Goal: Information Seeking & Learning: Check status

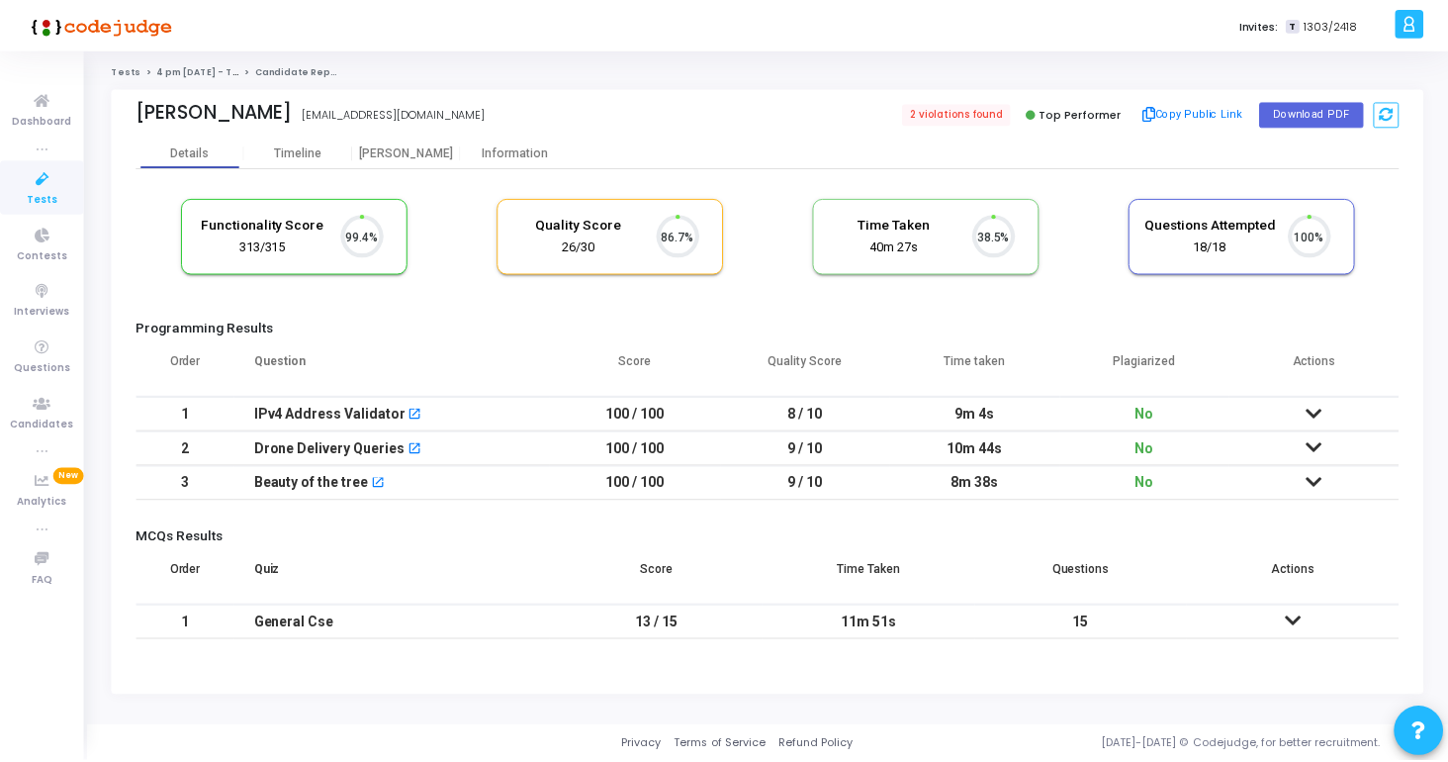
scroll to position [42, 50]
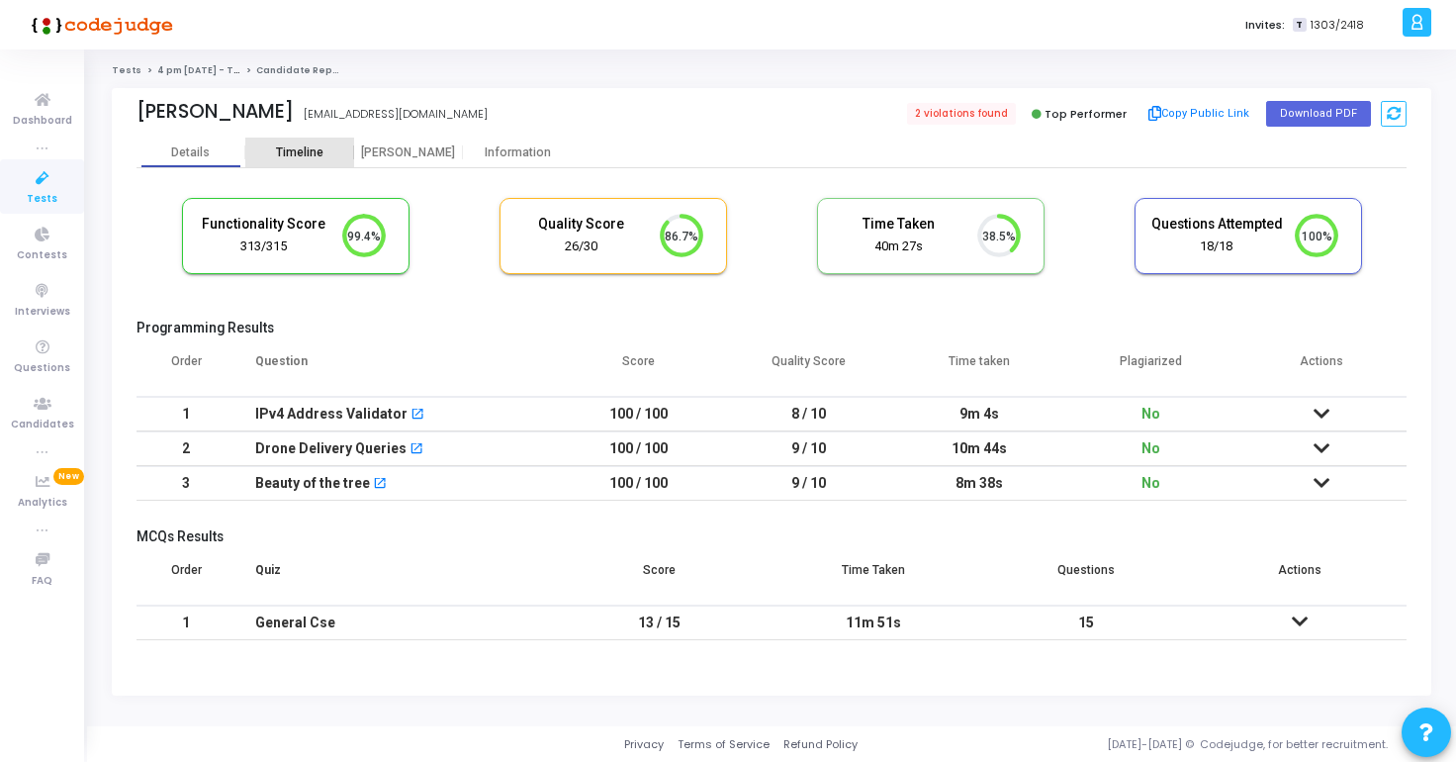
click at [309, 148] on div "Timeline" at bounding box center [299, 152] width 47 height 15
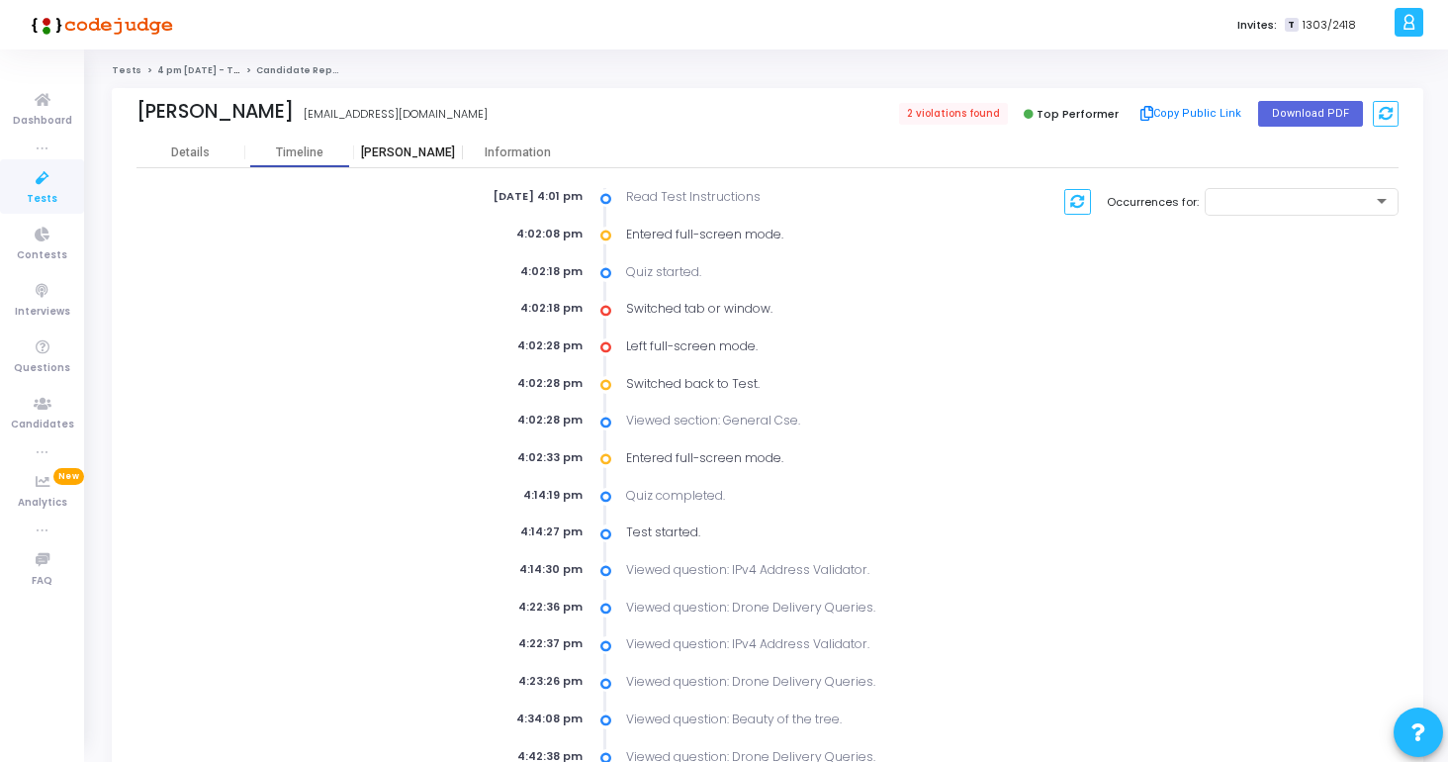
click at [419, 145] on div "Proctor" at bounding box center [408, 152] width 109 height 15
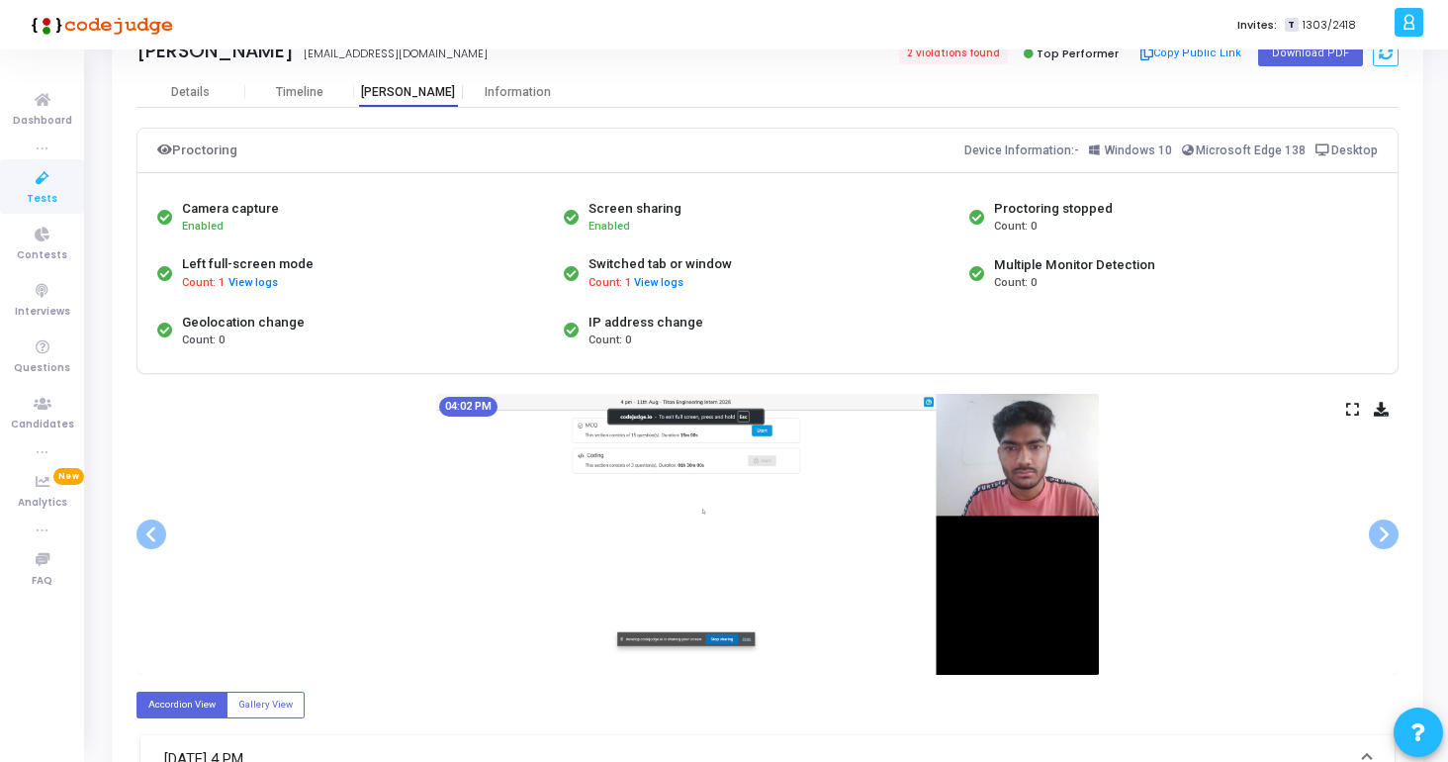
scroll to position [67, 0]
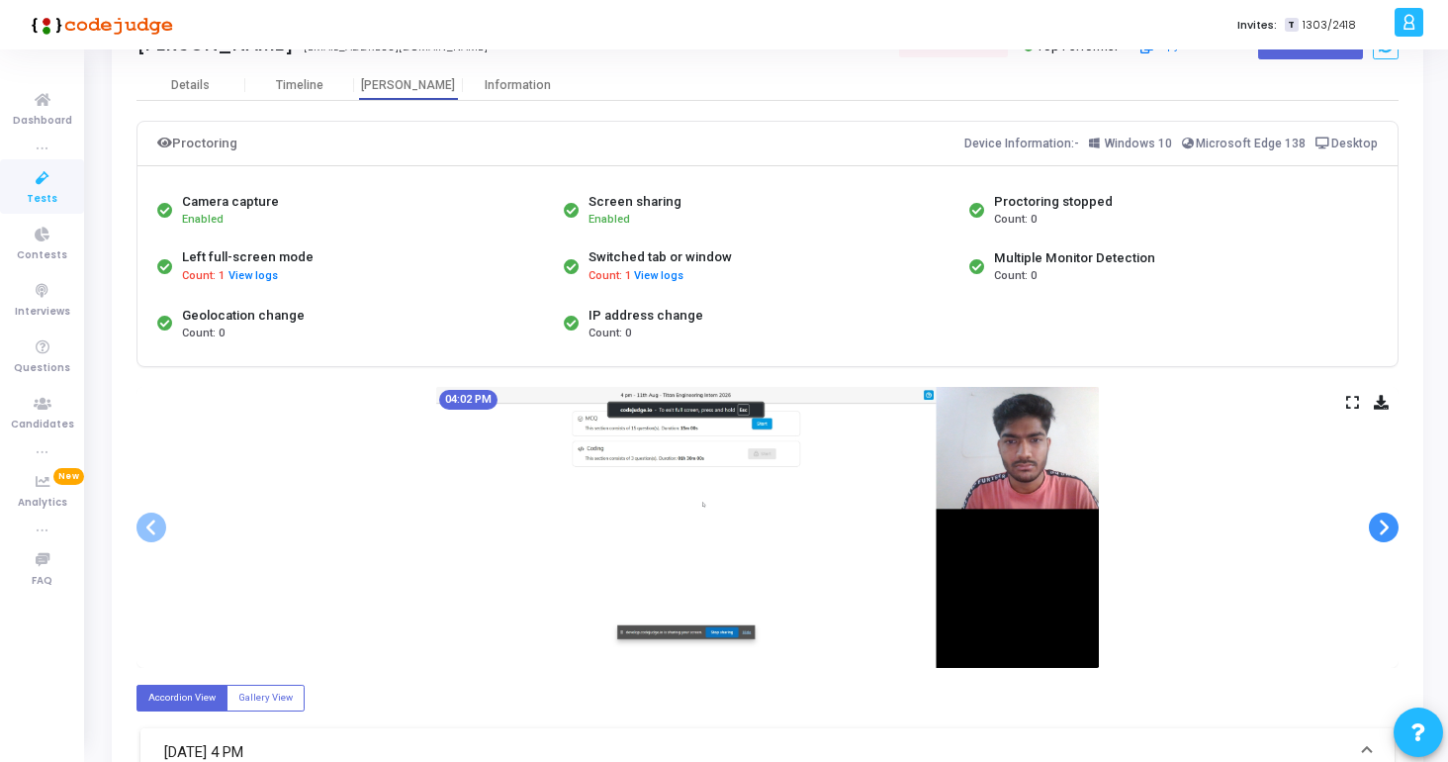
click at [1387, 534] on span at bounding box center [1384, 527] width 30 height 30
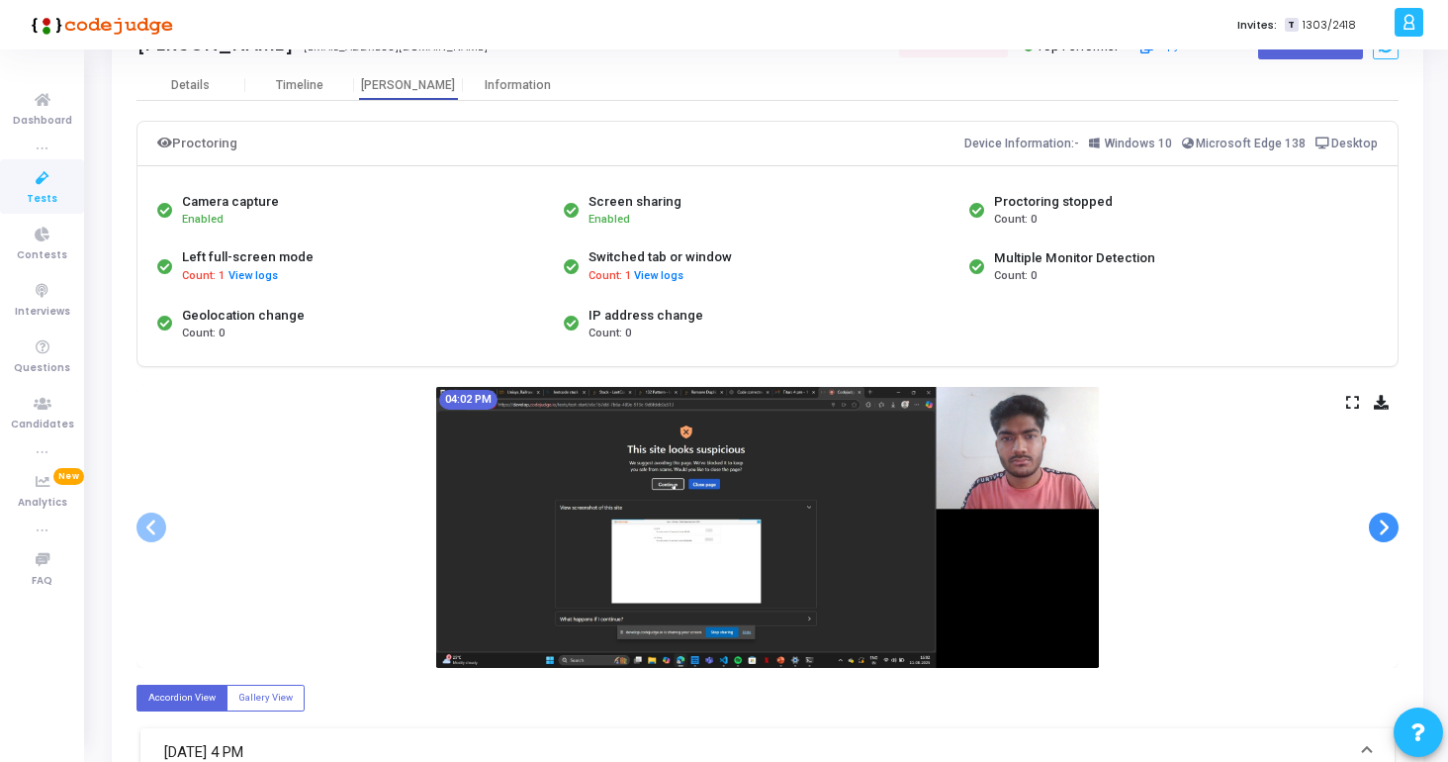
click at [1387, 534] on span at bounding box center [1384, 527] width 30 height 30
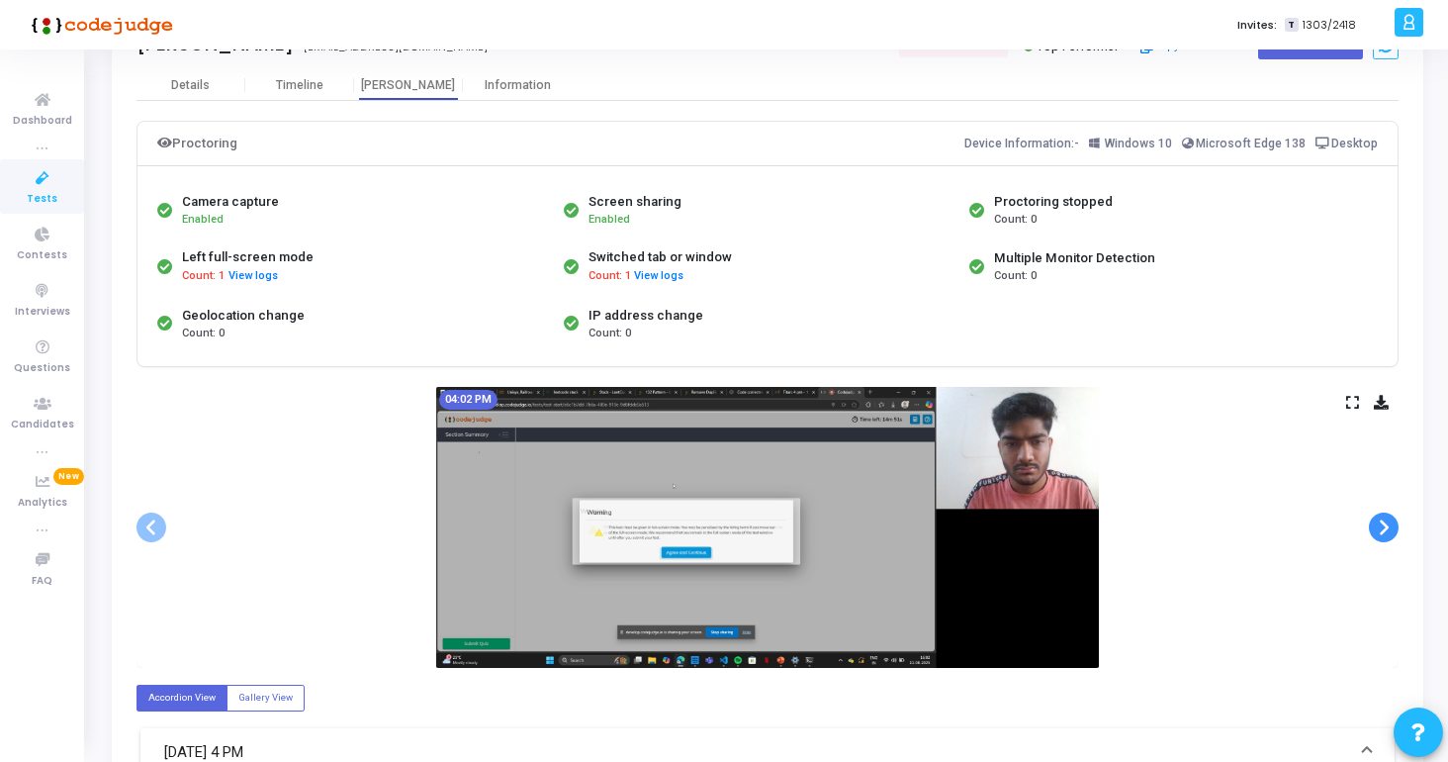
click at [1387, 534] on span at bounding box center [1384, 527] width 30 height 30
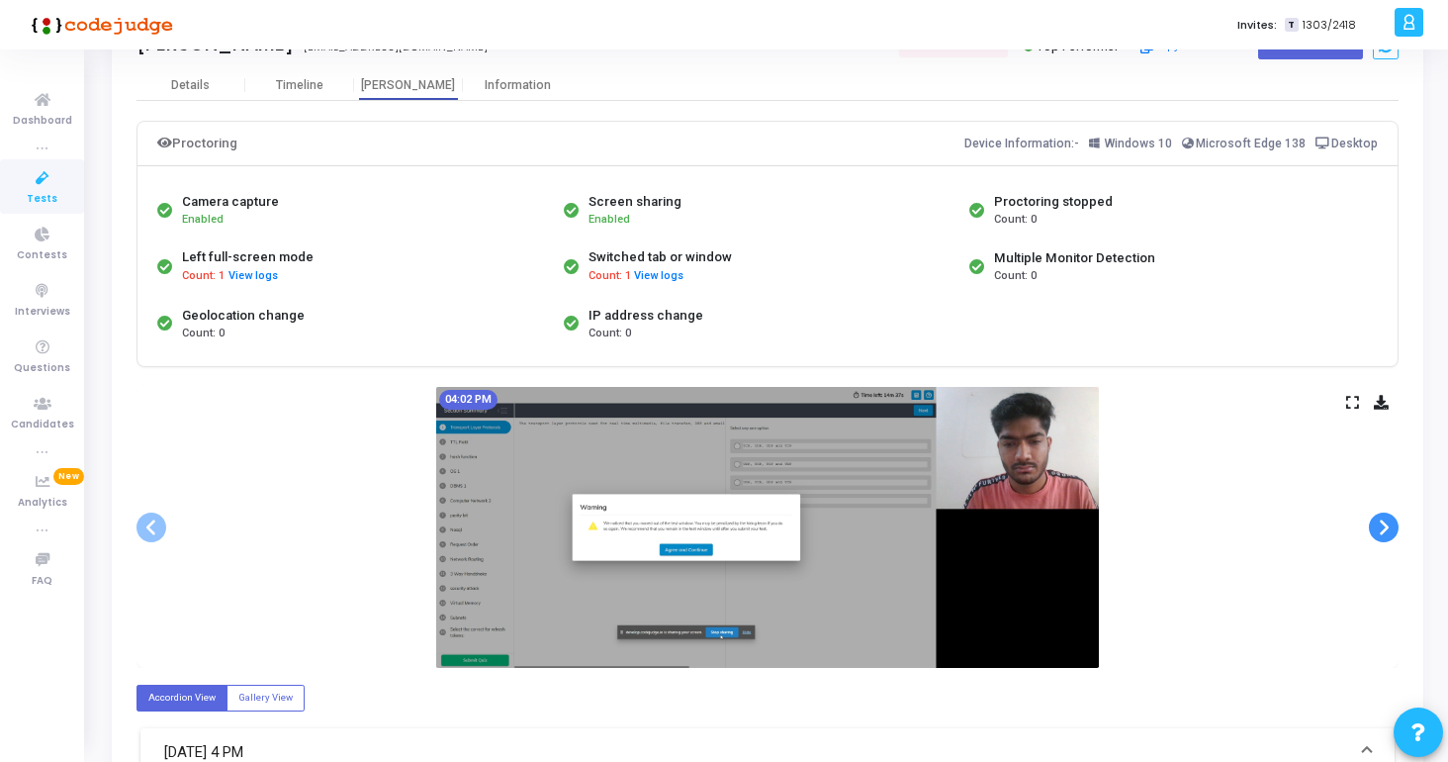
click at [1387, 534] on span at bounding box center [1384, 527] width 30 height 30
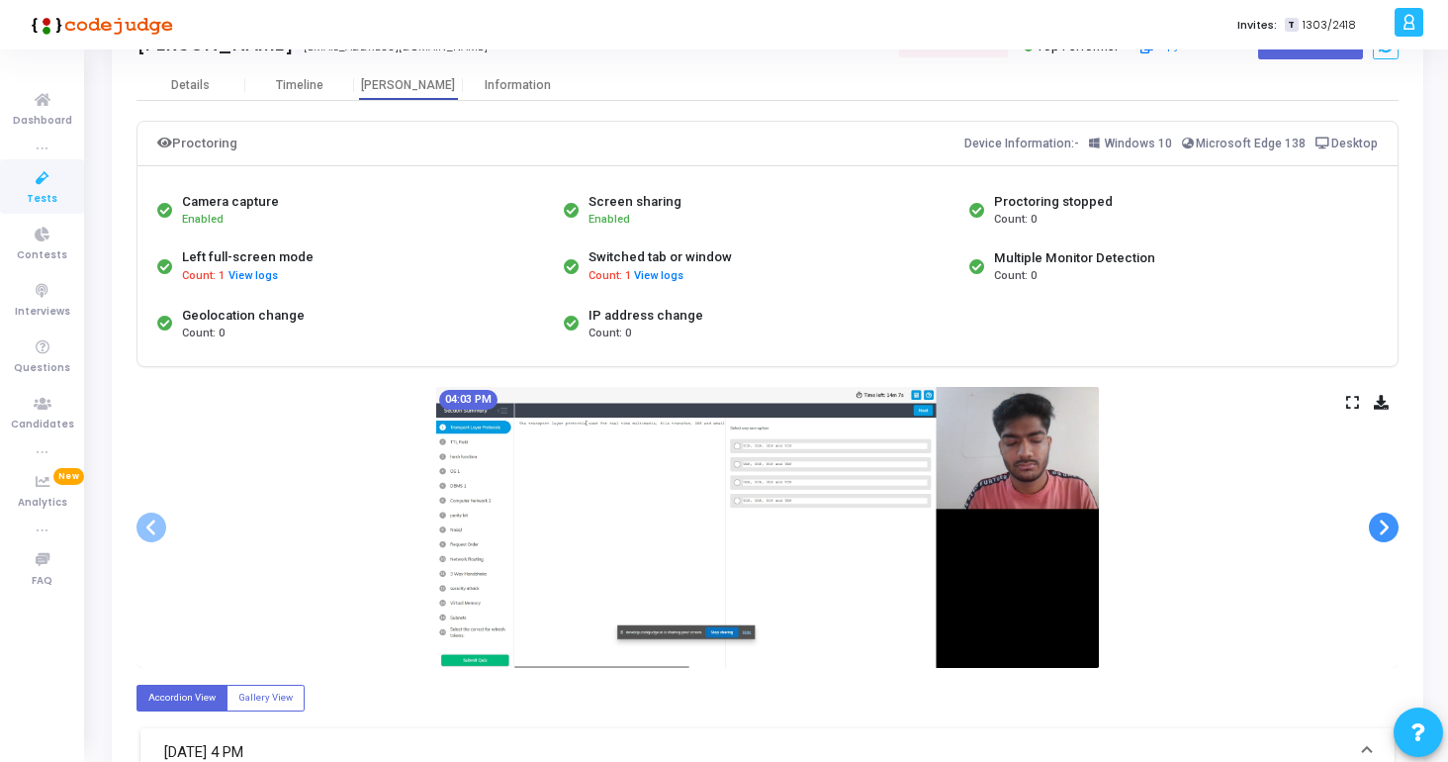
click at [1387, 534] on span at bounding box center [1384, 527] width 30 height 30
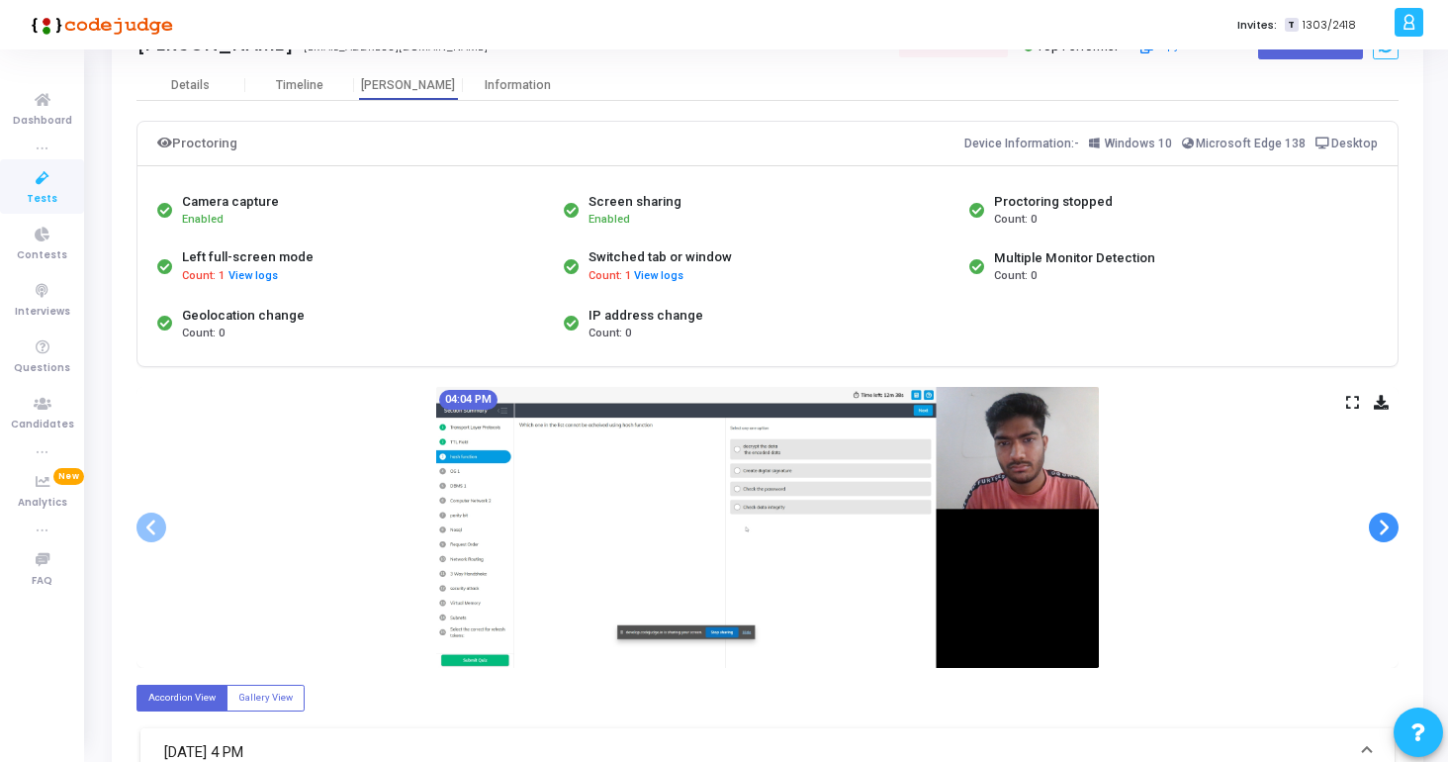
click at [1387, 534] on span at bounding box center [1384, 527] width 30 height 30
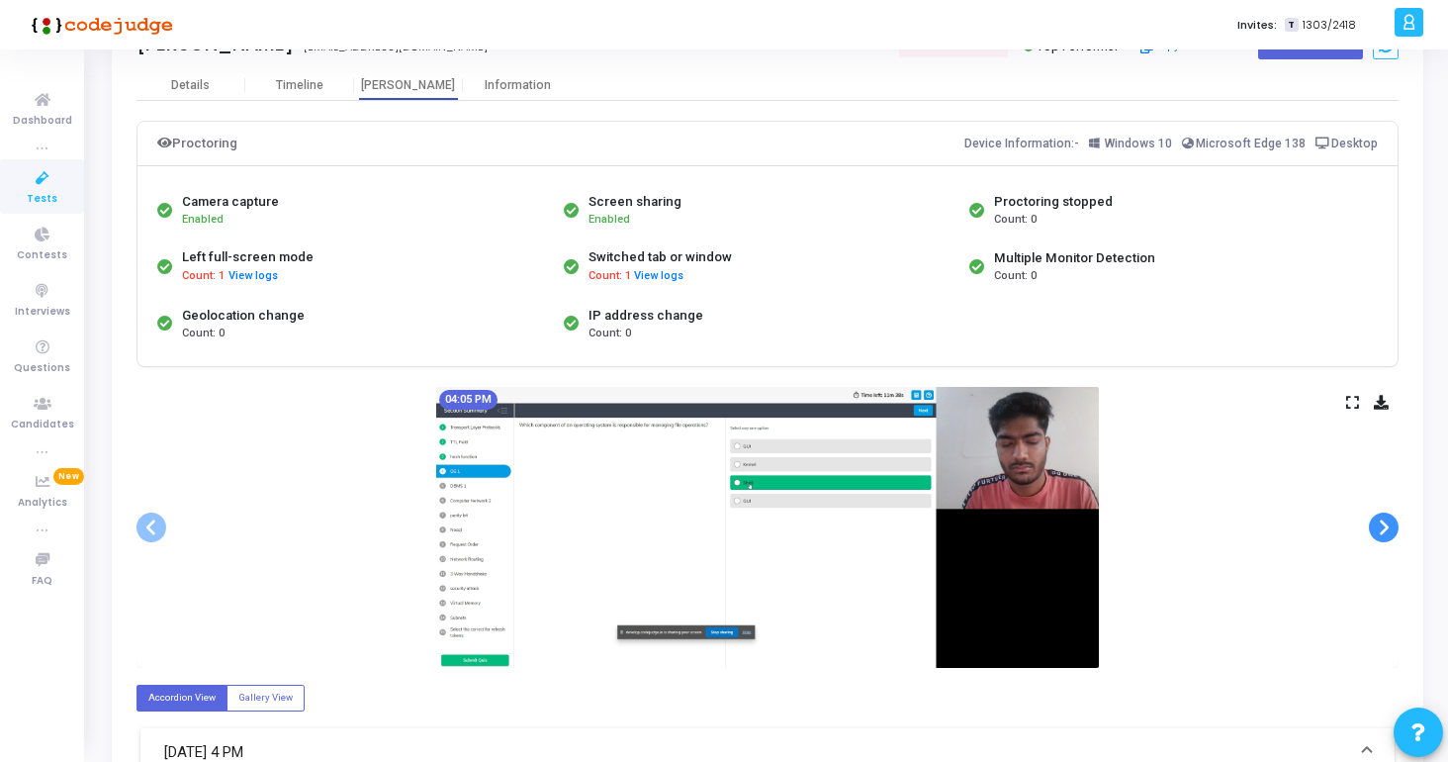
click at [1387, 534] on span at bounding box center [1384, 527] width 30 height 30
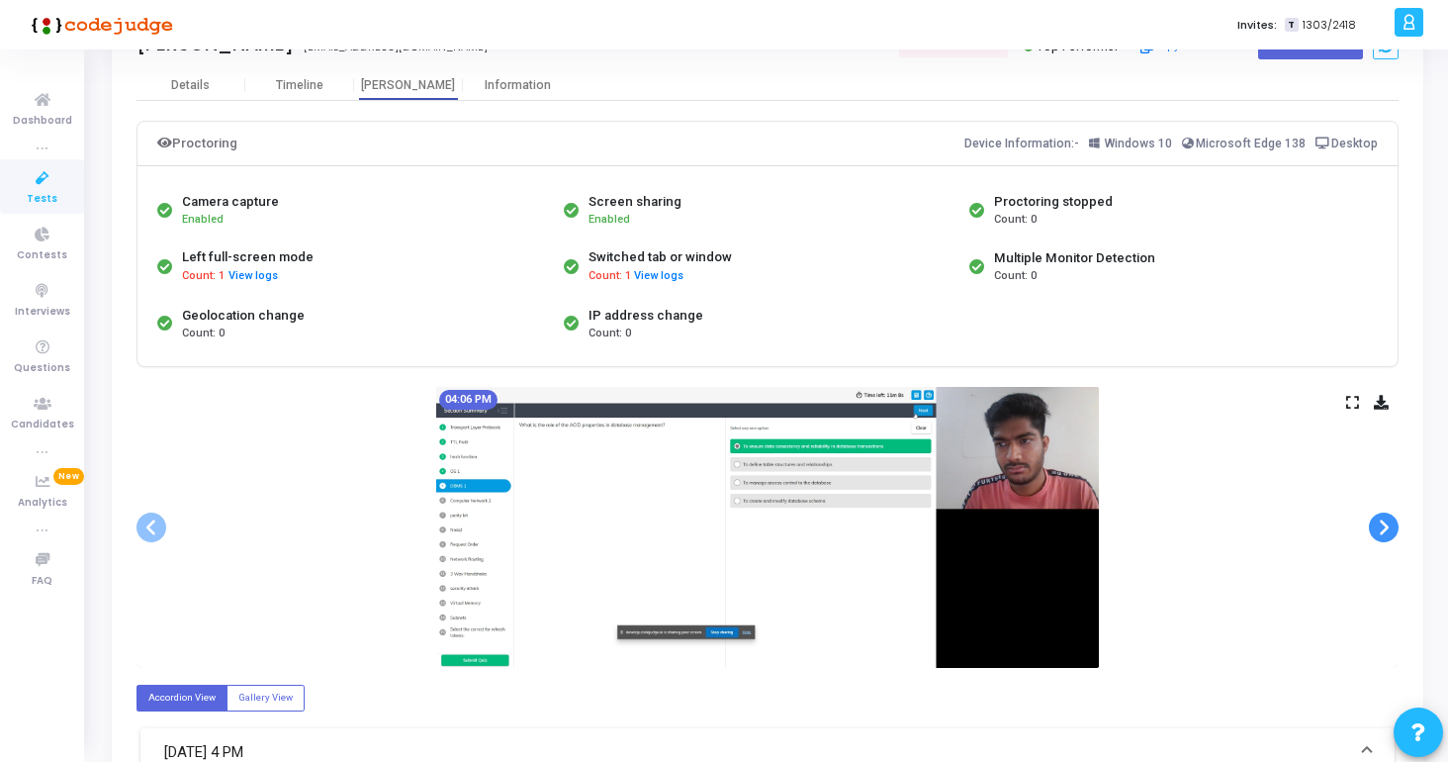
click at [1387, 534] on span at bounding box center [1384, 527] width 30 height 30
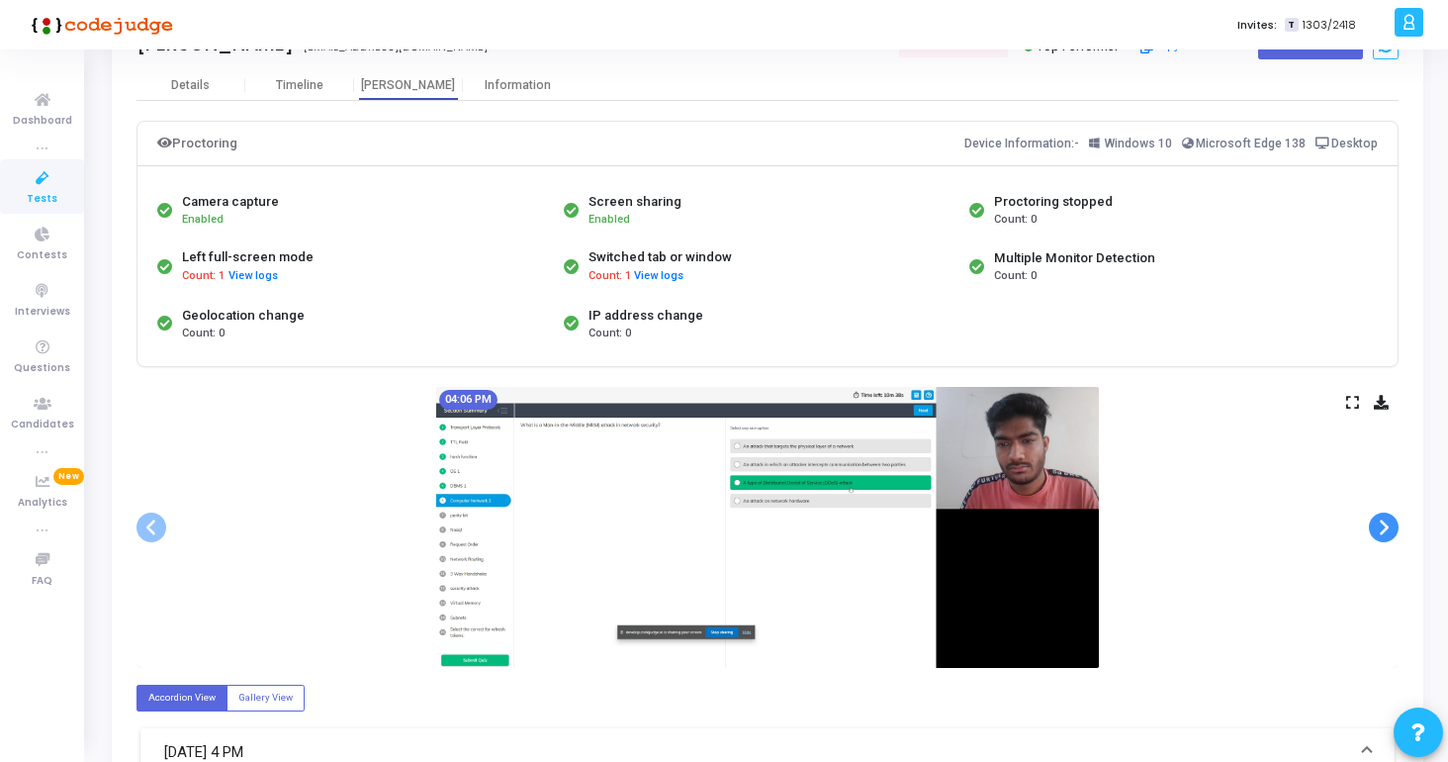
click at [1387, 534] on span at bounding box center [1384, 527] width 30 height 30
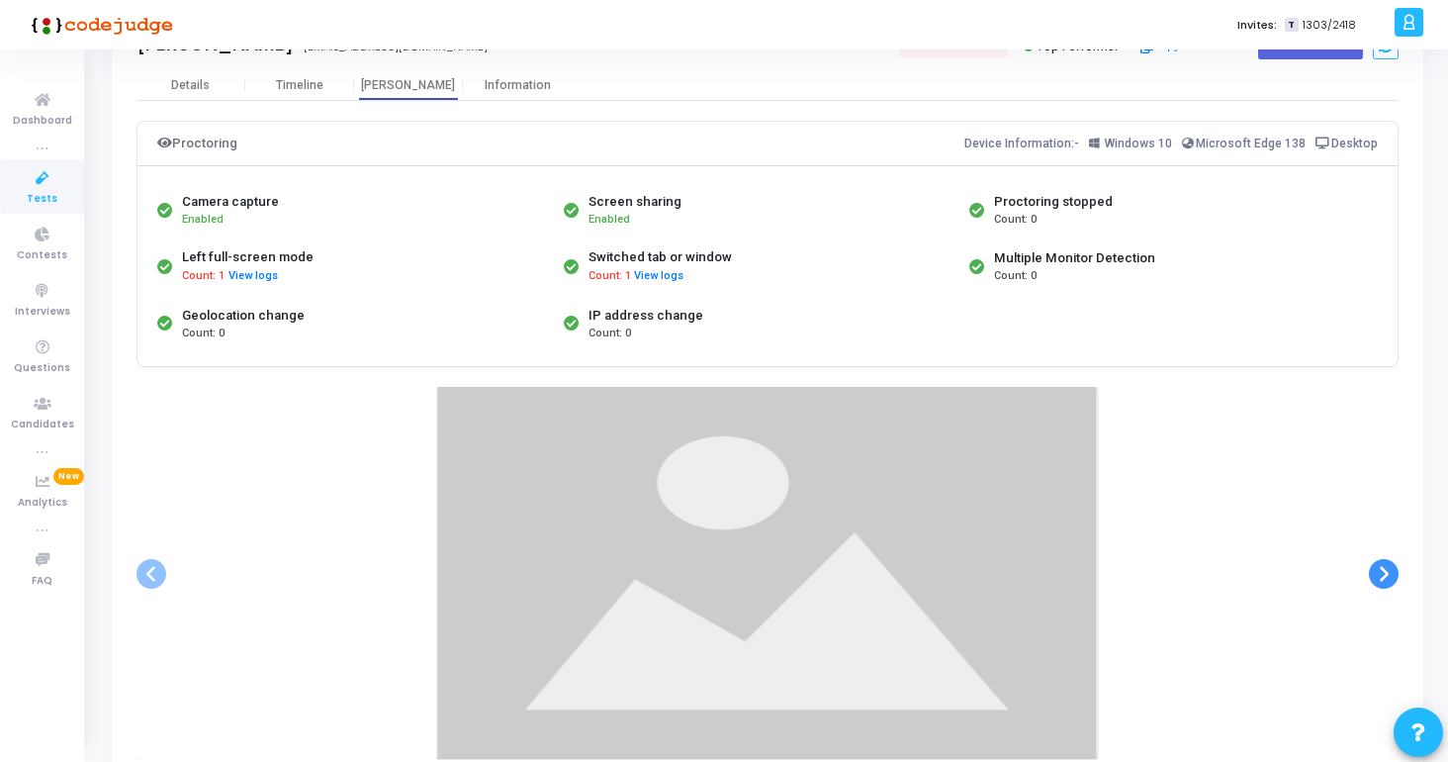
click at [1387, 534] on div at bounding box center [767, 573] width 1262 height 373
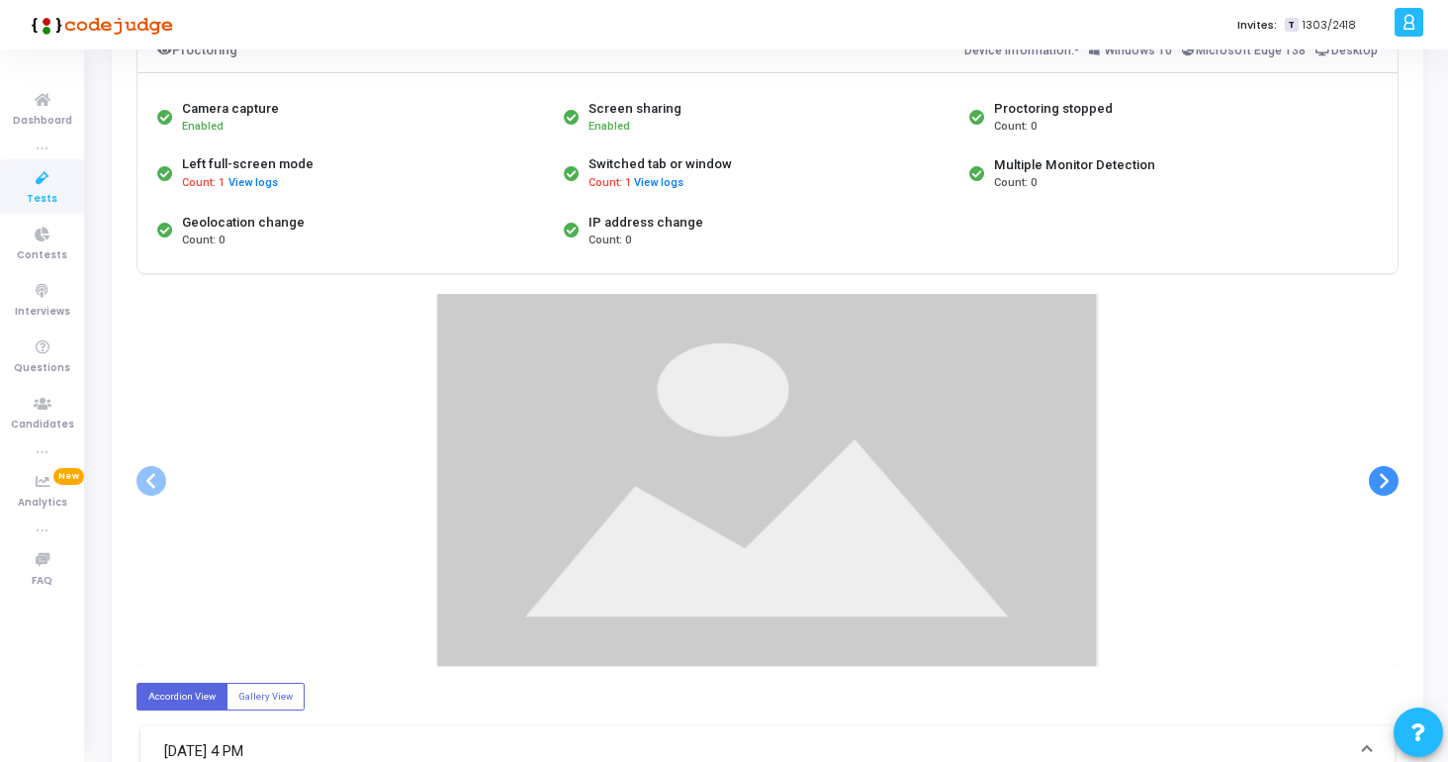
scroll to position [174, 0]
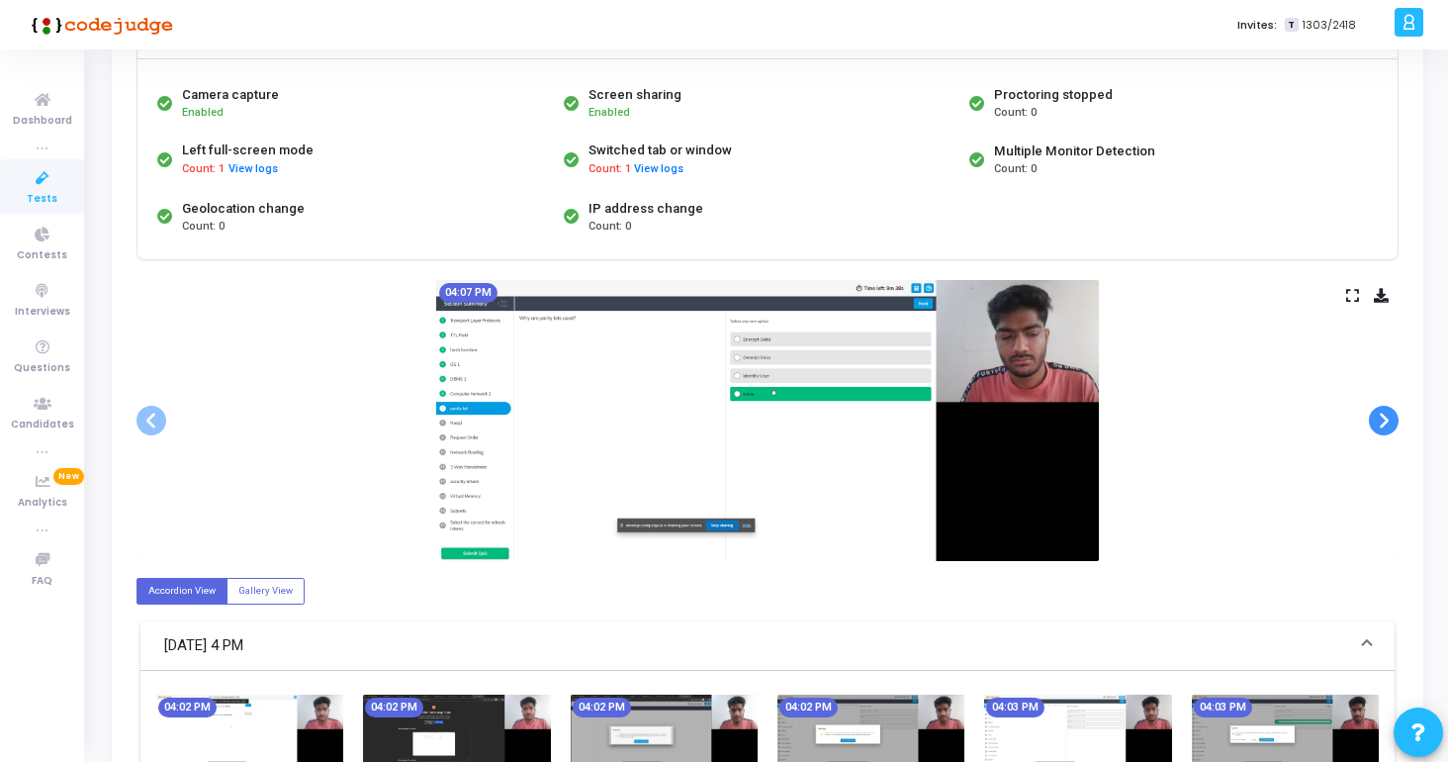
click at [1390, 431] on span at bounding box center [1384, 420] width 30 height 30
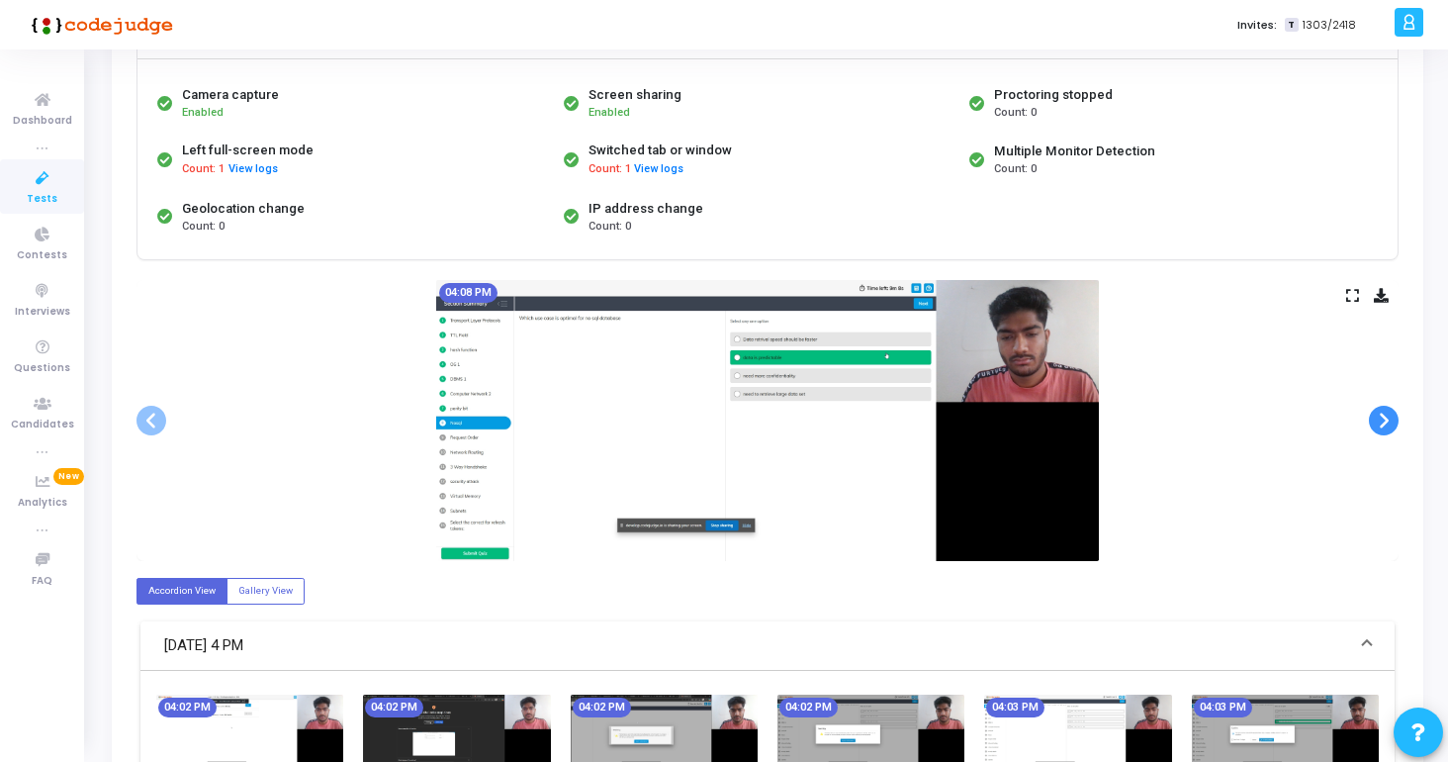
click at [1390, 431] on span at bounding box center [1384, 420] width 30 height 30
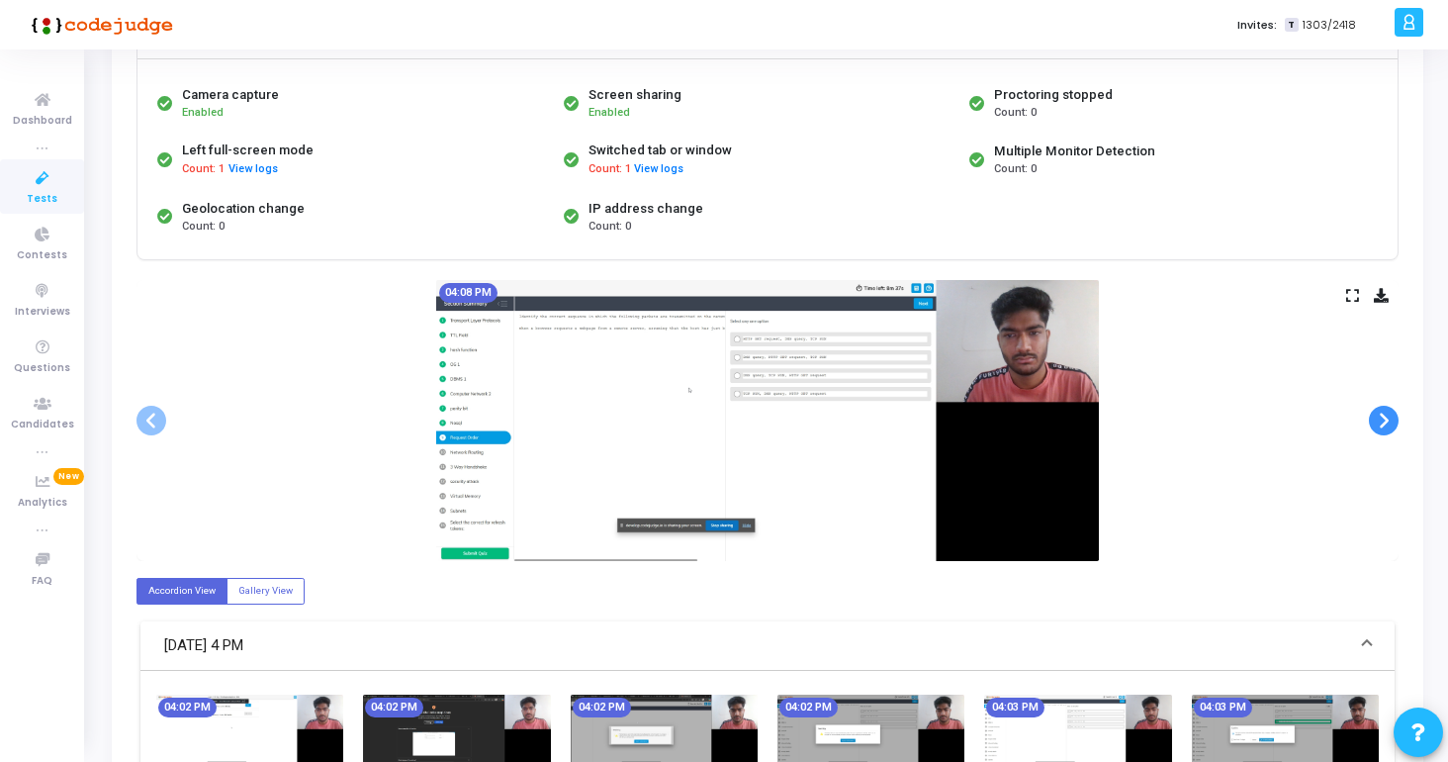
click at [1390, 431] on span at bounding box center [1384, 420] width 30 height 30
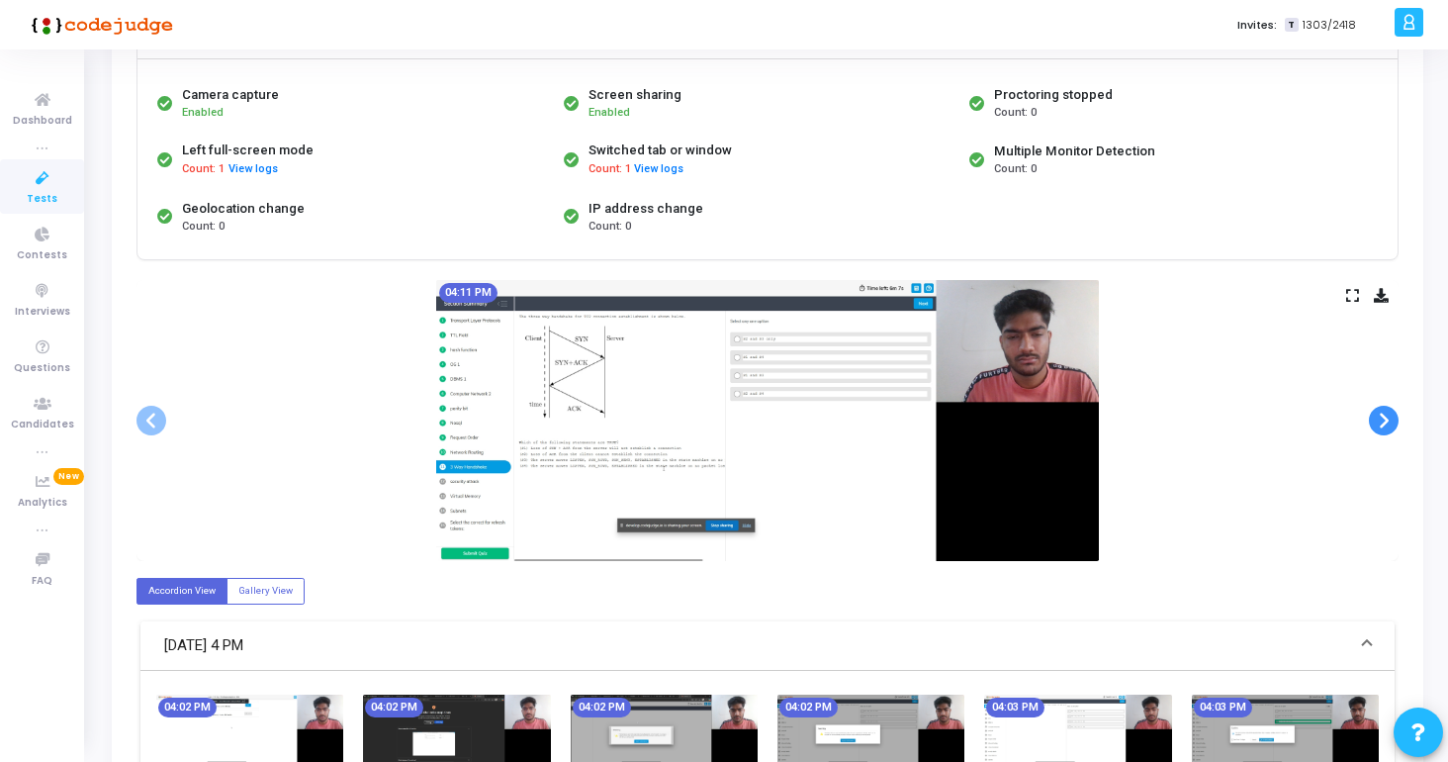
click at [1390, 431] on span at bounding box center [1384, 420] width 30 height 30
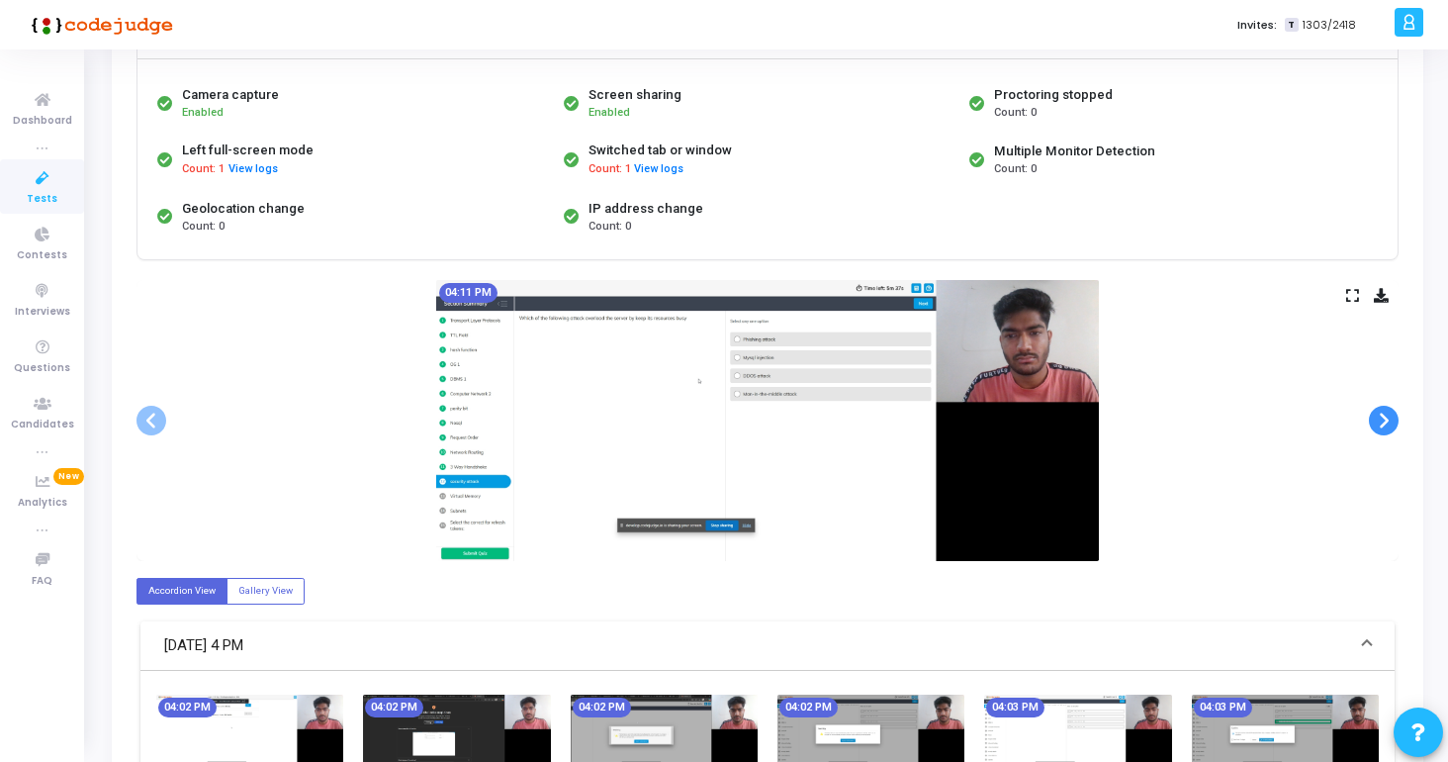
click at [1390, 431] on span at bounding box center [1384, 420] width 30 height 30
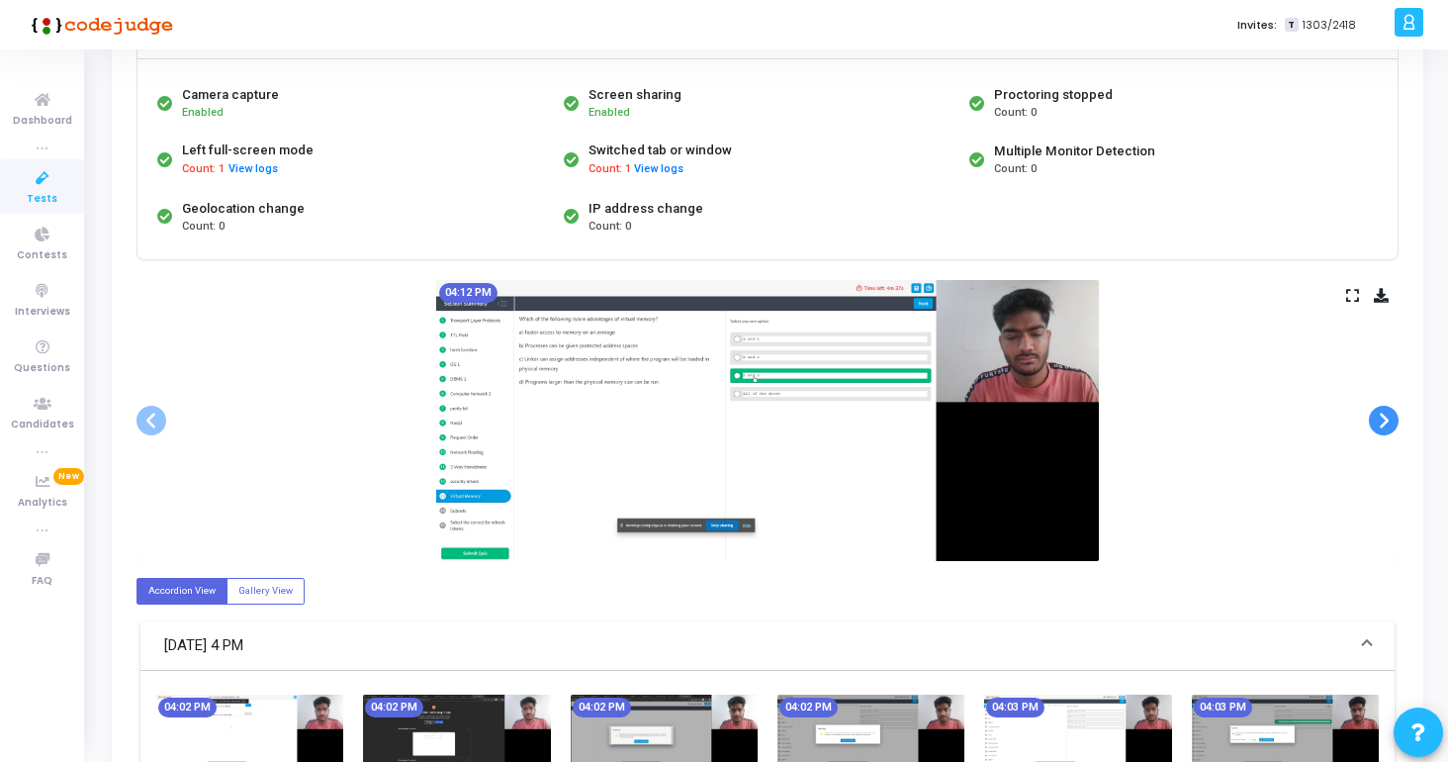
click at [1390, 431] on span at bounding box center [1384, 420] width 30 height 30
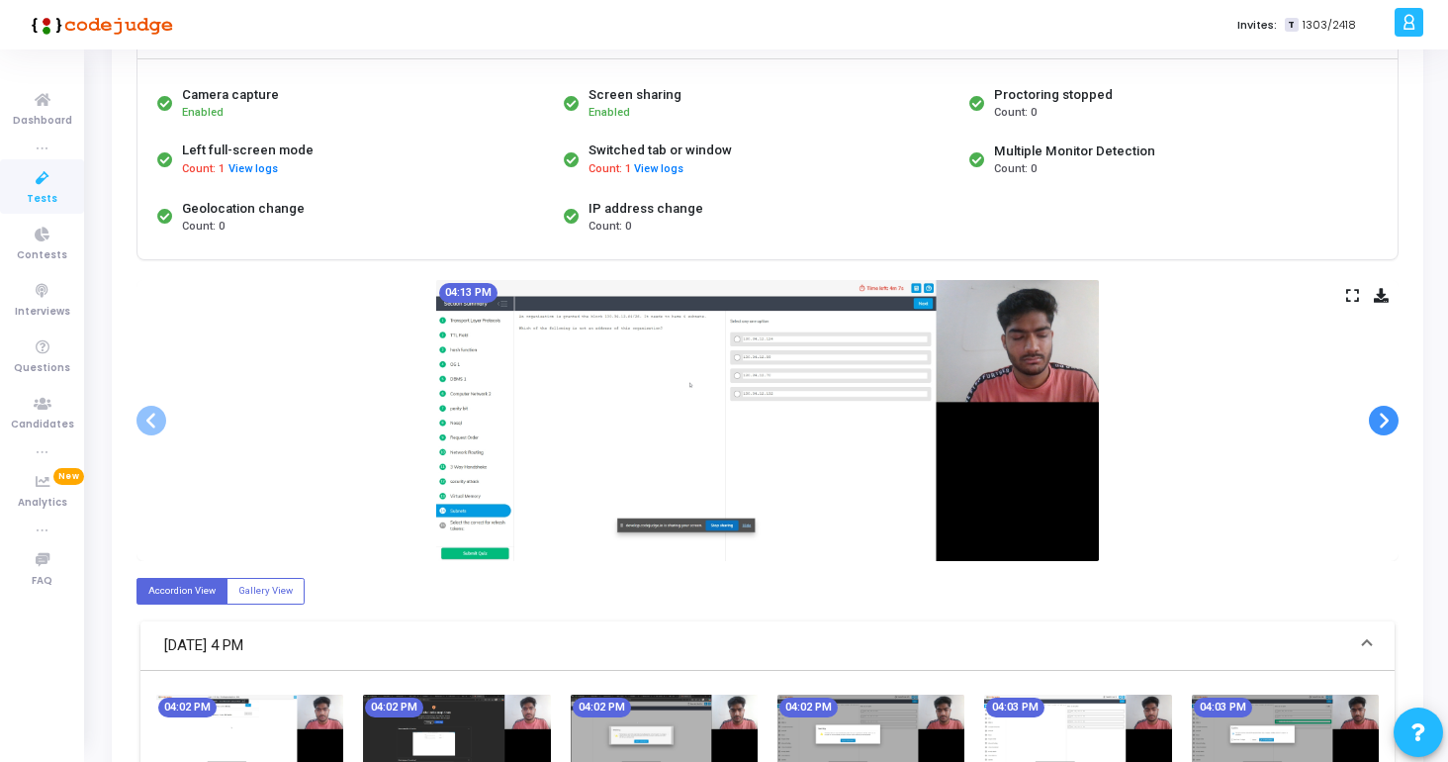
click at [1390, 431] on span at bounding box center [1384, 420] width 30 height 30
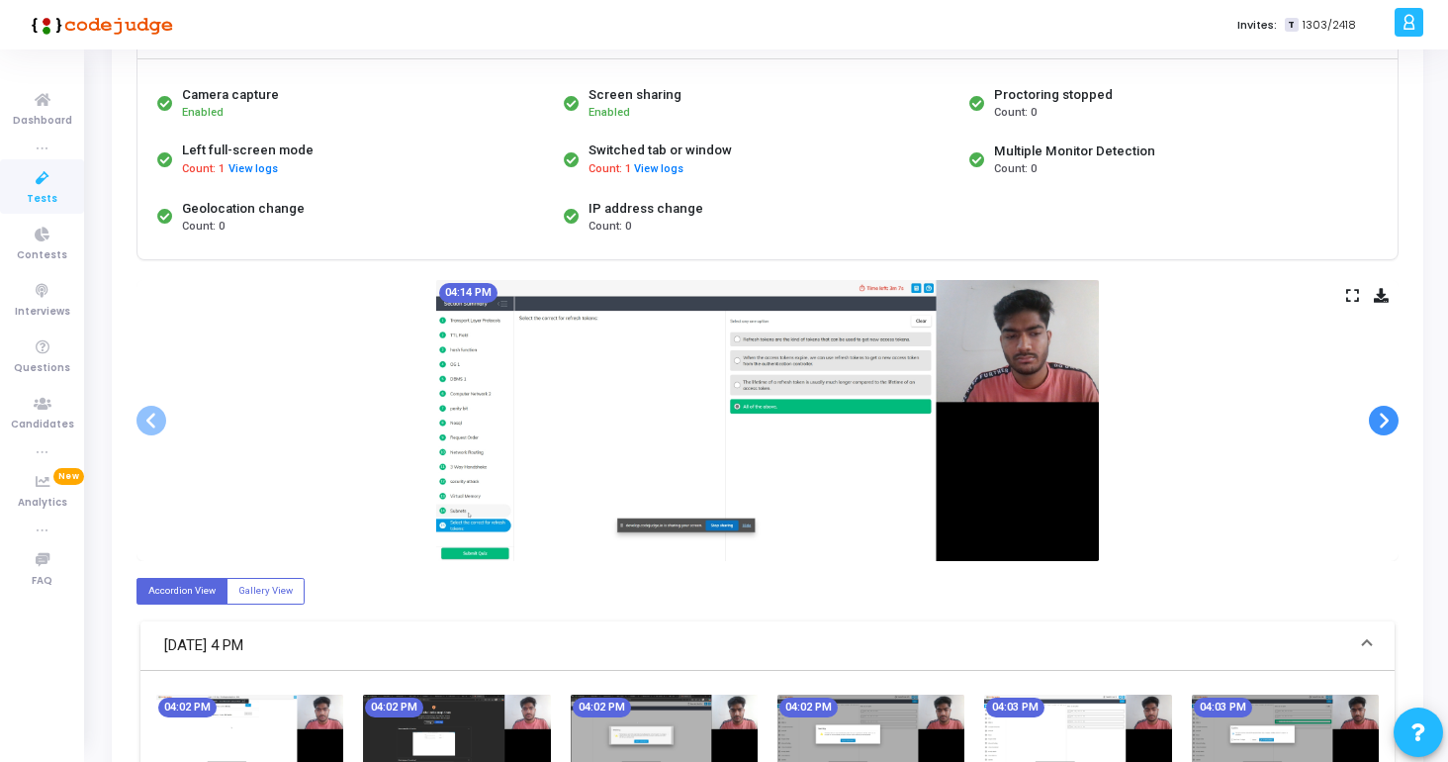
click at [1390, 431] on span at bounding box center [1384, 420] width 30 height 30
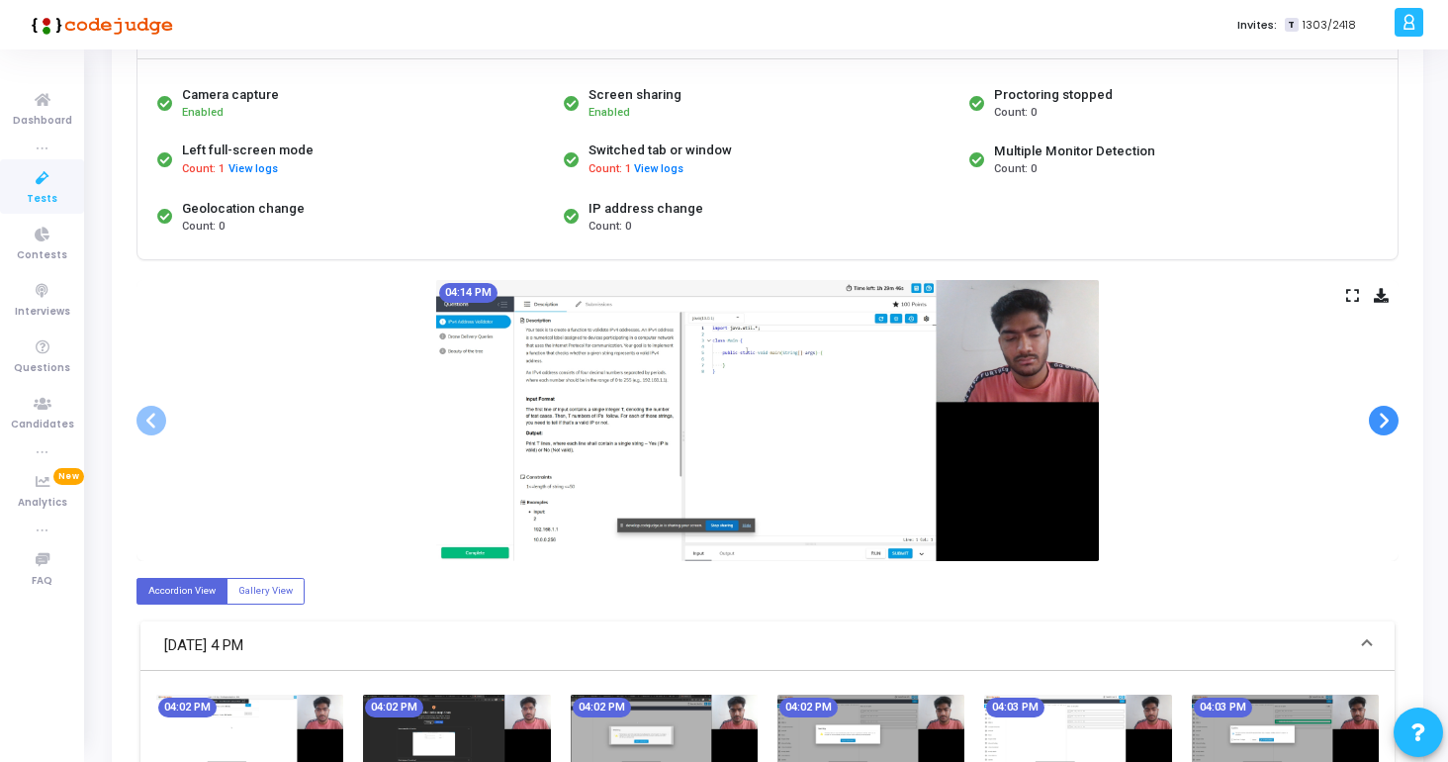
click at [1390, 431] on span at bounding box center [1384, 420] width 30 height 30
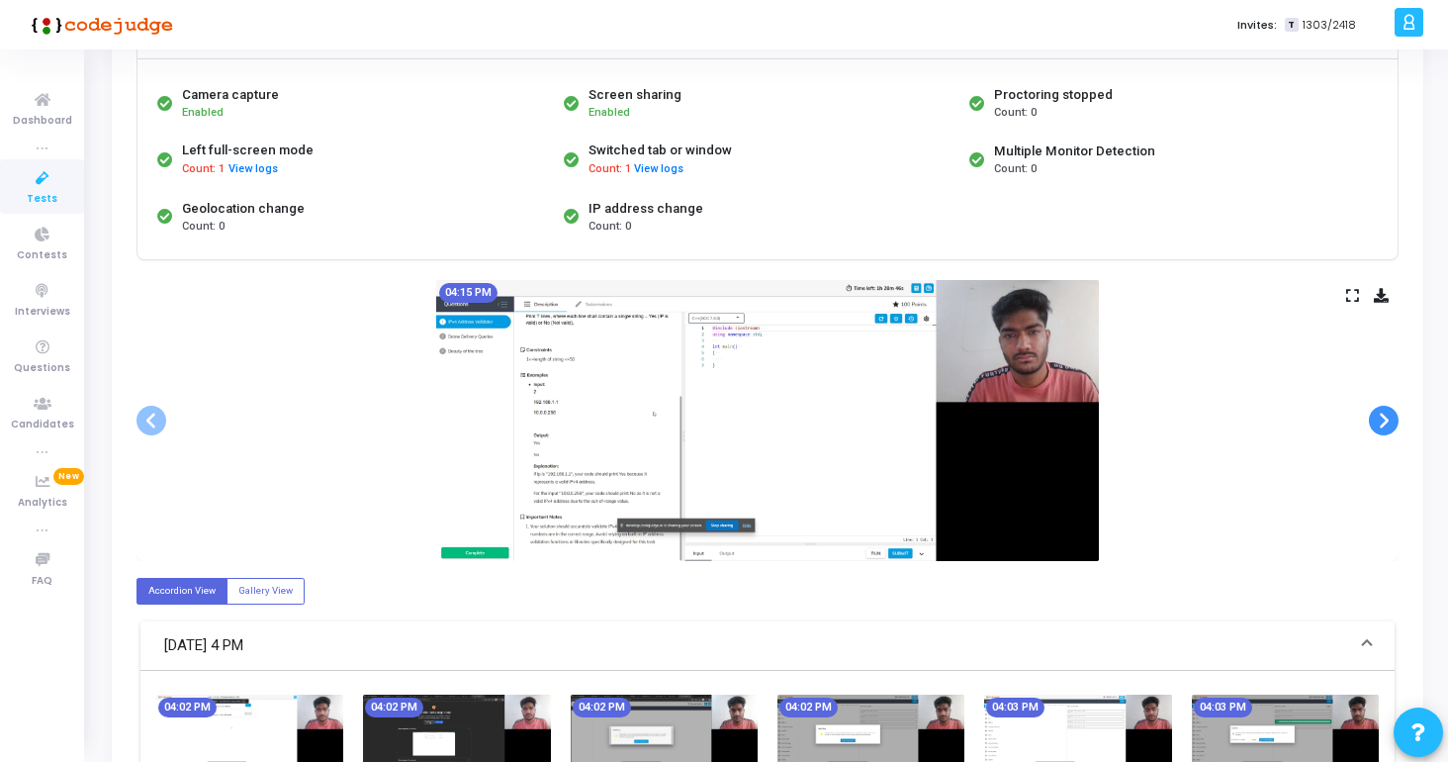
click at [1390, 431] on span at bounding box center [1384, 420] width 30 height 30
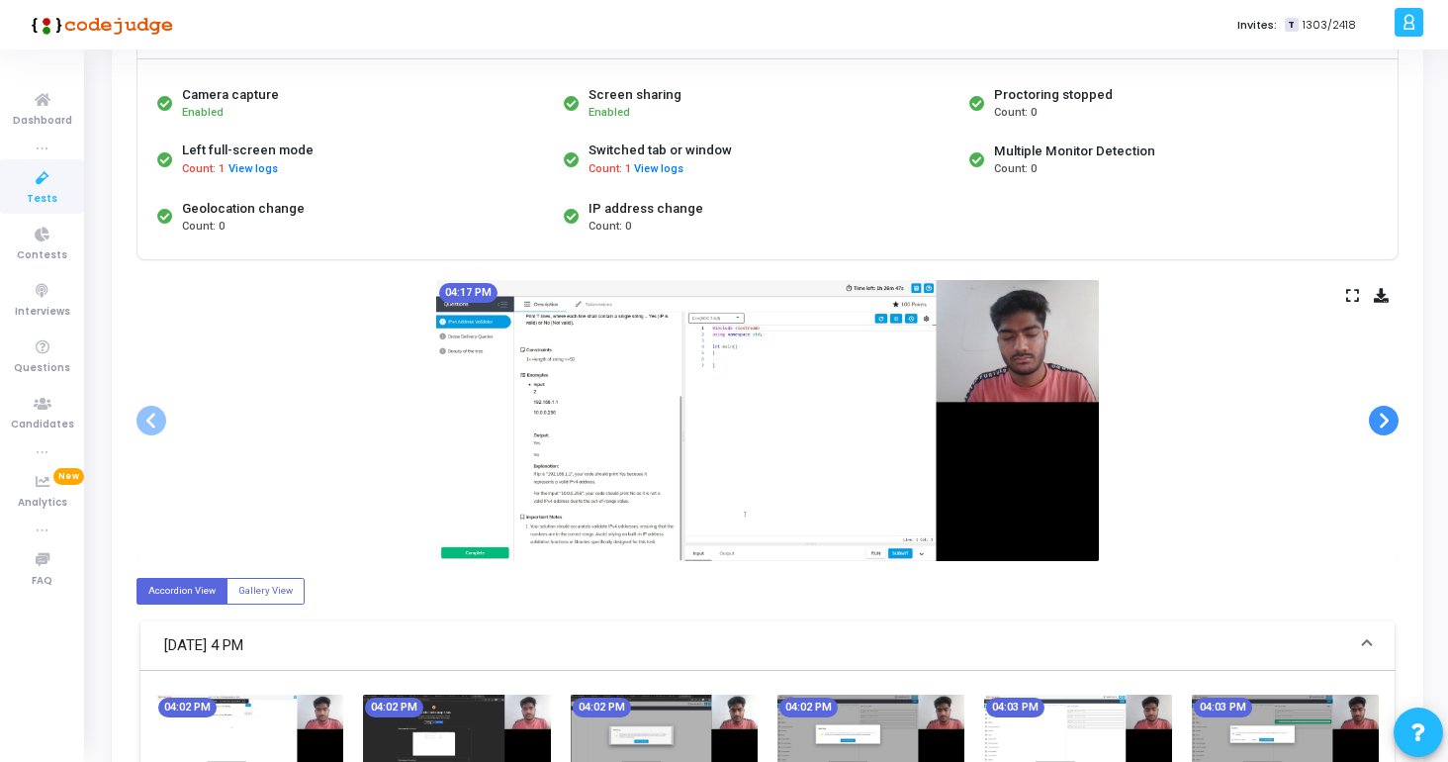
click at [1390, 431] on span at bounding box center [1384, 420] width 30 height 30
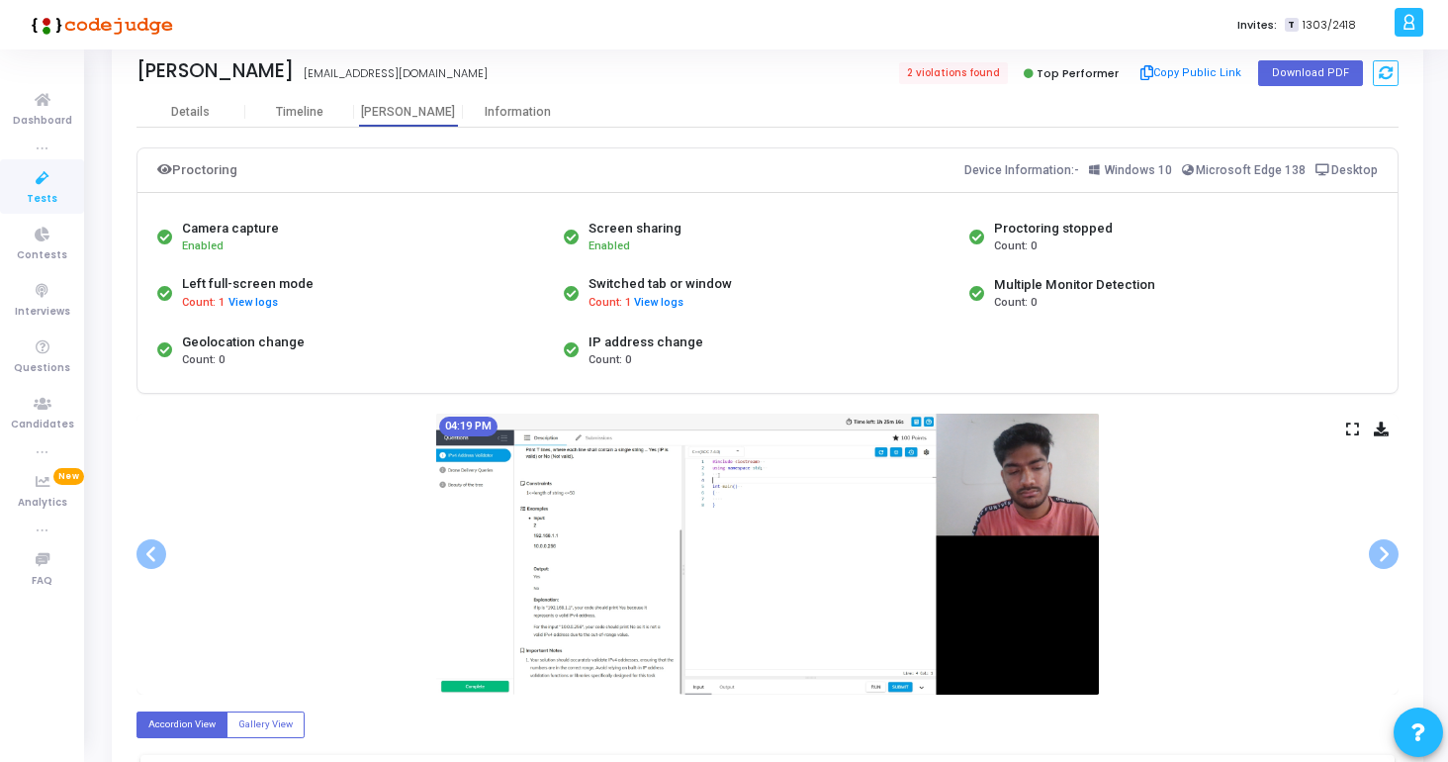
scroll to position [121, 0]
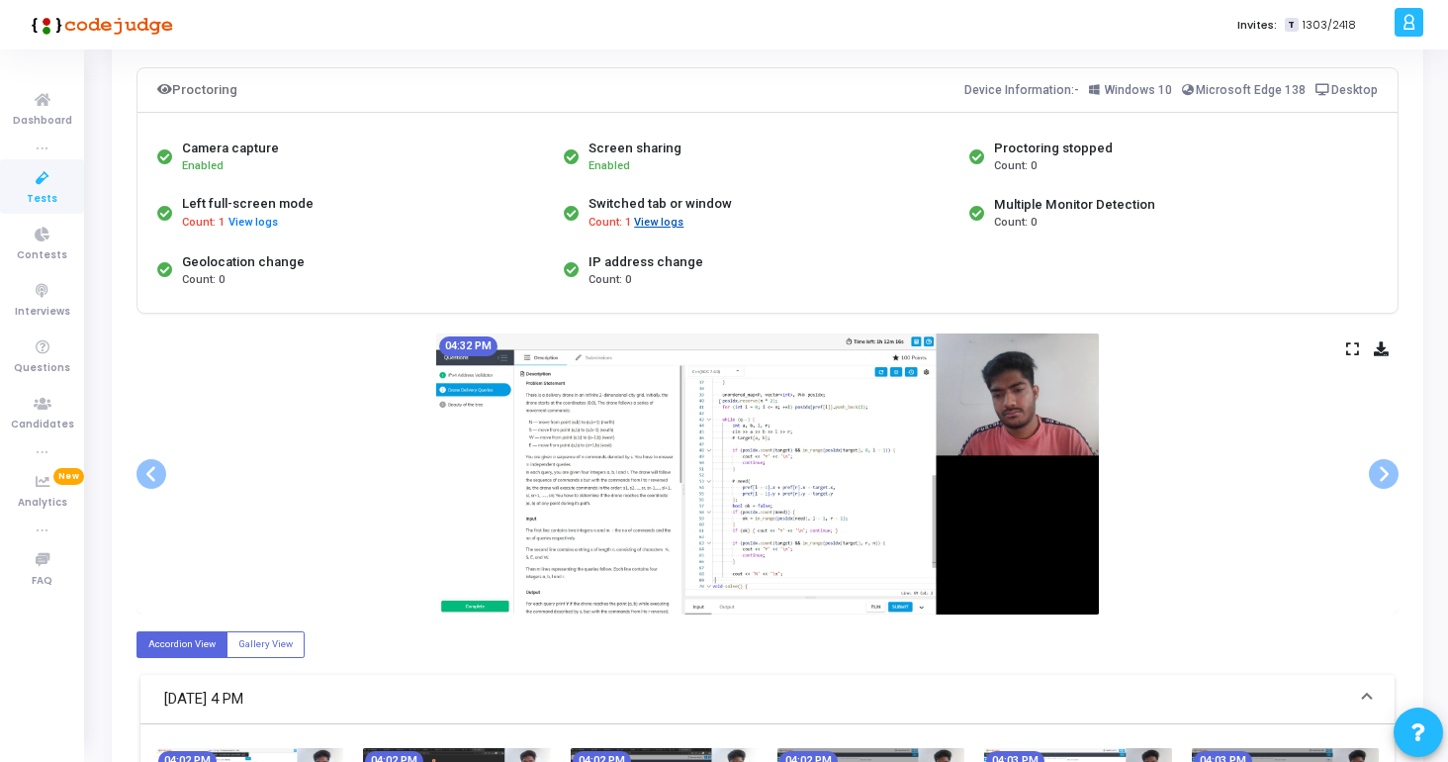
click at [663, 222] on button "View logs" at bounding box center [658, 223] width 51 height 19
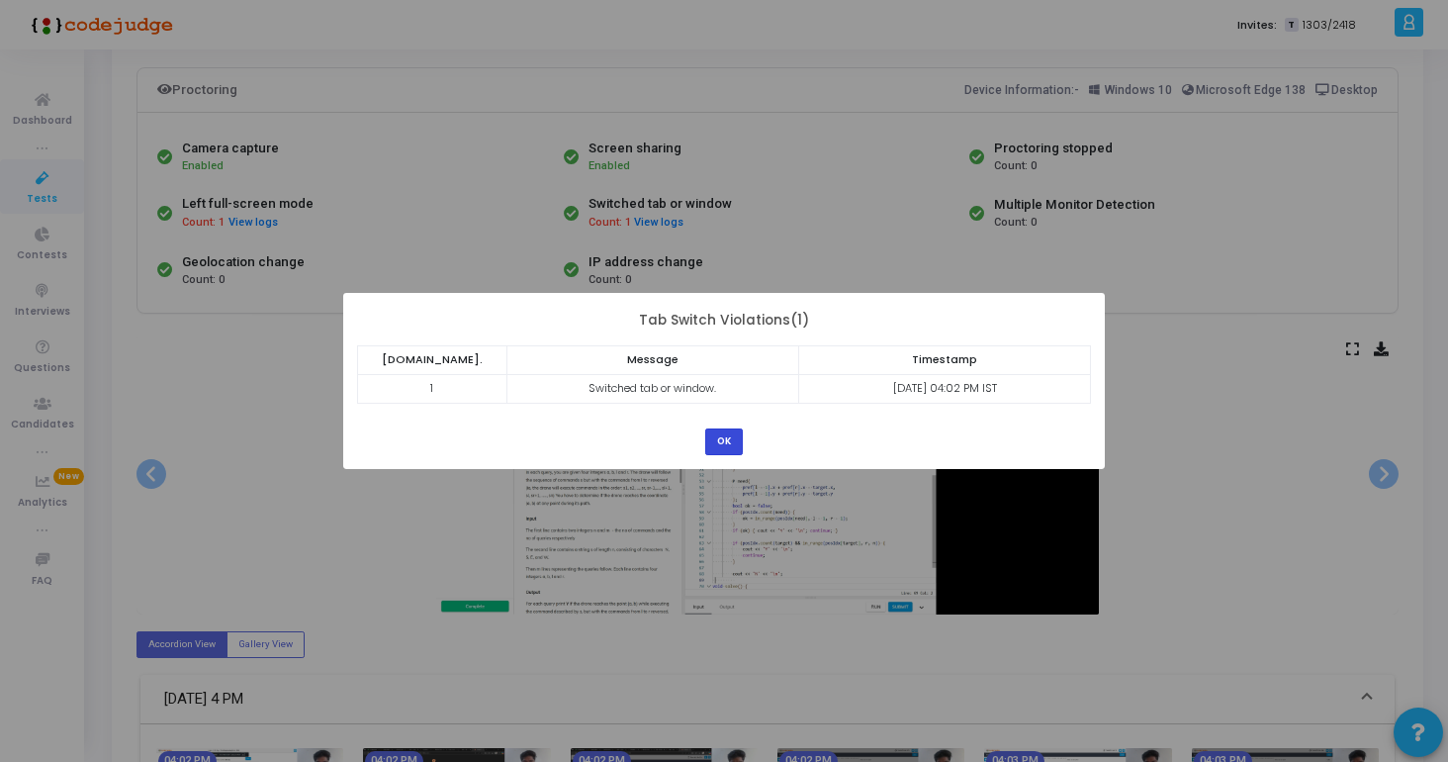
click at [720, 441] on button "OK" at bounding box center [724, 441] width 38 height 27
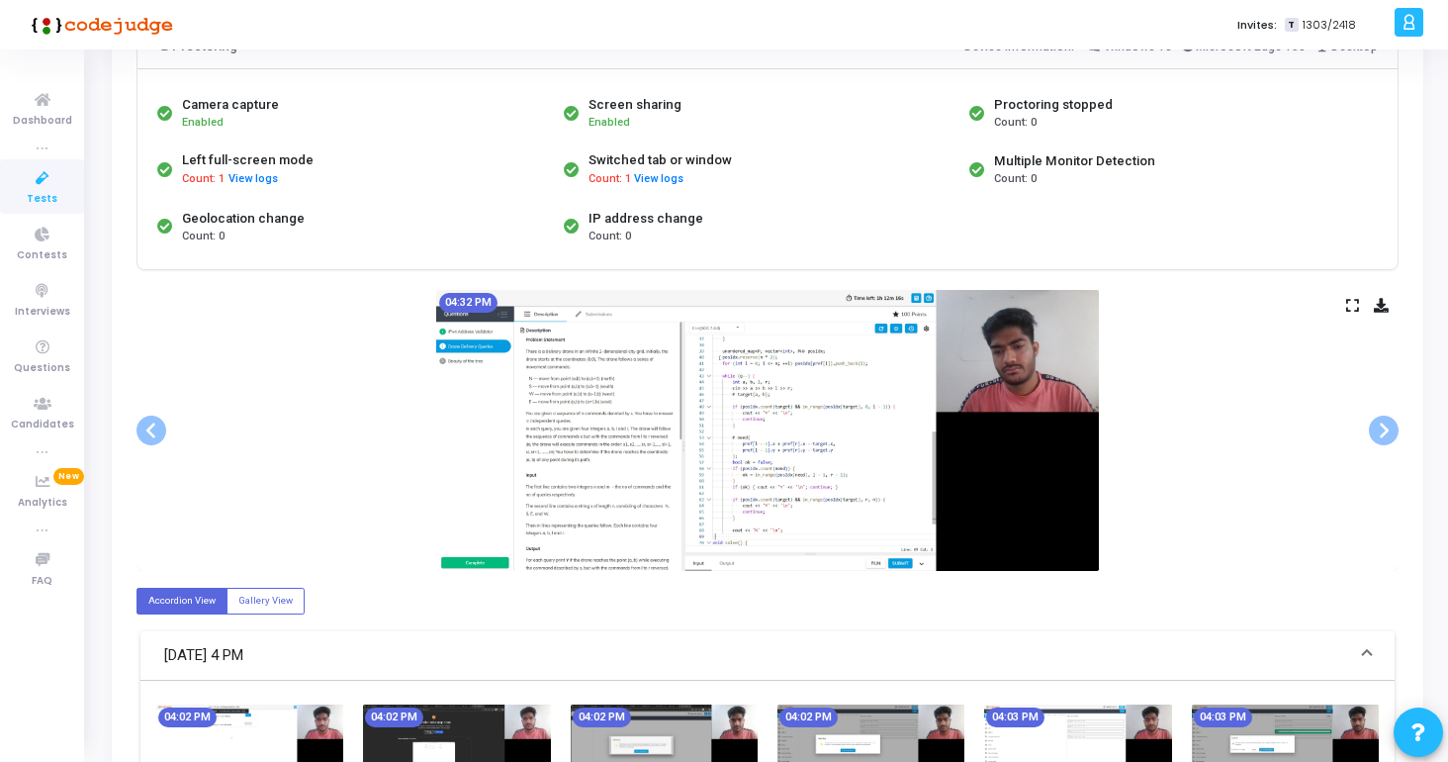
scroll to position [166, 0]
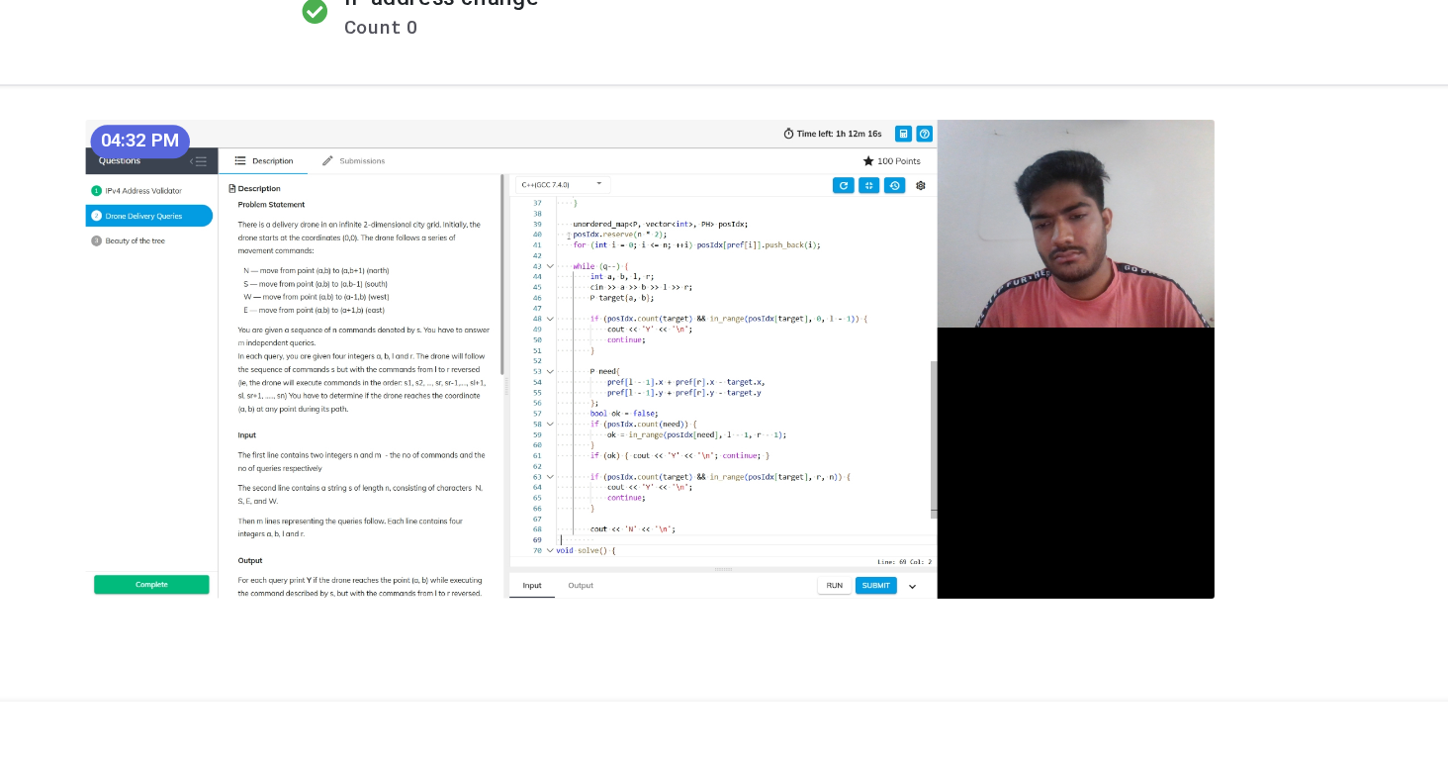
click at [878, 526] on img at bounding box center [767, 428] width 663 height 281
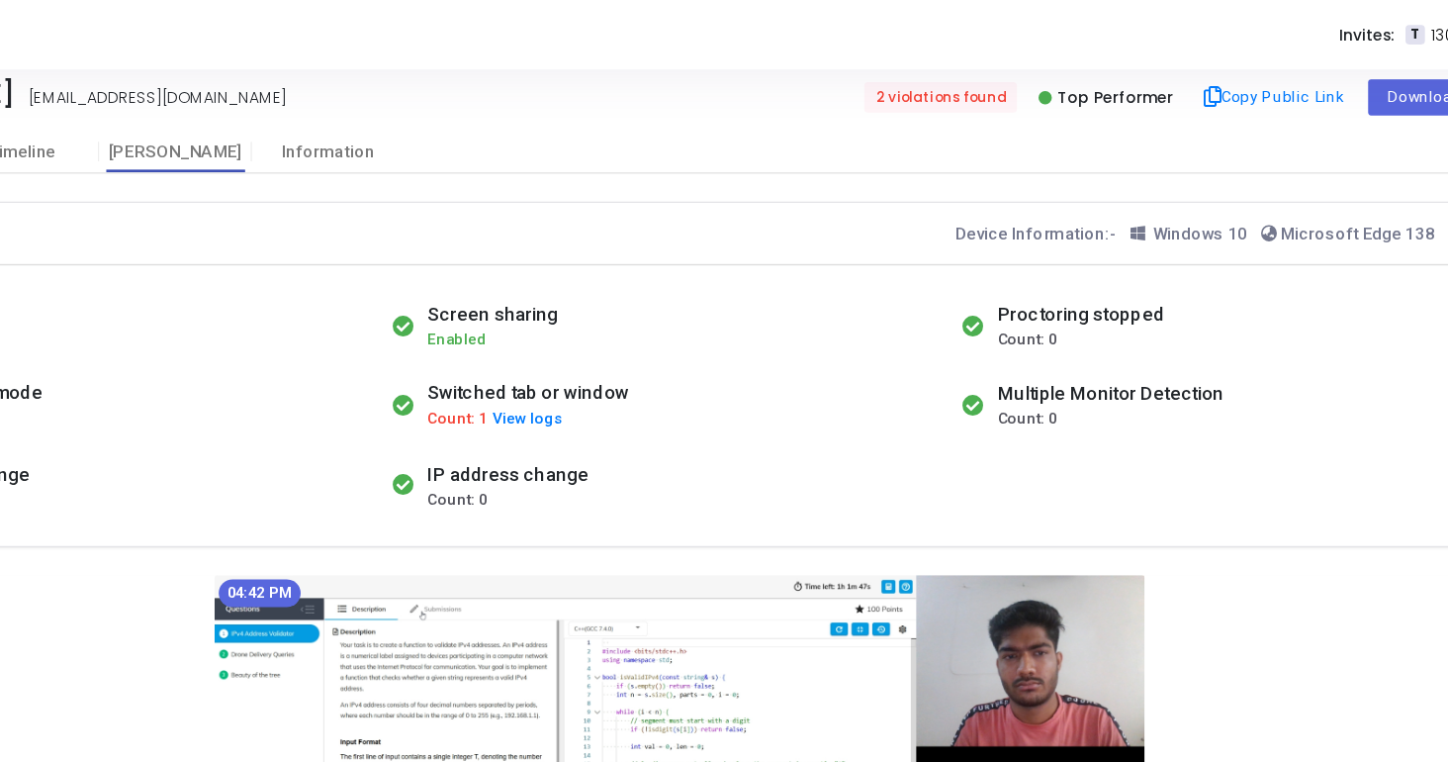
scroll to position [32, 0]
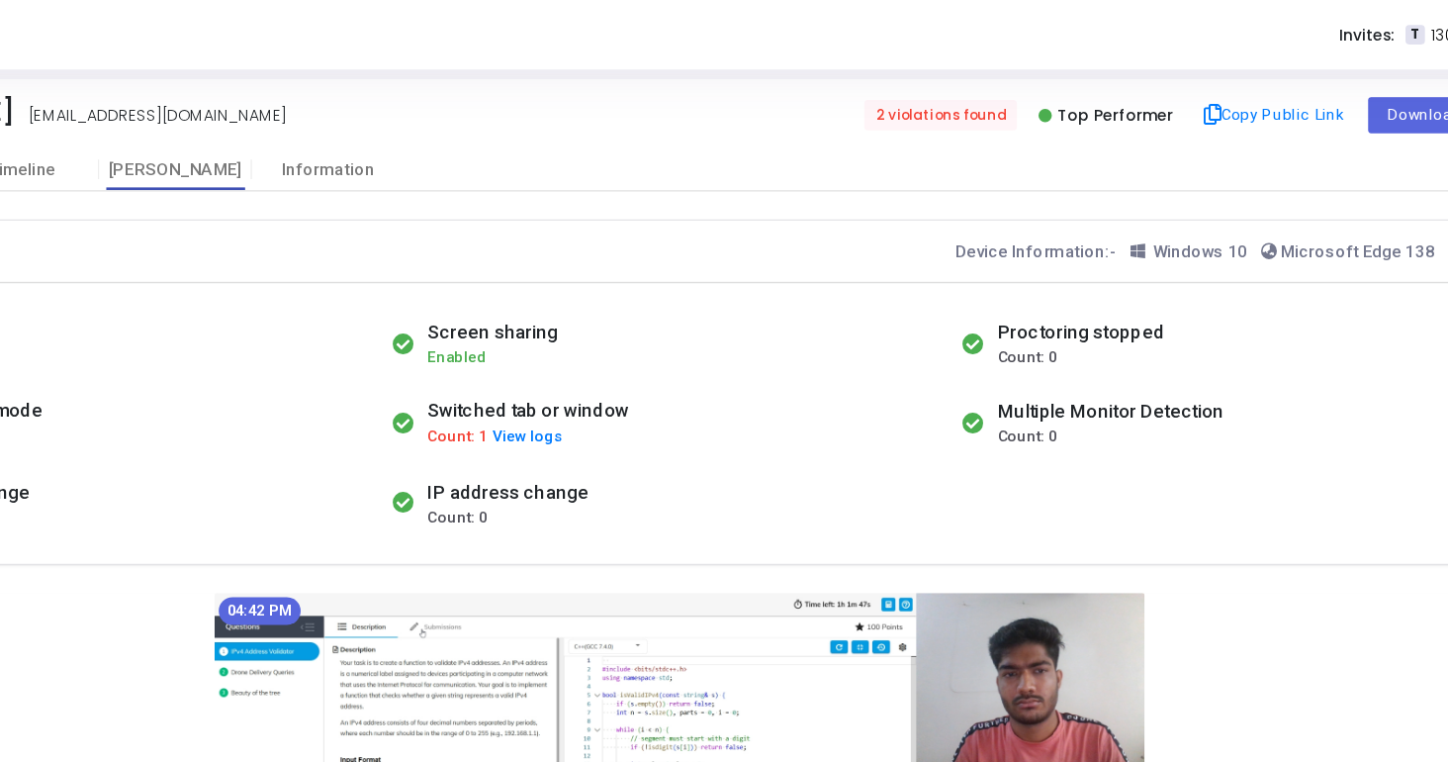
click at [894, 156] on div "Proctoring Device Information:- Windows 10 Microsoft Edge 138 Desktop Camera ca…" at bounding box center [767, 279] width 1262 height 246
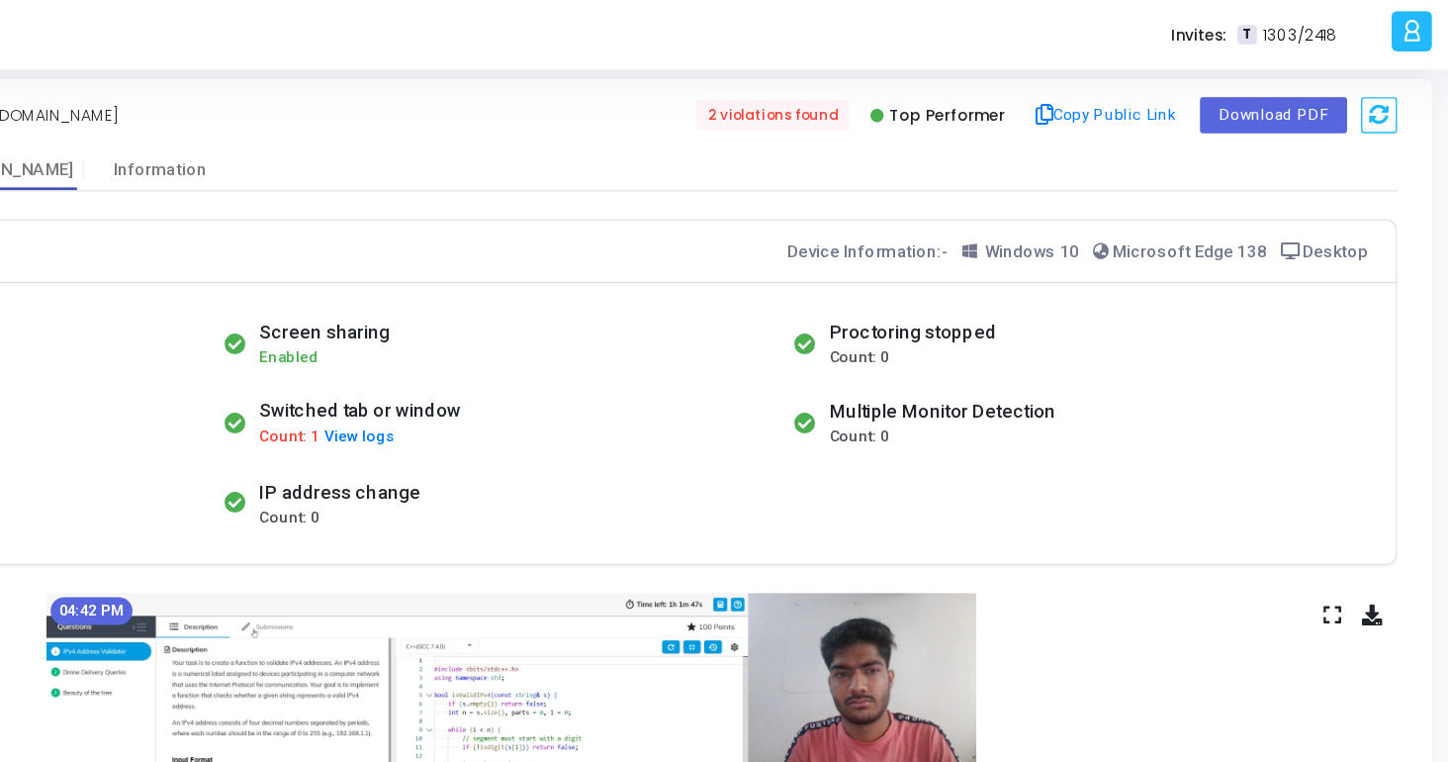
click at [979, 232] on div "Proctoring stopped Count: 0" at bounding box center [1167, 245] width 406 height 55
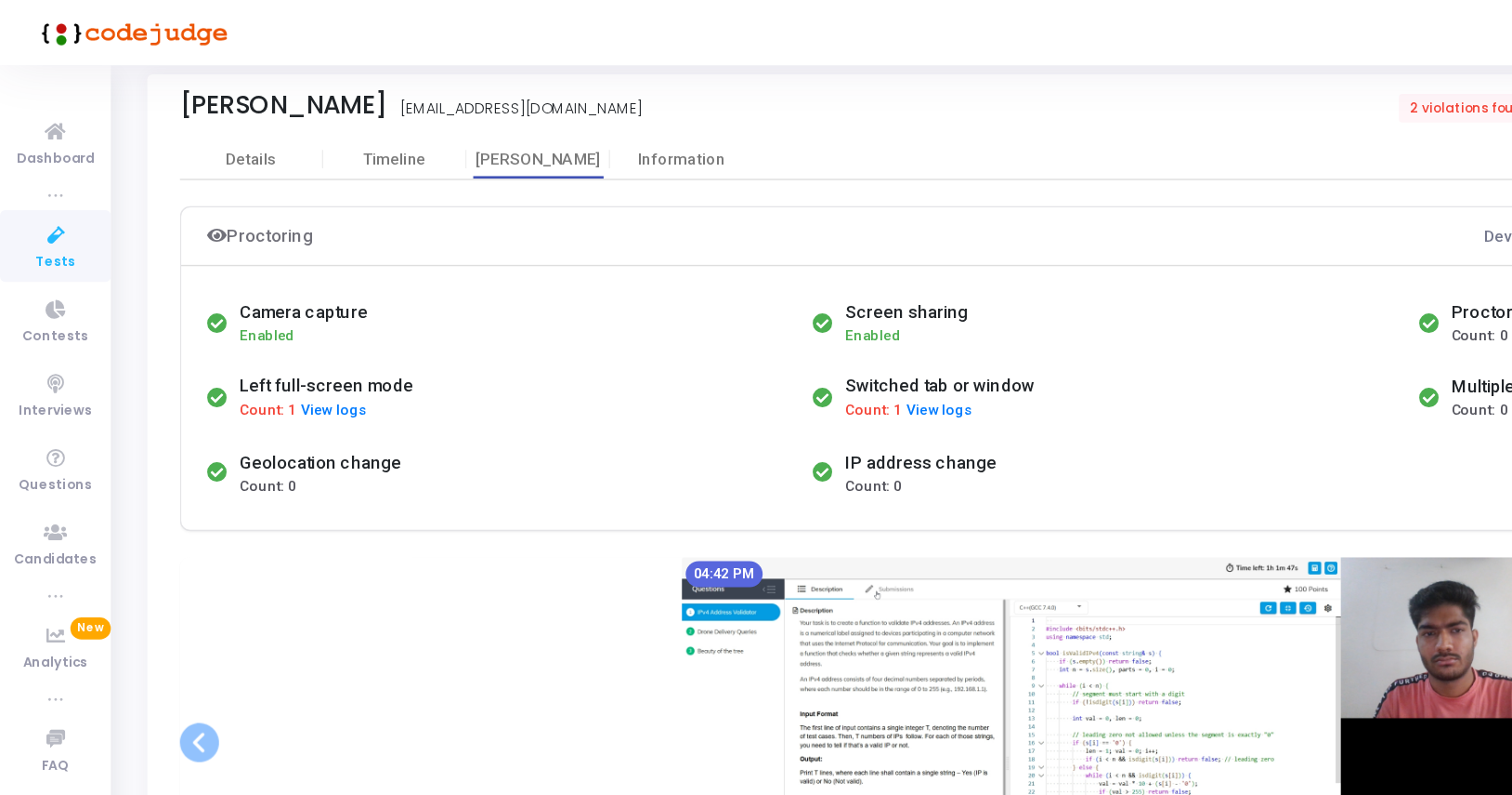
click at [291, 163] on div "Proctoring Device Information:- Windows 10 Microsoft Edge 138 Desktop" at bounding box center [796, 168] width 1335 height 41
click at [47, 100] on icon at bounding box center [40, 94] width 39 height 23
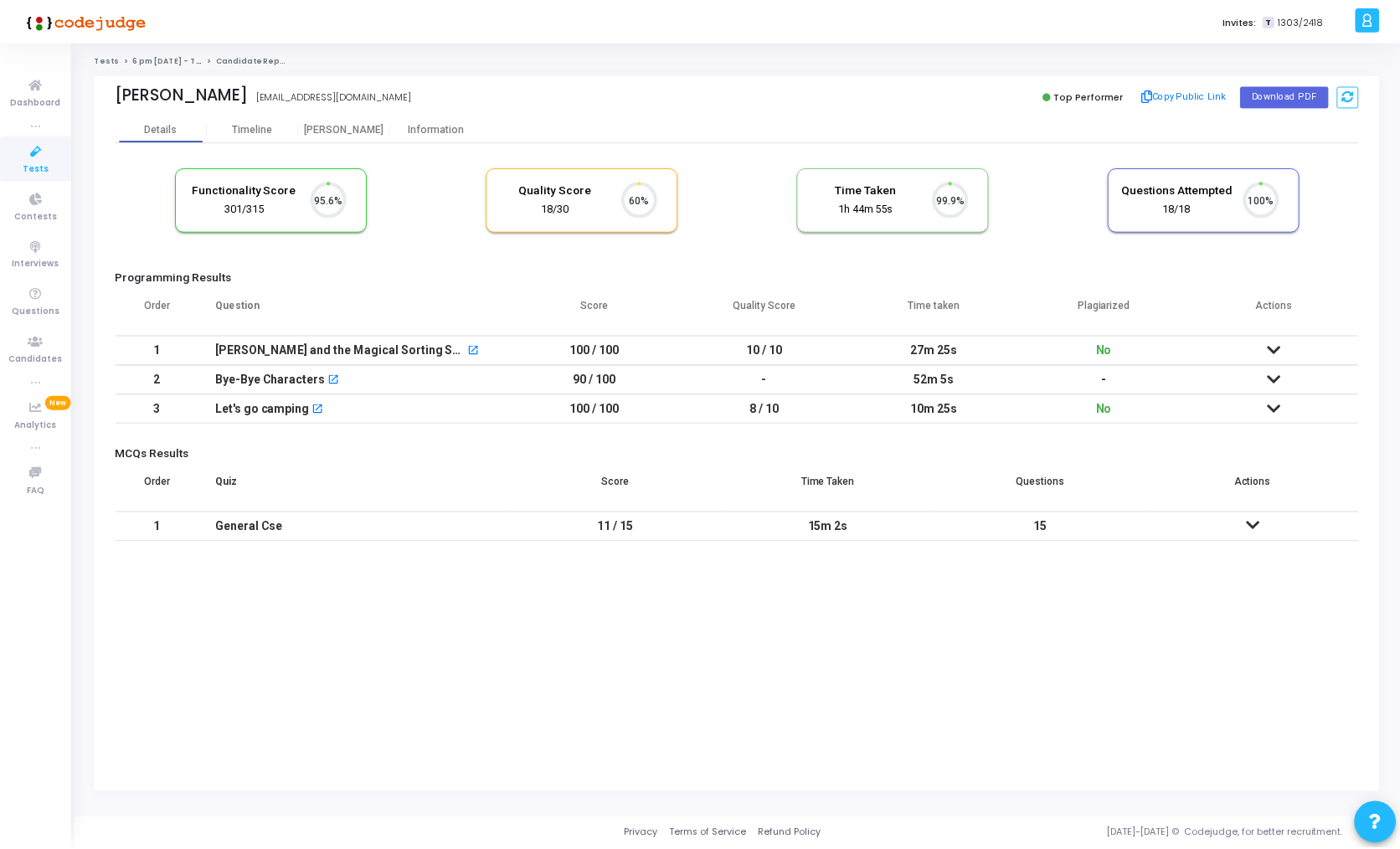
scroll to position [36, 42]
click at [267, 132] on div "Timeline" at bounding box center [253, 129] width 40 height 13
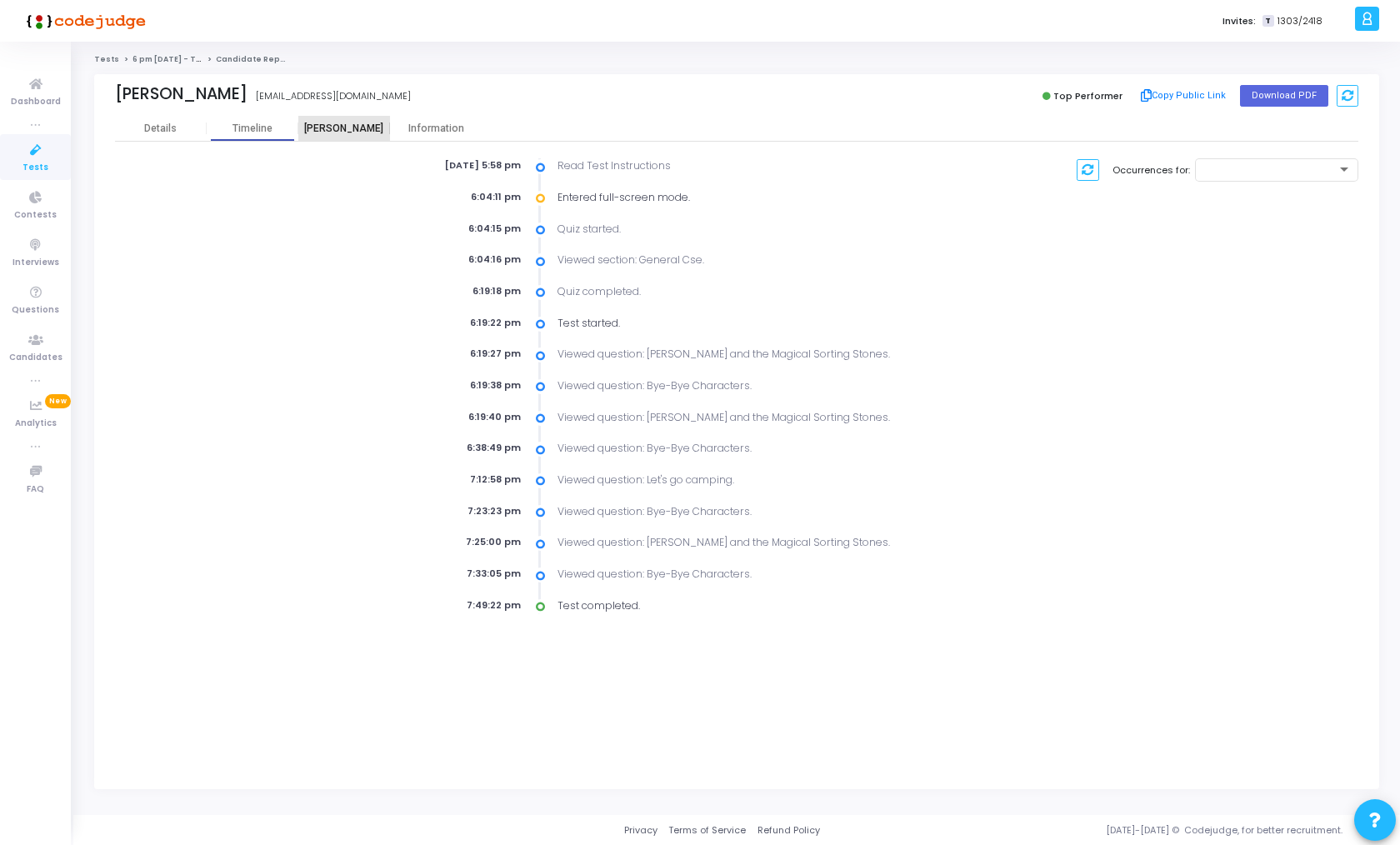
click at [359, 129] on div "[PERSON_NAME]" at bounding box center [344, 128] width 92 height 13
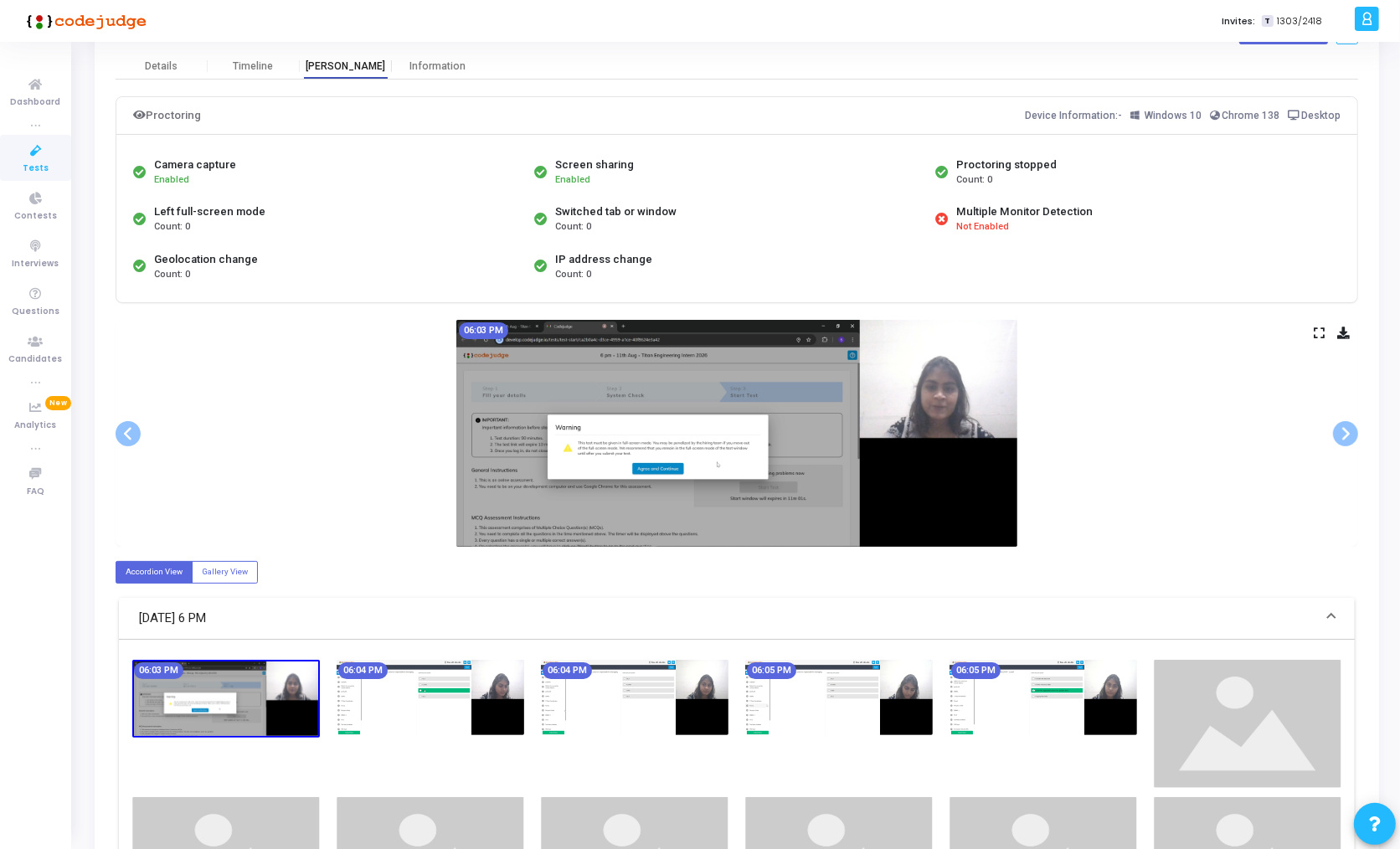
scroll to position [64, 0]
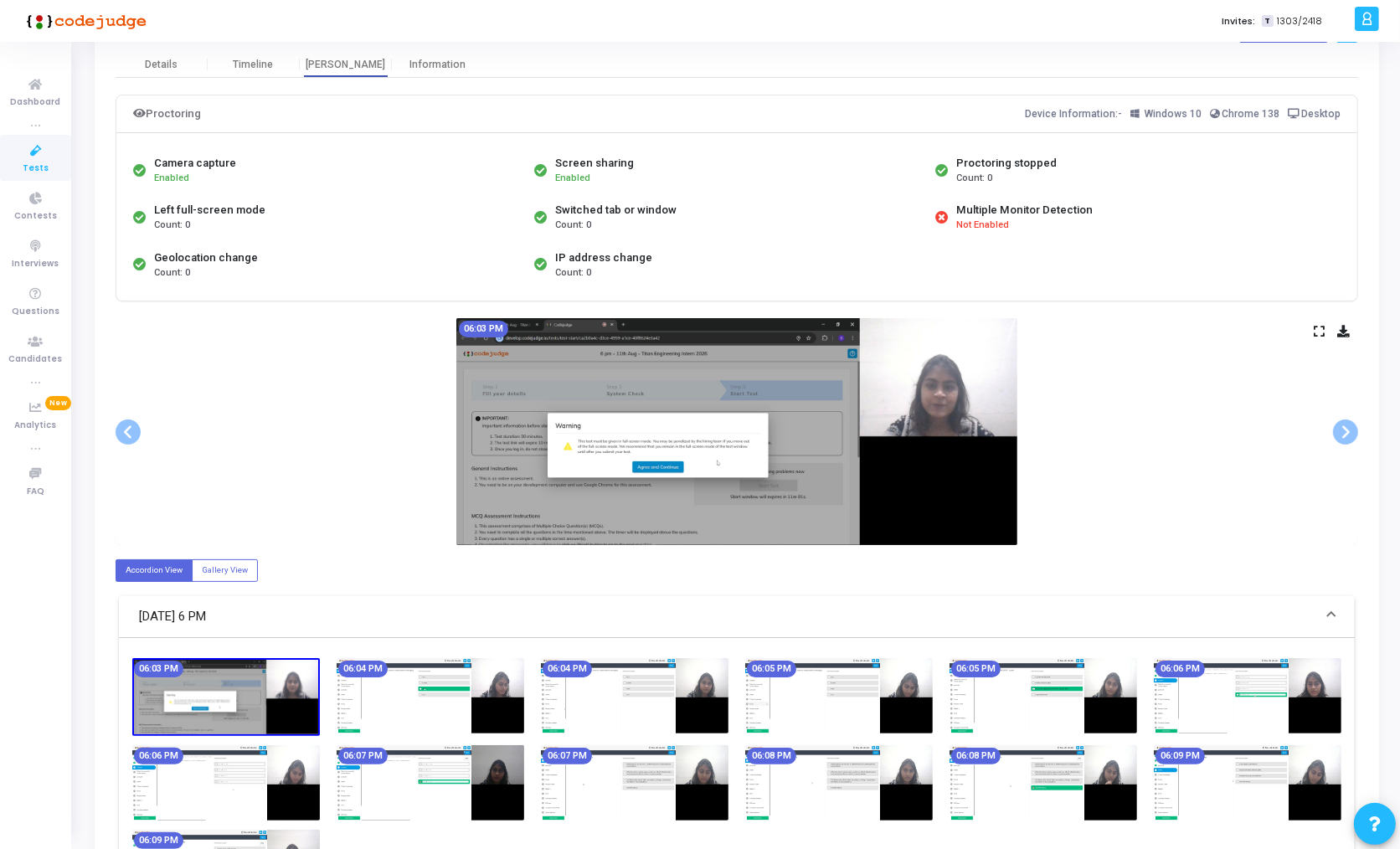
click at [1316, 330] on icon at bounding box center [1319, 331] width 11 height 9
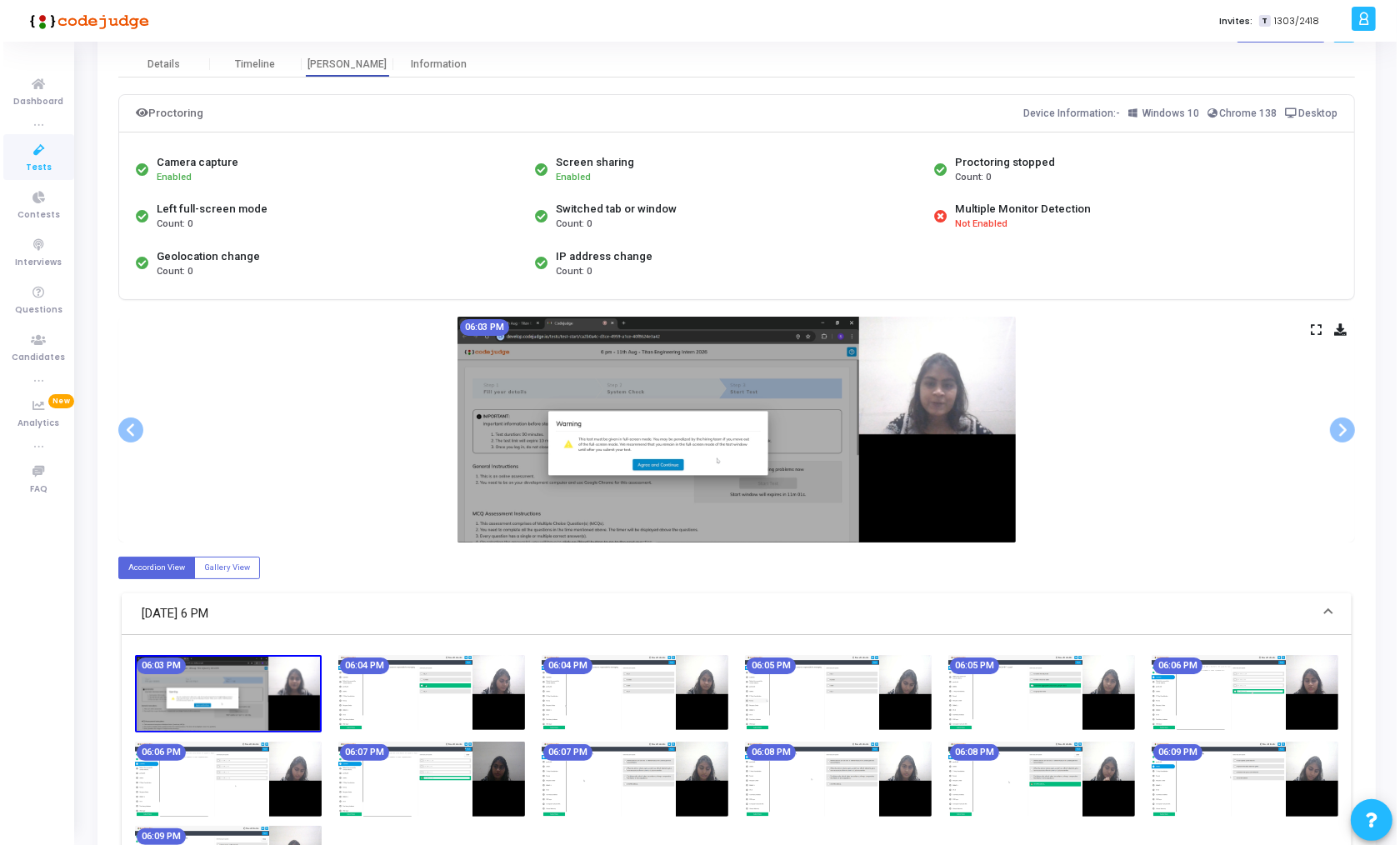
scroll to position [0, 0]
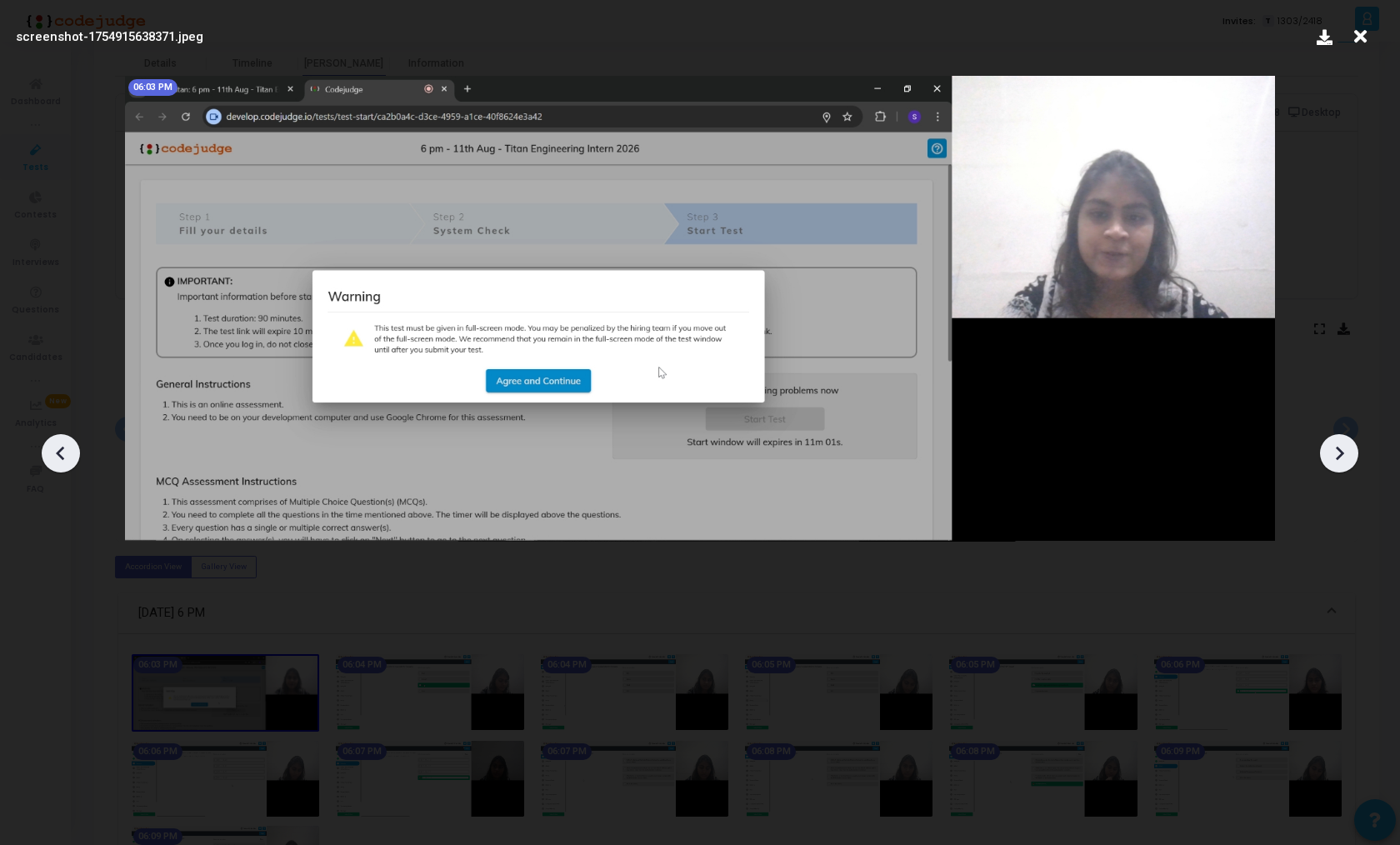
click at [1345, 457] on icon at bounding box center [1339, 453] width 25 height 25
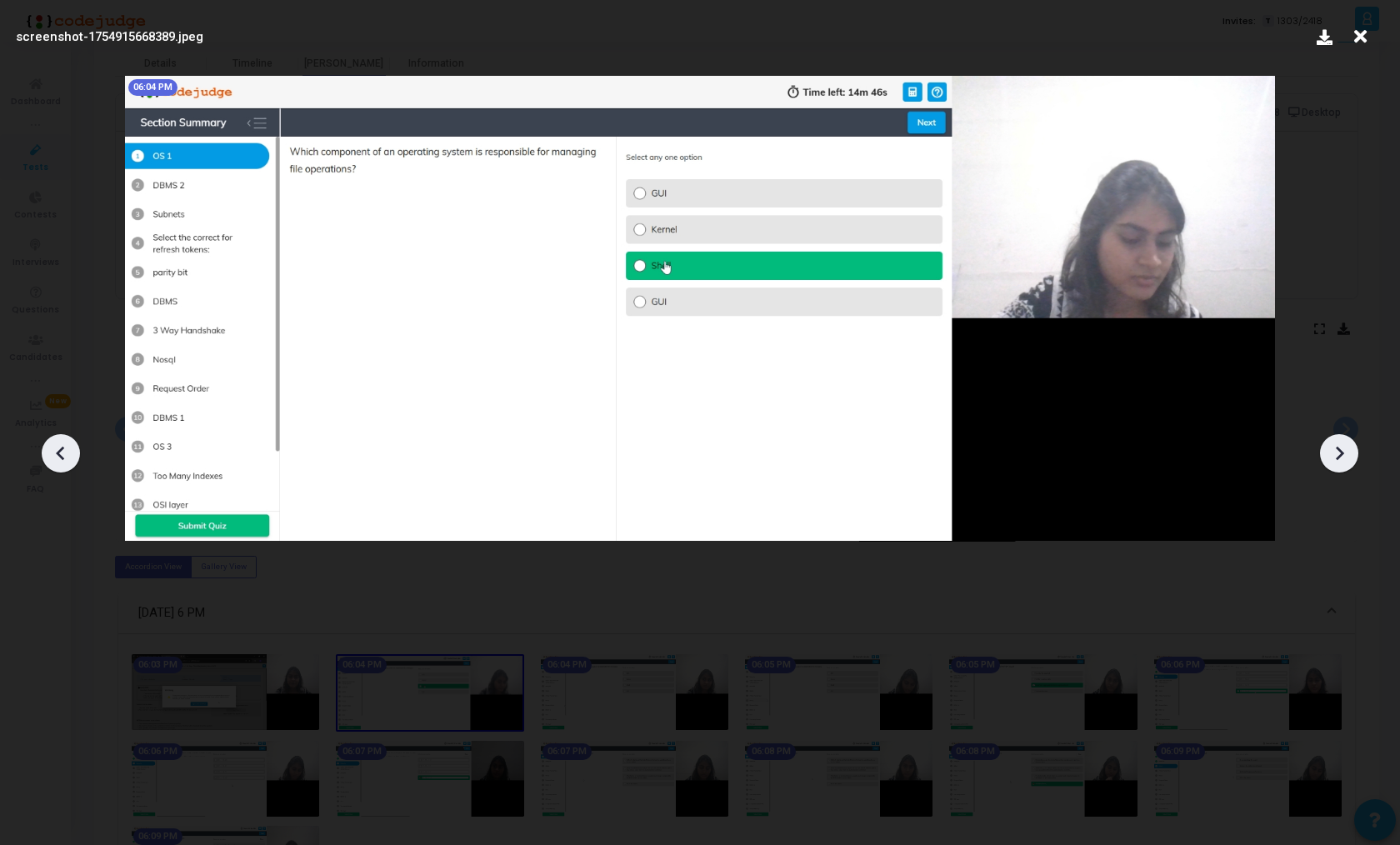
click at [1345, 457] on icon at bounding box center [1339, 453] width 25 height 25
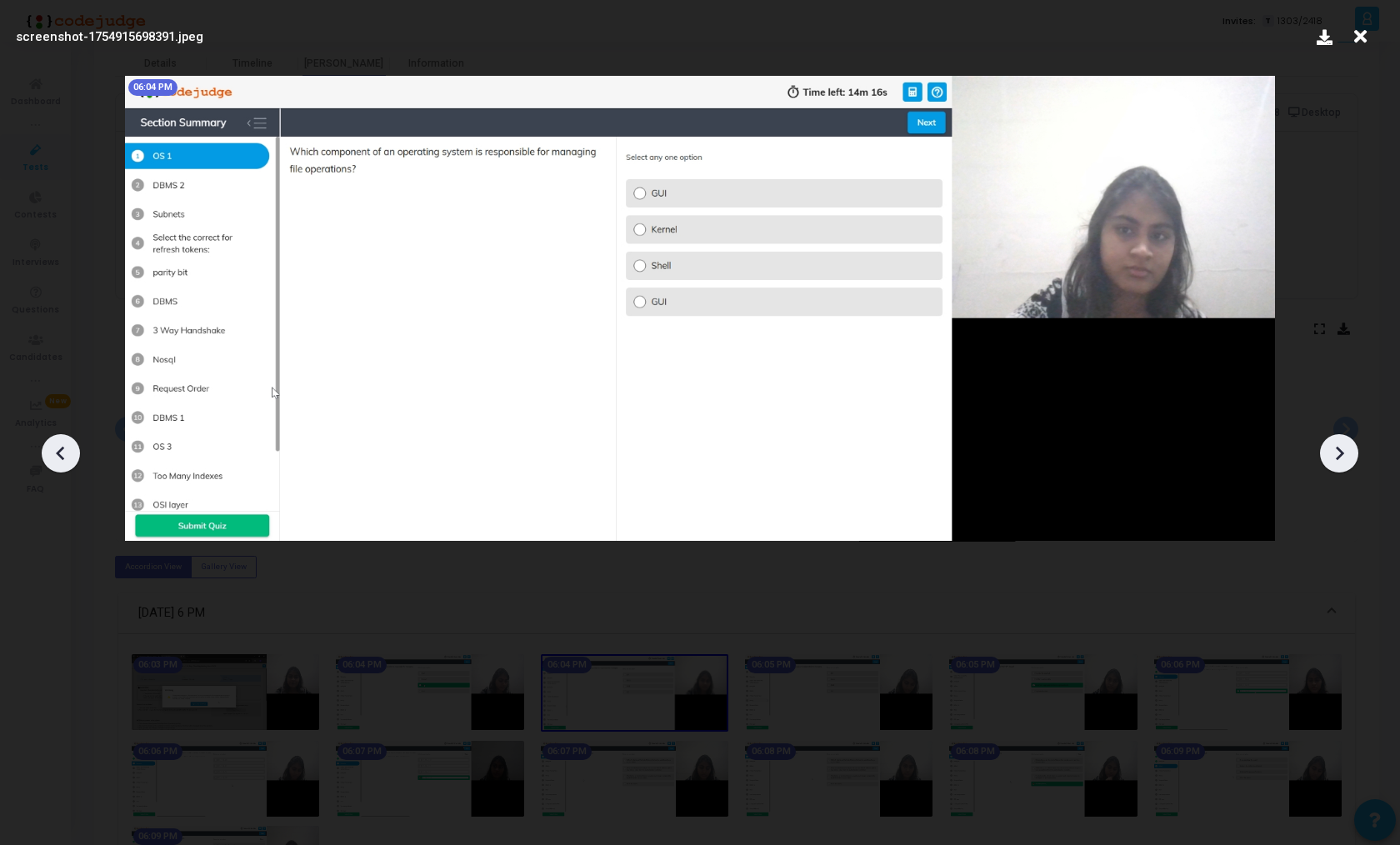
click at [1252, 608] on div at bounding box center [700, 447] width 1400 height 794
click at [1353, 452] on div at bounding box center [1339, 452] width 38 height 38
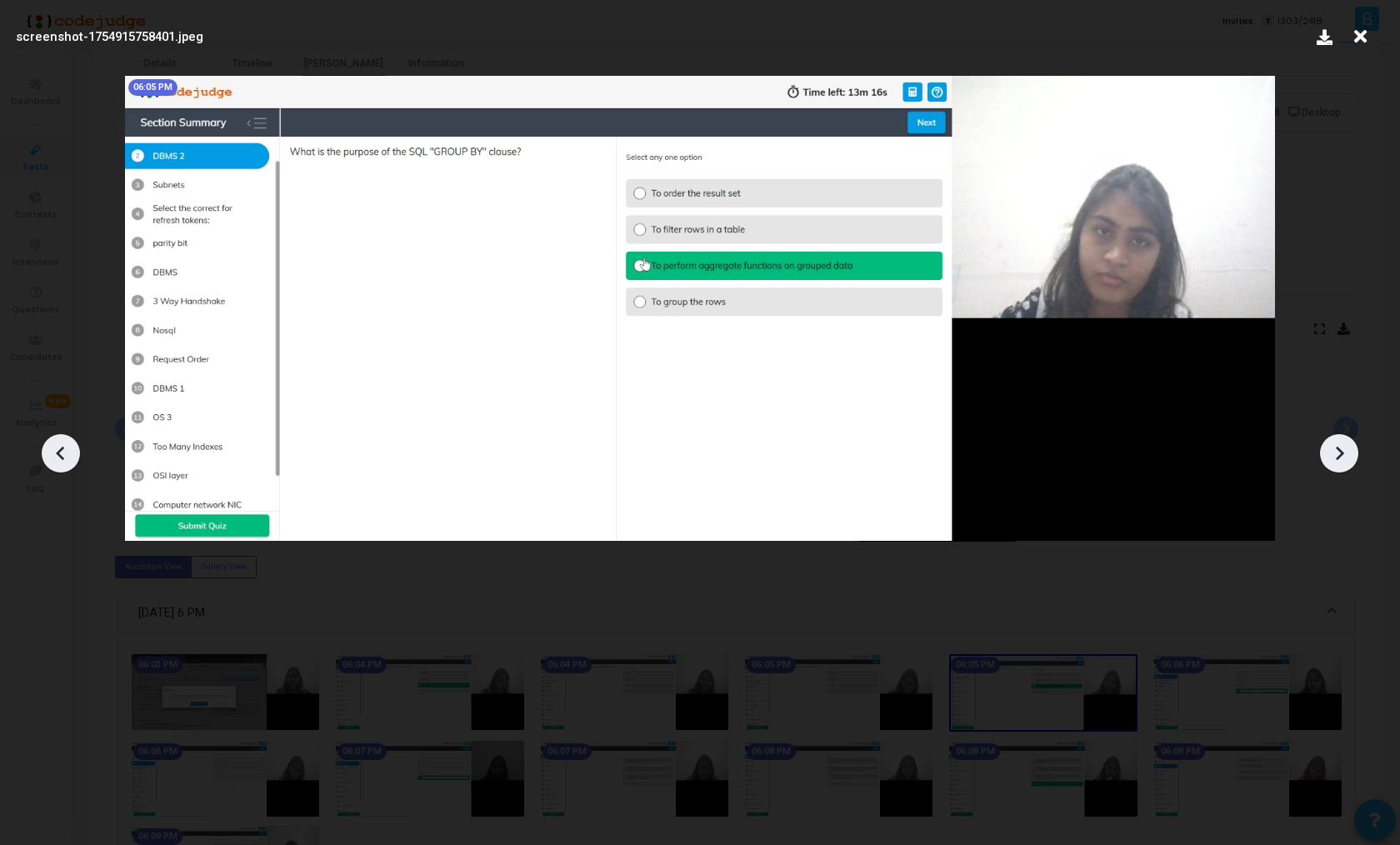
click at [1353, 452] on div at bounding box center [1339, 452] width 38 height 38
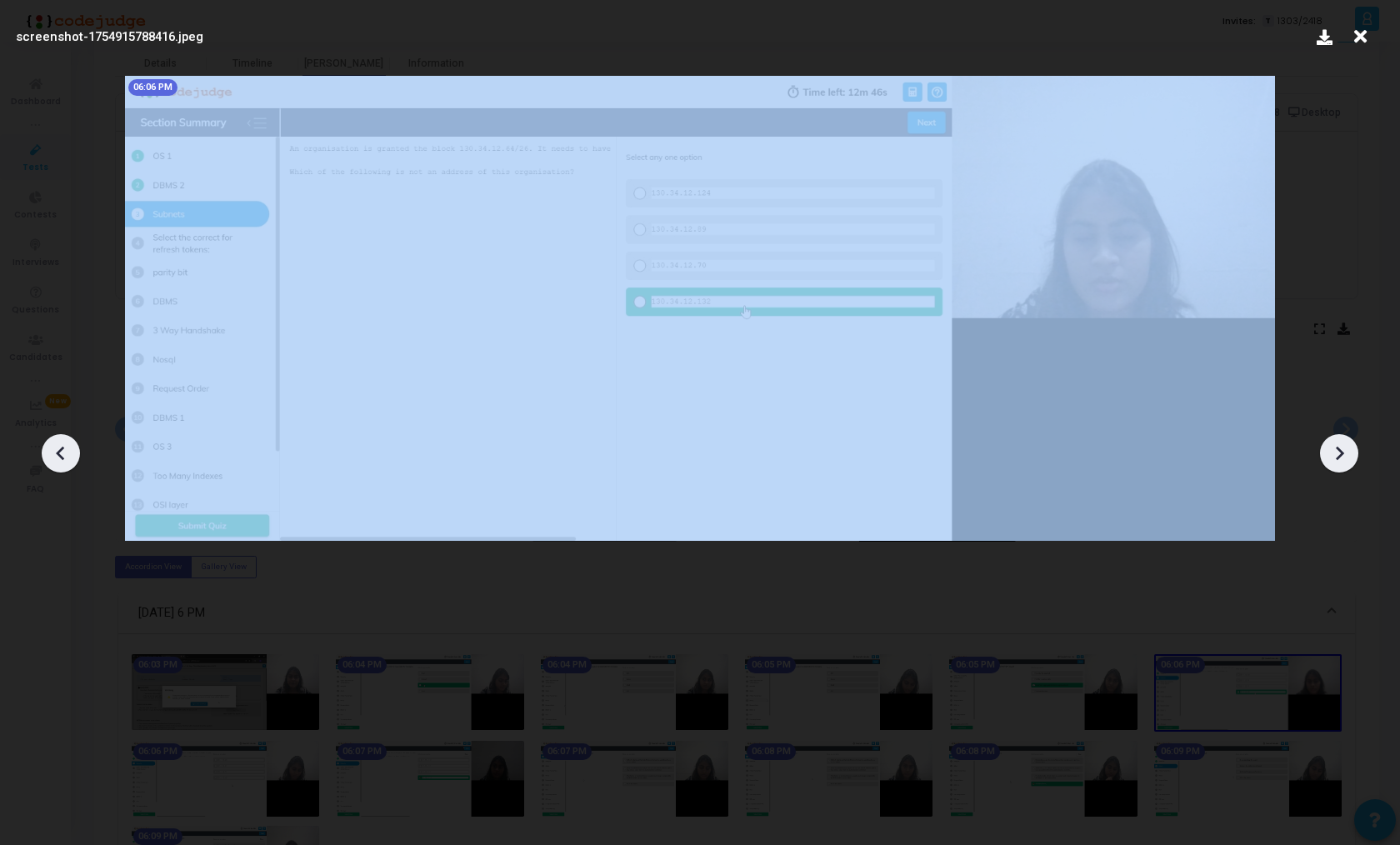
click at [1353, 452] on div at bounding box center [1339, 452] width 38 height 38
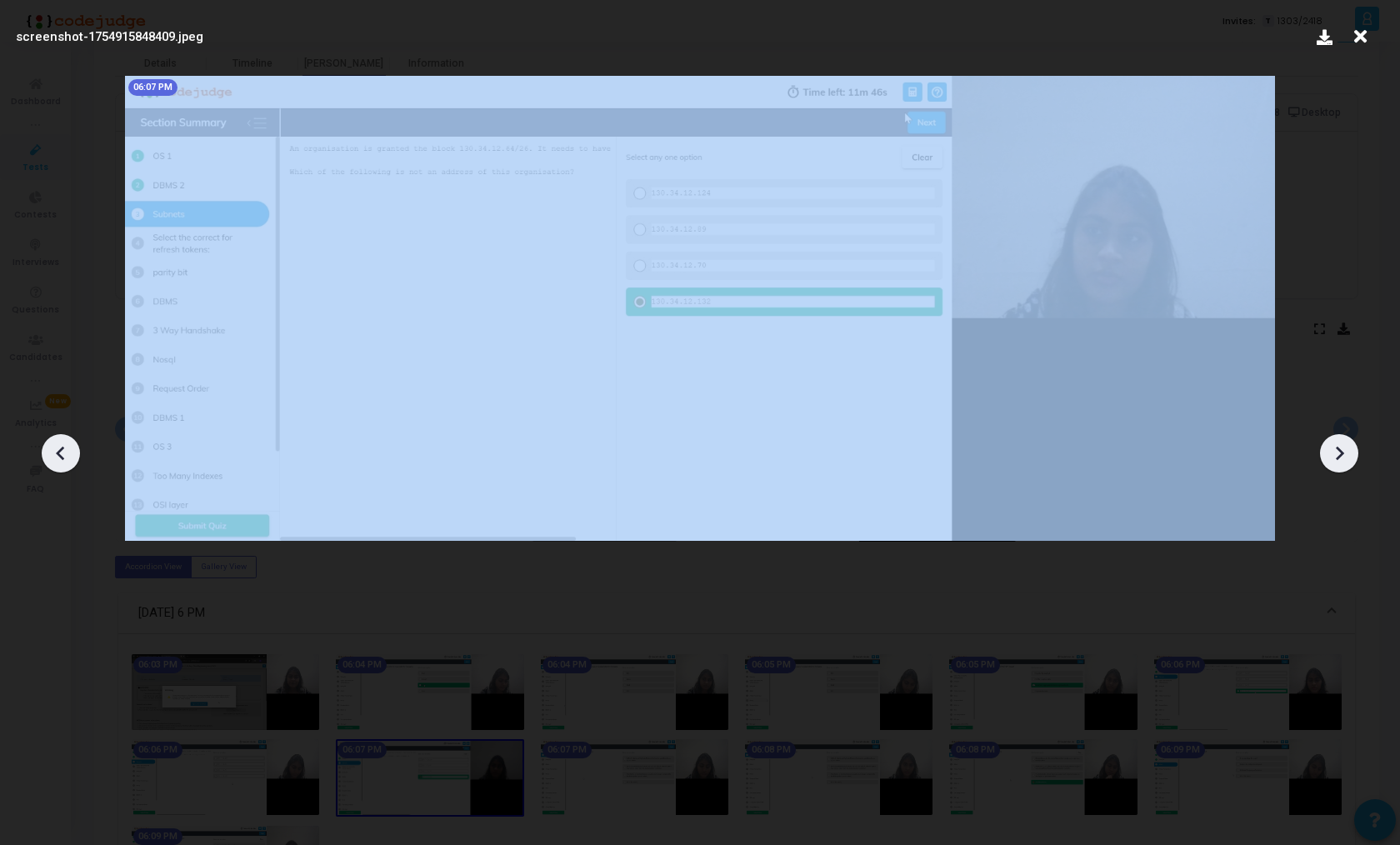
click at [1353, 452] on div at bounding box center [1339, 452] width 38 height 38
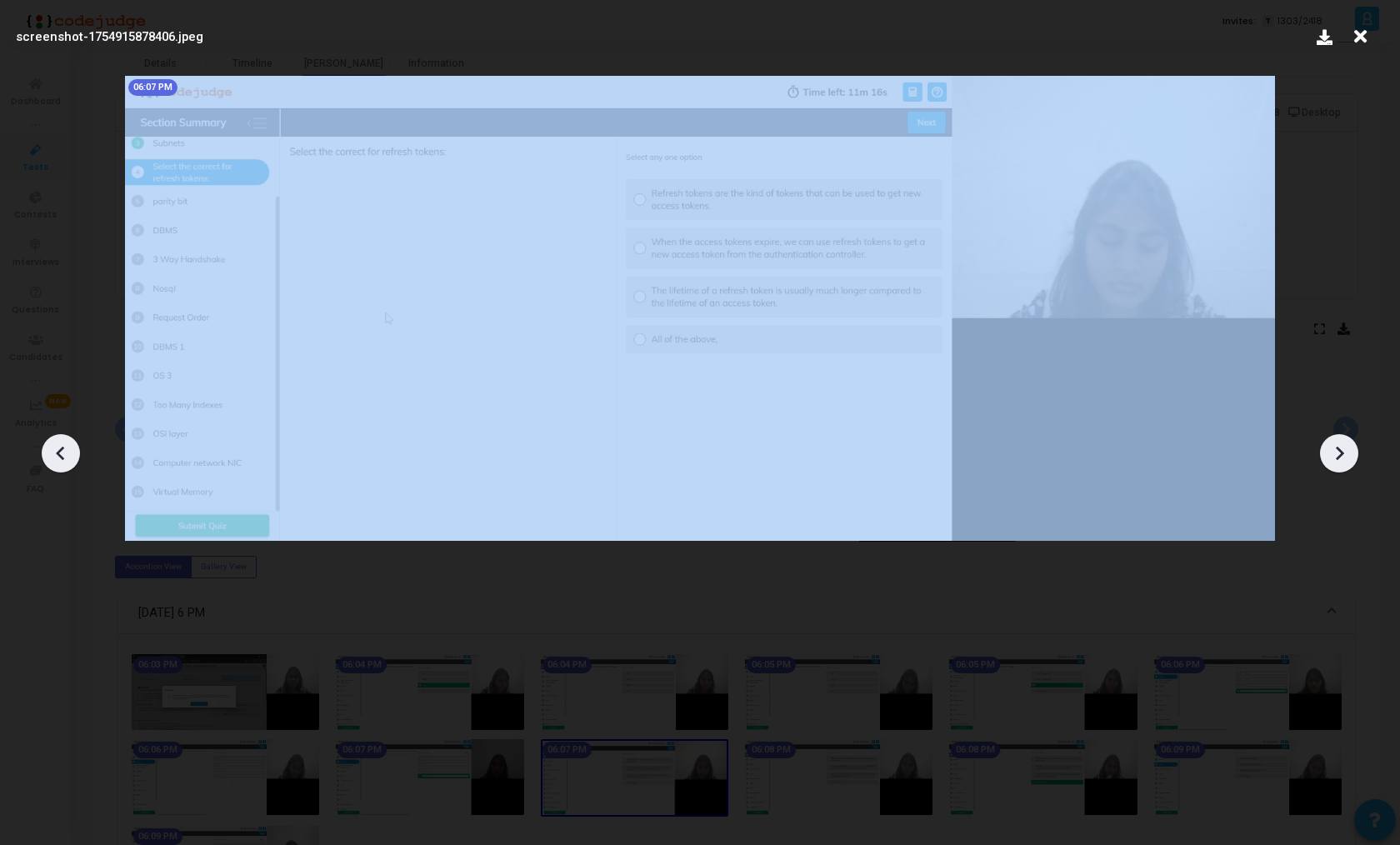
click at [1353, 452] on div at bounding box center [1339, 452] width 38 height 38
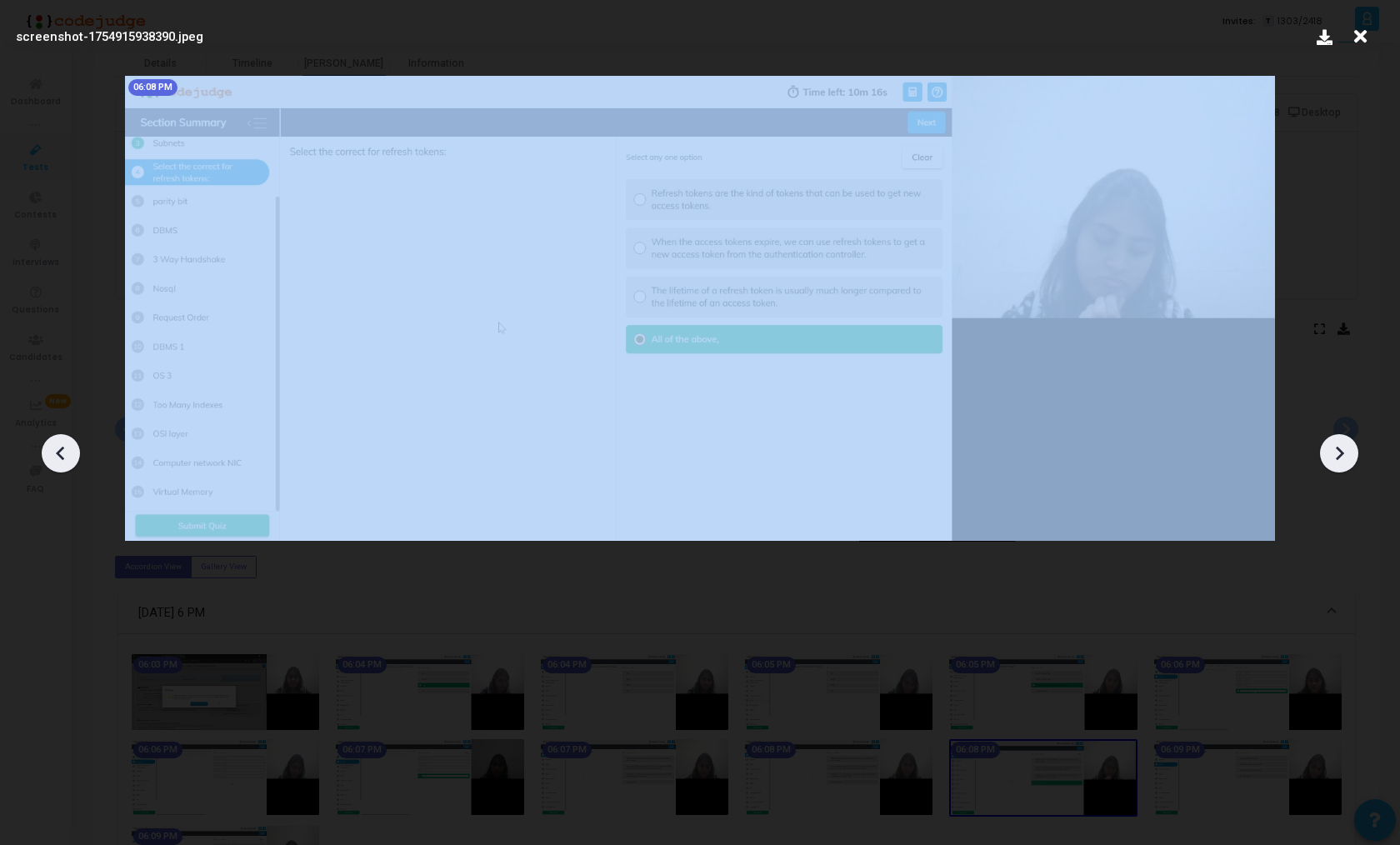
click at [1353, 452] on div at bounding box center [1339, 452] width 38 height 38
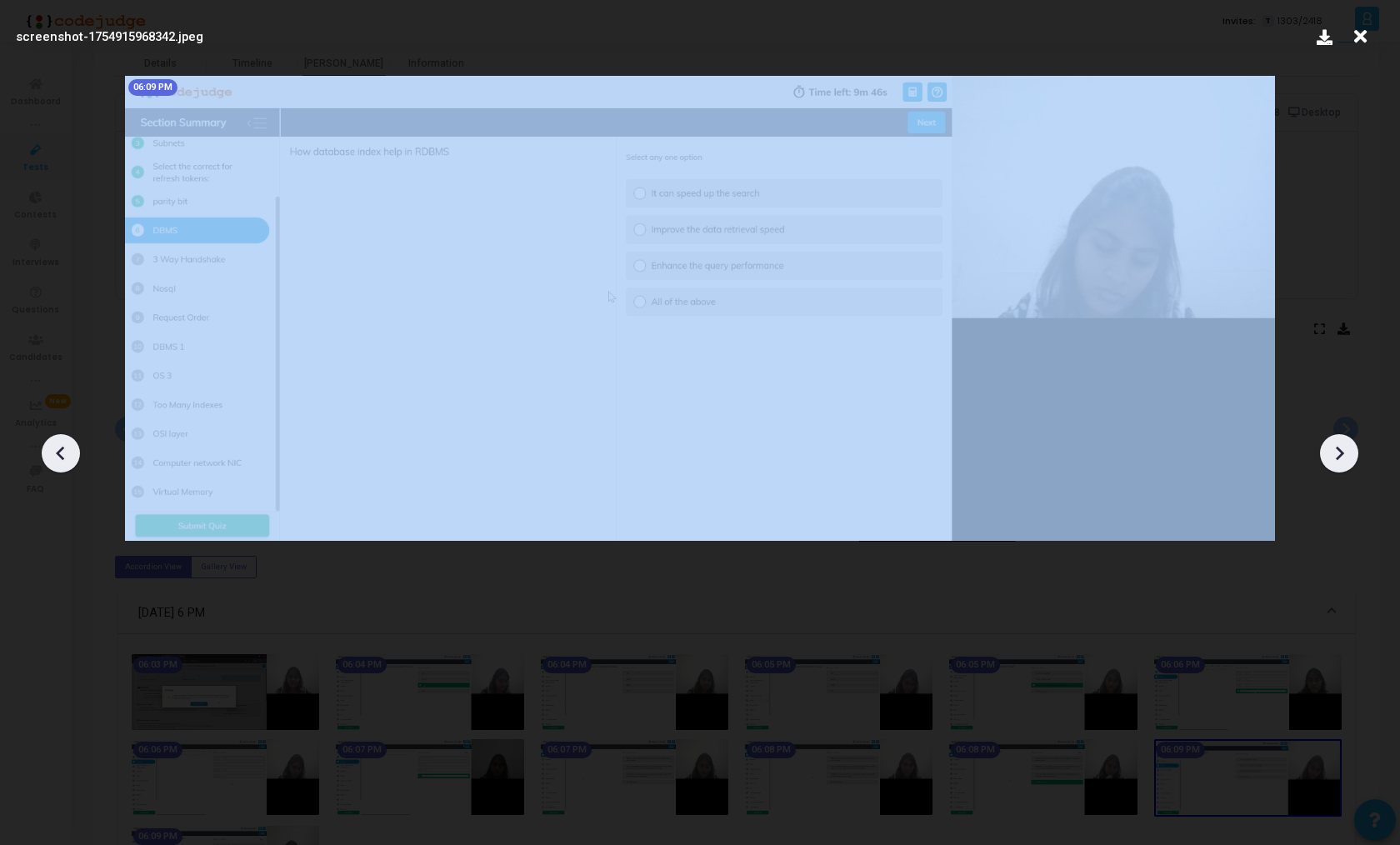
click at [1353, 452] on div at bounding box center [1339, 452] width 38 height 38
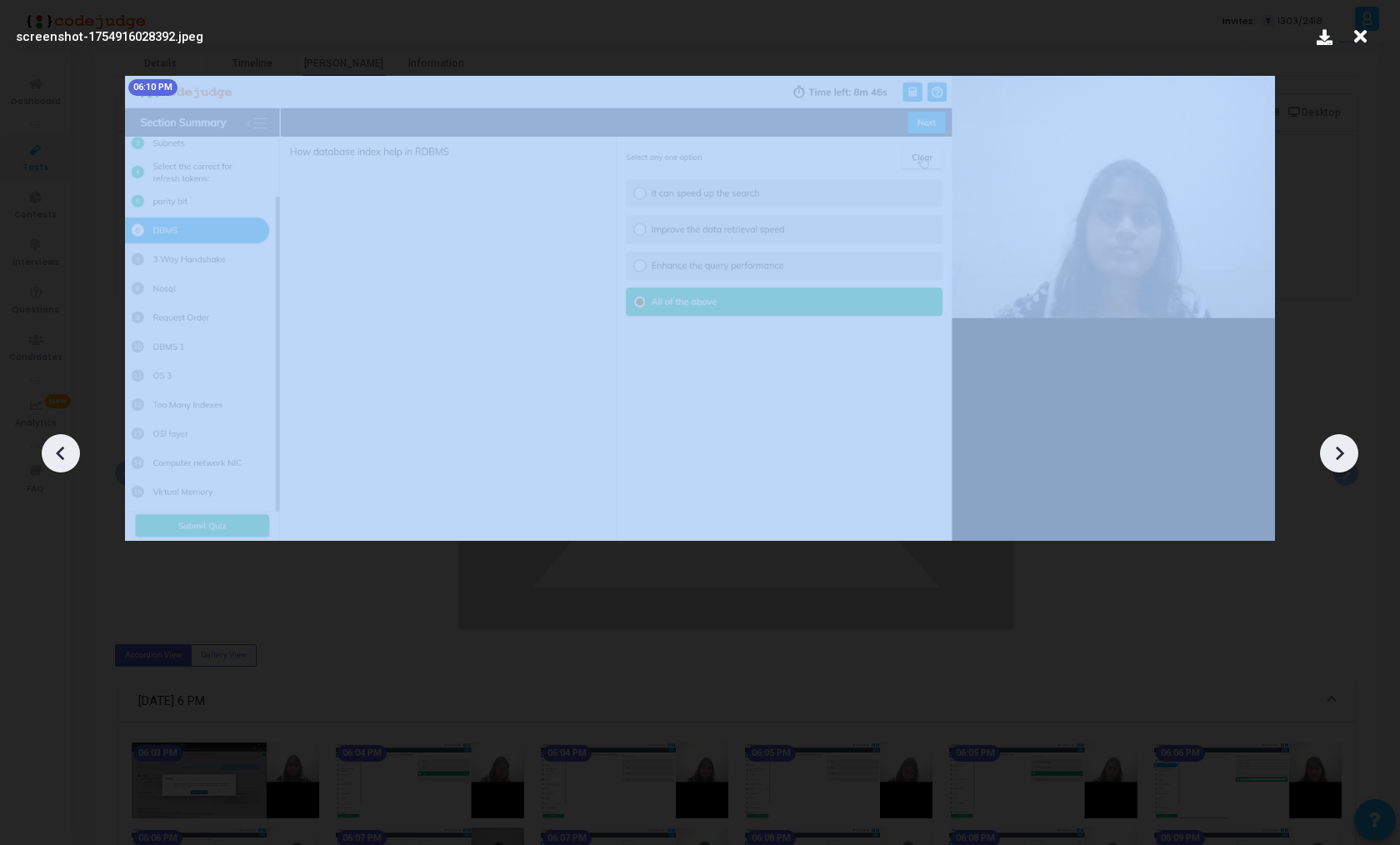
click at [1353, 452] on div at bounding box center [1339, 452] width 38 height 38
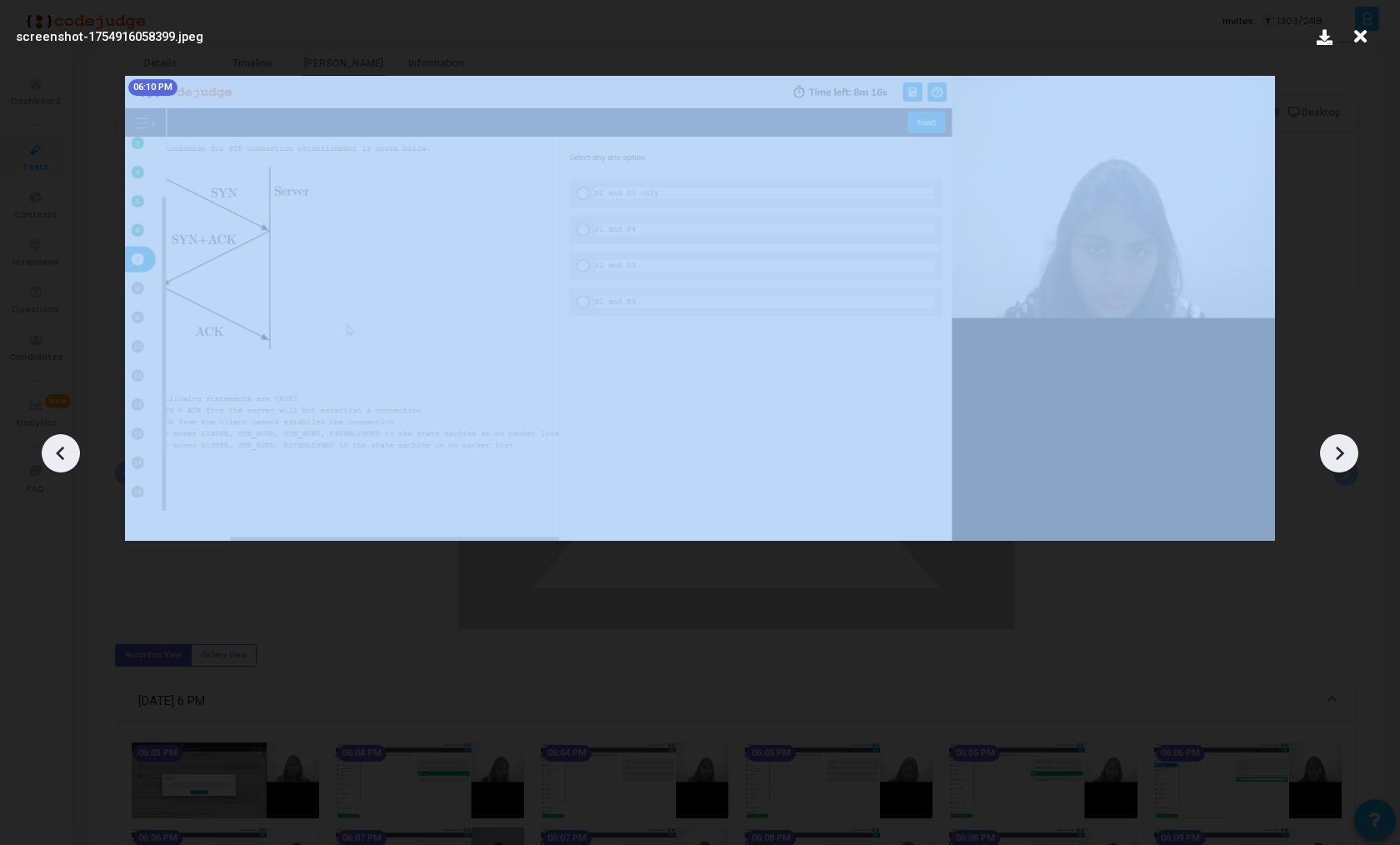
click at [1353, 452] on div at bounding box center [1339, 452] width 38 height 38
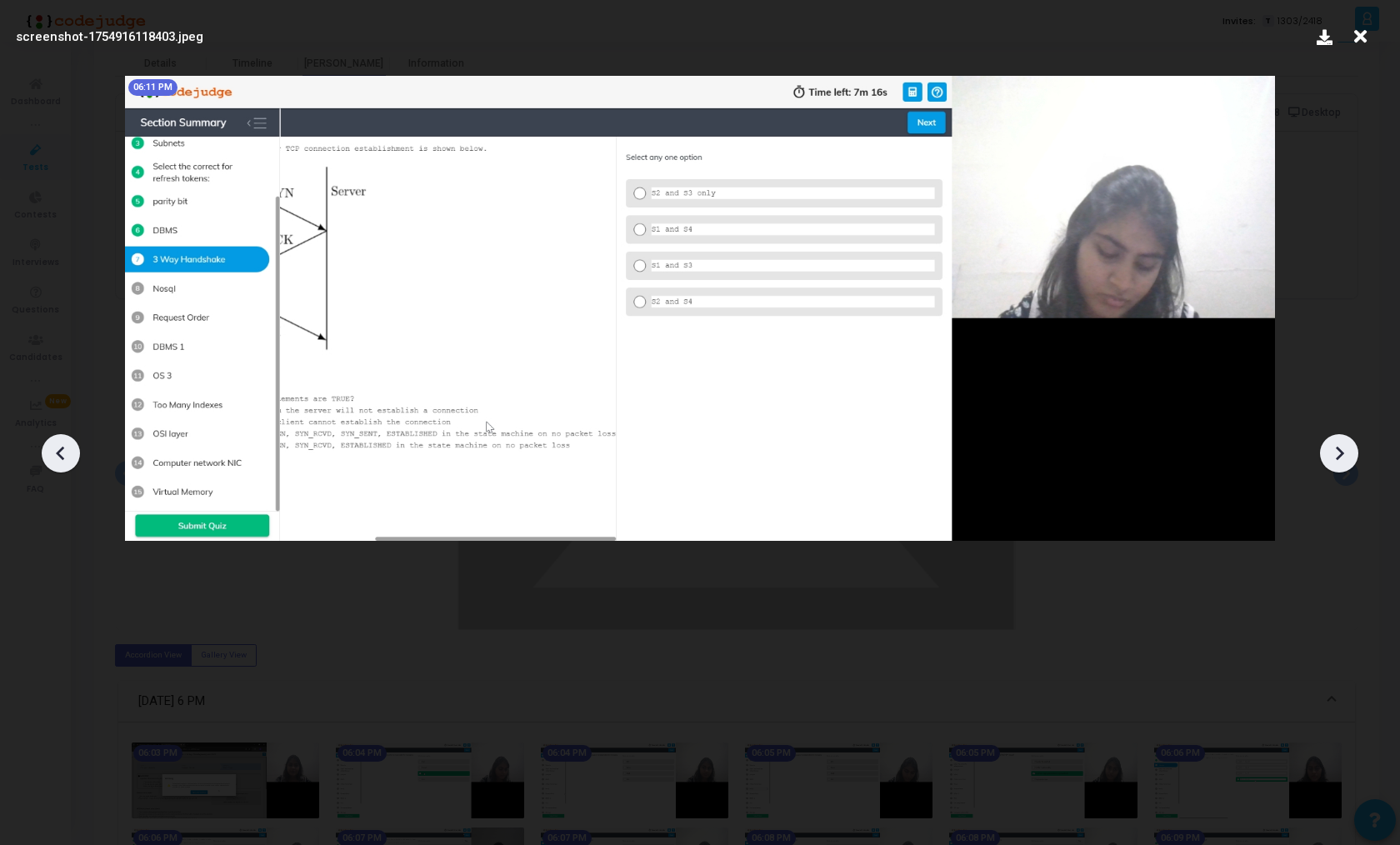
click at [1353, 452] on div at bounding box center [1339, 452] width 38 height 38
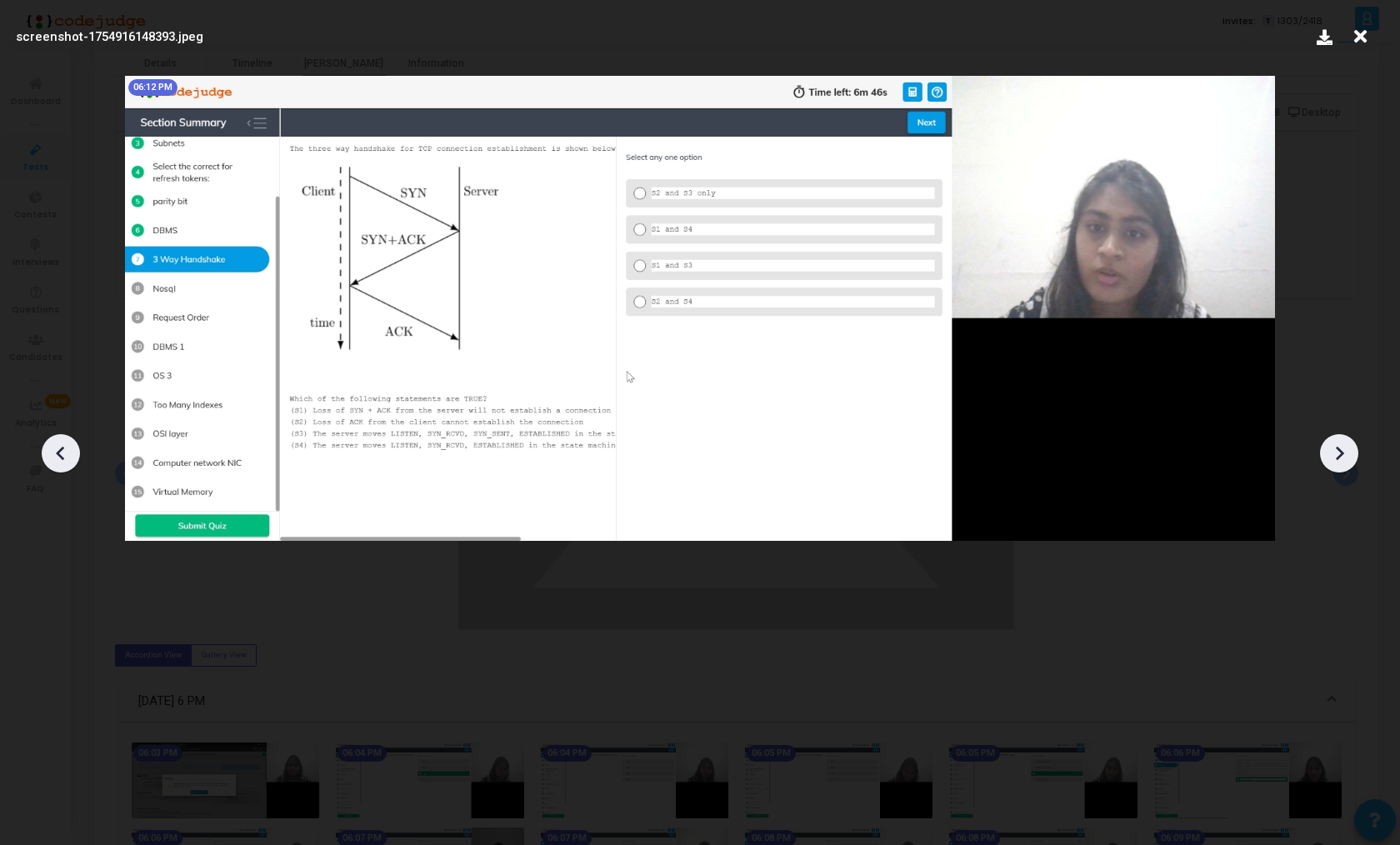
click at [1353, 452] on div at bounding box center [1339, 452] width 38 height 38
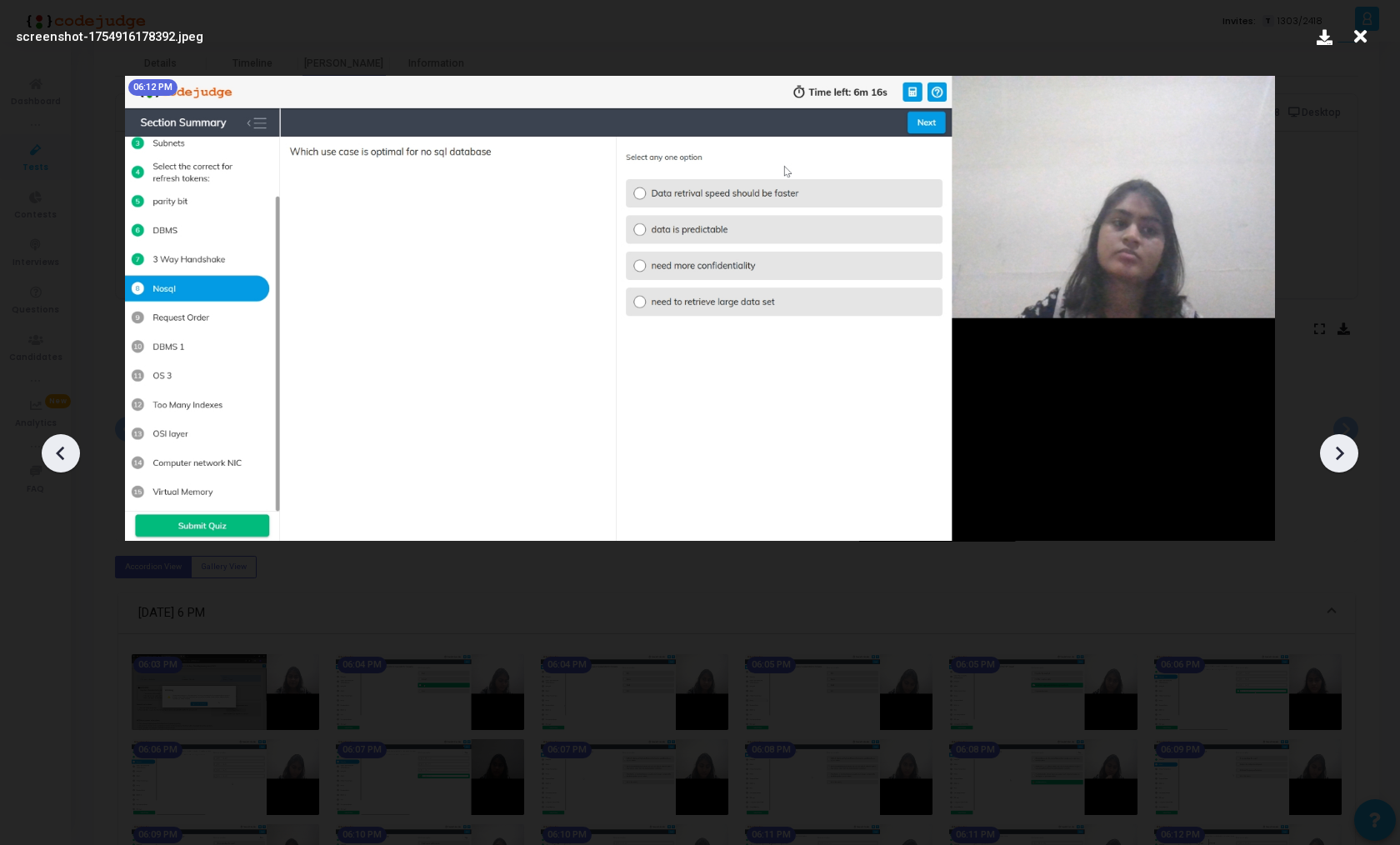
click at [1341, 452] on icon at bounding box center [1340, 453] width 8 height 14
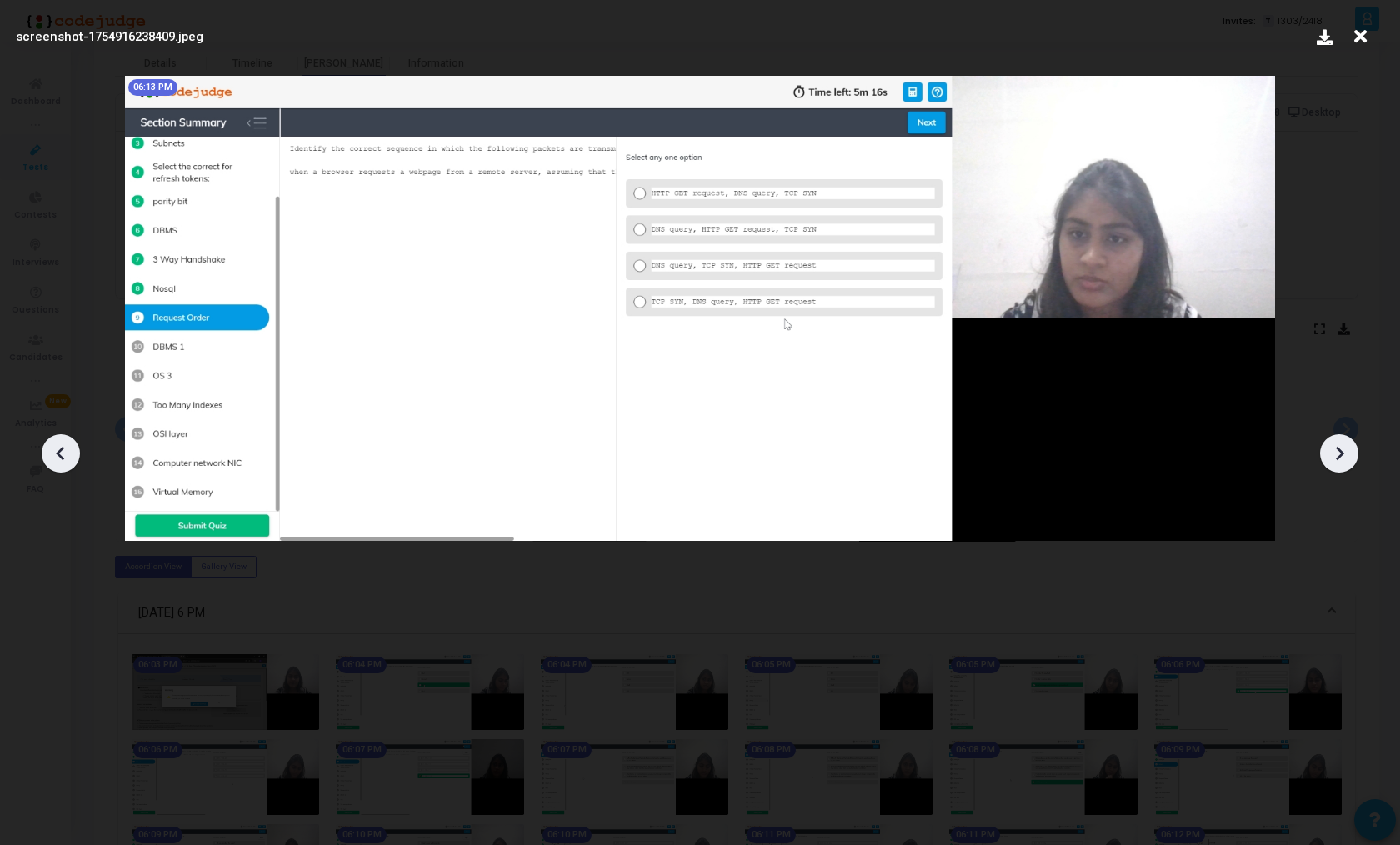
click at [1341, 452] on icon at bounding box center [1340, 453] width 8 height 14
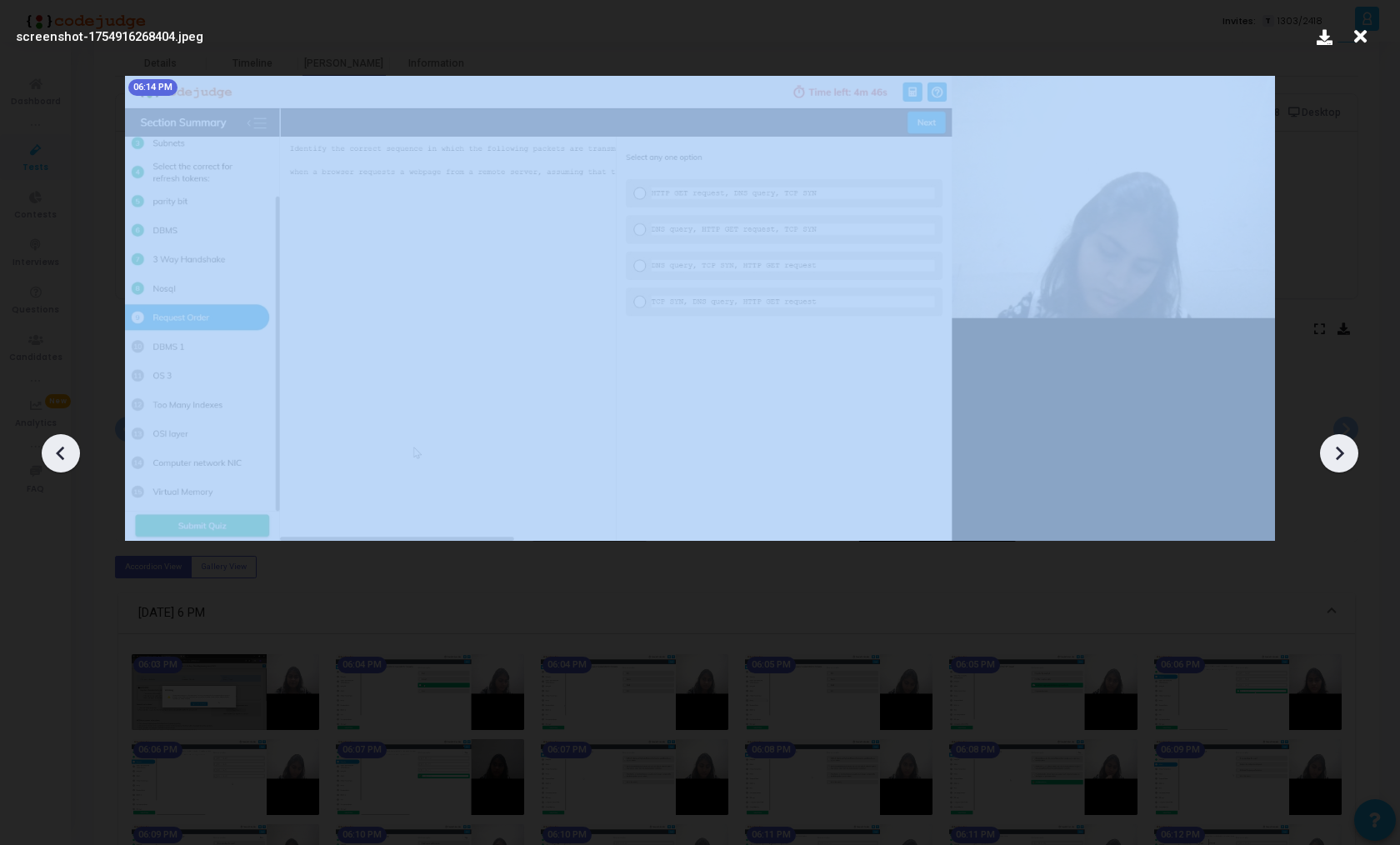
click at [1341, 452] on icon at bounding box center [1340, 453] width 8 height 14
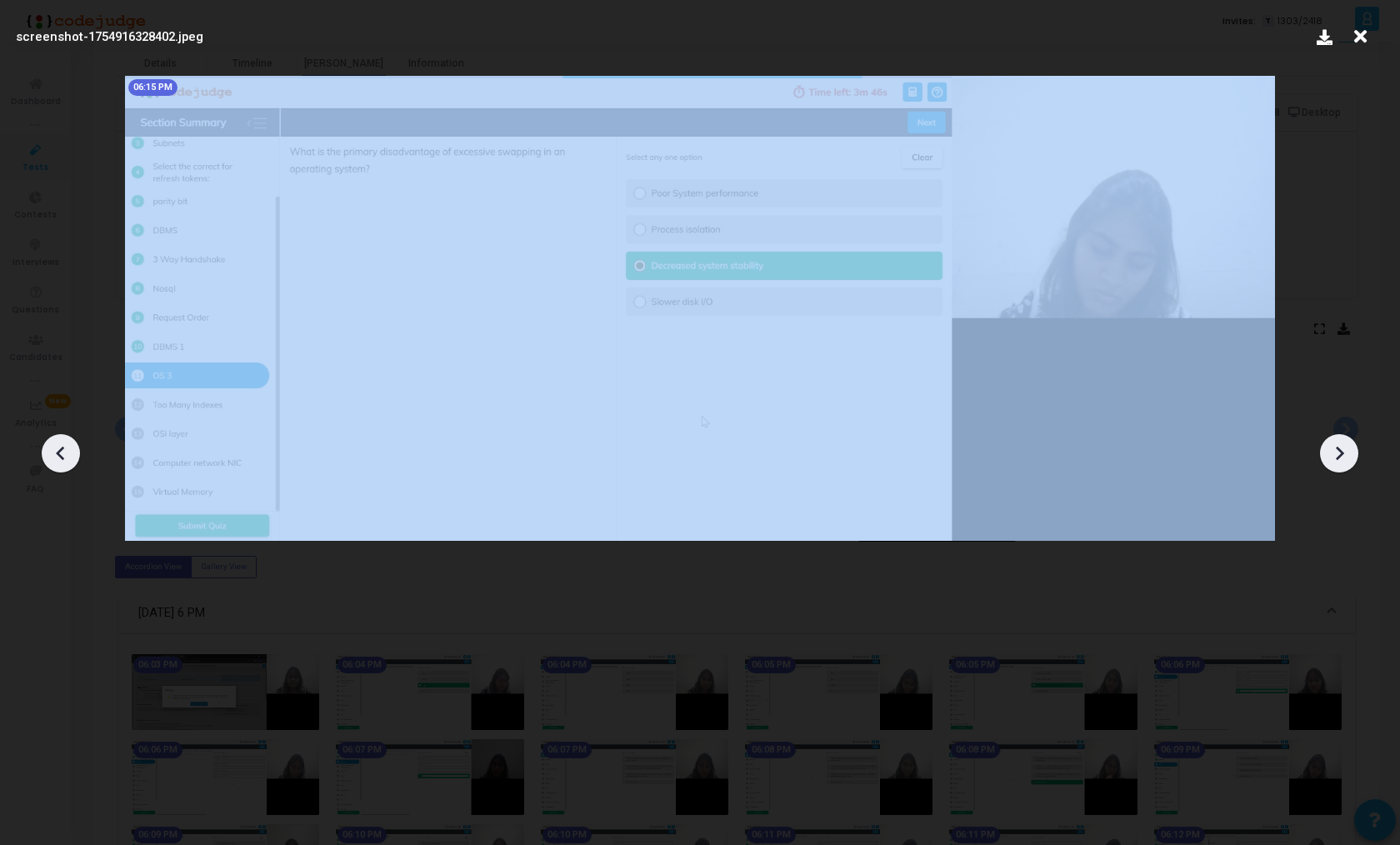
click at [1341, 452] on icon at bounding box center [1340, 453] width 8 height 14
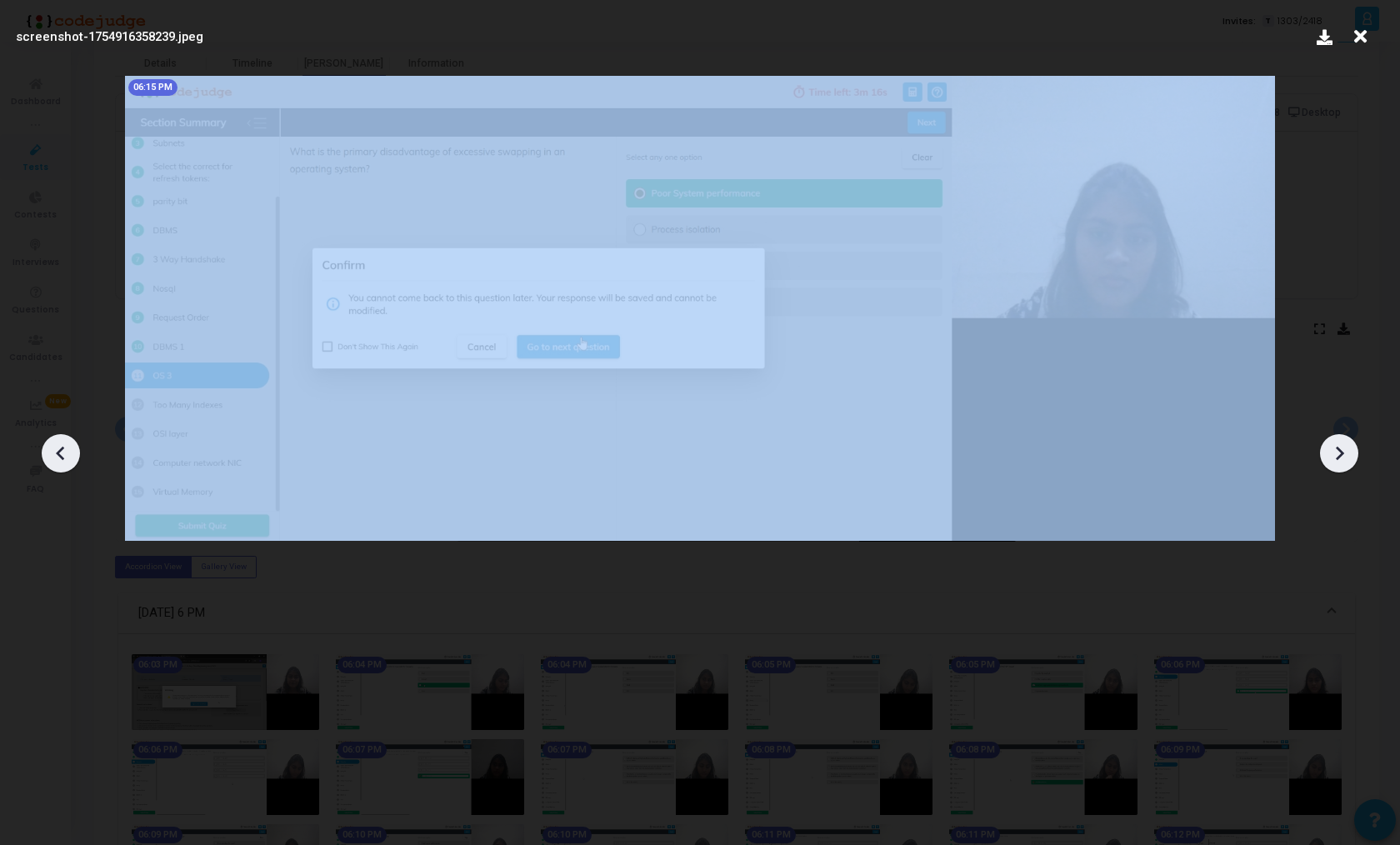
click at [1341, 452] on icon at bounding box center [1340, 453] width 8 height 14
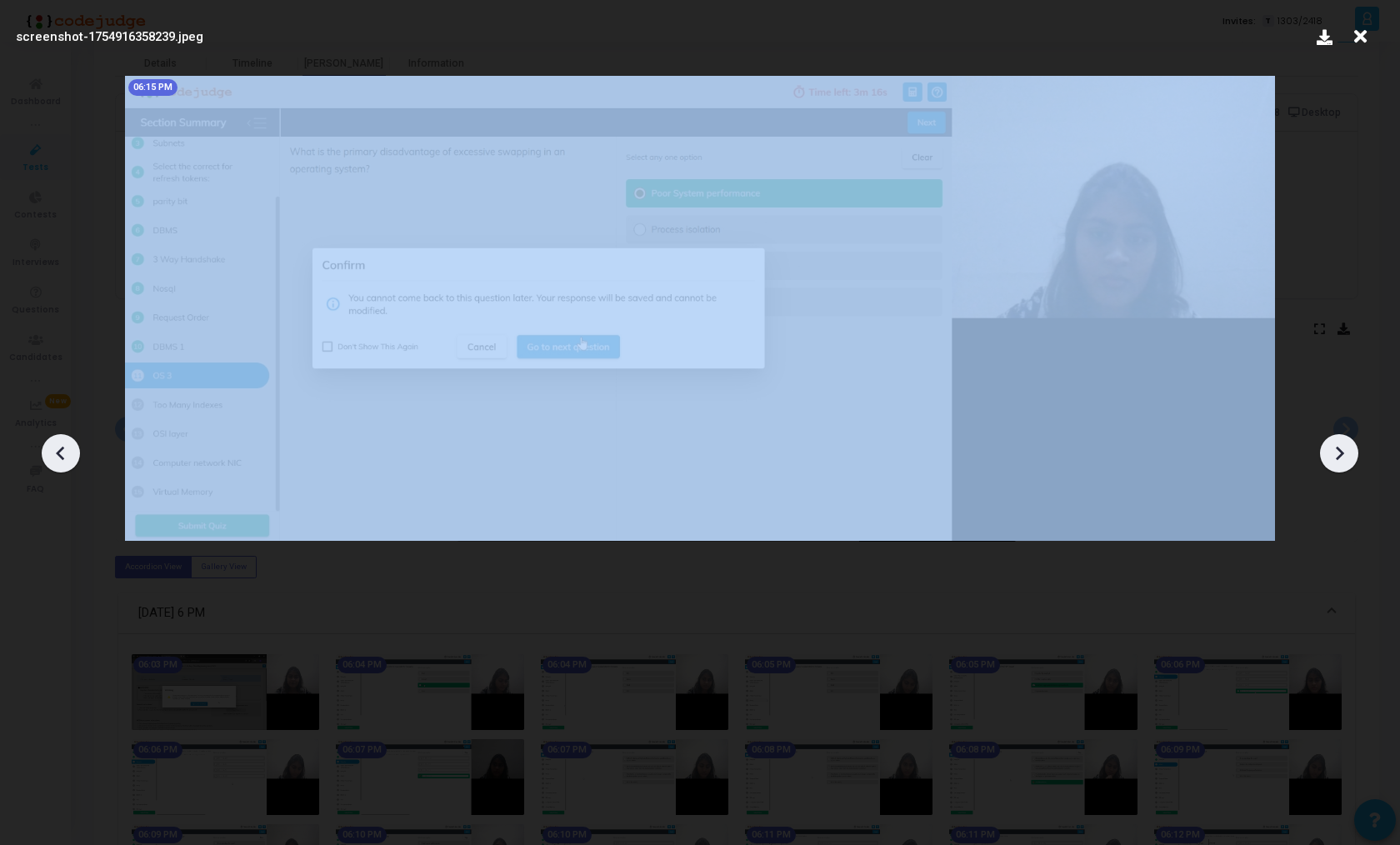
click at [1341, 452] on icon at bounding box center [1340, 453] width 8 height 14
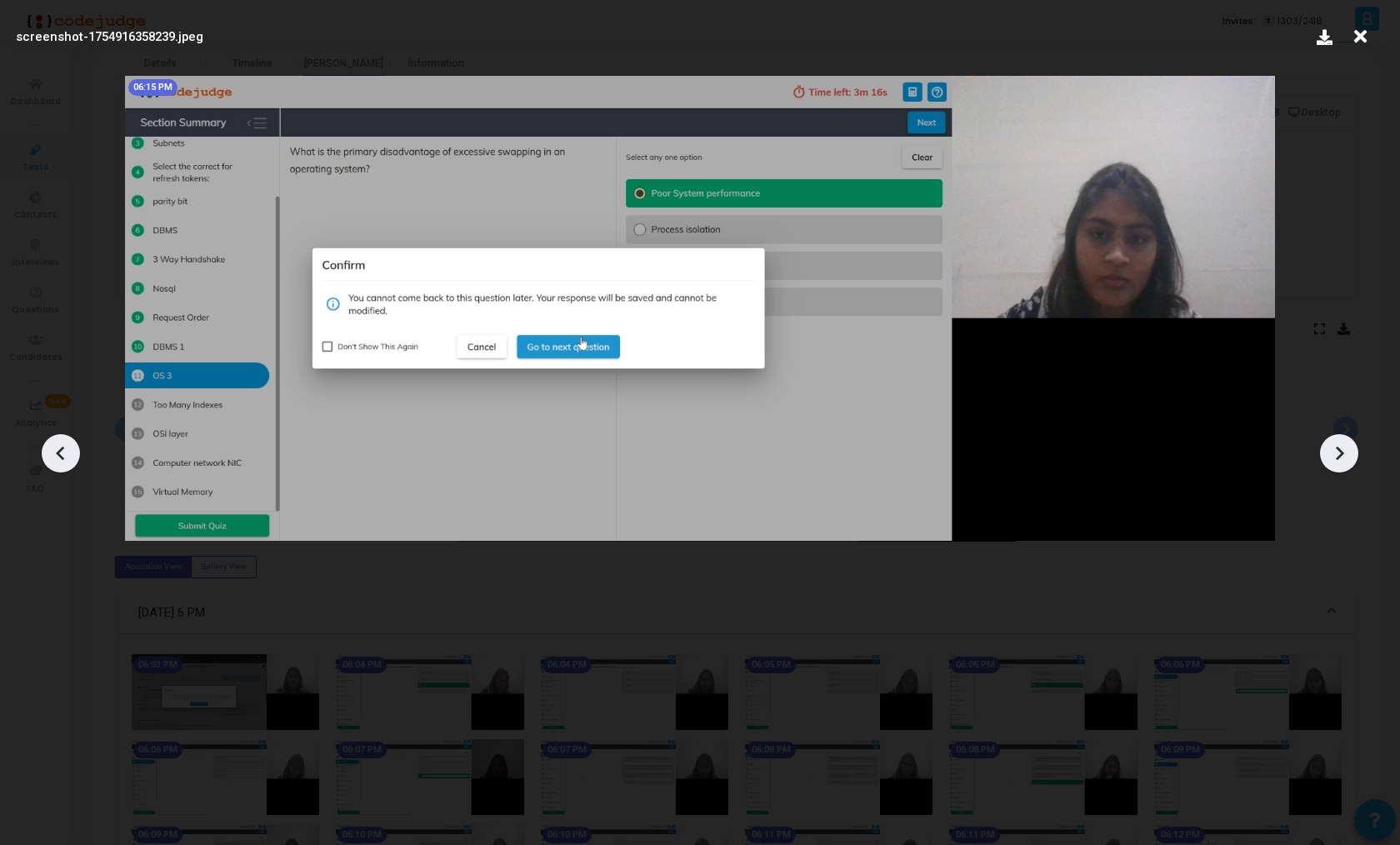
click at [1341, 452] on icon at bounding box center [1340, 453] width 8 height 14
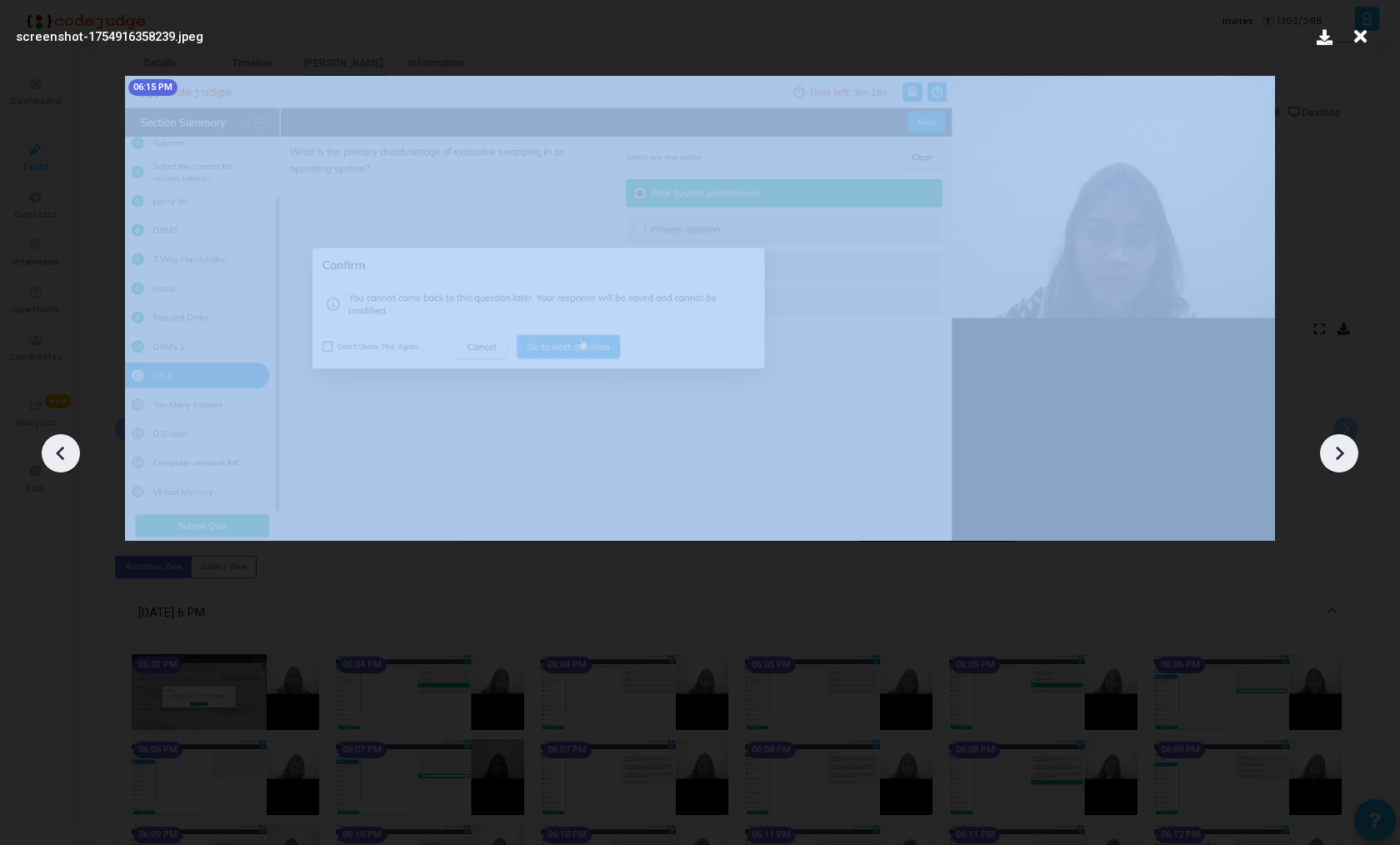
click at [1341, 452] on icon at bounding box center [1340, 453] width 8 height 14
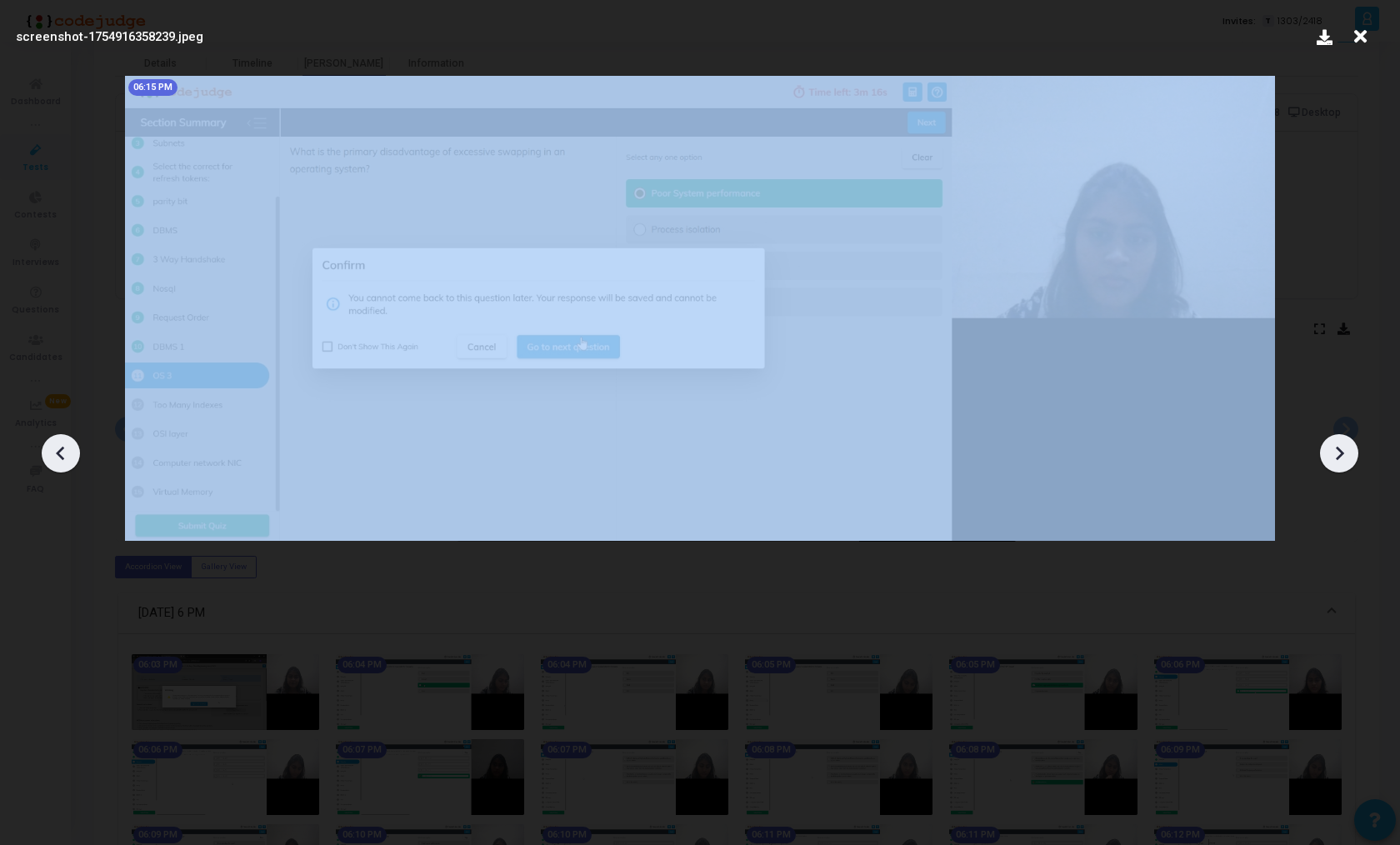
click at [1341, 452] on icon at bounding box center [1340, 453] width 8 height 14
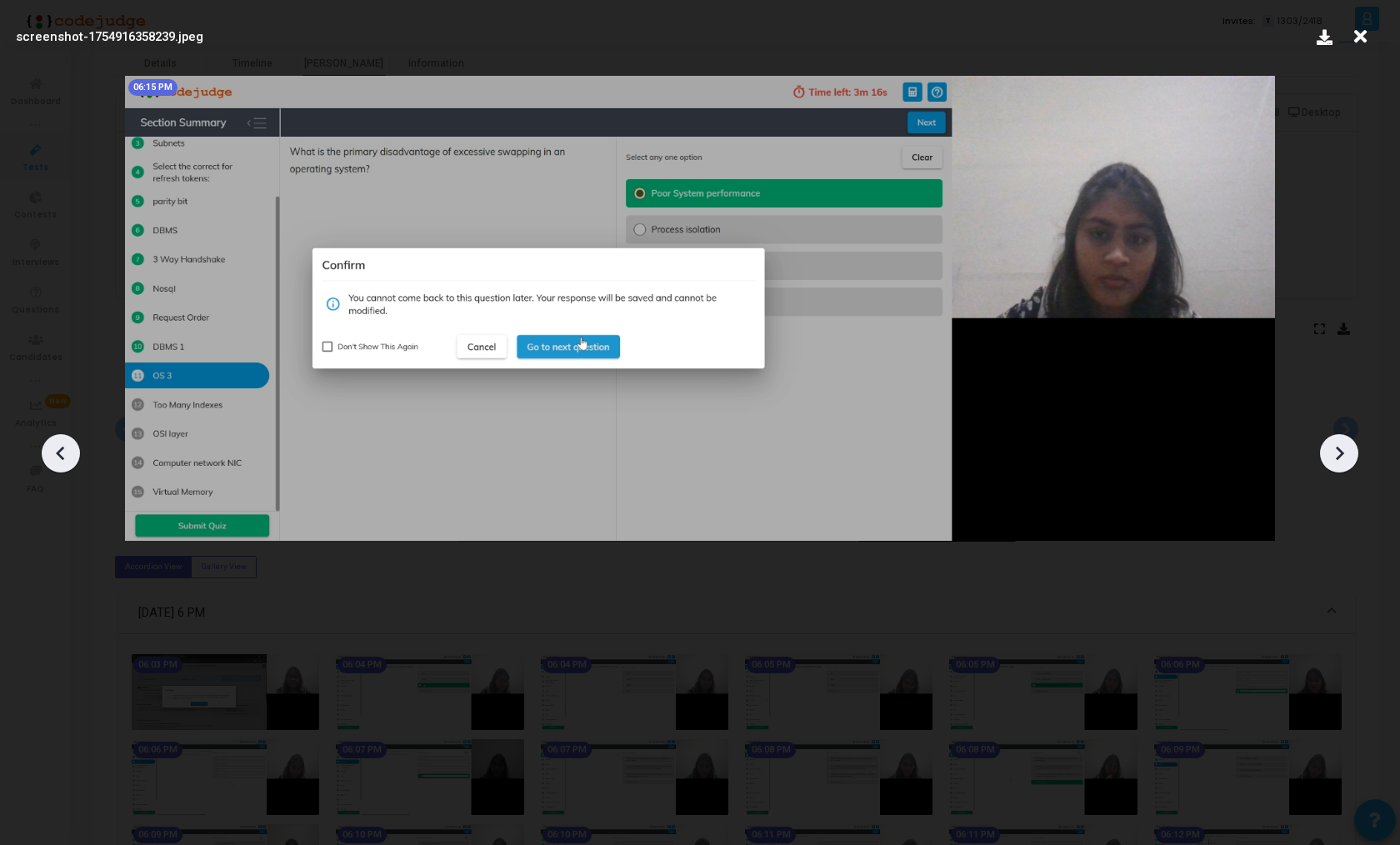
click at [1336, 457] on icon at bounding box center [1339, 453] width 25 height 25
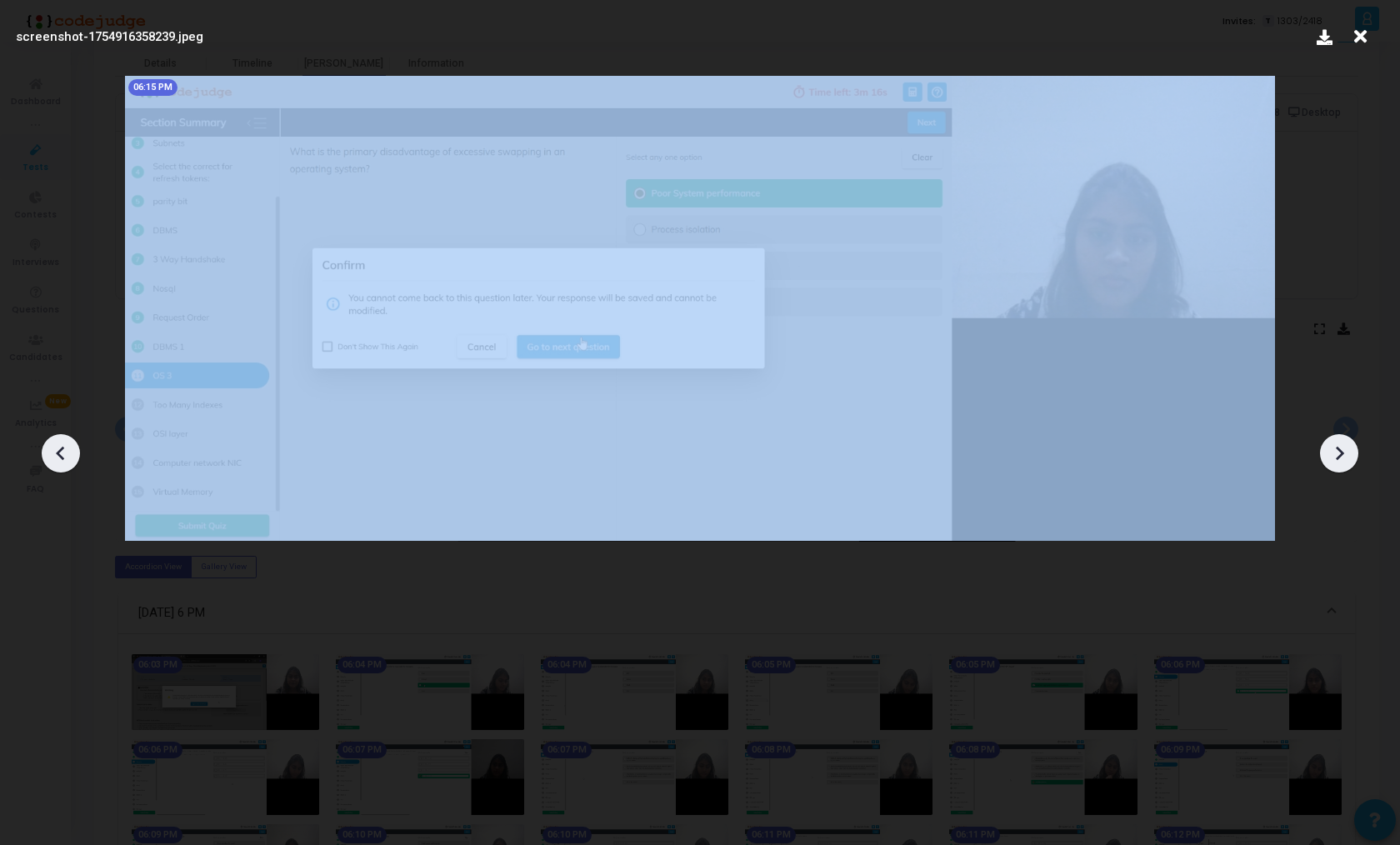
click at [1336, 457] on icon at bounding box center [1339, 453] width 25 height 25
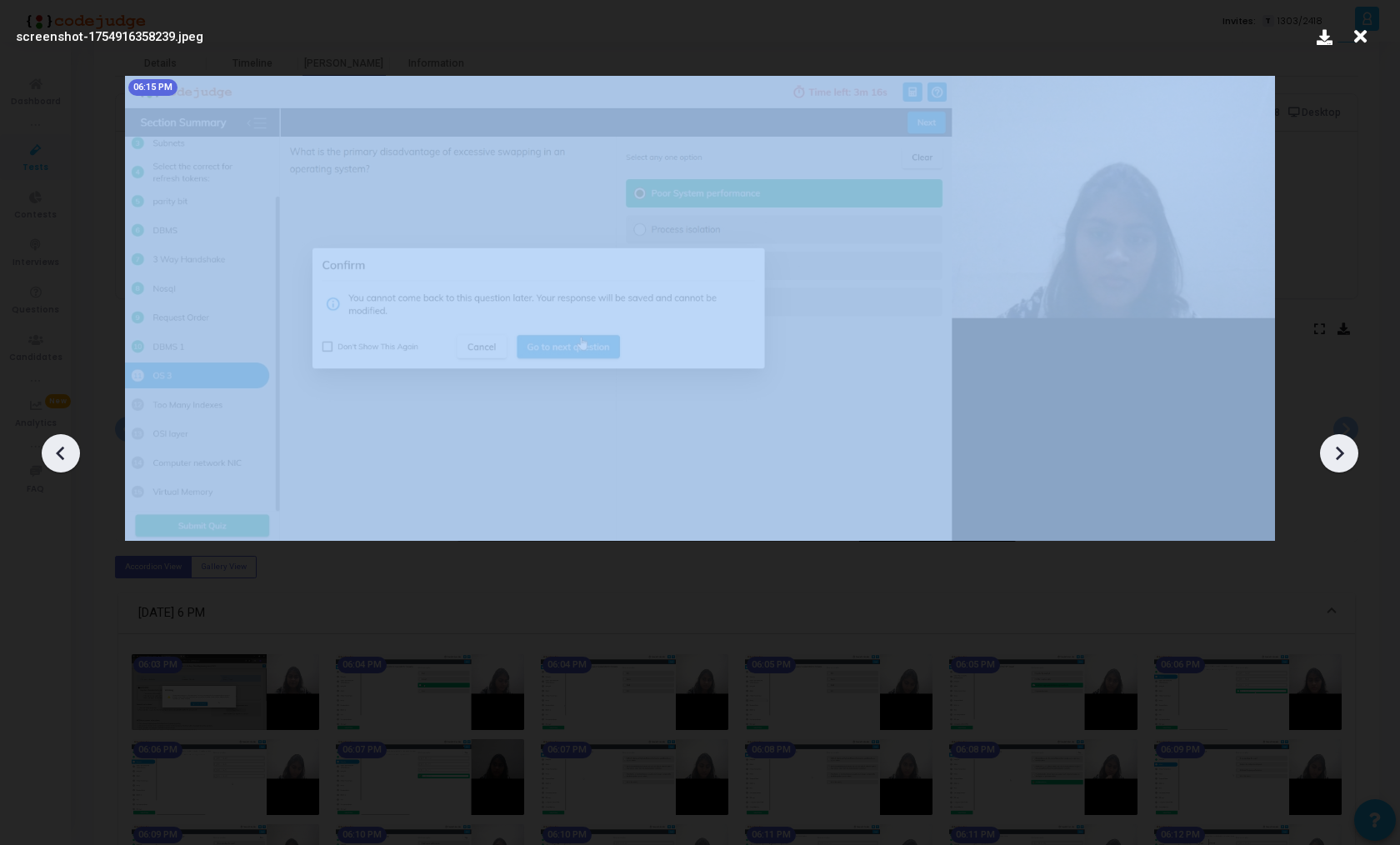
click at [1336, 457] on icon at bounding box center [1339, 453] width 25 height 25
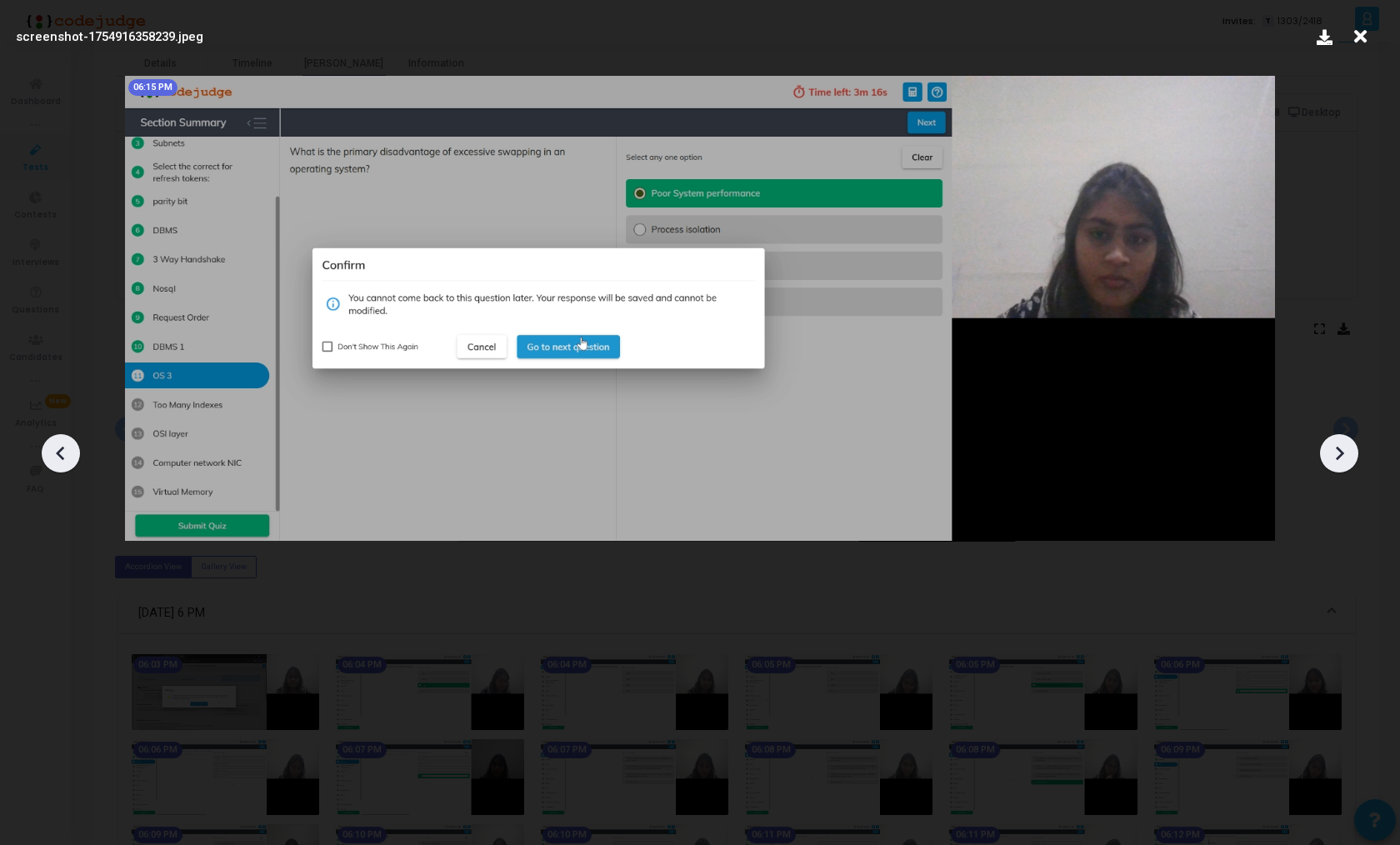
click at [1362, 38] on icon at bounding box center [1360, 37] width 26 height 32
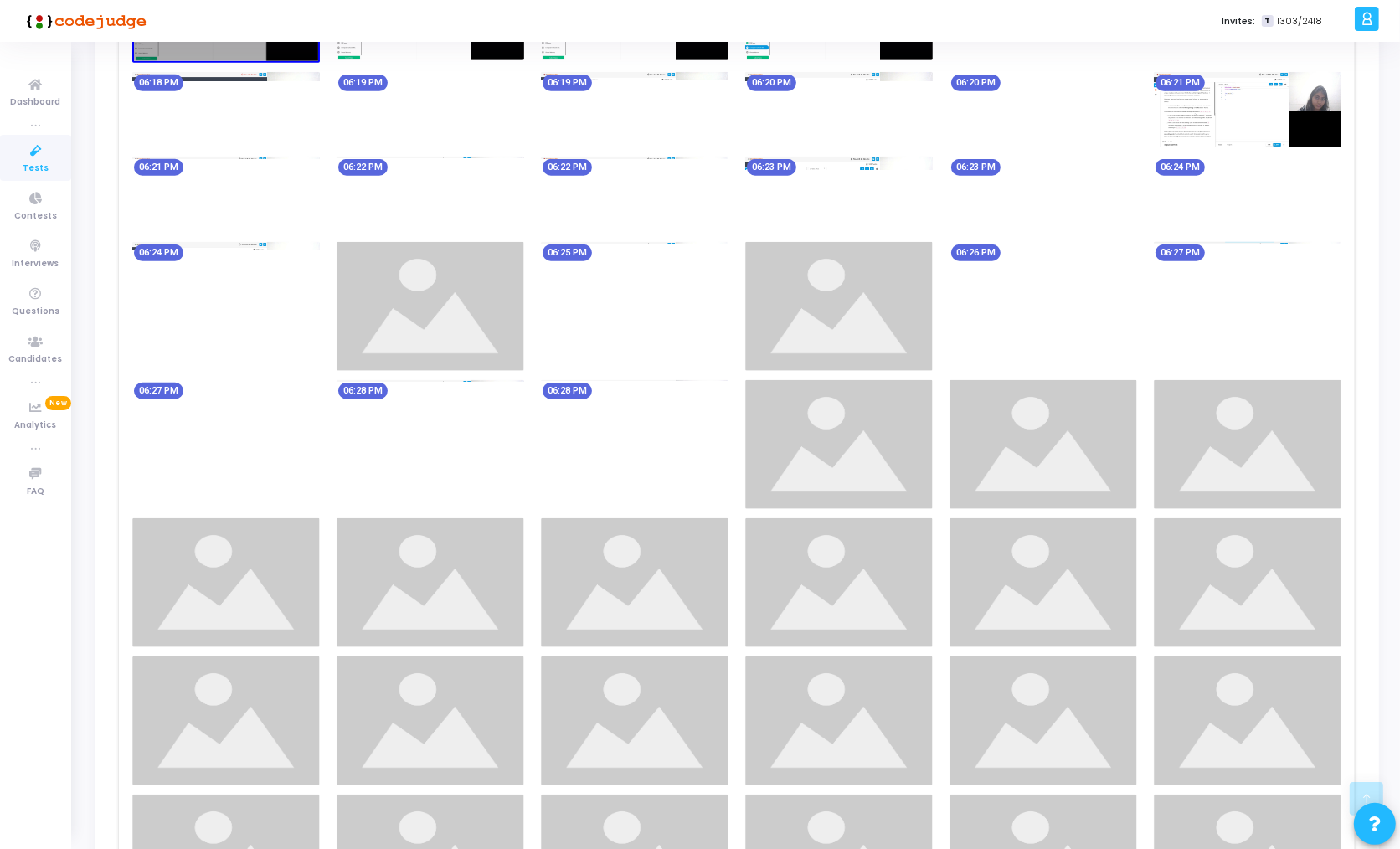
scroll to position [1084, 0]
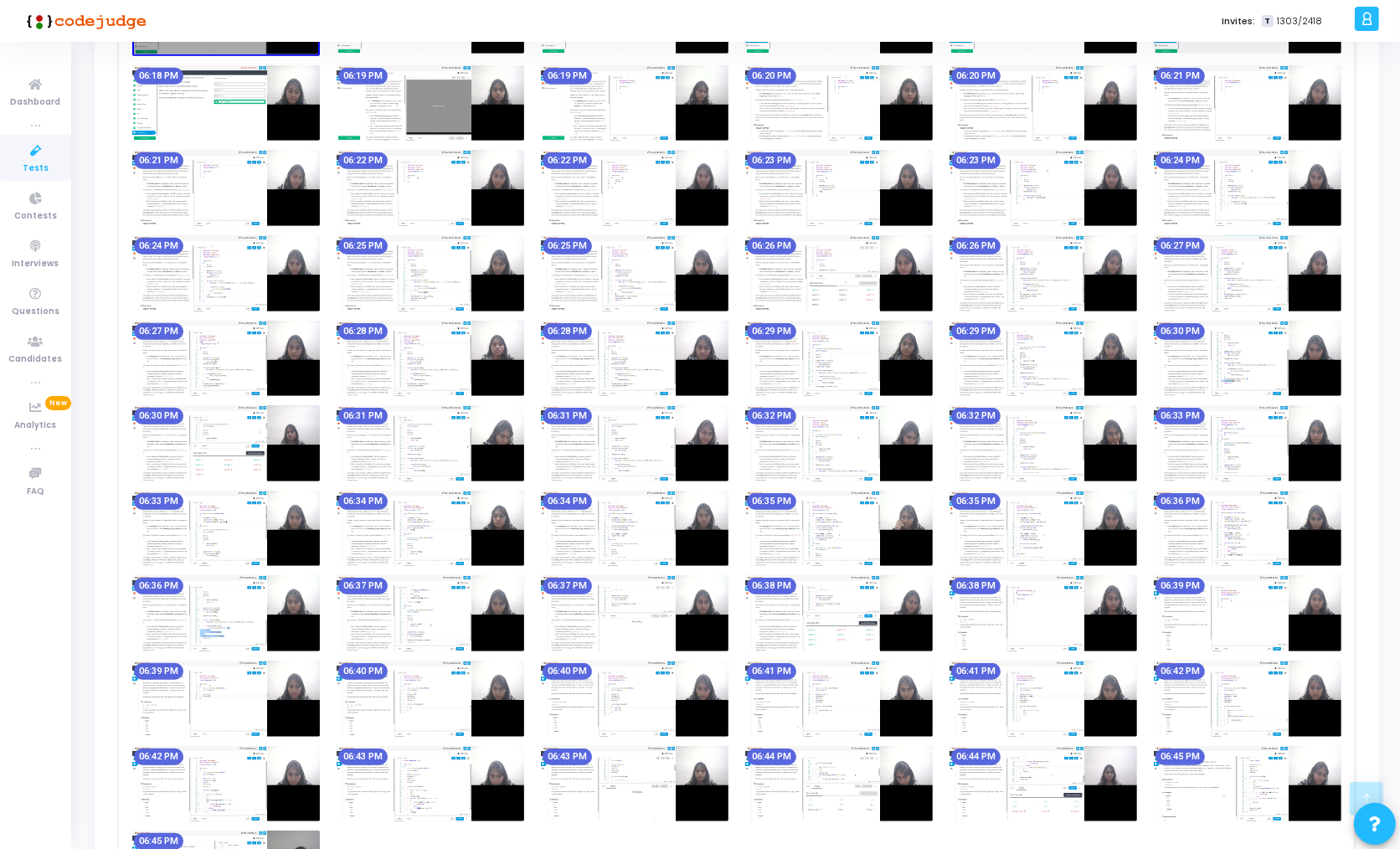
click at [599, 539] on img at bounding box center [635, 529] width 188 height 76
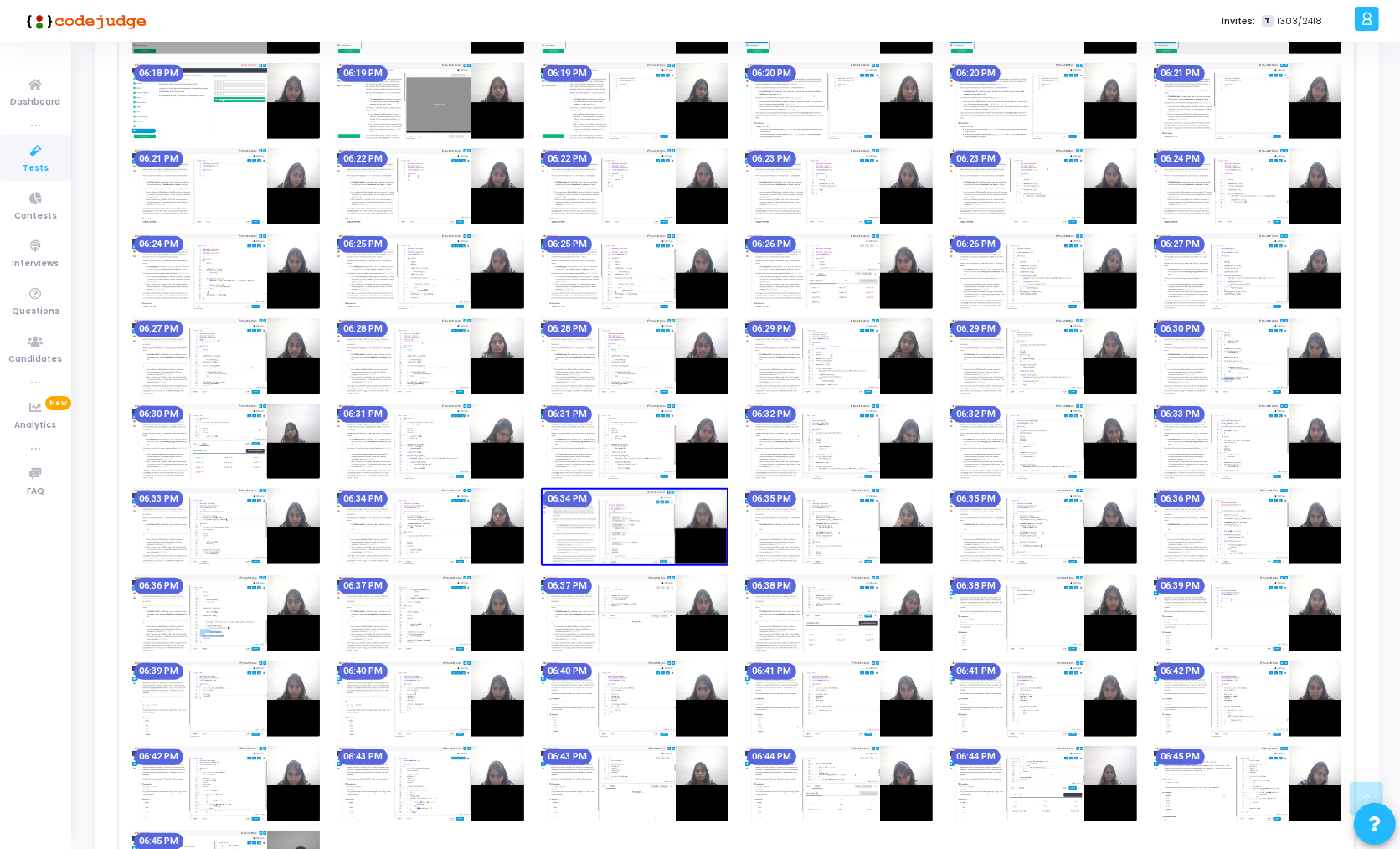
click at [599, 539] on img at bounding box center [635, 527] width 188 height 78
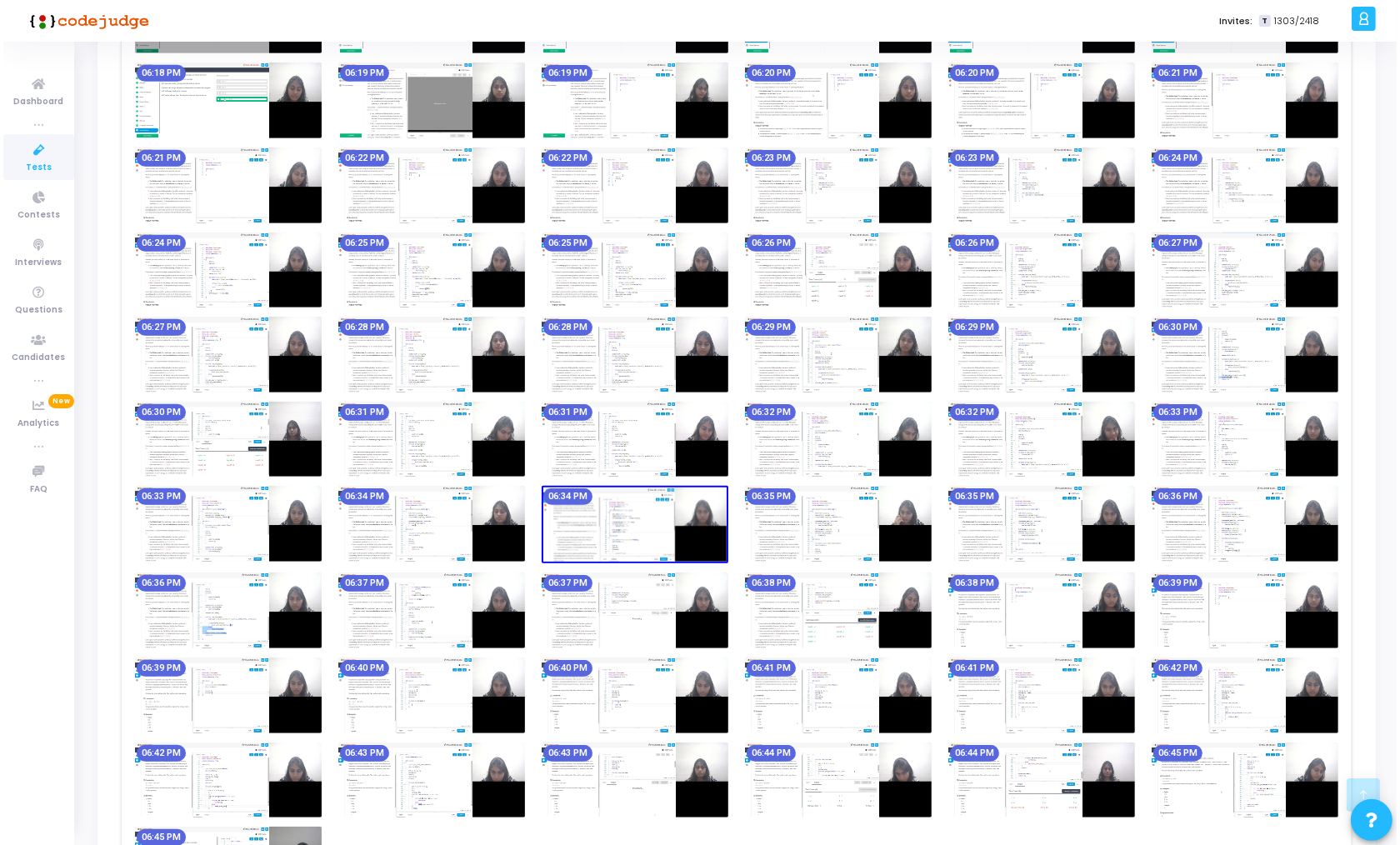
scroll to position [0, 0]
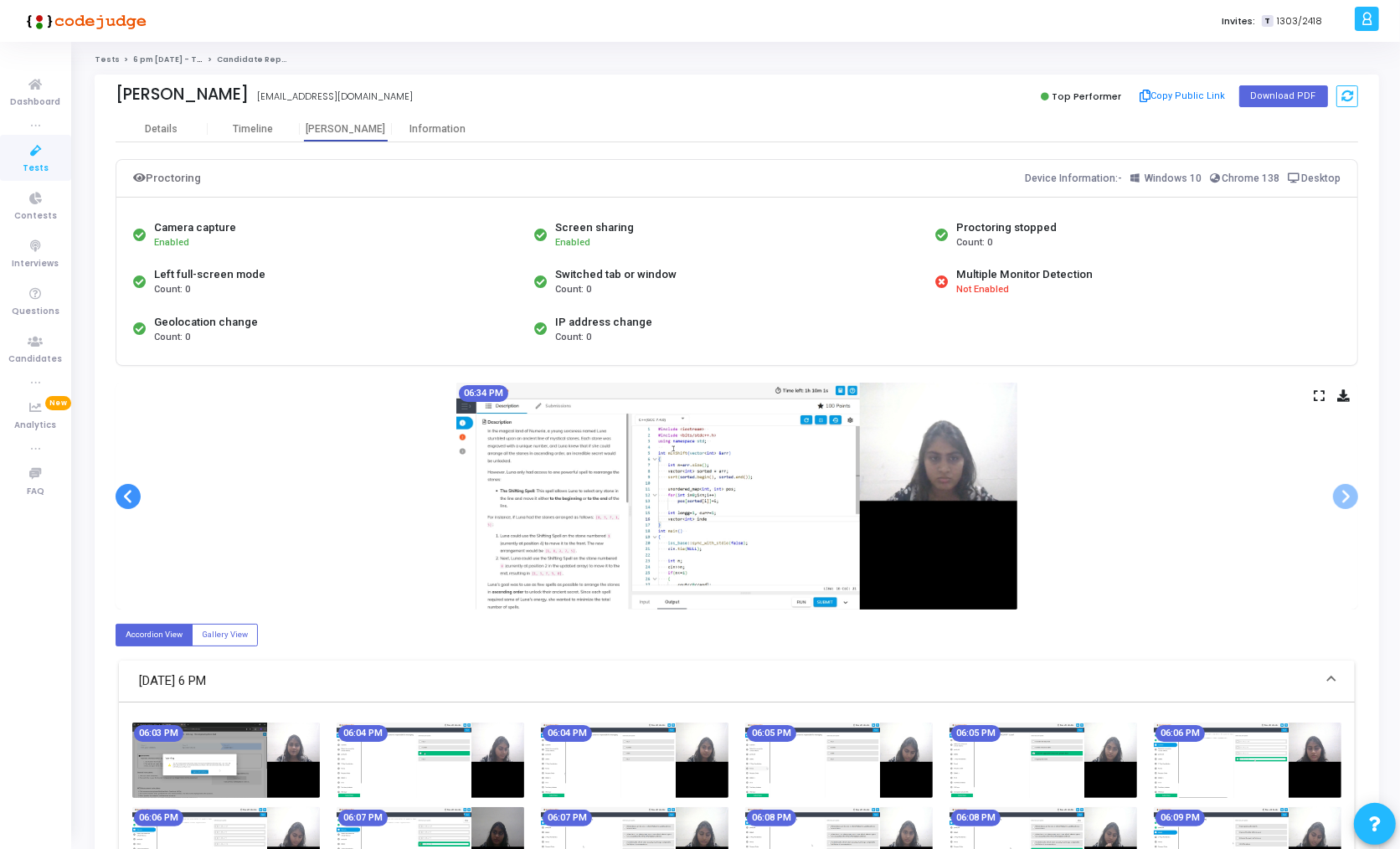
click at [124, 493] on span at bounding box center [128, 497] width 25 height 25
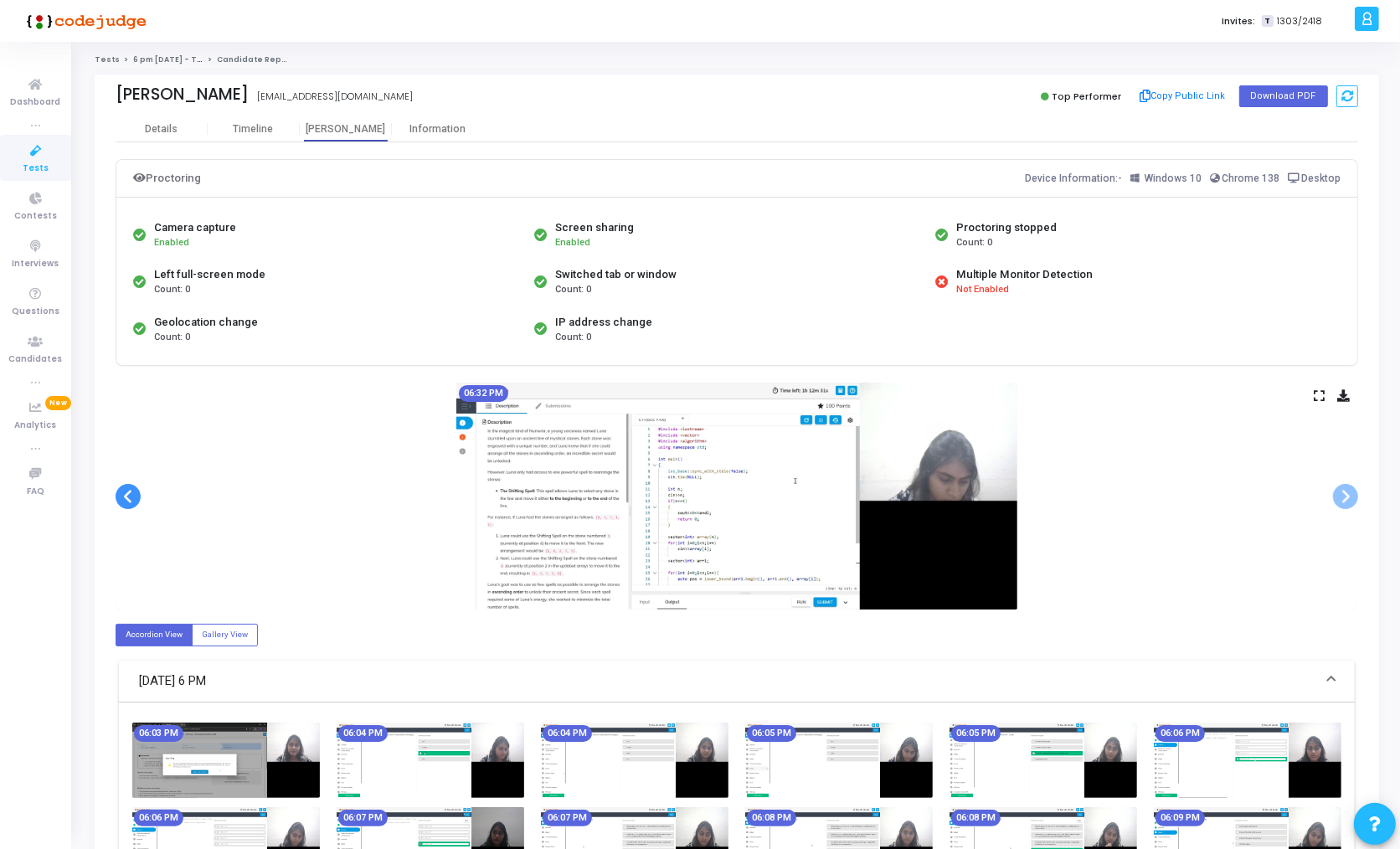
click at [124, 493] on span at bounding box center [128, 497] width 25 height 25
click at [1320, 391] on icon at bounding box center [1319, 395] width 11 height 9
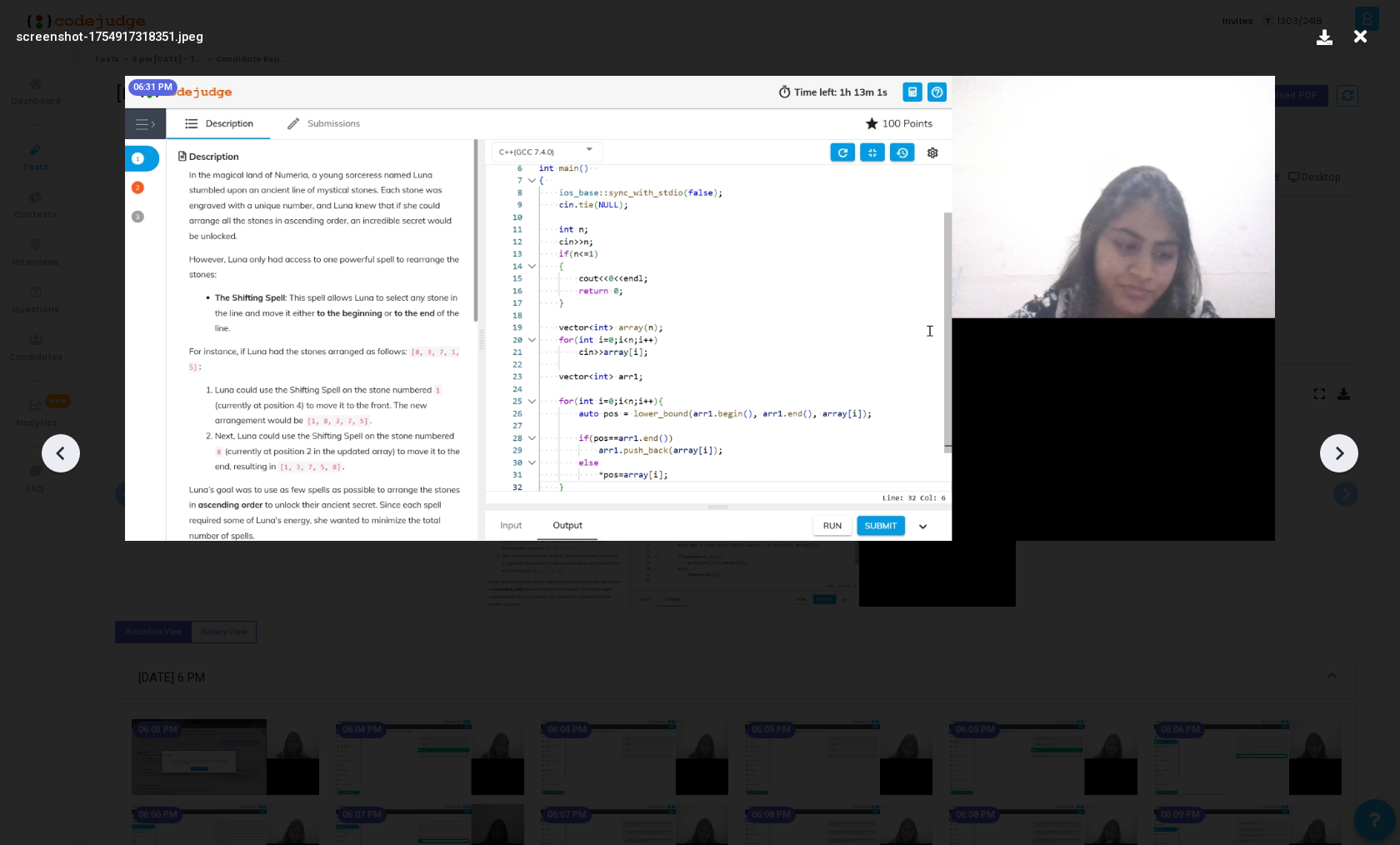
click at [1335, 445] on icon at bounding box center [1339, 453] width 25 height 25
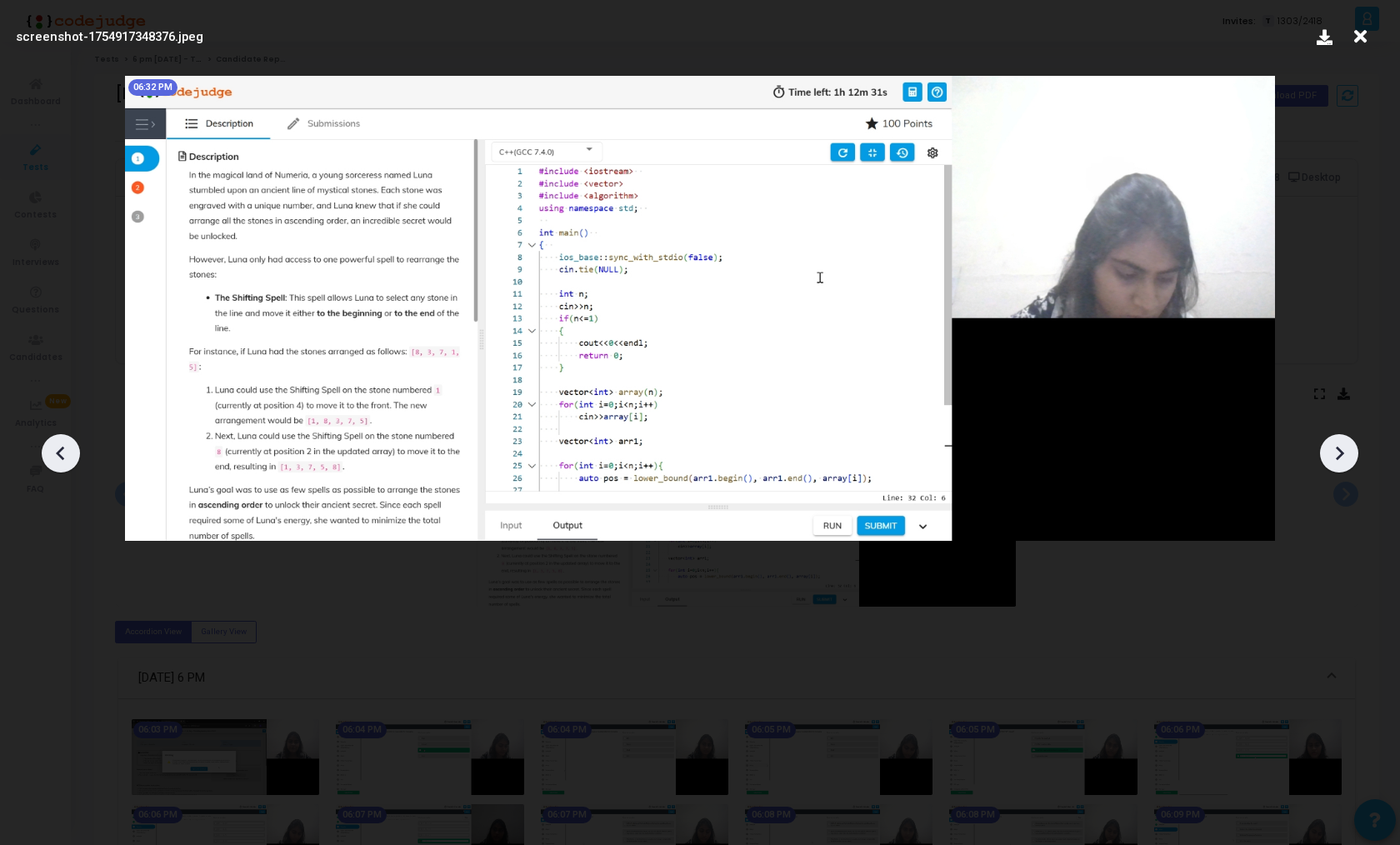
click at [1335, 445] on icon at bounding box center [1339, 453] width 25 height 25
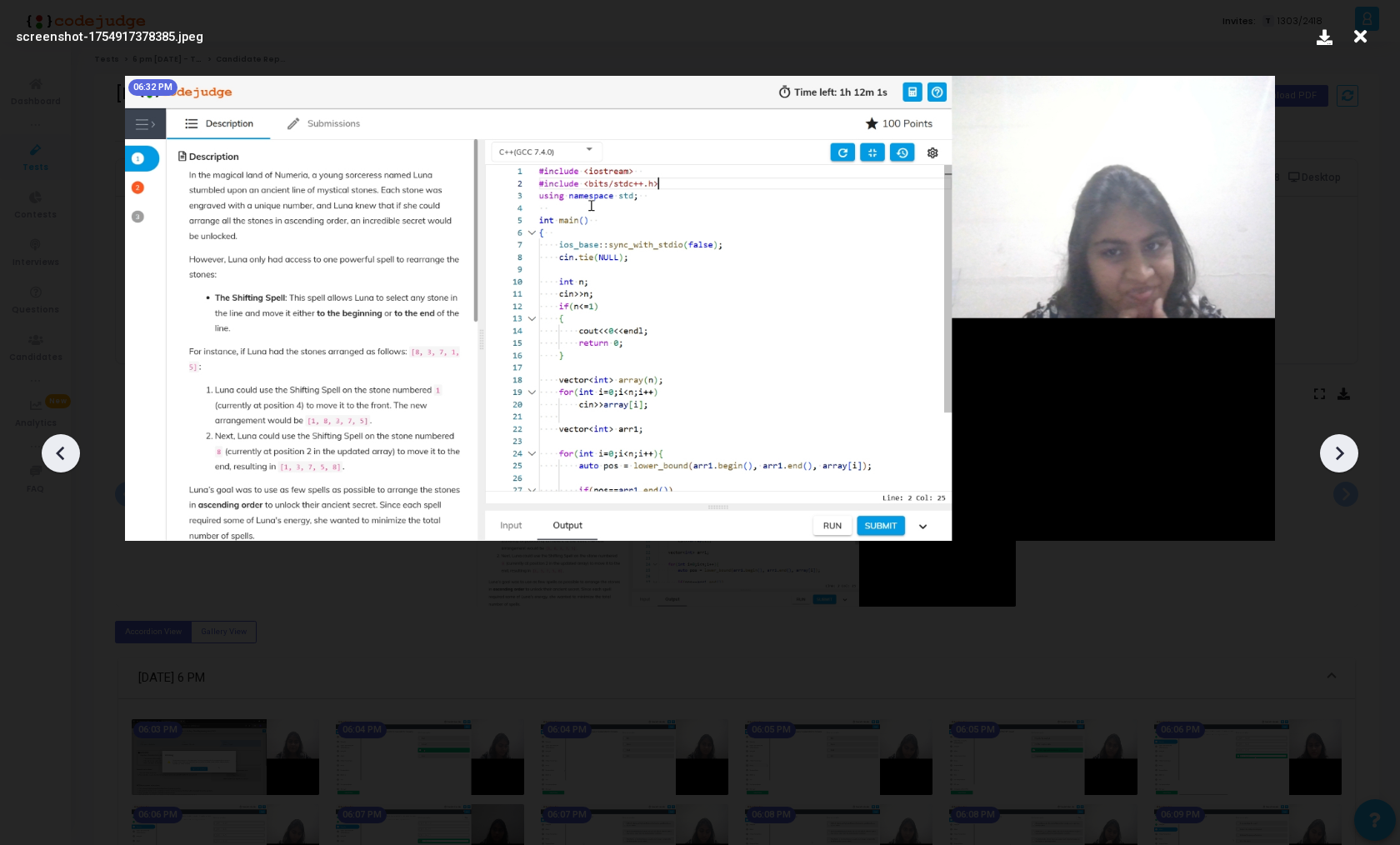
click at [1335, 445] on icon at bounding box center [1339, 453] width 25 height 25
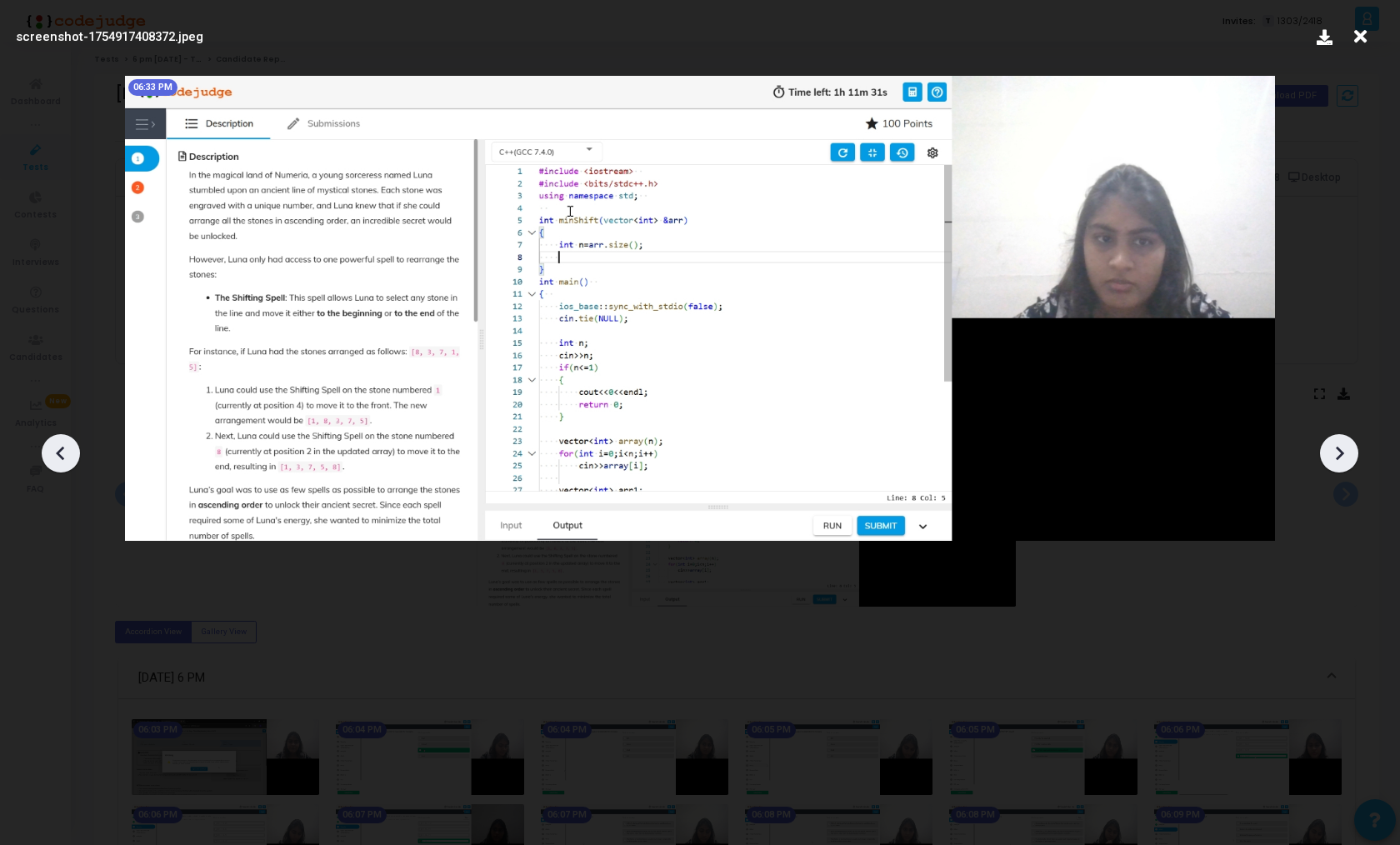
click at [1335, 445] on icon at bounding box center [1339, 453] width 25 height 25
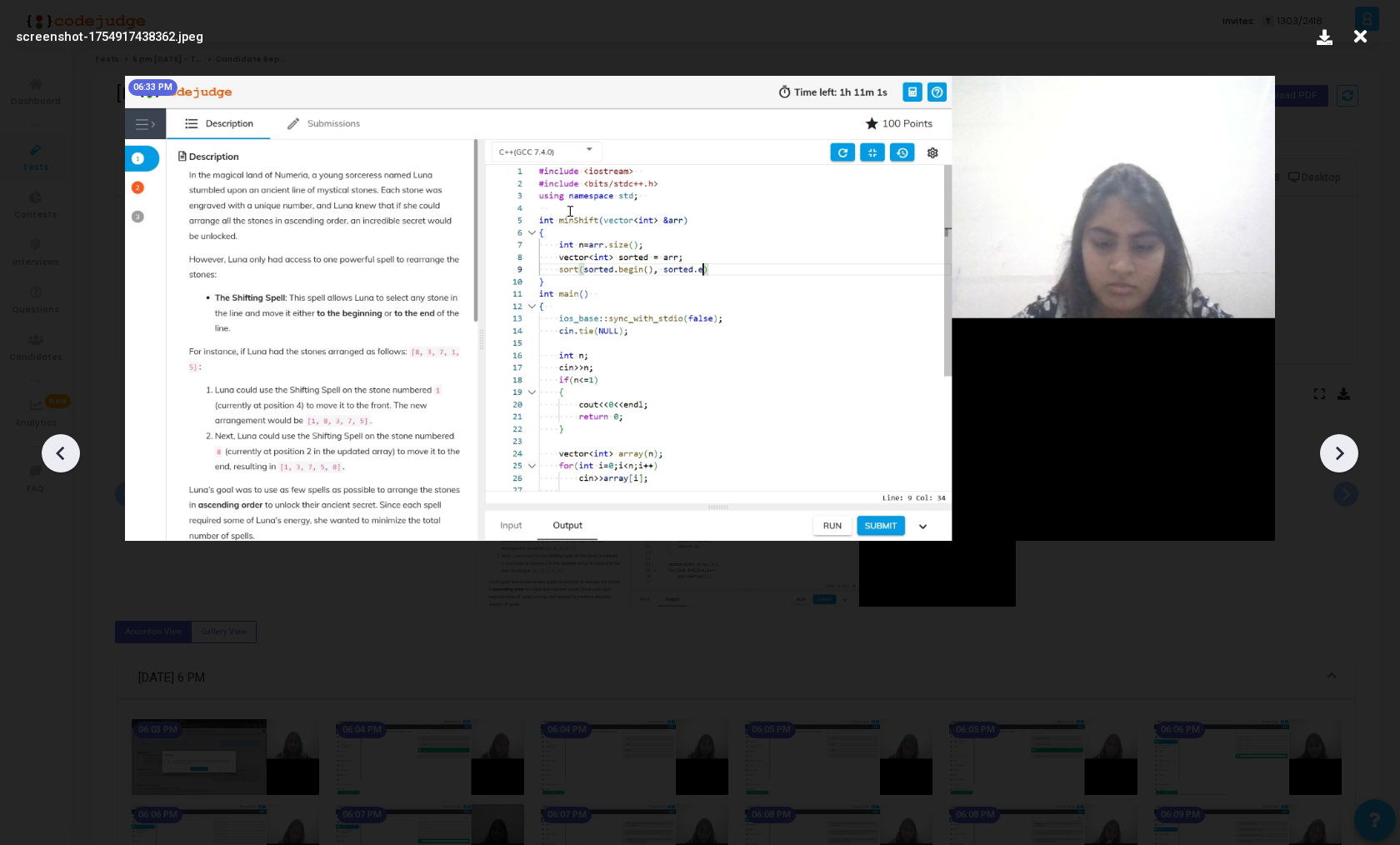
click at [1335, 445] on icon at bounding box center [1339, 453] width 25 height 25
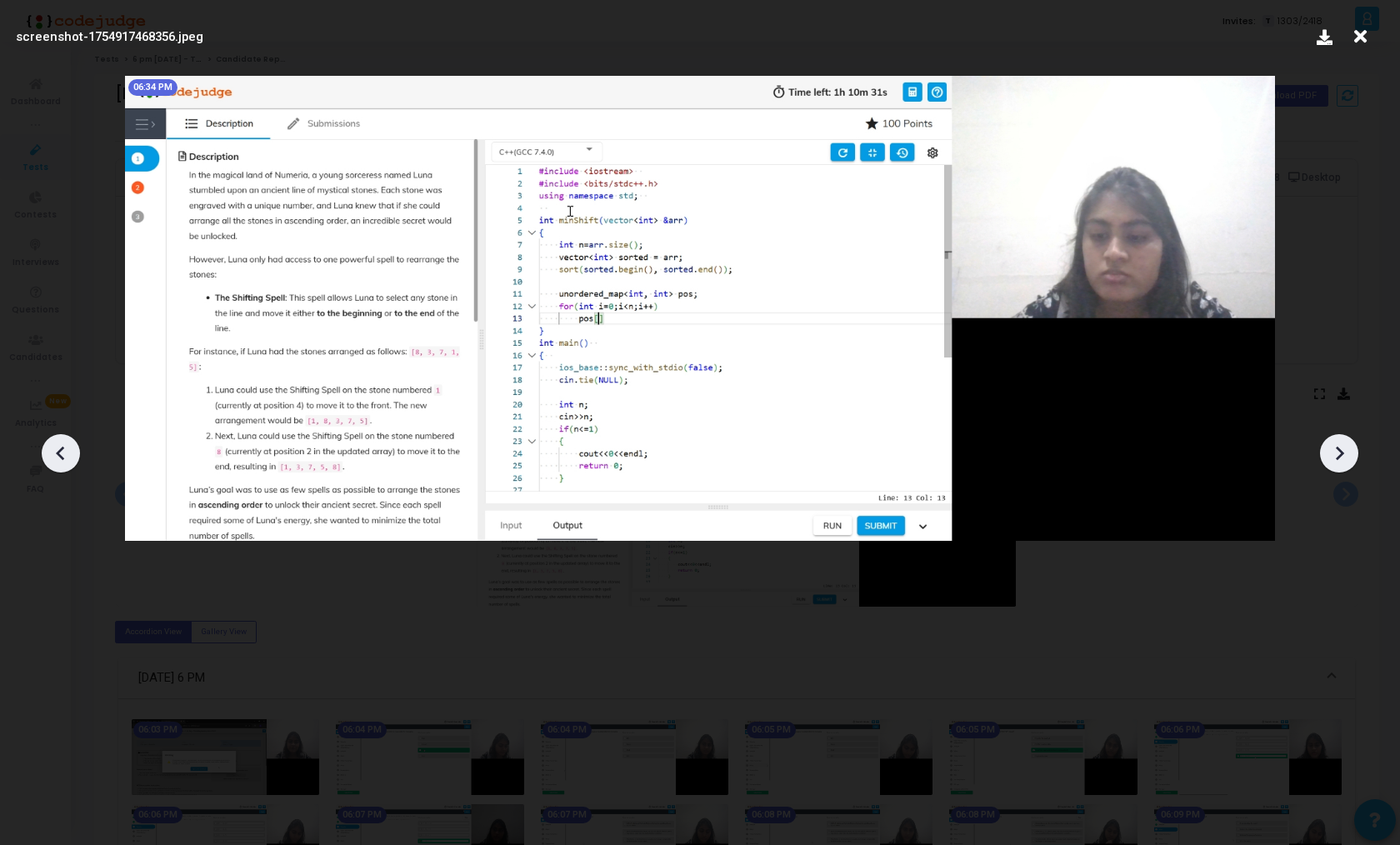
click at [1335, 445] on icon at bounding box center [1339, 453] width 25 height 25
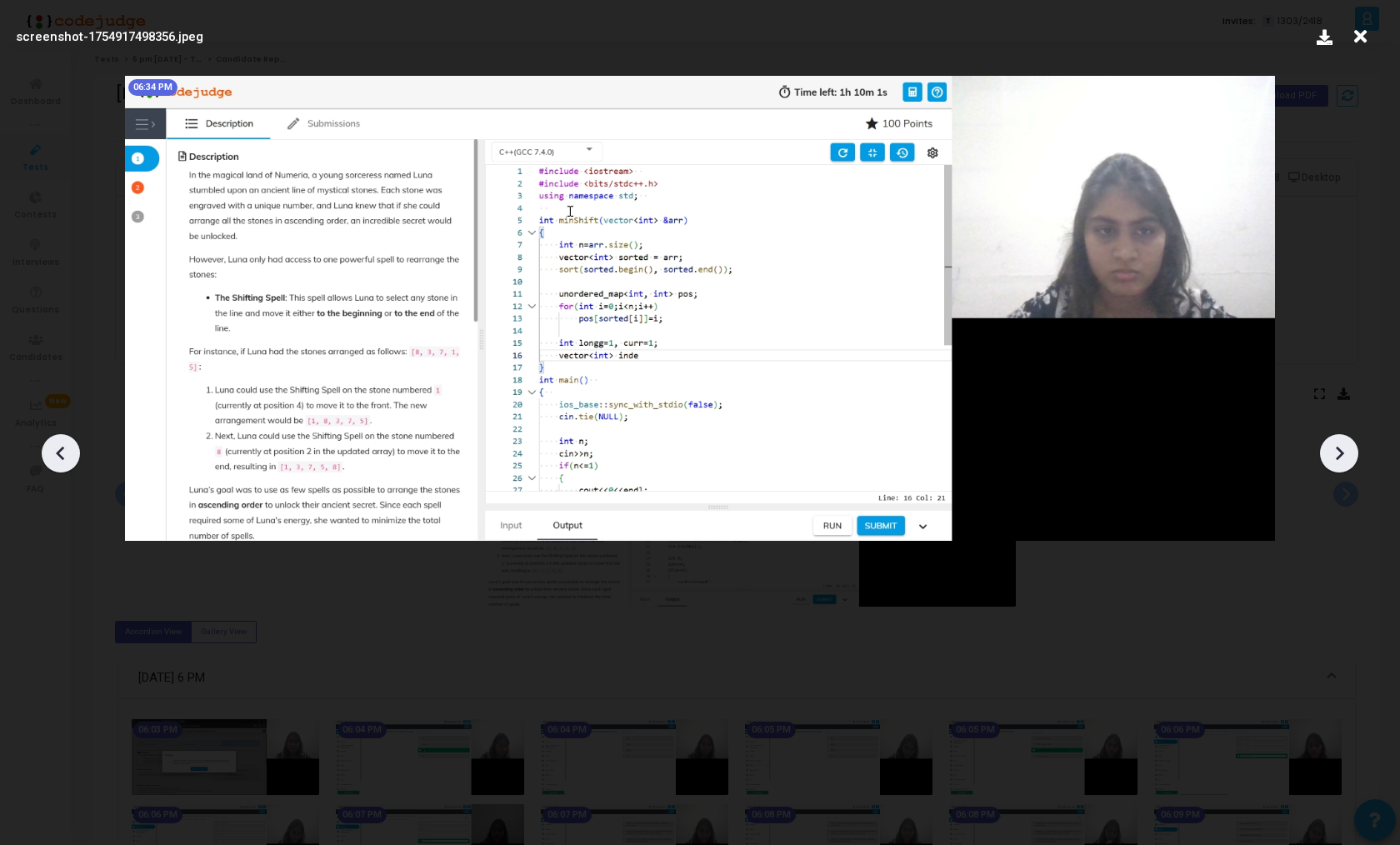
click at [1335, 445] on icon at bounding box center [1339, 453] width 25 height 25
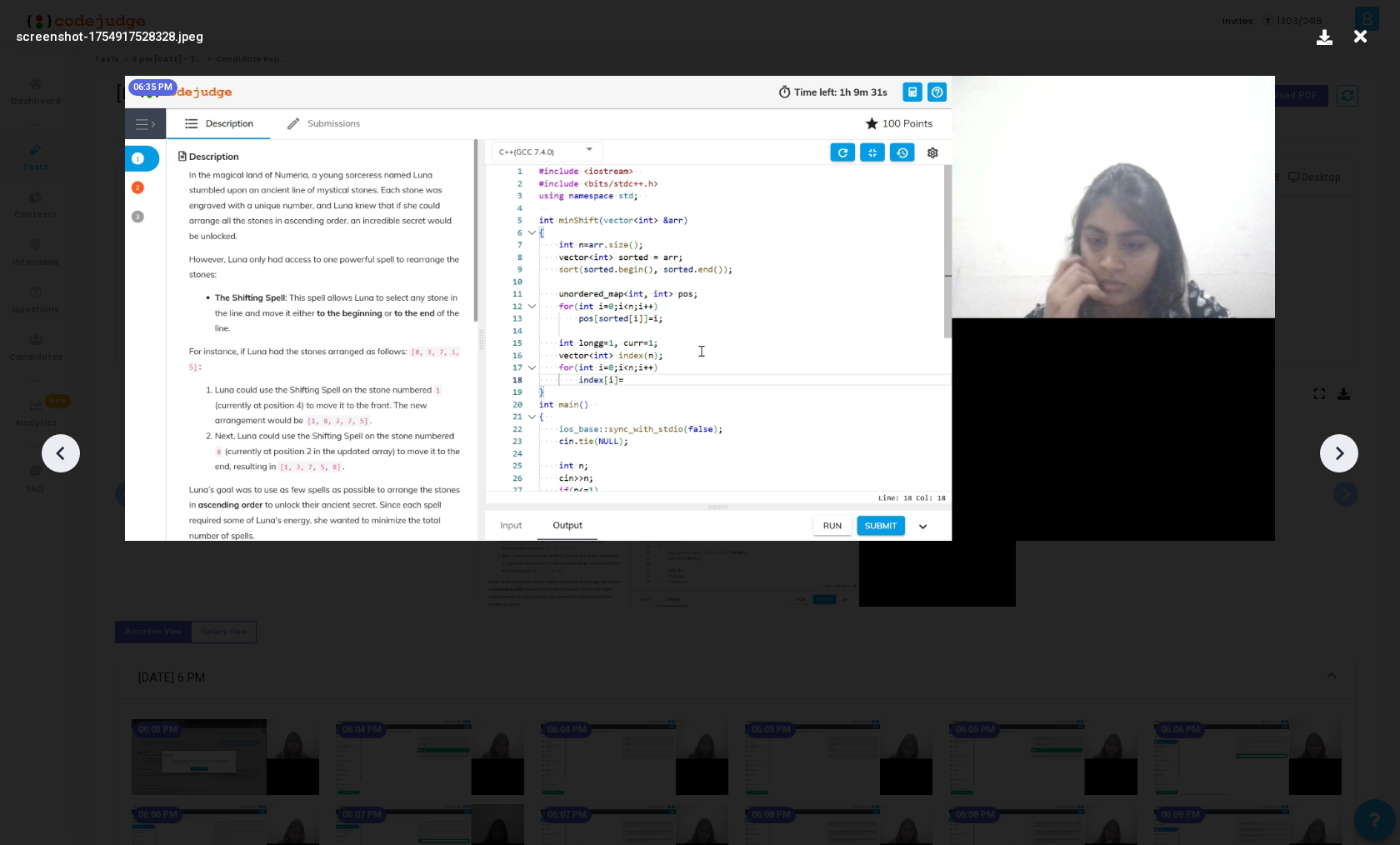
click at [1324, 441] on div at bounding box center [1339, 452] width 38 height 38
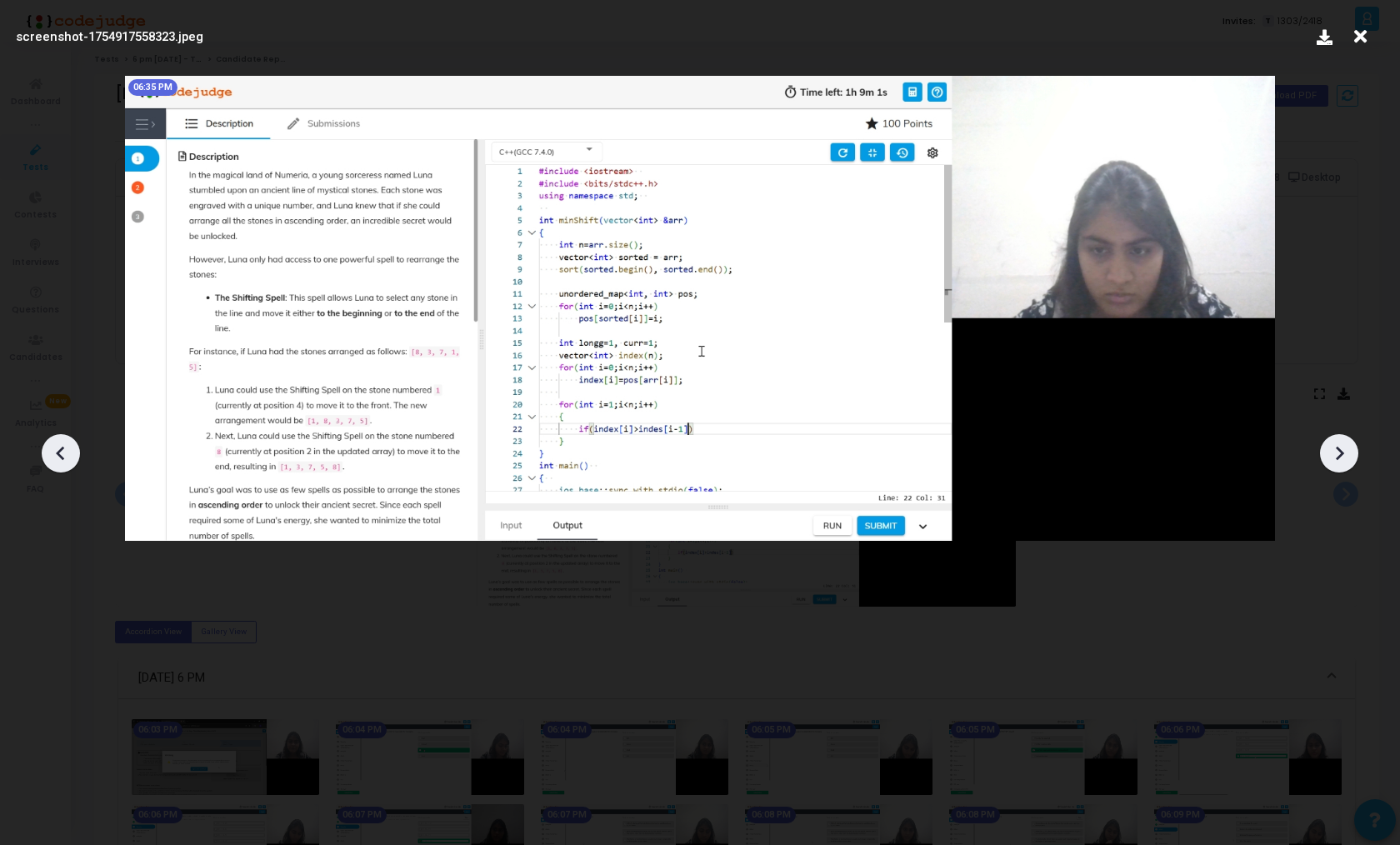
click at [1324, 441] on div at bounding box center [1339, 452] width 38 height 38
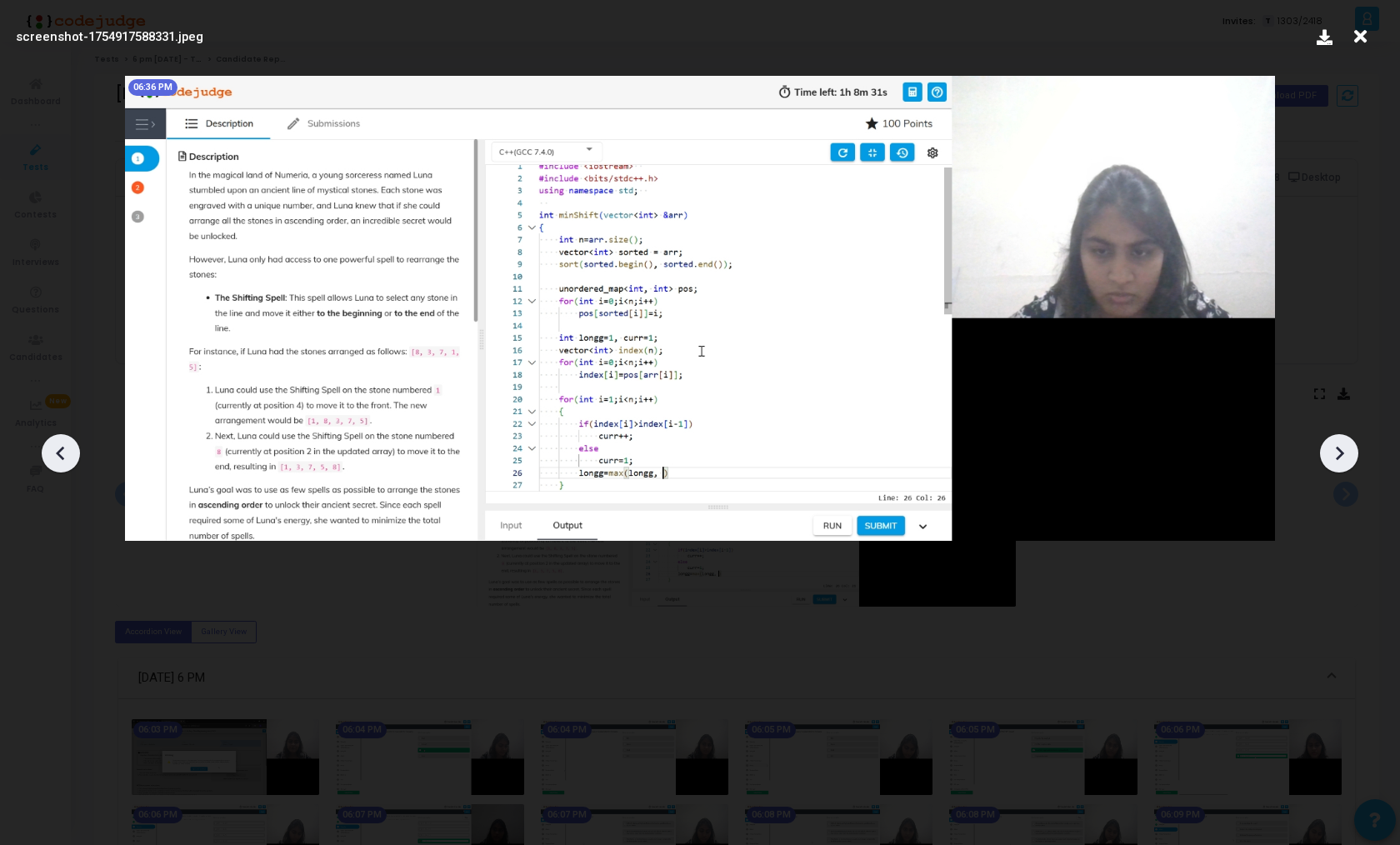
click at [1324, 441] on div at bounding box center [1339, 452] width 38 height 38
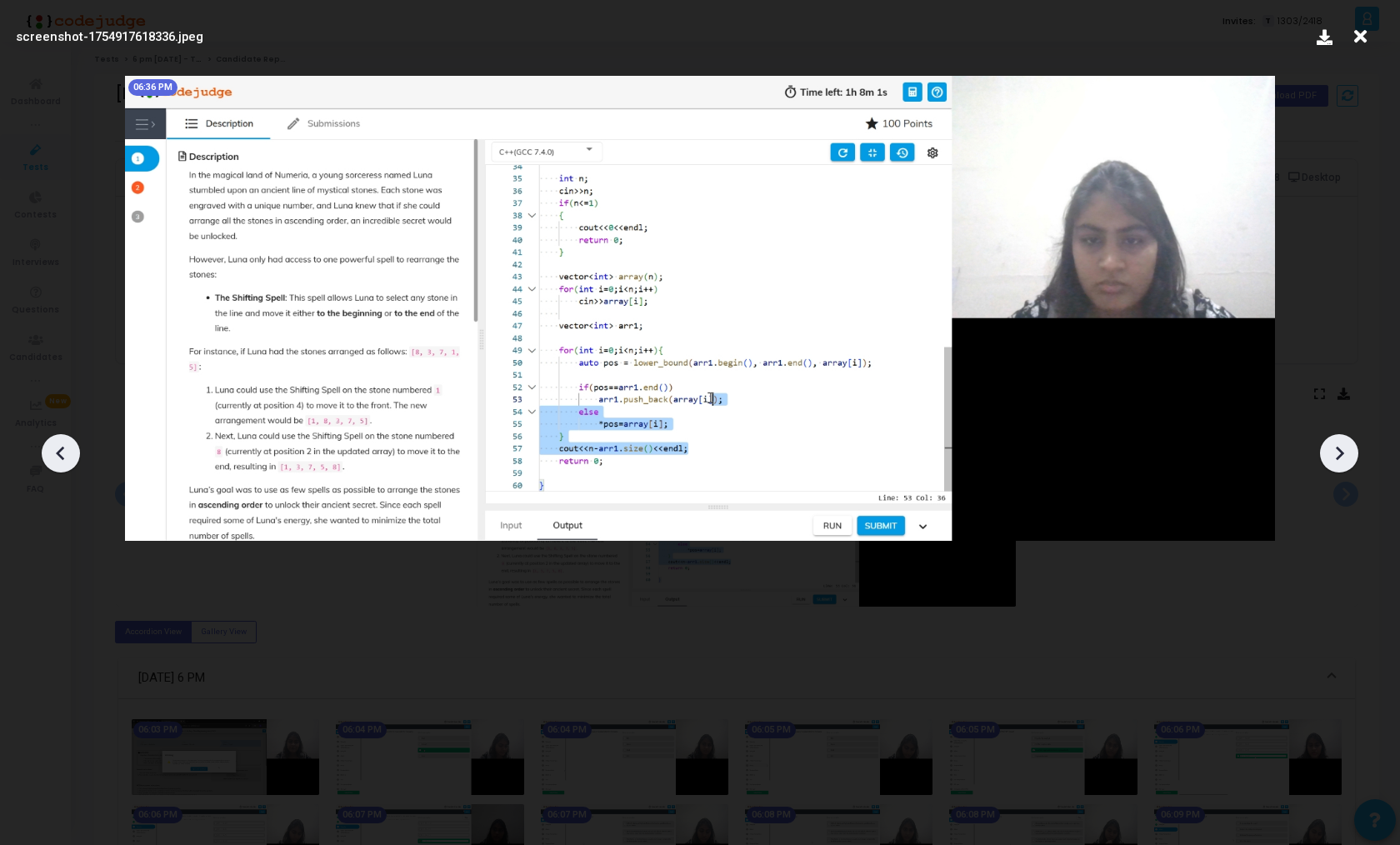
click at [1324, 441] on div at bounding box center [1339, 452] width 38 height 38
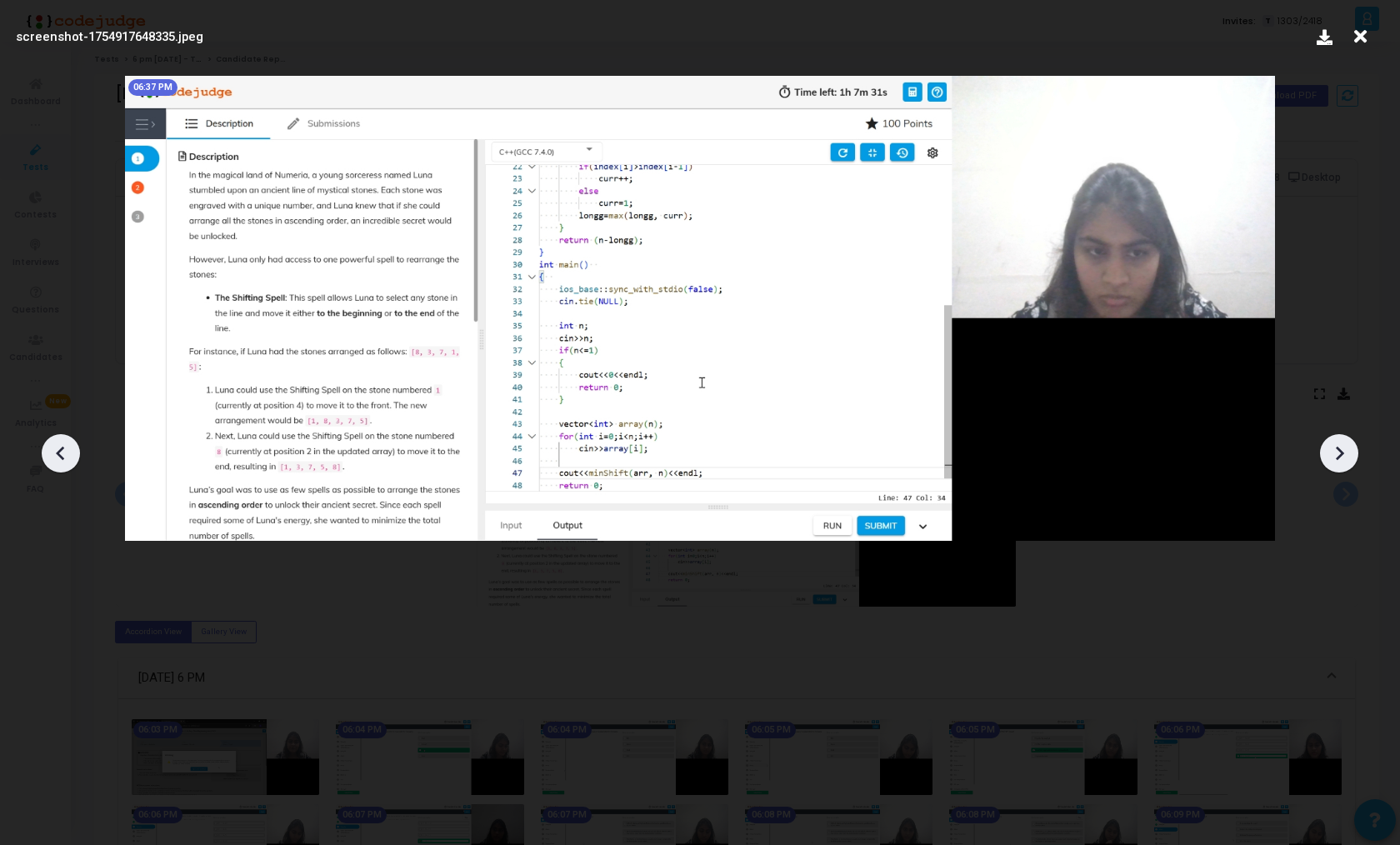
click at [68, 449] on icon at bounding box center [61, 453] width 25 height 25
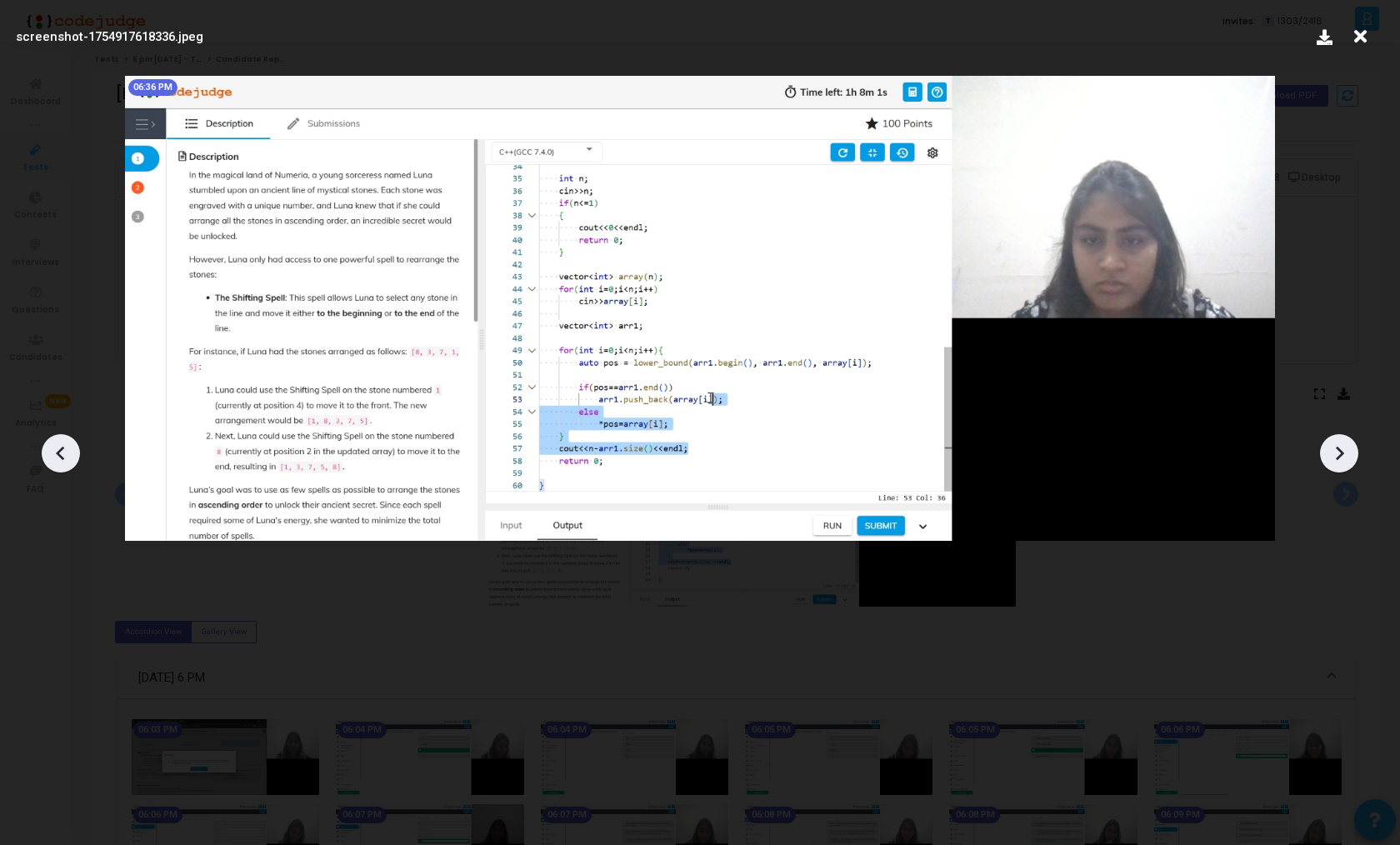
click at [1328, 448] on icon at bounding box center [1339, 453] width 25 height 25
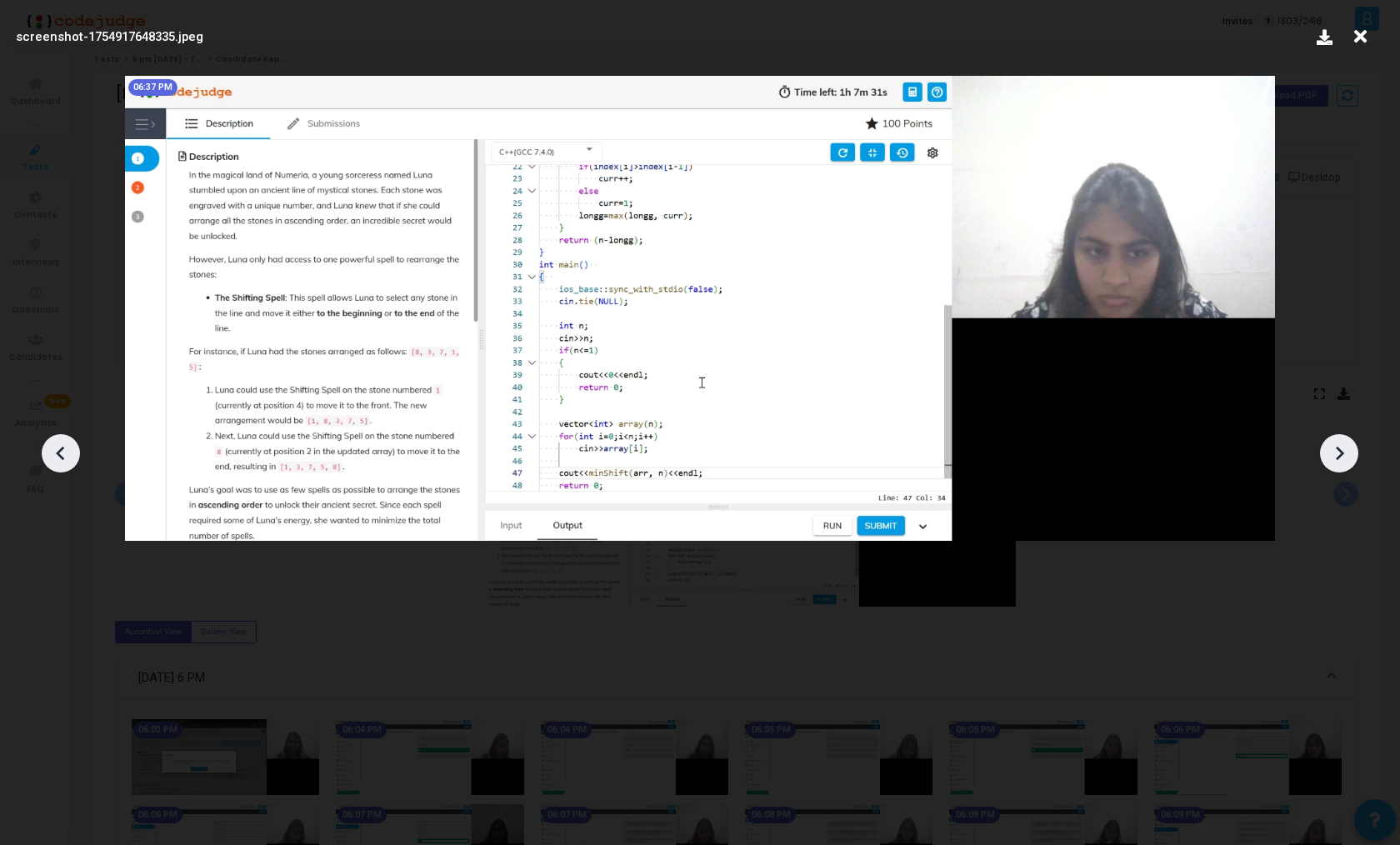
click at [1328, 448] on icon at bounding box center [1339, 453] width 25 height 25
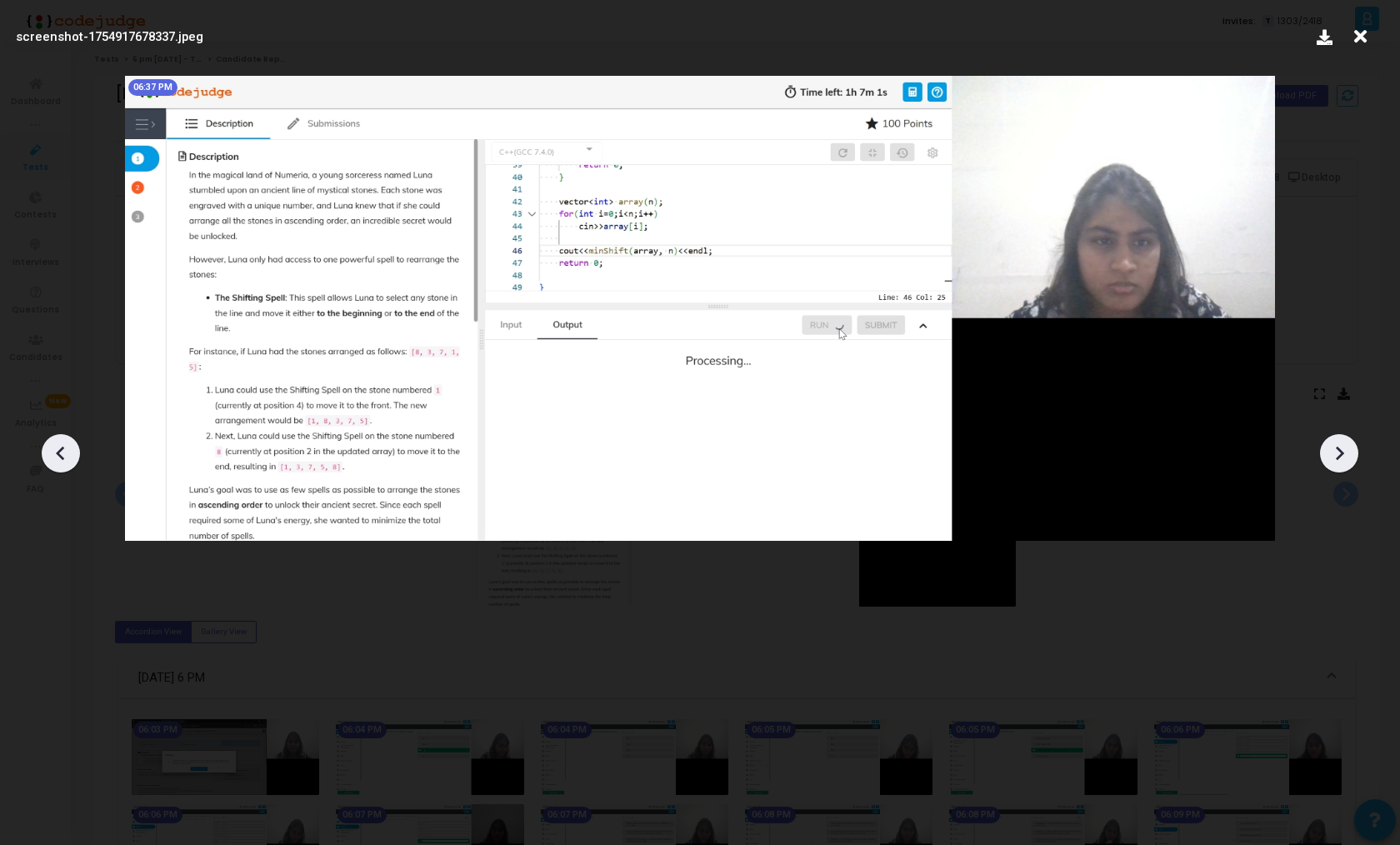
click at [1328, 448] on icon at bounding box center [1339, 453] width 25 height 25
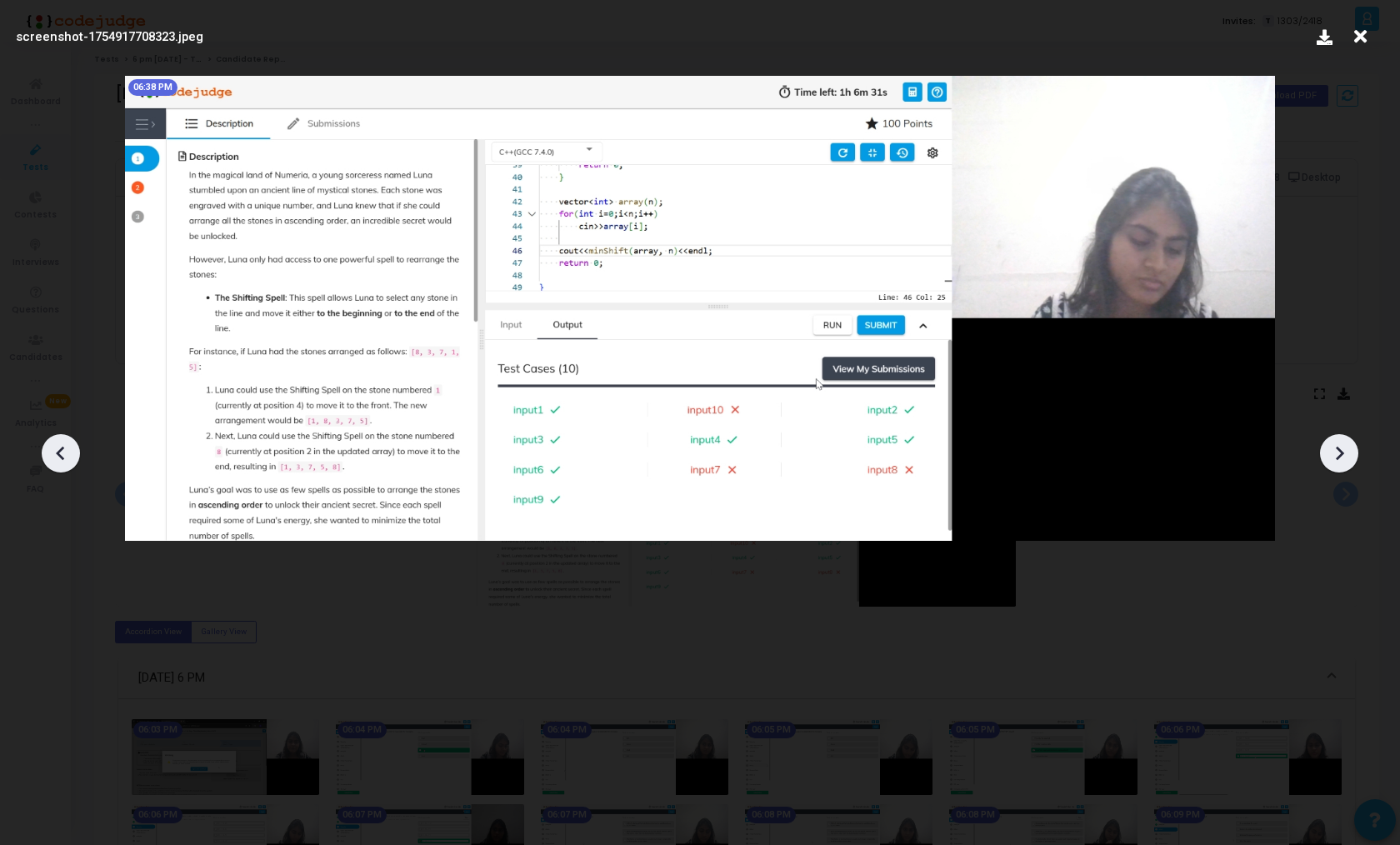
click at [1328, 448] on icon at bounding box center [1339, 453] width 25 height 25
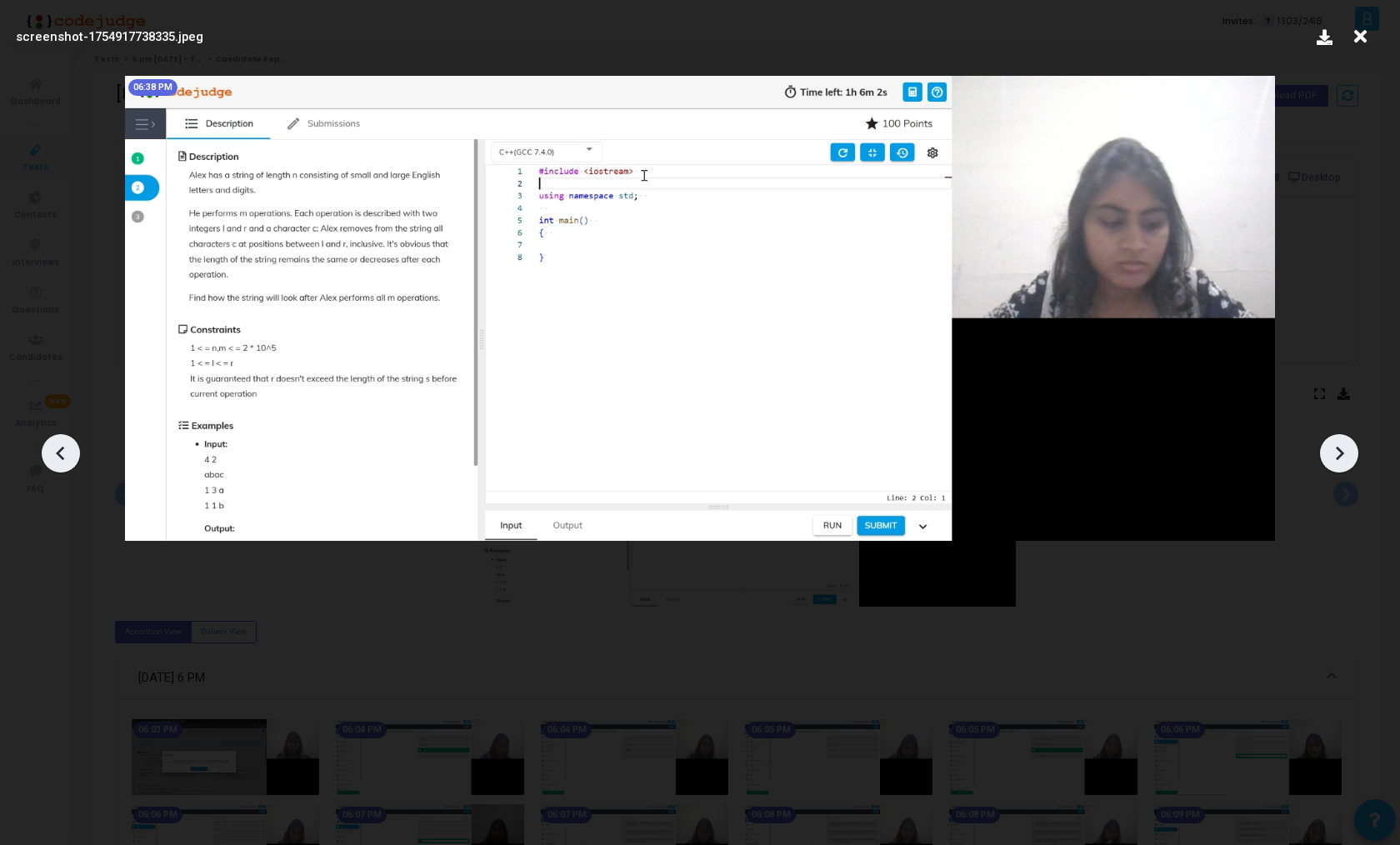
click at [1328, 448] on icon at bounding box center [1339, 453] width 25 height 25
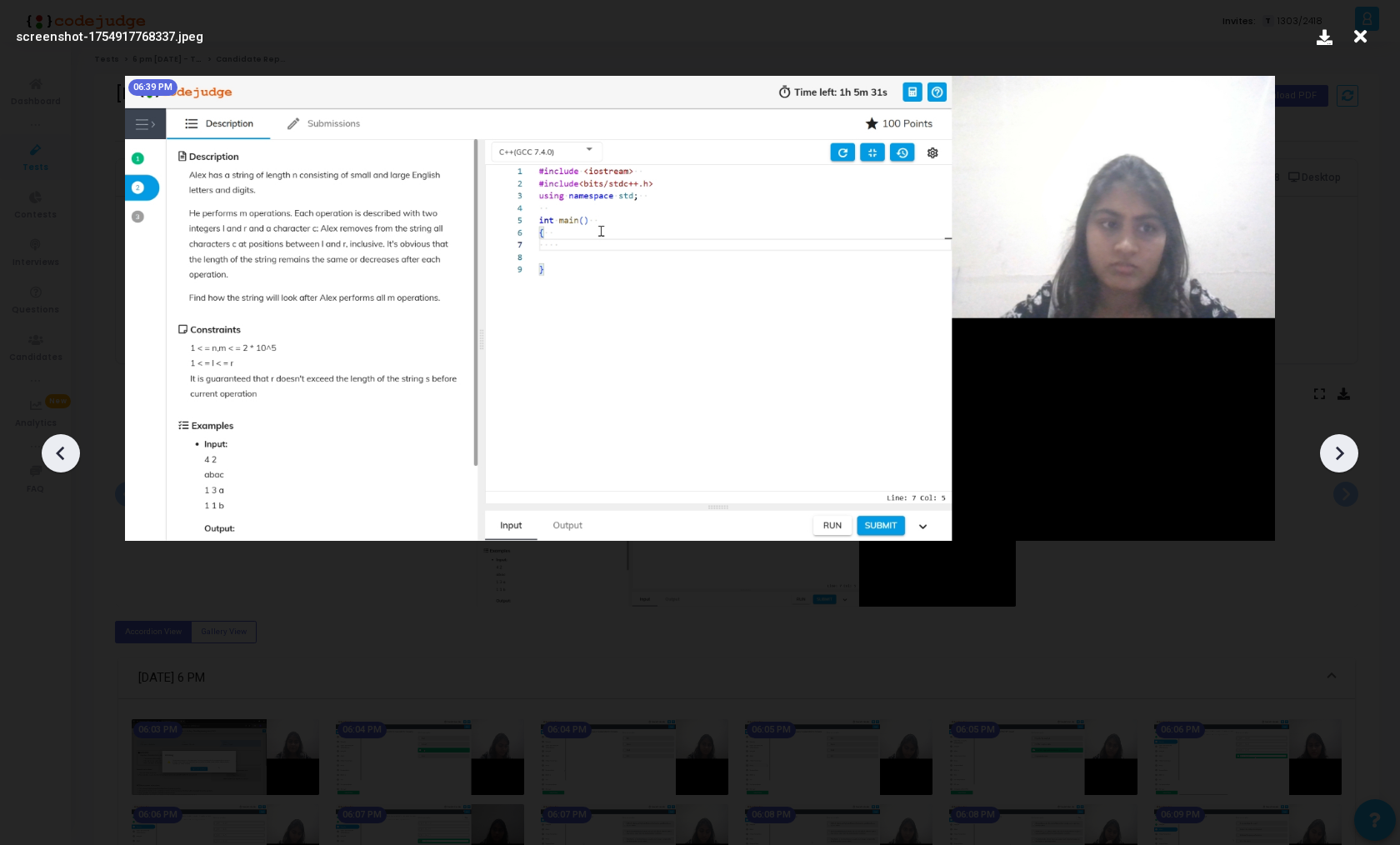
click at [1328, 448] on icon at bounding box center [1339, 453] width 25 height 25
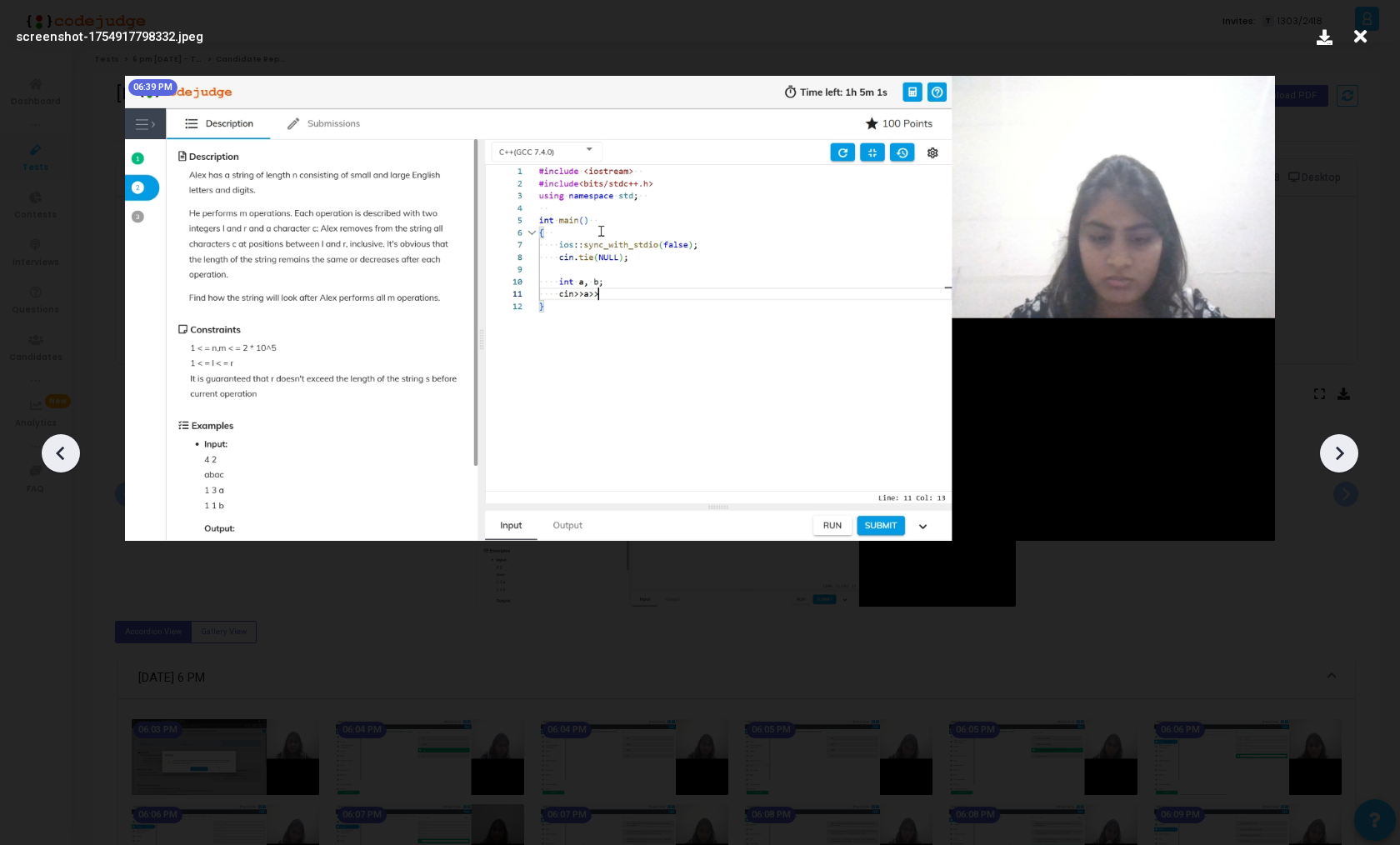
click at [1328, 448] on icon at bounding box center [1339, 453] width 25 height 25
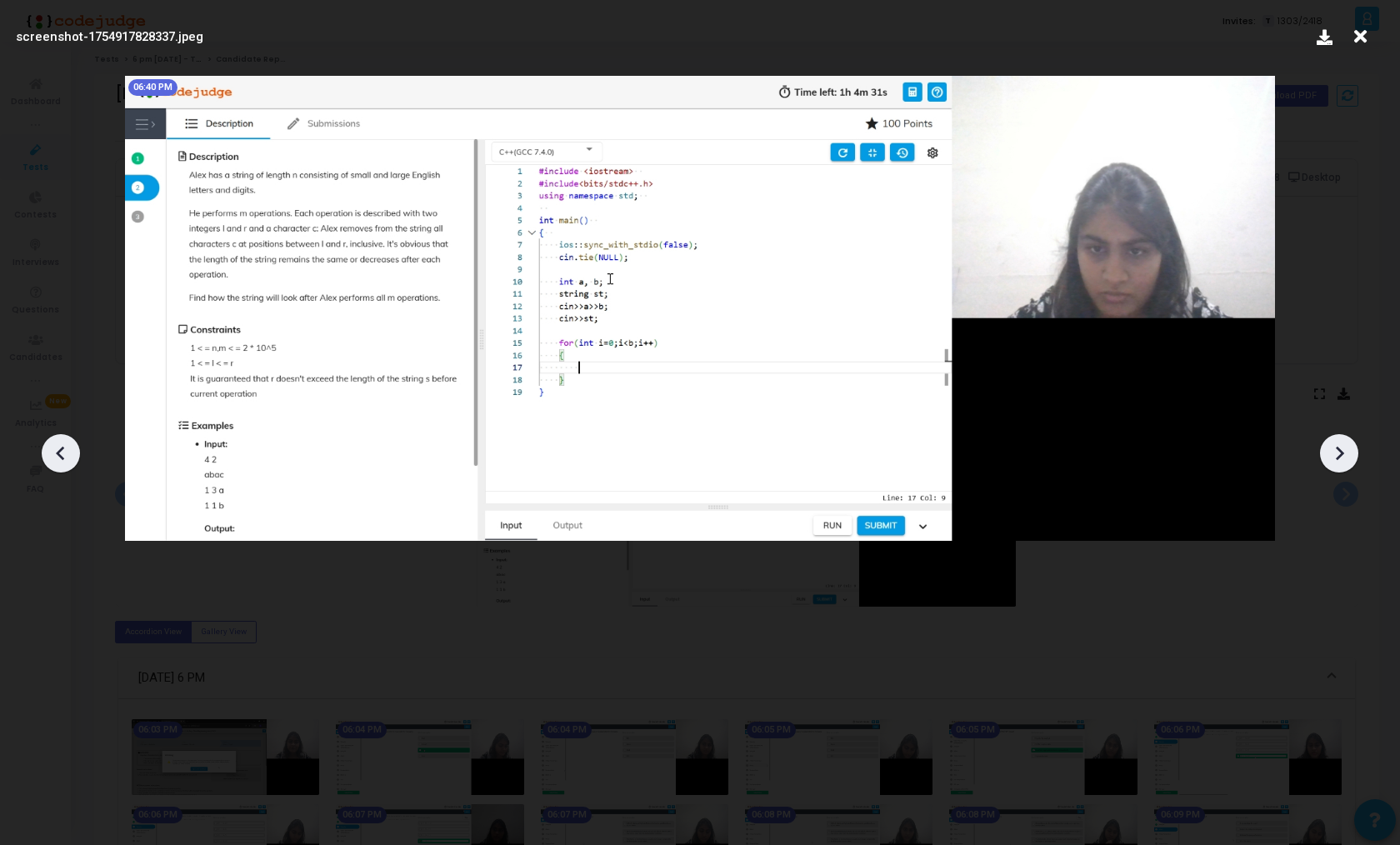
click at [1328, 448] on icon at bounding box center [1339, 453] width 25 height 25
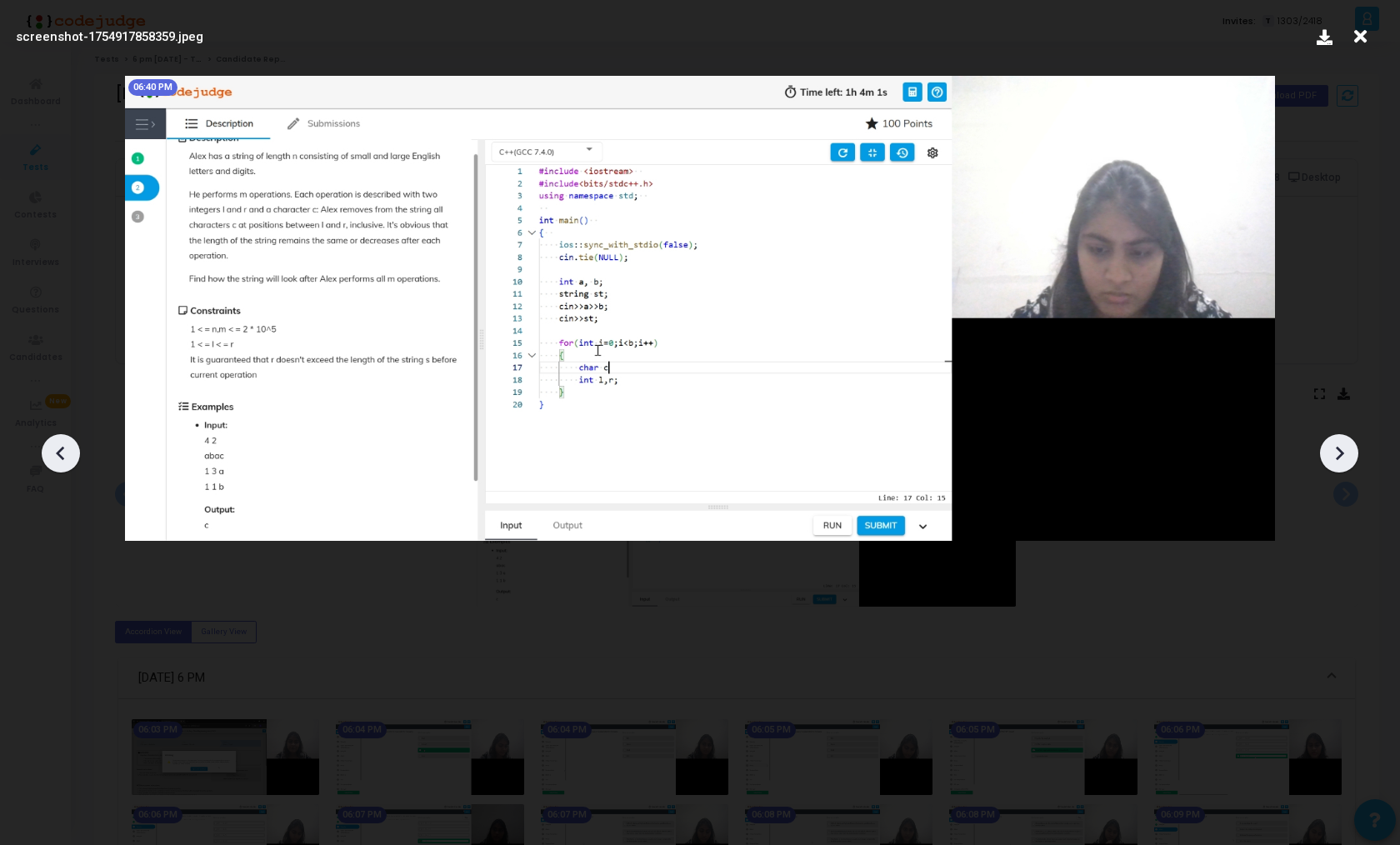
click at [1328, 448] on icon at bounding box center [1339, 453] width 25 height 25
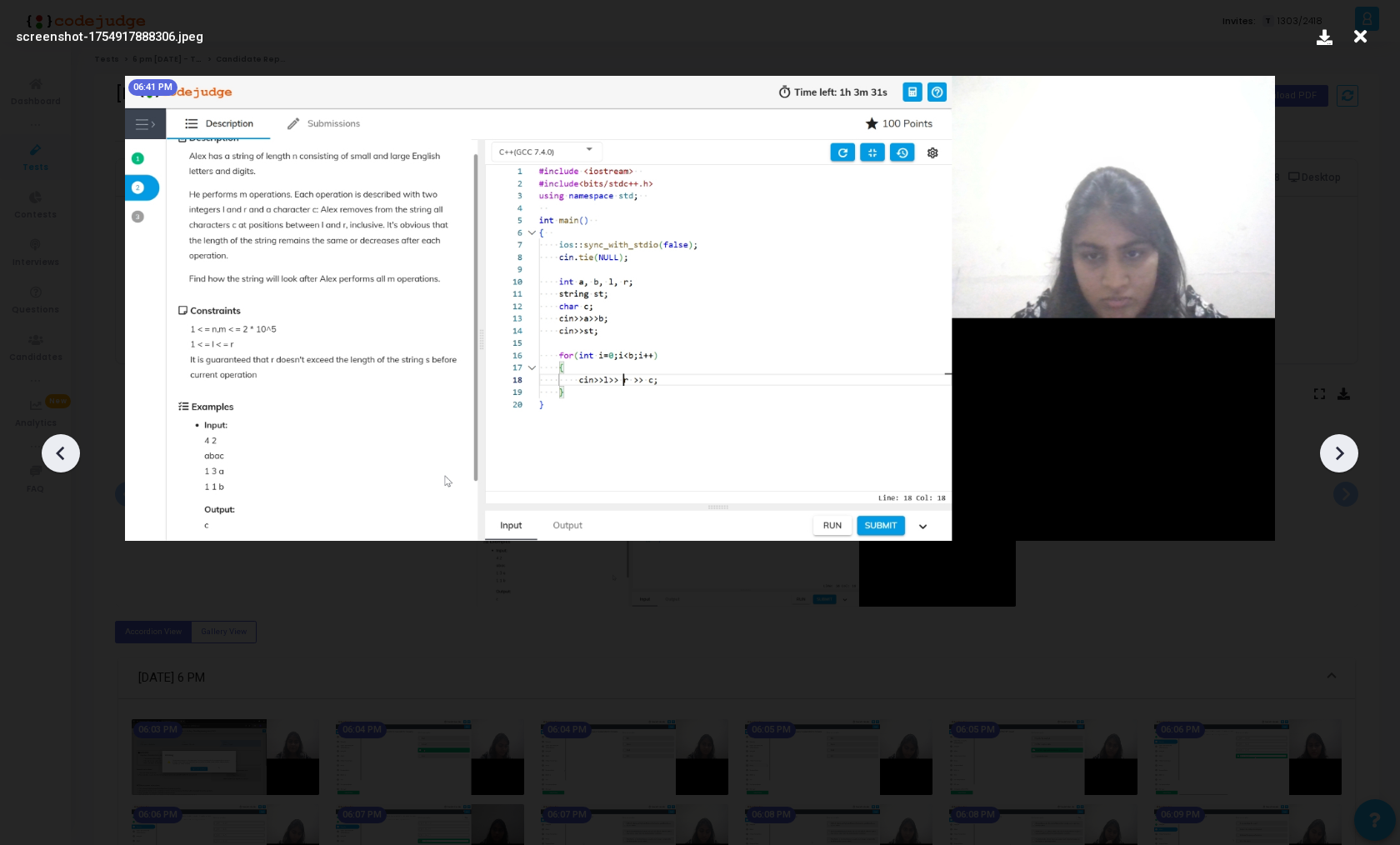
click at [1328, 448] on icon at bounding box center [1339, 453] width 25 height 25
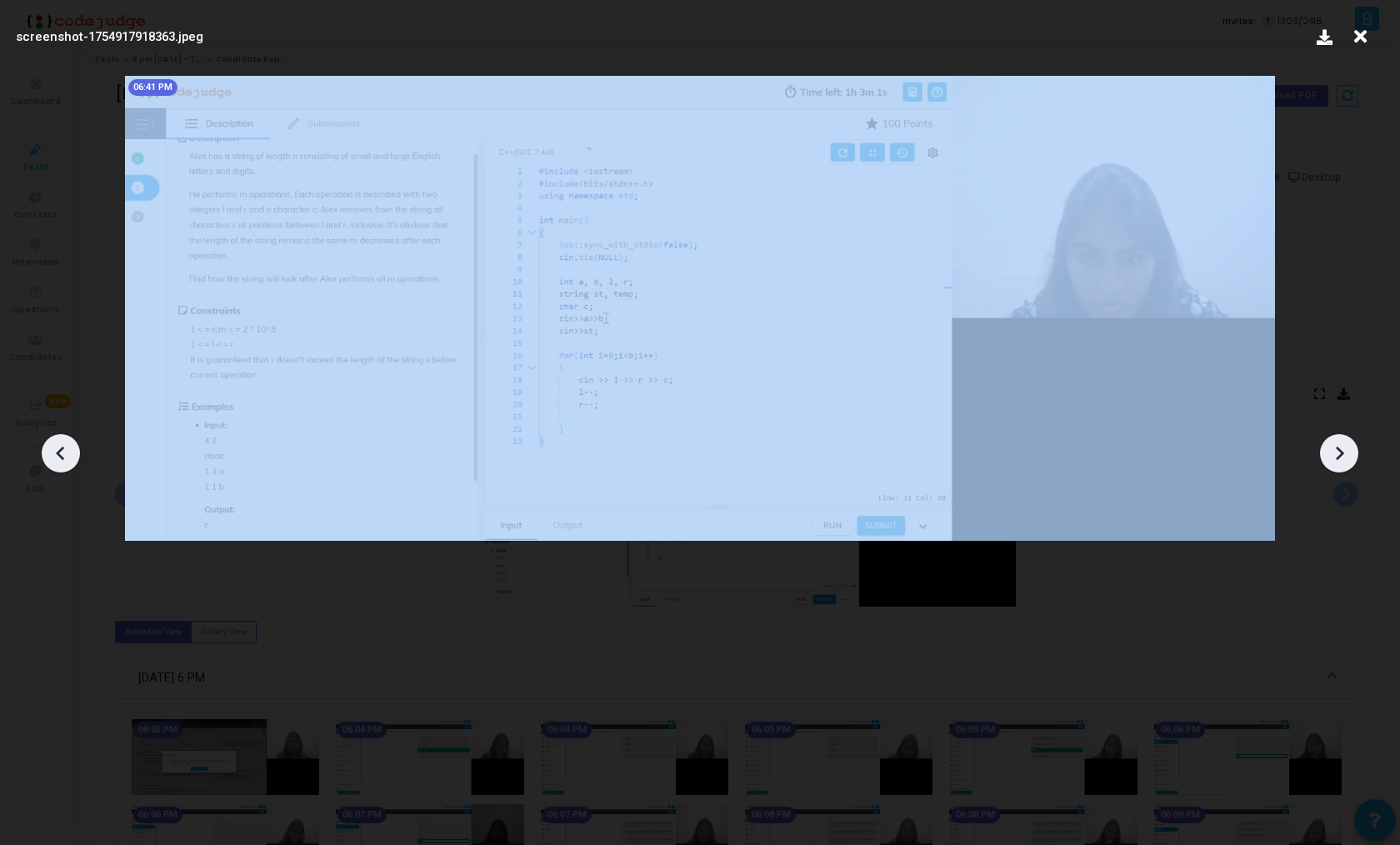
click at [1328, 448] on icon at bounding box center [1339, 453] width 25 height 25
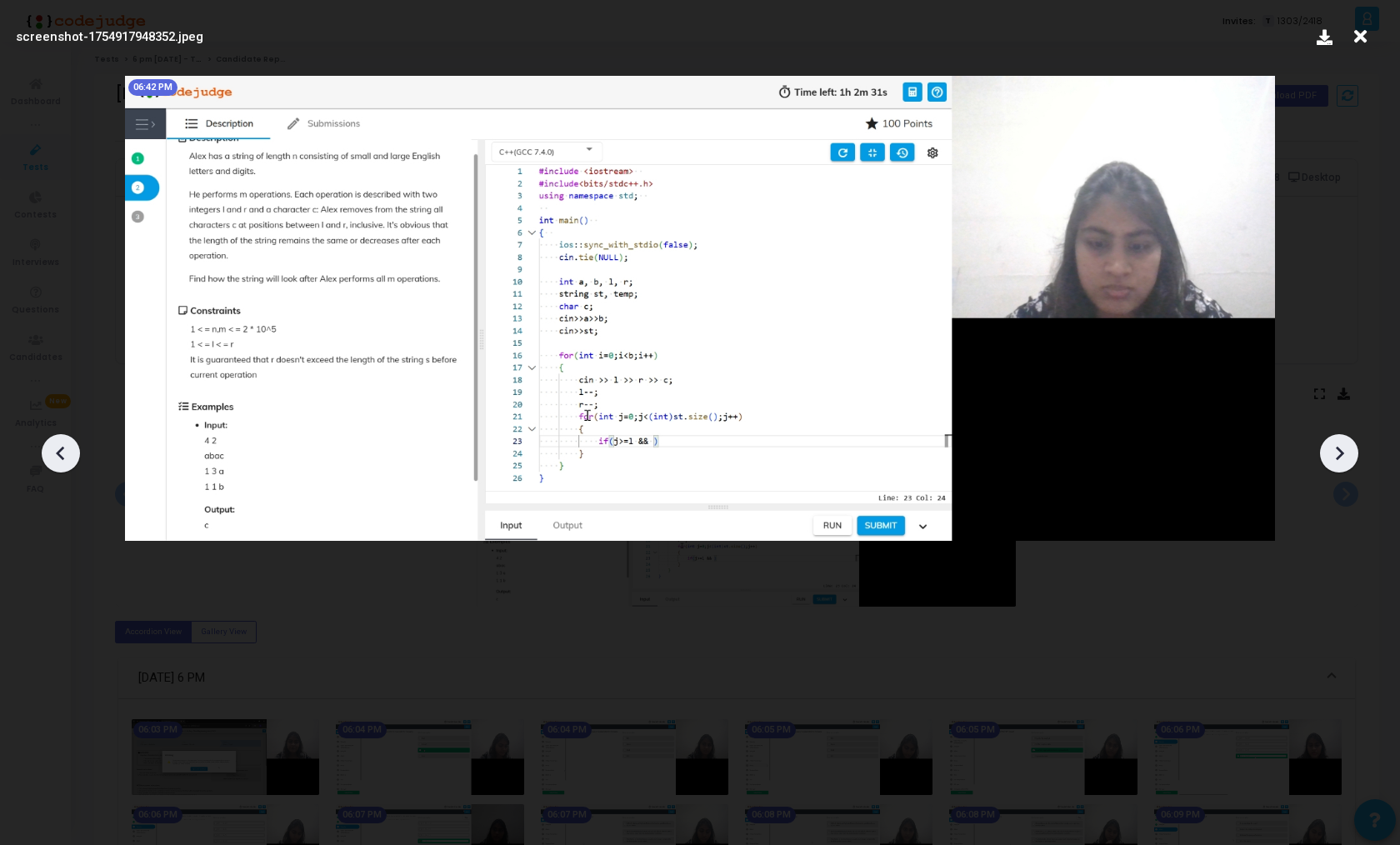
click at [1328, 448] on icon at bounding box center [1339, 453] width 25 height 25
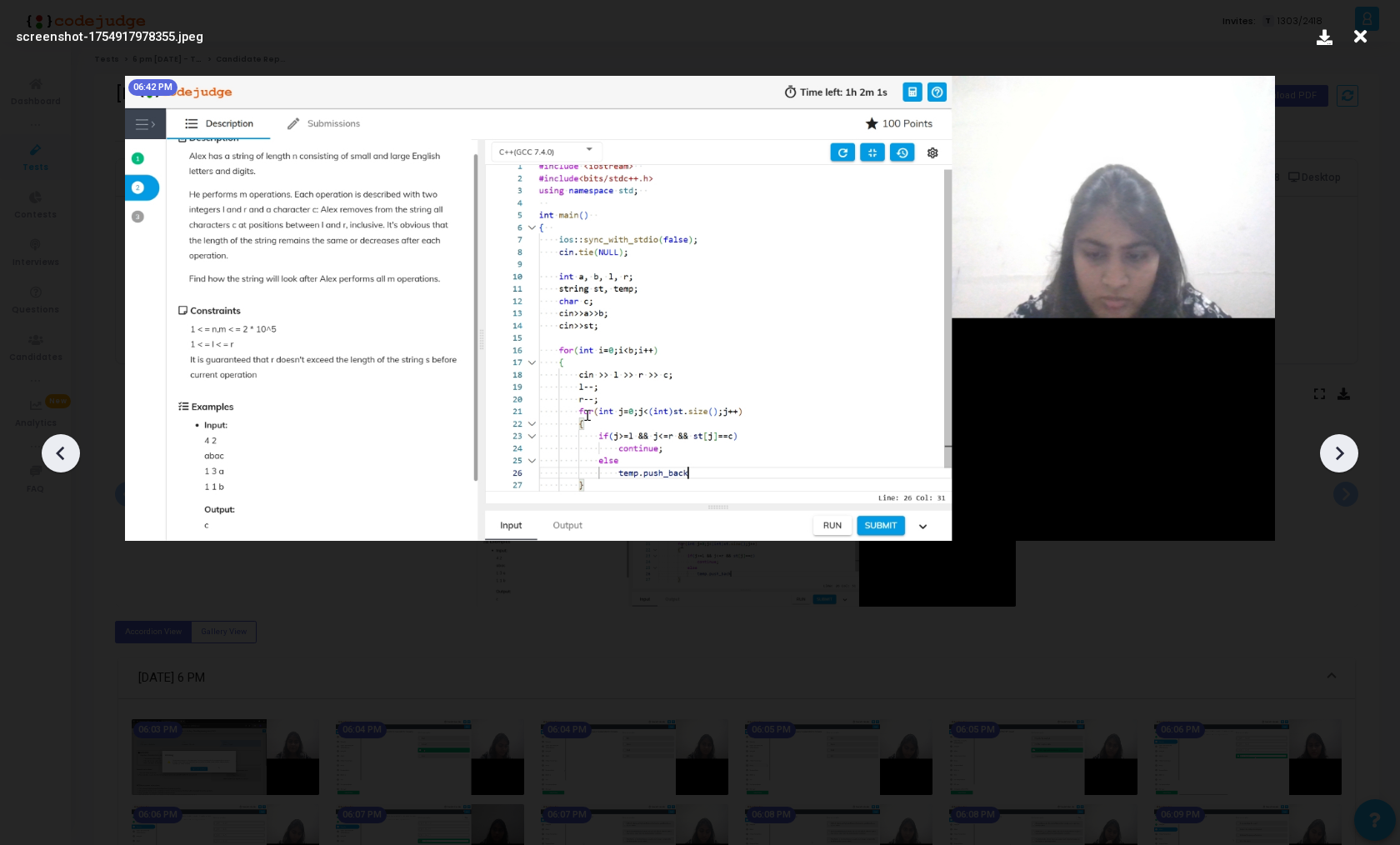
click at [1328, 448] on icon at bounding box center [1339, 453] width 25 height 25
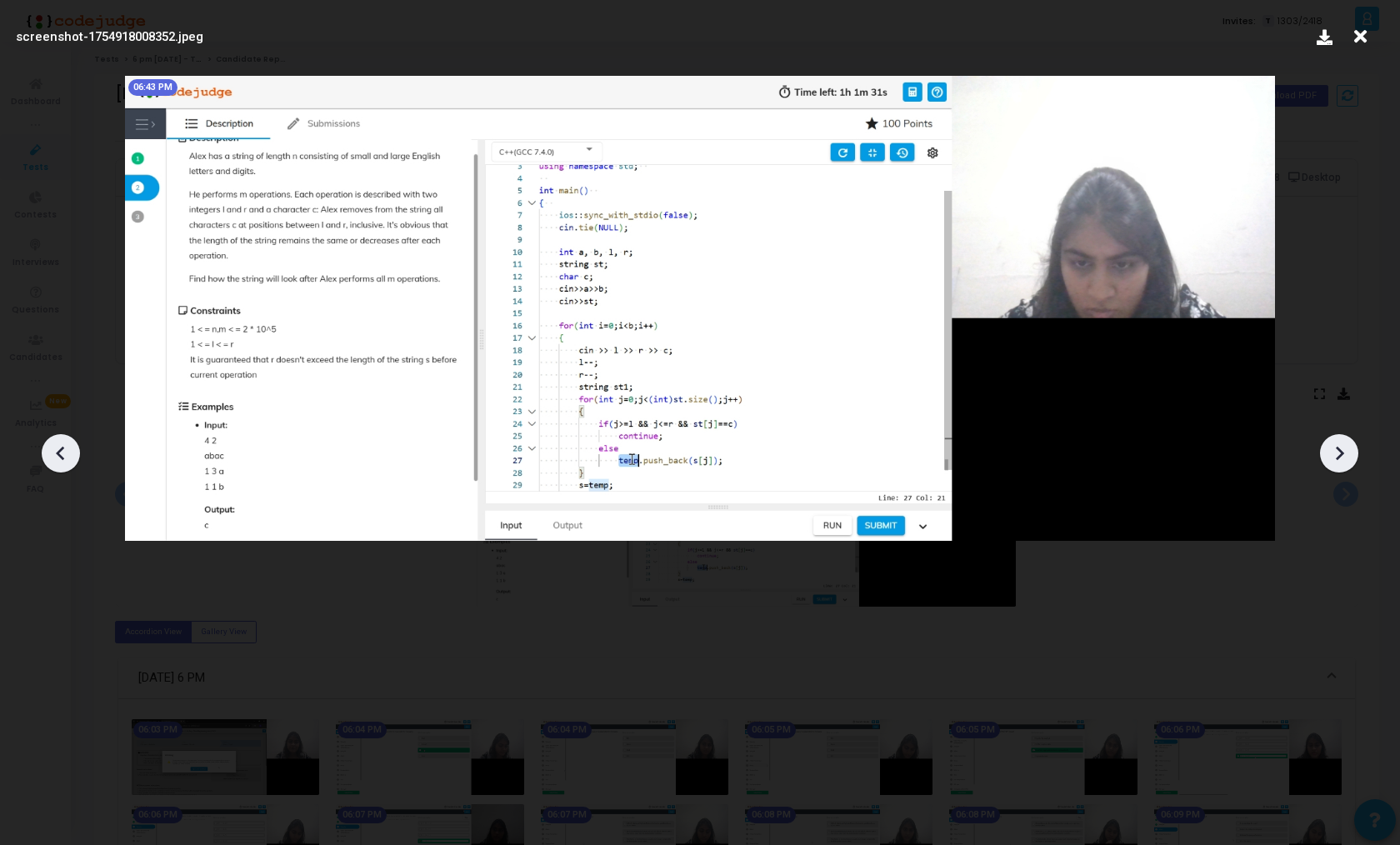
click at [1328, 448] on icon at bounding box center [1339, 453] width 25 height 25
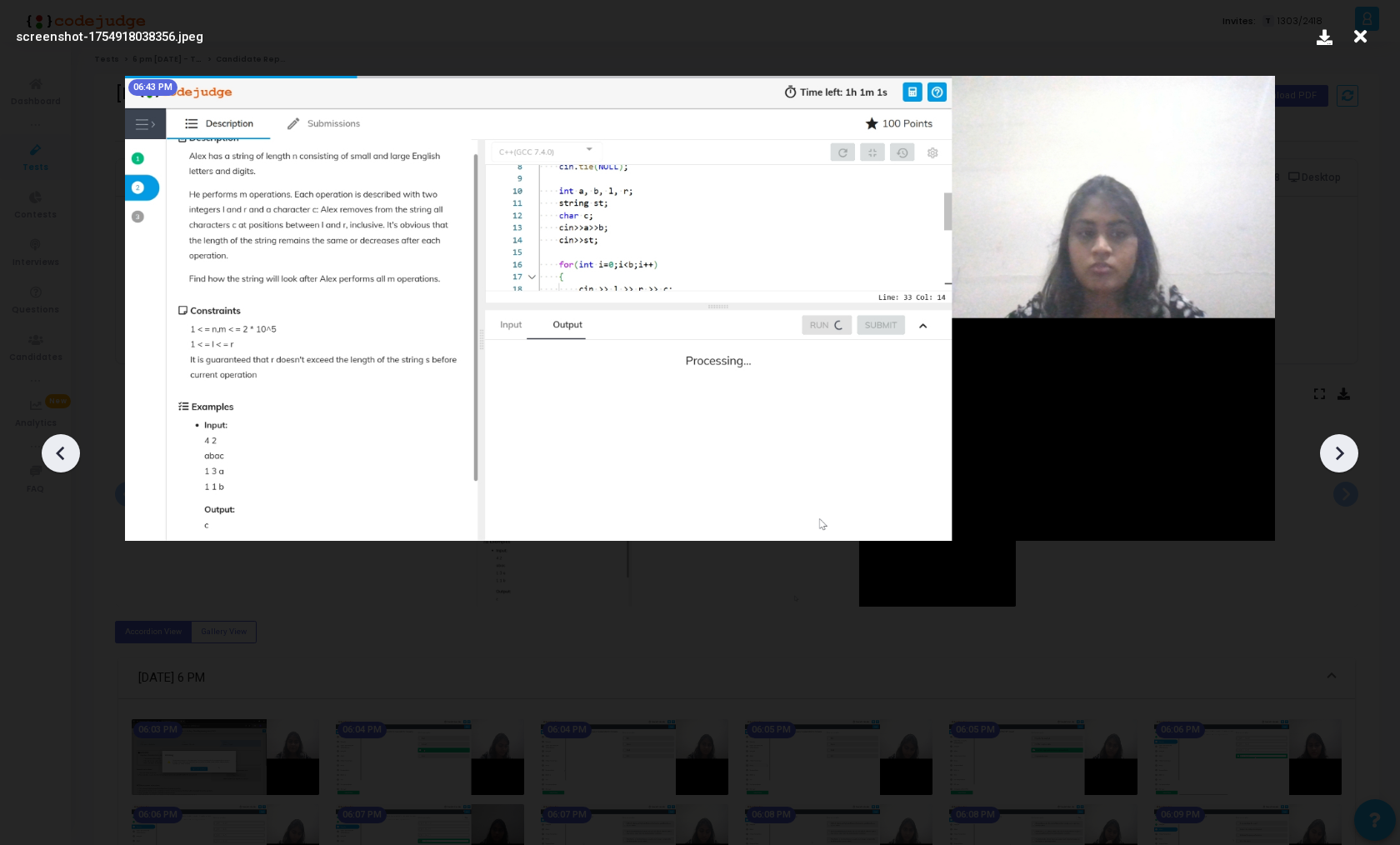
click at [1328, 448] on icon at bounding box center [1339, 453] width 25 height 25
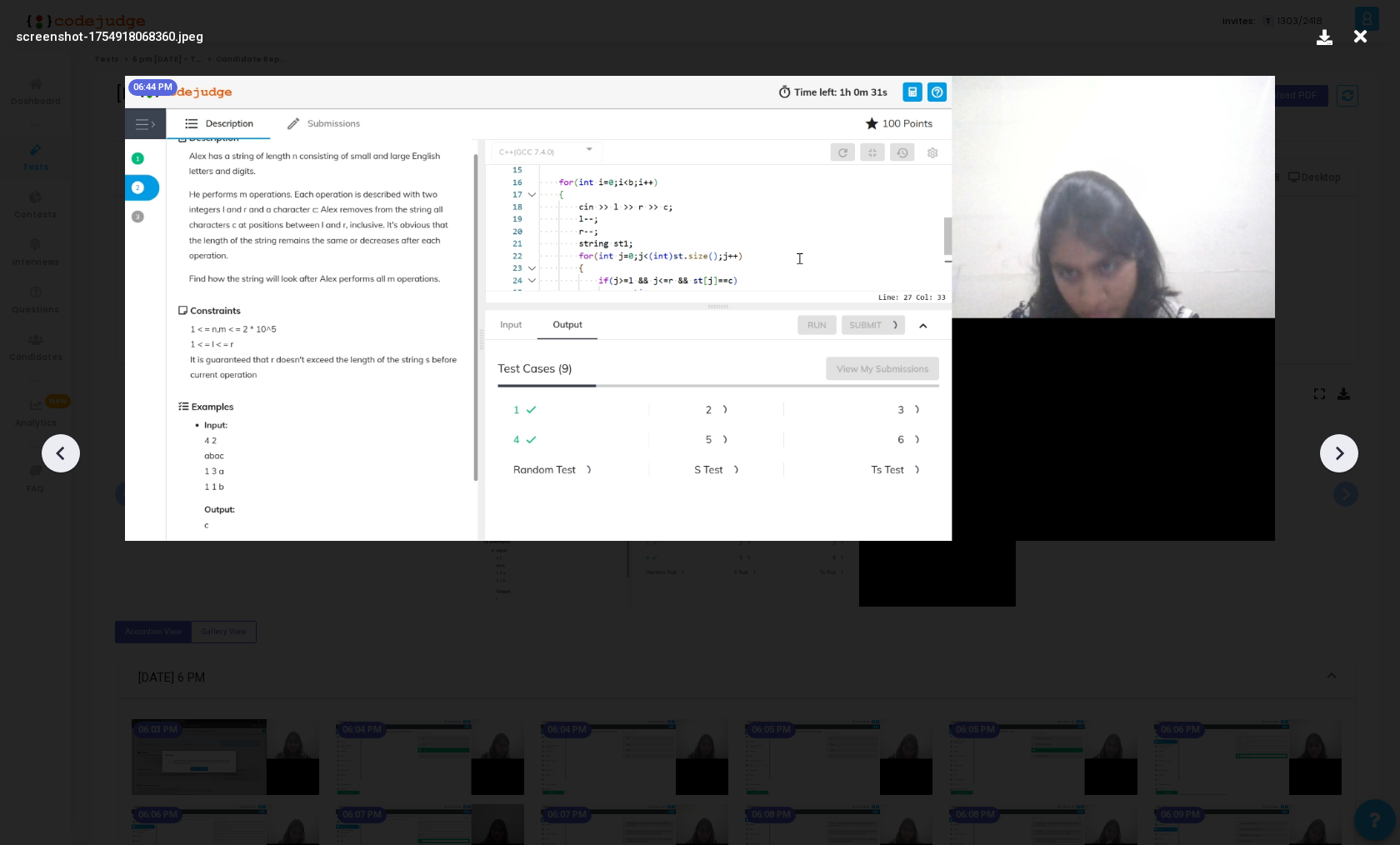
click at [1328, 448] on icon at bounding box center [1339, 453] width 25 height 25
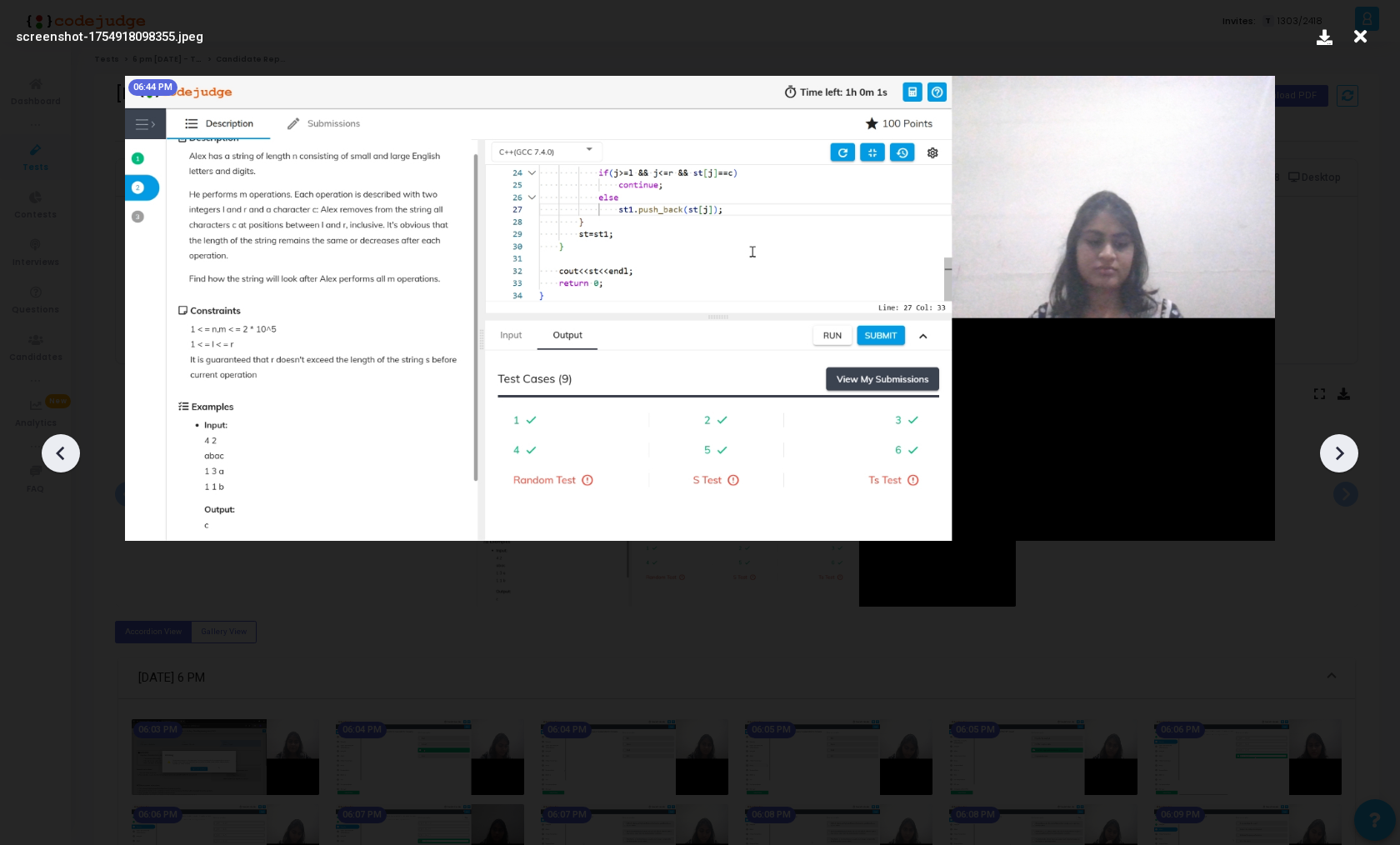
click at [1328, 448] on icon at bounding box center [1339, 453] width 25 height 25
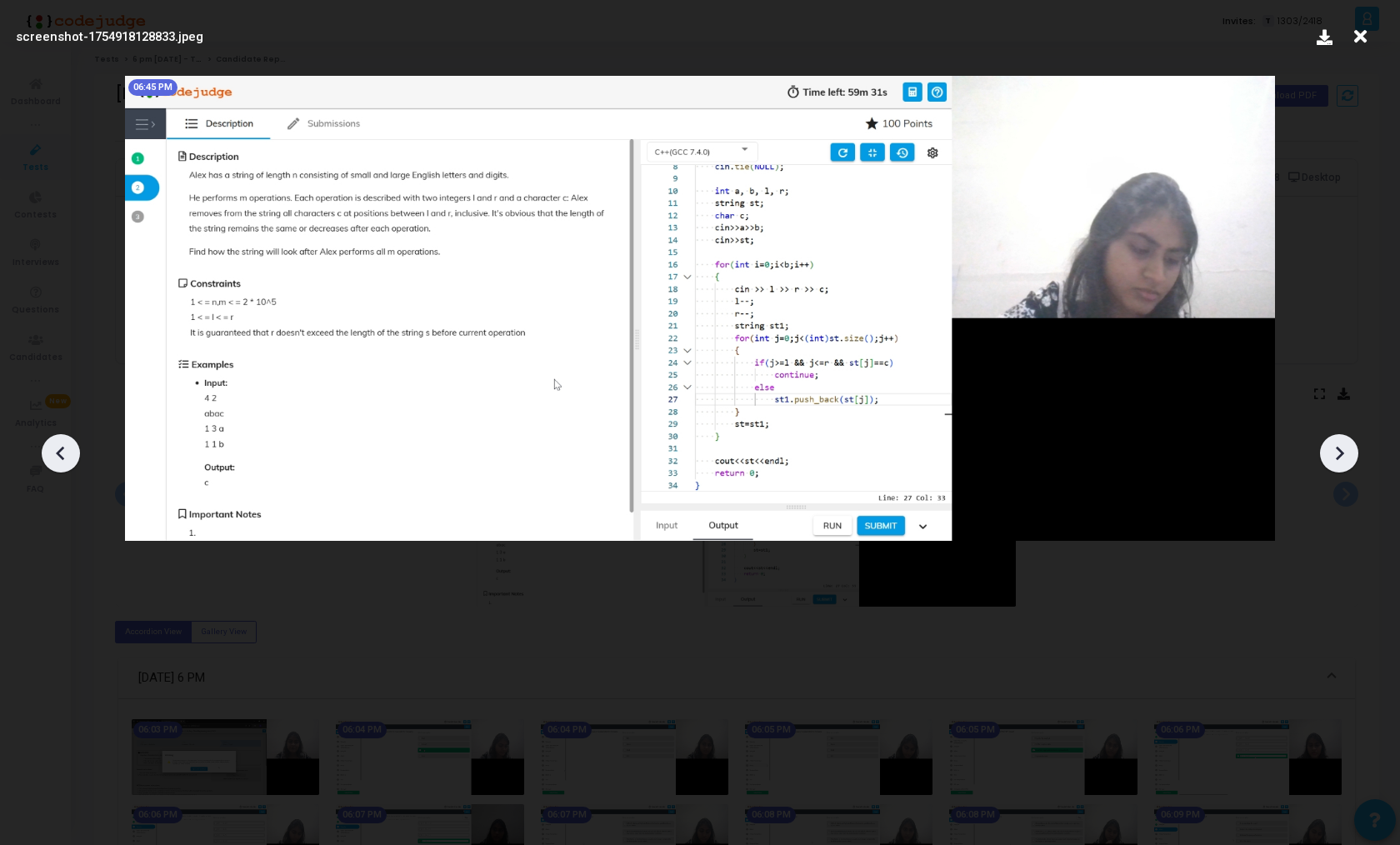
click at [1328, 448] on icon at bounding box center [1339, 453] width 25 height 25
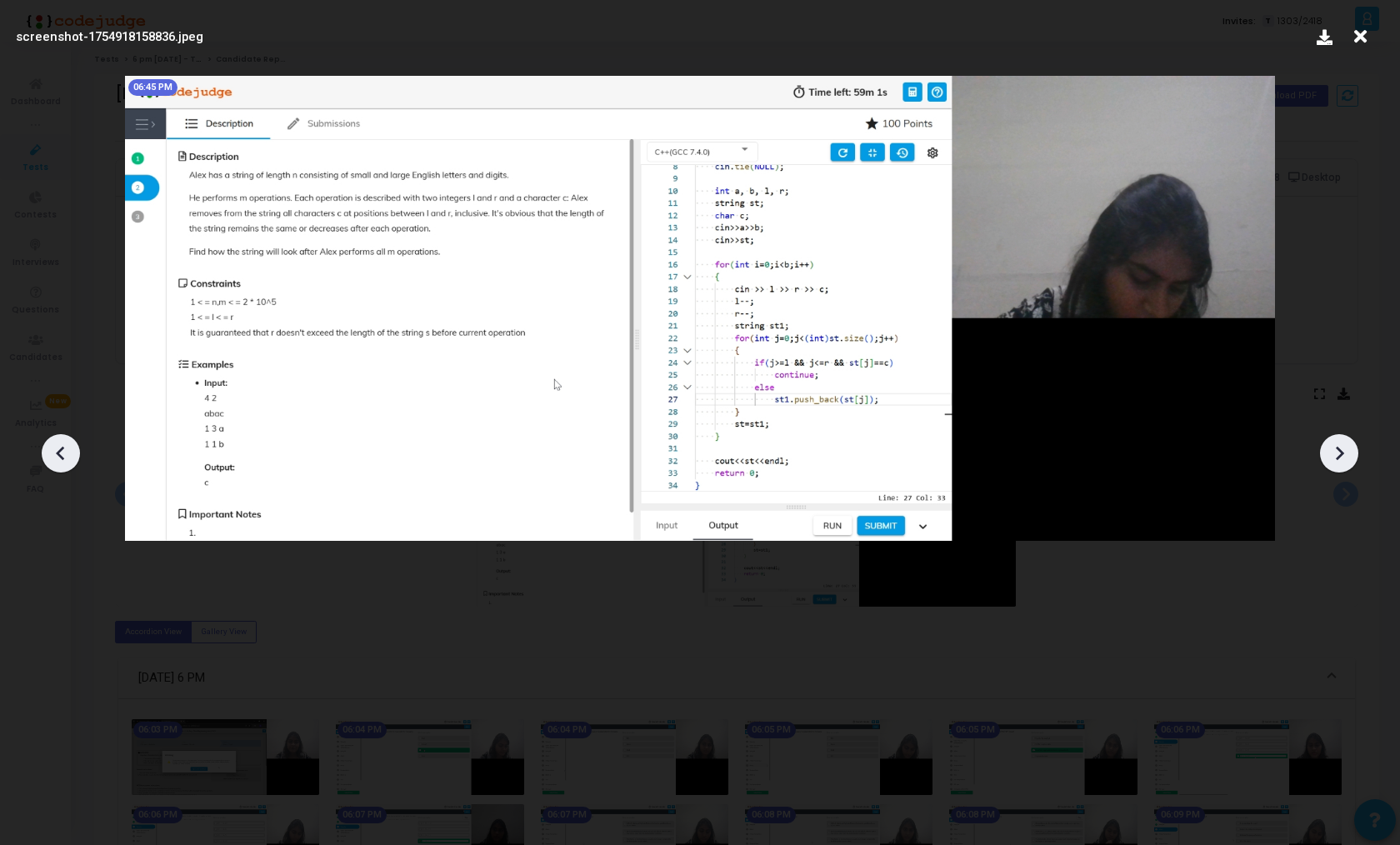
click at [1328, 448] on icon at bounding box center [1339, 453] width 25 height 25
click at [1340, 457] on icon at bounding box center [1339, 453] width 25 height 25
click at [1363, 42] on icon at bounding box center [1360, 37] width 26 height 32
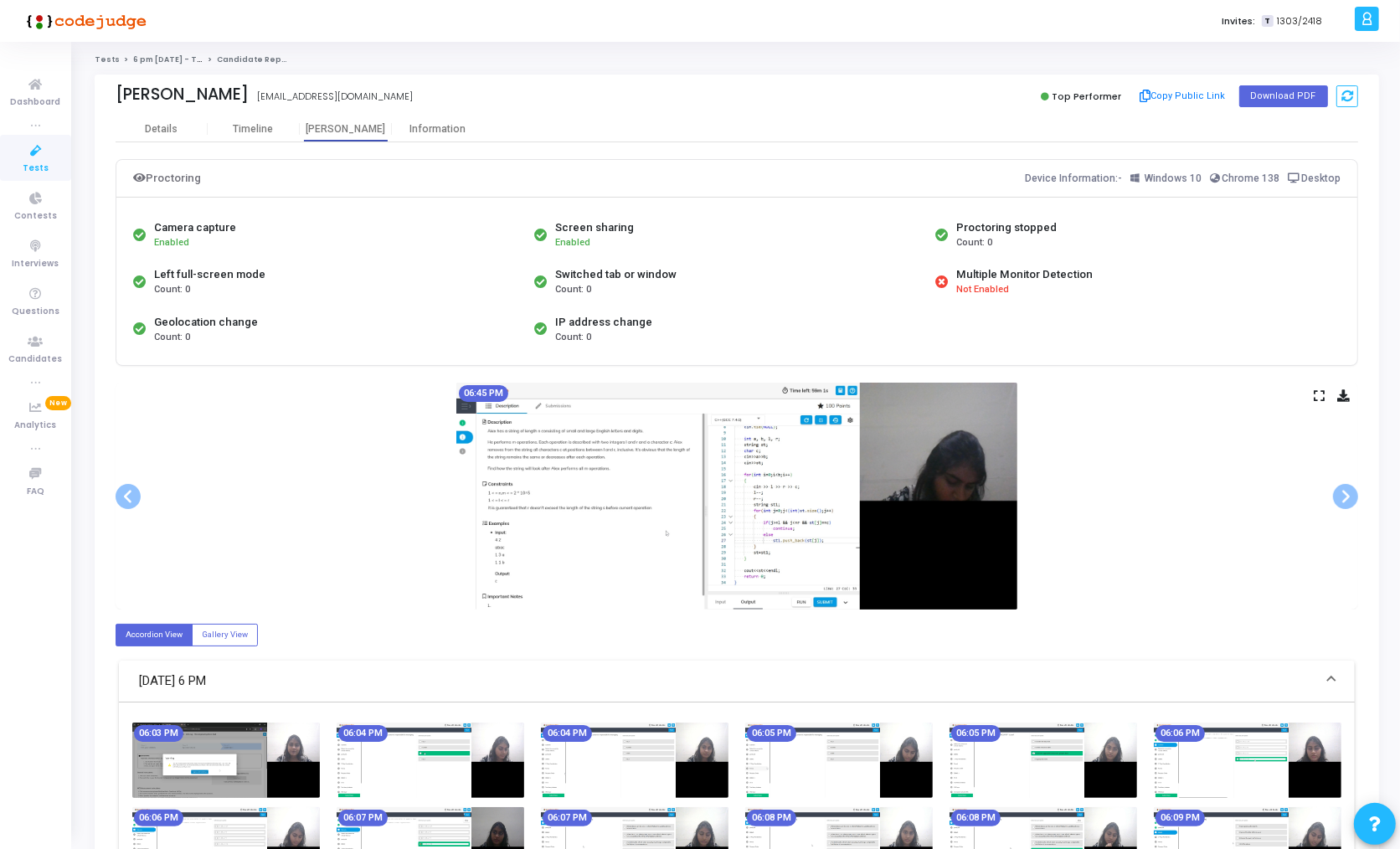
drag, startPoint x: 1016, startPoint y: 288, endPoint x: 945, endPoint y: 257, distance: 77.5
click at [945, 258] on div "Multiple Monitor Detection Not Enabled" at bounding box center [1132, 281] width 401 height 47
click at [1058, 337] on div "Camera capture Enabled Screen sharing Enabled Proctoring stopped Count: 0 Left …" at bounding box center [736, 281] width 1215 height 141
click at [252, 127] on div "Timeline" at bounding box center [253, 129] width 40 height 13
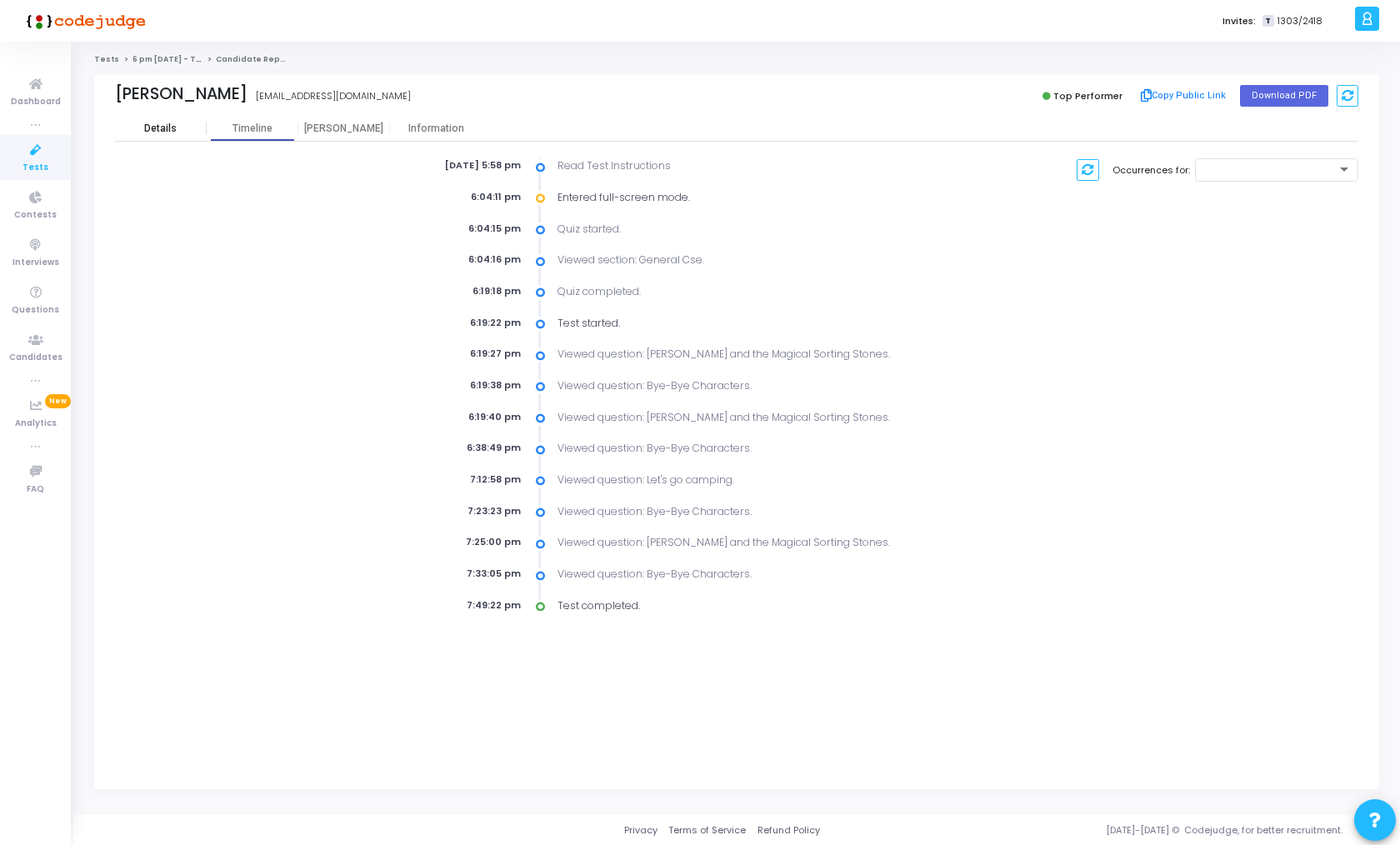
click at [153, 129] on div "Details" at bounding box center [160, 128] width 33 height 13
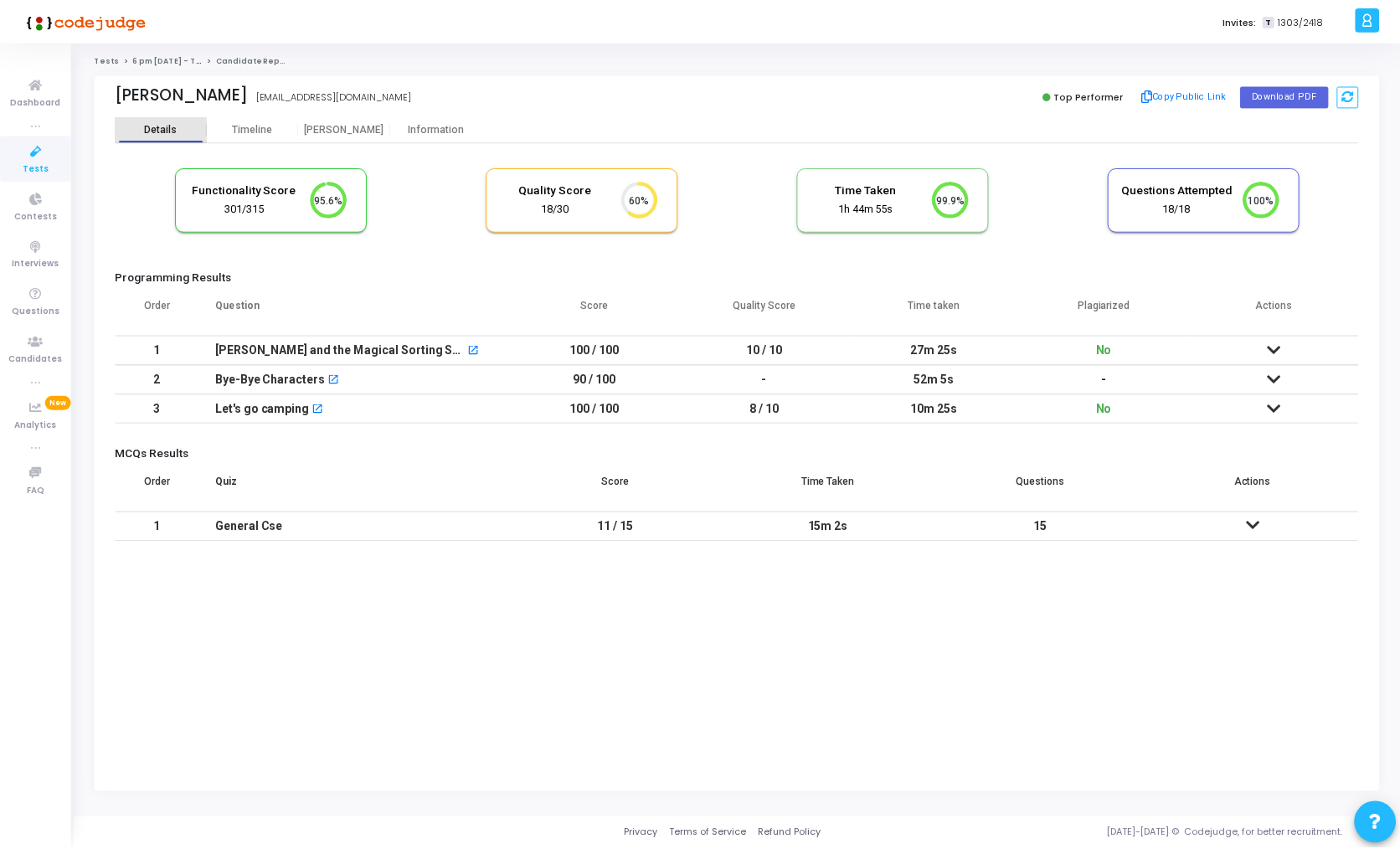
scroll to position [36, 42]
click at [469, 347] on mat-icon "open_in_new" at bounding box center [475, 351] width 12 height 12
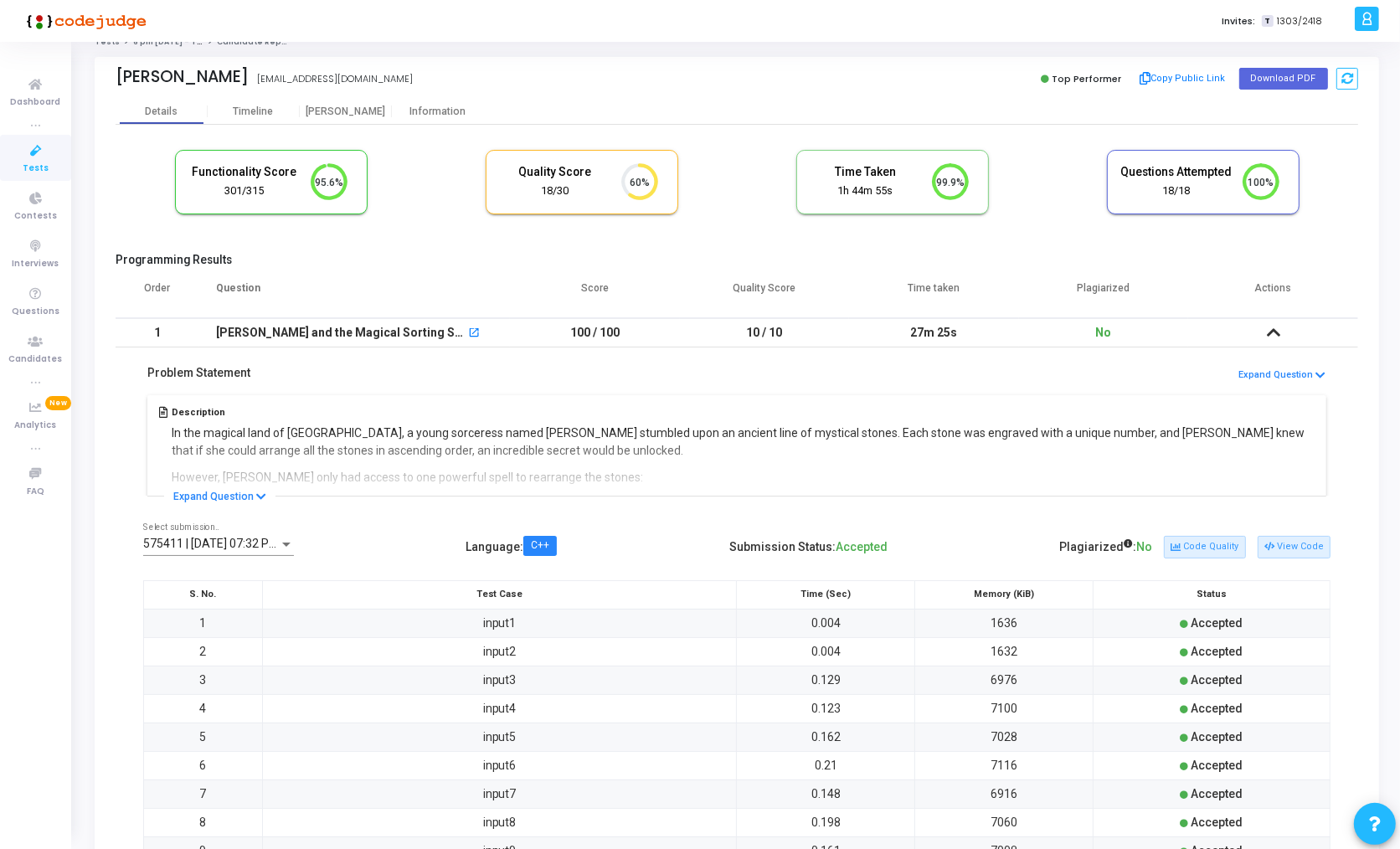
scroll to position [20, 0]
click at [1291, 551] on button "View Code" at bounding box center [1293, 544] width 73 height 22
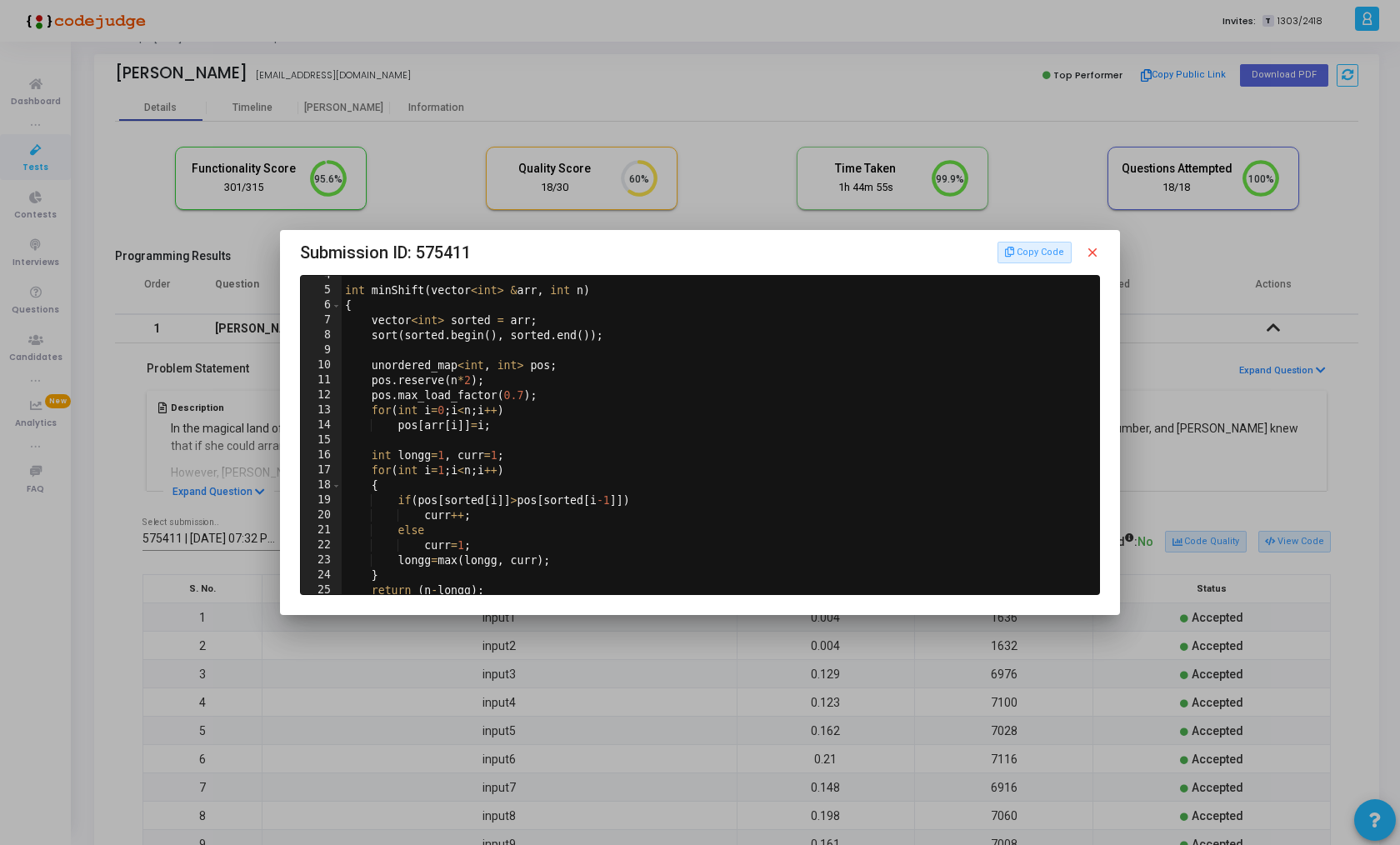
scroll to position [18, 0]
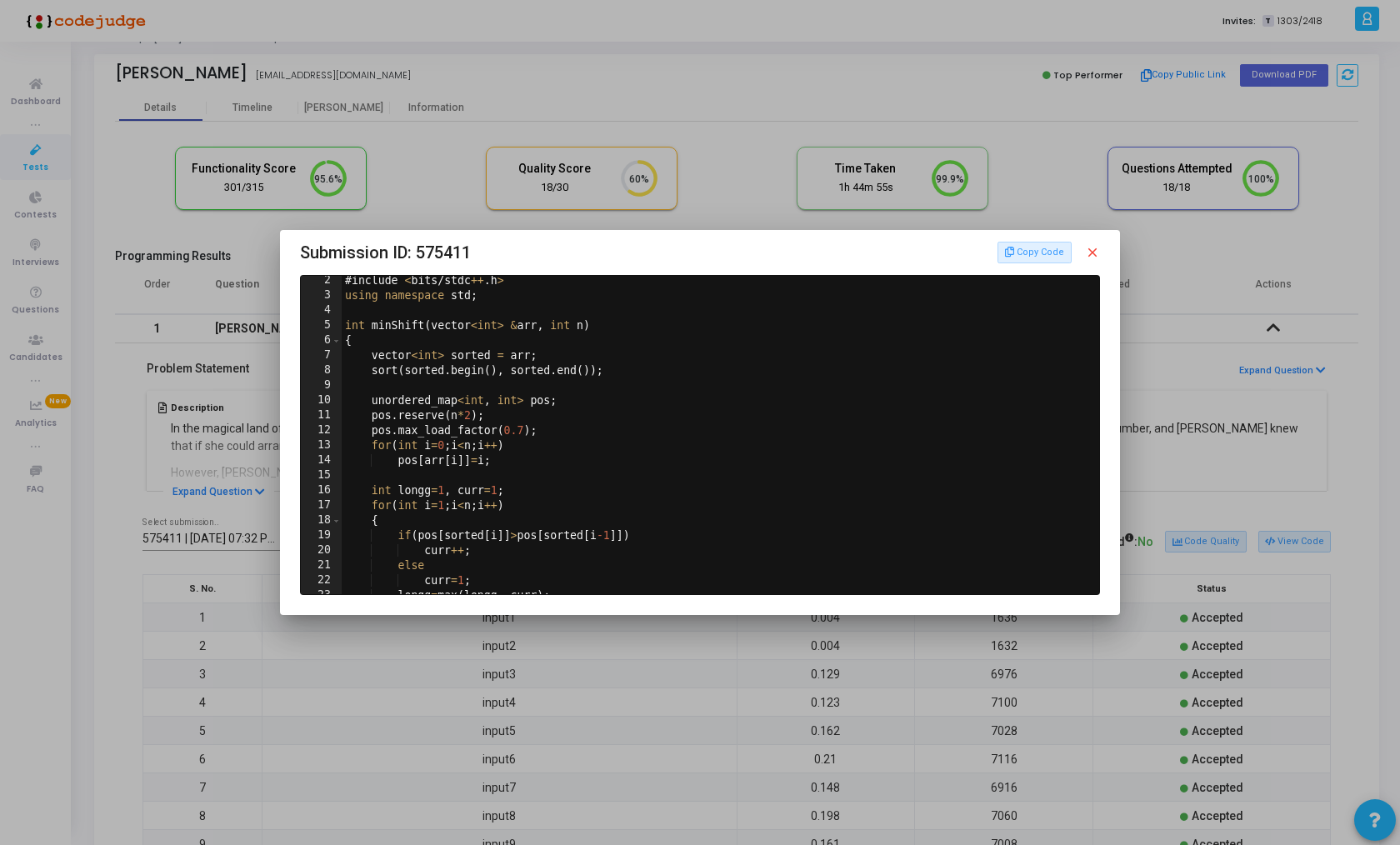
click at [631, 431] on div "# include < bits / stdc ++ . h > using namespace std ; int minShift ( vector < …" at bounding box center [717, 447] width 752 height 348
click at [636, 419] on div "# include < bits / stdc ++ . h > using namespace std ; int minShift ( vector < …" at bounding box center [717, 447] width 752 height 348
type textarea "pos.reserve(n*2);"
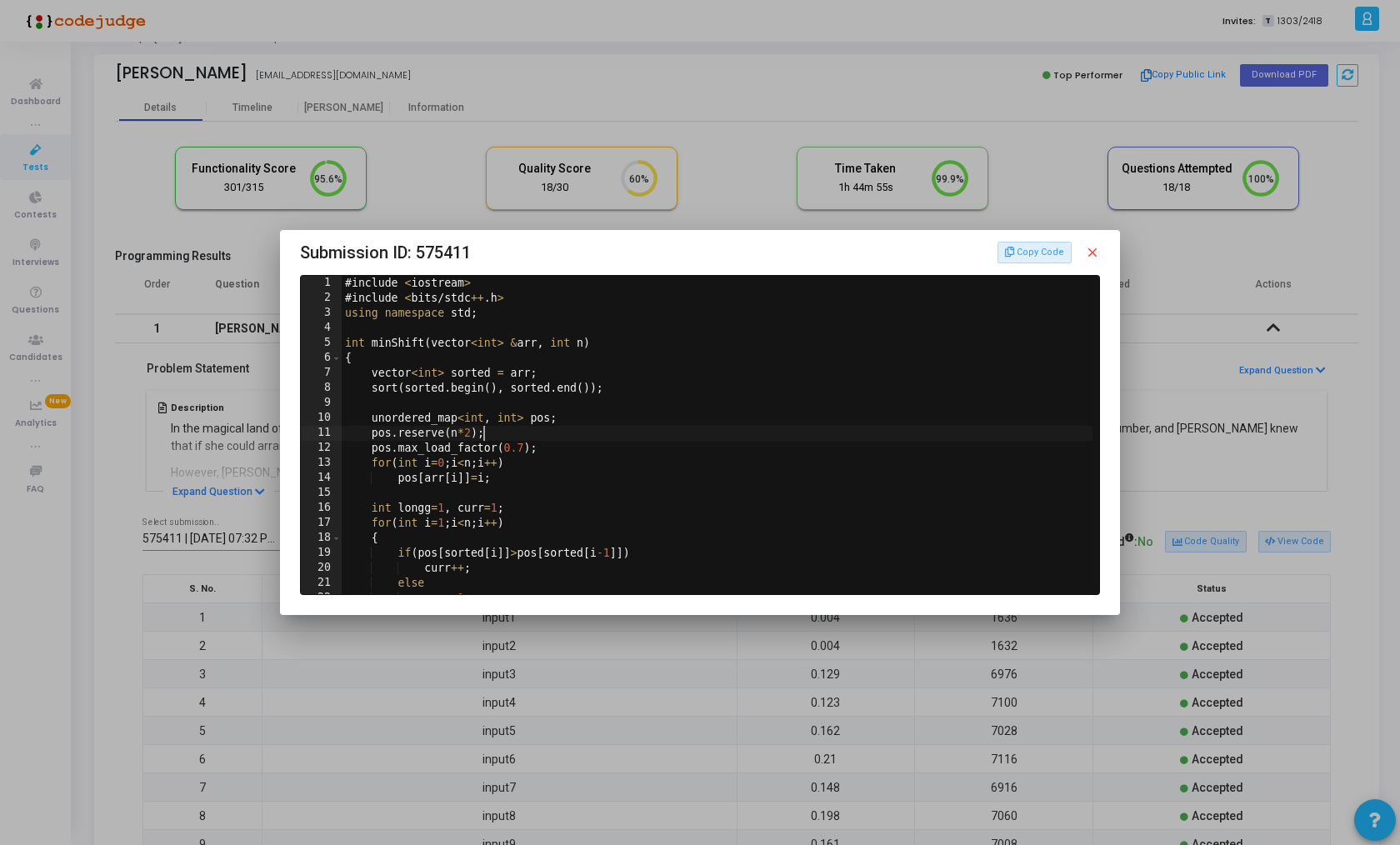
click at [1096, 246] on mat-icon "close" at bounding box center [1093, 253] width 15 height 15
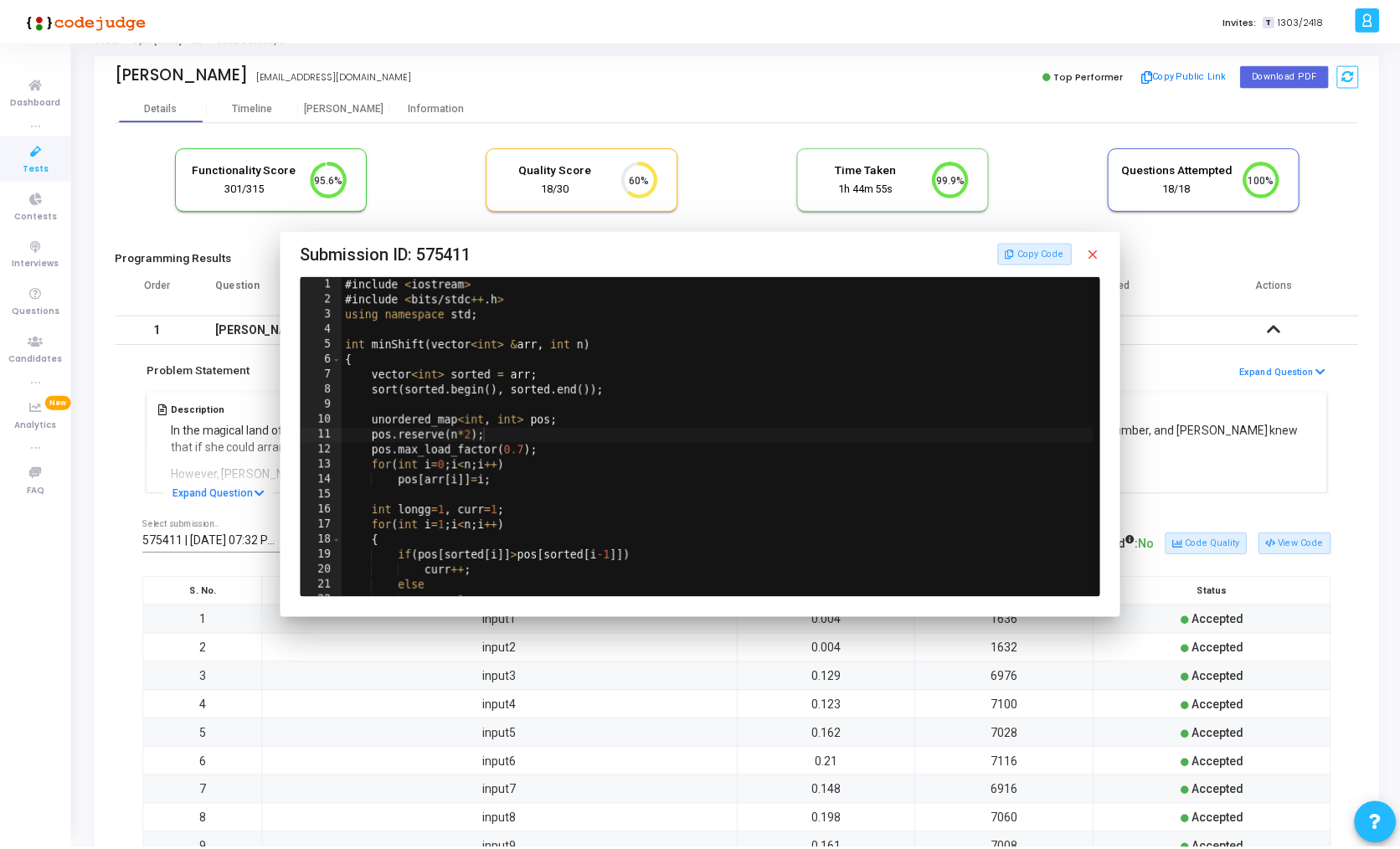
scroll to position [20, 0]
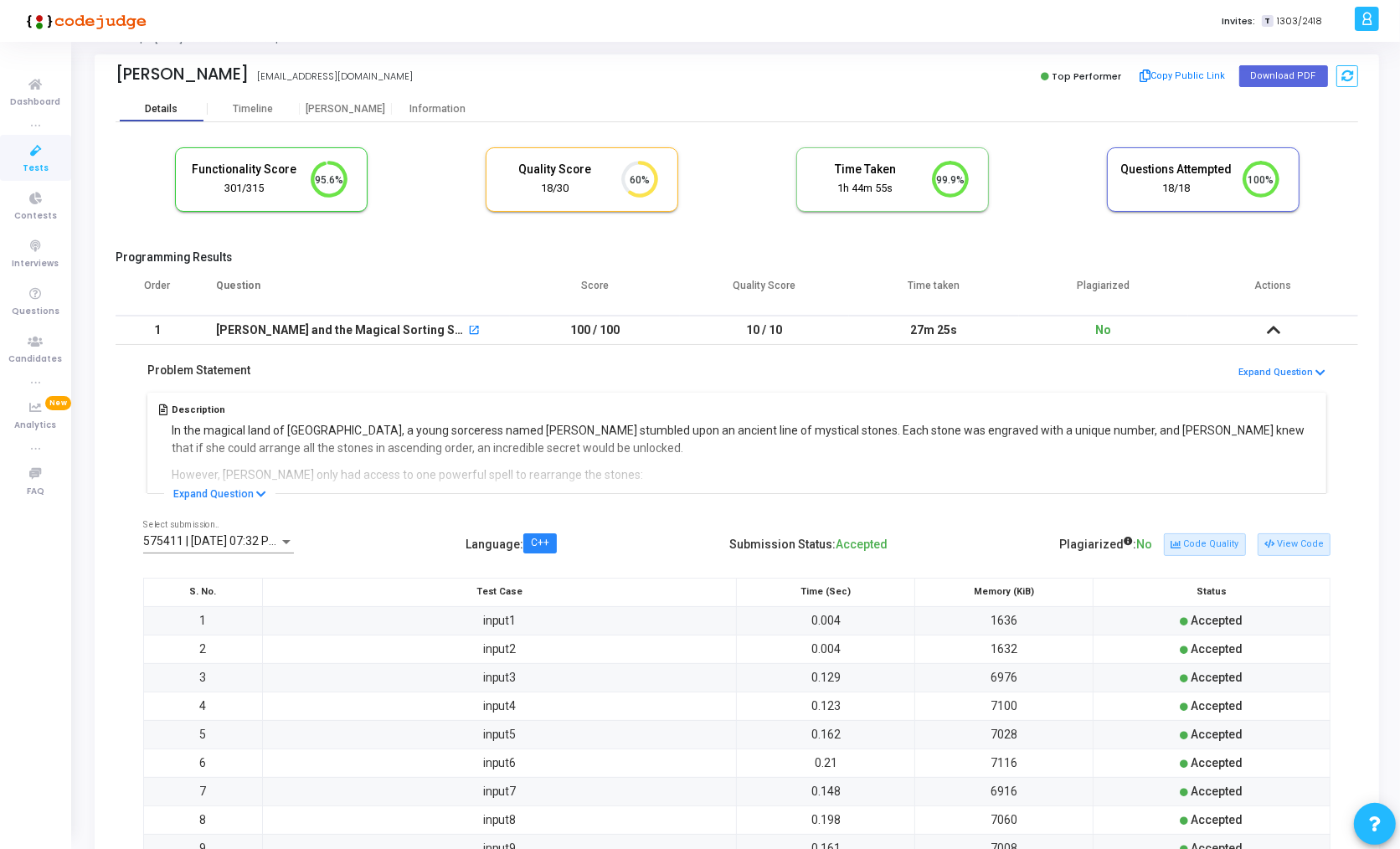
click at [167, 104] on div "Details" at bounding box center [161, 109] width 33 height 13
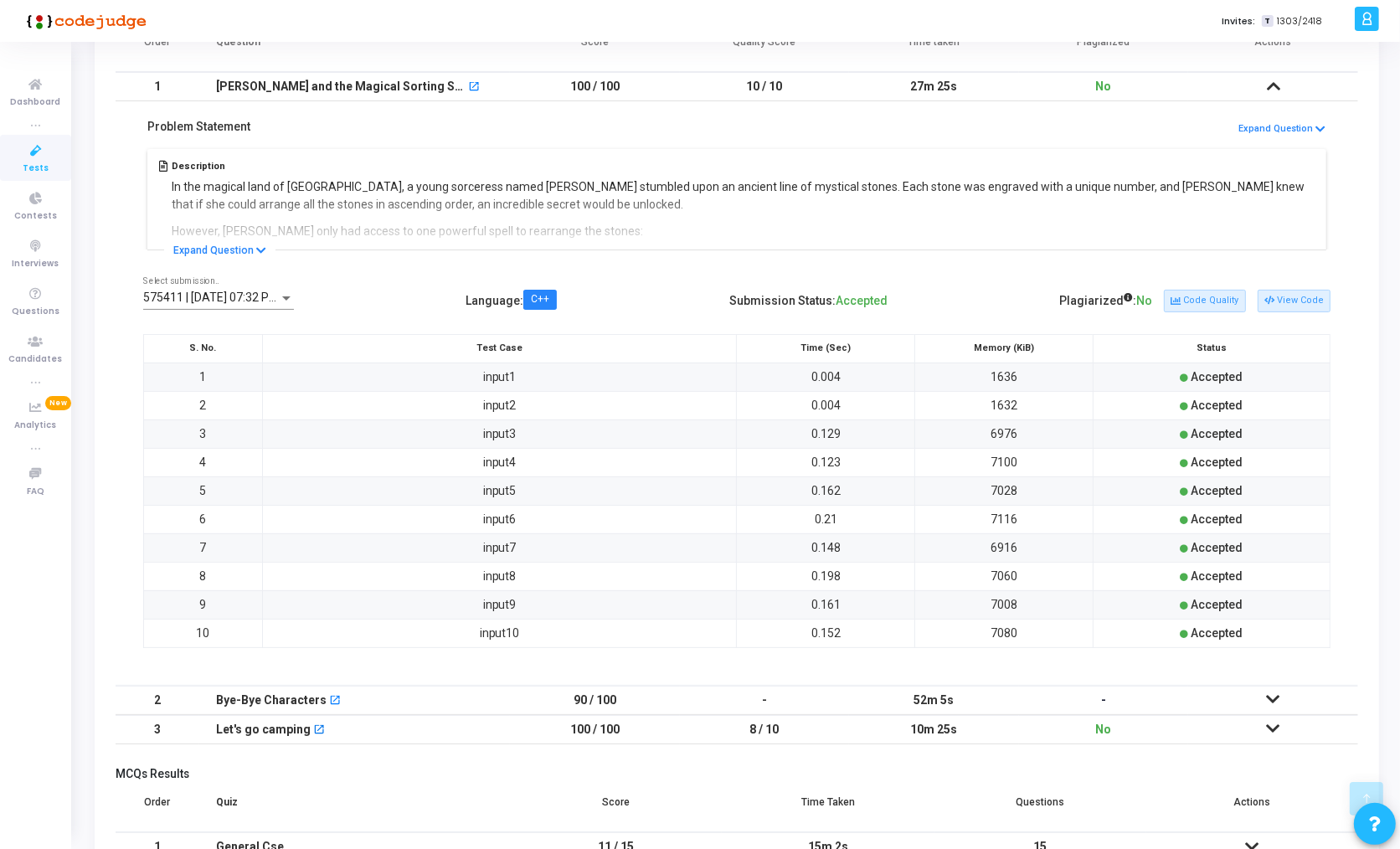
scroll to position [272, 0]
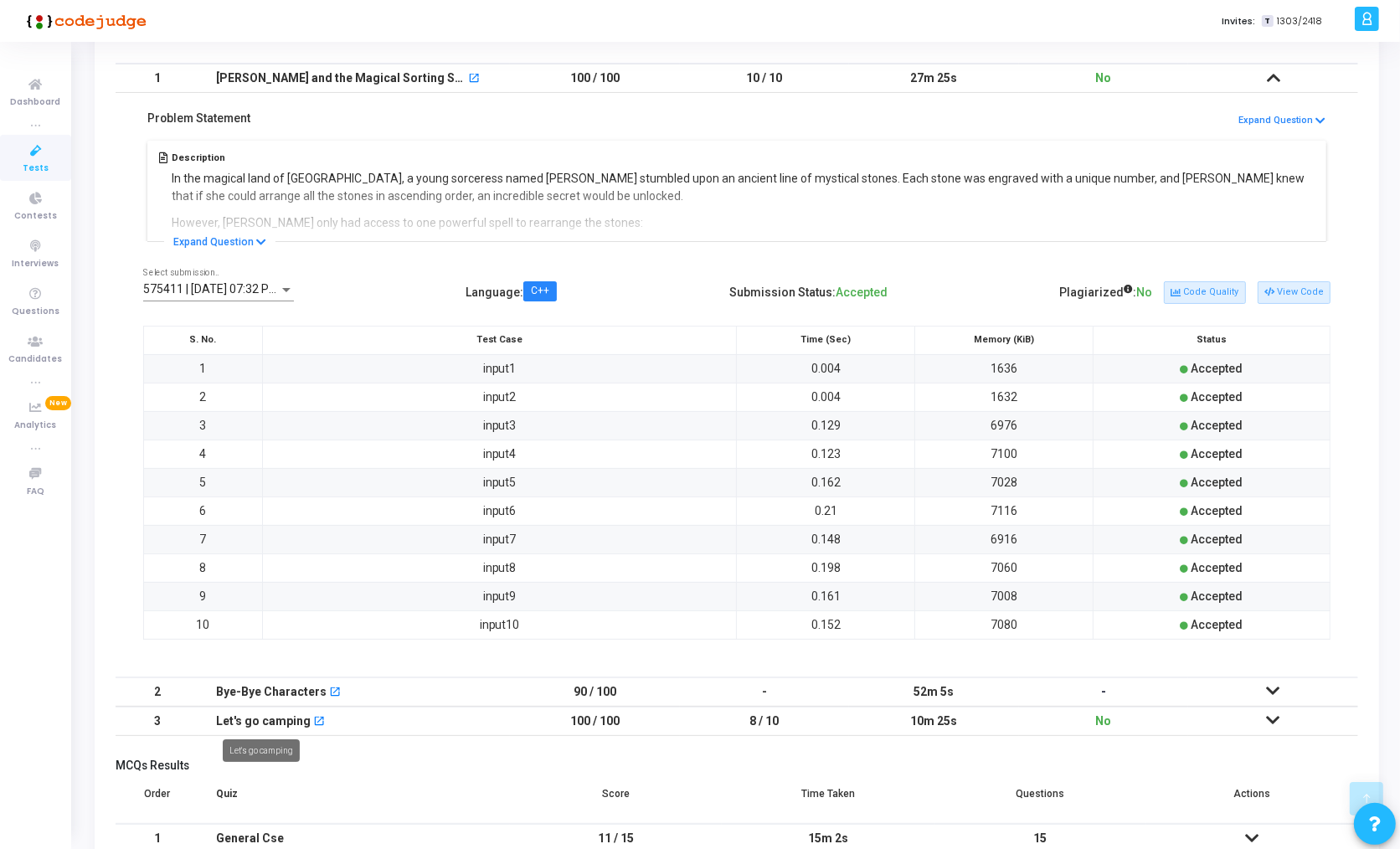
click at [281, 709] on div "Let's go camping" at bounding box center [263, 721] width 95 height 28
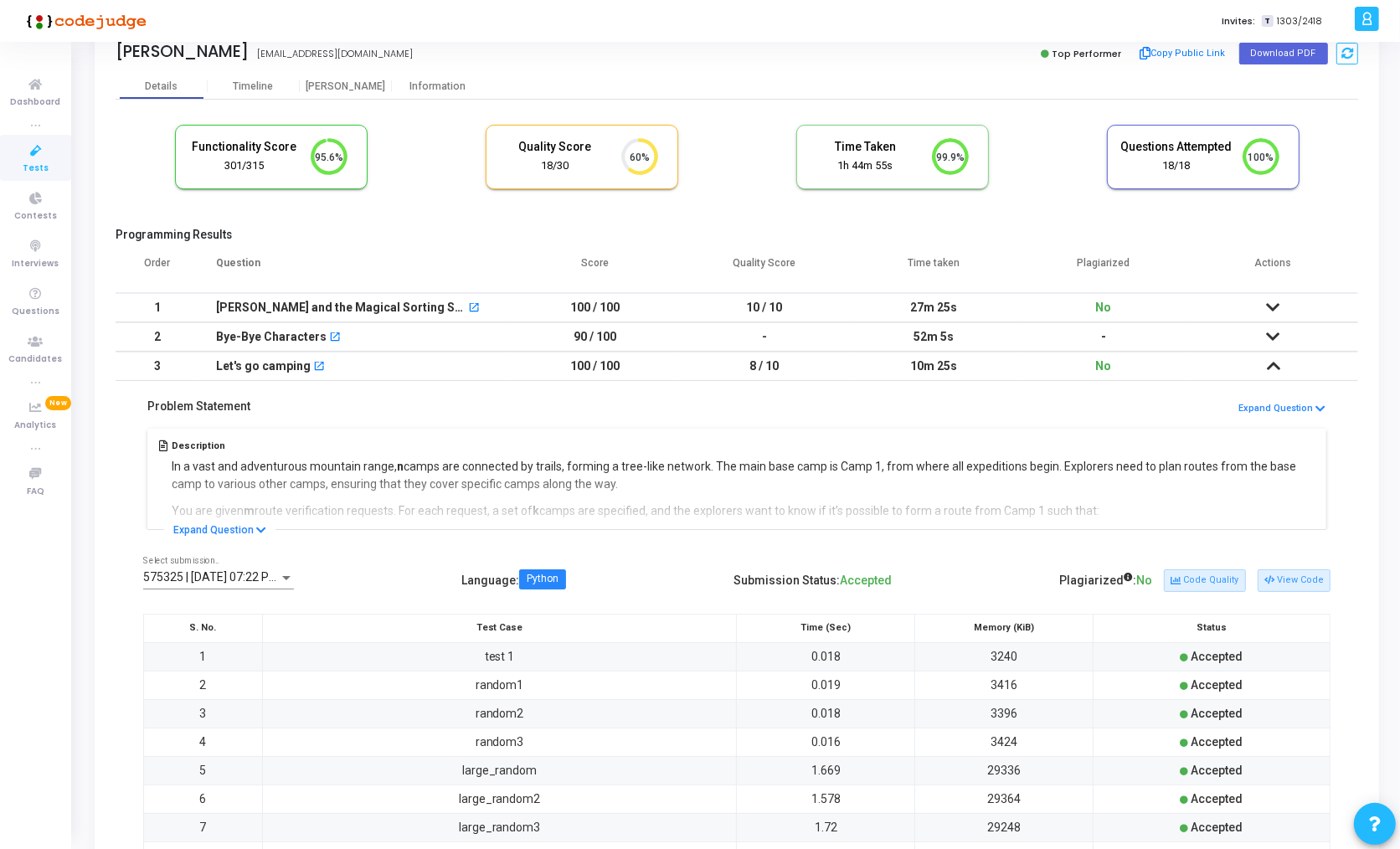
scroll to position [55, 0]
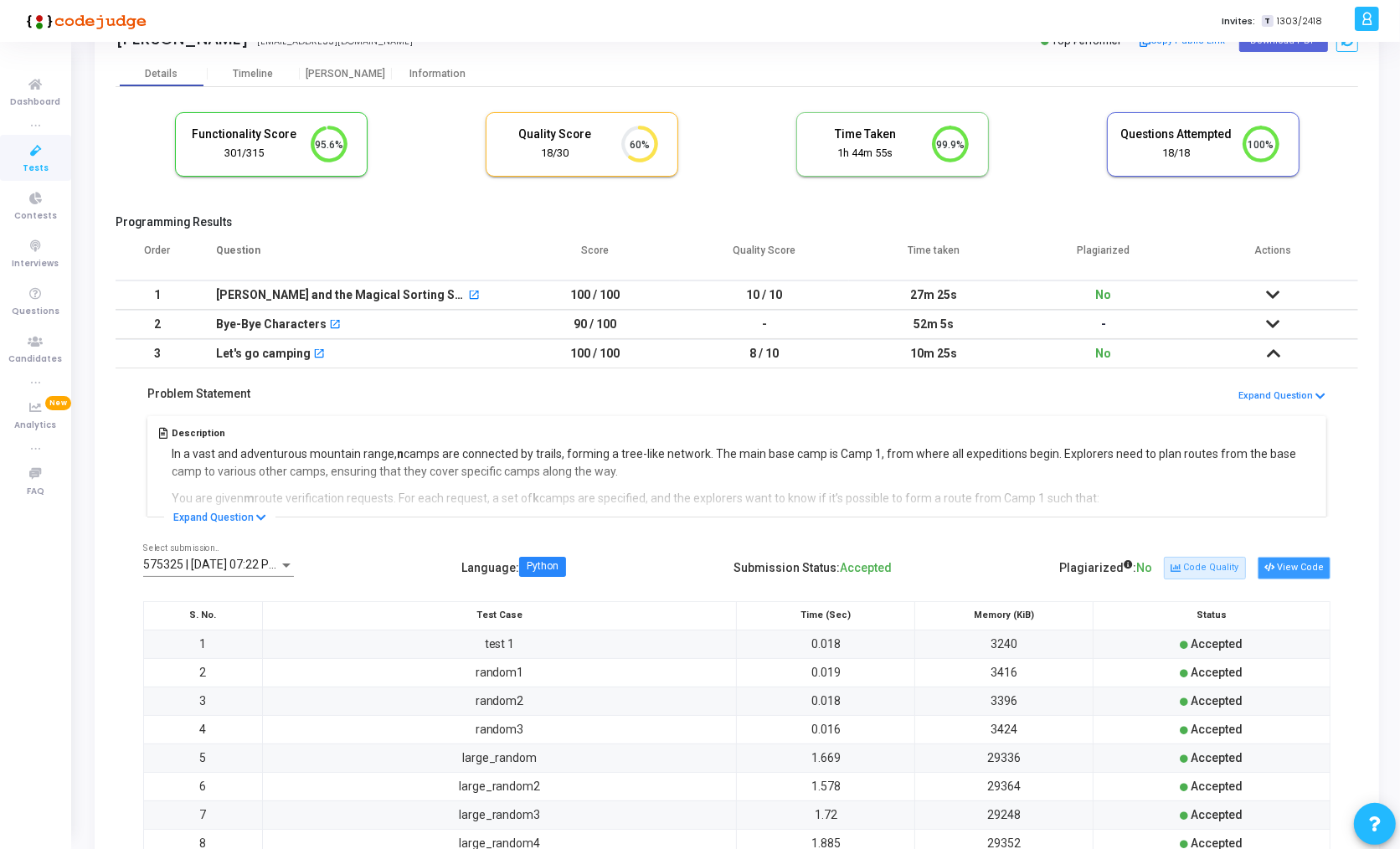
click at [1304, 565] on button "View Code" at bounding box center [1293, 568] width 73 height 22
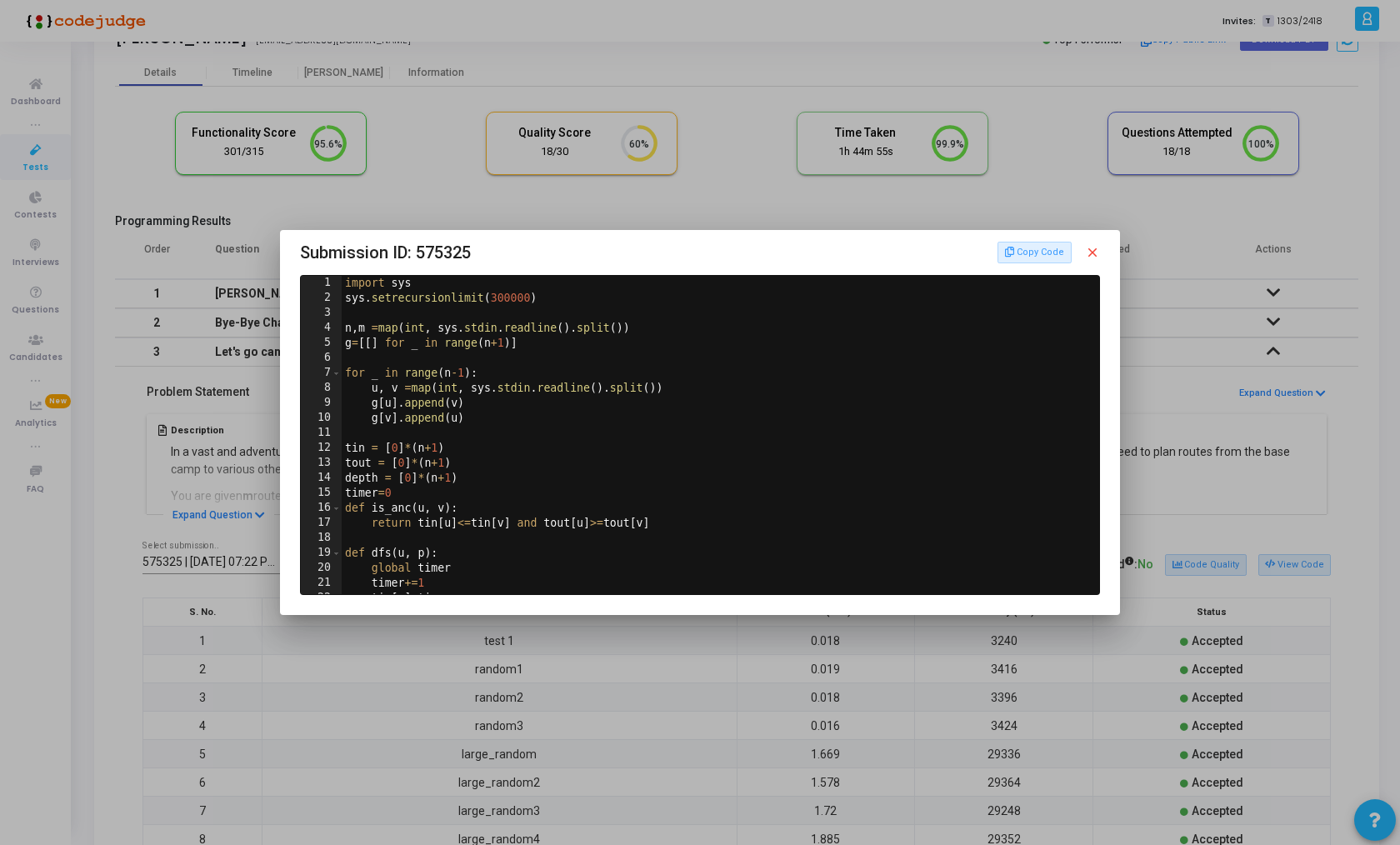
click at [630, 307] on div "import sys sys . setrecursionlimit ( 300000 ) n , m = map ( int , sys . stdin .…" at bounding box center [717, 449] width 752 height 348
click at [1090, 256] on mat-icon "close" at bounding box center [1093, 253] width 15 height 15
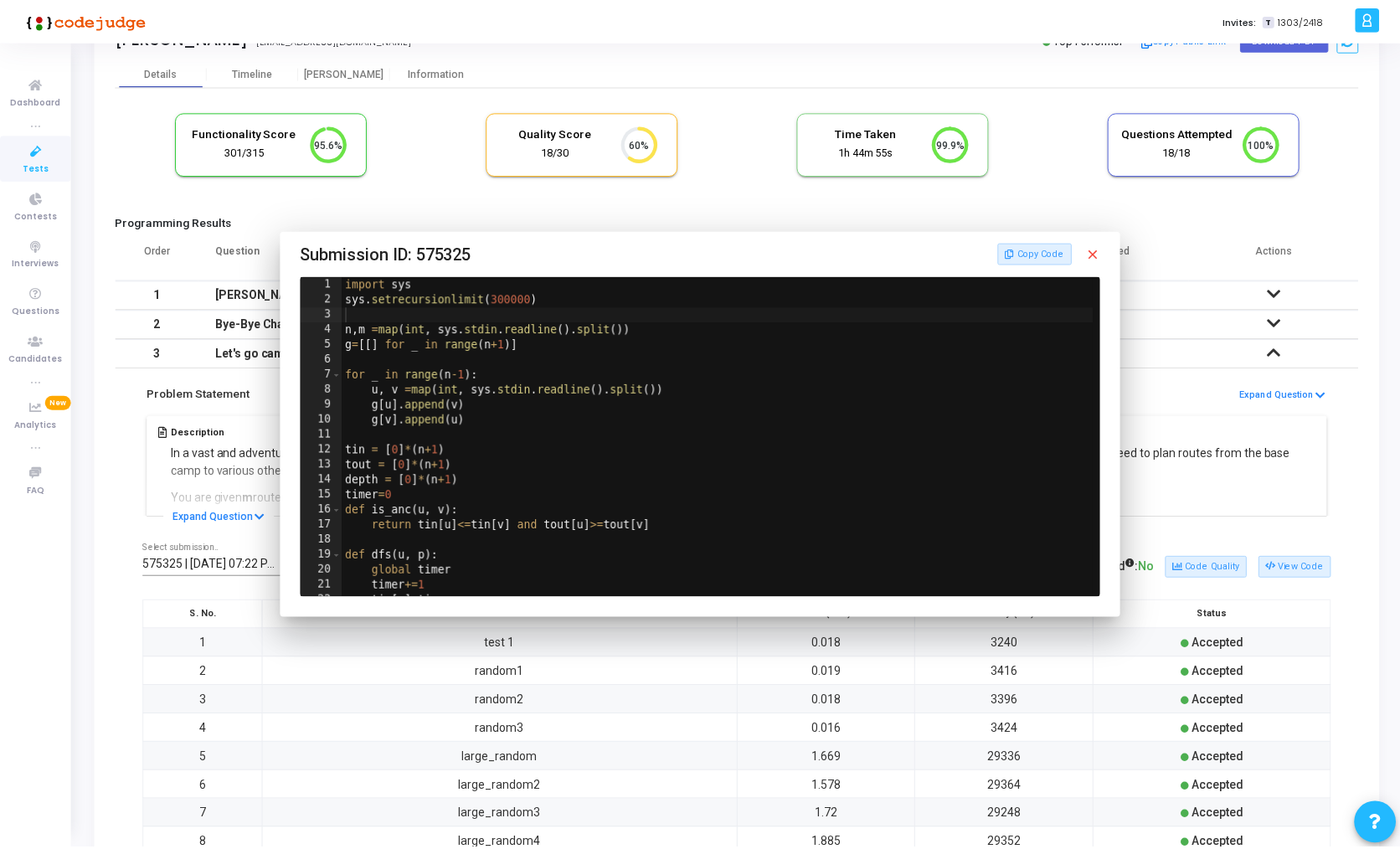
scroll to position [55, 0]
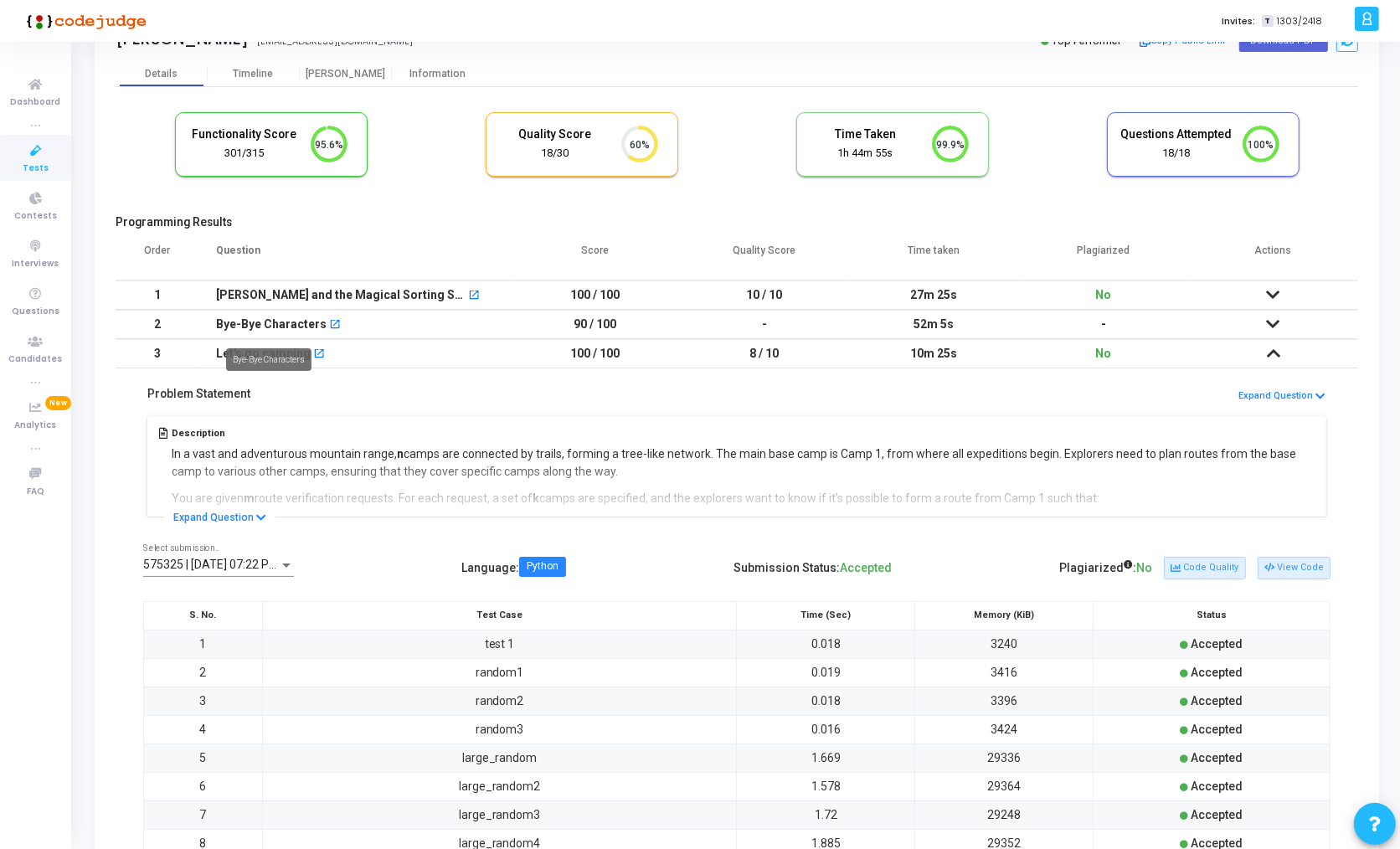
click at [301, 318] on div "Bye-Bye Characters" at bounding box center [271, 324] width 111 height 28
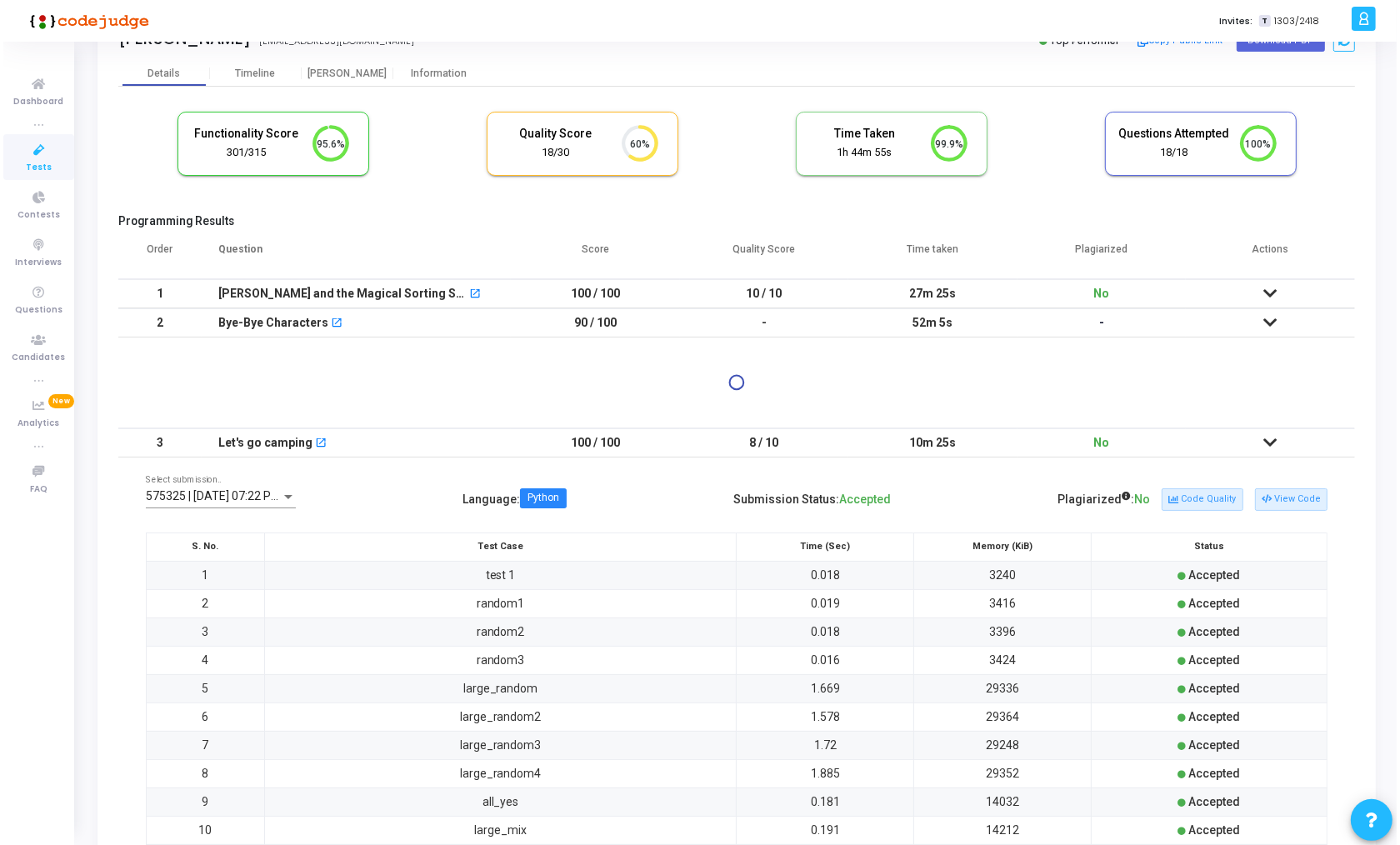
scroll to position [0, 0]
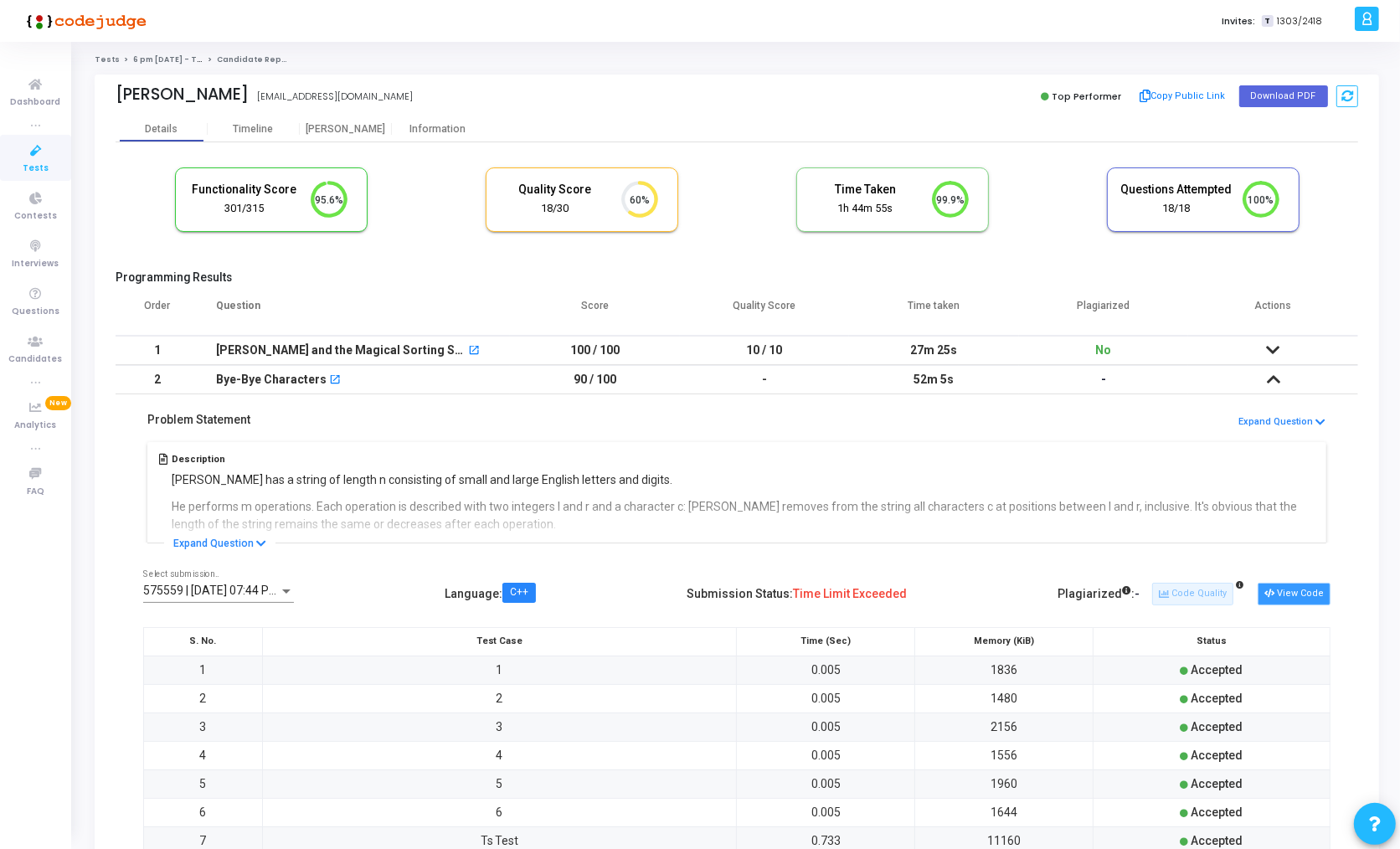
click at [1296, 587] on button "View Code" at bounding box center [1293, 593] width 73 height 22
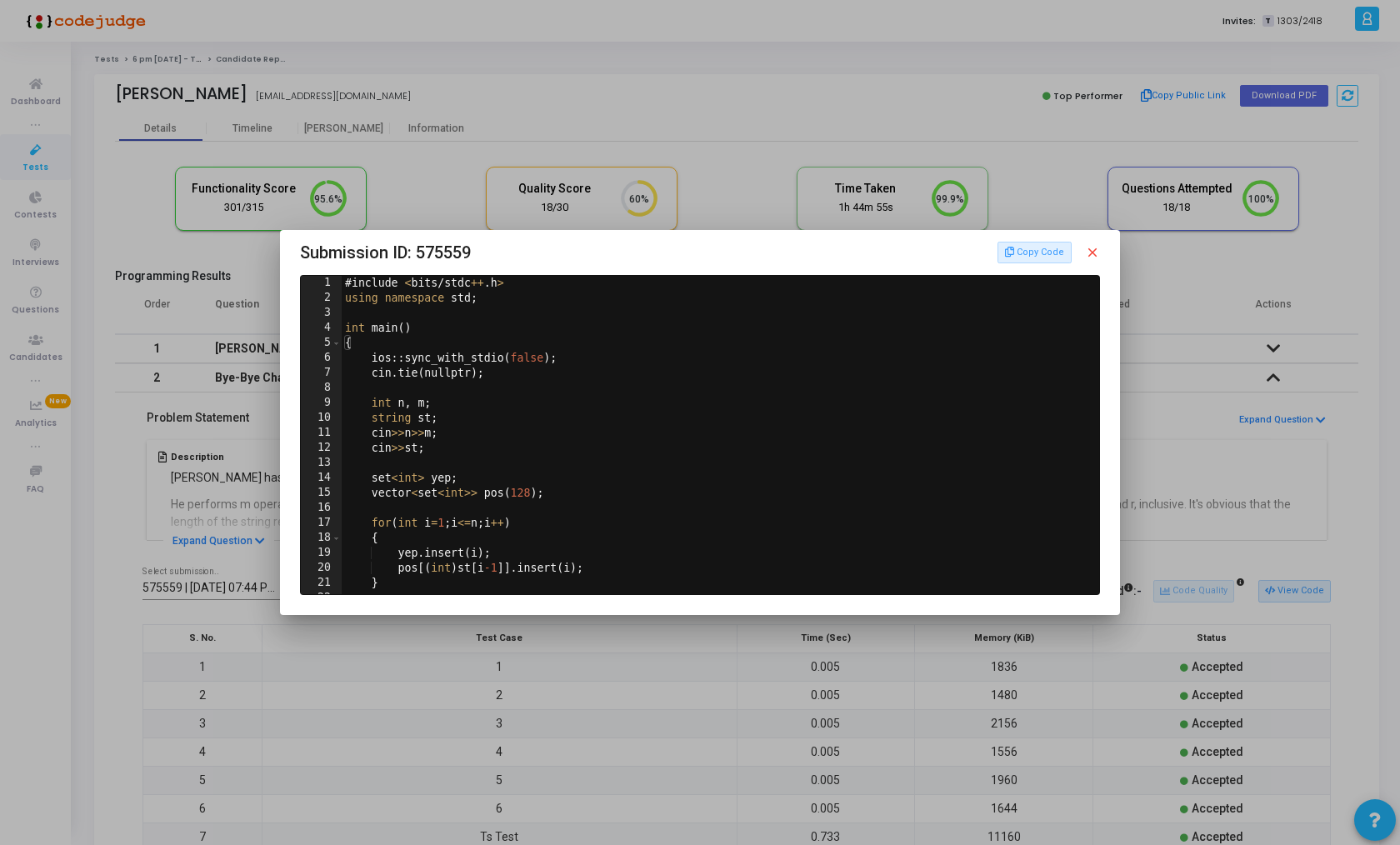
click at [1091, 254] on mat-icon "close" at bounding box center [1093, 253] width 15 height 15
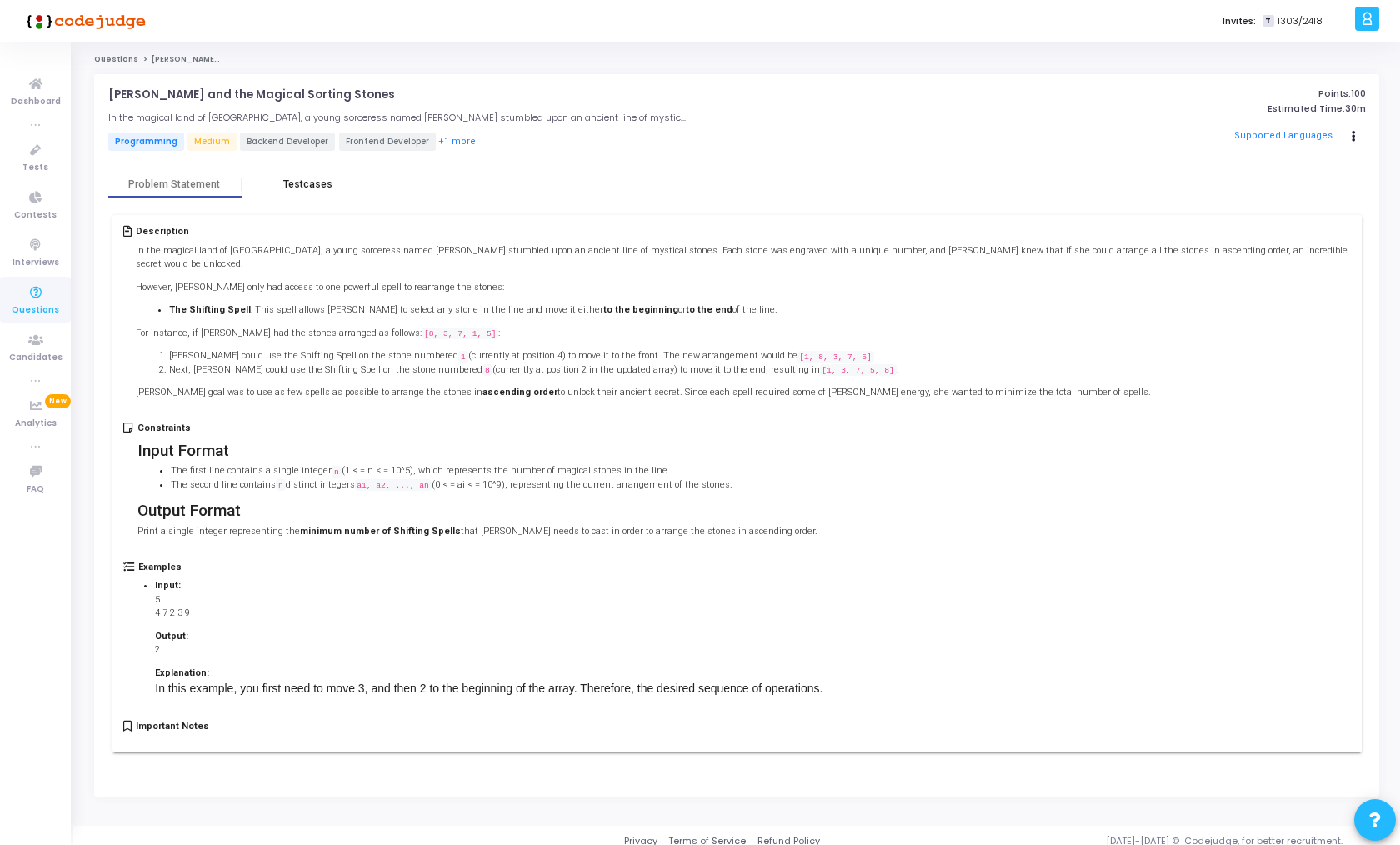
click at [303, 190] on div "Testcases" at bounding box center [308, 185] width 133 height 25
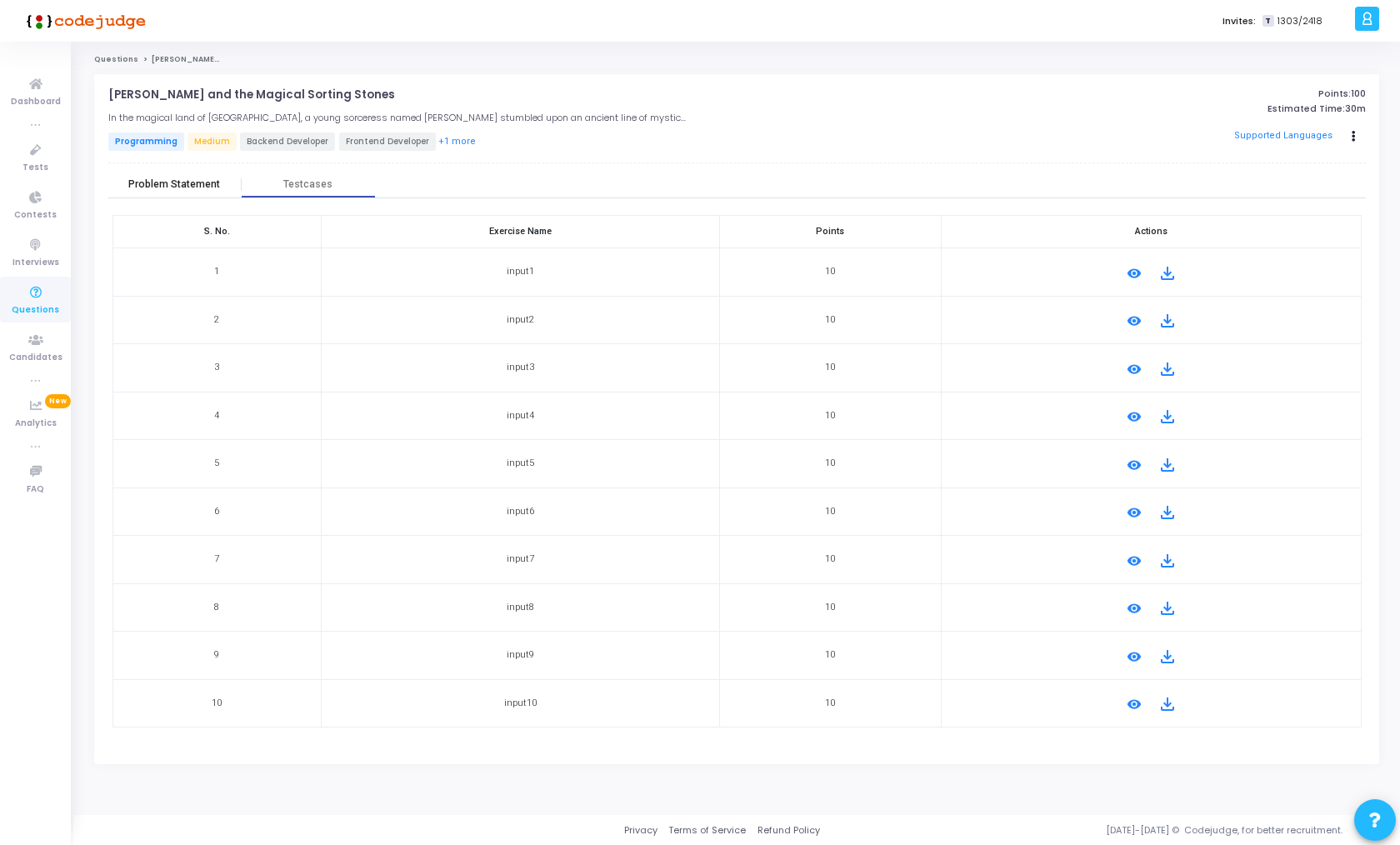
click at [212, 185] on div "Problem Statement" at bounding box center [174, 185] width 92 height 13
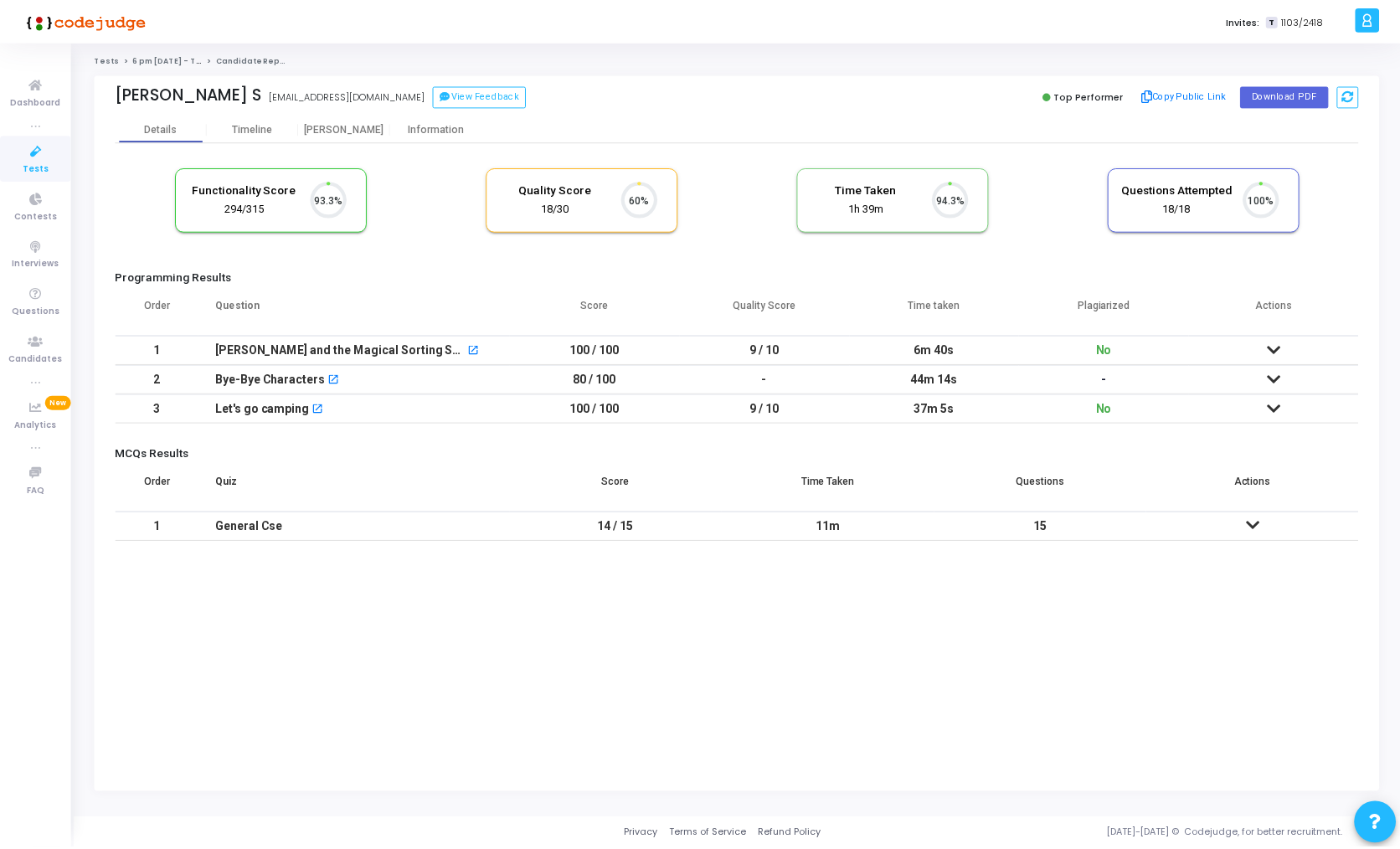
scroll to position [36, 42]
click at [345, 131] on div "Proctor" at bounding box center [345, 129] width 92 height 13
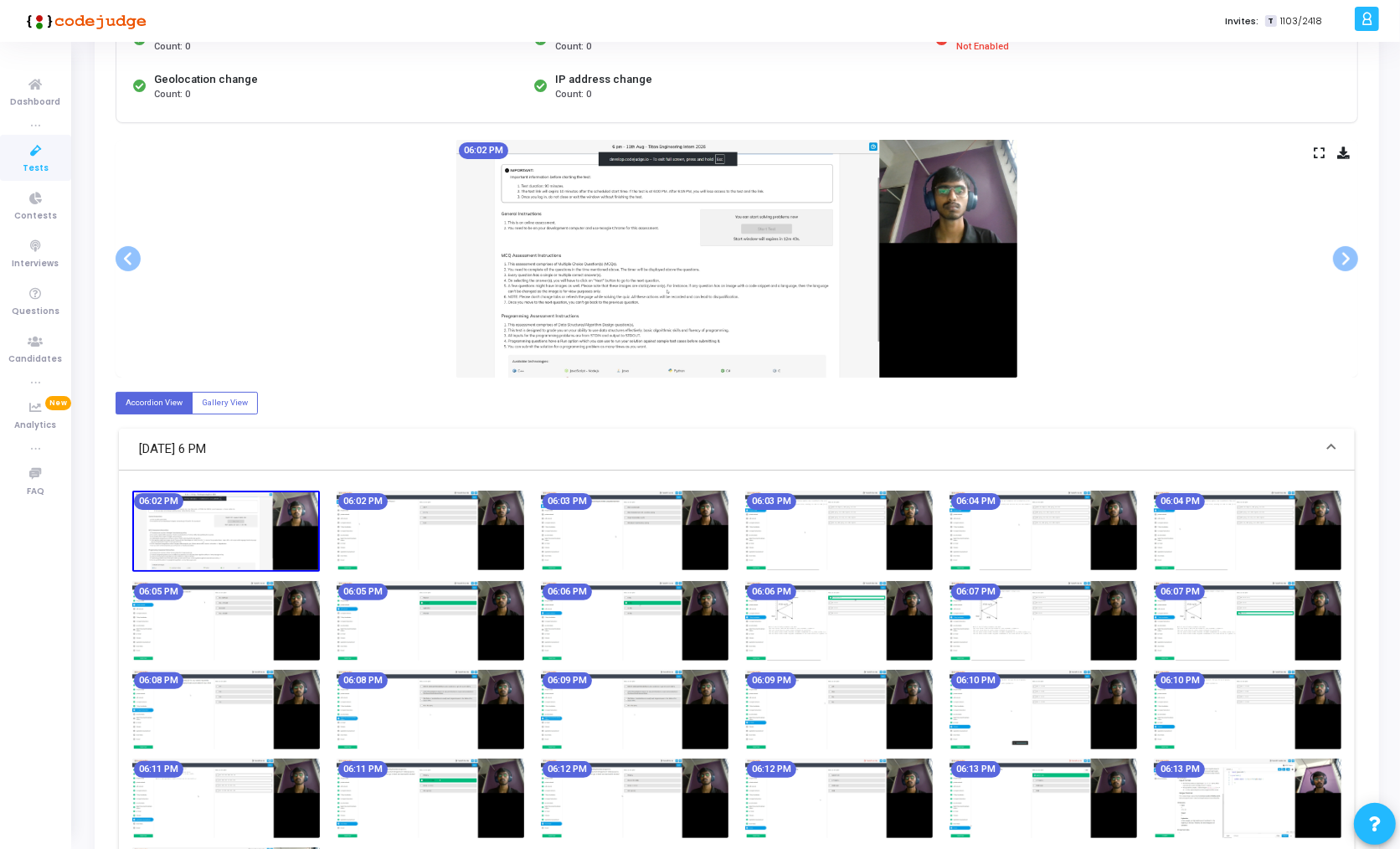
scroll to position [247, 0]
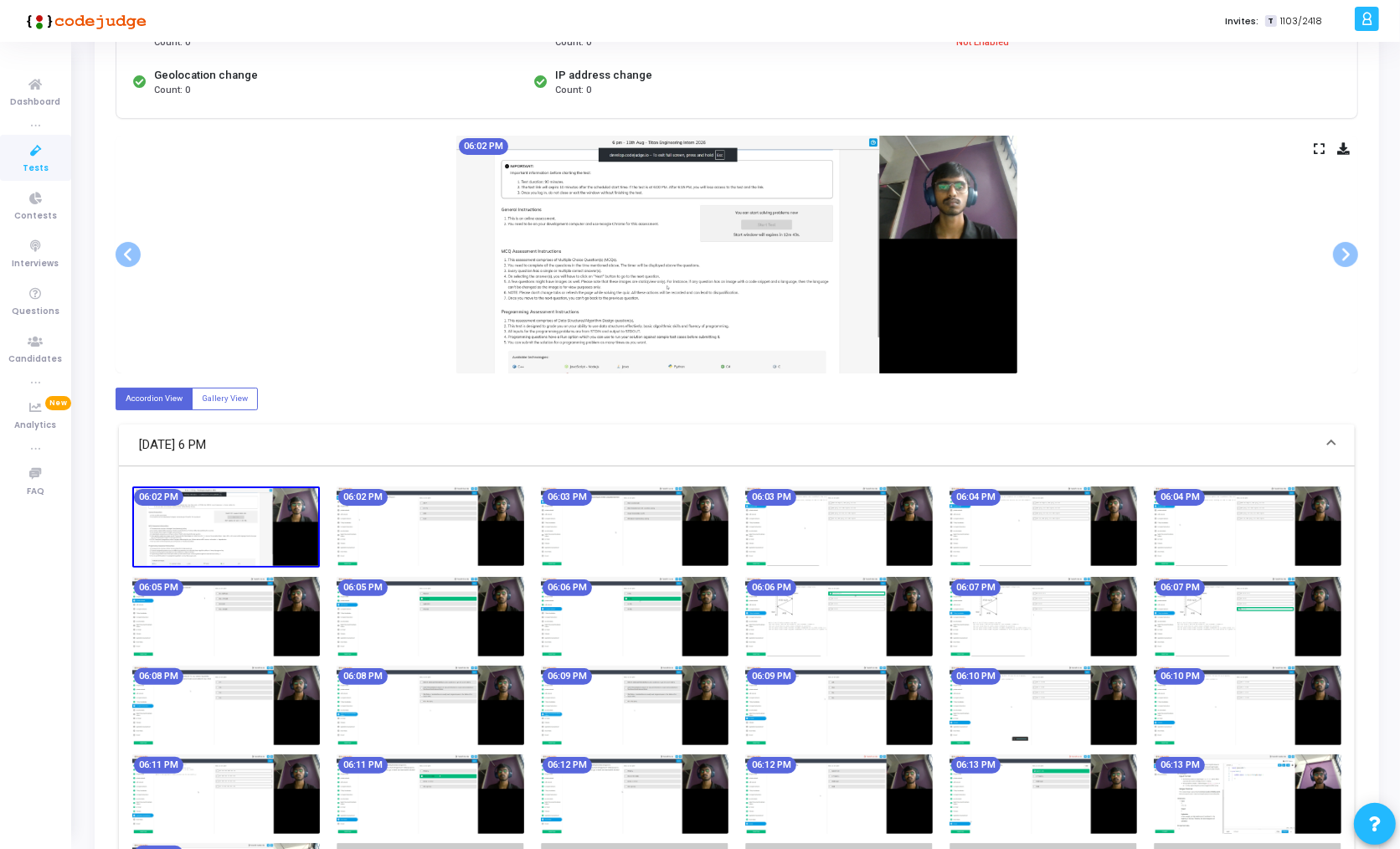
click at [800, 262] on img at bounding box center [736, 254] width 561 height 238
click at [1345, 253] on span at bounding box center [1345, 255] width 25 height 25
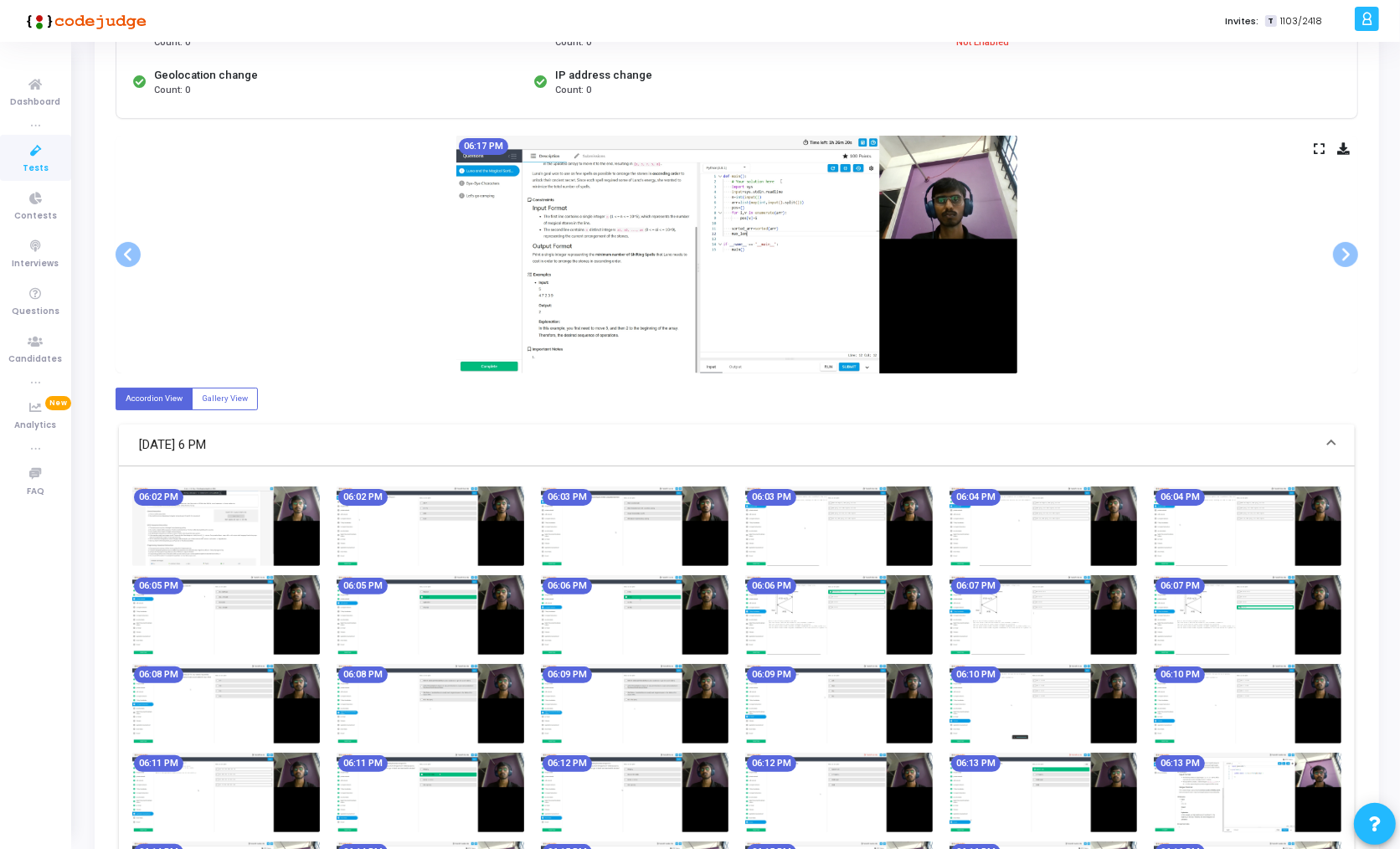
click at [1311, 146] on div "06:17 PM" at bounding box center [736, 254] width 1243 height 238
click at [1316, 146] on icon at bounding box center [1319, 148] width 11 height 9
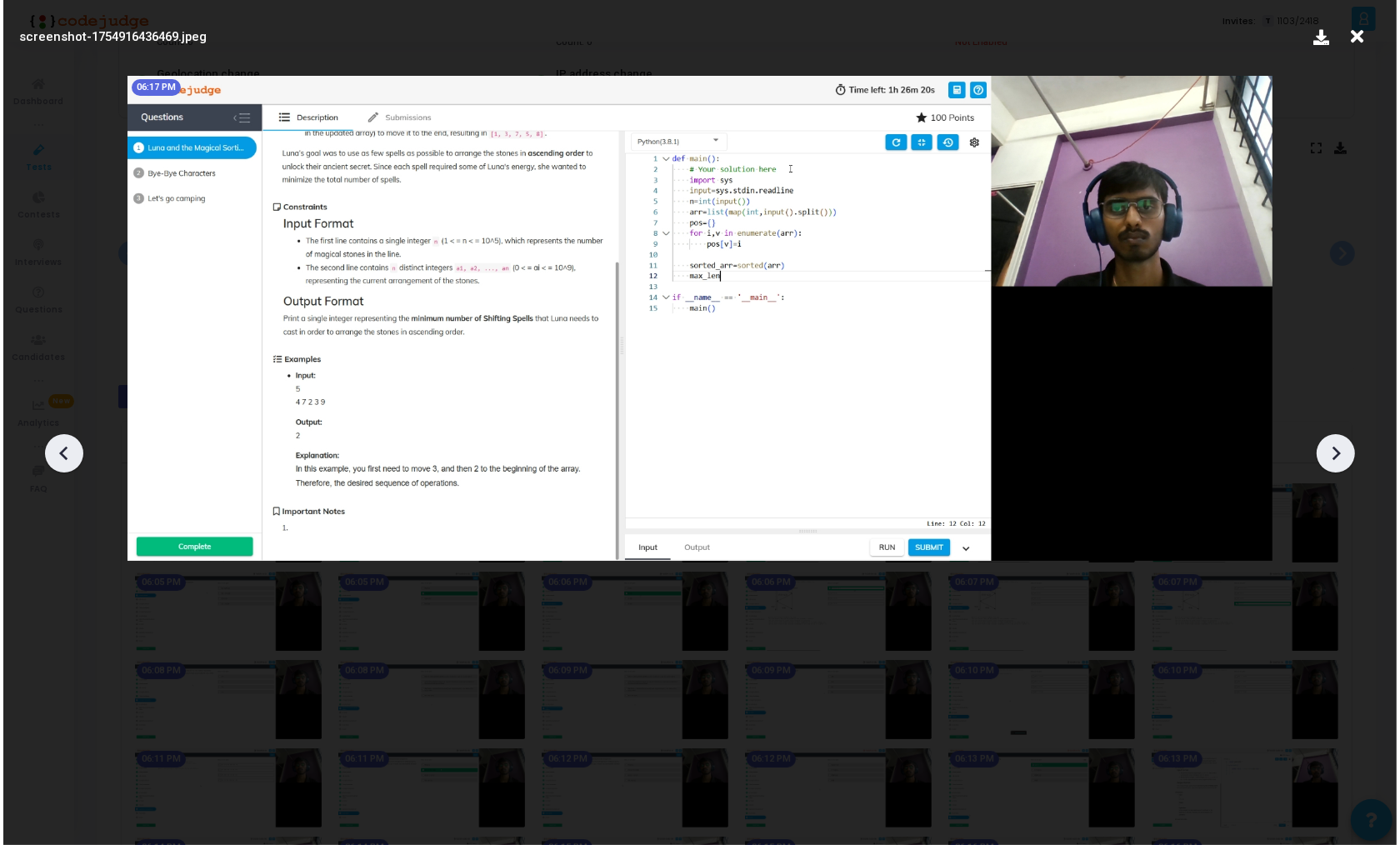
scroll to position [0, 0]
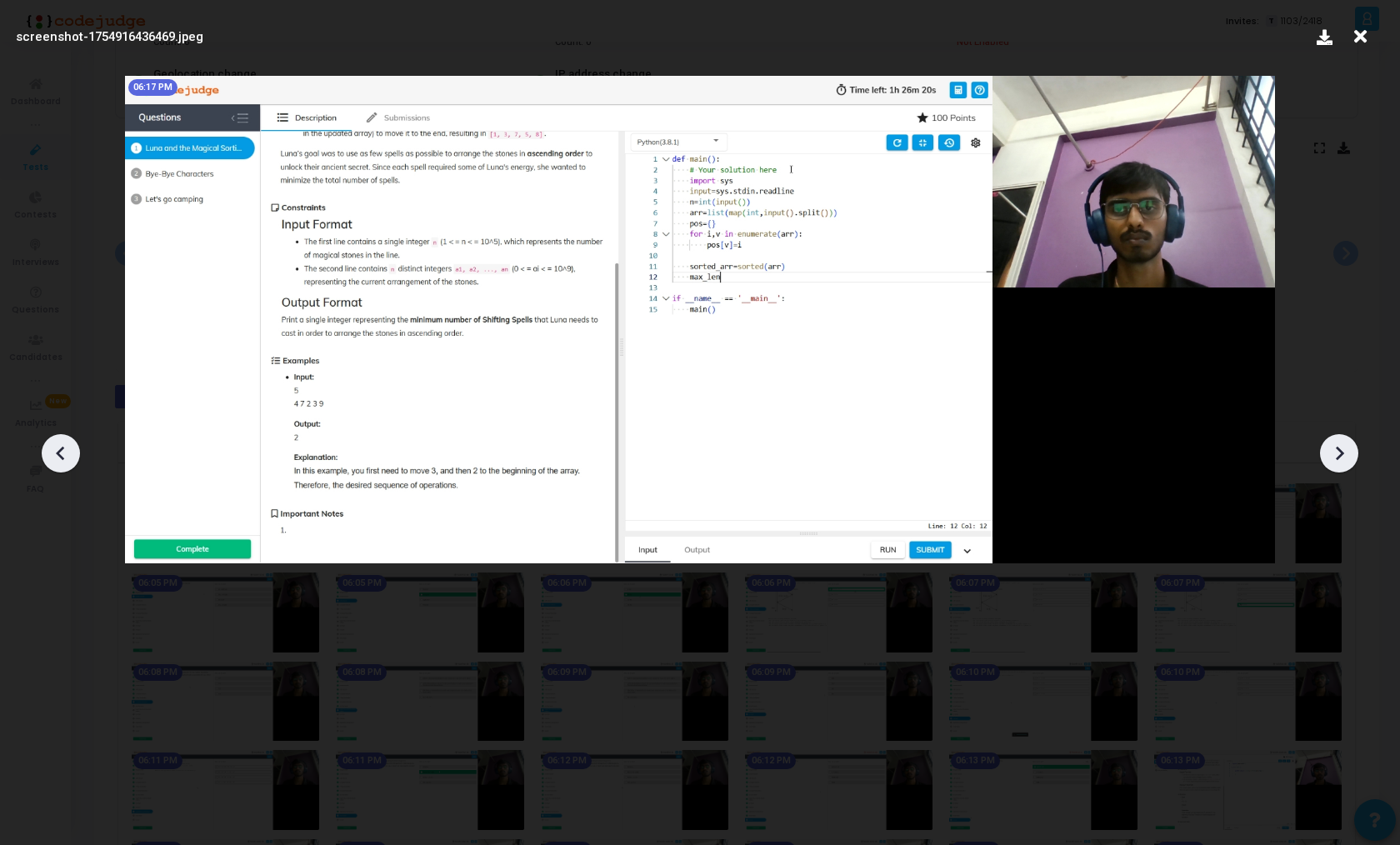
click at [51, 459] on icon at bounding box center [61, 453] width 25 height 25
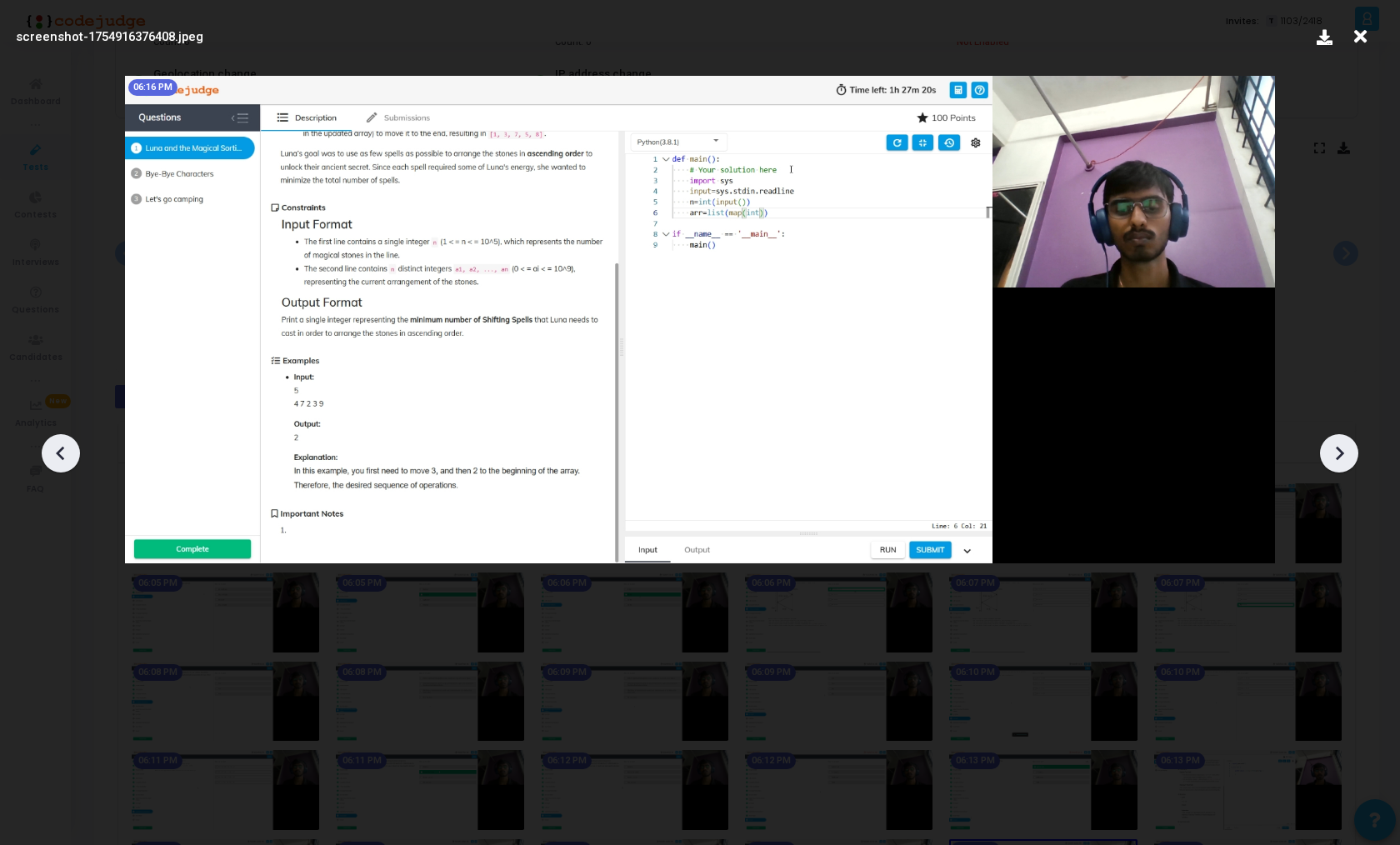
click at [51, 459] on icon at bounding box center [61, 453] width 25 height 25
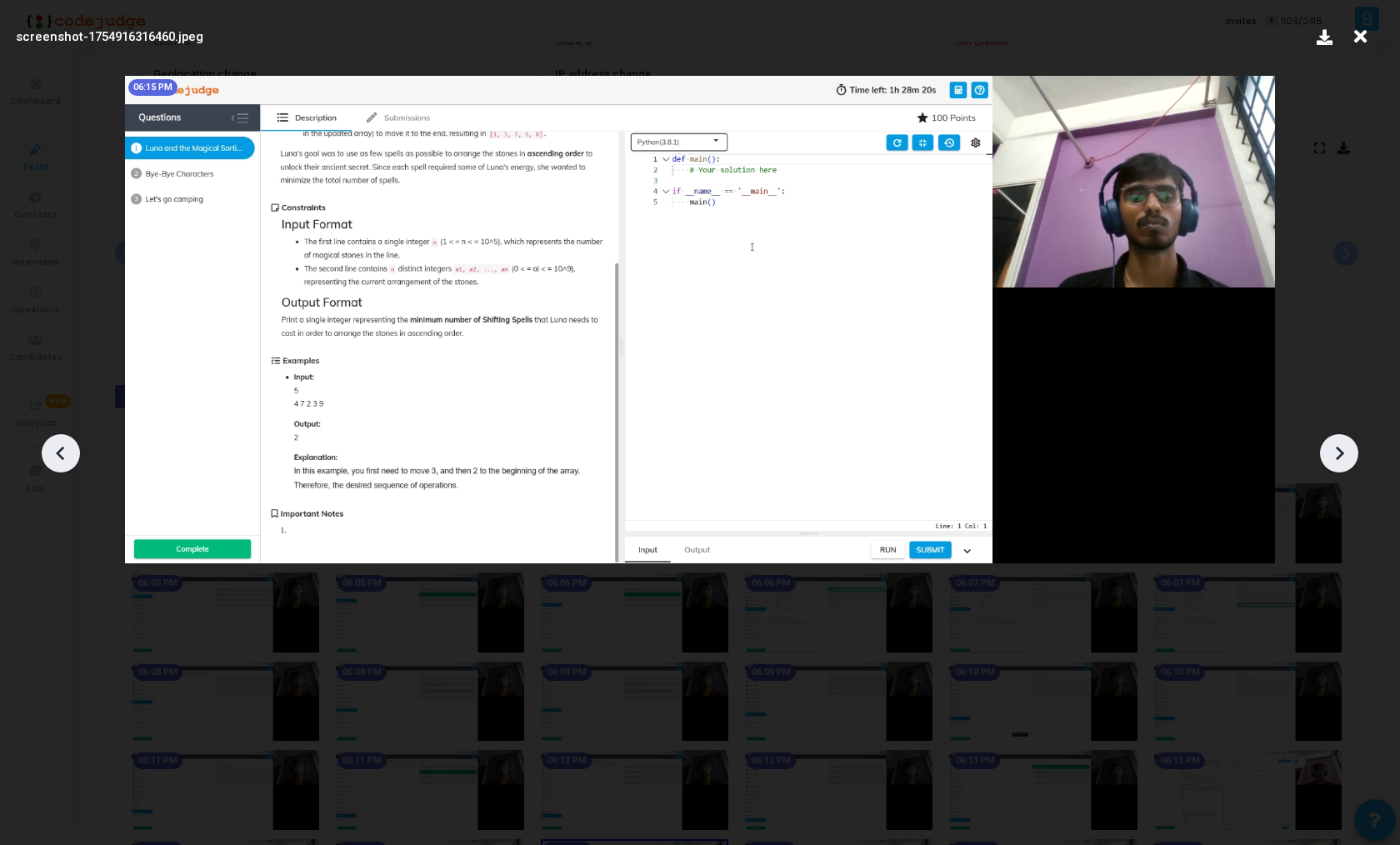
click at [1327, 450] on icon at bounding box center [1339, 453] width 25 height 25
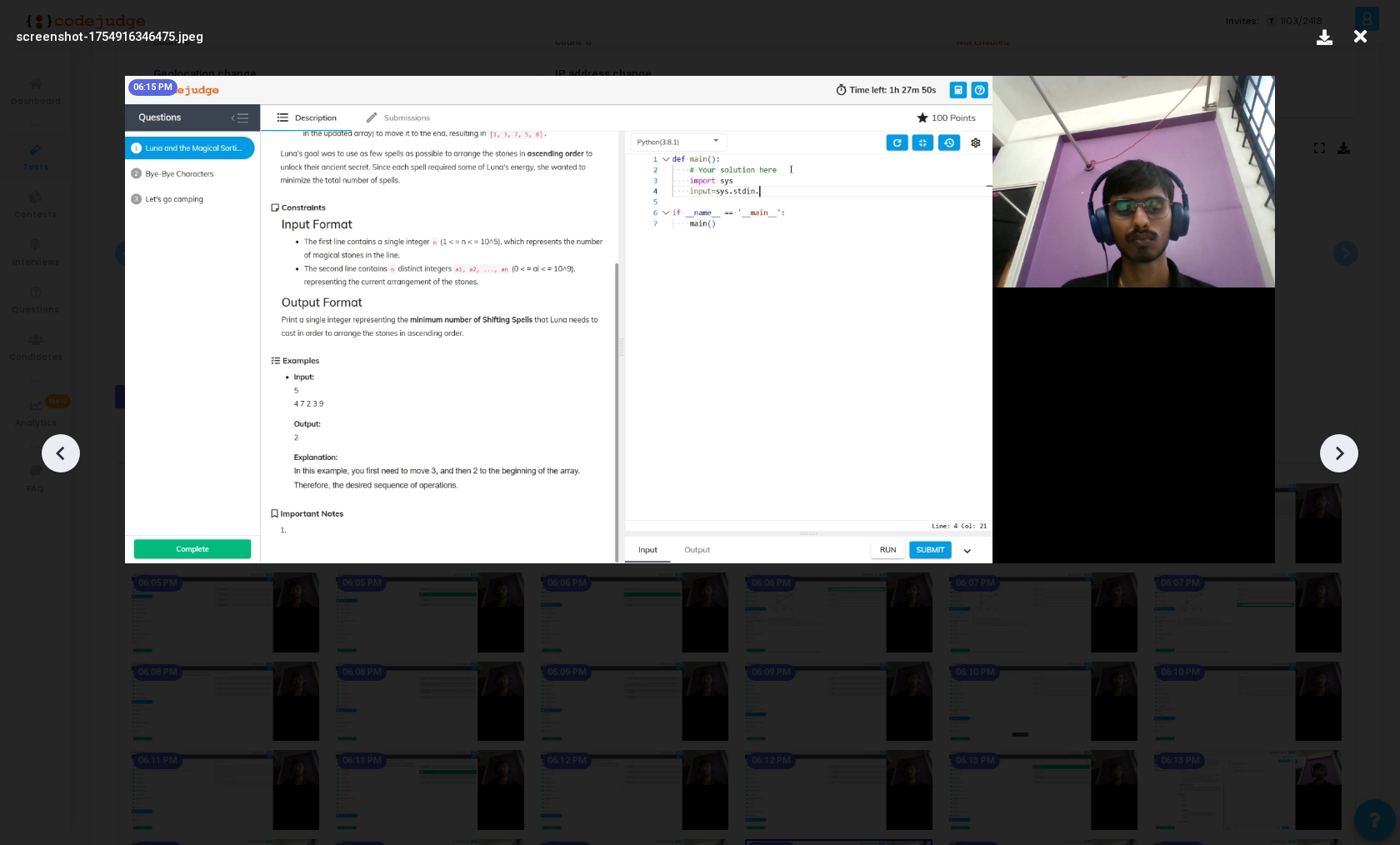
click at [1327, 450] on icon at bounding box center [1339, 453] width 25 height 25
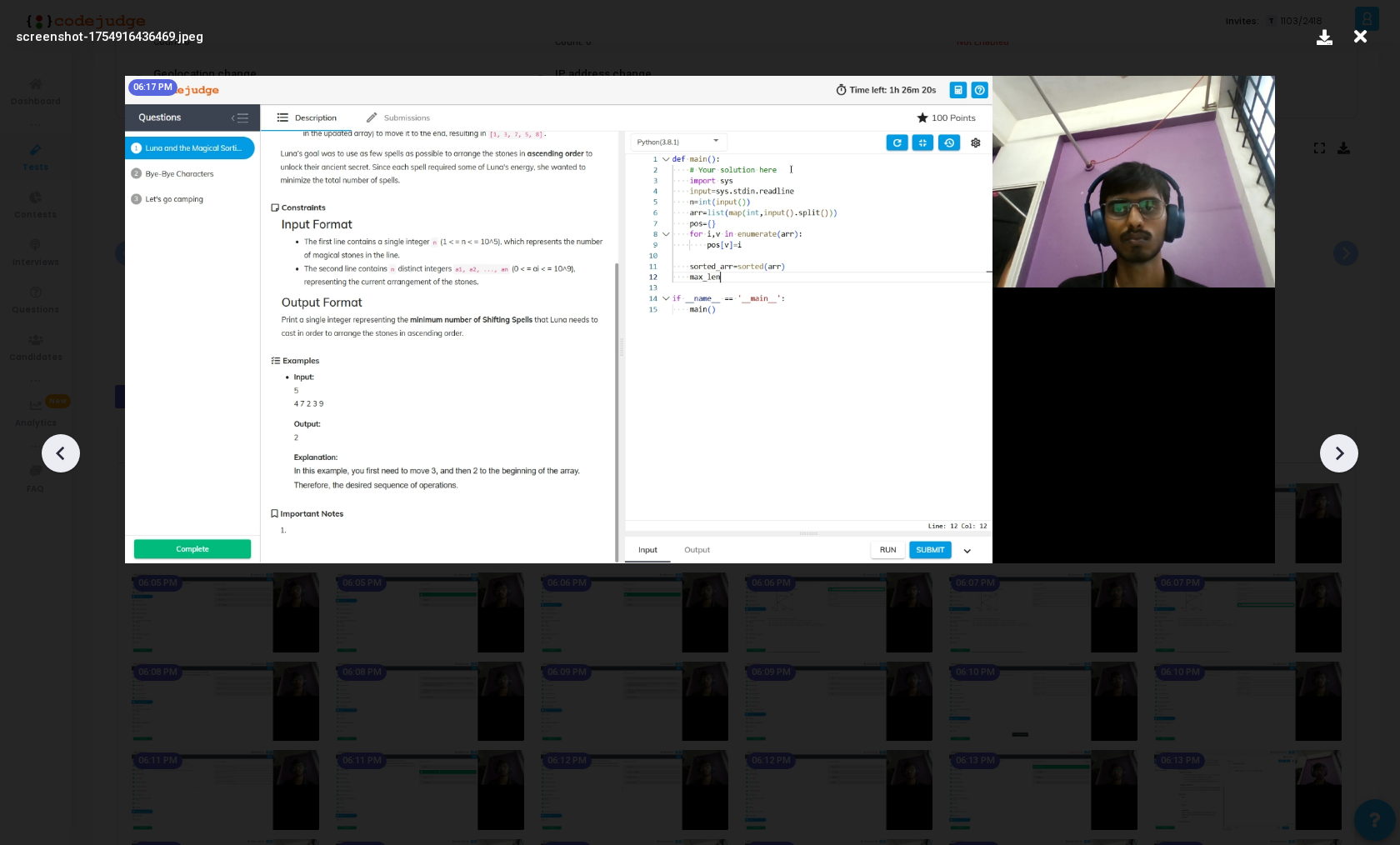
click at [1327, 450] on icon at bounding box center [1339, 453] width 25 height 25
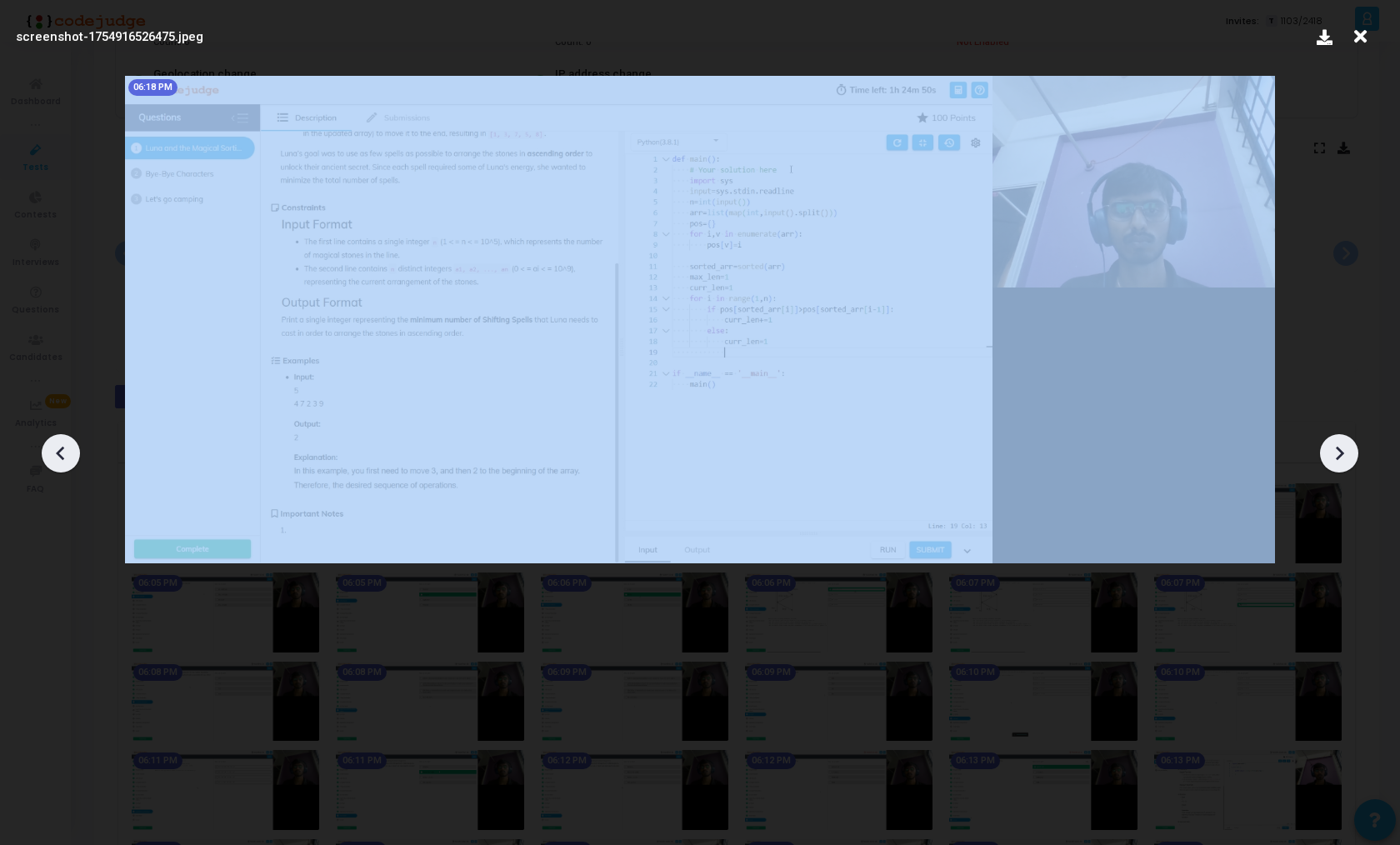
click at [1327, 450] on icon at bounding box center [1339, 453] width 25 height 25
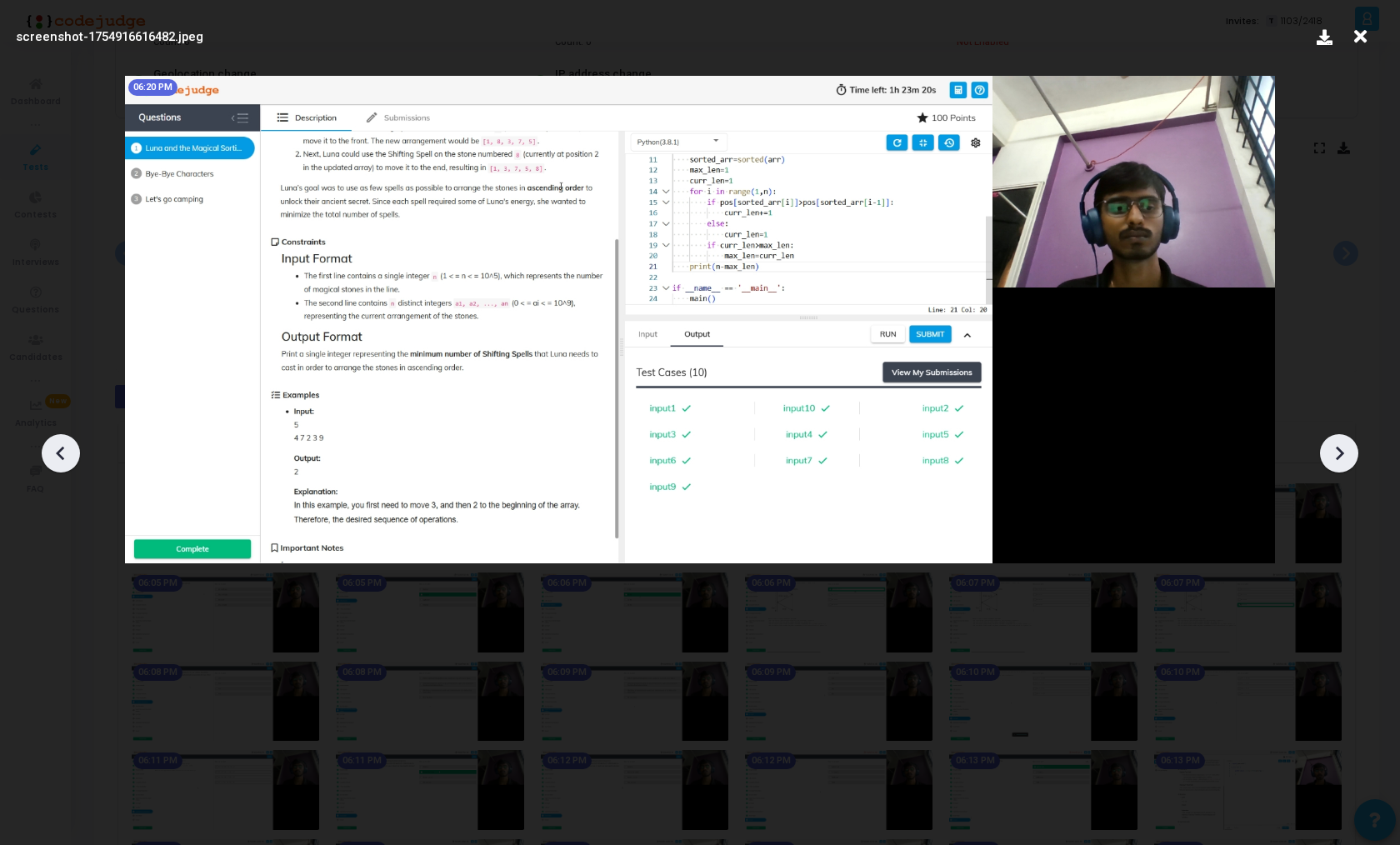
click at [1327, 450] on icon at bounding box center [1339, 453] width 25 height 25
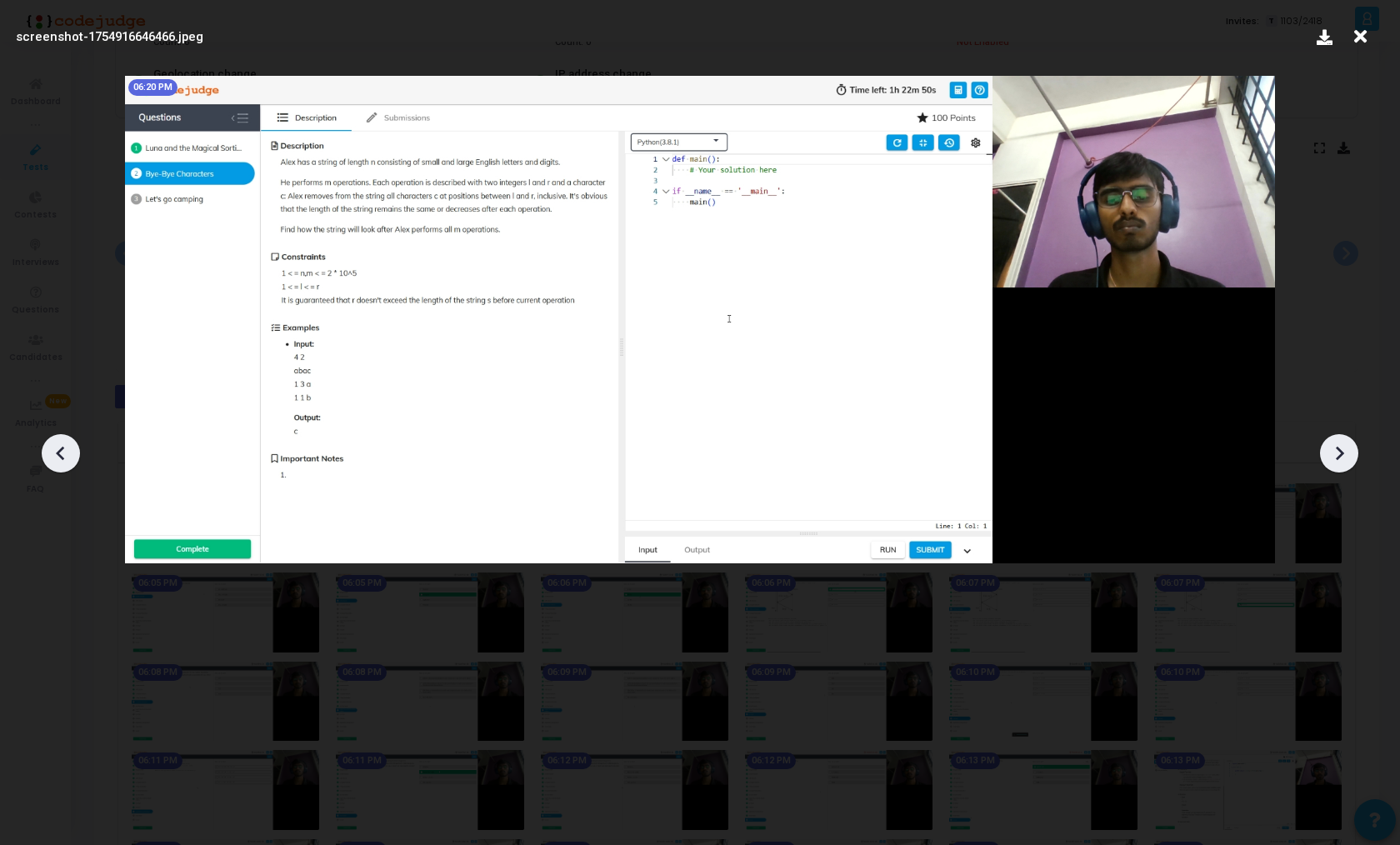
click at [1327, 450] on icon at bounding box center [1339, 453] width 25 height 25
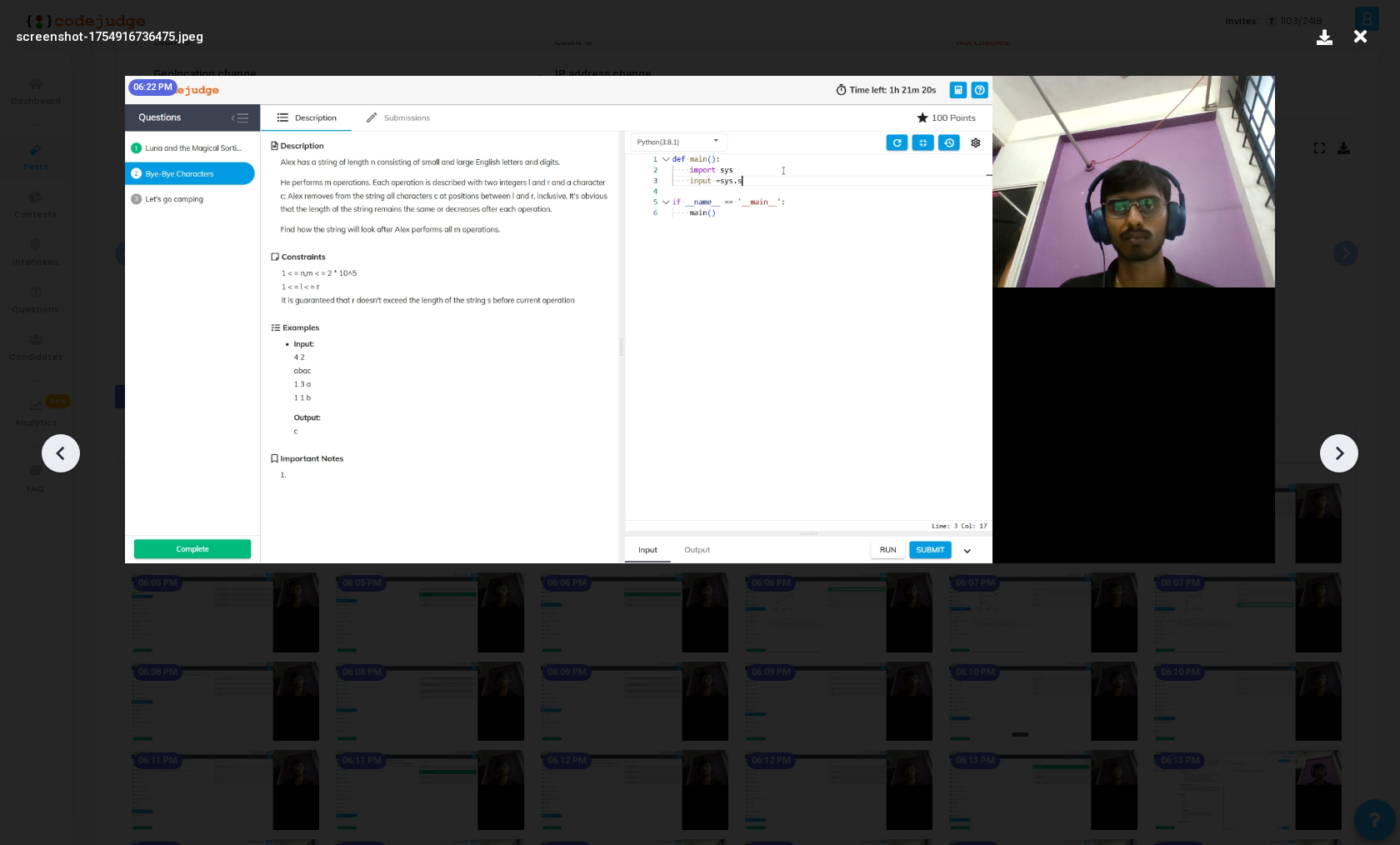
click at [1327, 450] on icon at bounding box center [1339, 453] width 25 height 25
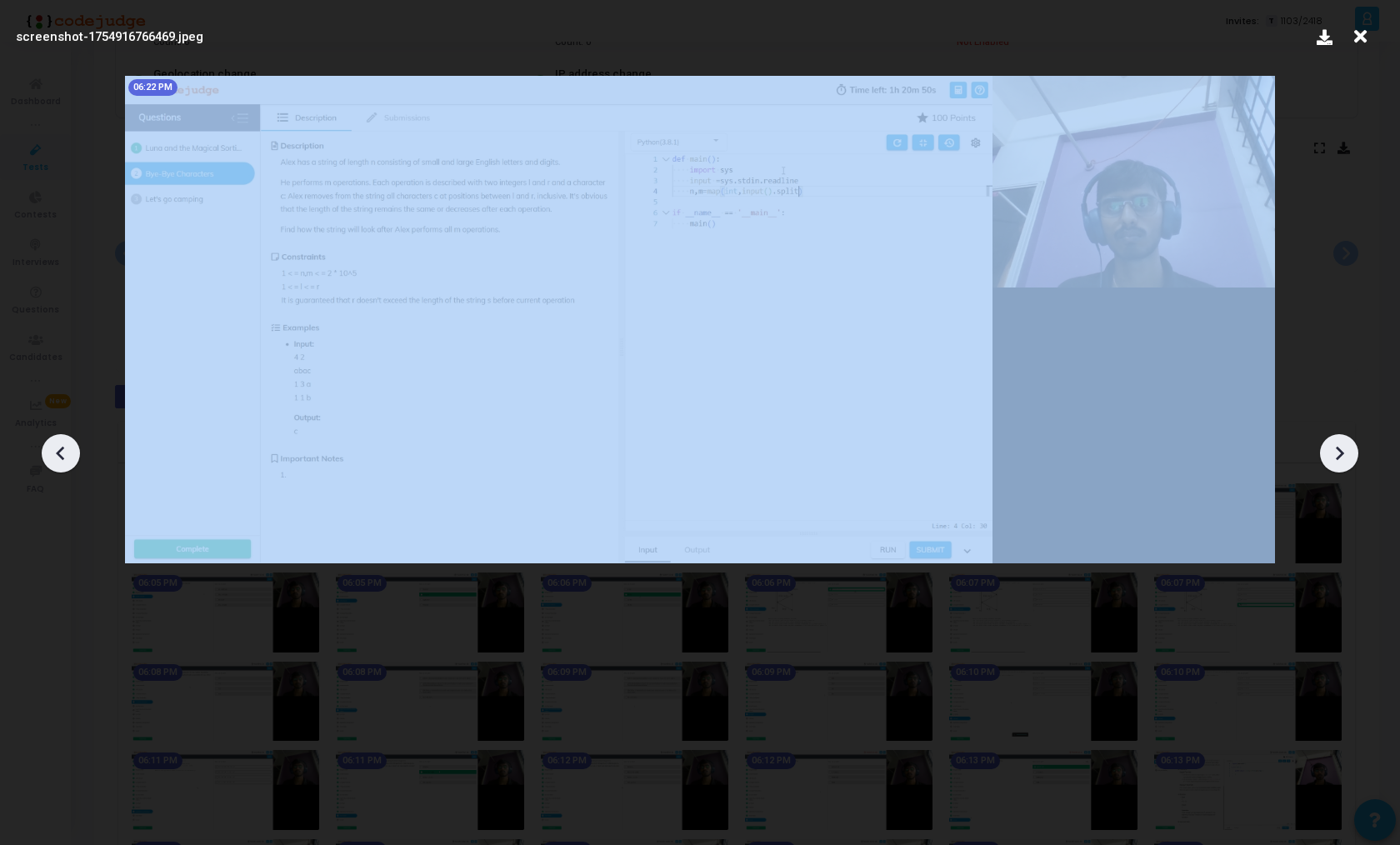
click at [1327, 450] on icon at bounding box center [1339, 453] width 25 height 25
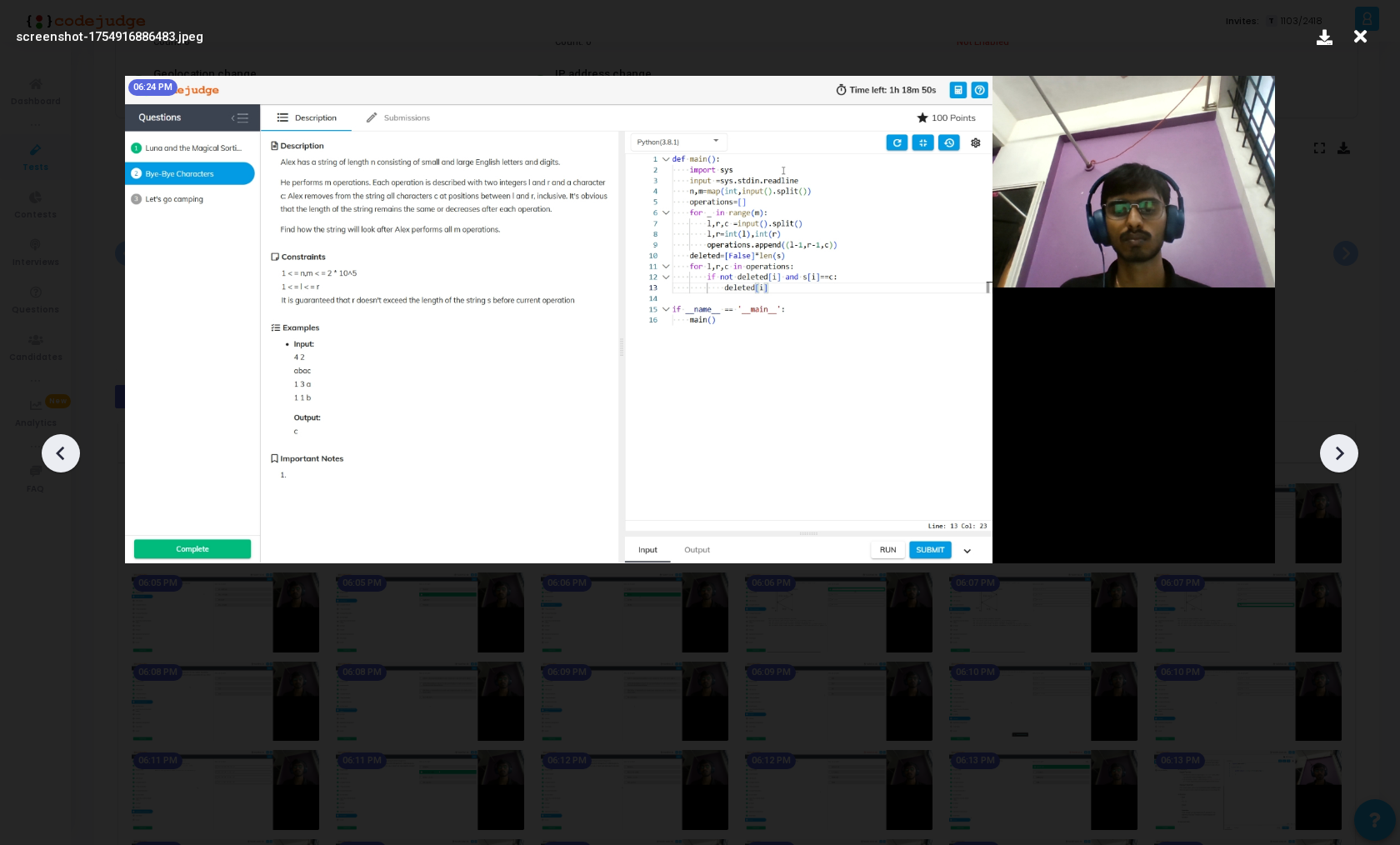
click at [1327, 450] on icon at bounding box center [1339, 453] width 25 height 25
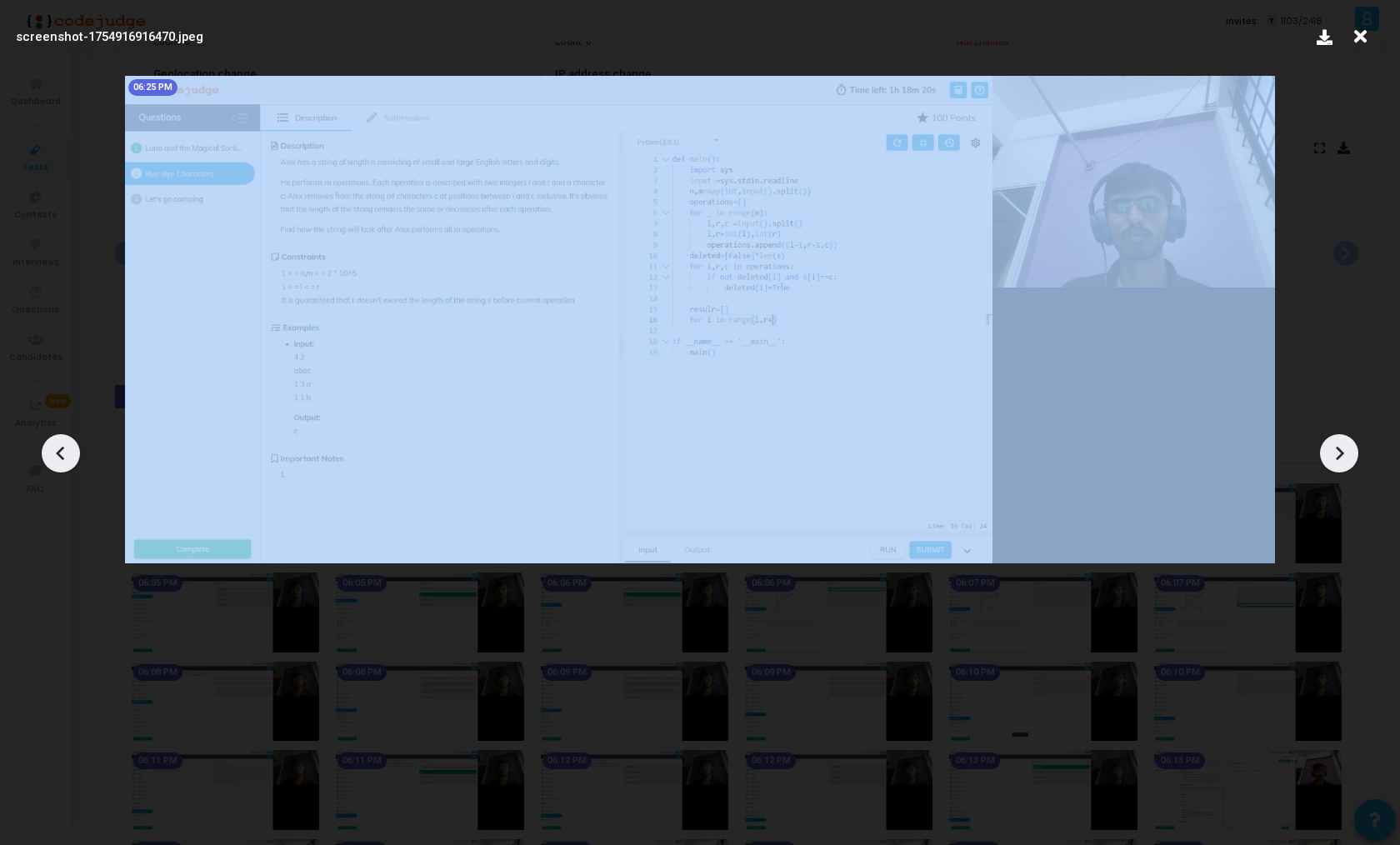
click at [1327, 450] on icon at bounding box center [1339, 453] width 25 height 25
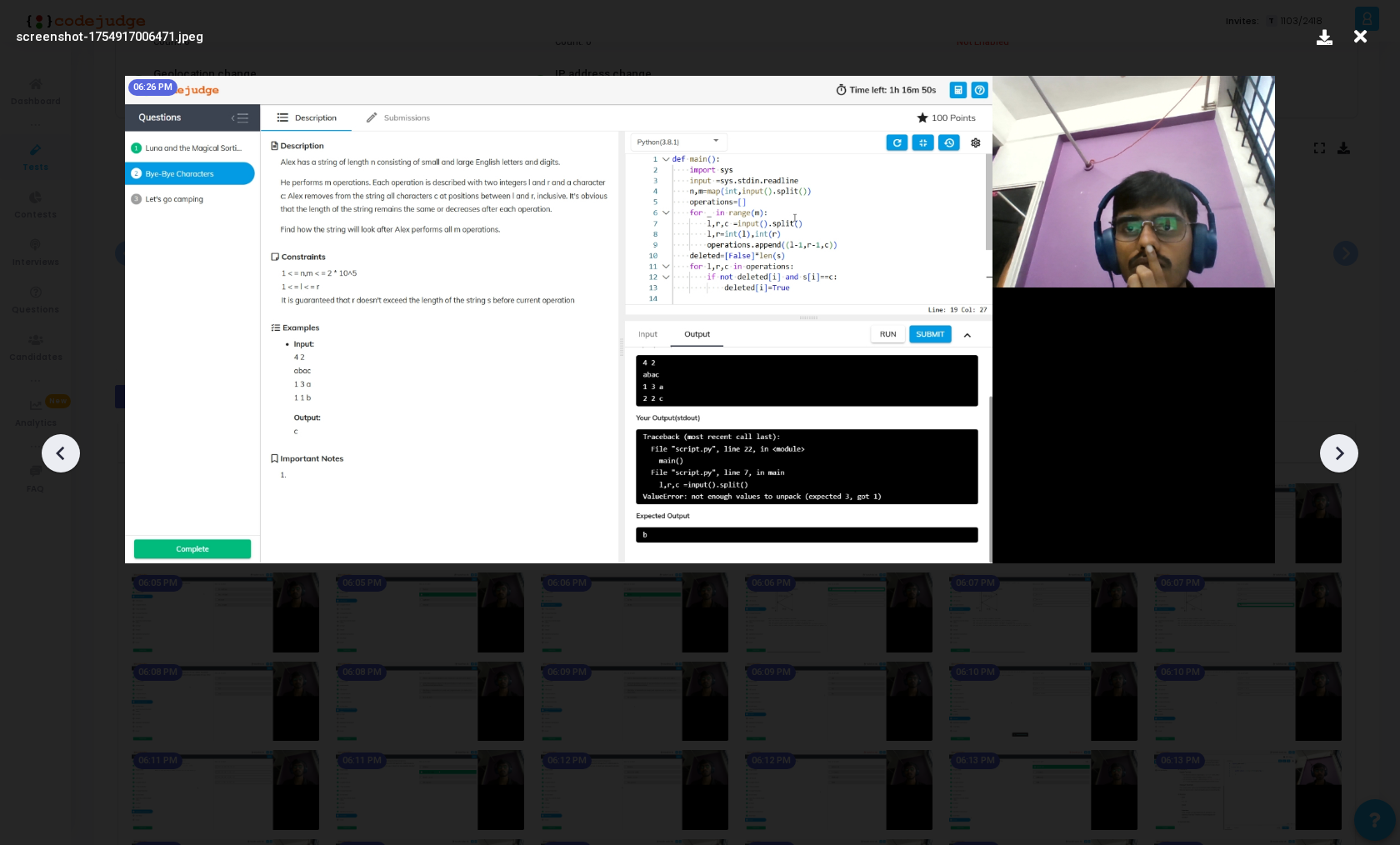
click at [1327, 450] on icon at bounding box center [1339, 453] width 25 height 25
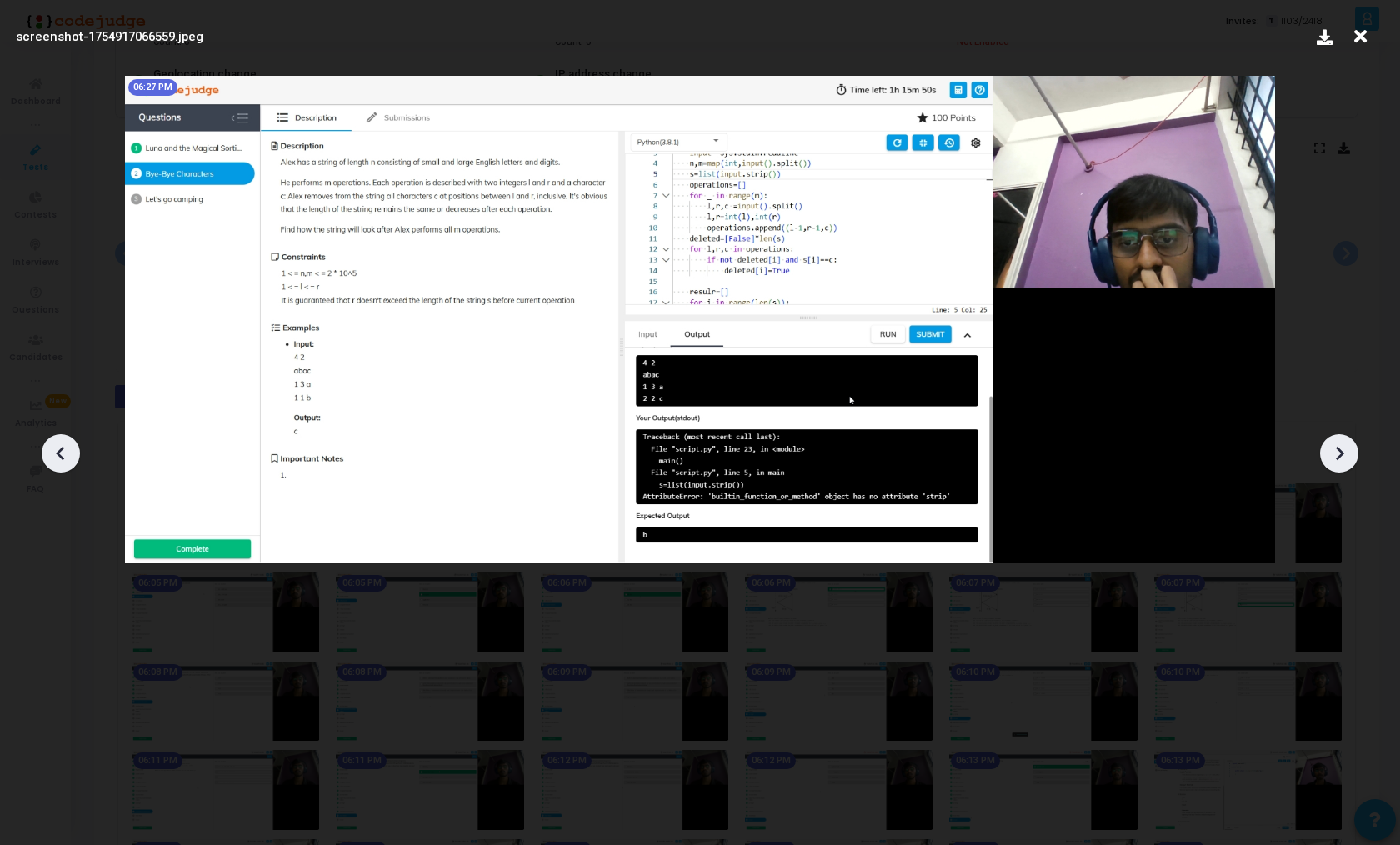
click at [1327, 450] on icon at bounding box center [1339, 453] width 25 height 25
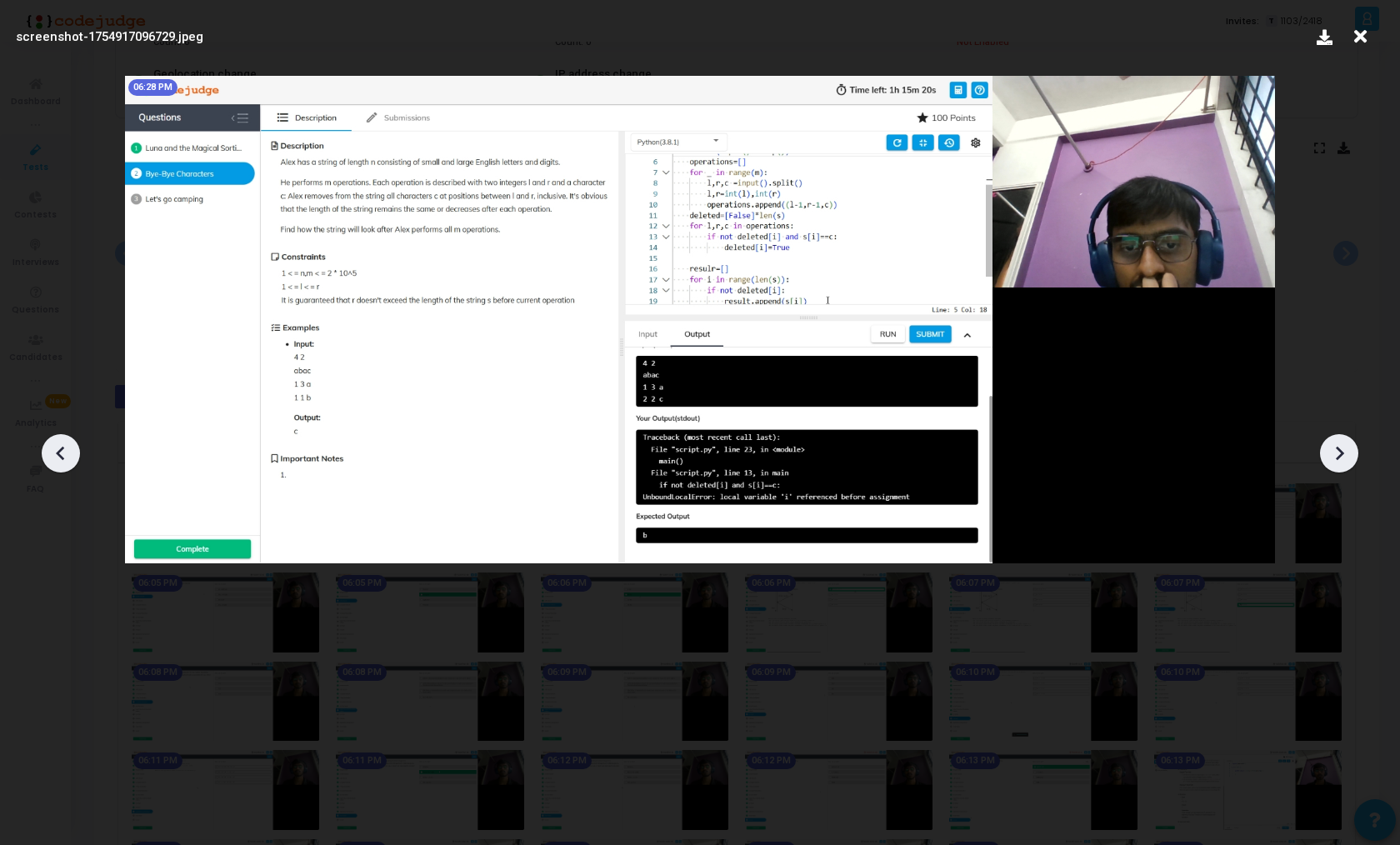
click at [1327, 450] on icon at bounding box center [1339, 453] width 25 height 25
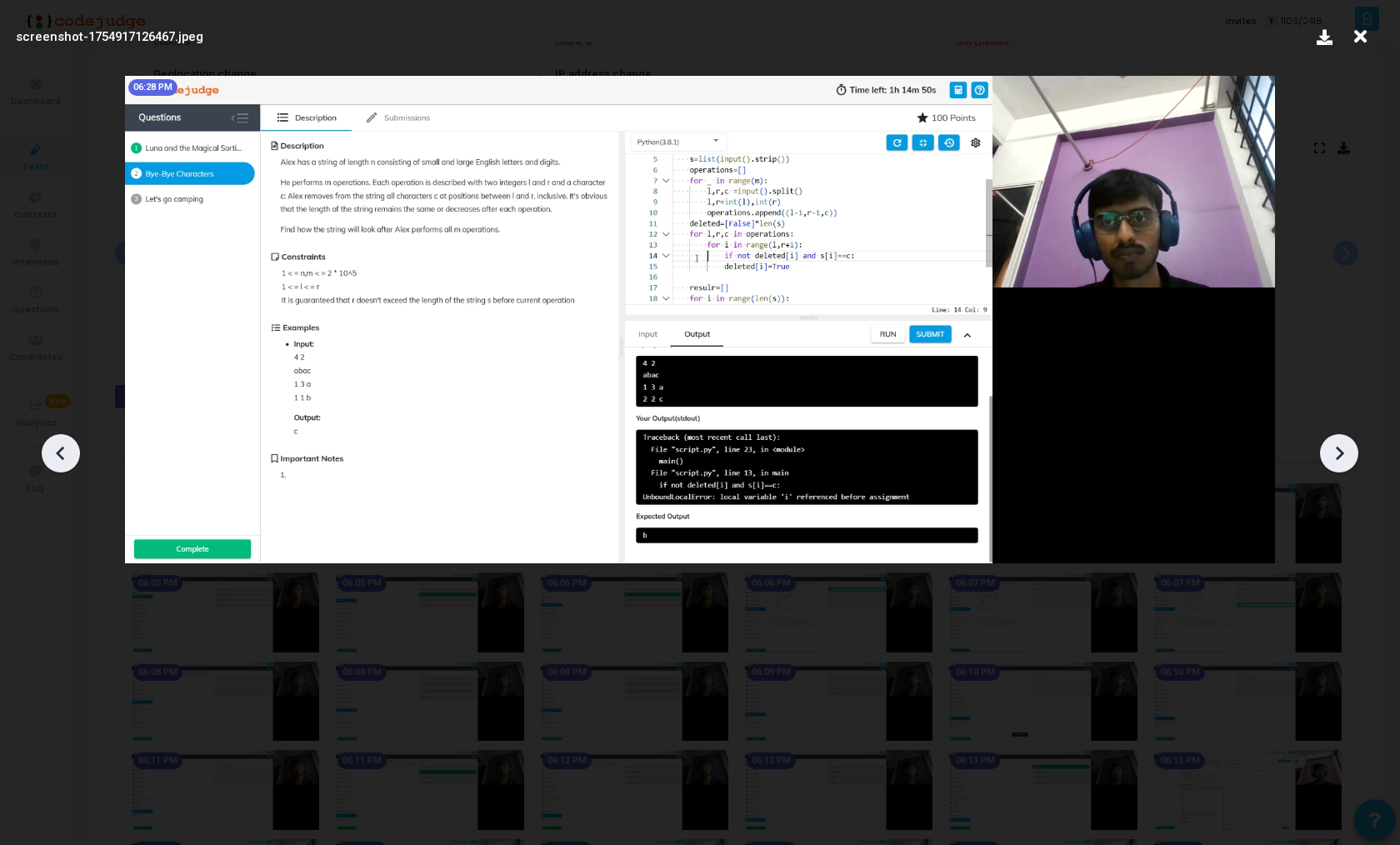
click at [1327, 450] on icon at bounding box center [1339, 453] width 25 height 25
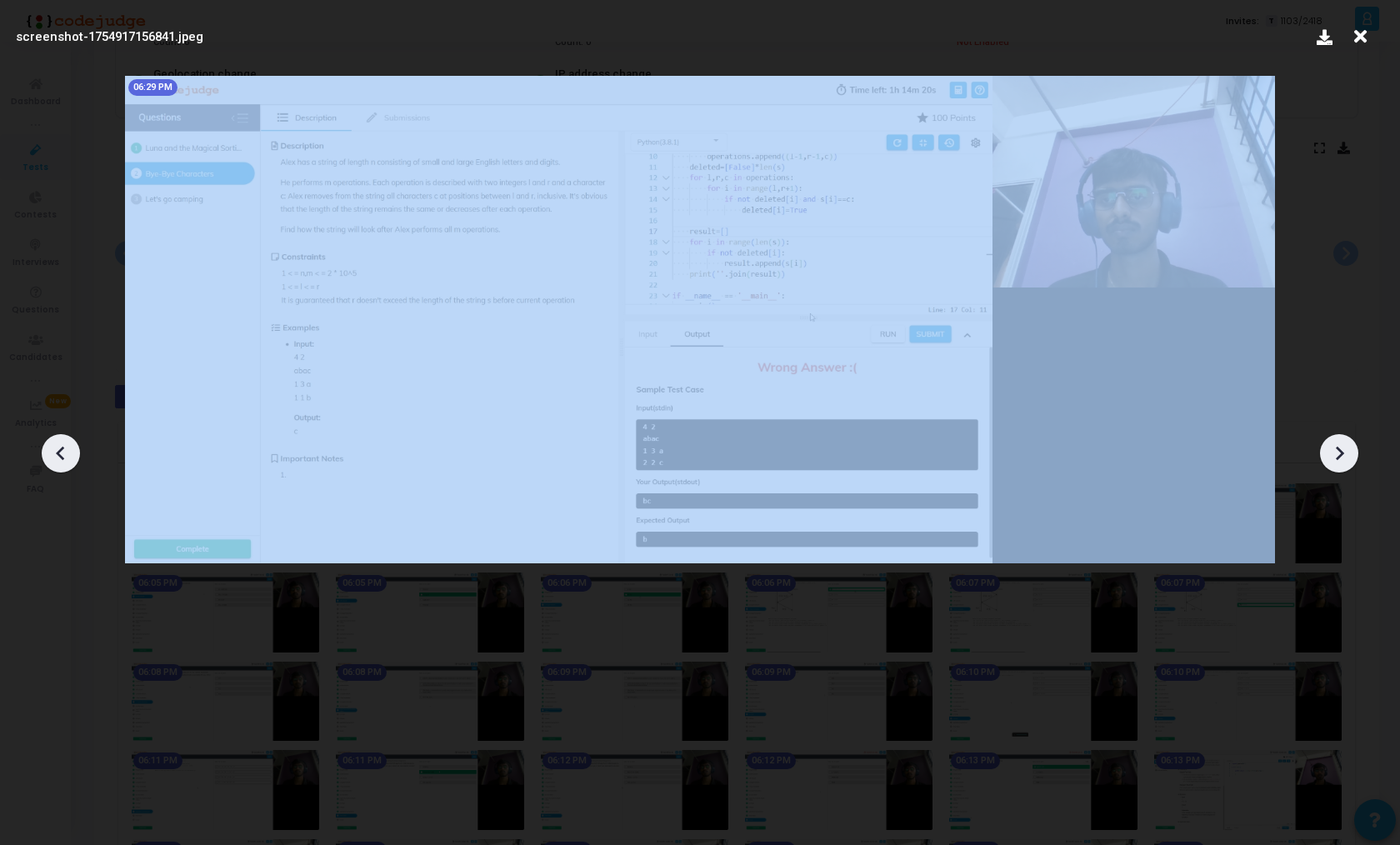
click at [1327, 450] on icon at bounding box center [1339, 453] width 25 height 25
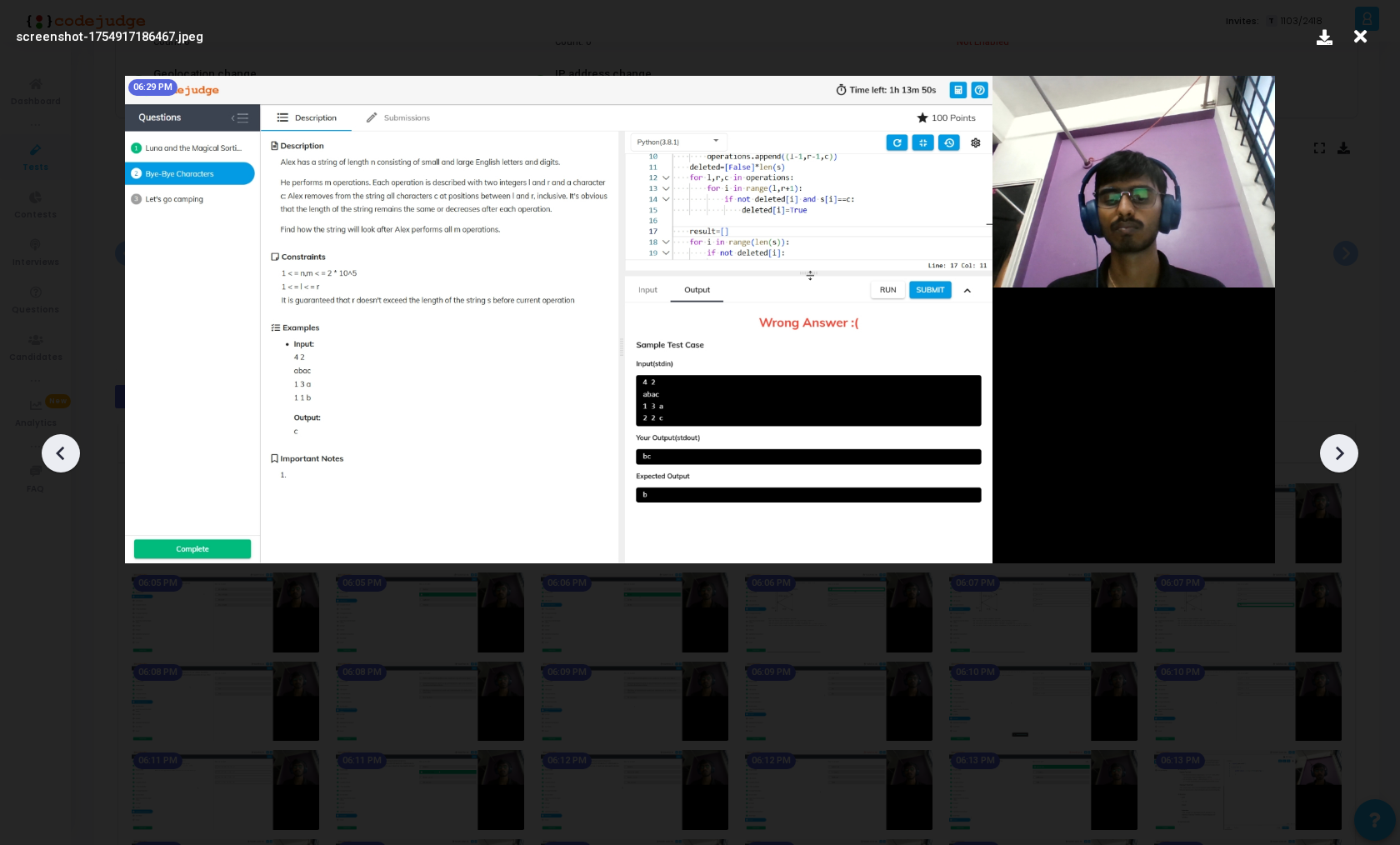
click at [1327, 450] on icon at bounding box center [1339, 453] width 25 height 25
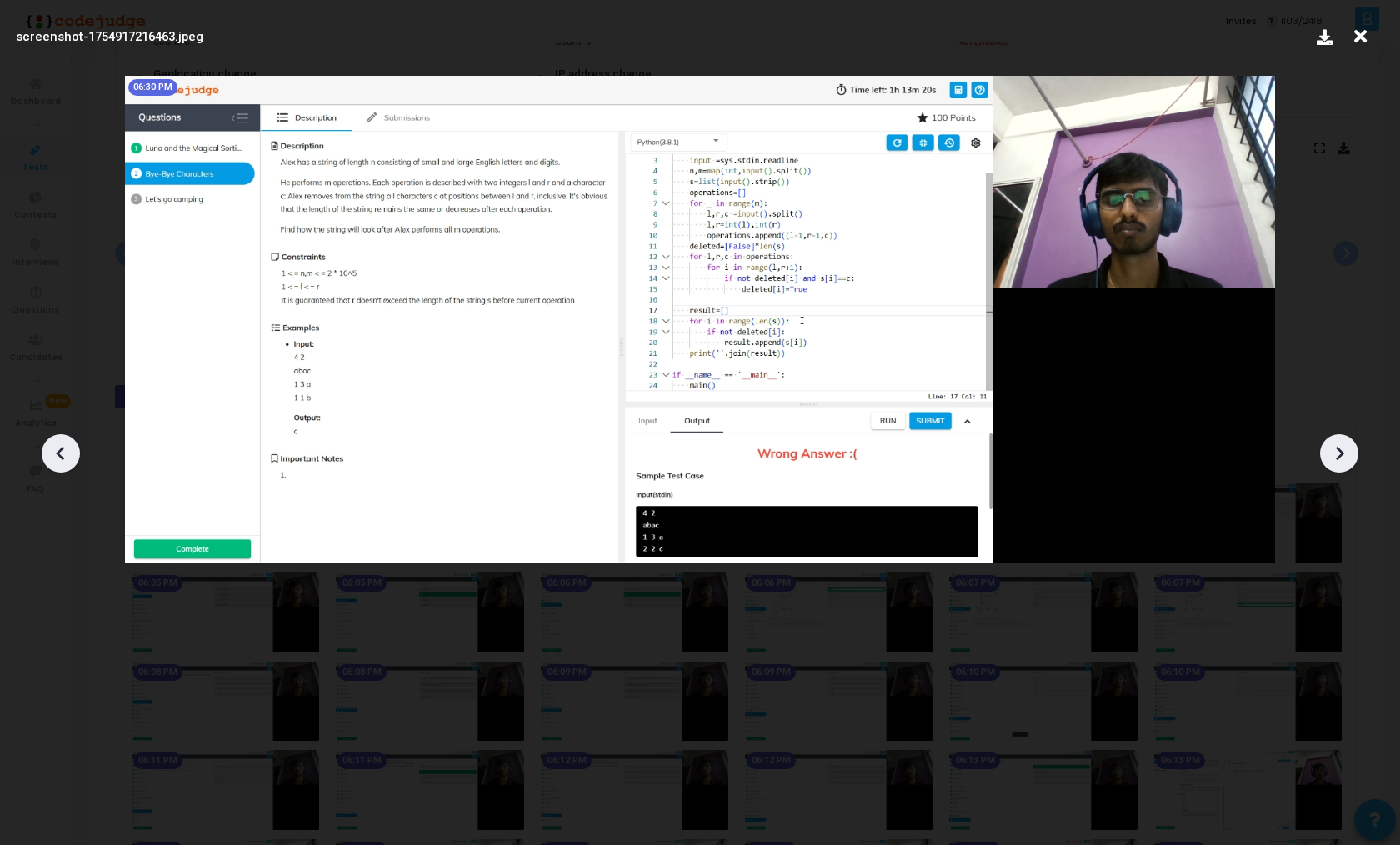
click at [1327, 450] on icon at bounding box center [1339, 453] width 25 height 25
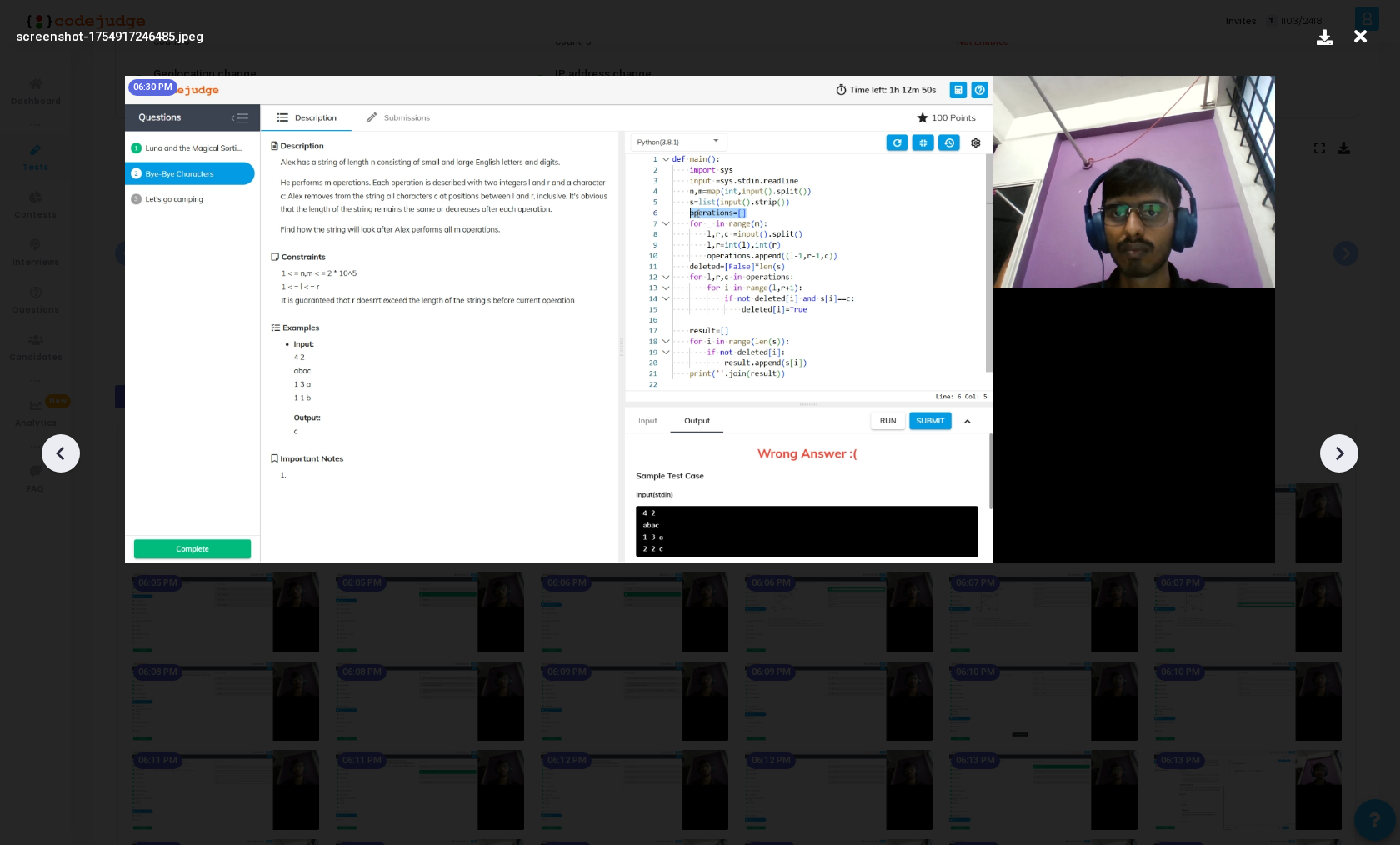
click at [1327, 450] on icon at bounding box center [1339, 453] width 25 height 25
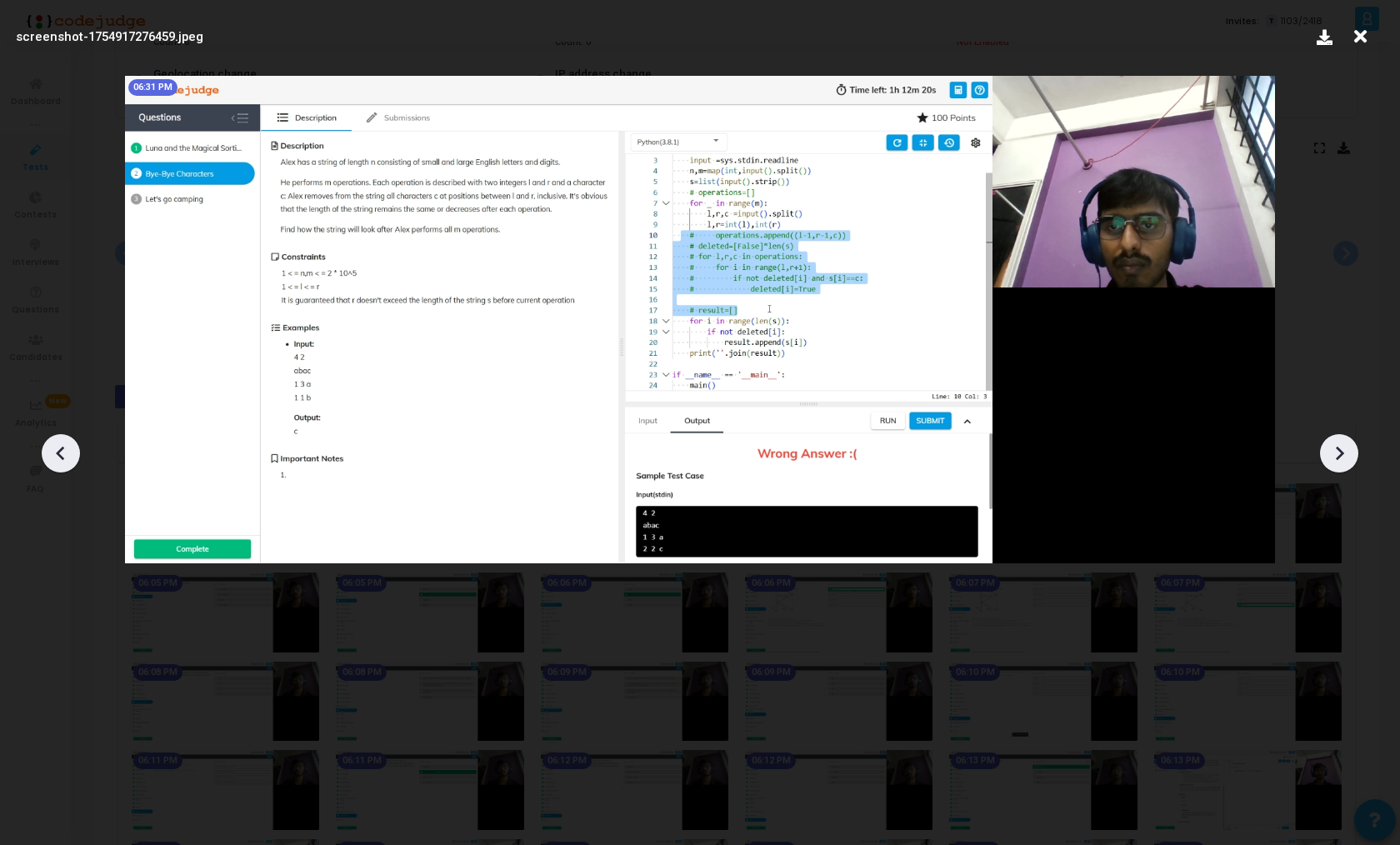
click at [64, 456] on icon at bounding box center [61, 453] width 25 height 25
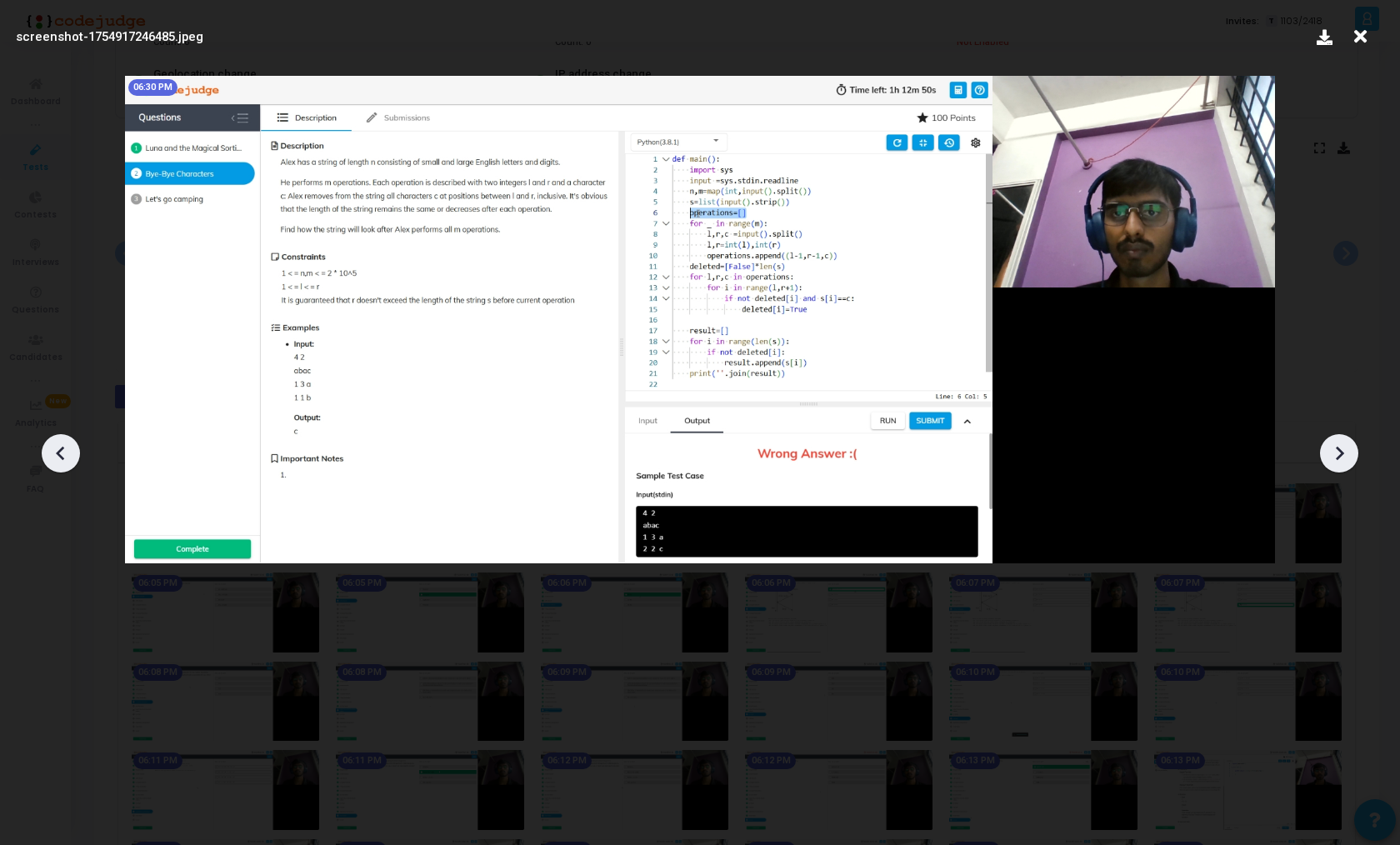
click at [64, 456] on icon at bounding box center [61, 453] width 25 height 25
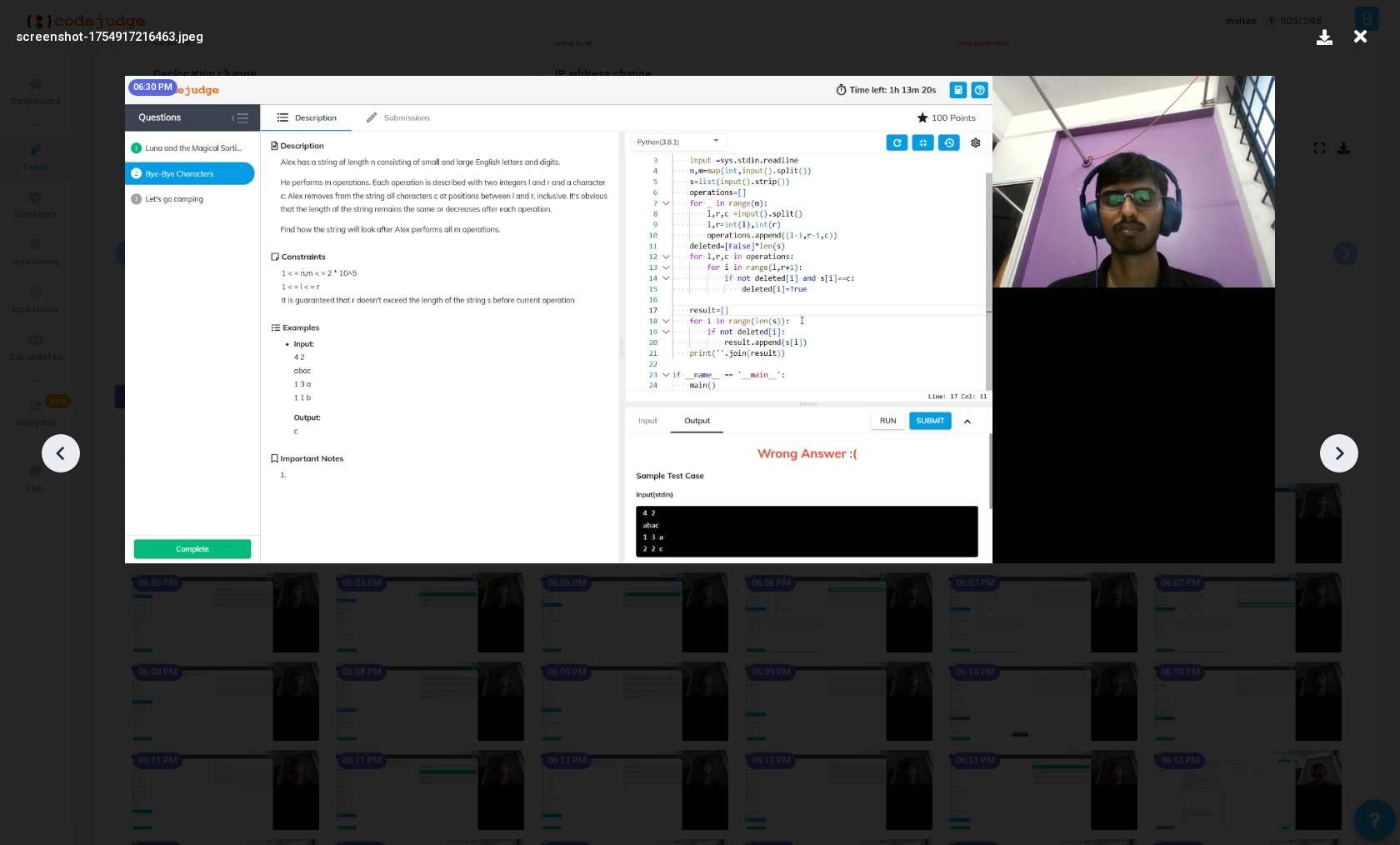
click at [64, 456] on icon at bounding box center [61, 453] width 25 height 25
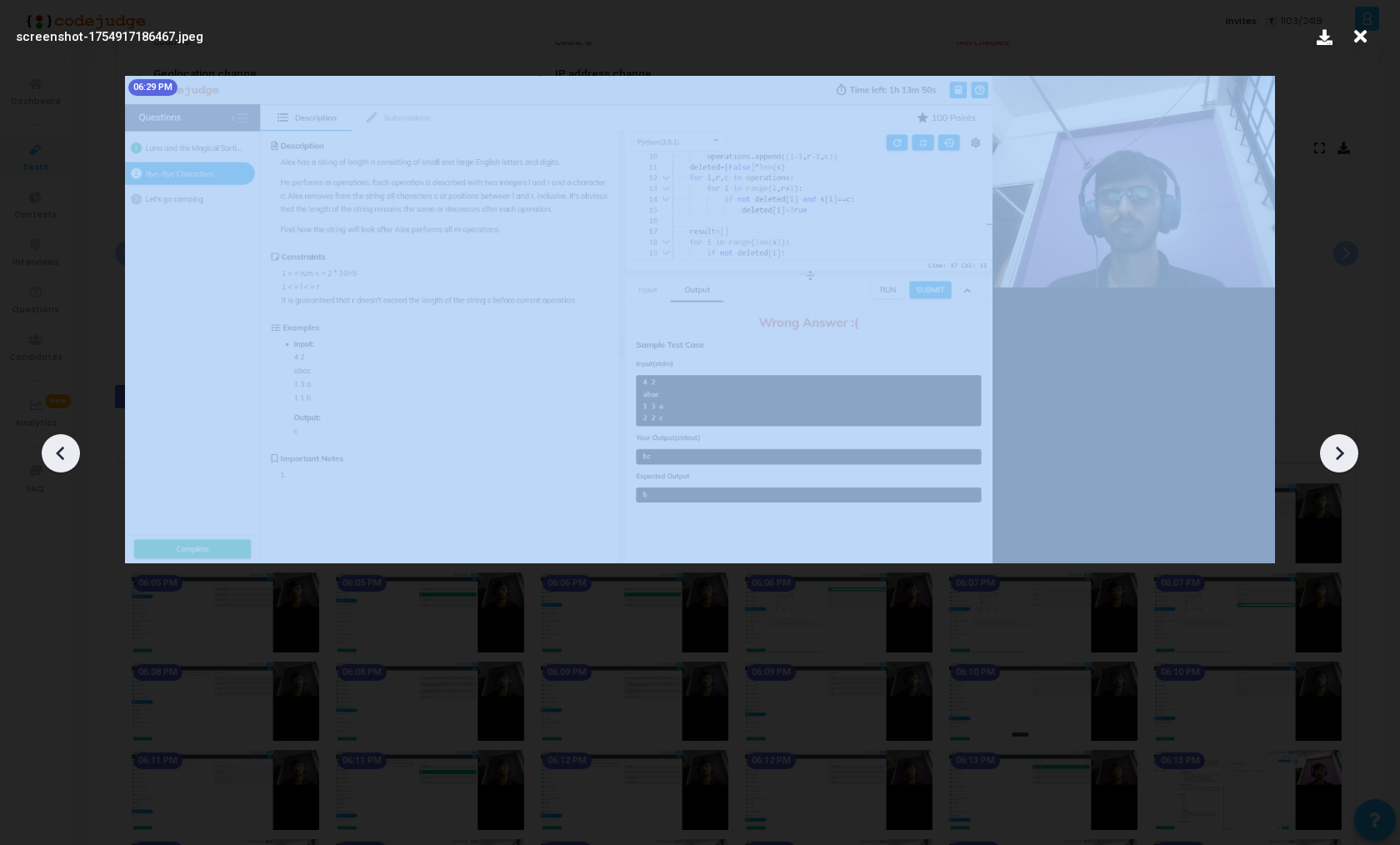
click at [64, 456] on icon at bounding box center [61, 453] width 25 height 25
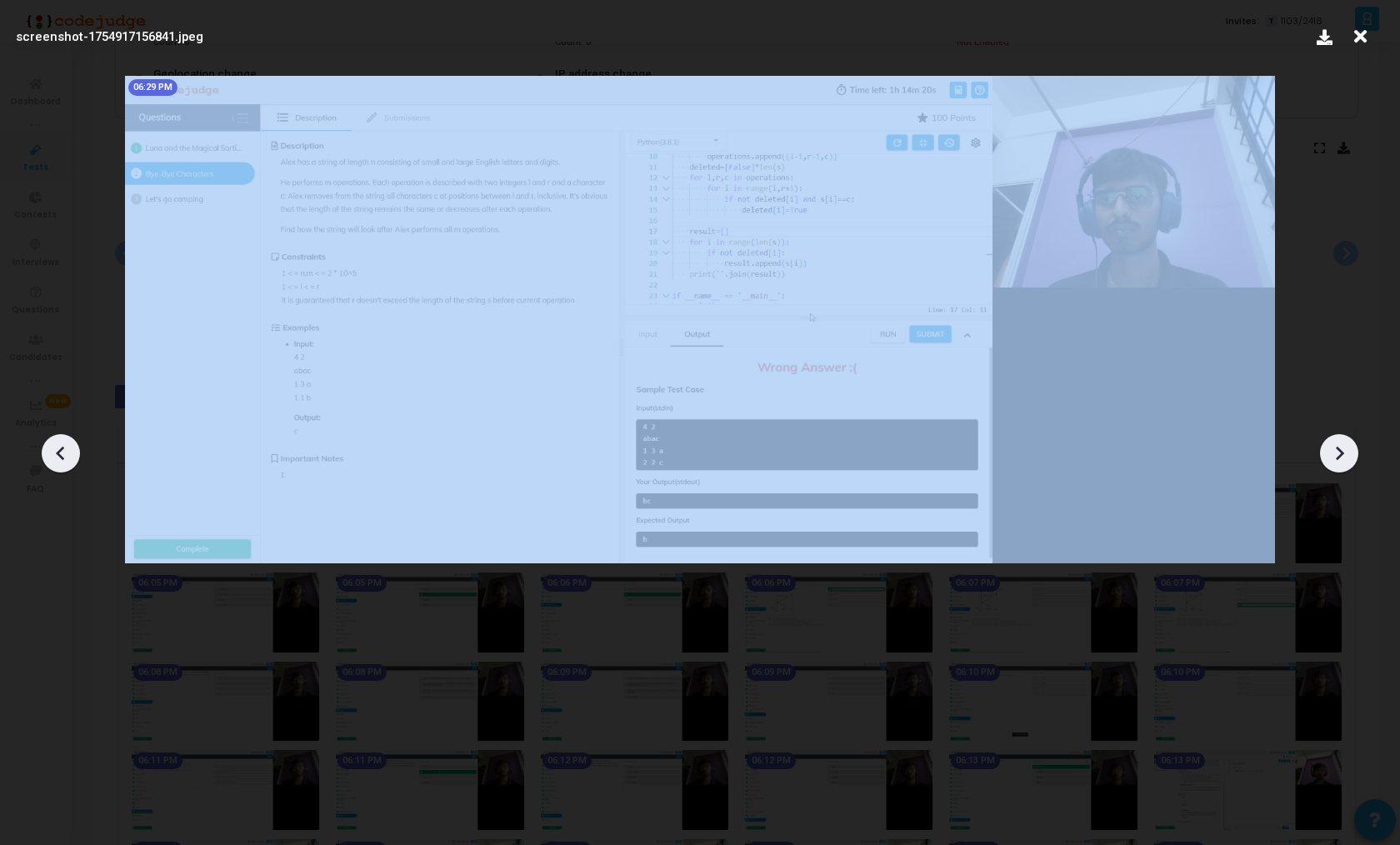
click at [64, 456] on icon at bounding box center [61, 453] width 25 height 25
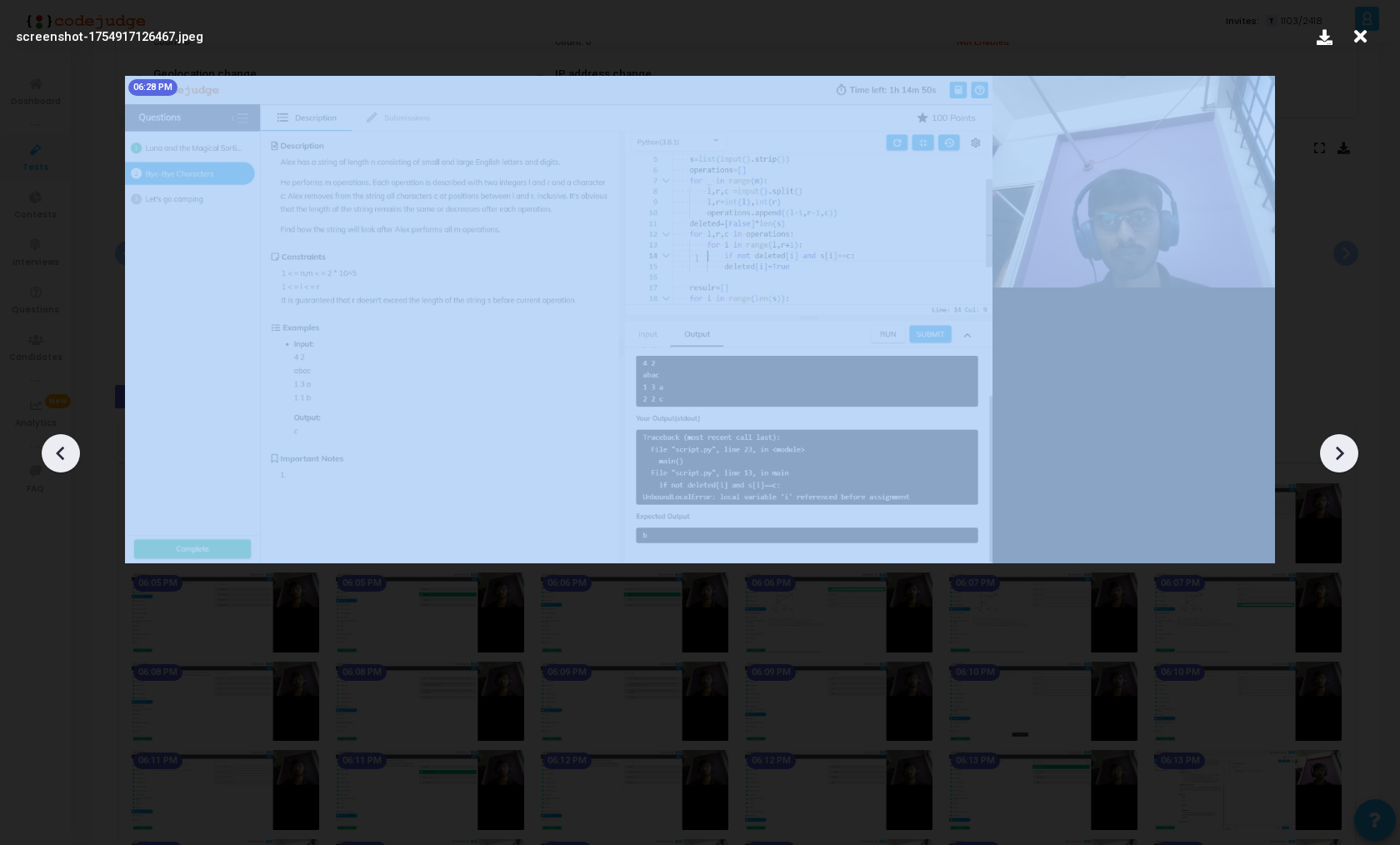
click at [64, 456] on icon at bounding box center [61, 453] width 25 height 25
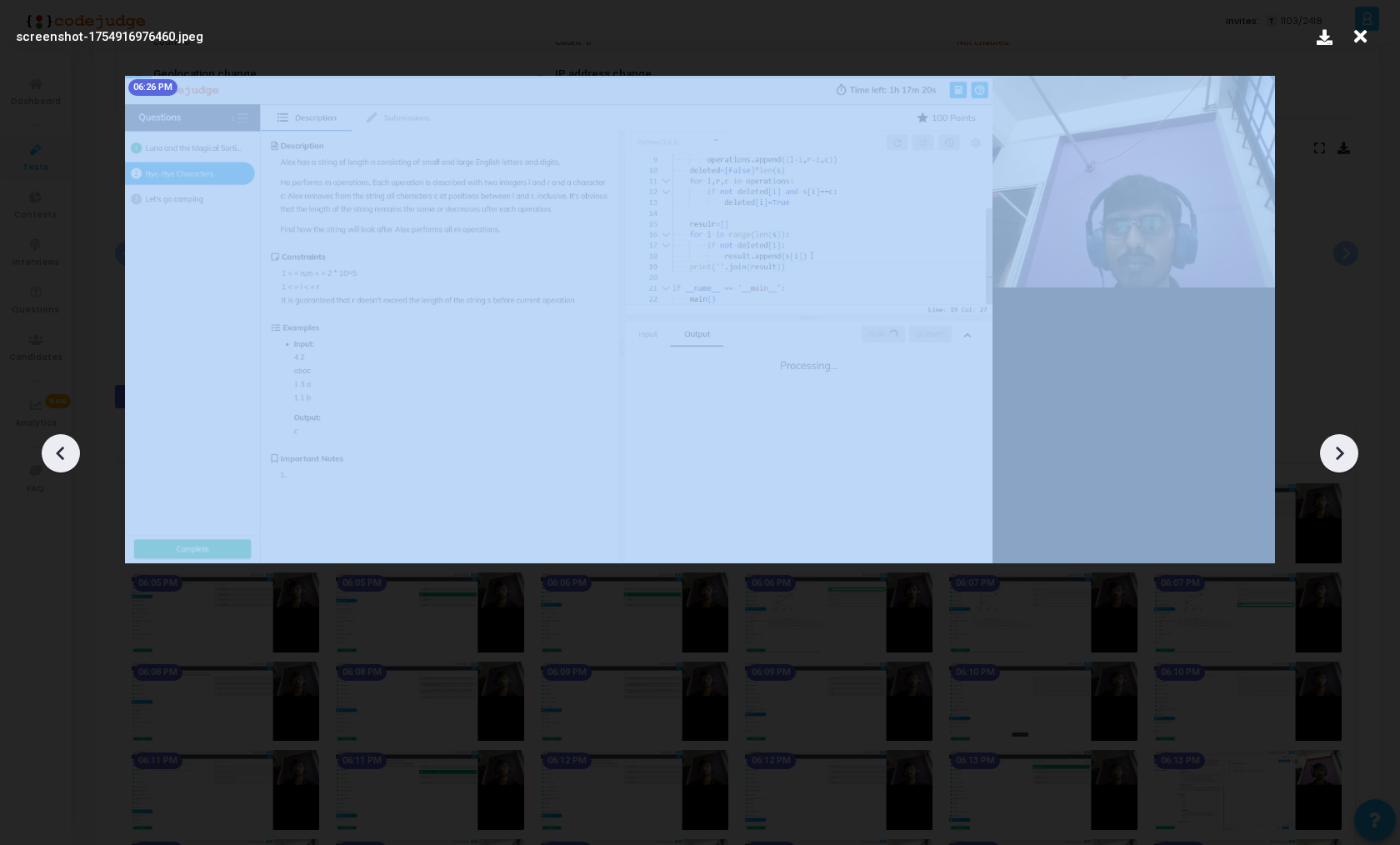
click at [64, 456] on icon at bounding box center [61, 453] width 25 height 25
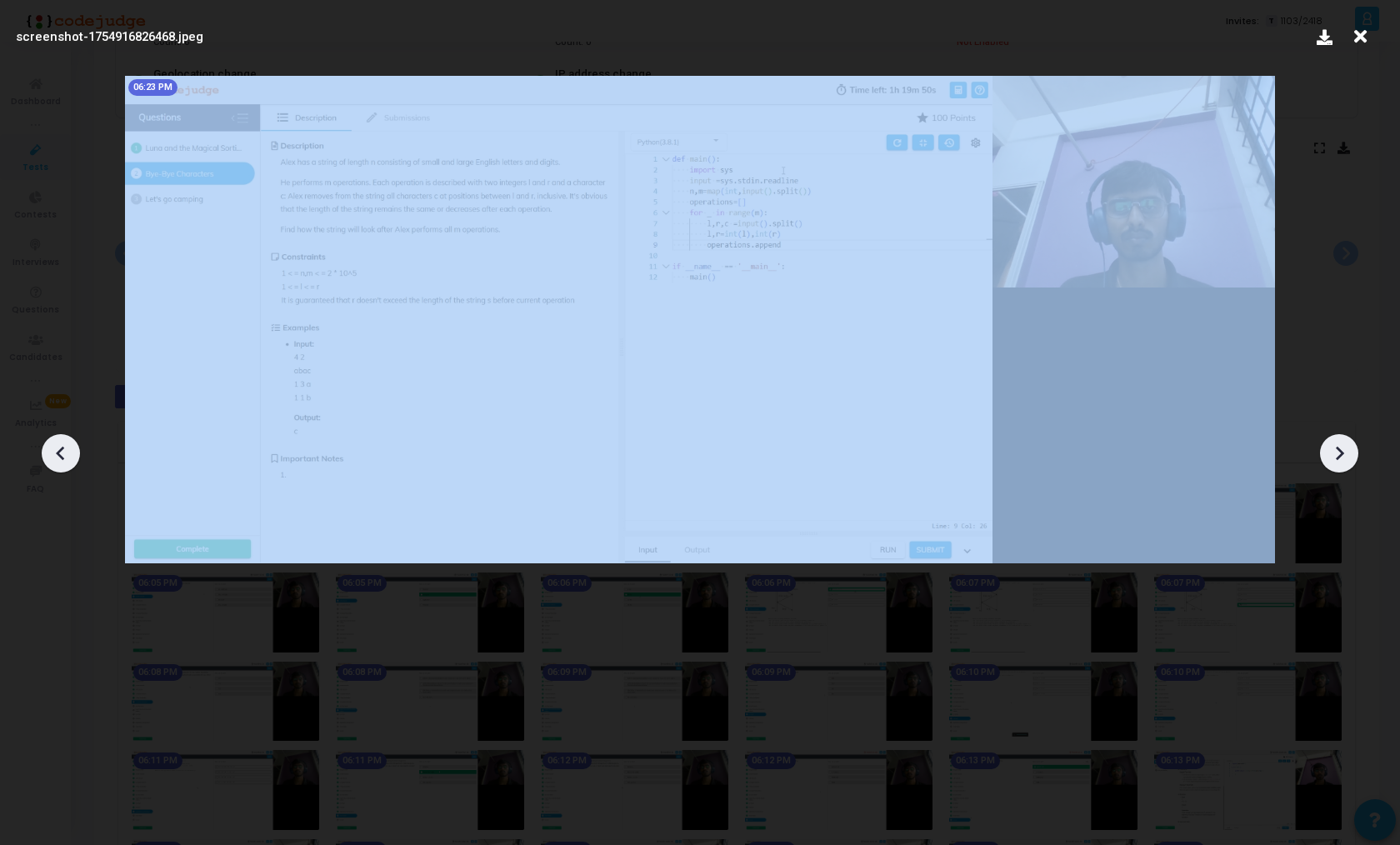
click at [64, 456] on icon at bounding box center [61, 453] width 25 height 25
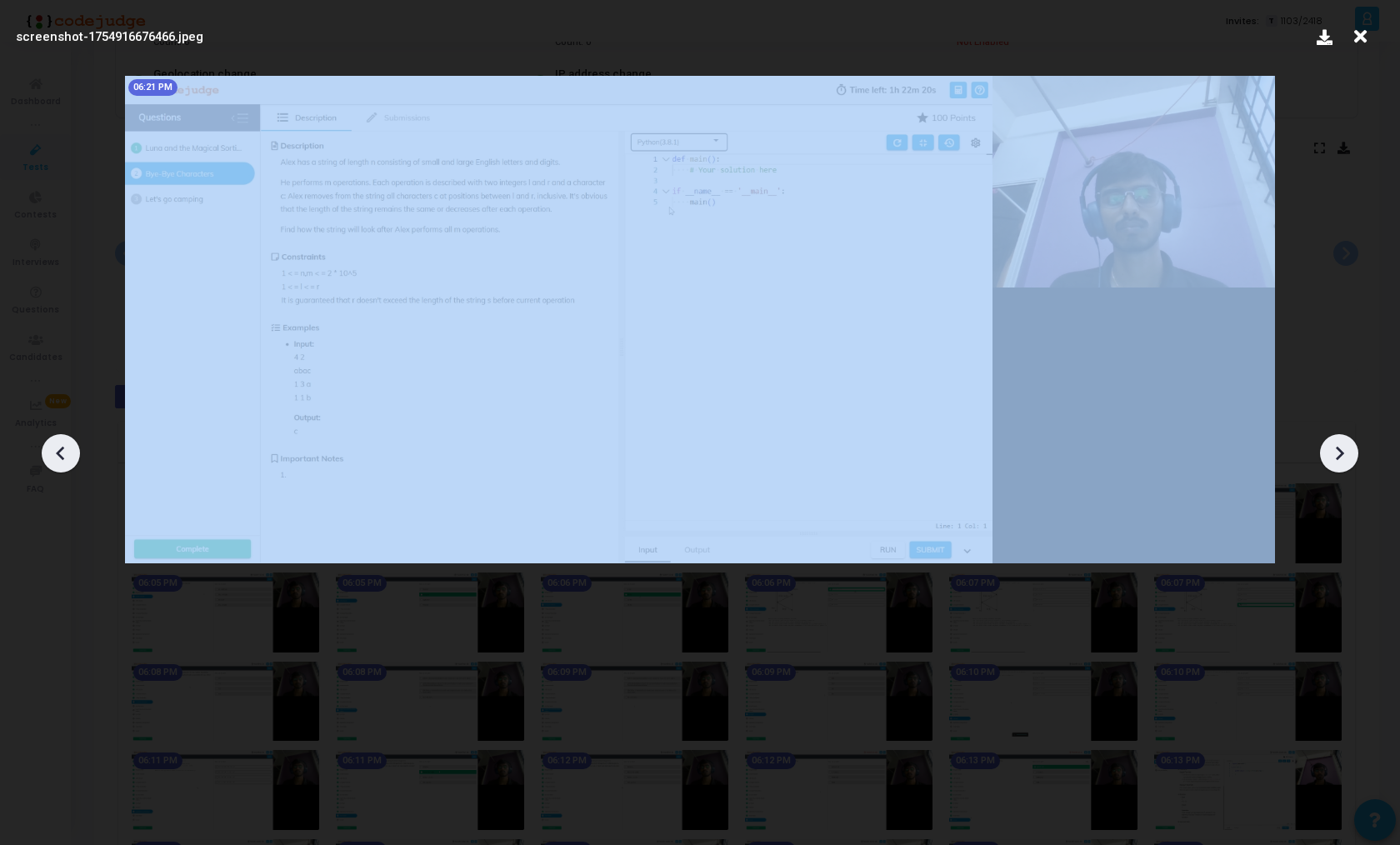
click at [64, 456] on icon at bounding box center [61, 453] width 25 height 25
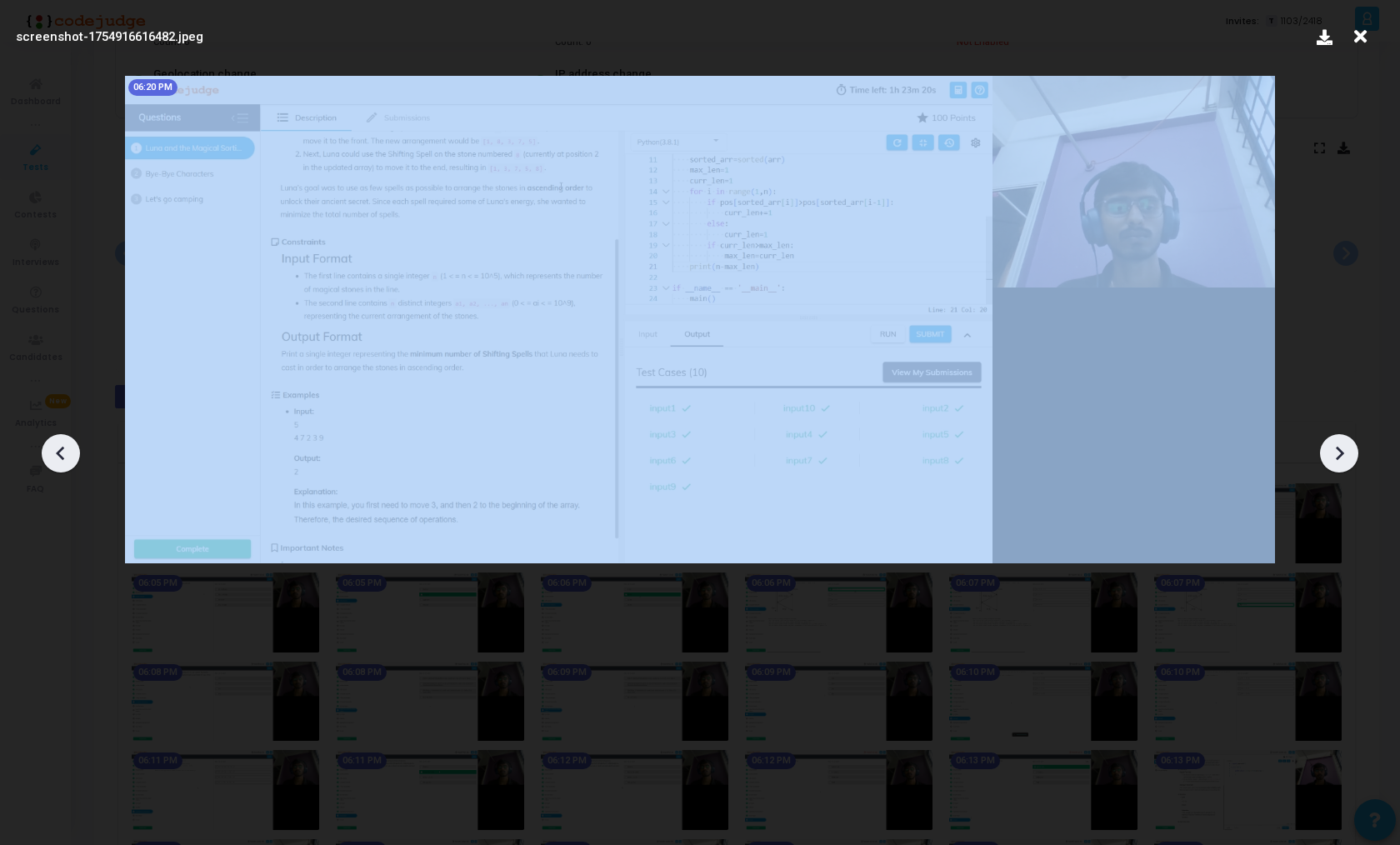
click at [1333, 457] on icon at bounding box center [1339, 453] width 25 height 25
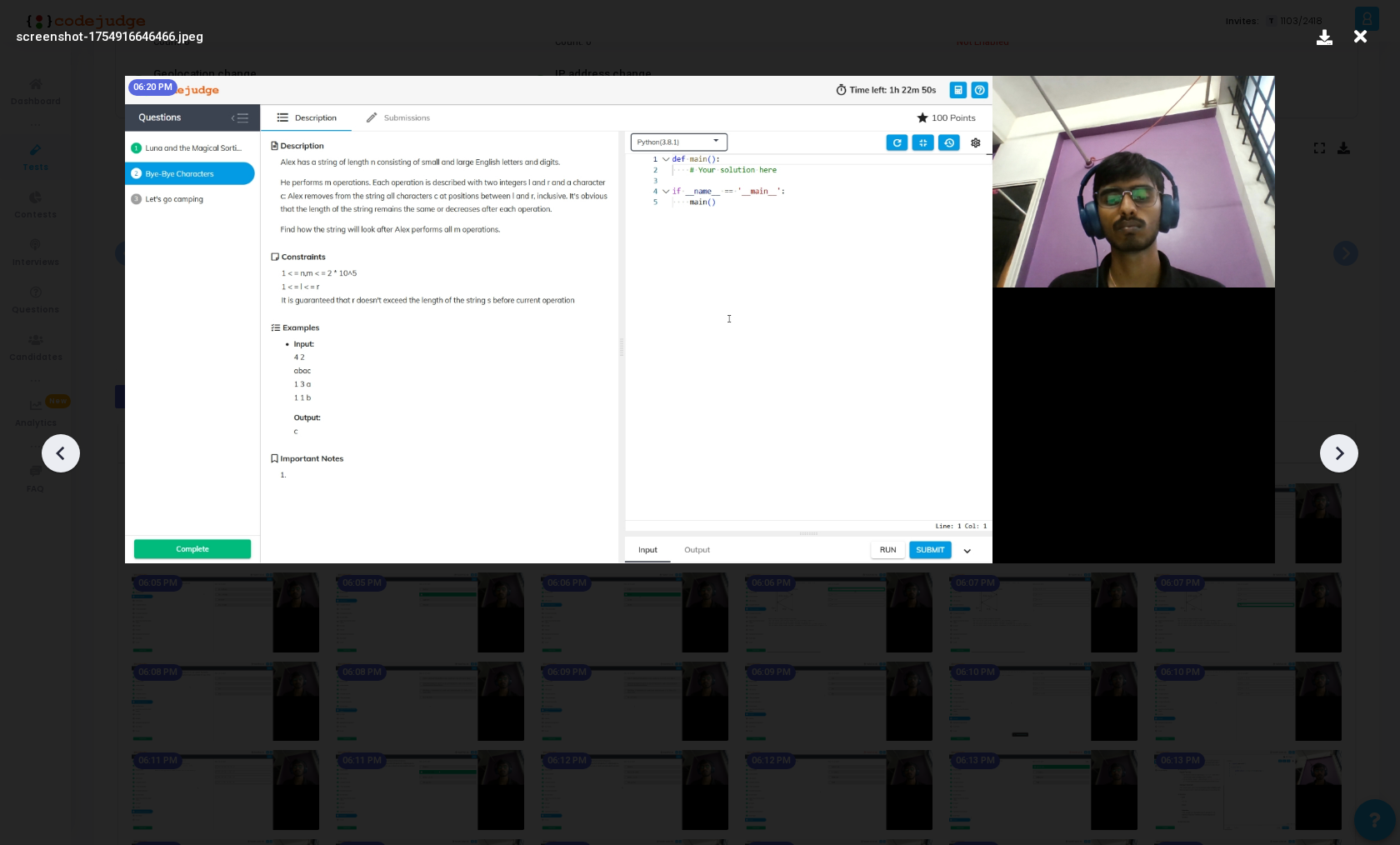
click at [1333, 457] on icon at bounding box center [1339, 453] width 25 height 25
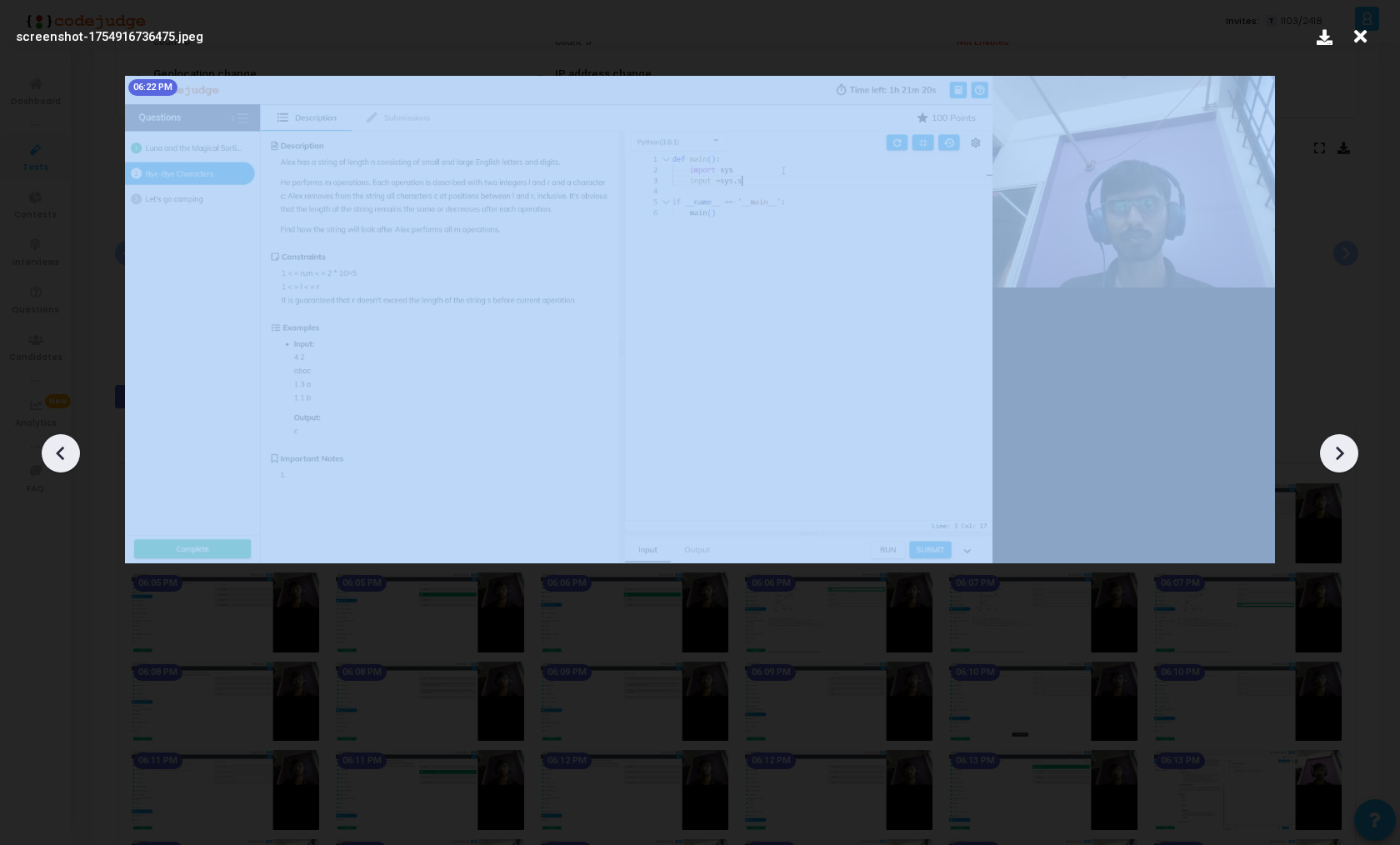
click at [1333, 457] on icon at bounding box center [1339, 453] width 25 height 25
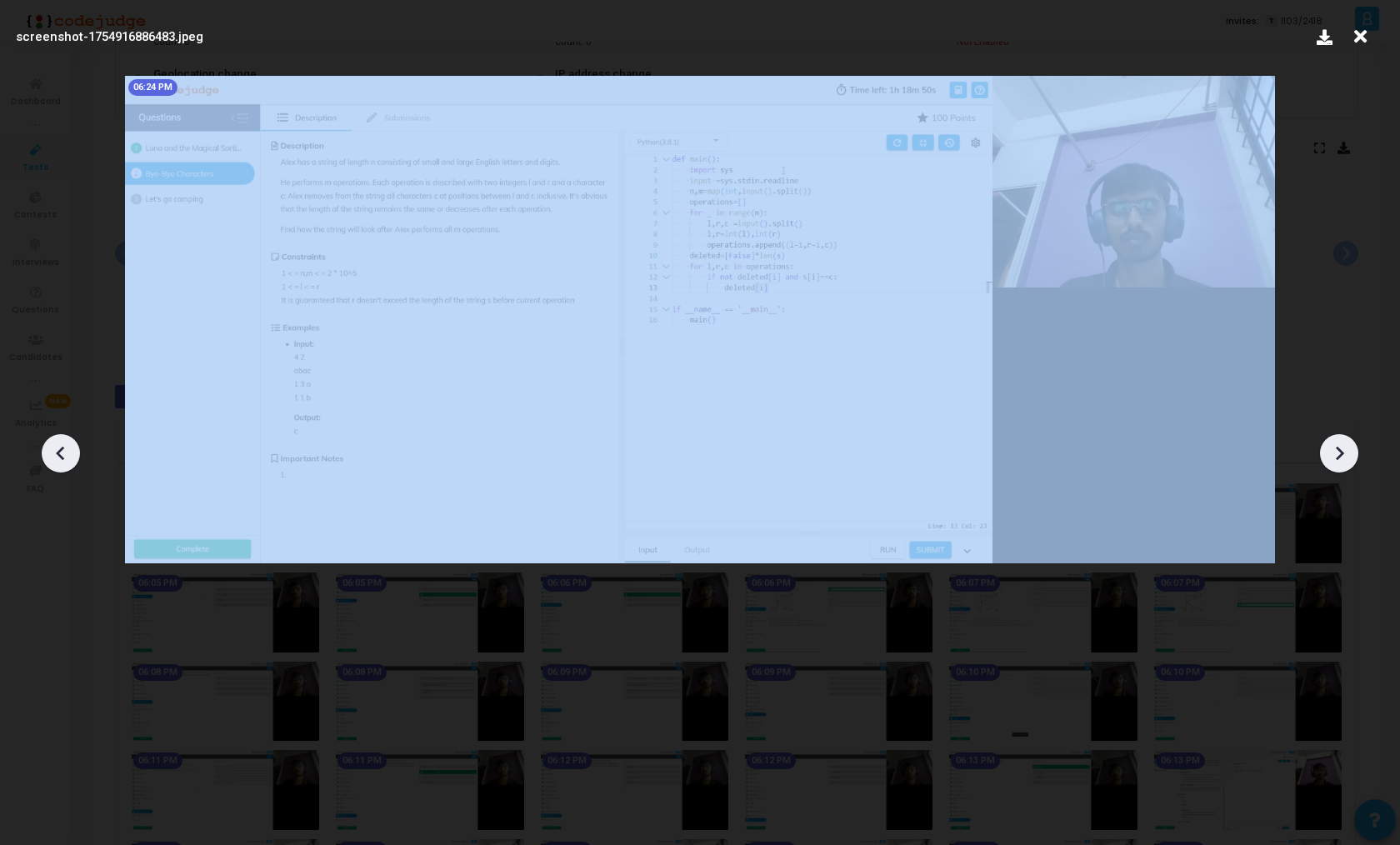
click at [1333, 457] on icon at bounding box center [1339, 453] width 25 height 25
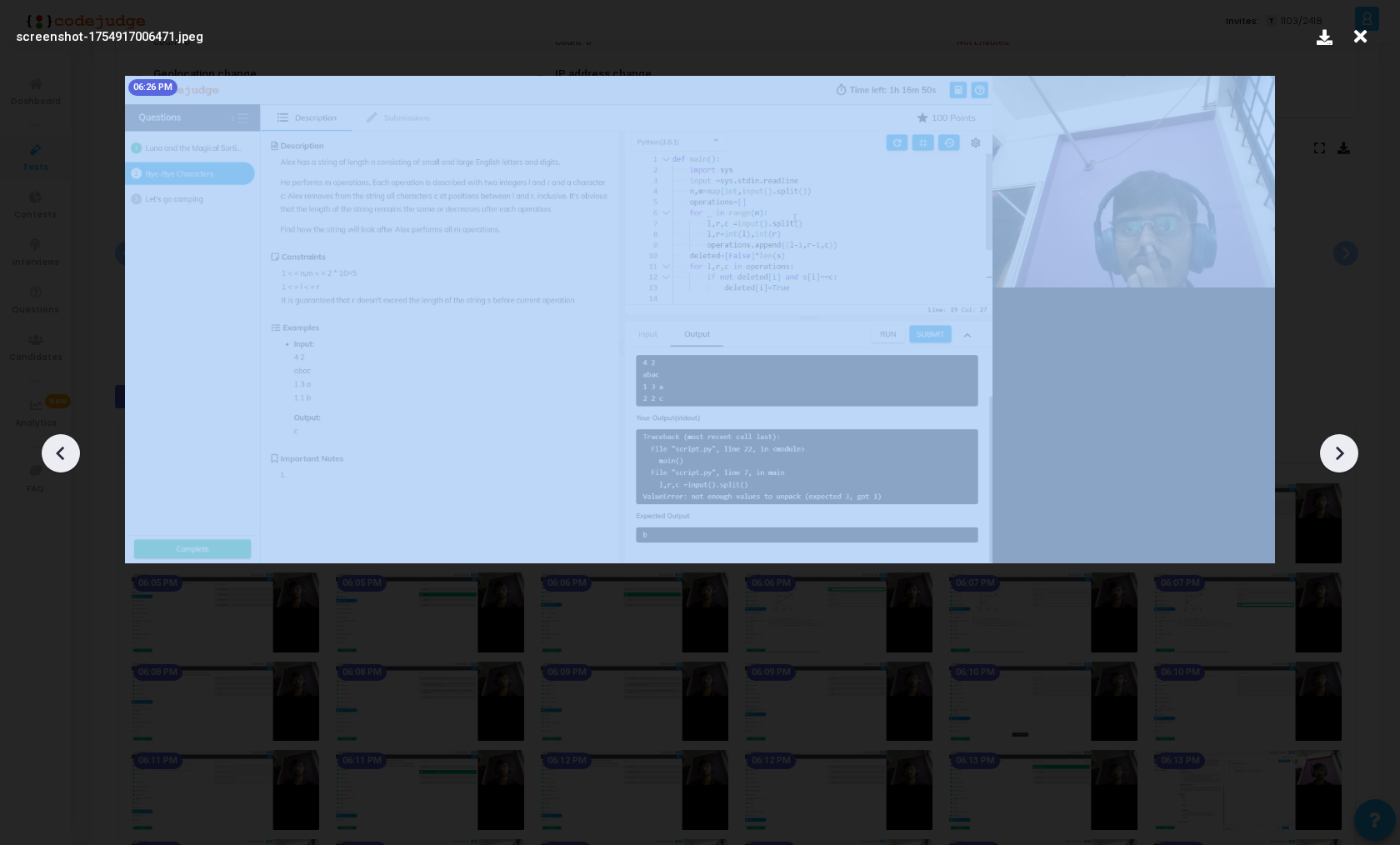
click at [1333, 457] on icon at bounding box center [1339, 453] width 25 height 25
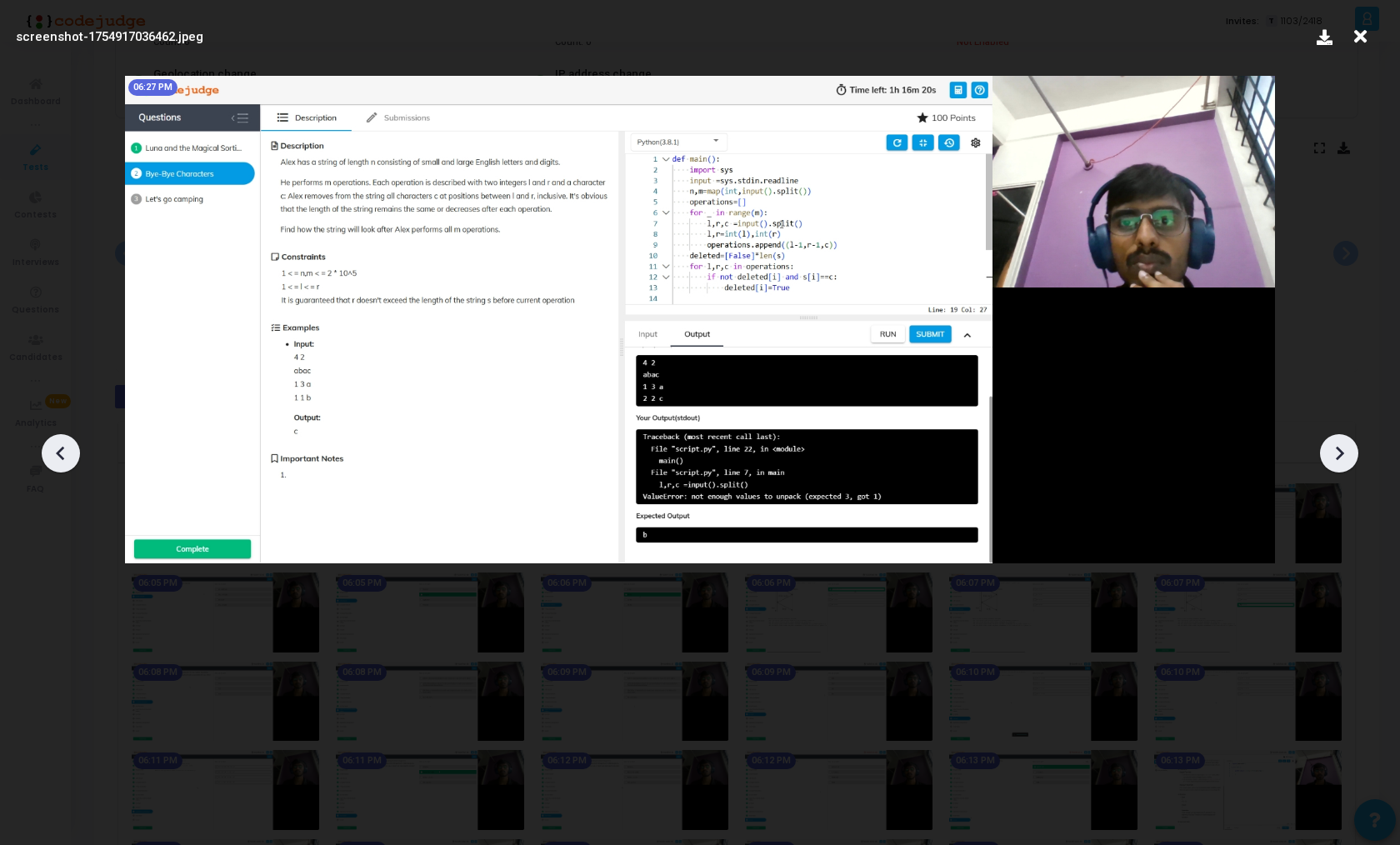
click at [1333, 457] on icon at bounding box center [1339, 453] width 25 height 25
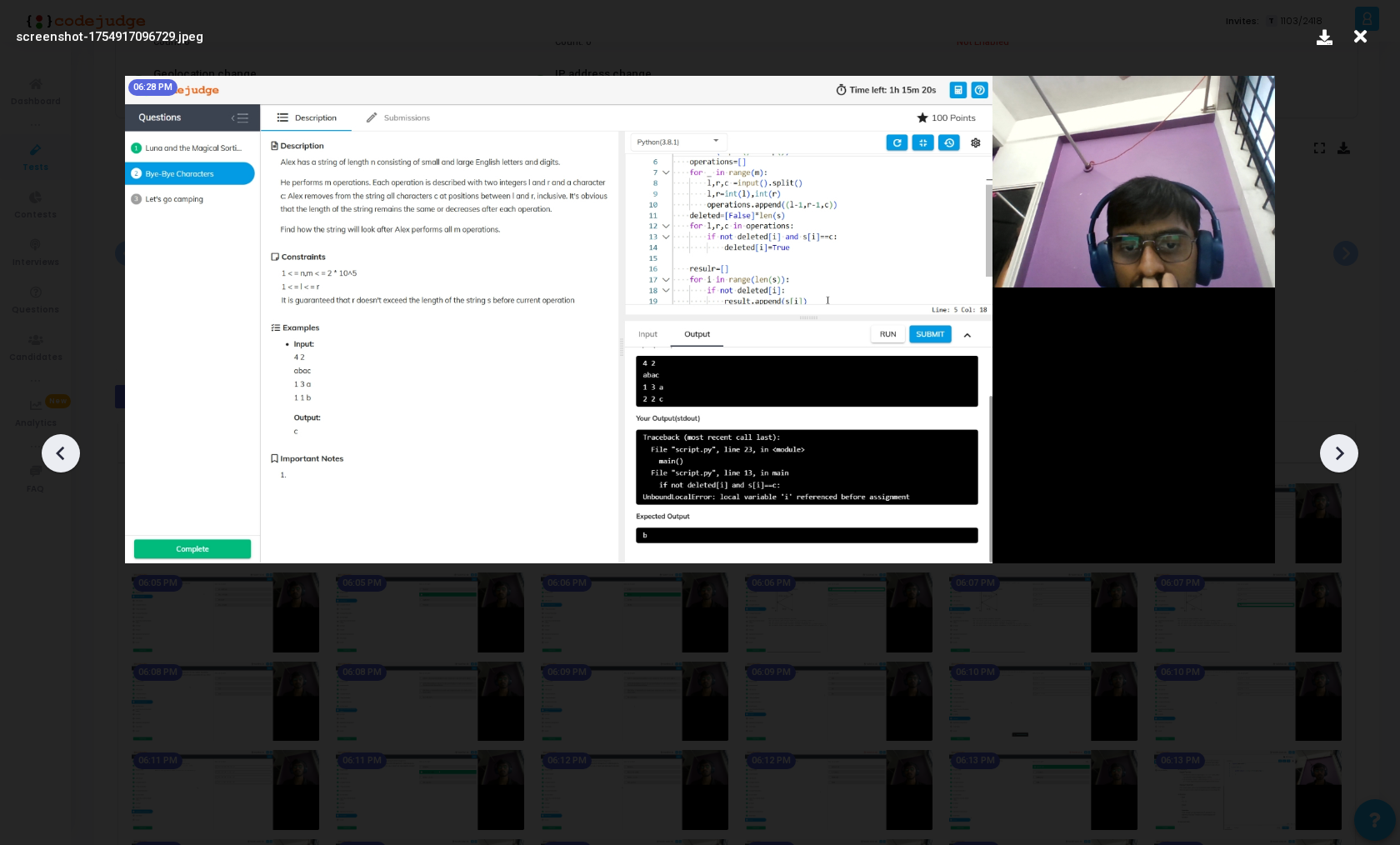
click at [1333, 457] on icon at bounding box center [1339, 453] width 25 height 25
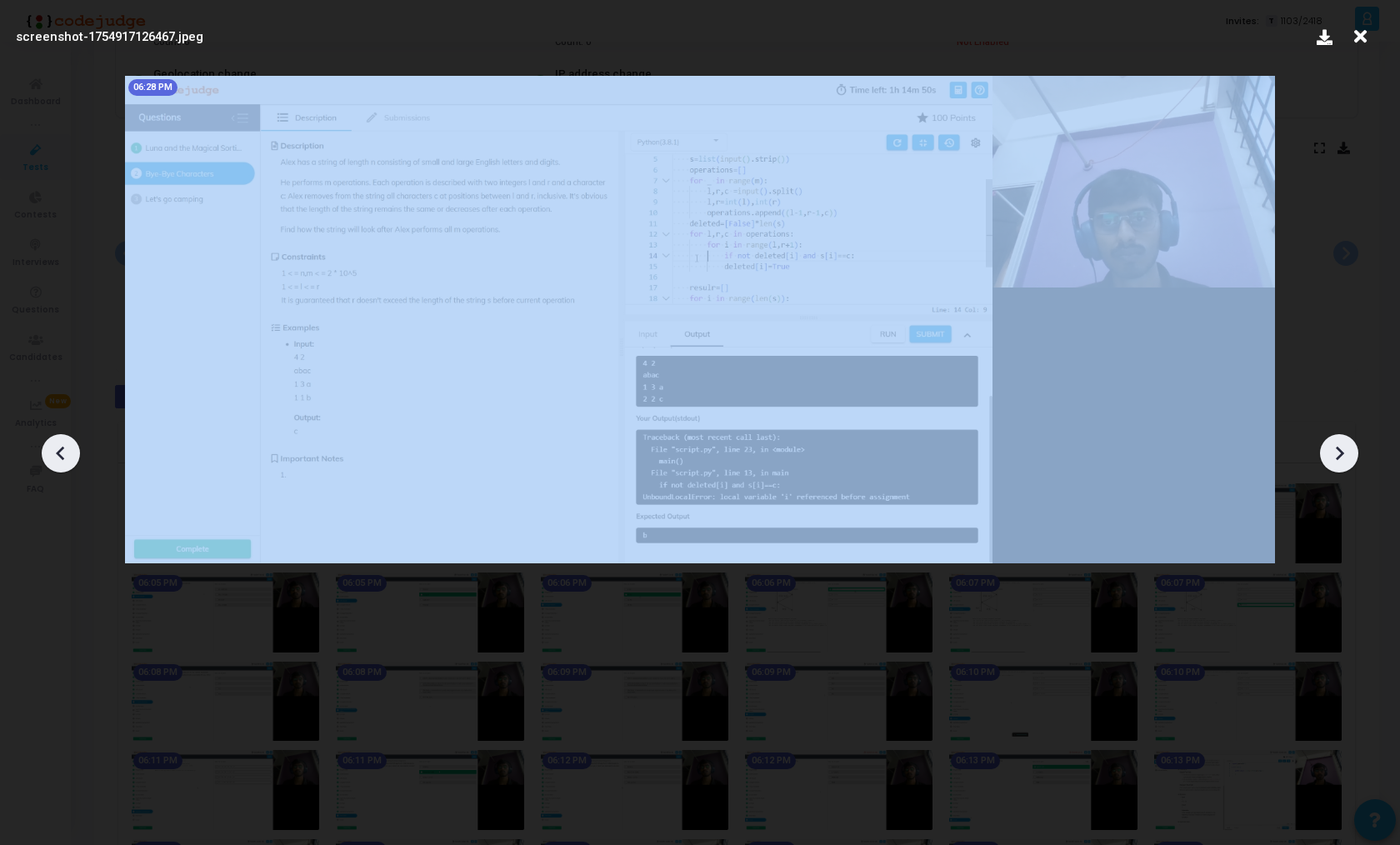
click at [1333, 457] on icon at bounding box center [1339, 453] width 25 height 25
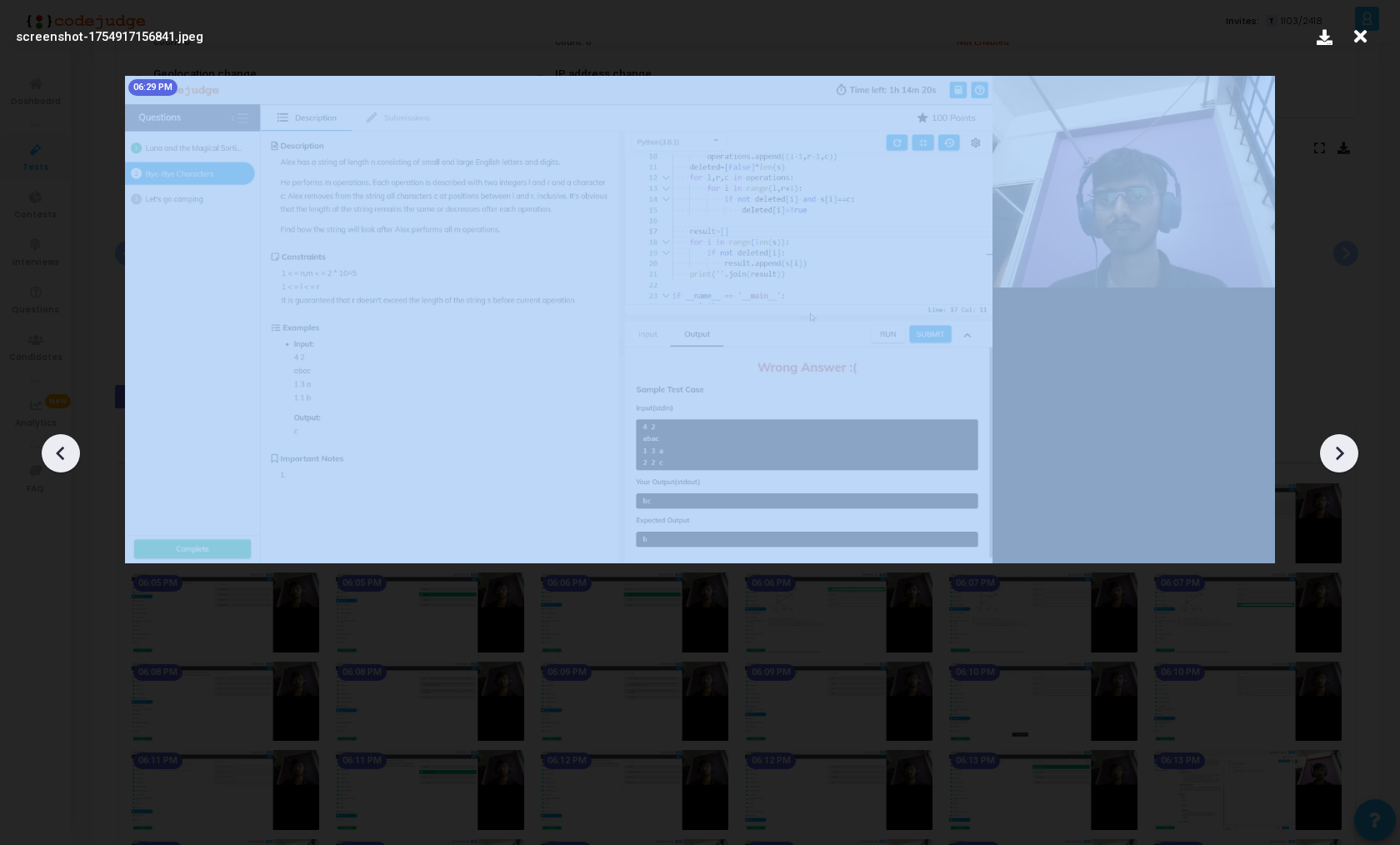
click at [1333, 457] on icon at bounding box center [1339, 453] width 25 height 25
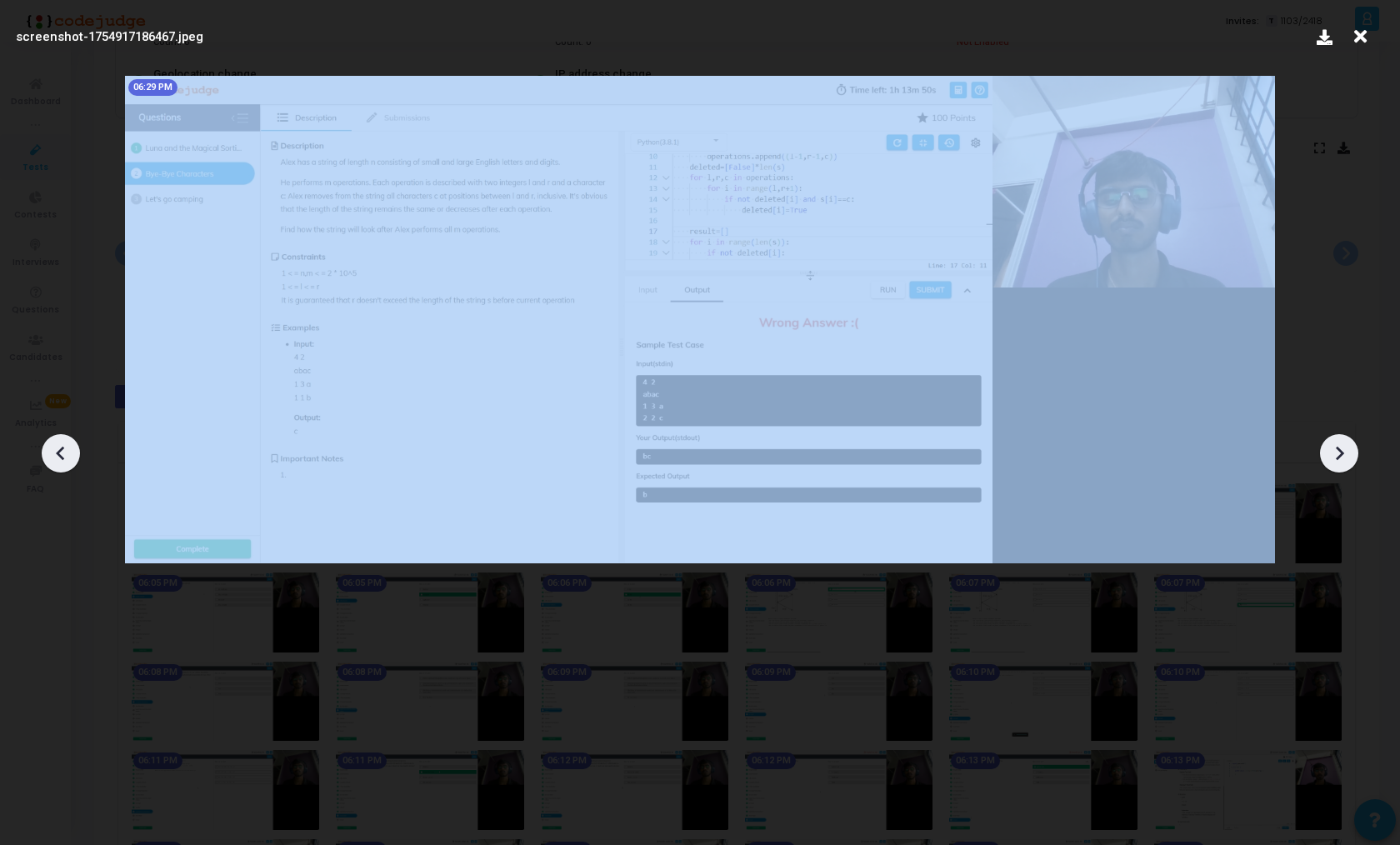
click at [1333, 457] on icon at bounding box center [1339, 453] width 25 height 25
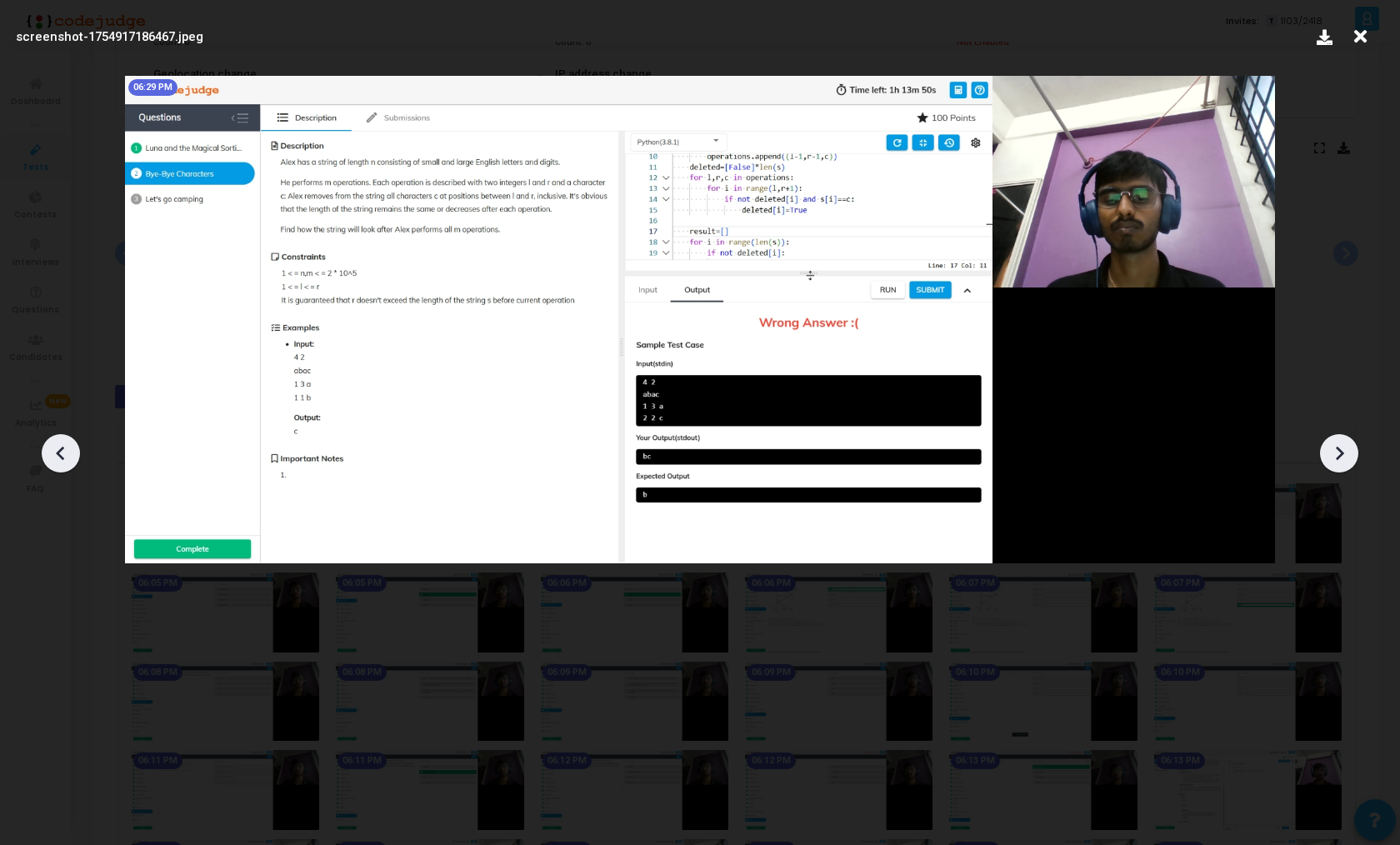
click at [1333, 457] on icon at bounding box center [1339, 453] width 25 height 25
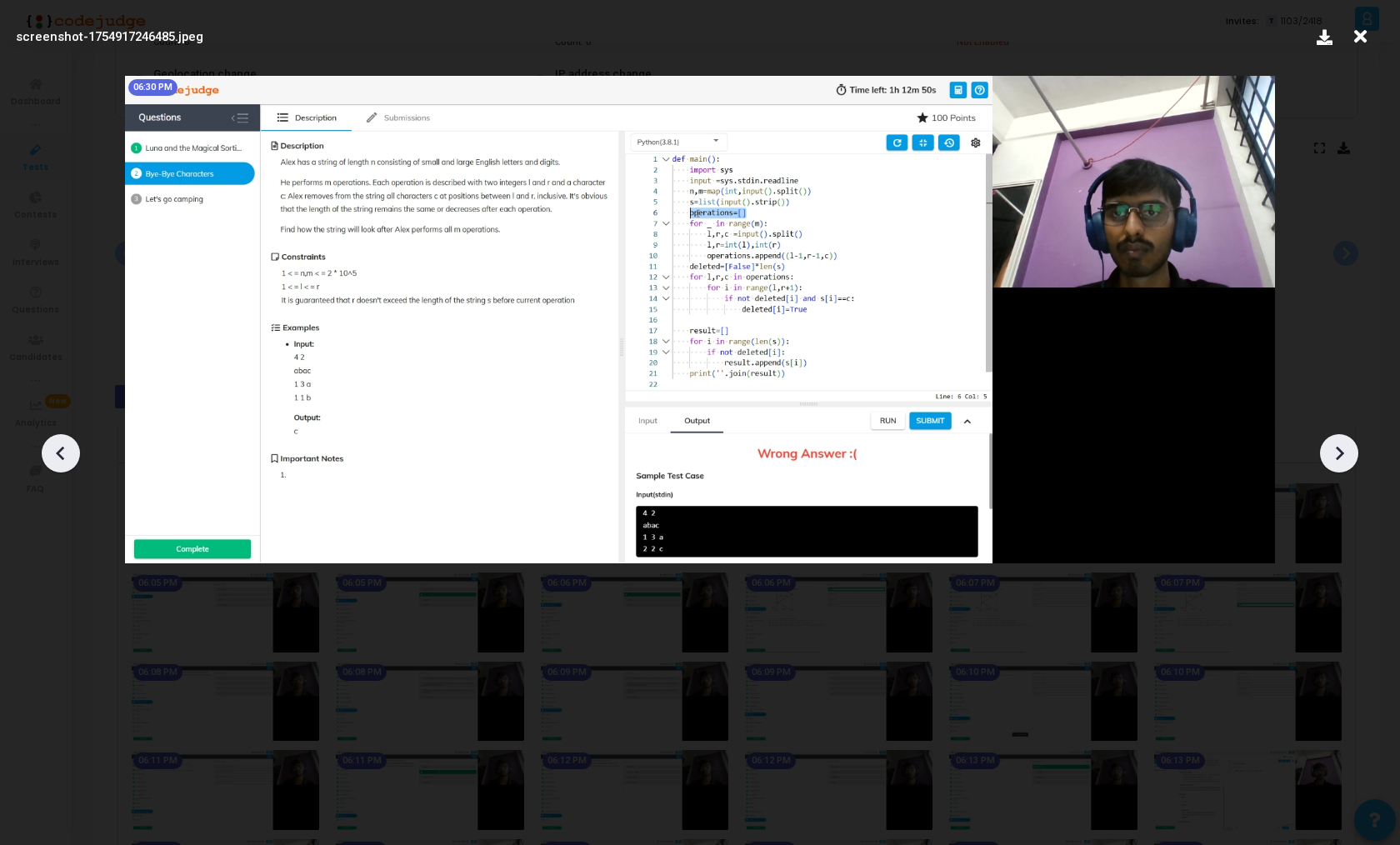
click at [1333, 457] on icon at bounding box center [1339, 453] width 25 height 25
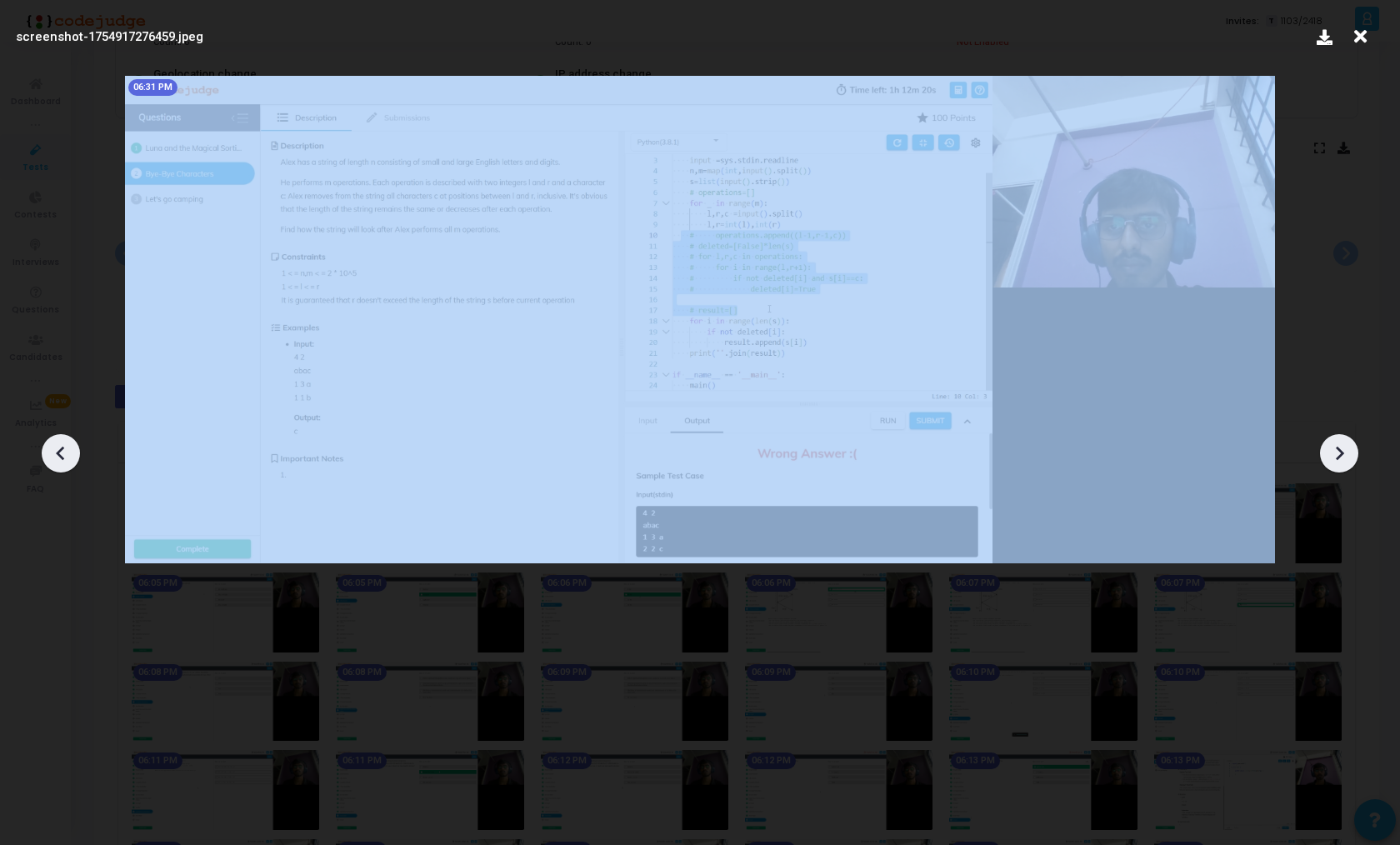
click at [1333, 457] on icon at bounding box center [1339, 453] width 25 height 25
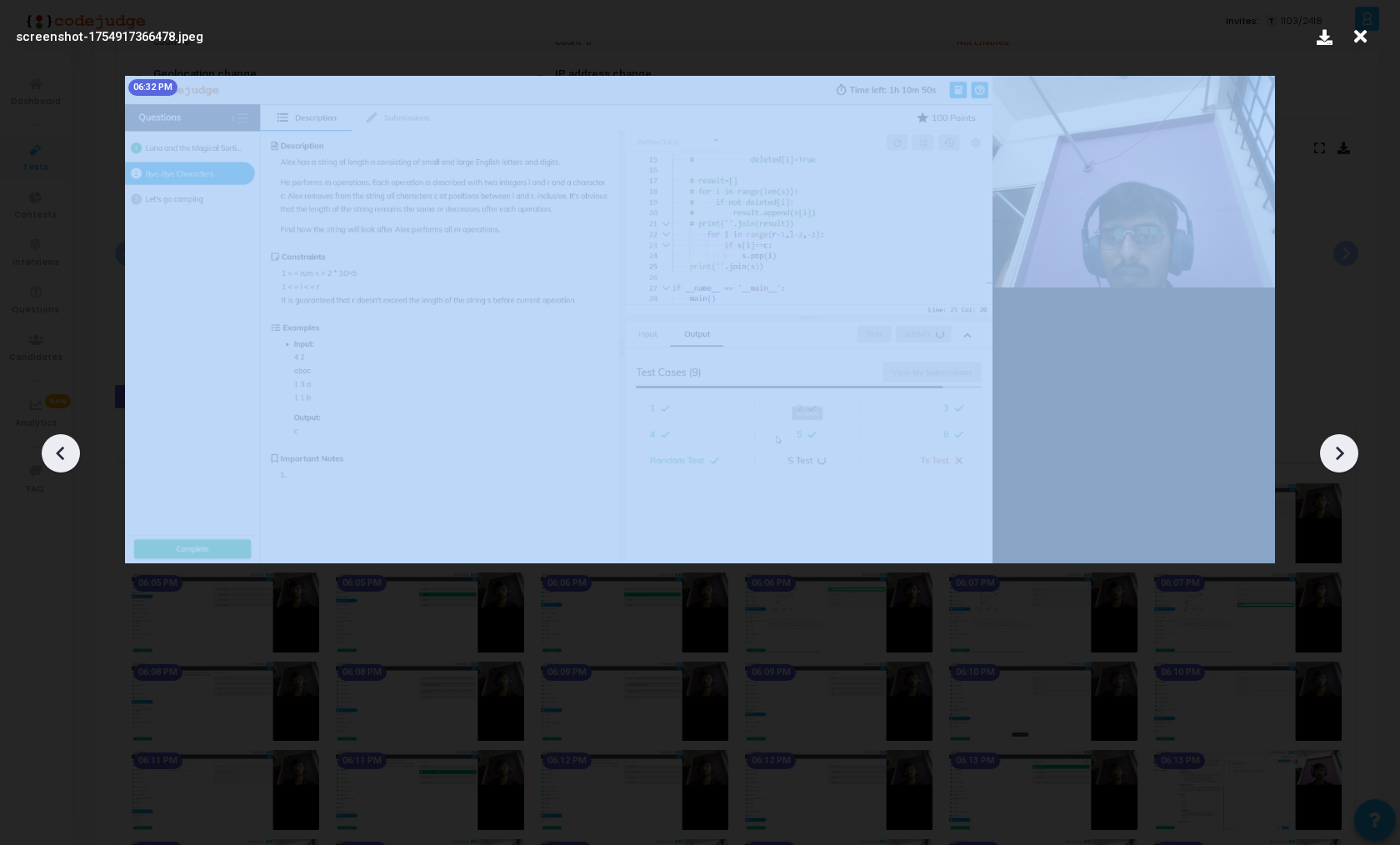
click at [1333, 457] on icon at bounding box center [1339, 453] width 25 height 25
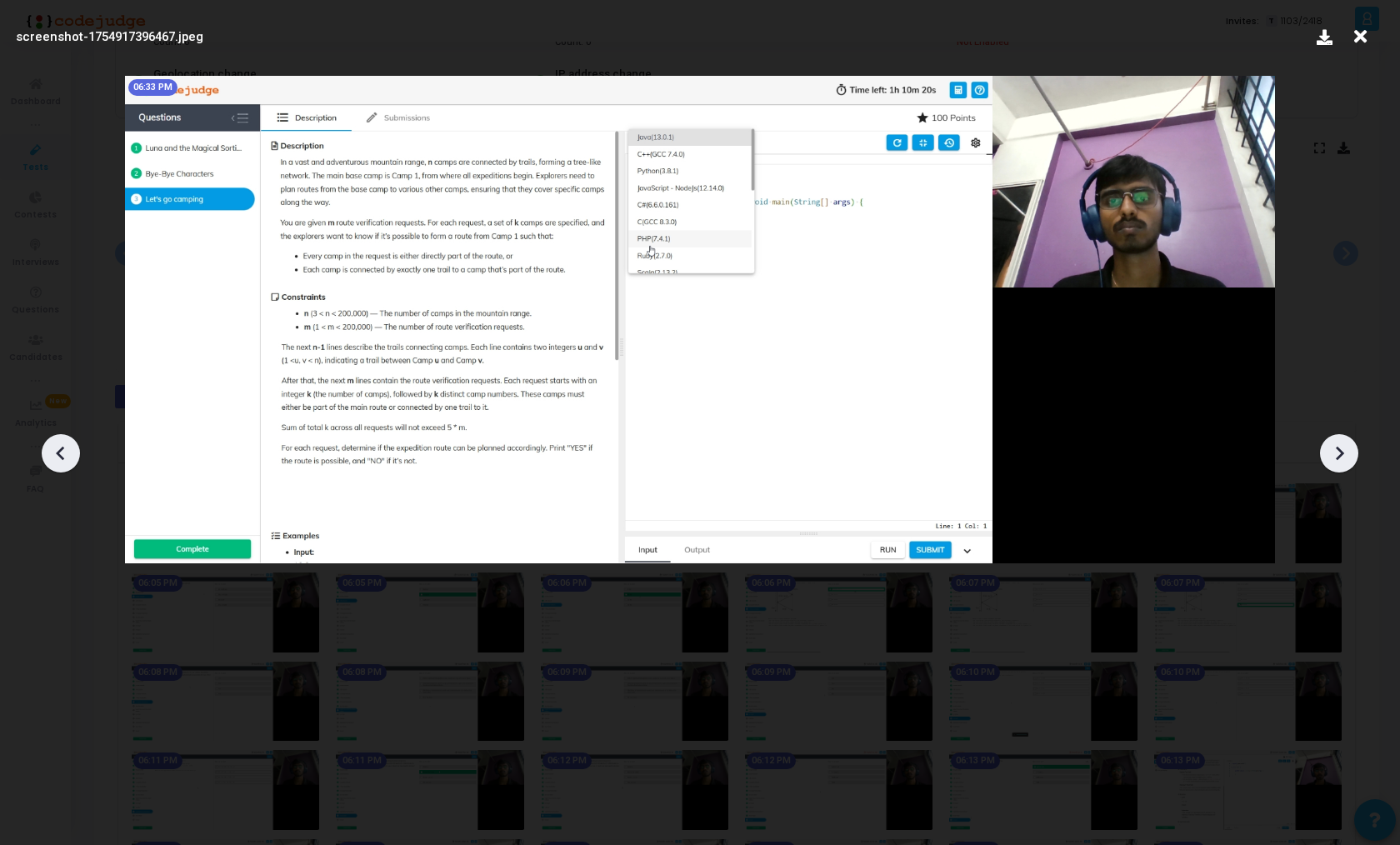
click at [1333, 457] on icon at bounding box center [1339, 453] width 25 height 25
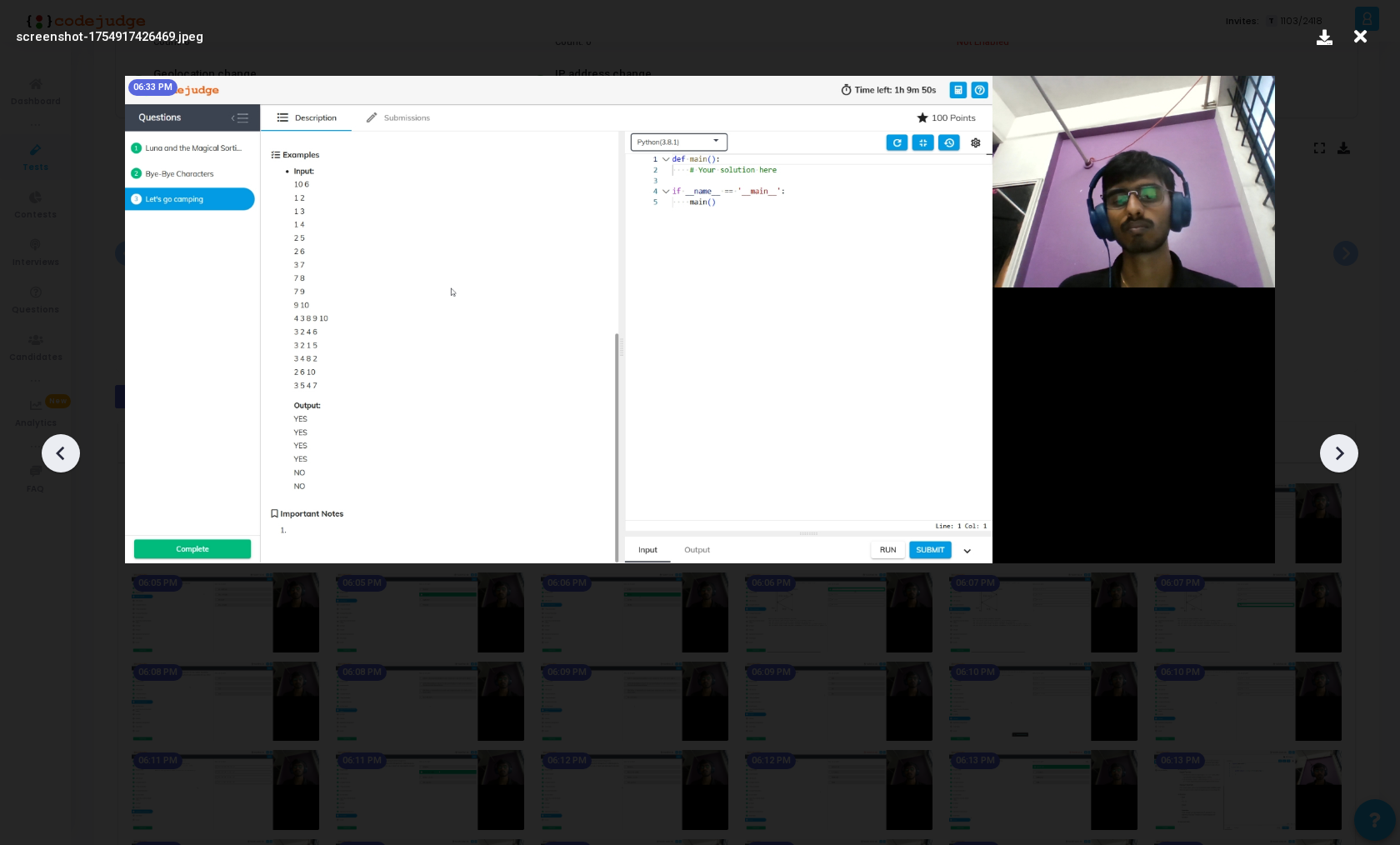
click at [1333, 457] on icon at bounding box center [1339, 453] width 25 height 25
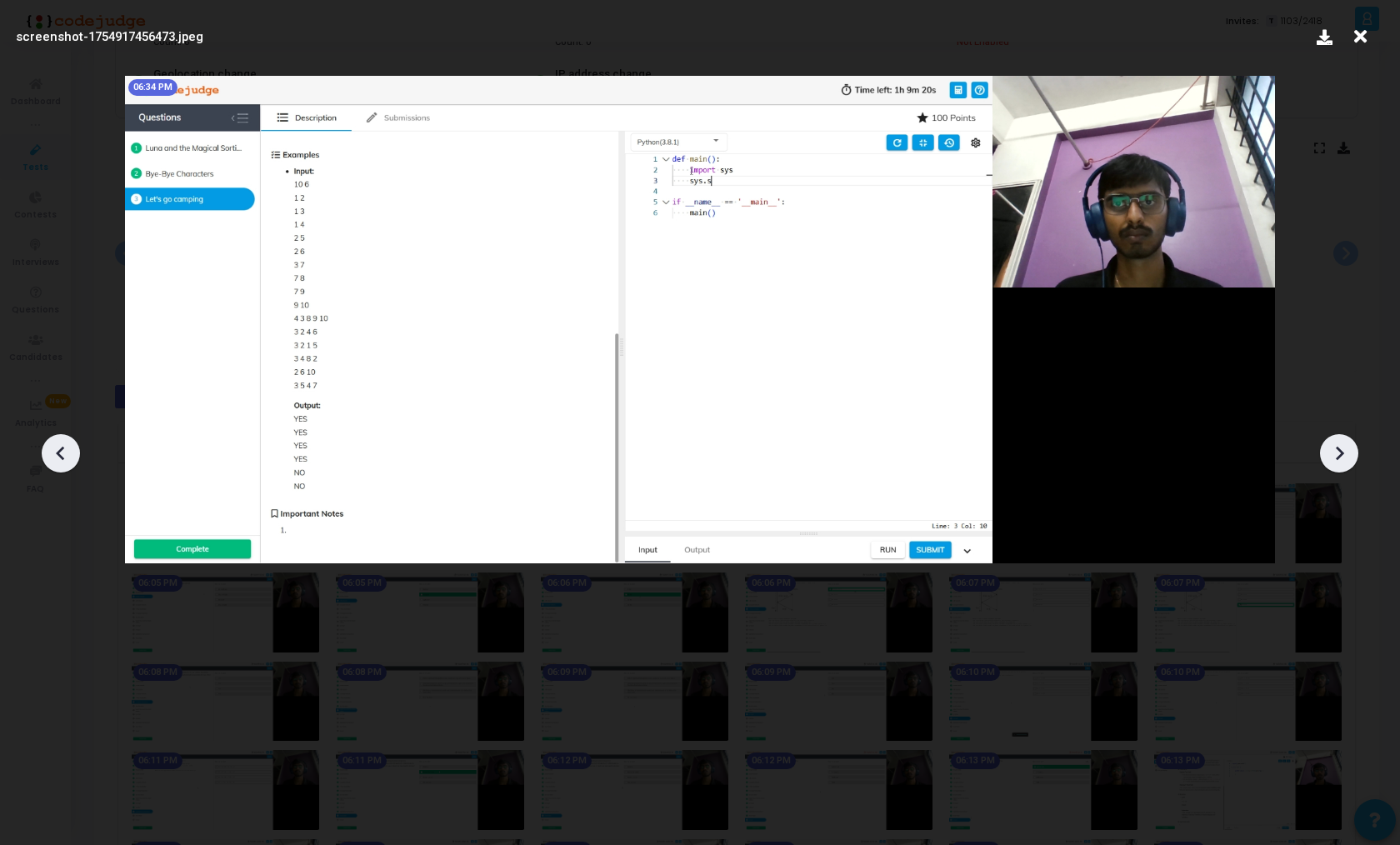
click at [1333, 457] on icon at bounding box center [1339, 453] width 25 height 25
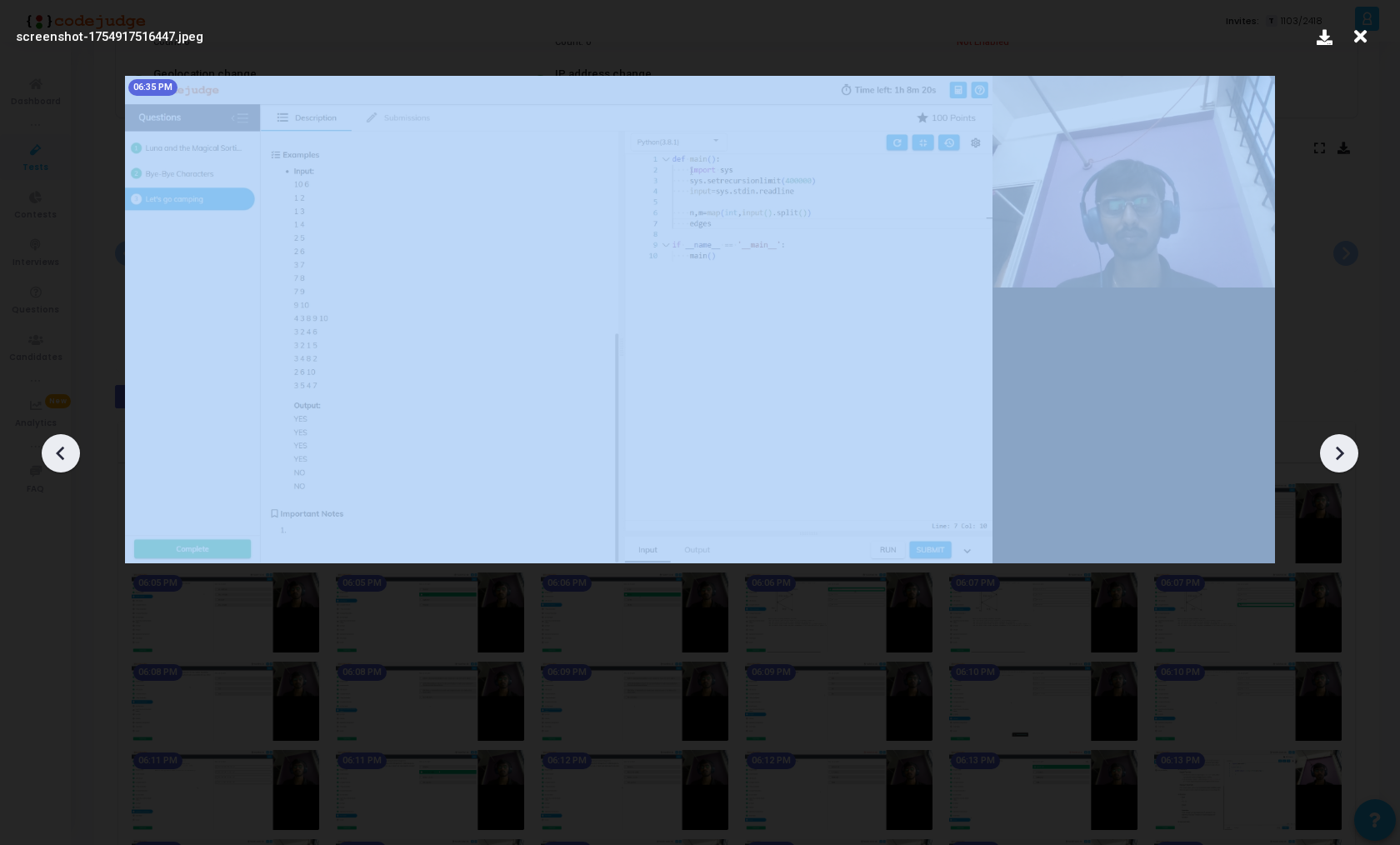
click at [1333, 457] on icon at bounding box center [1339, 453] width 25 height 25
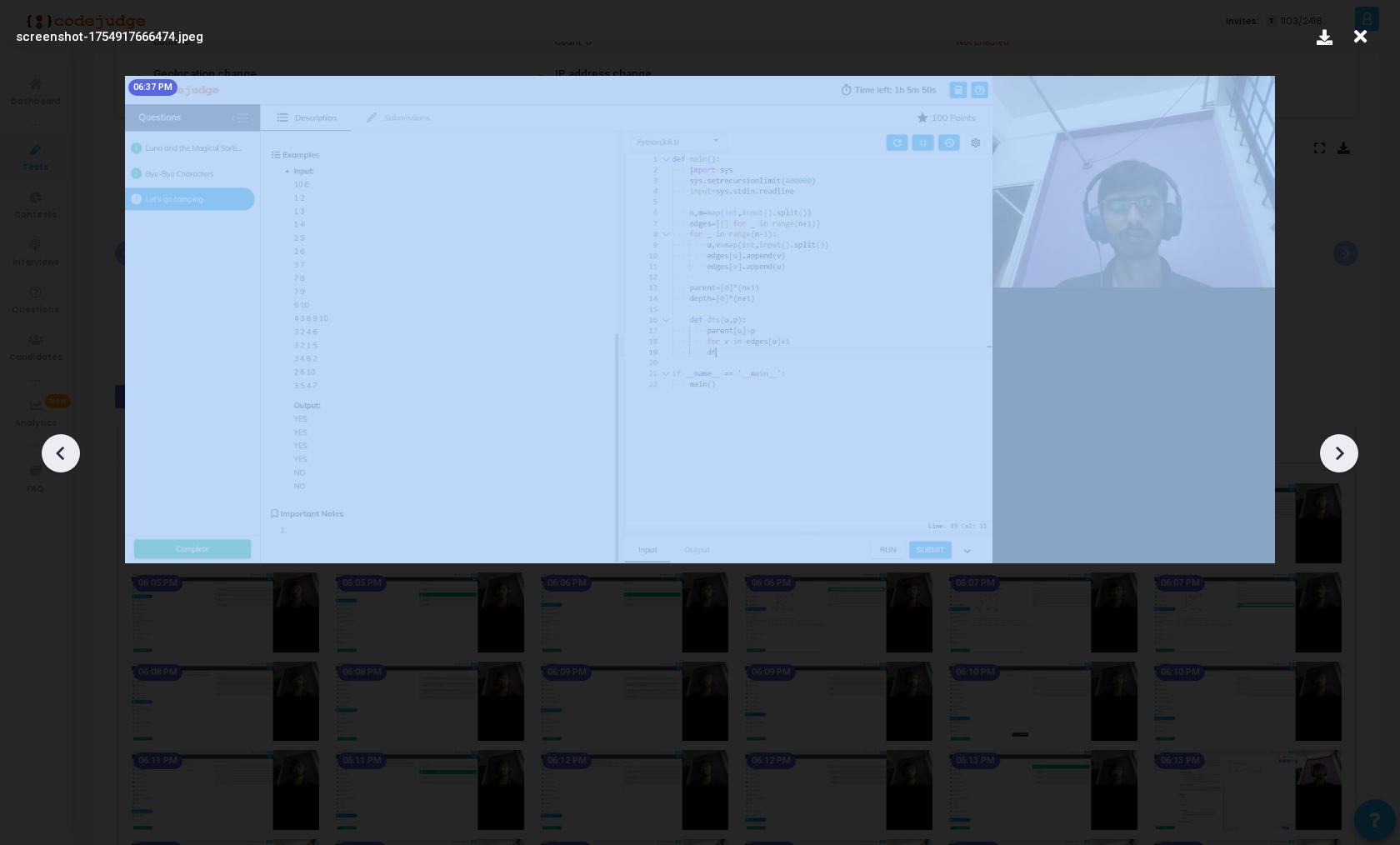
click at [1333, 457] on icon at bounding box center [1339, 453] width 25 height 25
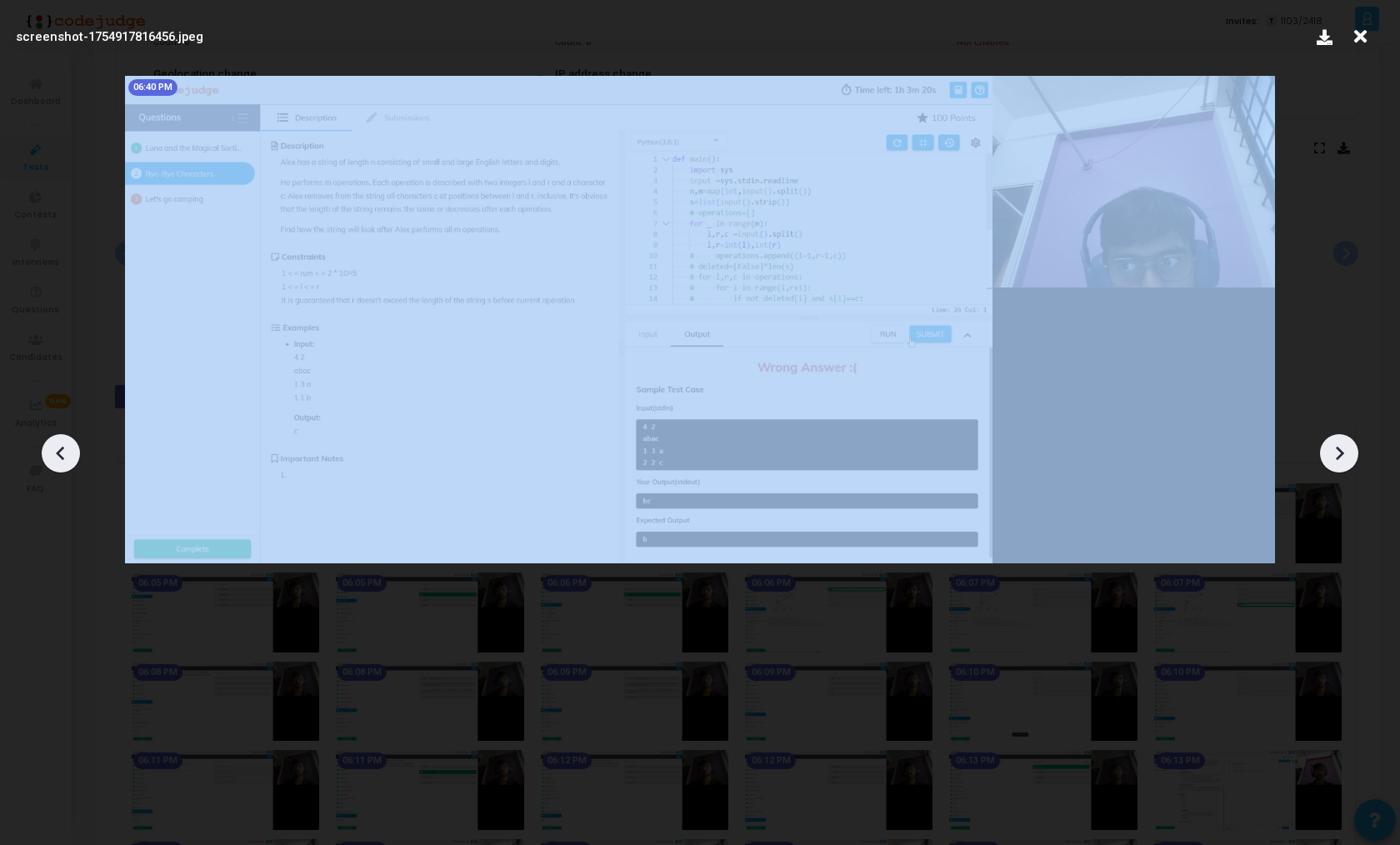
click at [1333, 457] on icon at bounding box center [1339, 453] width 25 height 25
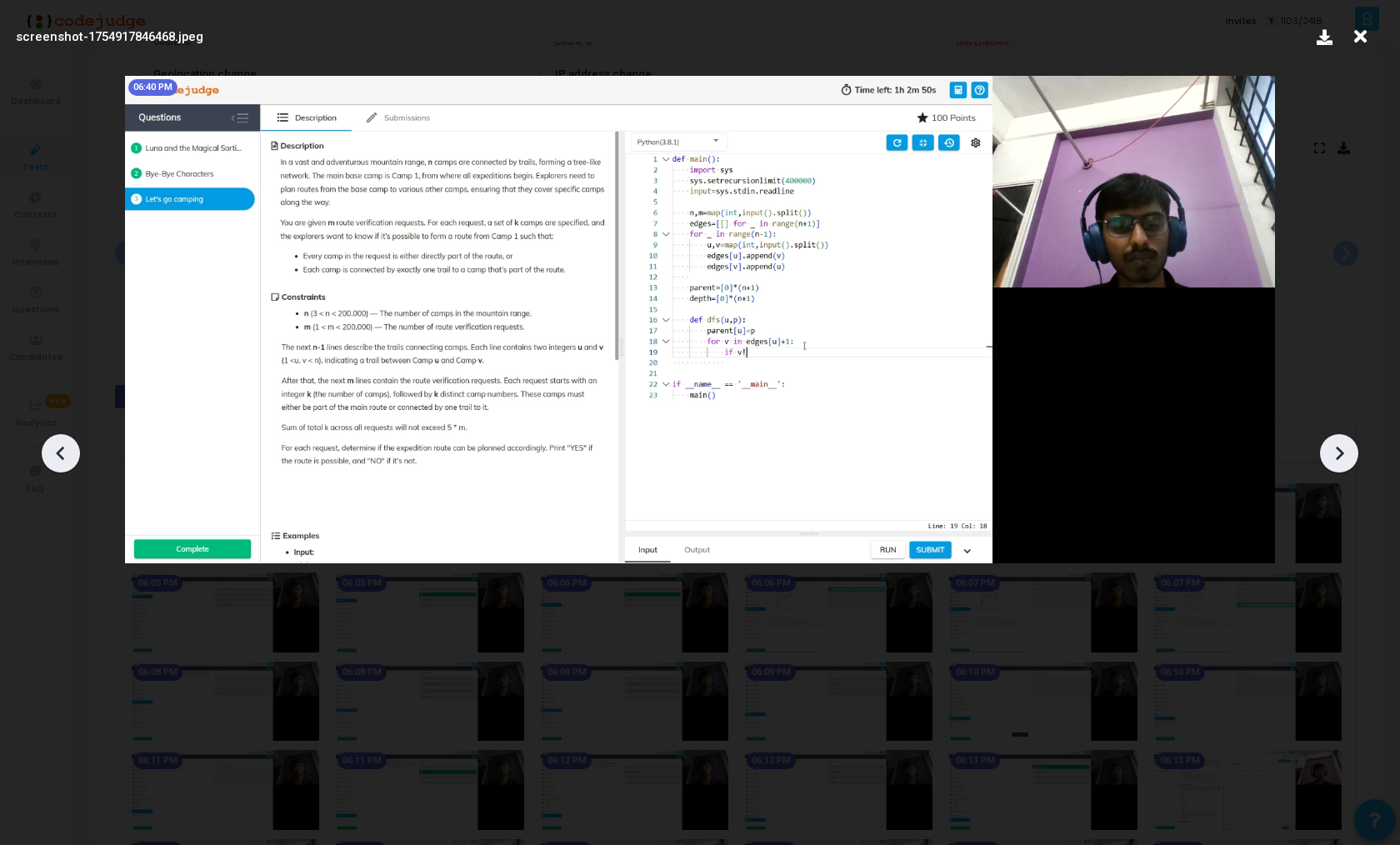
click at [46, 452] on div at bounding box center [60, 452] width 38 height 38
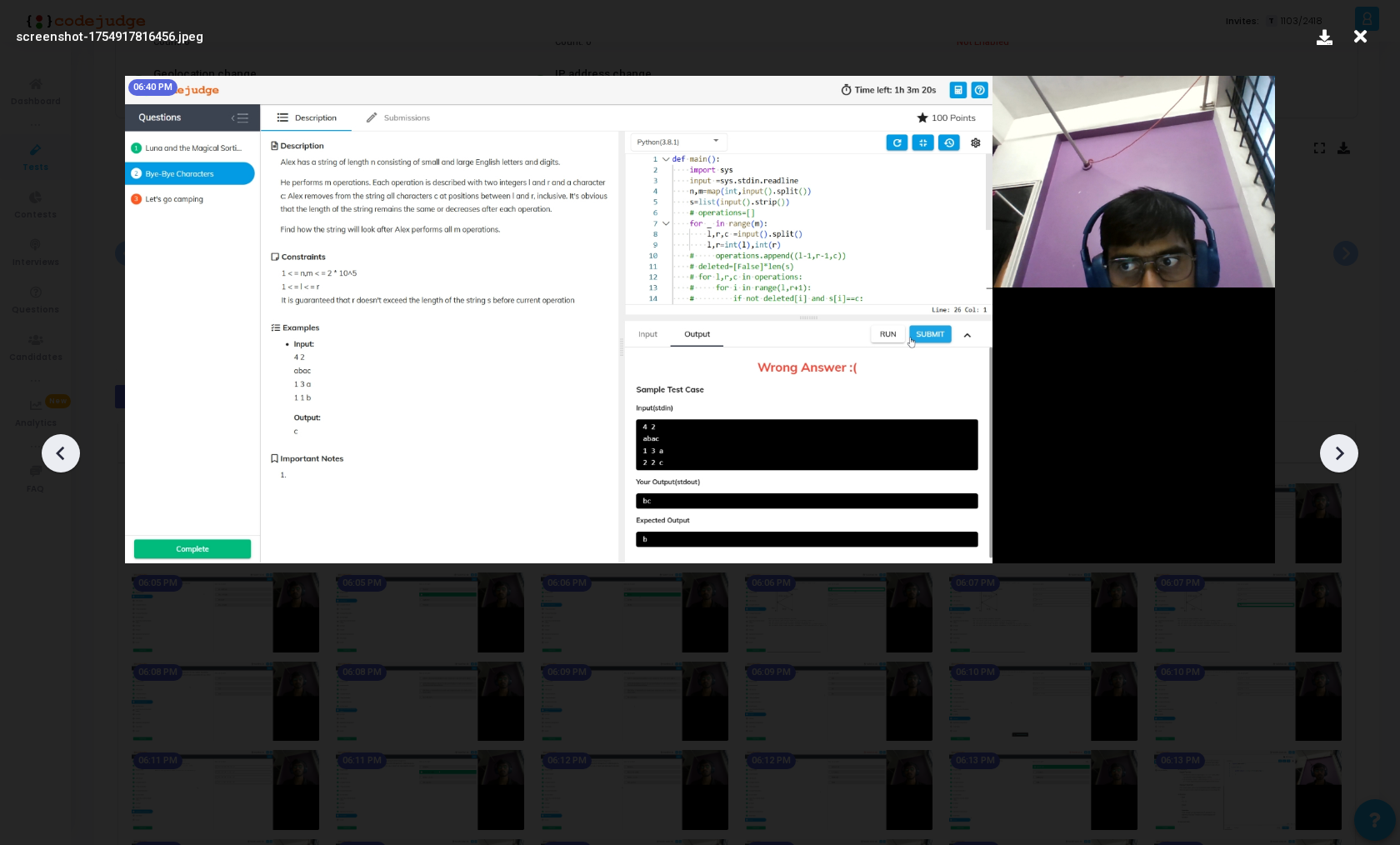
click at [46, 452] on div at bounding box center [60, 452] width 38 height 38
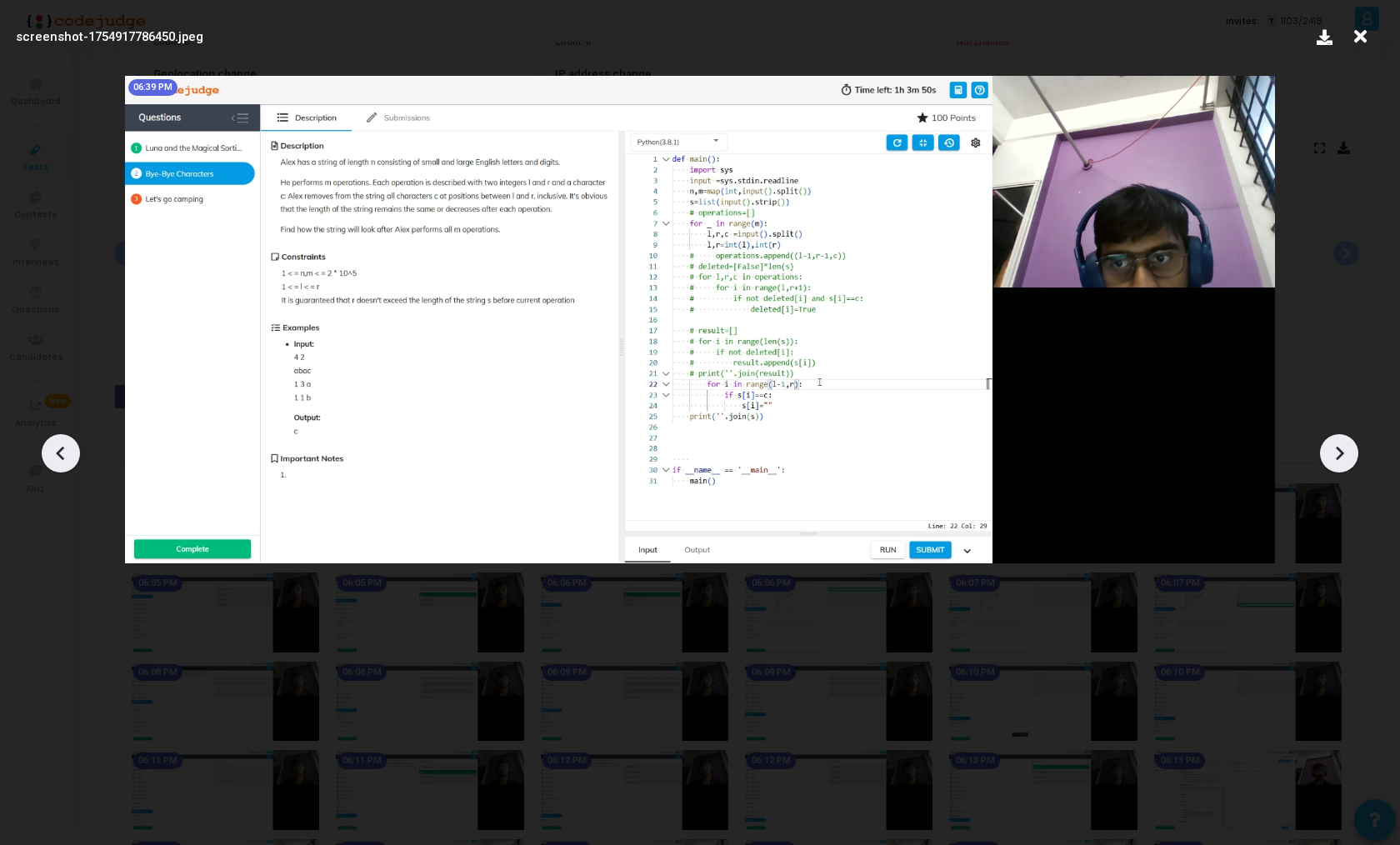
click at [1338, 452] on icon at bounding box center [1339, 453] width 25 height 25
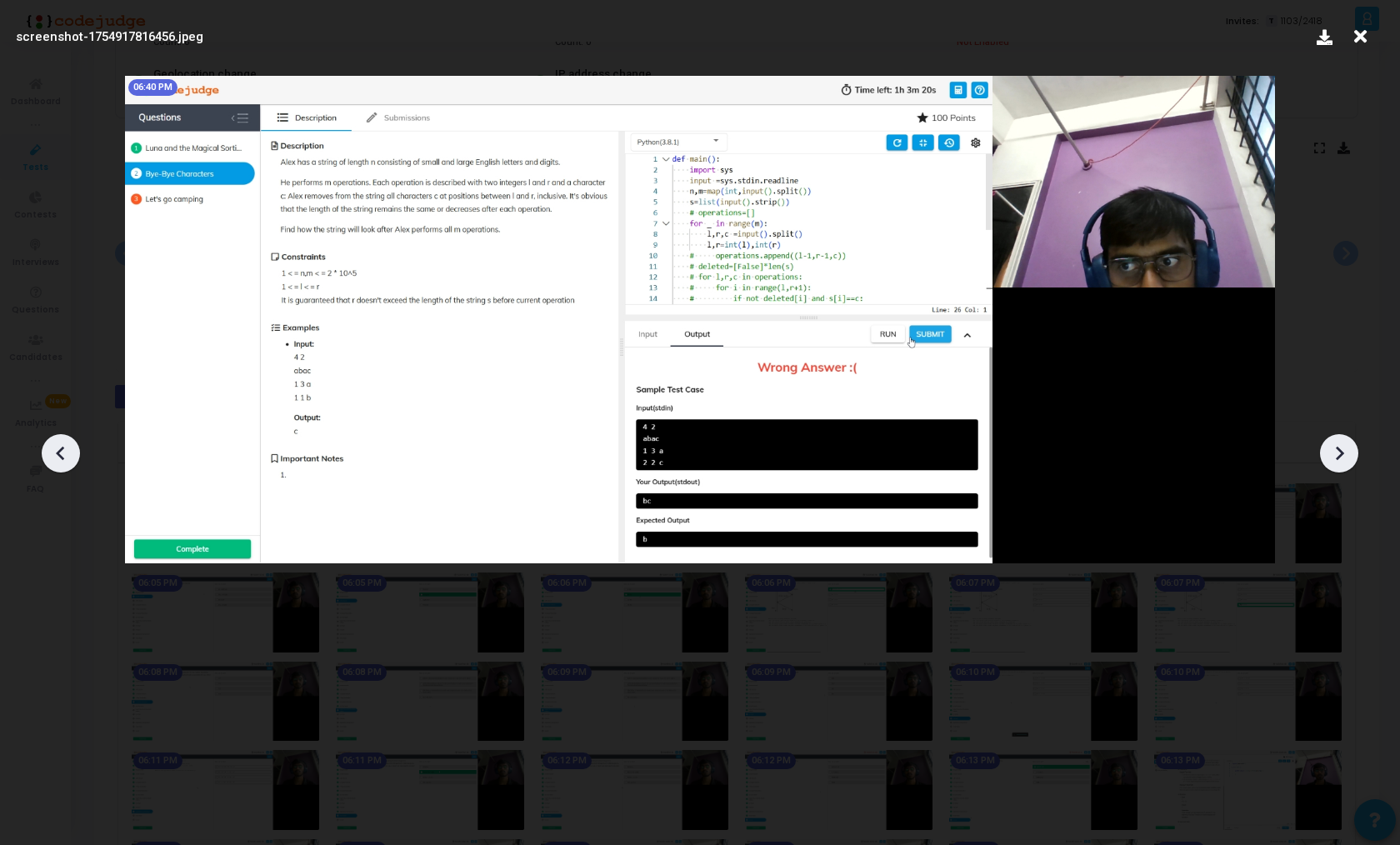
click at [1338, 452] on icon at bounding box center [1339, 453] width 25 height 25
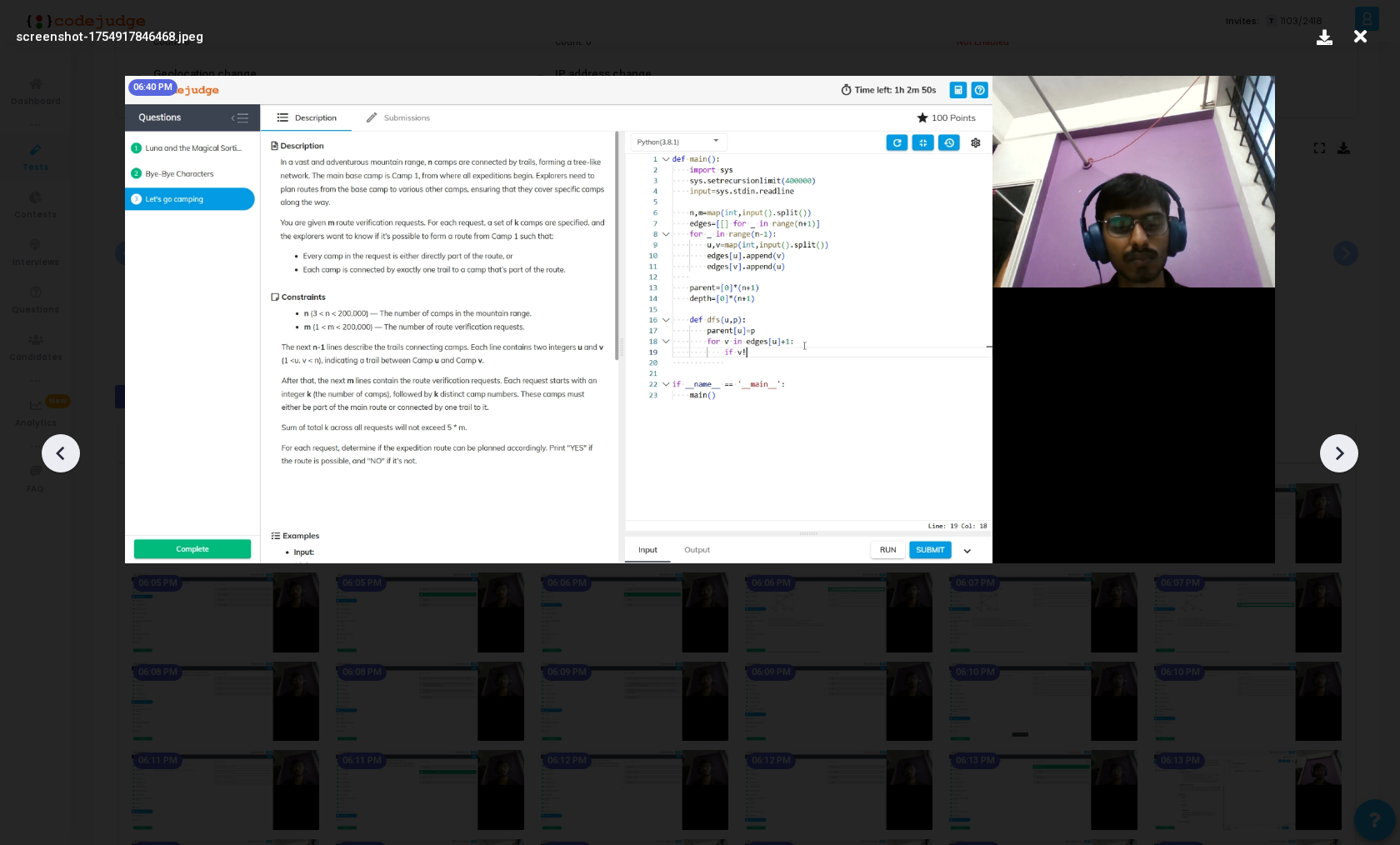
click at [1338, 452] on icon at bounding box center [1339, 453] width 25 height 25
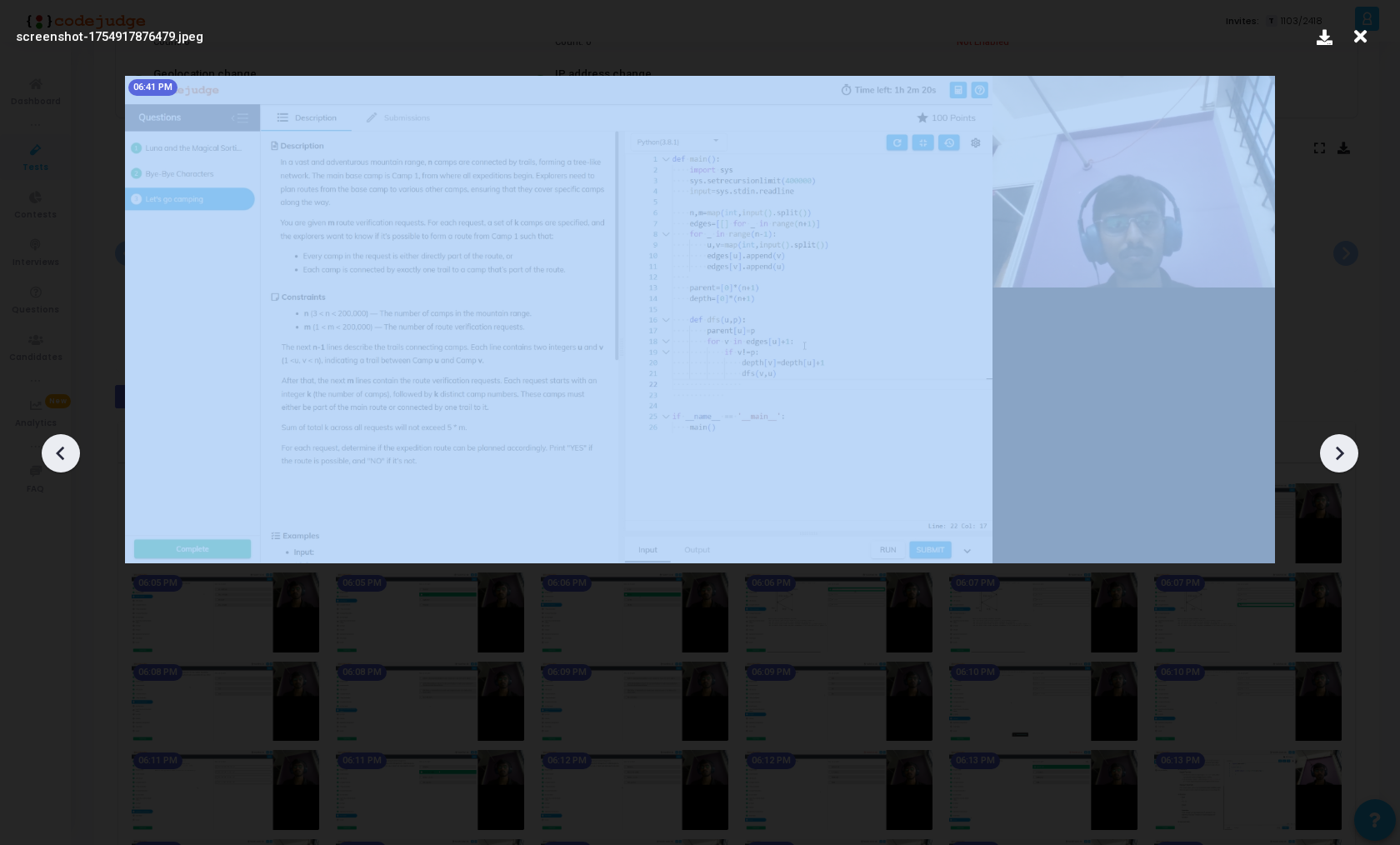
click at [1338, 452] on icon at bounding box center [1339, 453] width 25 height 25
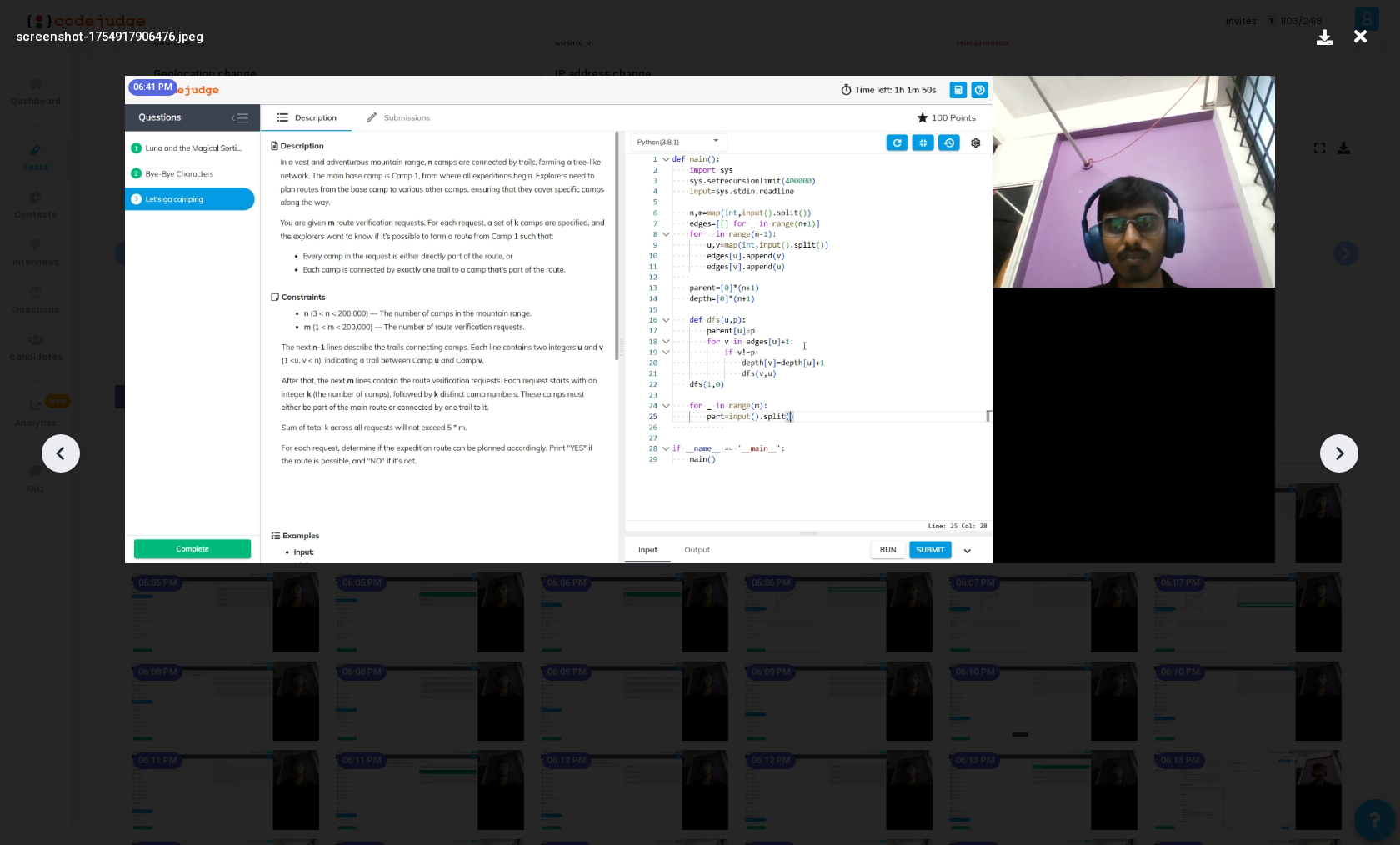
click at [73, 452] on div at bounding box center [60, 452] width 38 height 38
click at [1353, 461] on div at bounding box center [1339, 452] width 38 height 38
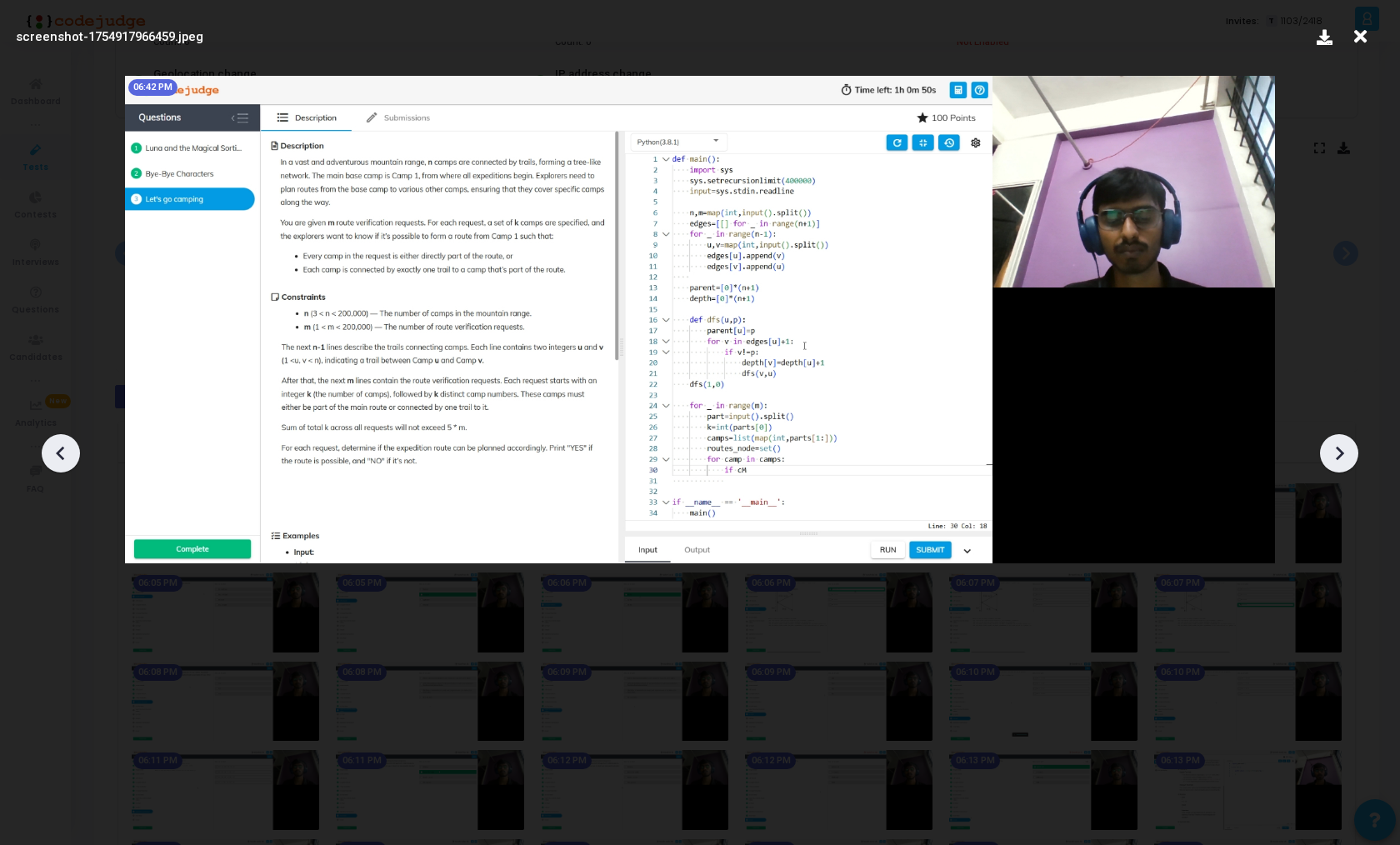
click at [1353, 461] on div at bounding box center [1339, 452] width 38 height 38
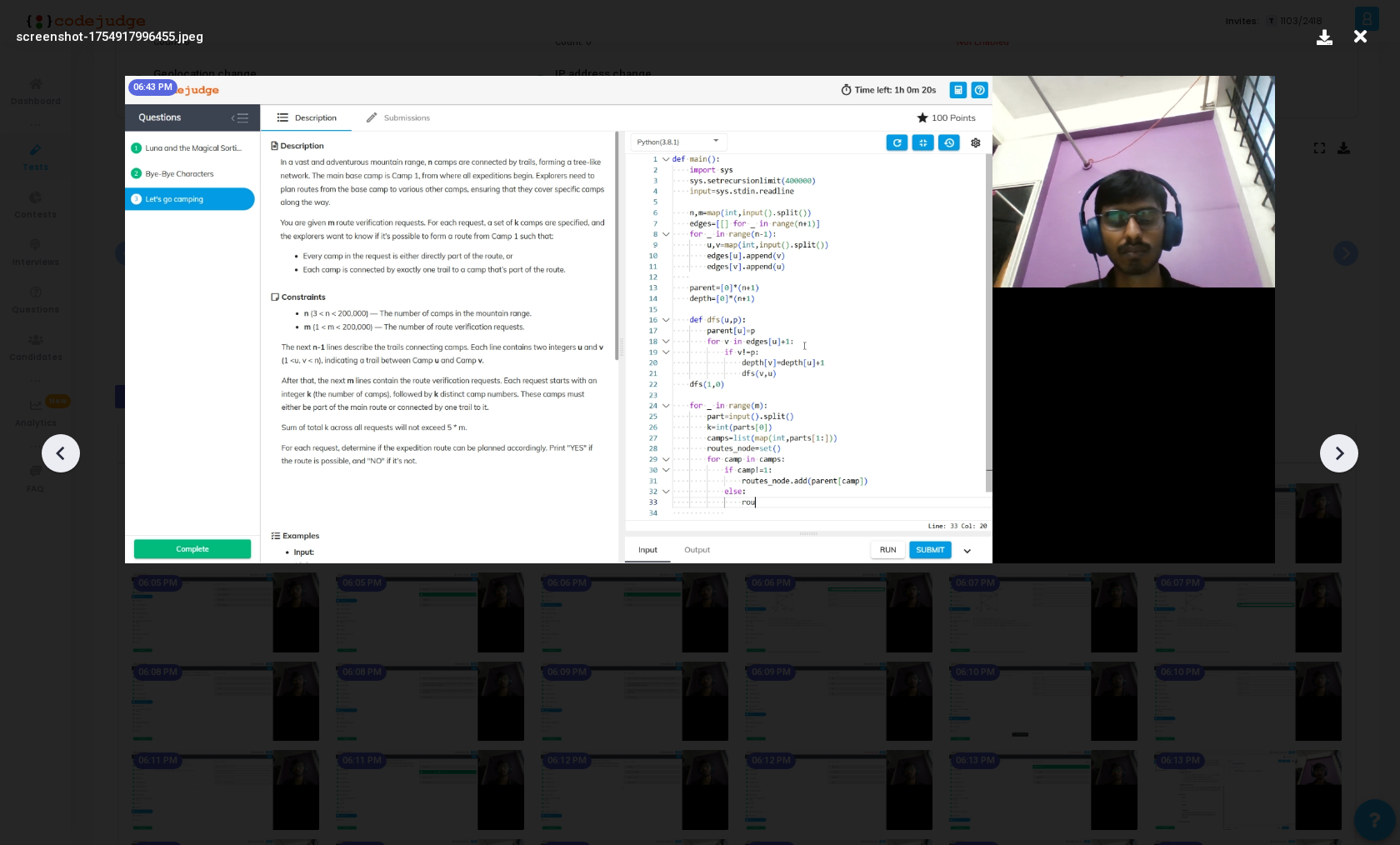
click at [1353, 461] on div at bounding box center [1339, 452] width 38 height 38
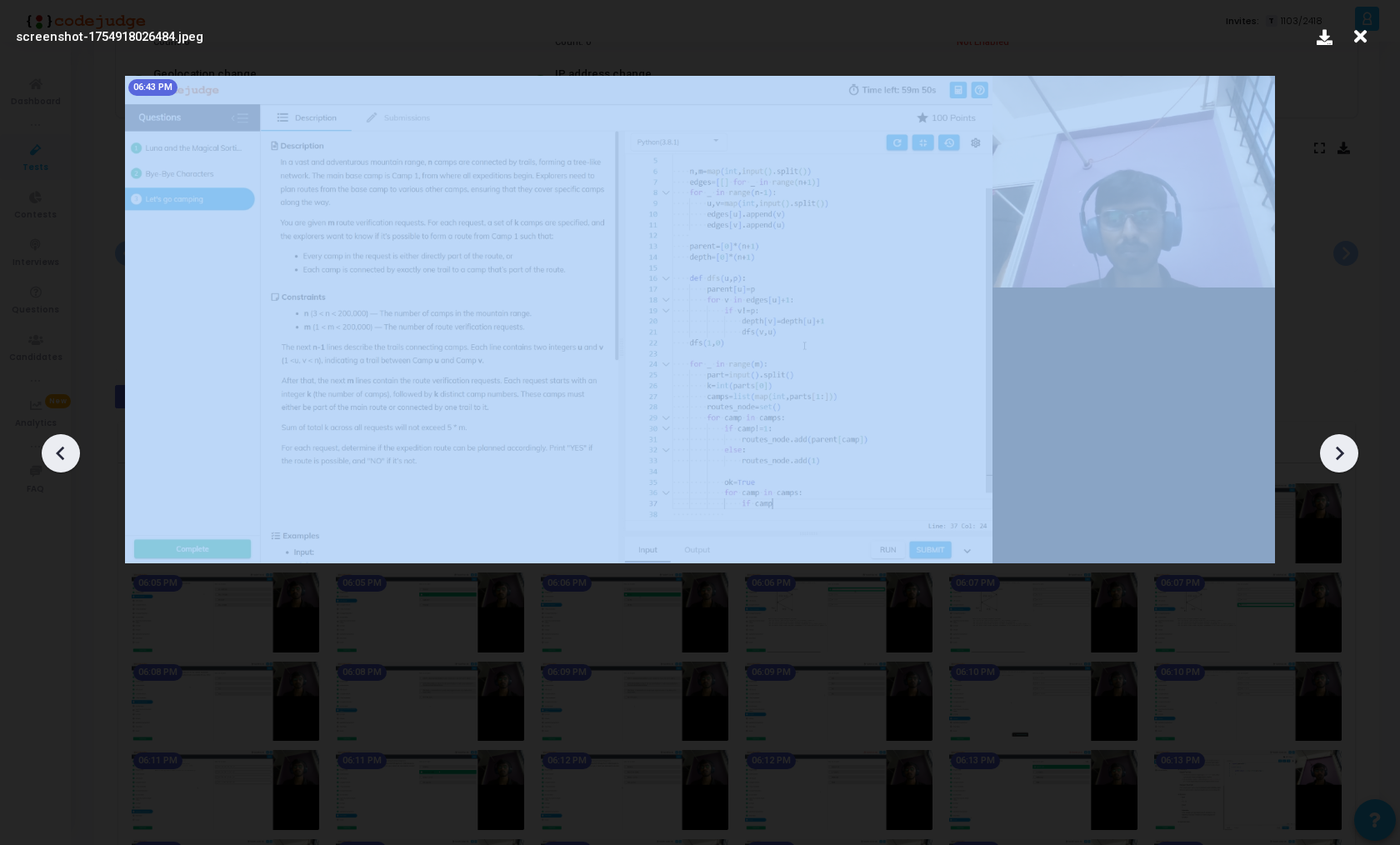
click at [1353, 461] on div at bounding box center [1339, 452] width 38 height 38
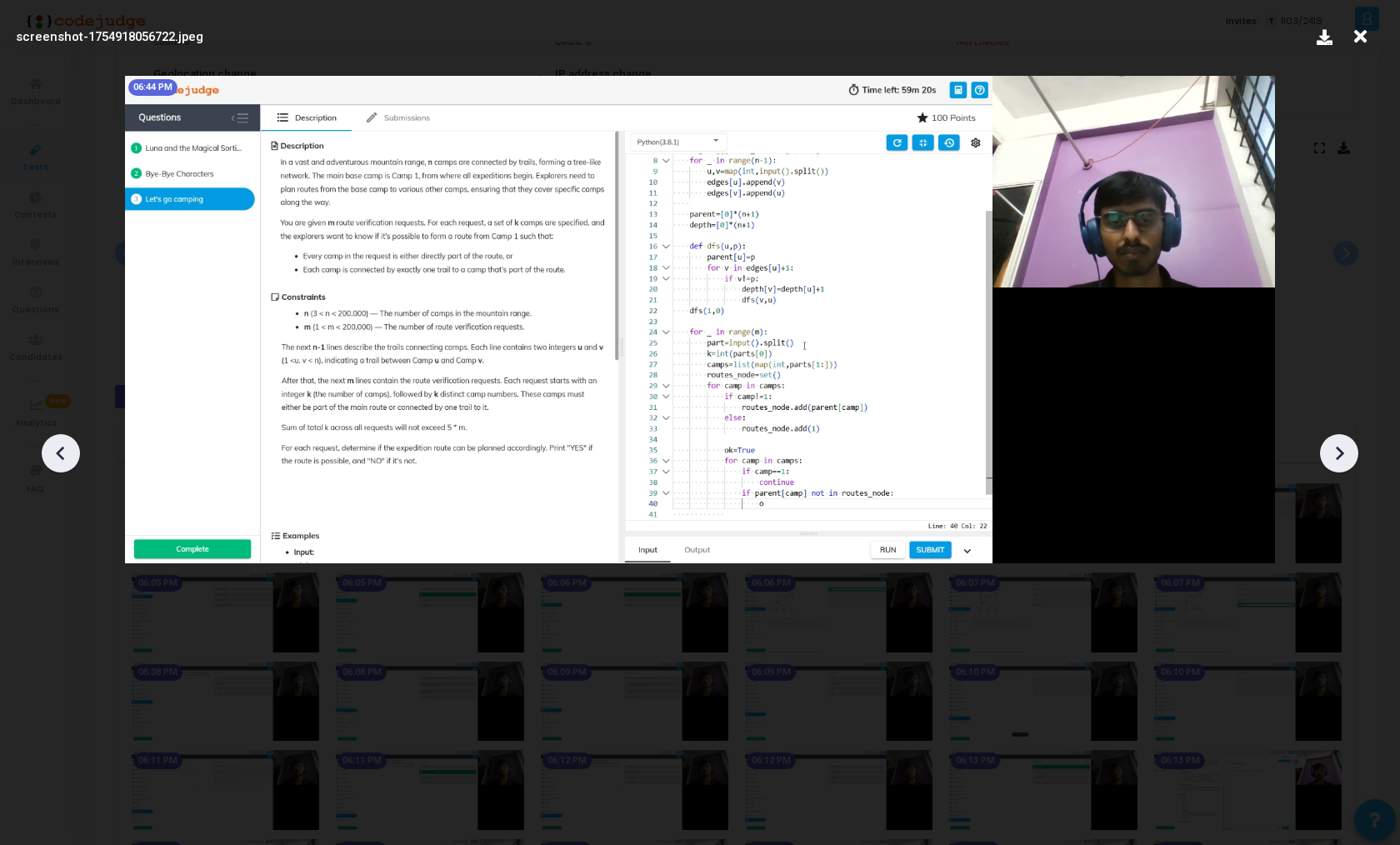
click at [1353, 461] on div at bounding box center [1339, 452] width 38 height 38
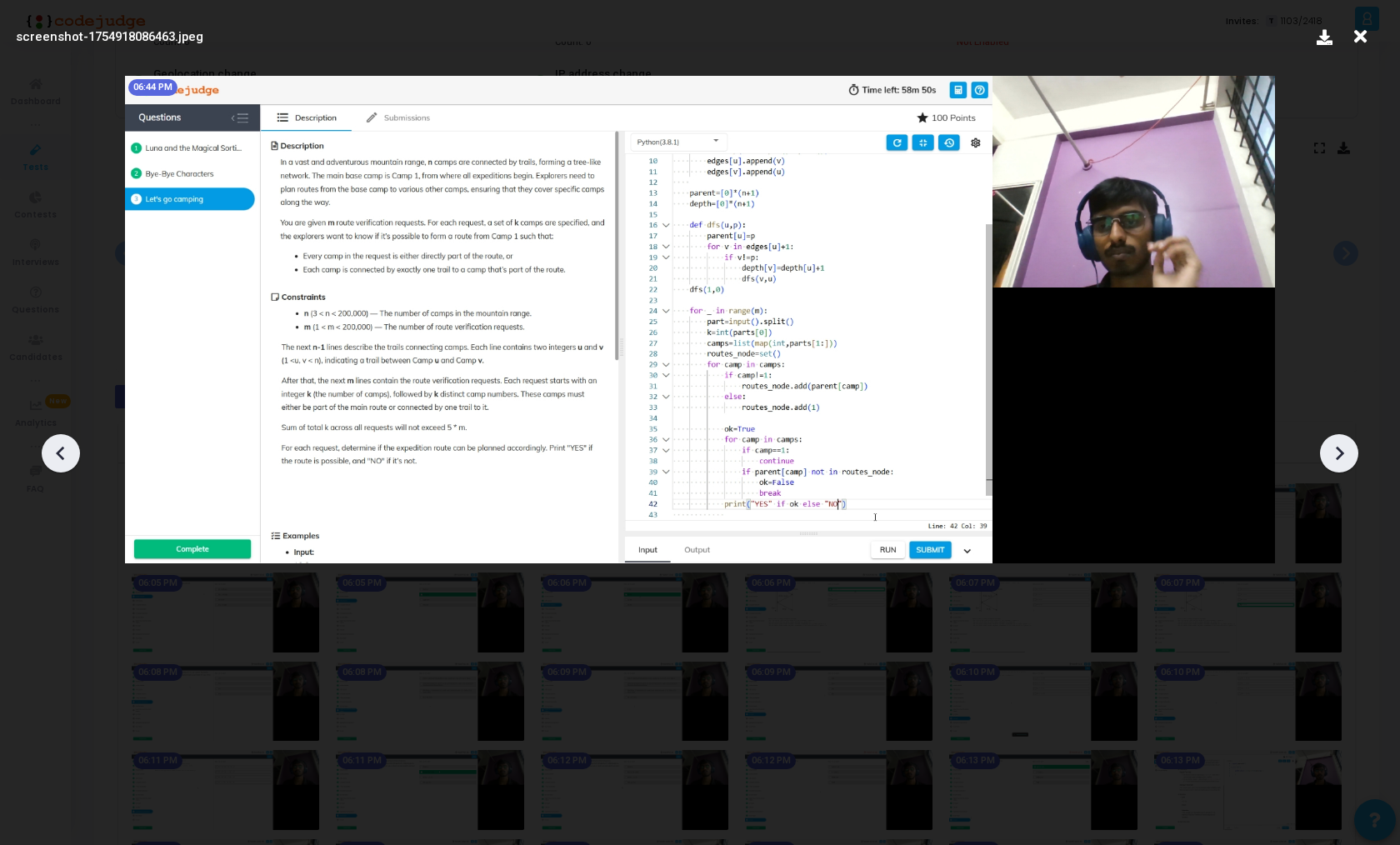
click at [1353, 461] on div at bounding box center [1339, 452] width 38 height 38
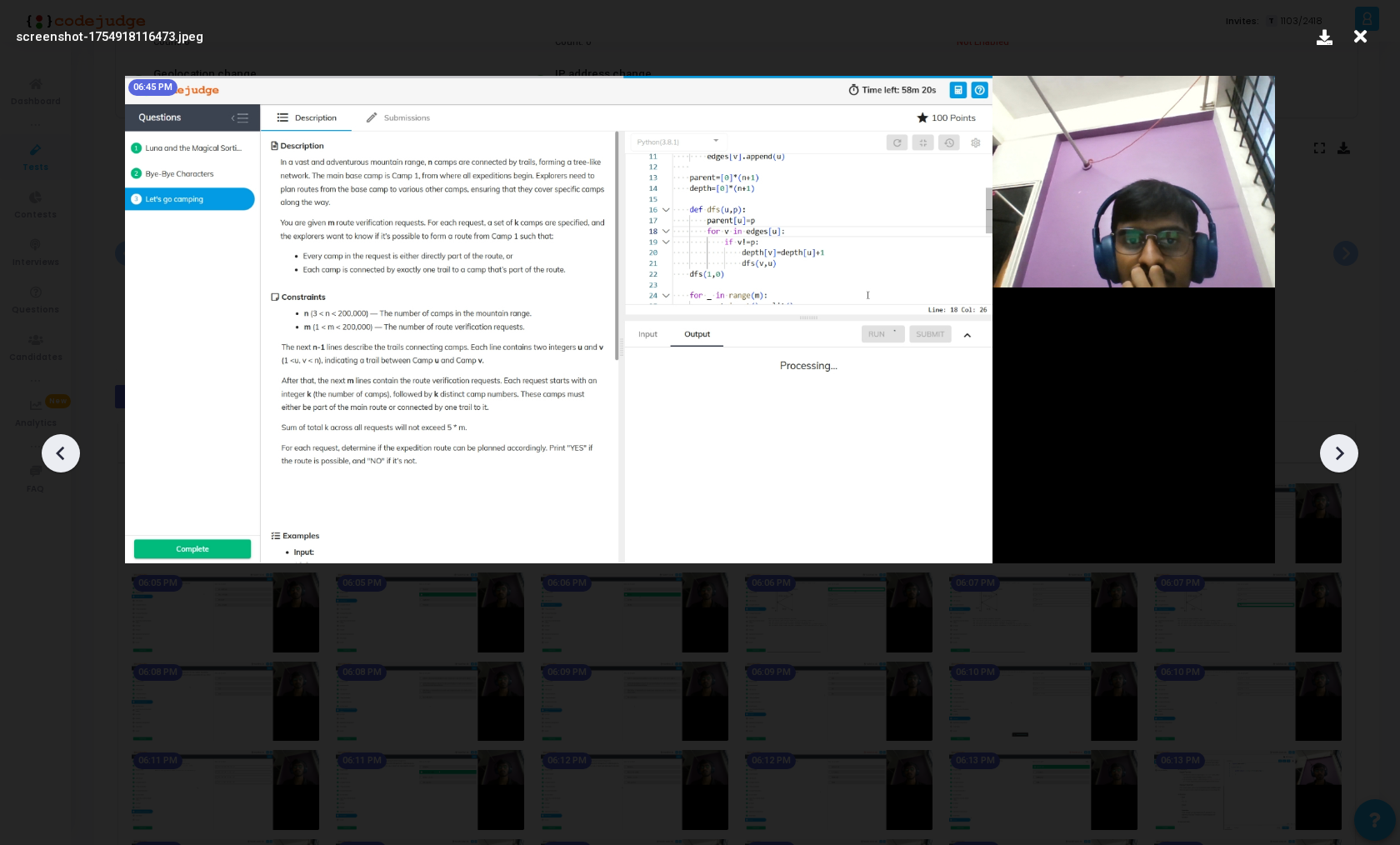
click at [1353, 461] on div at bounding box center [1339, 452] width 38 height 38
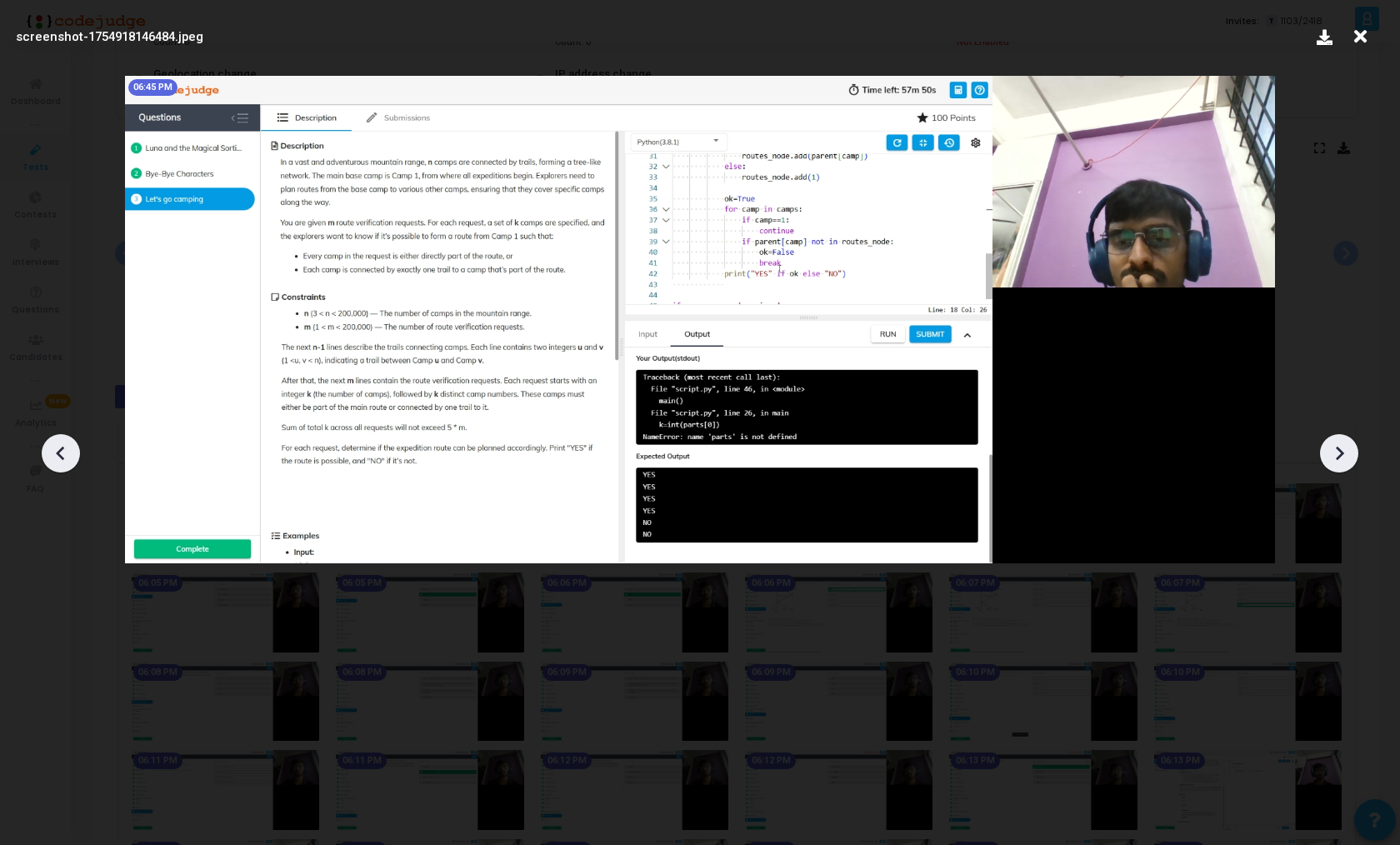
click at [1353, 461] on div at bounding box center [1339, 452] width 38 height 38
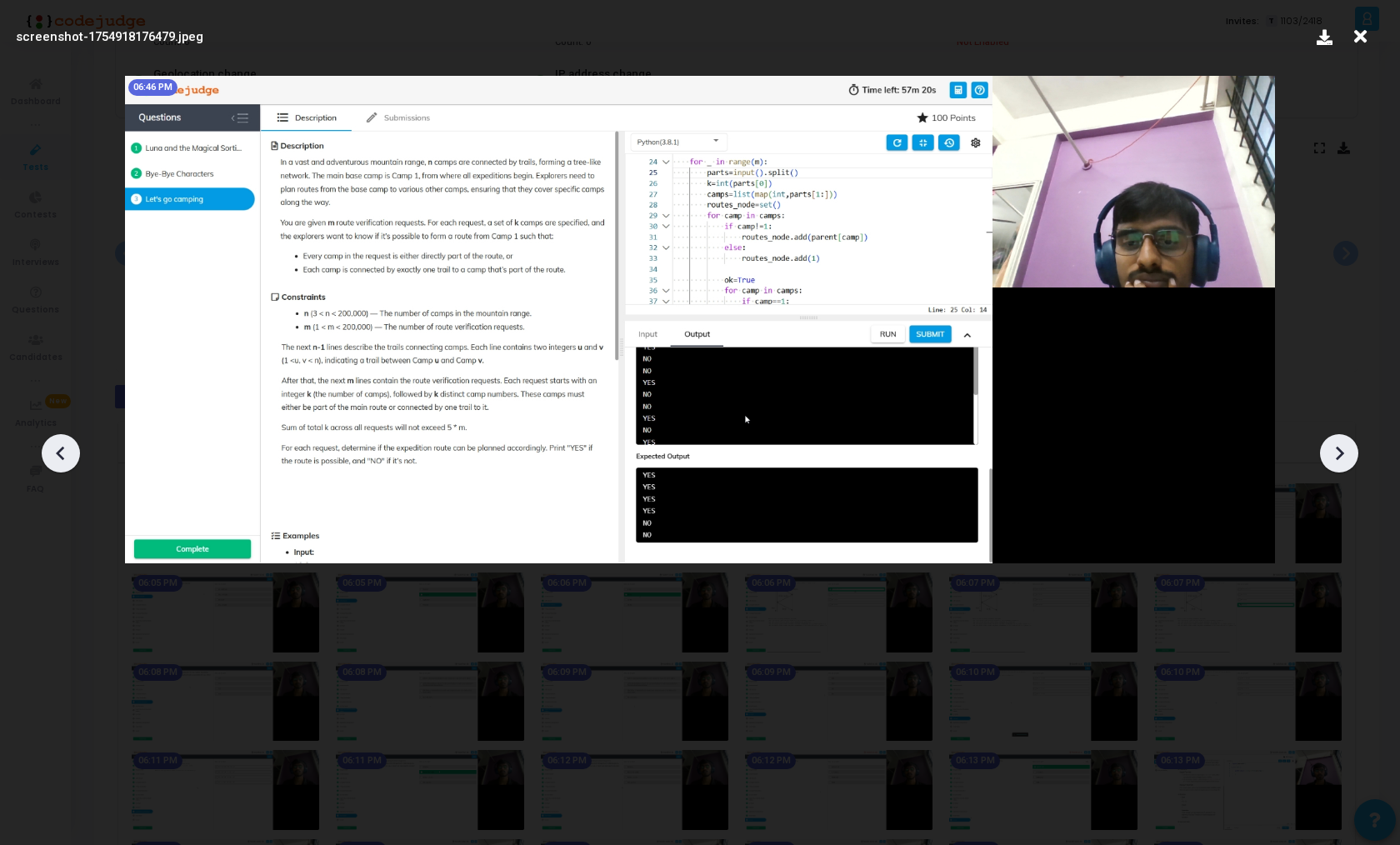
click at [1353, 461] on div at bounding box center [1339, 452] width 38 height 38
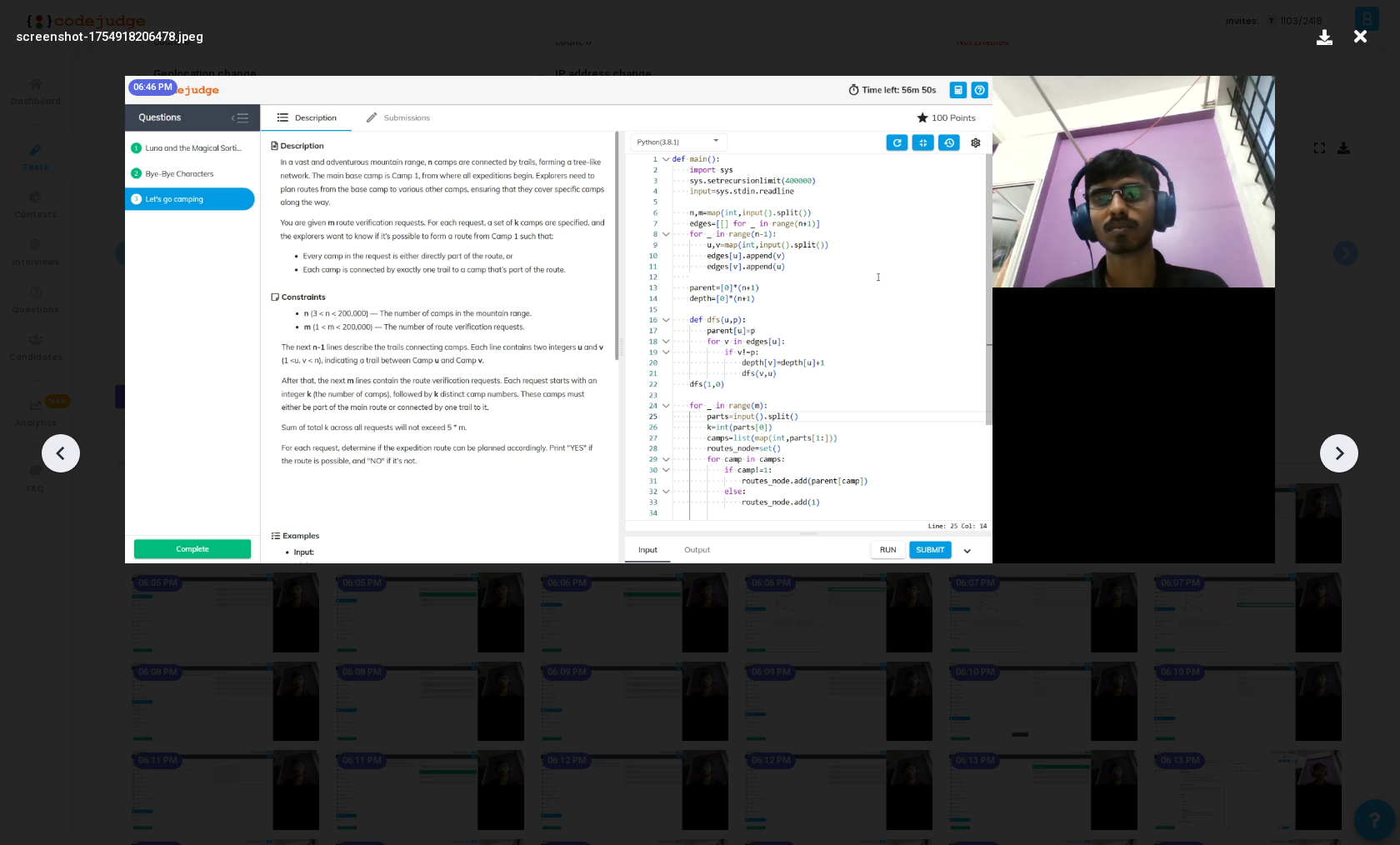
click at [1353, 461] on div at bounding box center [1339, 452] width 38 height 38
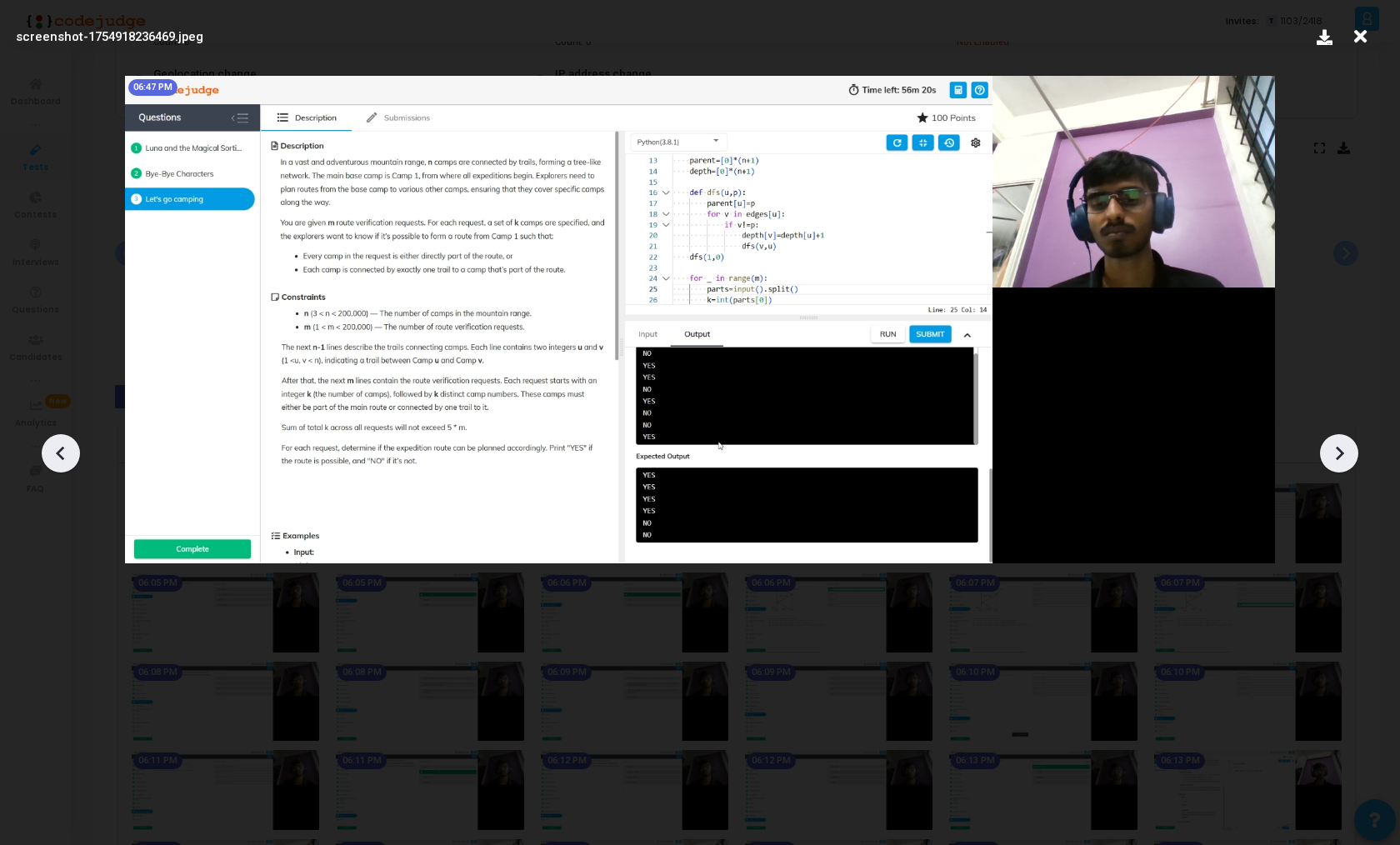
click at [1353, 461] on div at bounding box center [1339, 452] width 38 height 38
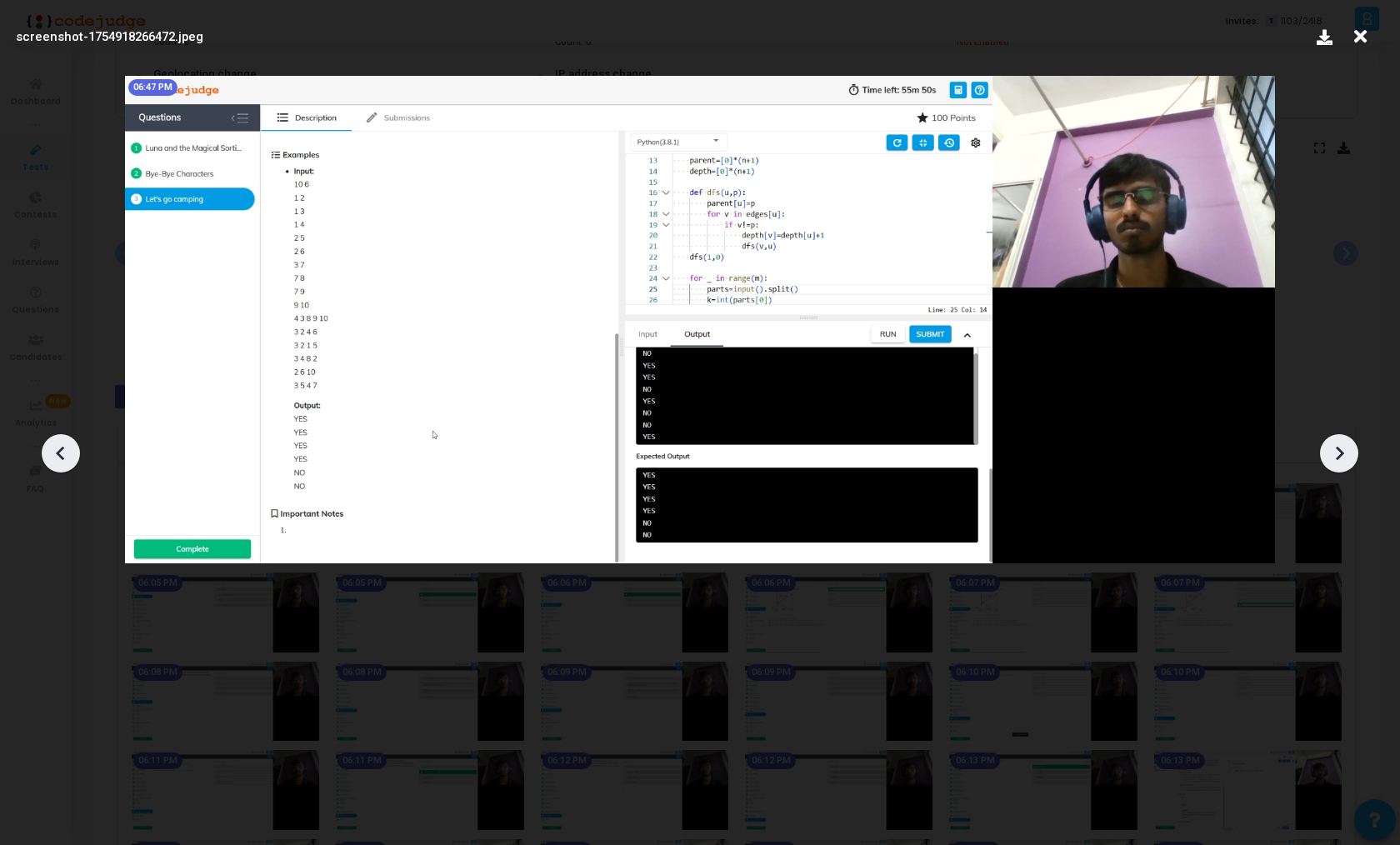
click at [1353, 461] on div at bounding box center [1339, 452] width 38 height 38
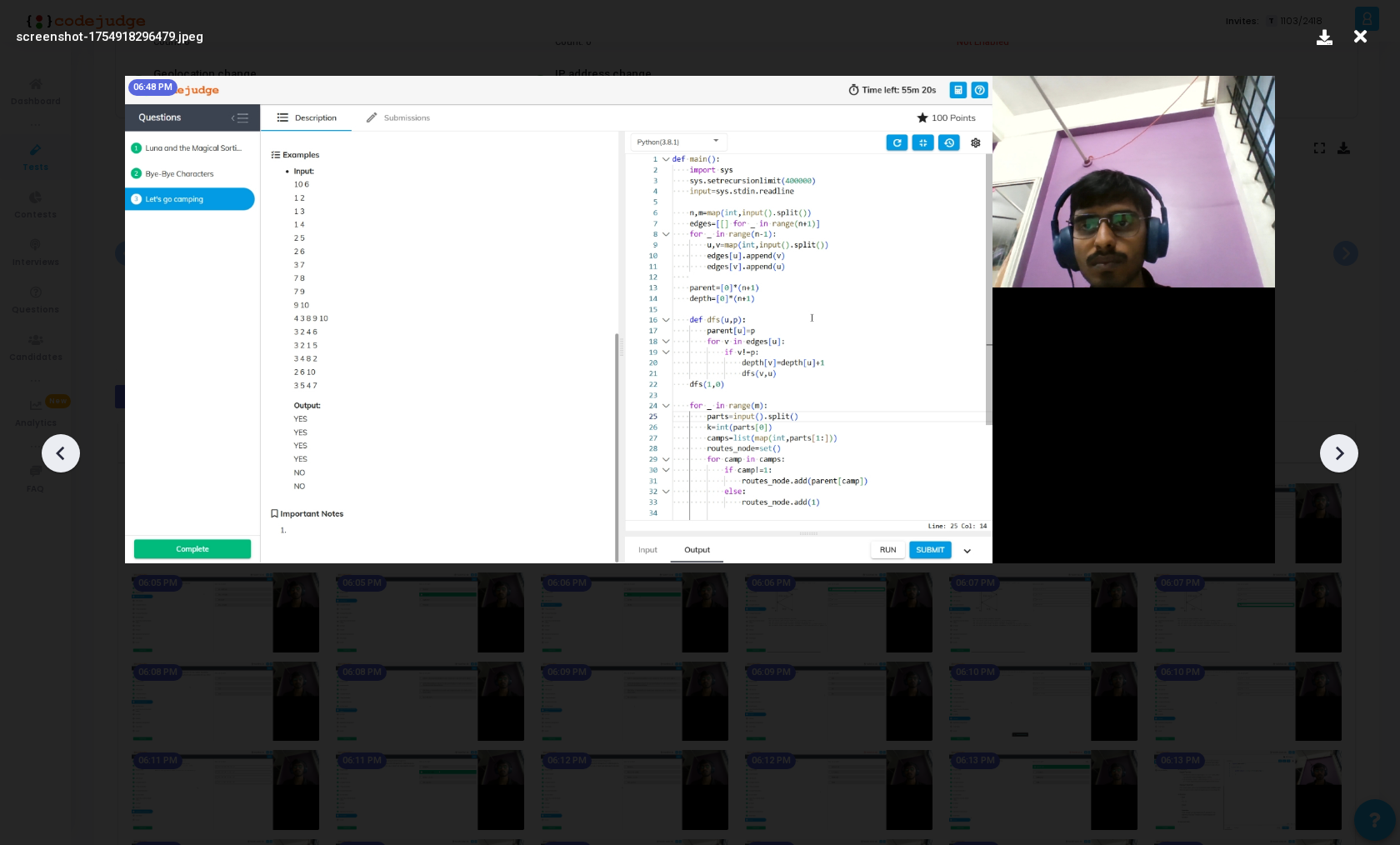
click at [1353, 461] on div at bounding box center [1339, 452] width 38 height 38
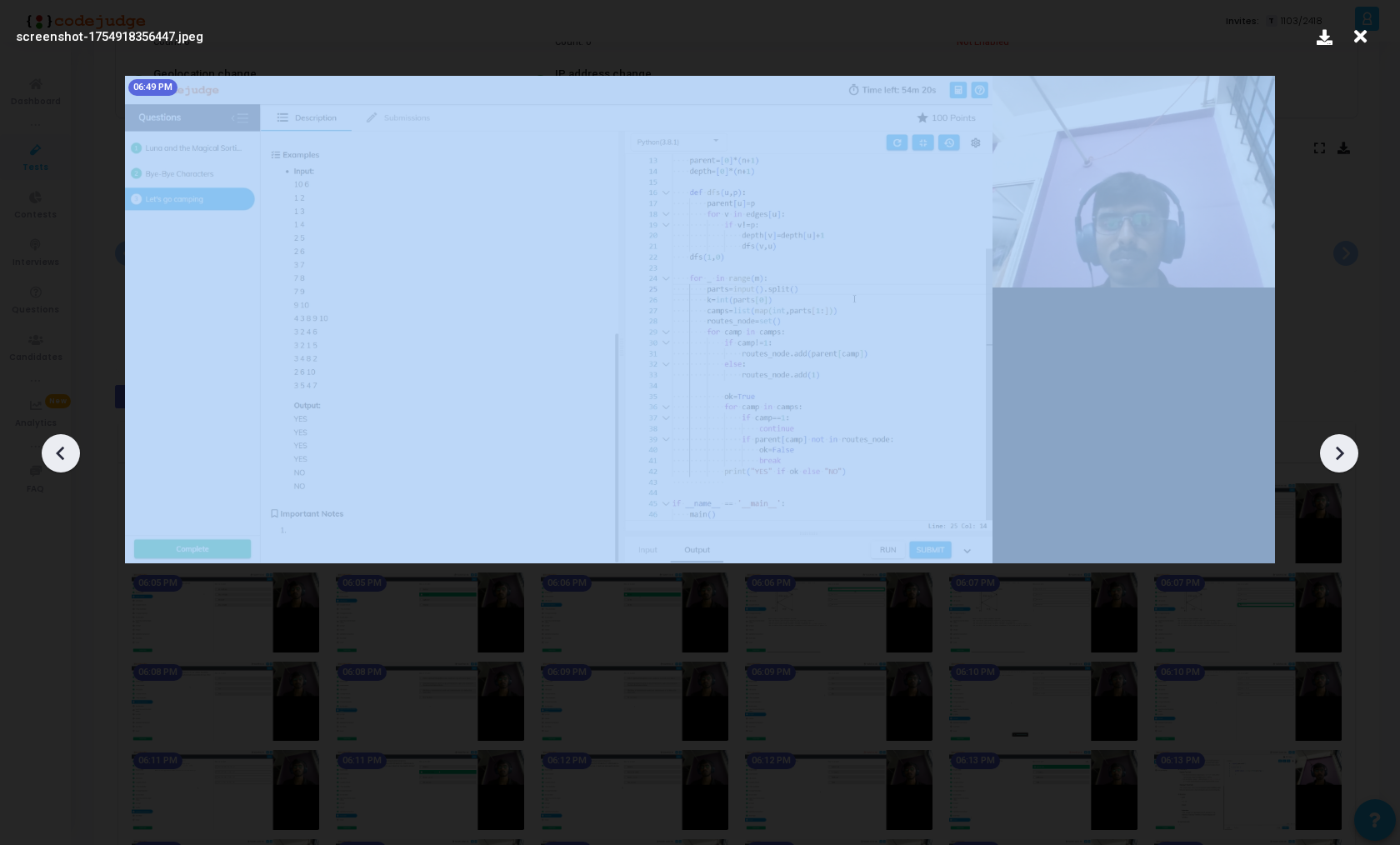
click at [1353, 461] on div at bounding box center [1339, 452] width 38 height 38
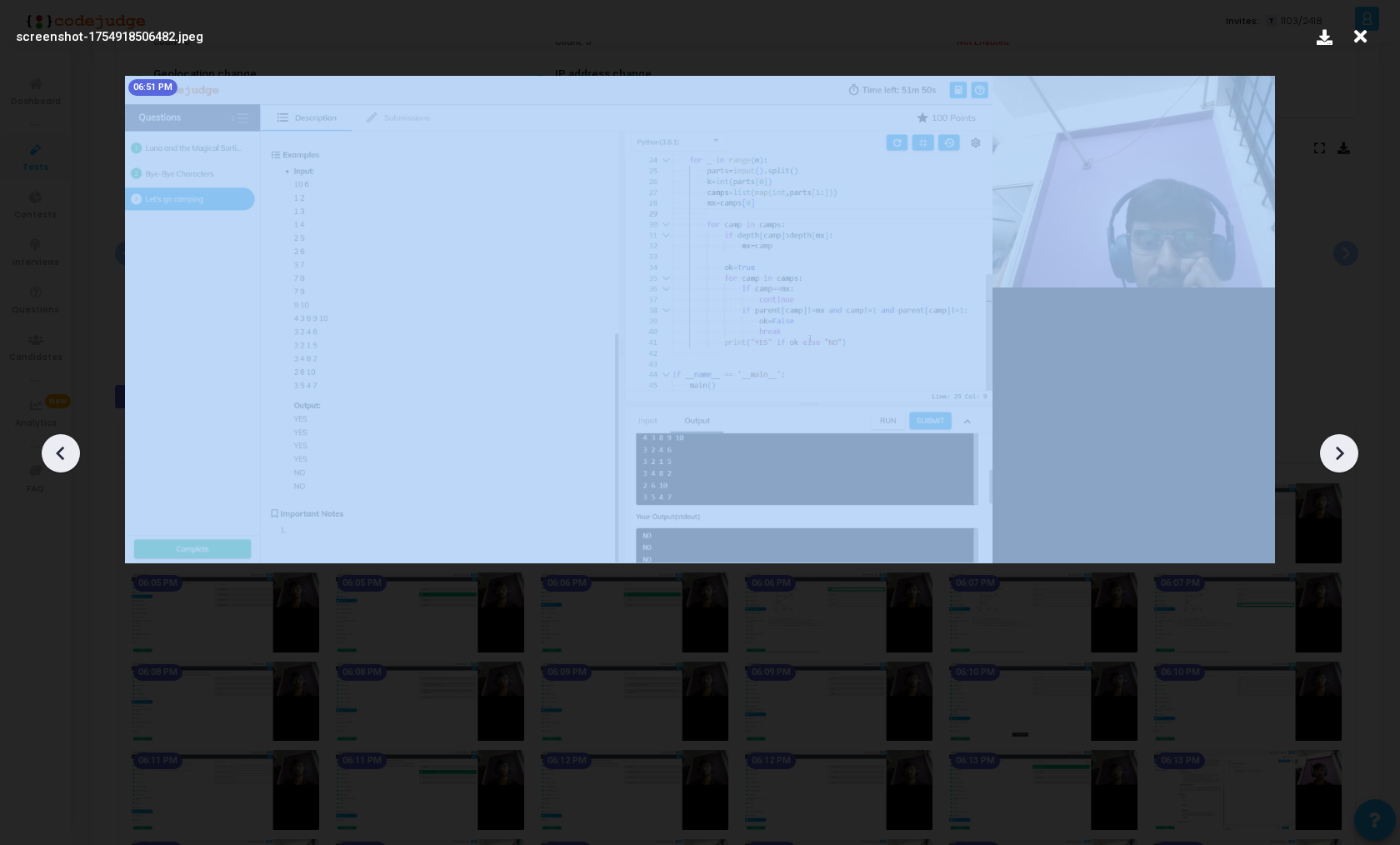
click at [1353, 461] on div at bounding box center [1339, 452] width 38 height 38
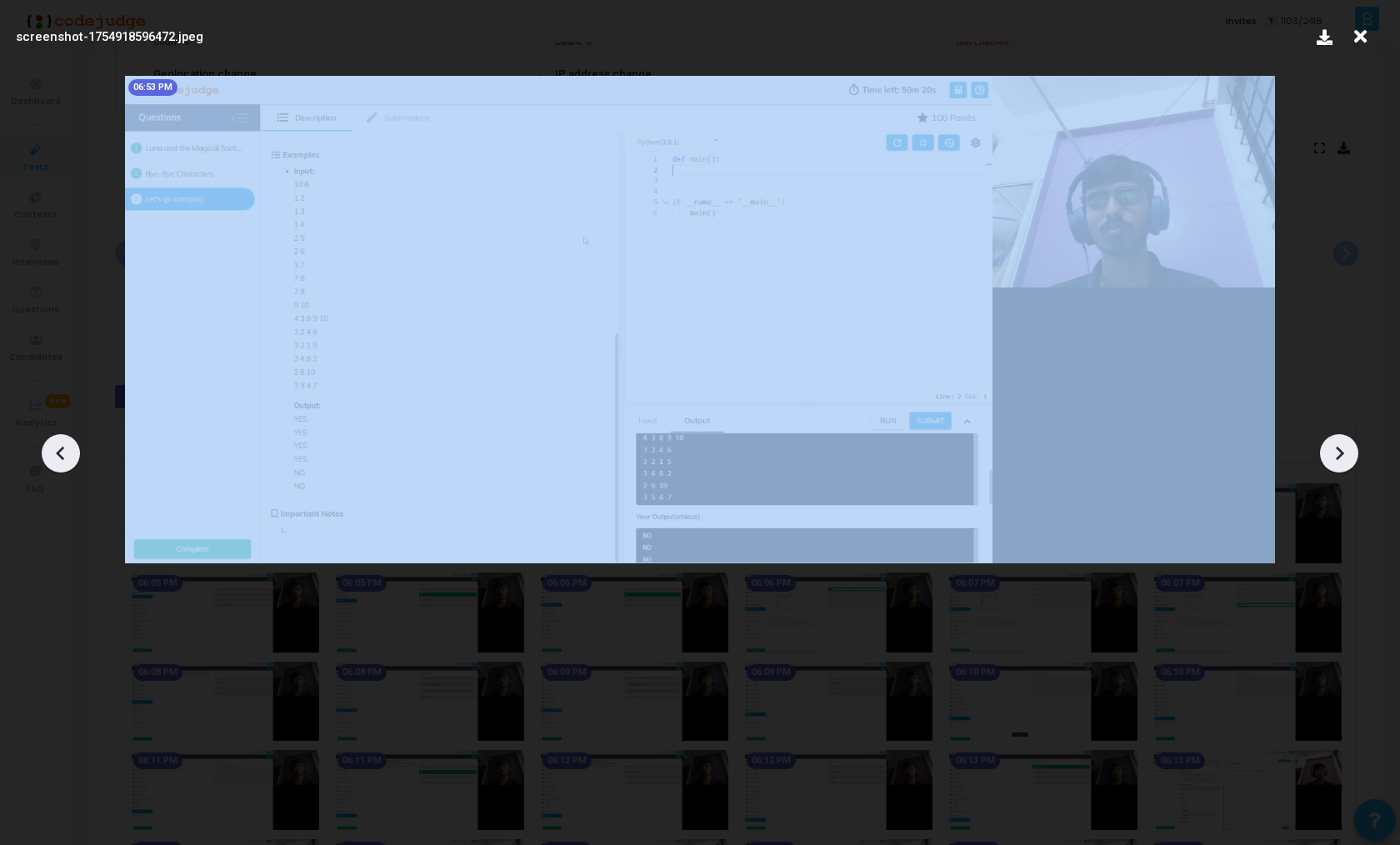
click at [1353, 461] on div at bounding box center [1339, 452] width 38 height 38
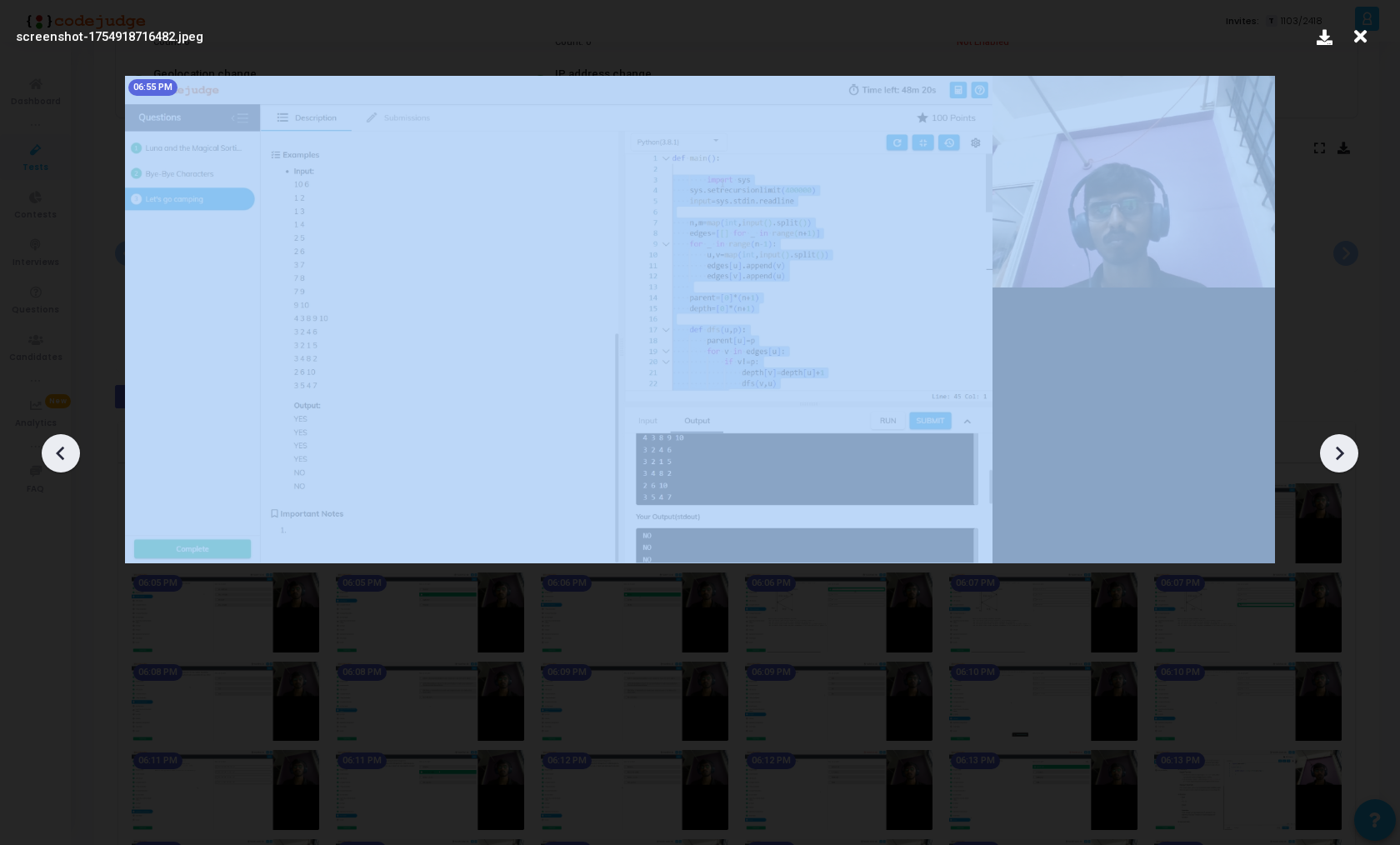
click at [1353, 461] on div at bounding box center [1339, 452] width 38 height 38
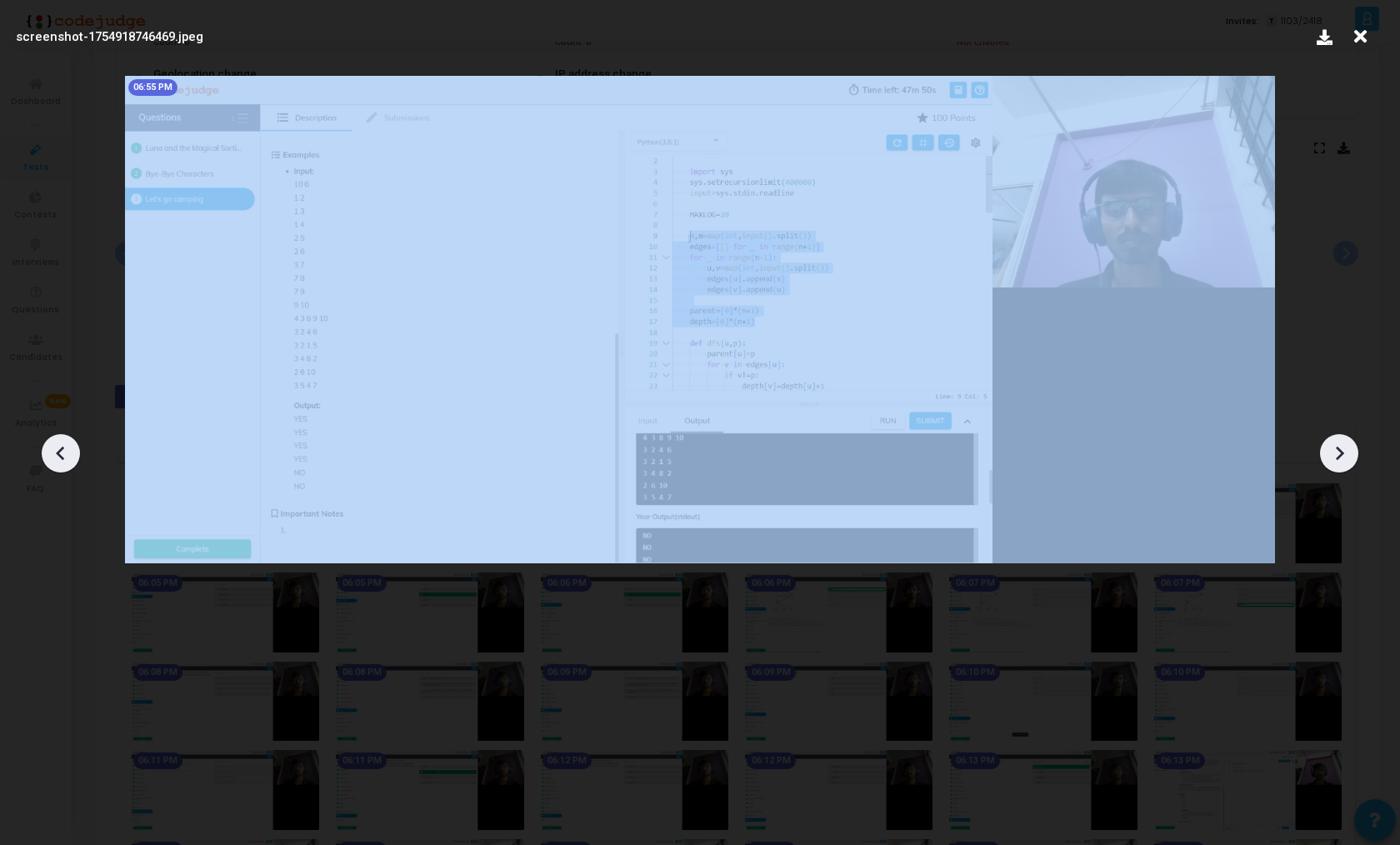
click at [1353, 461] on div at bounding box center [1339, 452] width 38 height 38
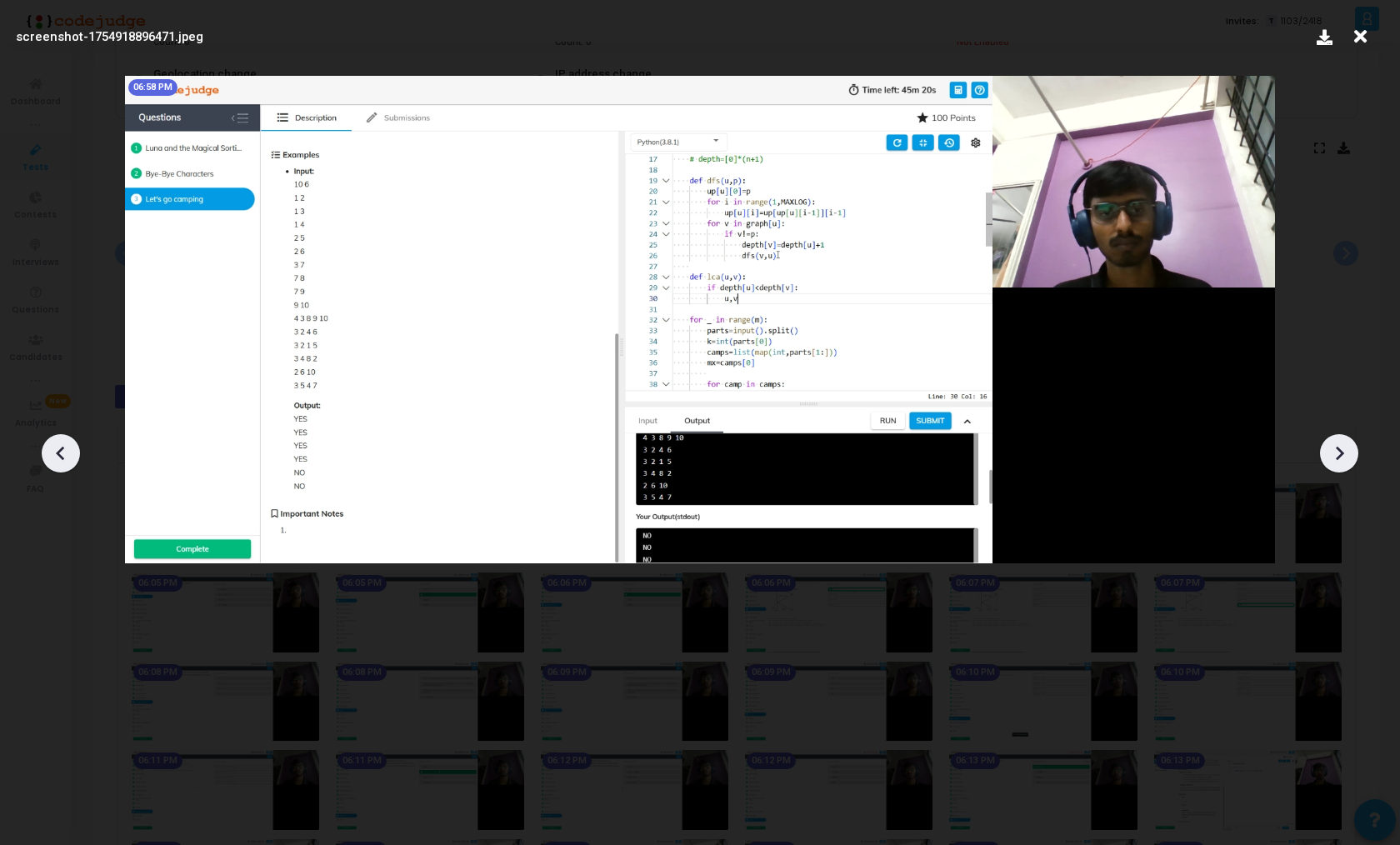
click at [1353, 461] on div at bounding box center [1339, 452] width 38 height 38
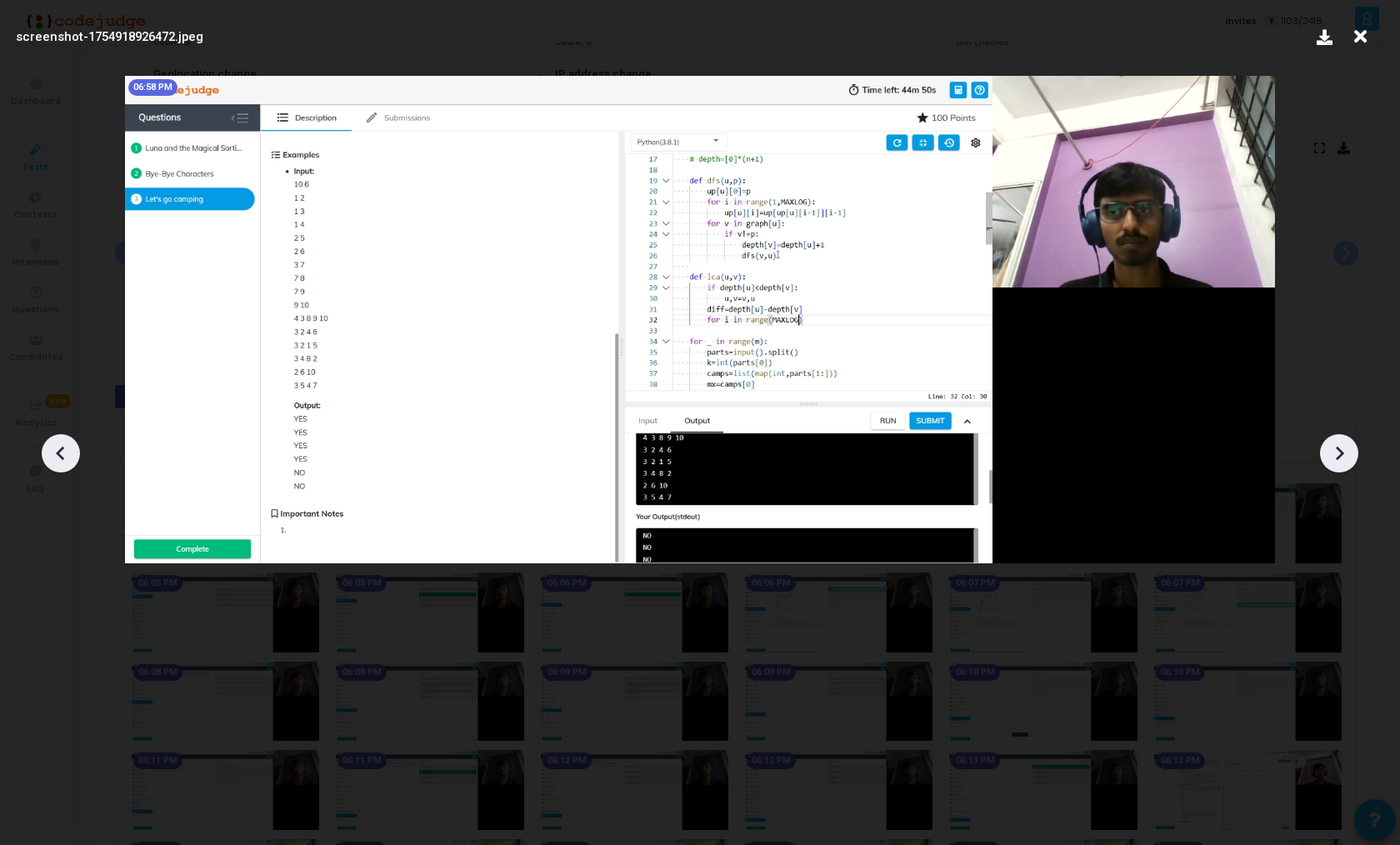
click at [1353, 461] on div at bounding box center [1339, 452] width 38 height 38
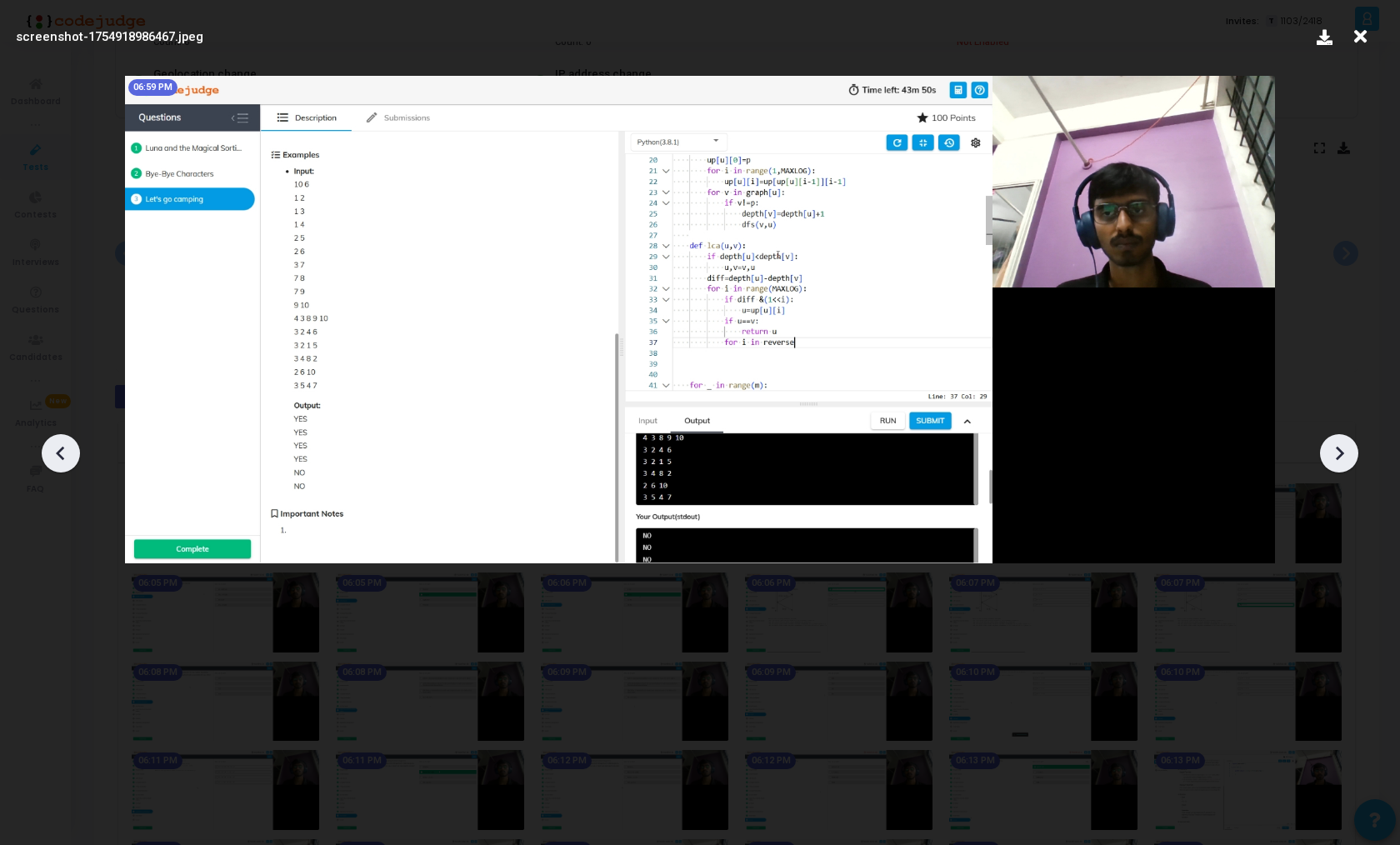
click at [1353, 461] on div at bounding box center [1339, 452] width 38 height 38
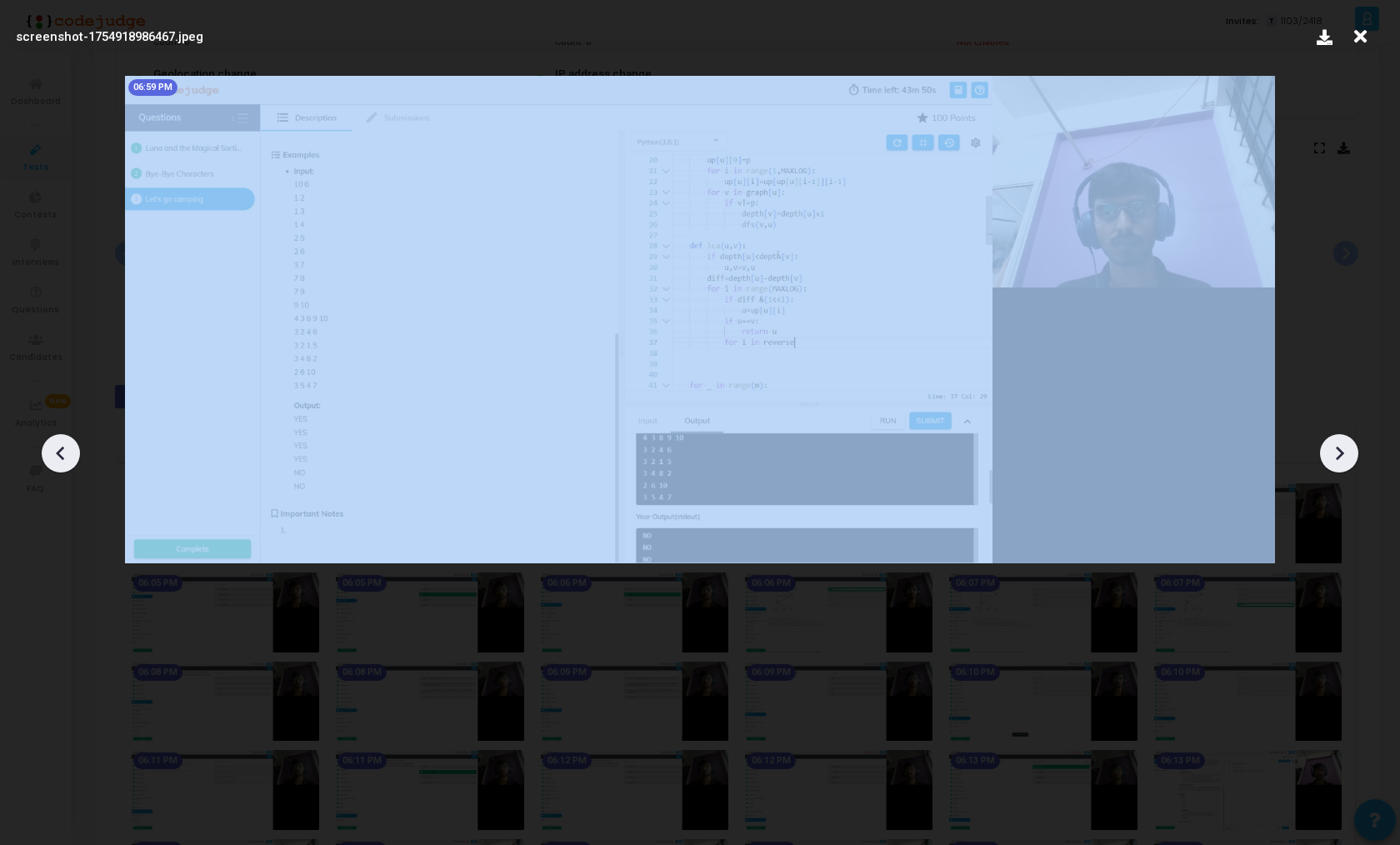
click at [1353, 461] on div at bounding box center [1339, 452] width 38 height 38
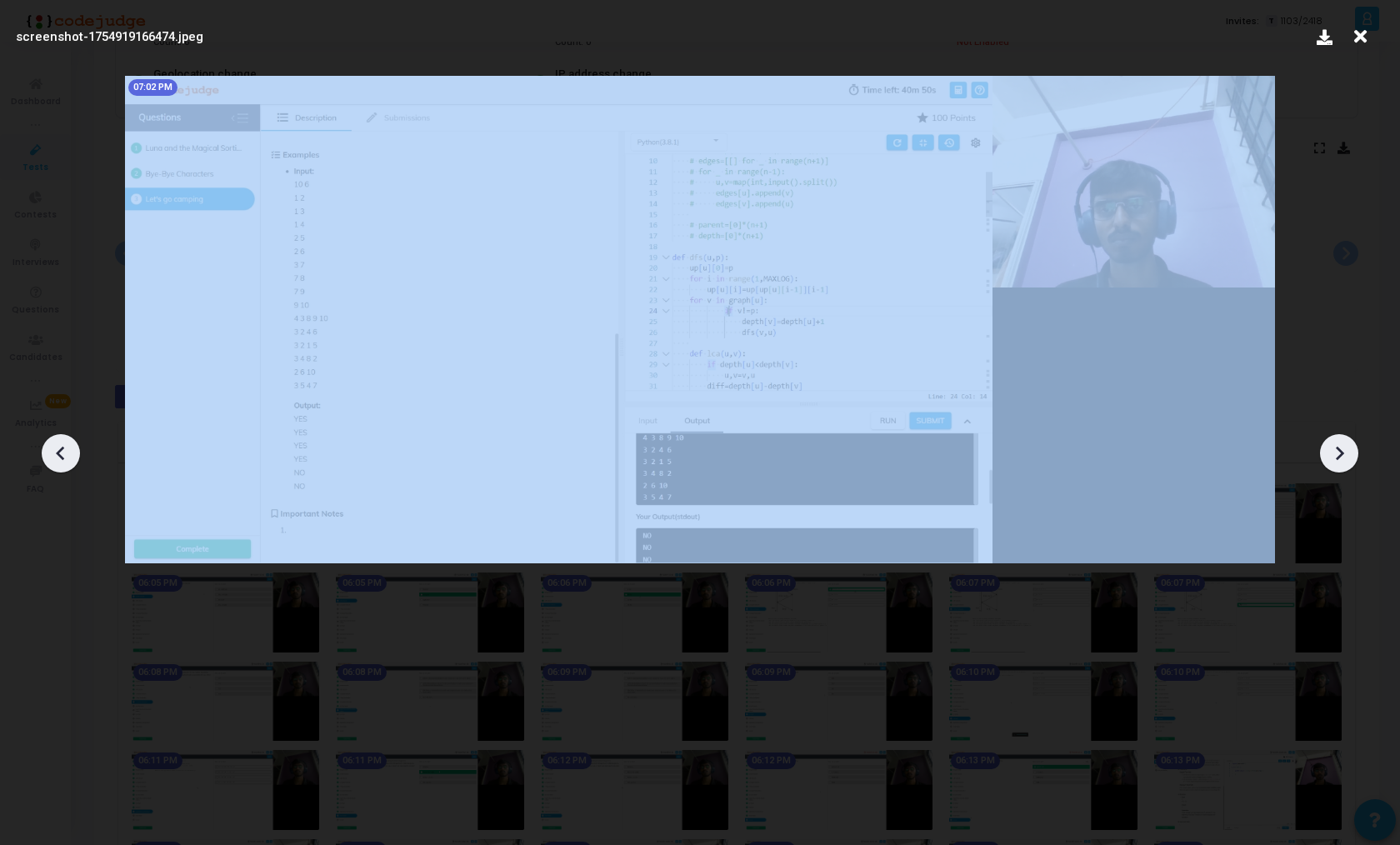
click at [1353, 461] on div at bounding box center [1339, 452] width 38 height 38
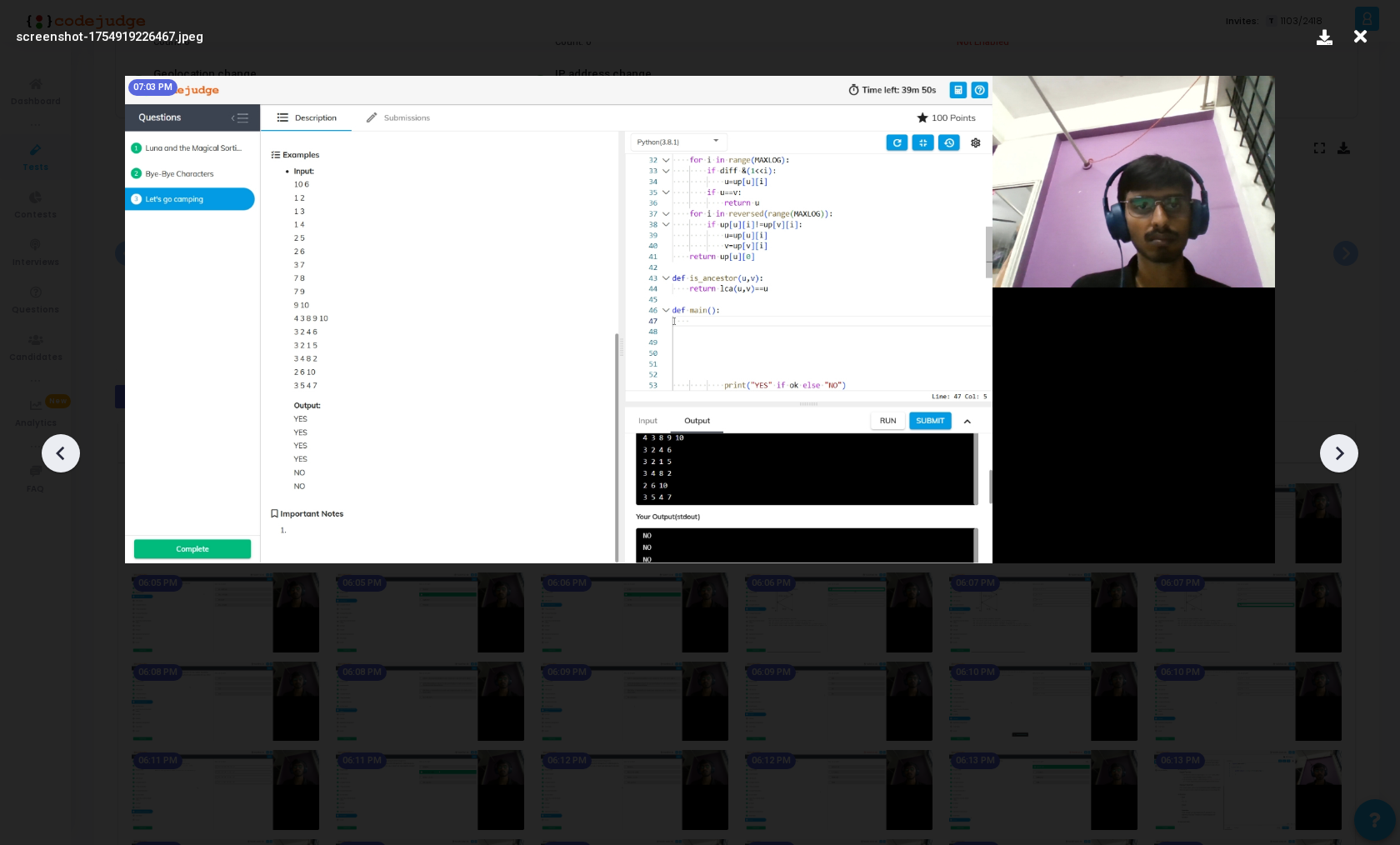
click at [1353, 461] on div at bounding box center [1339, 452] width 38 height 38
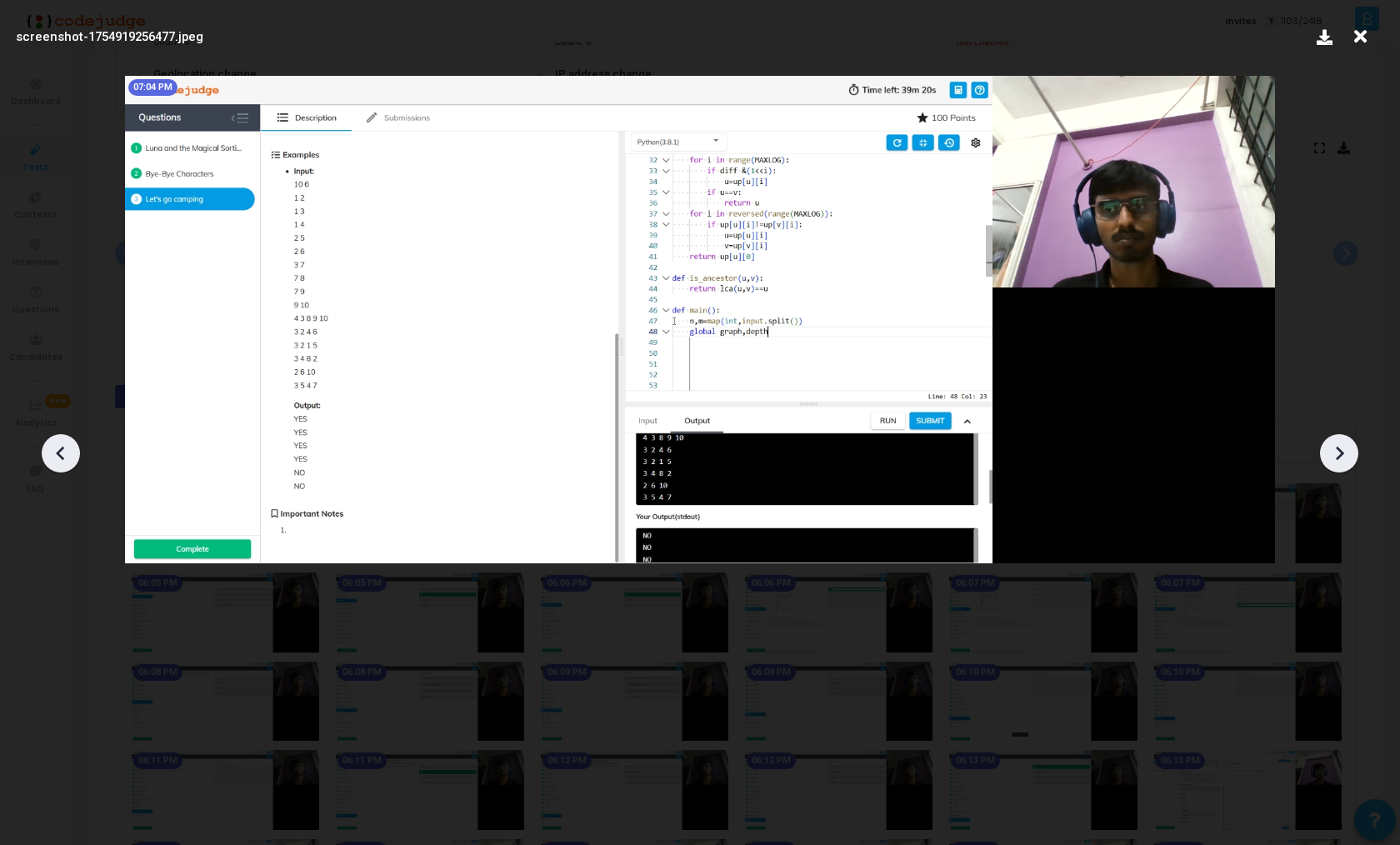
click at [1353, 461] on div at bounding box center [1339, 452] width 38 height 38
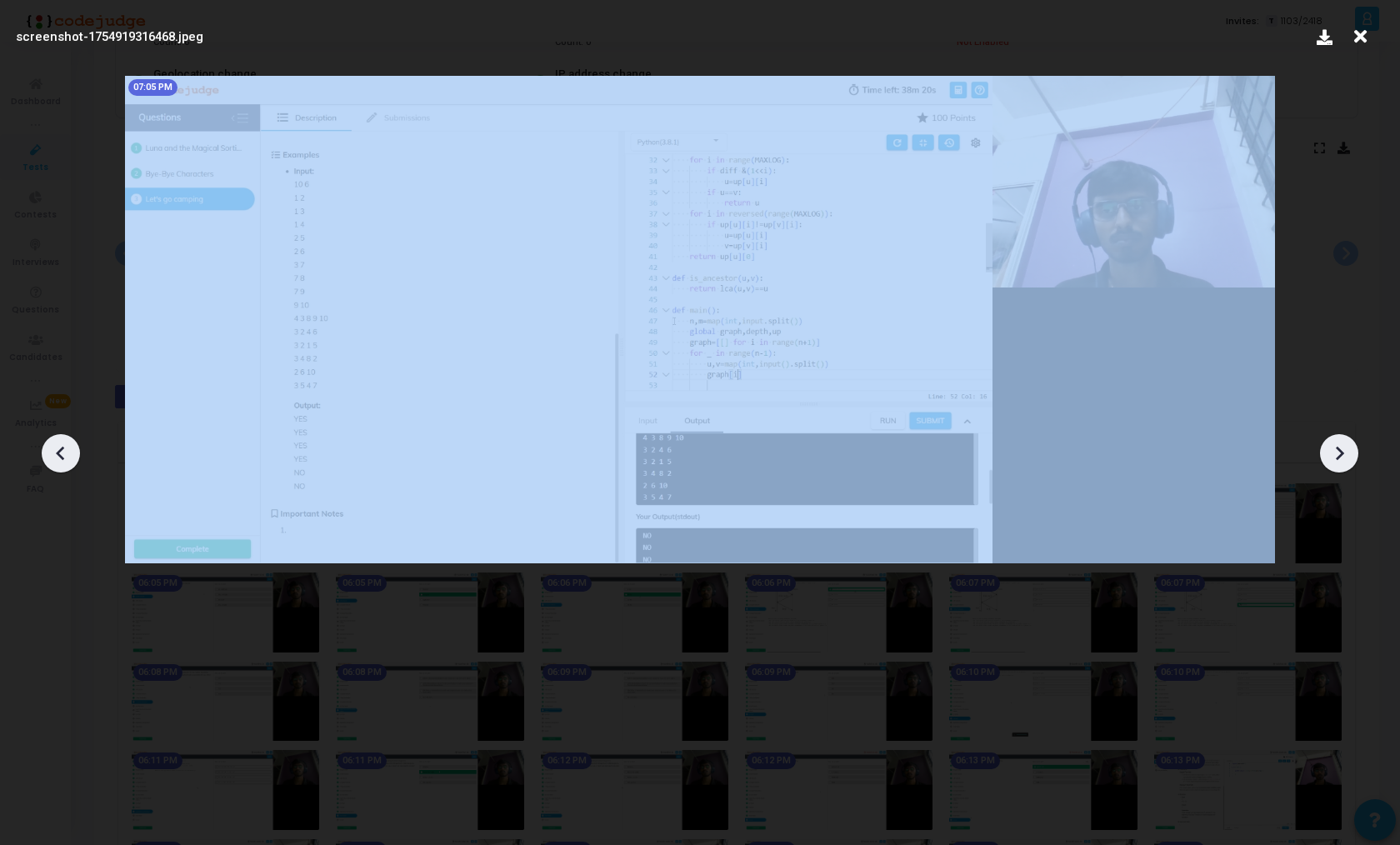
click at [1353, 461] on div at bounding box center [1339, 452] width 38 height 38
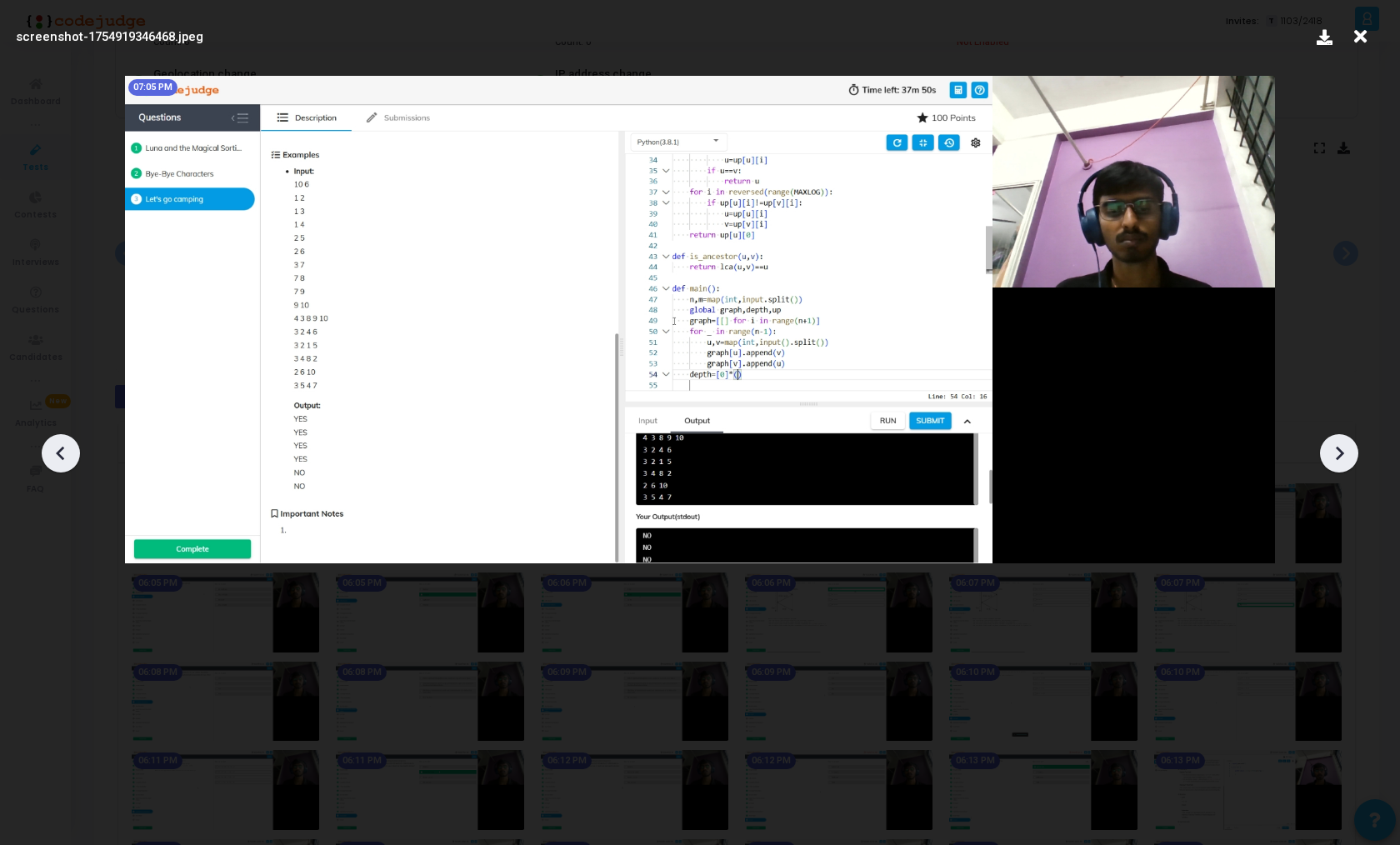
click at [1353, 461] on div at bounding box center [1339, 452] width 38 height 38
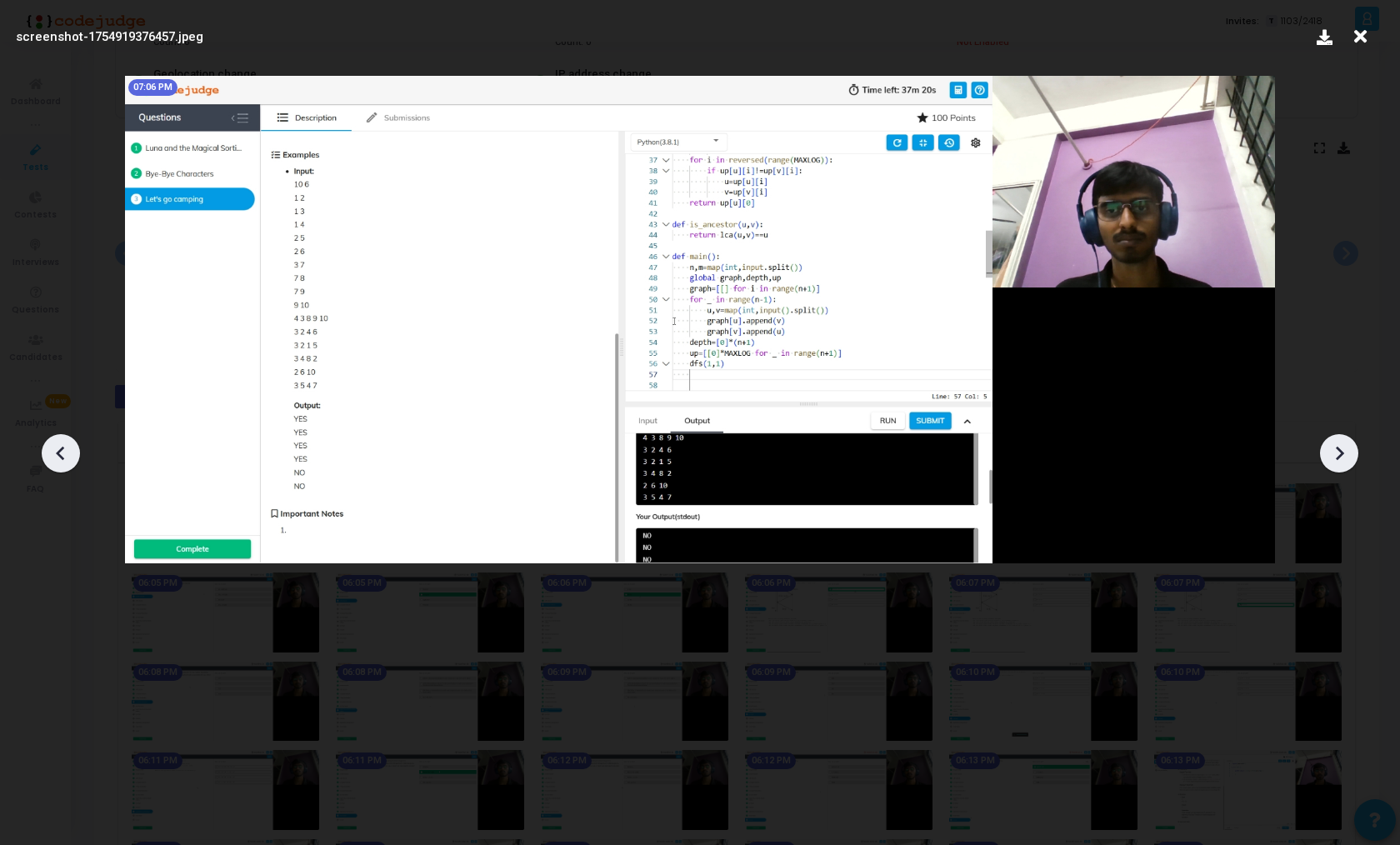
click at [1353, 461] on div at bounding box center [1339, 452] width 38 height 38
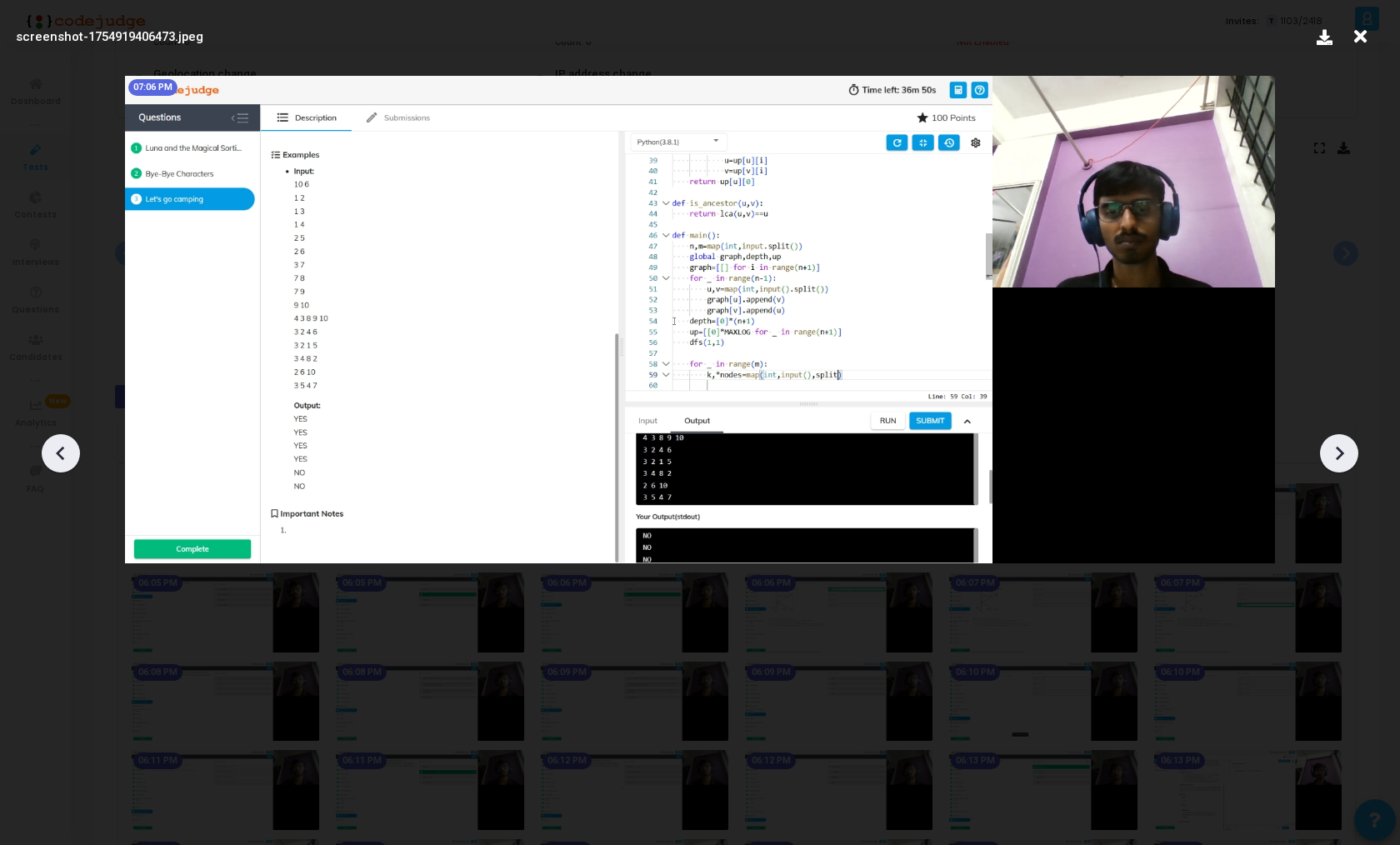
click at [1353, 461] on div at bounding box center [1339, 452] width 38 height 38
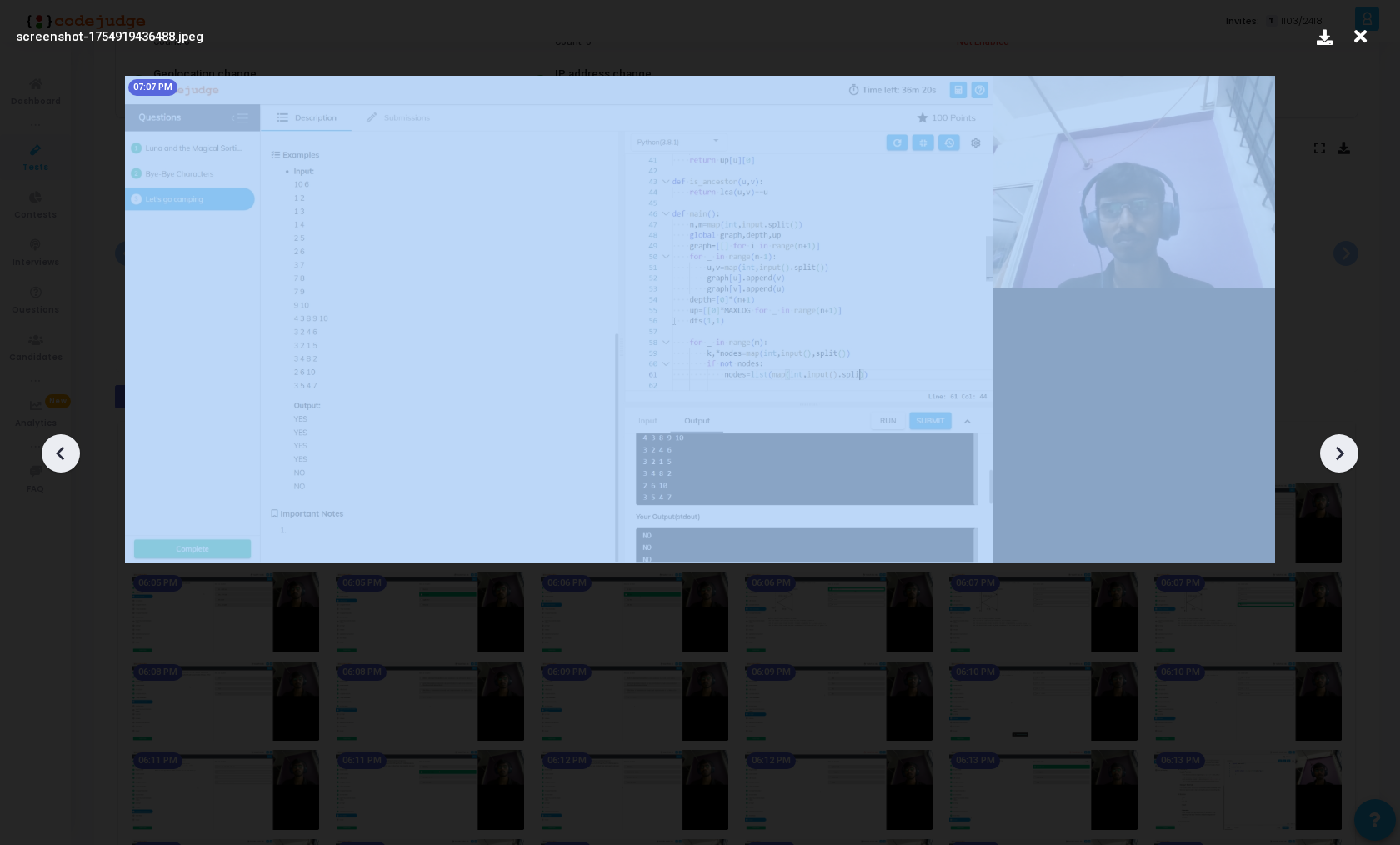
click at [1353, 461] on div at bounding box center [1339, 452] width 38 height 38
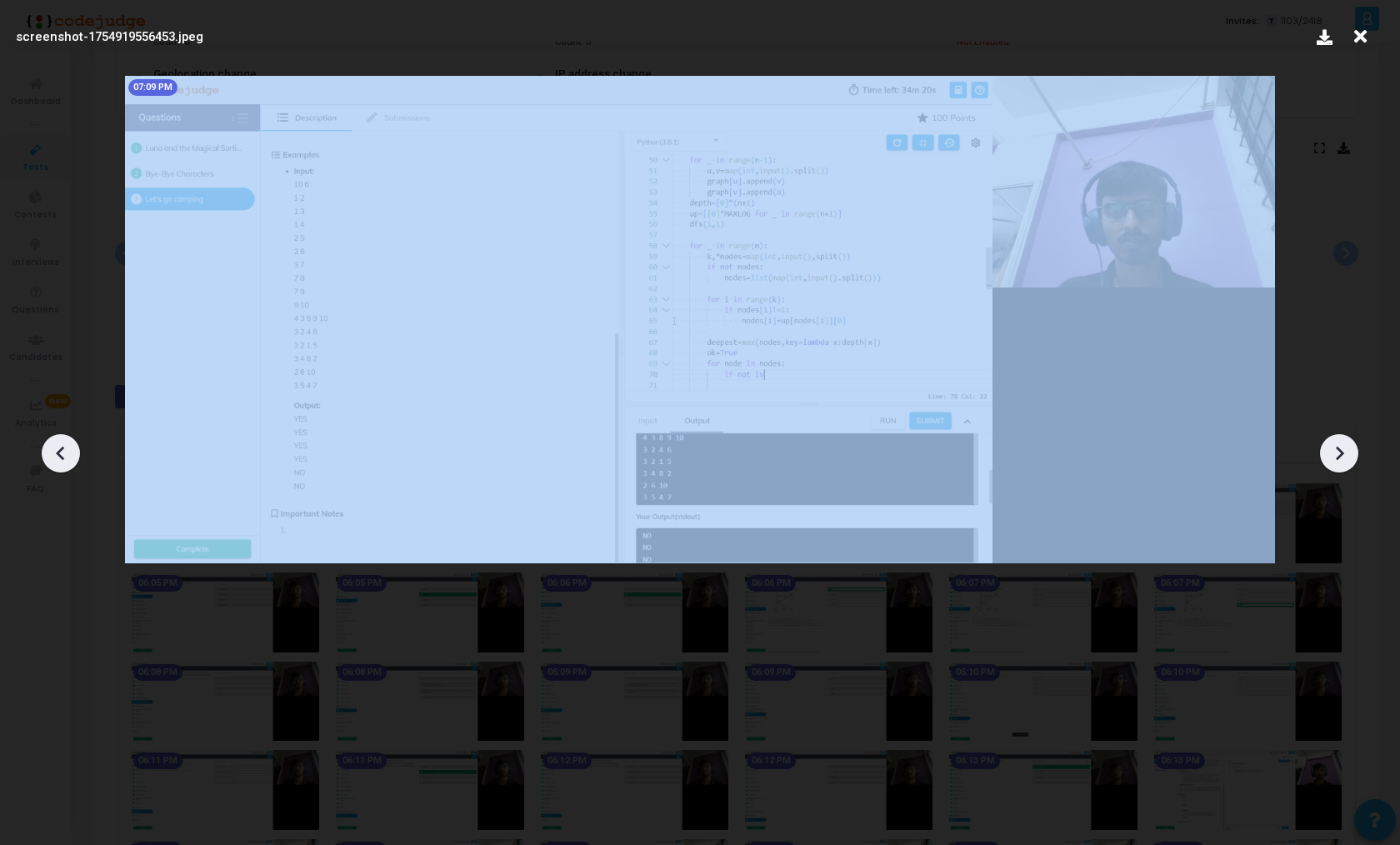
click at [1353, 461] on div at bounding box center [1339, 452] width 38 height 38
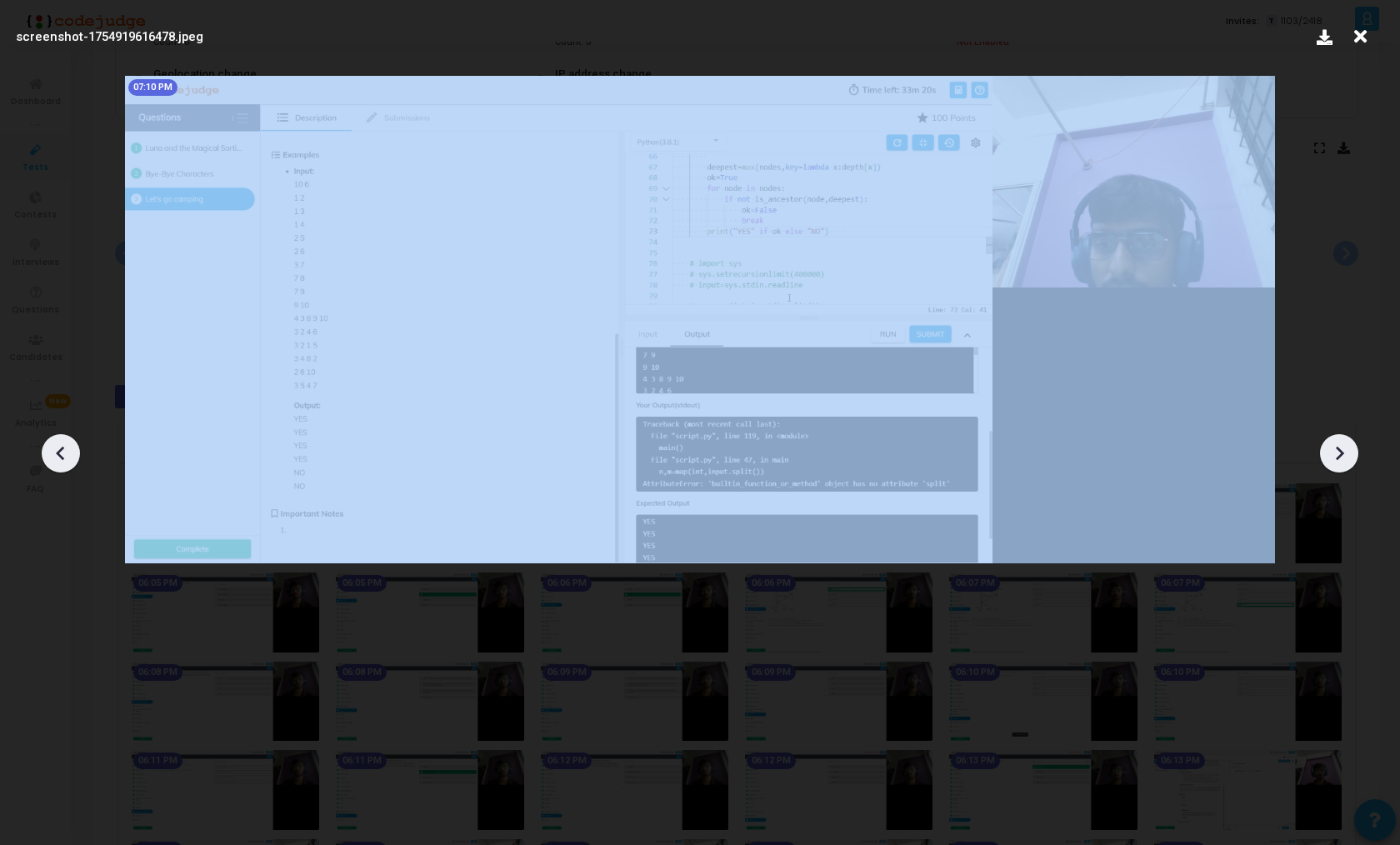
click at [1353, 461] on div at bounding box center [1339, 452] width 38 height 38
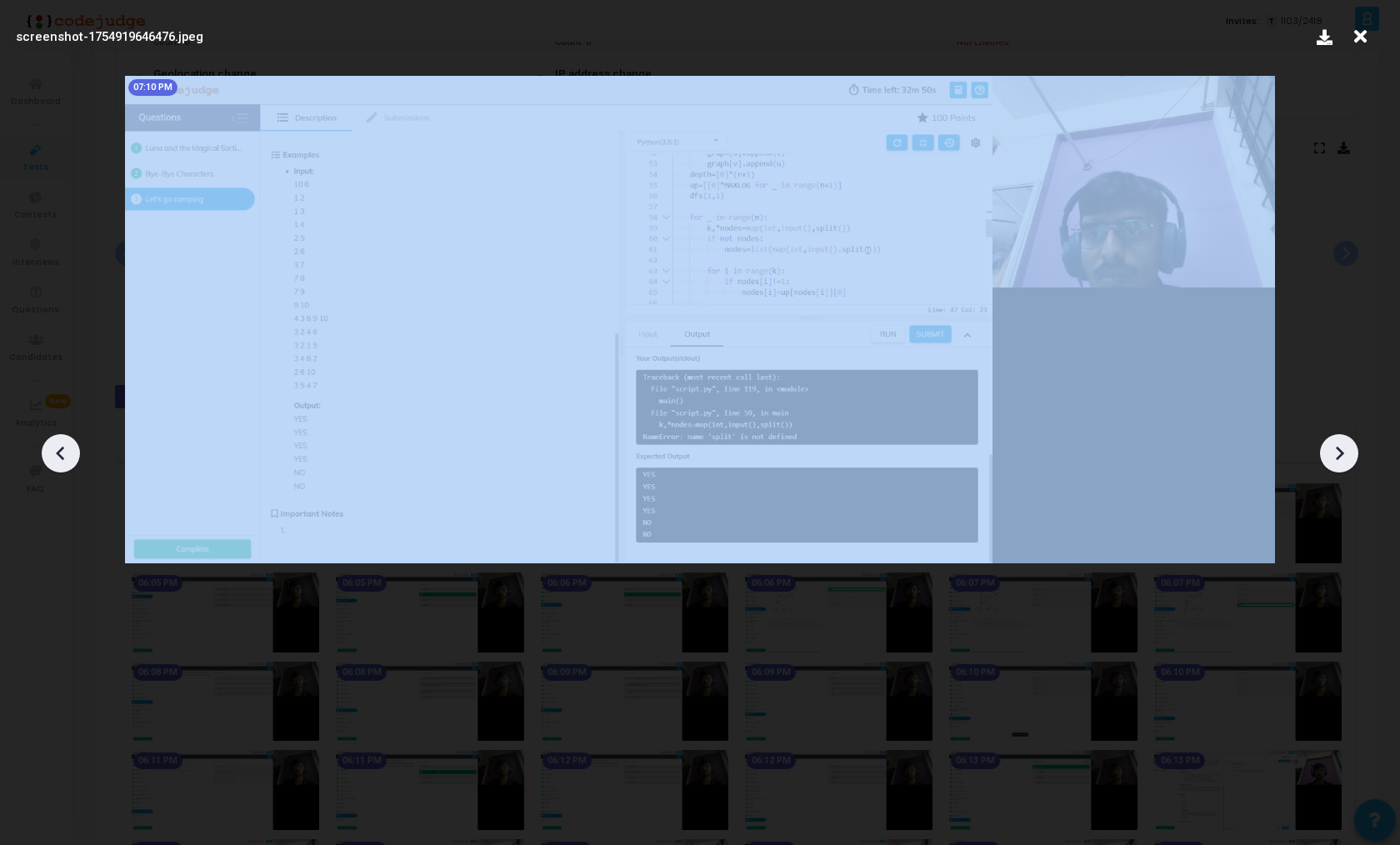
click at [1353, 461] on div at bounding box center [1339, 452] width 38 height 38
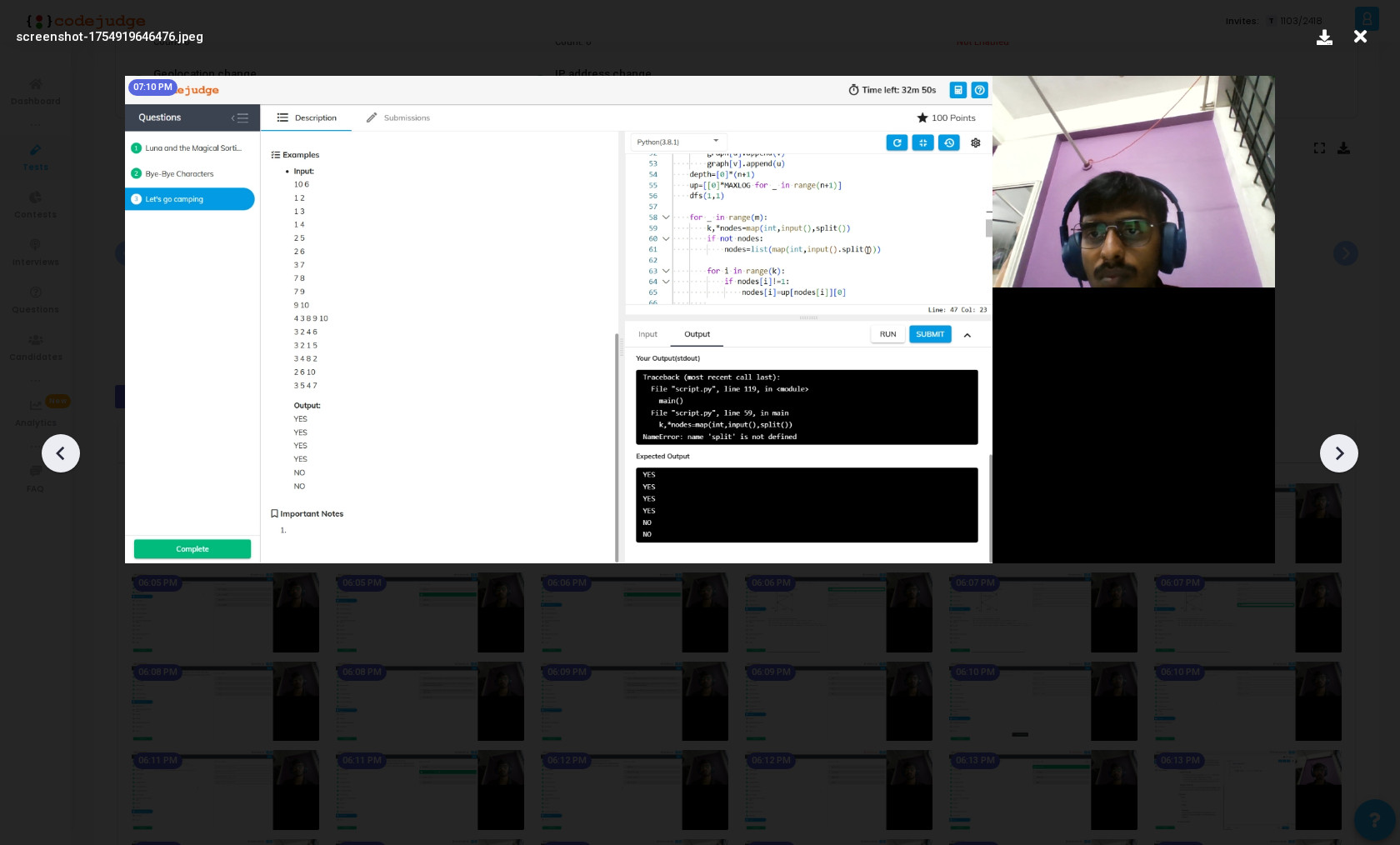
click at [1353, 461] on div at bounding box center [1339, 452] width 38 height 38
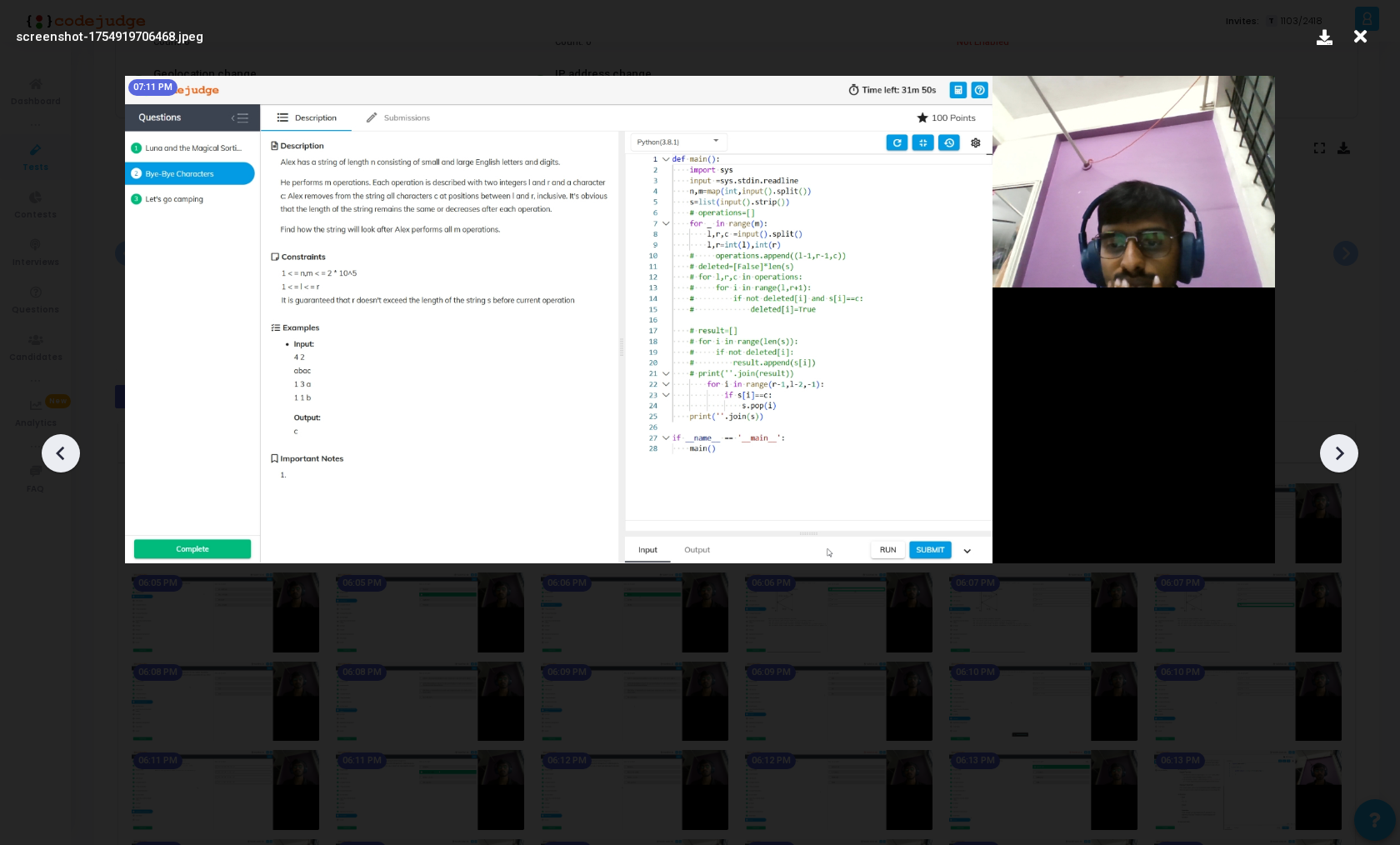
click at [1353, 461] on div at bounding box center [1339, 452] width 38 height 38
click at [1363, 29] on icon at bounding box center [1360, 37] width 26 height 32
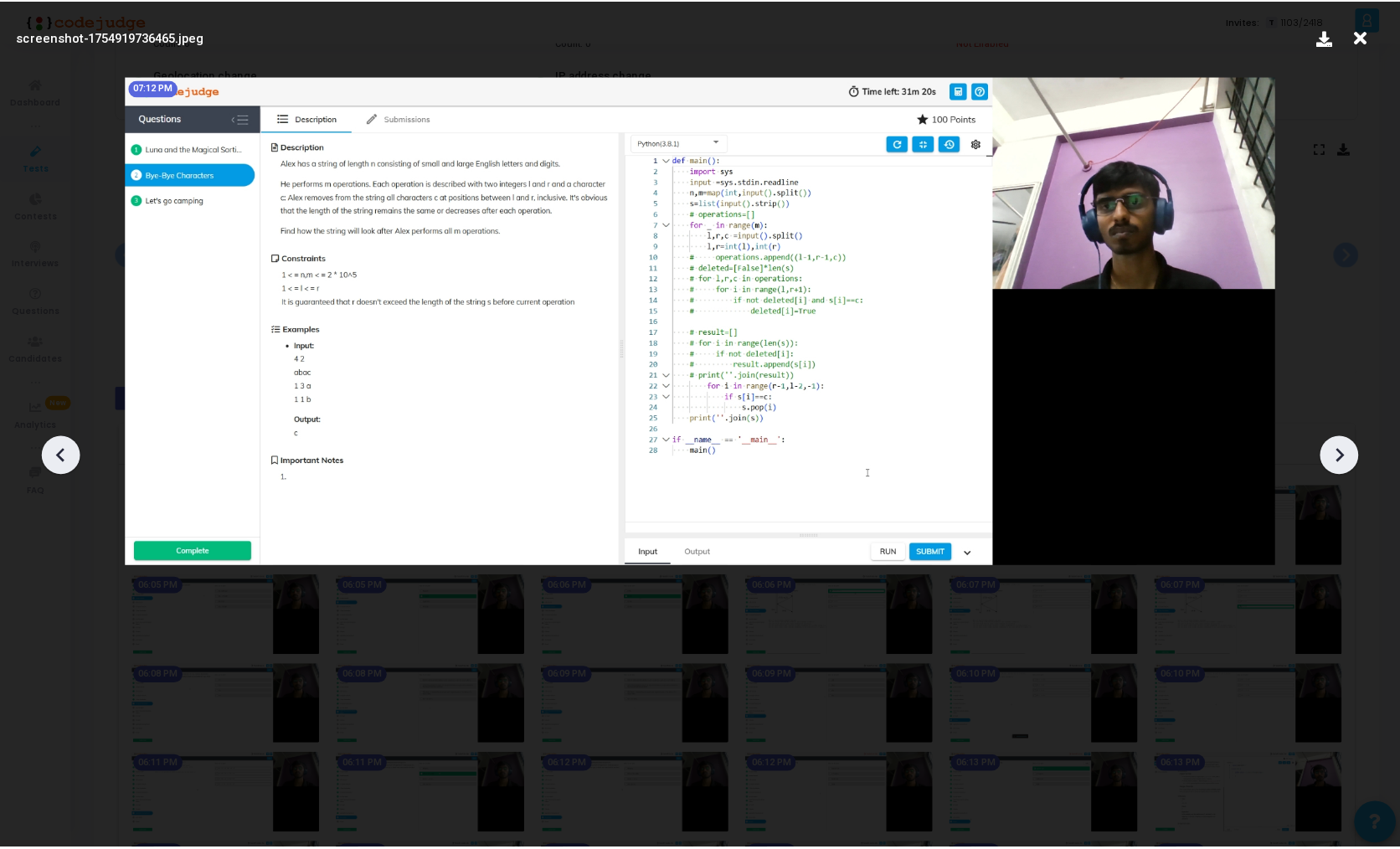
scroll to position [247, 0]
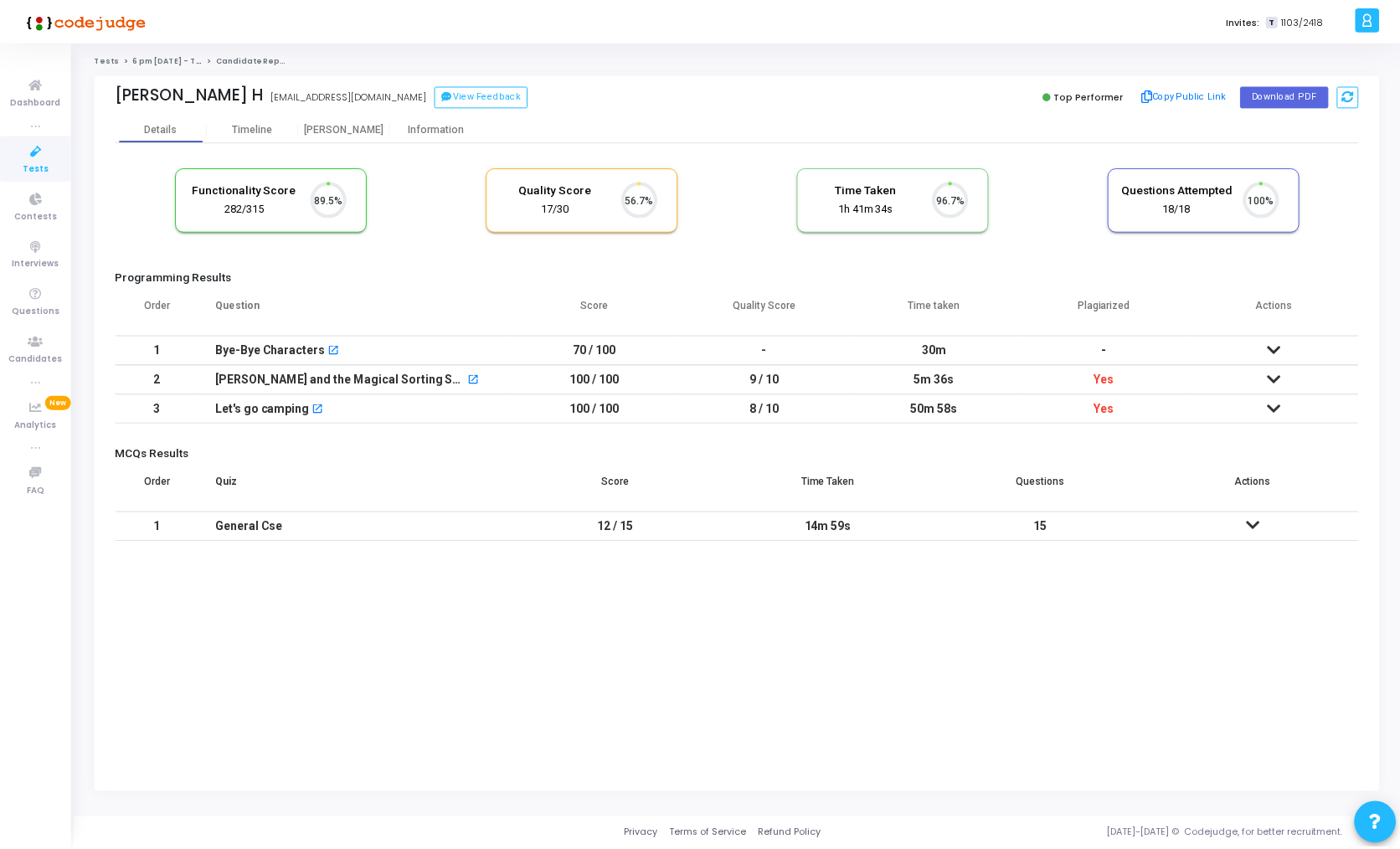
scroll to position [36, 42]
click at [359, 125] on div "[PERSON_NAME]" at bounding box center [345, 129] width 92 height 13
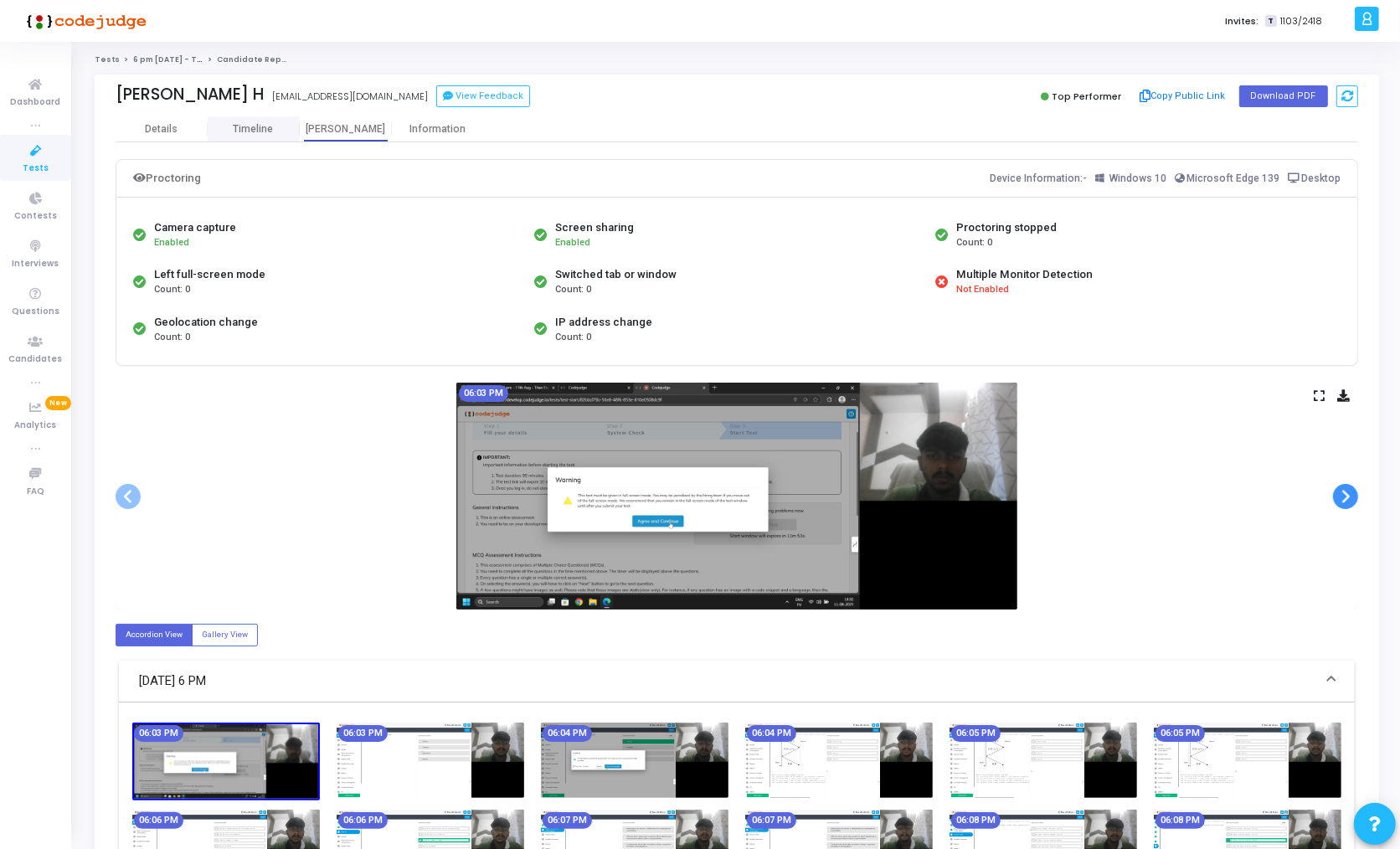
click at [1337, 502] on span at bounding box center [1345, 497] width 25 height 25
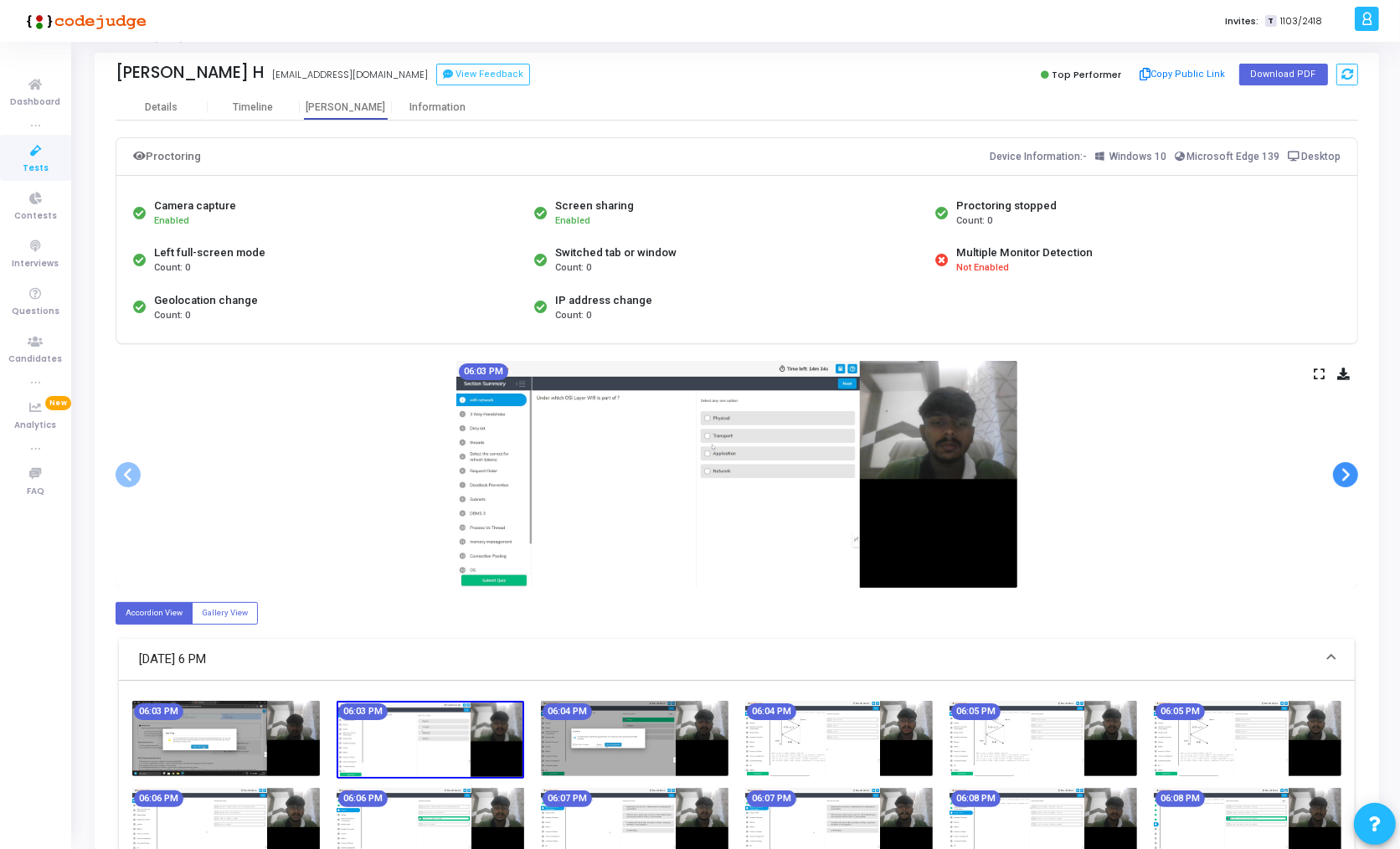
scroll to position [37, 0]
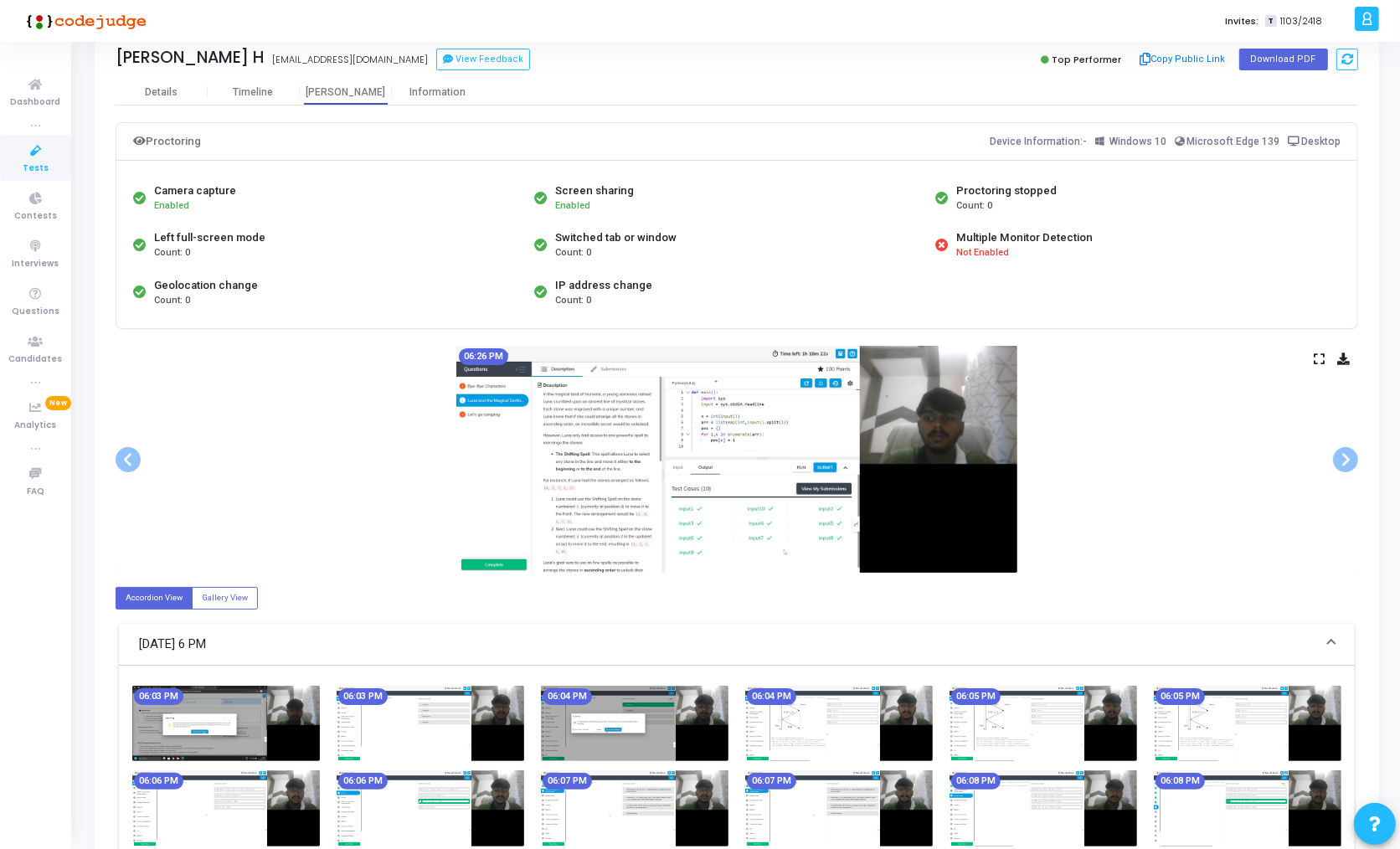
click at [951, 470] on img at bounding box center [736, 459] width 561 height 227
click at [1313, 356] on div "06:26 PM" at bounding box center [736, 459] width 1243 height 227
click at [1317, 356] on icon at bounding box center [1319, 358] width 11 height 9
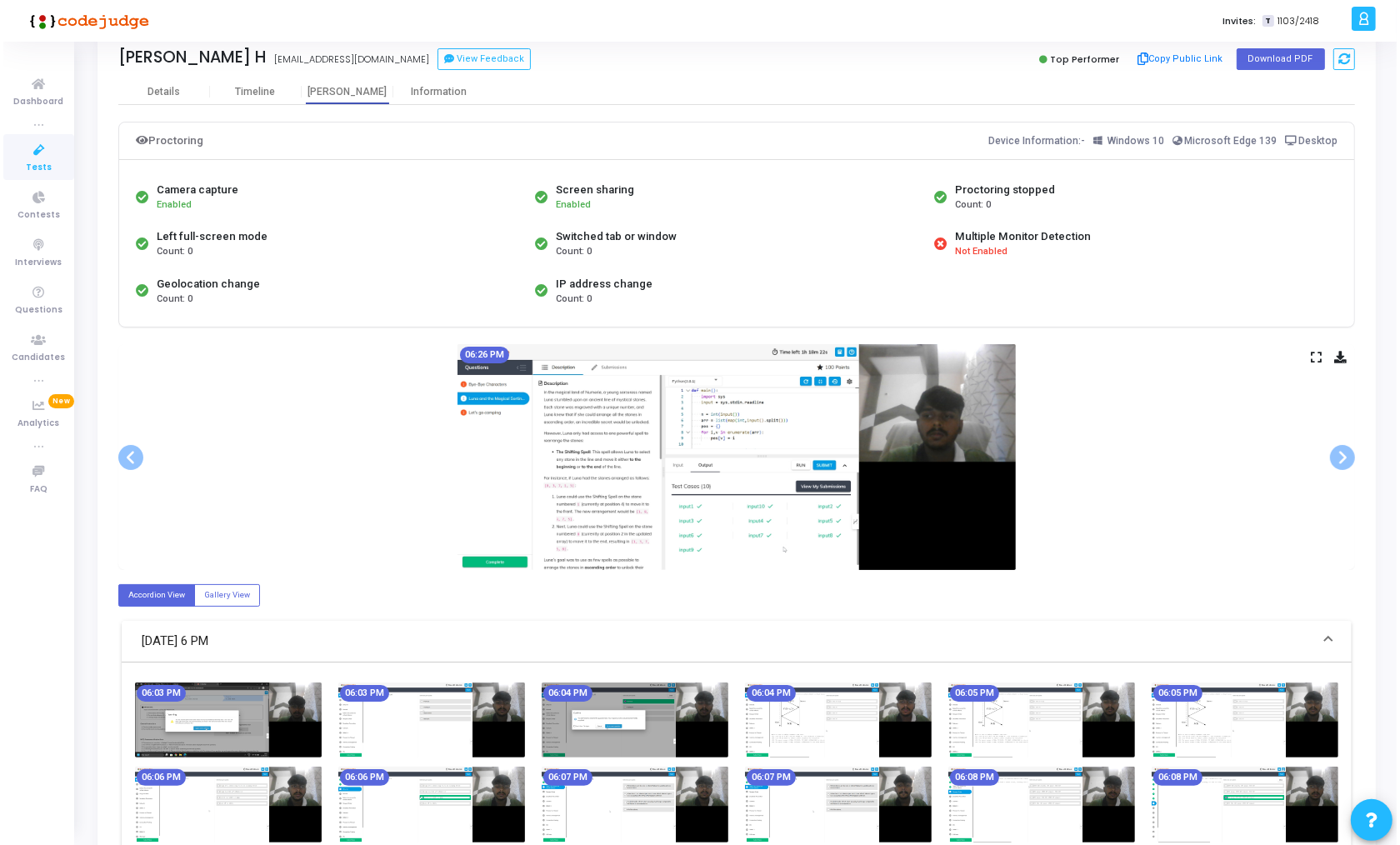
scroll to position [0, 0]
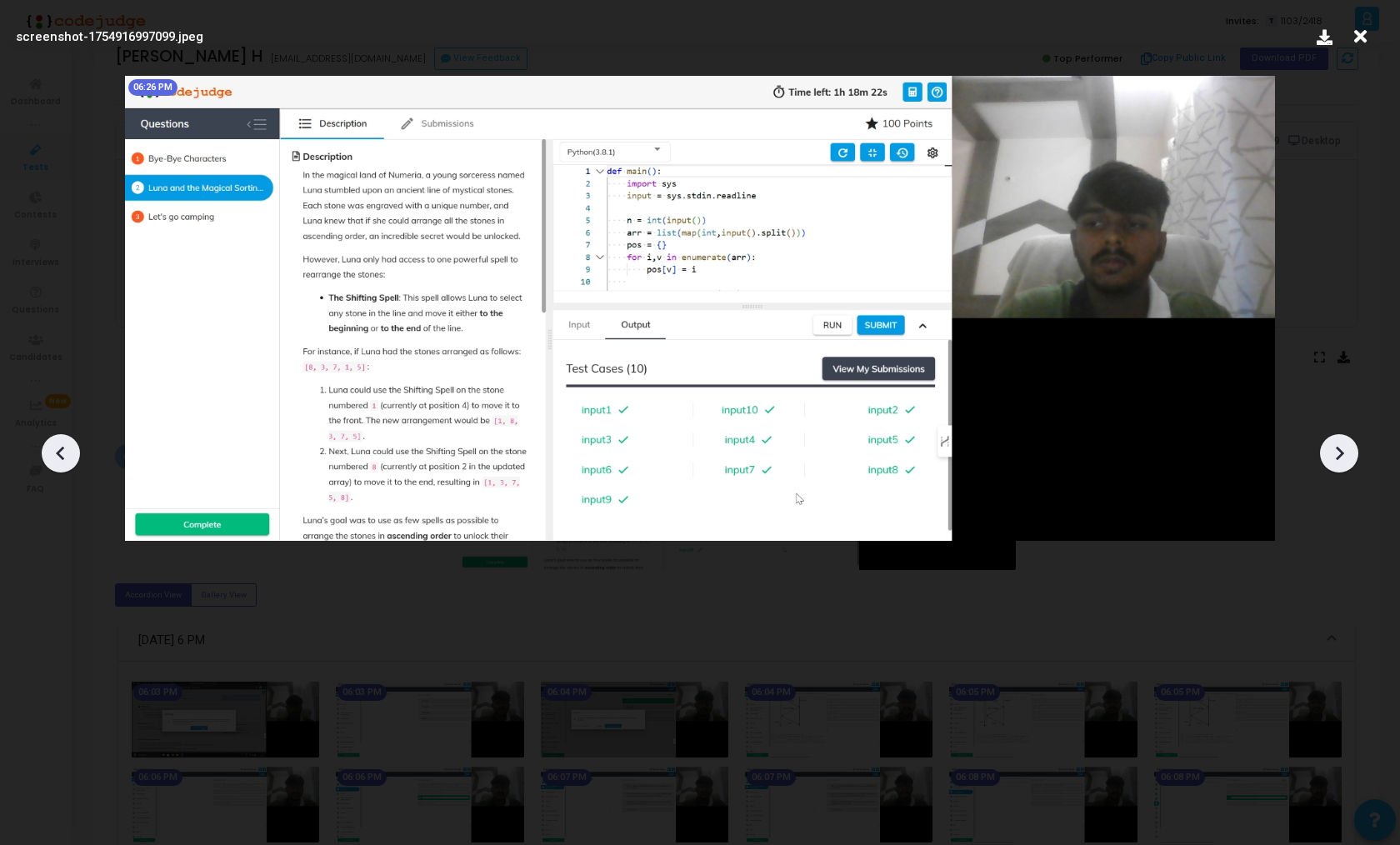
click at [51, 448] on icon at bounding box center [61, 453] width 25 height 25
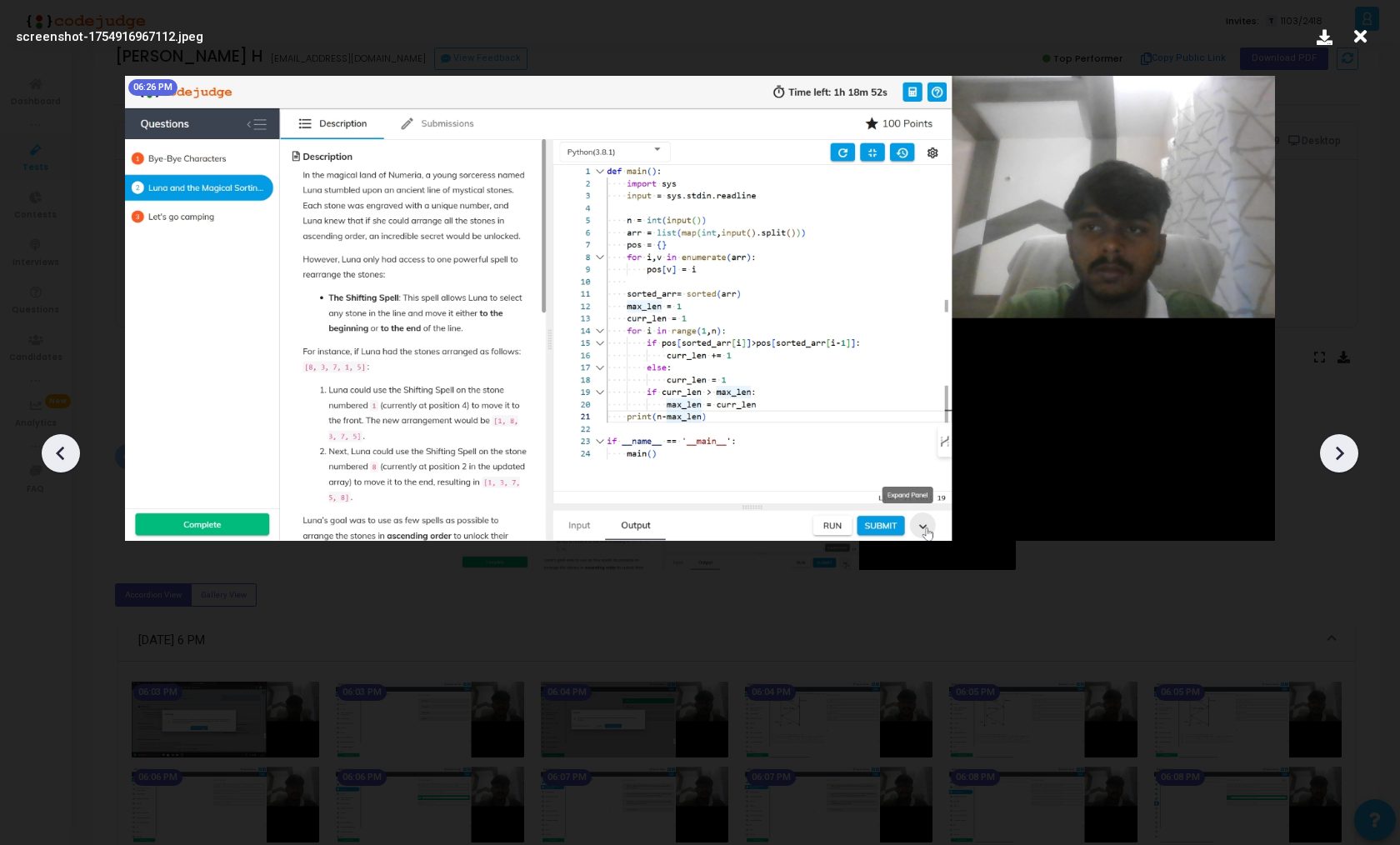
click at [51, 448] on icon at bounding box center [61, 453] width 25 height 25
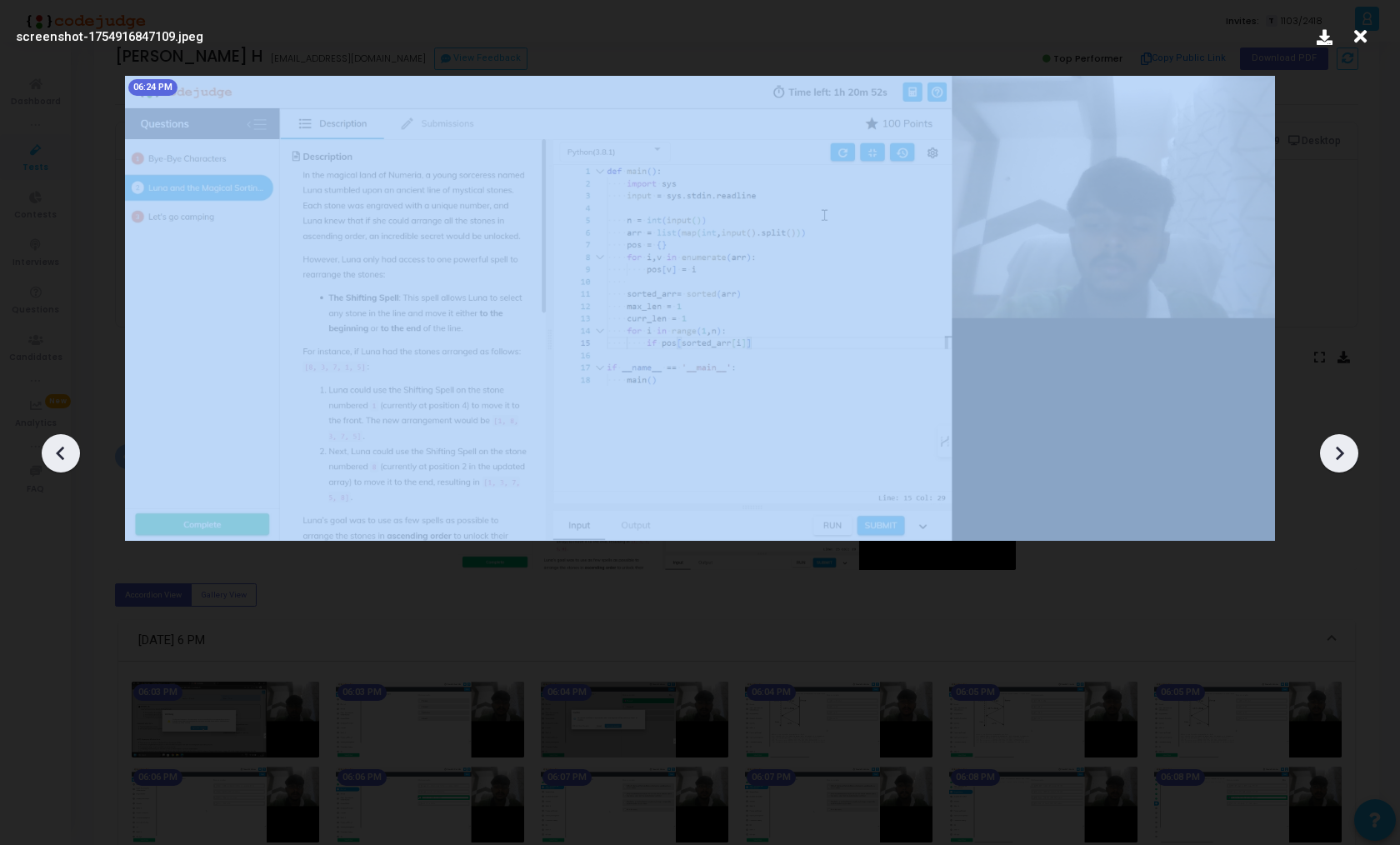
click at [51, 448] on icon at bounding box center [61, 453] width 25 height 25
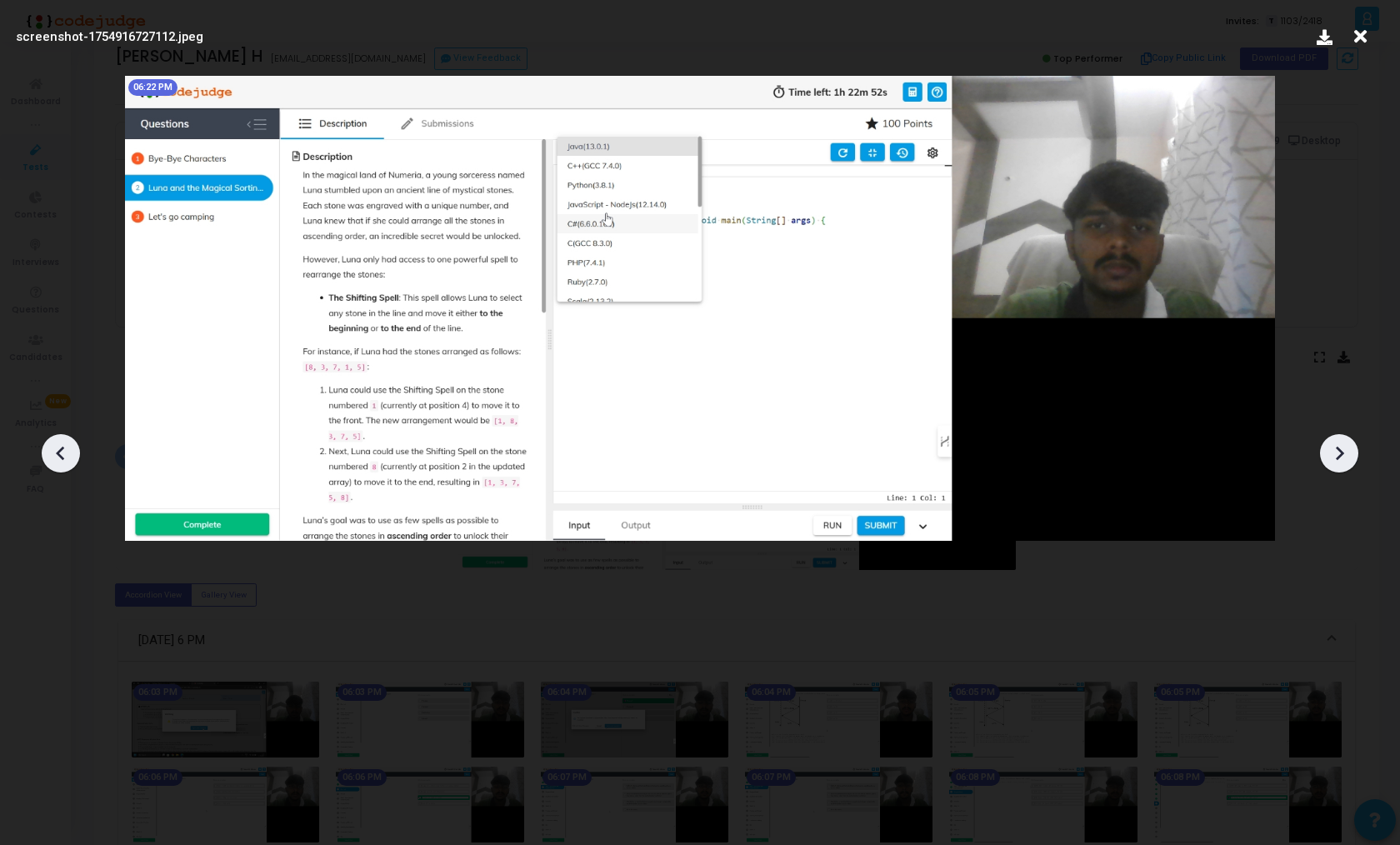
click at [51, 448] on icon at bounding box center [61, 453] width 25 height 25
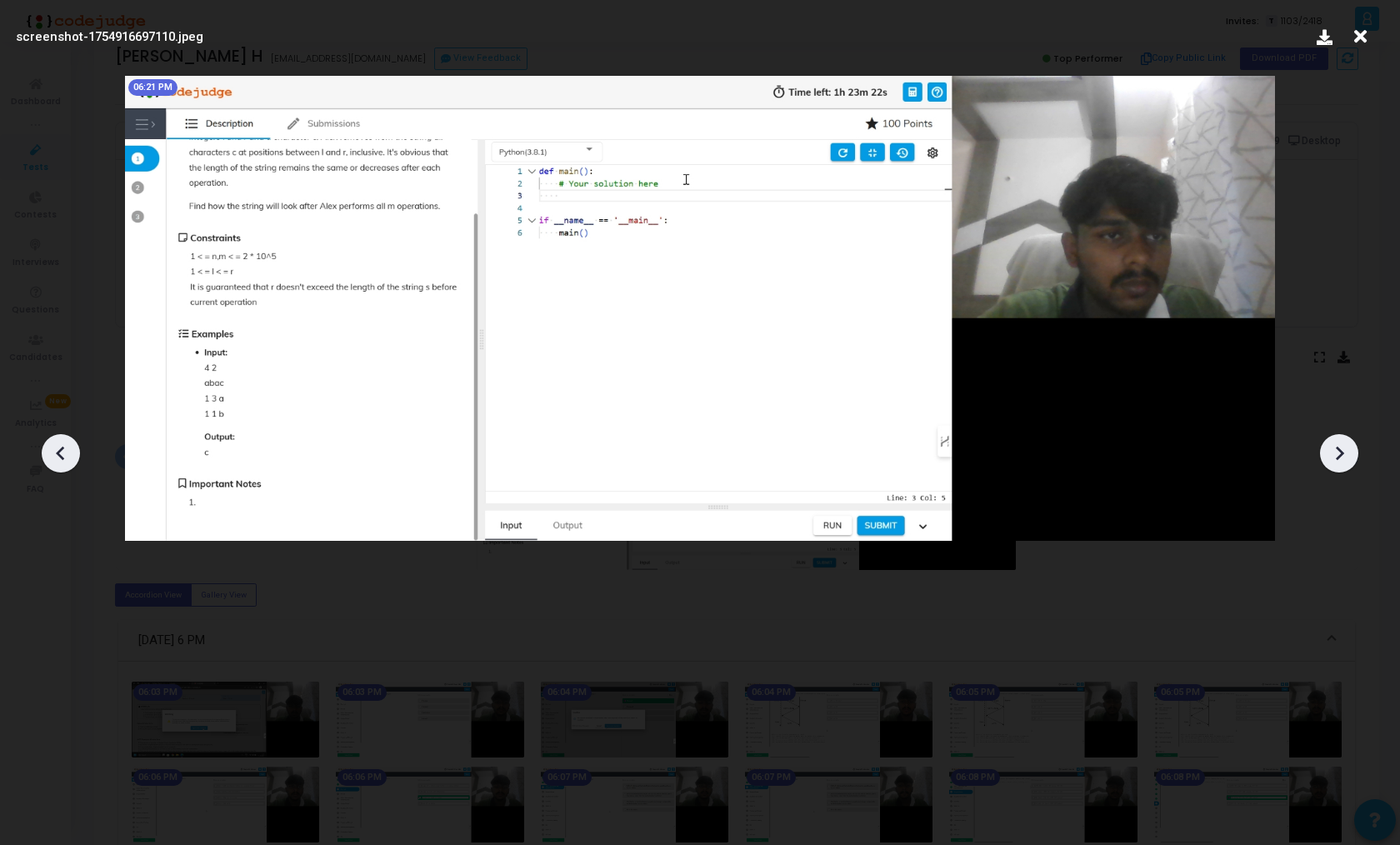
click at [51, 448] on icon at bounding box center [61, 453] width 25 height 25
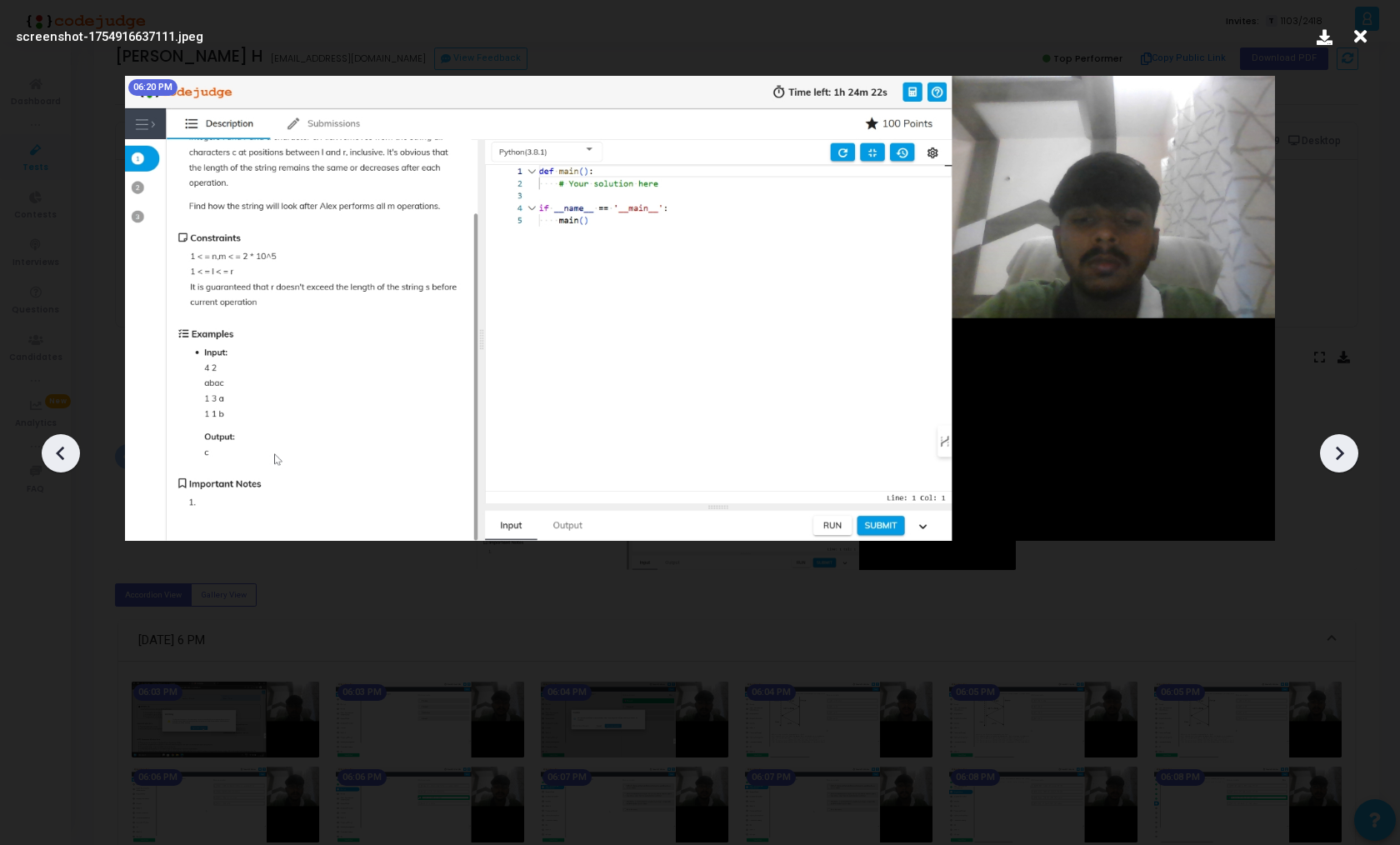
click at [51, 448] on icon at bounding box center [61, 453] width 25 height 25
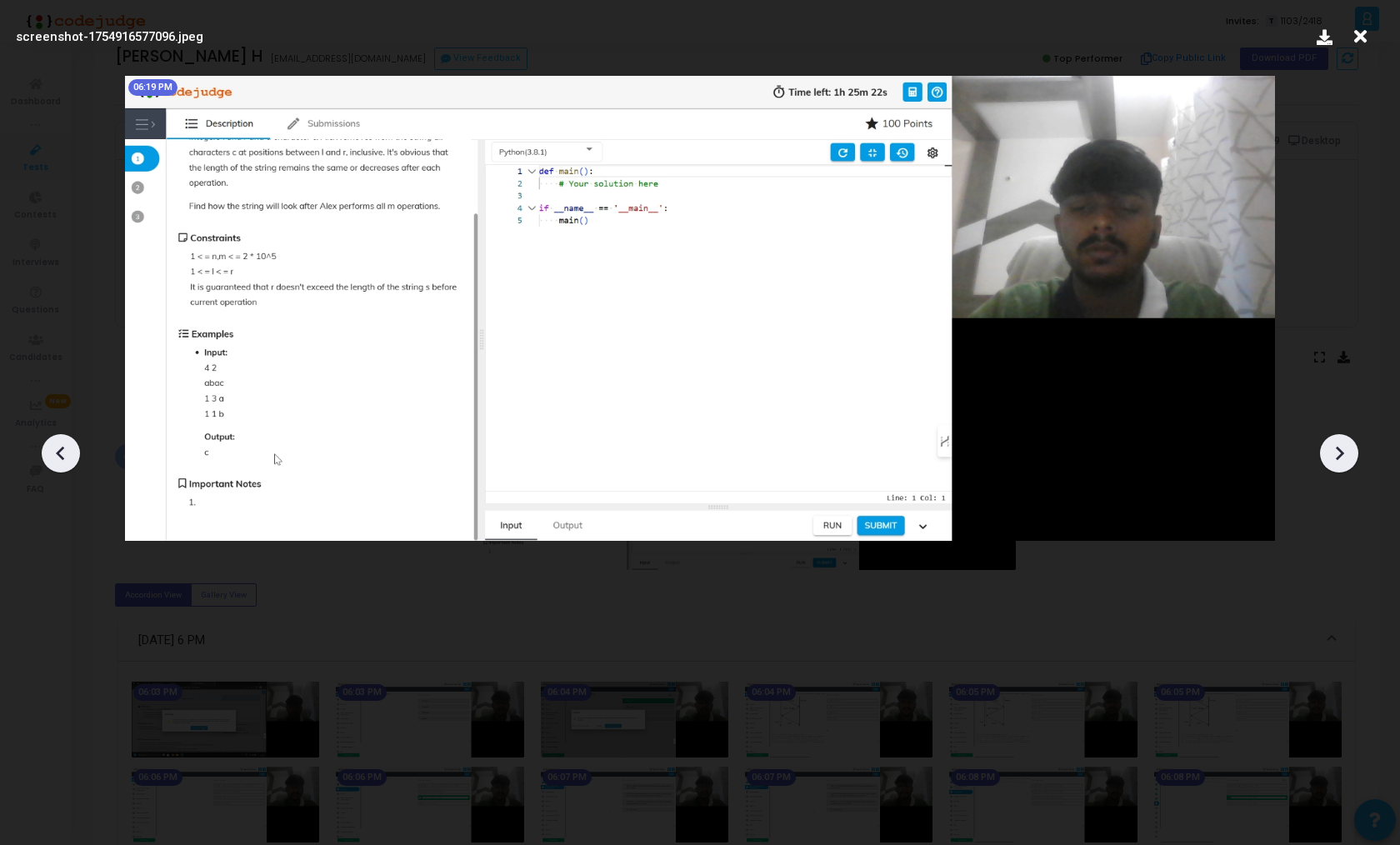
click at [1352, 447] on div at bounding box center [1339, 452] width 38 height 38
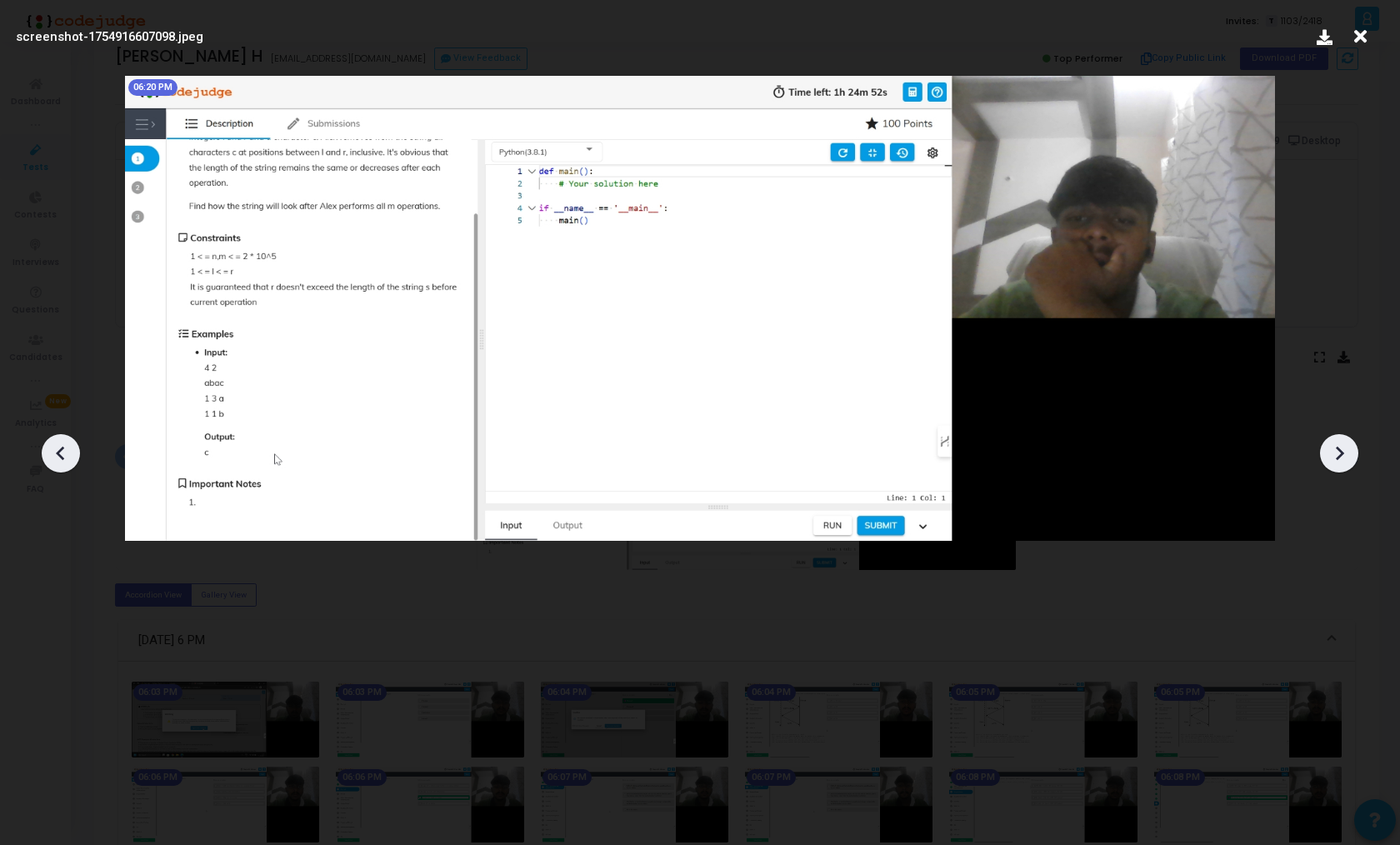
click at [1352, 447] on div at bounding box center [1339, 452] width 38 height 38
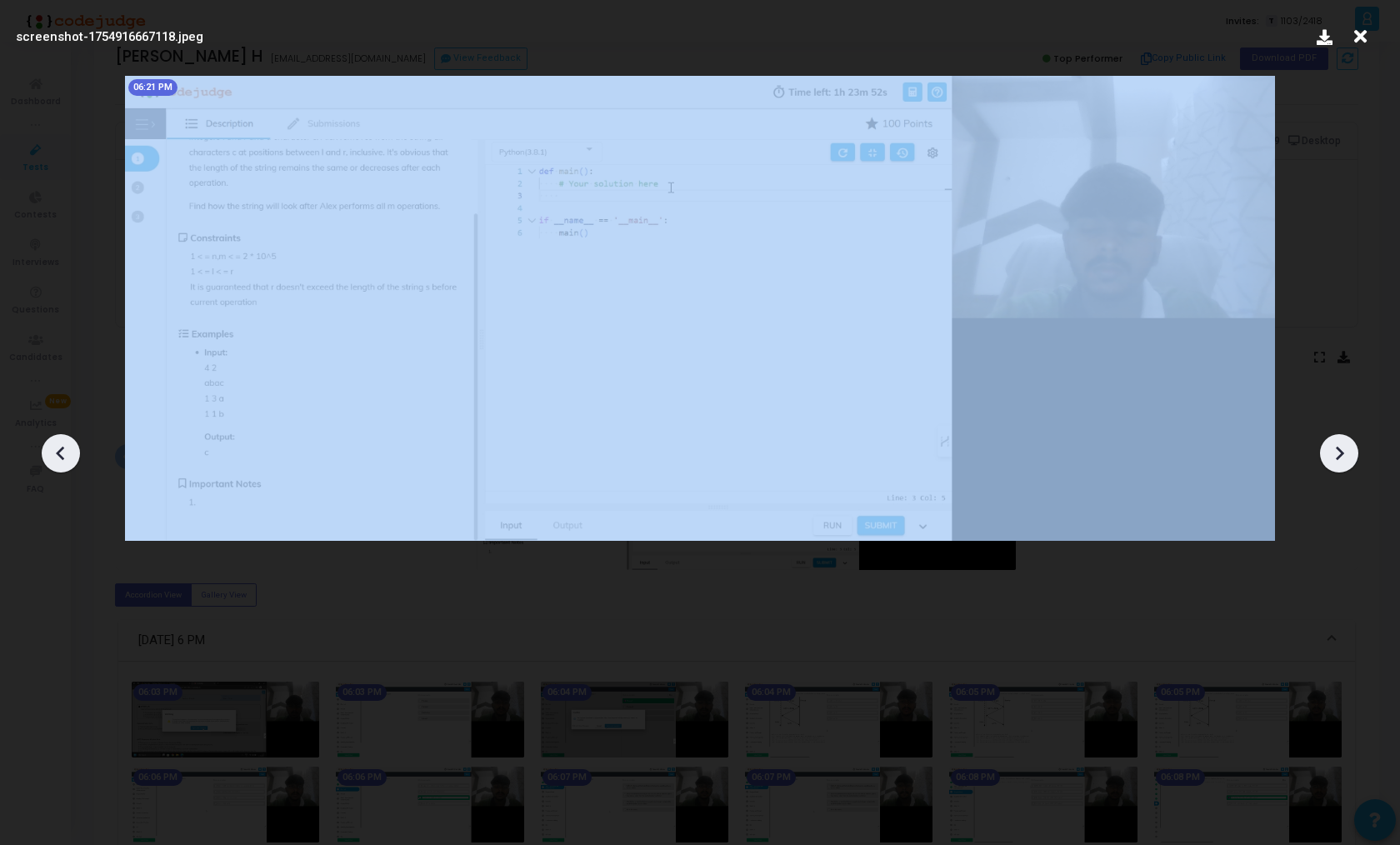
click at [1352, 447] on div at bounding box center [1339, 452] width 38 height 38
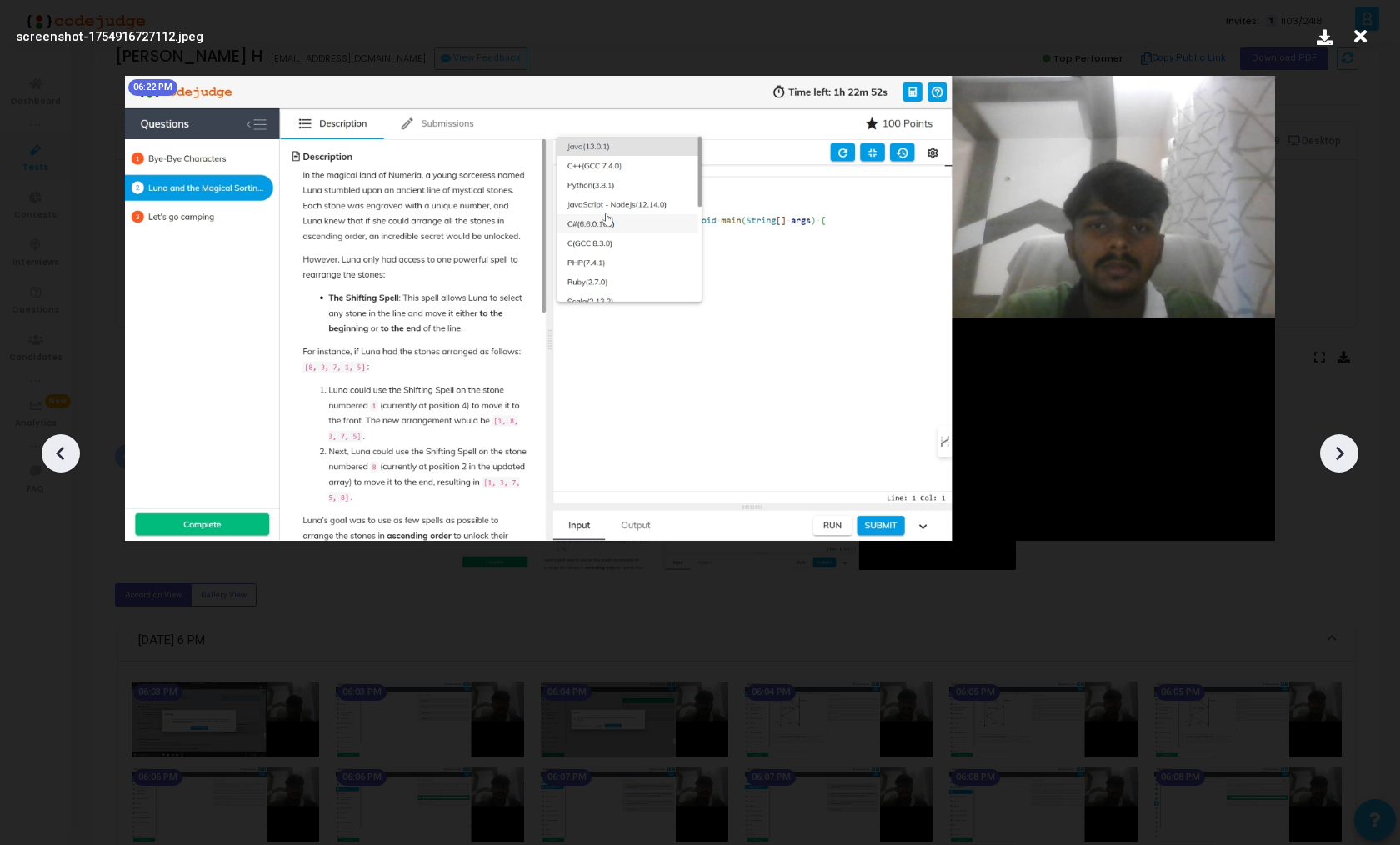
click at [1352, 447] on div at bounding box center [1339, 452] width 38 height 38
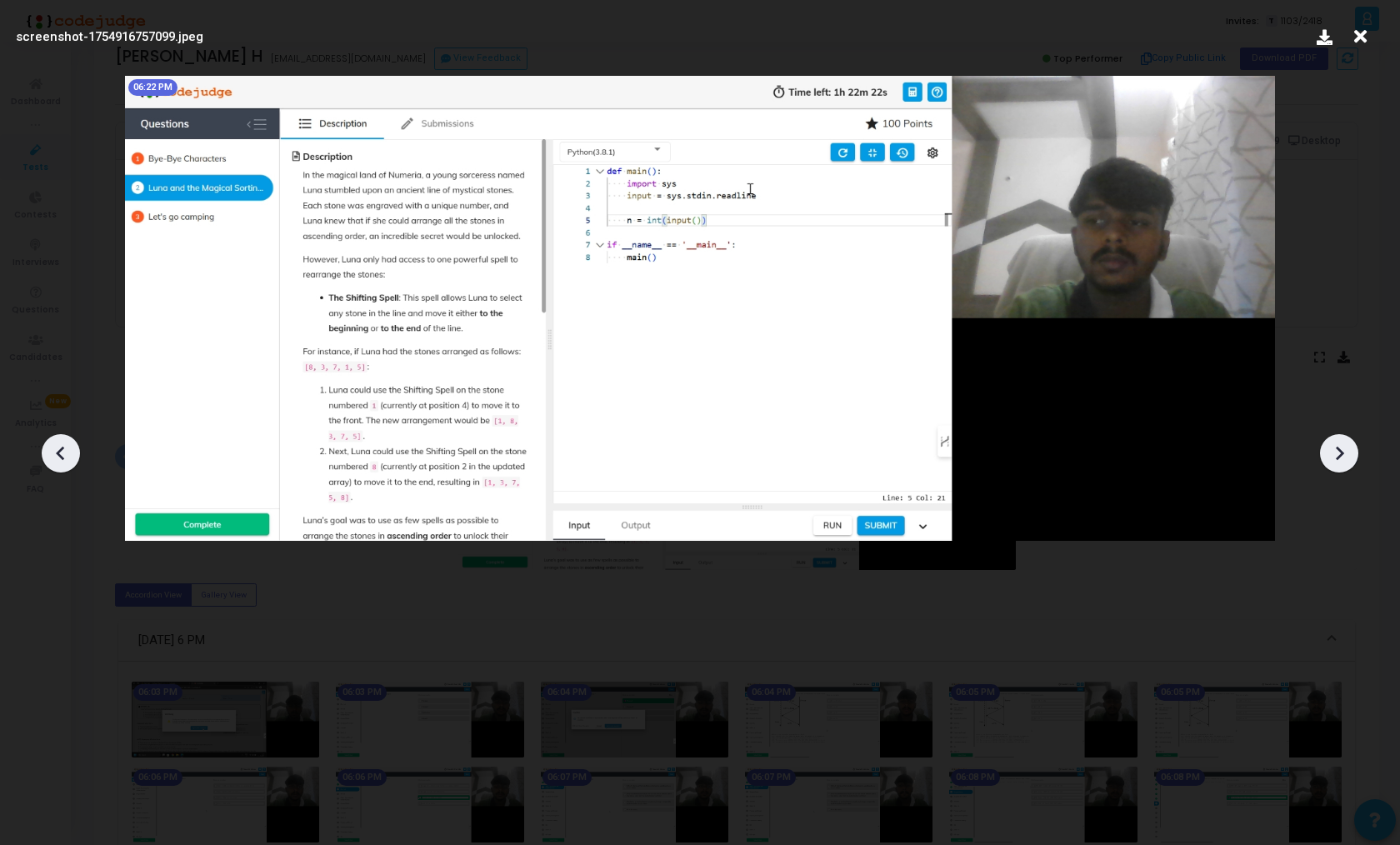
click at [1352, 447] on div at bounding box center [1339, 452] width 38 height 38
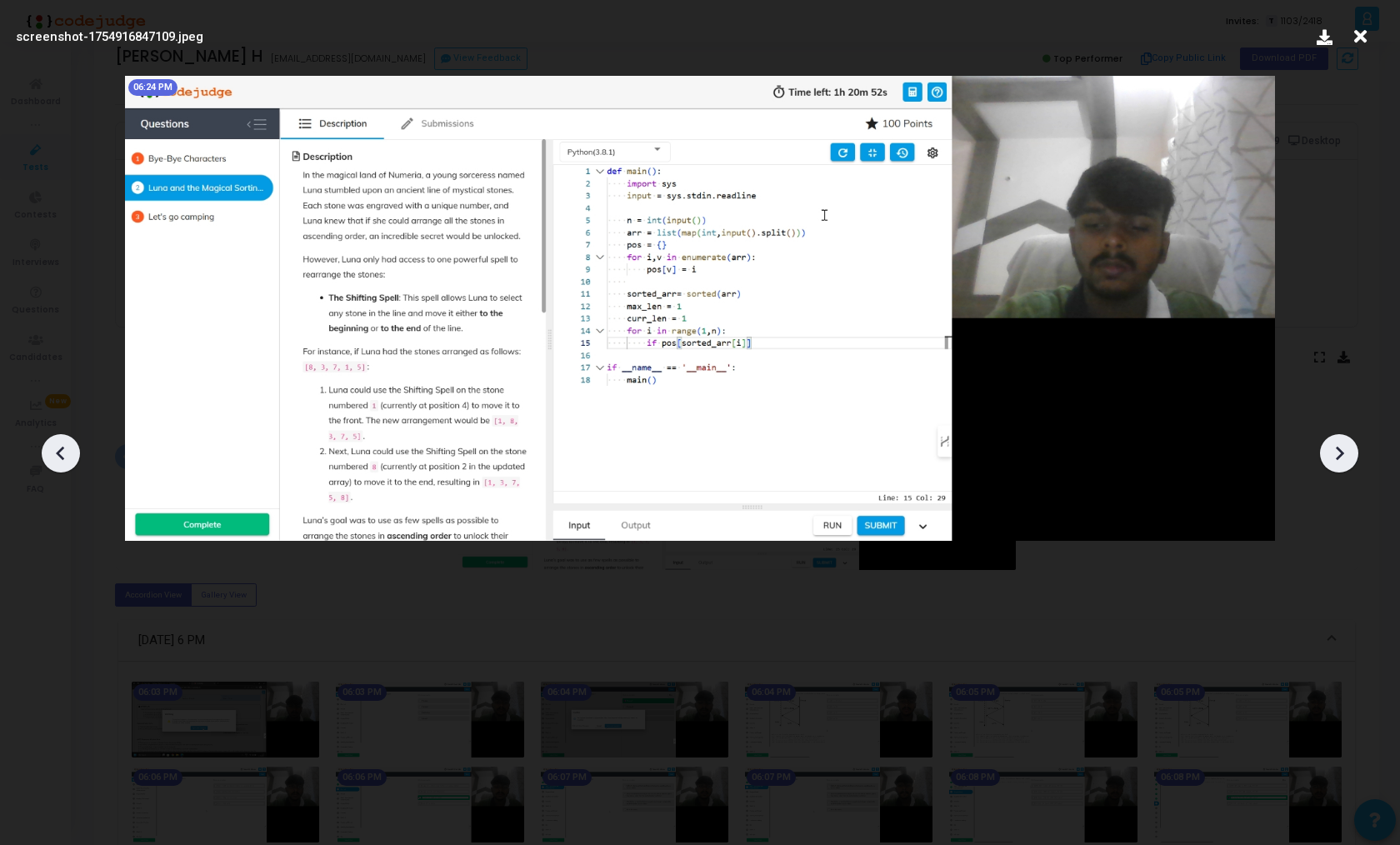
click at [1352, 447] on div at bounding box center [1339, 452] width 38 height 38
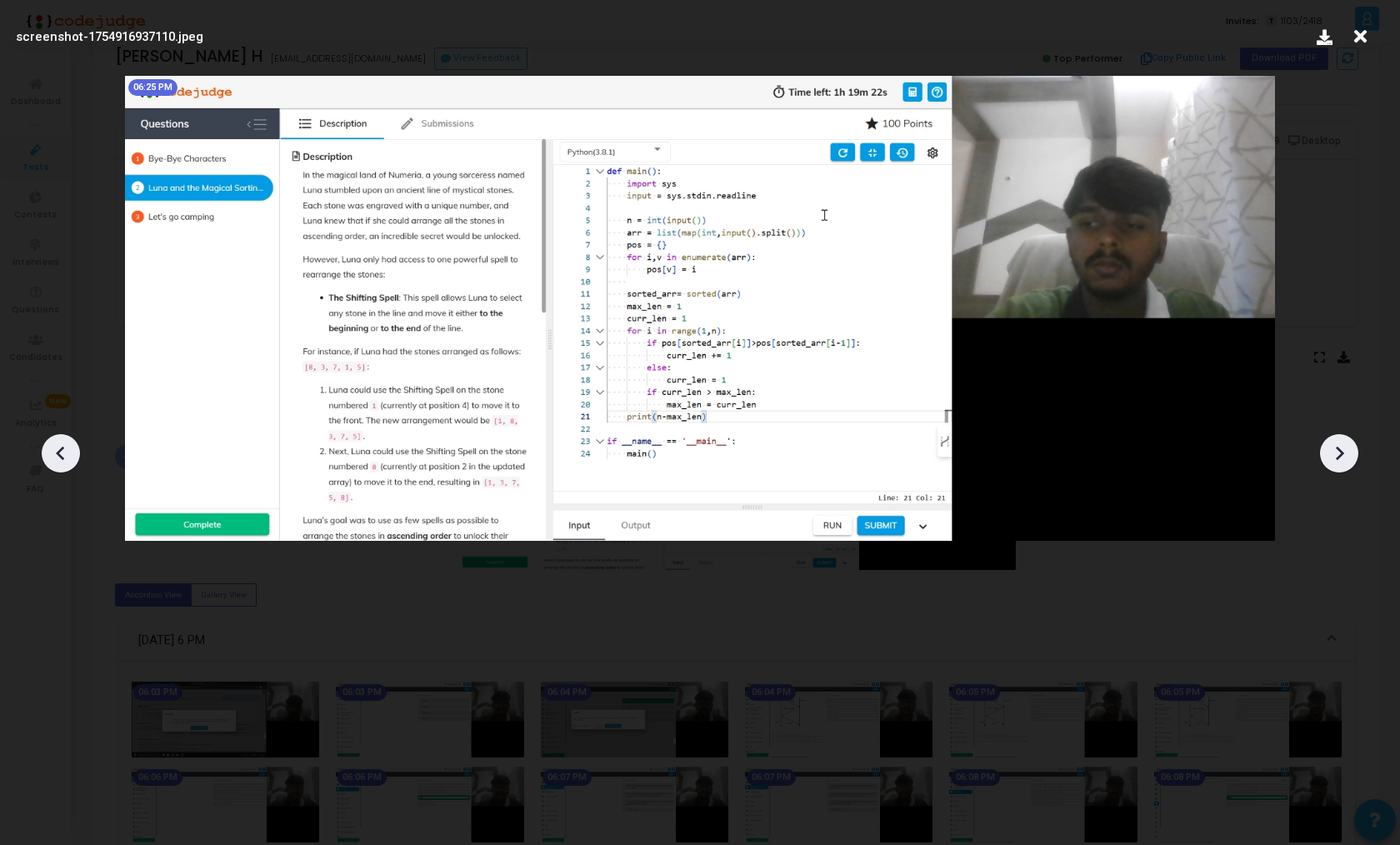
click at [1352, 447] on div at bounding box center [1339, 452] width 38 height 38
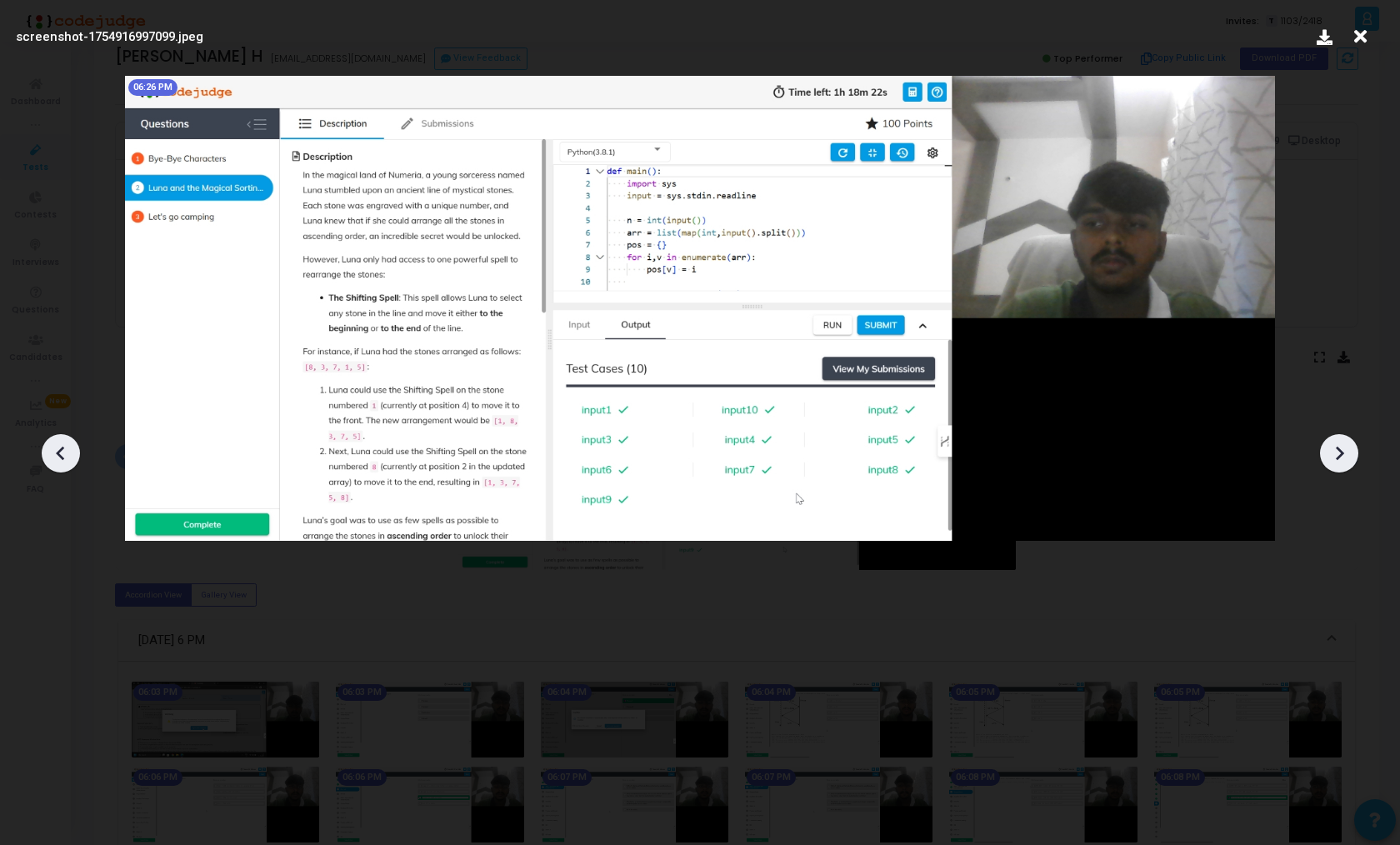
click at [1352, 447] on div at bounding box center [1339, 452] width 38 height 38
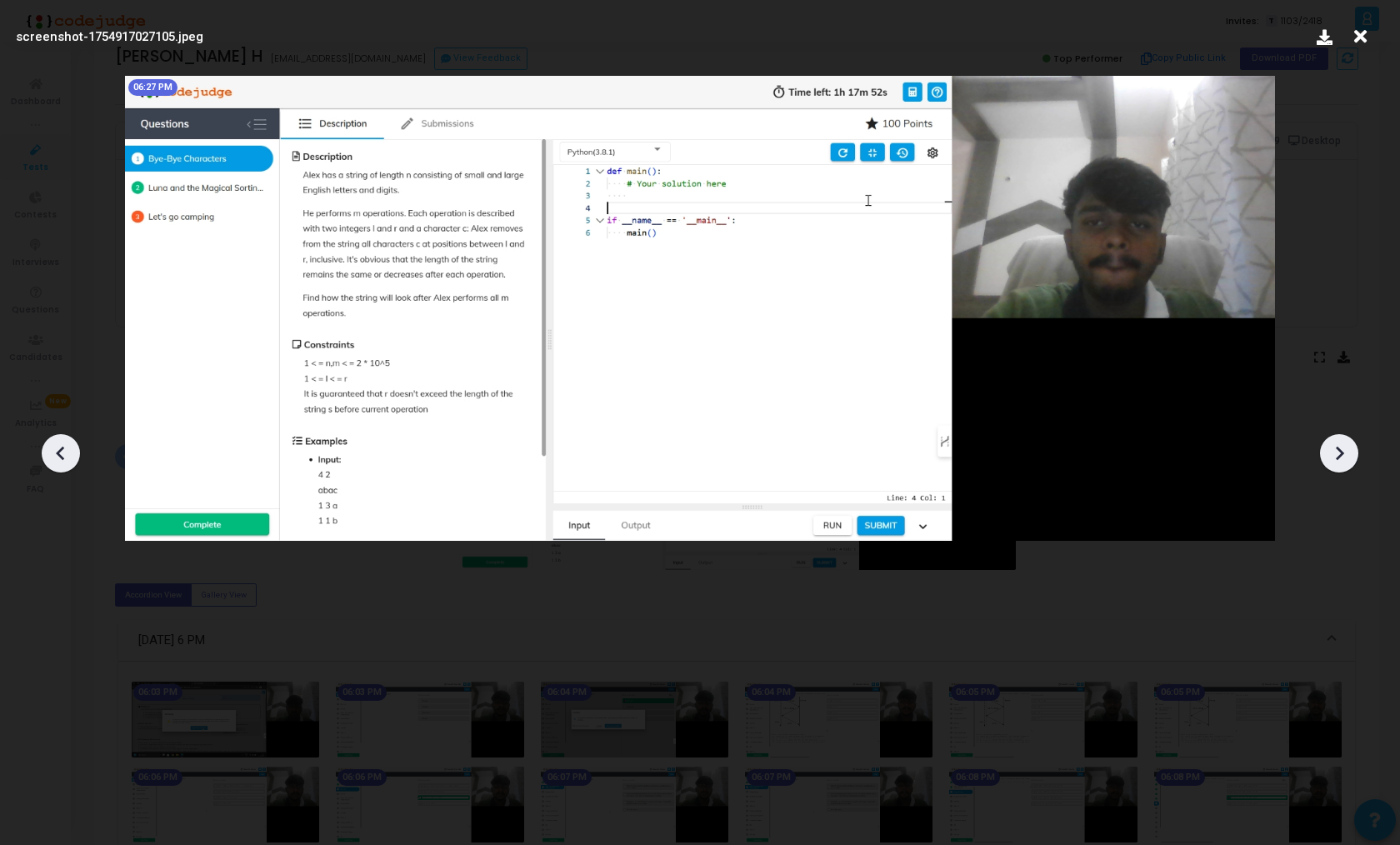
click at [1352, 447] on div at bounding box center [1339, 452] width 38 height 38
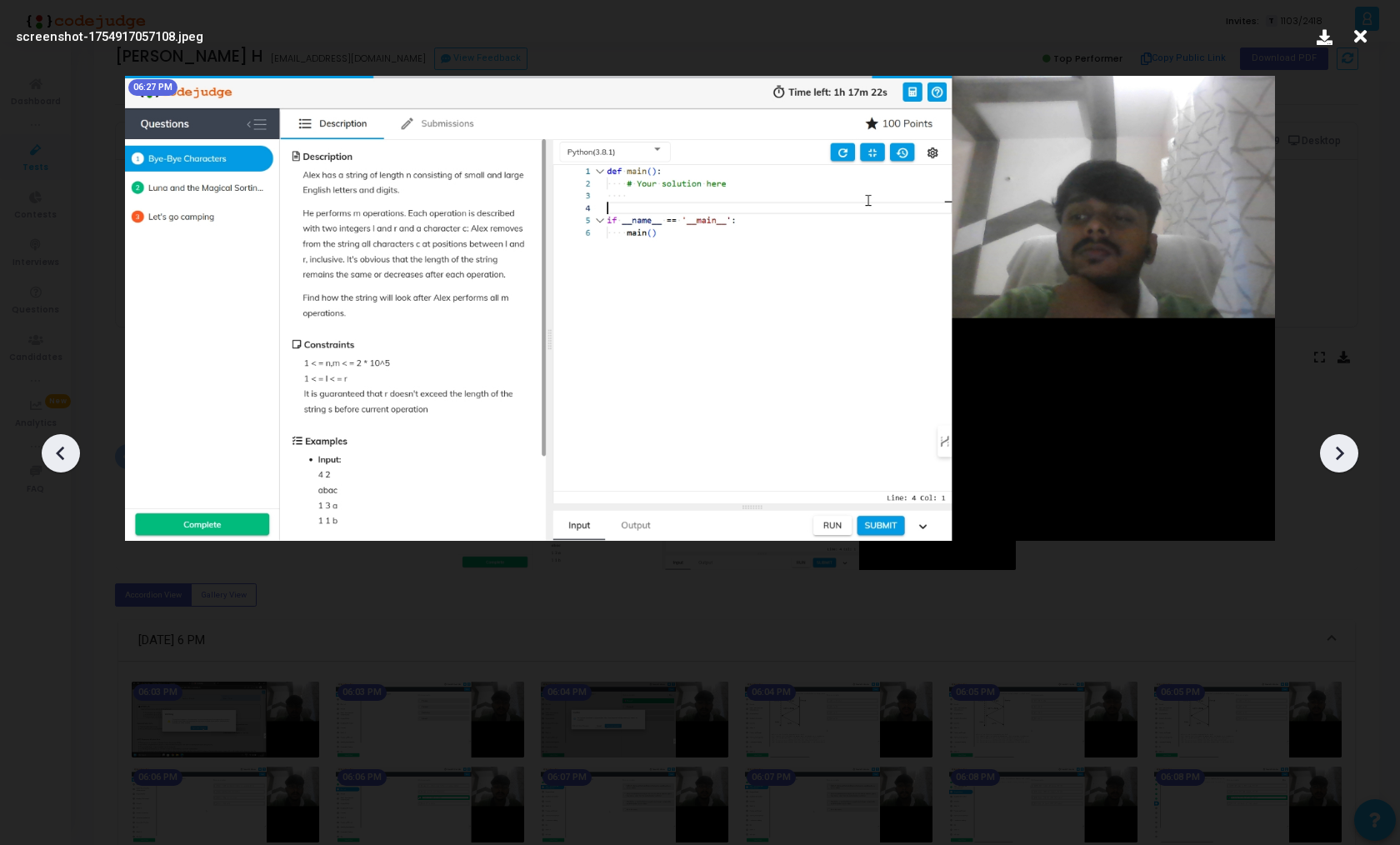
click at [1352, 447] on div at bounding box center [1339, 452] width 38 height 38
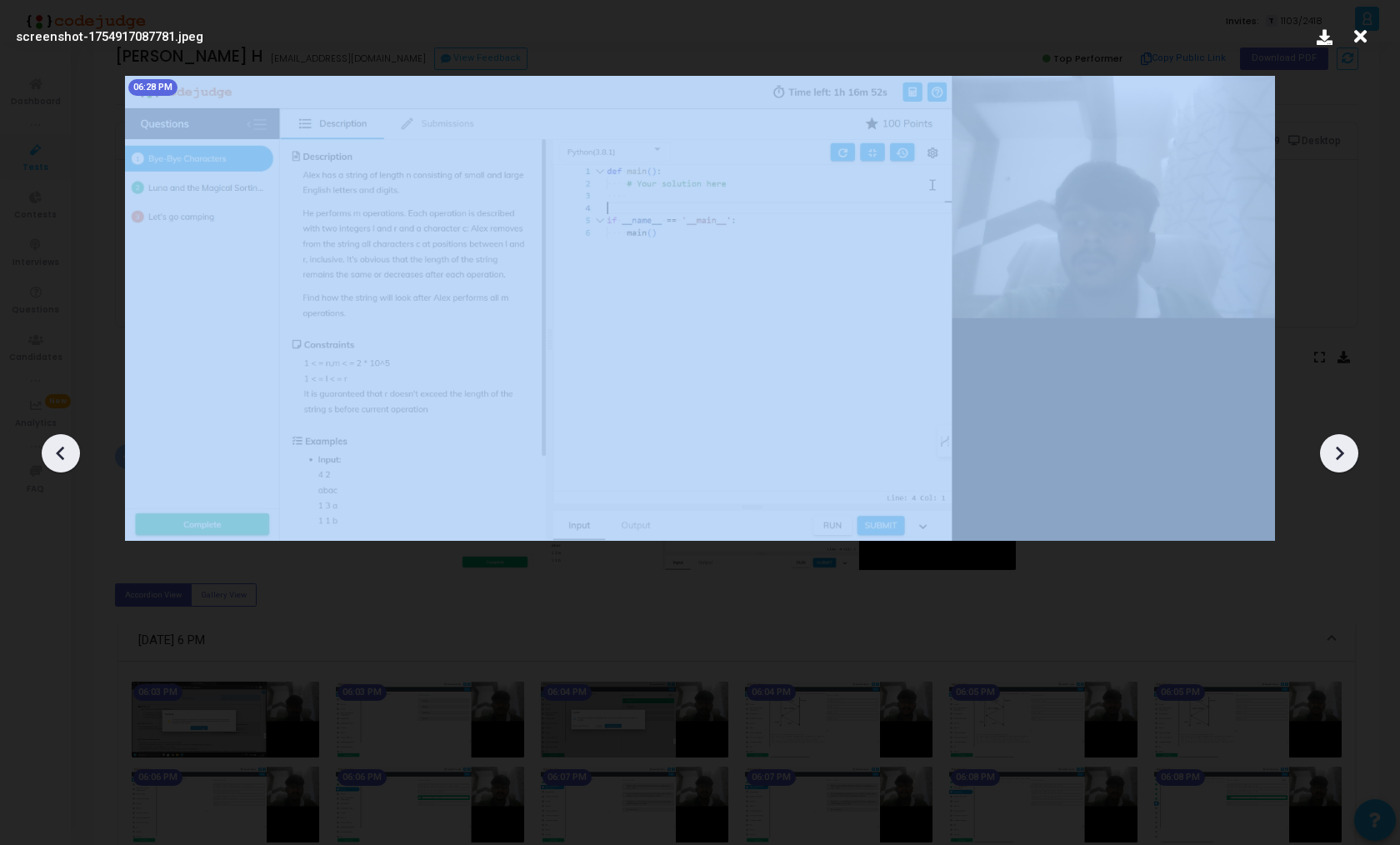
click at [1352, 447] on div at bounding box center [1339, 452] width 38 height 38
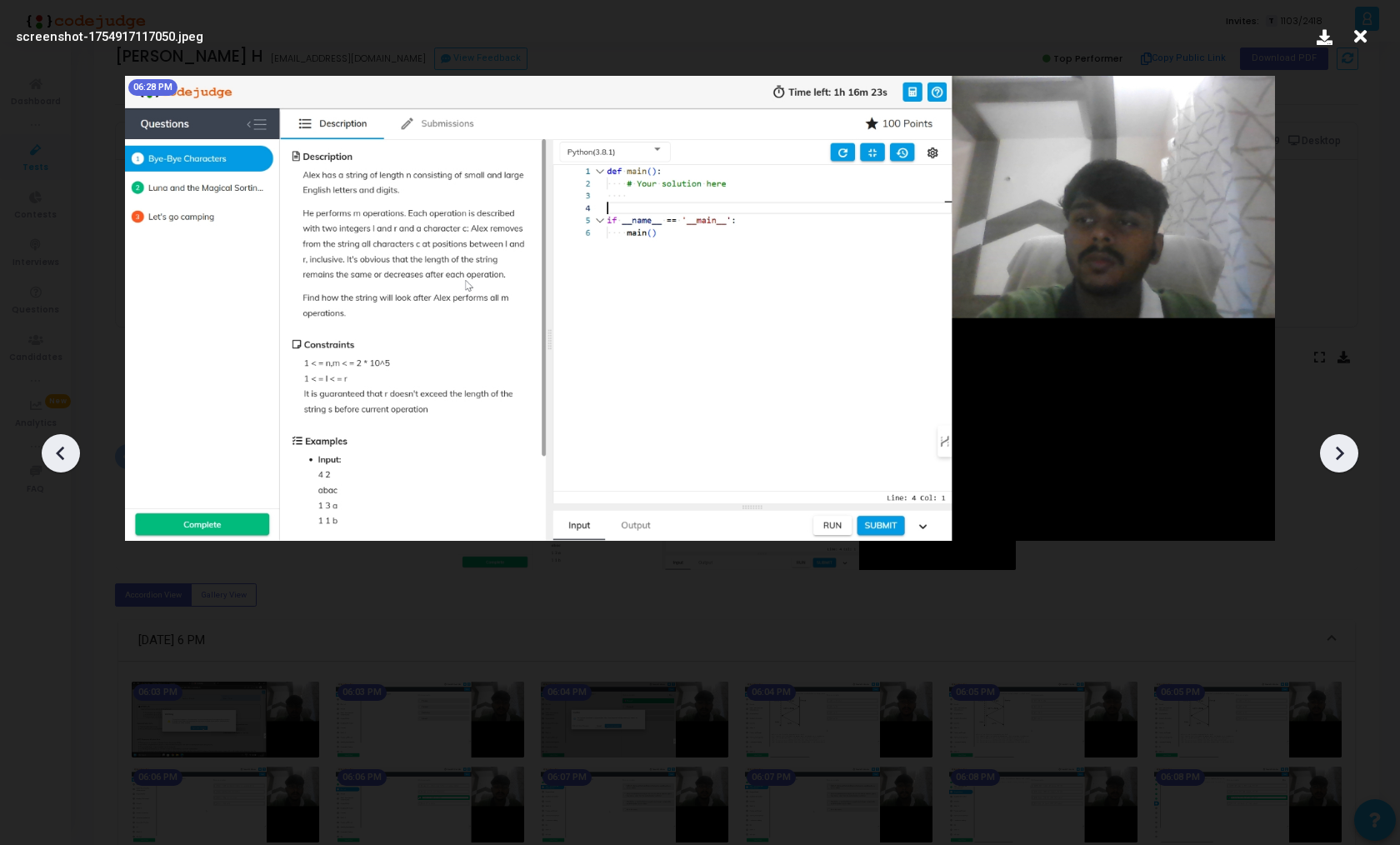
click at [1352, 447] on div at bounding box center [1339, 452] width 38 height 38
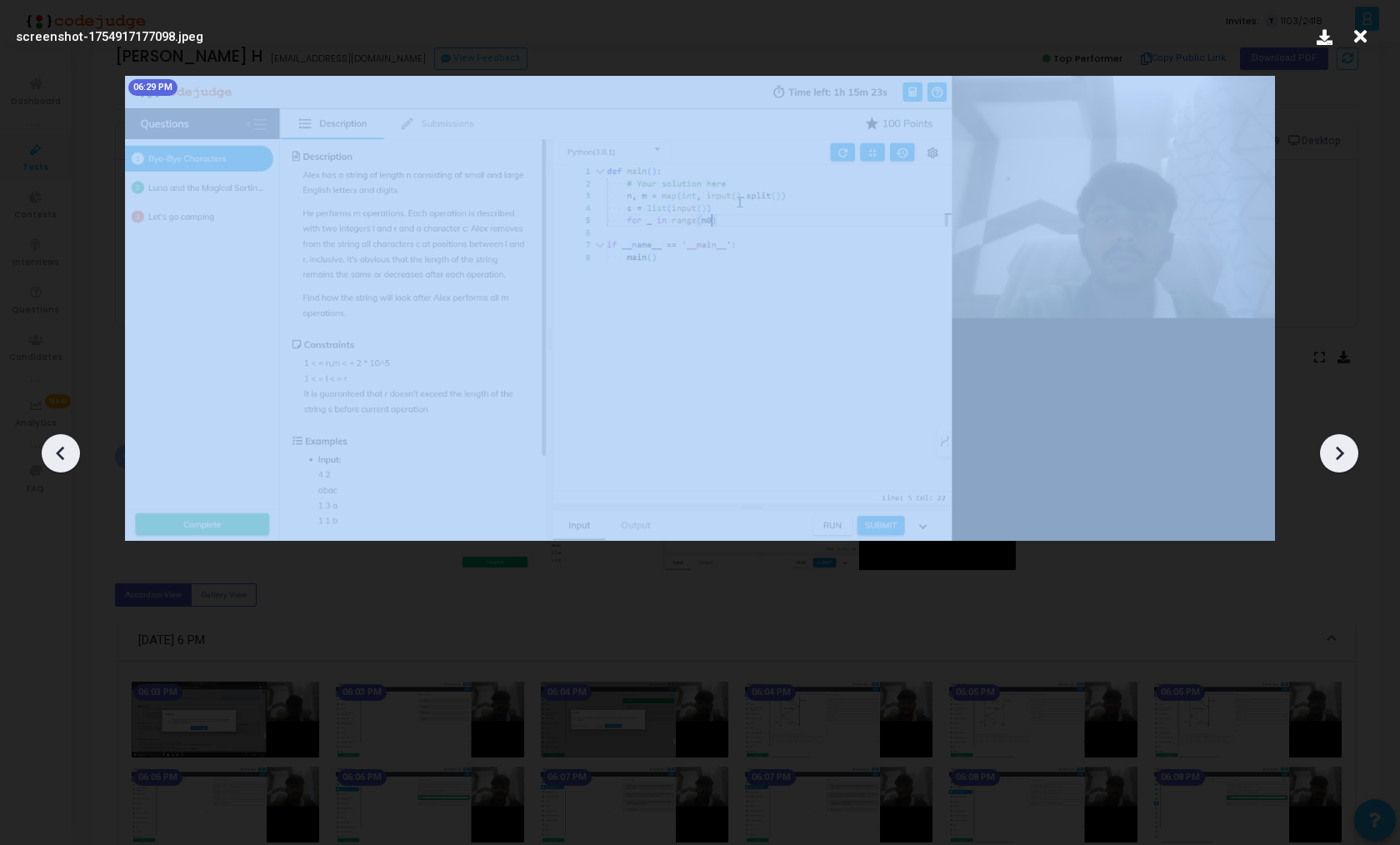
click at [1352, 447] on div at bounding box center [1339, 452] width 38 height 38
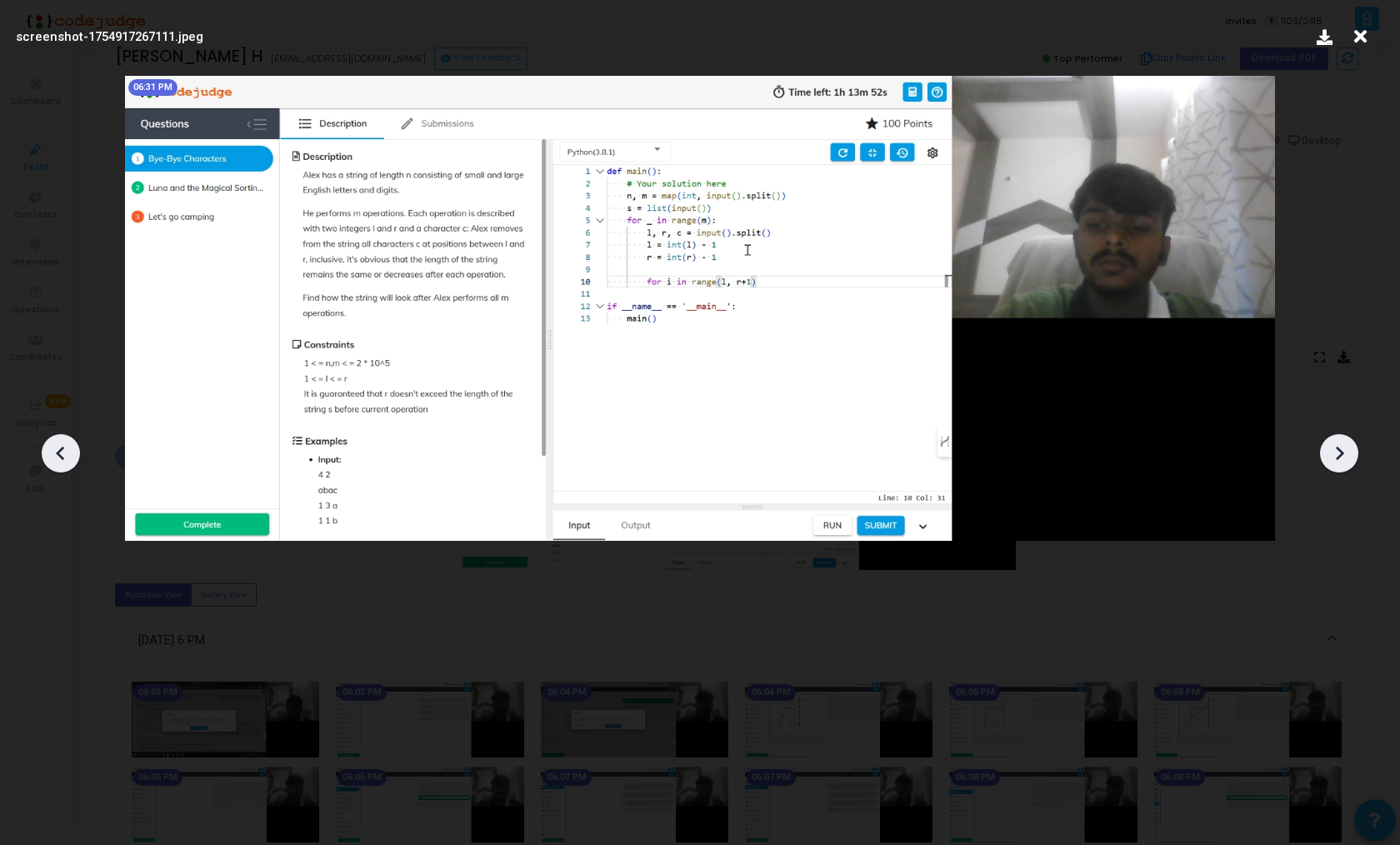
click at [1352, 447] on div at bounding box center [1339, 452] width 38 height 38
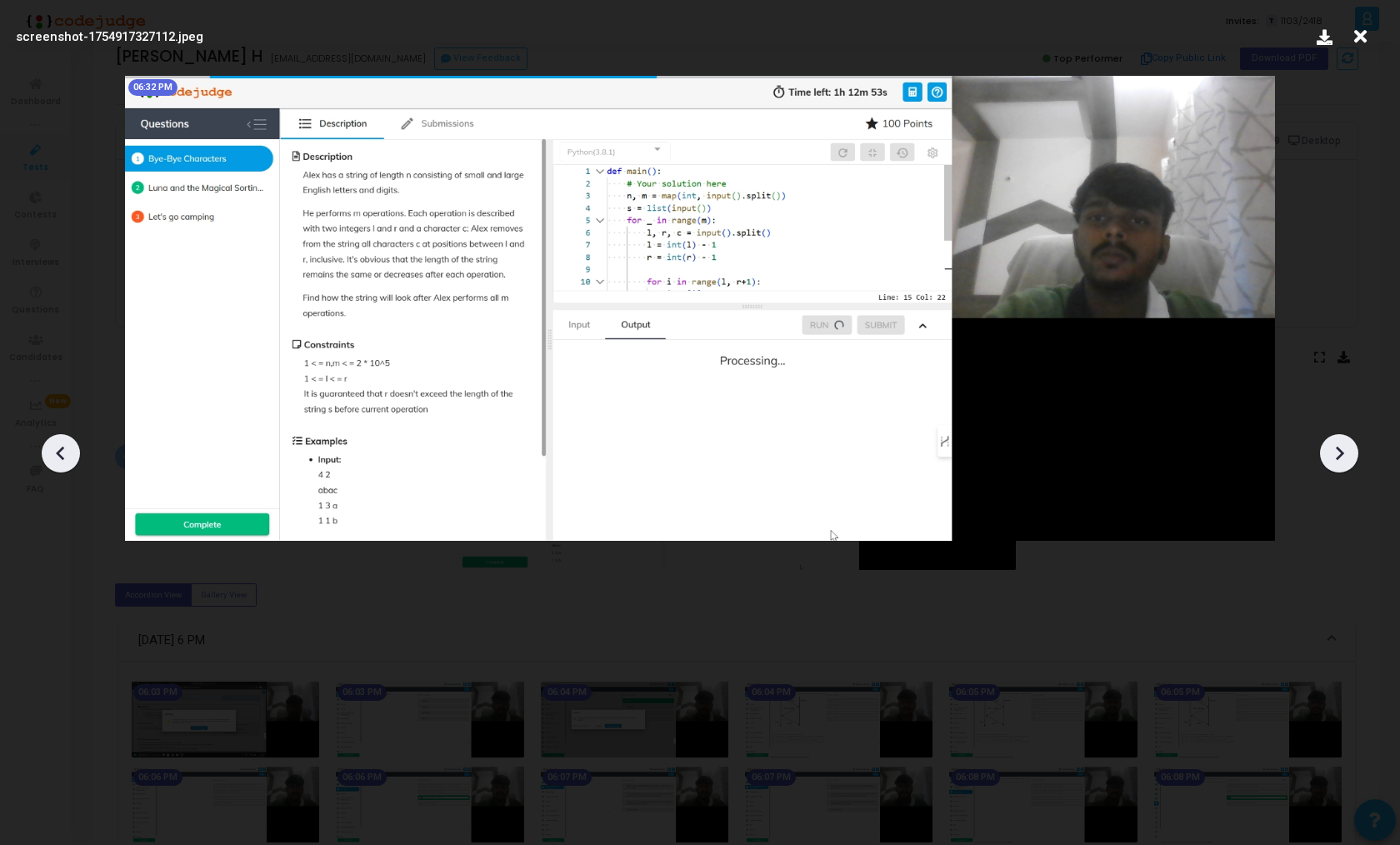
click at [1352, 447] on div at bounding box center [1339, 452] width 38 height 38
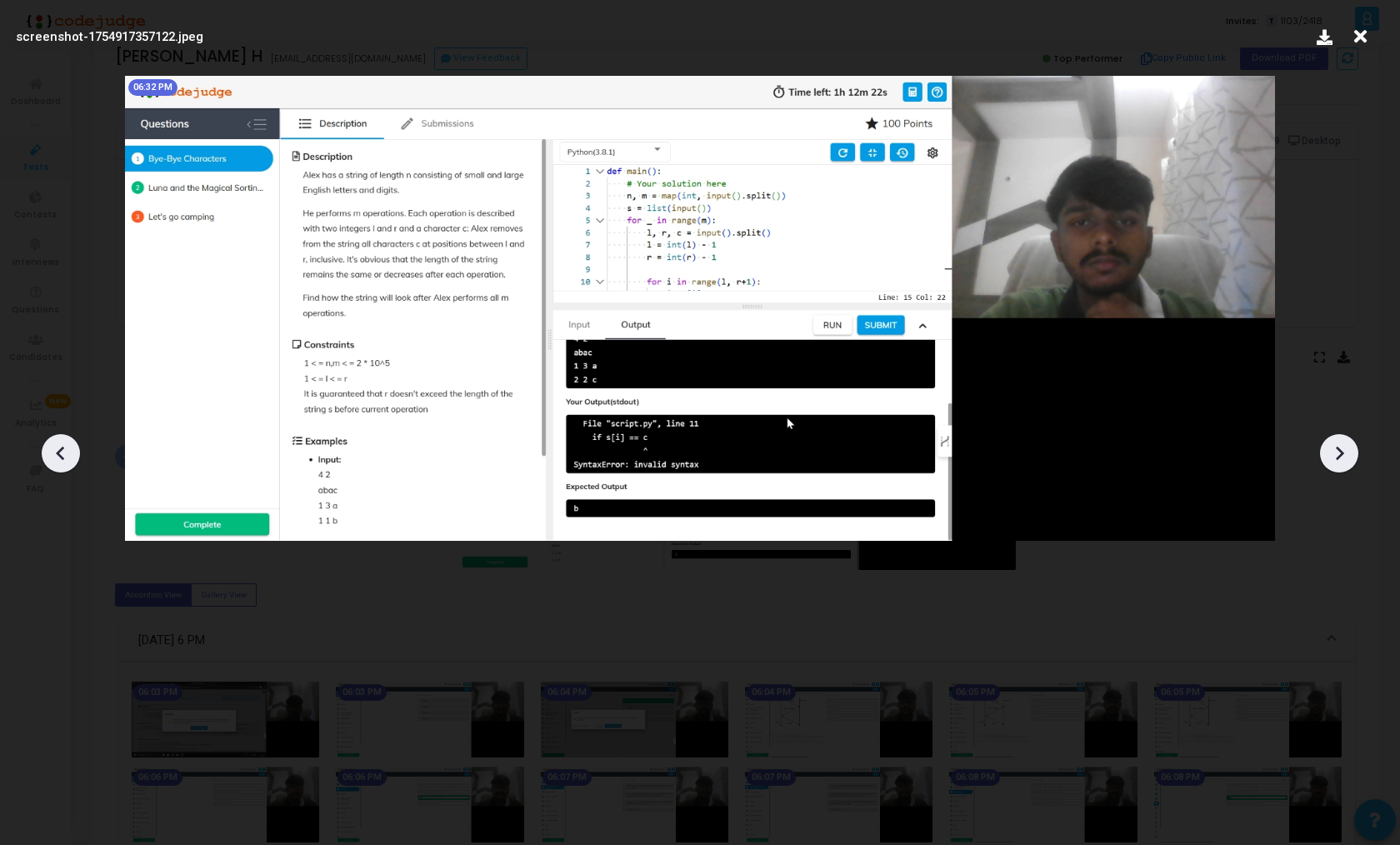
click at [1352, 447] on div at bounding box center [1339, 452] width 38 height 38
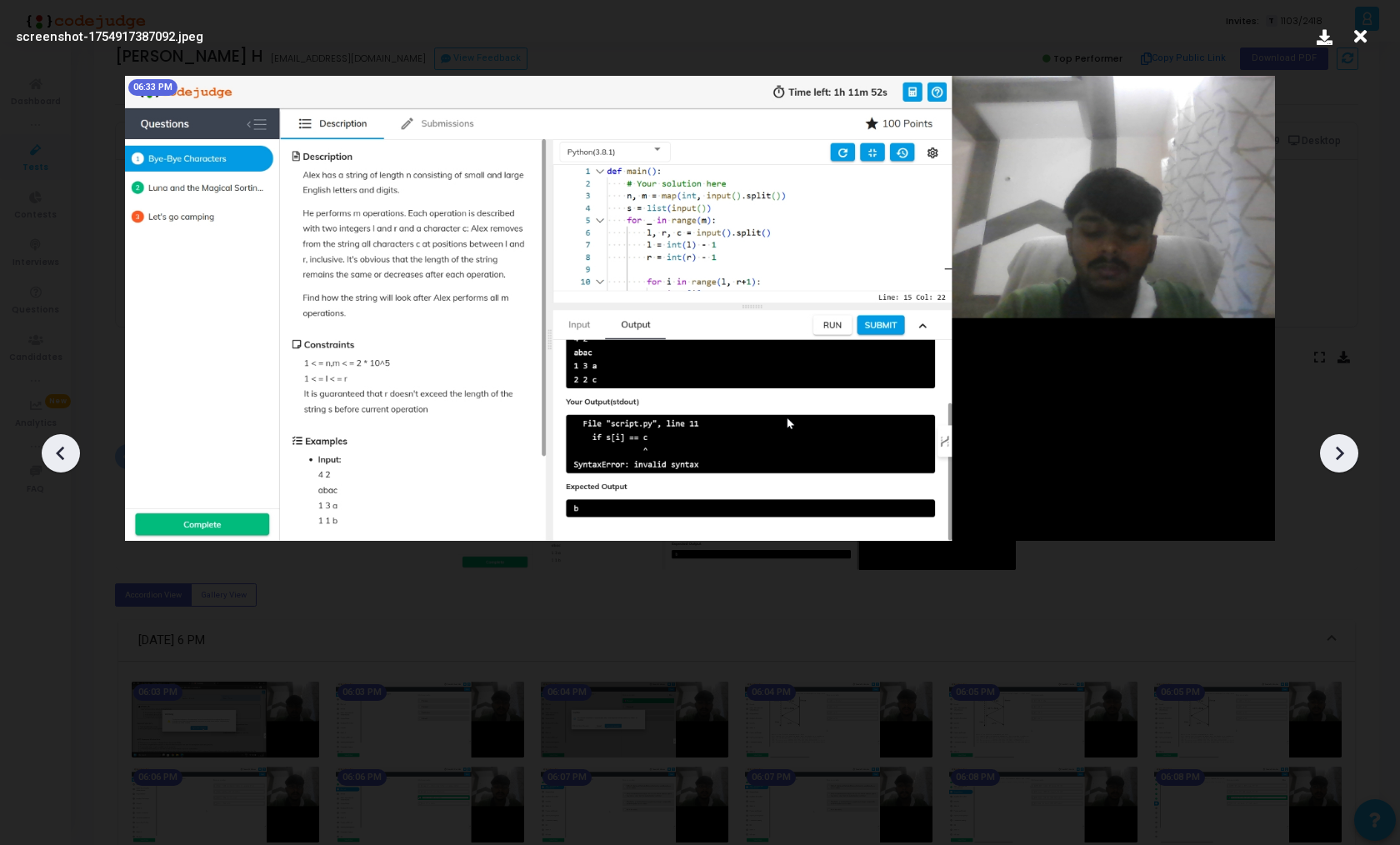
click at [1352, 447] on div at bounding box center [1339, 452] width 38 height 38
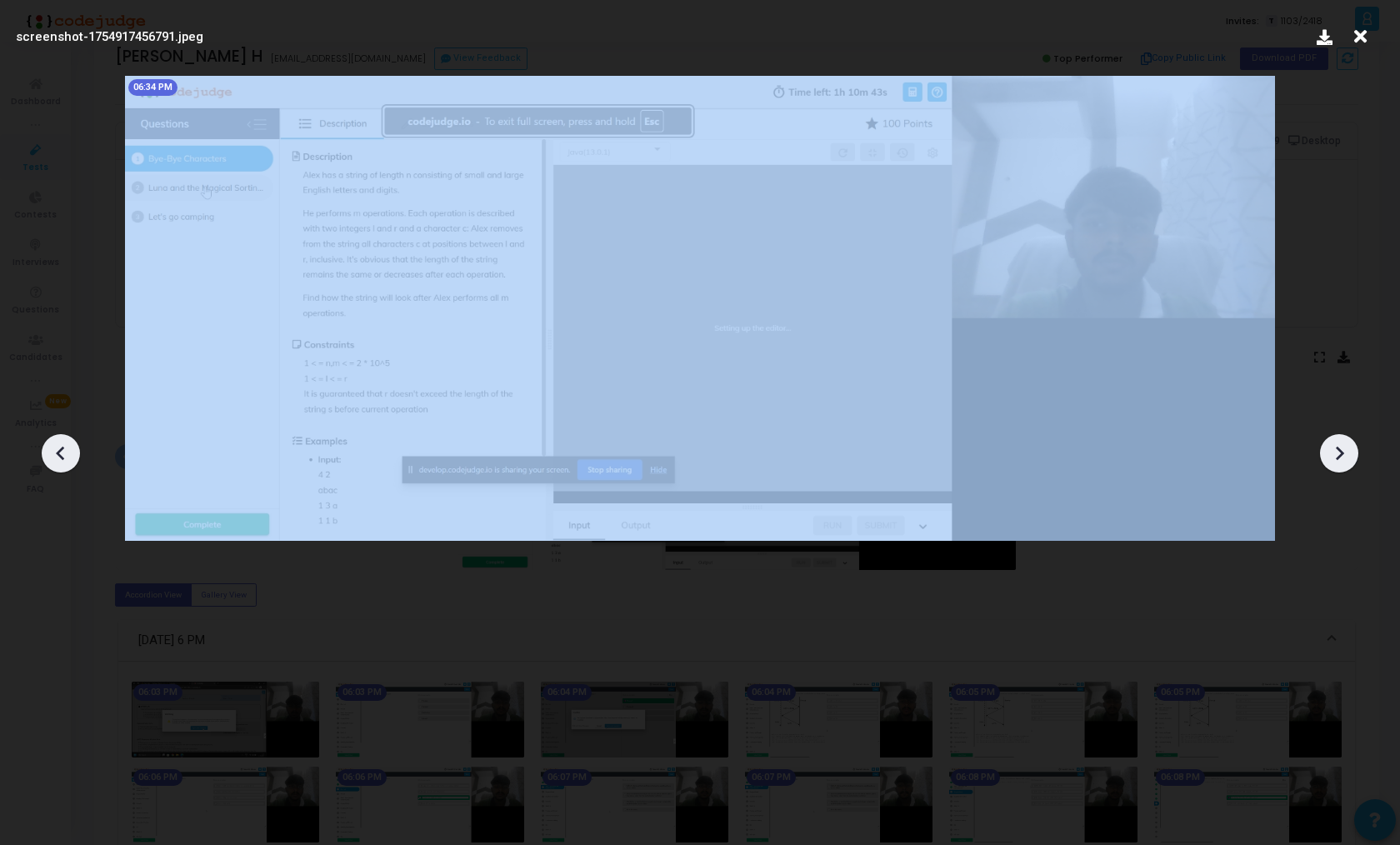
click at [1352, 447] on div at bounding box center [1339, 452] width 38 height 38
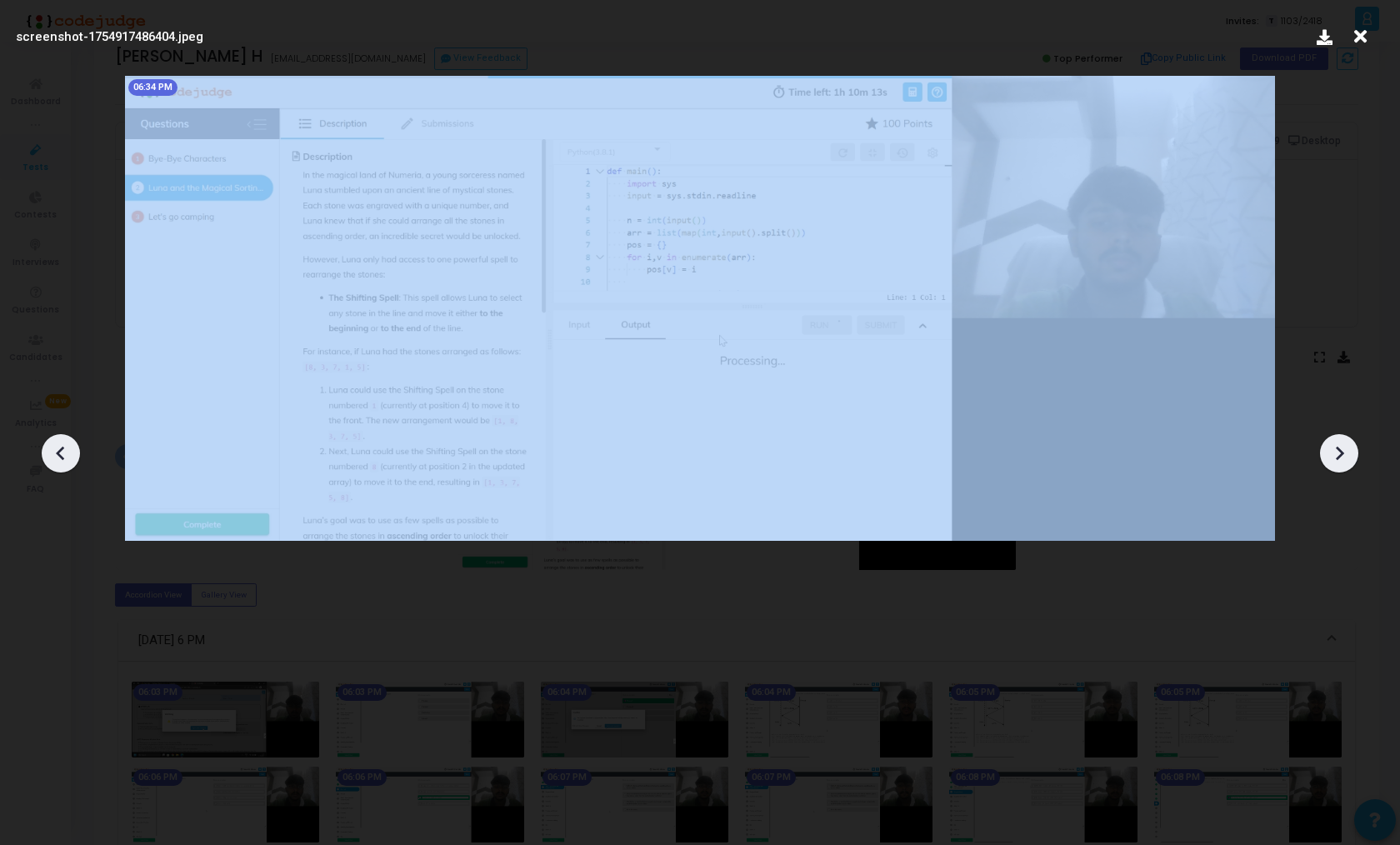
click at [1352, 447] on div at bounding box center [1339, 452] width 38 height 38
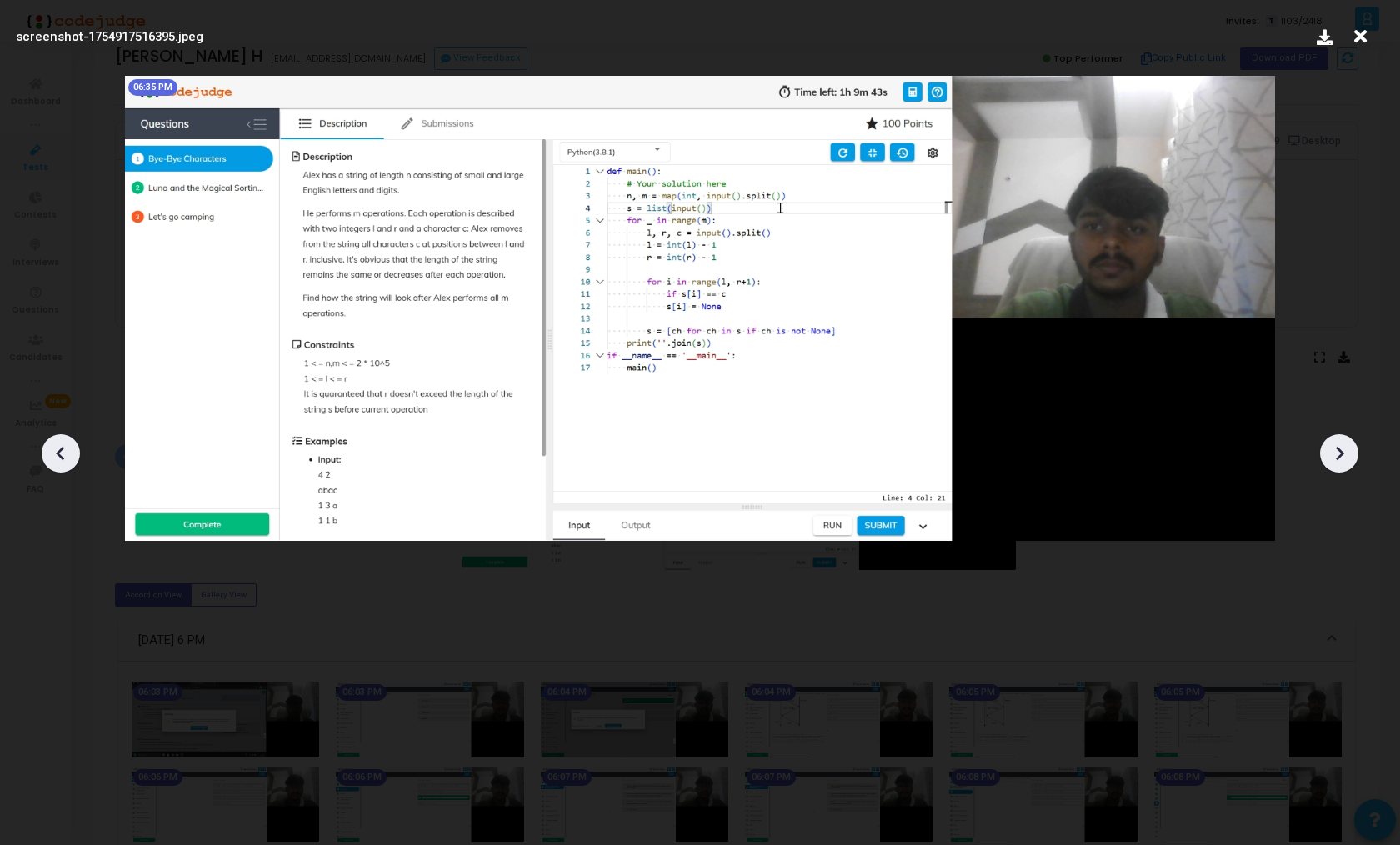
click at [1352, 447] on div at bounding box center [1339, 452] width 38 height 38
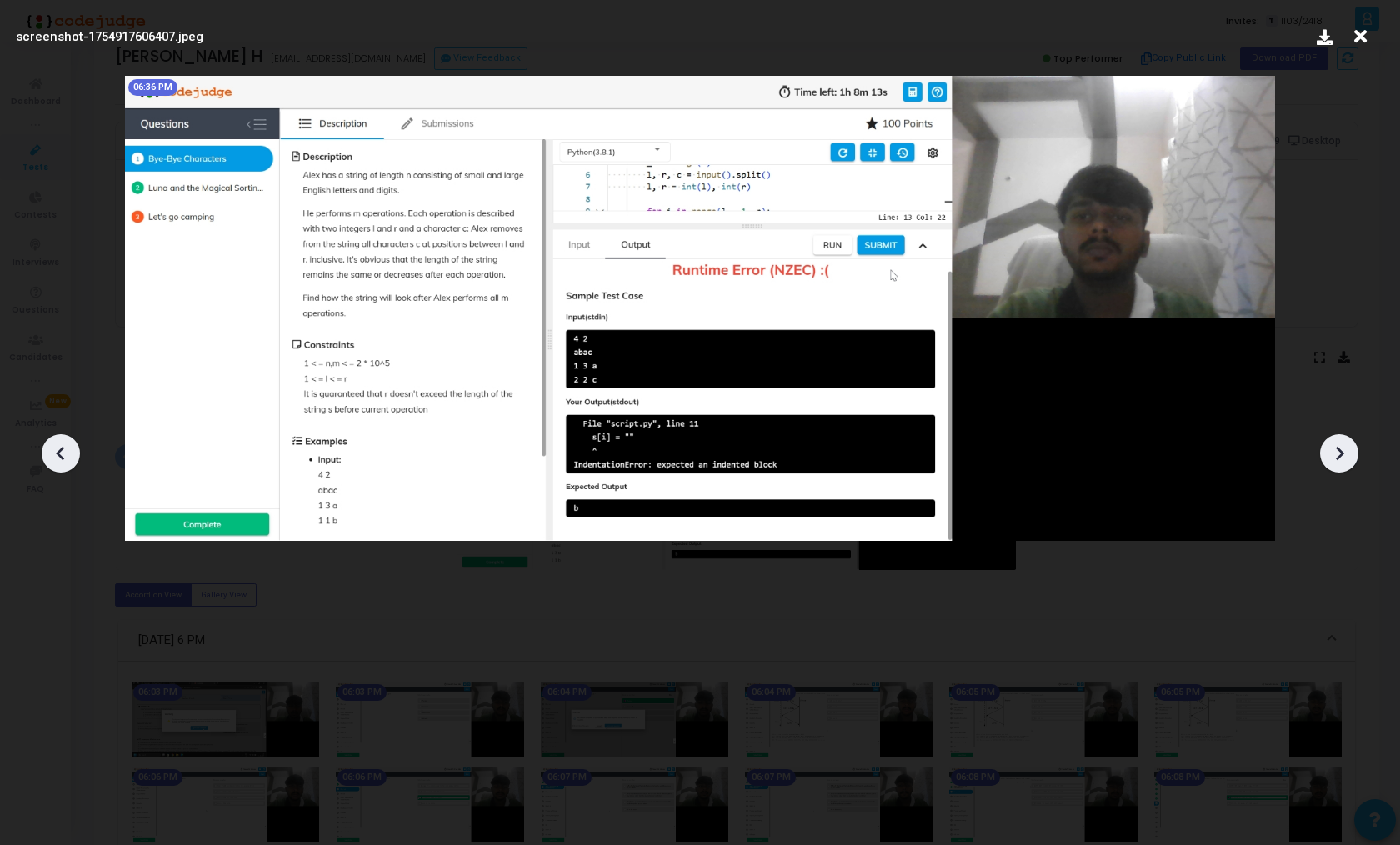
click at [1352, 447] on div at bounding box center [1339, 452] width 38 height 38
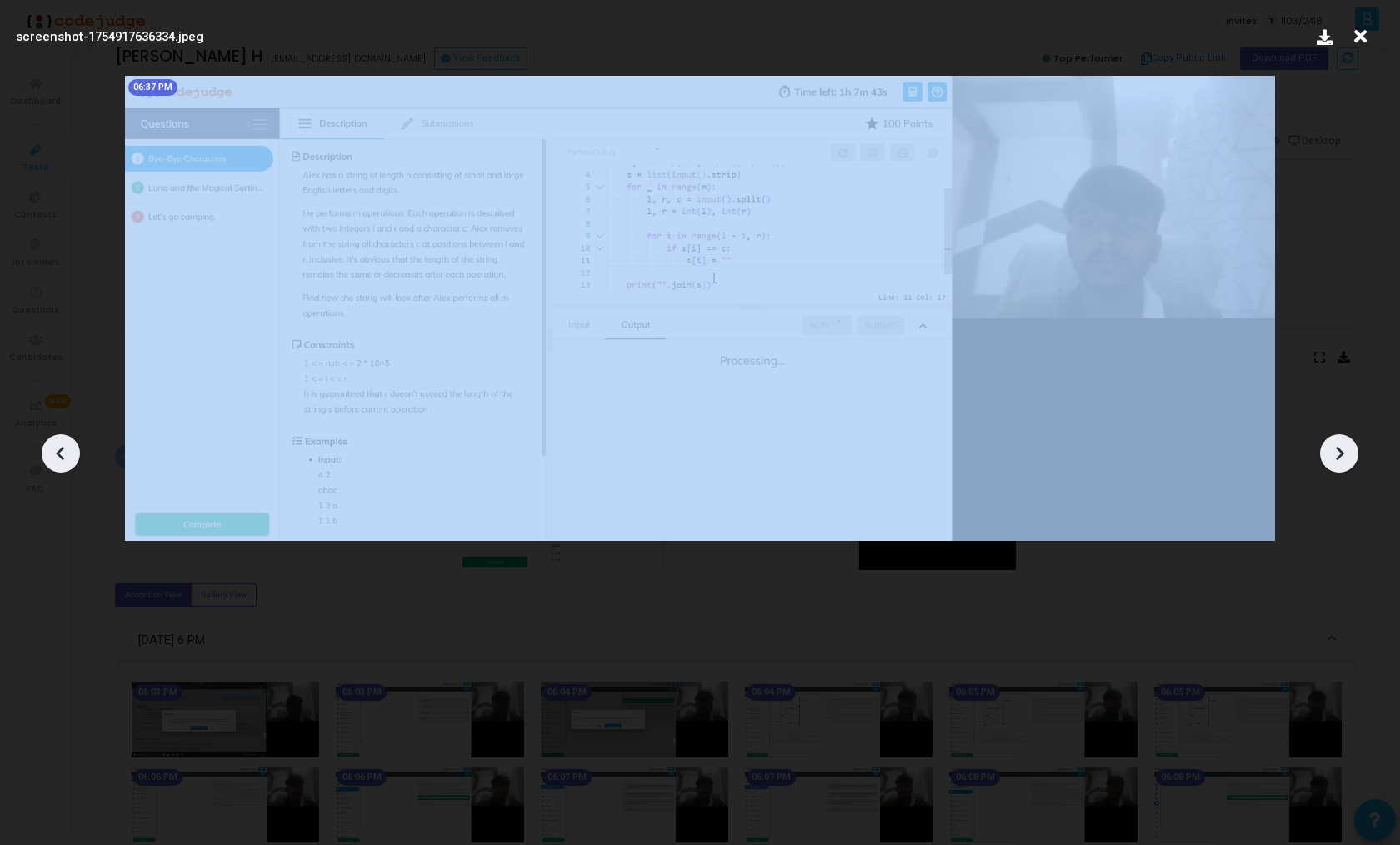
click at [1352, 447] on div at bounding box center [1339, 452] width 38 height 38
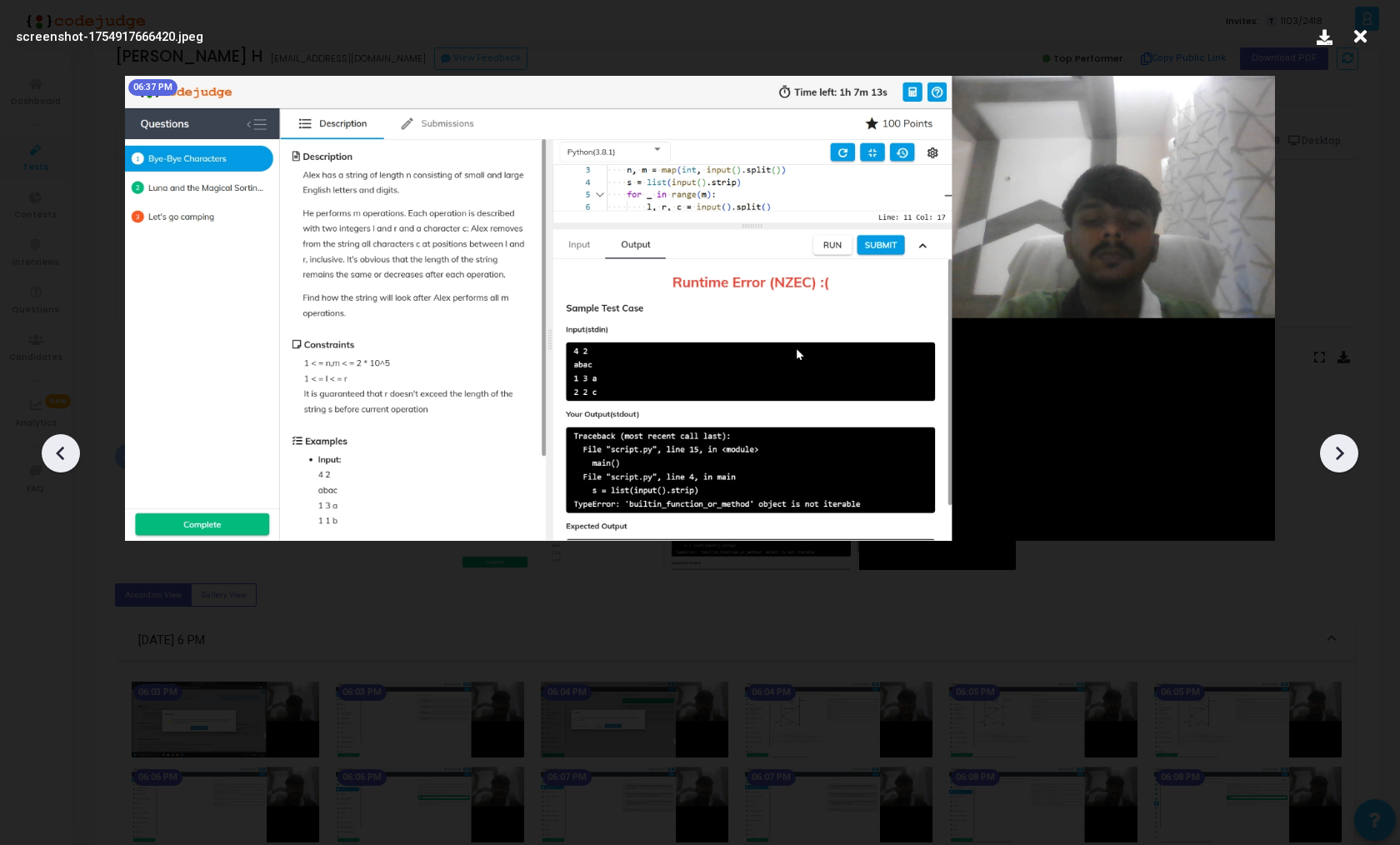
click at [1352, 447] on div at bounding box center [1339, 452] width 38 height 38
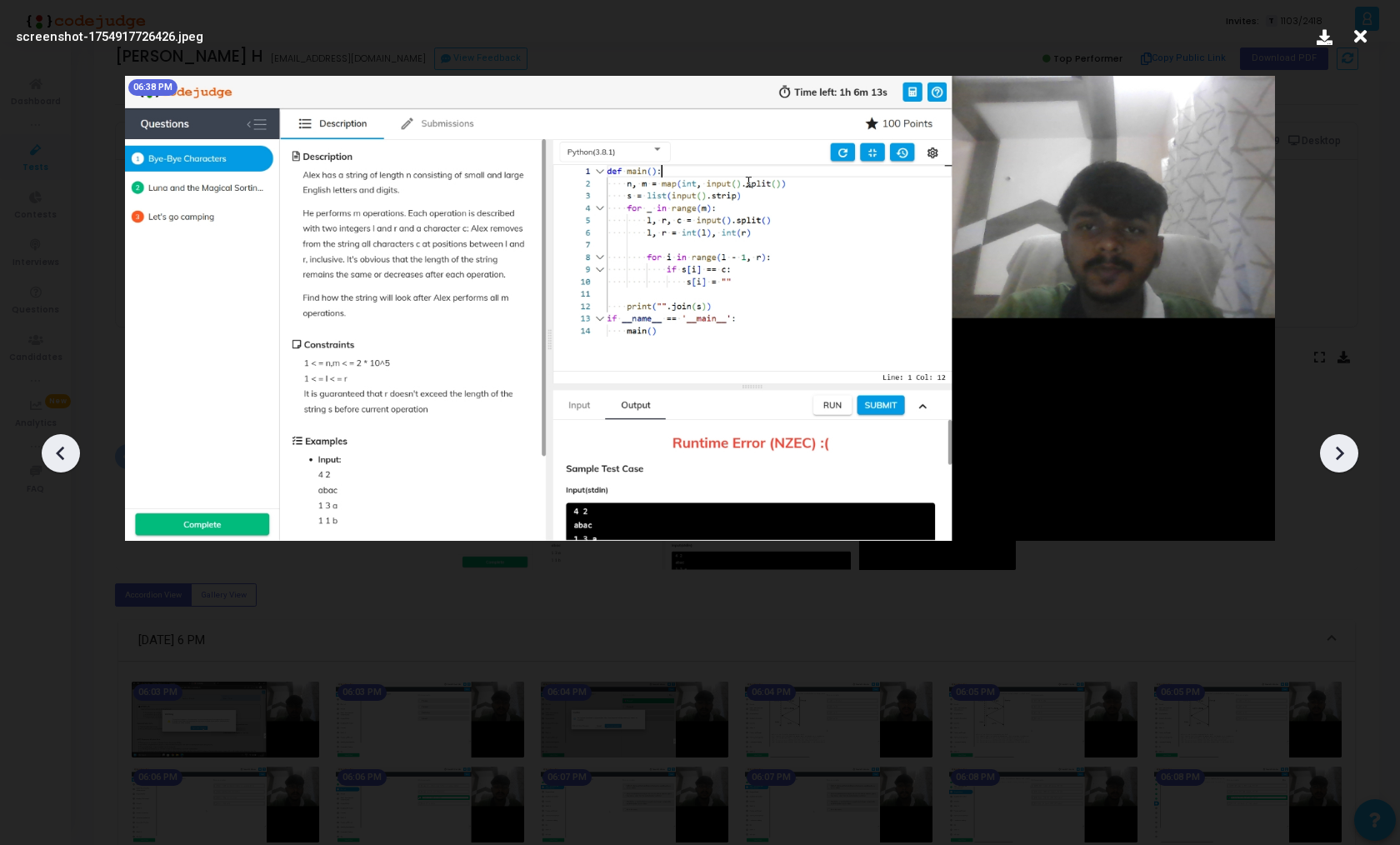
click at [1352, 447] on div at bounding box center [1339, 452] width 38 height 38
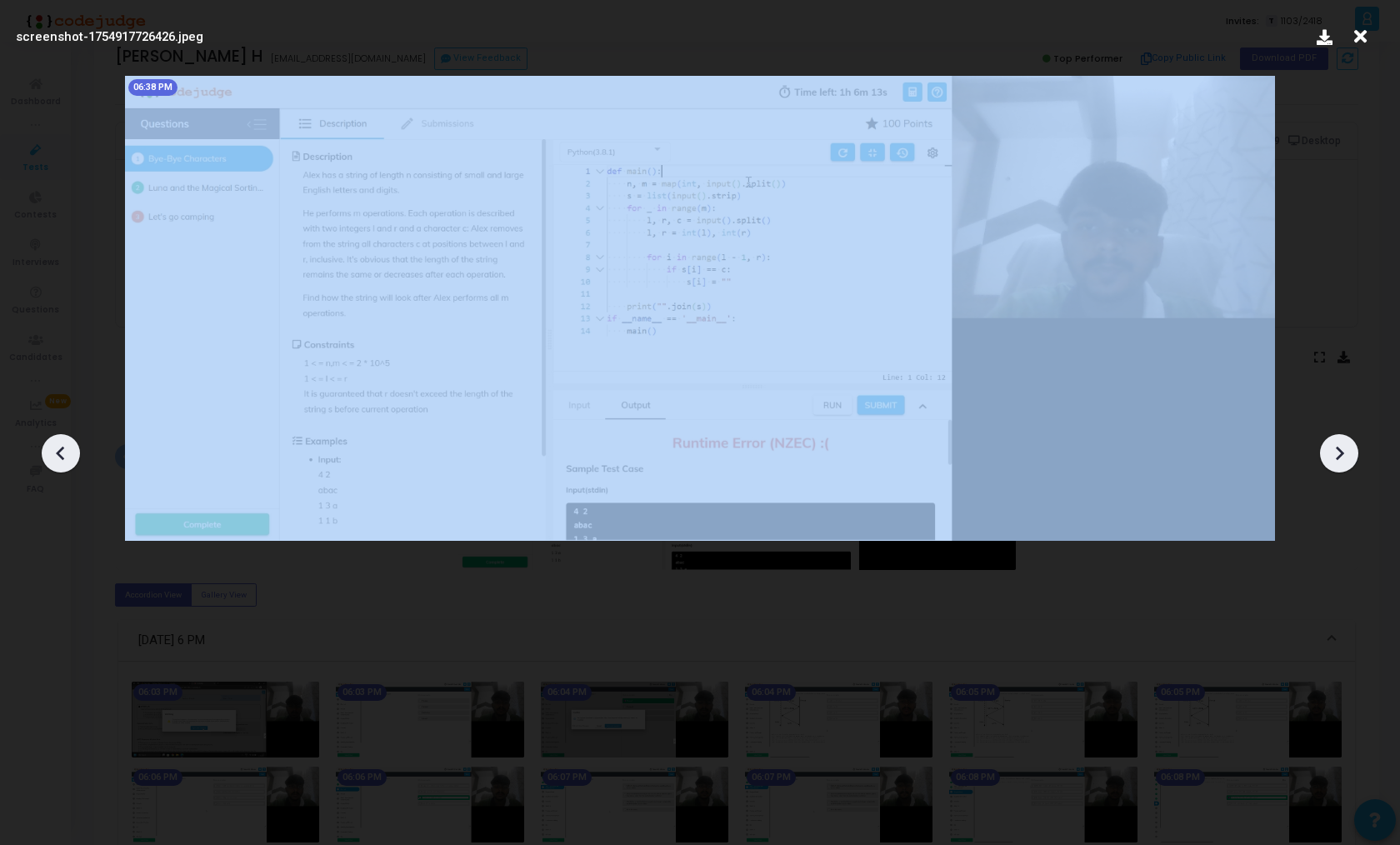
click at [1352, 447] on div at bounding box center [1339, 452] width 38 height 38
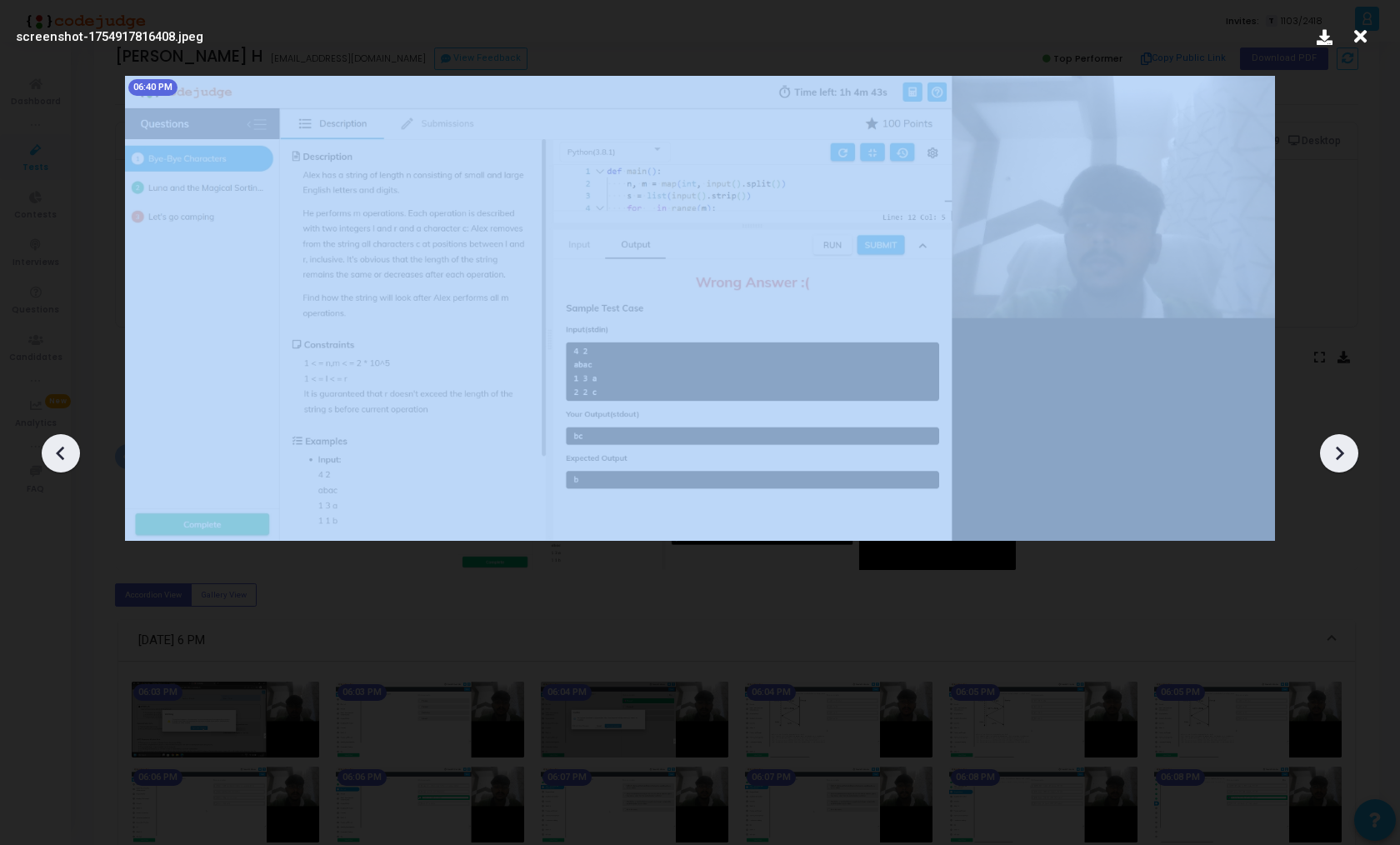
click at [1352, 447] on div at bounding box center [1339, 452] width 38 height 38
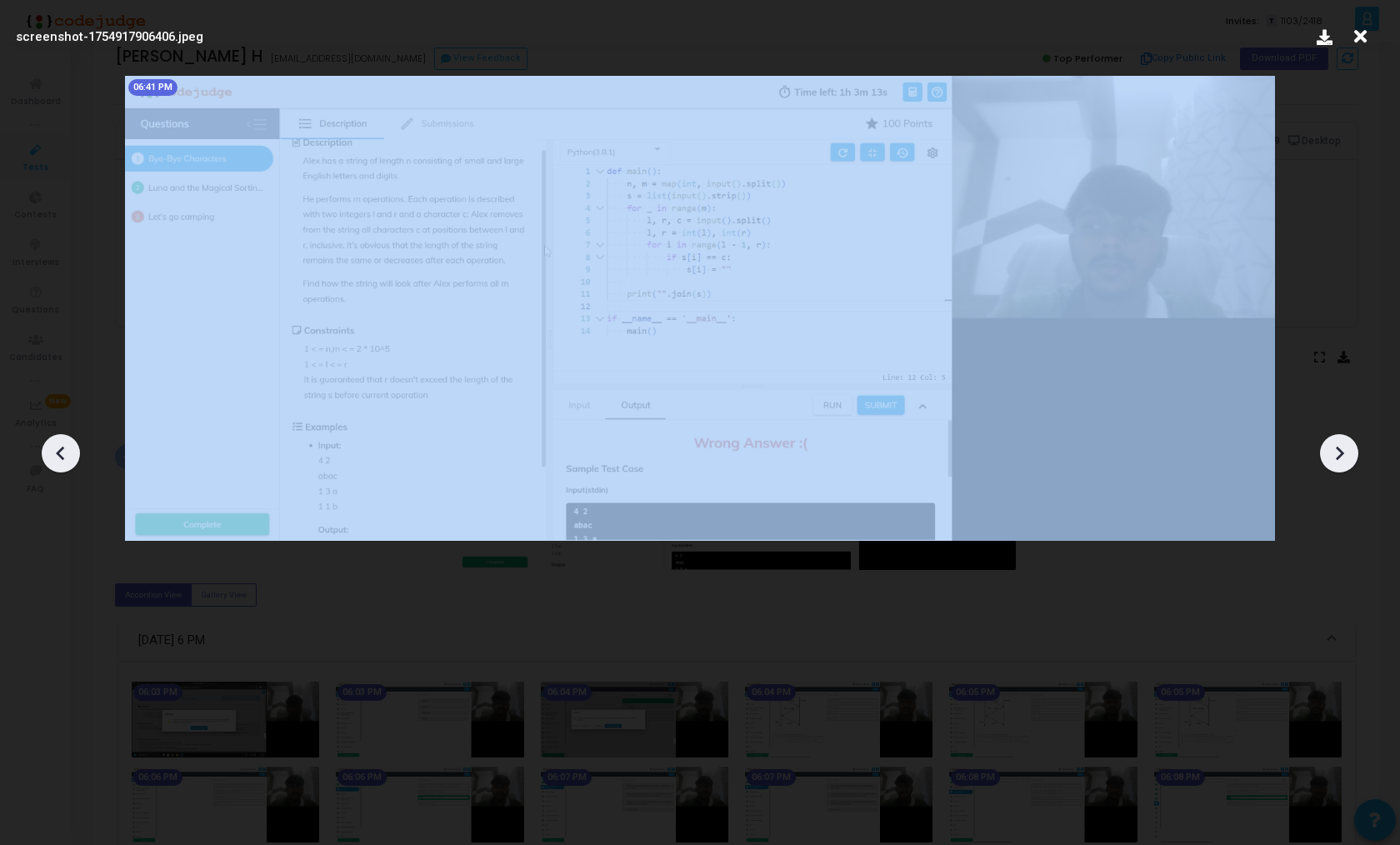
click at [1352, 447] on div at bounding box center [1339, 452] width 38 height 38
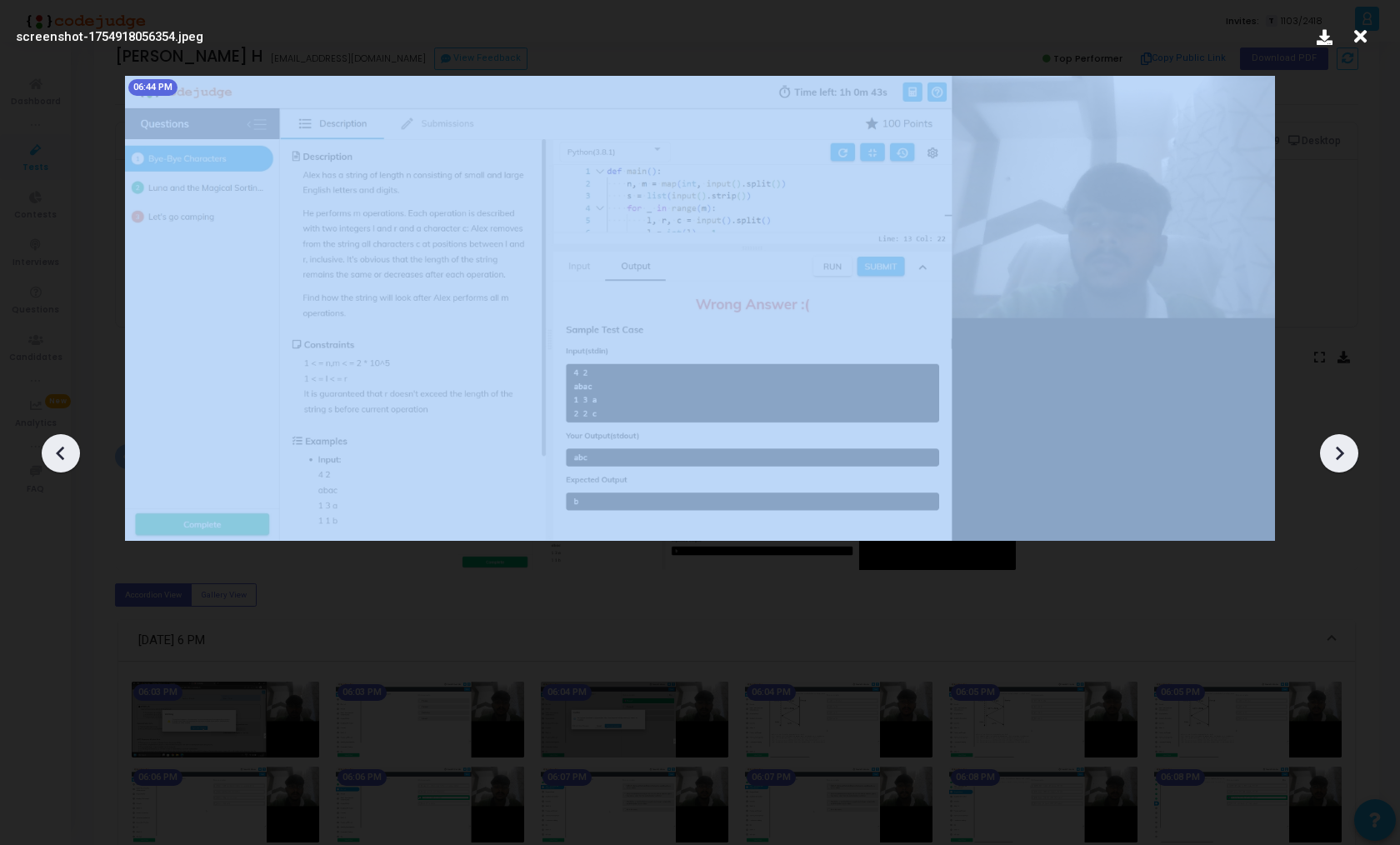
click at [1352, 447] on div at bounding box center [1339, 452] width 38 height 38
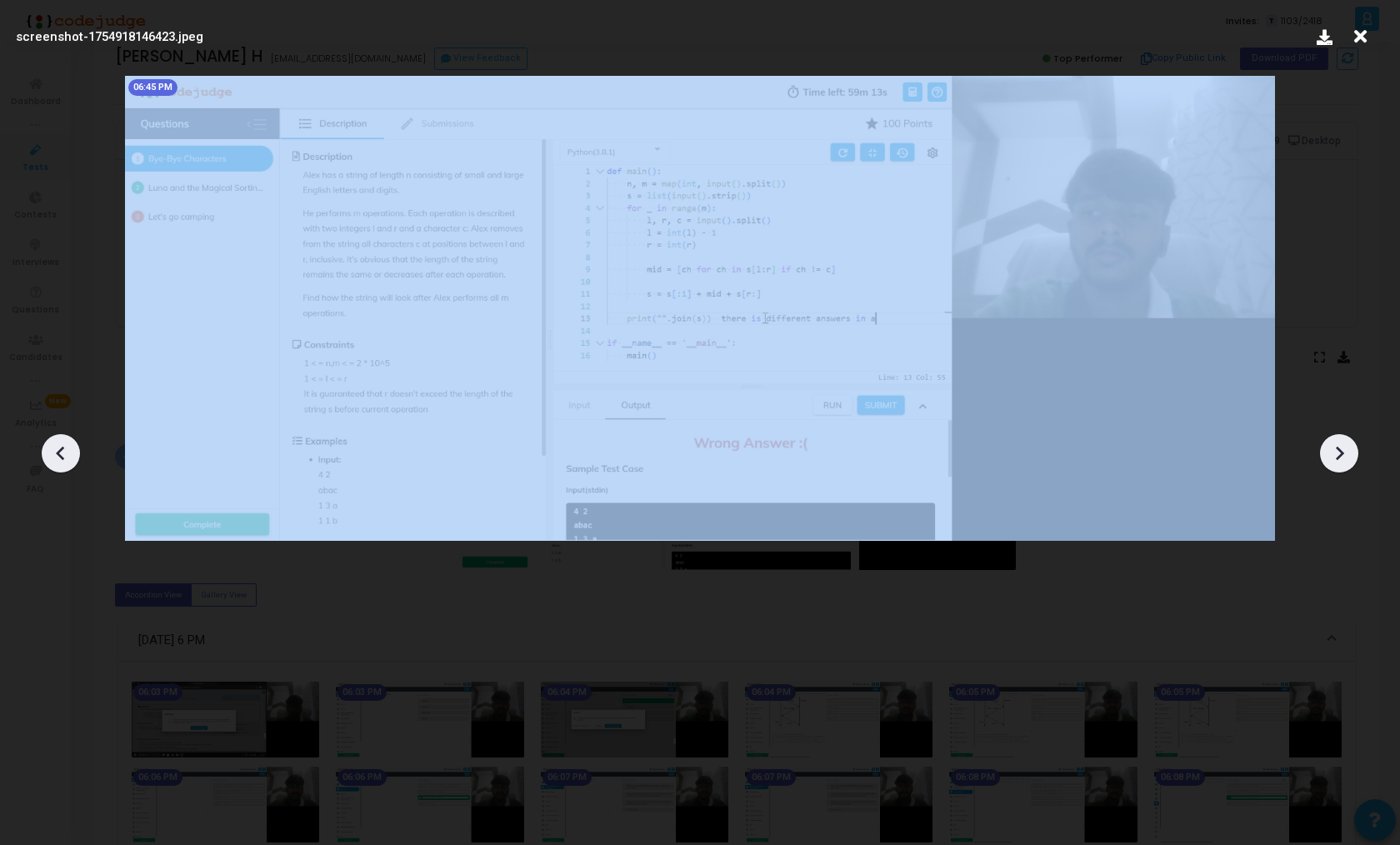
click at [1352, 447] on div at bounding box center [1339, 452] width 38 height 38
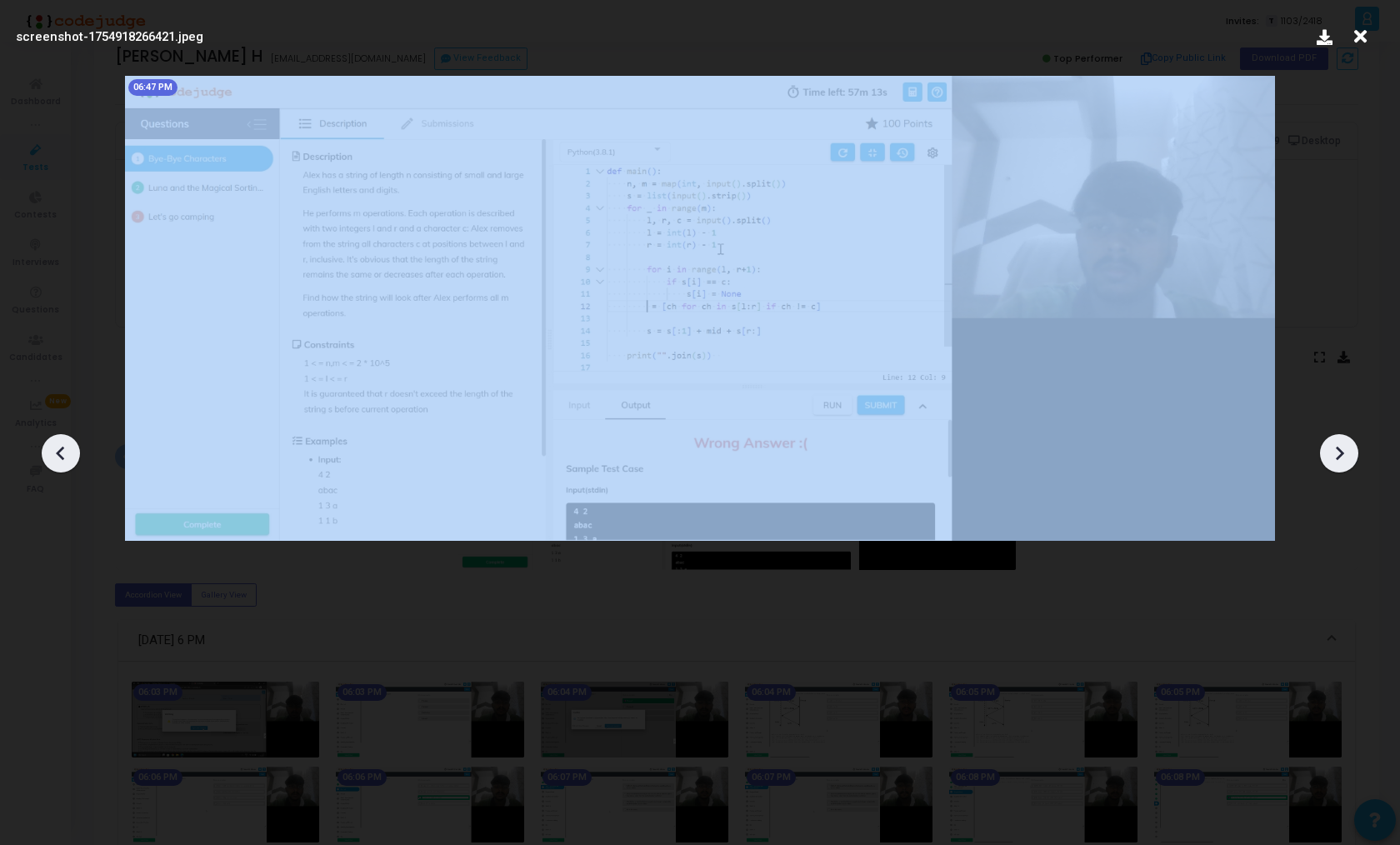
click at [1352, 447] on div at bounding box center [1339, 452] width 38 height 38
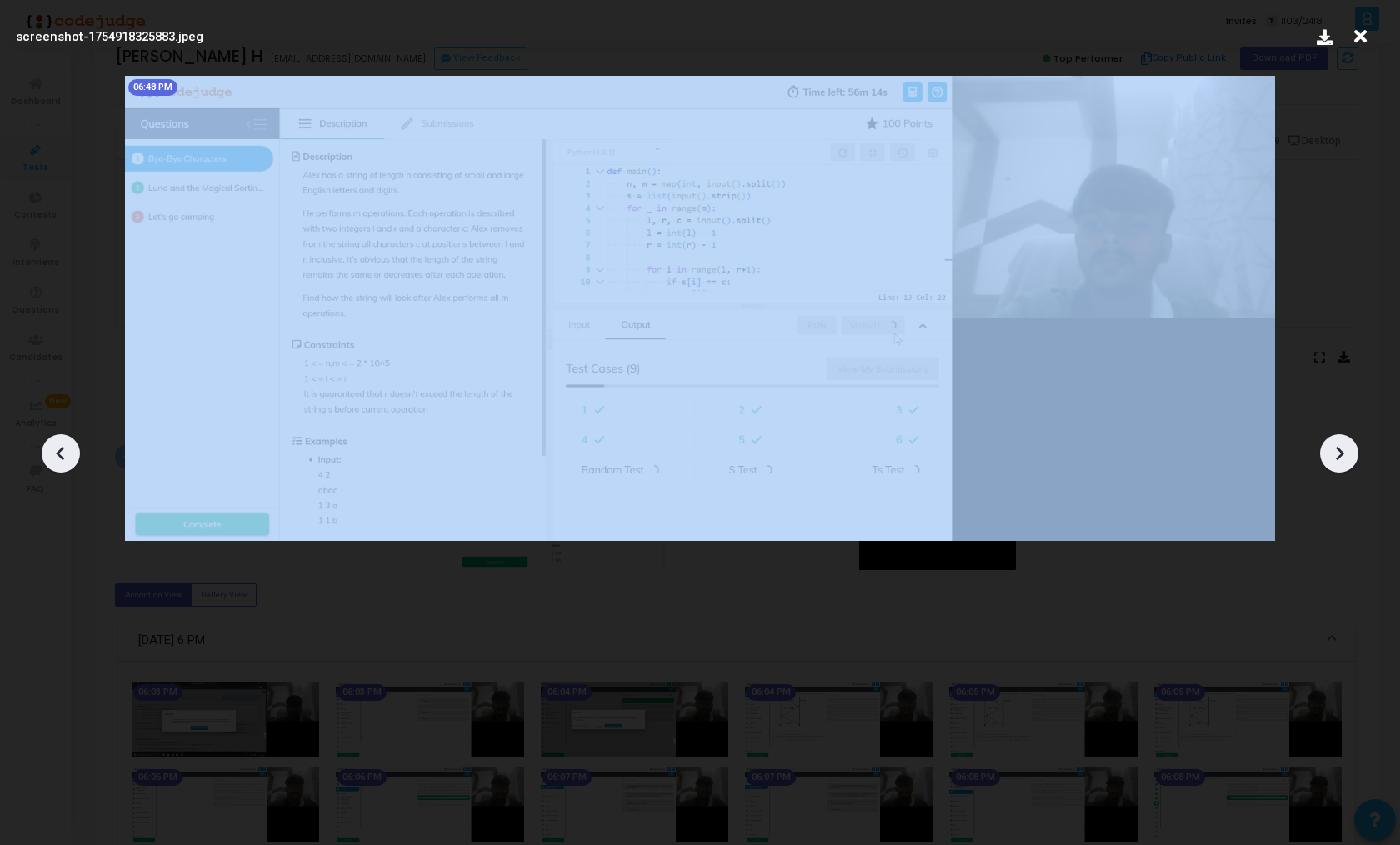
click at [1352, 447] on div at bounding box center [1339, 452] width 38 height 38
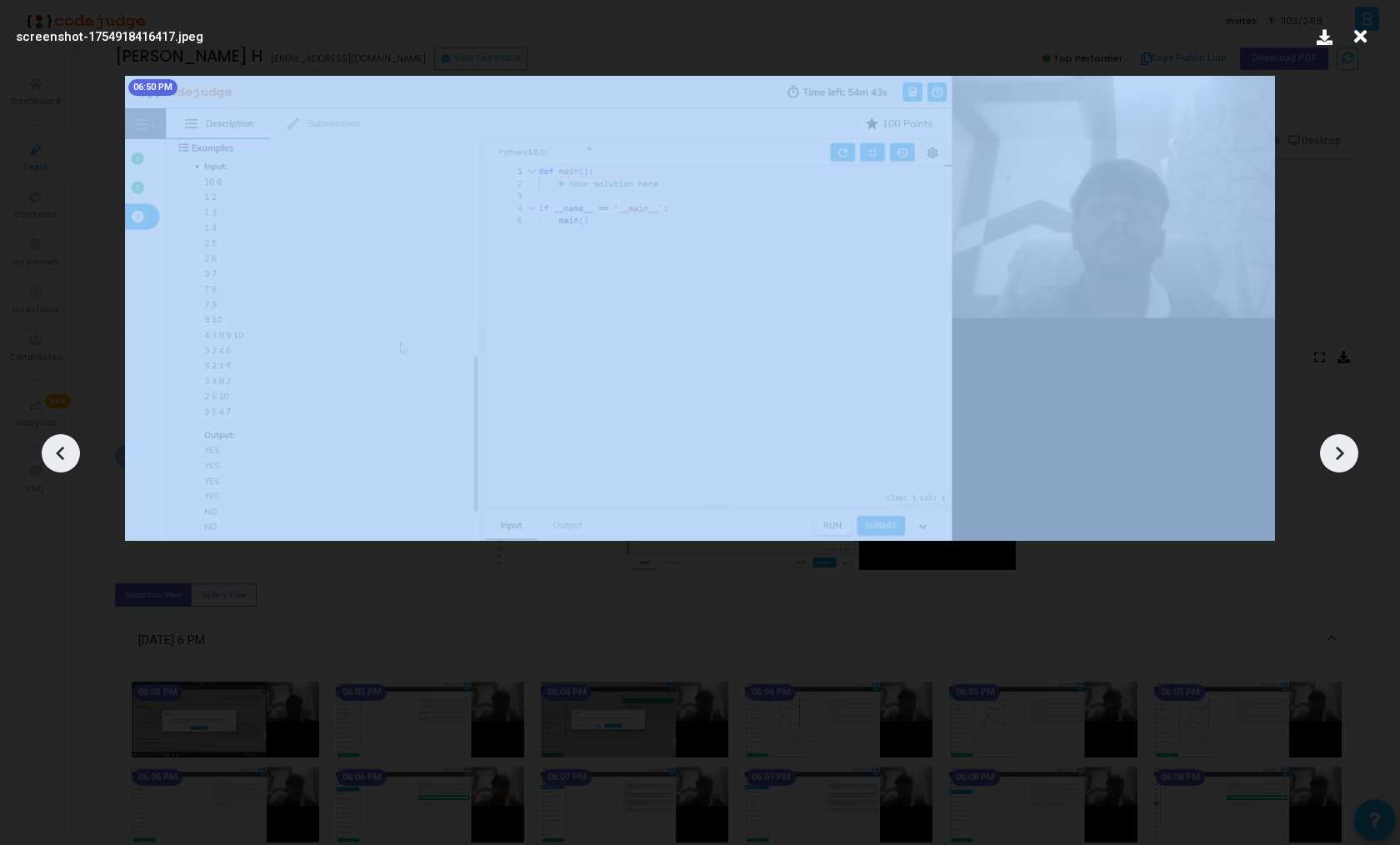
click at [1352, 447] on div at bounding box center [1339, 452] width 38 height 38
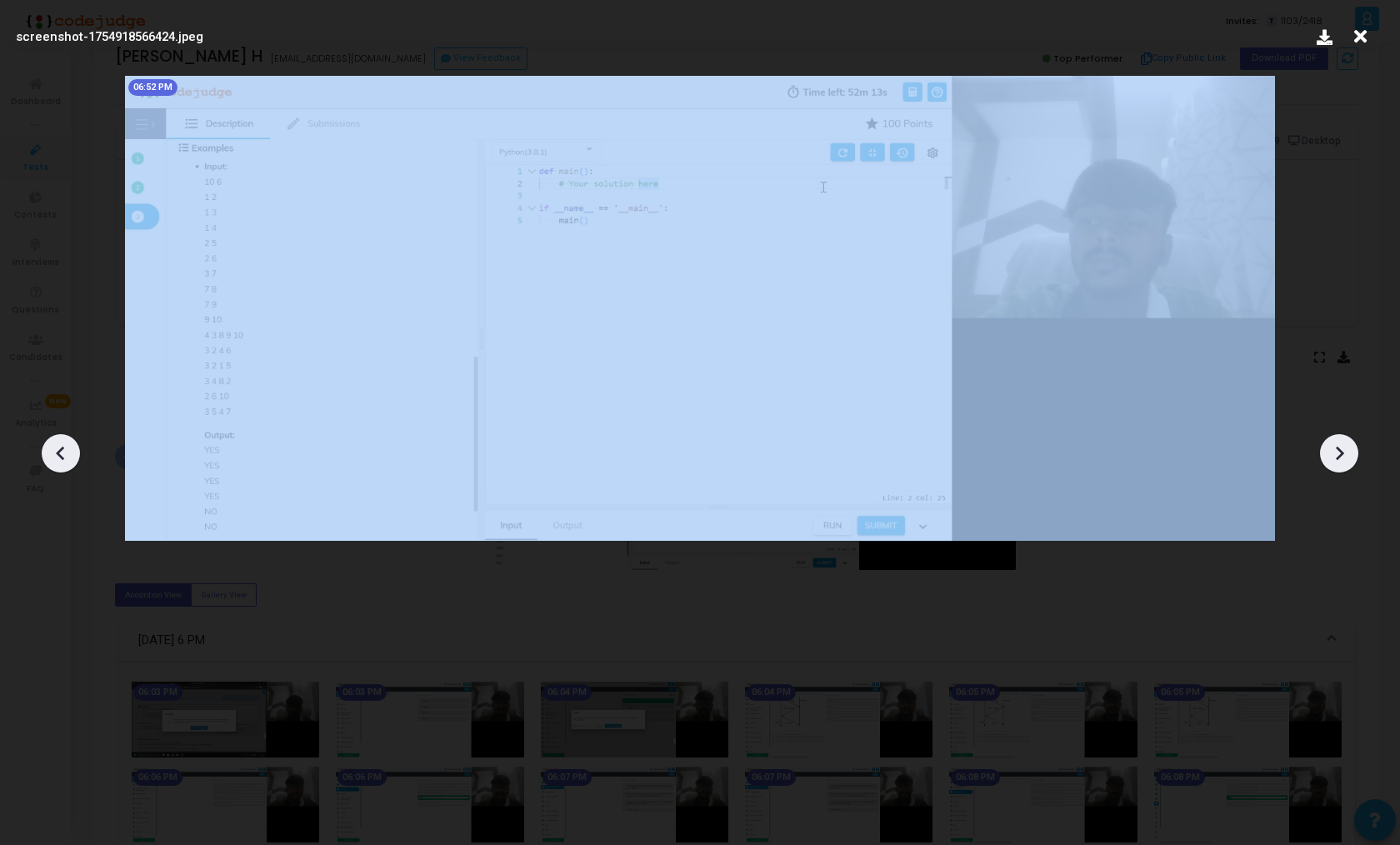
click at [1352, 447] on div at bounding box center [1339, 452] width 38 height 38
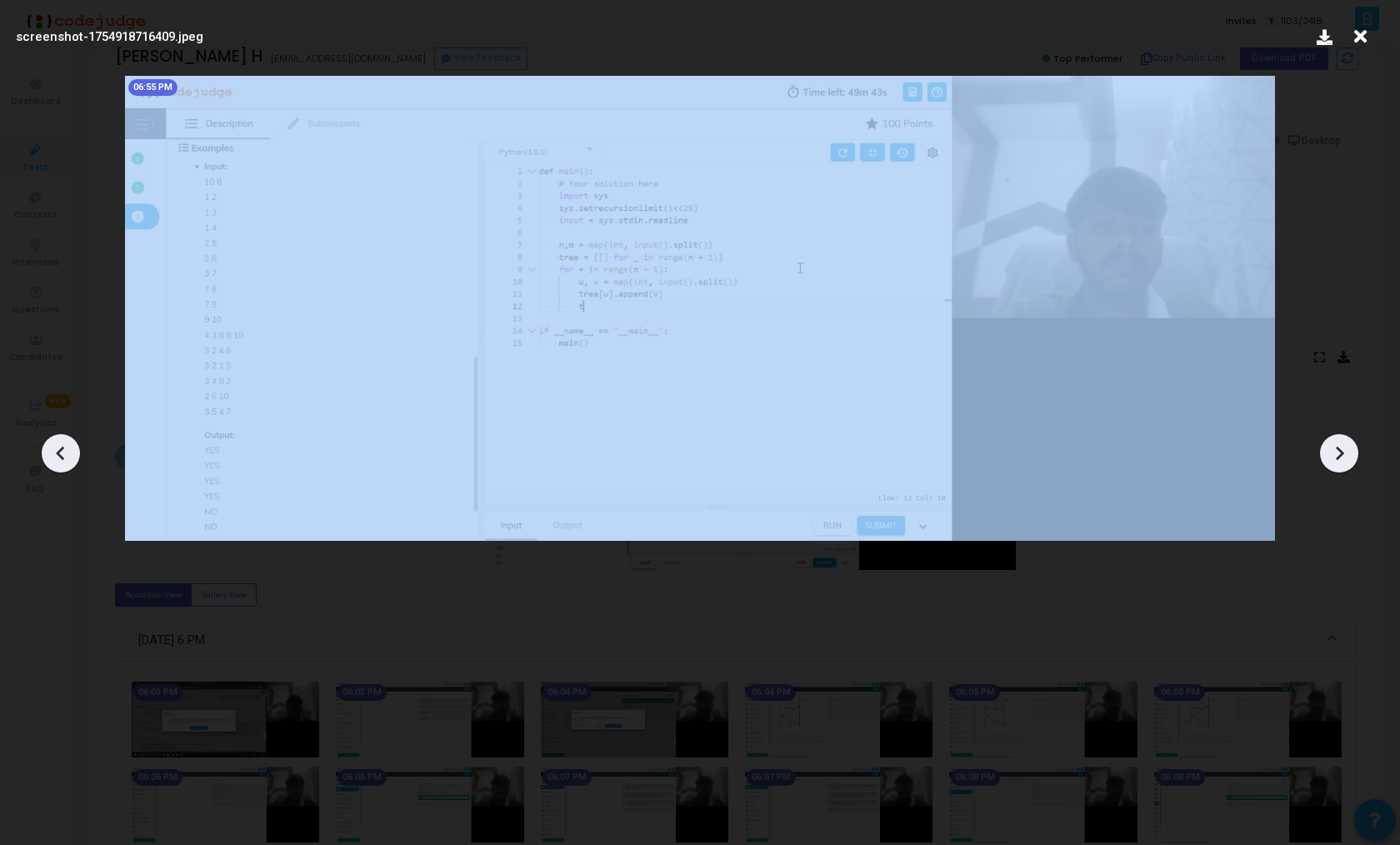
click at [1352, 447] on div at bounding box center [1339, 452] width 38 height 38
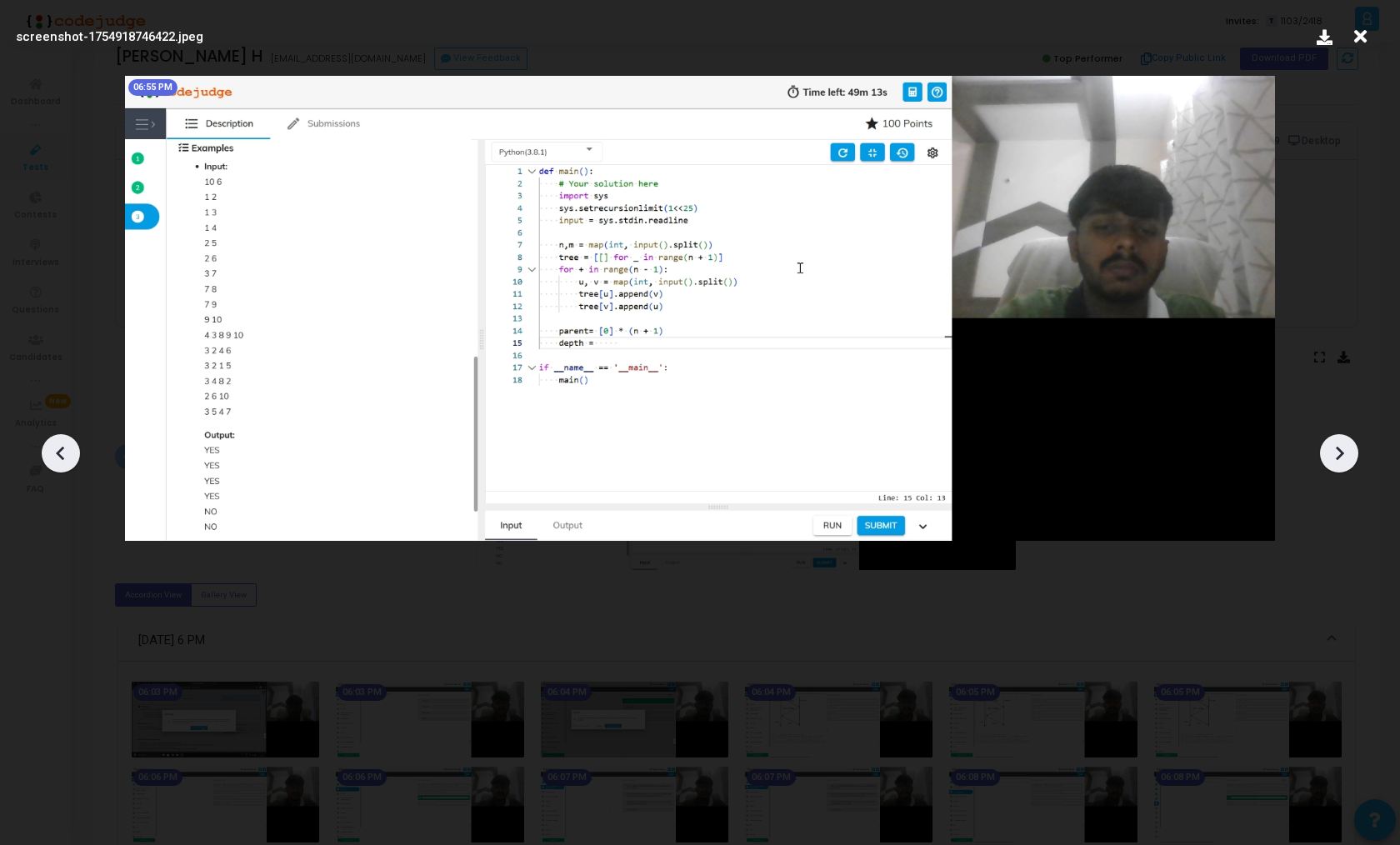
click at [1352, 447] on div at bounding box center [1339, 452] width 38 height 38
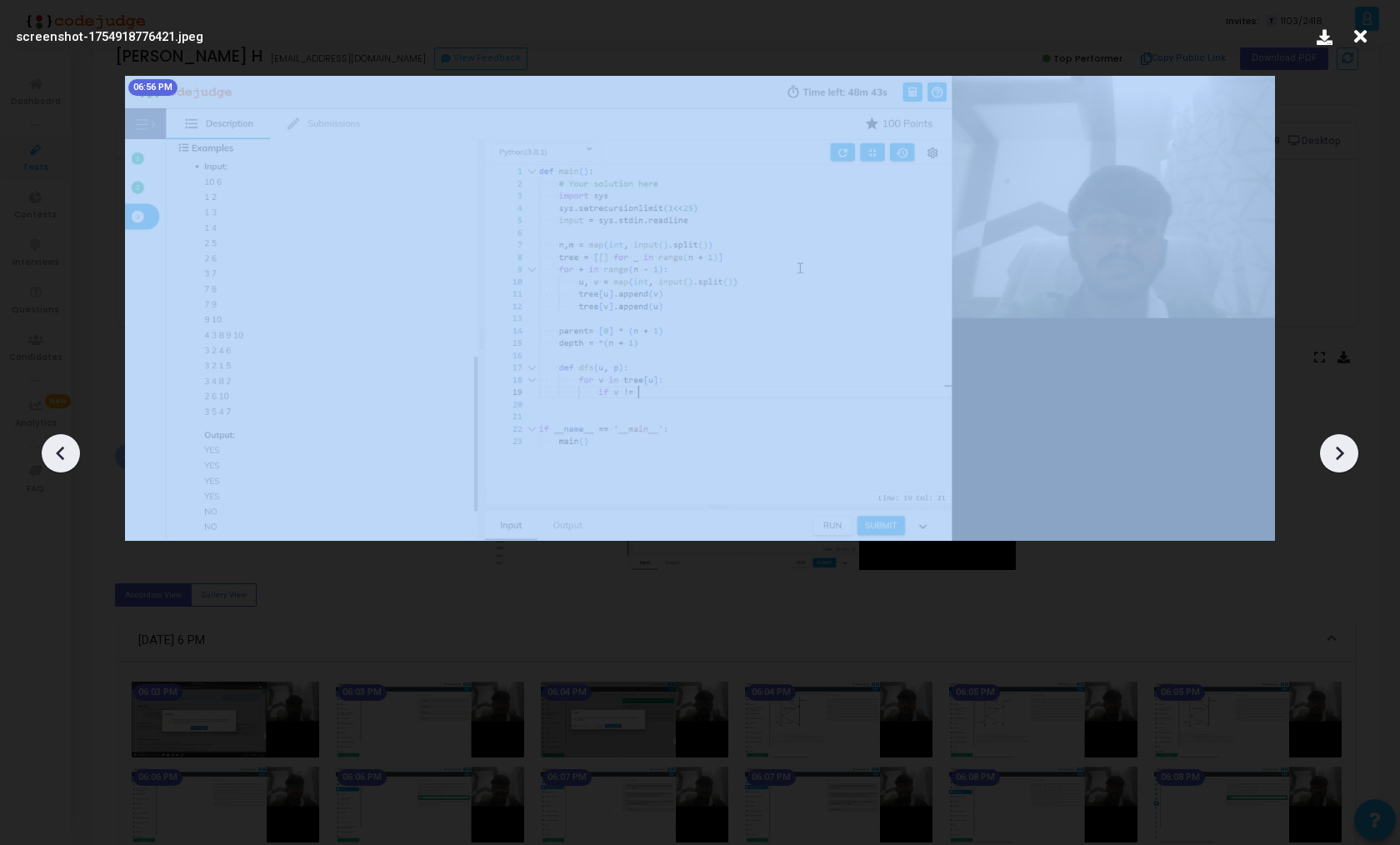
click at [1352, 447] on div at bounding box center [1339, 452] width 38 height 38
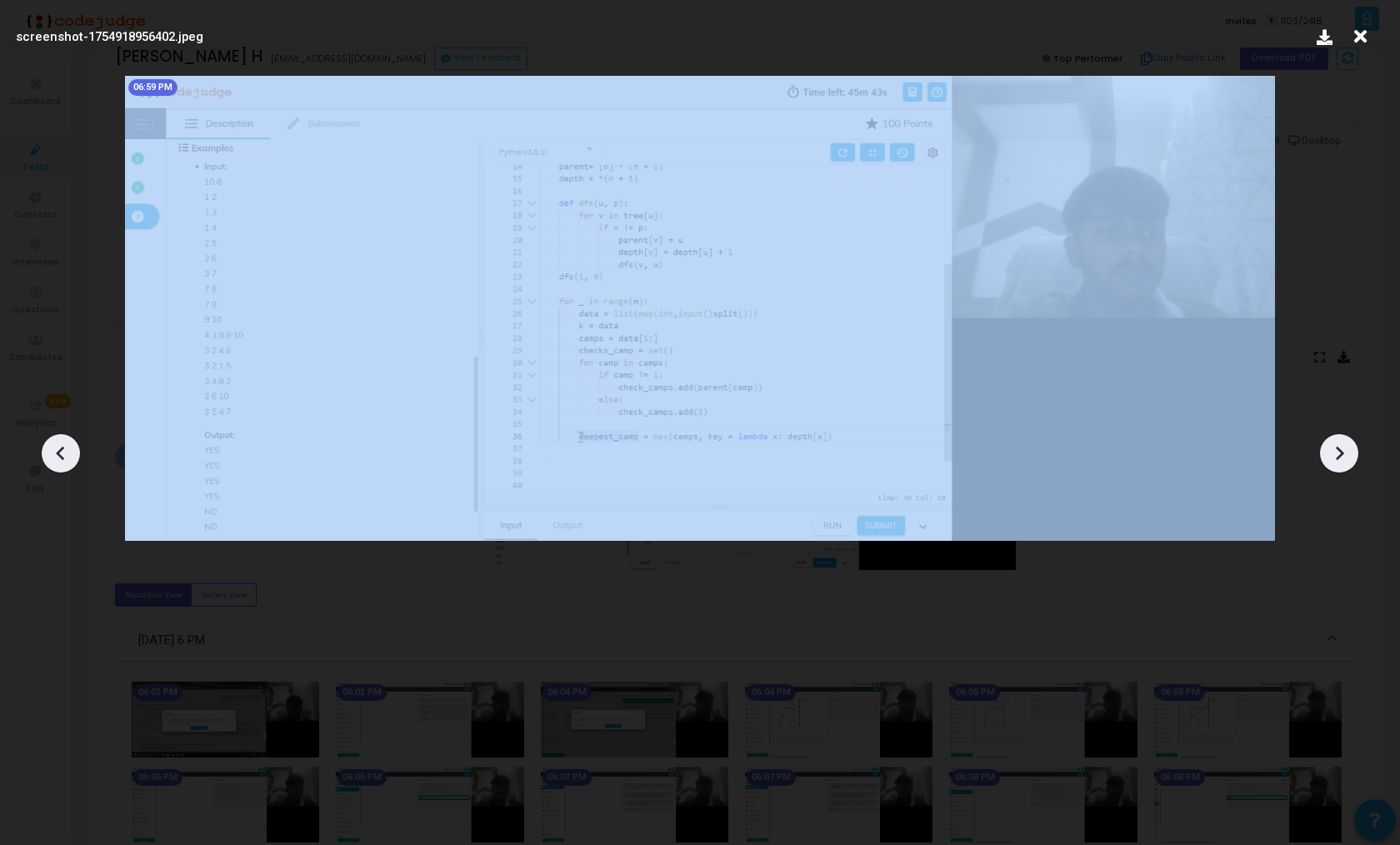
click at [1352, 447] on div at bounding box center [1339, 452] width 38 height 38
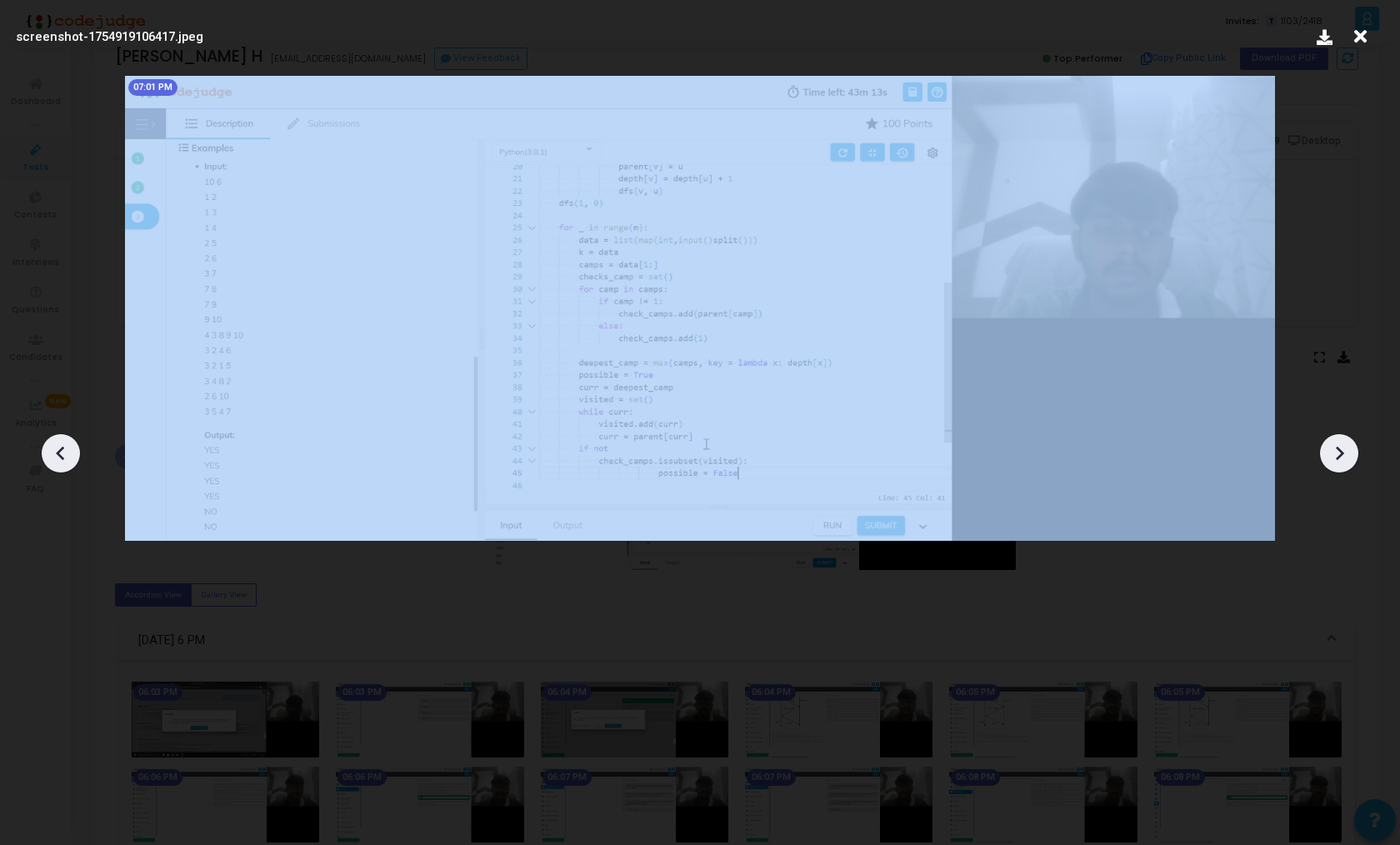
click at [1352, 447] on div at bounding box center [1339, 452] width 38 height 38
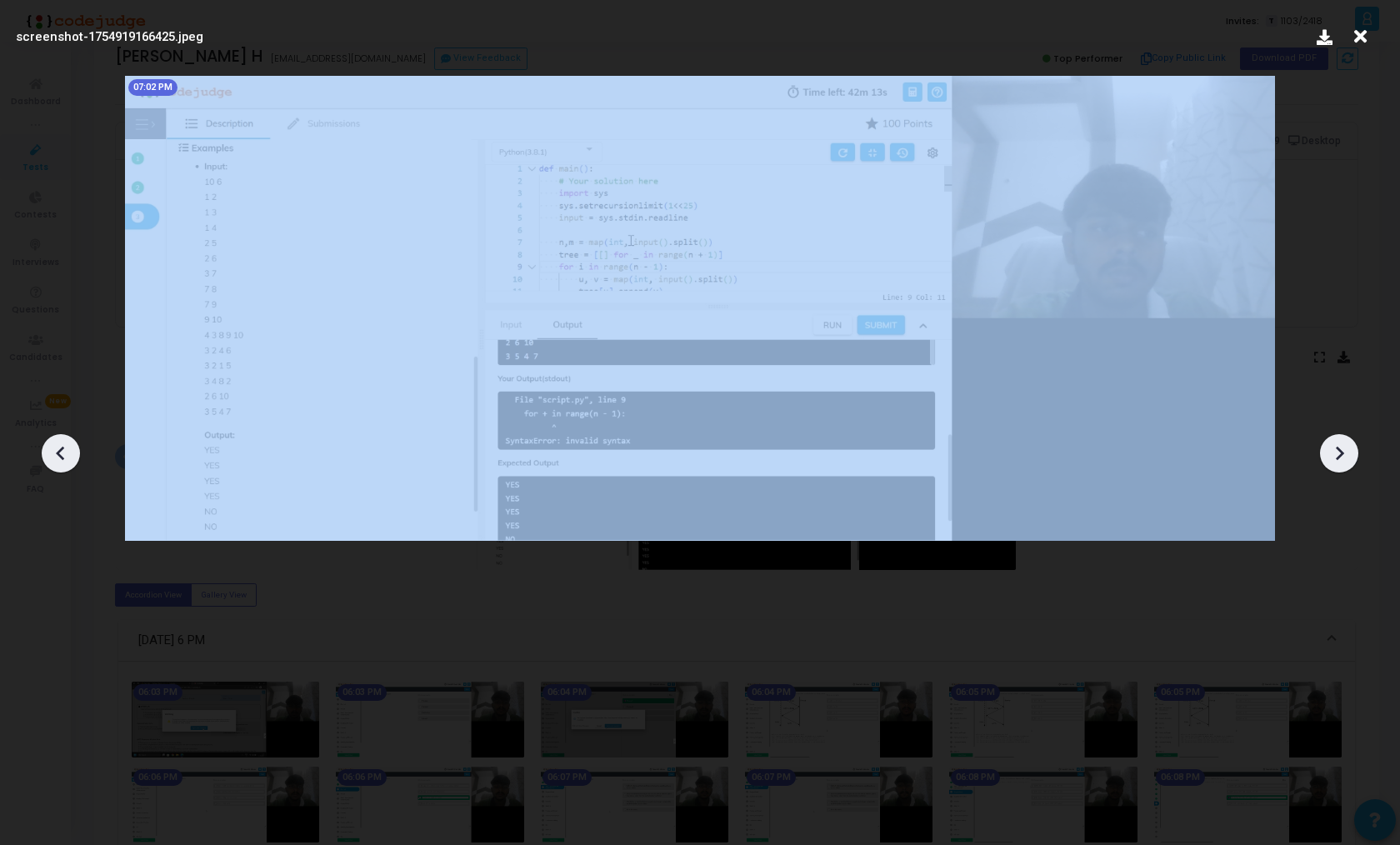
click at [1352, 447] on div at bounding box center [1339, 452] width 38 height 38
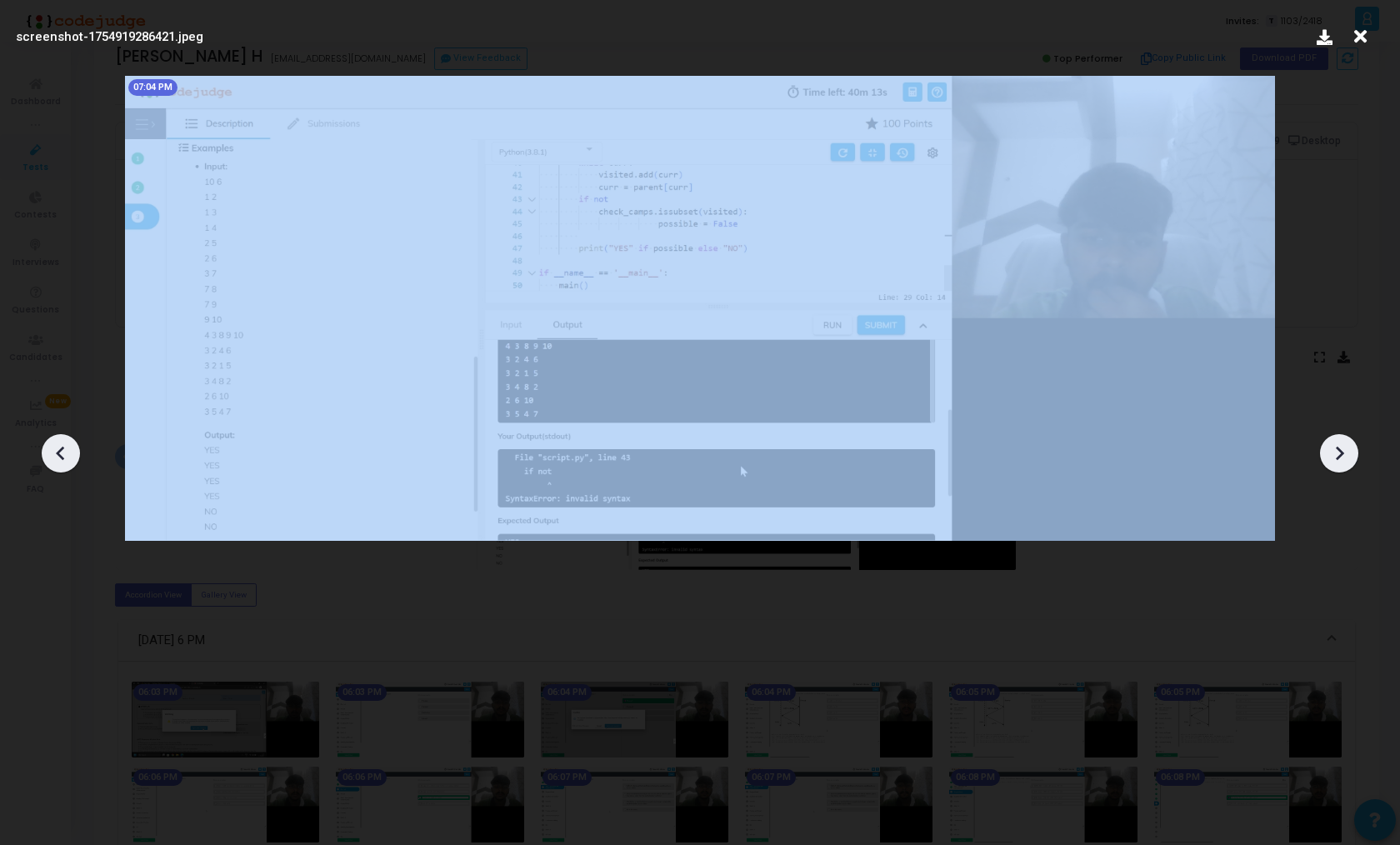
click at [1352, 447] on div at bounding box center [1339, 452] width 38 height 38
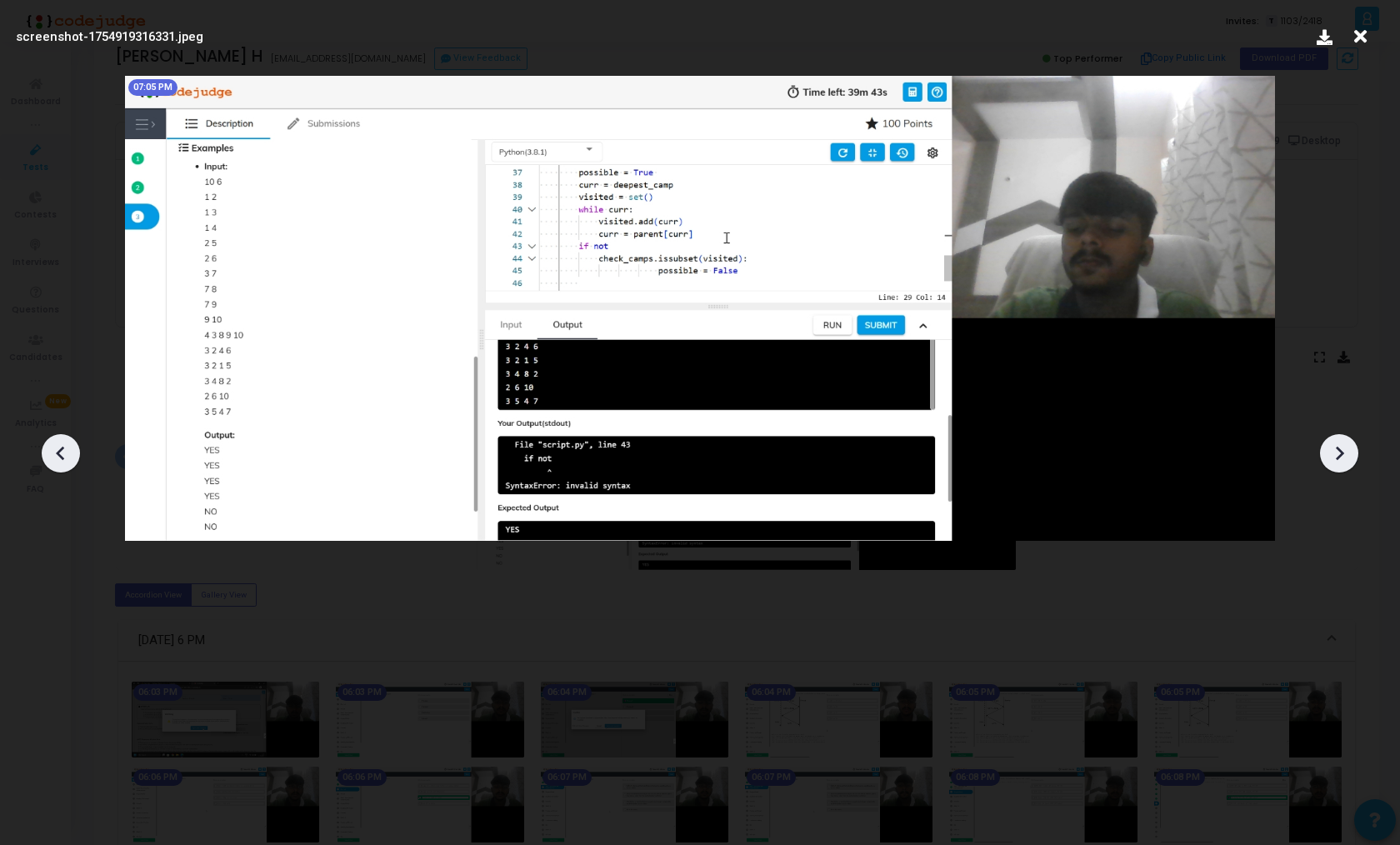
click at [1352, 447] on div at bounding box center [1339, 452] width 38 height 38
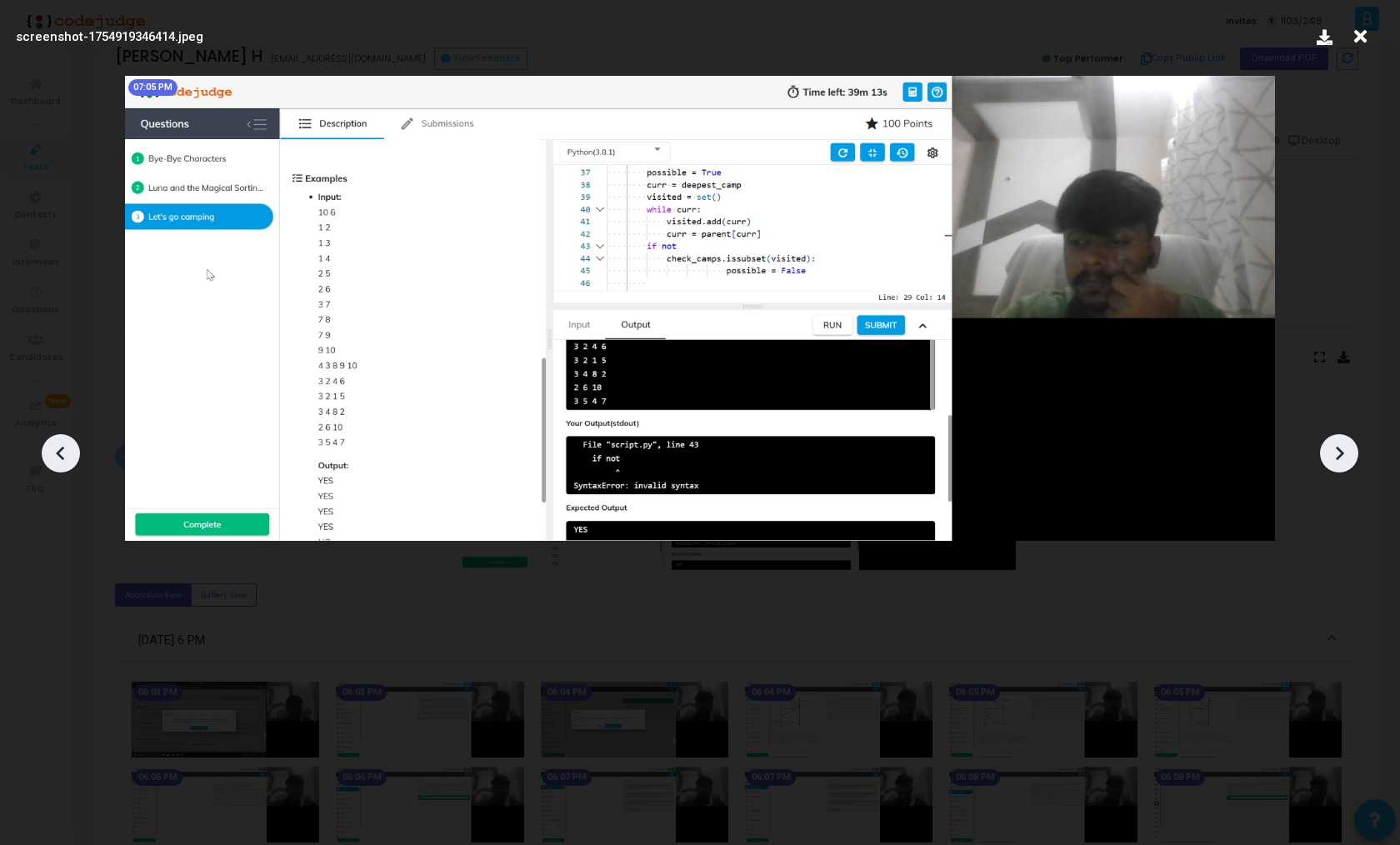
click at [1352, 447] on div at bounding box center [1339, 452] width 38 height 38
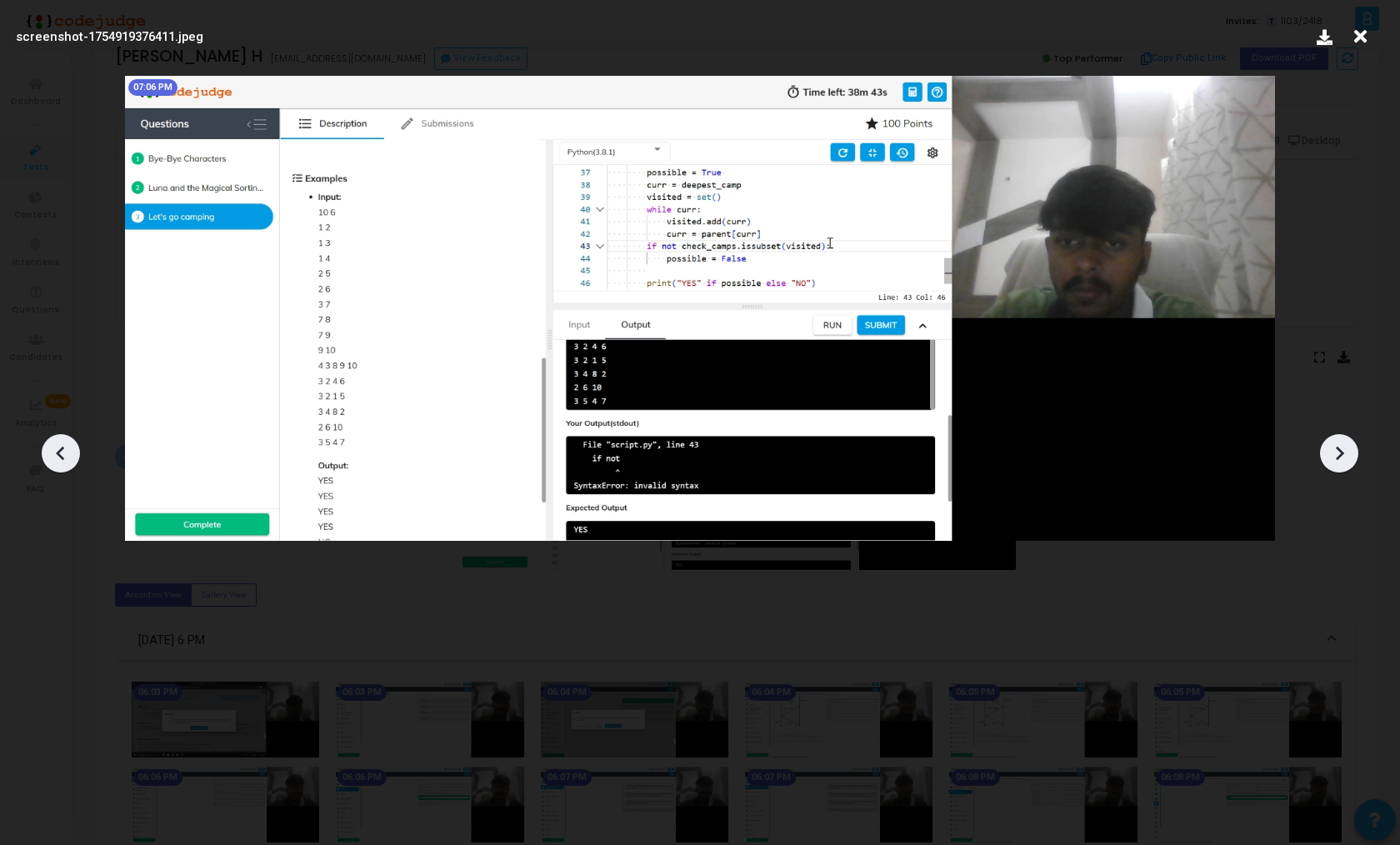
click at [1352, 447] on div at bounding box center [1339, 452] width 38 height 38
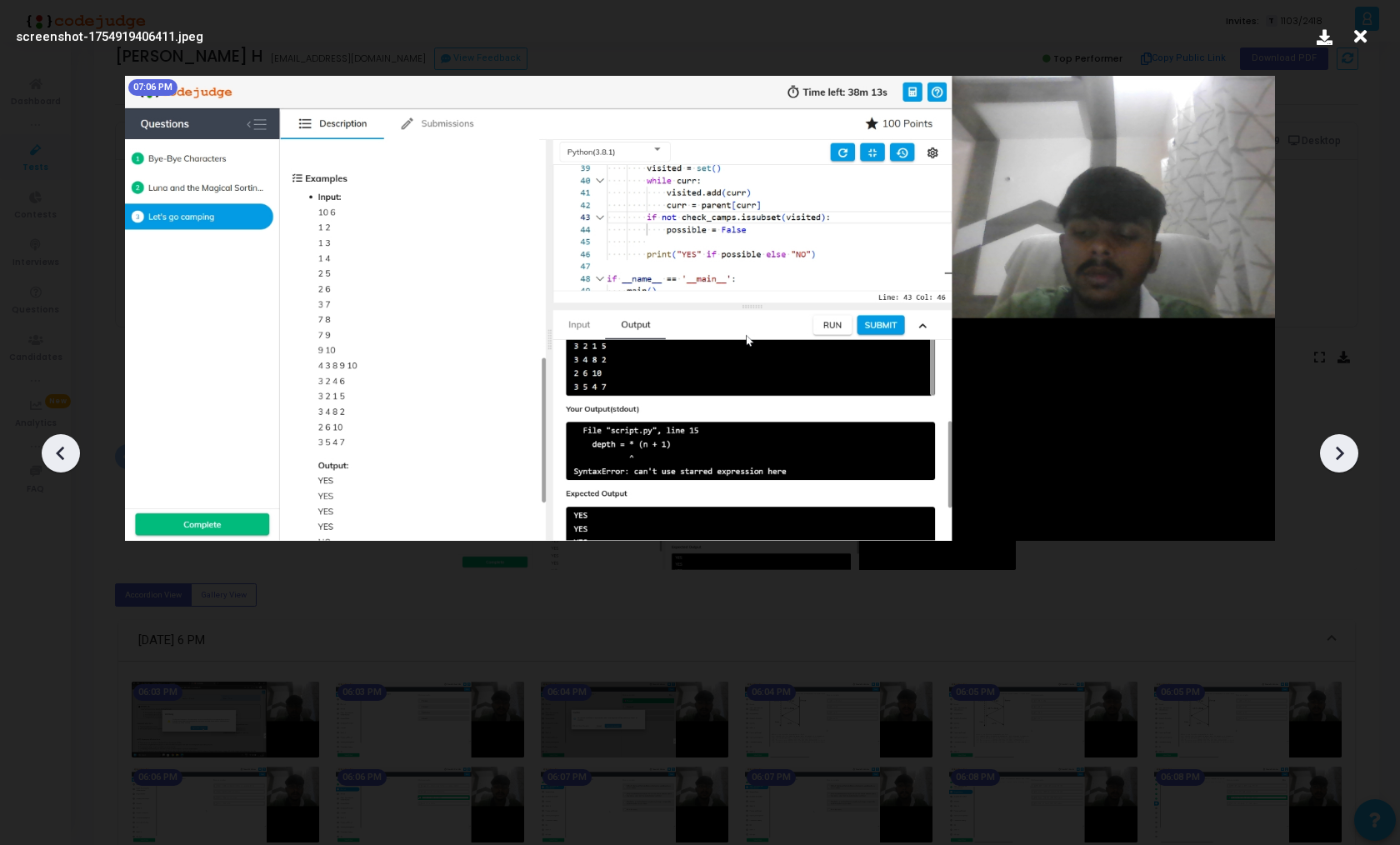
click at [1352, 447] on div at bounding box center [1339, 452] width 38 height 38
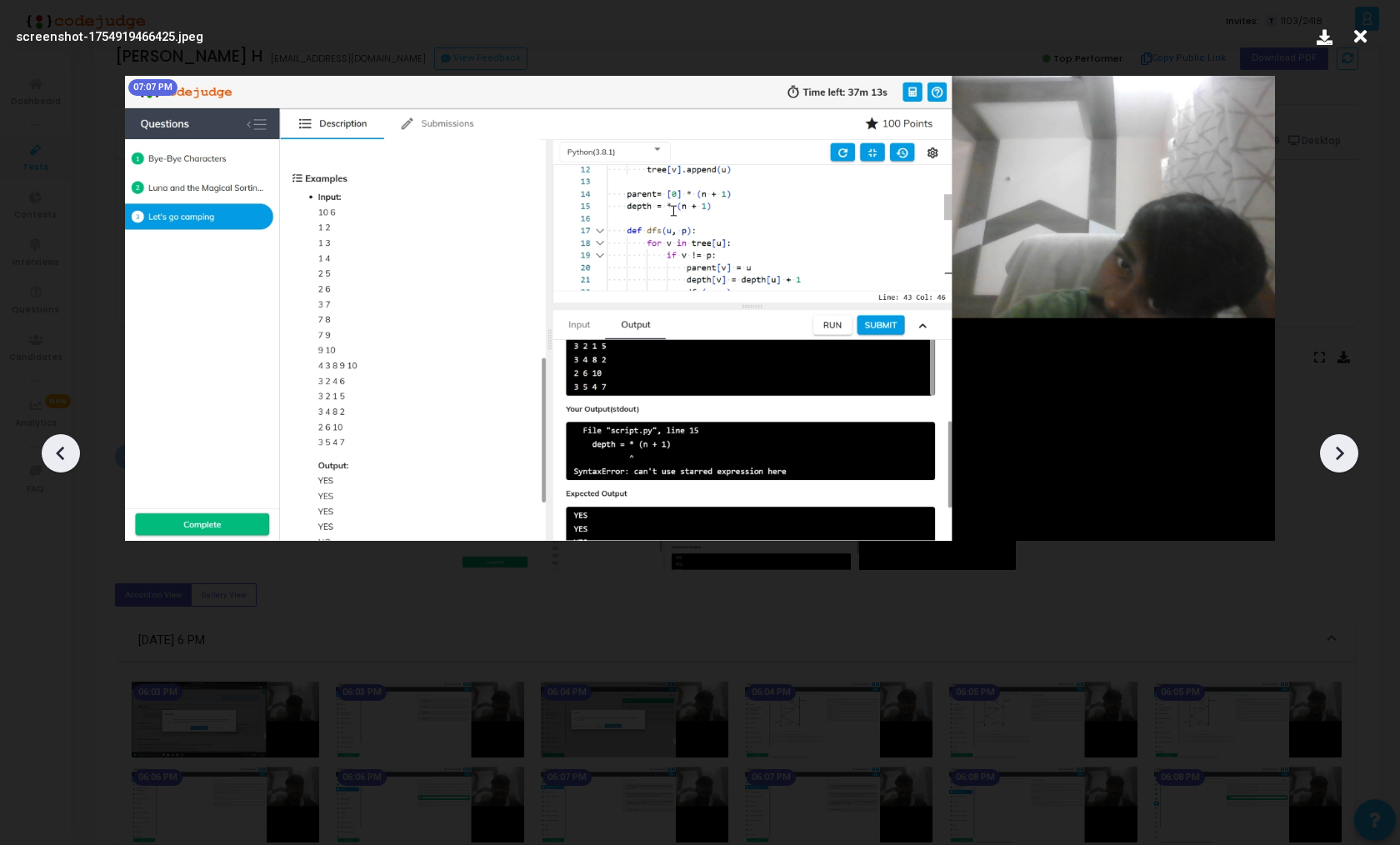
click at [1352, 447] on div at bounding box center [1339, 452] width 38 height 38
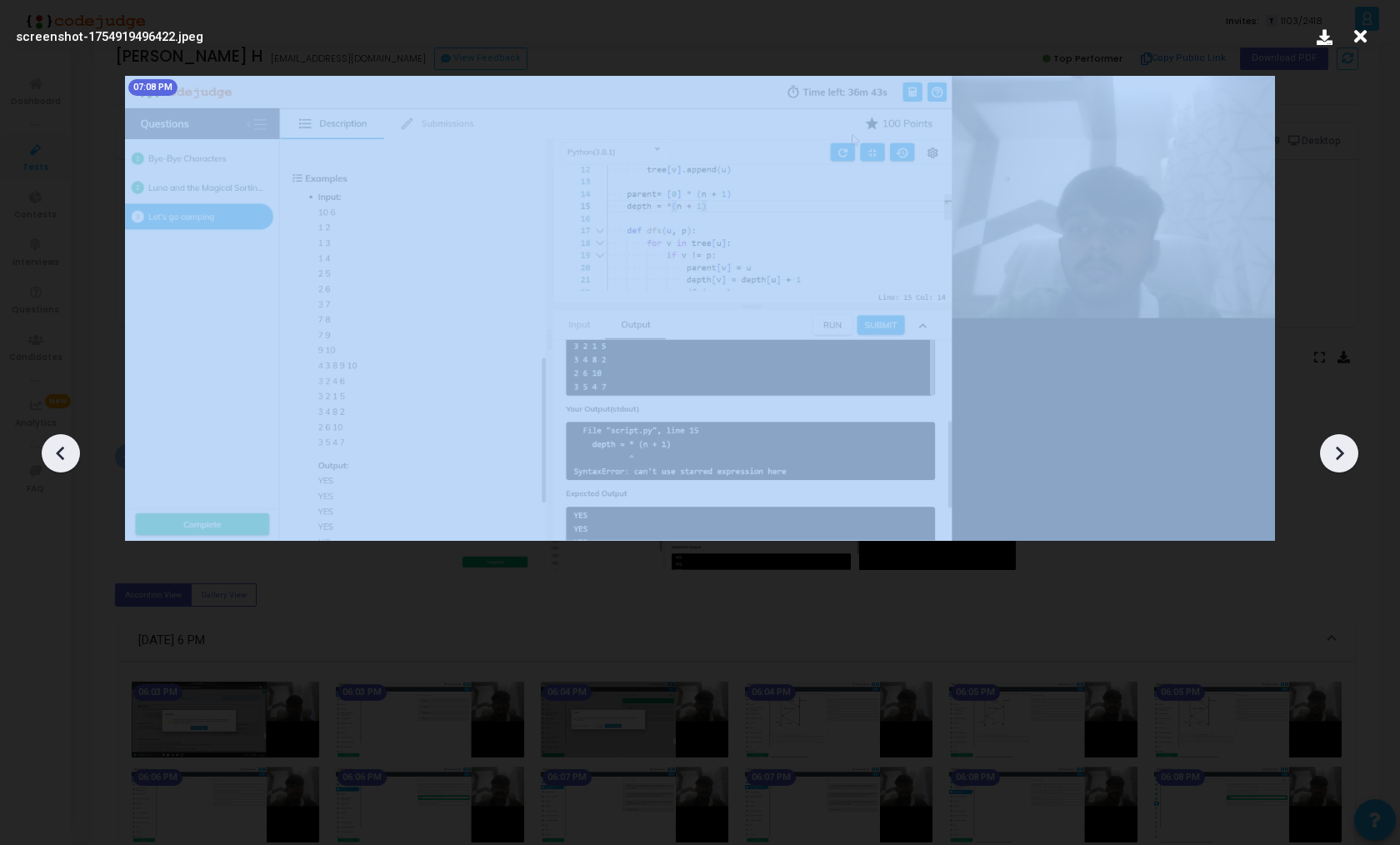
click at [1352, 447] on div at bounding box center [1339, 452] width 38 height 38
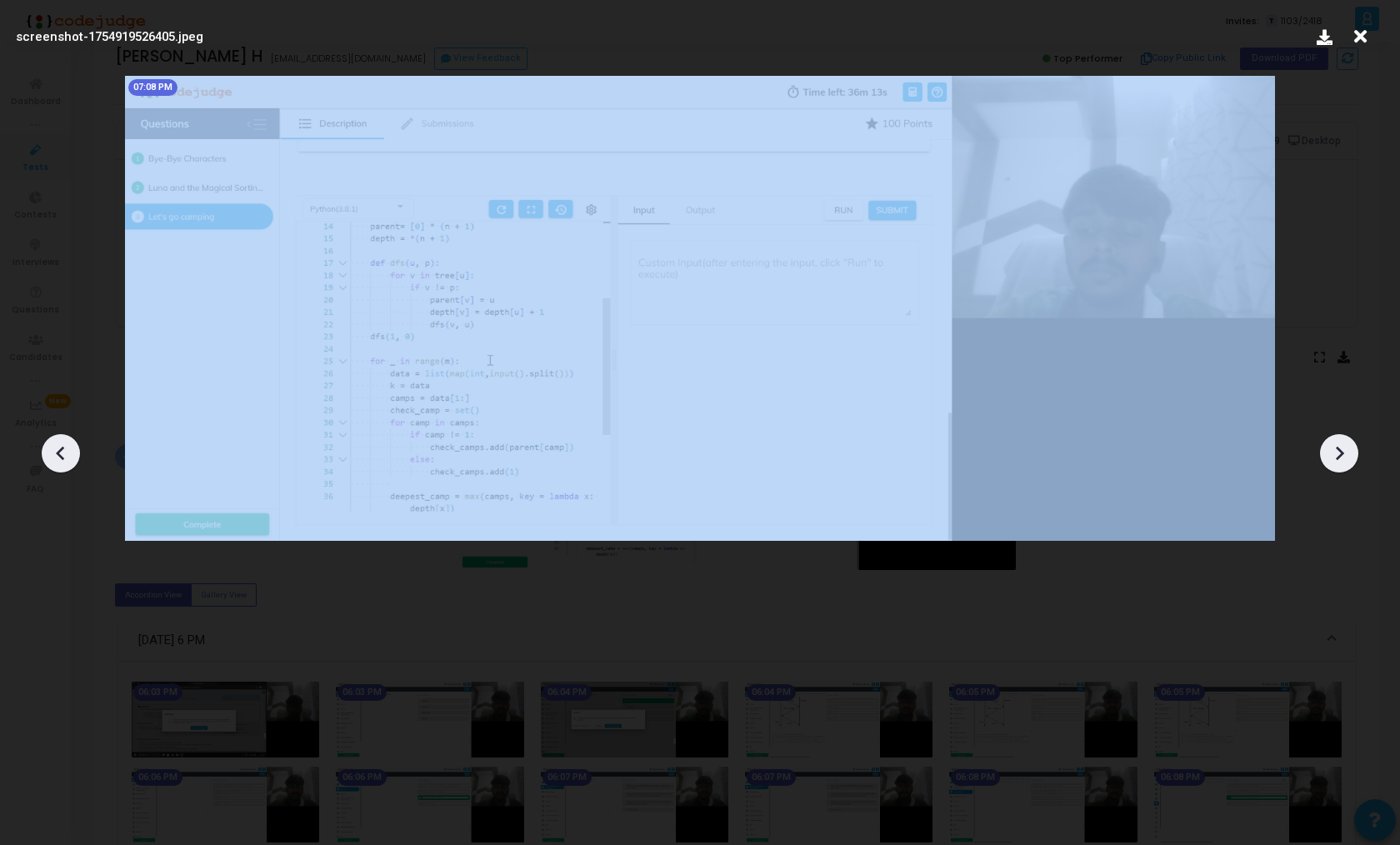
click at [1352, 447] on div at bounding box center [1339, 452] width 38 height 38
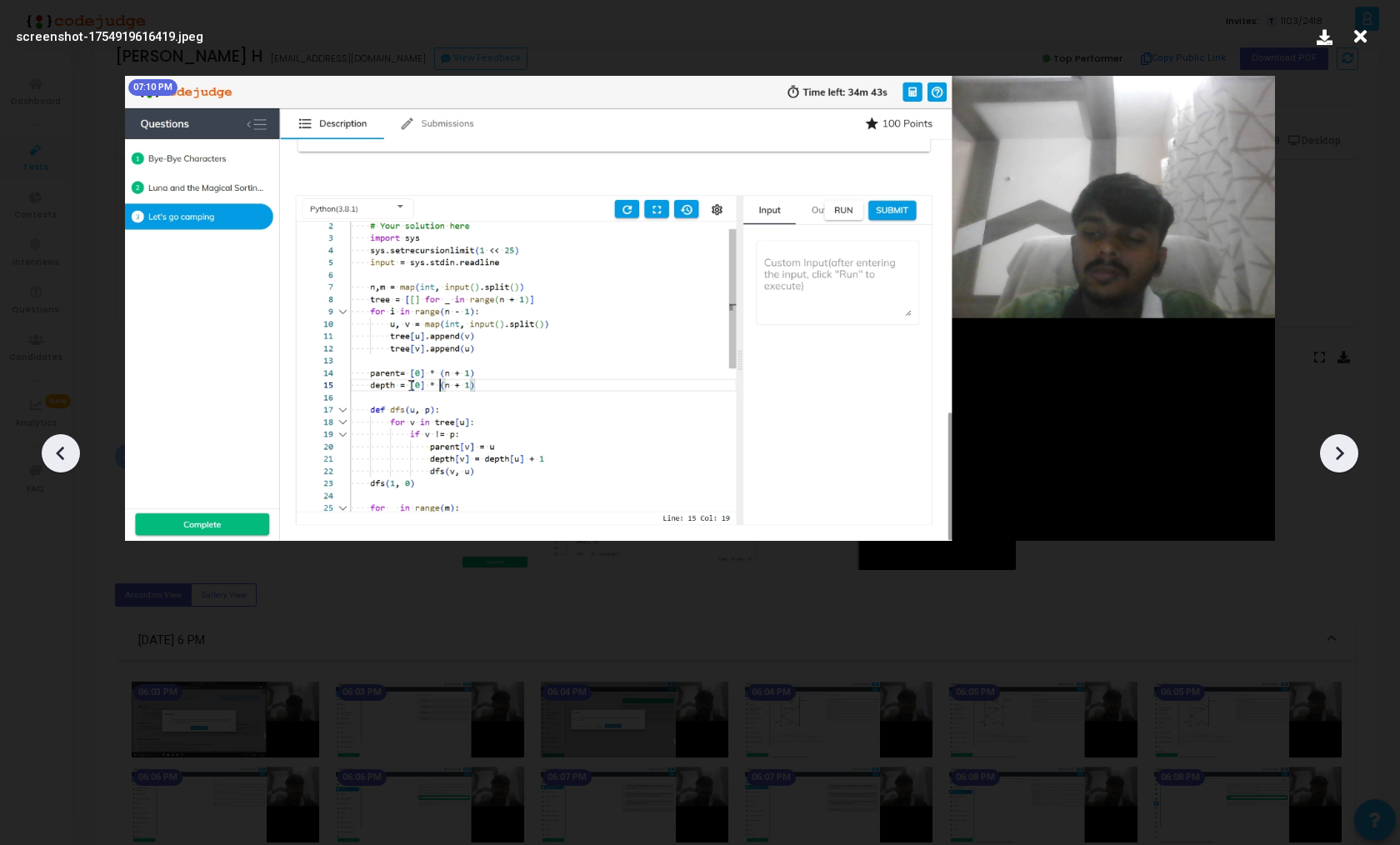
click at [1352, 447] on div at bounding box center [1339, 452] width 38 height 38
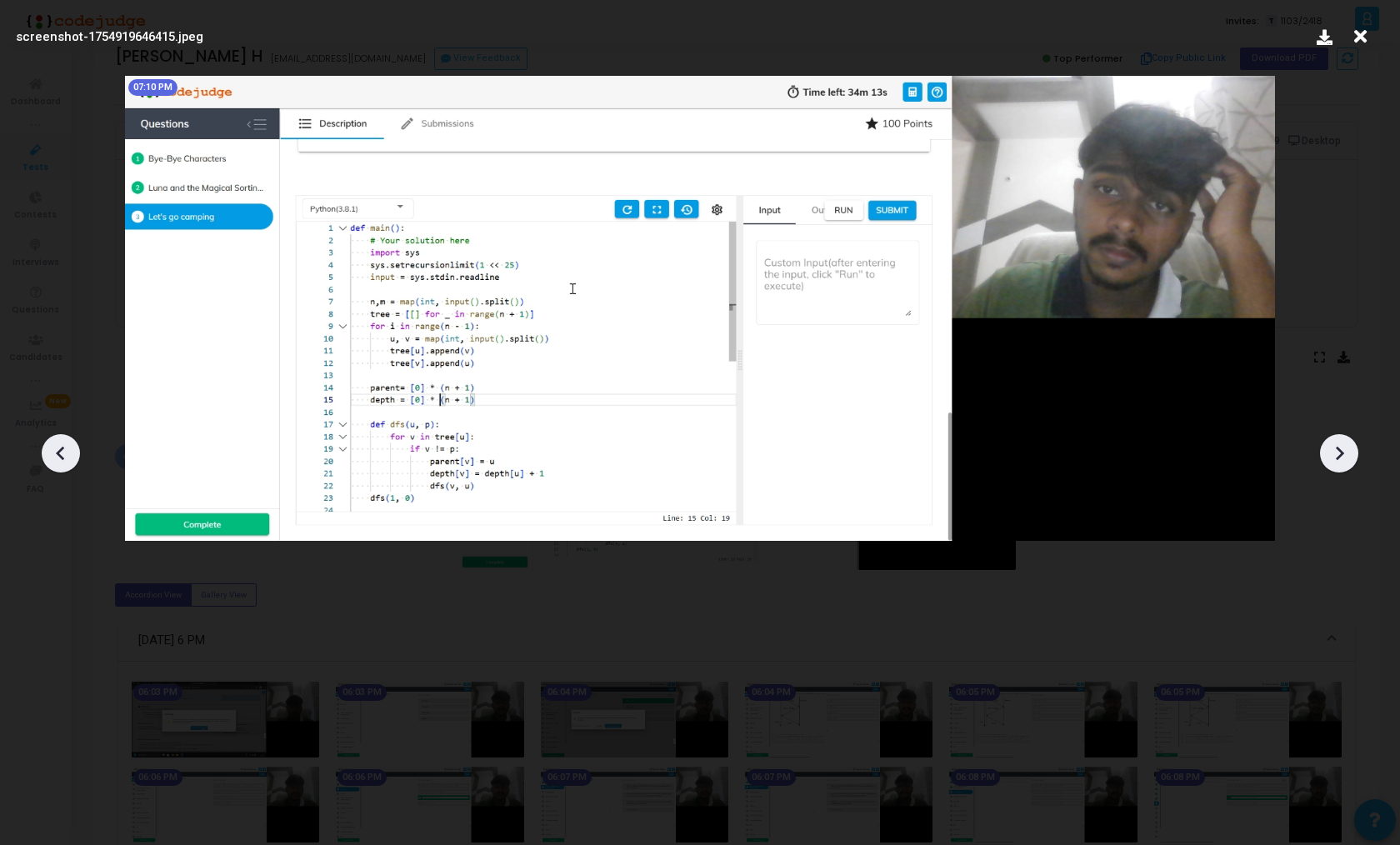
click at [1352, 447] on div at bounding box center [1339, 452] width 38 height 38
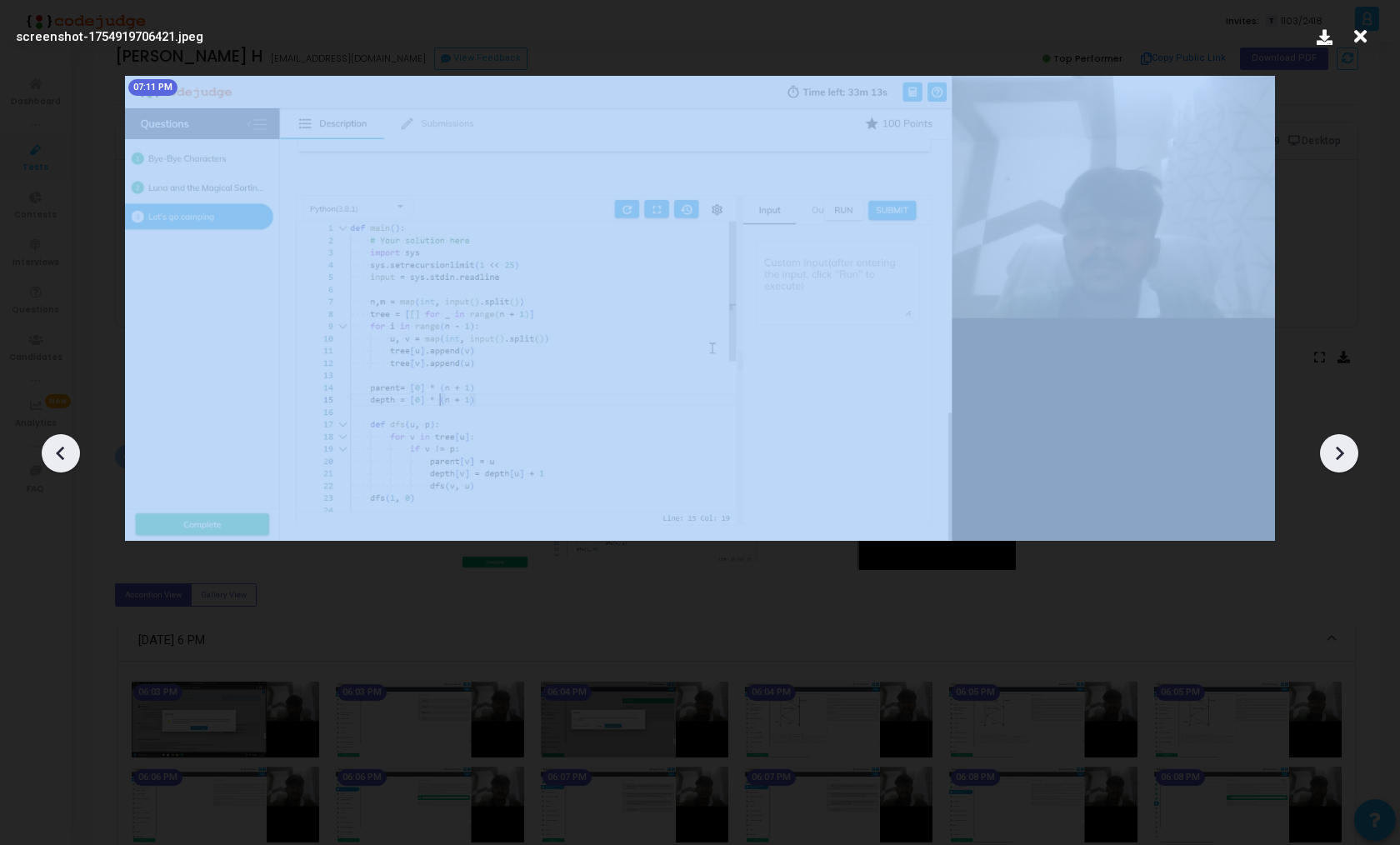
click at [1352, 447] on div at bounding box center [1339, 452] width 38 height 38
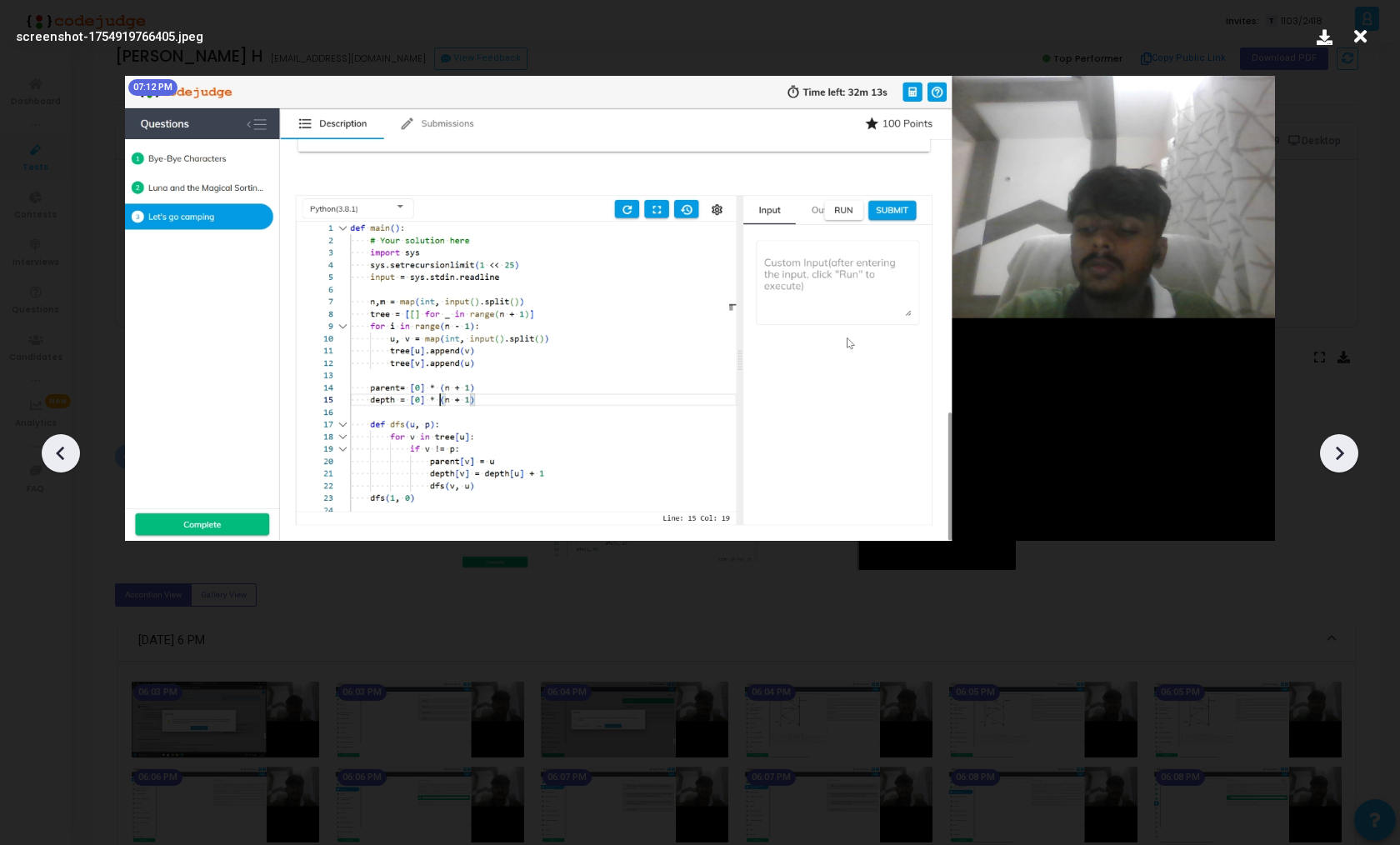
click at [1352, 447] on div at bounding box center [1339, 452] width 38 height 38
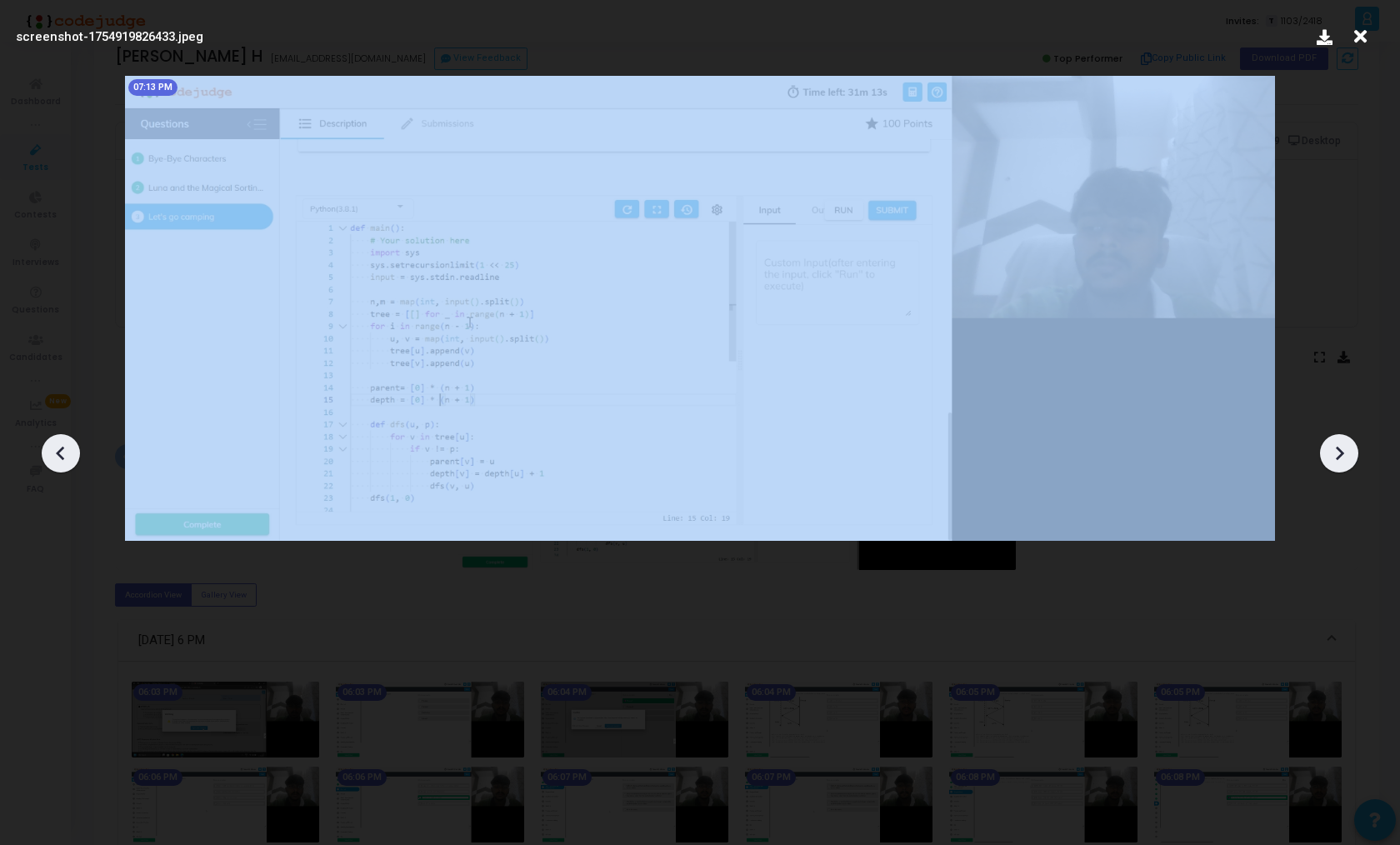
click at [819, 605] on div at bounding box center [700, 447] width 1400 height 794
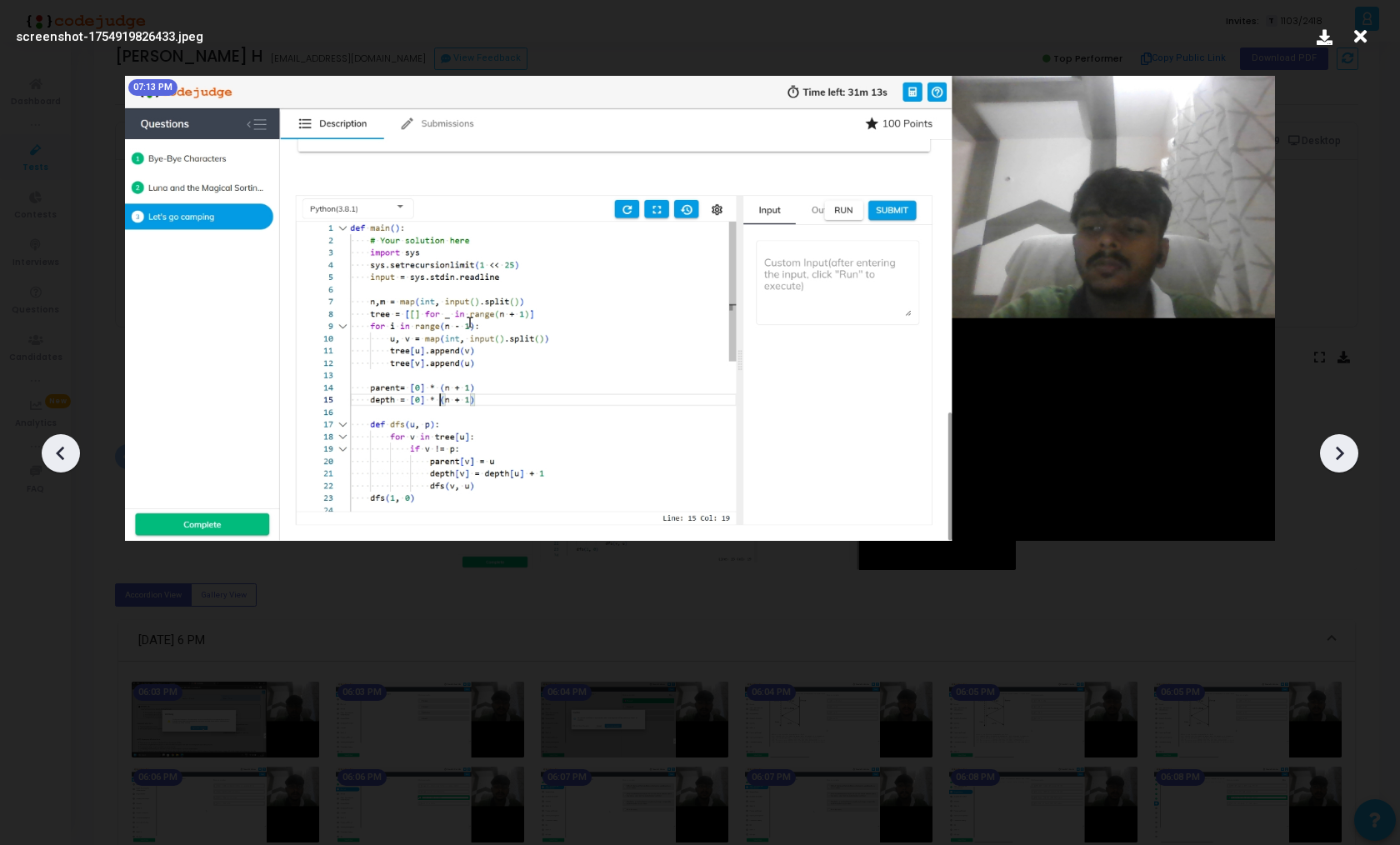
click at [37, 588] on div at bounding box center [700, 447] width 1400 height 794
click at [1364, 29] on icon at bounding box center [1360, 37] width 26 height 32
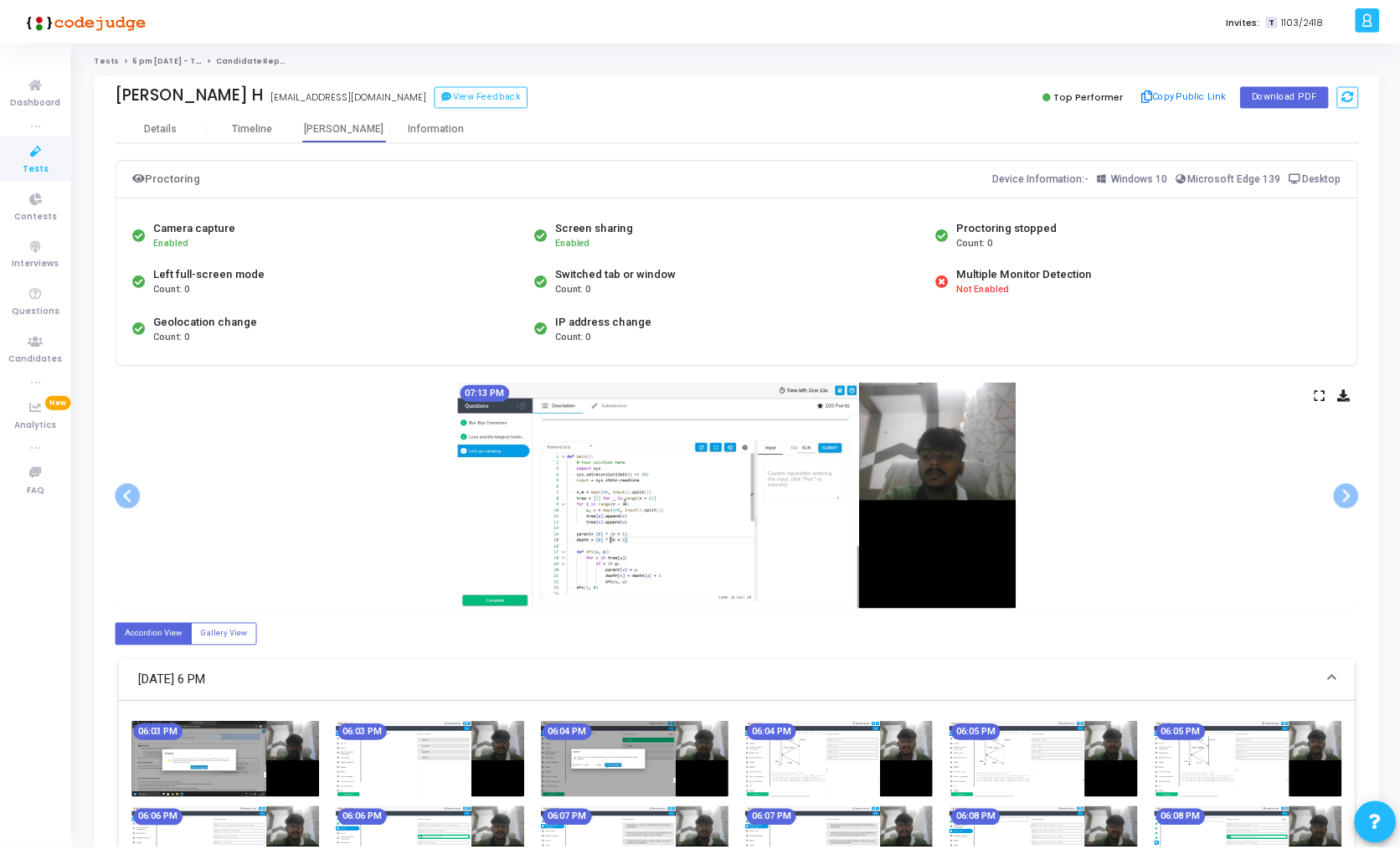
scroll to position [37, 0]
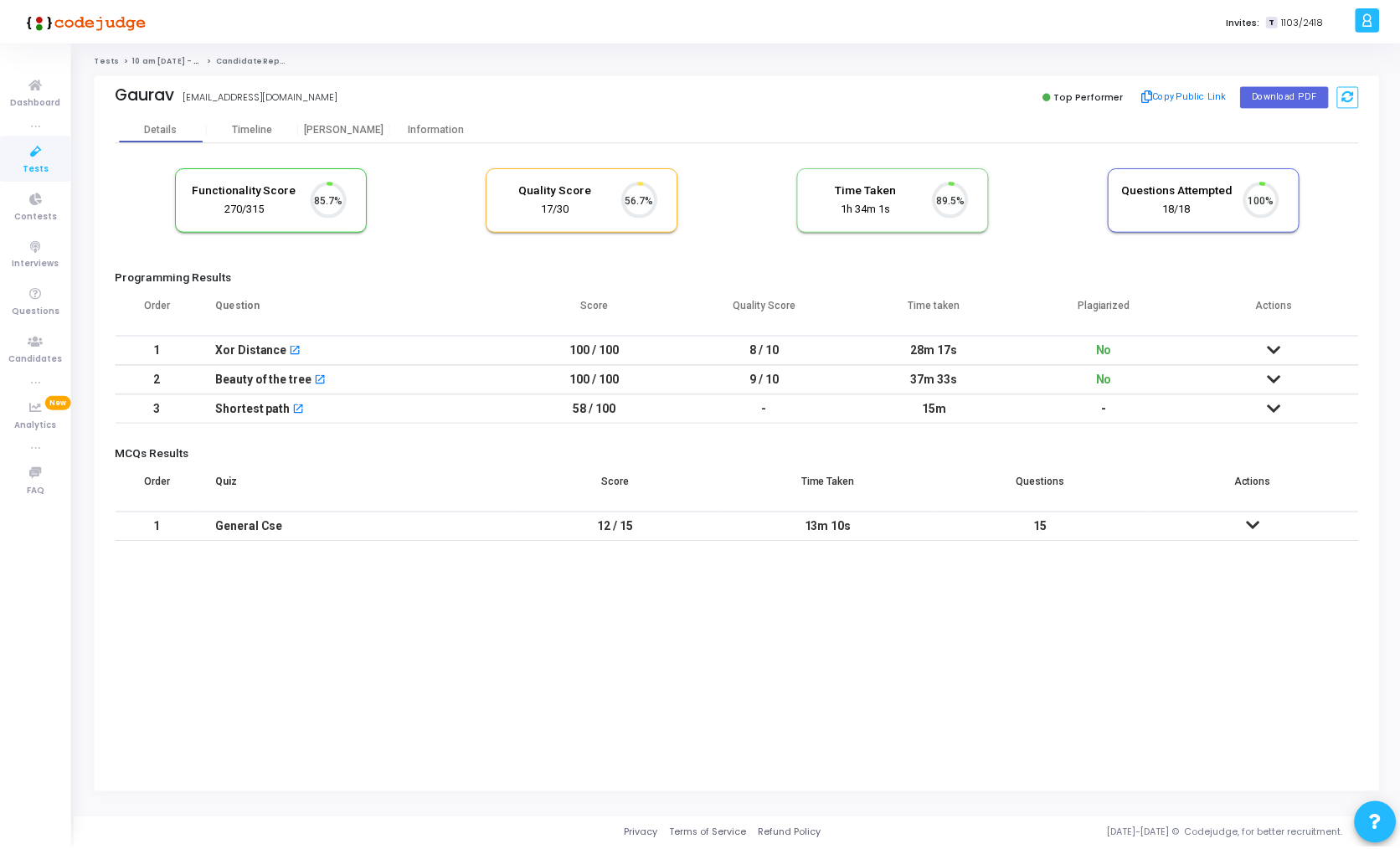
scroll to position [36, 42]
click at [350, 128] on div "[PERSON_NAME]" at bounding box center [345, 129] width 92 height 13
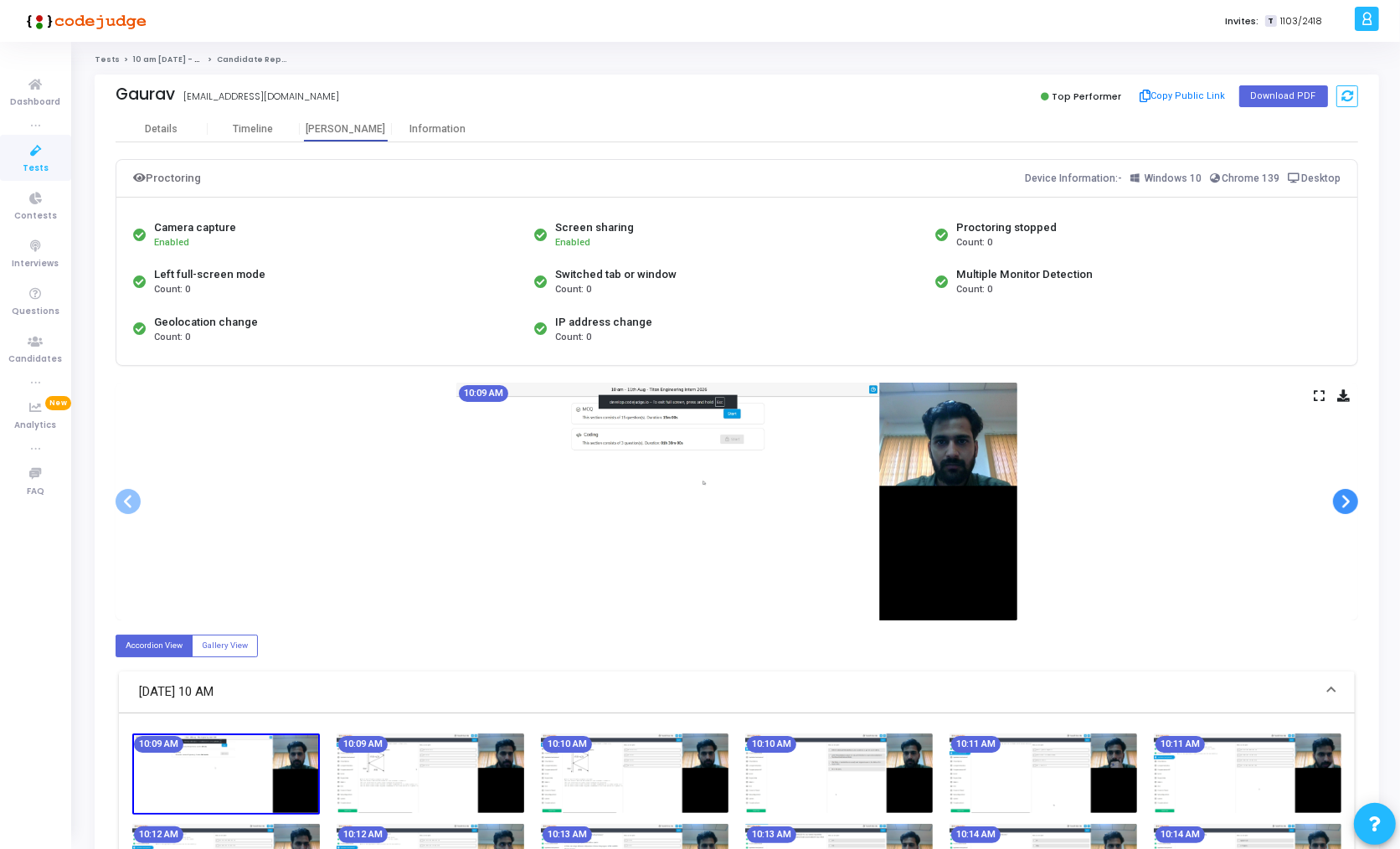
click at [1345, 499] on span at bounding box center [1345, 502] width 25 height 25
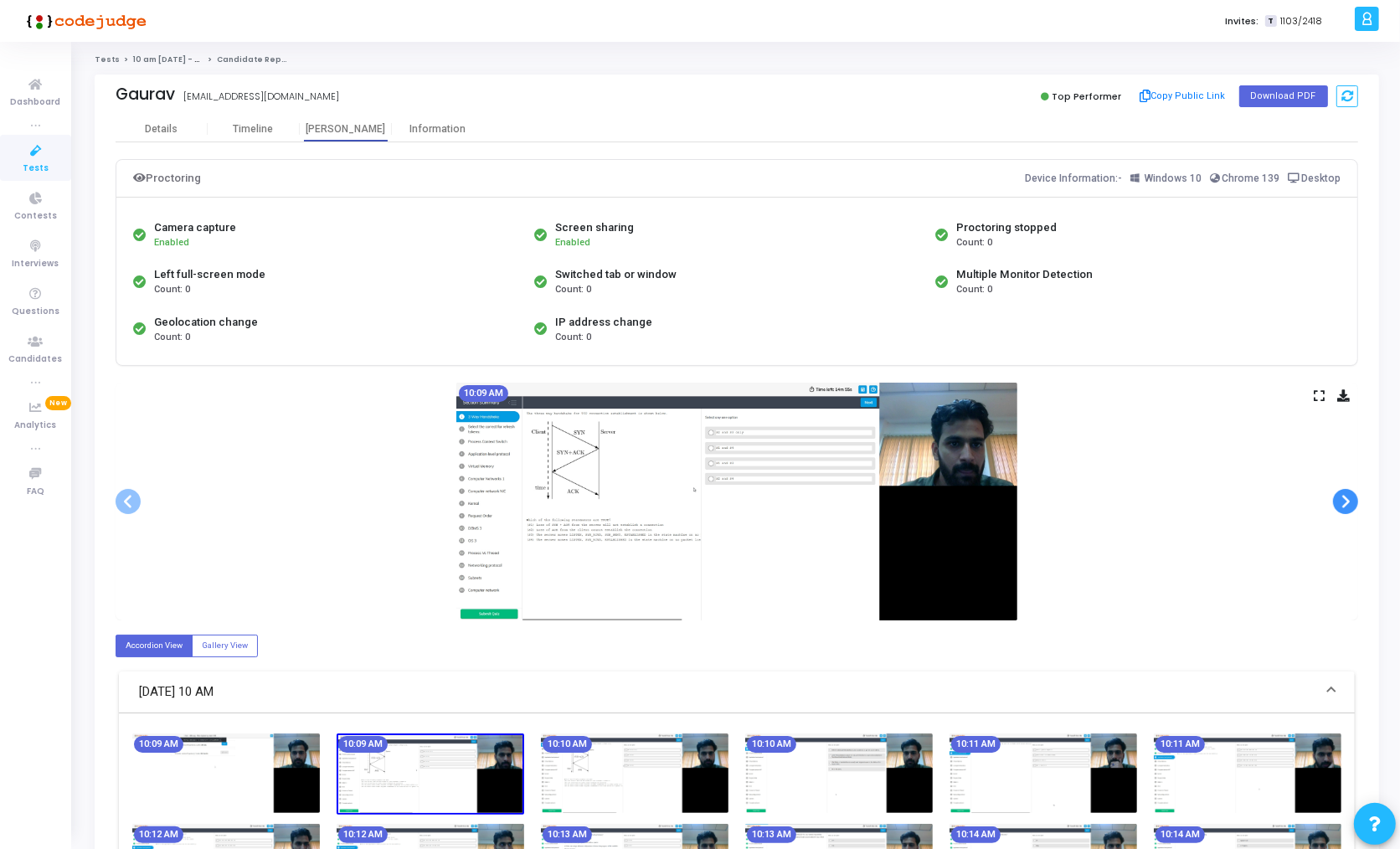
click at [1345, 499] on span at bounding box center [1345, 502] width 25 height 25
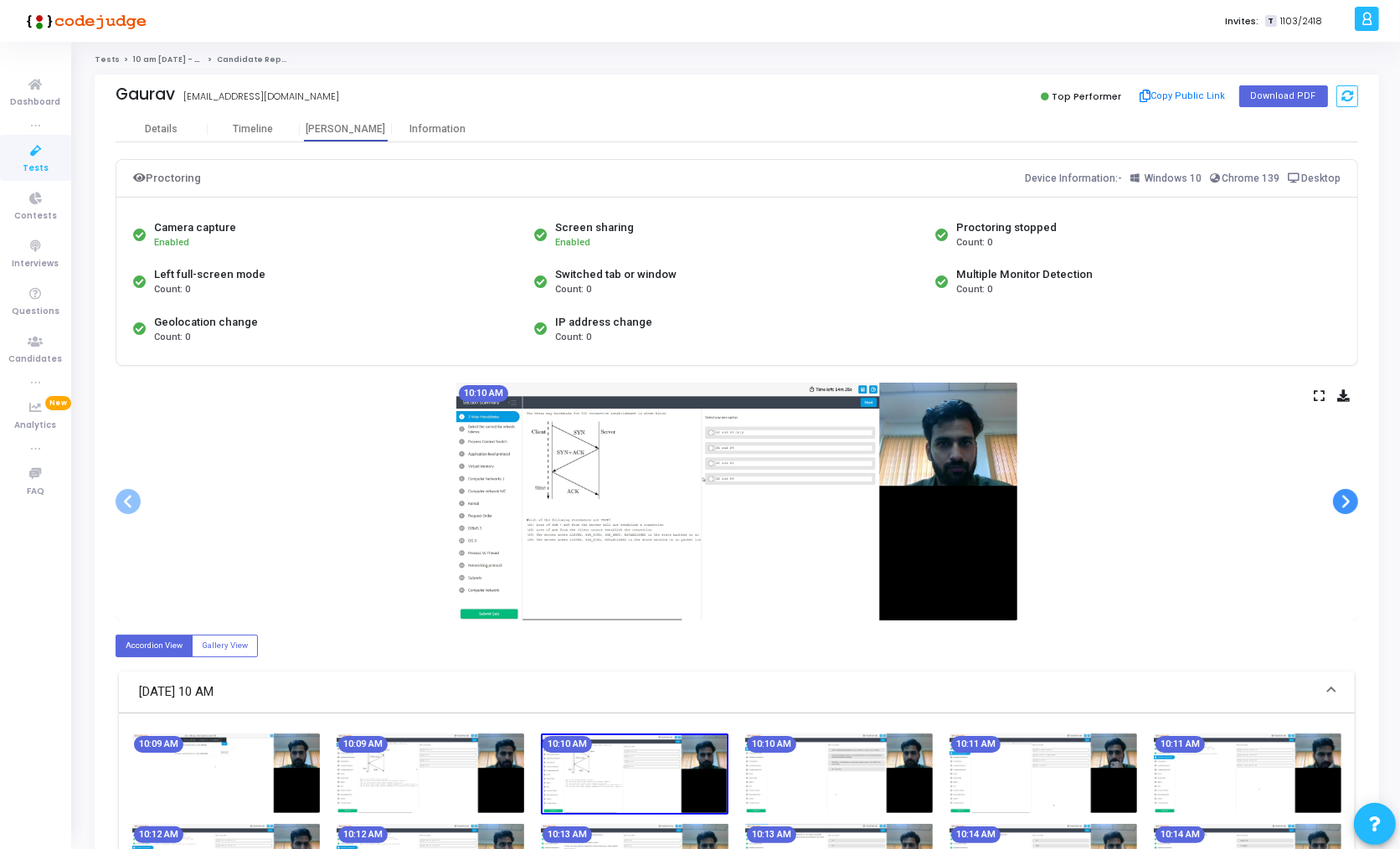
click at [1345, 499] on span at bounding box center [1345, 502] width 25 height 25
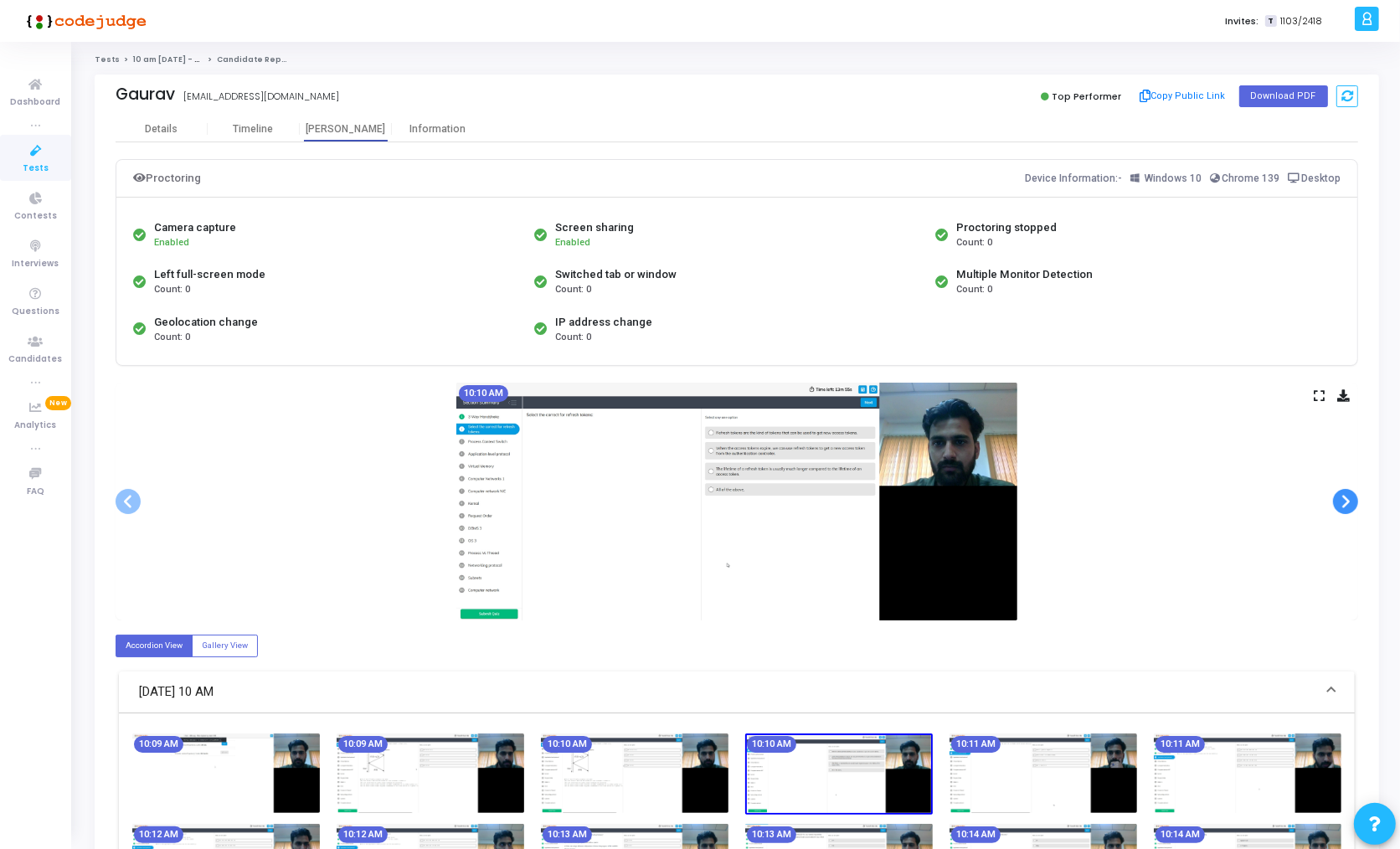
click at [1345, 499] on span at bounding box center [1345, 502] width 25 height 25
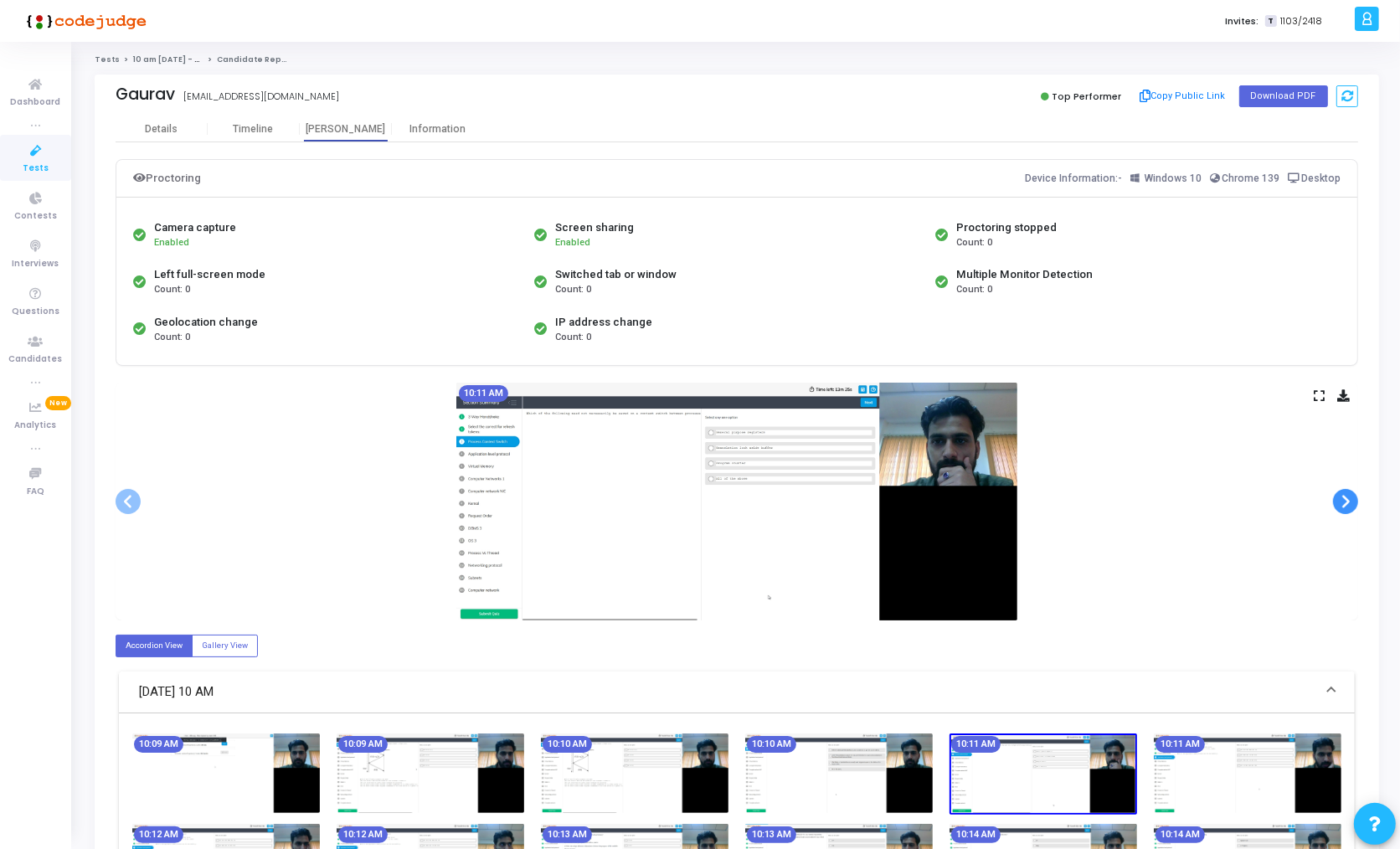
click at [1345, 499] on span at bounding box center [1345, 502] width 25 height 25
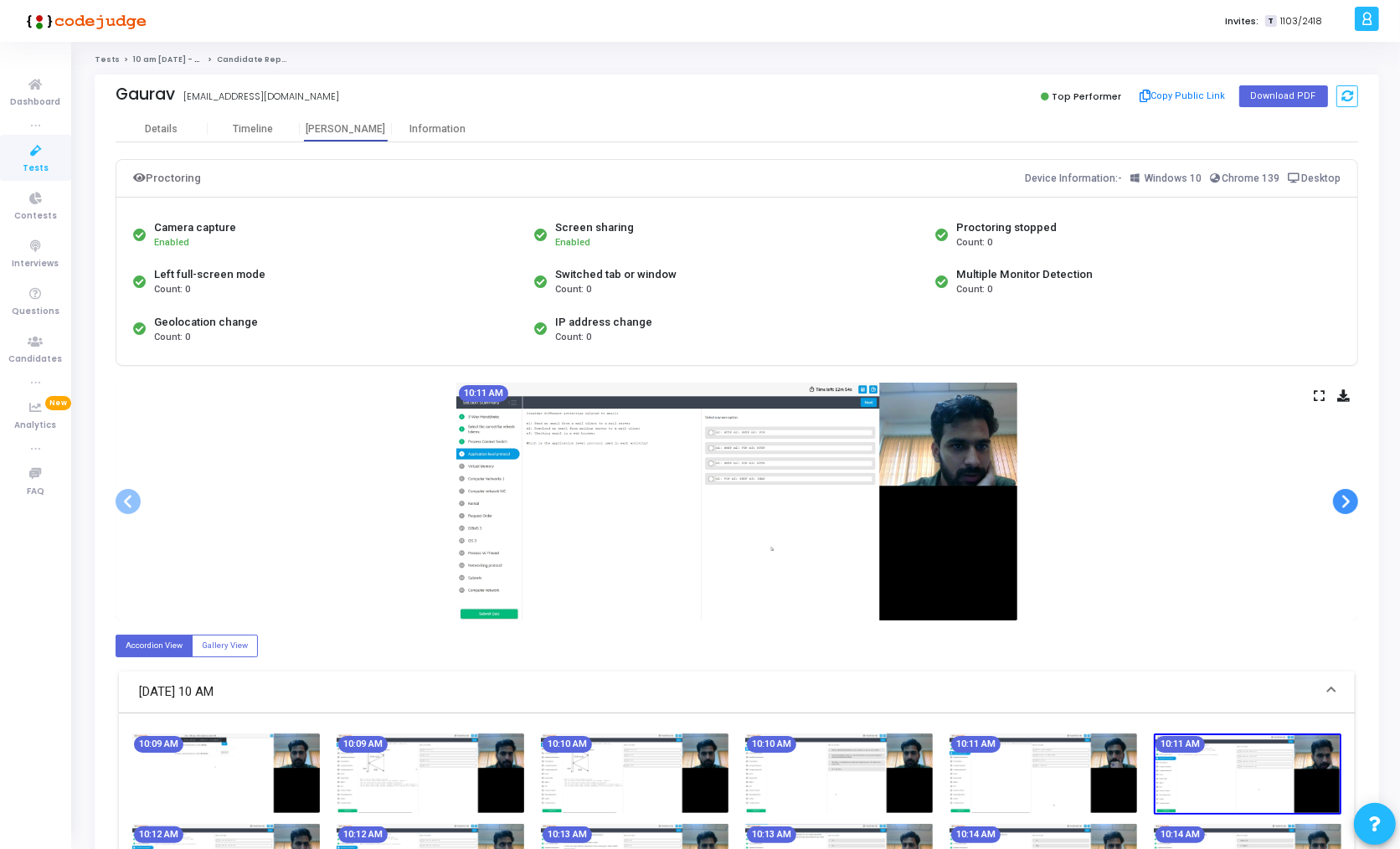
click at [1345, 499] on span at bounding box center [1345, 502] width 25 height 25
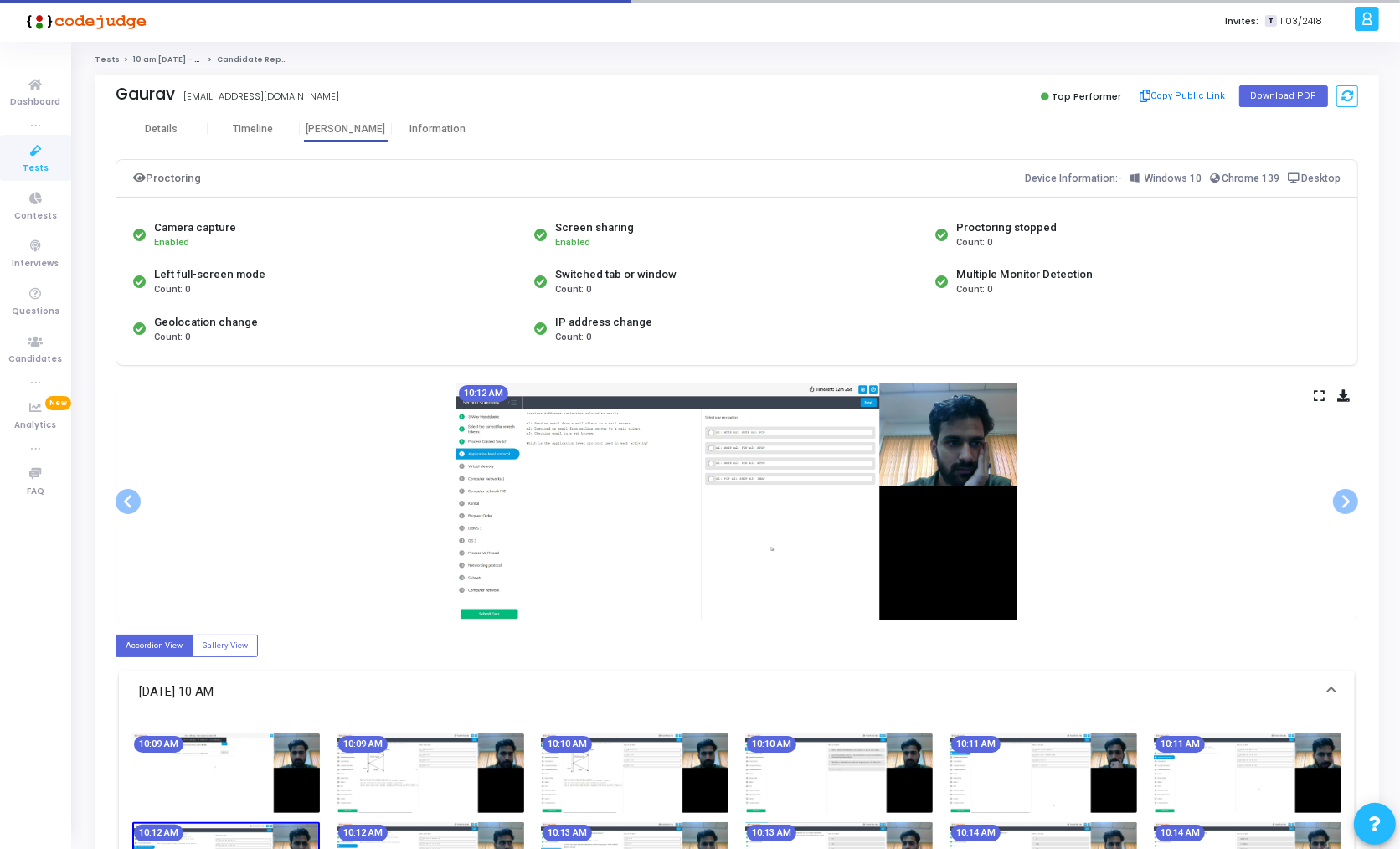
click at [1315, 391] on icon at bounding box center [1319, 395] width 11 height 9
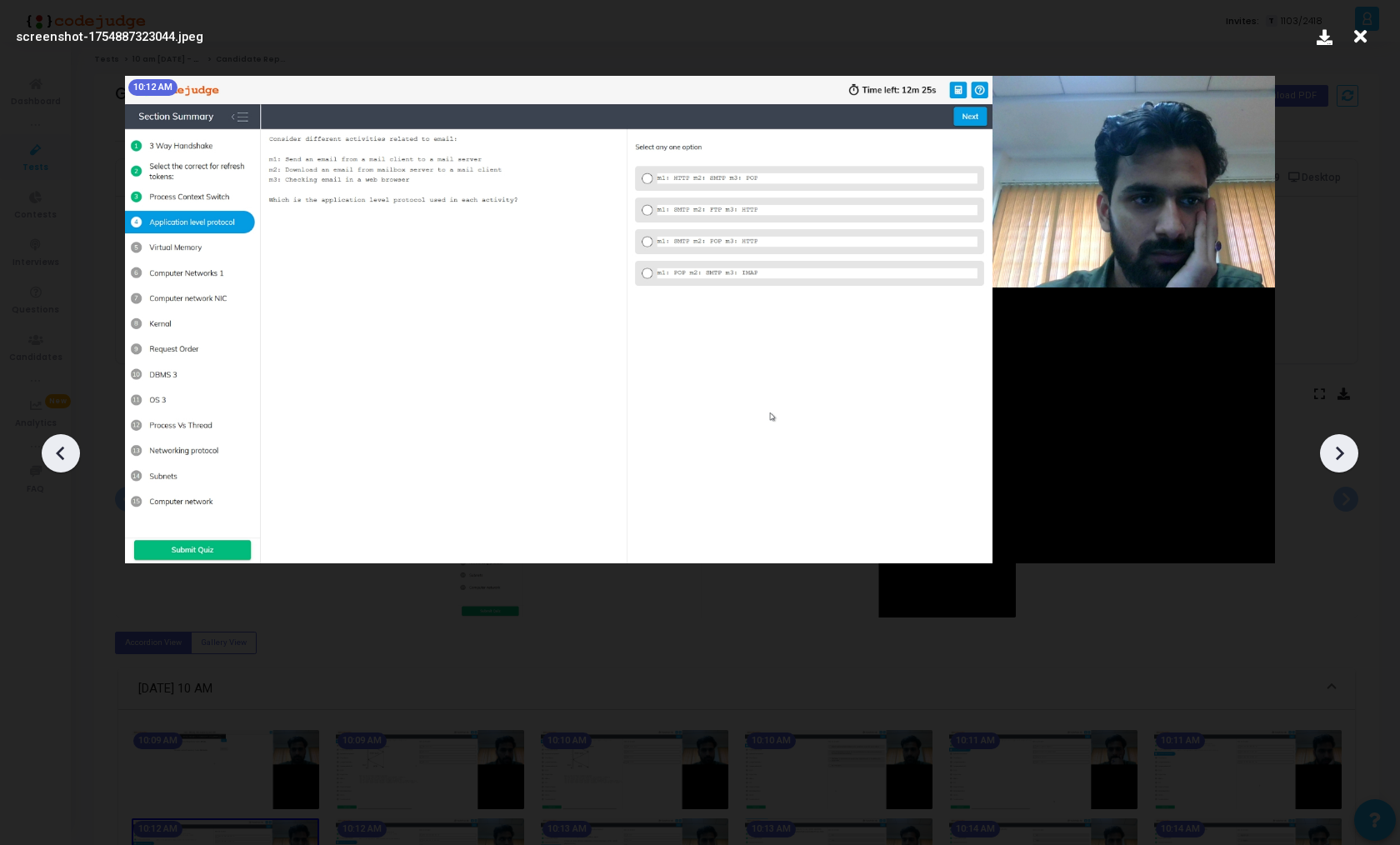
click at [1344, 465] on icon at bounding box center [1339, 453] width 25 height 25
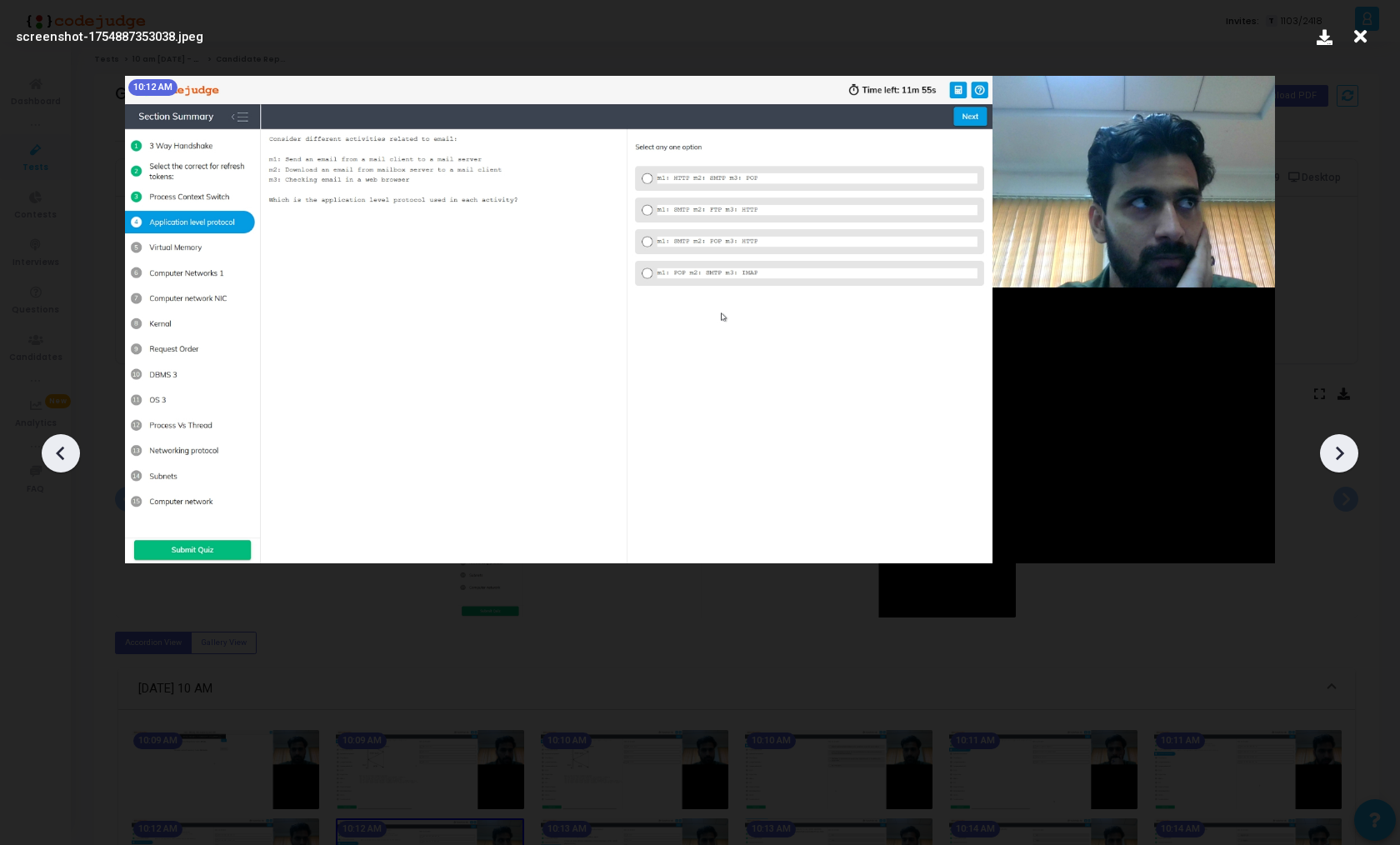
click at [1344, 465] on icon at bounding box center [1339, 453] width 25 height 25
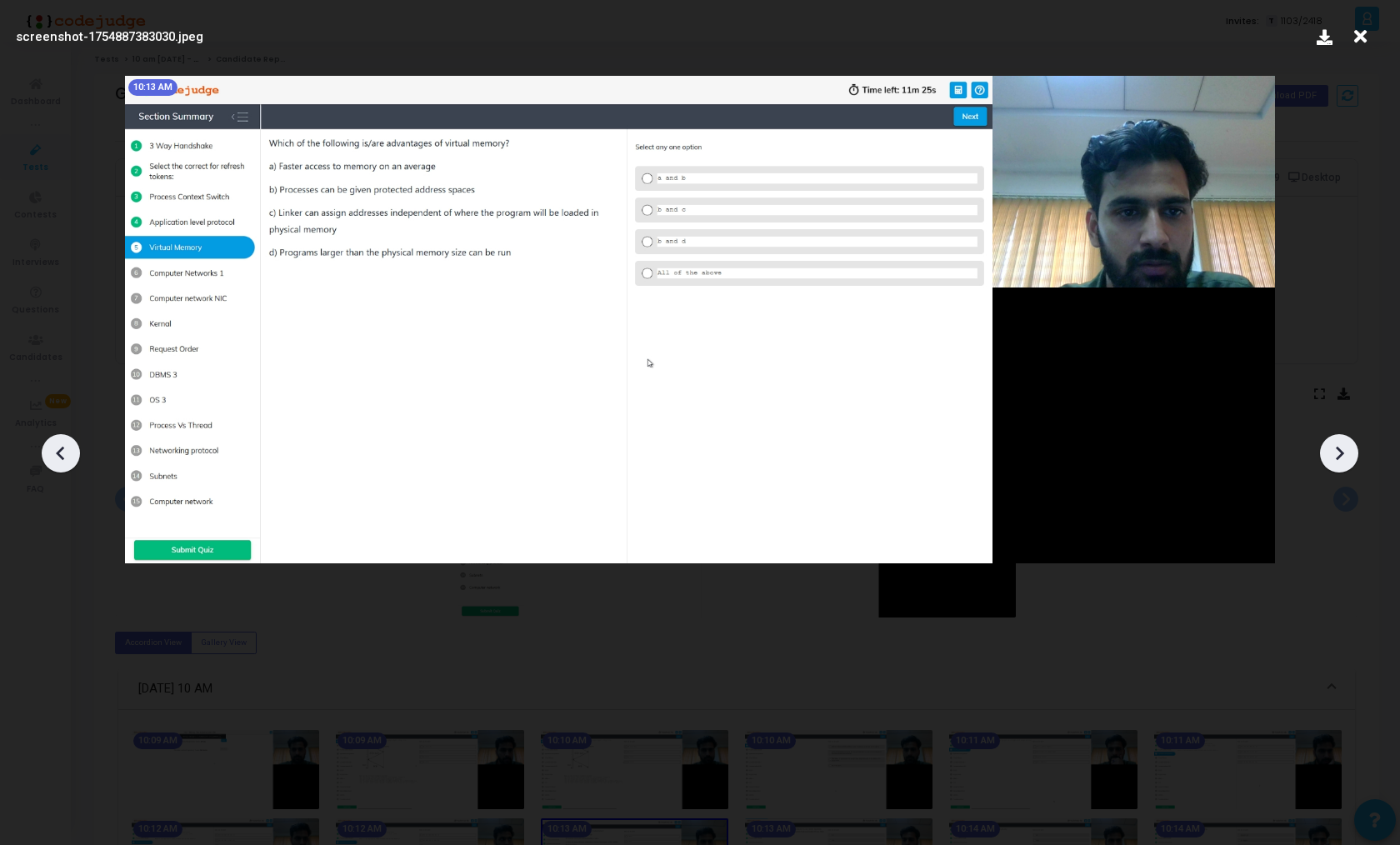
click at [1344, 465] on icon at bounding box center [1339, 453] width 25 height 25
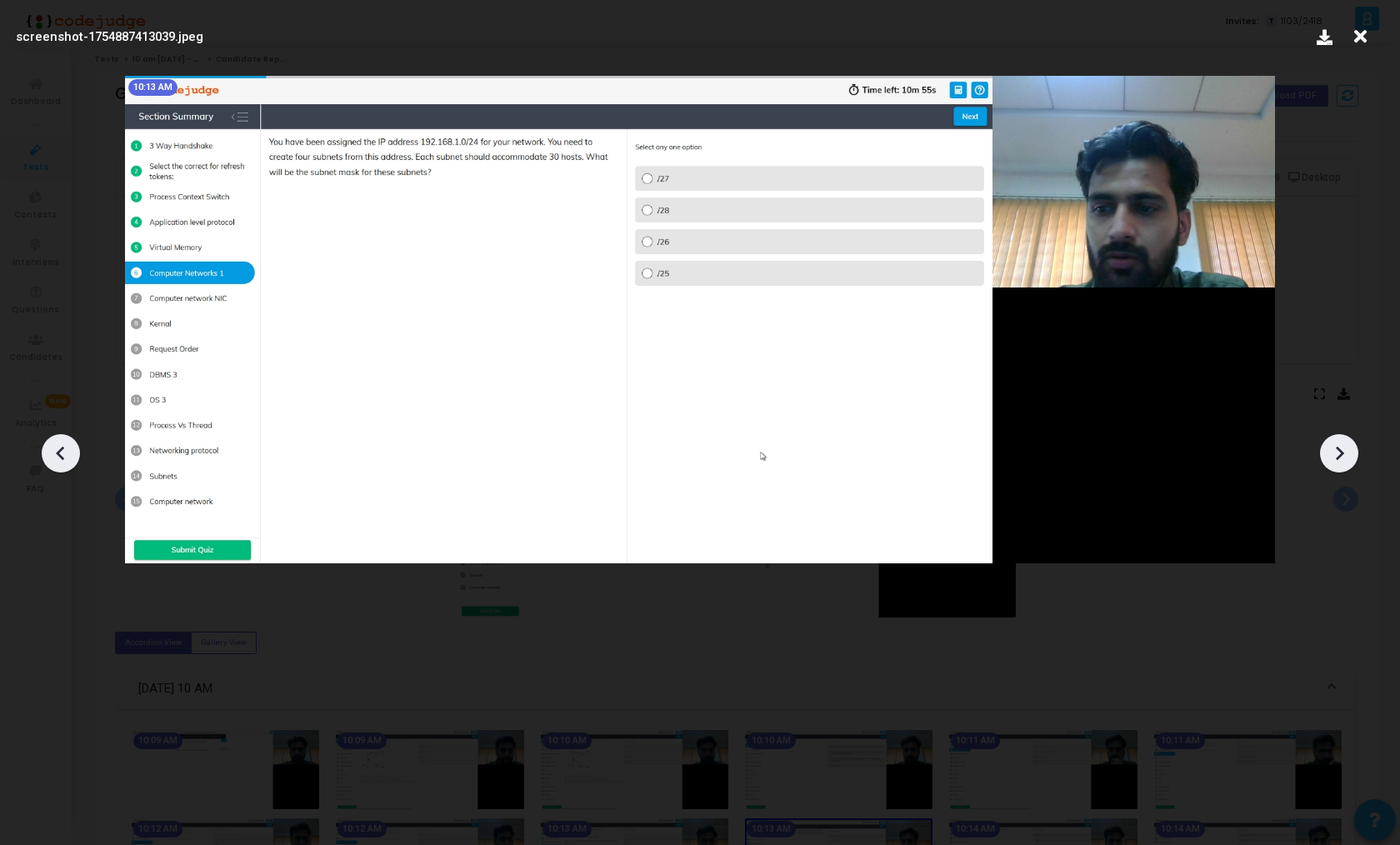
click at [1344, 465] on icon at bounding box center [1339, 453] width 25 height 25
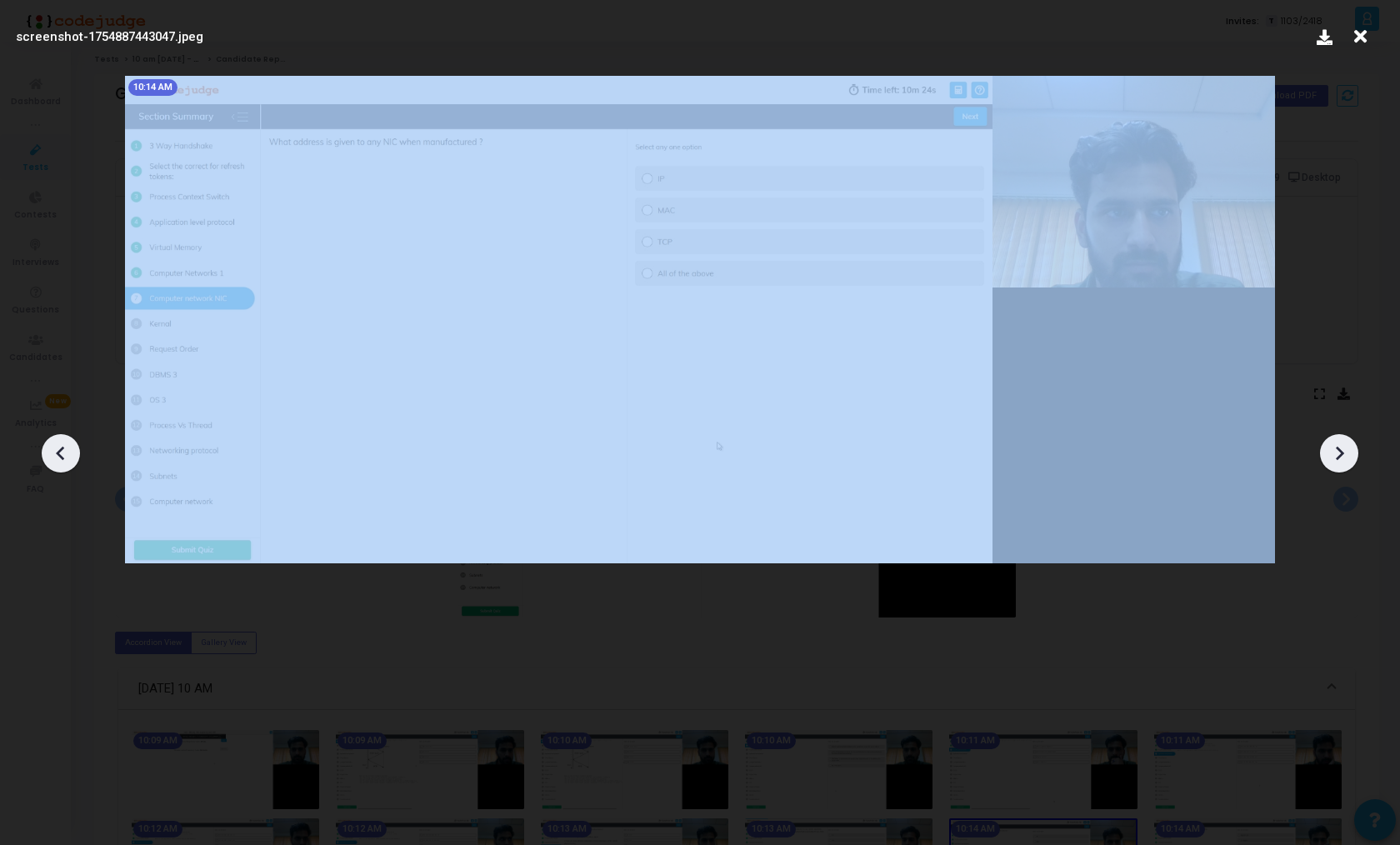
click at [1344, 465] on icon at bounding box center [1339, 453] width 25 height 25
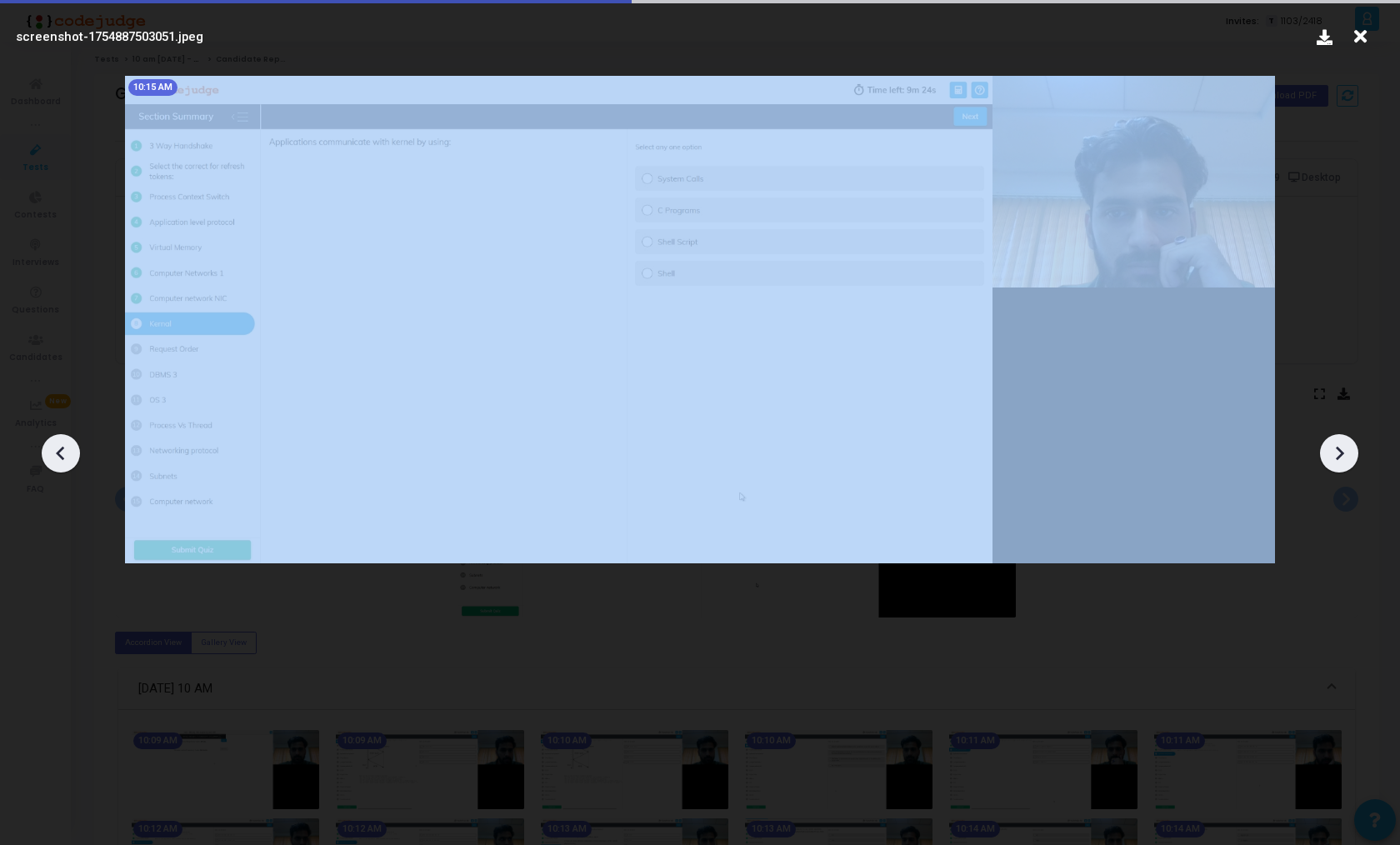
click at [1344, 465] on icon at bounding box center [1339, 453] width 25 height 25
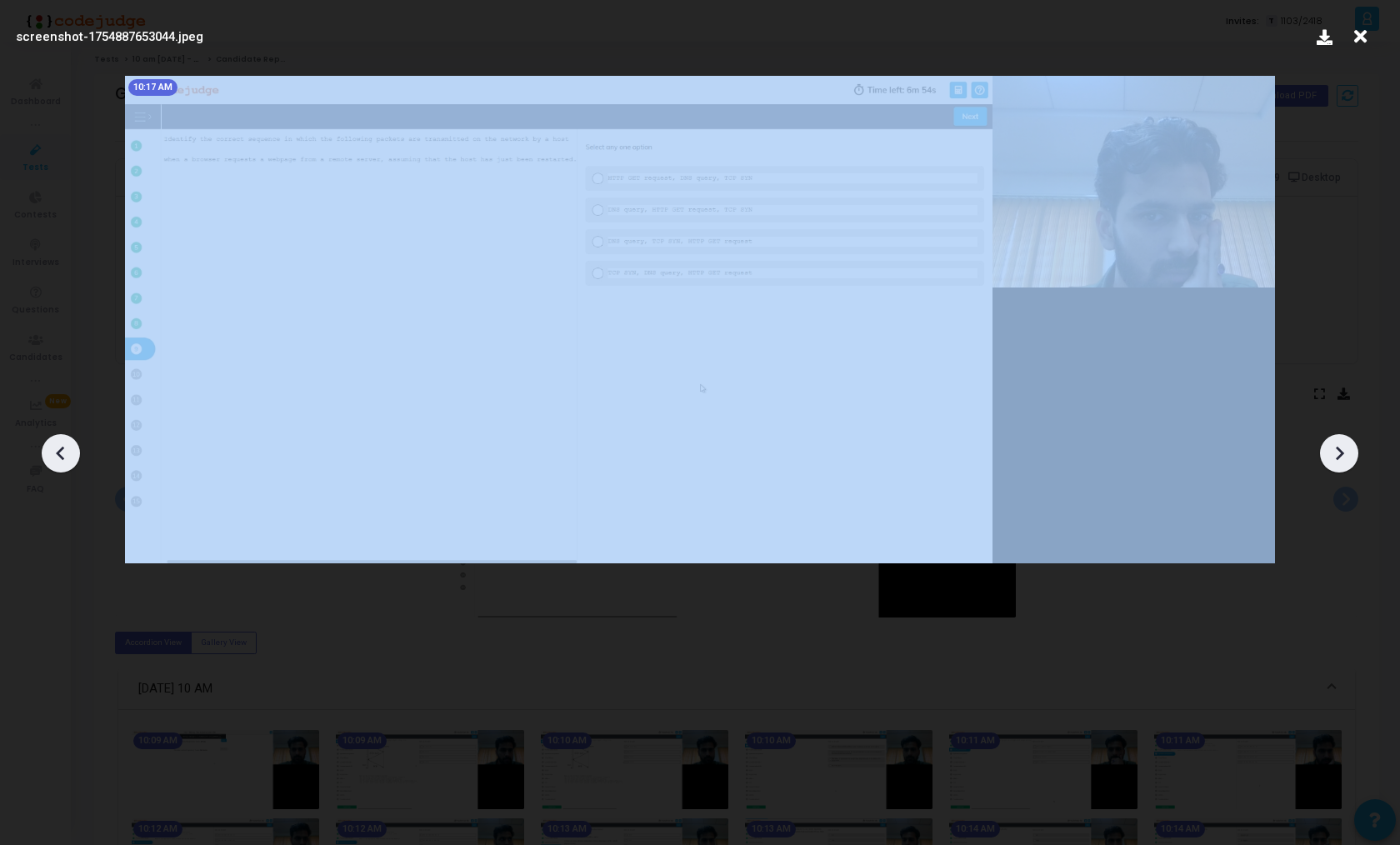
click at [1344, 465] on icon at bounding box center [1339, 453] width 25 height 25
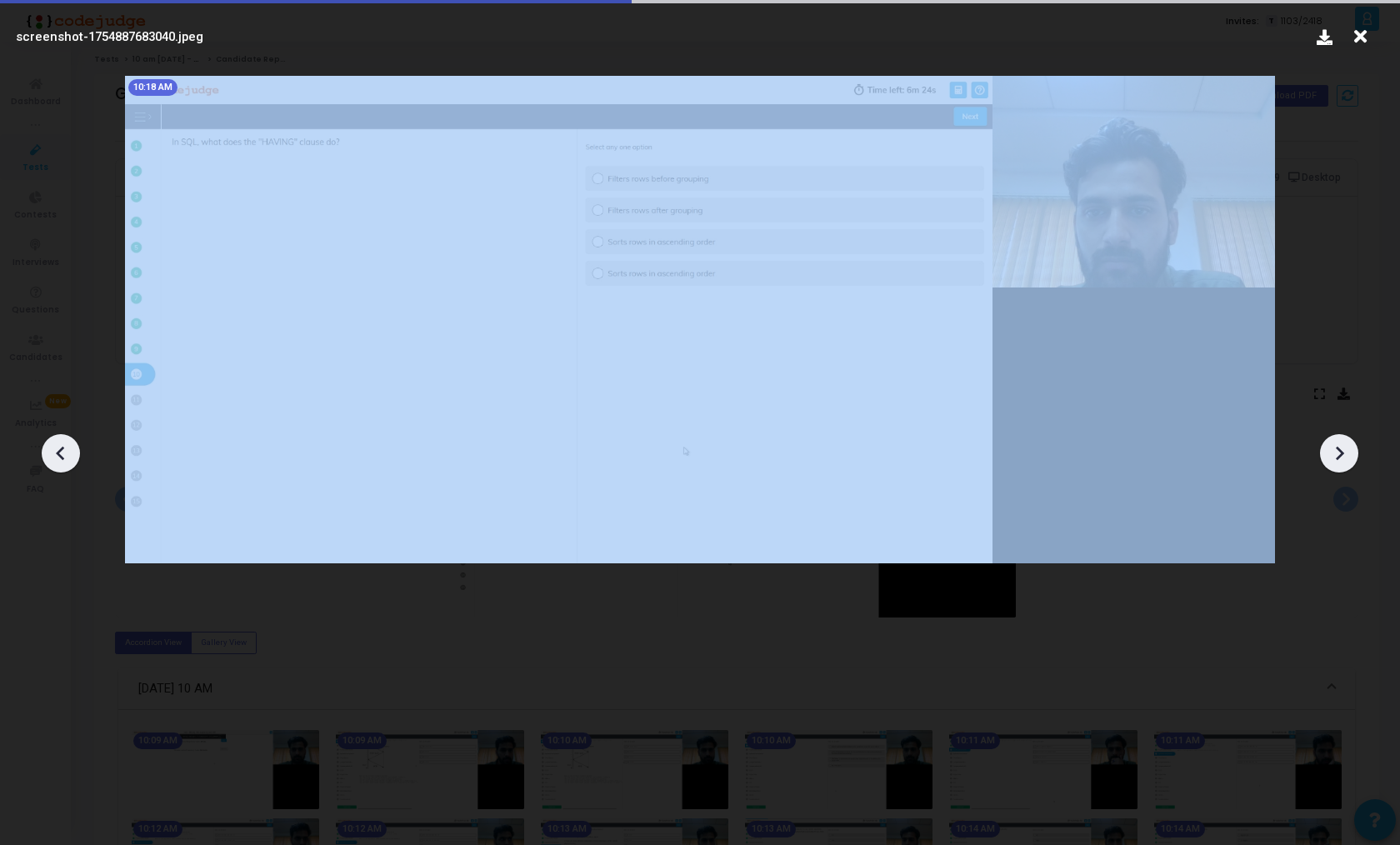
click at [1344, 465] on icon at bounding box center [1339, 453] width 25 height 25
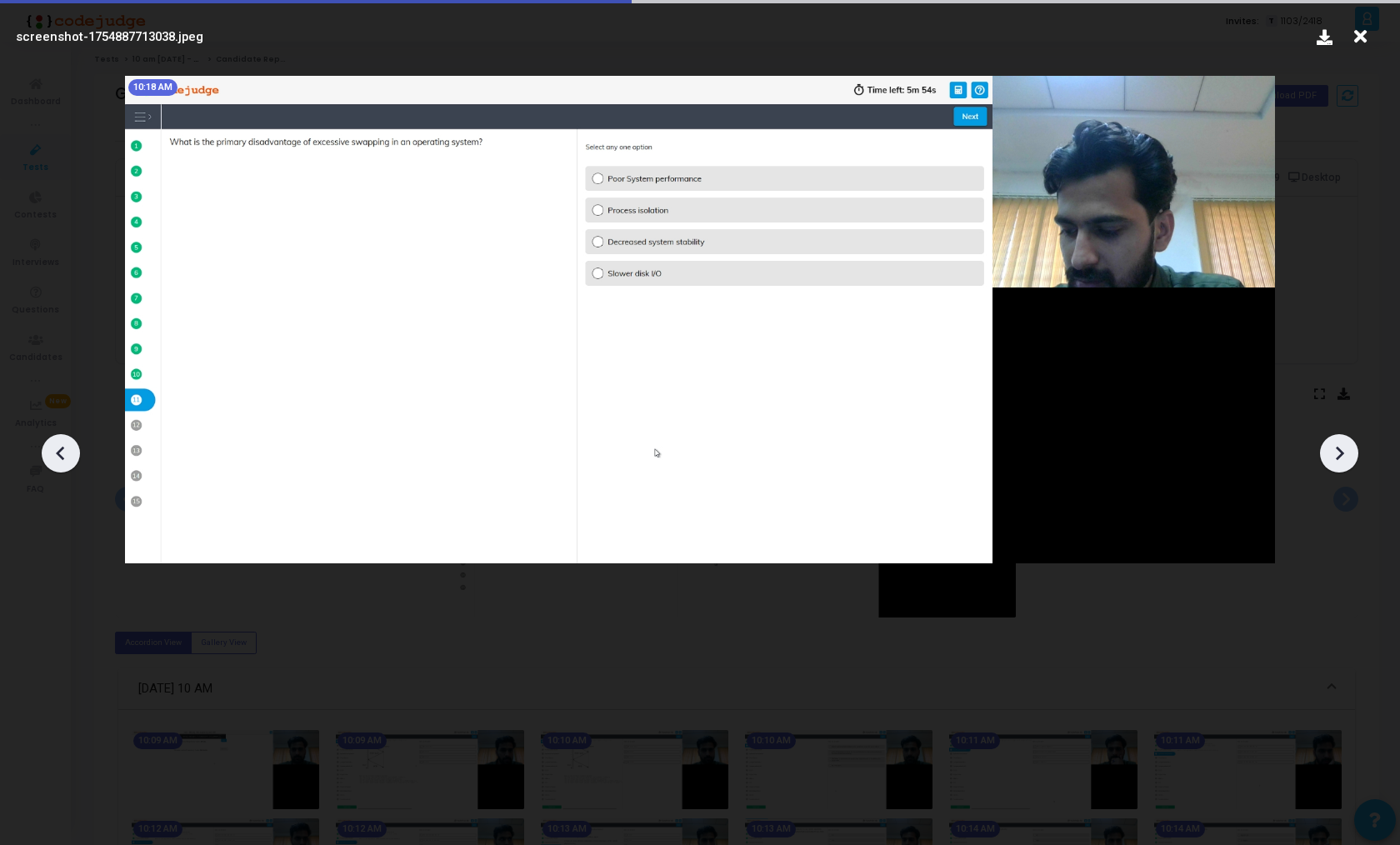
click at [1344, 465] on icon at bounding box center [1339, 453] width 25 height 25
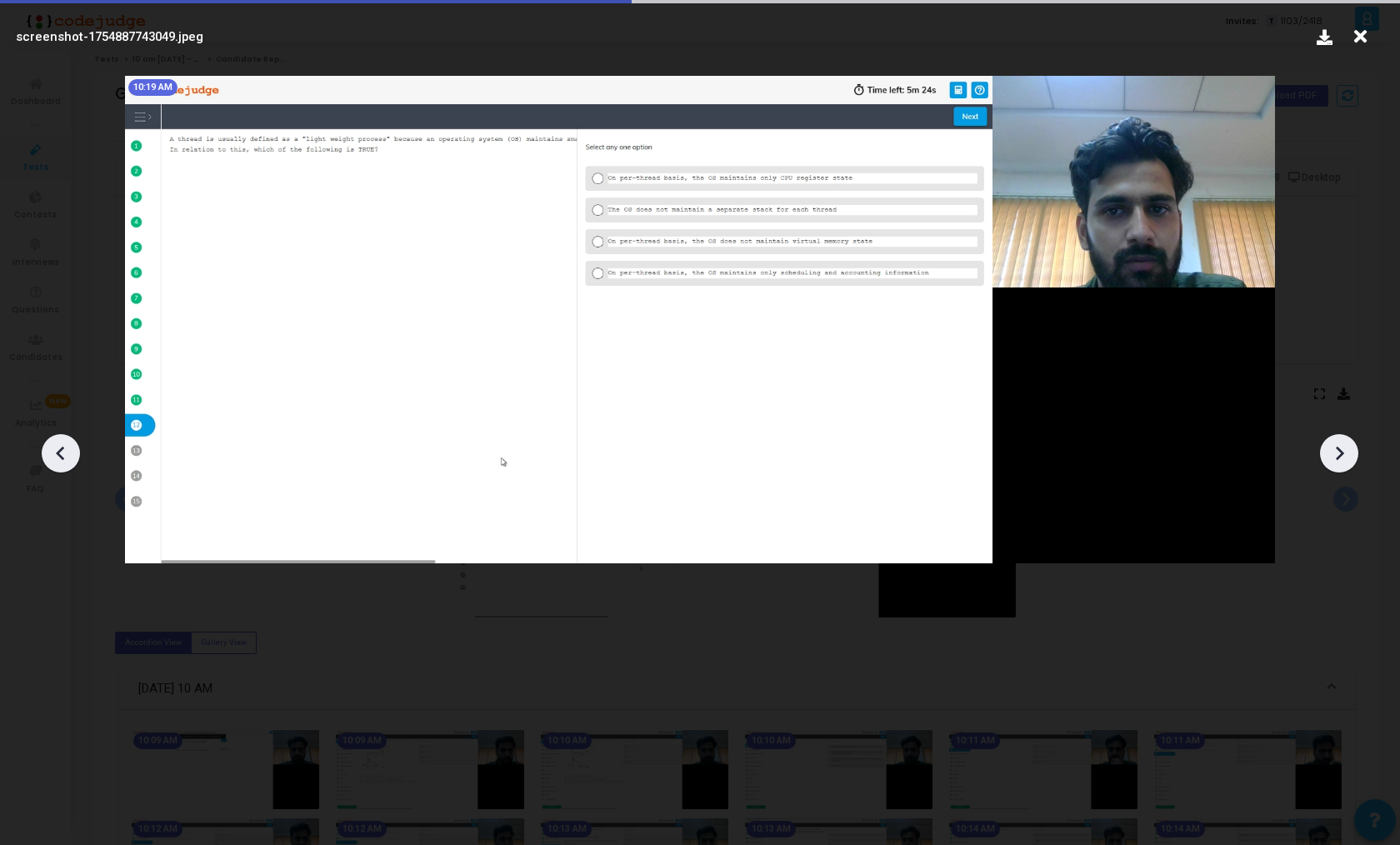
click at [1344, 465] on icon at bounding box center [1339, 453] width 25 height 25
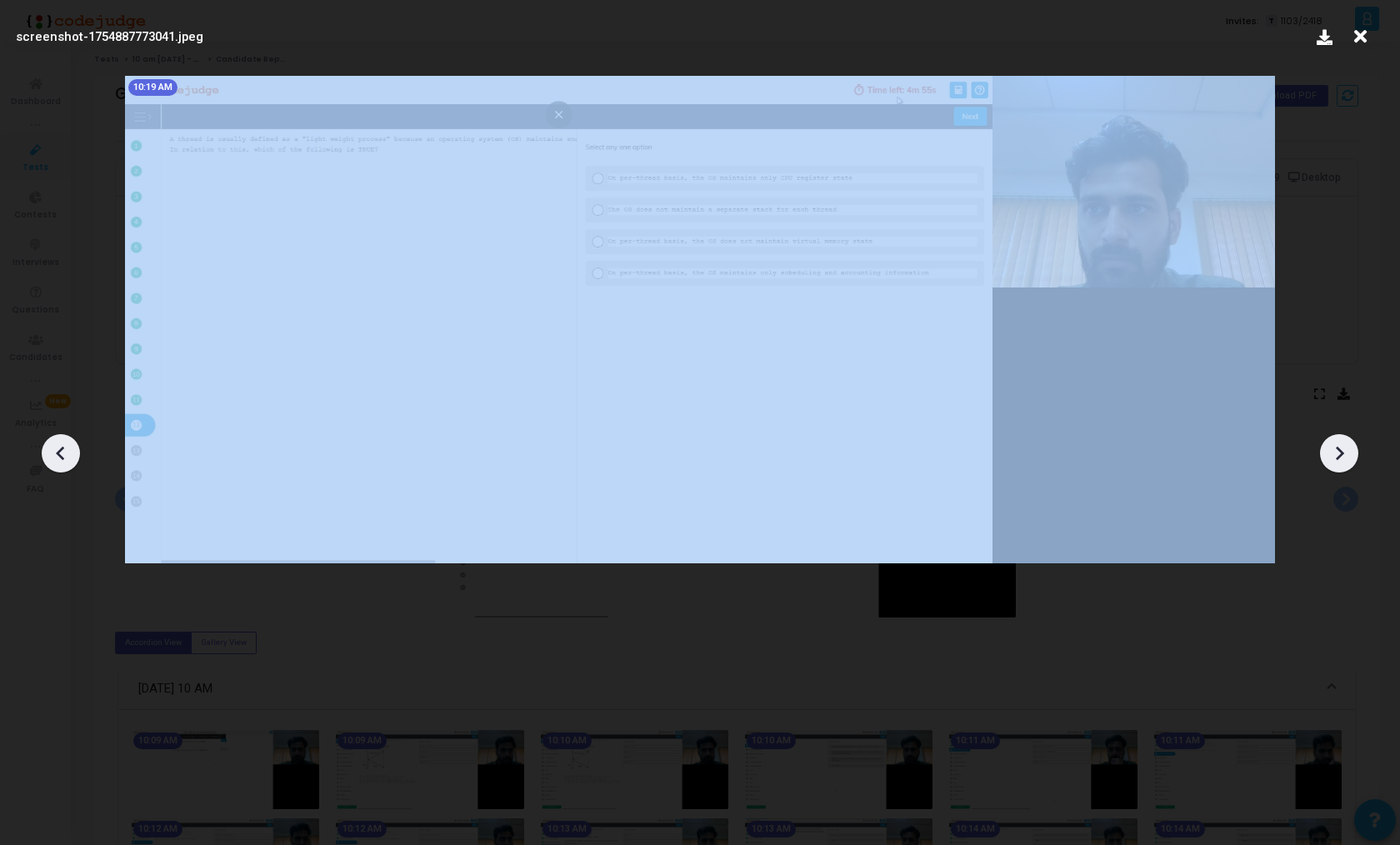
click at [1344, 465] on icon at bounding box center [1339, 453] width 25 height 25
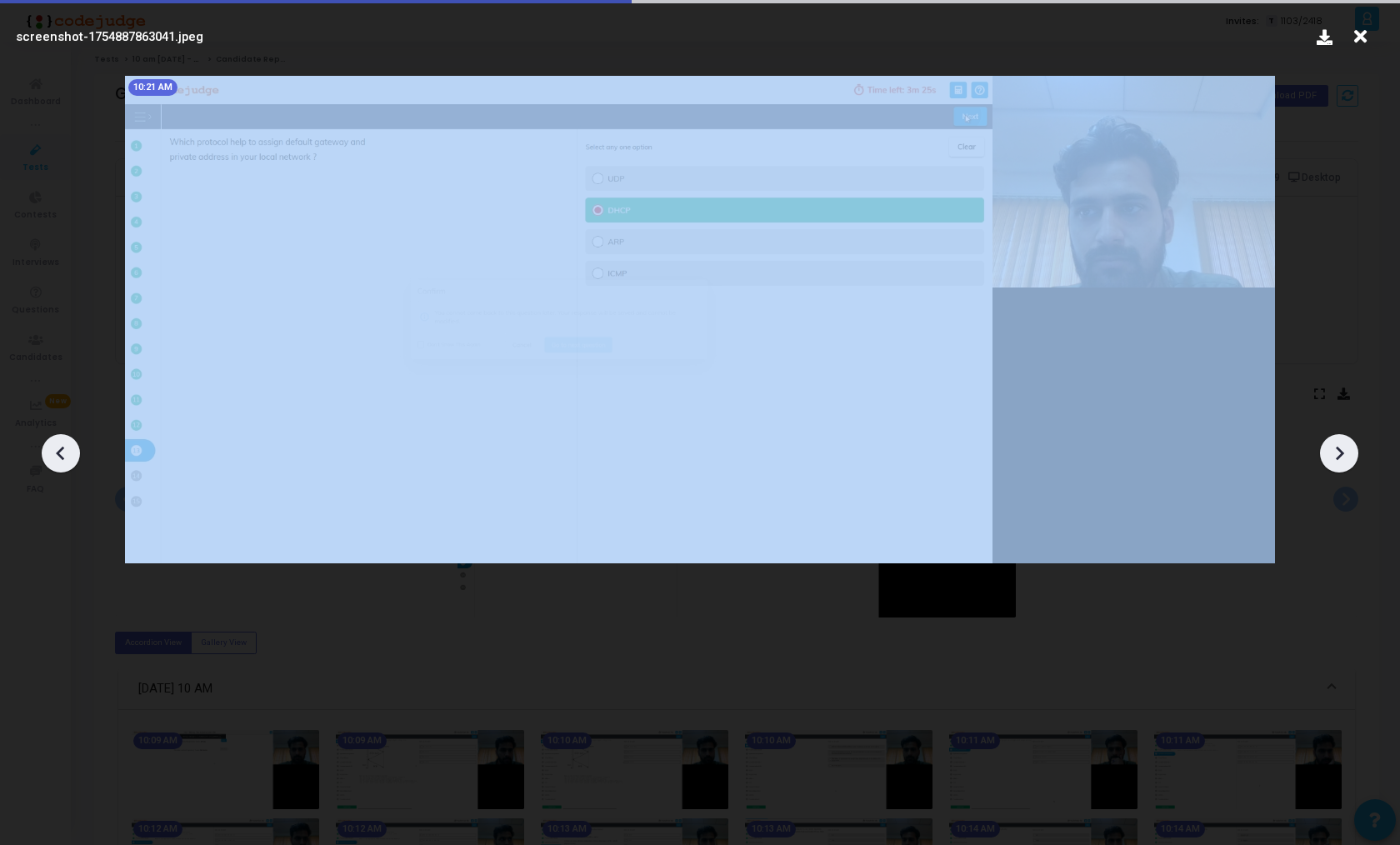
click at [1344, 465] on icon at bounding box center [1339, 453] width 25 height 25
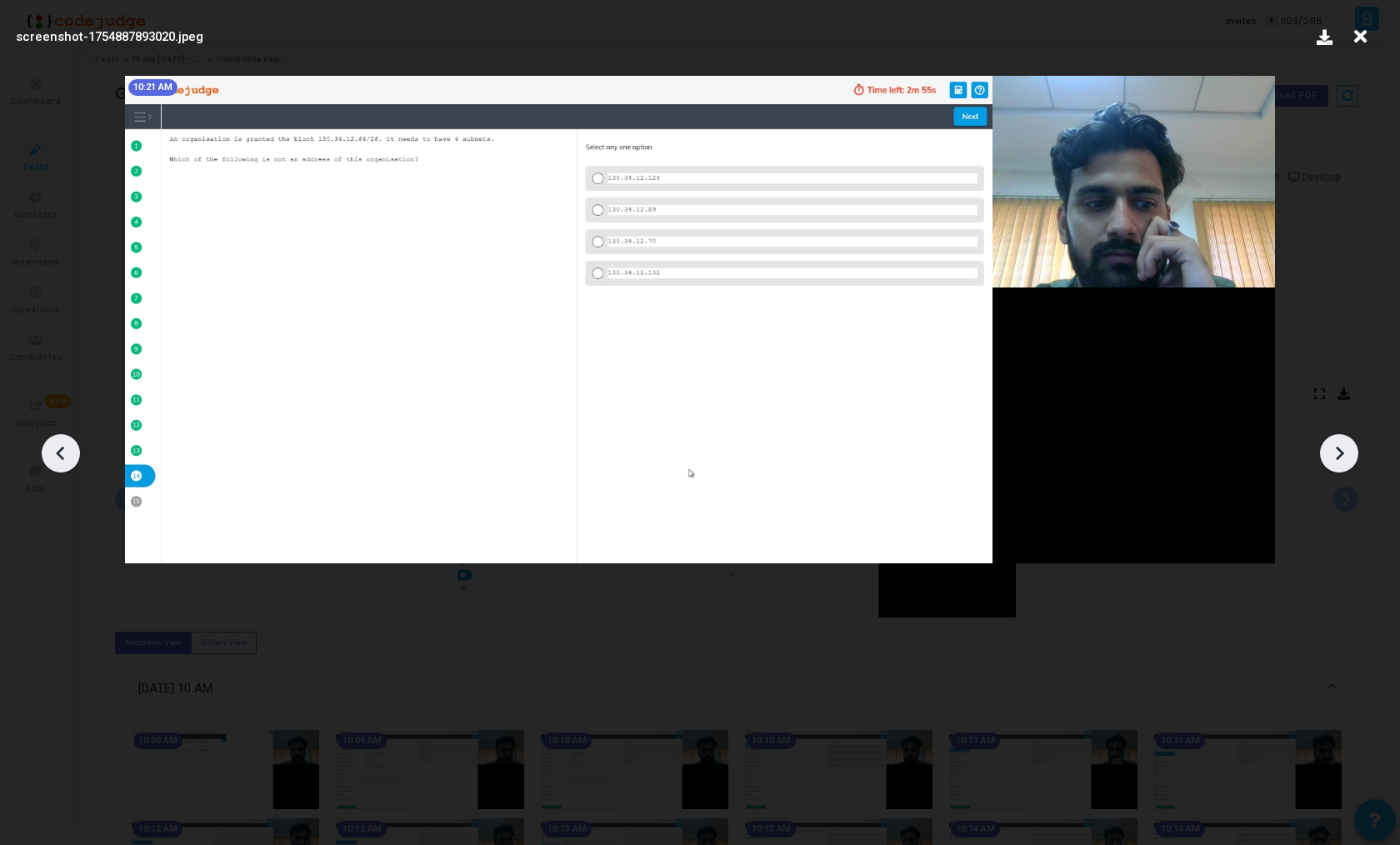
click at [1344, 465] on icon at bounding box center [1339, 453] width 25 height 25
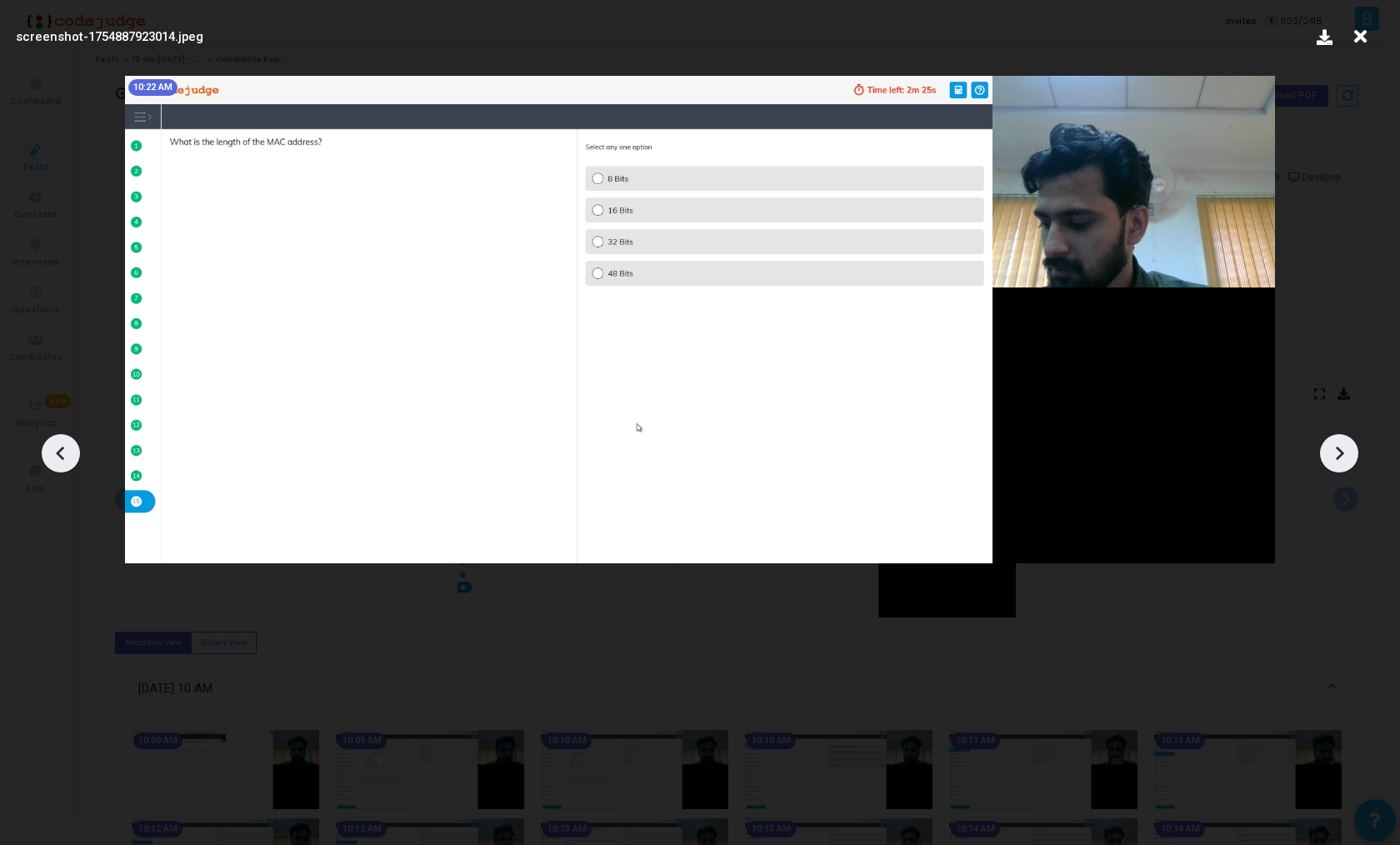
click at [1344, 465] on icon at bounding box center [1339, 453] width 25 height 25
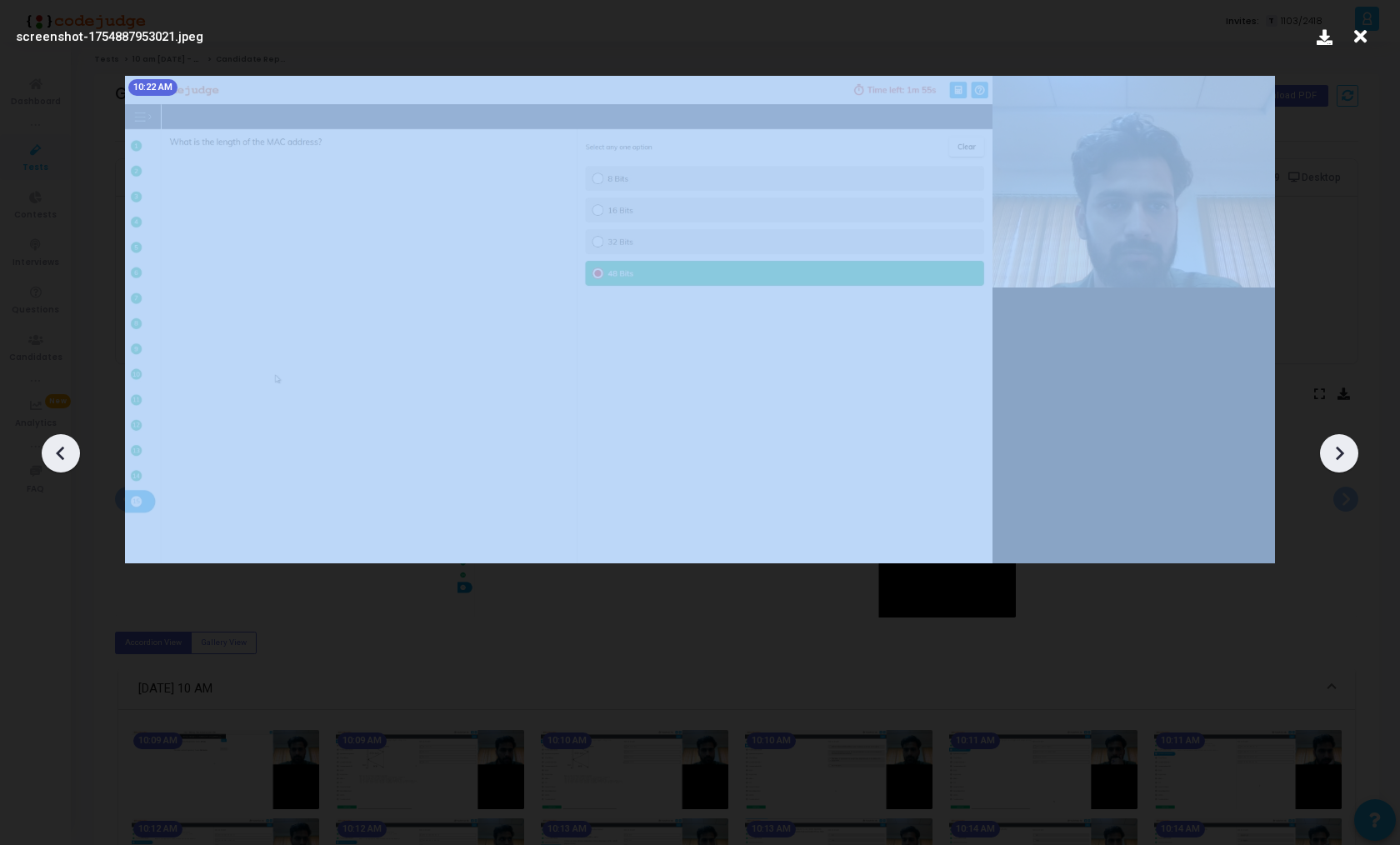
click at [1344, 465] on icon at bounding box center [1339, 453] width 25 height 25
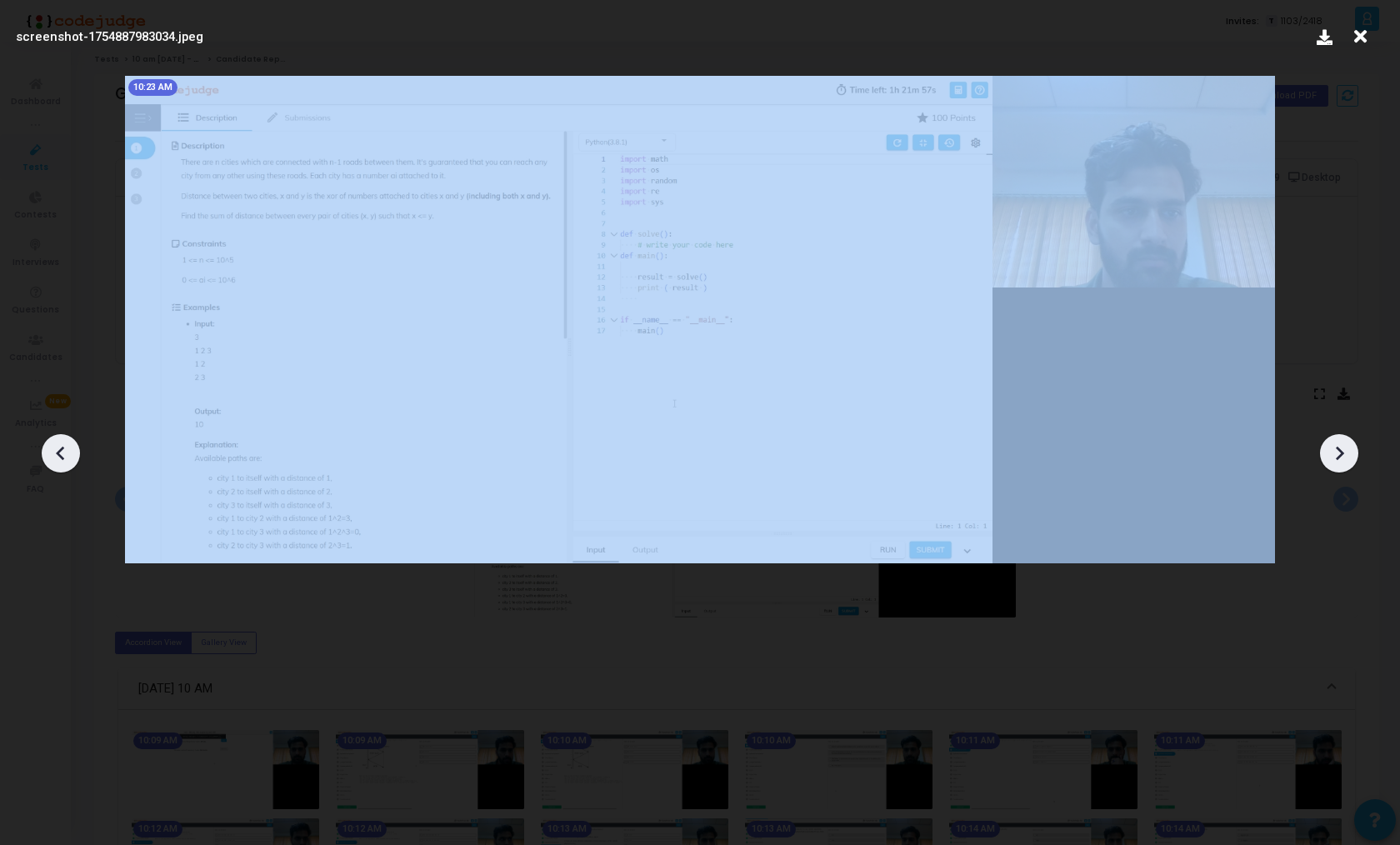
click at [1344, 465] on icon at bounding box center [1339, 453] width 25 height 25
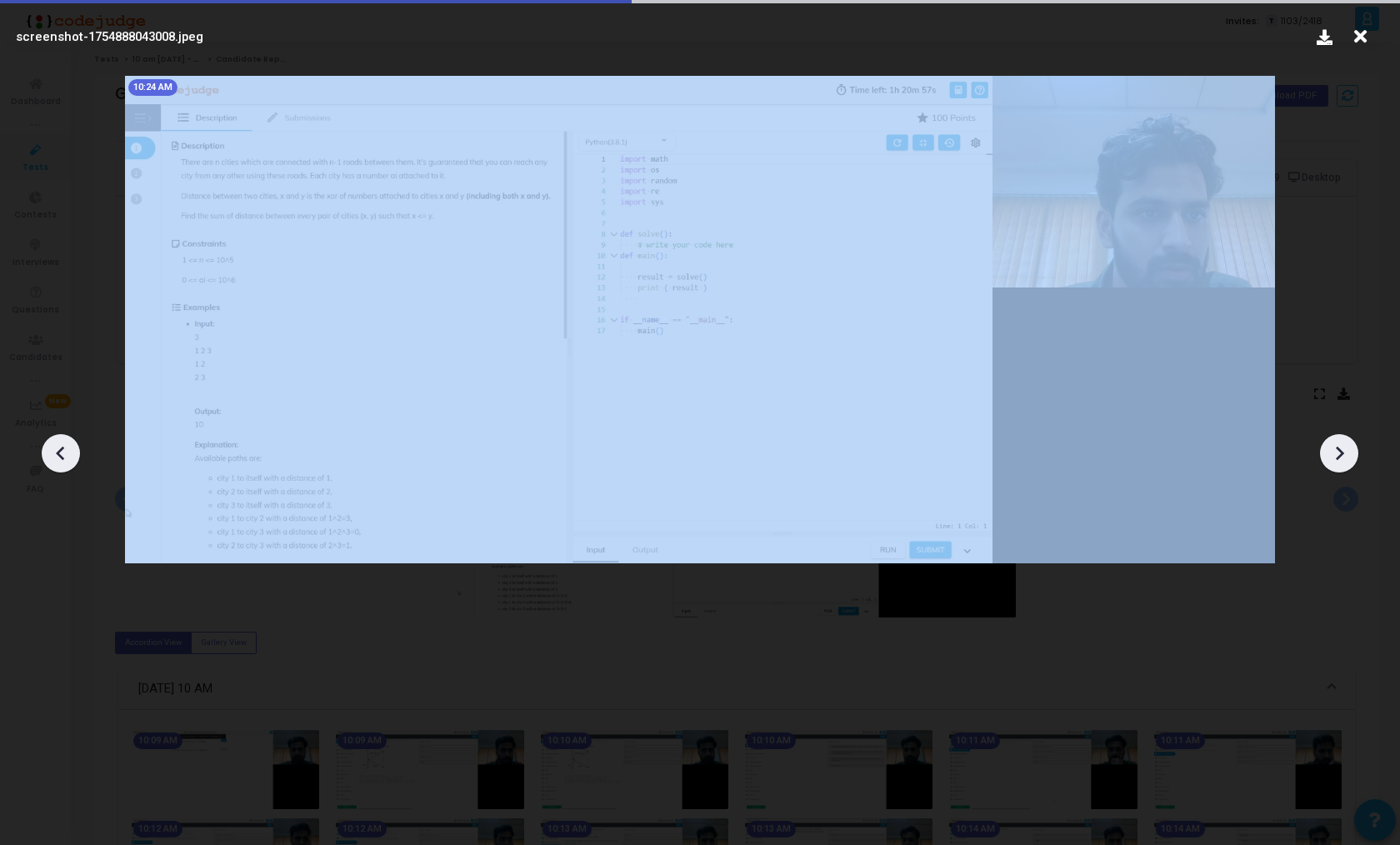
click at [1344, 465] on icon at bounding box center [1339, 453] width 25 height 25
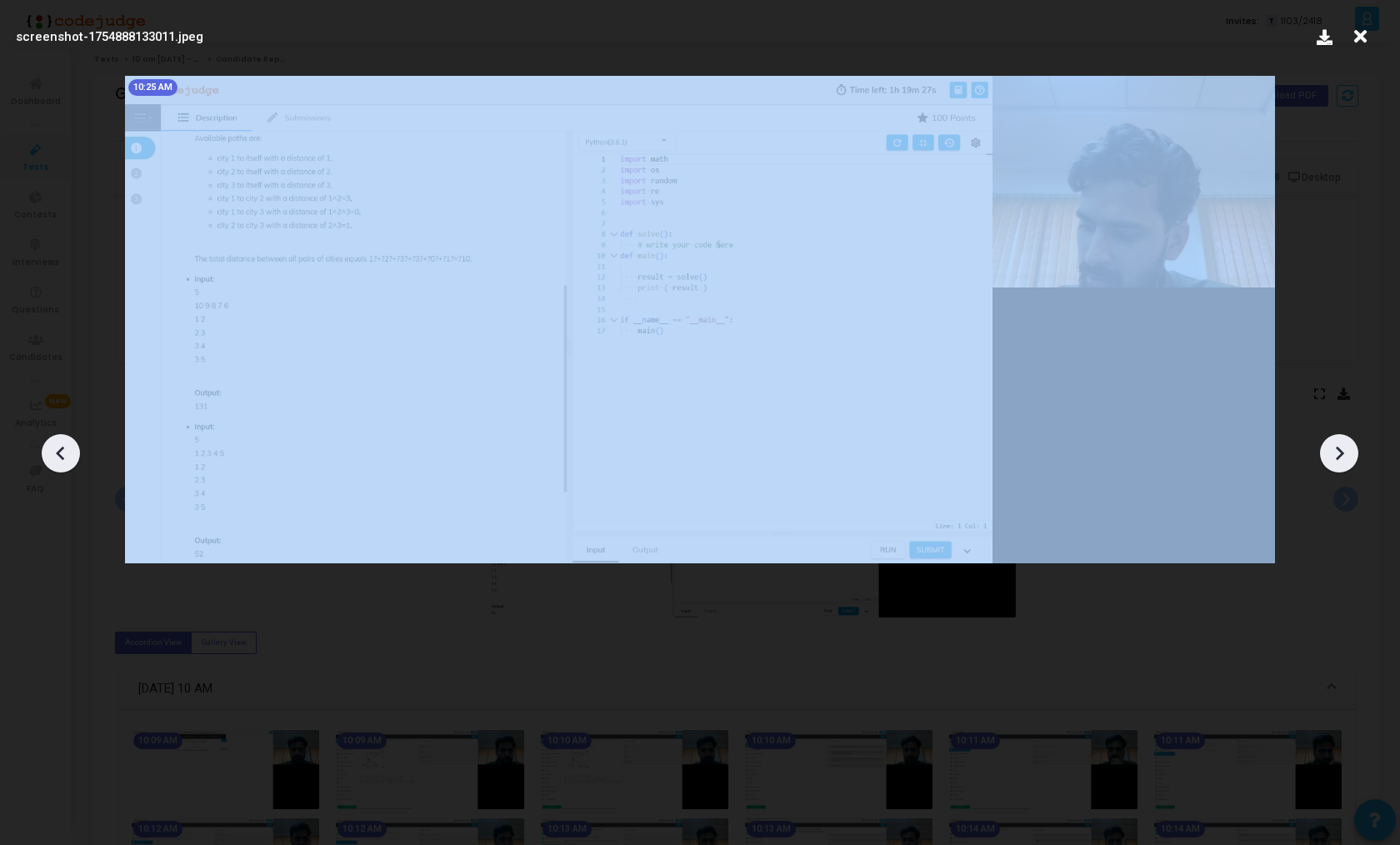
click at [1344, 465] on icon at bounding box center [1339, 453] width 25 height 25
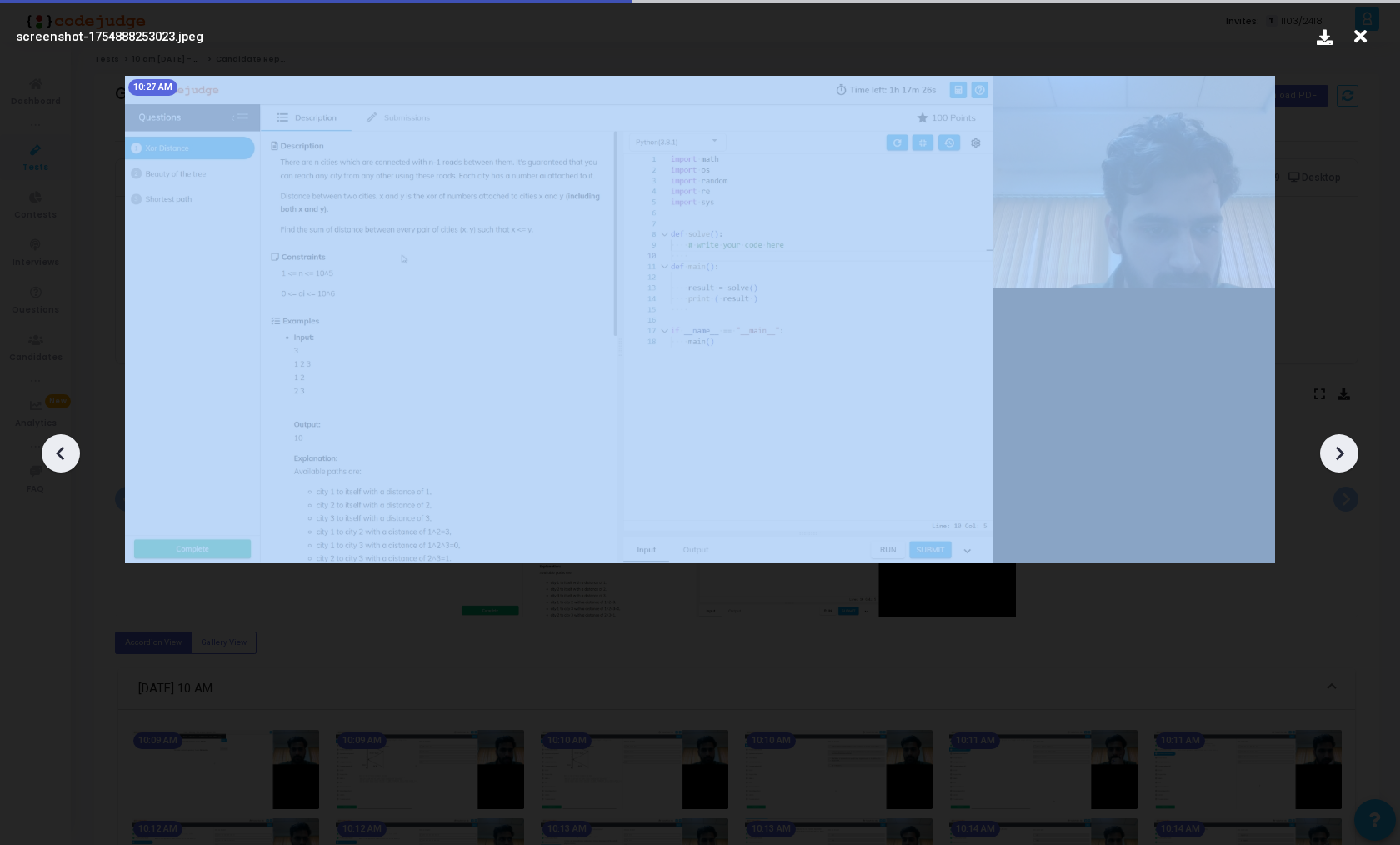
click at [1344, 465] on icon at bounding box center [1339, 453] width 25 height 25
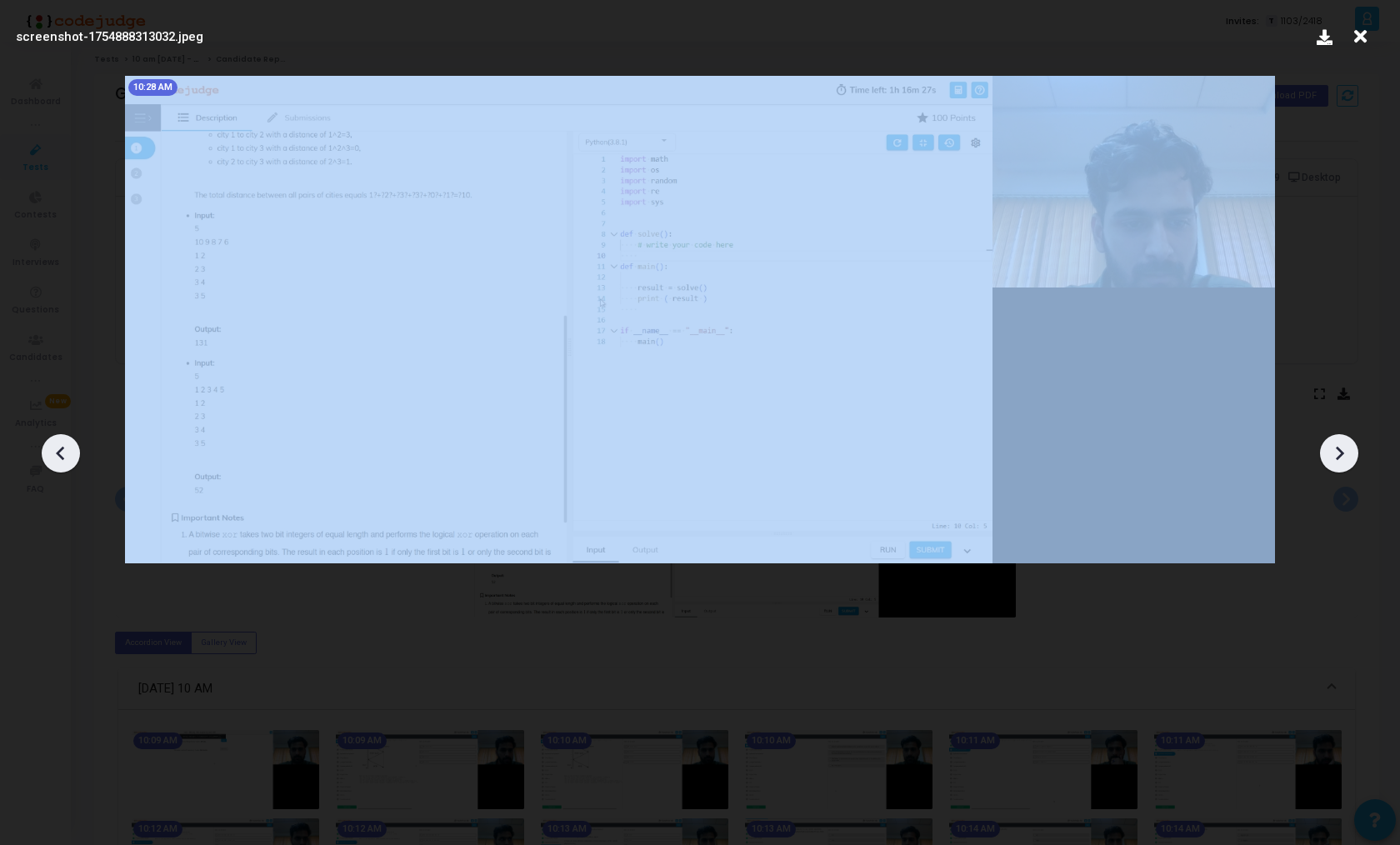
click at [1344, 465] on icon at bounding box center [1339, 453] width 25 height 25
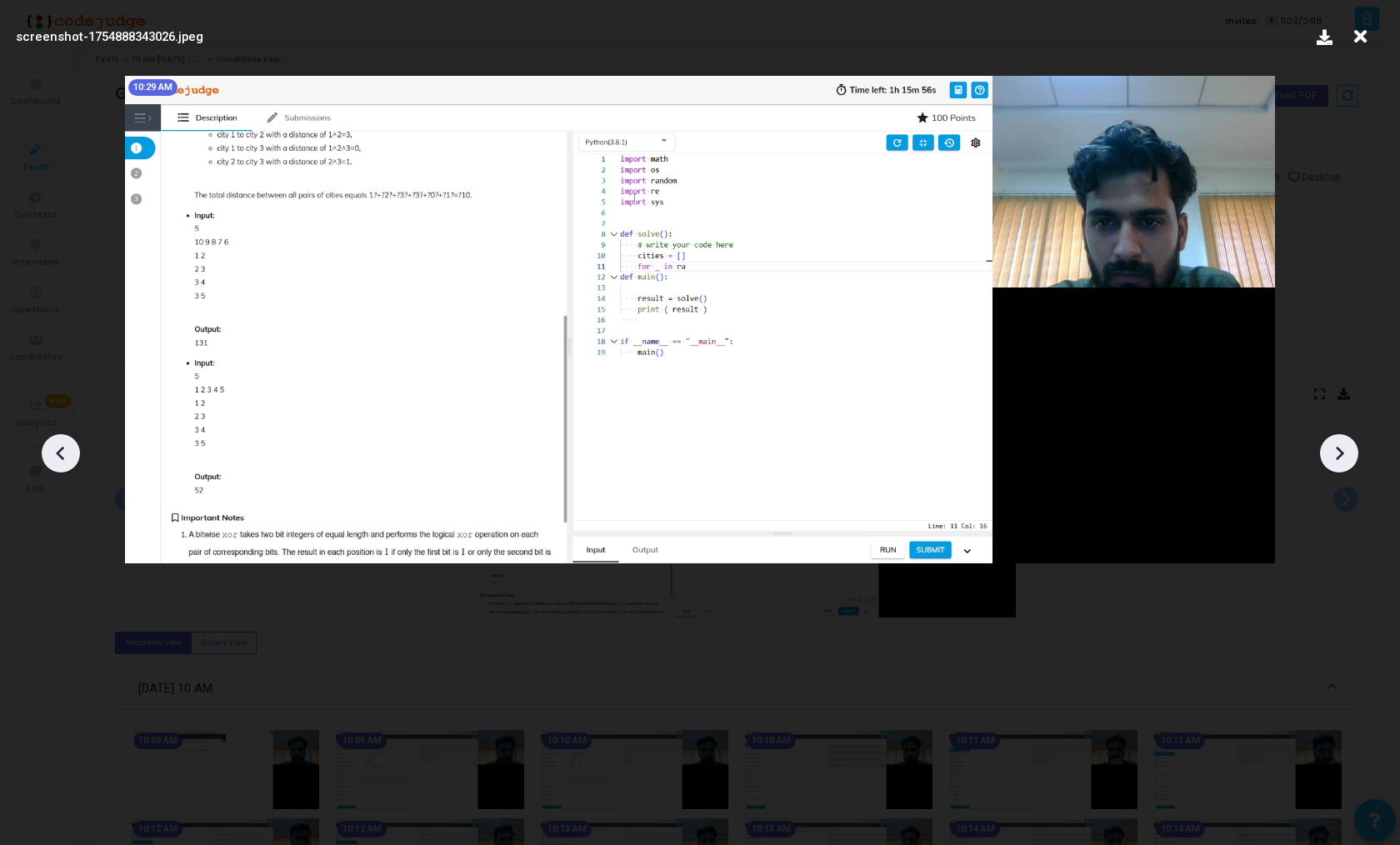
click at [1344, 465] on icon at bounding box center [1339, 453] width 25 height 25
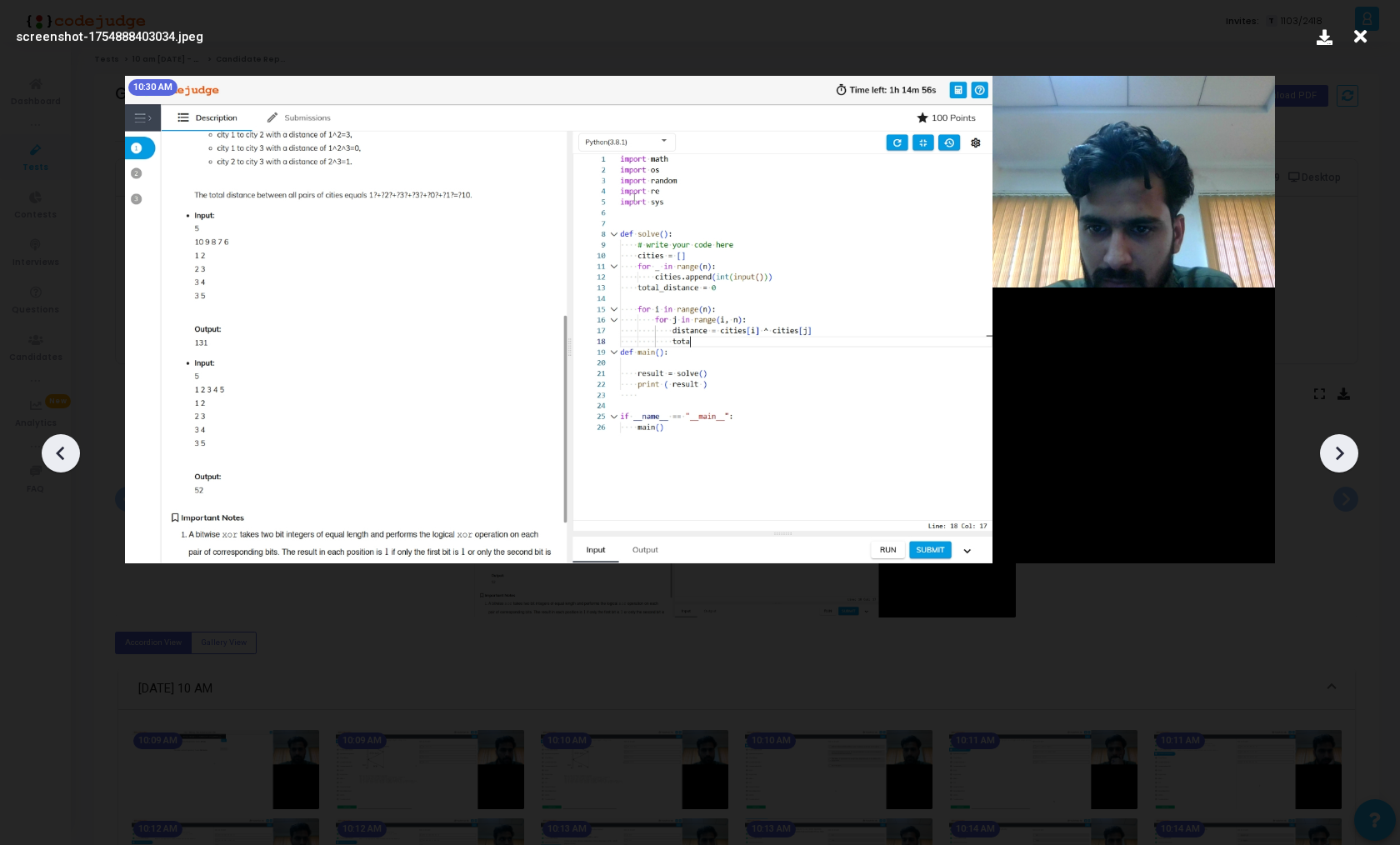
click at [1344, 465] on icon at bounding box center [1339, 453] width 25 height 25
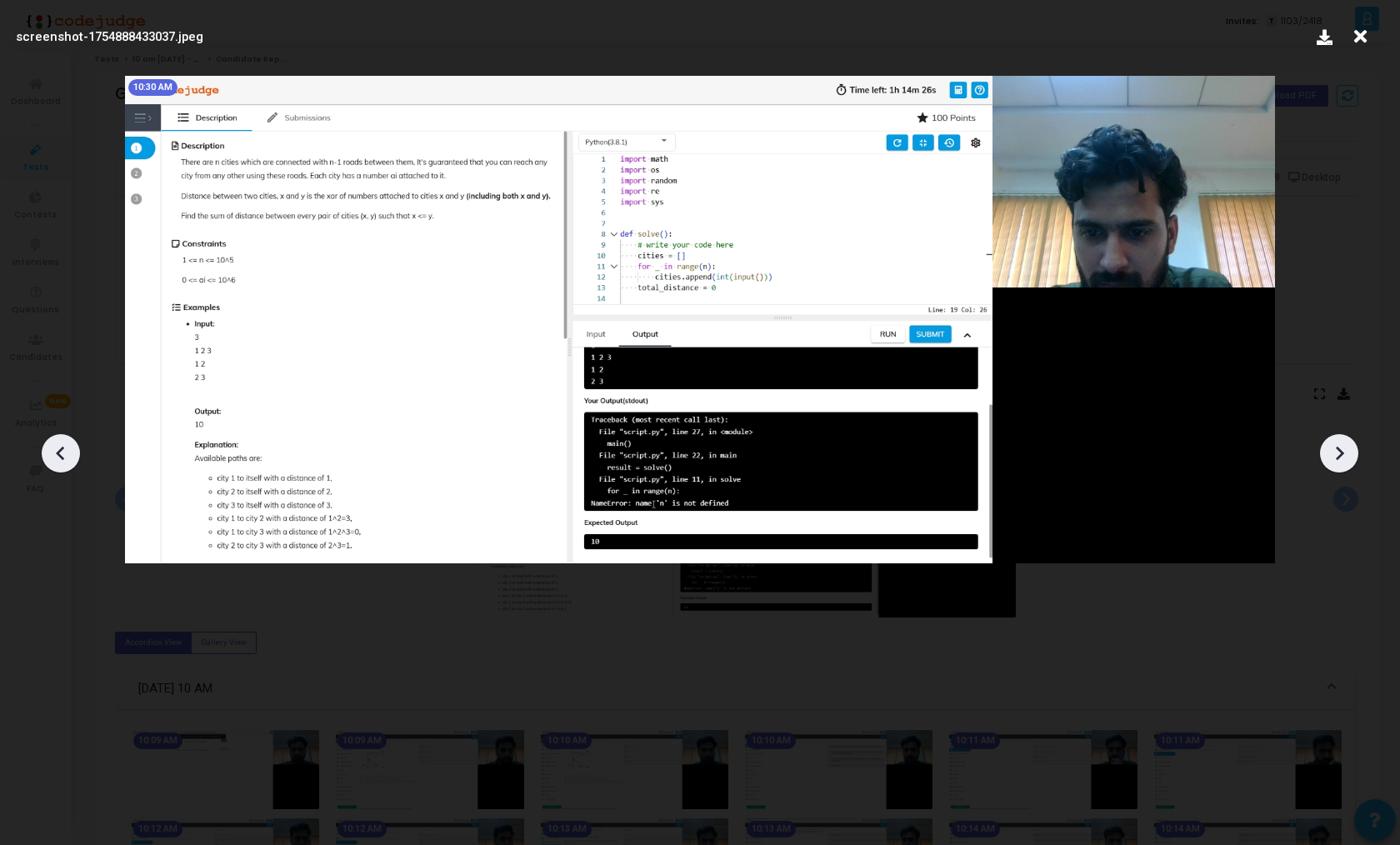
click at [1344, 465] on icon at bounding box center [1339, 453] width 25 height 25
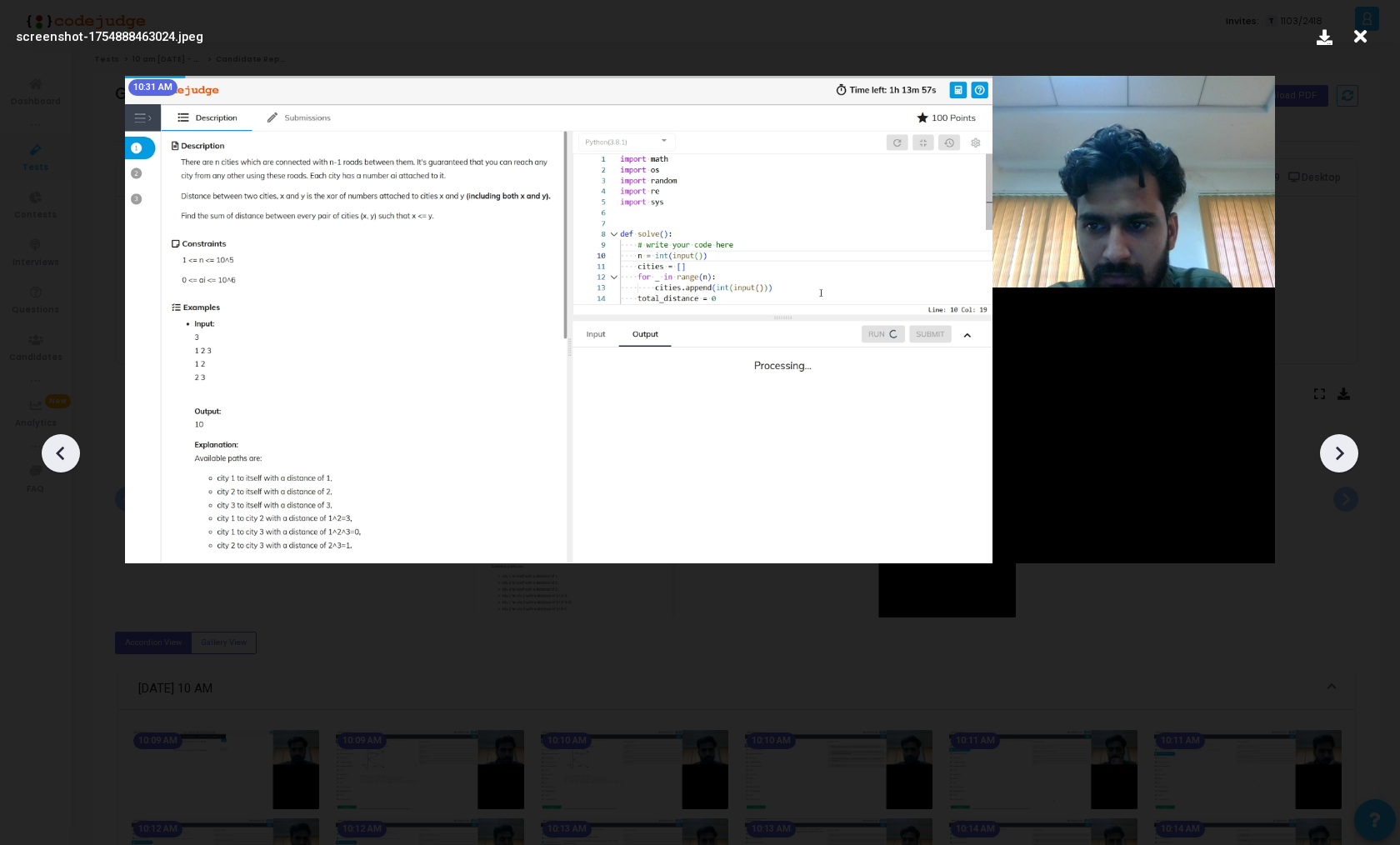
click at [1344, 465] on icon at bounding box center [1339, 453] width 25 height 25
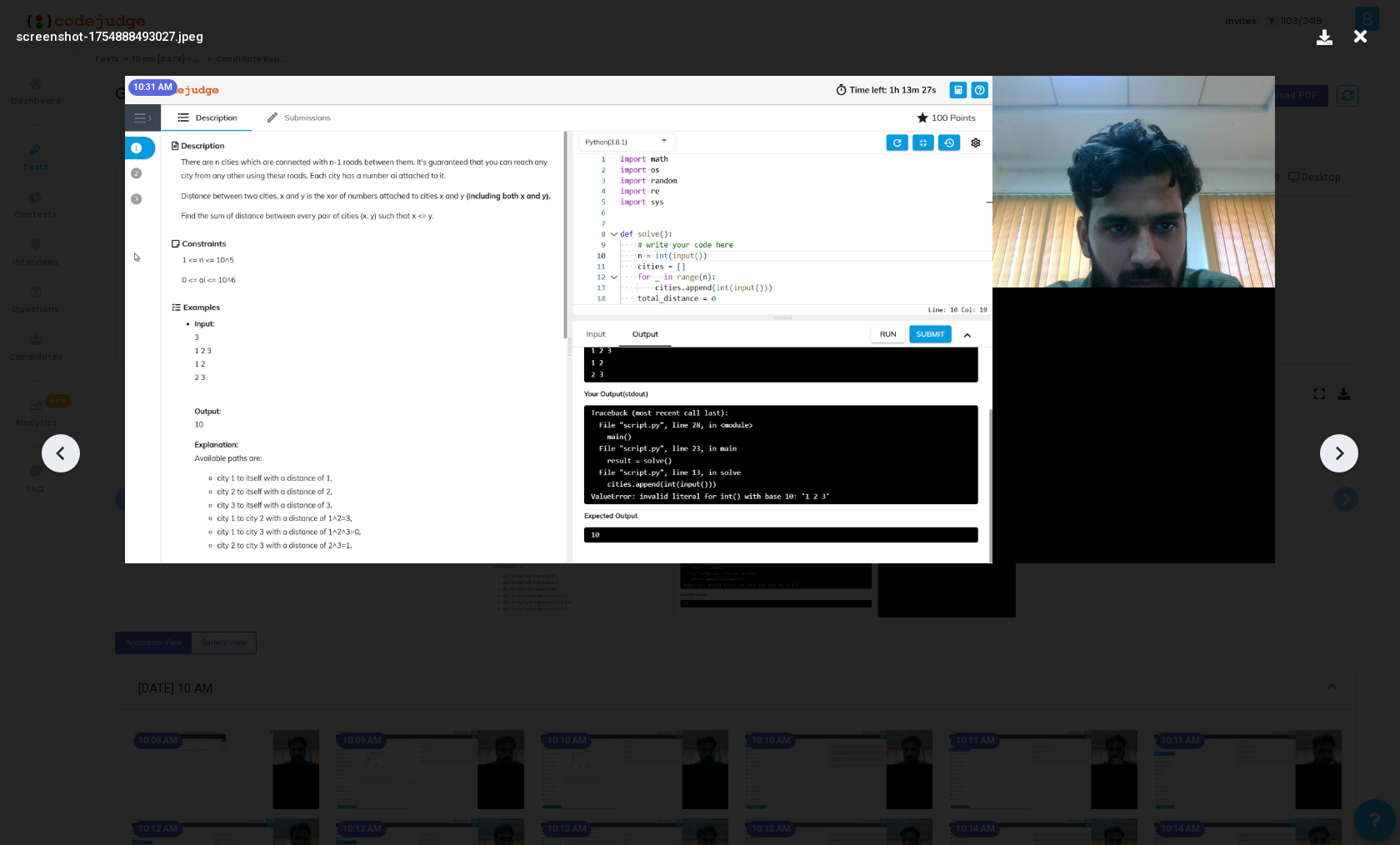
click at [1344, 465] on icon at bounding box center [1339, 453] width 25 height 25
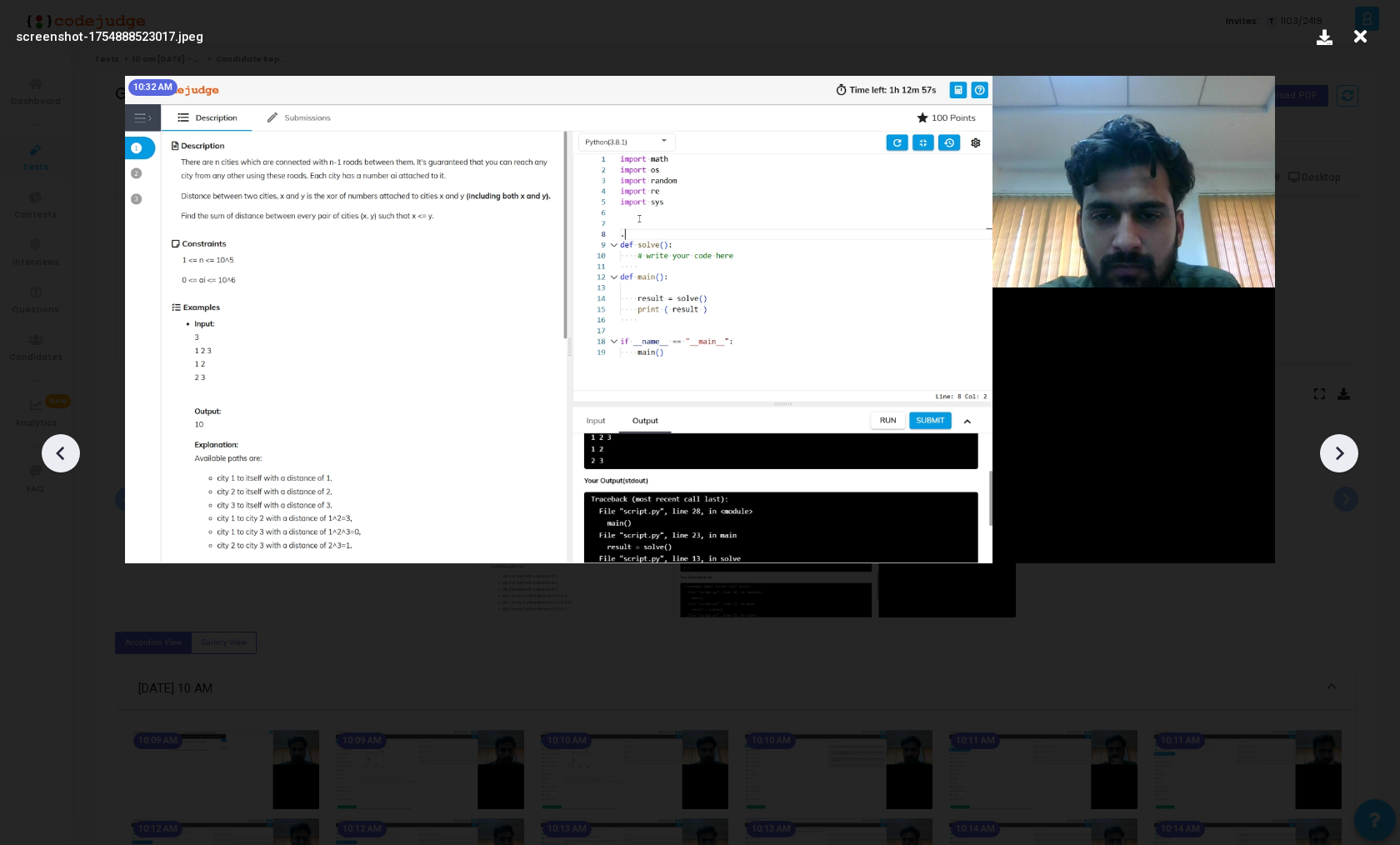
click at [1344, 465] on icon at bounding box center [1339, 453] width 25 height 25
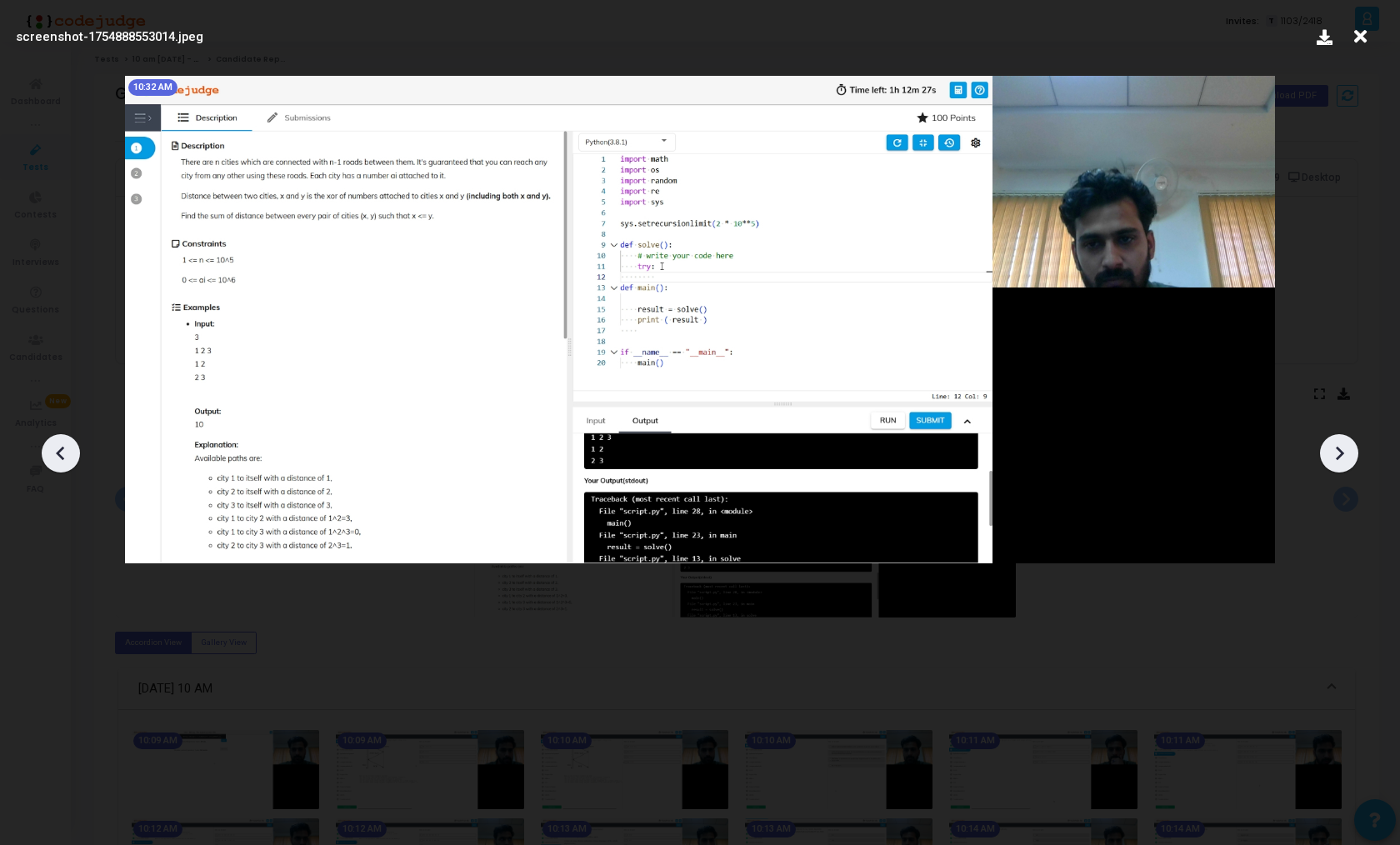
click at [1344, 465] on icon at bounding box center [1339, 453] width 25 height 25
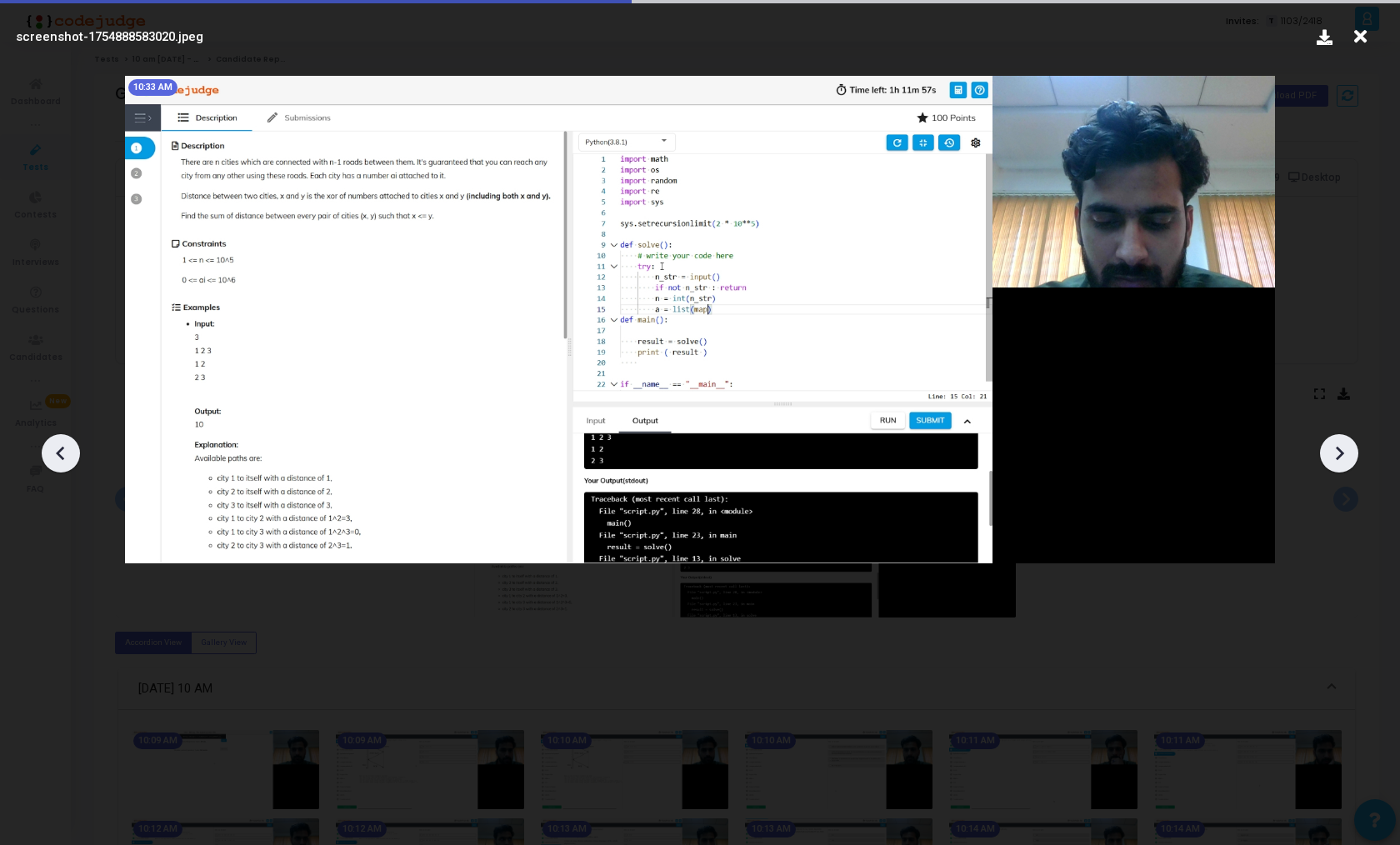
click at [1344, 465] on icon at bounding box center [1339, 453] width 25 height 25
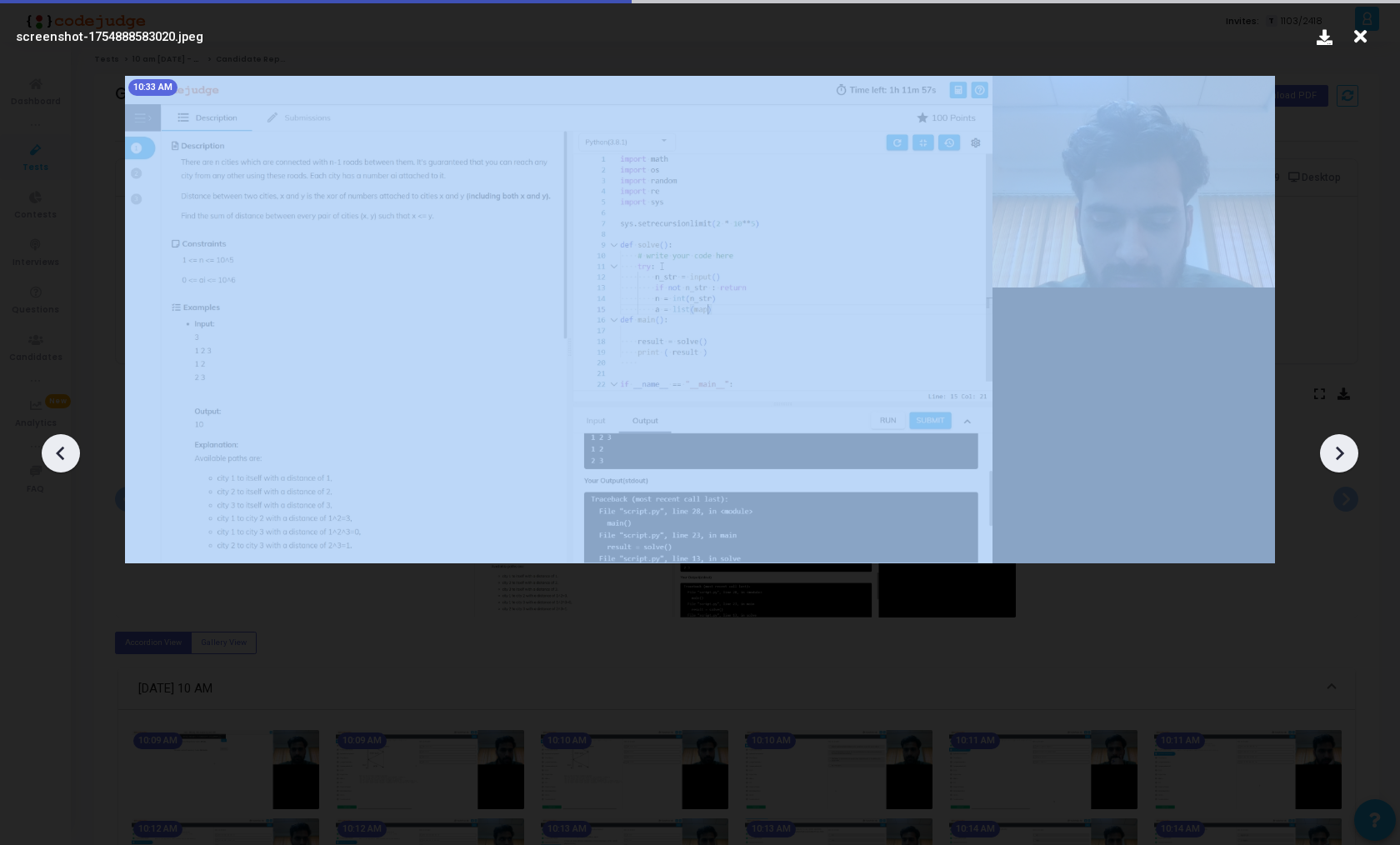
click at [1344, 465] on icon at bounding box center [1339, 453] width 25 height 25
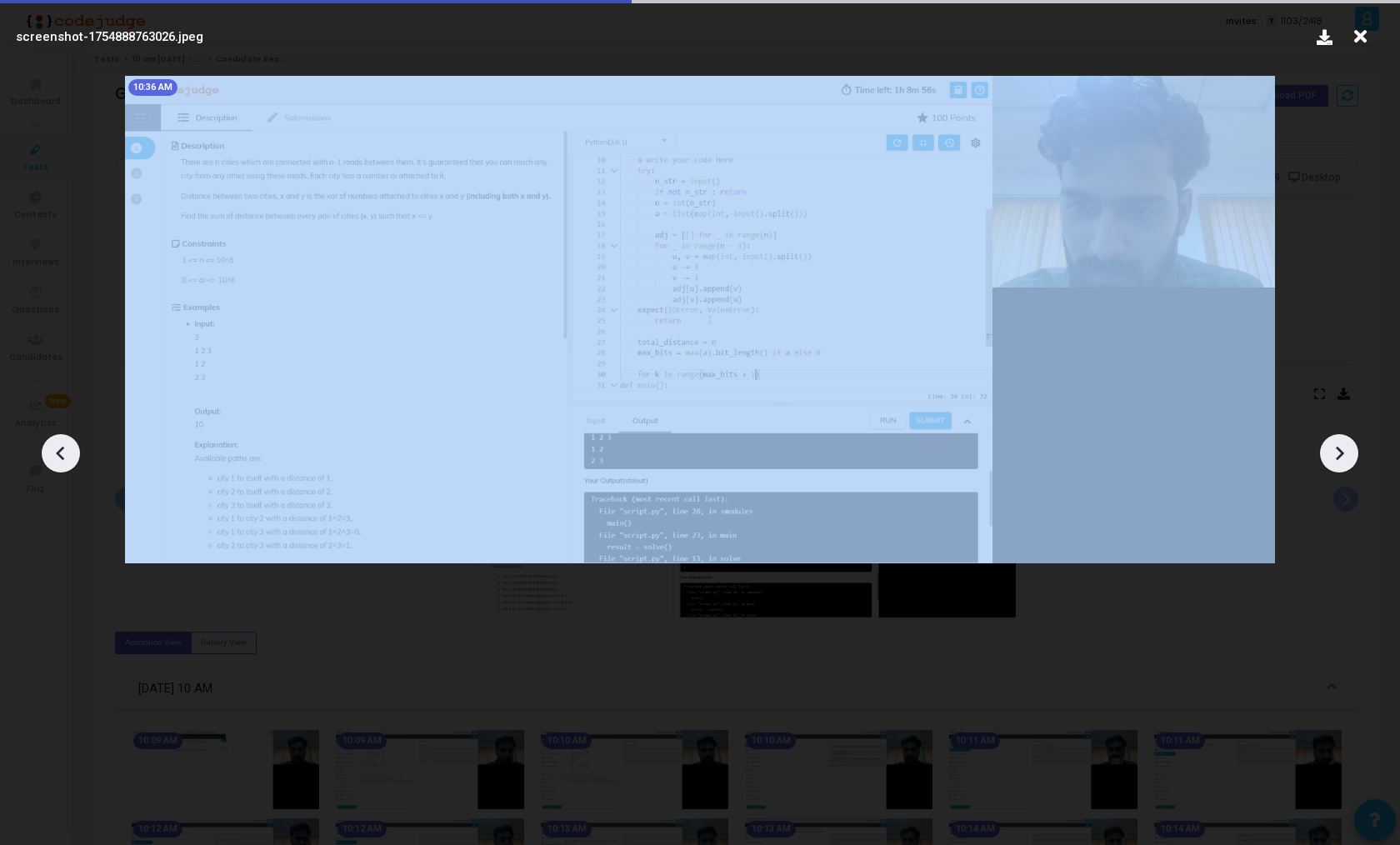
click at [1344, 465] on icon at bounding box center [1339, 453] width 25 height 25
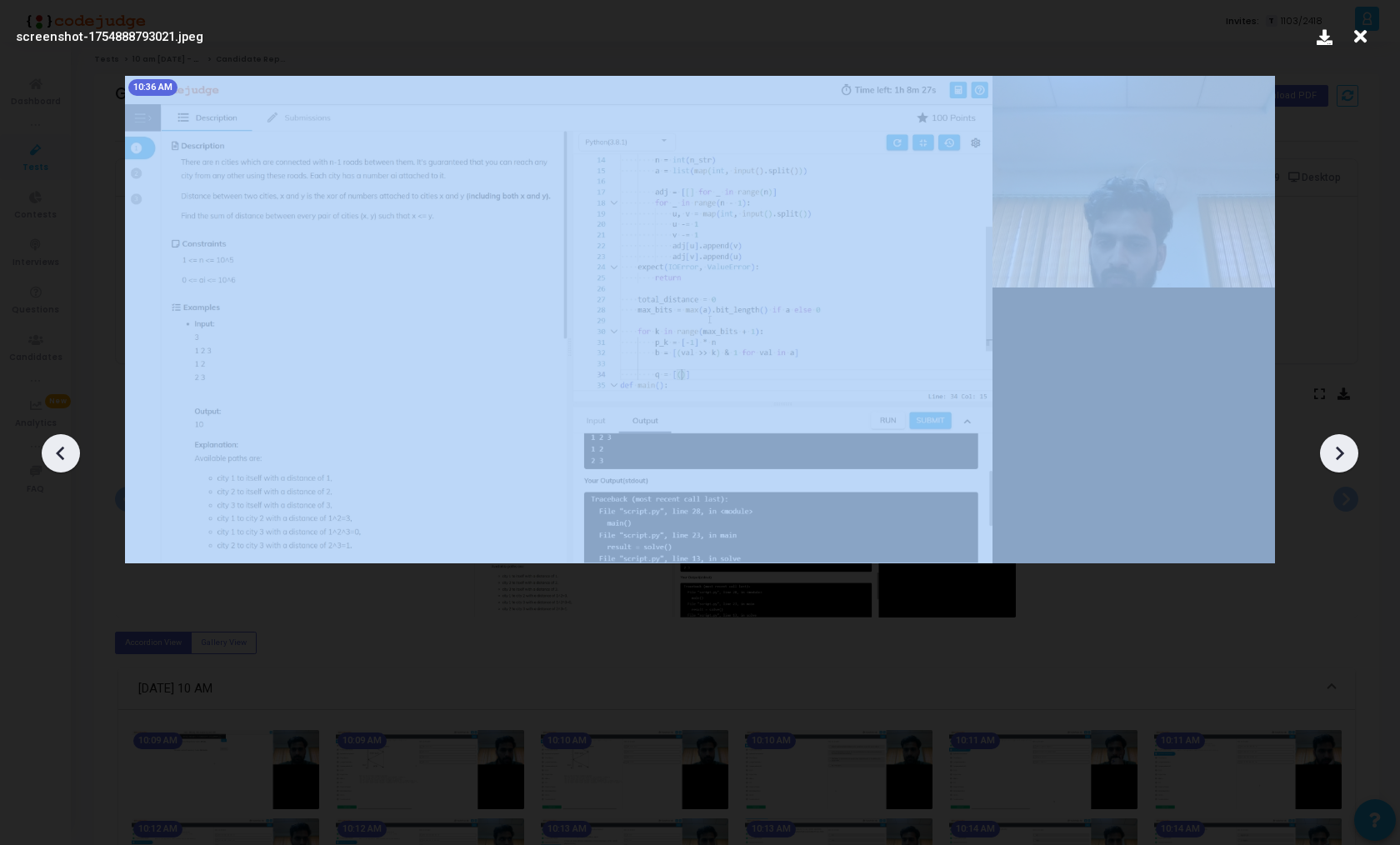
click at [1344, 465] on icon at bounding box center [1339, 453] width 25 height 25
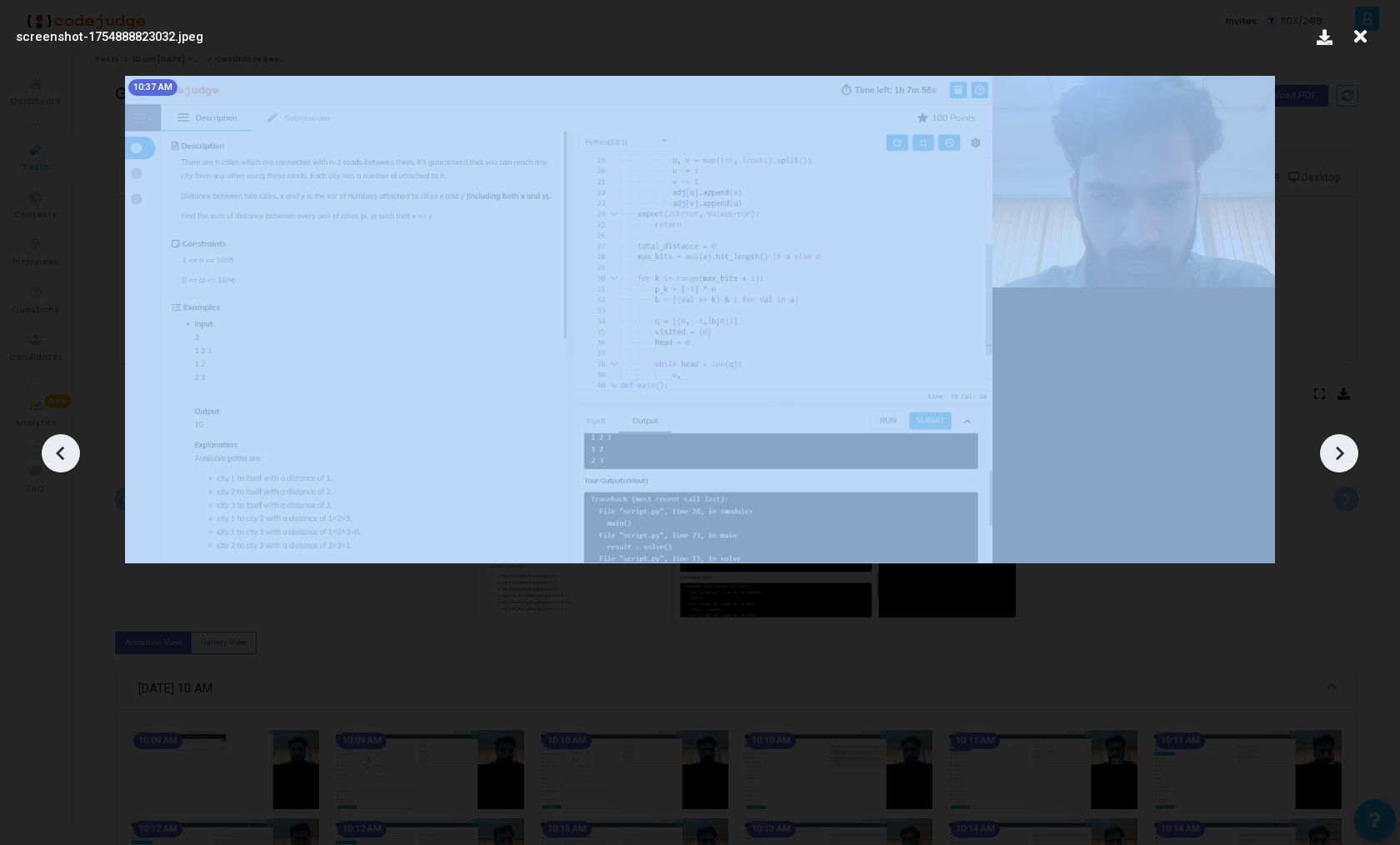
click at [1344, 465] on icon at bounding box center [1339, 453] width 25 height 25
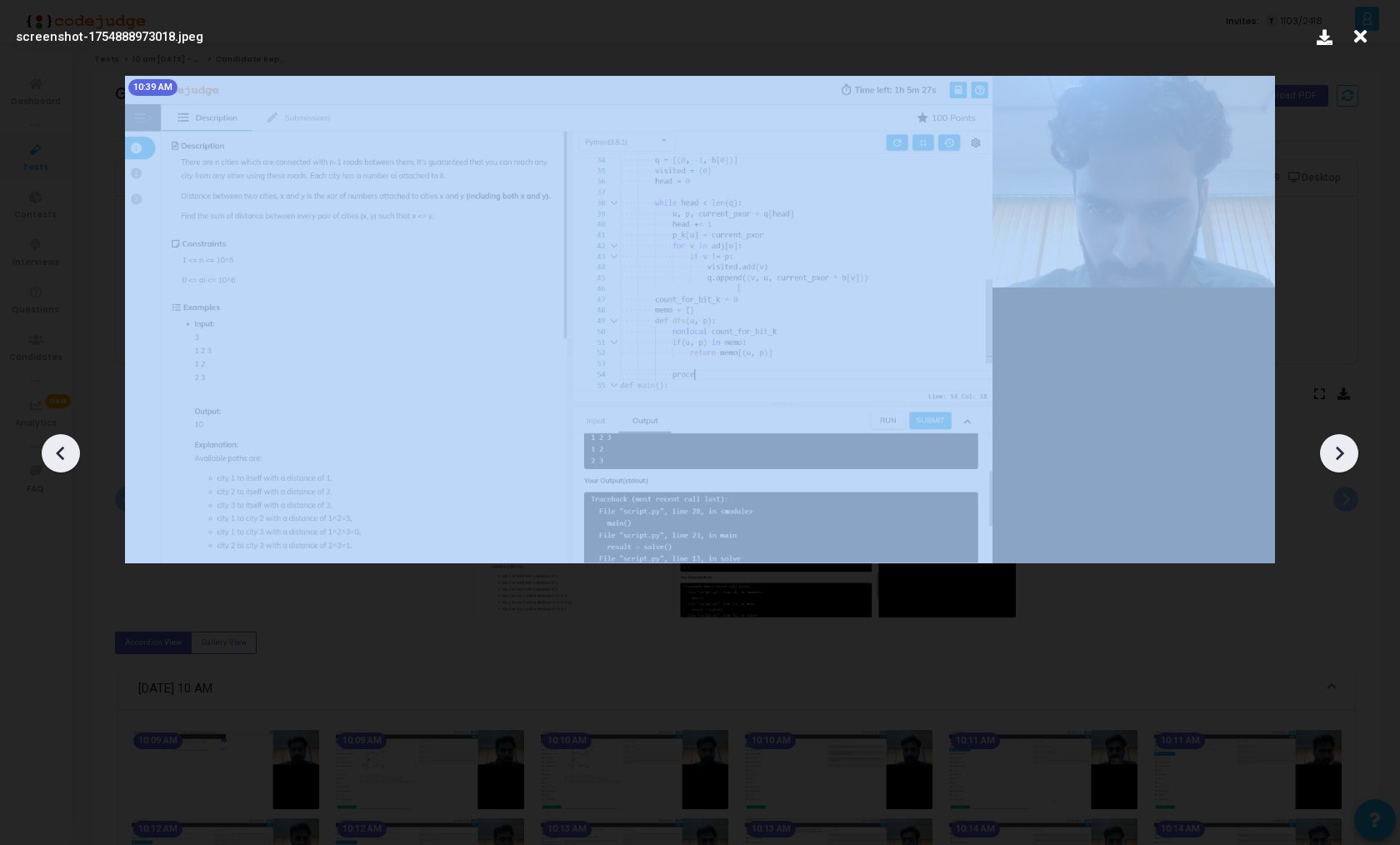
click at [1344, 465] on icon at bounding box center [1339, 453] width 25 height 25
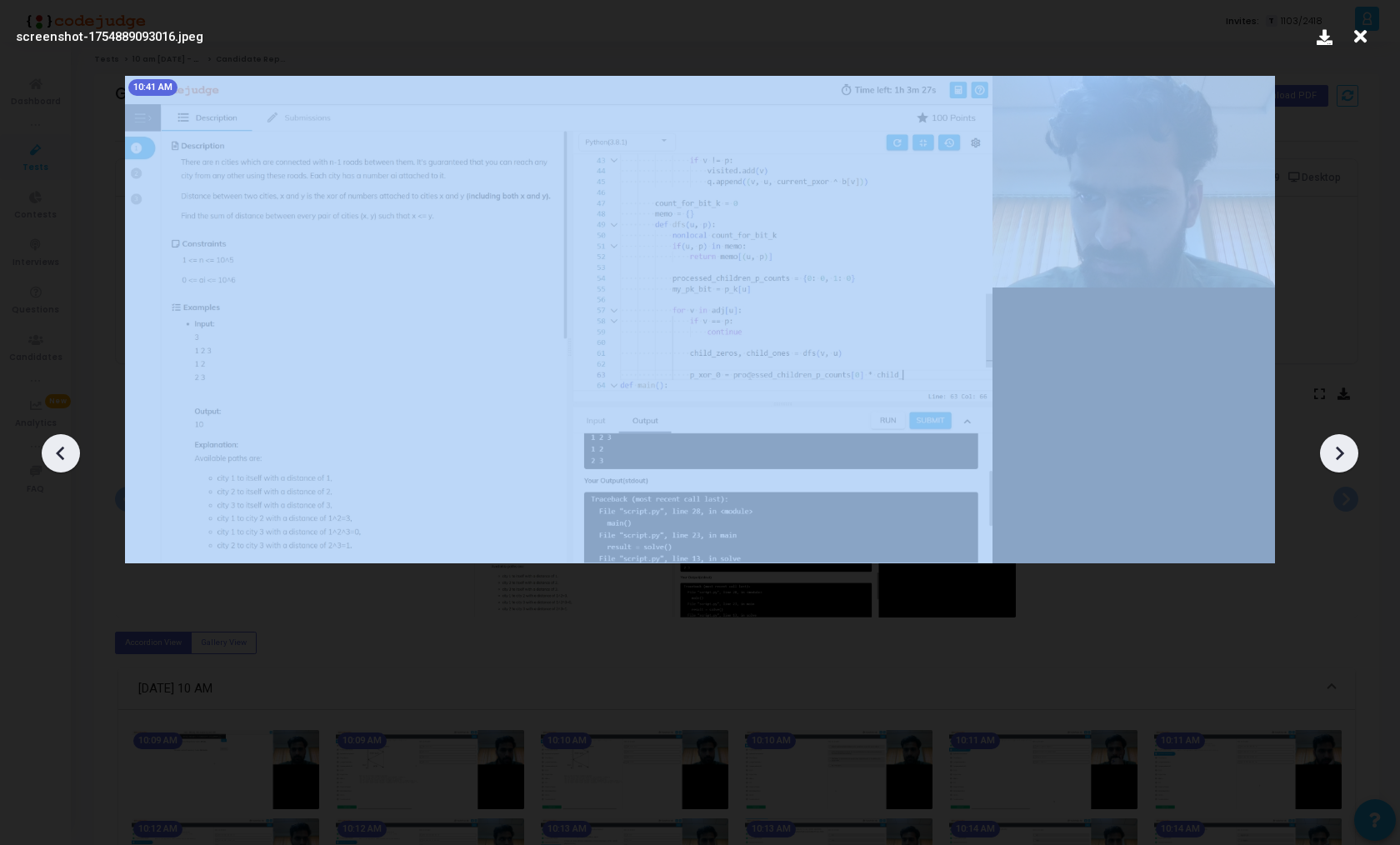
click at [1344, 465] on icon at bounding box center [1339, 453] width 25 height 25
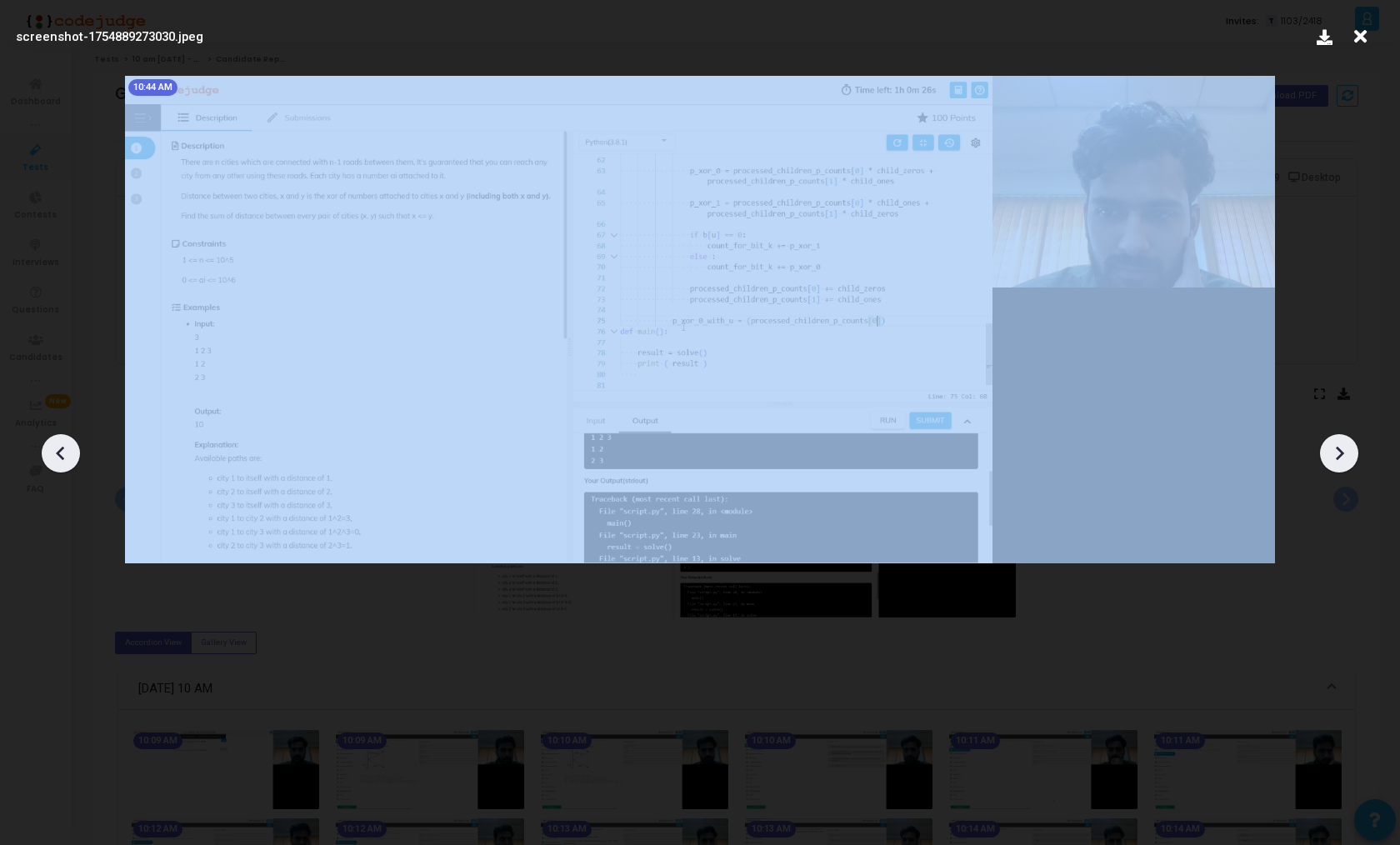
click at [1344, 465] on icon at bounding box center [1339, 453] width 25 height 25
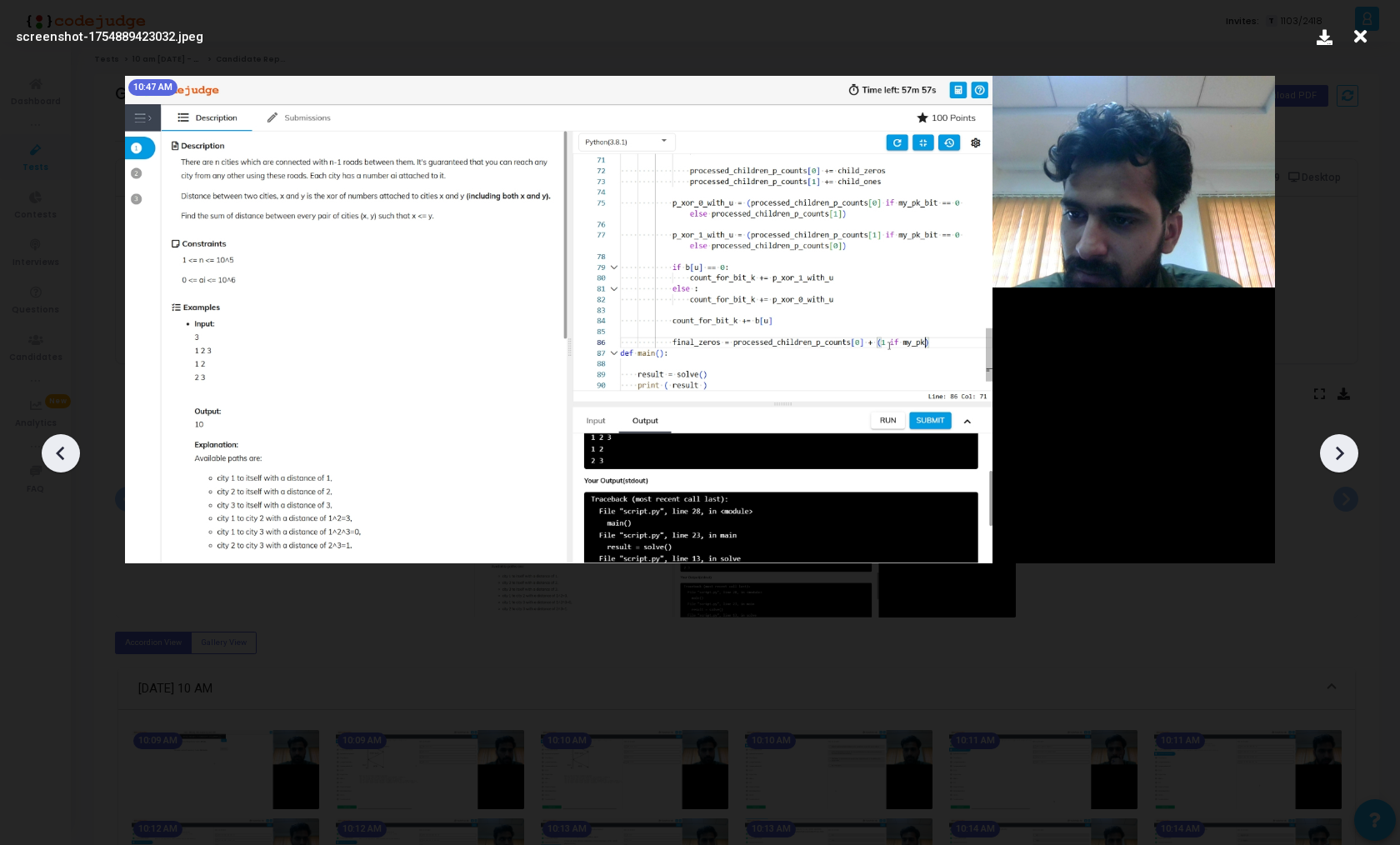
click at [1344, 465] on icon at bounding box center [1339, 453] width 25 height 25
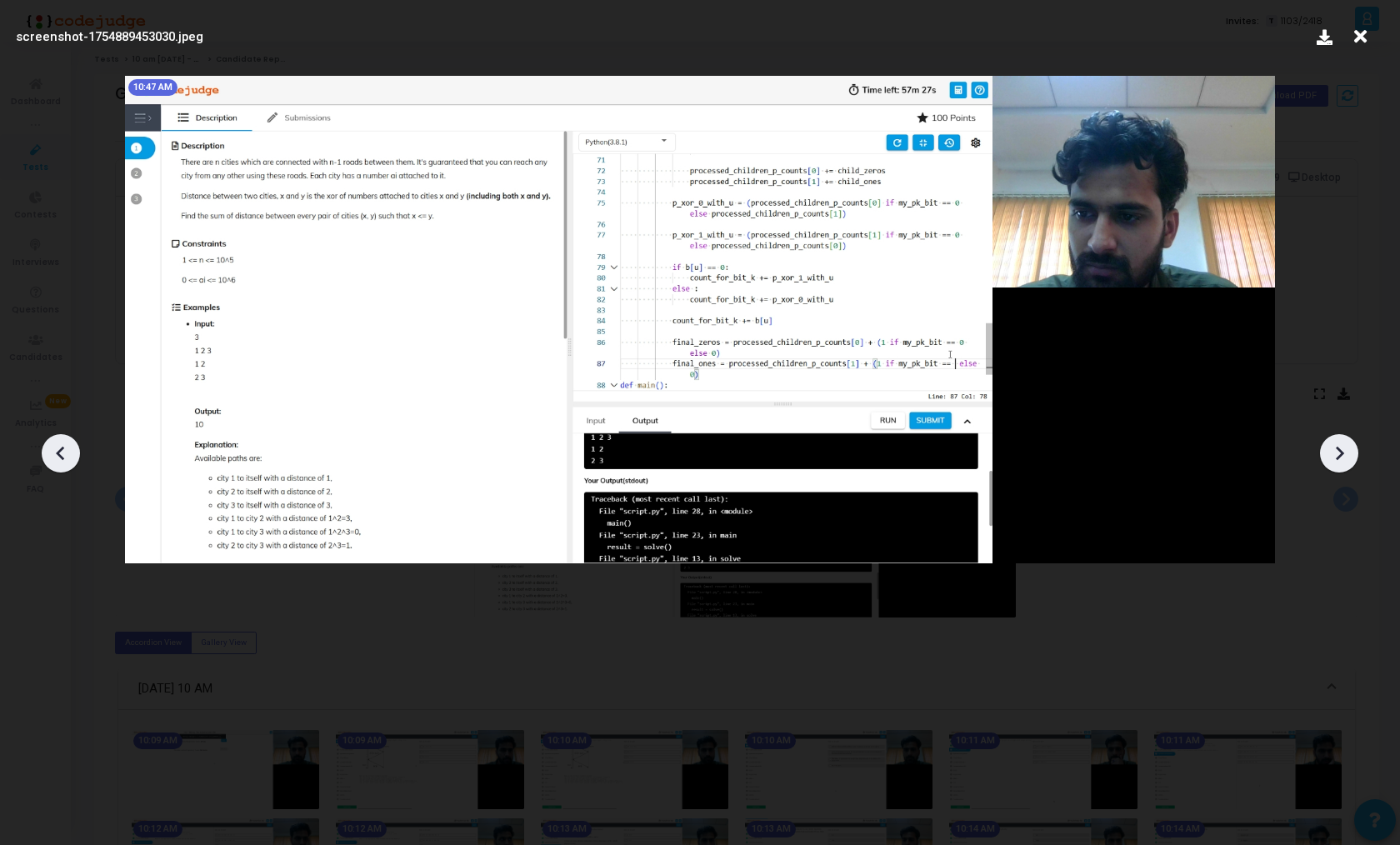
click at [1344, 465] on icon at bounding box center [1339, 453] width 25 height 25
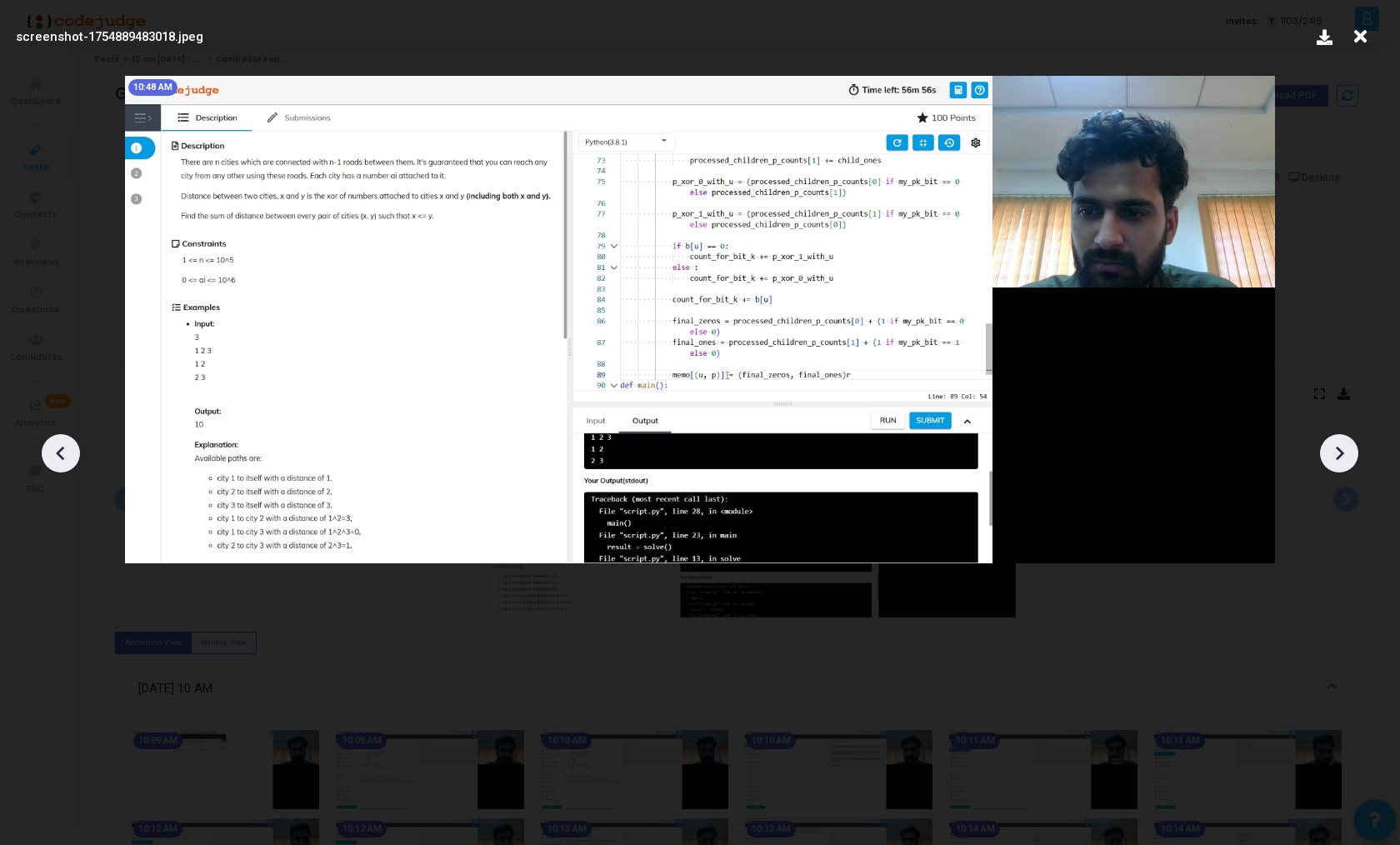
click at [1344, 465] on icon at bounding box center [1339, 453] width 25 height 25
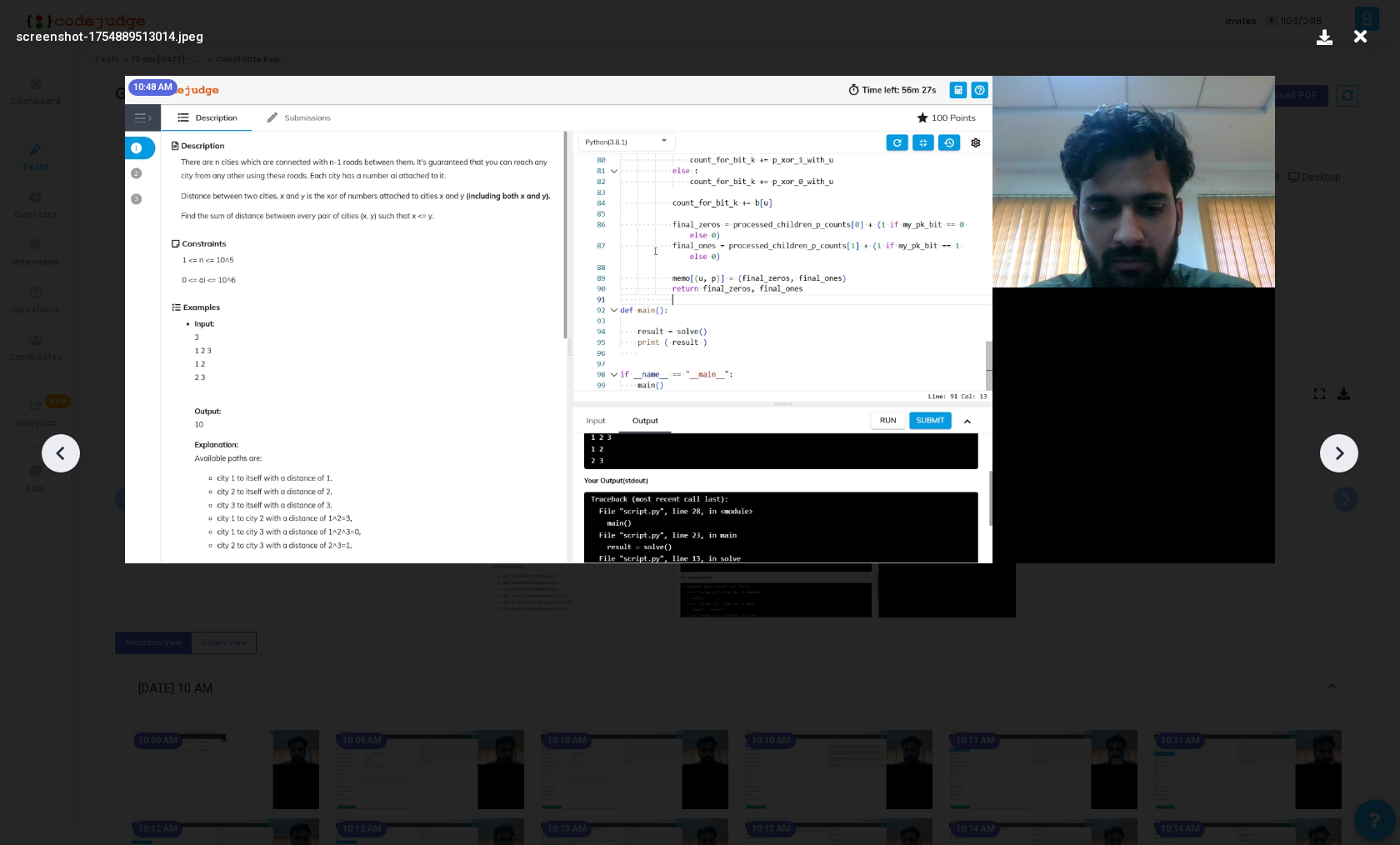
click at [62, 452] on icon at bounding box center [61, 453] width 25 height 25
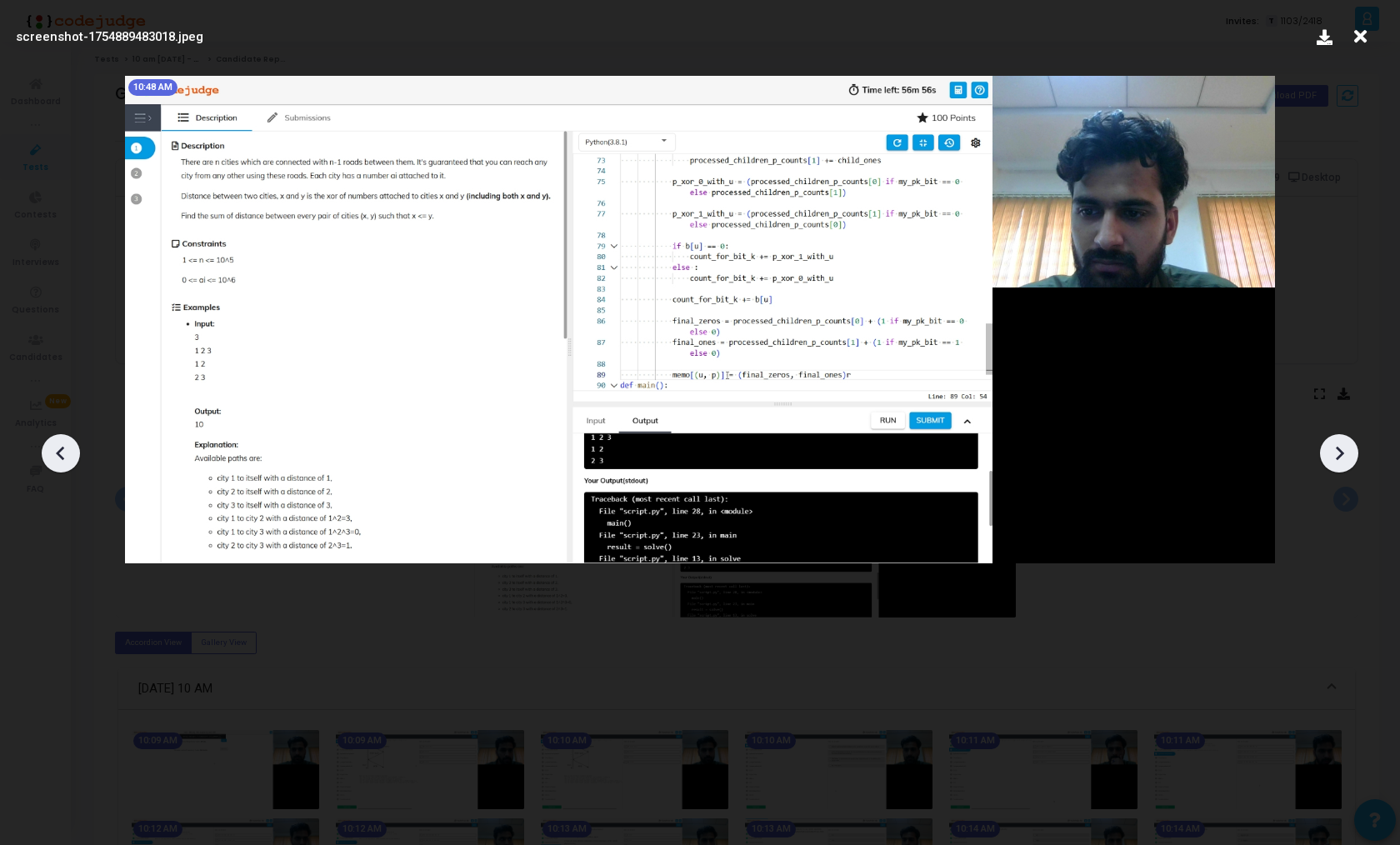
click at [62, 452] on icon at bounding box center [61, 453] width 25 height 25
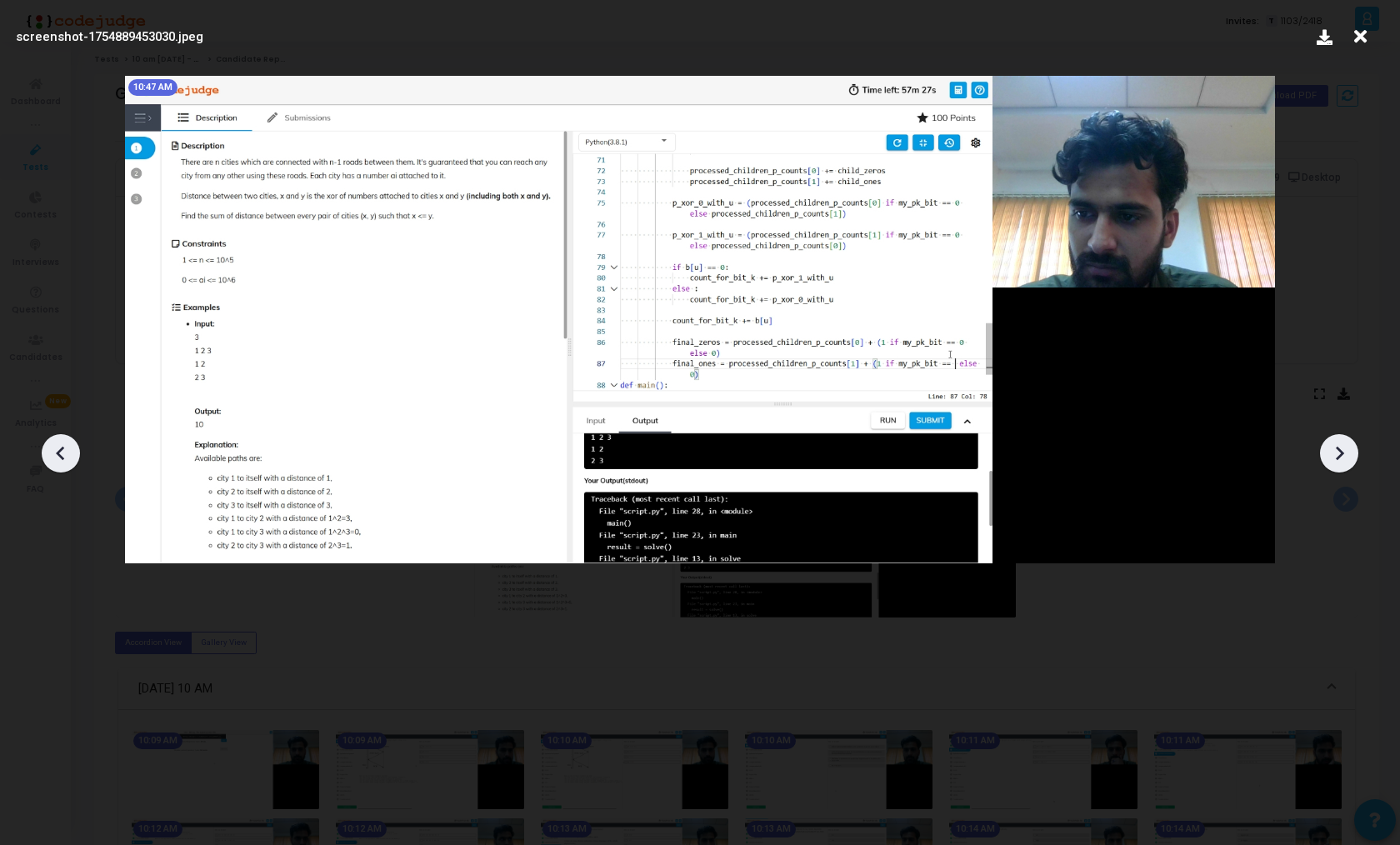
click at [62, 452] on icon at bounding box center [61, 453] width 25 height 25
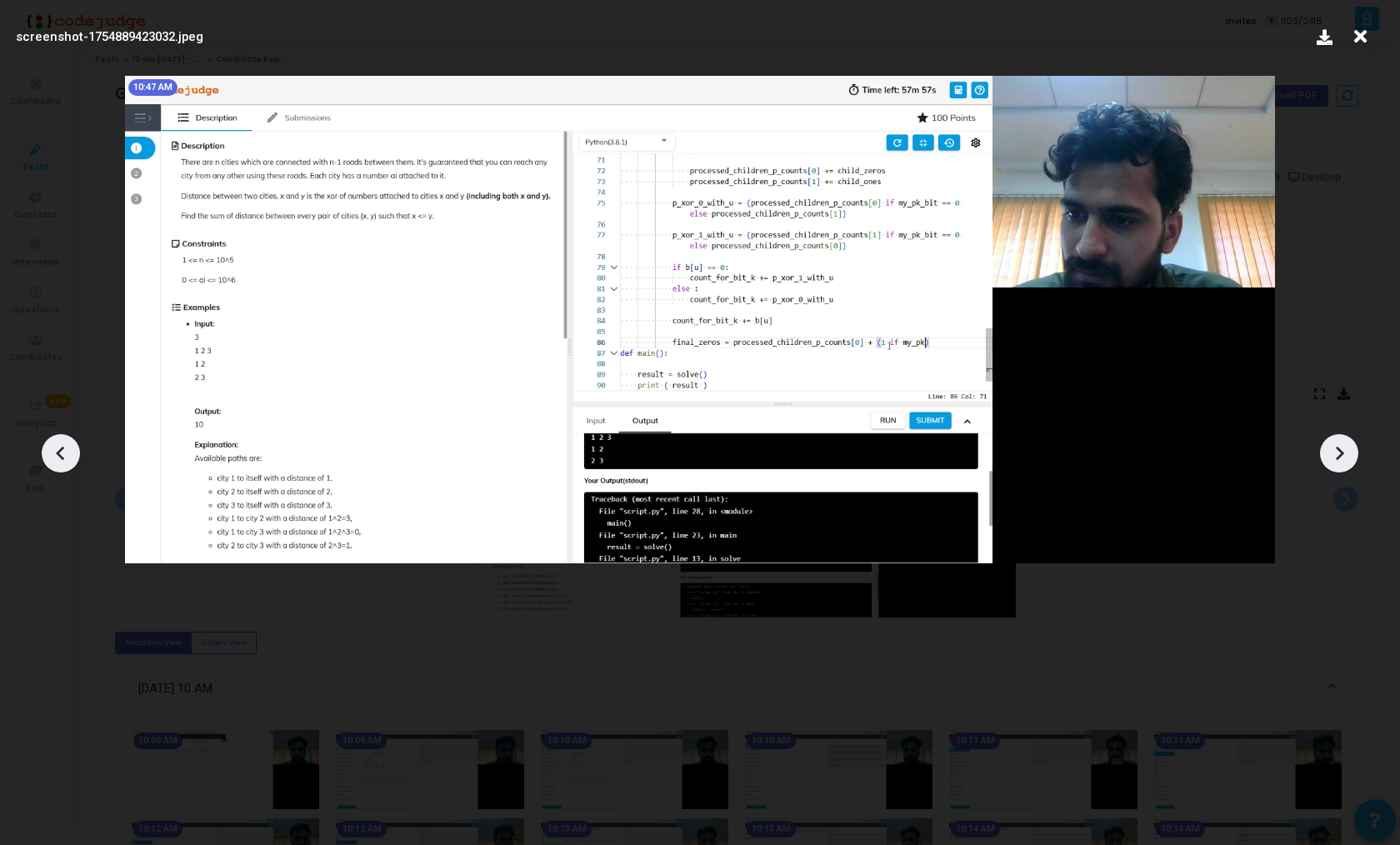
click at [62, 452] on icon at bounding box center [61, 453] width 25 height 25
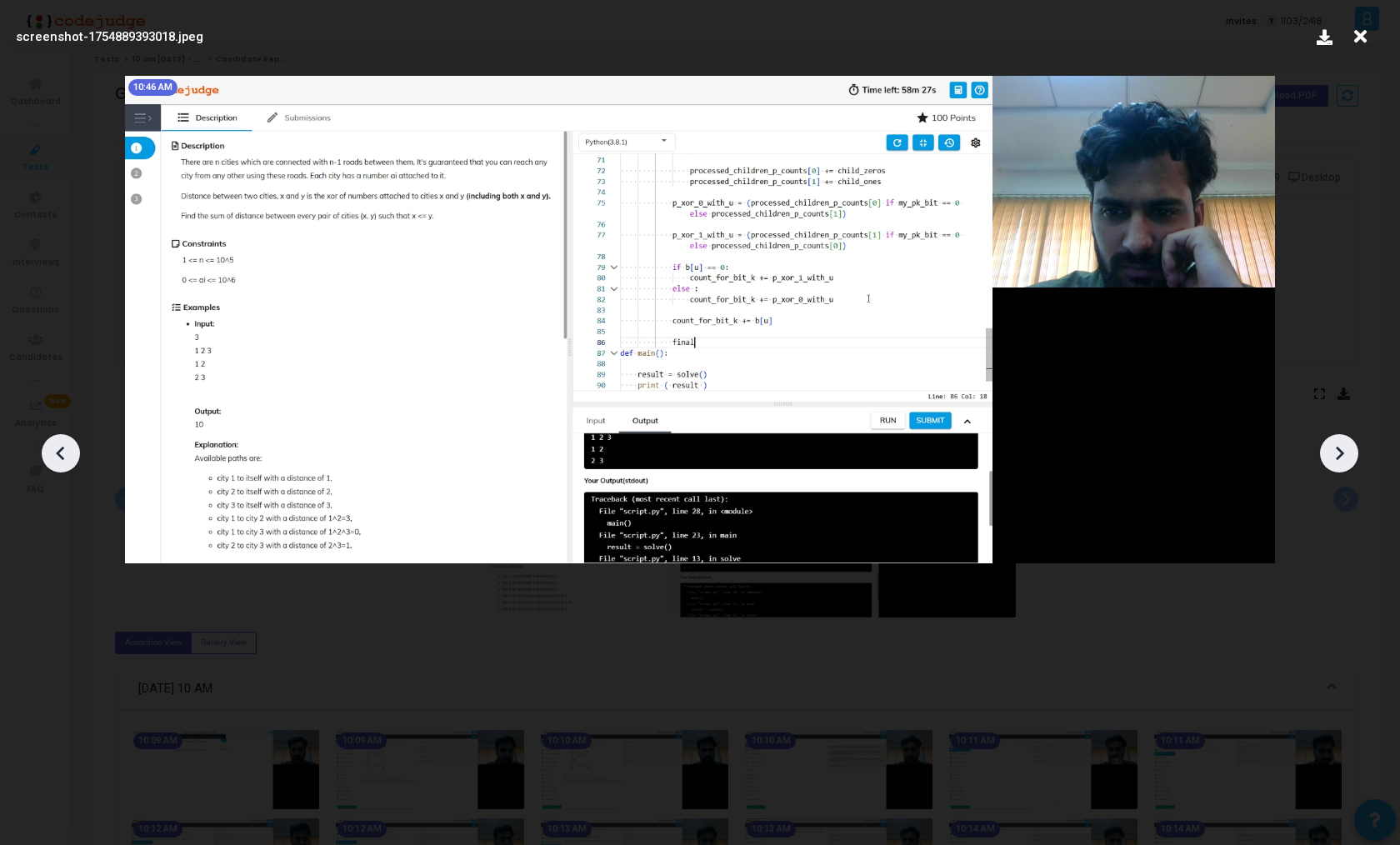
click at [62, 452] on icon at bounding box center [61, 453] width 25 height 25
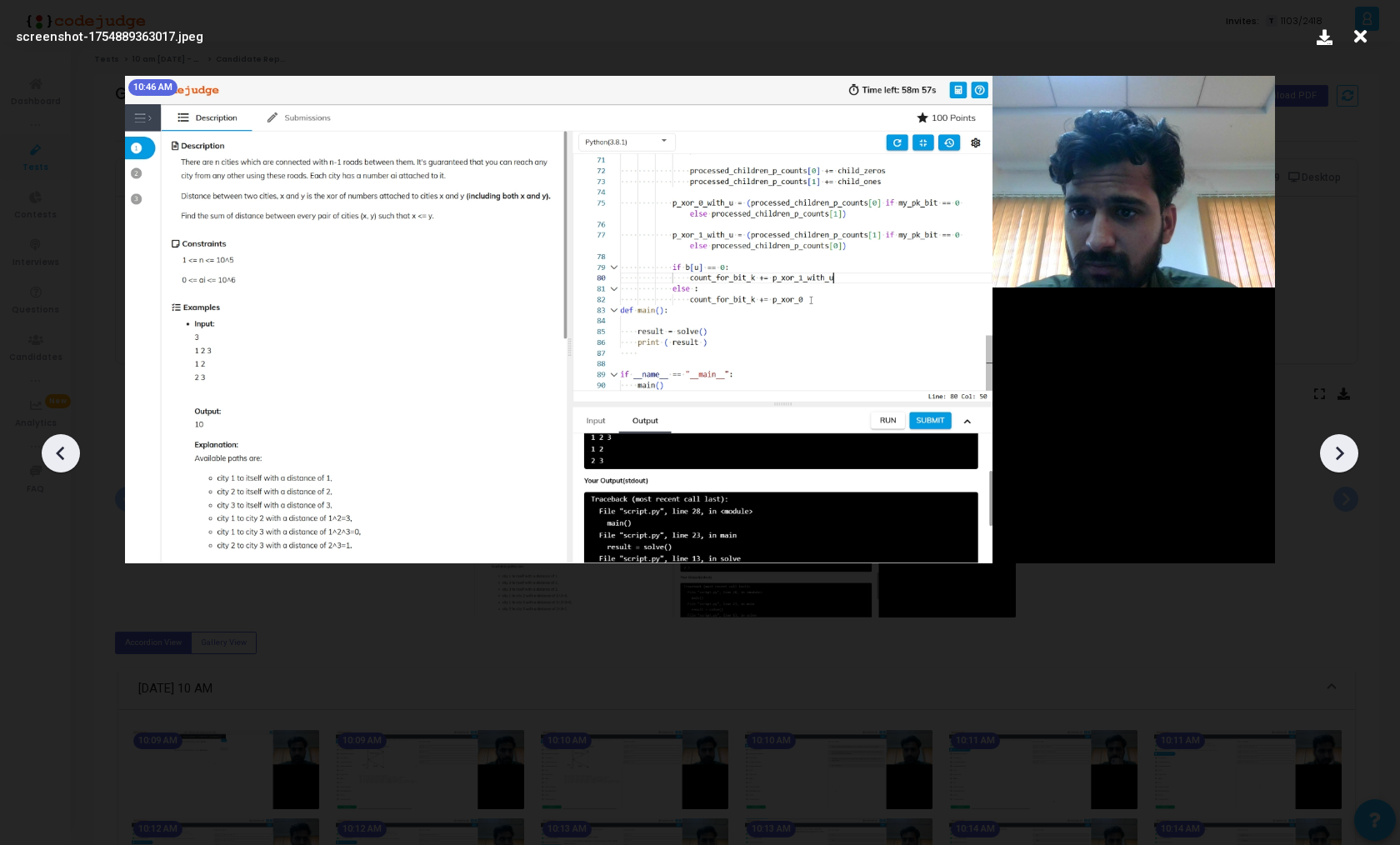
click at [62, 452] on icon at bounding box center [61, 453] width 25 height 25
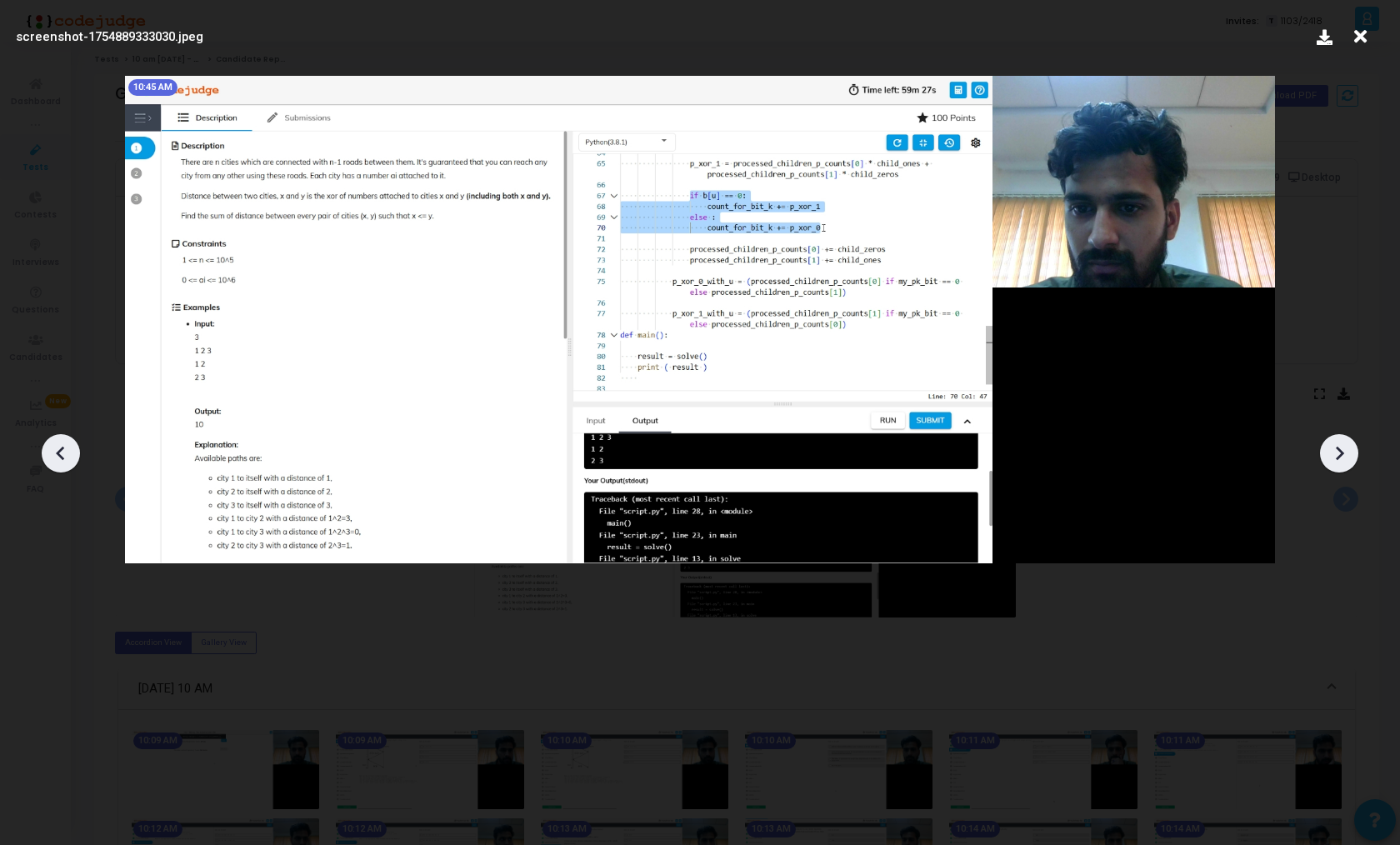
click at [62, 452] on icon at bounding box center [61, 453] width 25 height 25
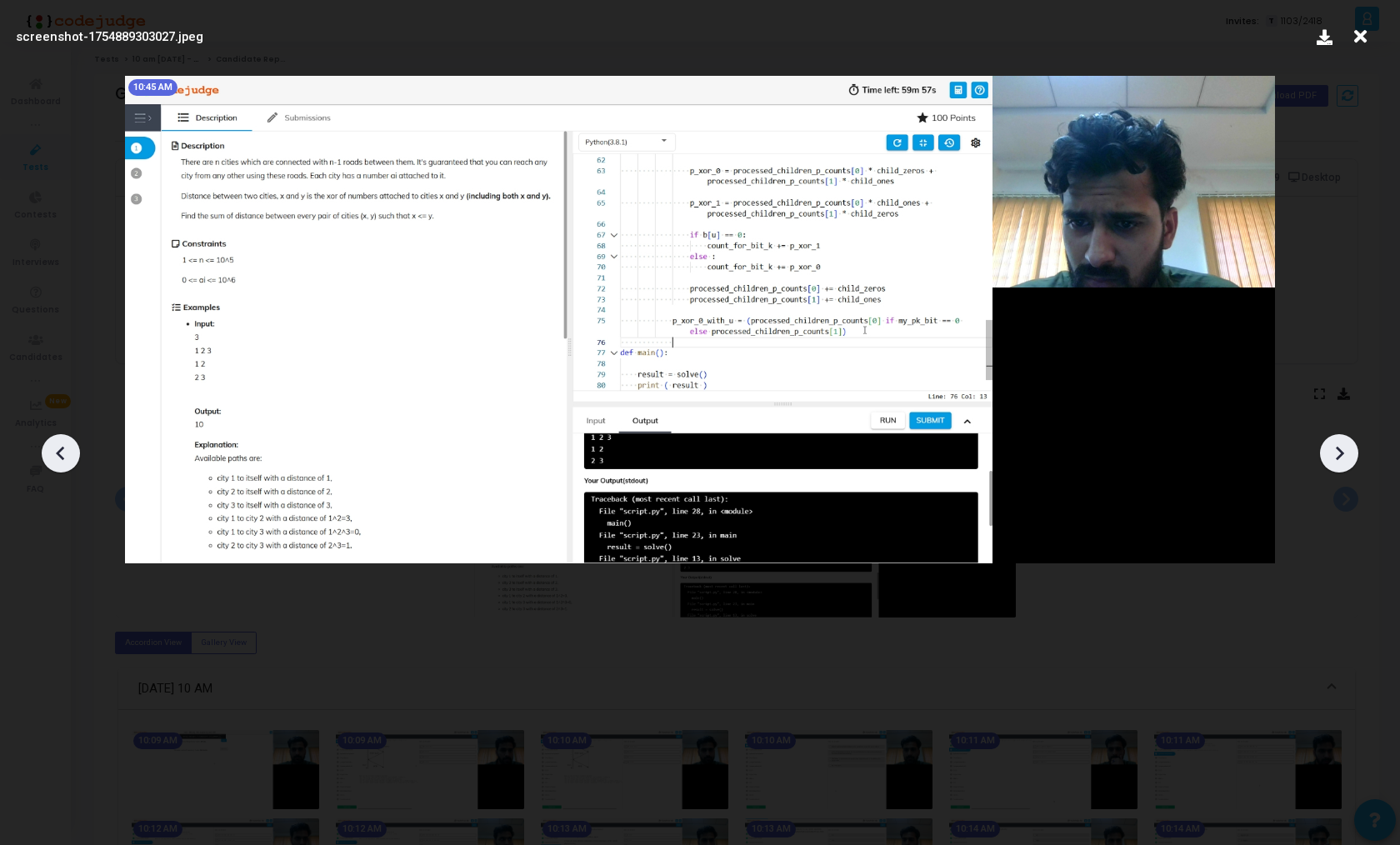
click at [62, 452] on icon at bounding box center [61, 453] width 25 height 25
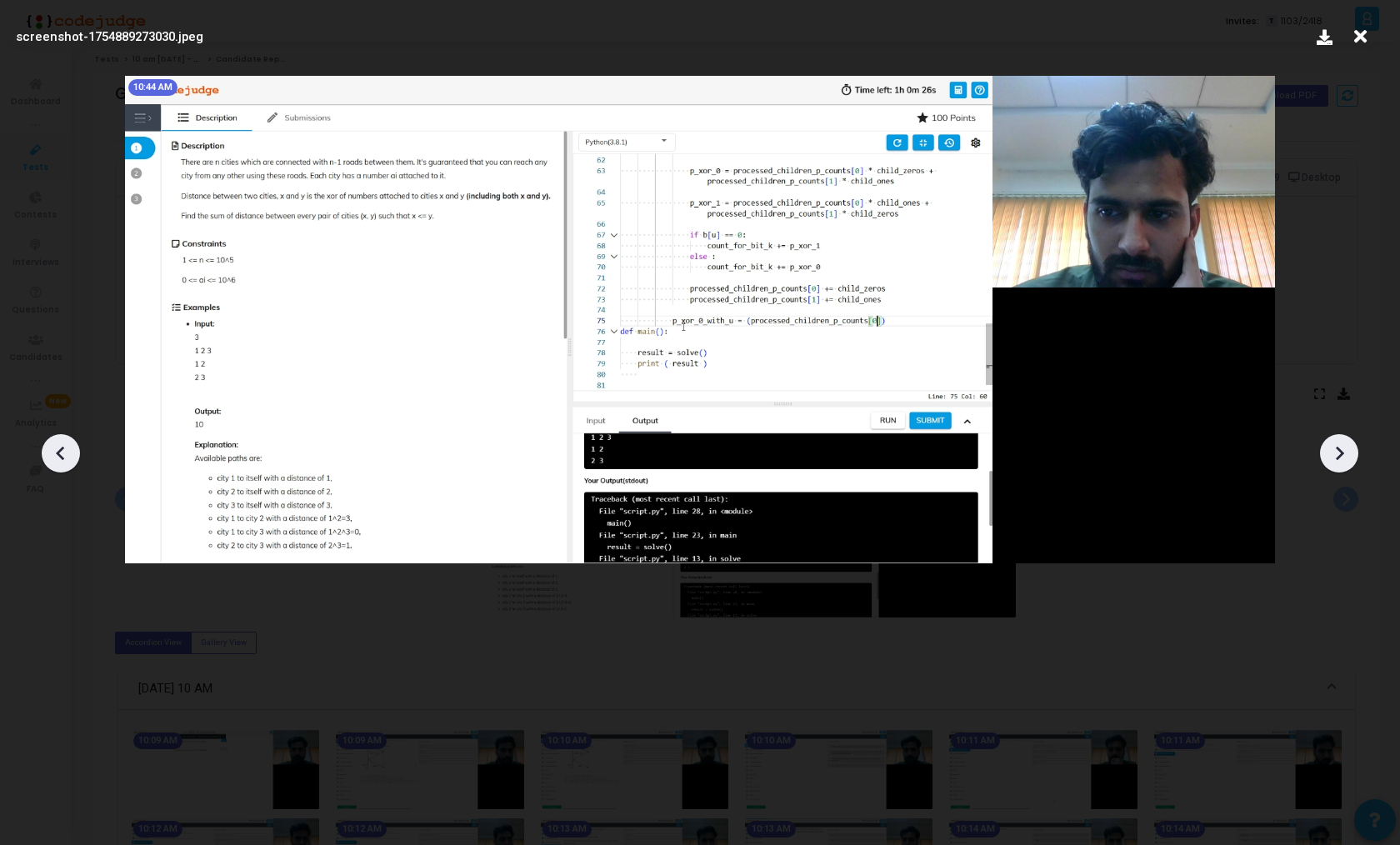
click at [62, 452] on icon at bounding box center [61, 453] width 25 height 25
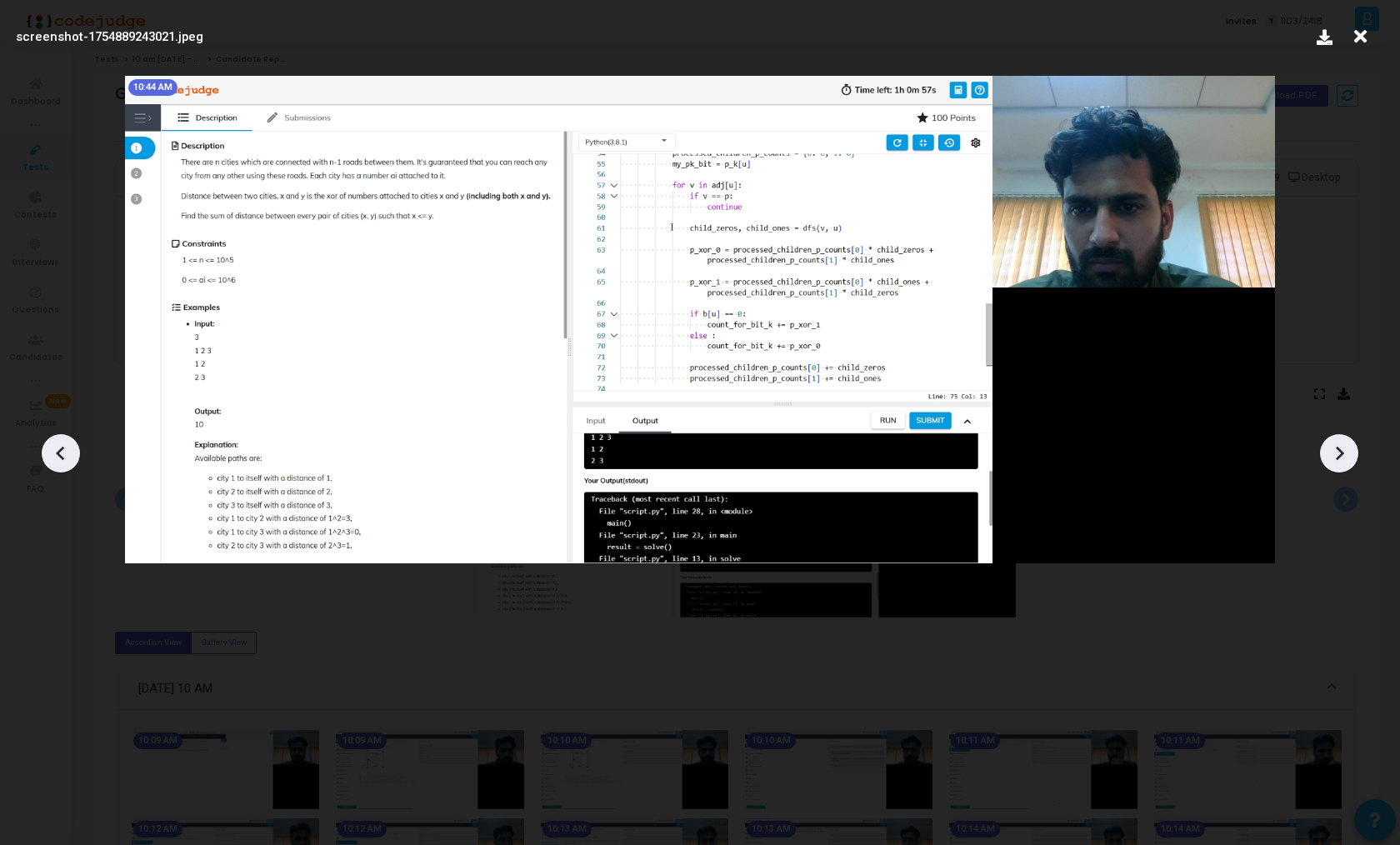
click at [62, 452] on icon at bounding box center [61, 453] width 25 height 25
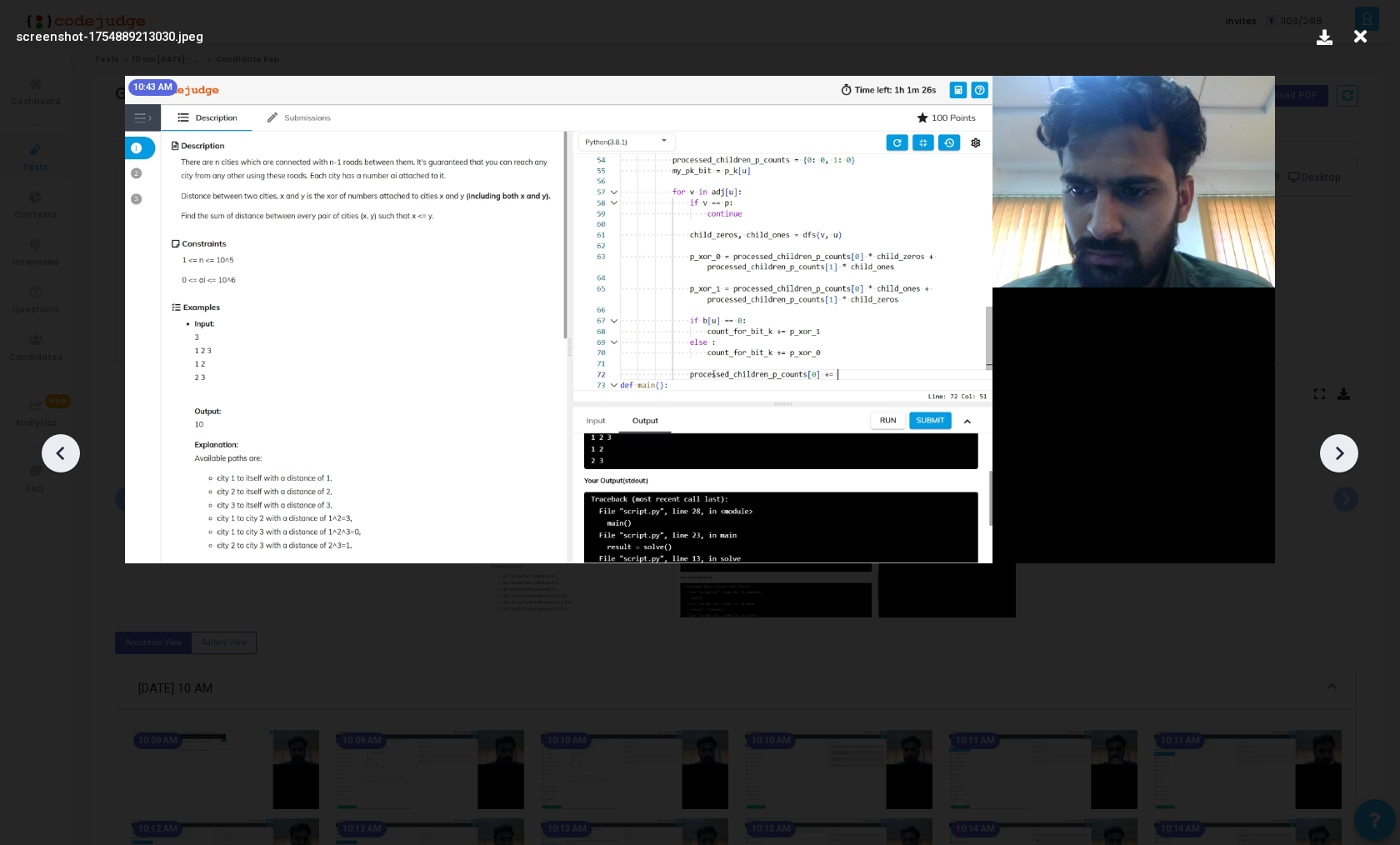
click at [62, 452] on icon at bounding box center [61, 453] width 25 height 25
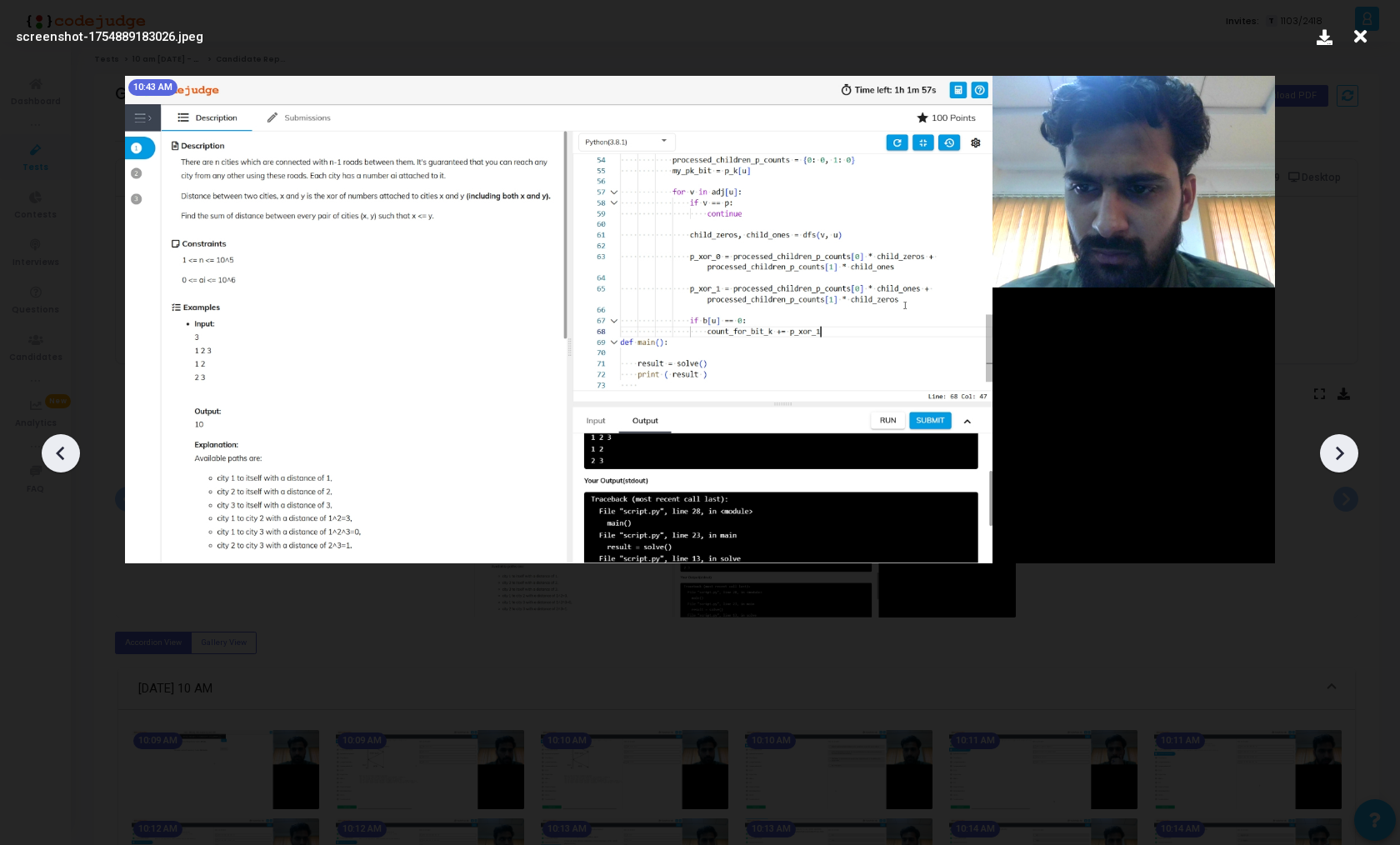
click at [62, 452] on icon at bounding box center [61, 453] width 25 height 25
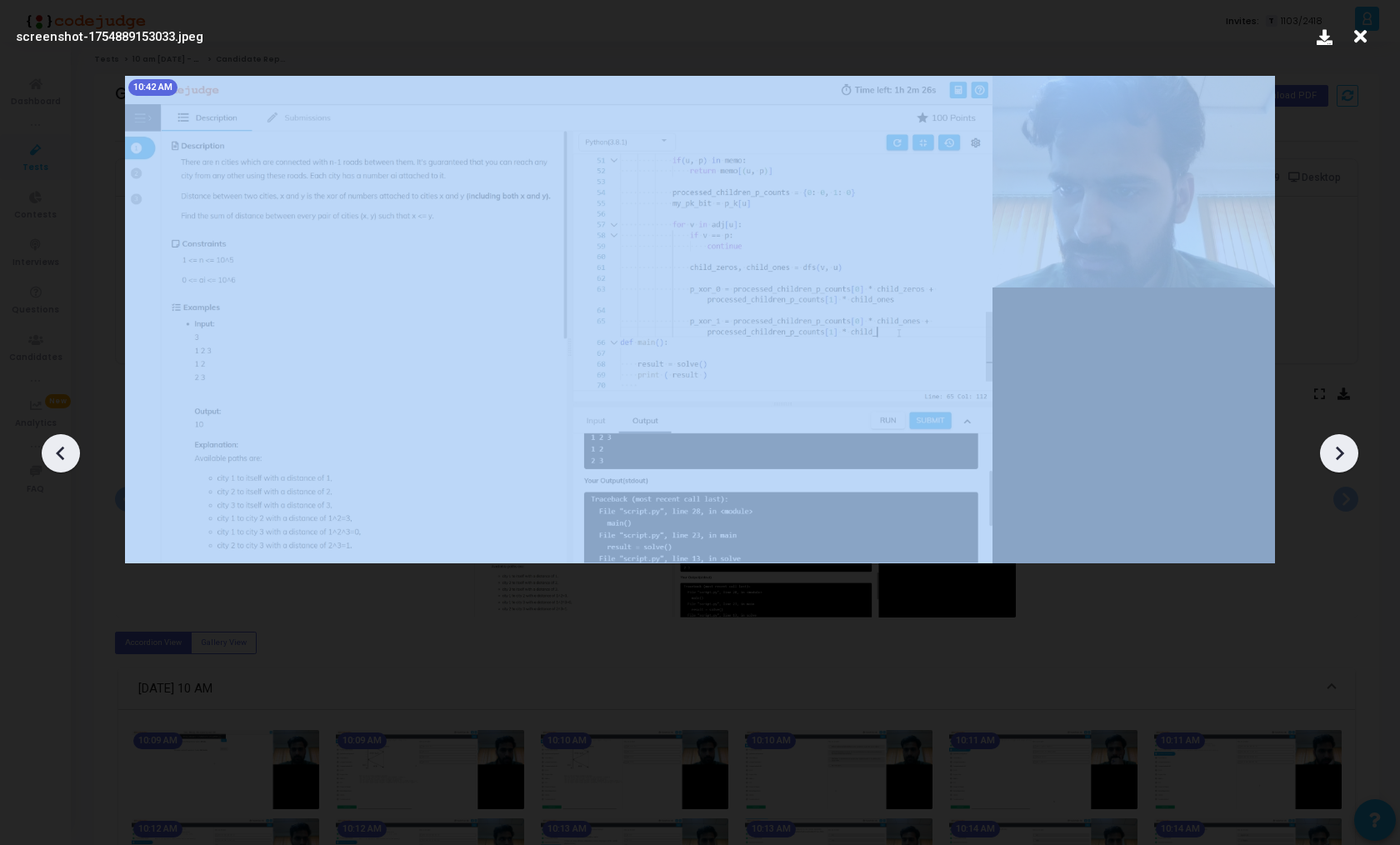
click at [62, 452] on icon at bounding box center [61, 453] width 25 height 25
click at [51, 448] on icon at bounding box center [61, 453] width 25 height 25
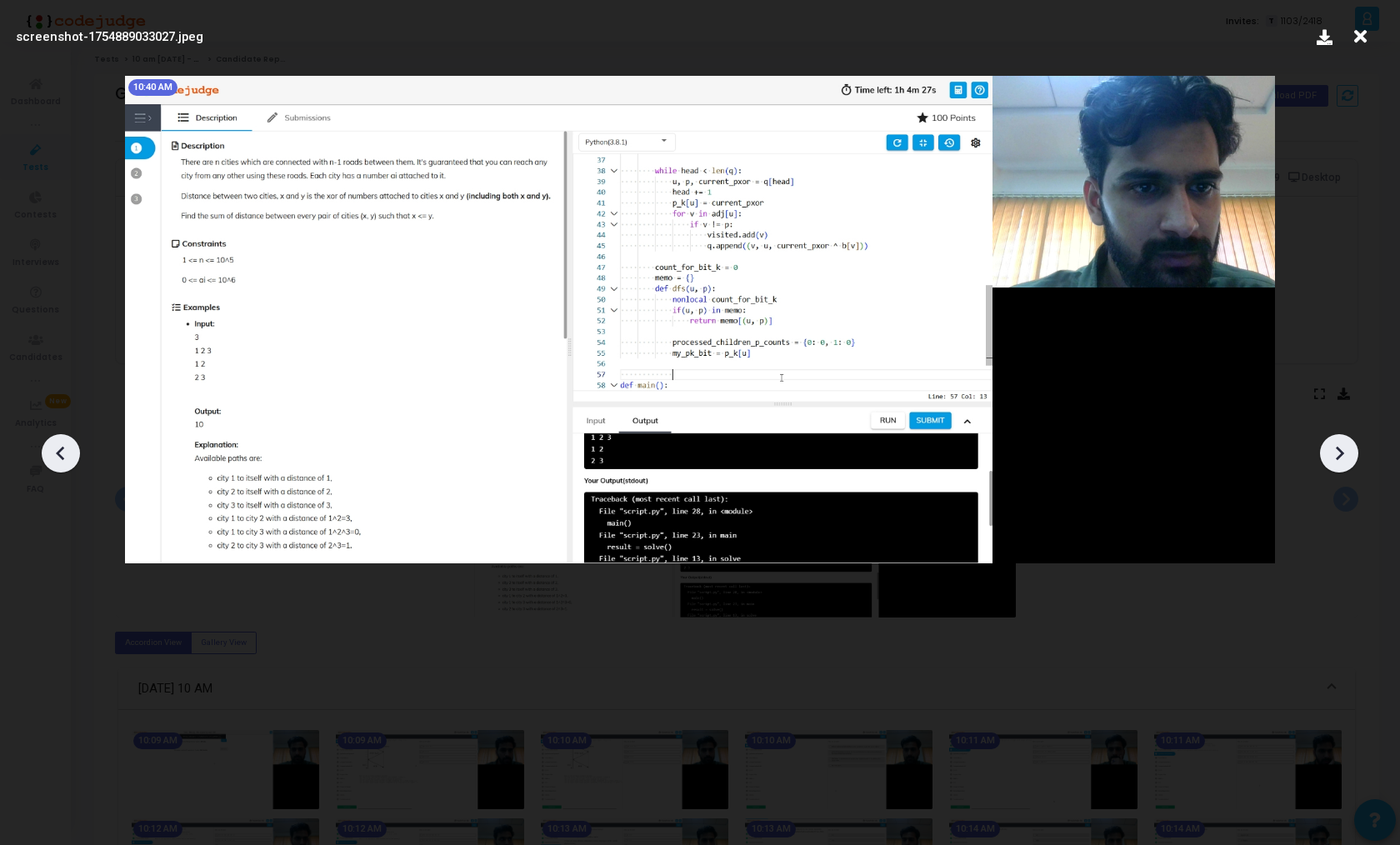
click at [51, 448] on icon at bounding box center [61, 453] width 25 height 25
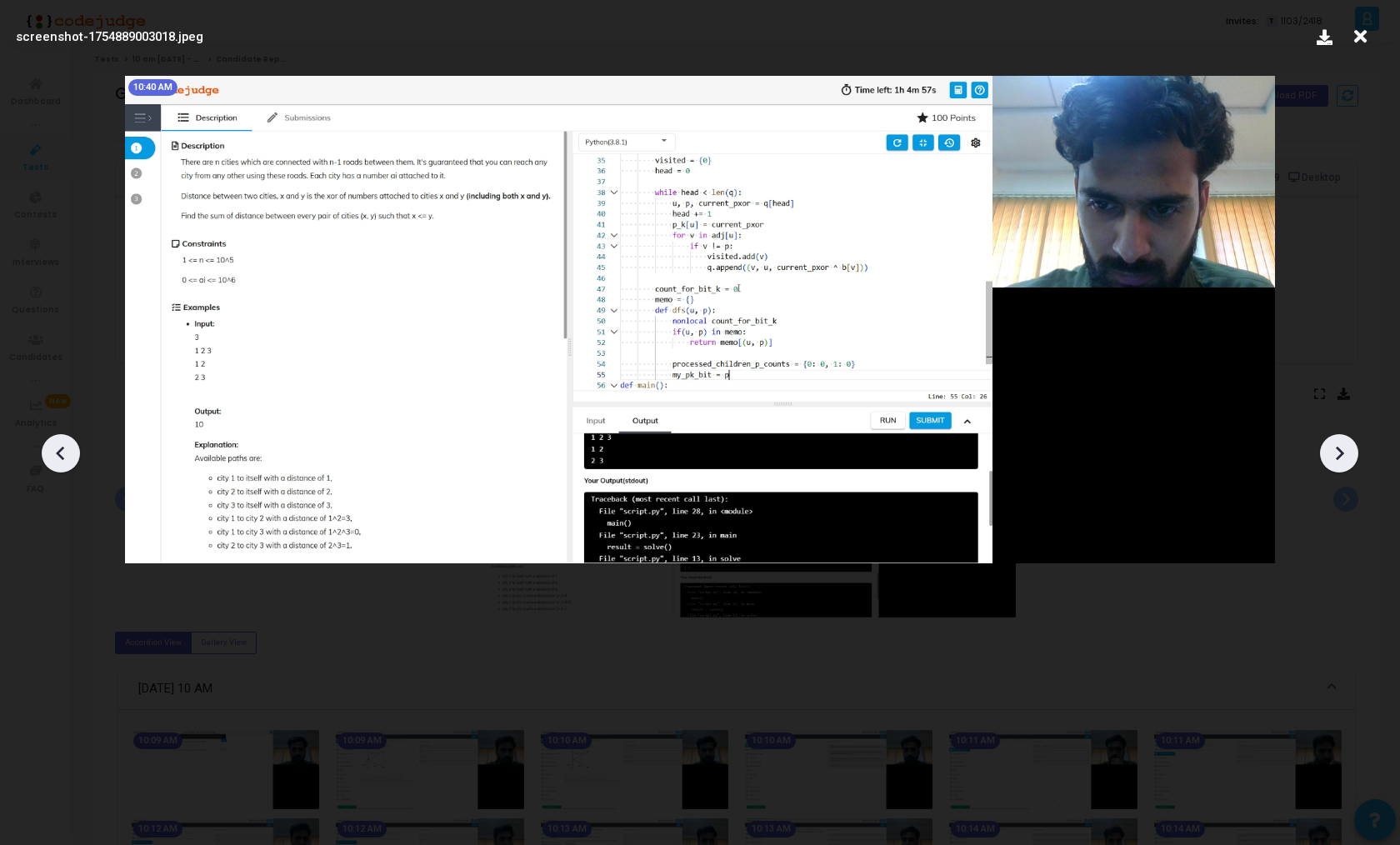
click at [51, 448] on icon at bounding box center [61, 453] width 25 height 25
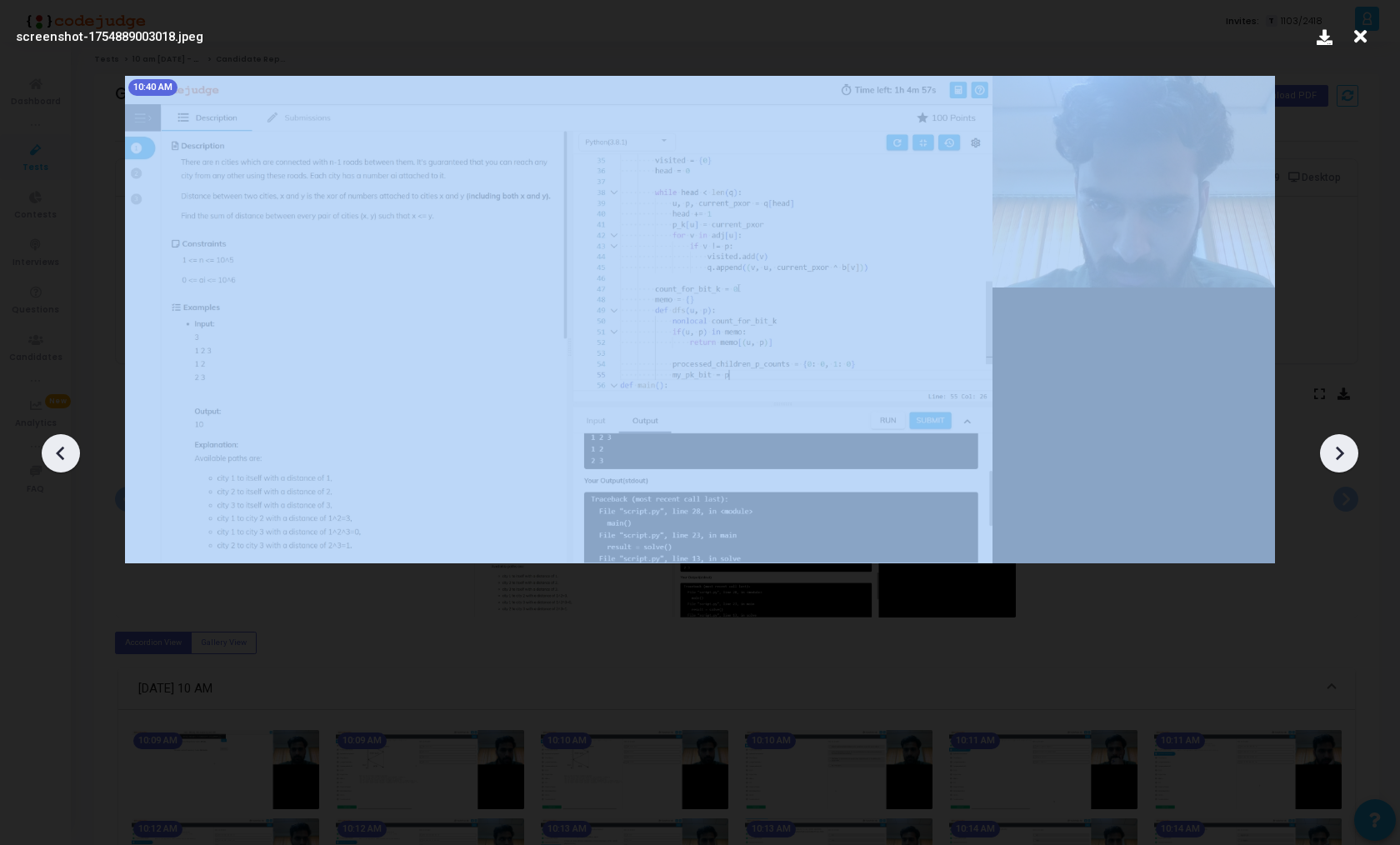
click at [51, 448] on icon at bounding box center [61, 453] width 25 height 25
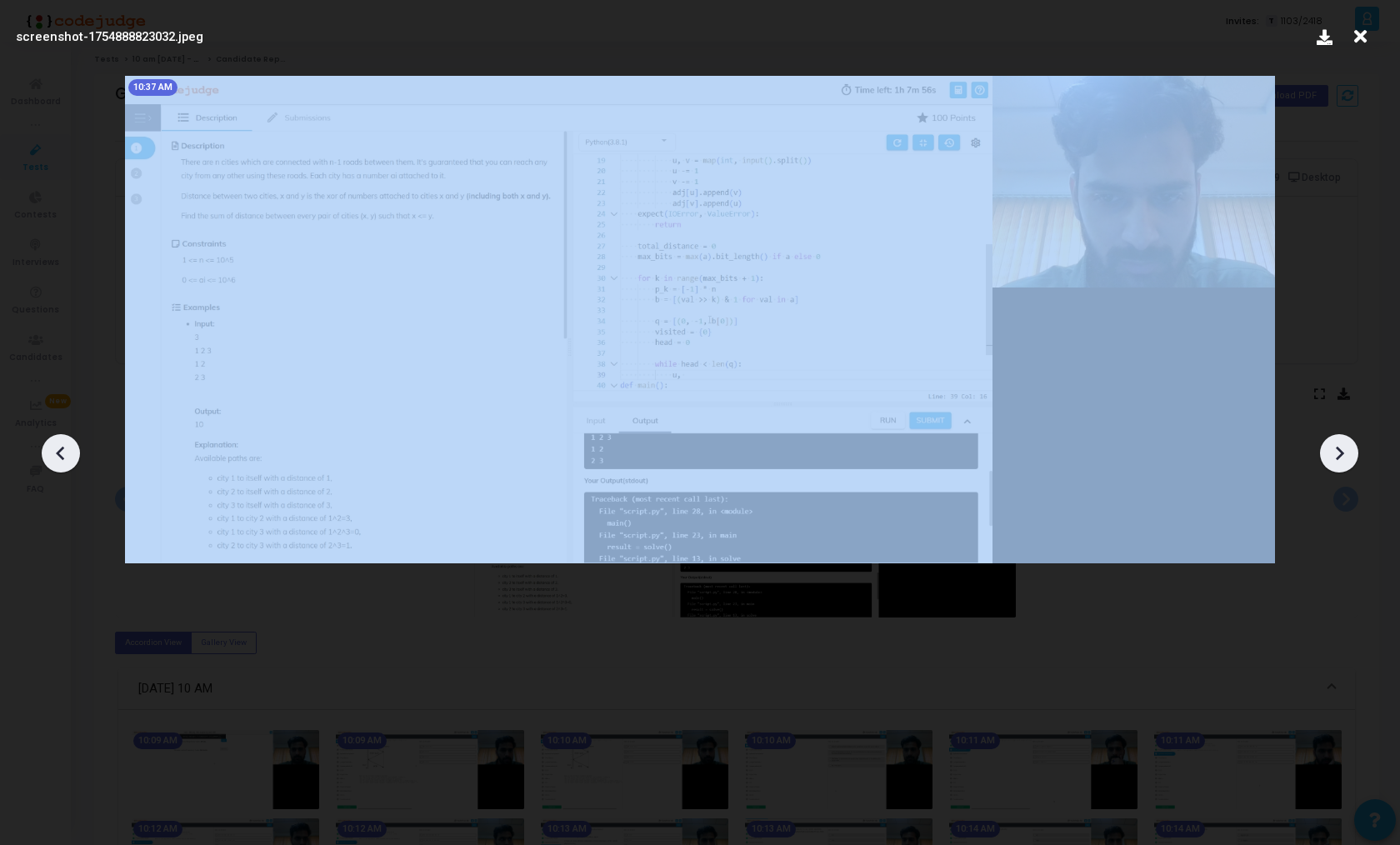
click at [51, 448] on icon at bounding box center [61, 453] width 25 height 25
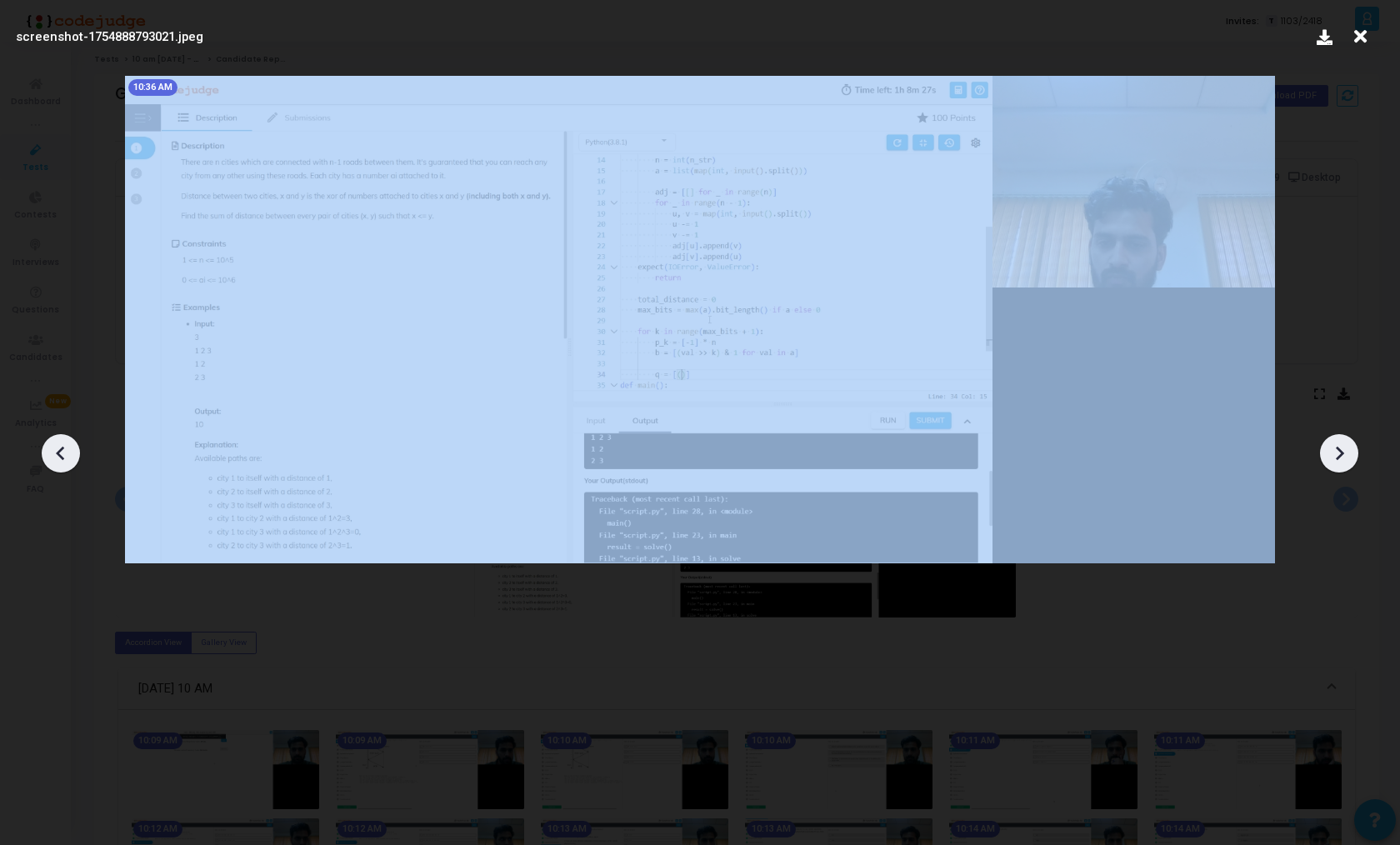
click at [51, 448] on icon at bounding box center [61, 453] width 25 height 25
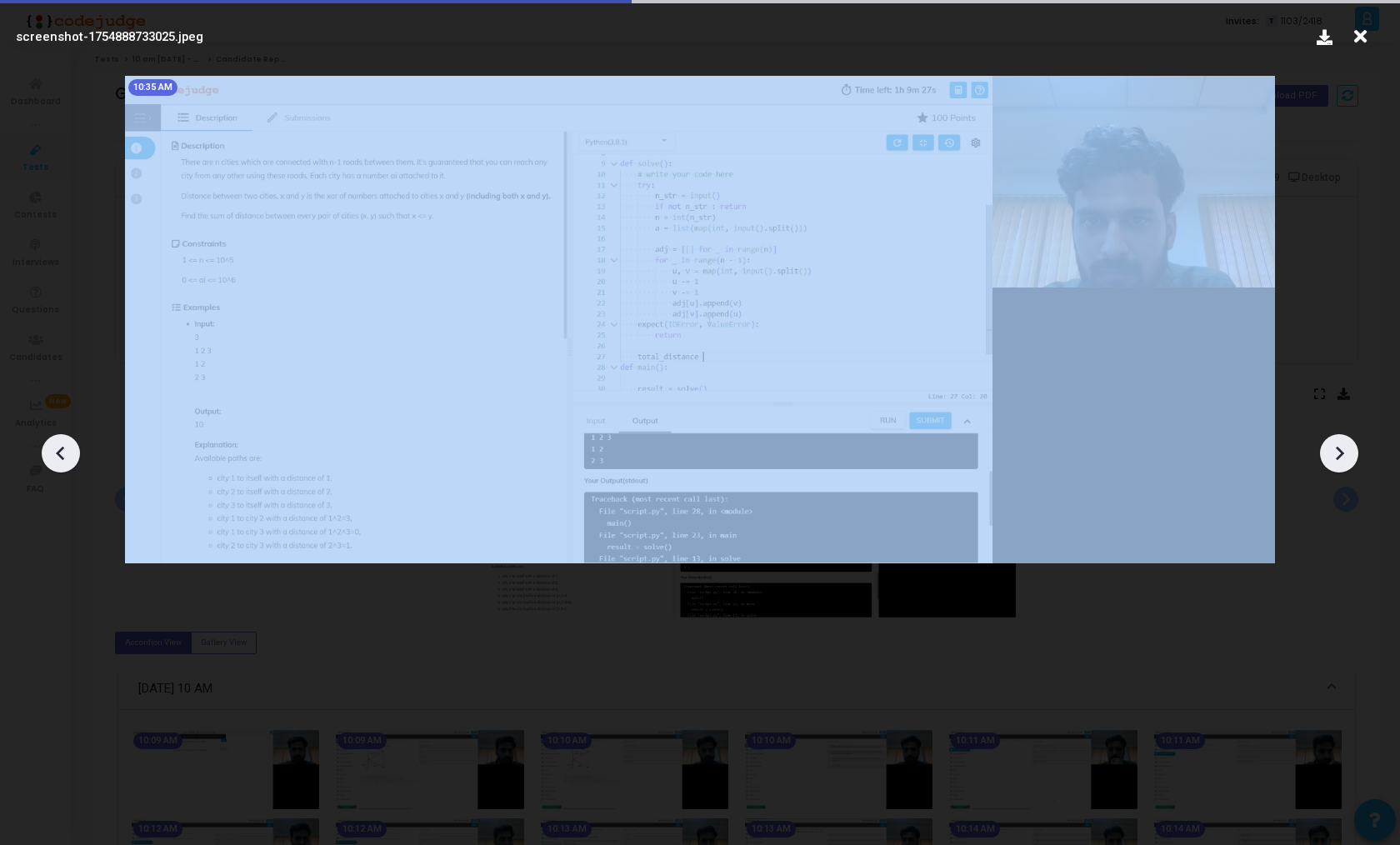
click at [51, 448] on icon at bounding box center [61, 453] width 25 height 25
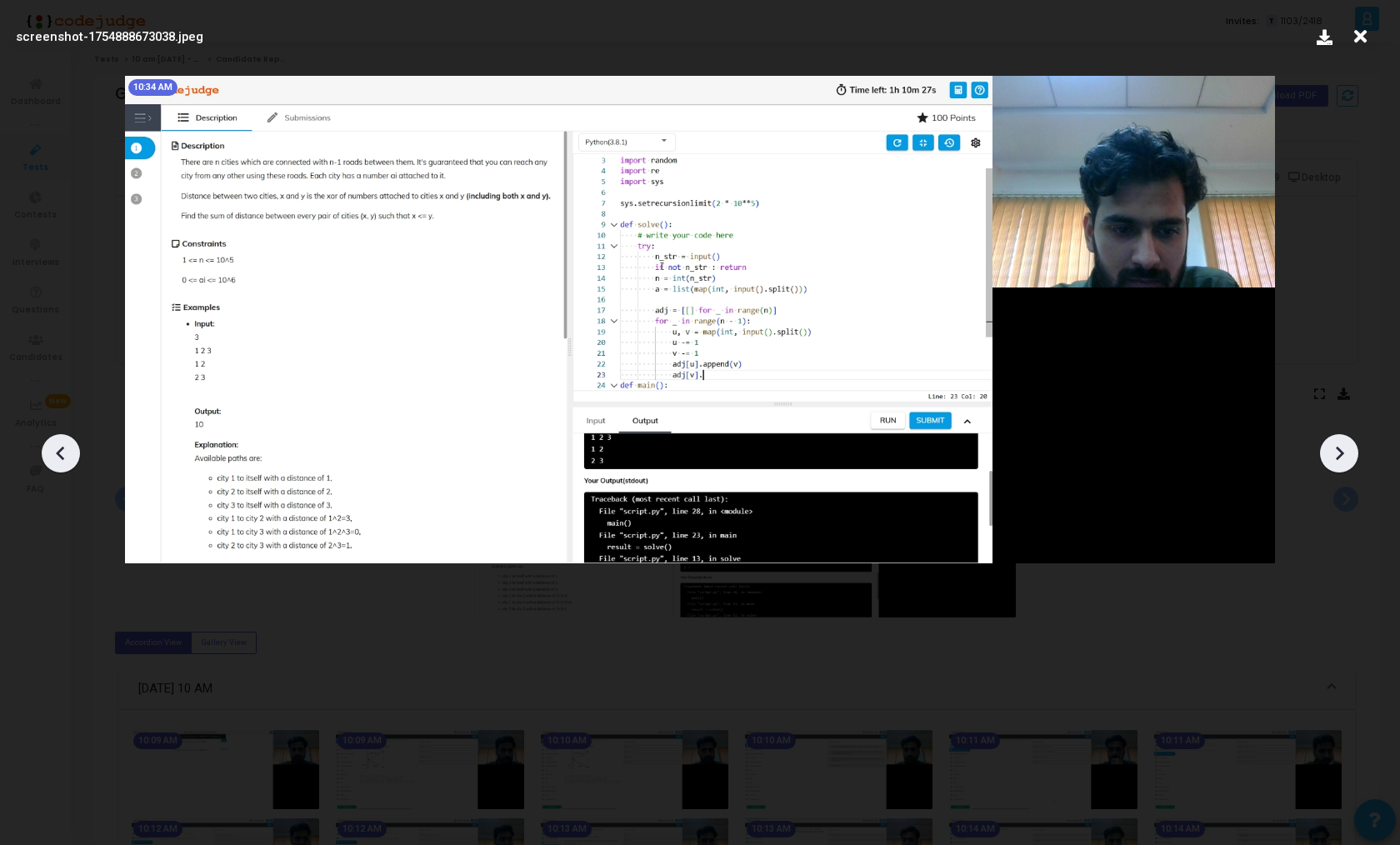
click at [1339, 456] on icon at bounding box center [1340, 453] width 8 height 14
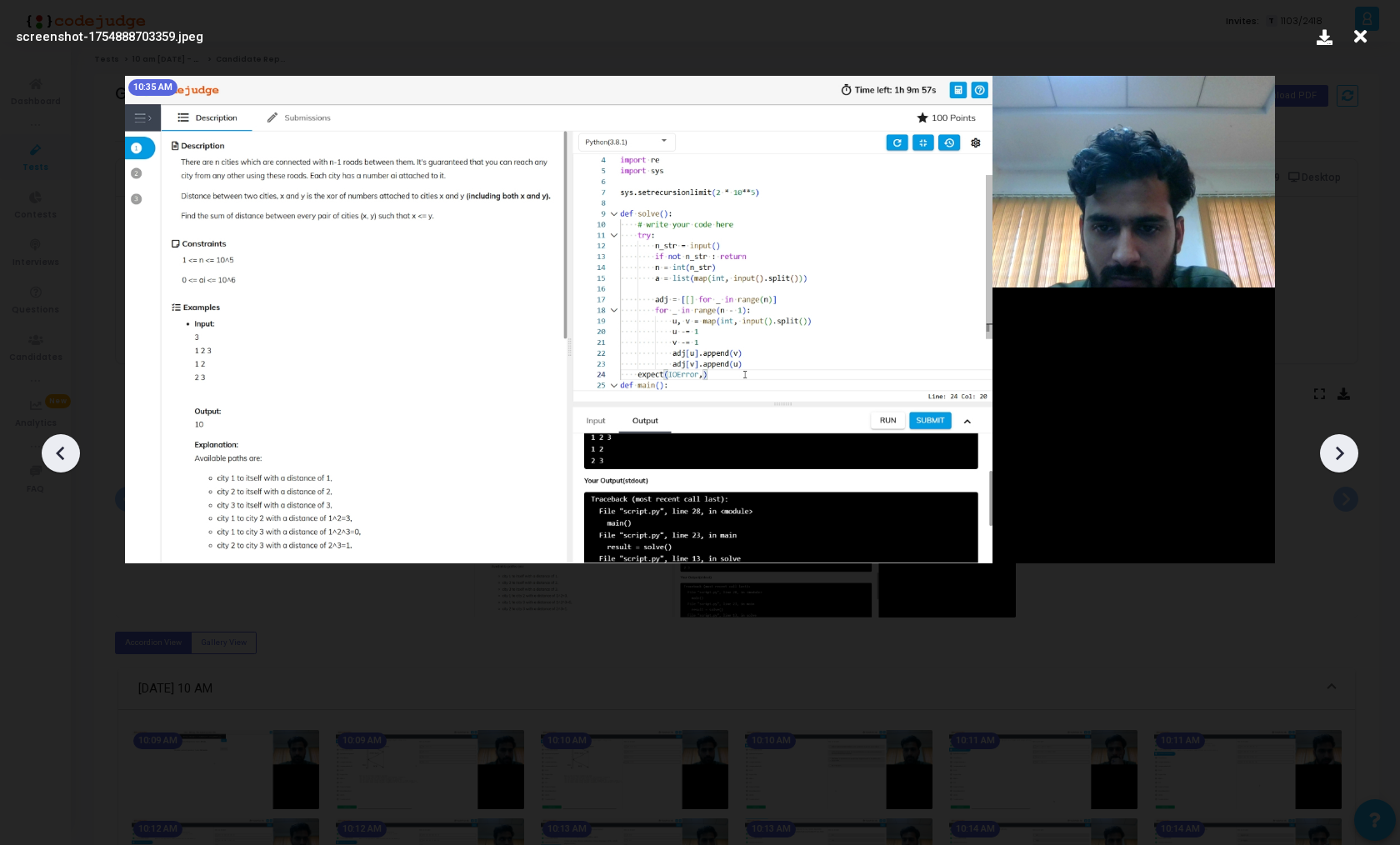
click at [1339, 456] on icon at bounding box center [1340, 453] width 8 height 14
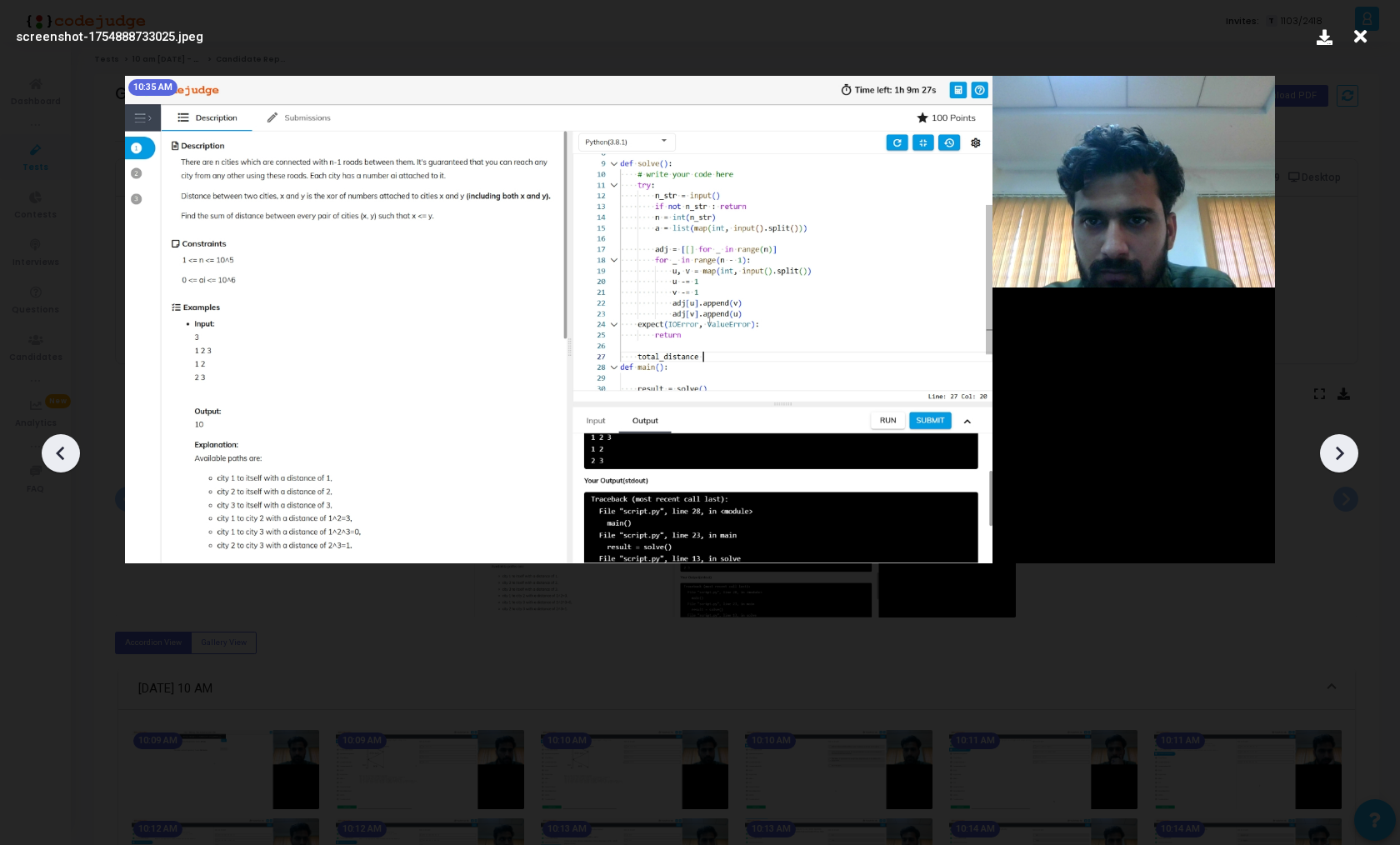
click at [1339, 456] on icon at bounding box center [1340, 453] width 8 height 14
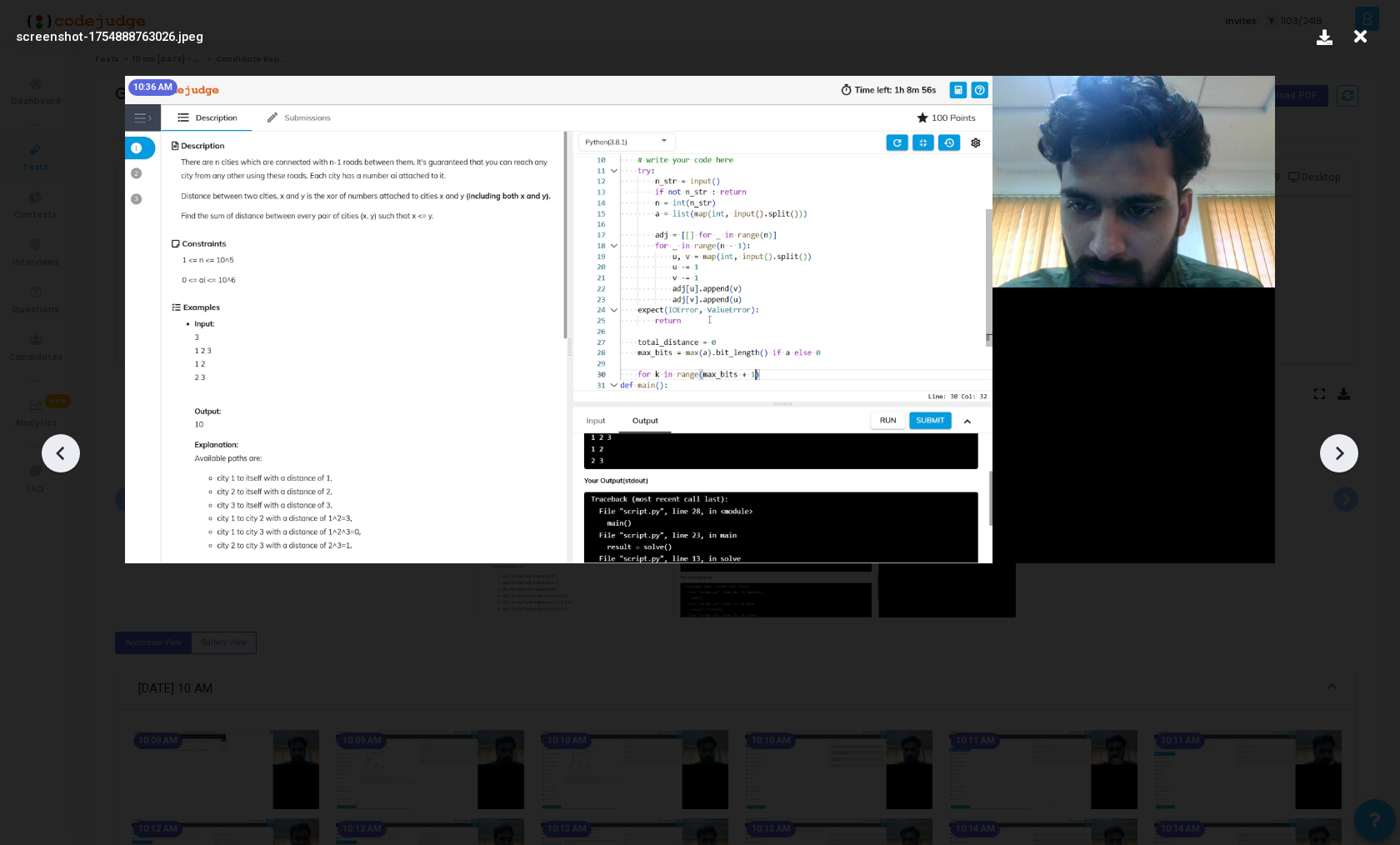
click at [1339, 456] on icon at bounding box center [1340, 453] width 8 height 14
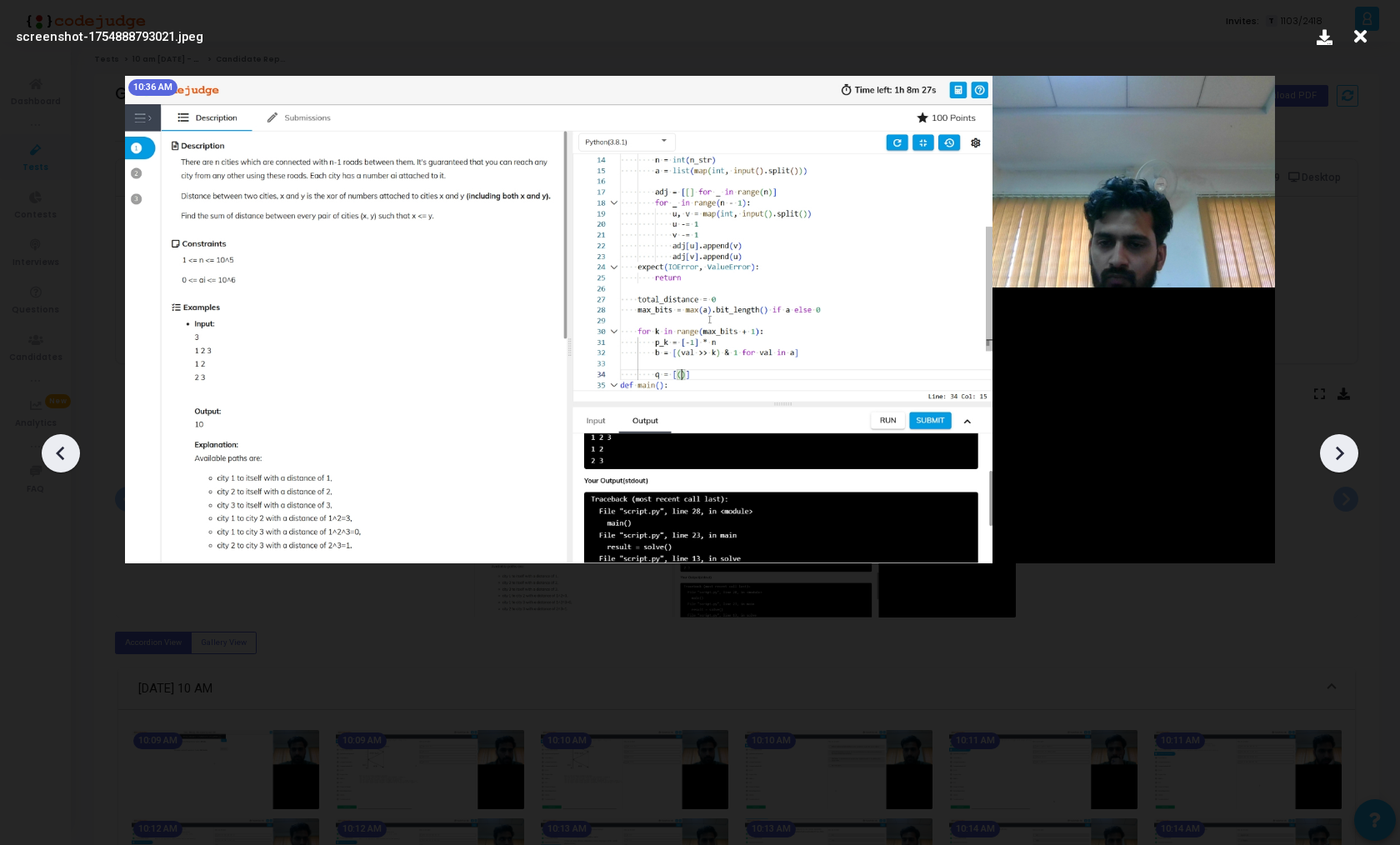
click at [1339, 456] on icon at bounding box center [1340, 453] width 8 height 14
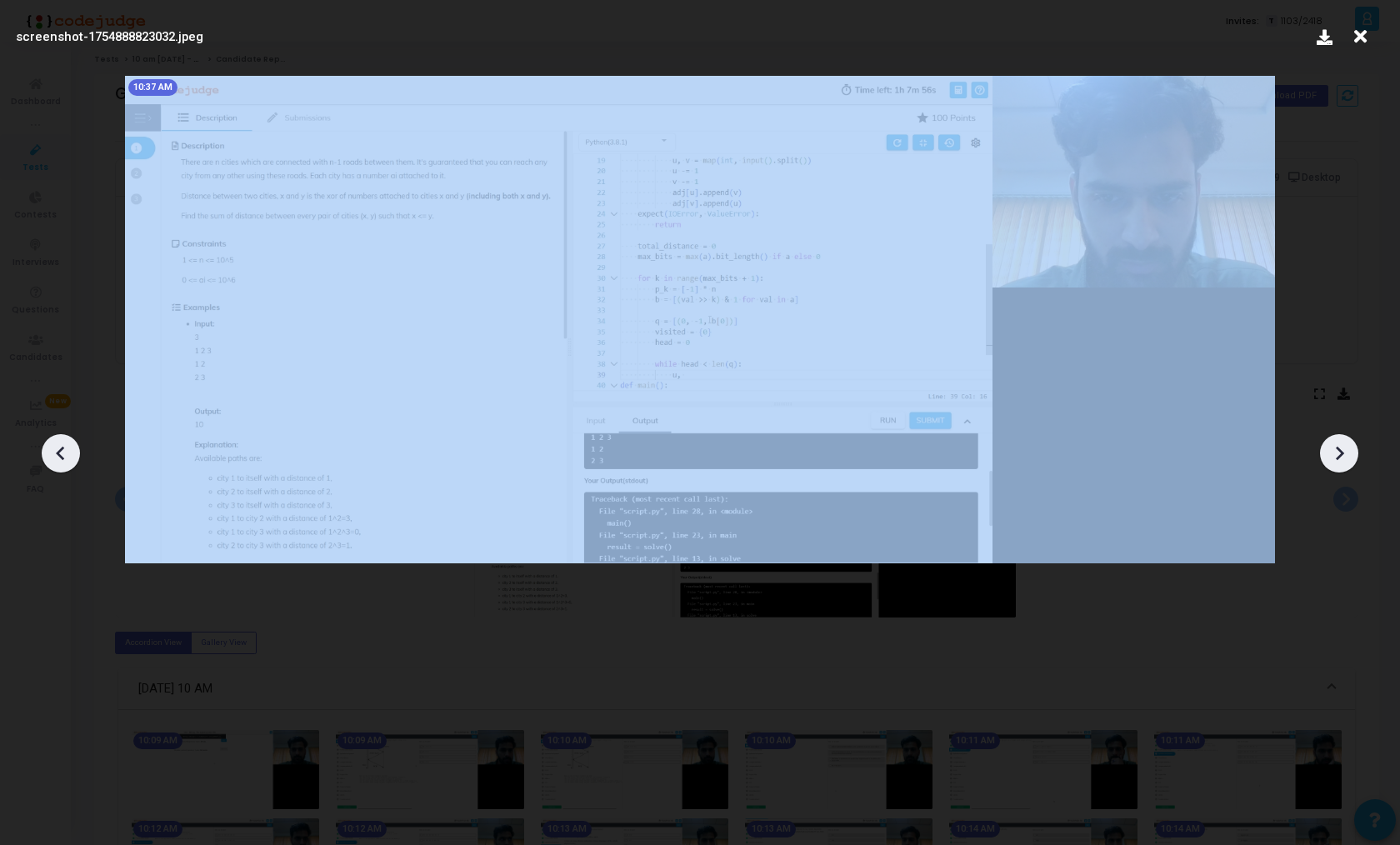
click at [1339, 456] on icon at bounding box center [1340, 453] width 8 height 14
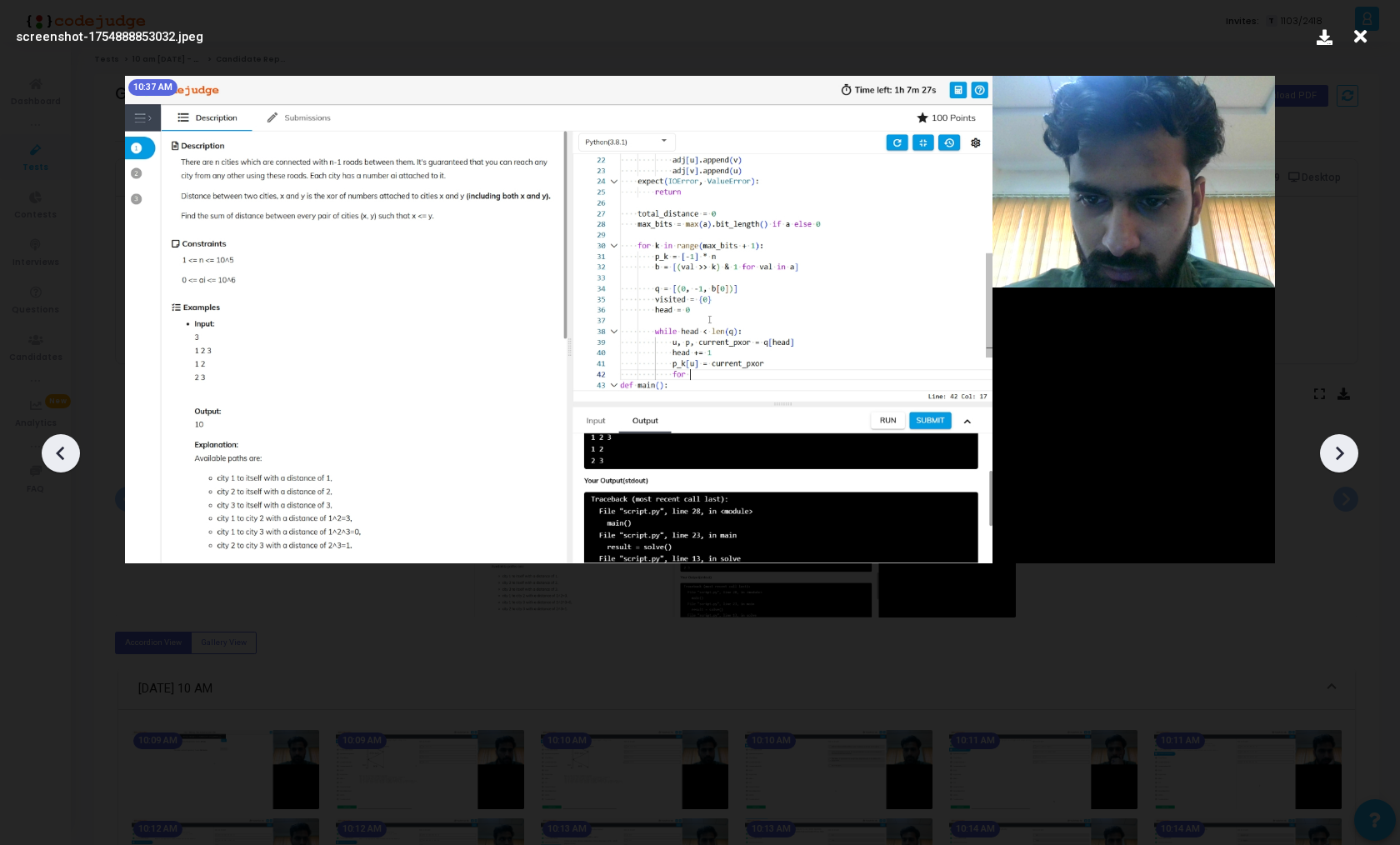
click at [1339, 456] on icon at bounding box center [1340, 453] width 8 height 14
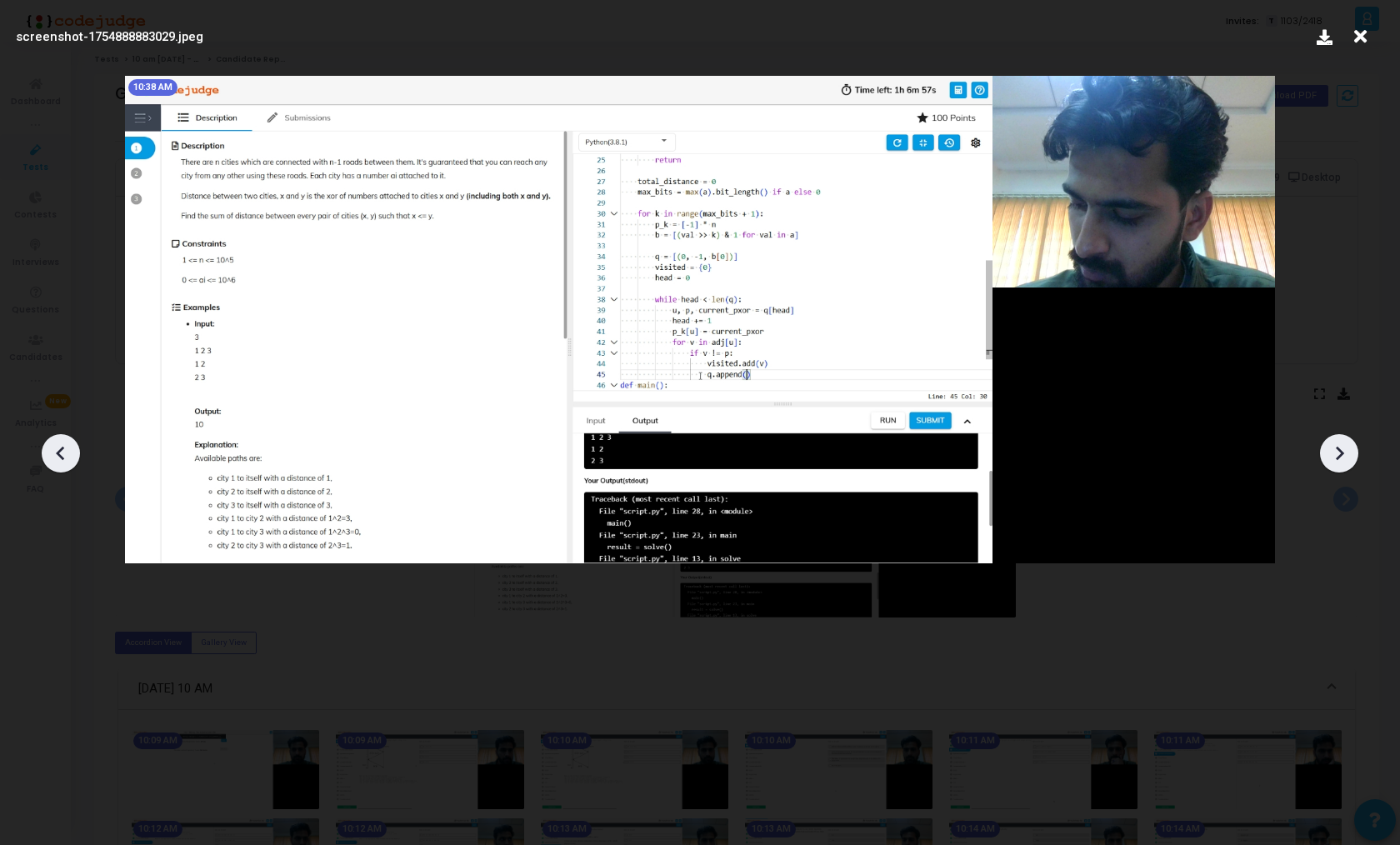
click at [1339, 456] on icon at bounding box center [1340, 453] width 8 height 14
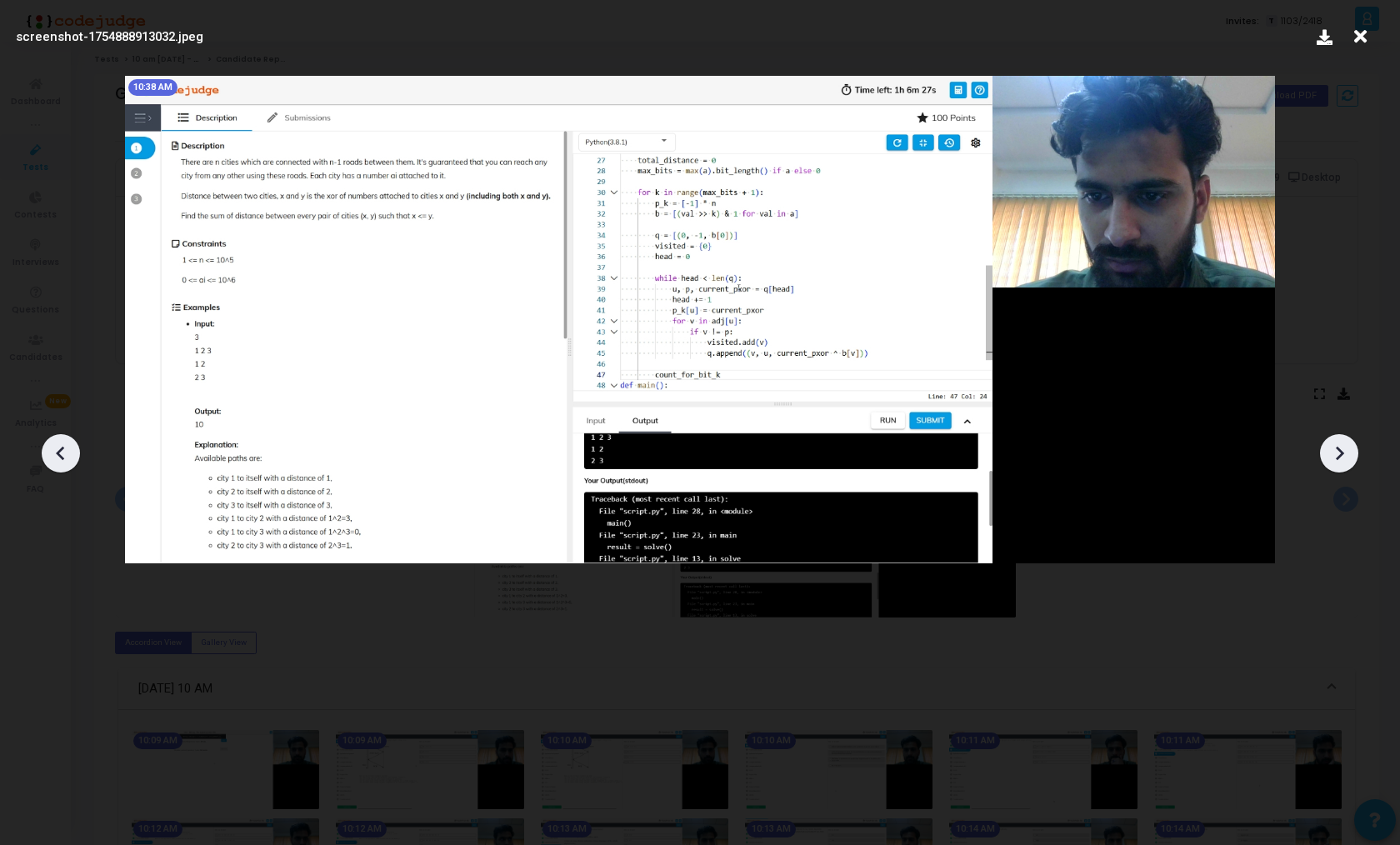
click at [1339, 456] on icon at bounding box center [1340, 453] width 8 height 14
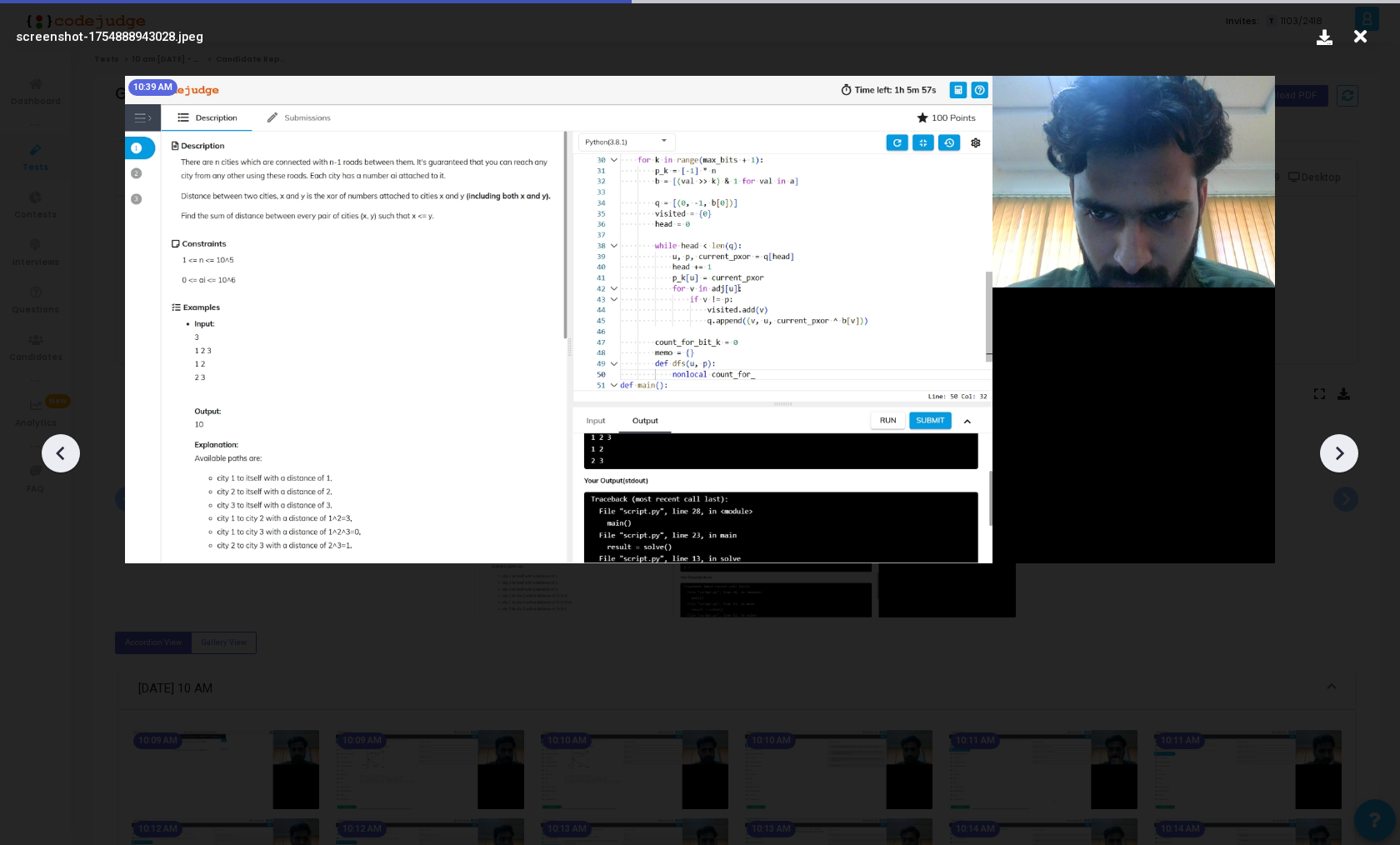
click at [1339, 456] on icon at bounding box center [1340, 453] width 8 height 14
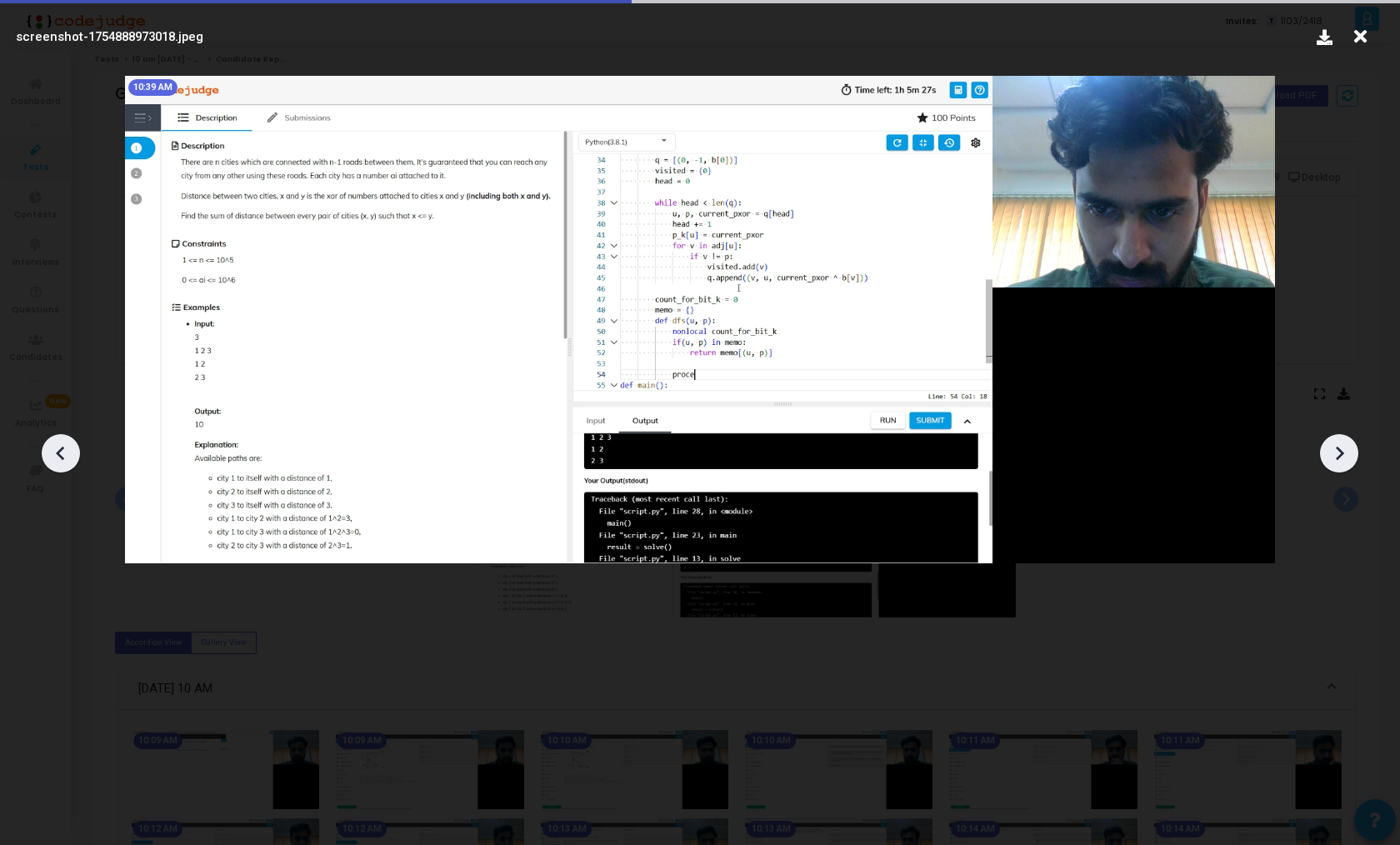
click at [1339, 456] on icon at bounding box center [1340, 453] width 8 height 14
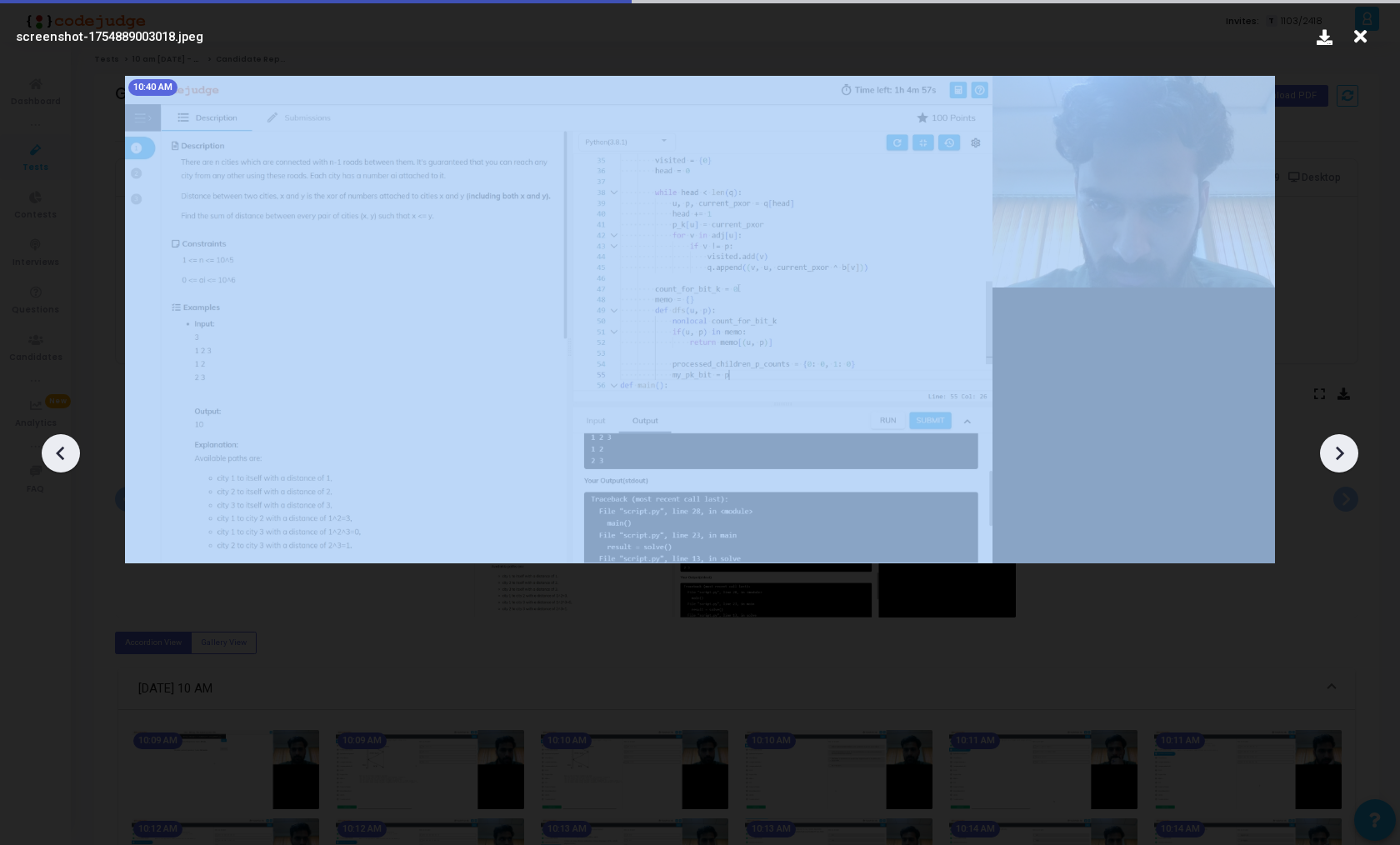
click at [1339, 456] on icon at bounding box center [1340, 453] width 8 height 14
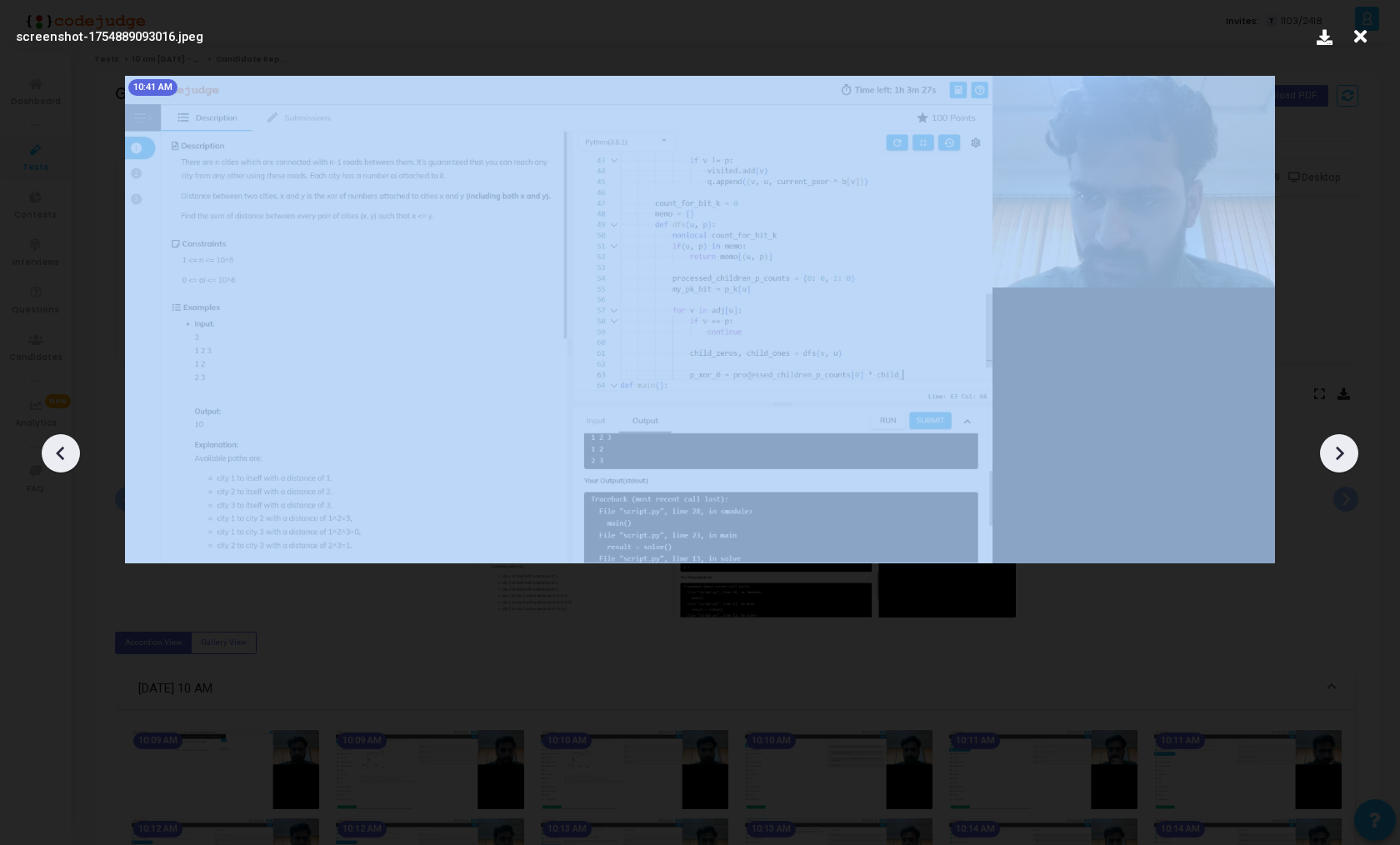
click at [1339, 456] on icon at bounding box center [1340, 453] width 8 height 14
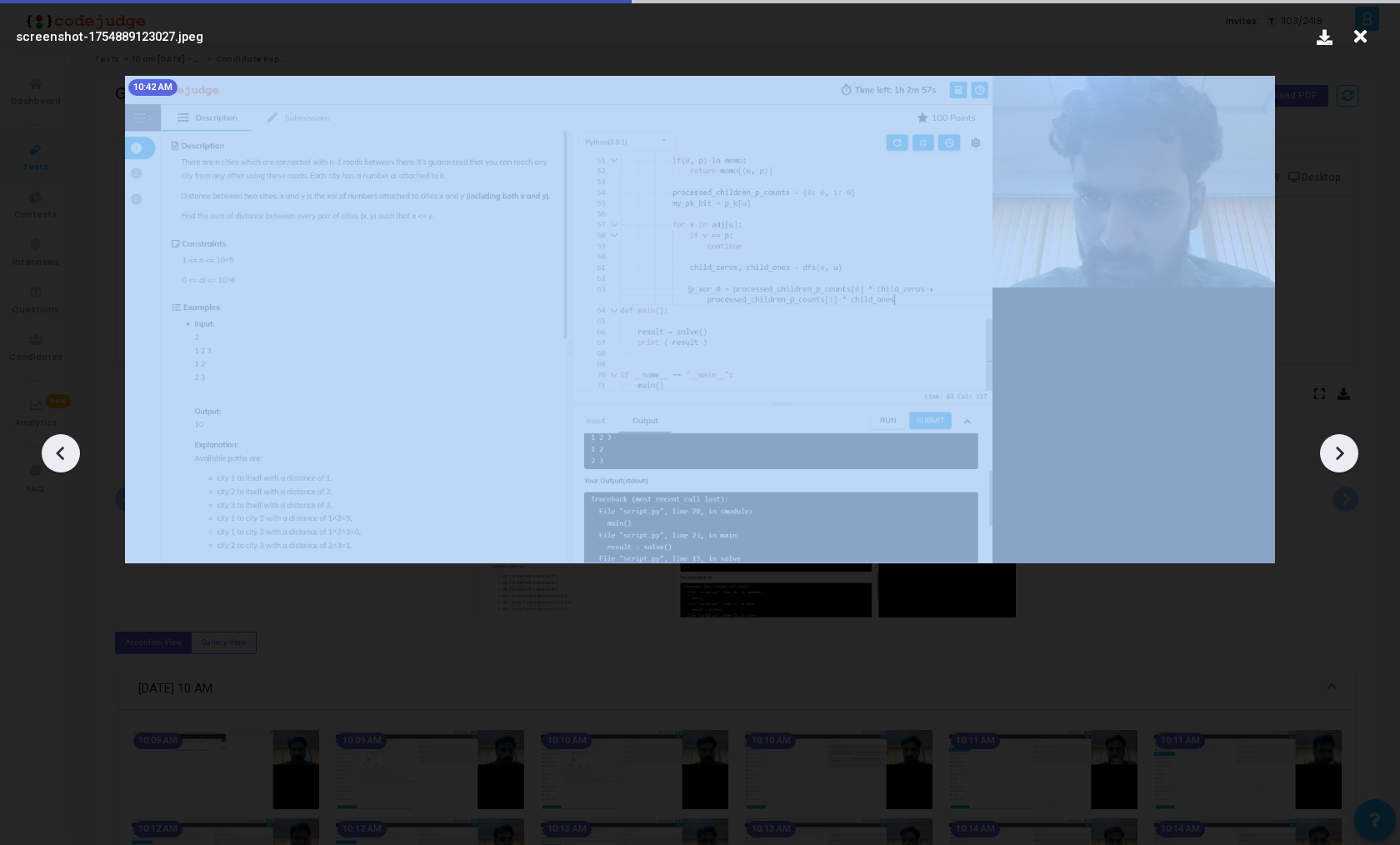
click at [1339, 456] on icon at bounding box center [1340, 453] width 8 height 14
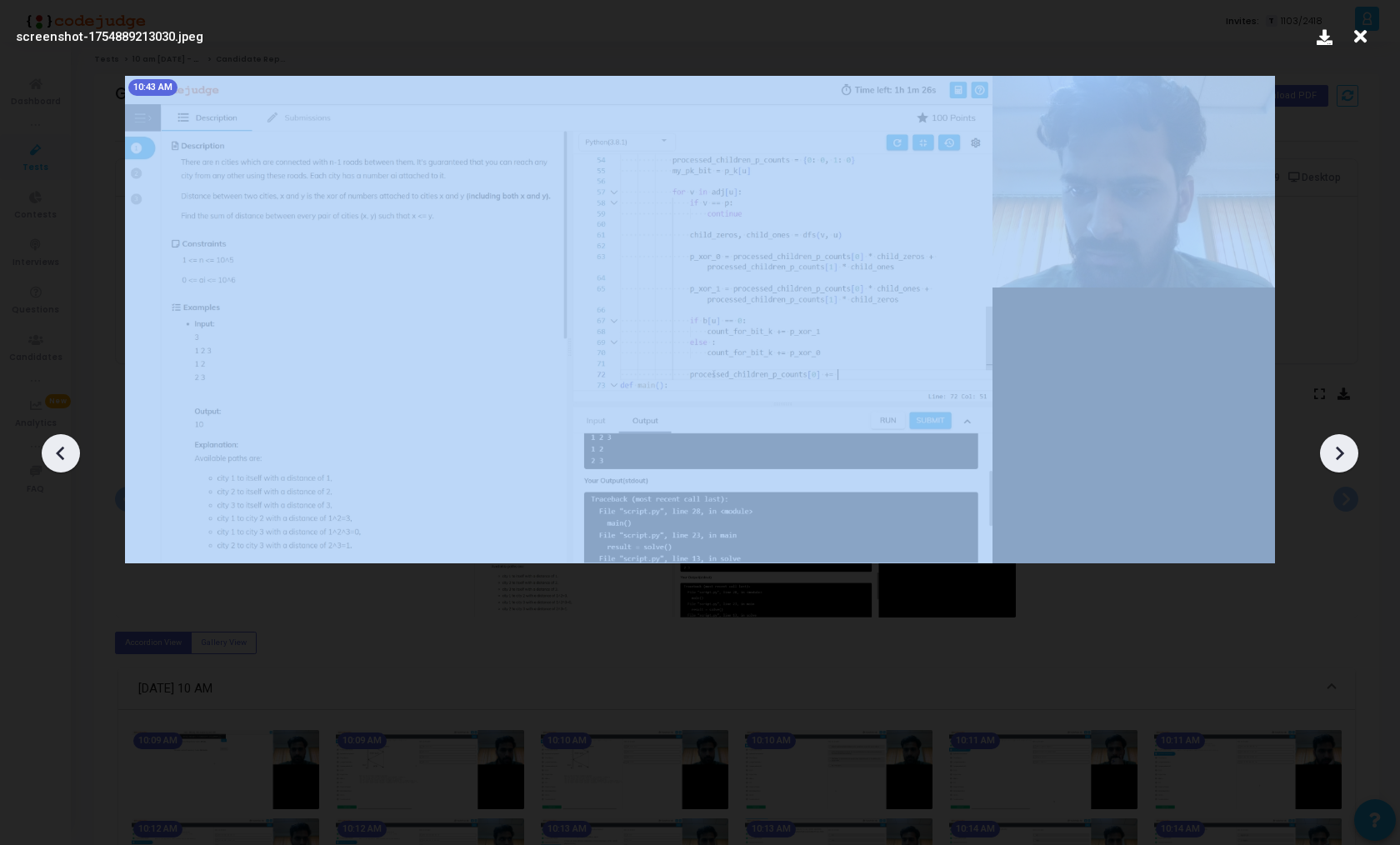
click at [1339, 456] on icon at bounding box center [1340, 453] width 8 height 14
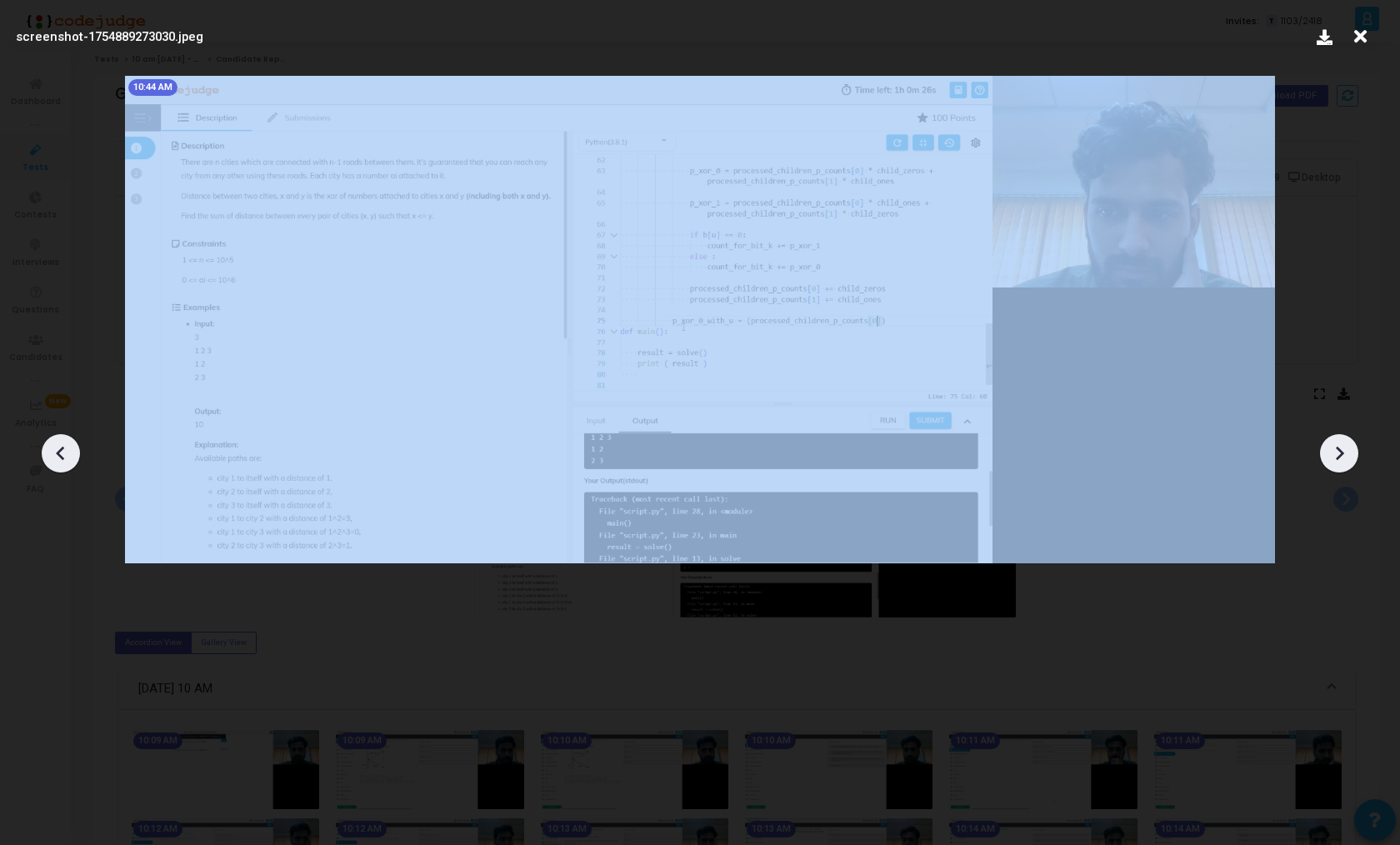
click at [1339, 456] on icon at bounding box center [1340, 453] width 8 height 14
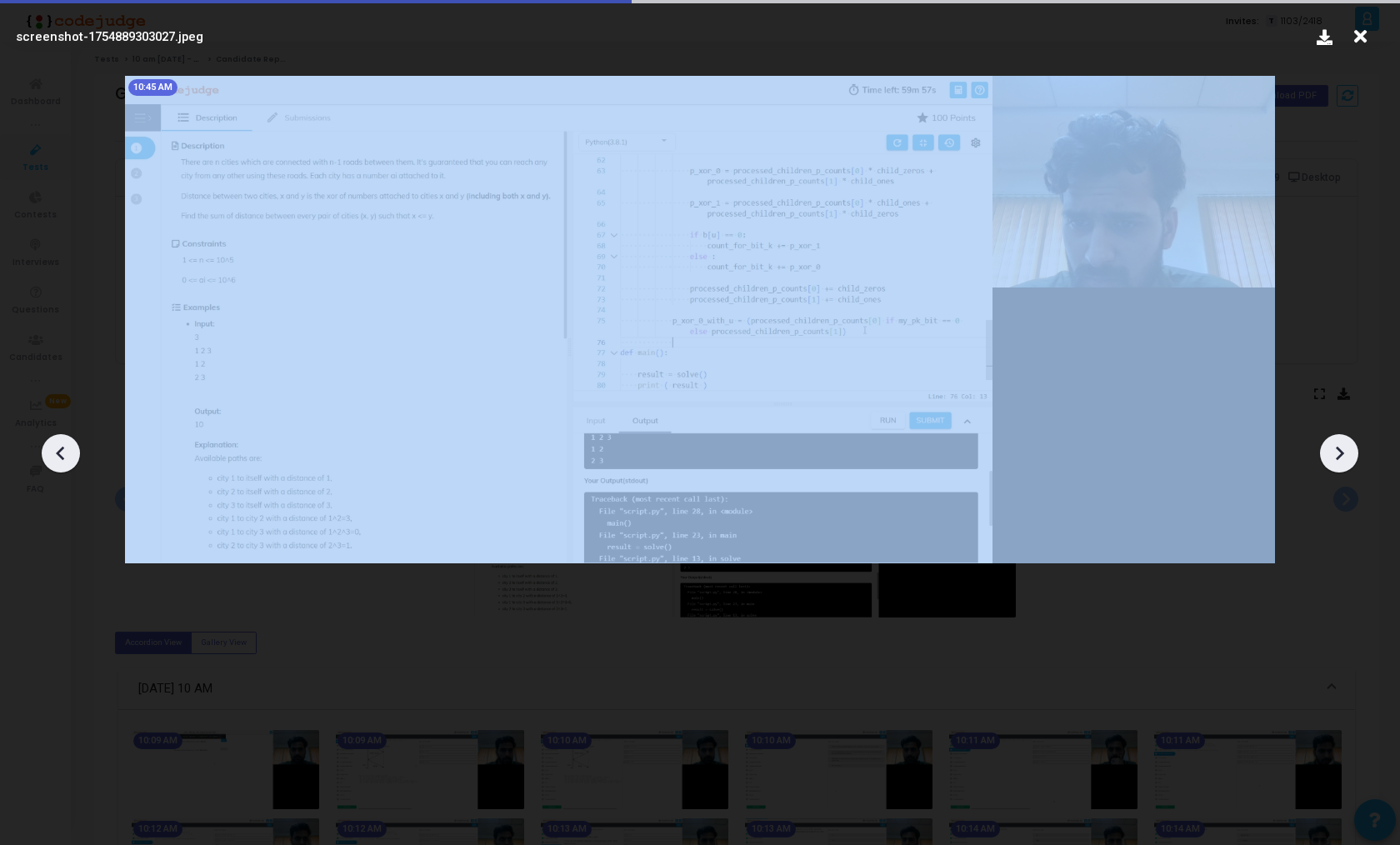
click at [1339, 456] on icon at bounding box center [1340, 453] width 8 height 14
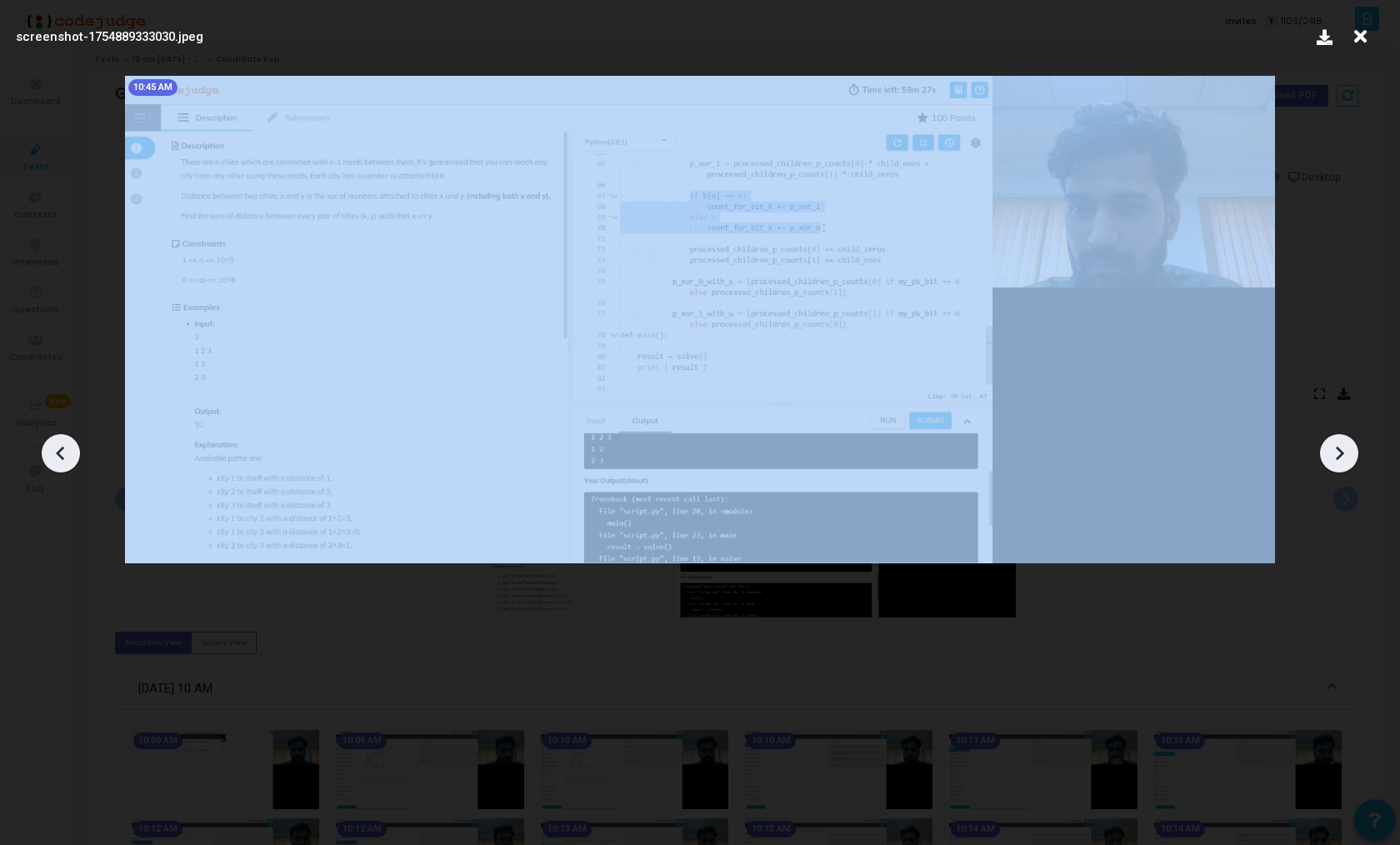
click at [1339, 456] on icon at bounding box center [1340, 453] width 8 height 14
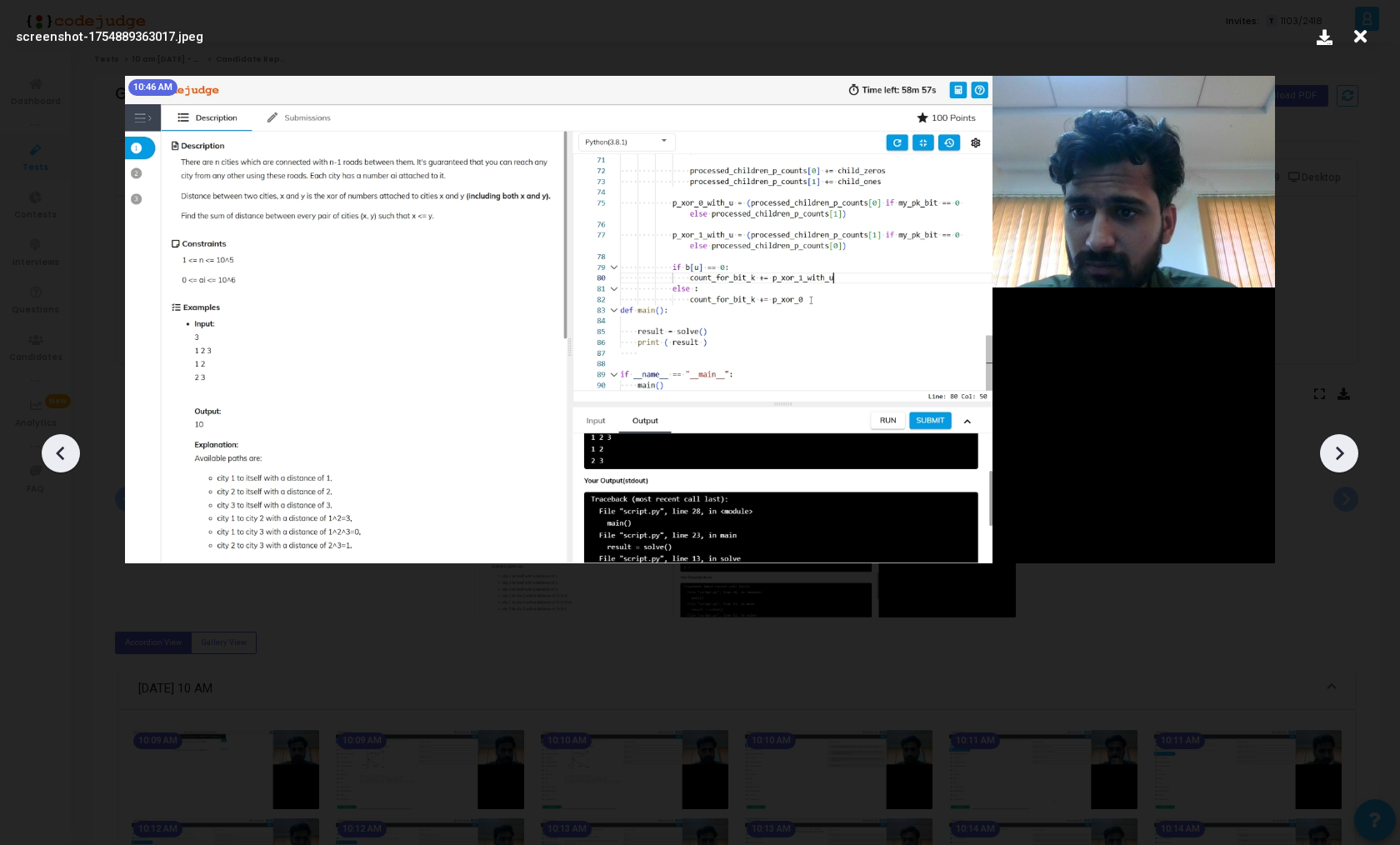
click at [1339, 456] on icon at bounding box center [1340, 453] width 8 height 14
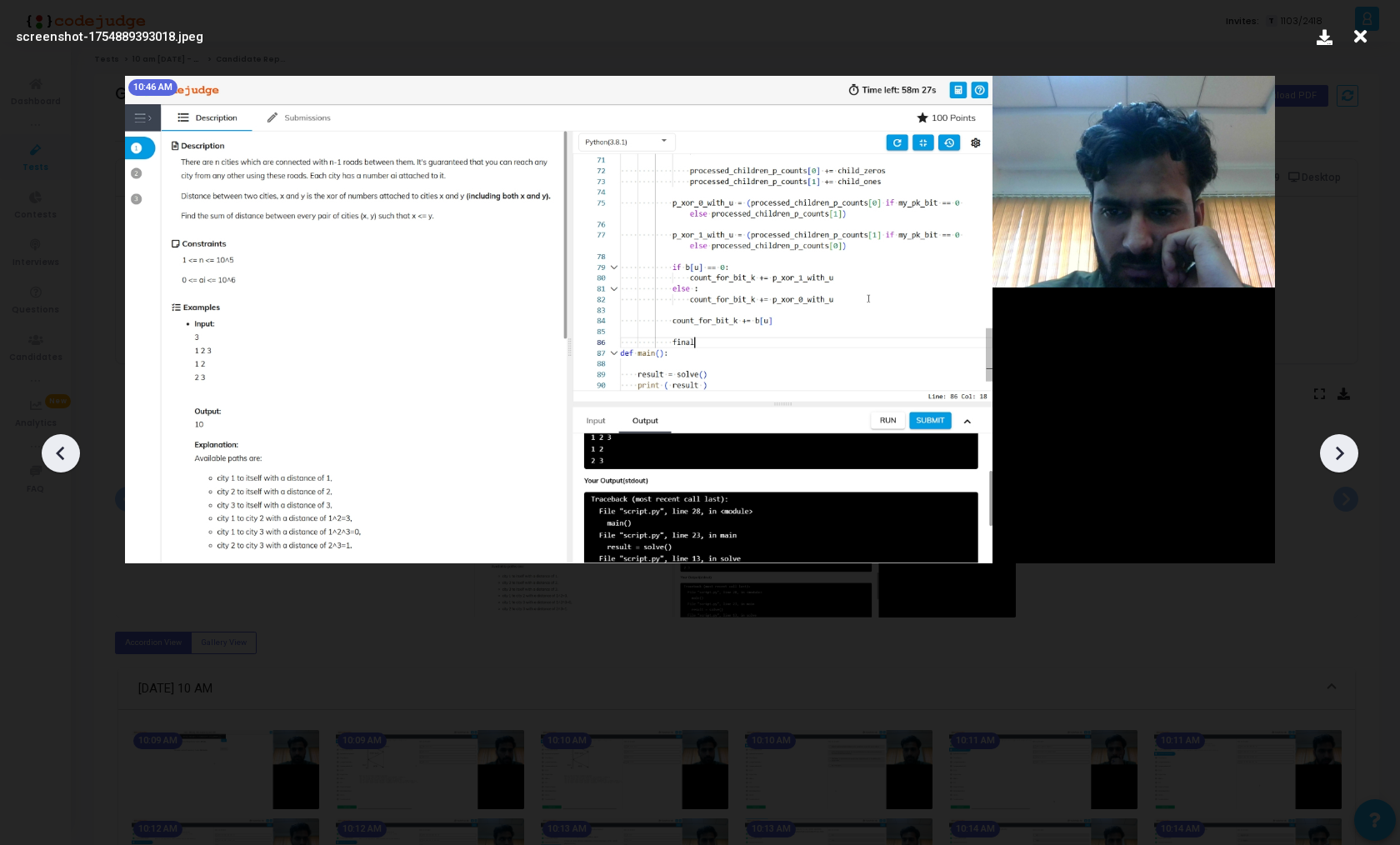
click at [1339, 456] on icon at bounding box center [1340, 453] width 8 height 14
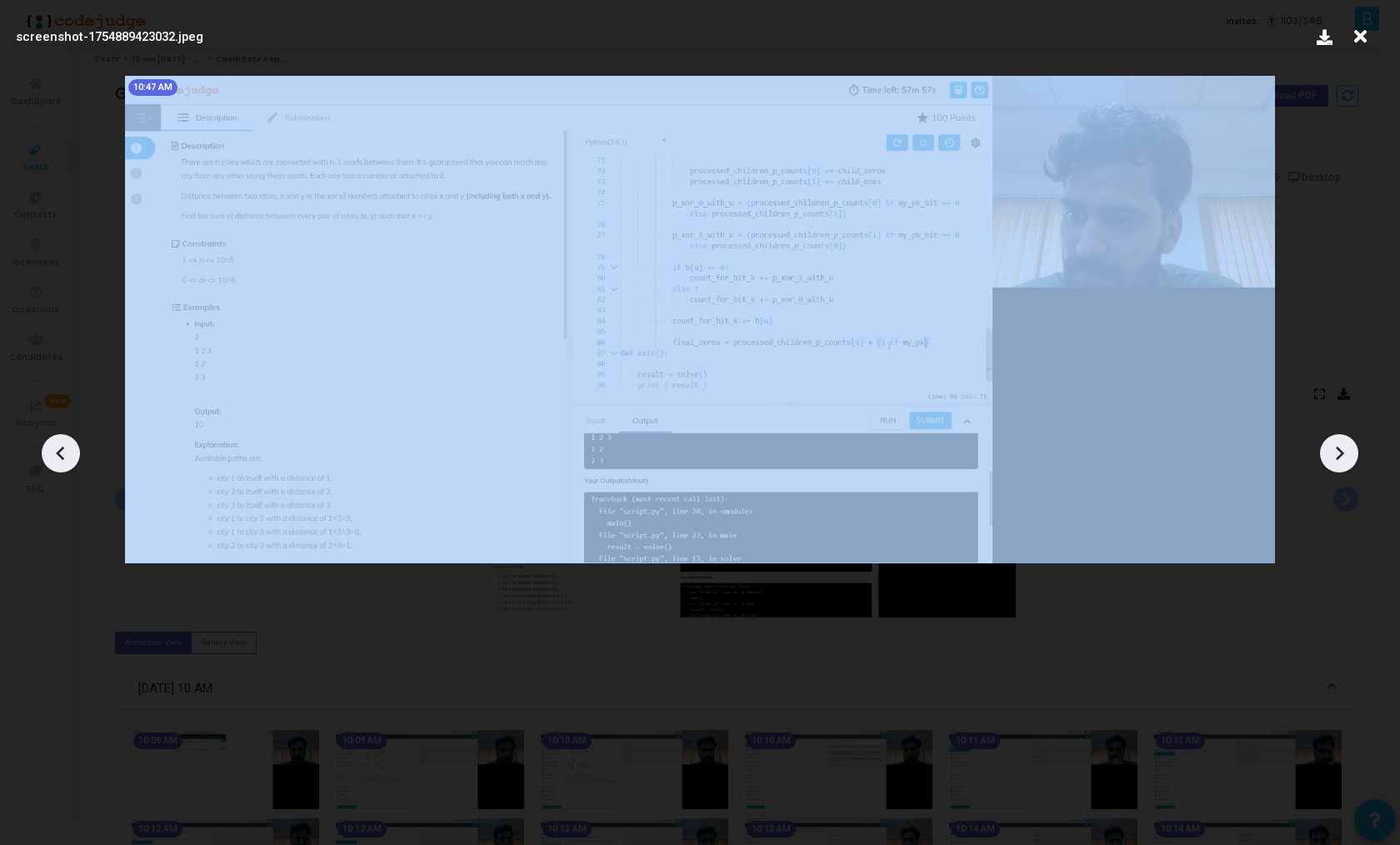
click at [1339, 456] on icon at bounding box center [1340, 453] width 8 height 14
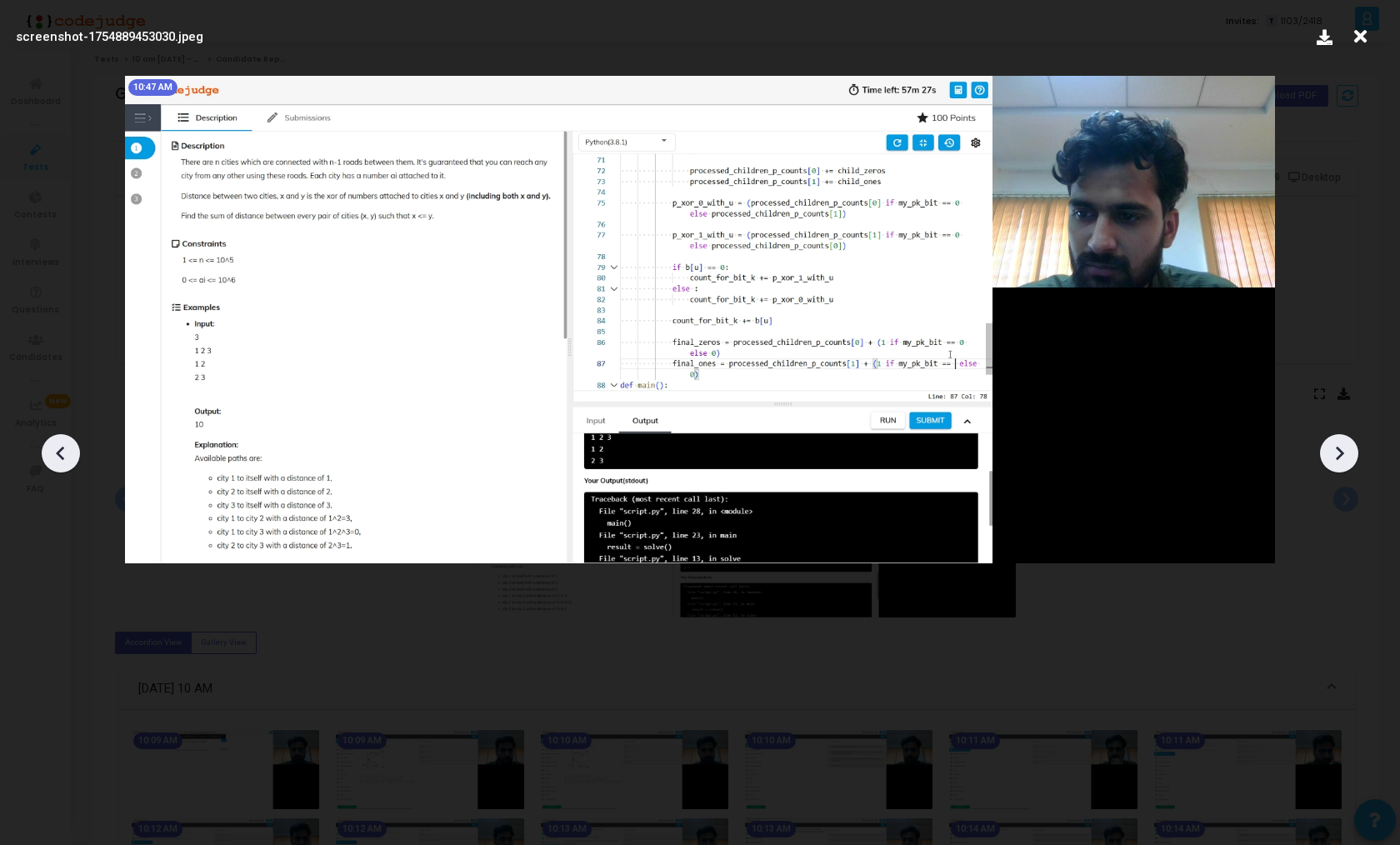
click at [1339, 456] on icon at bounding box center [1340, 453] width 8 height 14
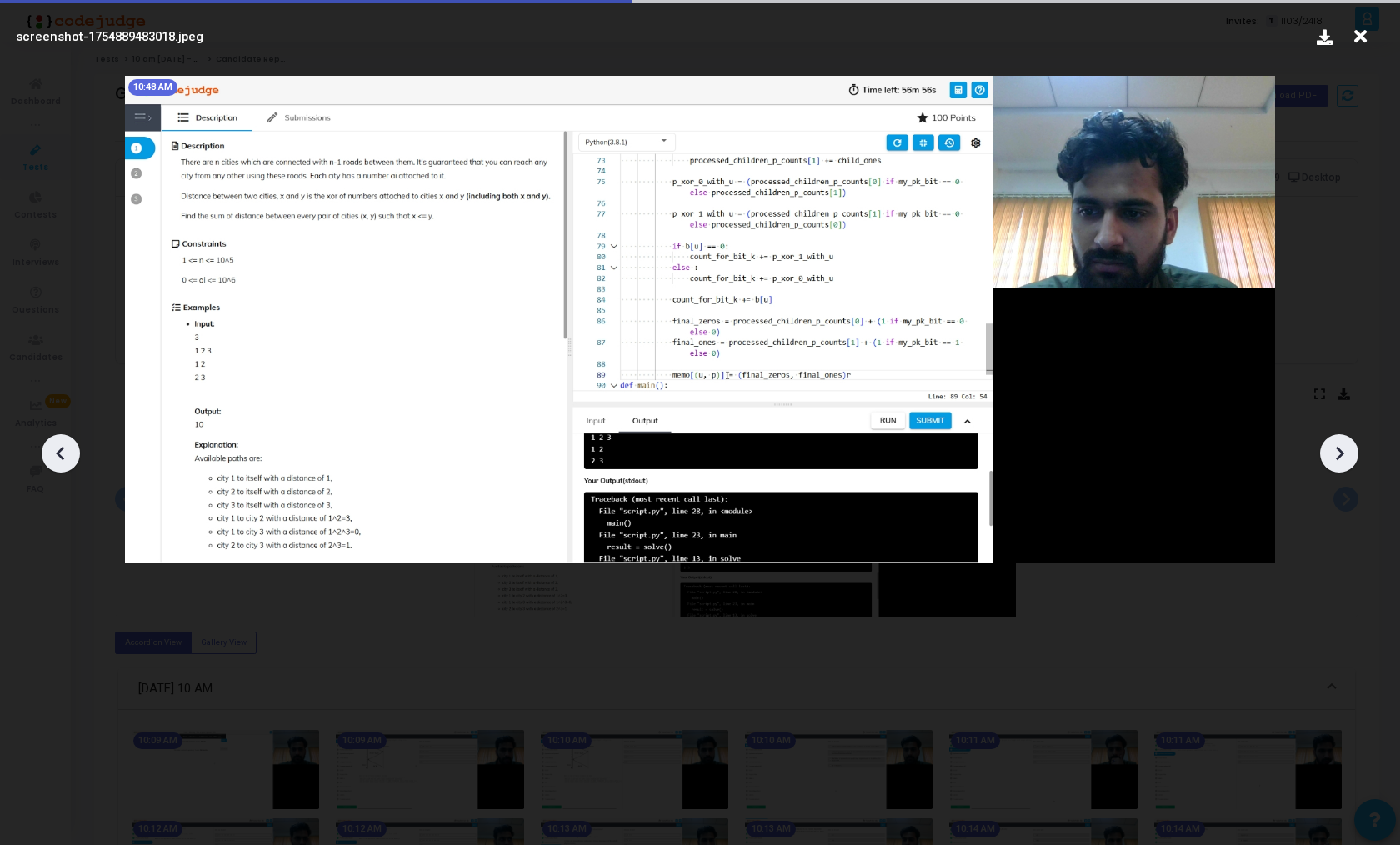
click at [1339, 456] on icon at bounding box center [1340, 453] width 8 height 14
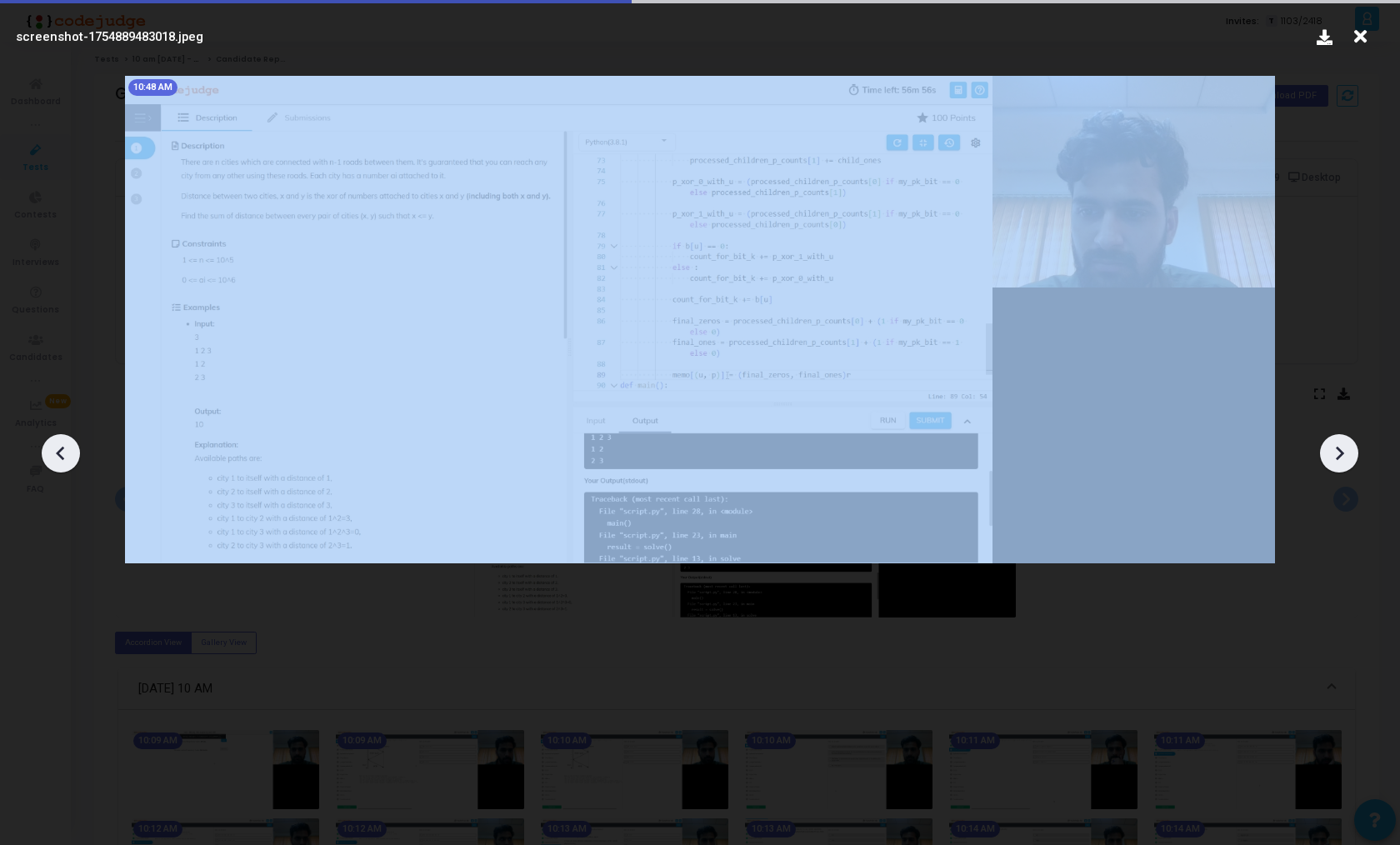
click at [1339, 456] on icon at bounding box center [1340, 453] width 8 height 14
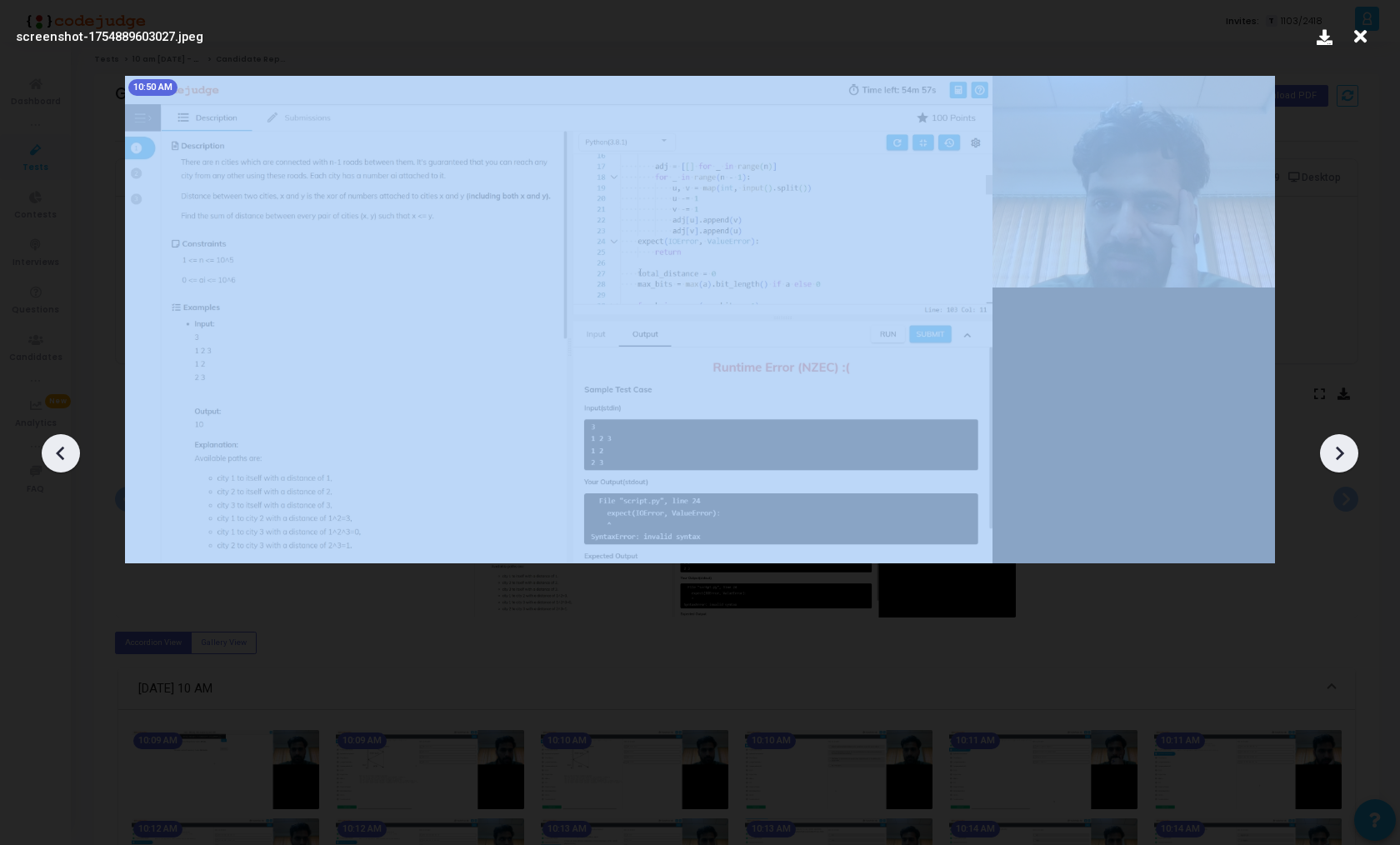
click at [1339, 456] on icon at bounding box center [1340, 453] width 8 height 14
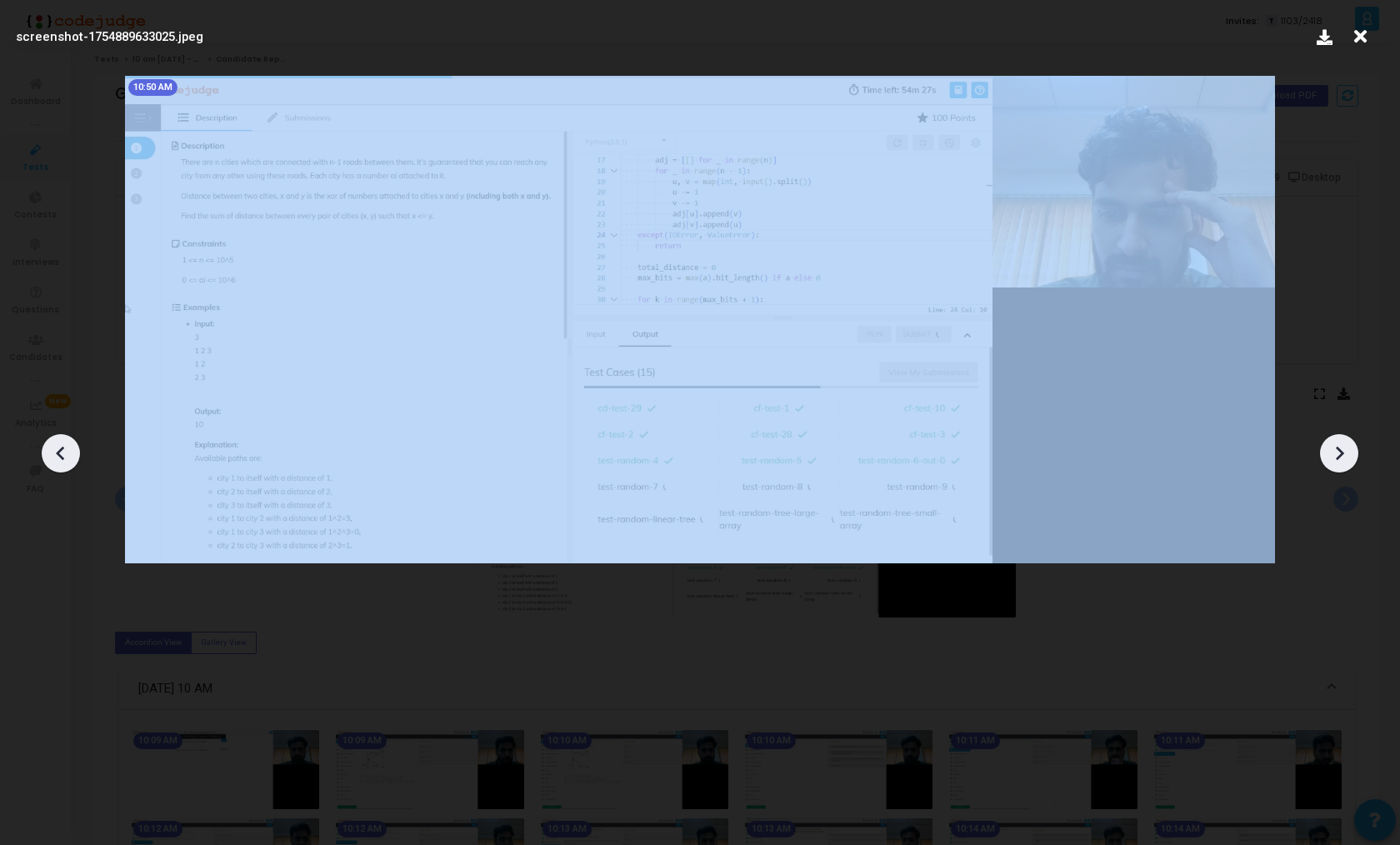
click at [1339, 456] on icon at bounding box center [1340, 453] width 8 height 14
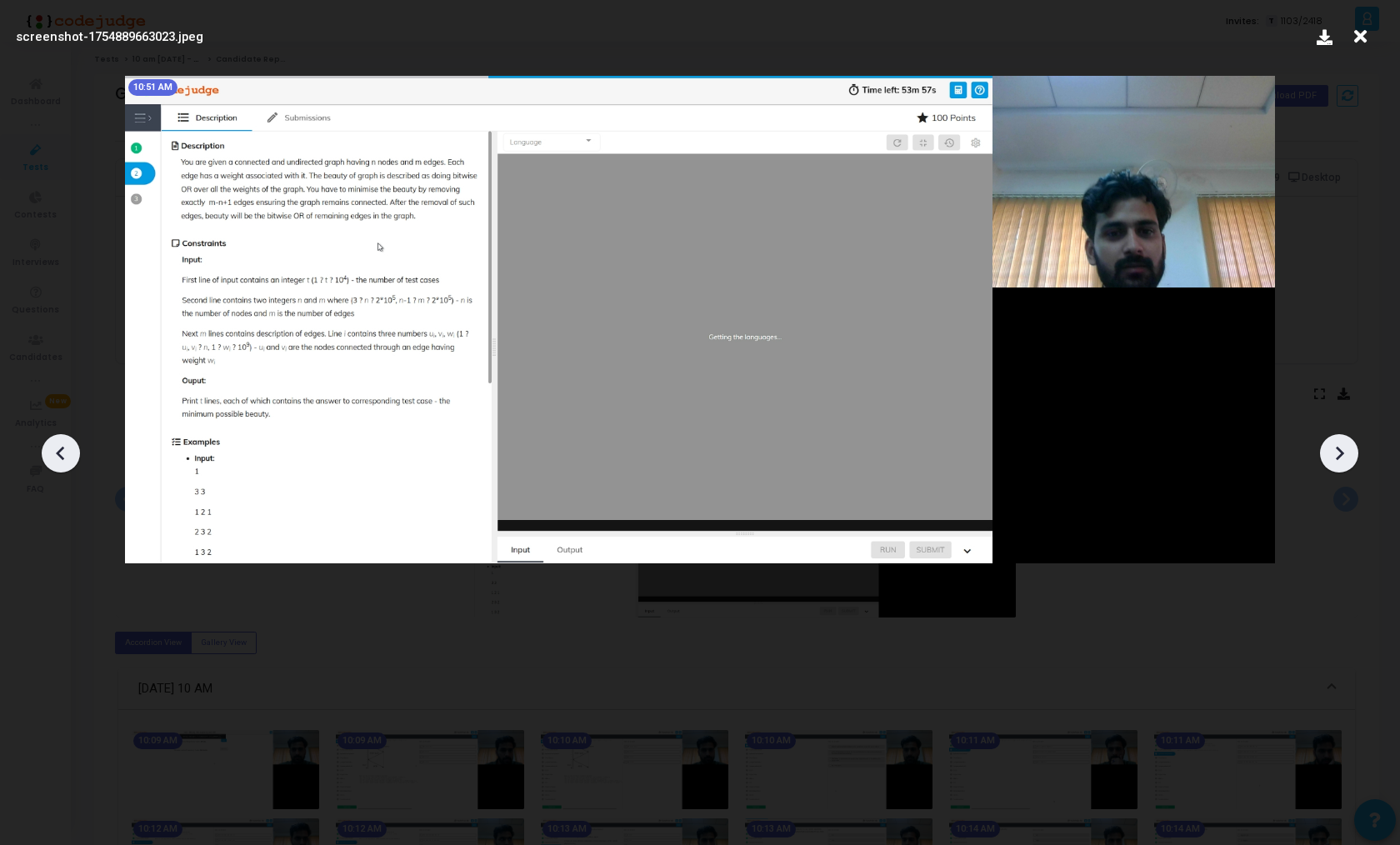
click at [67, 436] on div at bounding box center [60, 452] width 38 height 38
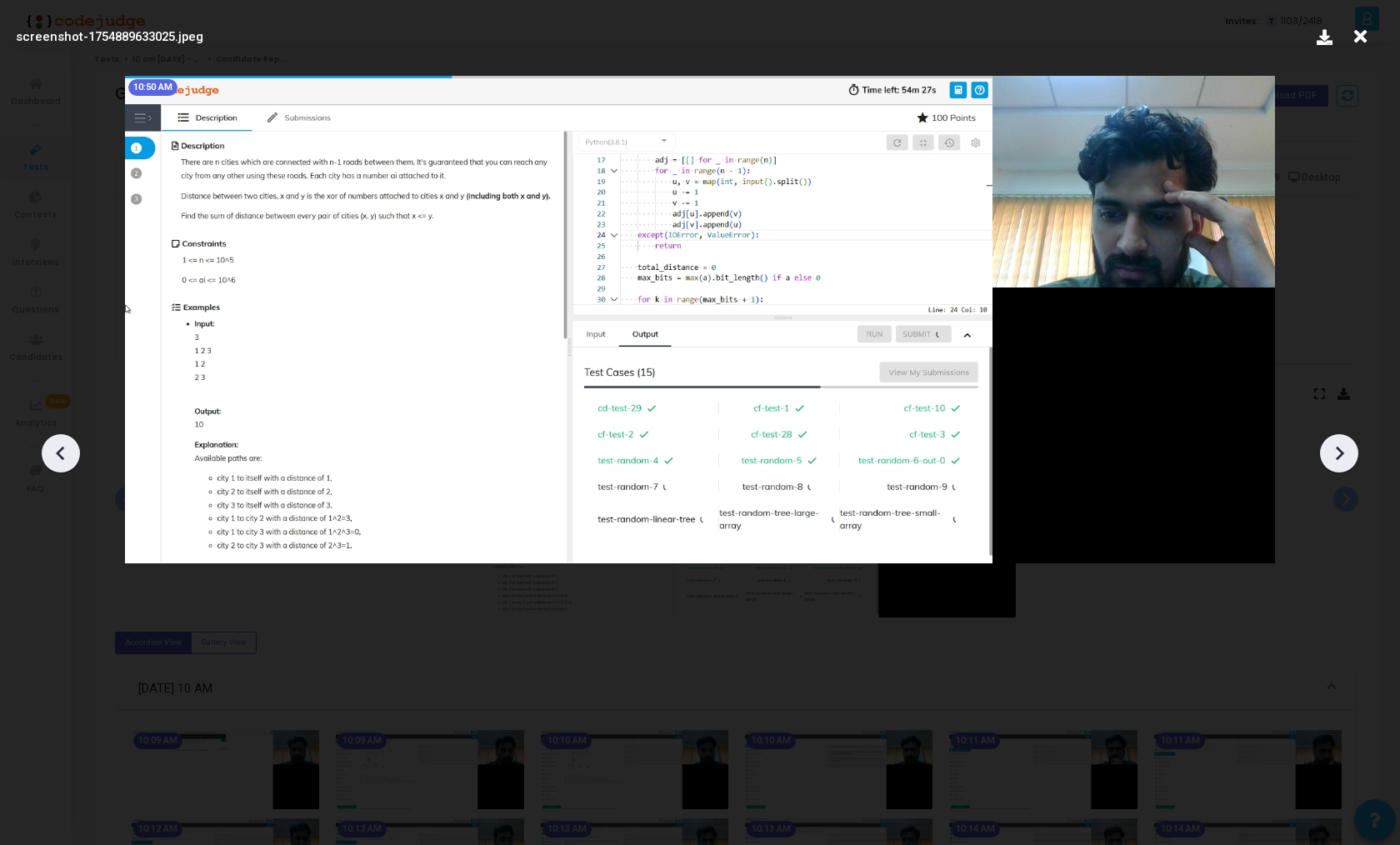
click at [1349, 458] on icon at bounding box center [1339, 453] width 25 height 25
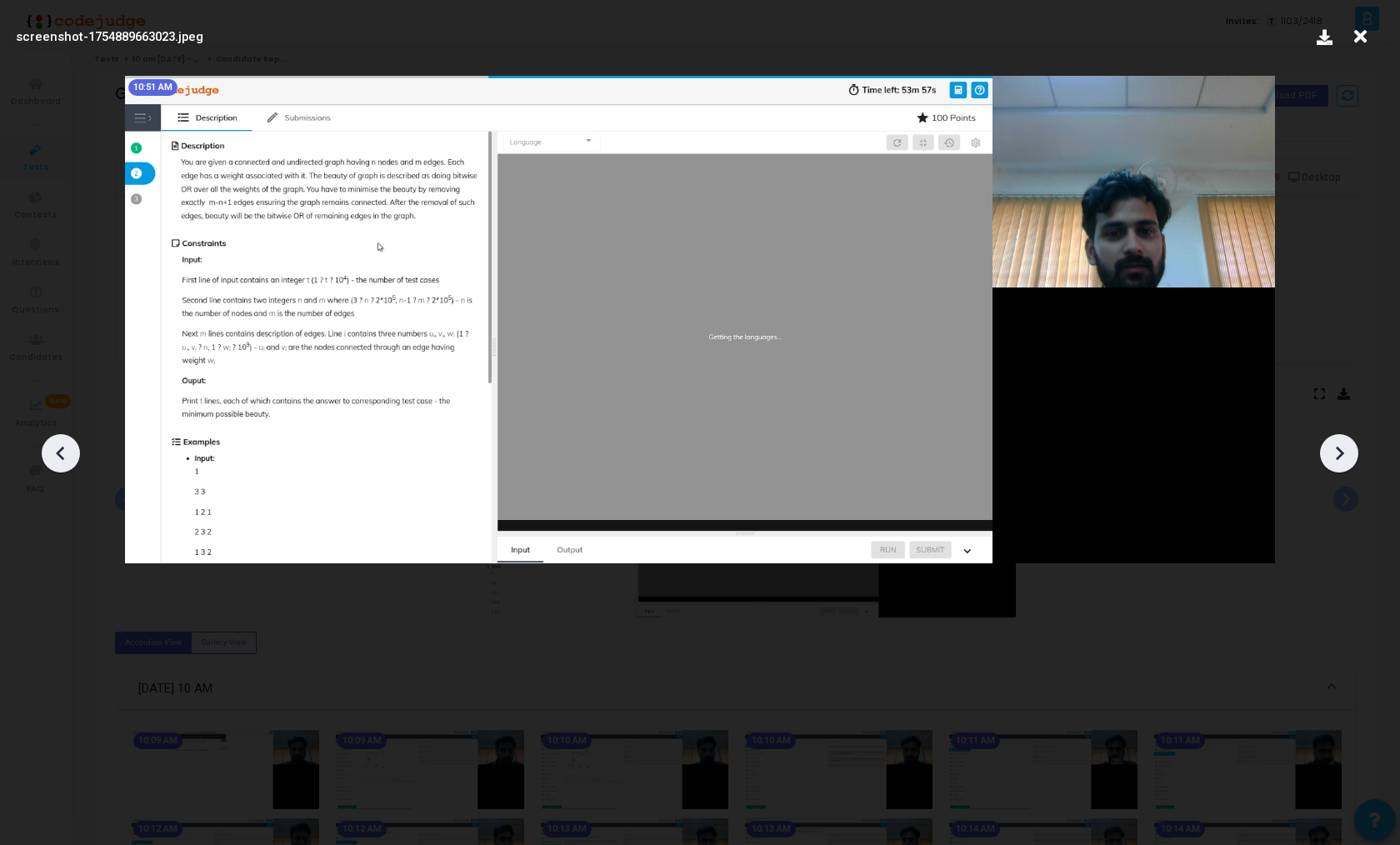
click at [1349, 458] on icon at bounding box center [1339, 453] width 25 height 25
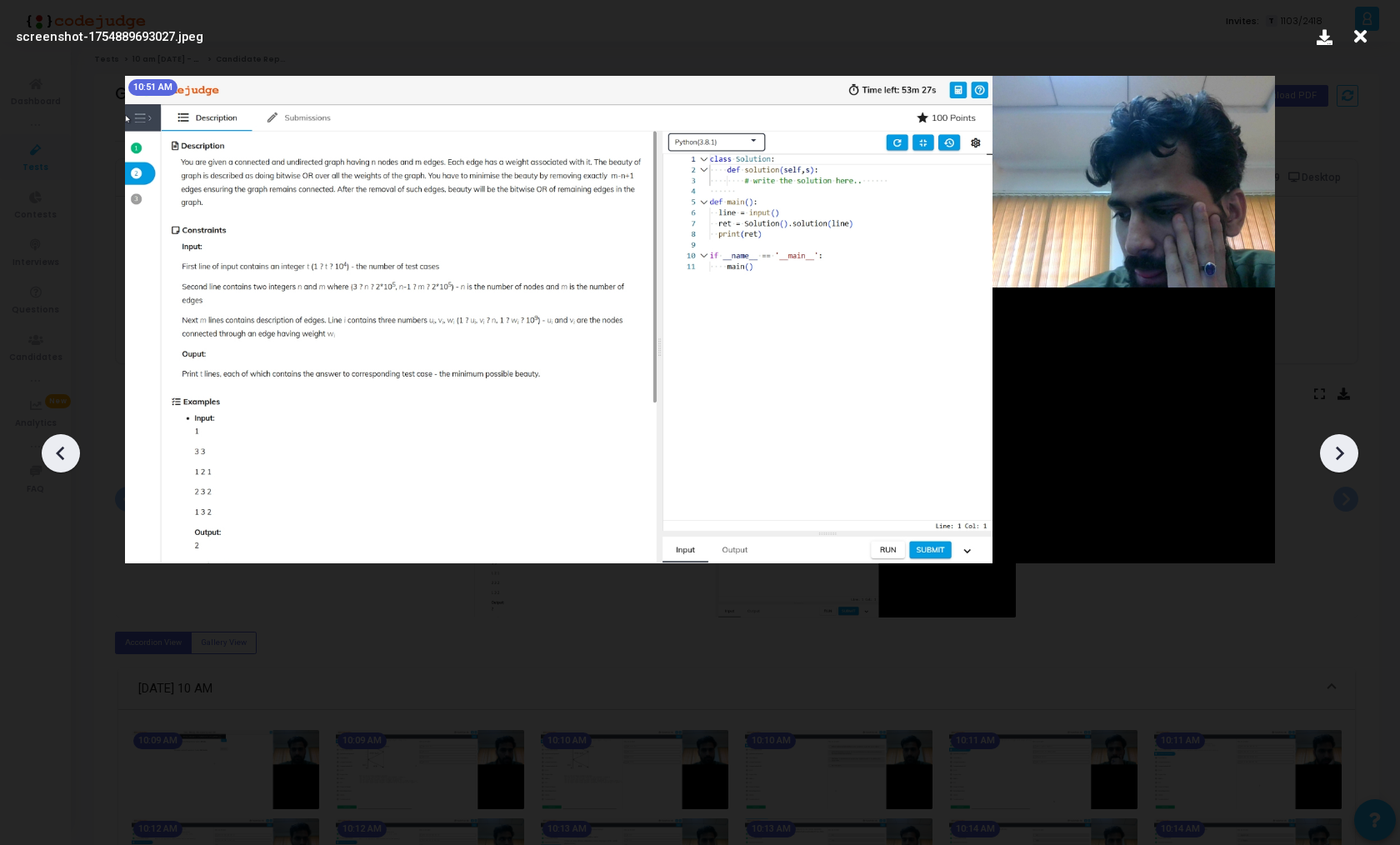
click at [1349, 458] on icon at bounding box center [1339, 453] width 25 height 25
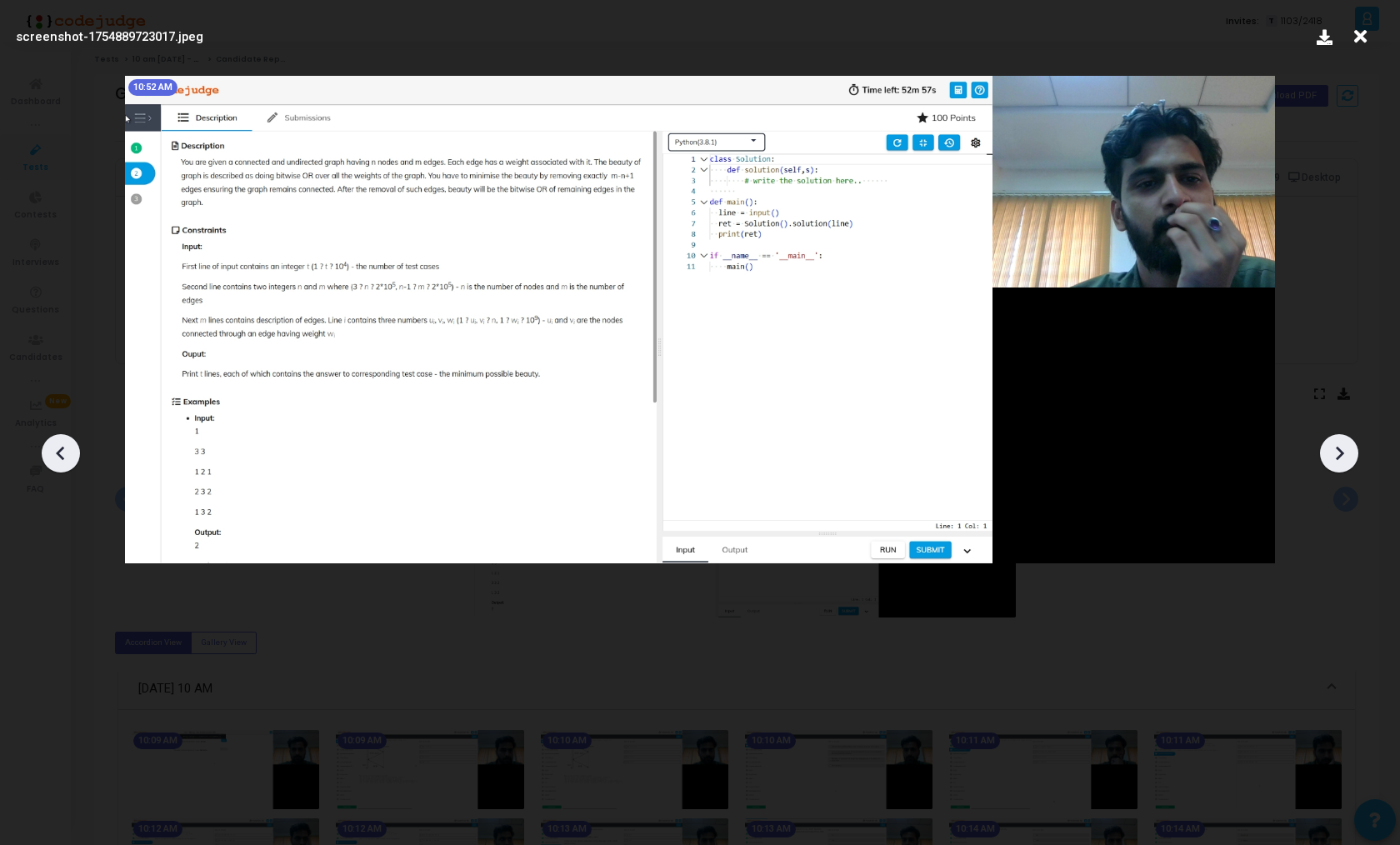
click at [1349, 458] on icon at bounding box center [1339, 453] width 25 height 25
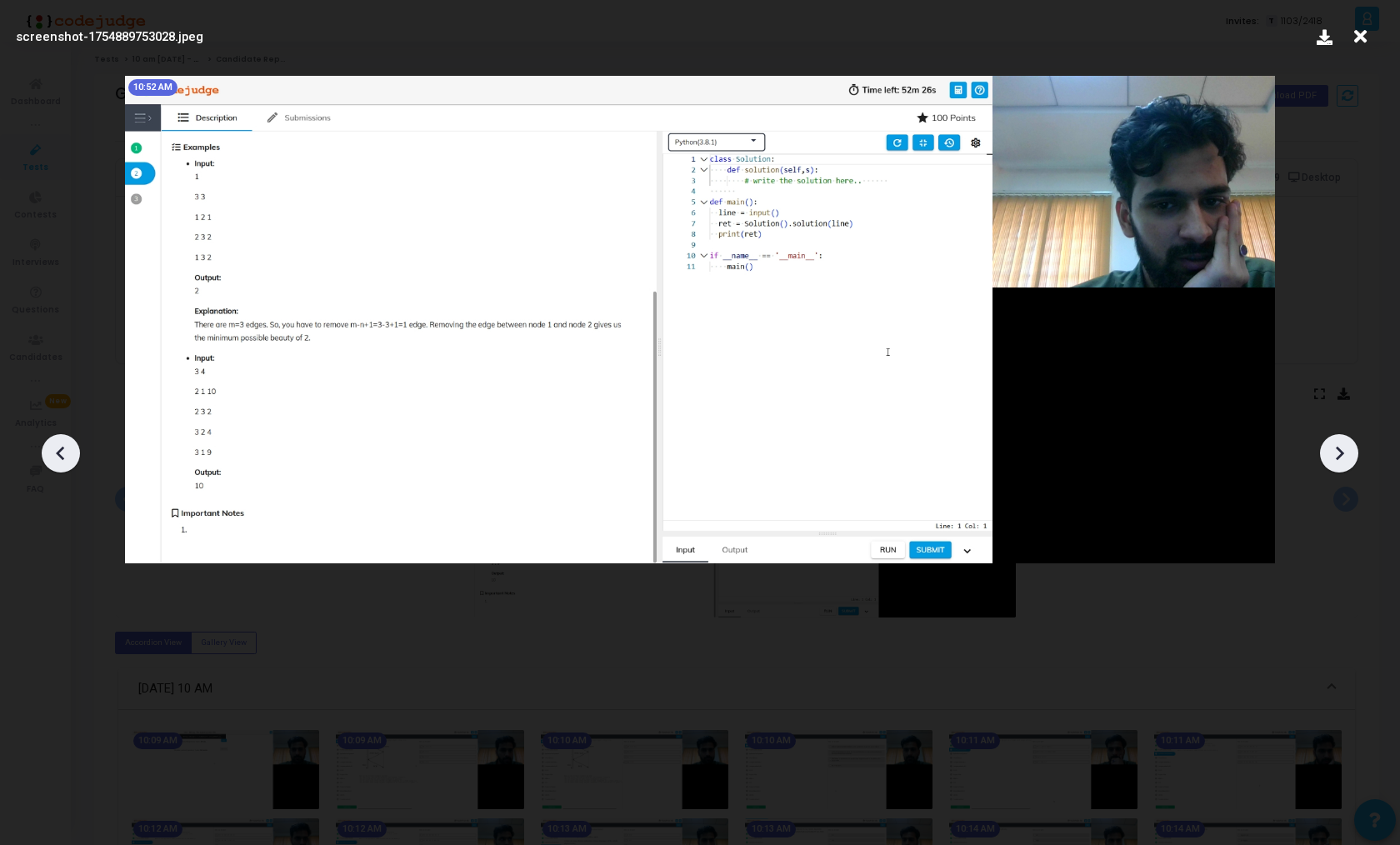
click at [1349, 458] on icon at bounding box center [1339, 453] width 25 height 25
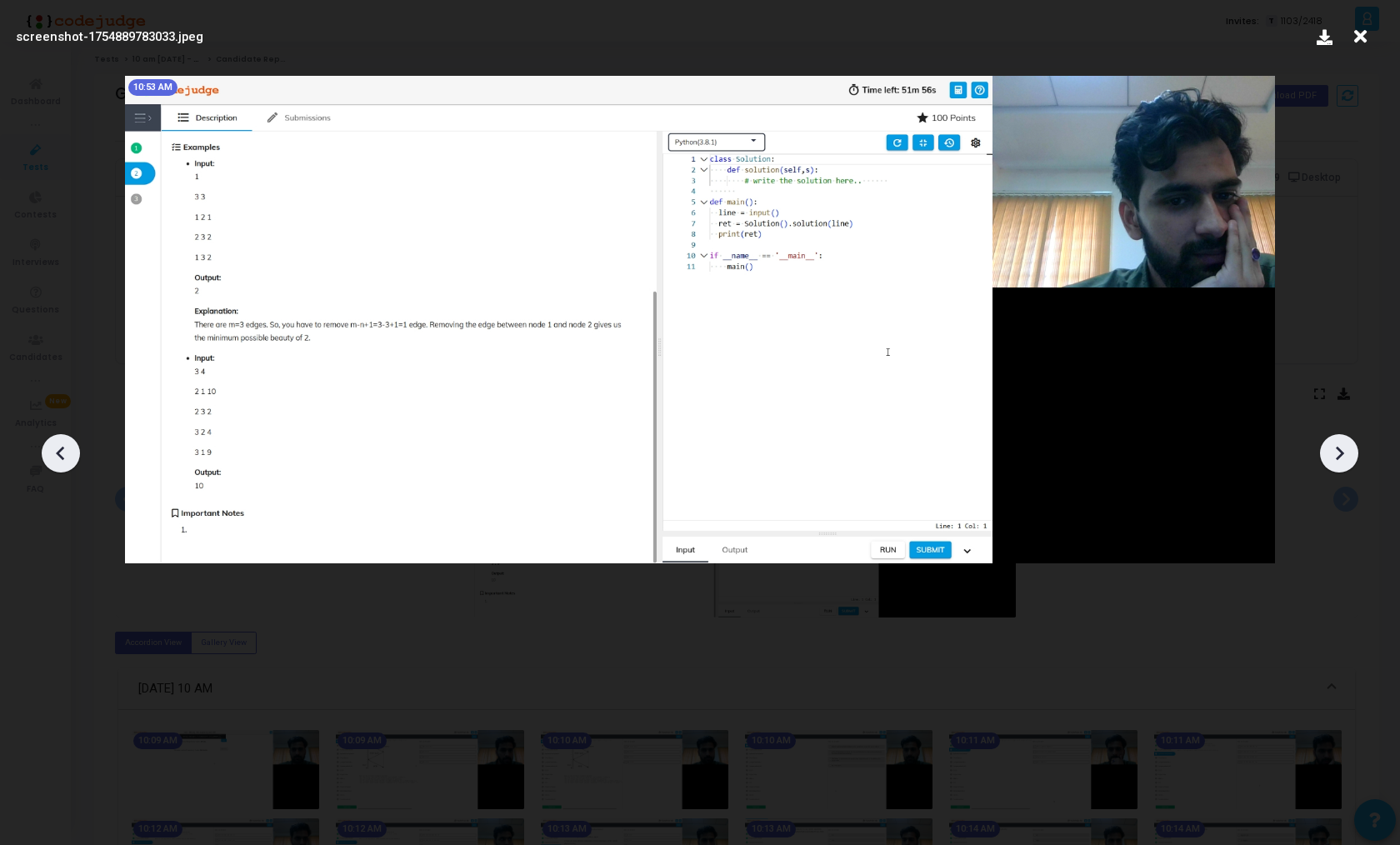
click at [1349, 458] on icon at bounding box center [1339, 453] width 25 height 25
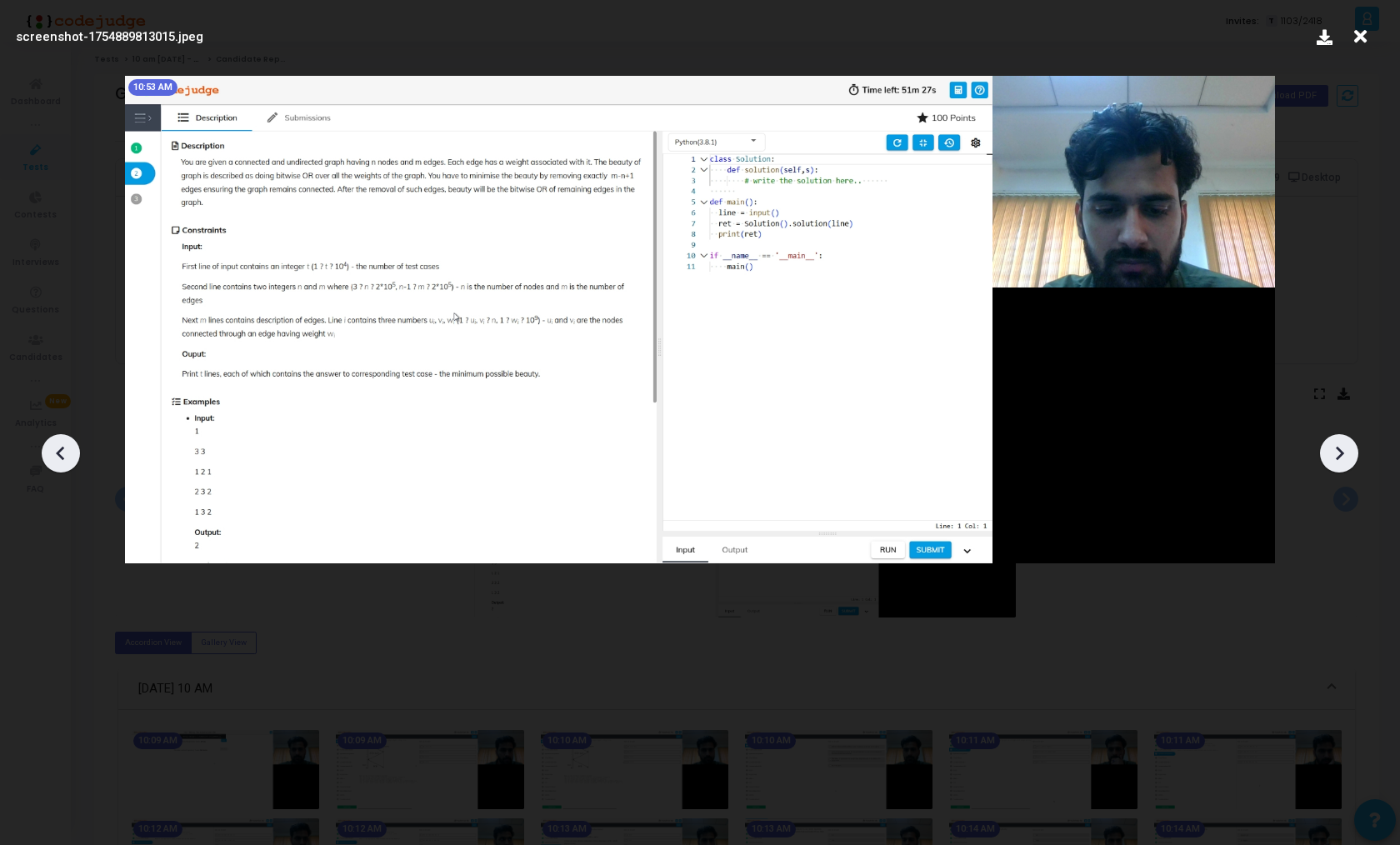
click at [1349, 458] on icon at bounding box center [1339, 453] width 25 height 25
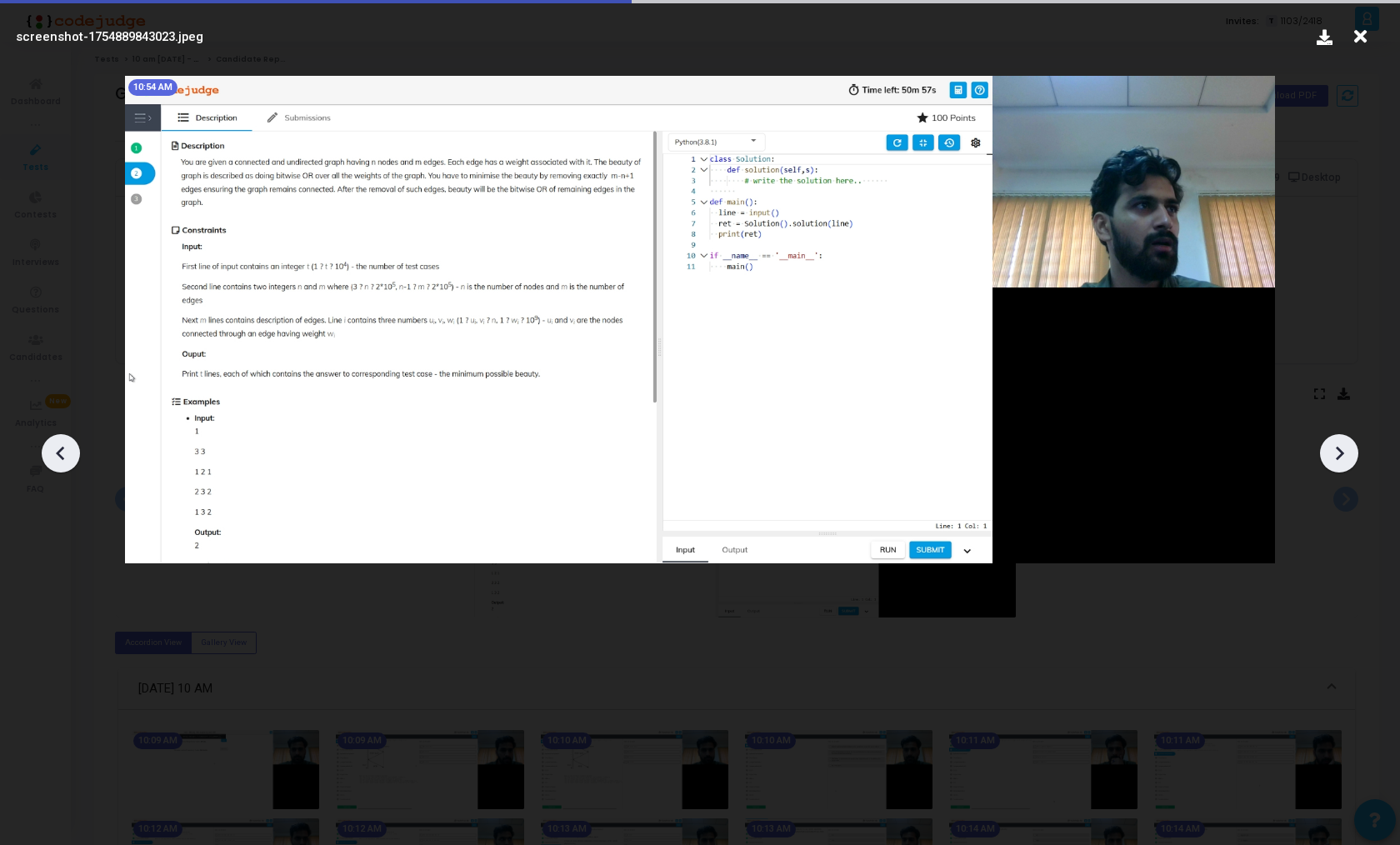
click at [1349, 458] on icon at bounding box center [1339, 453] width 25 height 25
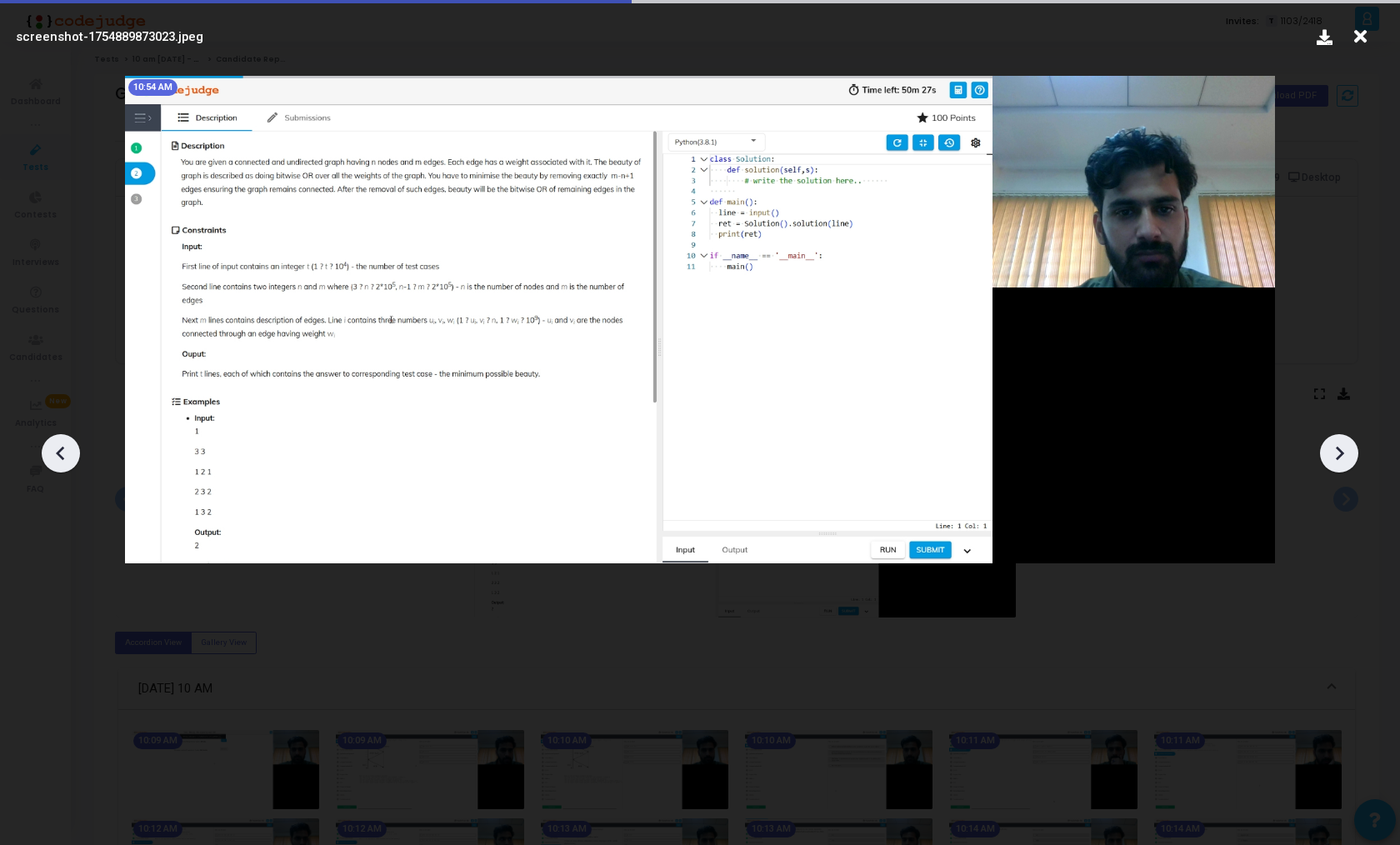
click at [1349, 458] on icon at bounding box center [1339, 453] width 25 height 25
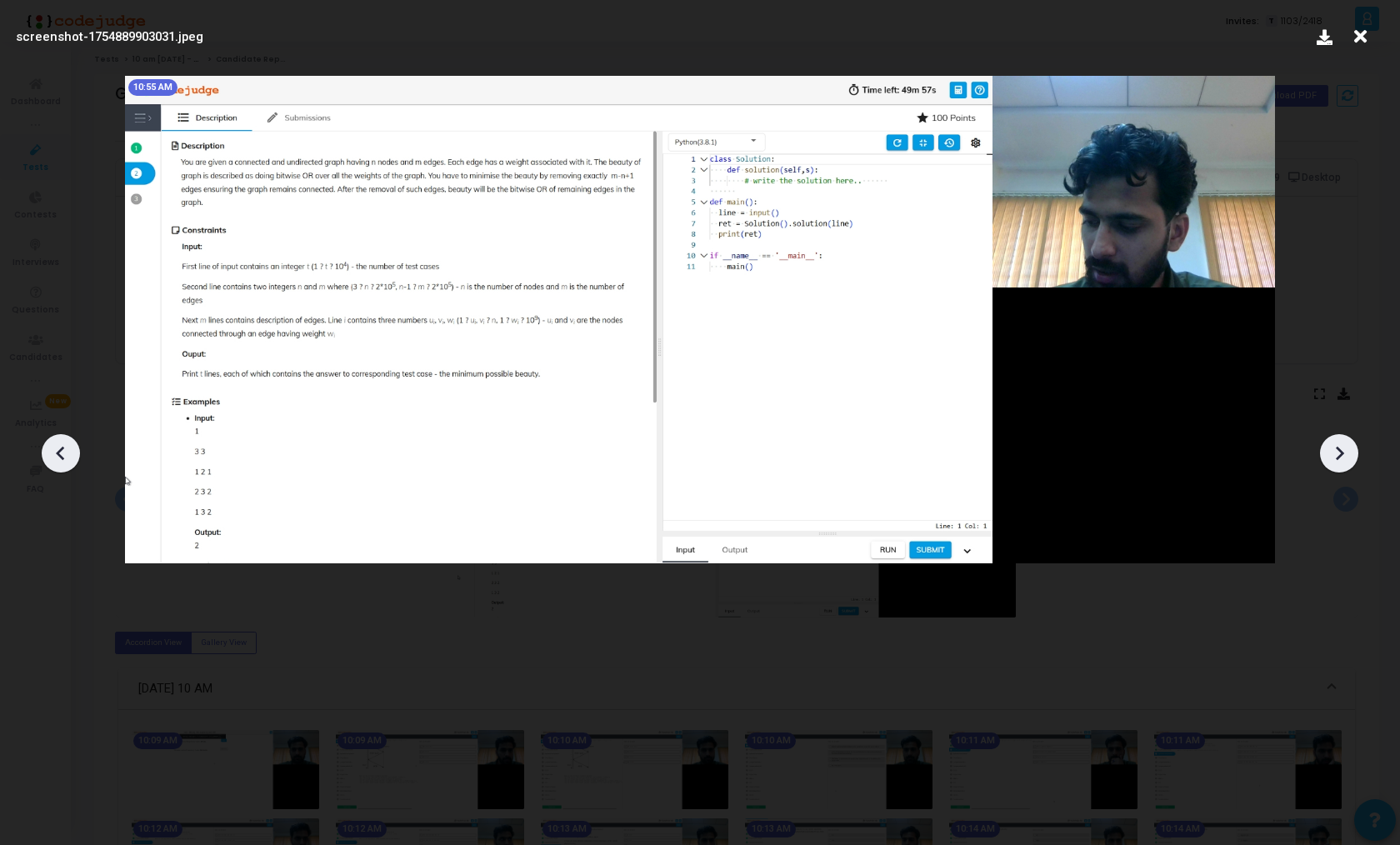
click at [1349, 458] on icon at bounding box center [1339, 453] width 25 height 25
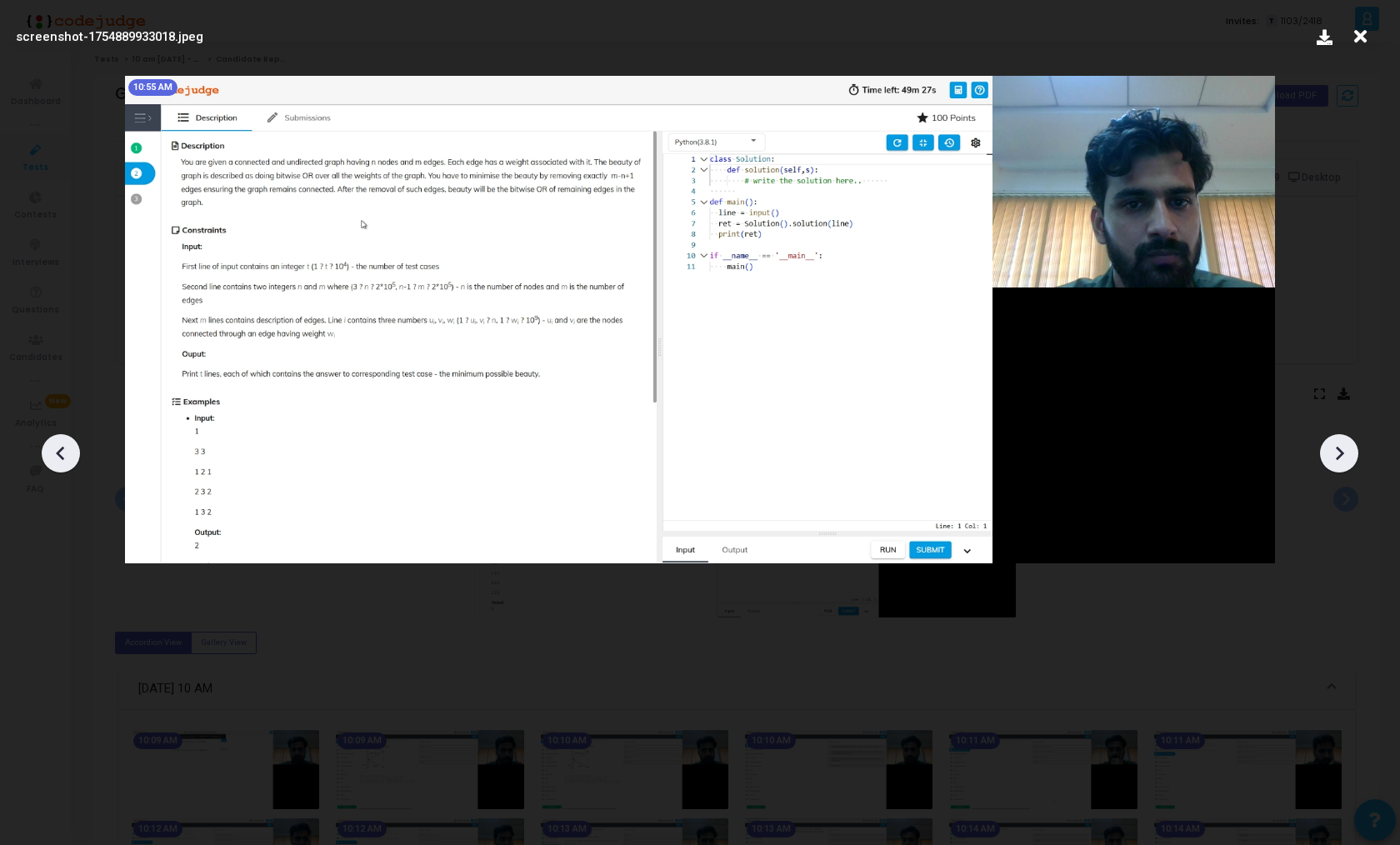
click at [1349, 458] on icon at bounding box center [1339, 453] width 25 height 25
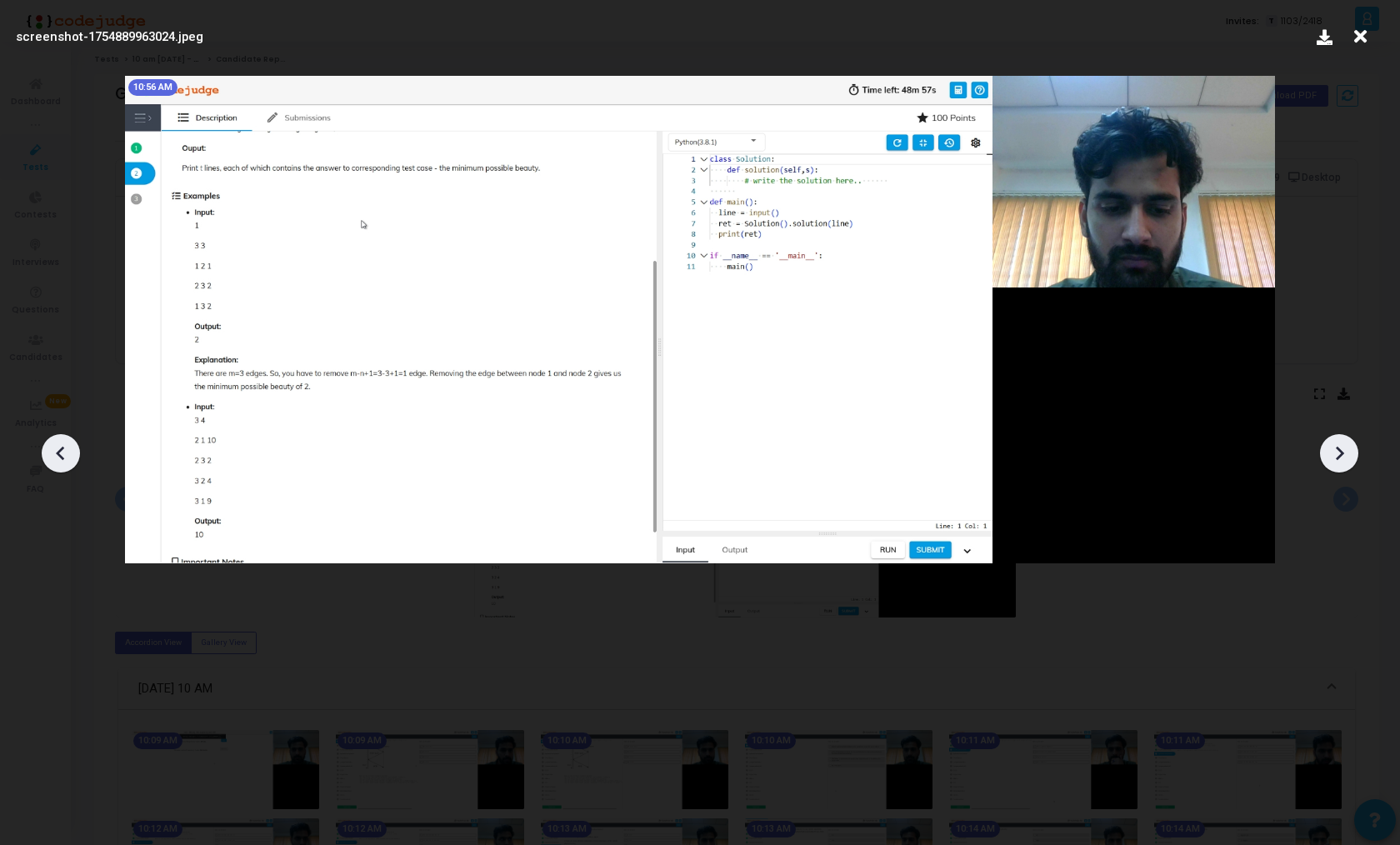
click at [1349, 458] on icon at bounding box center [1339, 453] width 25 height 25
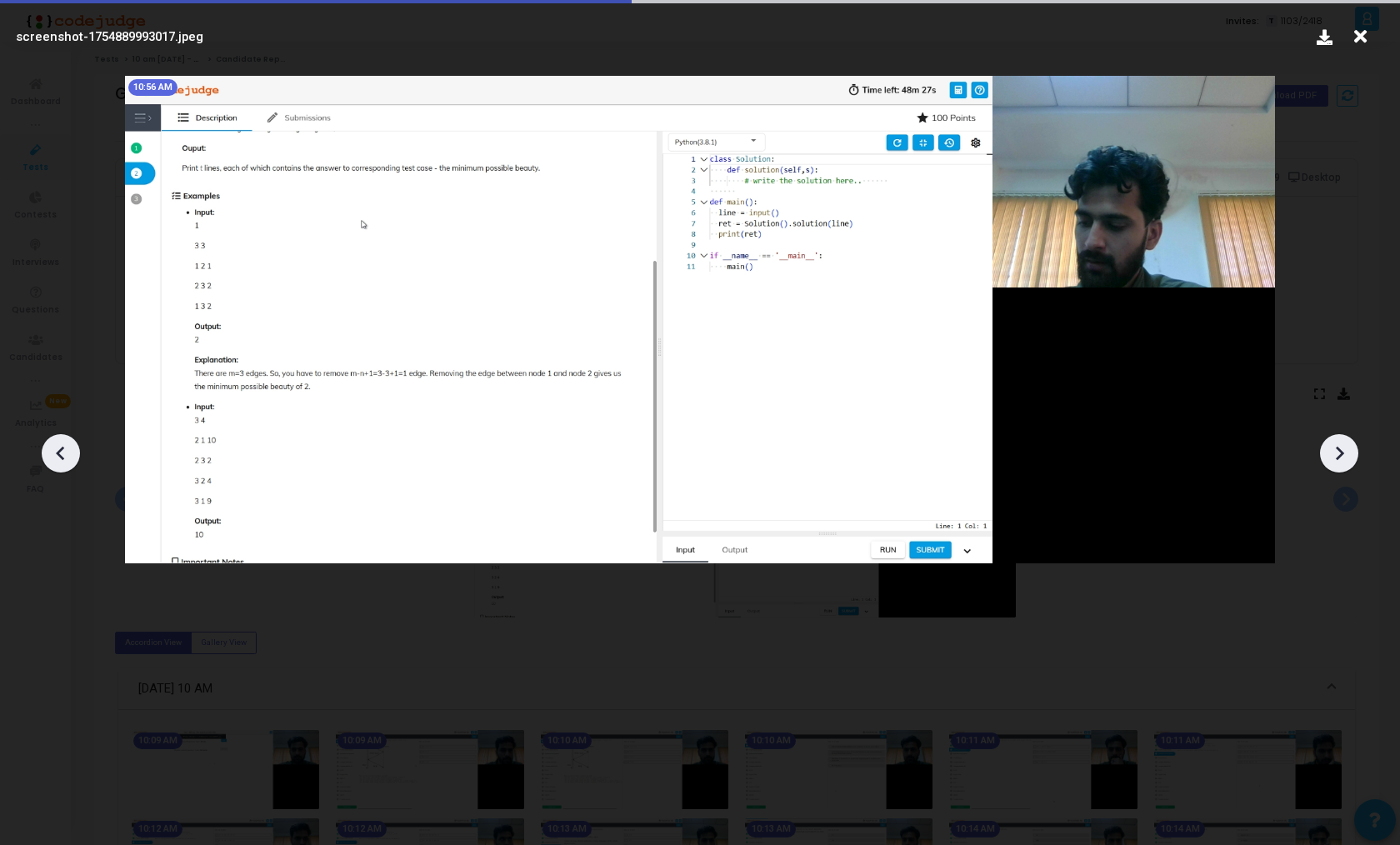
click at [1349, 458] on icon at bounding box center [1339, 453] width 25 height 25
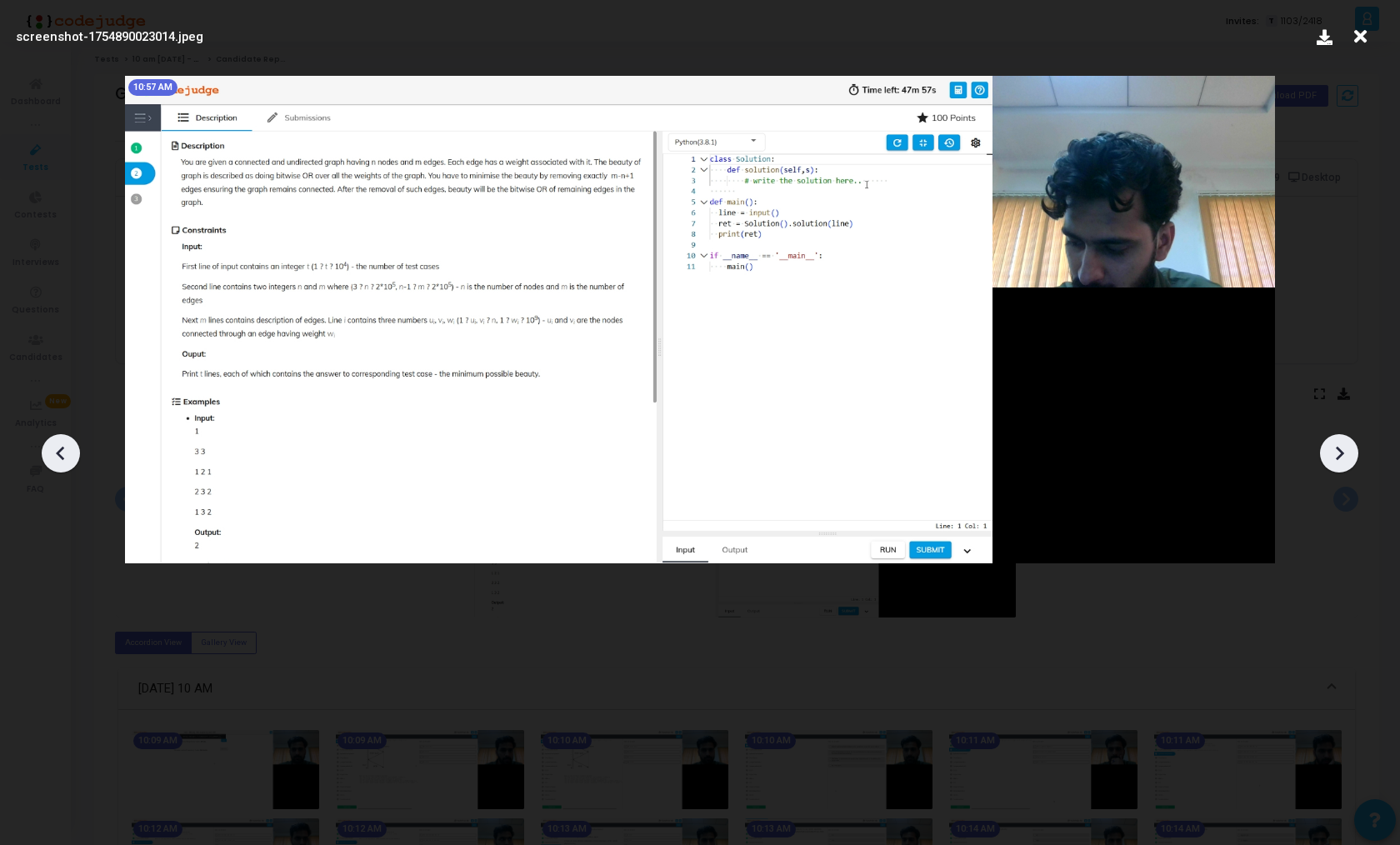
click at [1349, 458] on icon at bounding box center [1339, 453] width 25 height 25
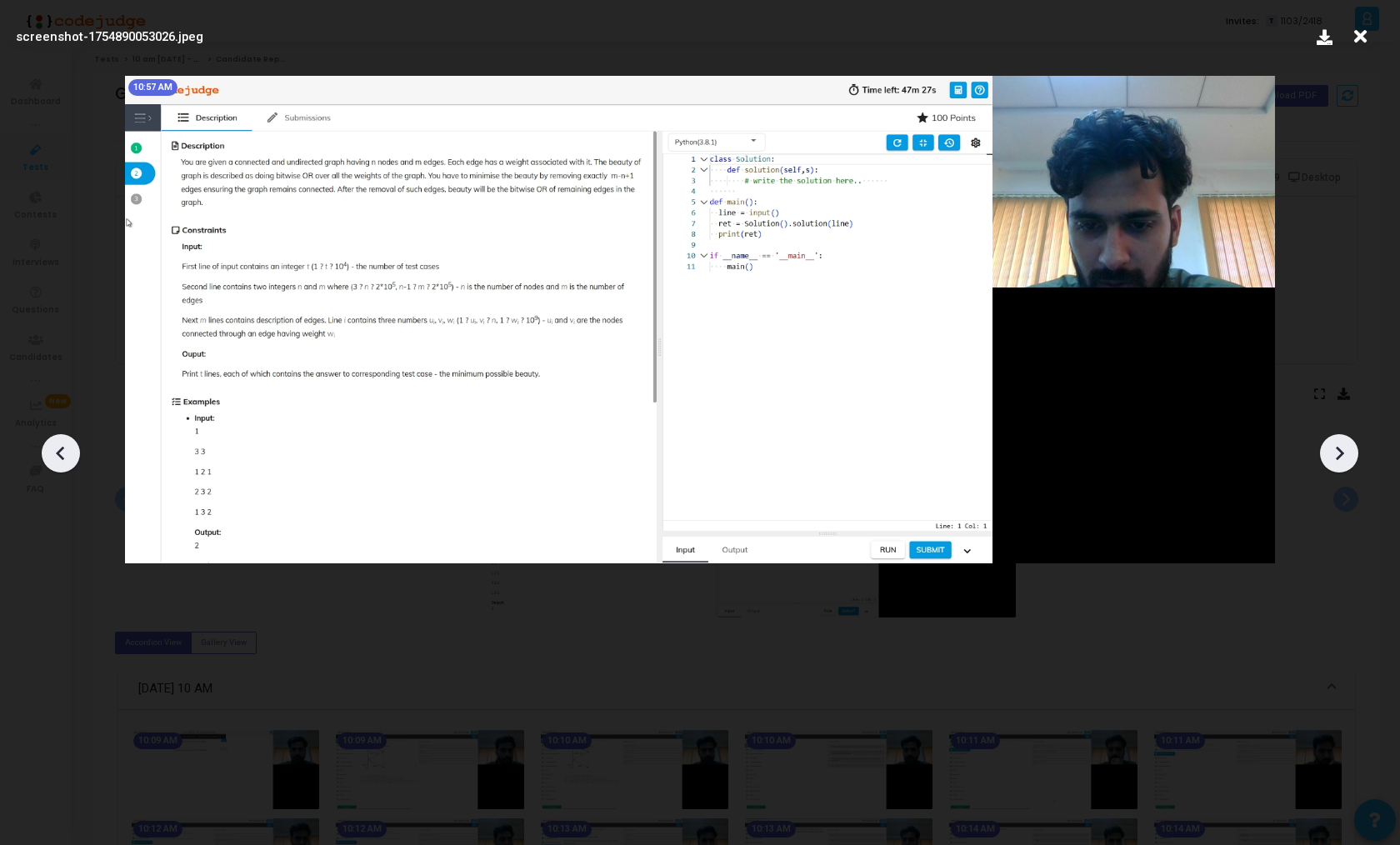
click at [1349, 458] on icon at bounding box center [1339, 453] width 25 height 25
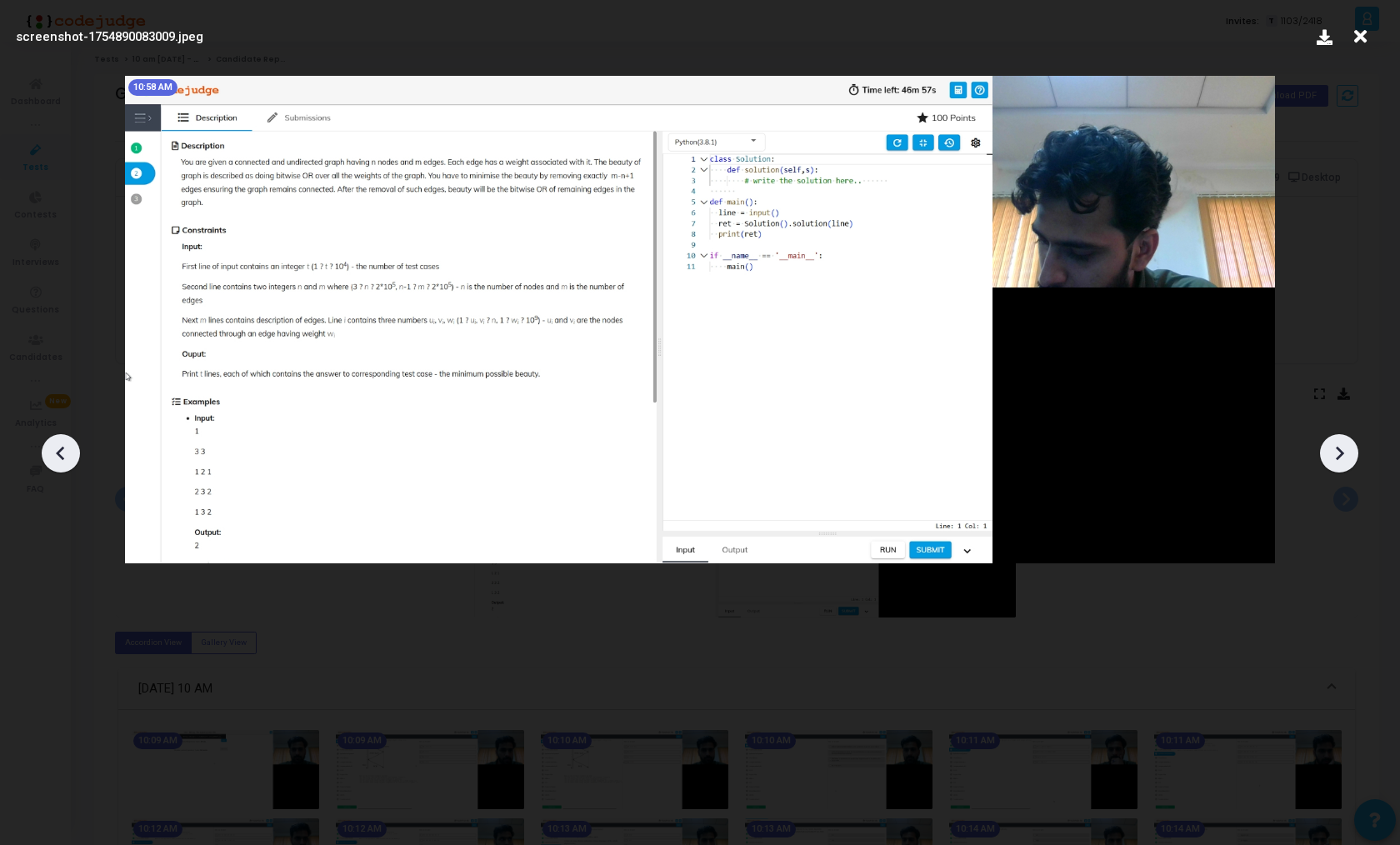
click at [1349, 458] on icon at bounding box center [1339, 453] width 25 height 25
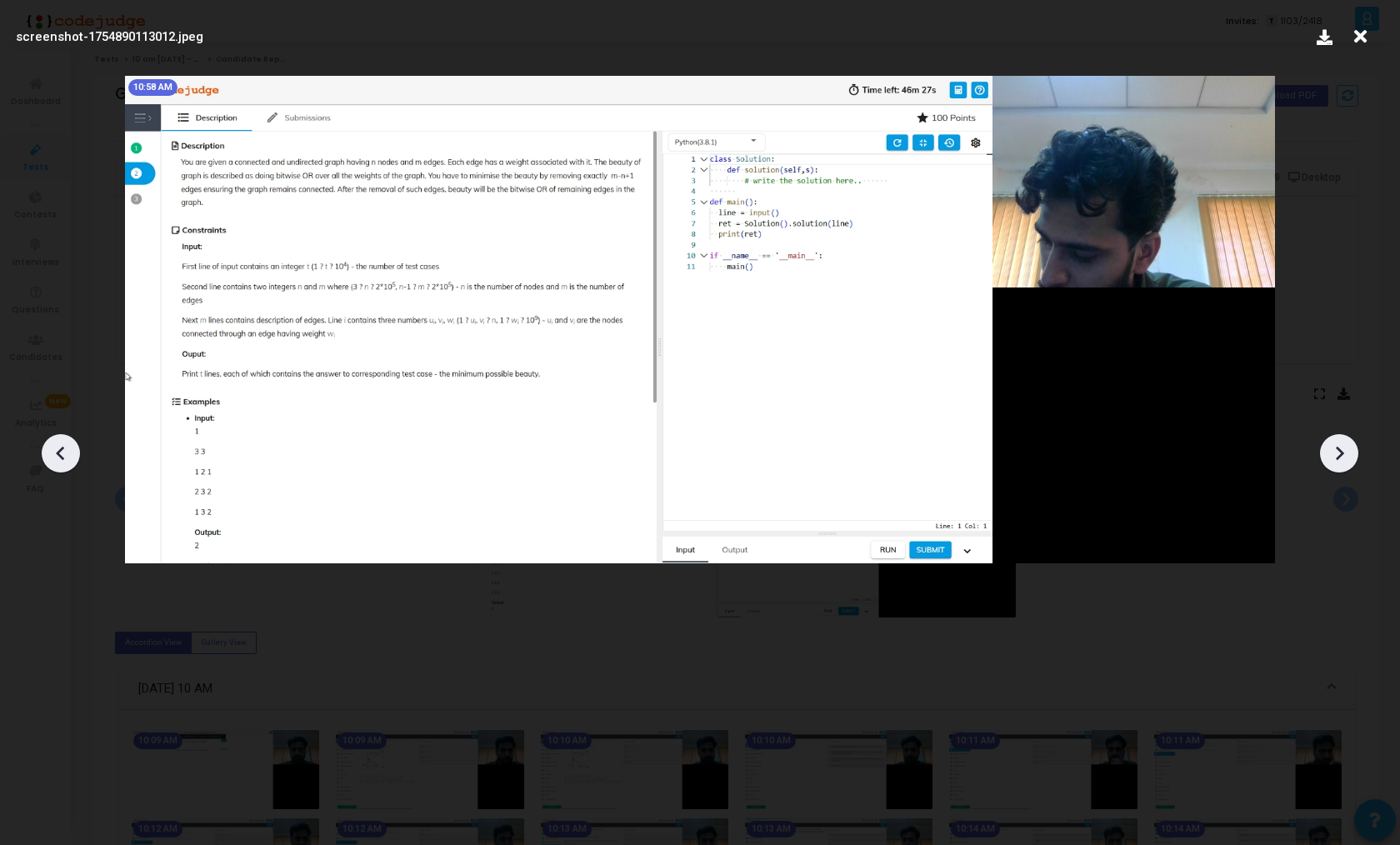
click at [1349, 458] on icon at bounding box center [1339, 453] width 25 height 25
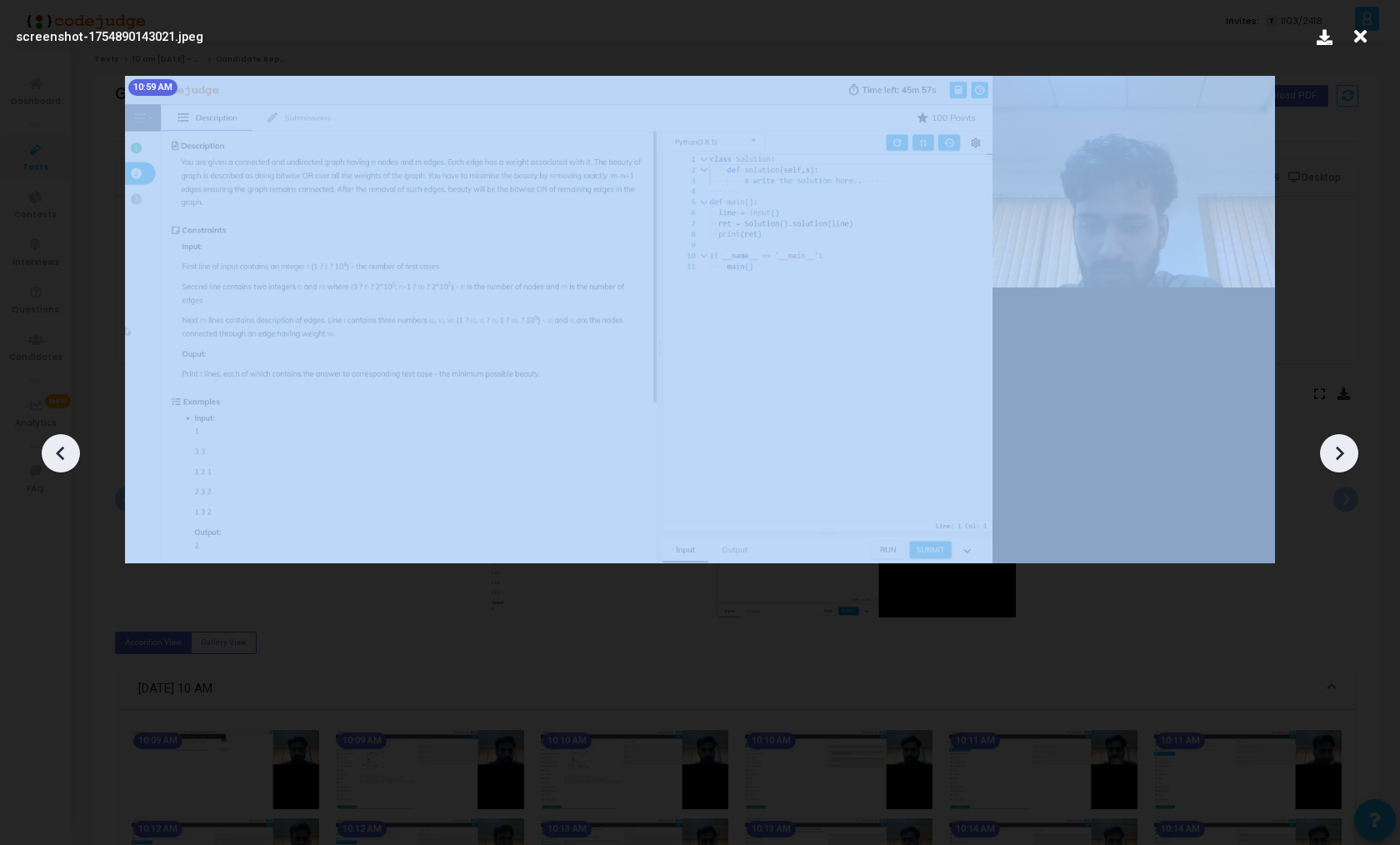
click at [1349, 458] on icon at bounding box center [1339, 453] width 25 height 25
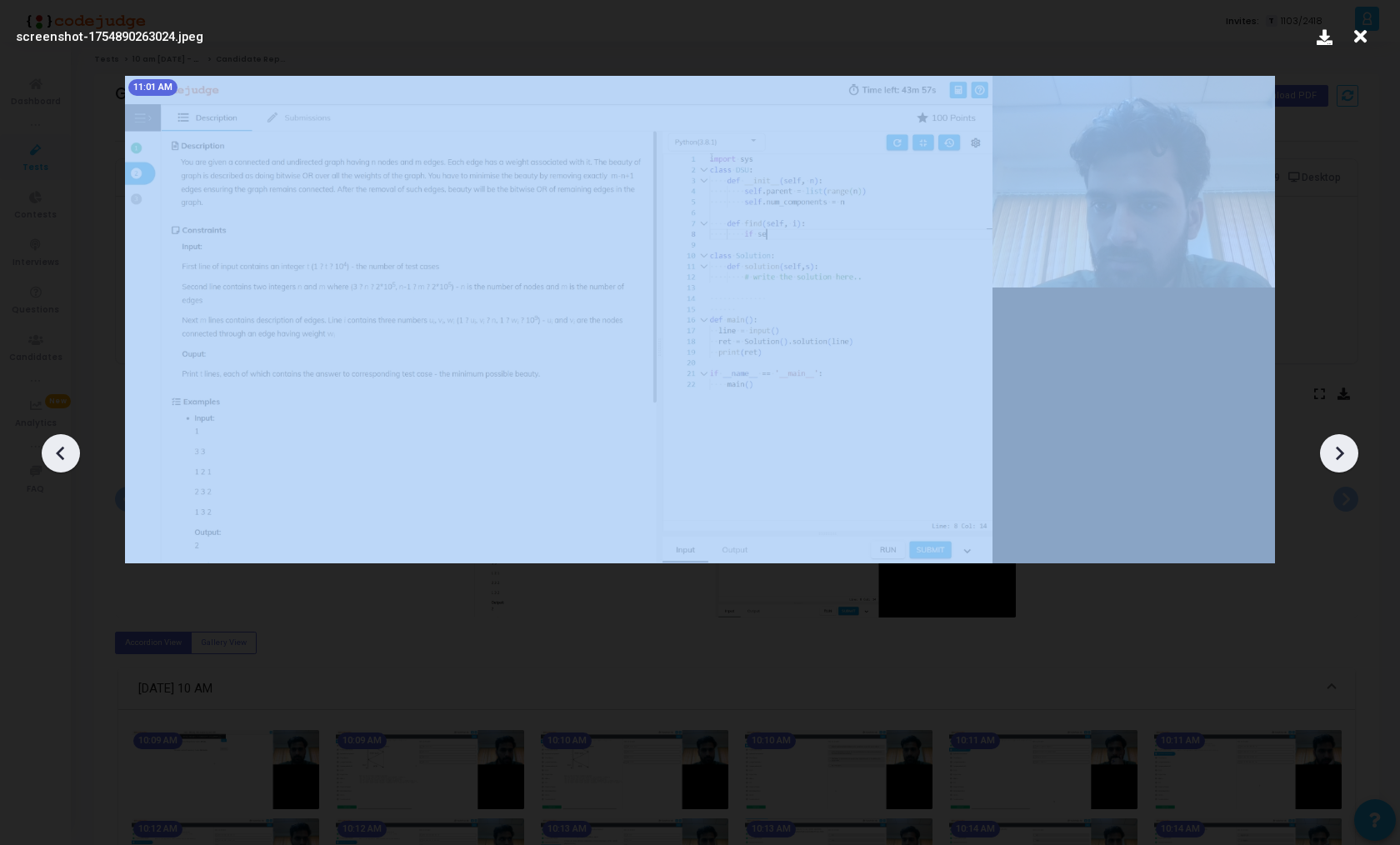
click at [1349, 458] on icon at bounding box center [1339, 453] width 25 height 25
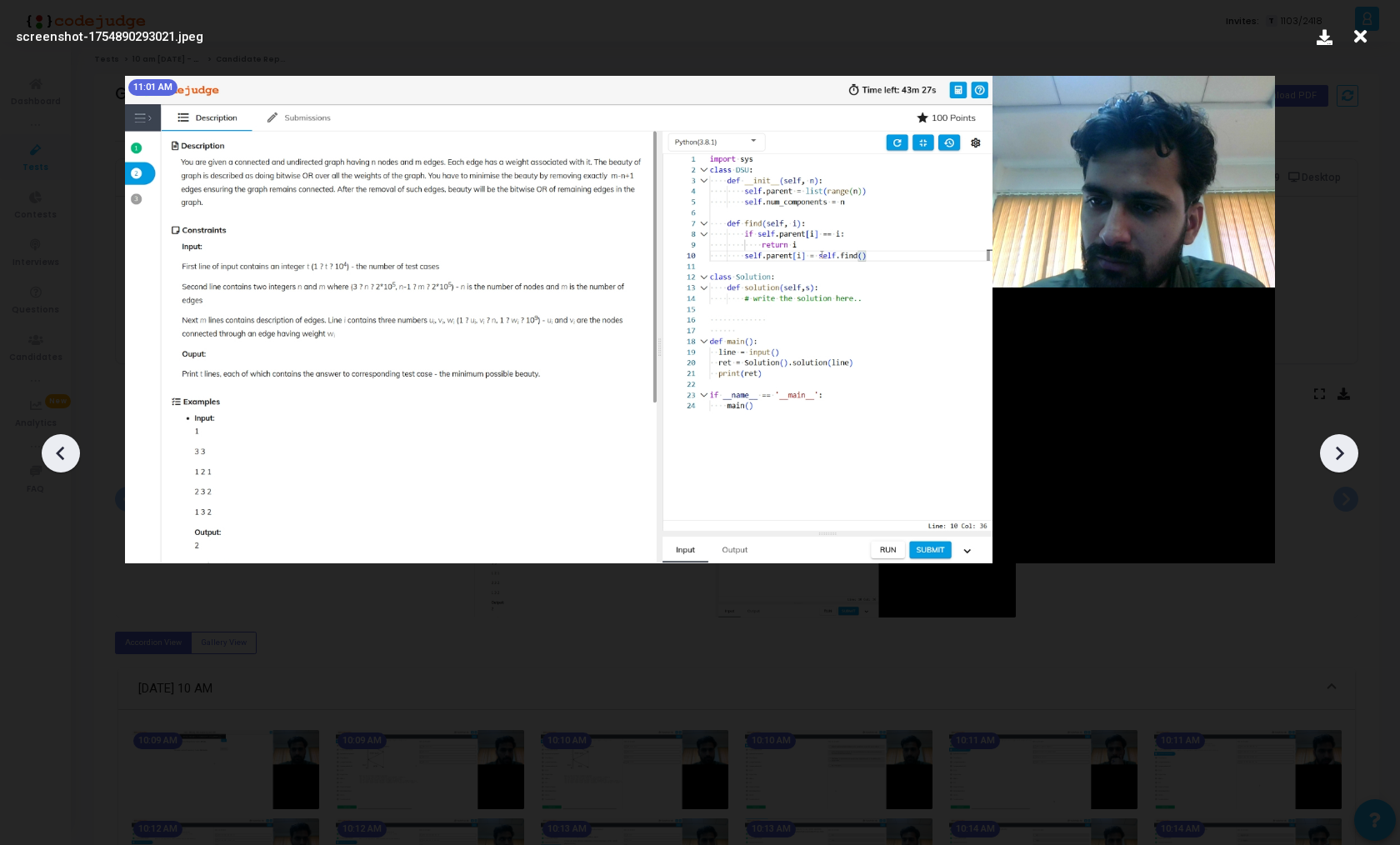
click at [1349, 458] on icon at bounding box center [1339, 453] width 25 height 25
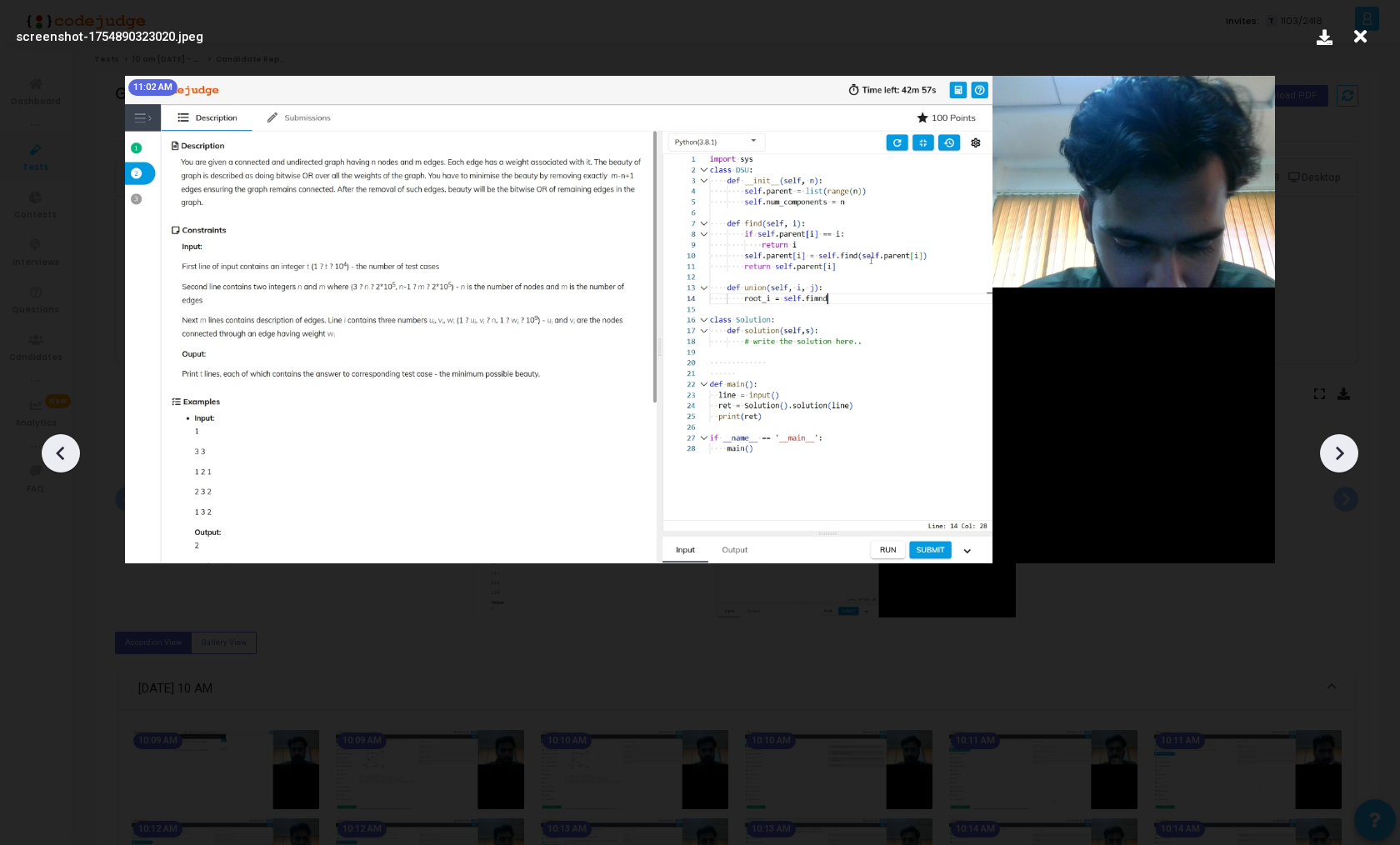
click at [1349, 458] on icon at bounding box center [1339, 453] width 25 height 25
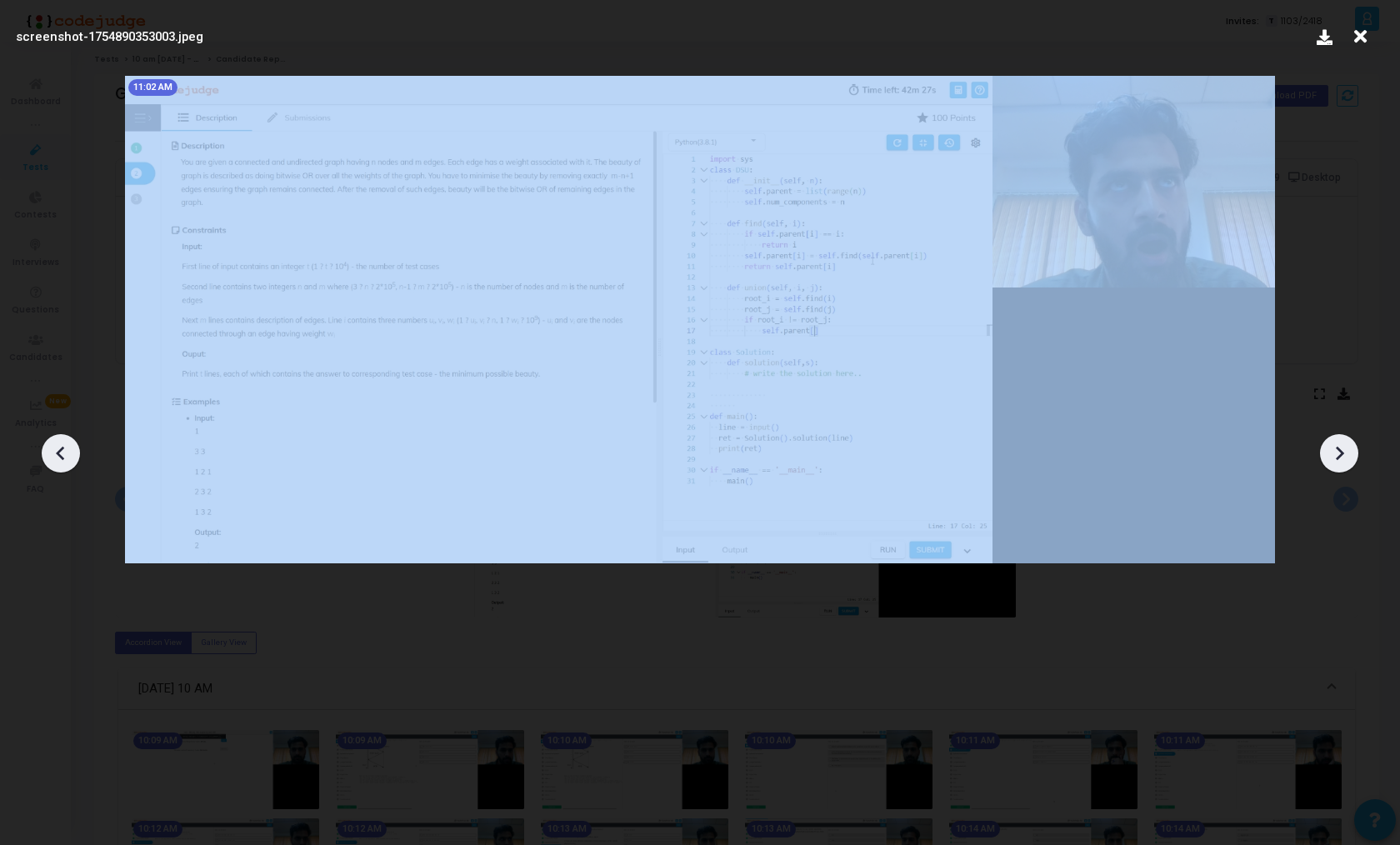
click at [1349, 458] on icon at bounding box center [1339, 453] width 25 height 25
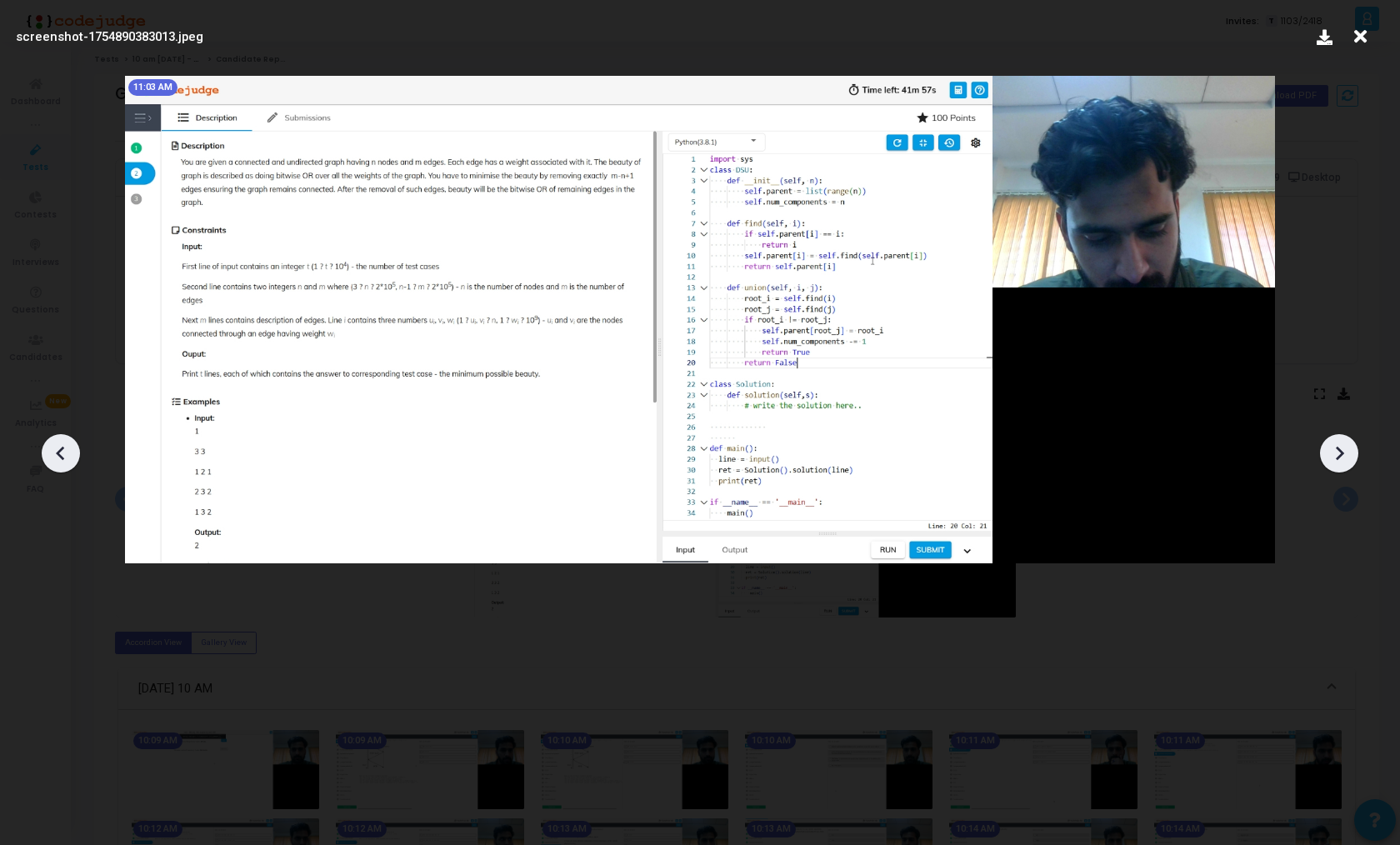
click at [1349, 458] on icon at bounding box center [1339, 453] width 25 height 25
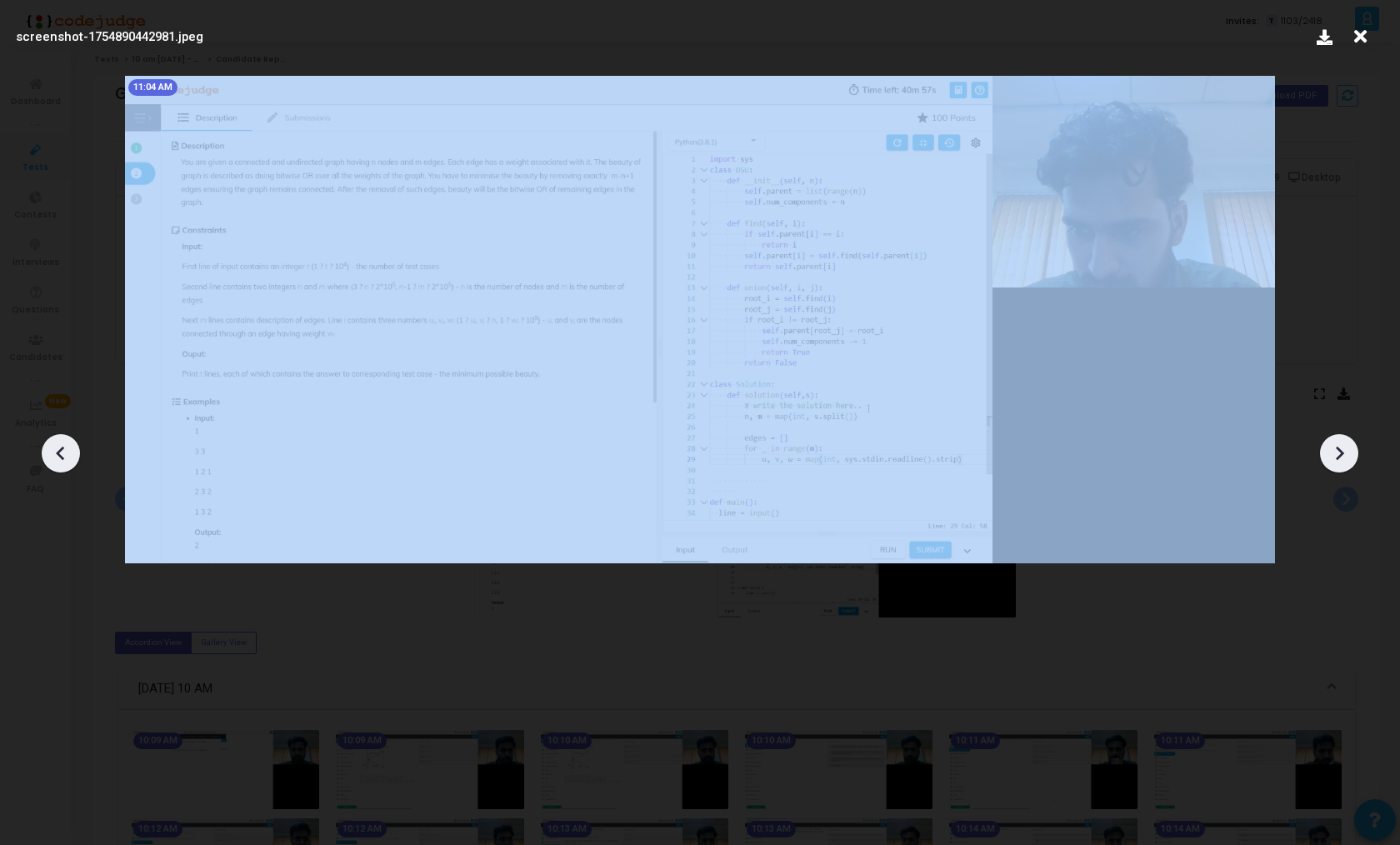
click at [1349, 458] on icon at bounding box center [1339, 453] width 25 height 25
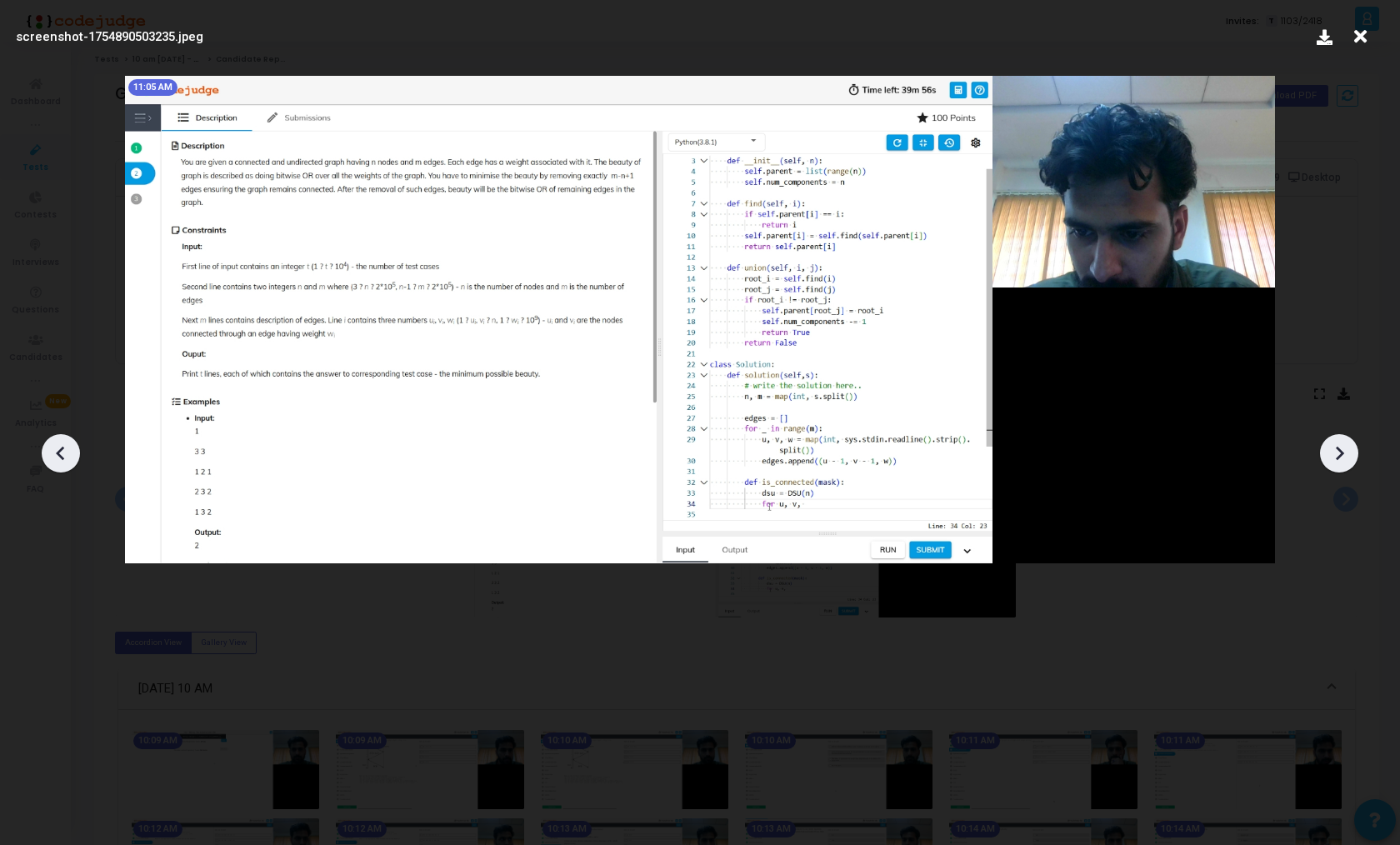
click at [1349, 458] on icon at bounding box center [1339, 453] width 25 height 25
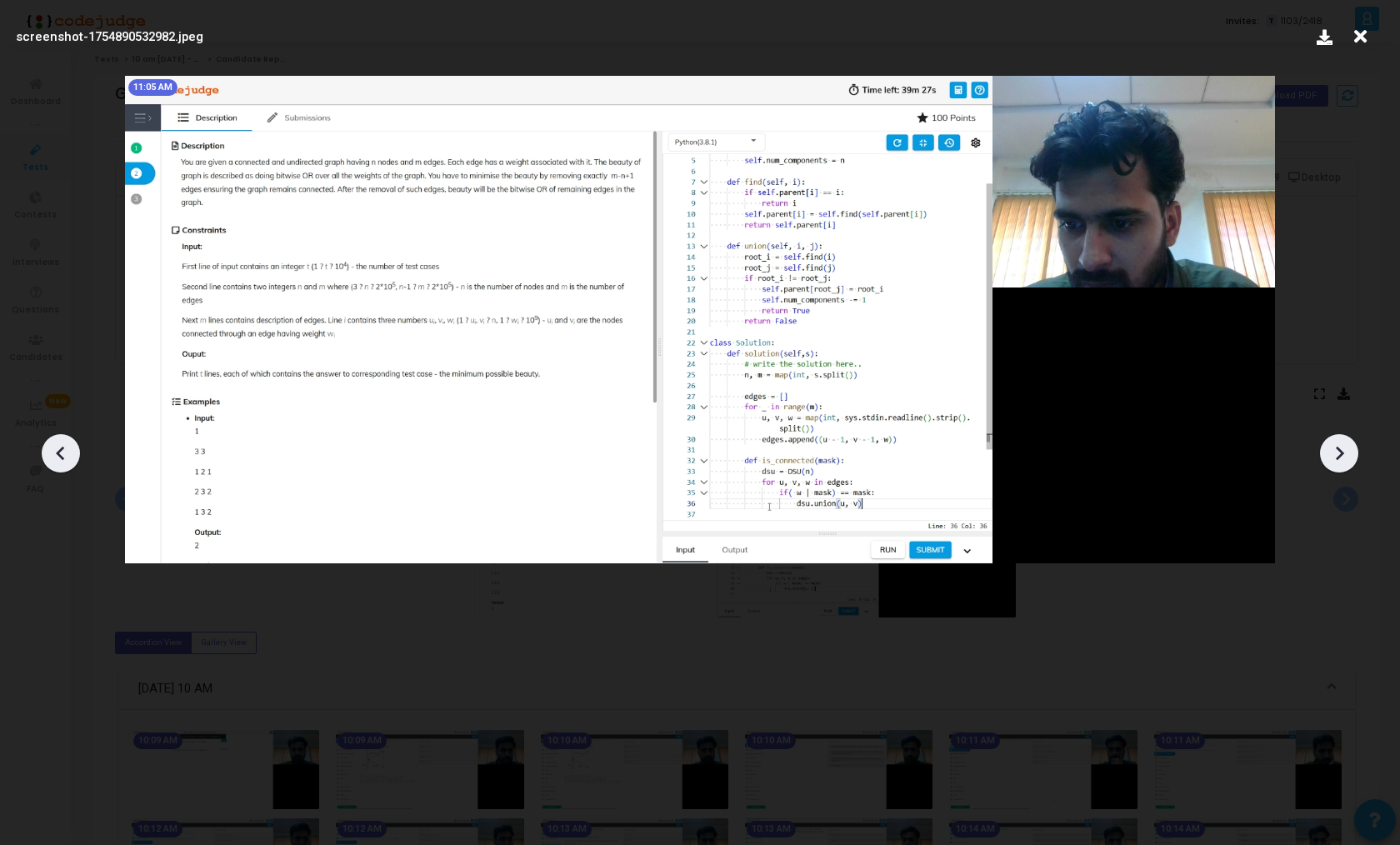
click at [1349, 458] on icon at bounding box center [1339, 453] width 25 height 25
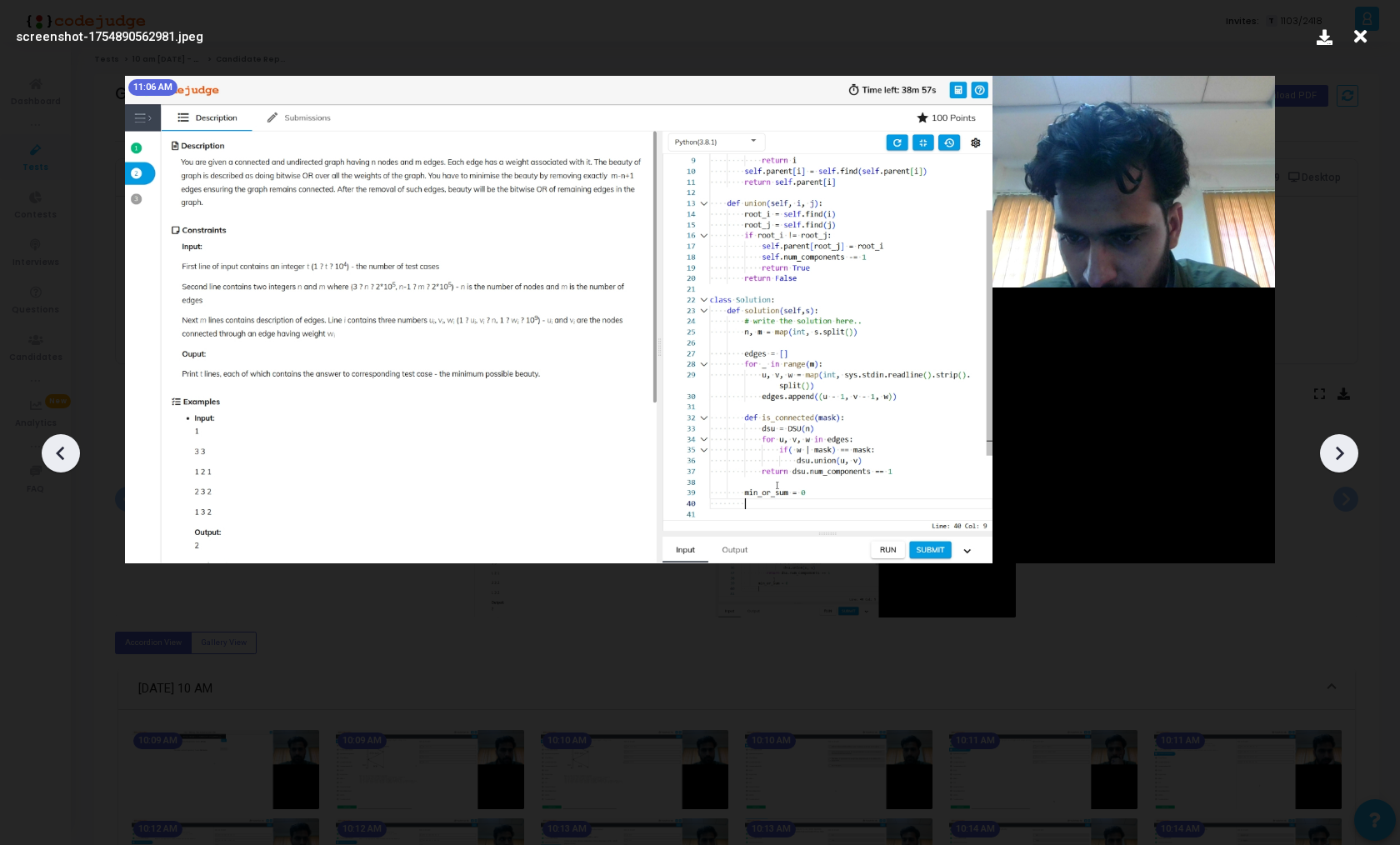
click at [1349, 458] on icon at bounding box center [1339, 453] width 25 height 25
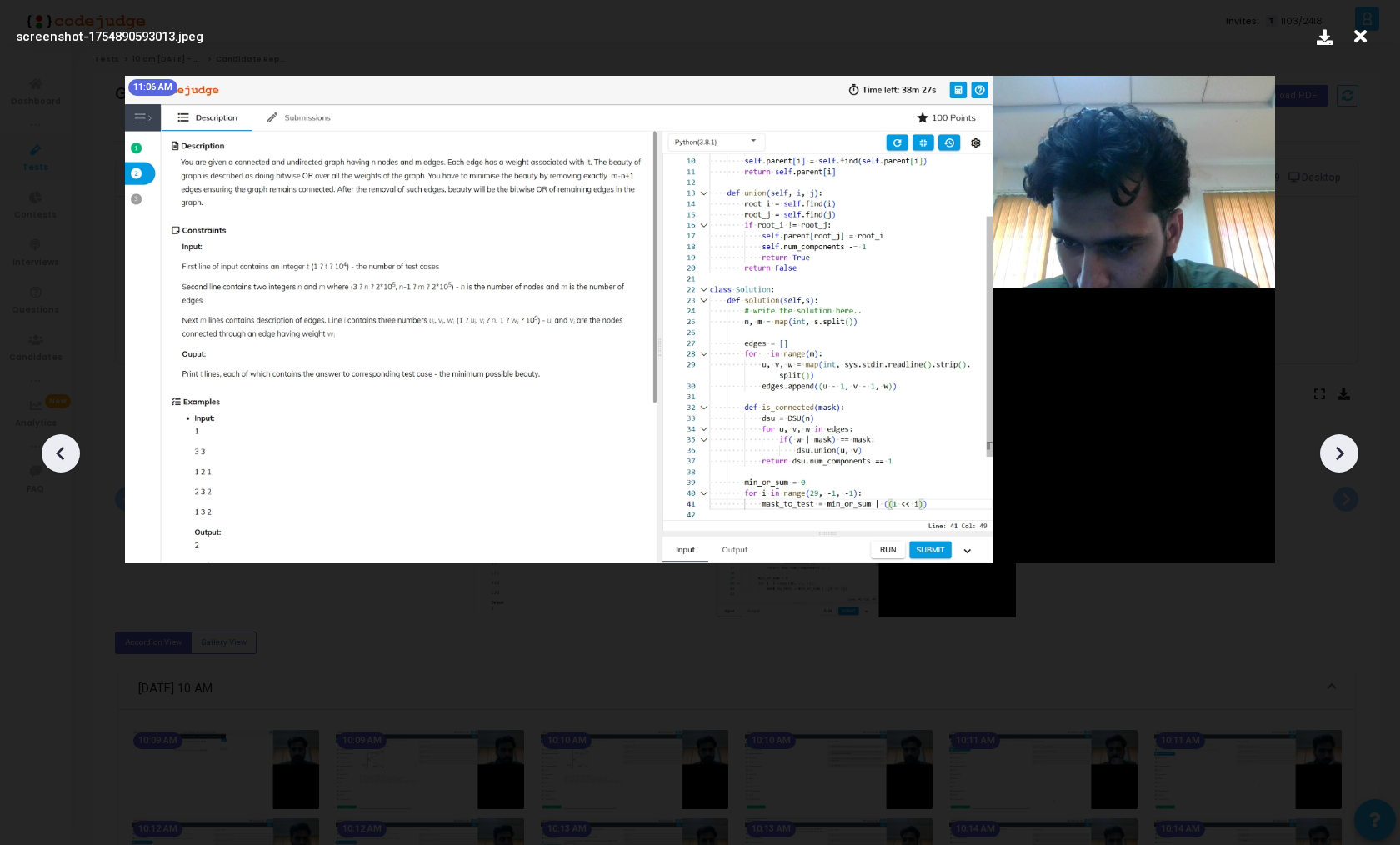
click at [1349, 458] on icon at bounding box center [1339, 453] width 25 height 25
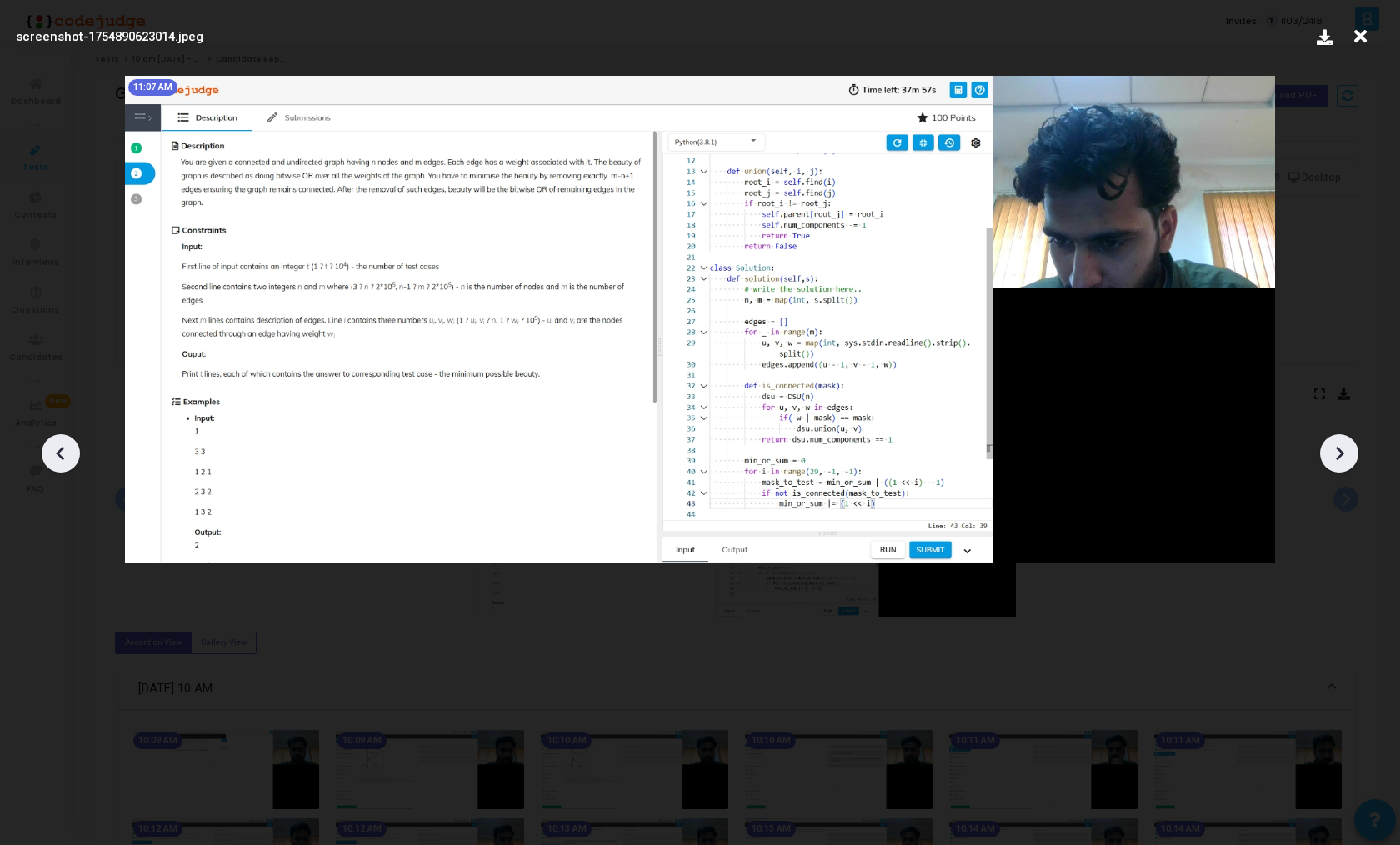
click at [1349, 458] on icon at bounding box center [1339, 453] width 25 height 25
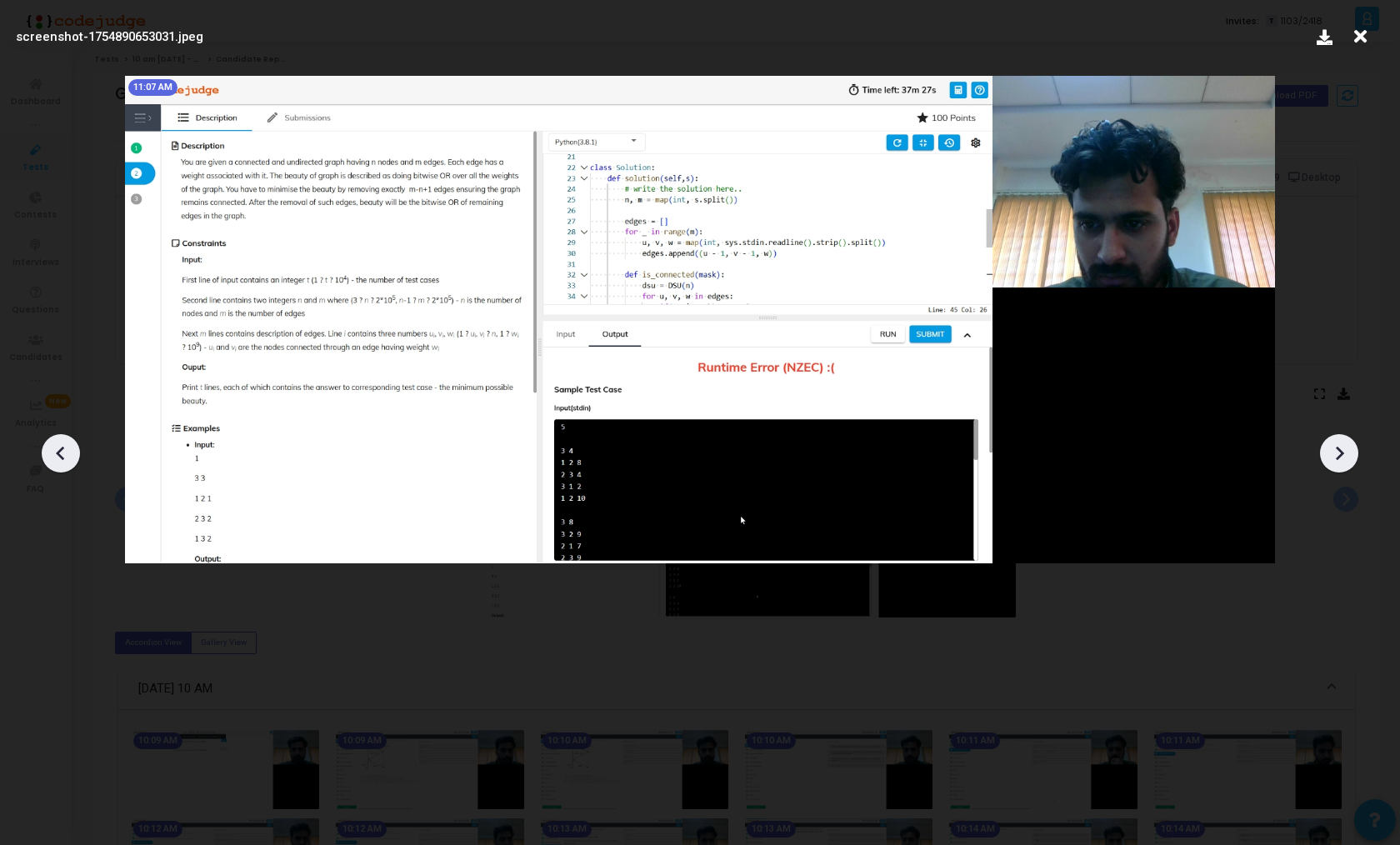
click at [1349, 458] on icon at bounding box center [1339, 453] width 25 height 25
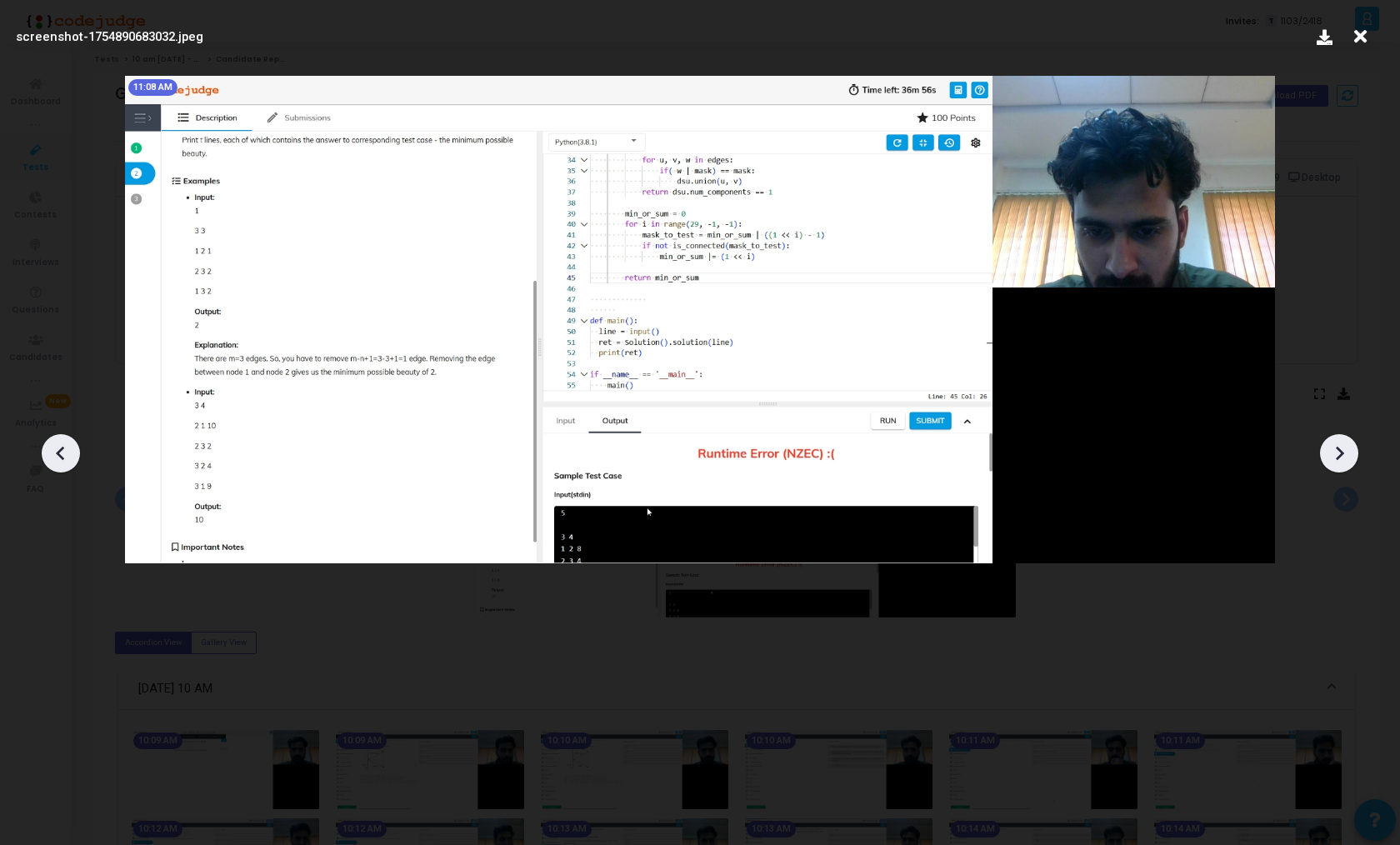
click at [1349, 458] on icon at bounding box center [1339, 453] width 25 height 25
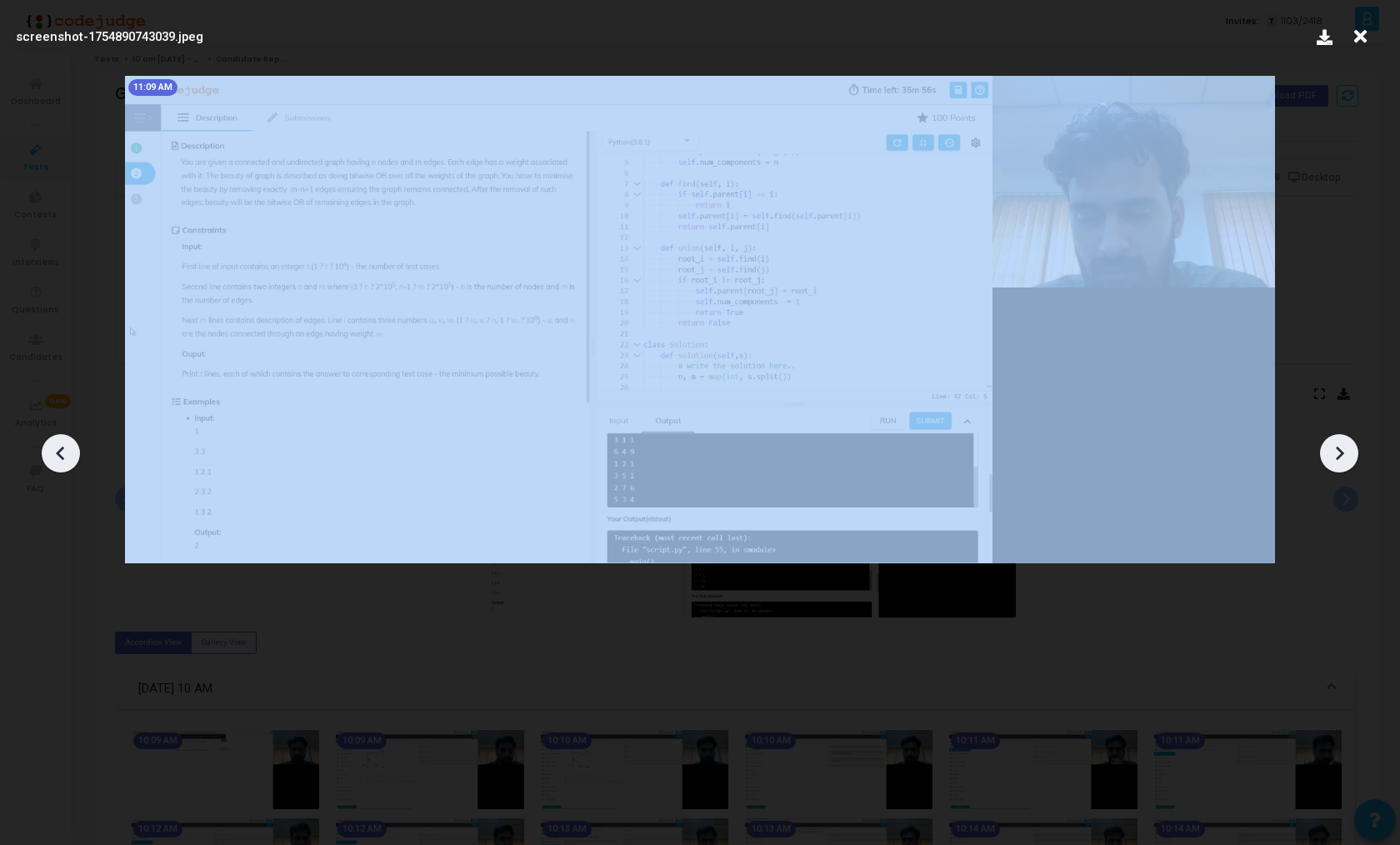
click at [1349, 458] on icon at bounding box center [1339, 453] width 25 height 25
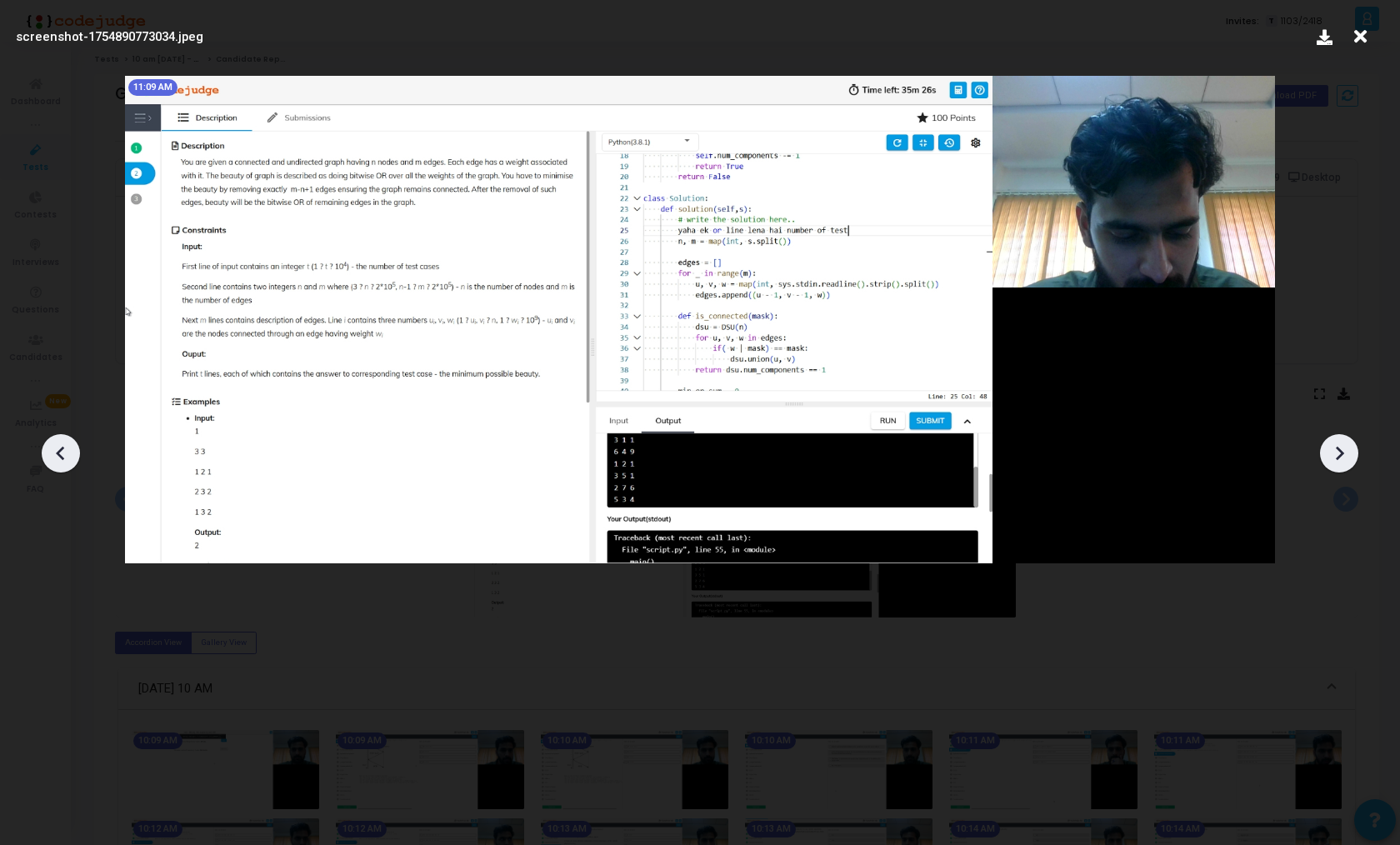
click at [1349, 458] on icon at bounding box center [1339, 453] width 25 height 25
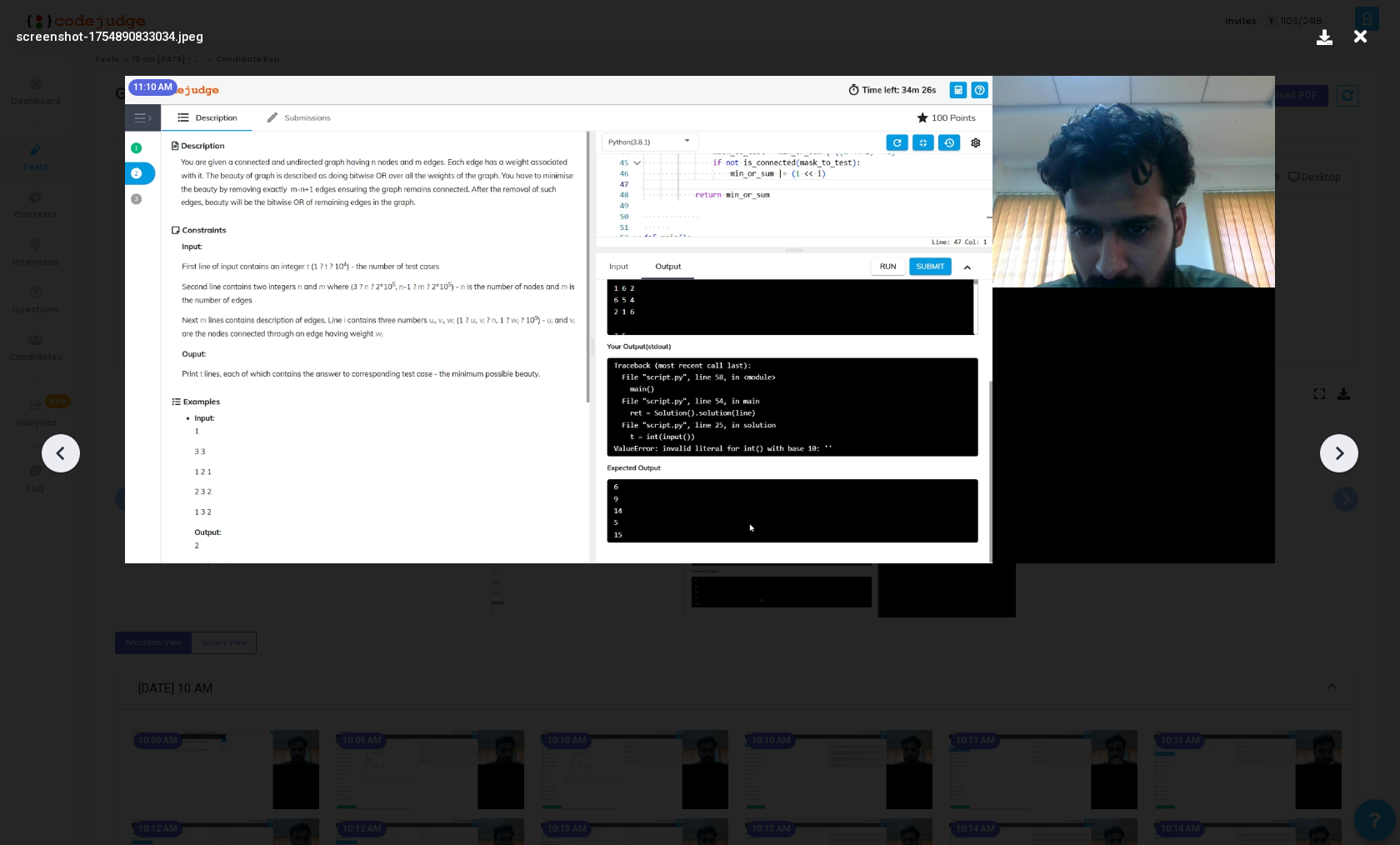
click at [1349, 458] on icon at bounding box center [1339, 453] width 25 height 25
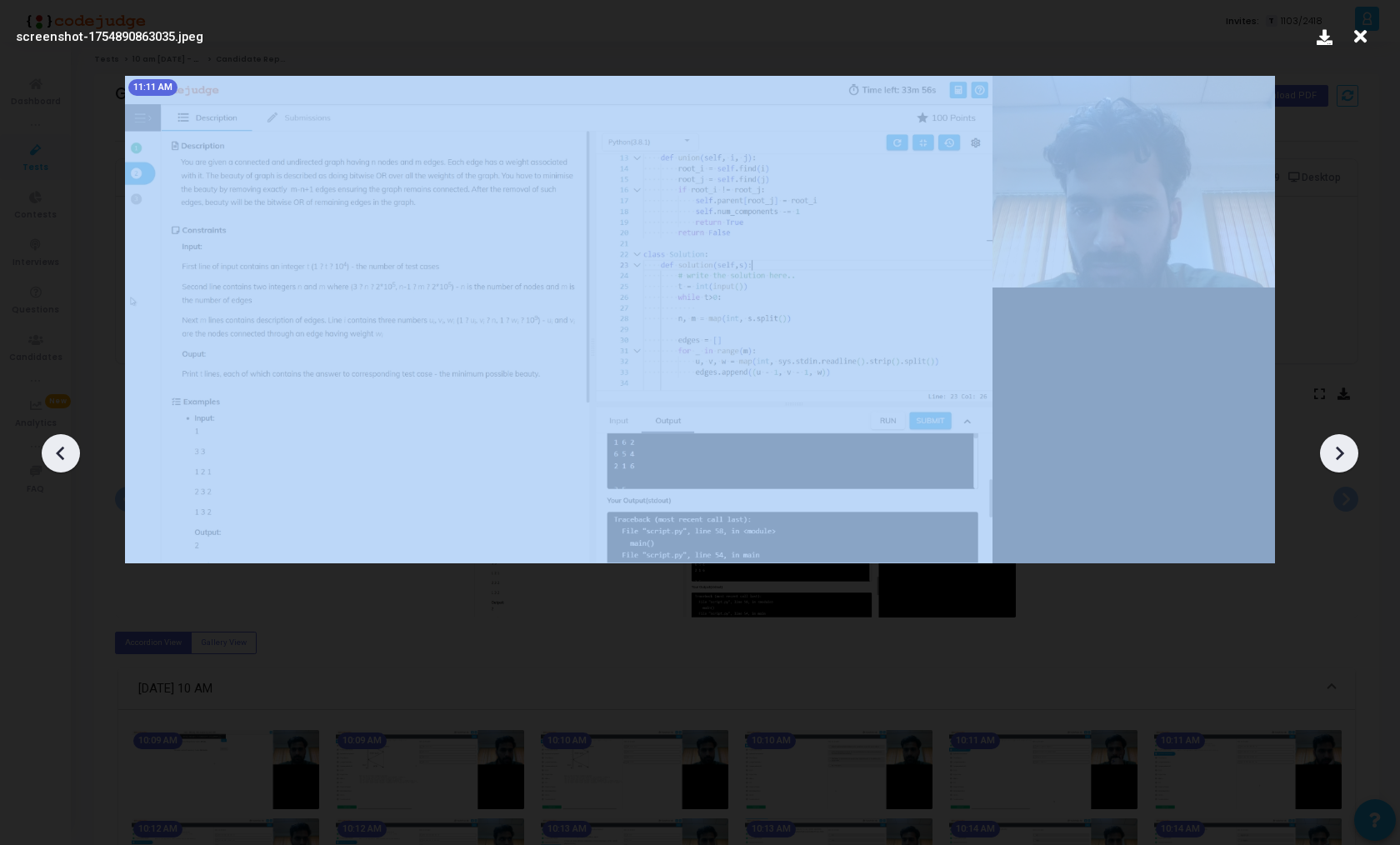
click at [1349, 458] on icon at bounding box center [1339, 453] width 25 height 25
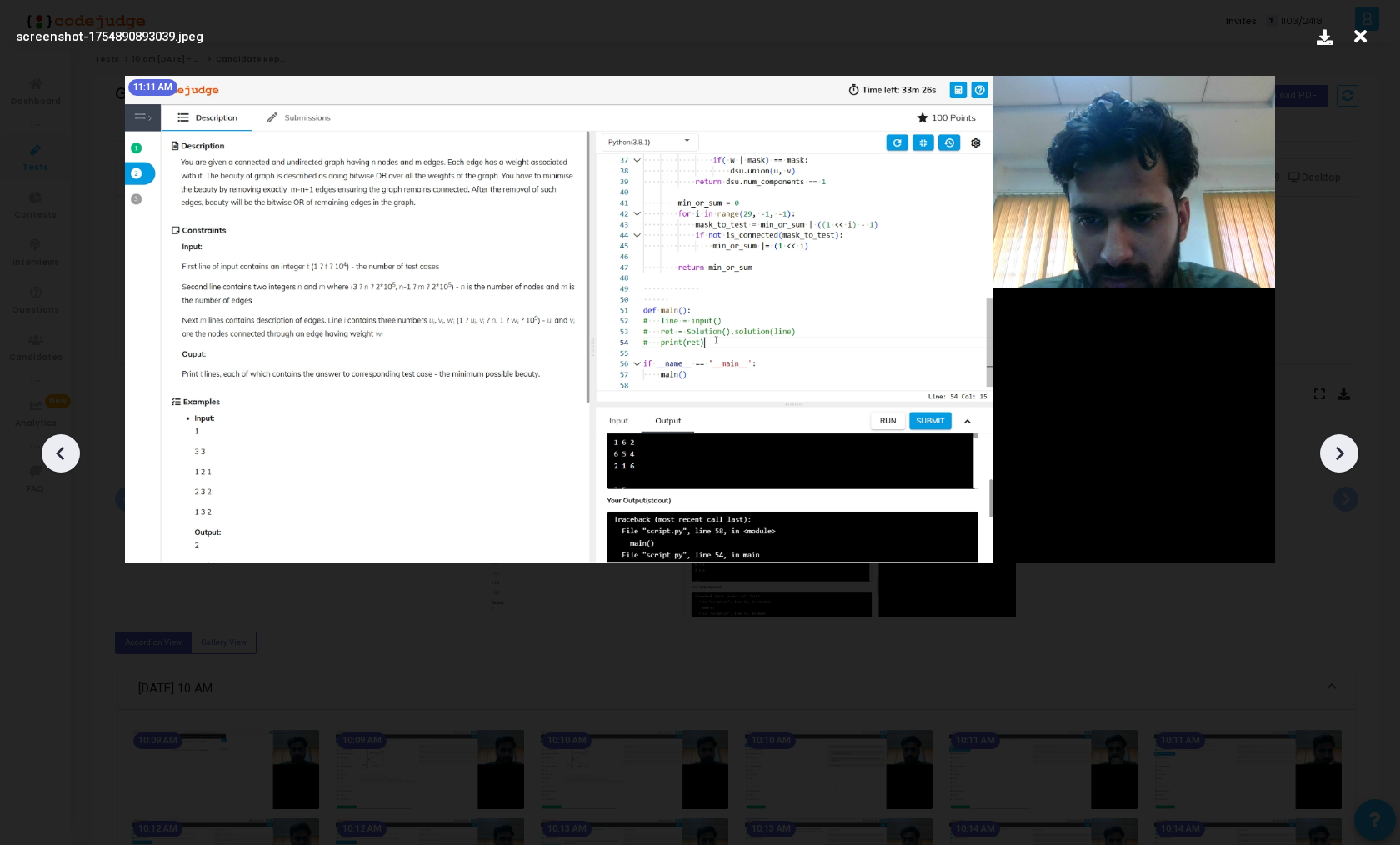
click at [1349, 458] on icon at bounding box center [1339, 453] width 25 height 25
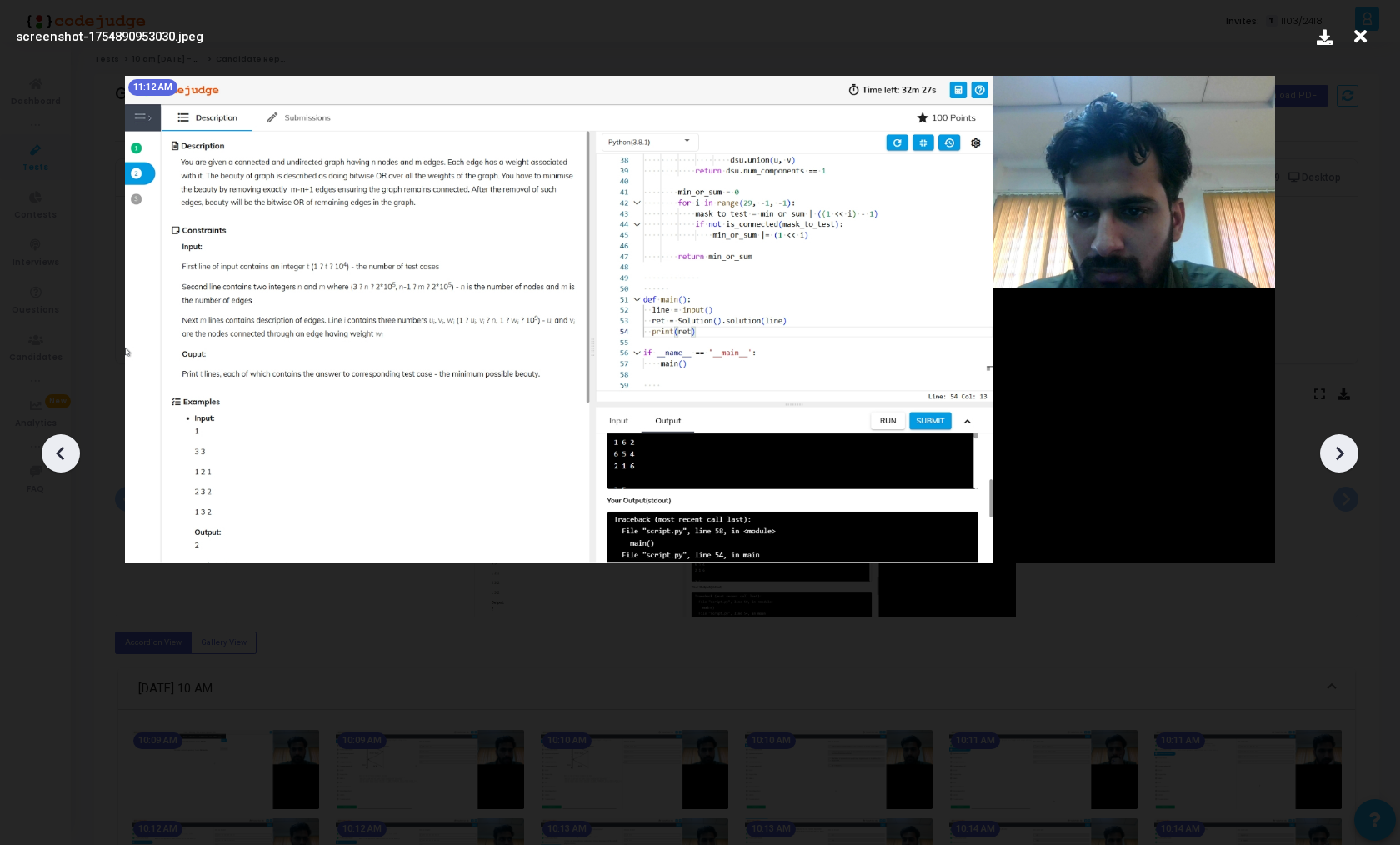
click at [1349, 458] on icon at bounding box center [1339, 453] width 25 height 25
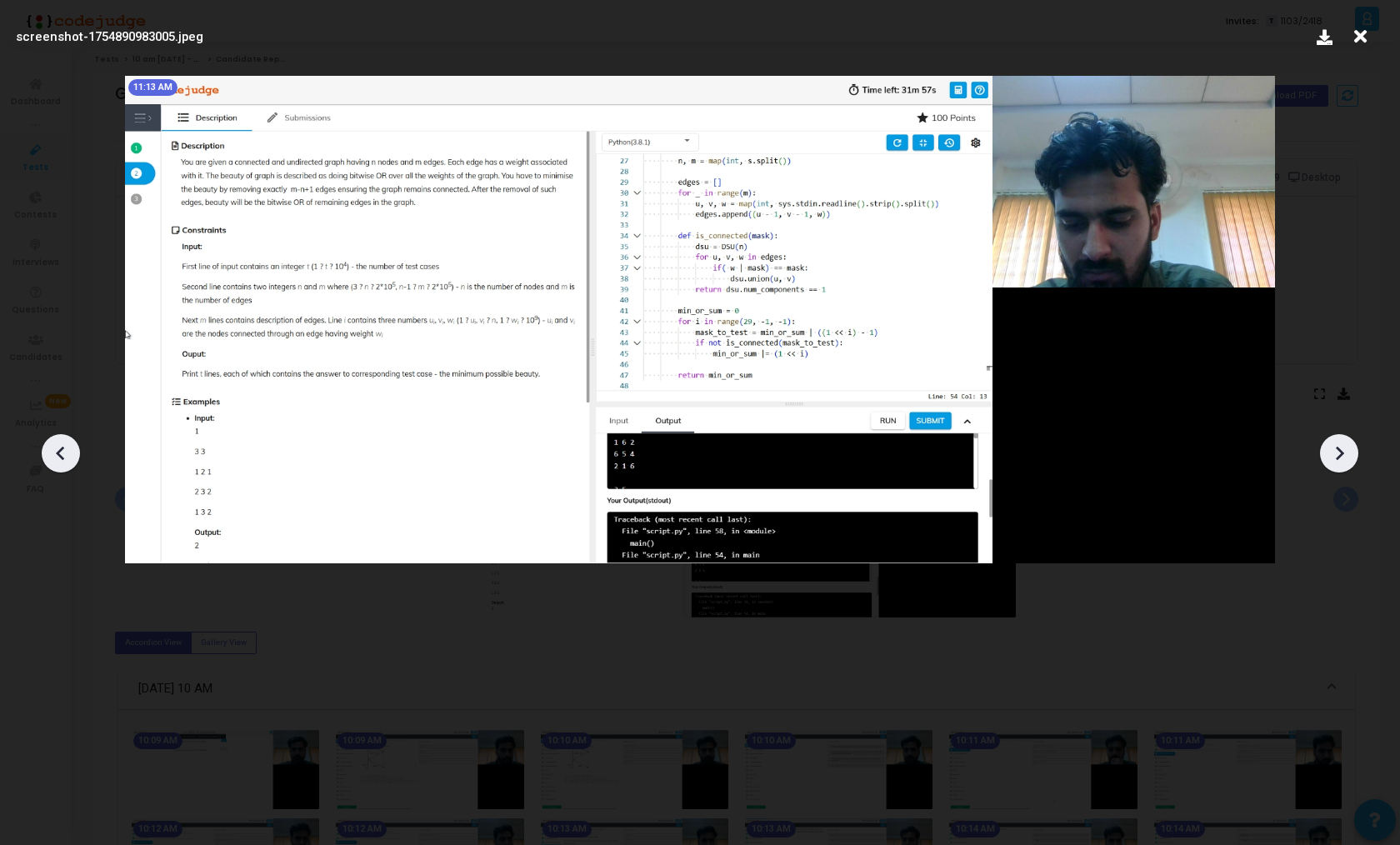
click at [1349, 458] on icon at bounding box center [1339, 453] width 25 height 25
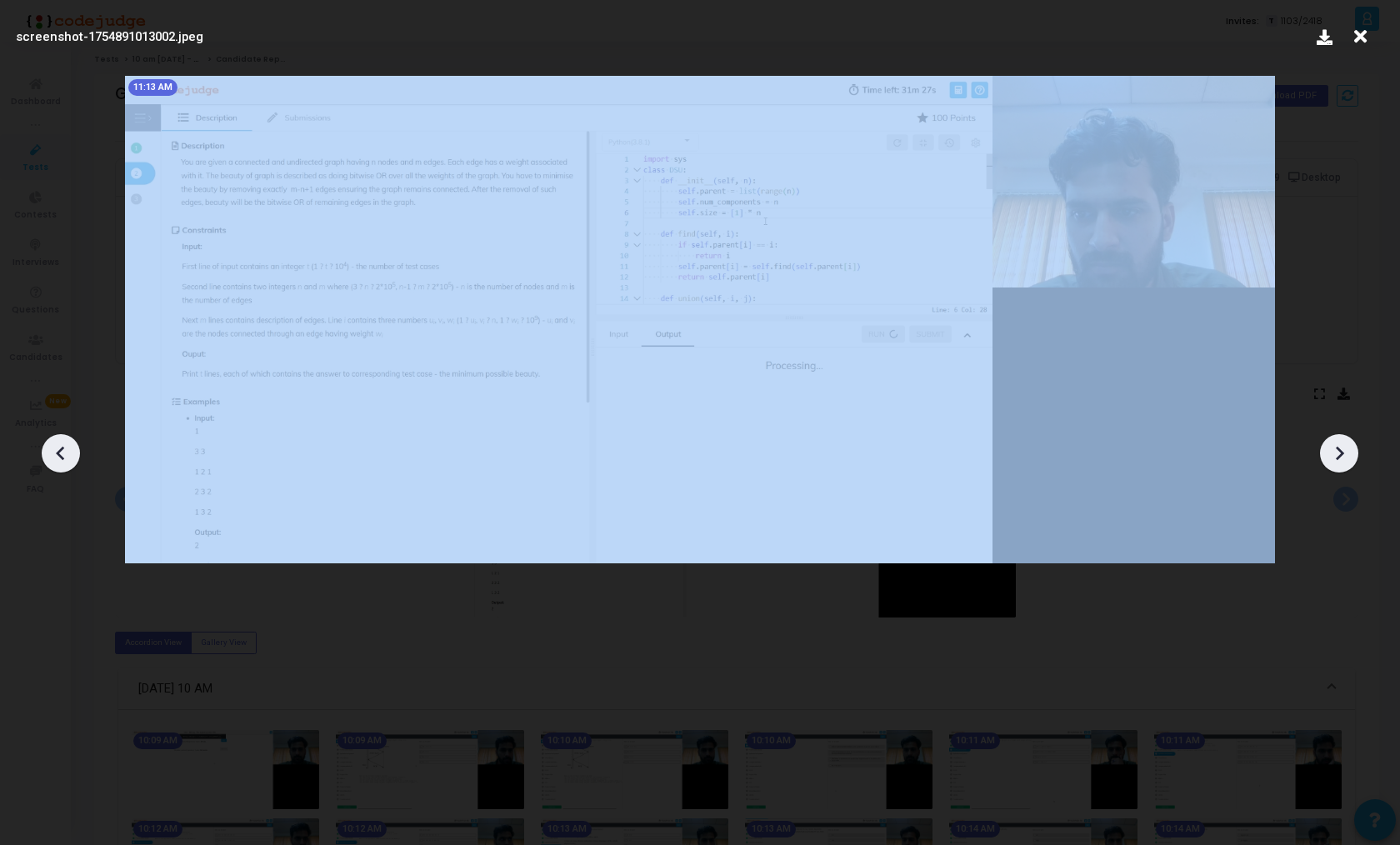
click at [1349, 458] on icon at bounding box center [1339, 453] width 25 height 25
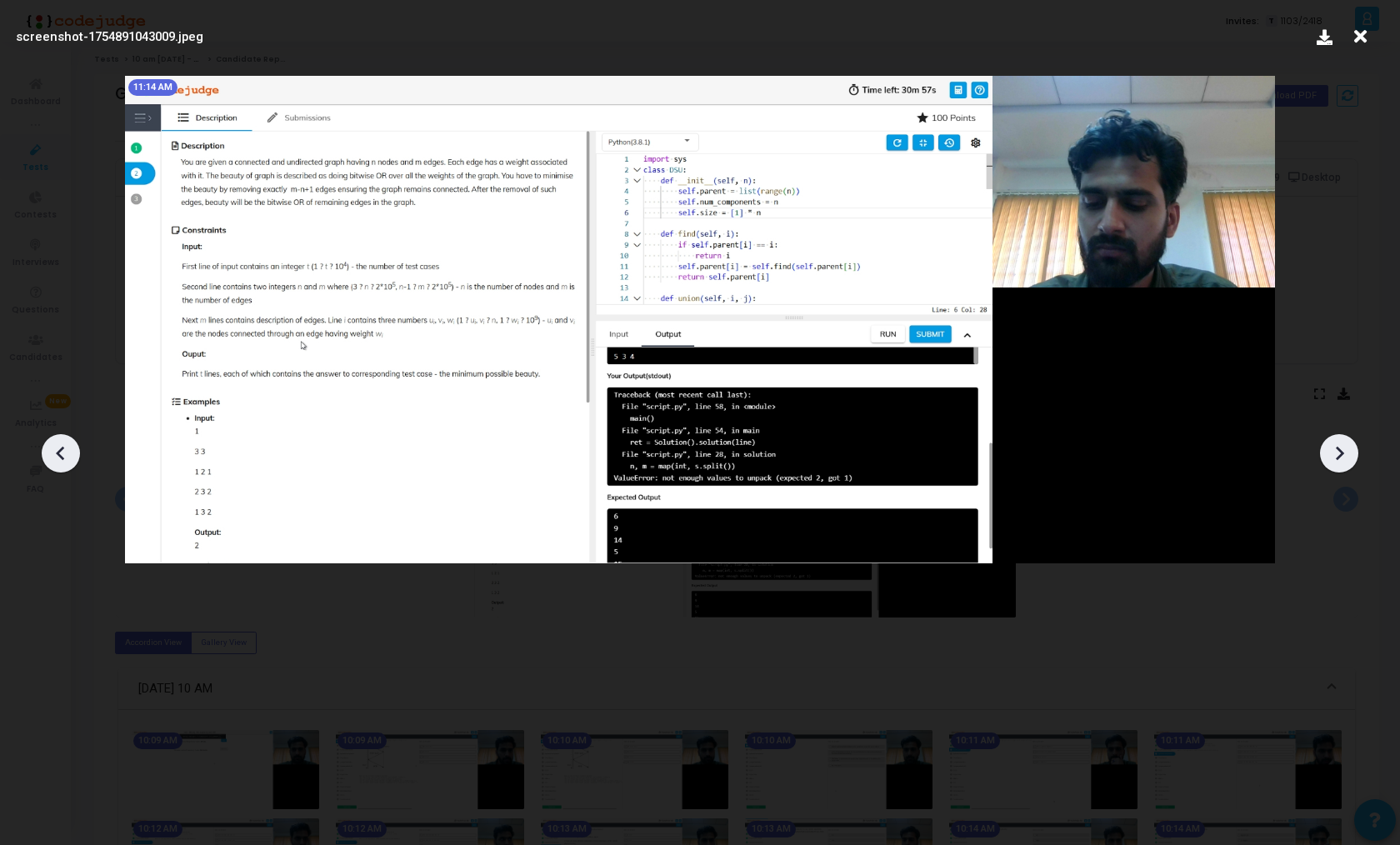
click at [1349, 458] on icon at bounding box center [1339, 453] width 25 height 25
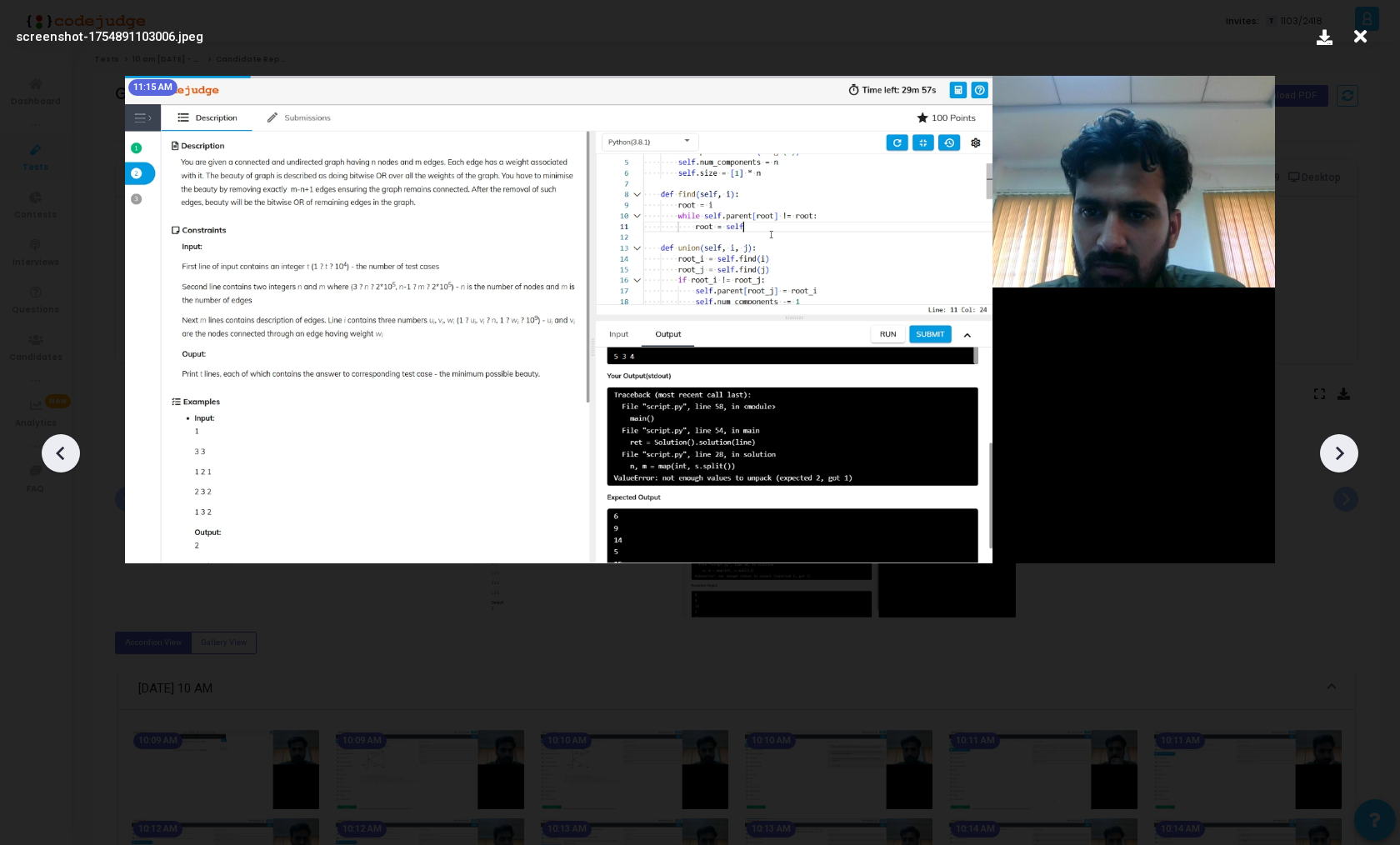
click at [1349, 458] on icon at bounding box center [1339, 453] width 25 height 25
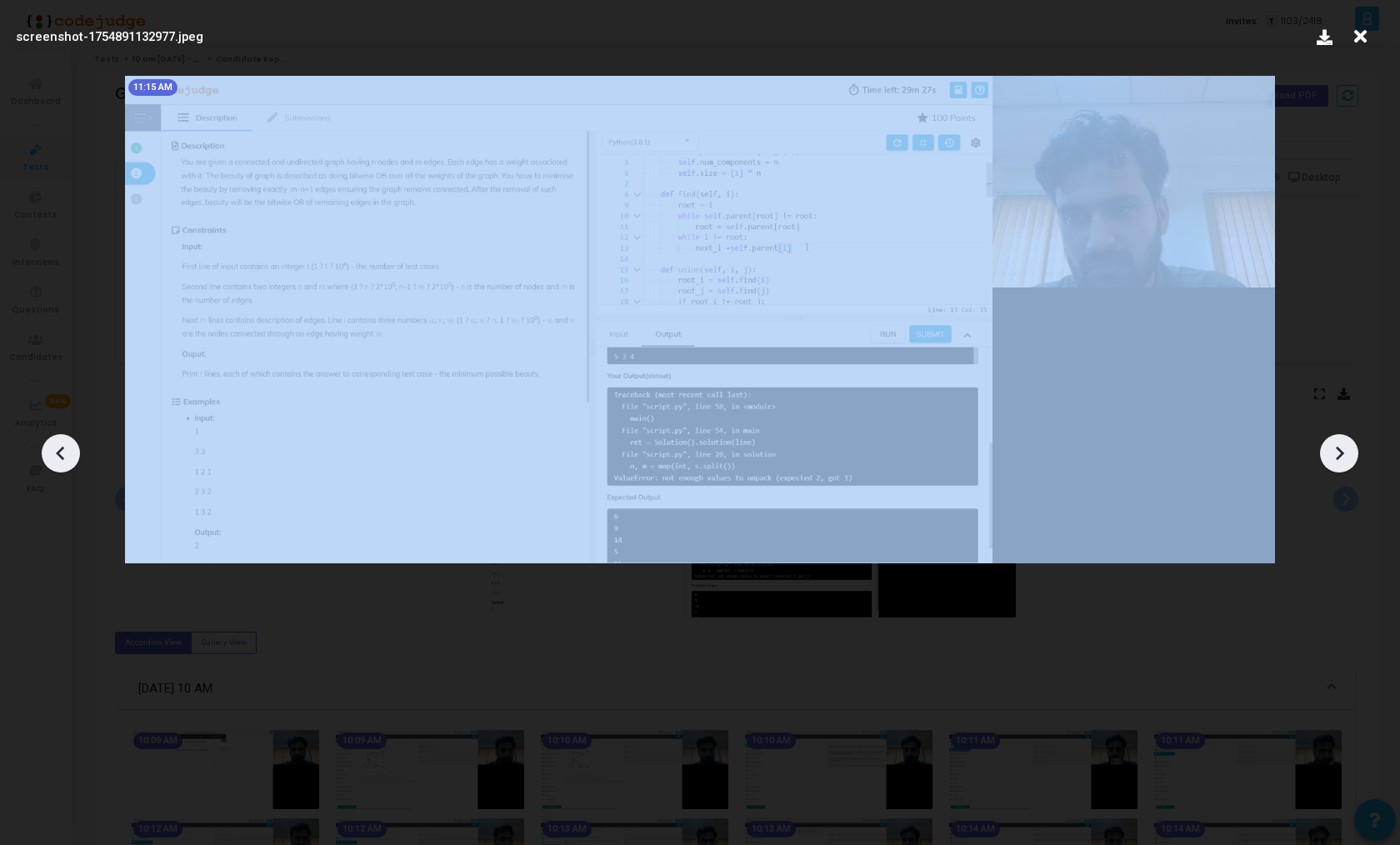
click at [1349, 458] on icon at bounding box center [1339, 453] width 25 height 25
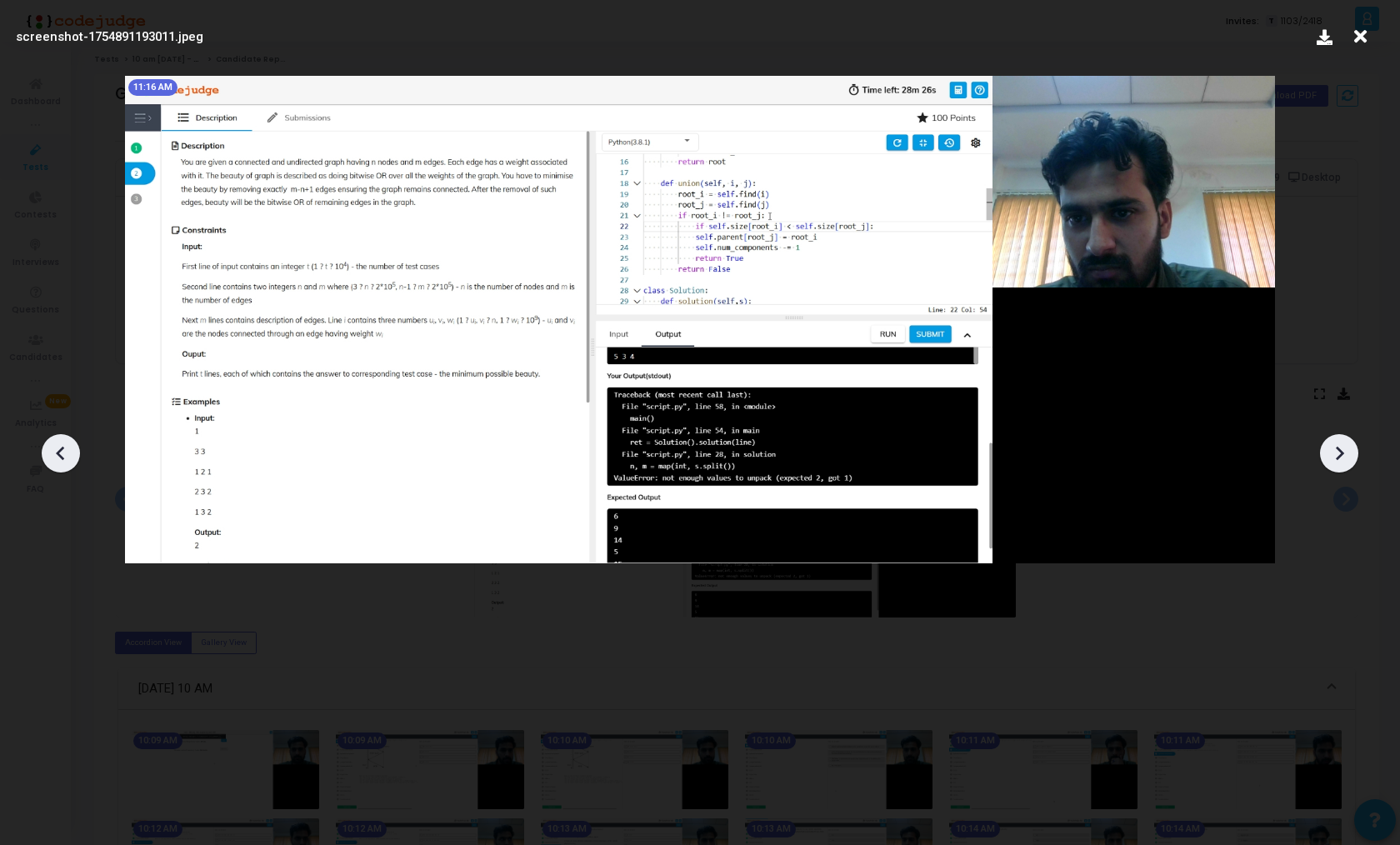
click at [1349, 458] on icon at bounding box center [1339, 453] width 25 height 25
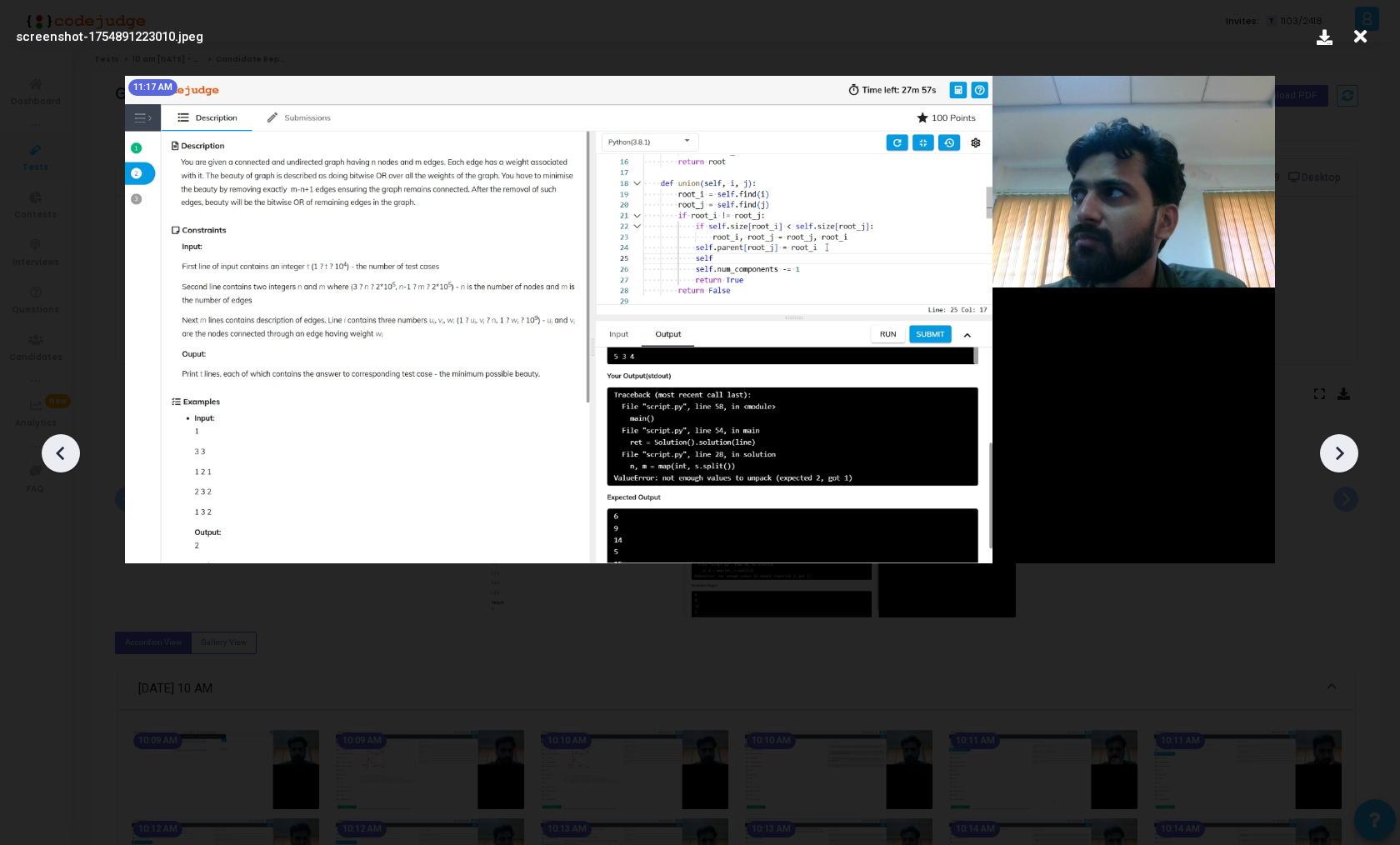
click at [1349, 458] on icon at bounding box center [1339, 453] width 25 height 25
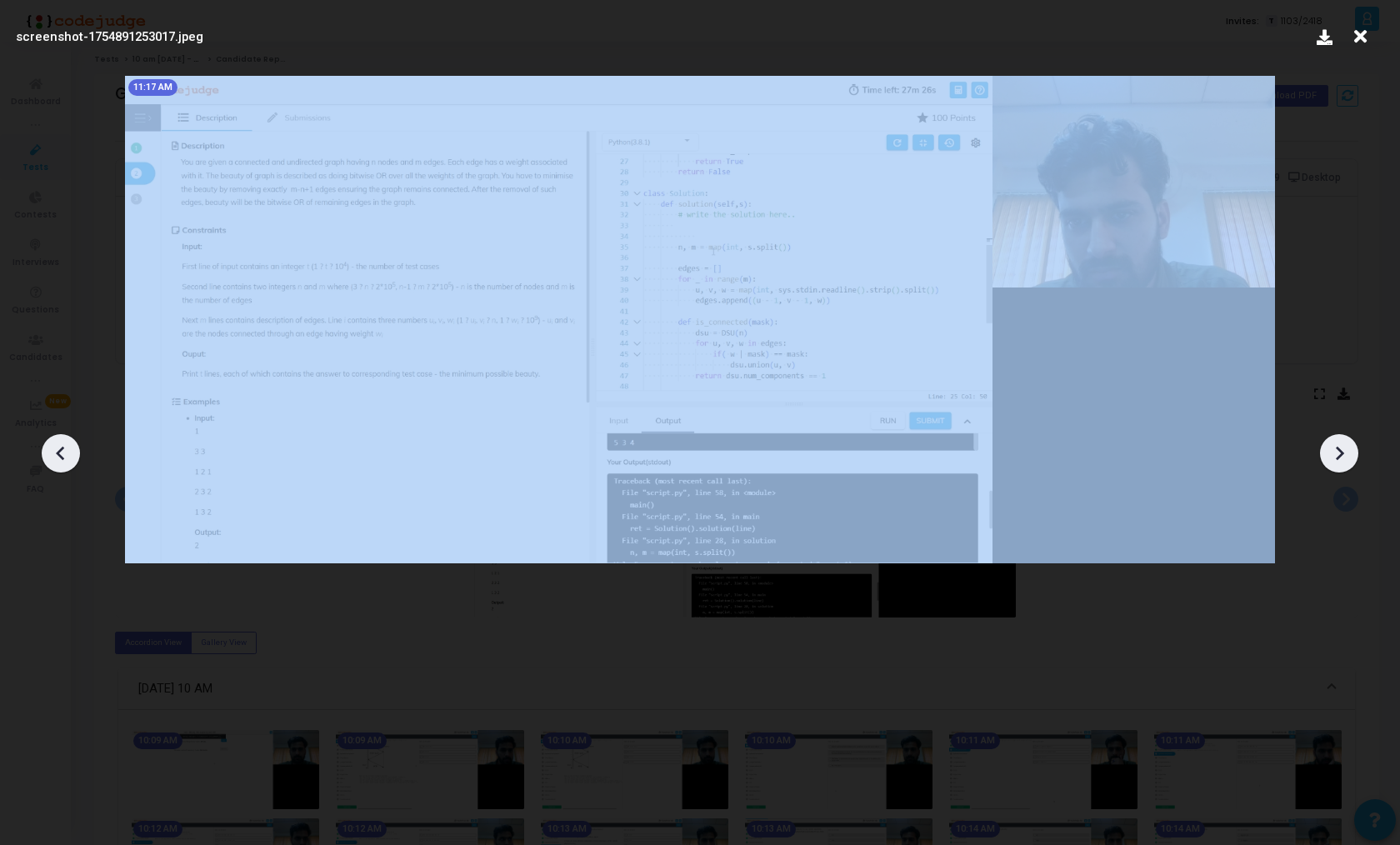
click at [1349, 458] on icon at bounding box center [1339, 453] width 25 height 25
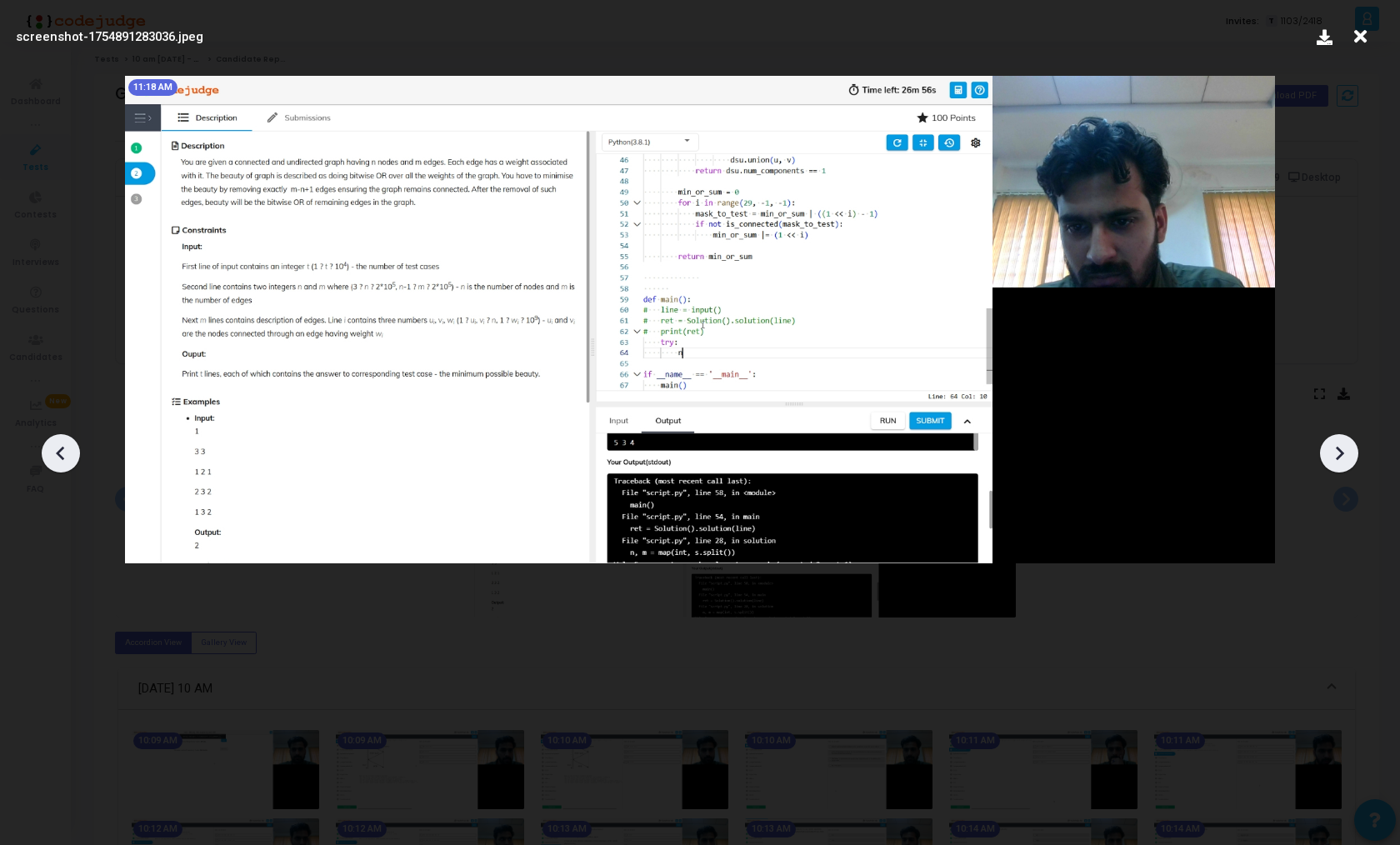
click at [1349, 458] on icon at bounding box center [1339, 453] width 25 height 25
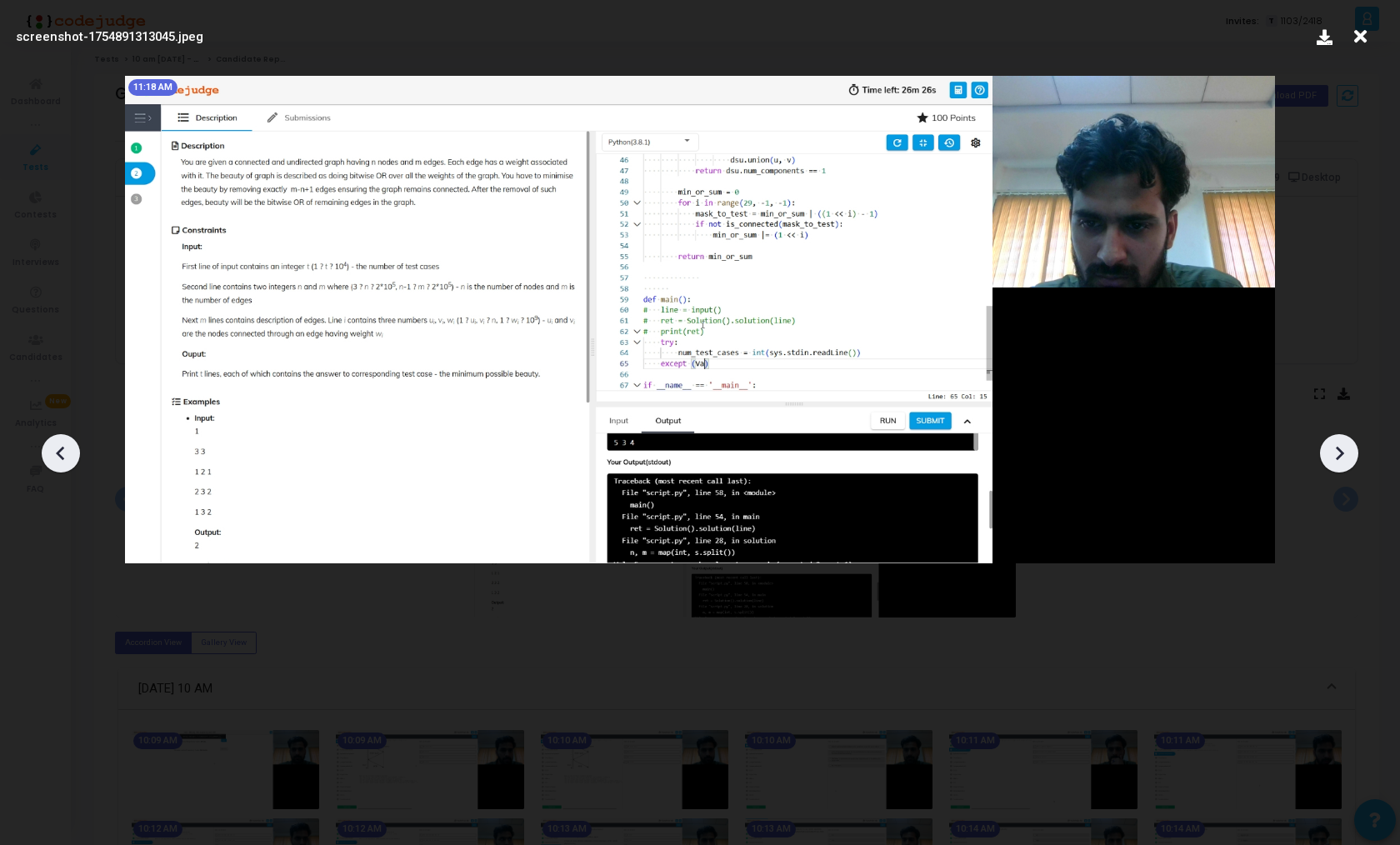
click at [1349, 458] on icon at bounding box center [1339, 453] width 25 height 25
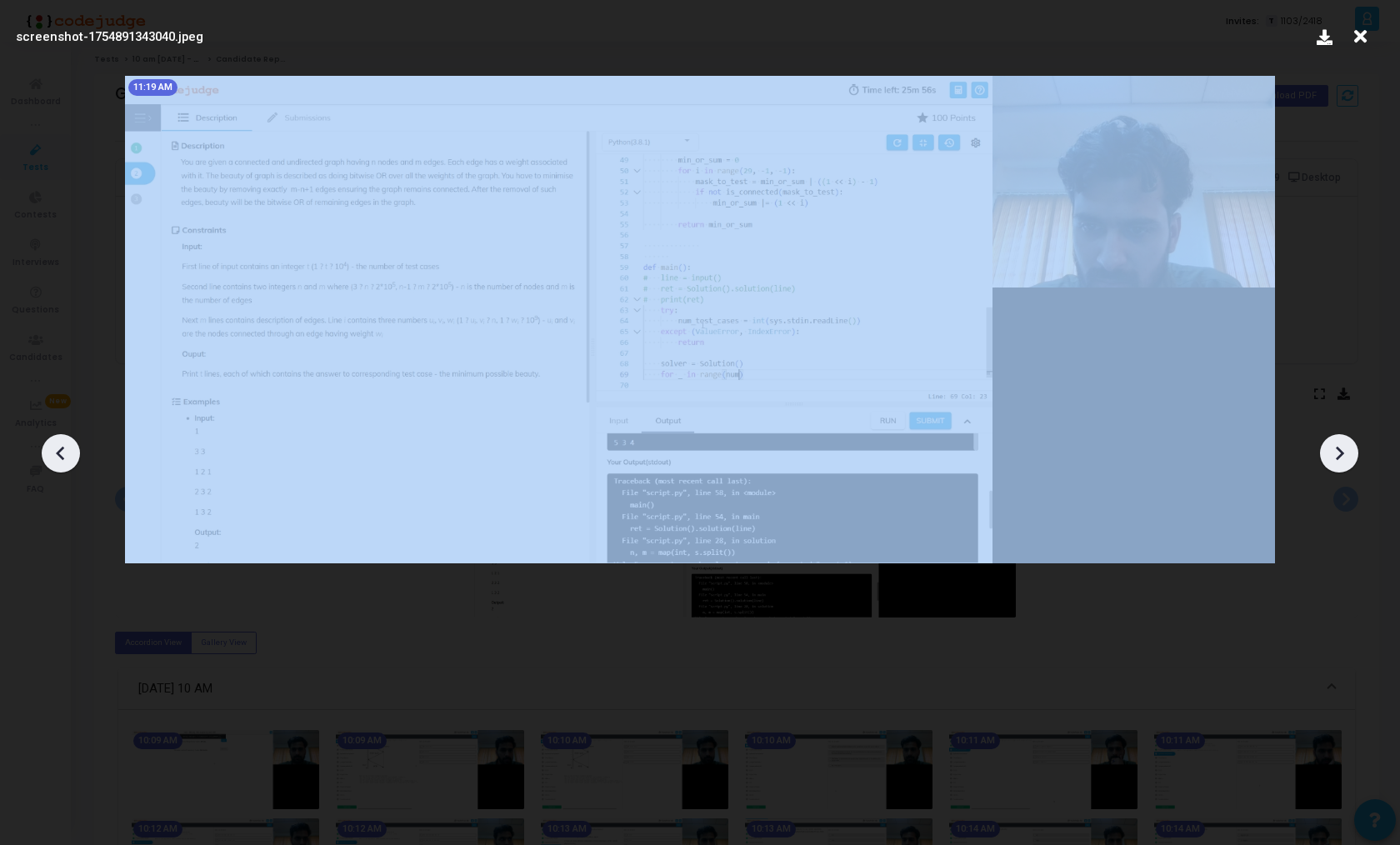
click at [1349, 458] on icon at bounding box center [1339, 453] width 25 height 25
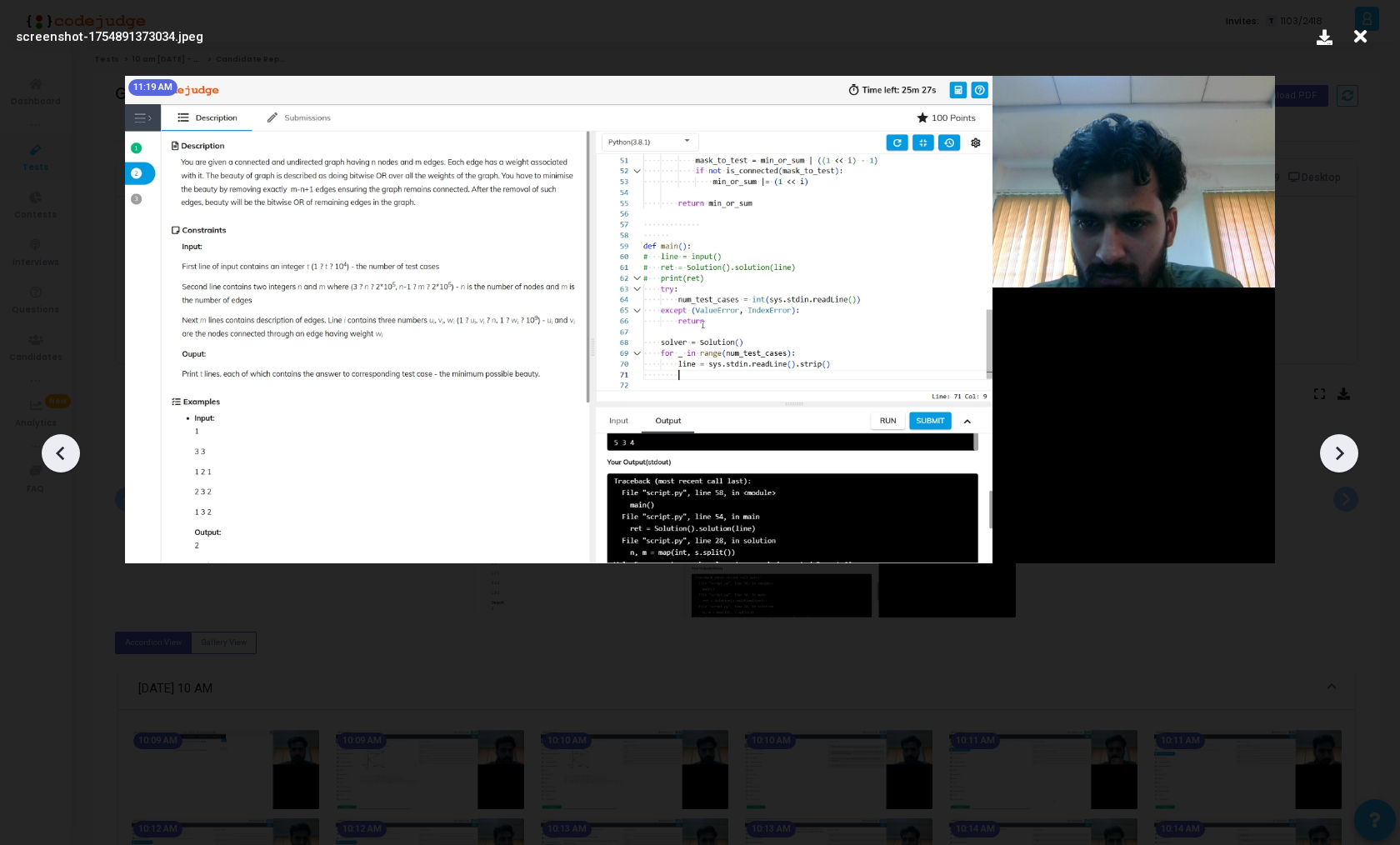
click at [1349, 458] on icon at bounding box center [1339, 453] width 25 height 25
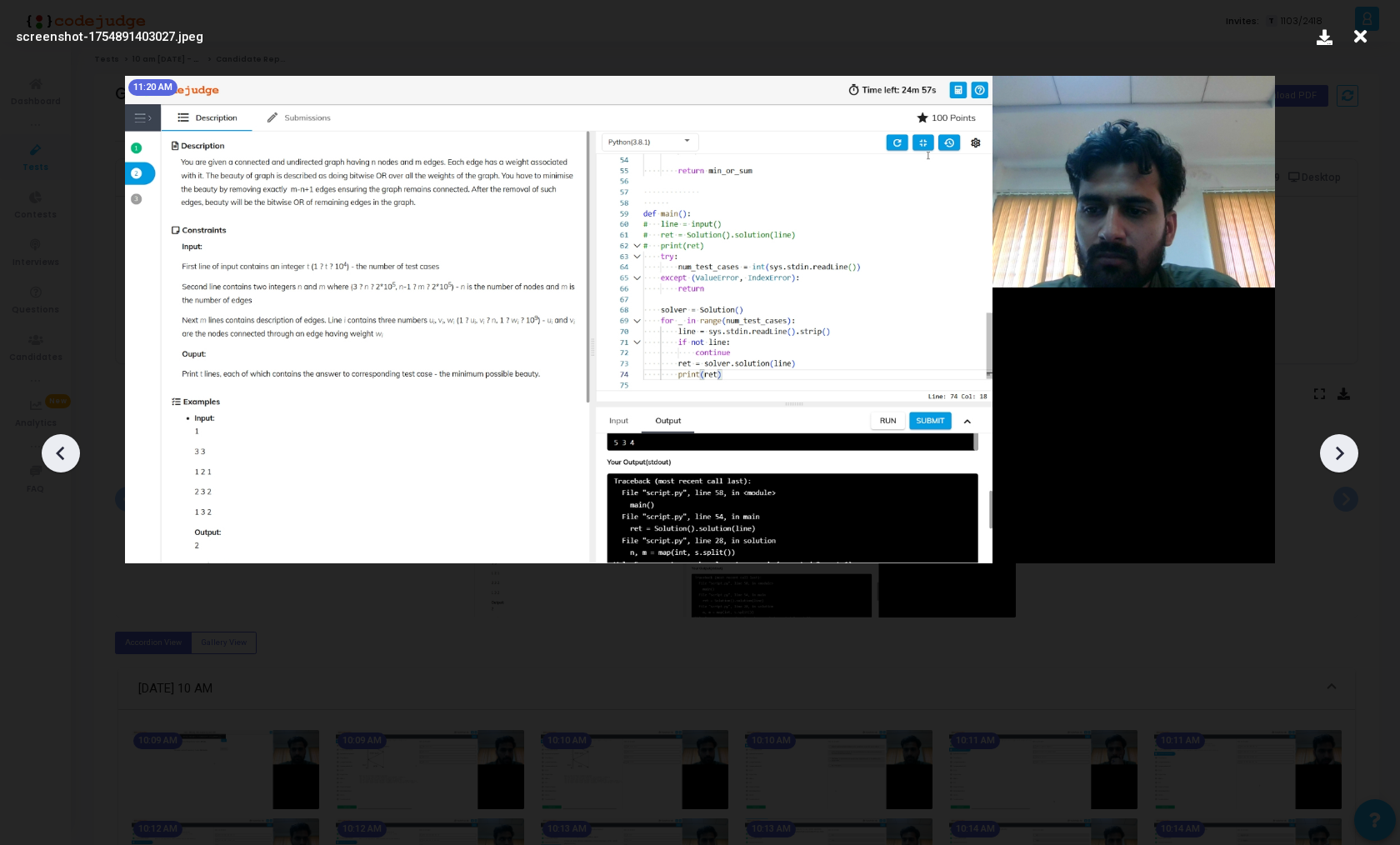
click at [1349, 458] on icon at bounding box center [1339, 453] width 25 height 25
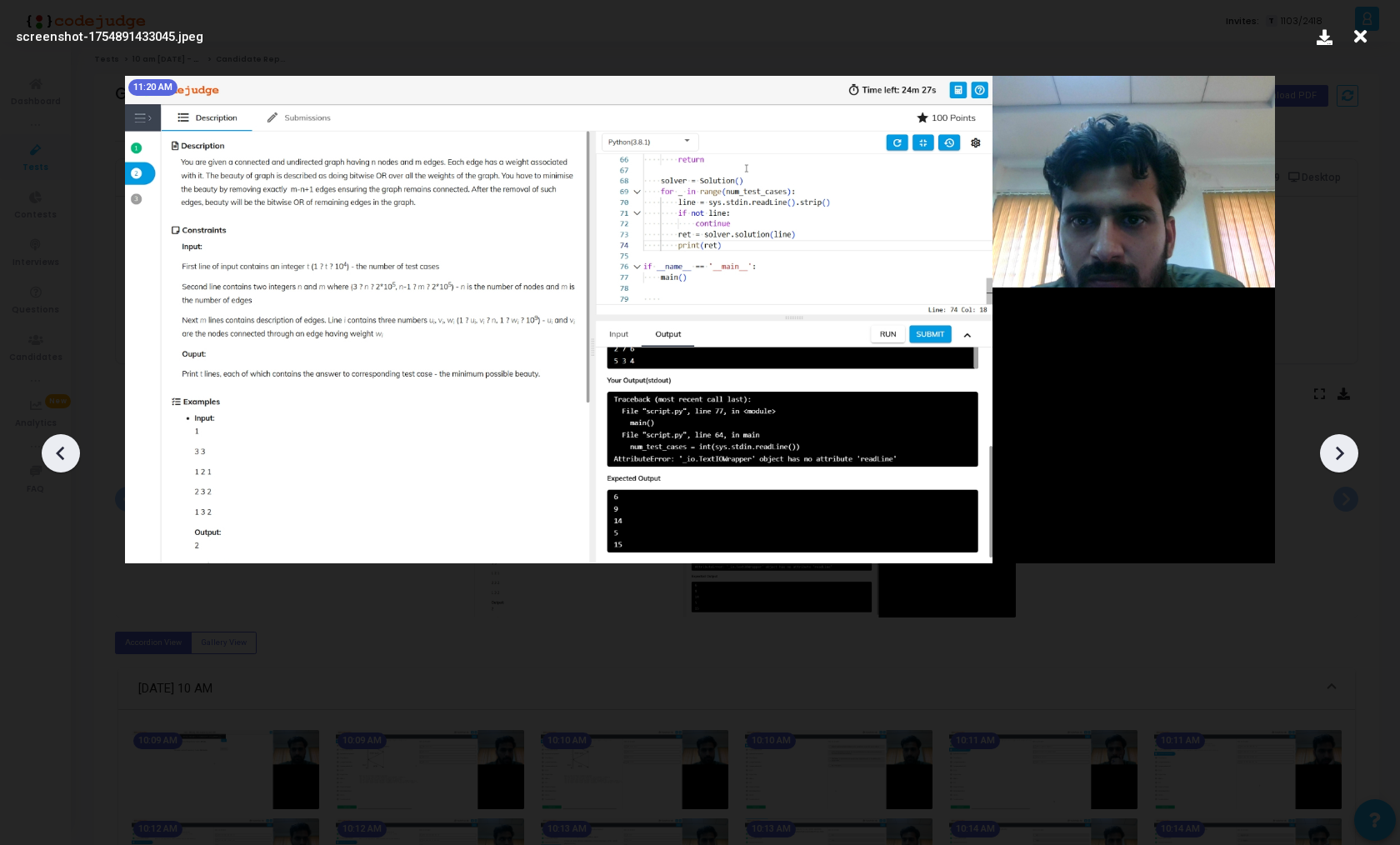
click at [1349, 458] on icon at bounding box center [1339, 453] width 25 height 25
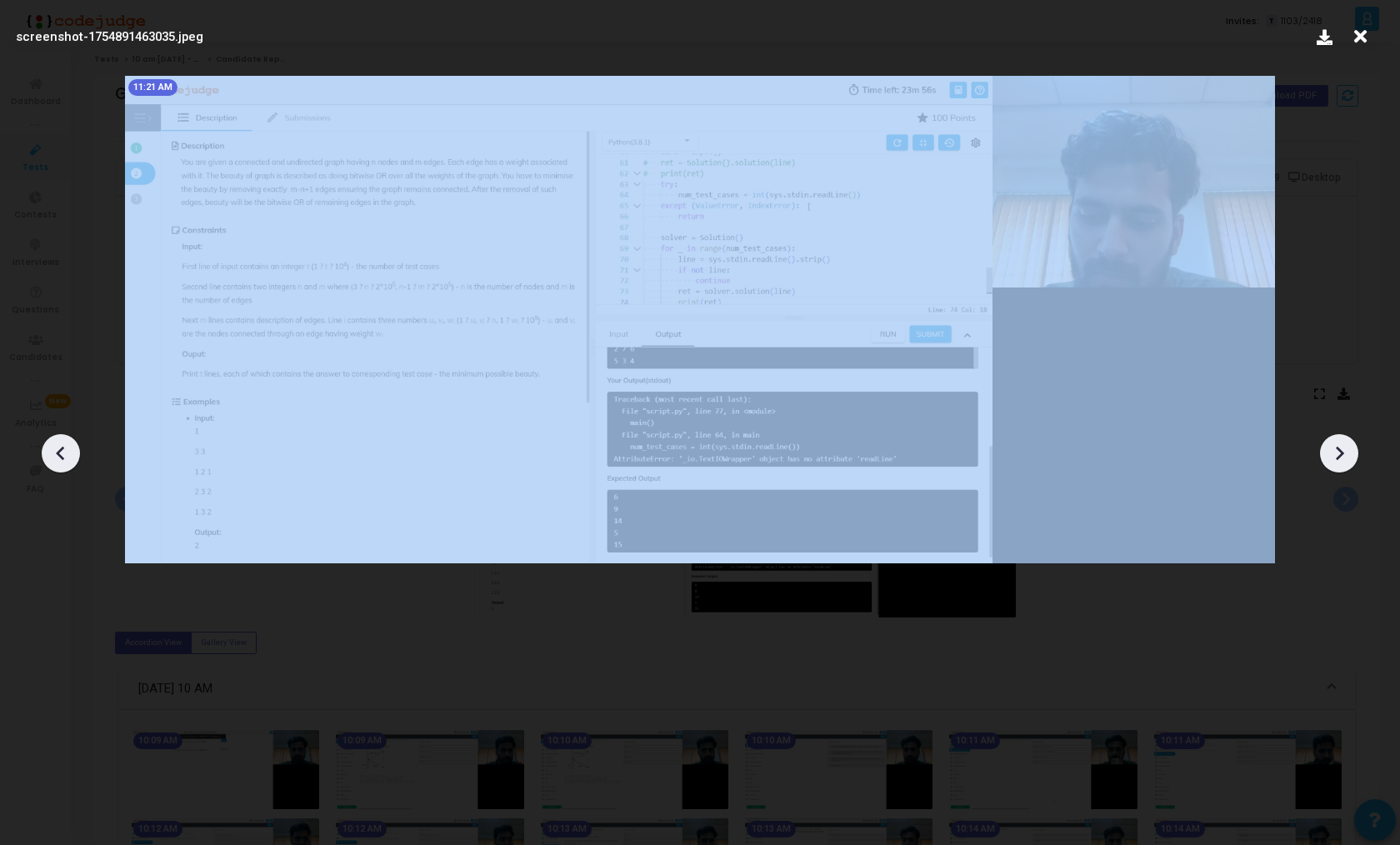
click at [1349, 458] on icon at bounding box center [1339, 453] width 25 height 25
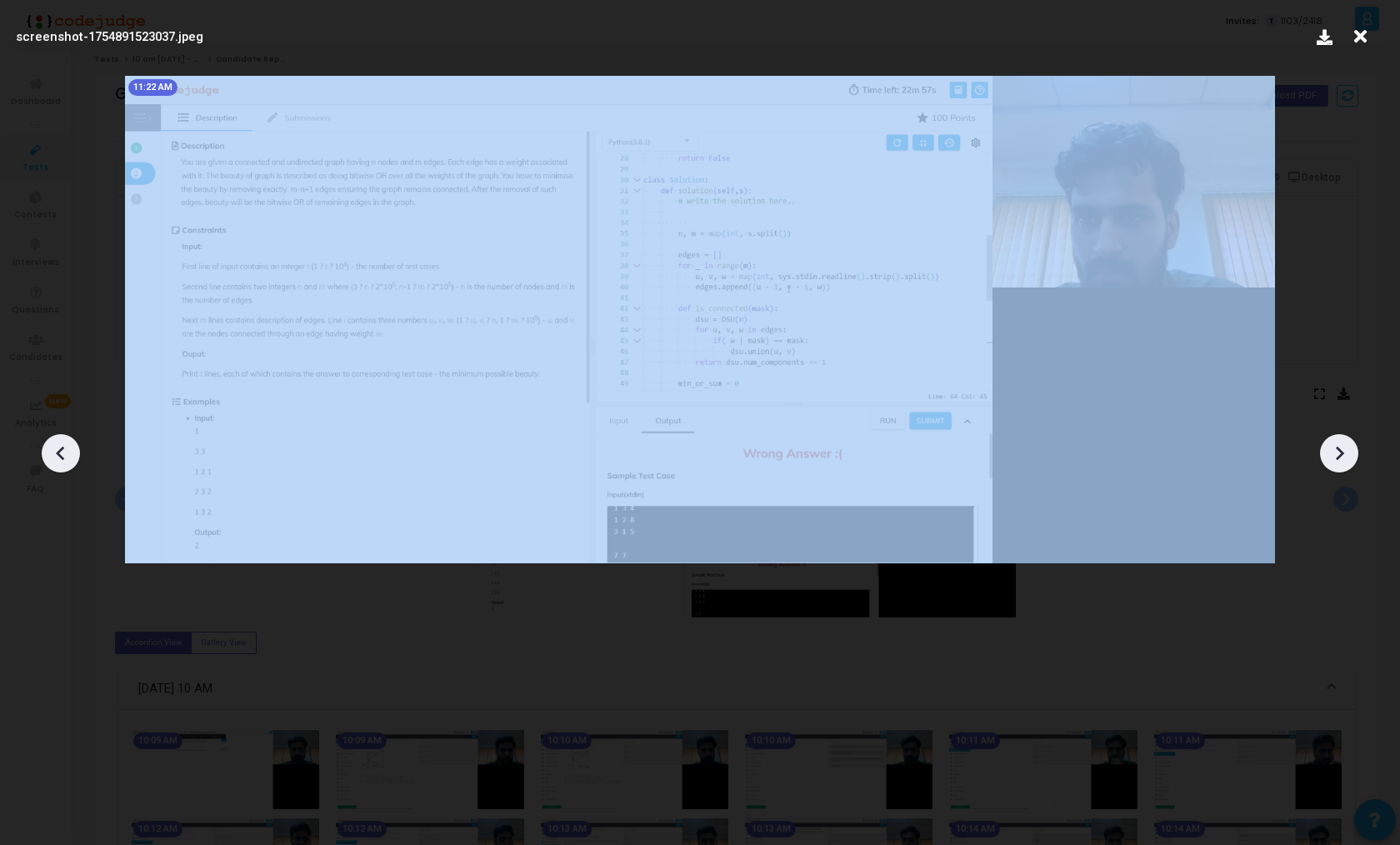
click at [1349, 458] on icon at bounding box center [1339, 453] width 25 height 25
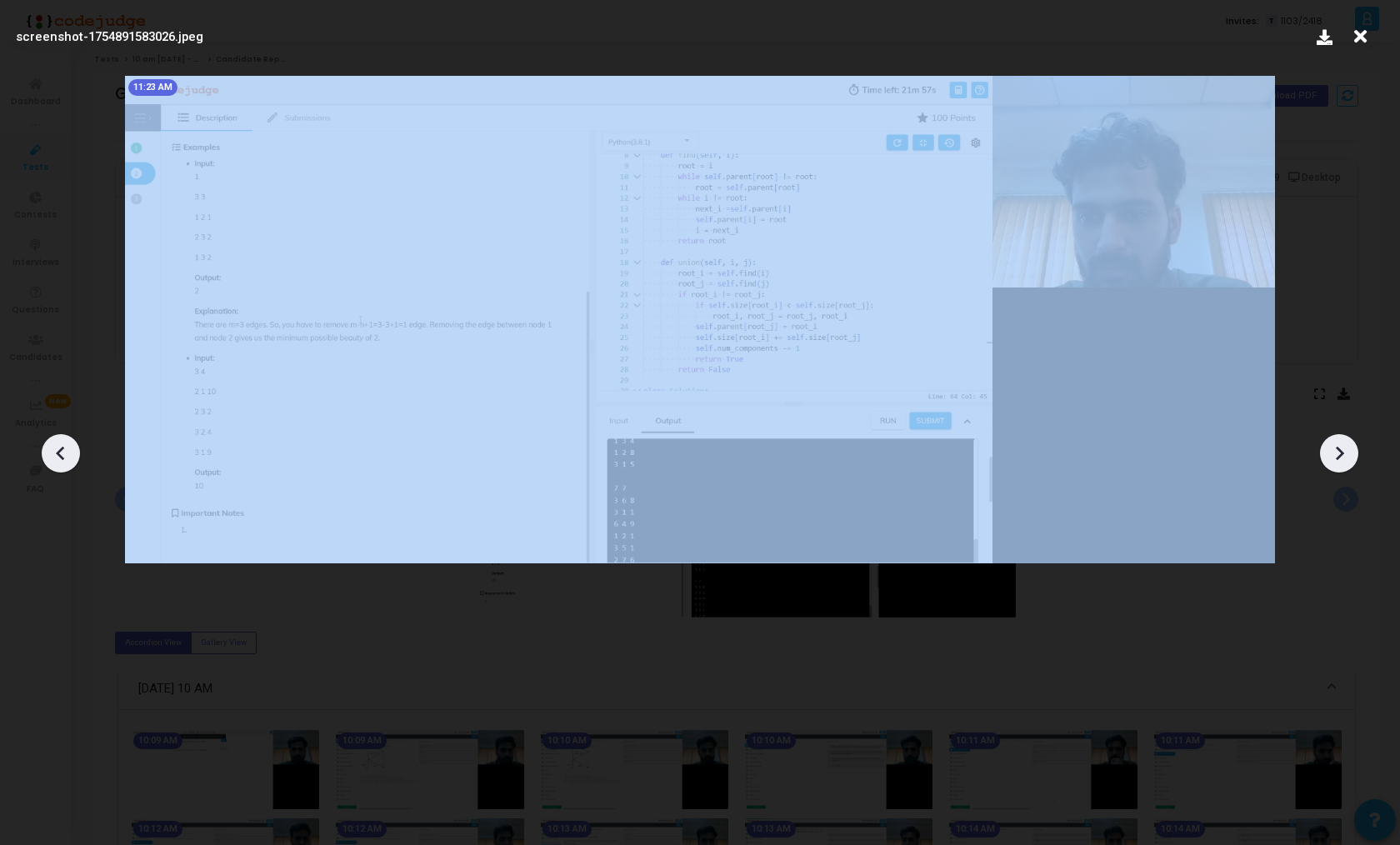
click at [1349, 458] on icon at bounding box center [1339, 453] width 25 height 25
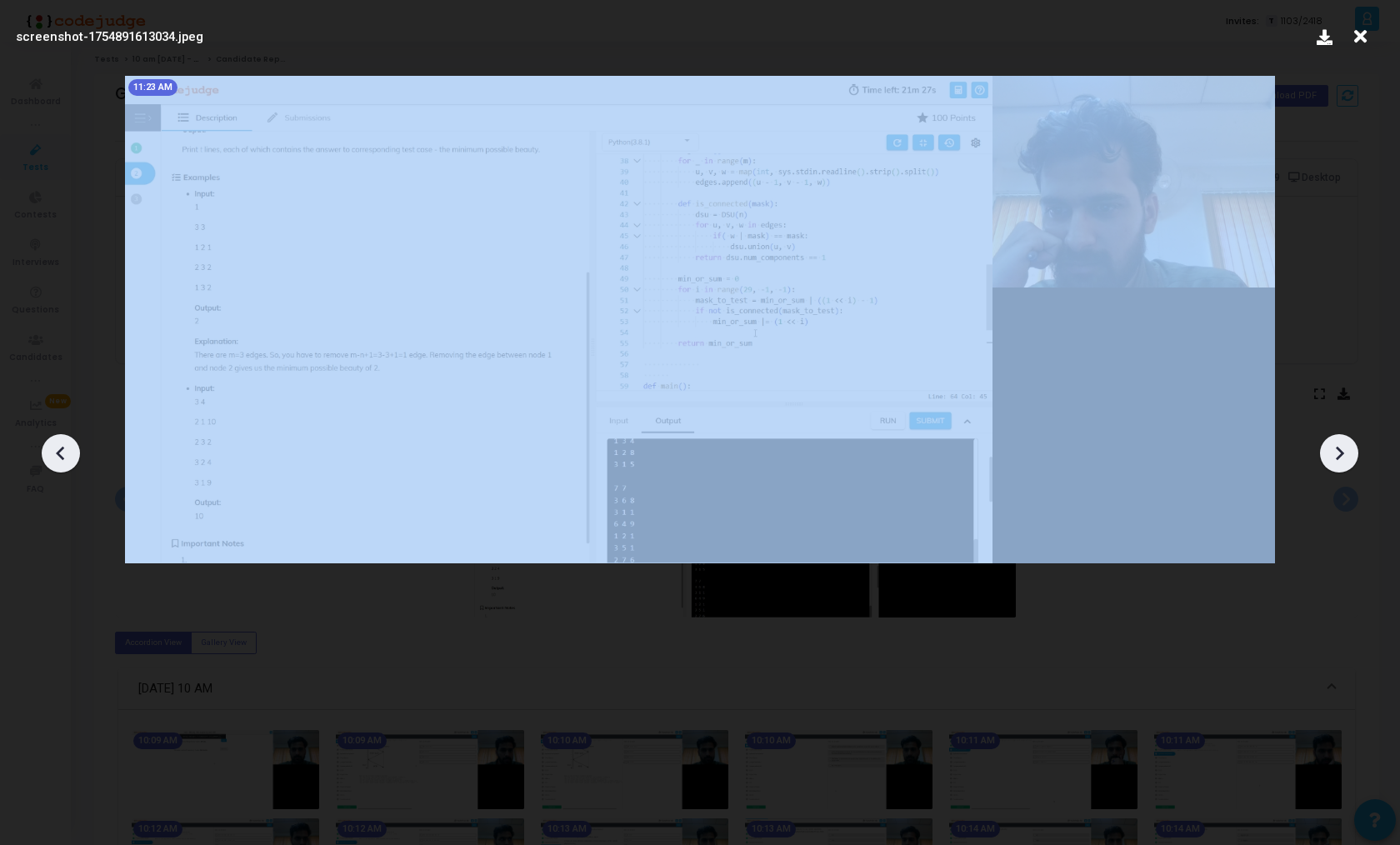
click at [1349, 458] on icon at bounding box center [1339, 453] width 25 height 25
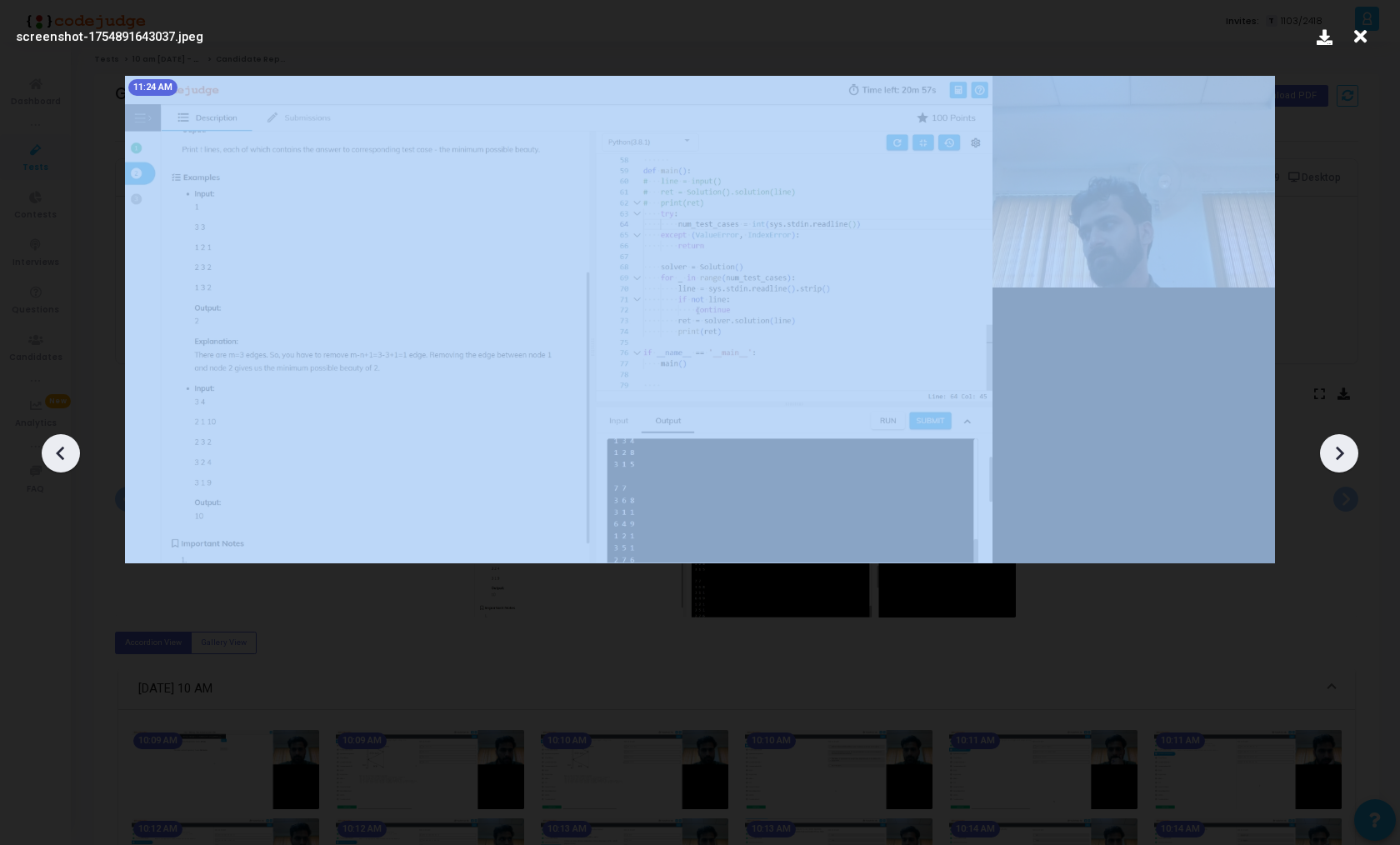
click at [1349, 458] on icon at bounding box center [1339, 453] width 25 height 25
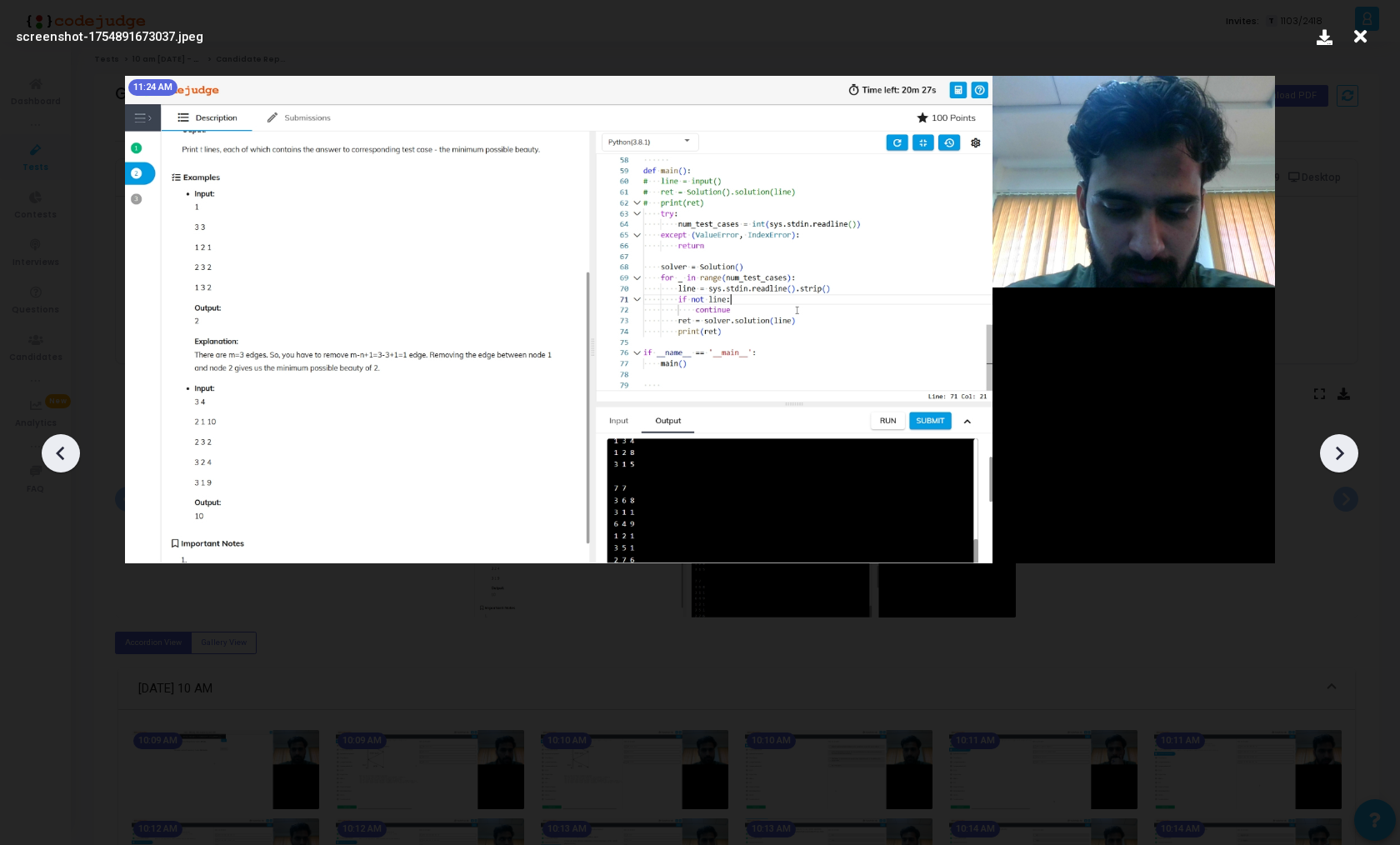
click at [1349, 458] on icon at bounding box center [1339, 453] width 25 height 25
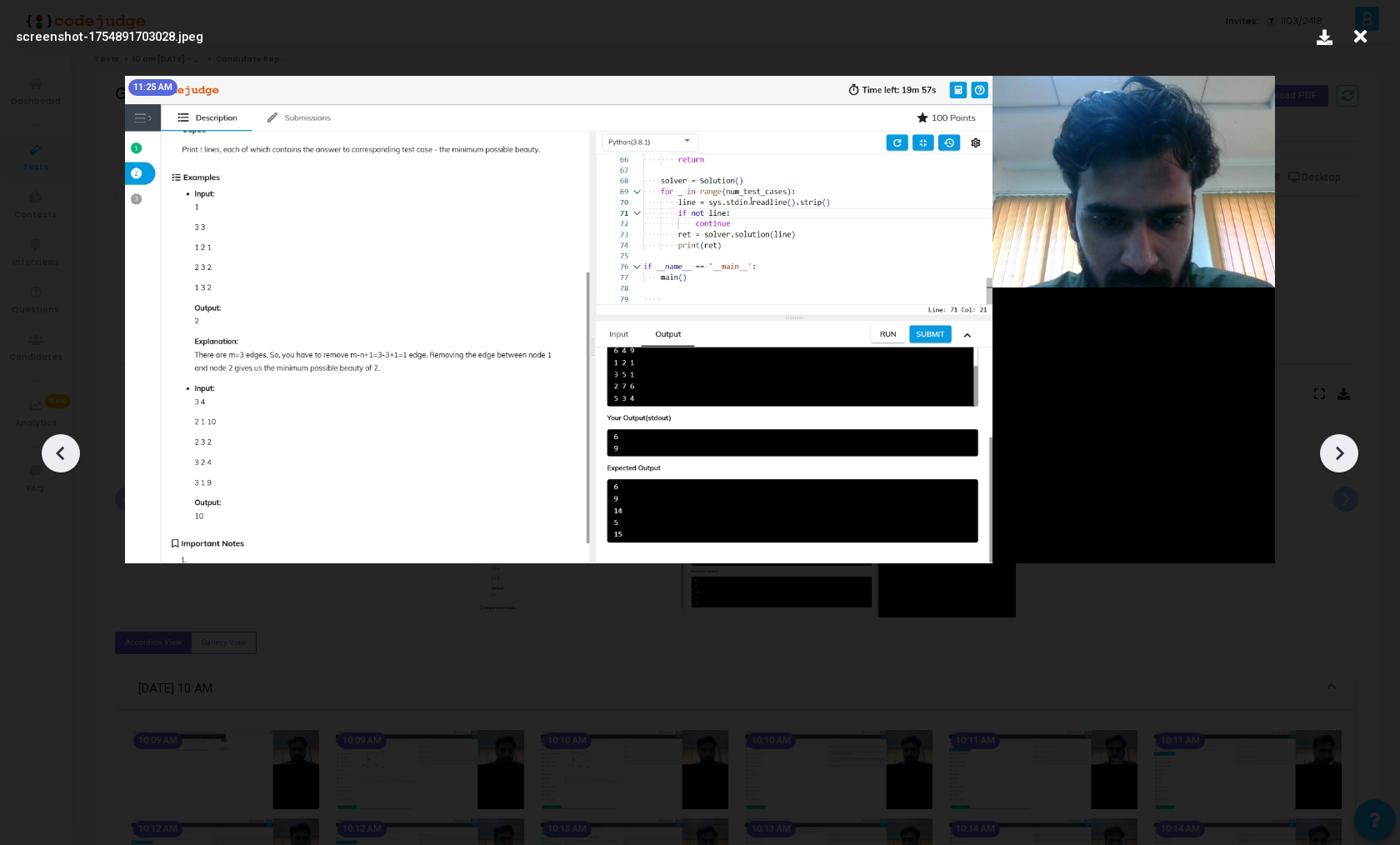
click at [1349, 458] on icon at bounding box center [1339, 453] width 25 height 25
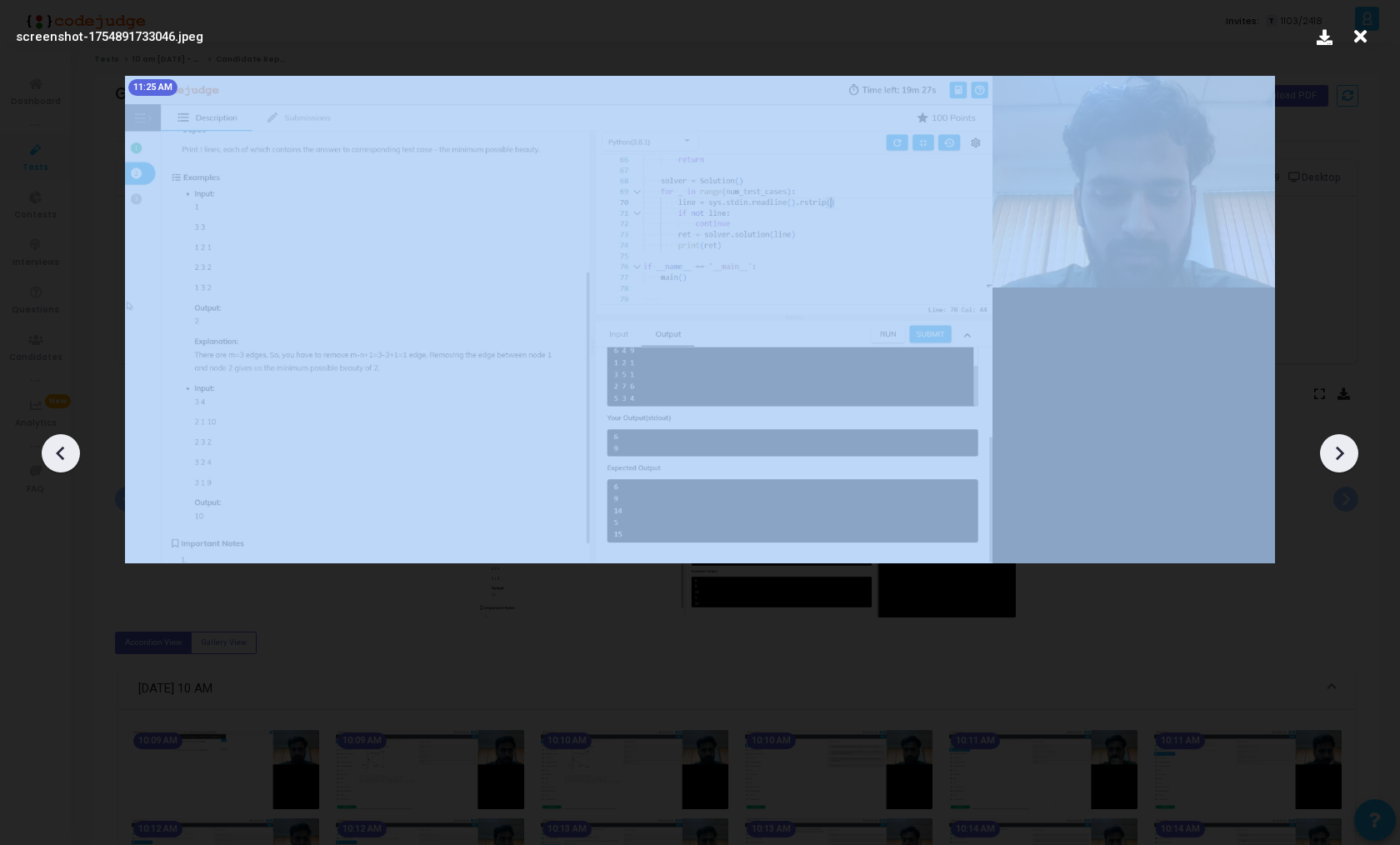
click at [1349, 458] on icon at bounding box center [1339, 453] width 25 height 25
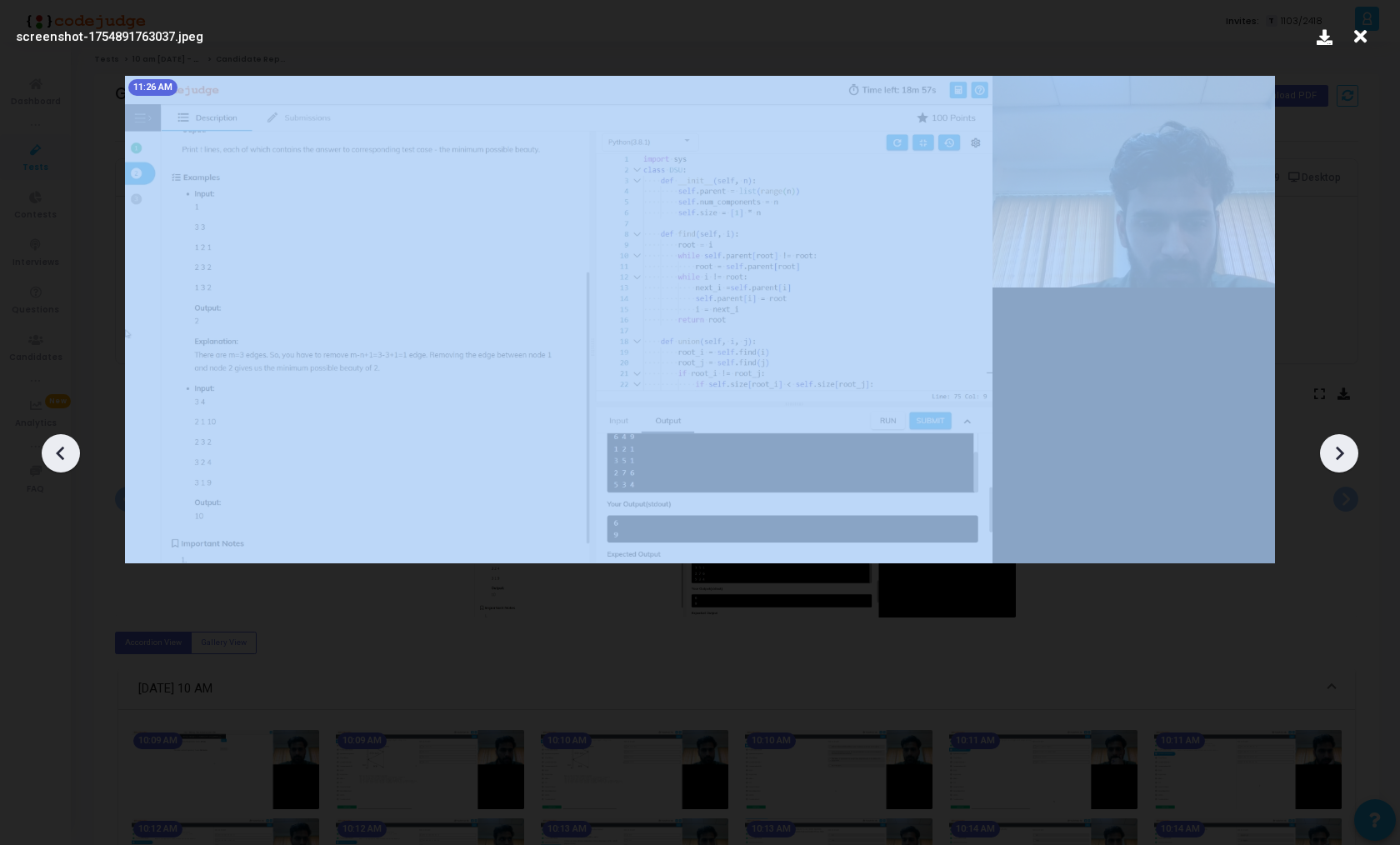
click at [1349, 458] on icon at bounding box center [1339, 453] width 25 height 25
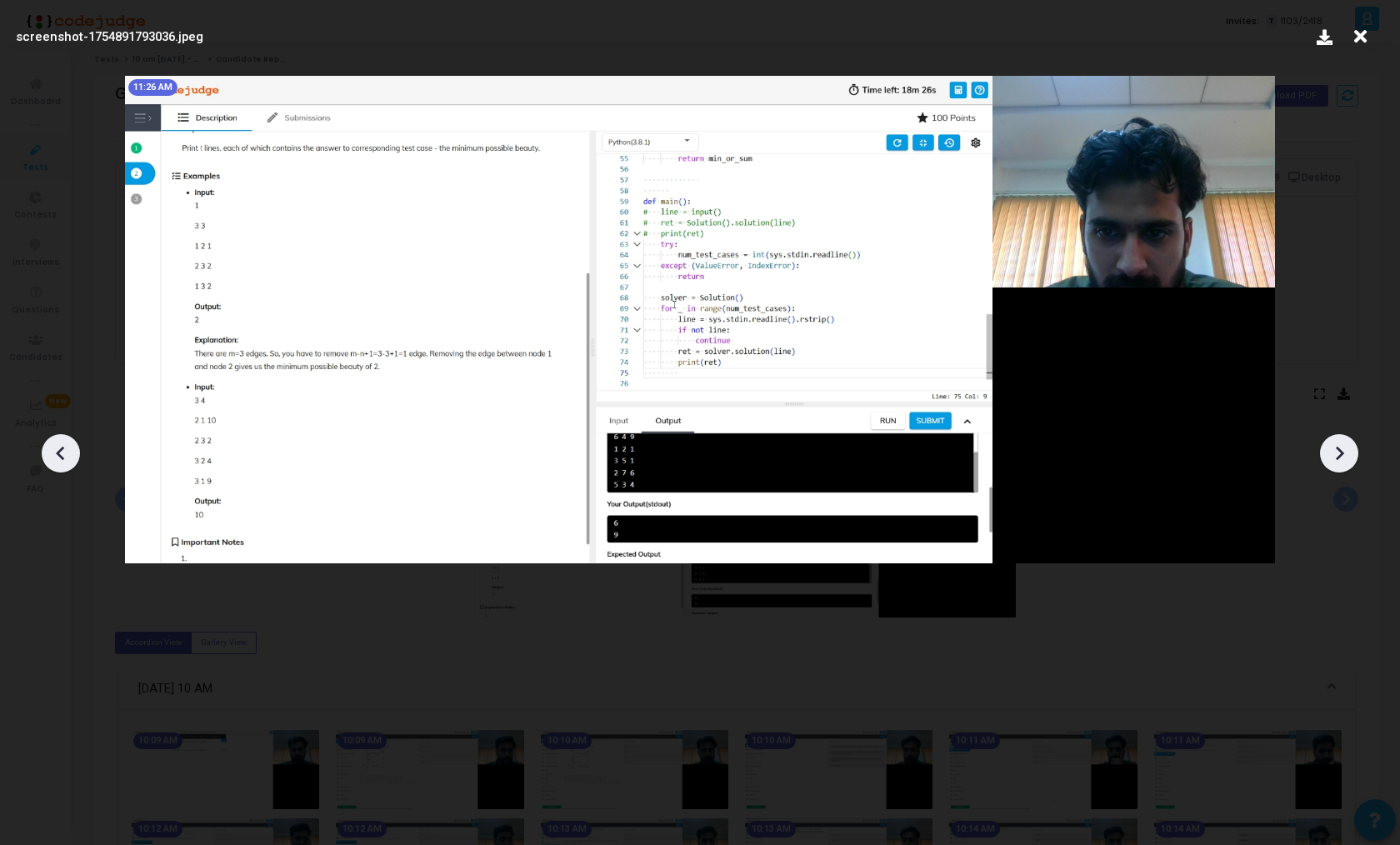
click at [1349, 458] on icon at bounding box center [1339, 453] width 25 height 25
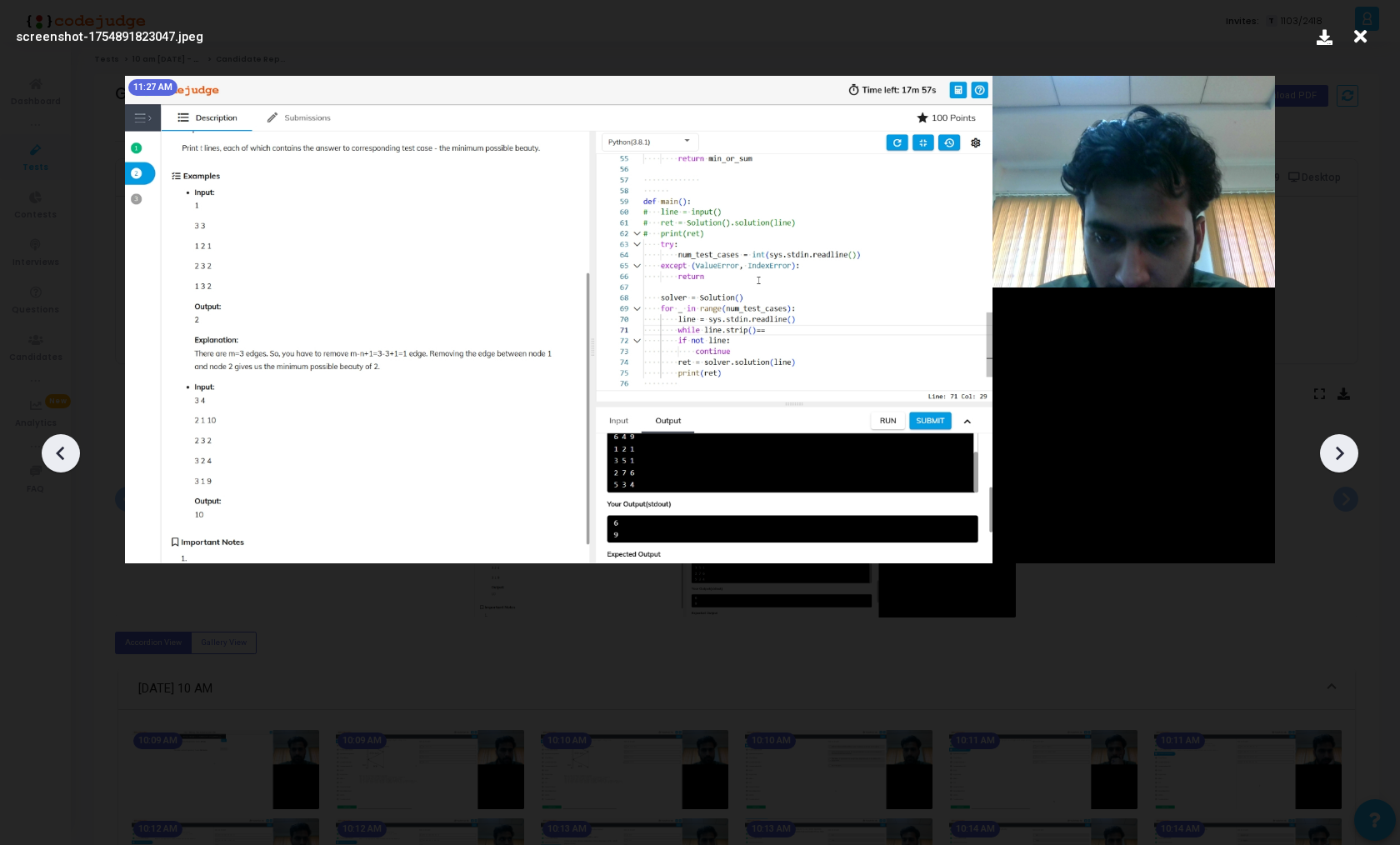
click at [1349, 458] on icon at bounding box center [1339, 453] width 25 height 25
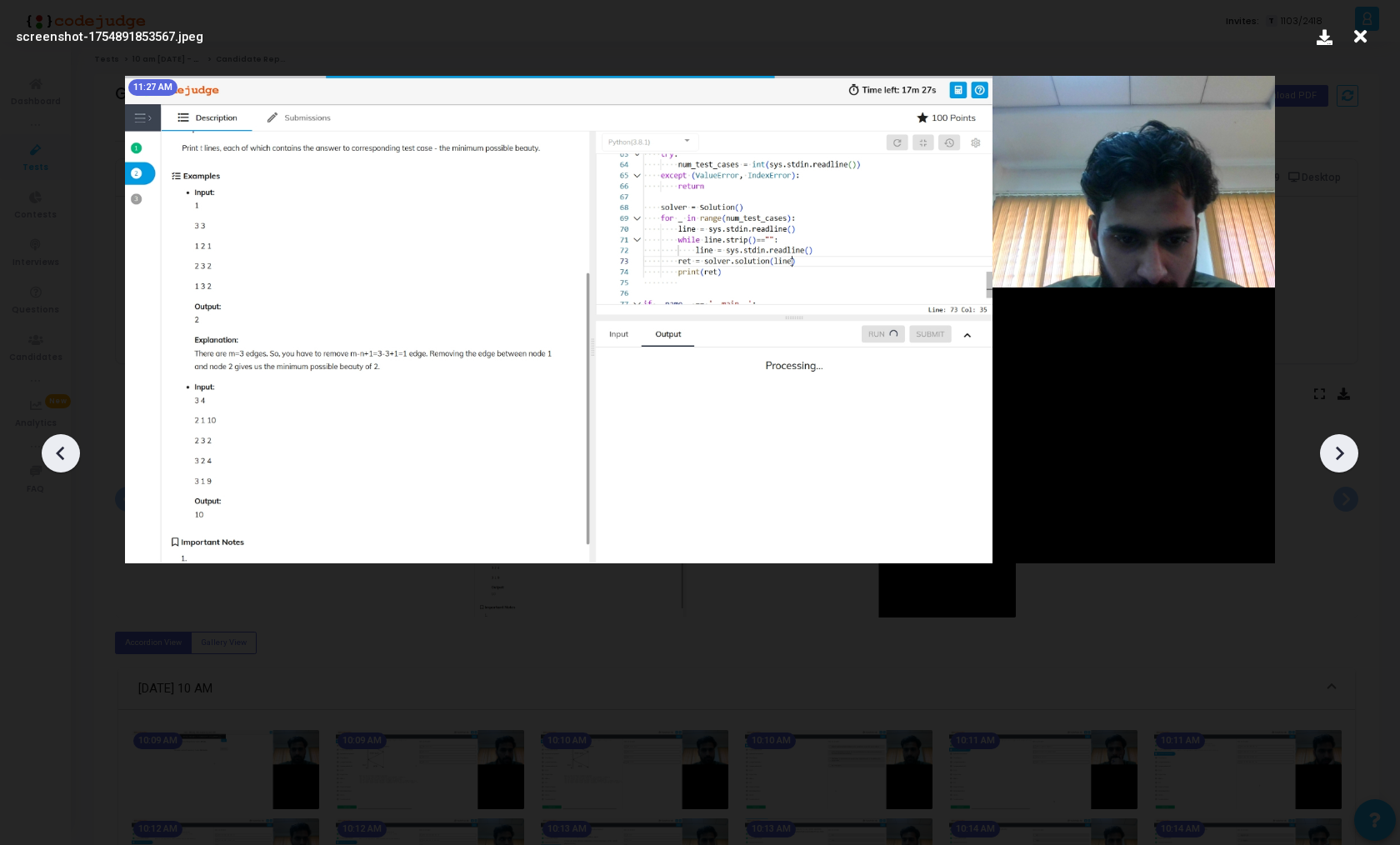
click at [1349, 458] on icon at bounding box center [1339, 453] width 25 height 25
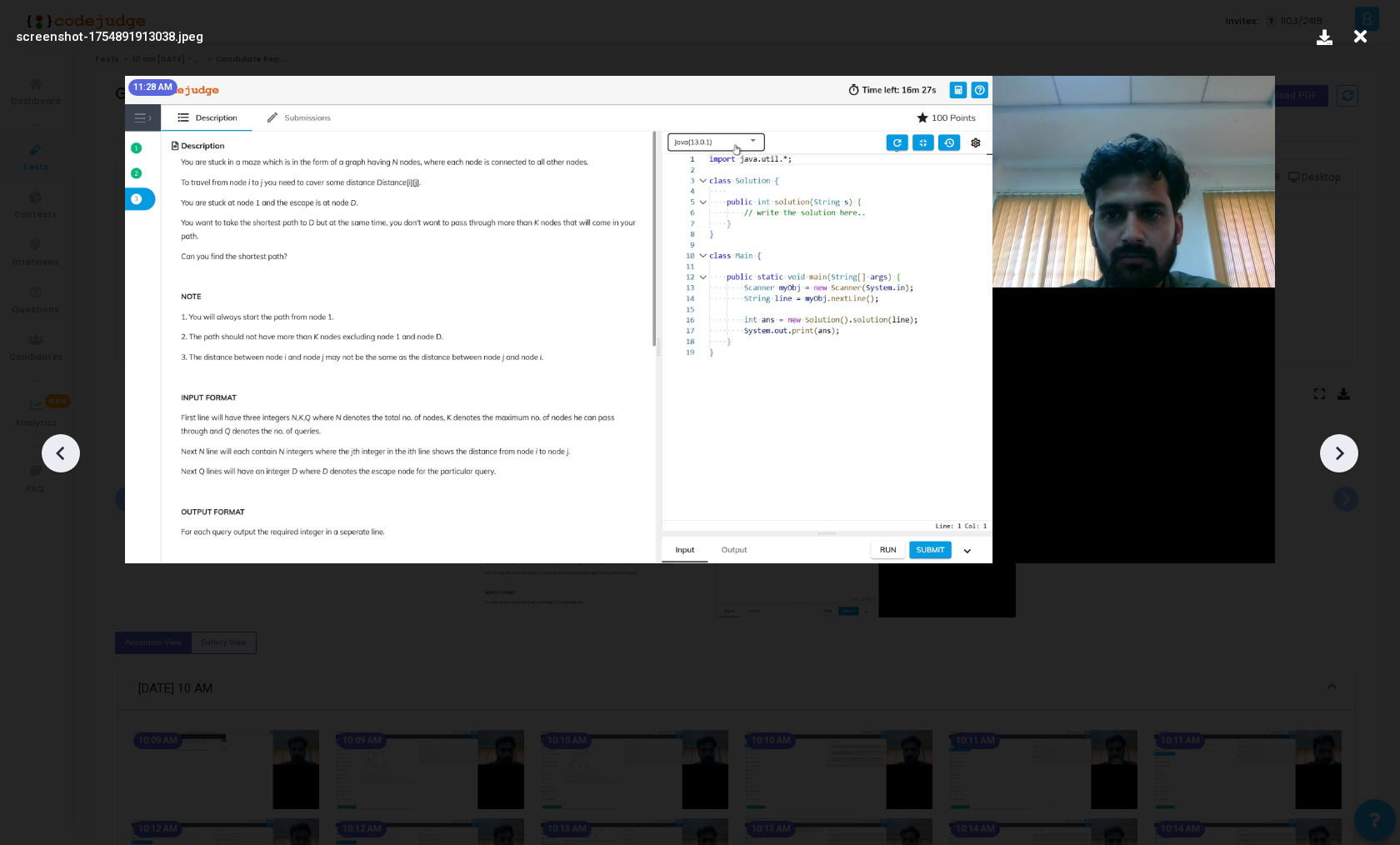
click at [1349, 458] on icon at bounding box center [1339, 453] width 25 height 25
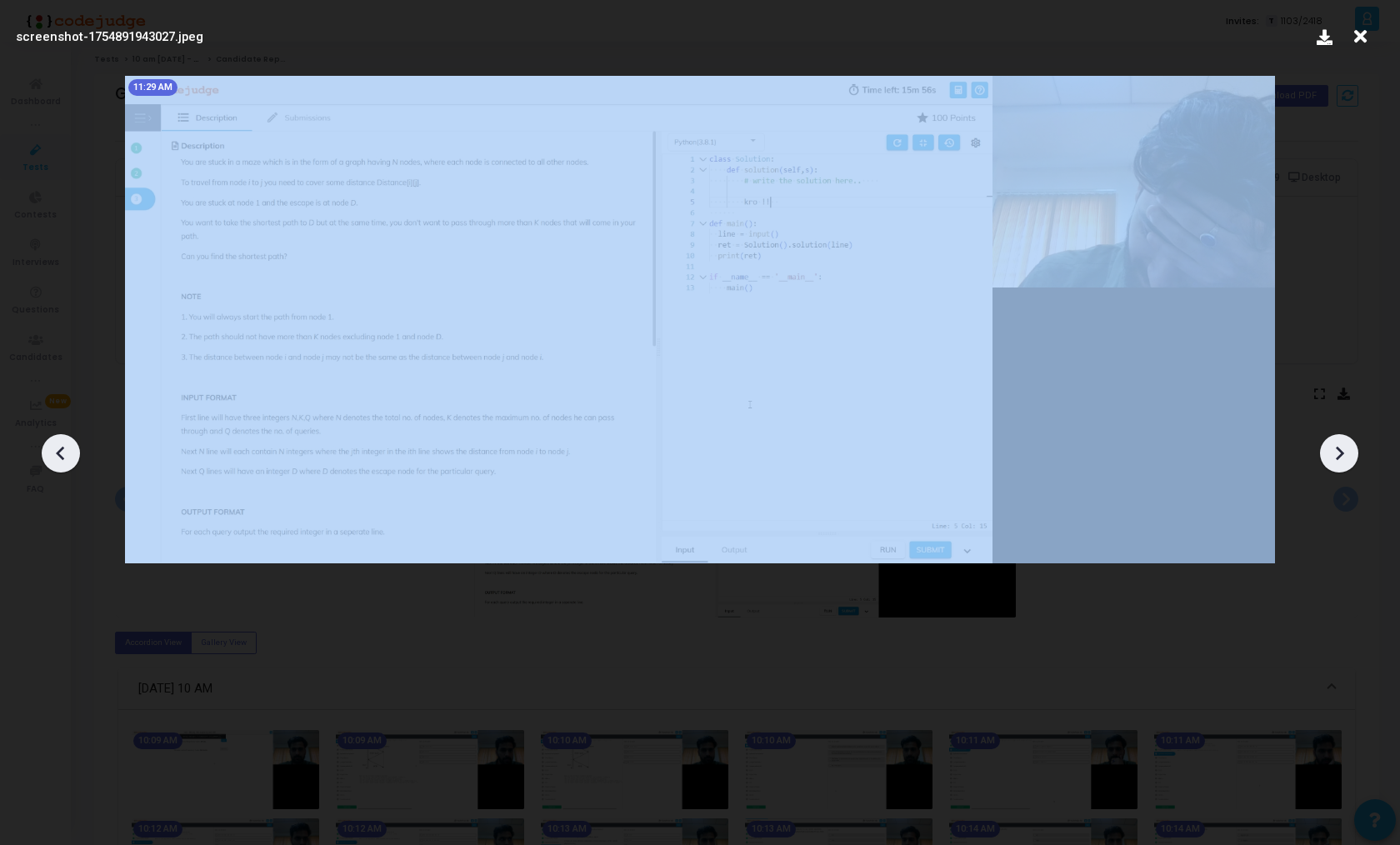
click at [1349, 458] on icon at bounding box center [1339, 453] width 25 height 25
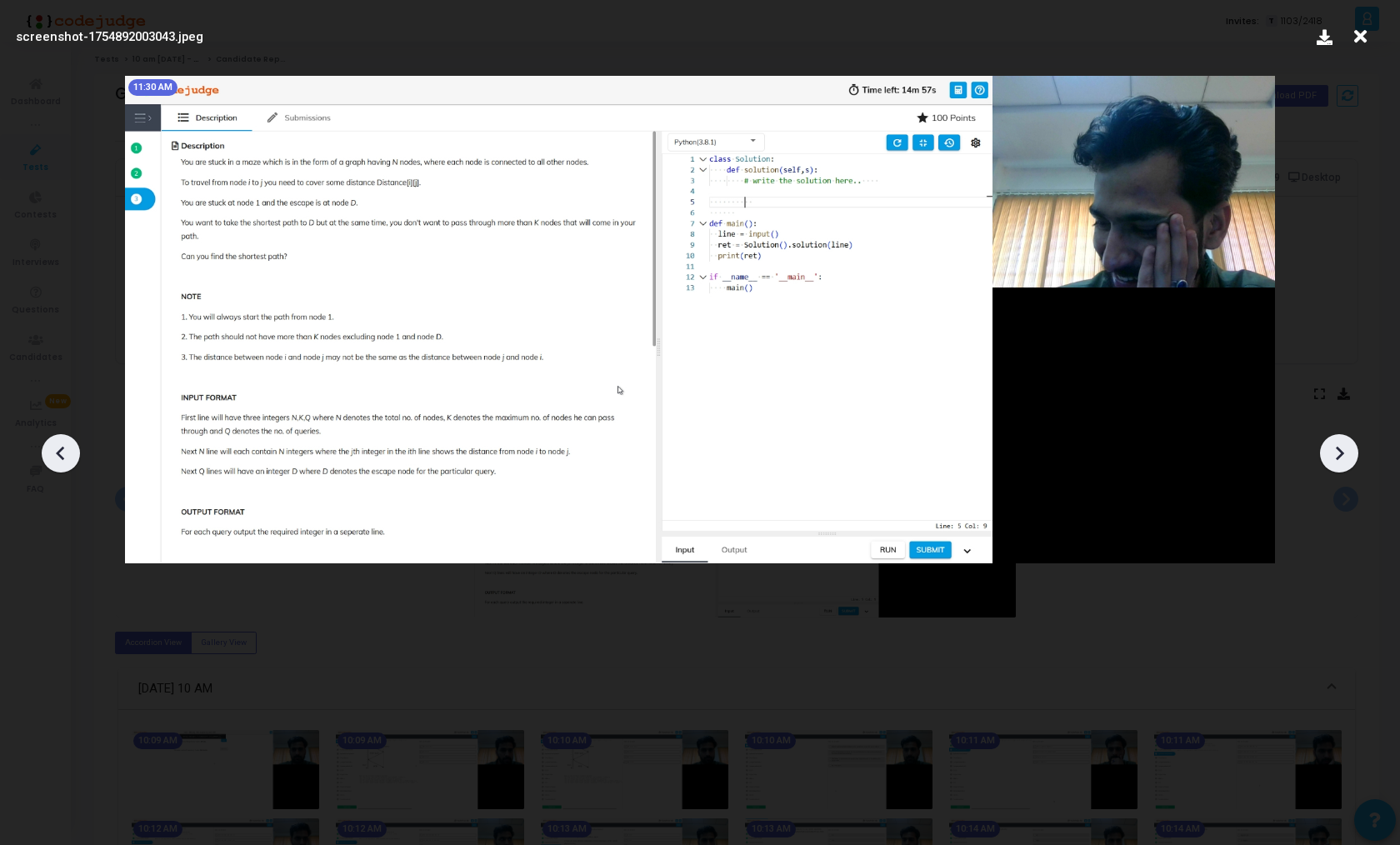
click at [67, 449] on icon at bounding box center [61, 453] width 25 height 25
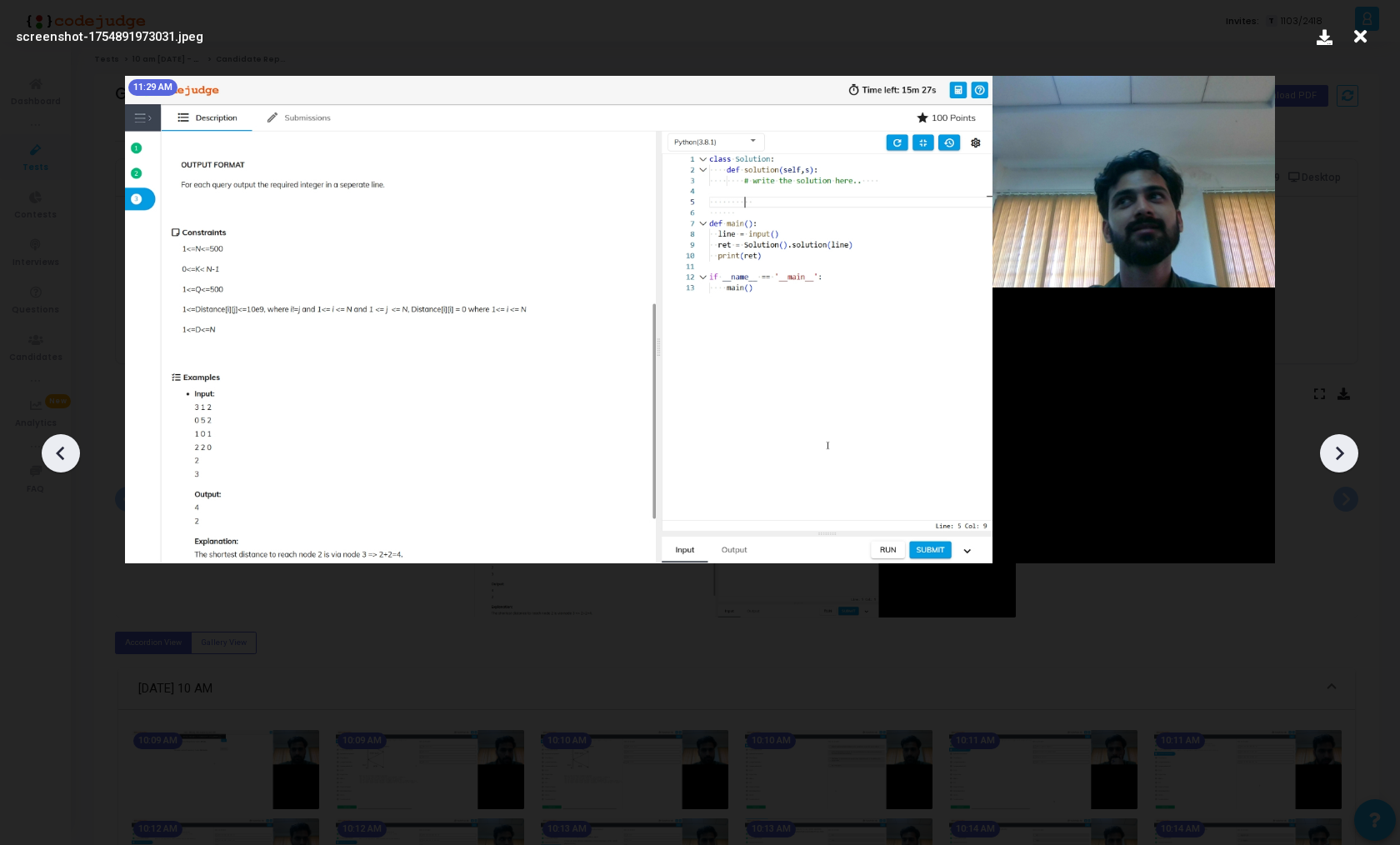
click at [1336, 441] on icon at bounding box center [1339, 453] width 25 height 25
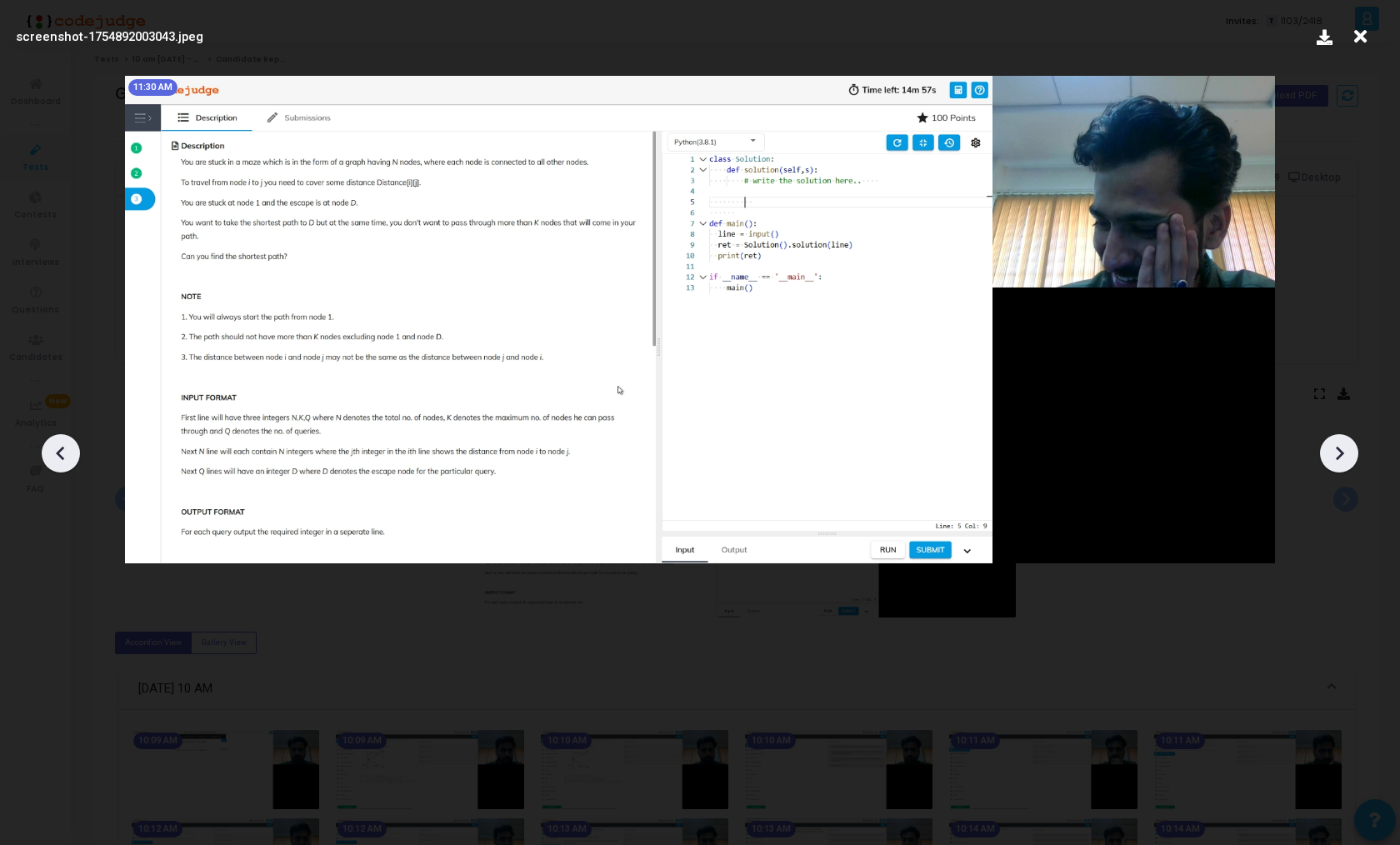
click at [1336, 441] on icon at bounding box center [1339, 453] width 25 height 25
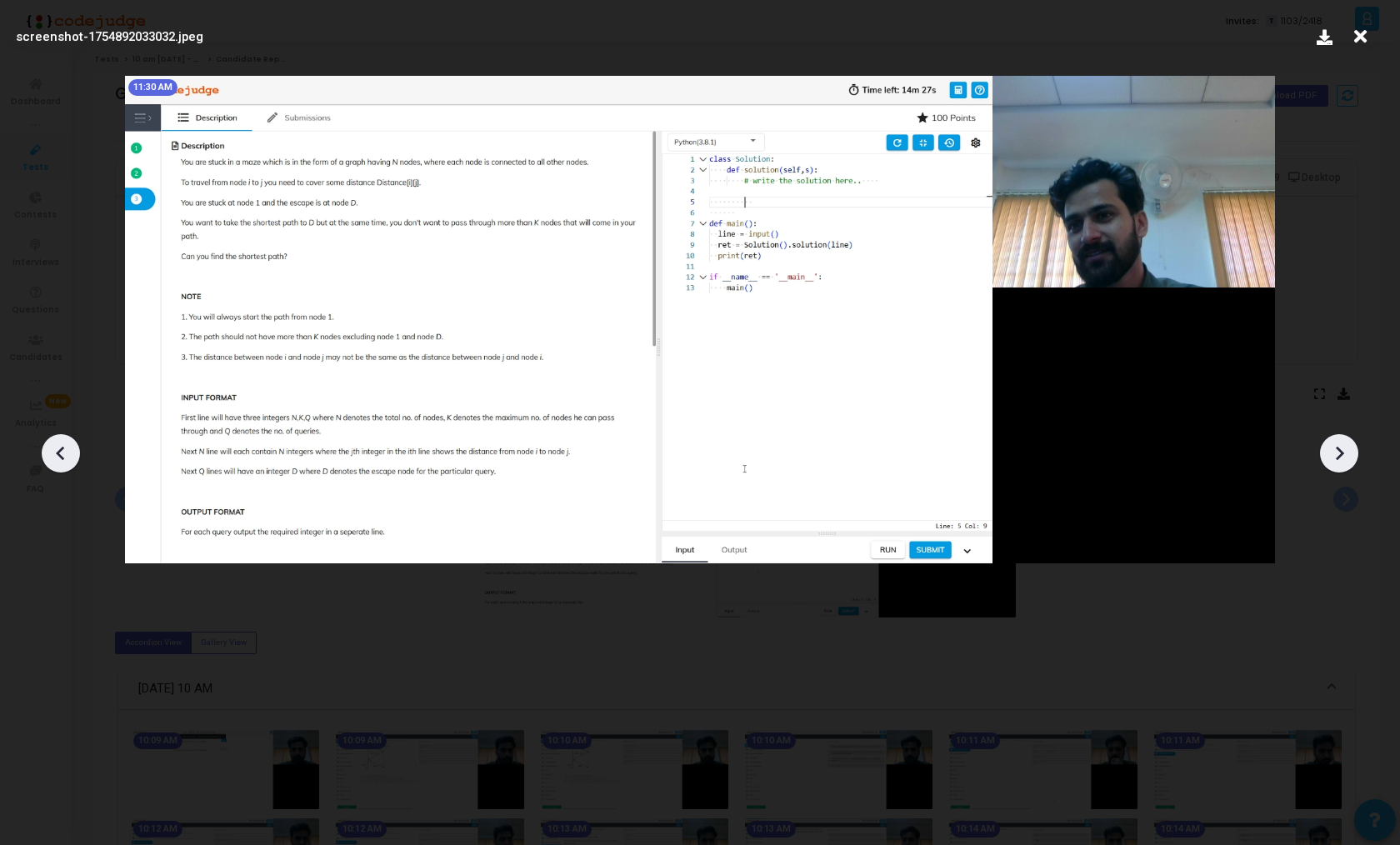
click at [1336, 441] on icon at bounding box center [1339, 453] width 25 height 25
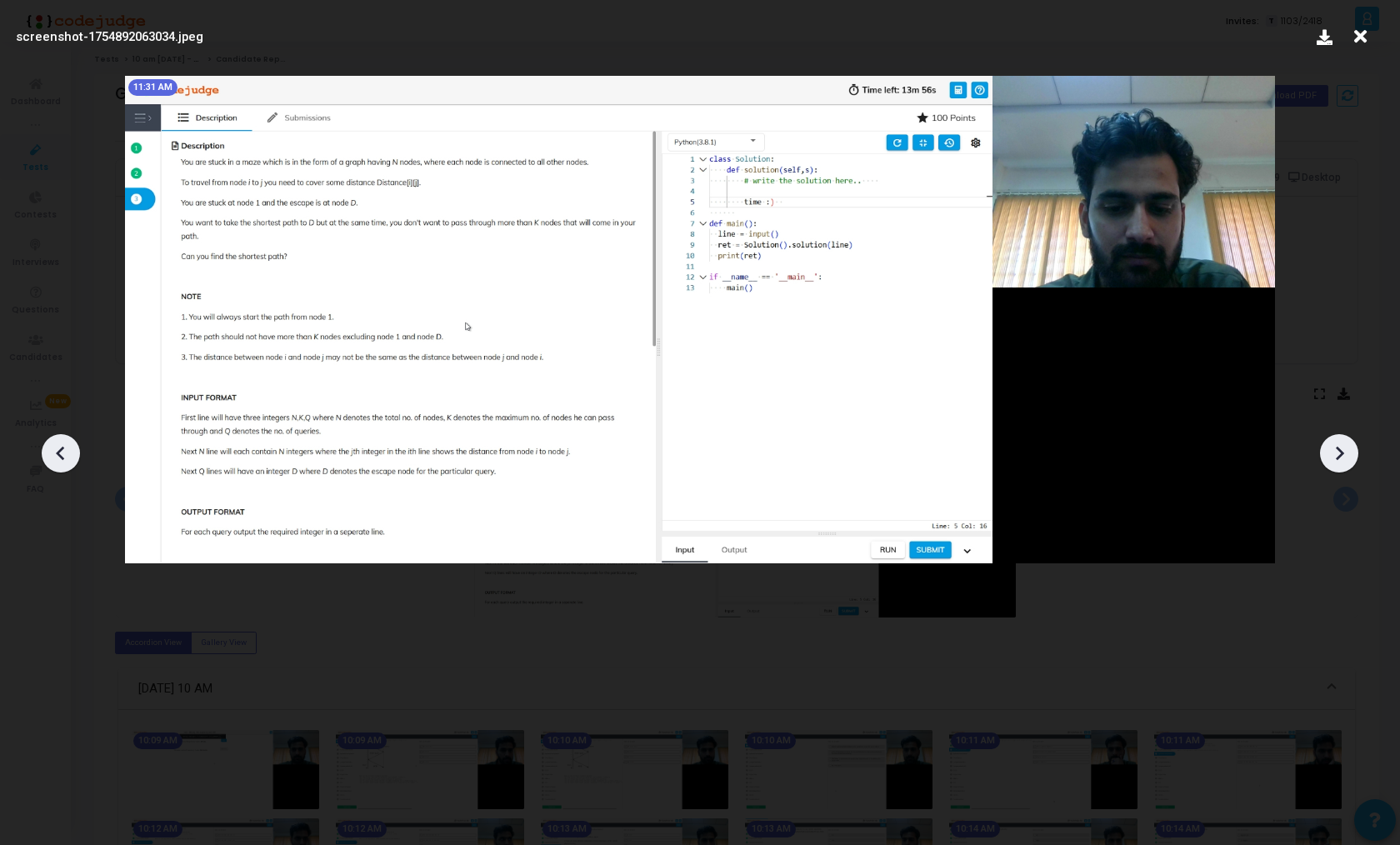
click at [1336, 441] on icon at bounding box center [1339, 453] width 25 height 25
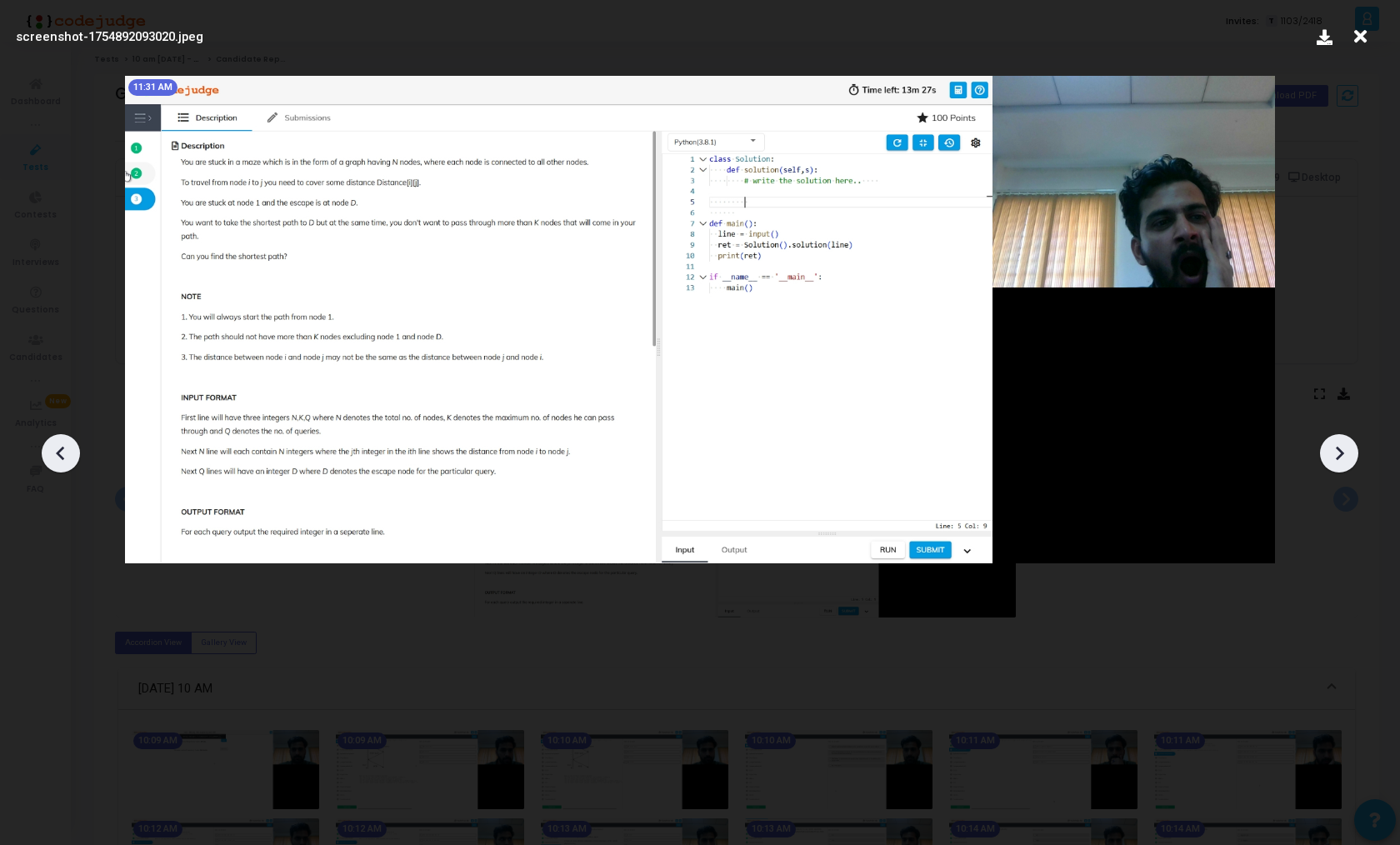
click at [1336, 441] on icon at bounding box center [1339, 453] width 25 height 25
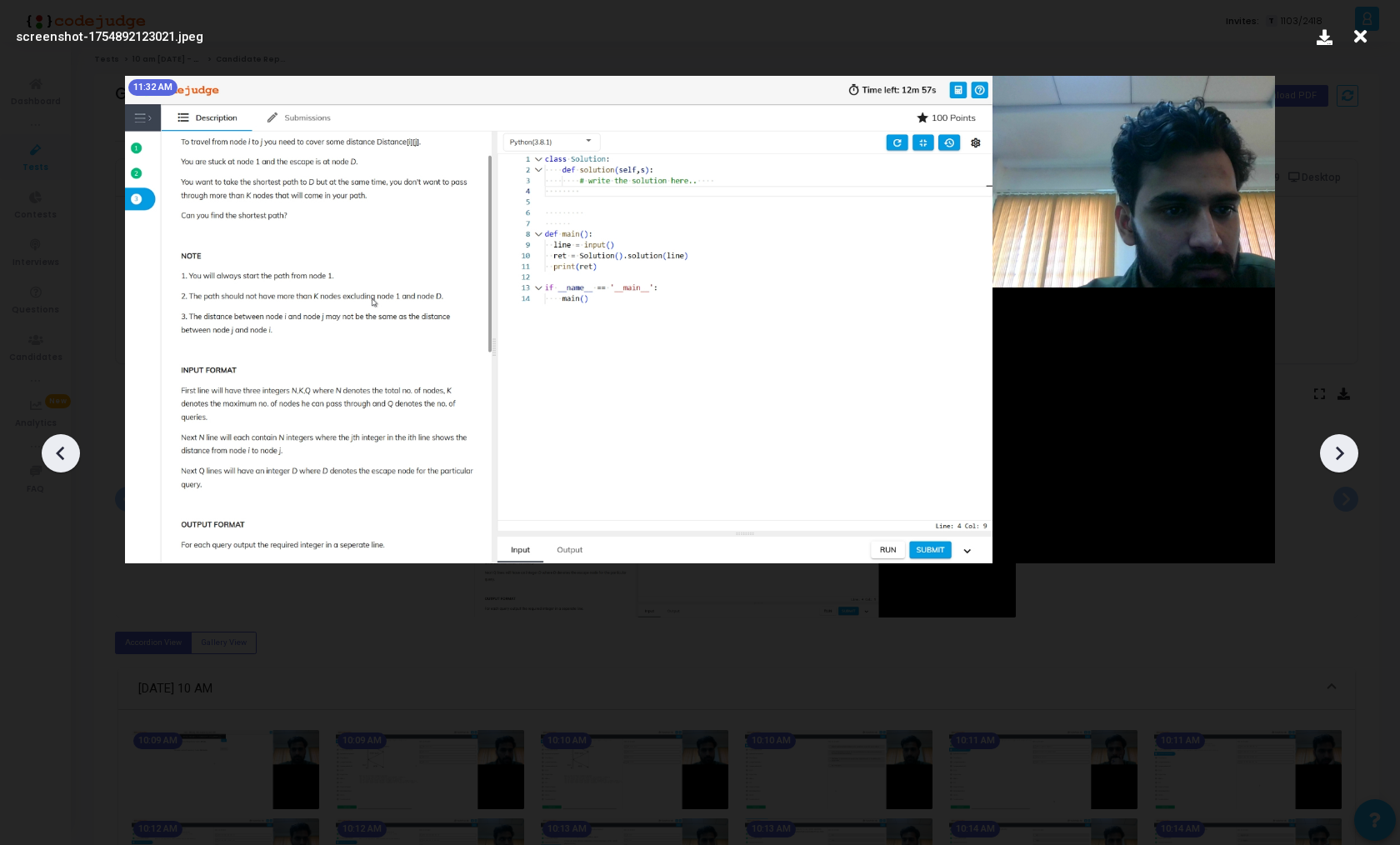
click at [1336, 441] on icon at bounding box center [1339, 453] width 25 height 25
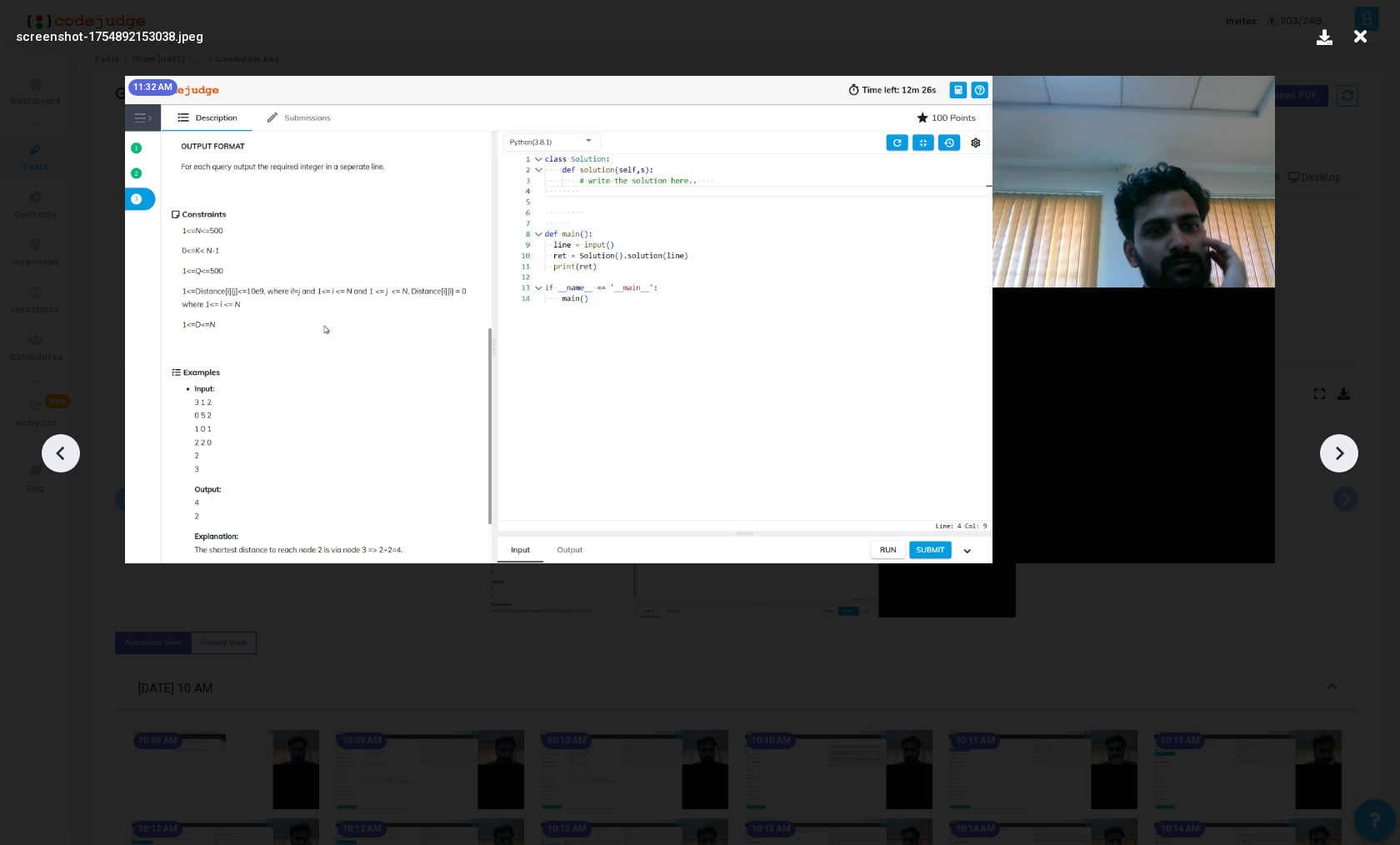
click at [1336, 441] on icon at bounding box center [1339, 453] width 25 height 25
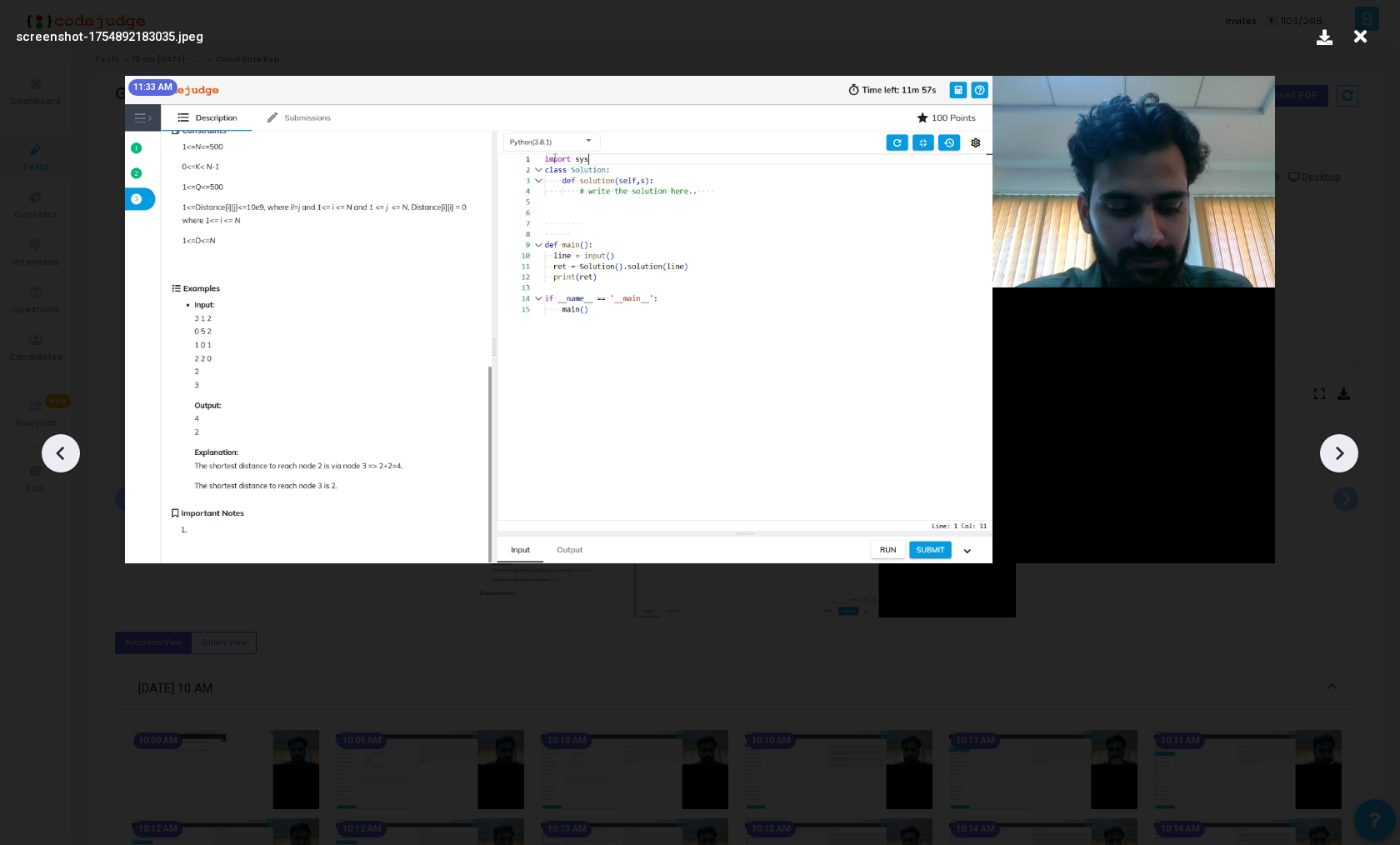
click at [1336, 441] on icon at bounding box center [1339, 453] width 25 height 25
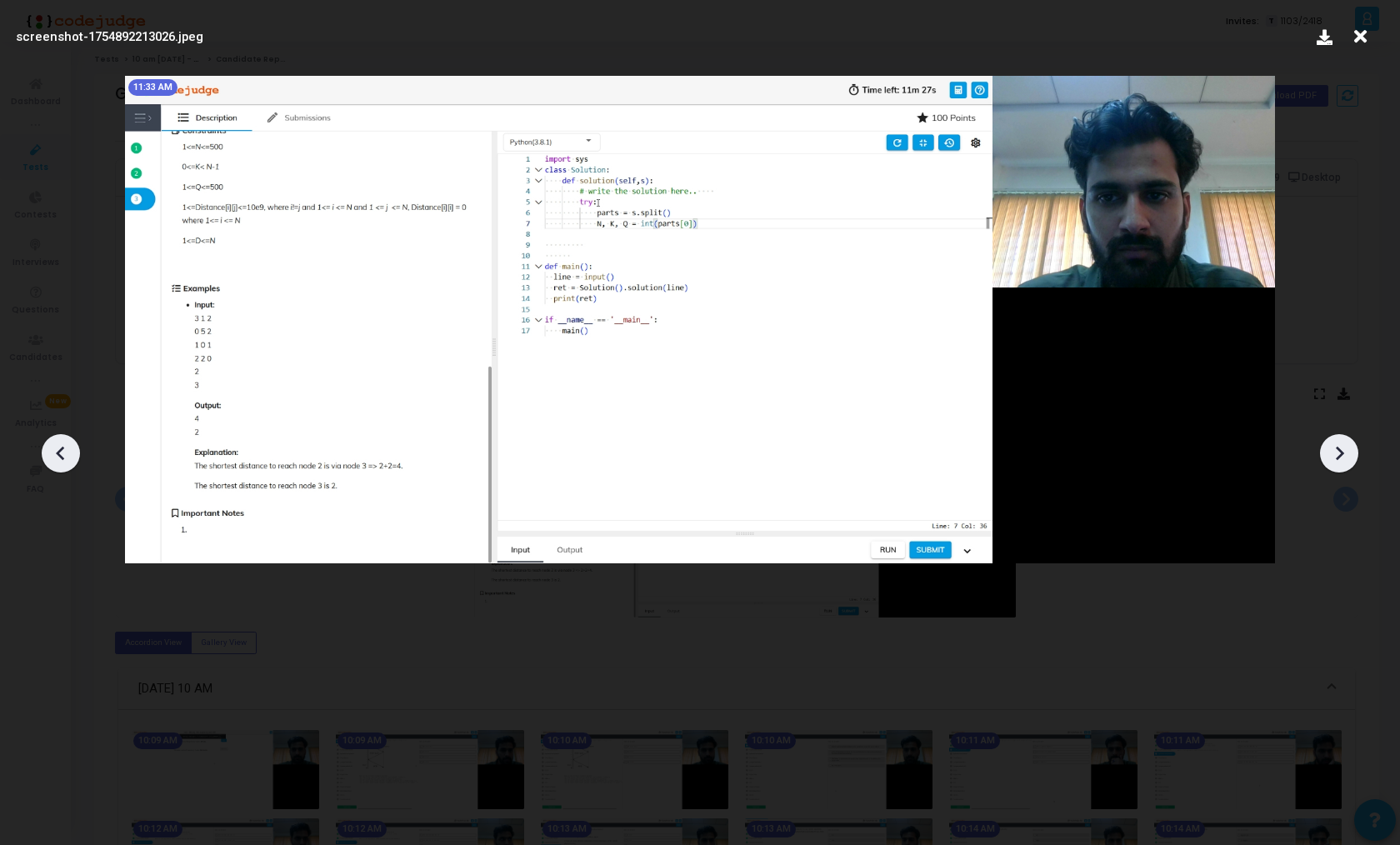
click at [1336, 441] on icon at bounding box center [1339, 453] width 25 height 25
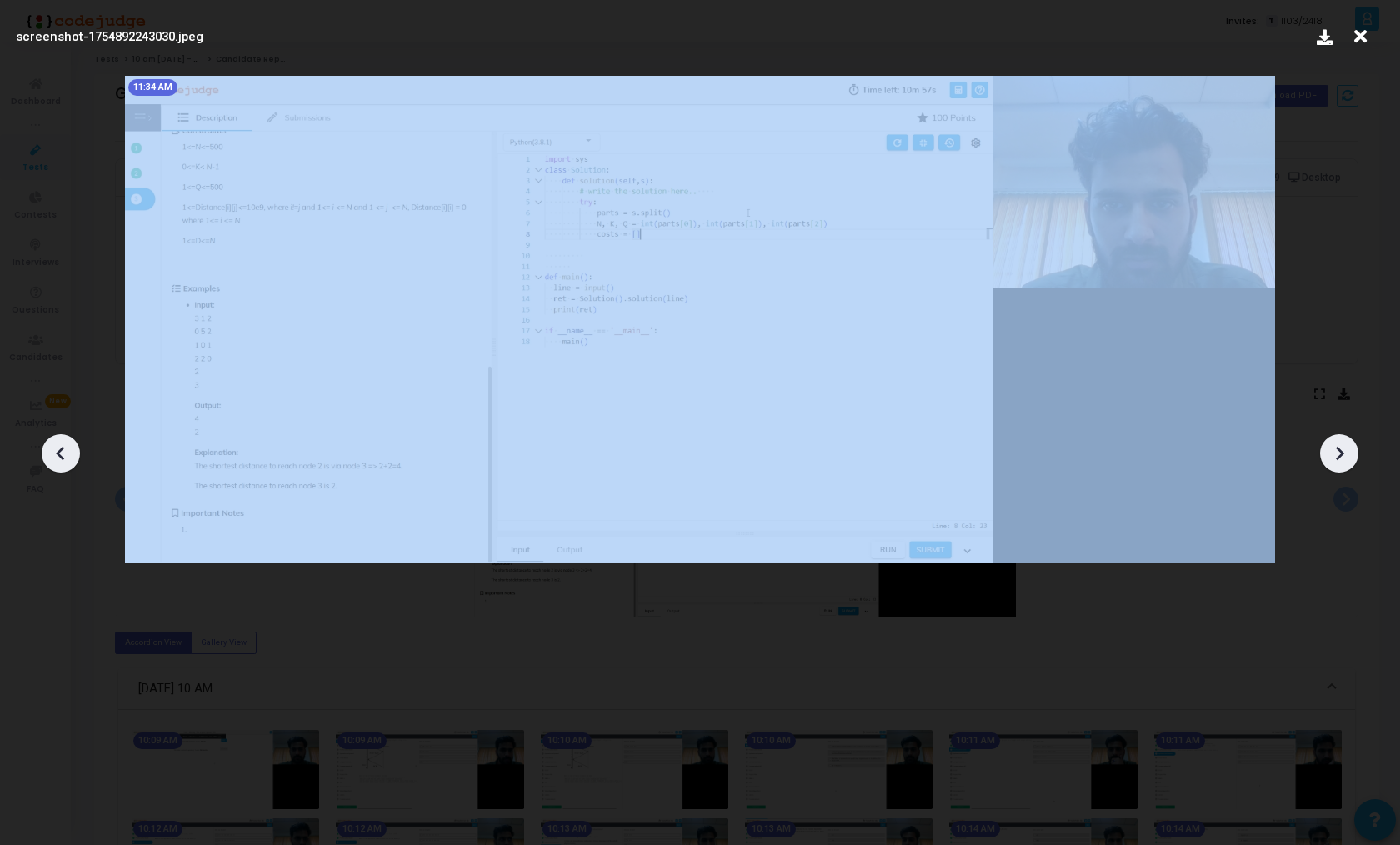
click at [1336, 441] on icon at bounding box center [1339, 453] width 25 height 25
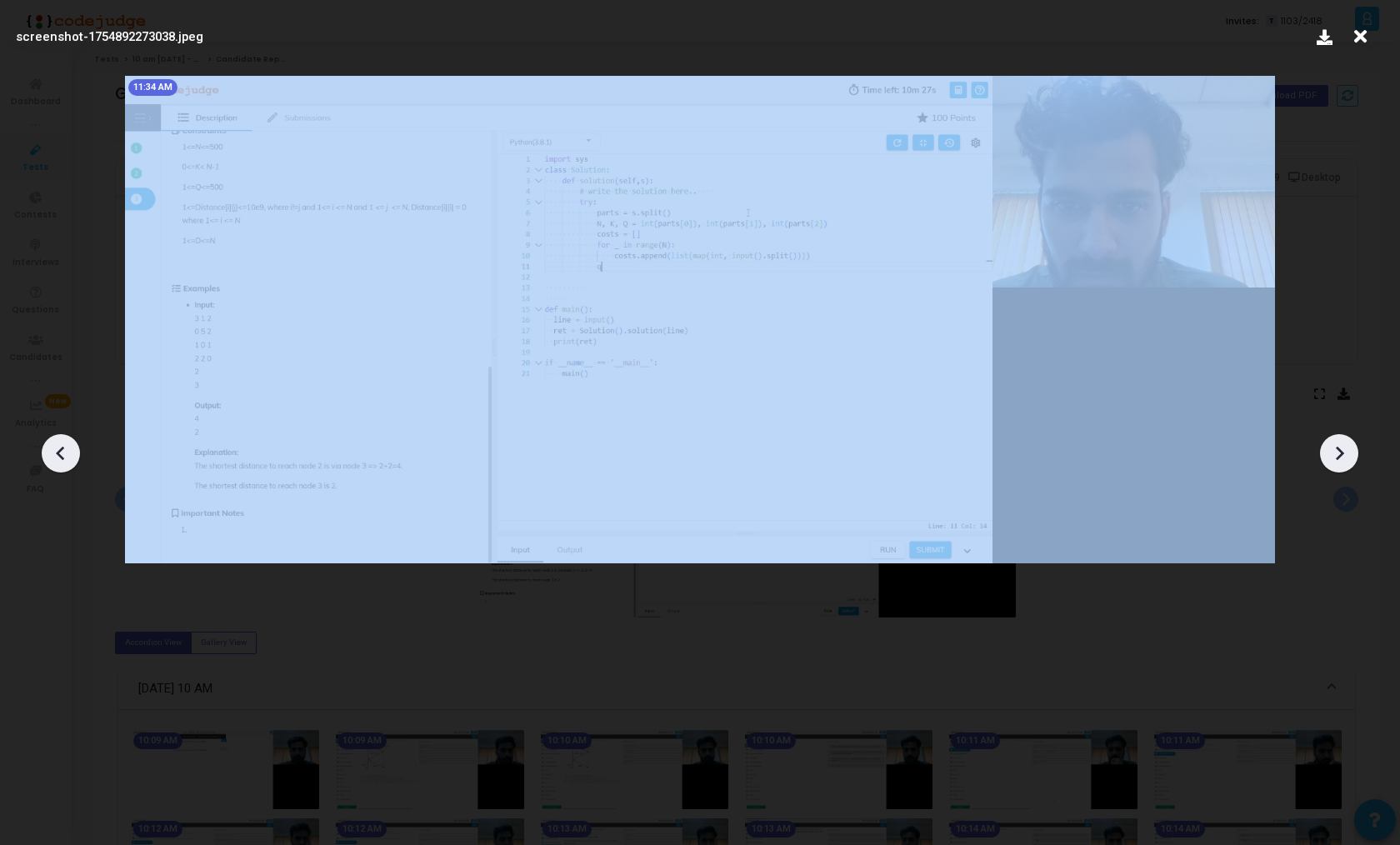
click at [1336, 441] on icon at bounding box center [1339, 453] width 25 height 25
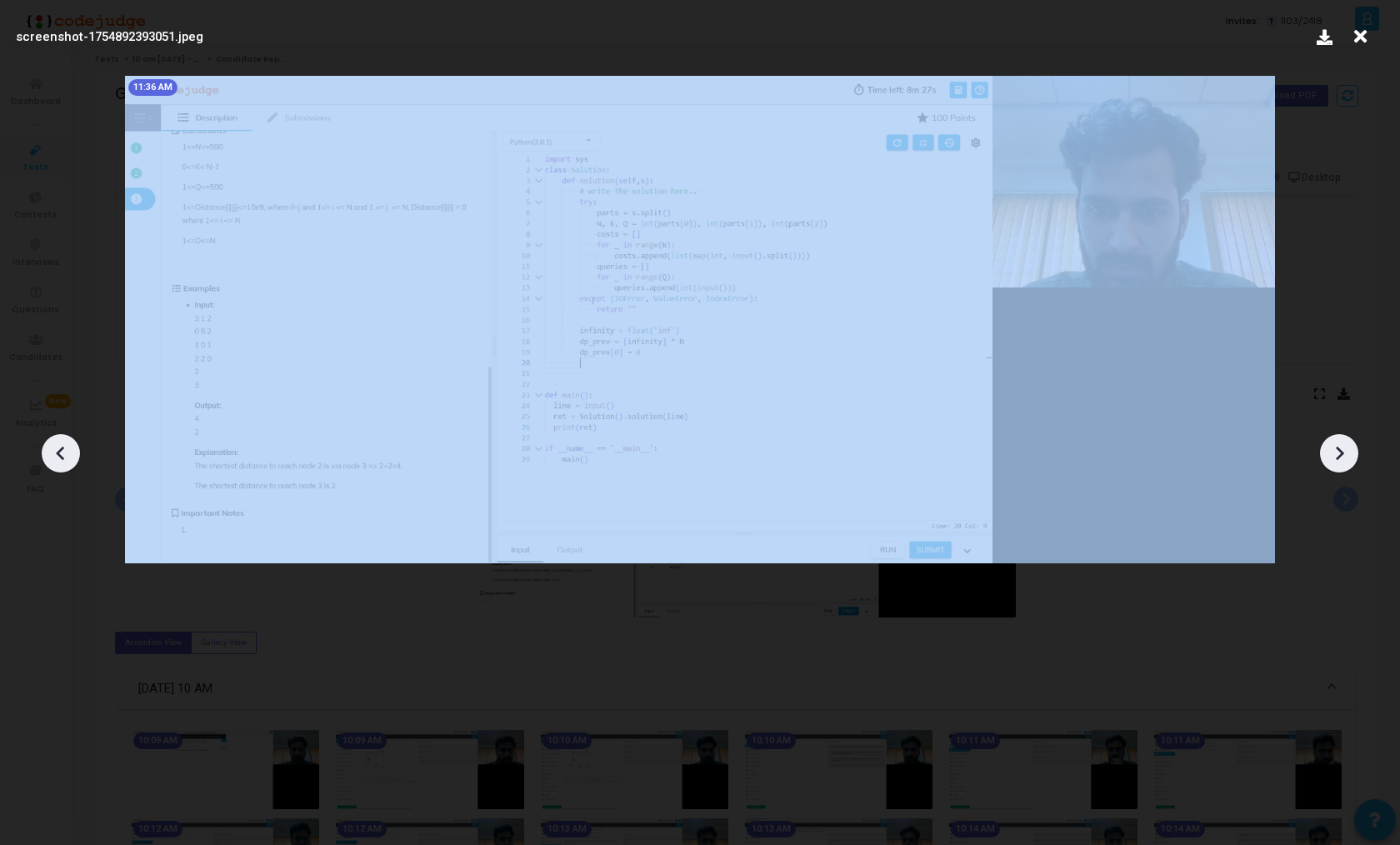
click at [1336, 441] on icon at bounding box center [1339, 453] width 25 height 25
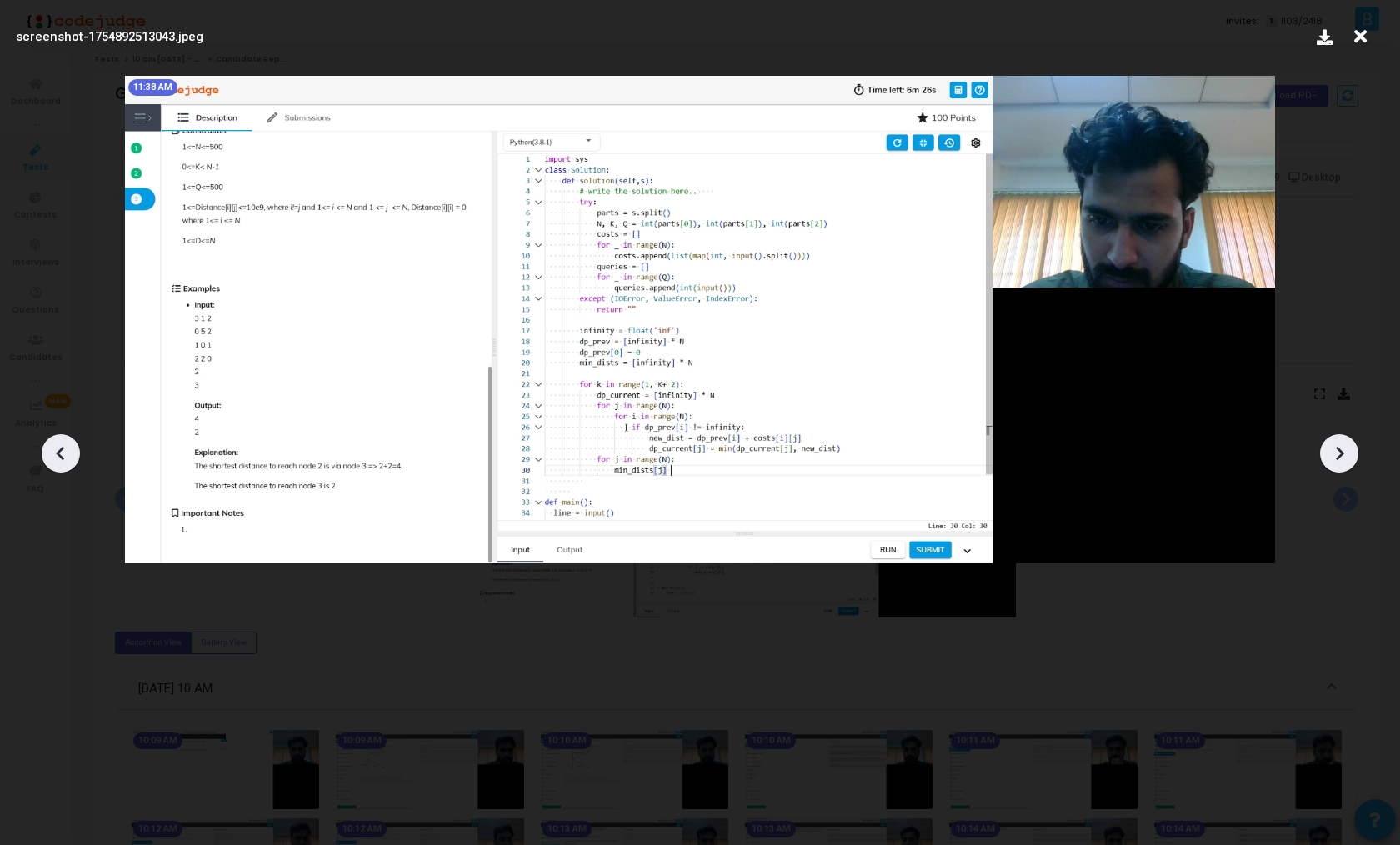
click at [1336, 441] on icon at bounding box center [1339, 453] width 25 height 25
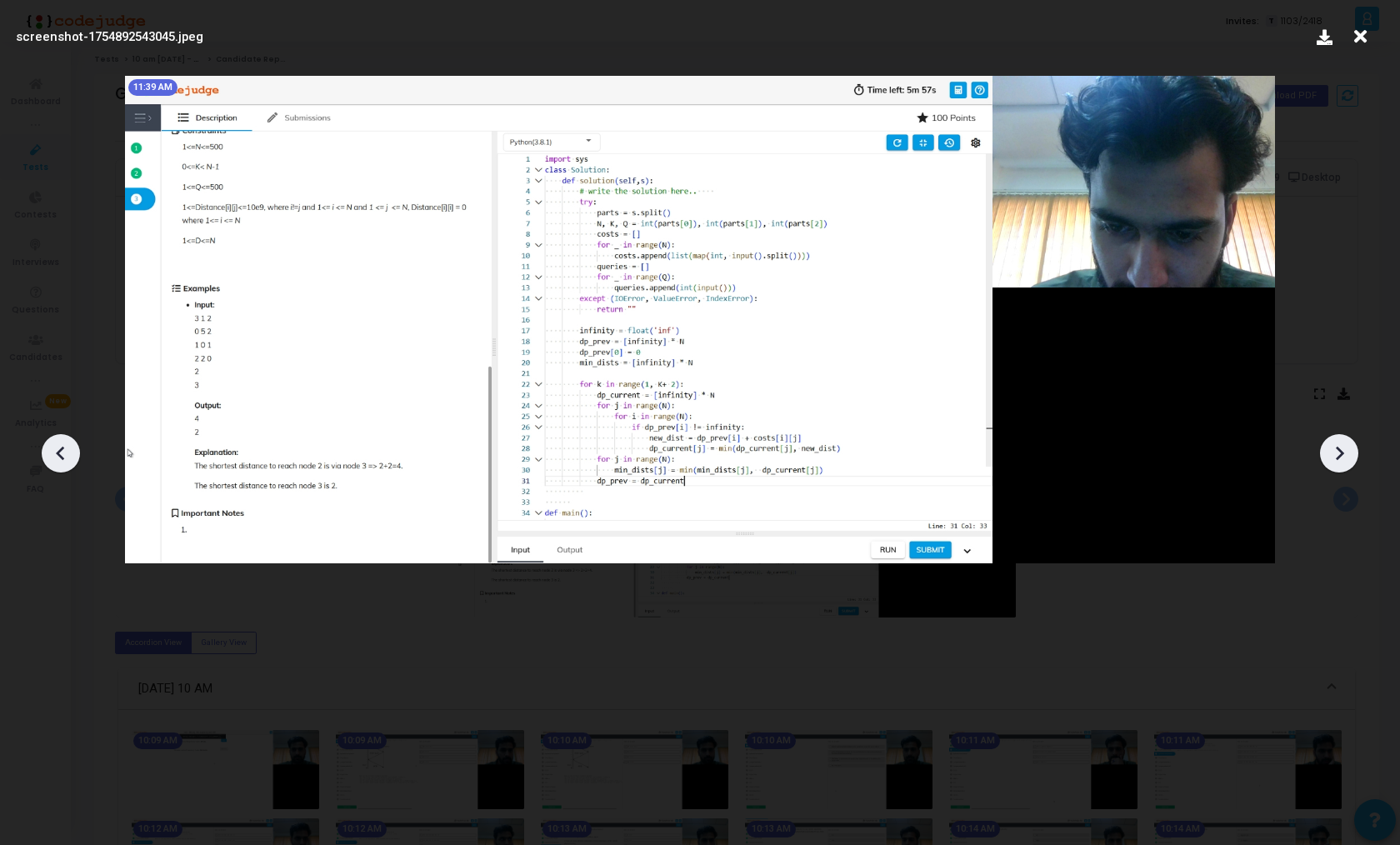
click at [1336, 441] on icon at bounding box center [1339, 453] width 25 height 25
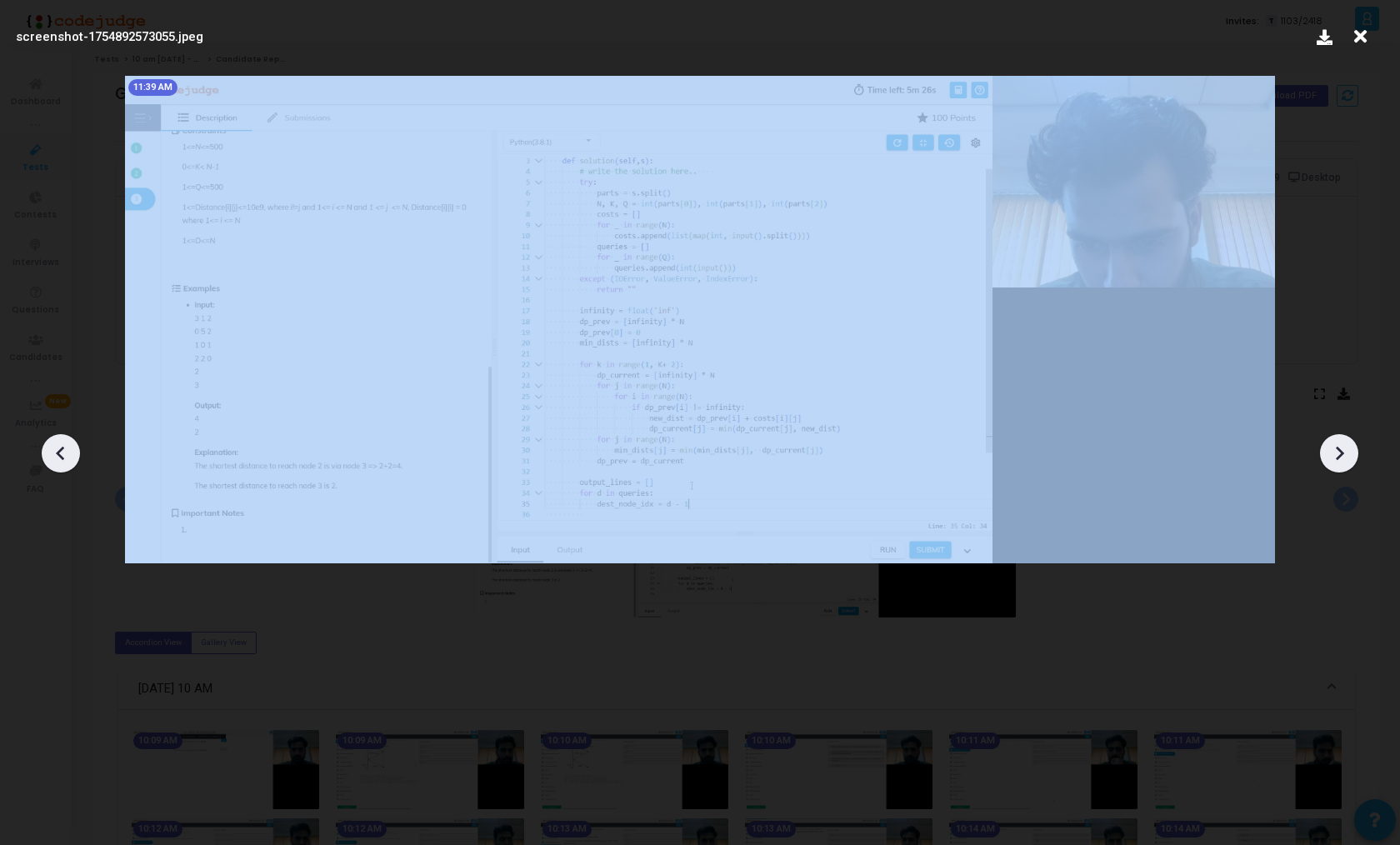
click at [1336, 441] on icon at bounding box center [1339, 453] width 25 height 25
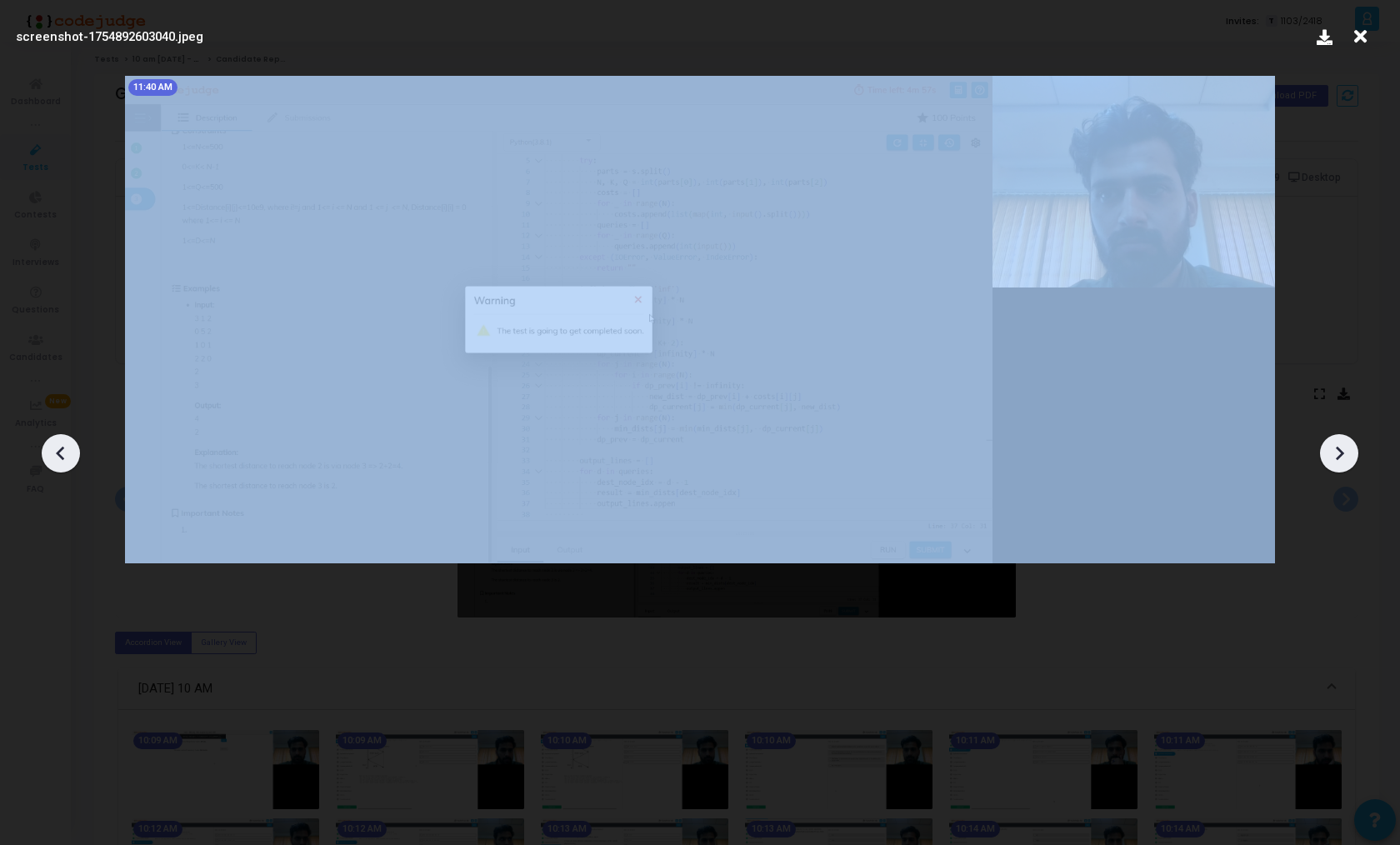
click at [1336, 441] on icon at bounding box center [1339, 453] width 25 height 25
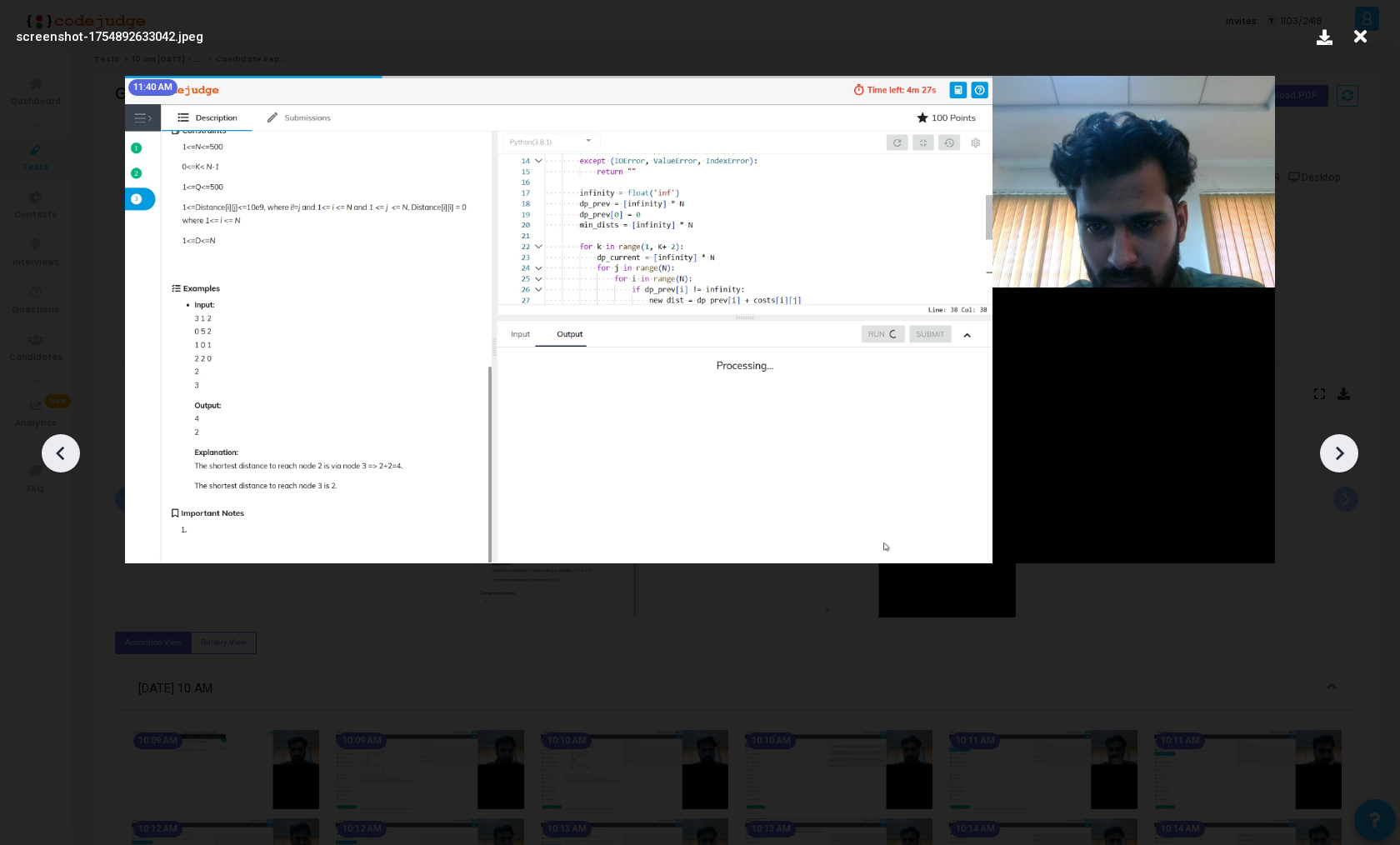
click at [1336, 441] on icon at bounding box center [1339, 453] width 25 height 25
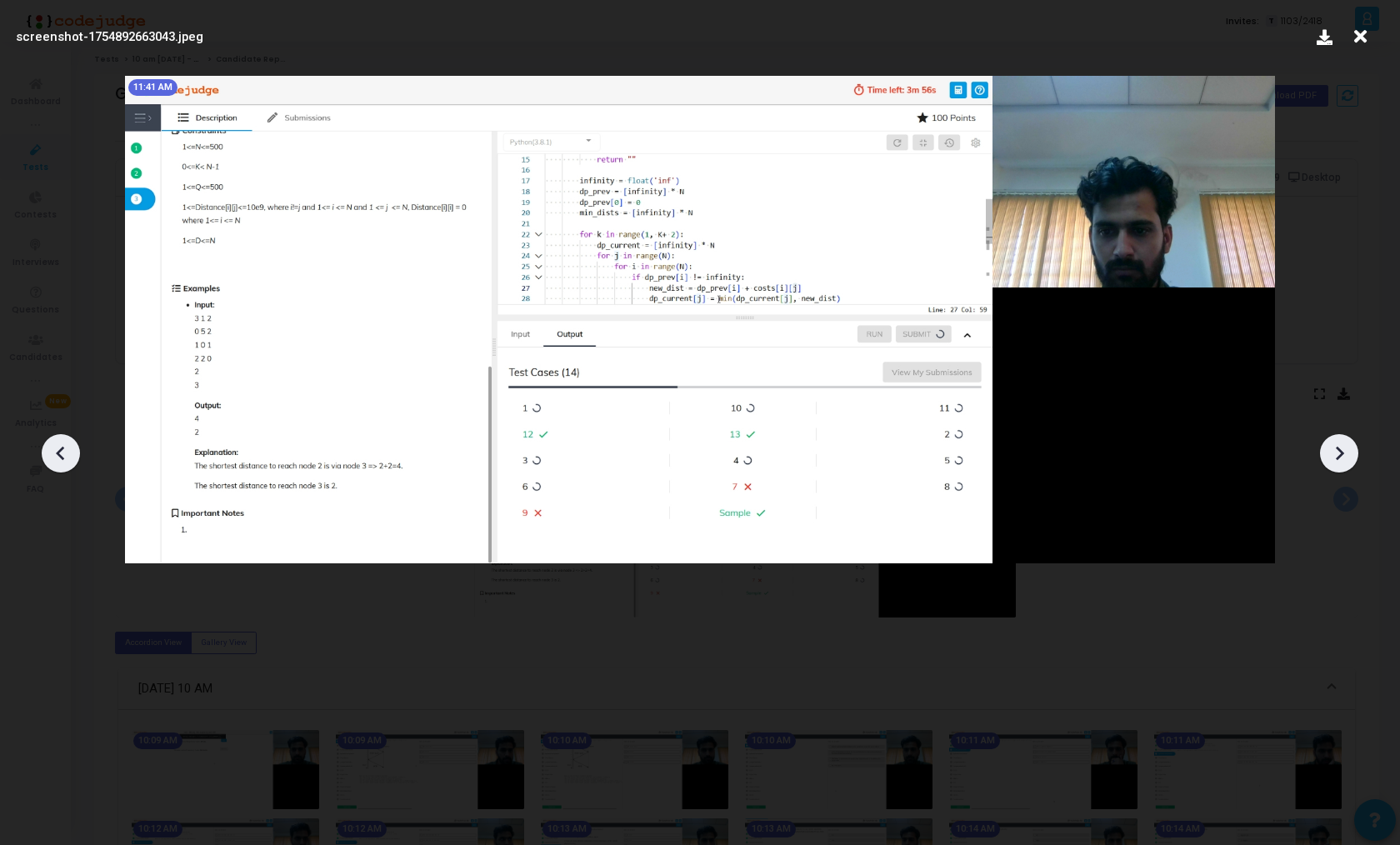
click at [1336, 441] on icon at bounding box center [1339, 453] width 25 height 25
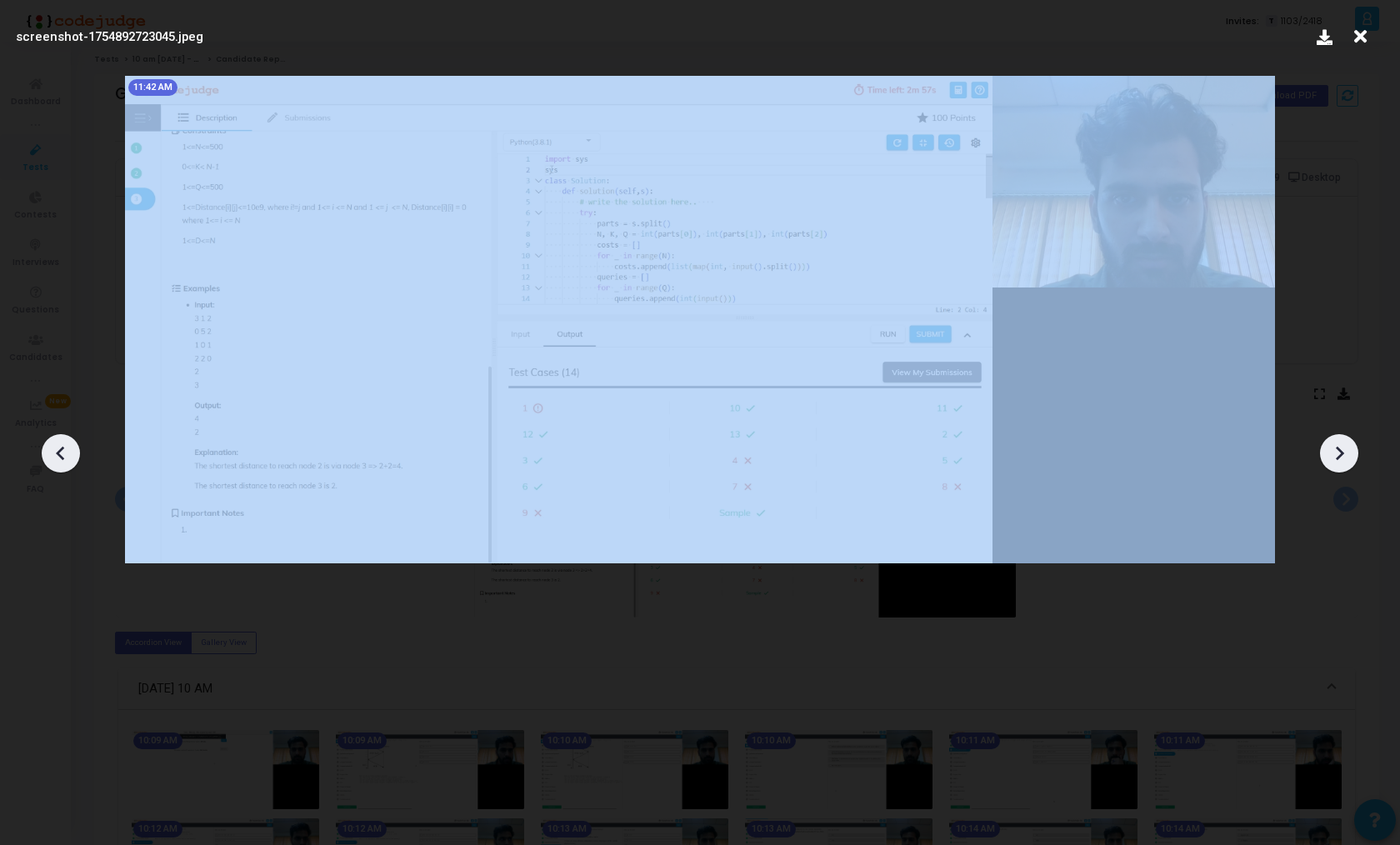
click at [1336, 441] on icon at bounding box center [1339, 453] width 25 height 25
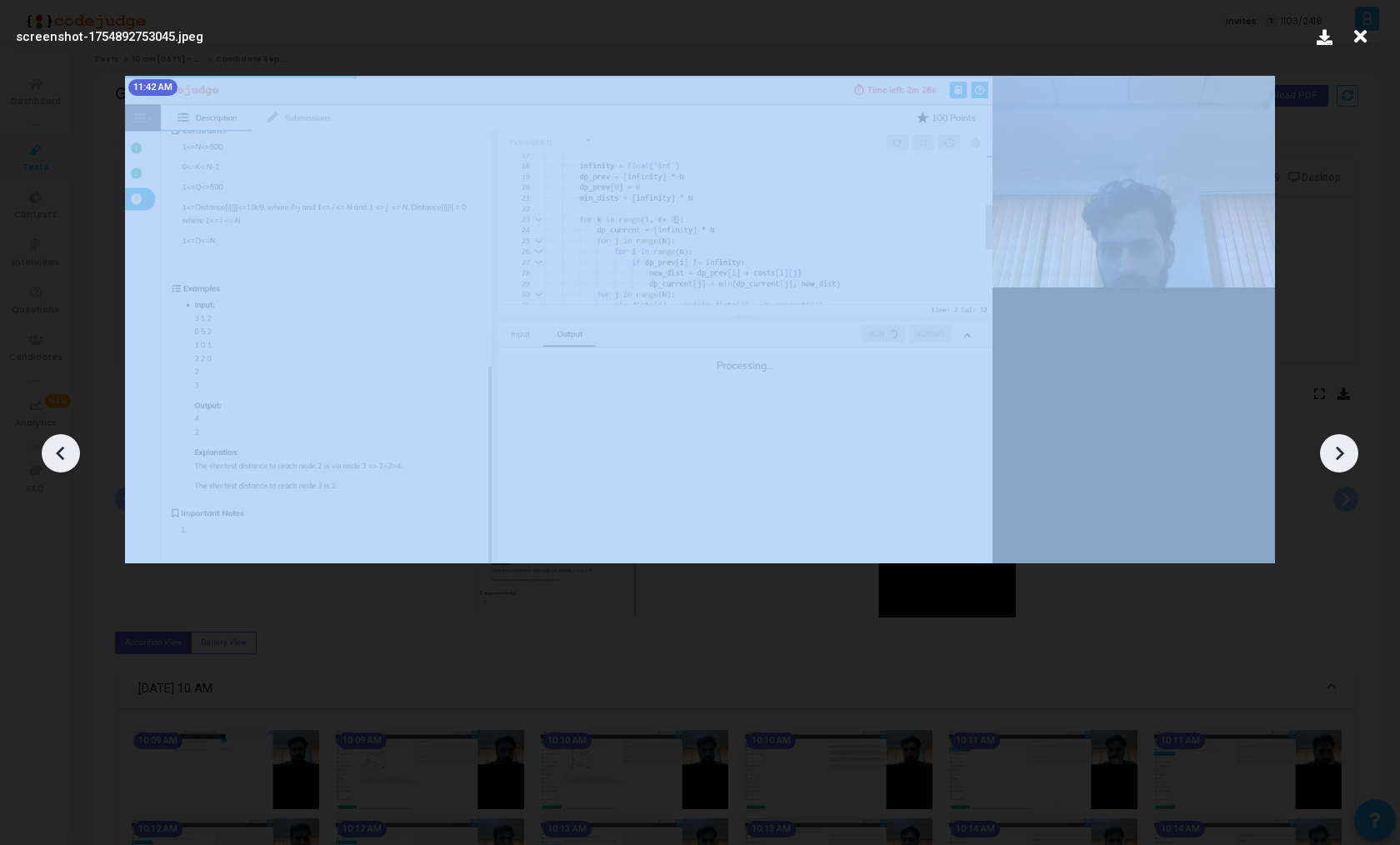
click at [1336, 441] on icon at bounding box center [1339, 453] width 25 height 25
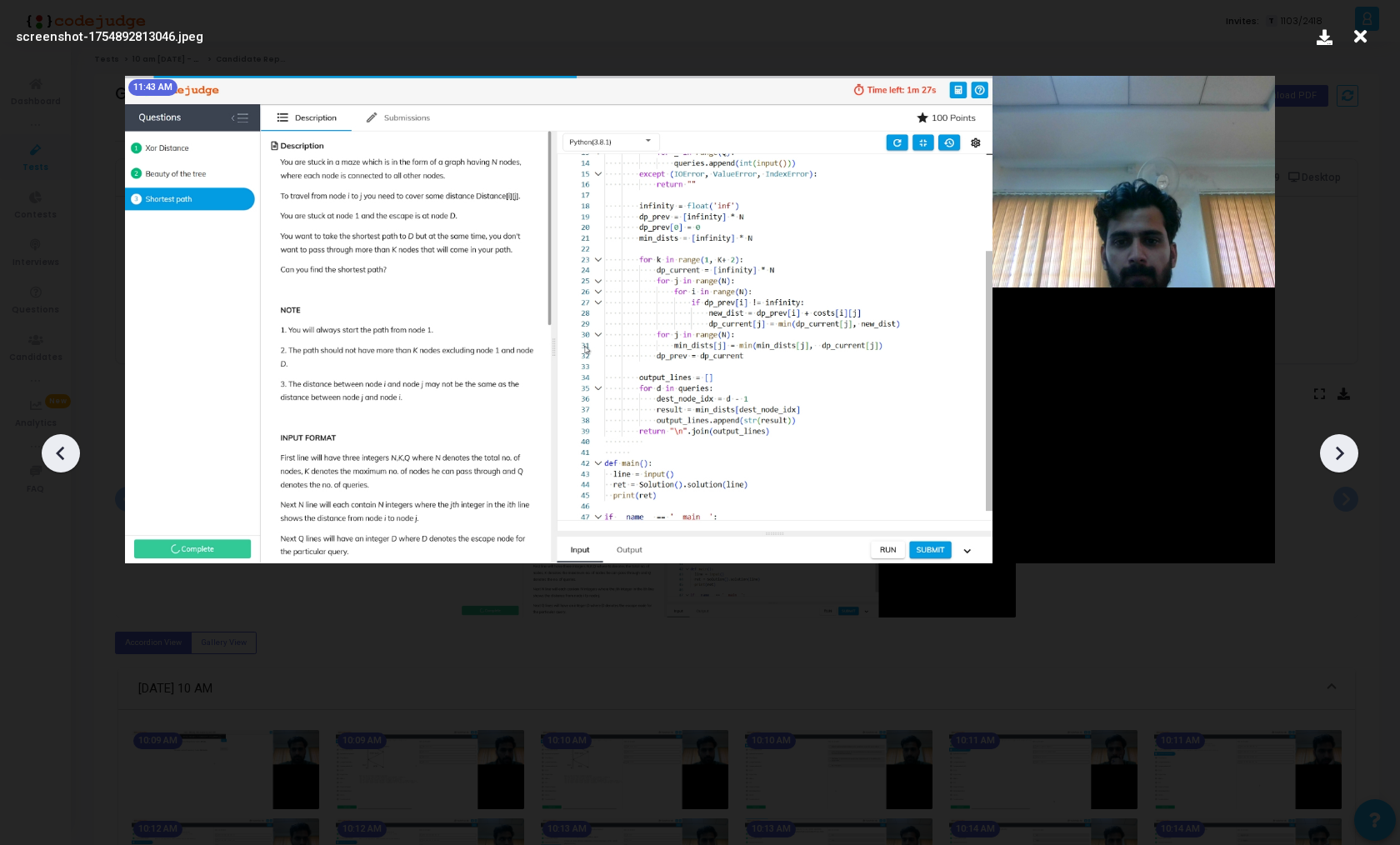
click at [1336, 441] on icon at bounding box center [1339, 453] width 25 height 25
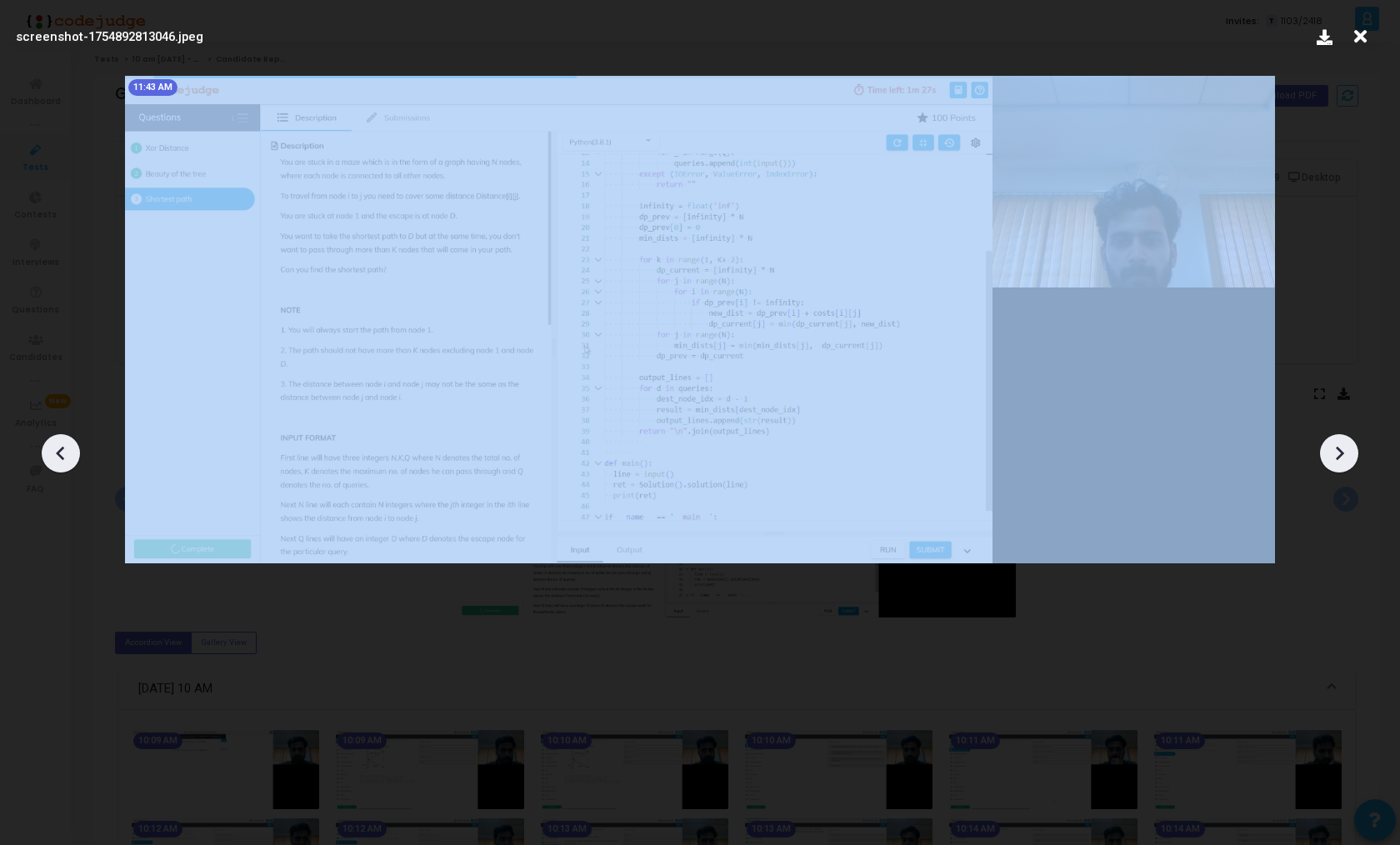
click at [1336, 441] on icon at bounding box center [1339, 453] width 25 height 25
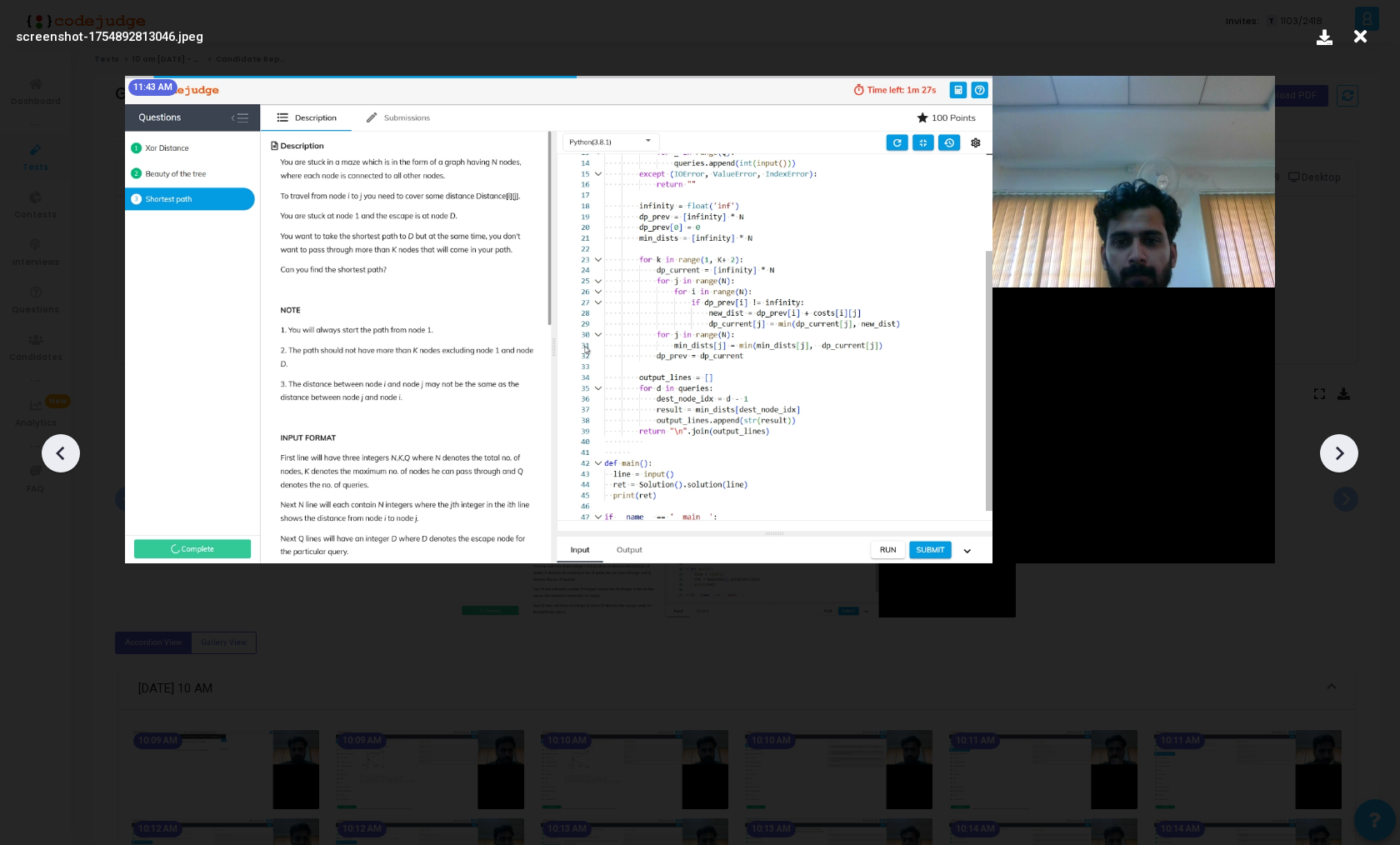
click at [1352, 320] on div at bounding box center [700, 447] width 1400 height 794
click at [1364, 37] on icon at bounding box center [1360, 37] width 26 height 32
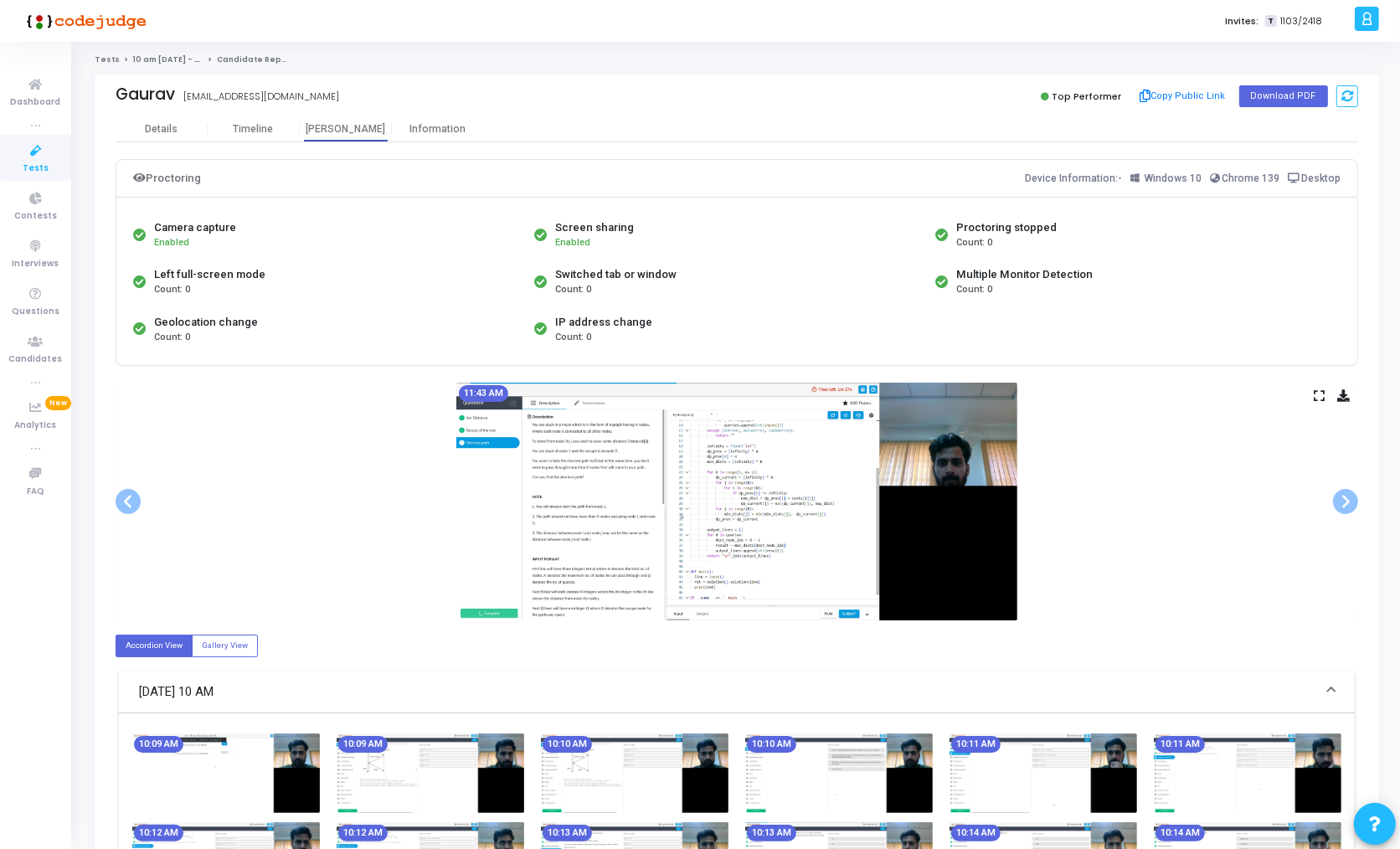
click at [733, 507] on img at bounding box center [736, 501] width 561 height 238
click at [1338, 505] on span at bounding box center [1345, 502] width 25 height 25
click at [129, 503] on span at bounding box center [128, 502] width 25 height 25
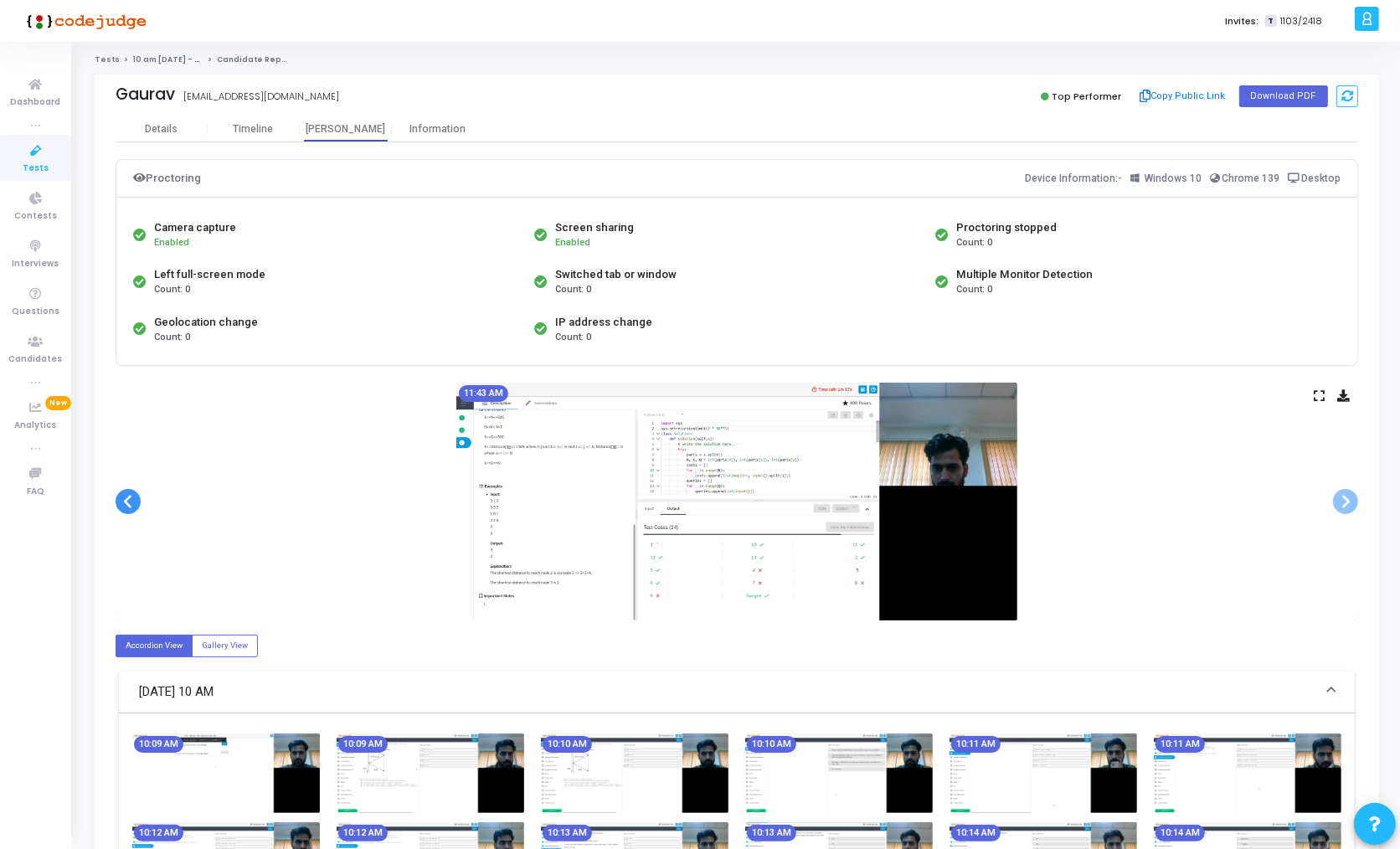
click at [129, 503] on span at bounding box center [128, 502] width 25 height 25
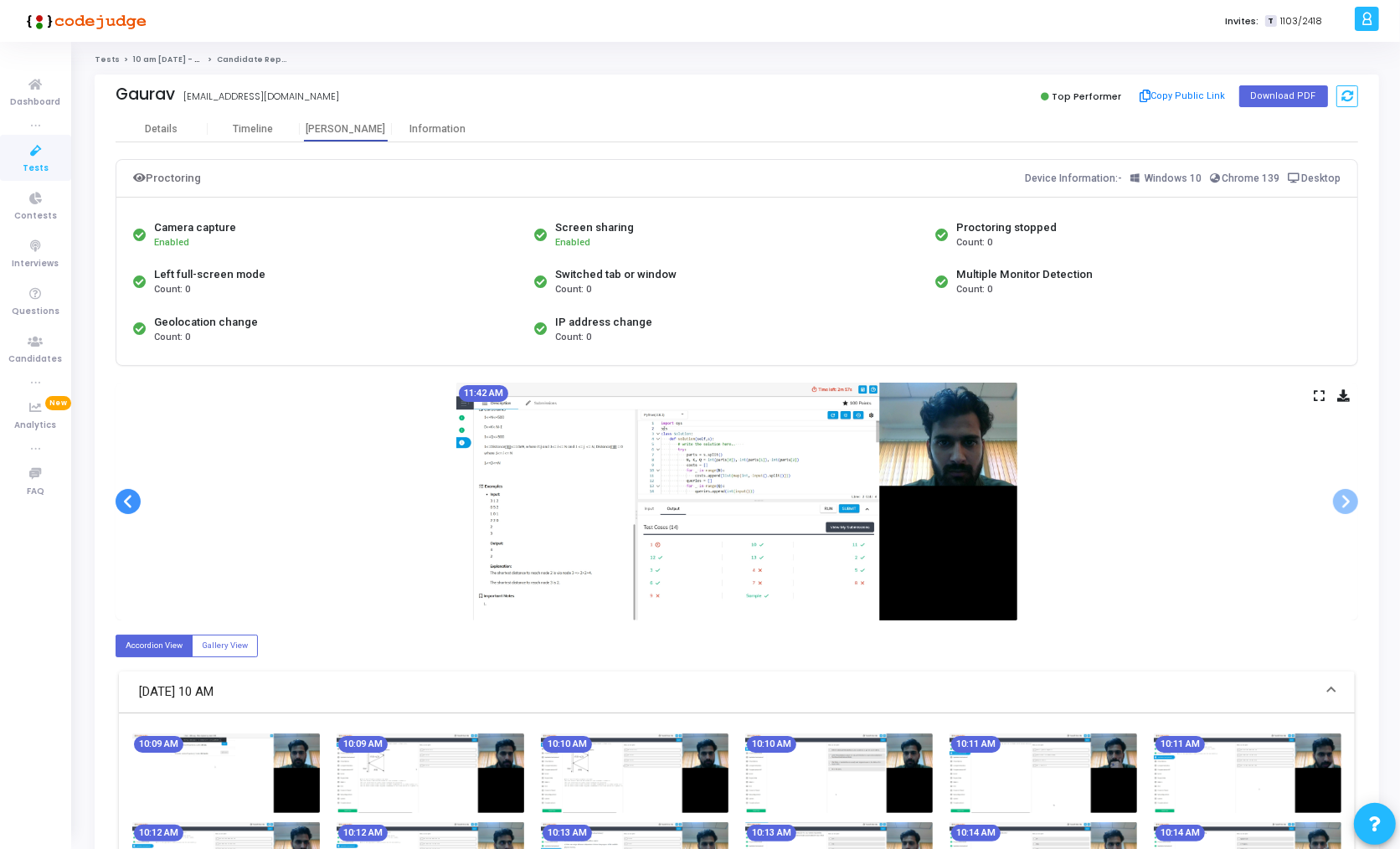
click at [129, 503] on span at bounding box center [128, 502] width 25 height 25
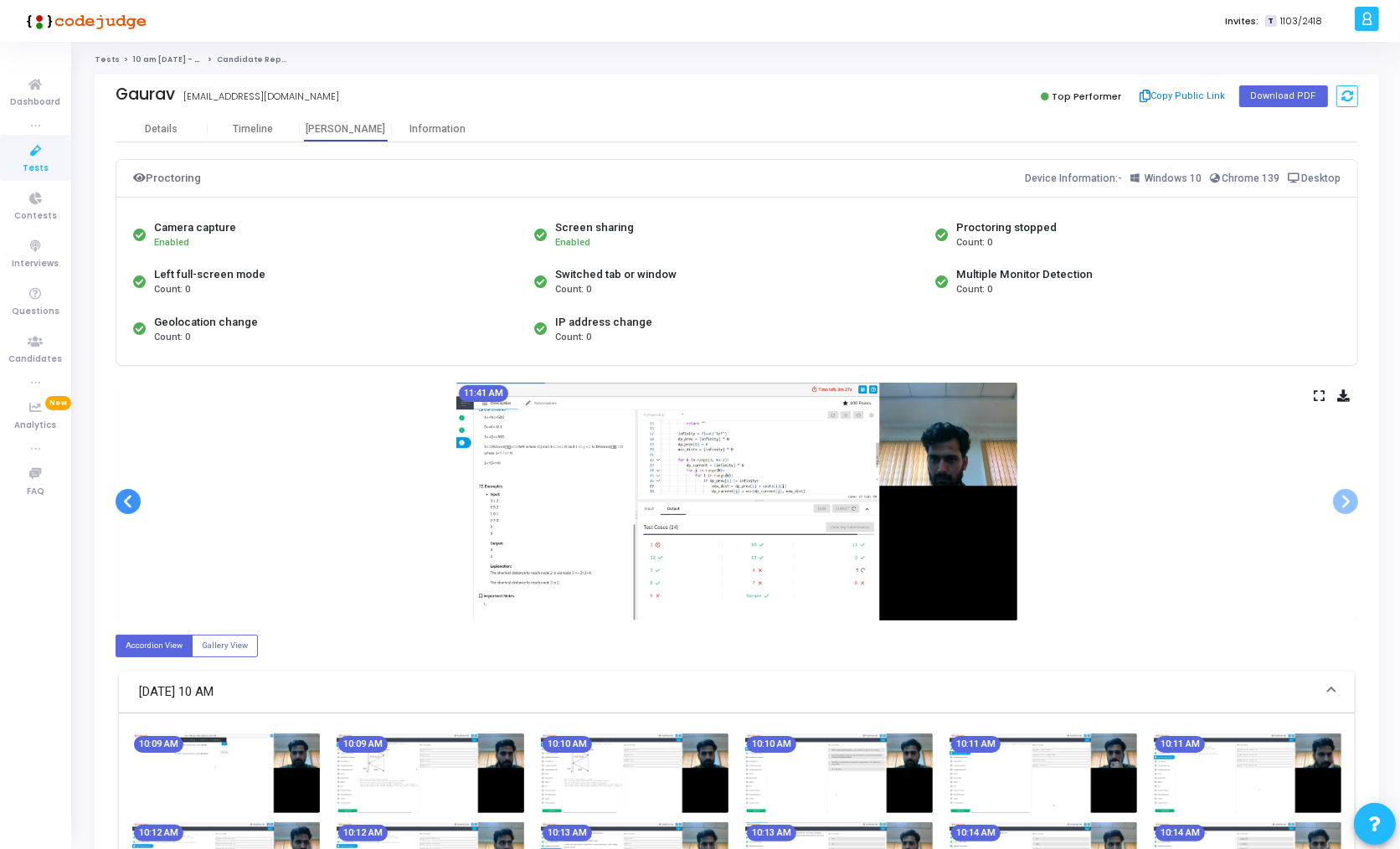
click at [129, 503] on span at bounding box center [128, 502] width 25 height 25
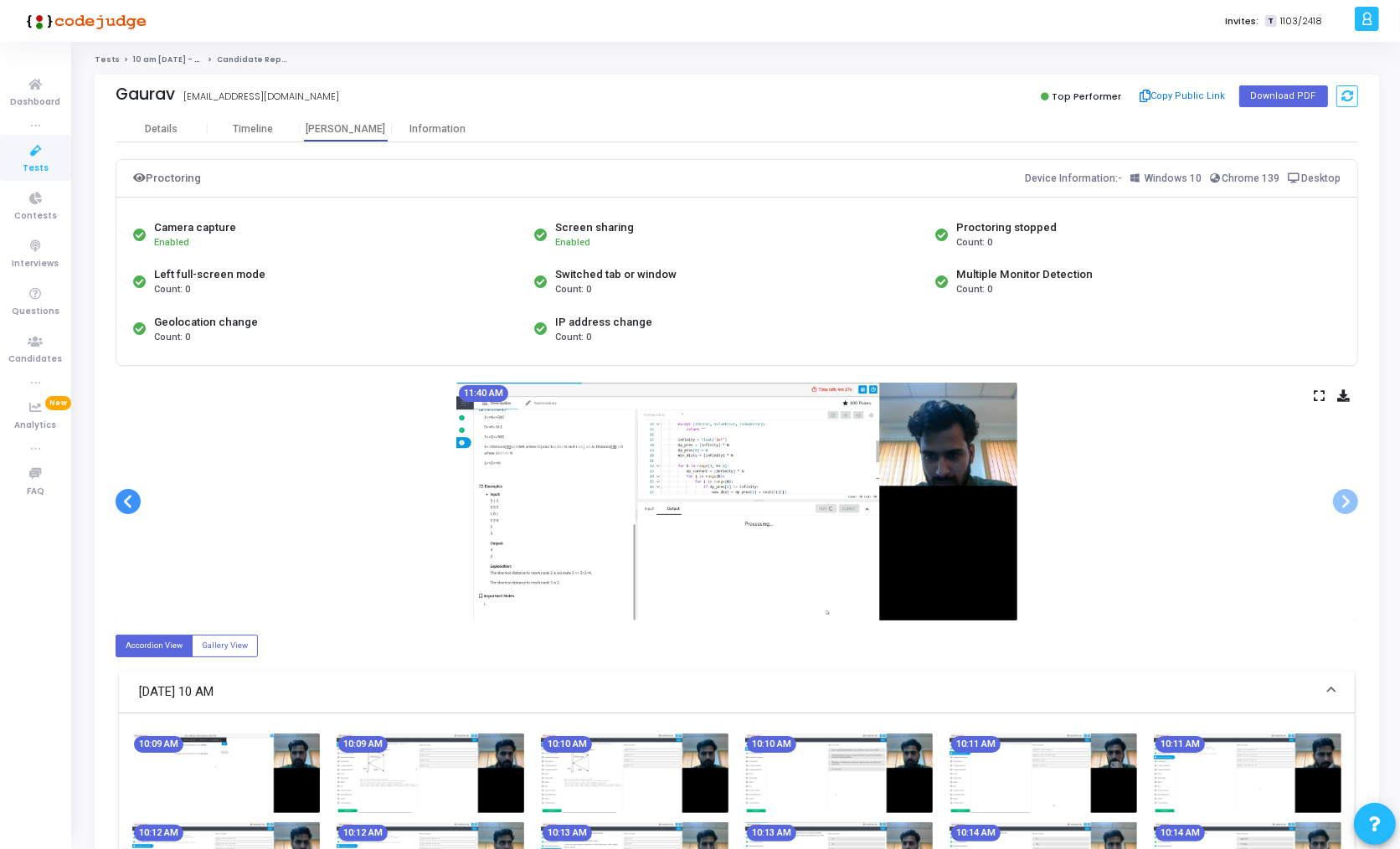
click at [129, 503] on span at bounding box center [128, 502] width 25 height 25
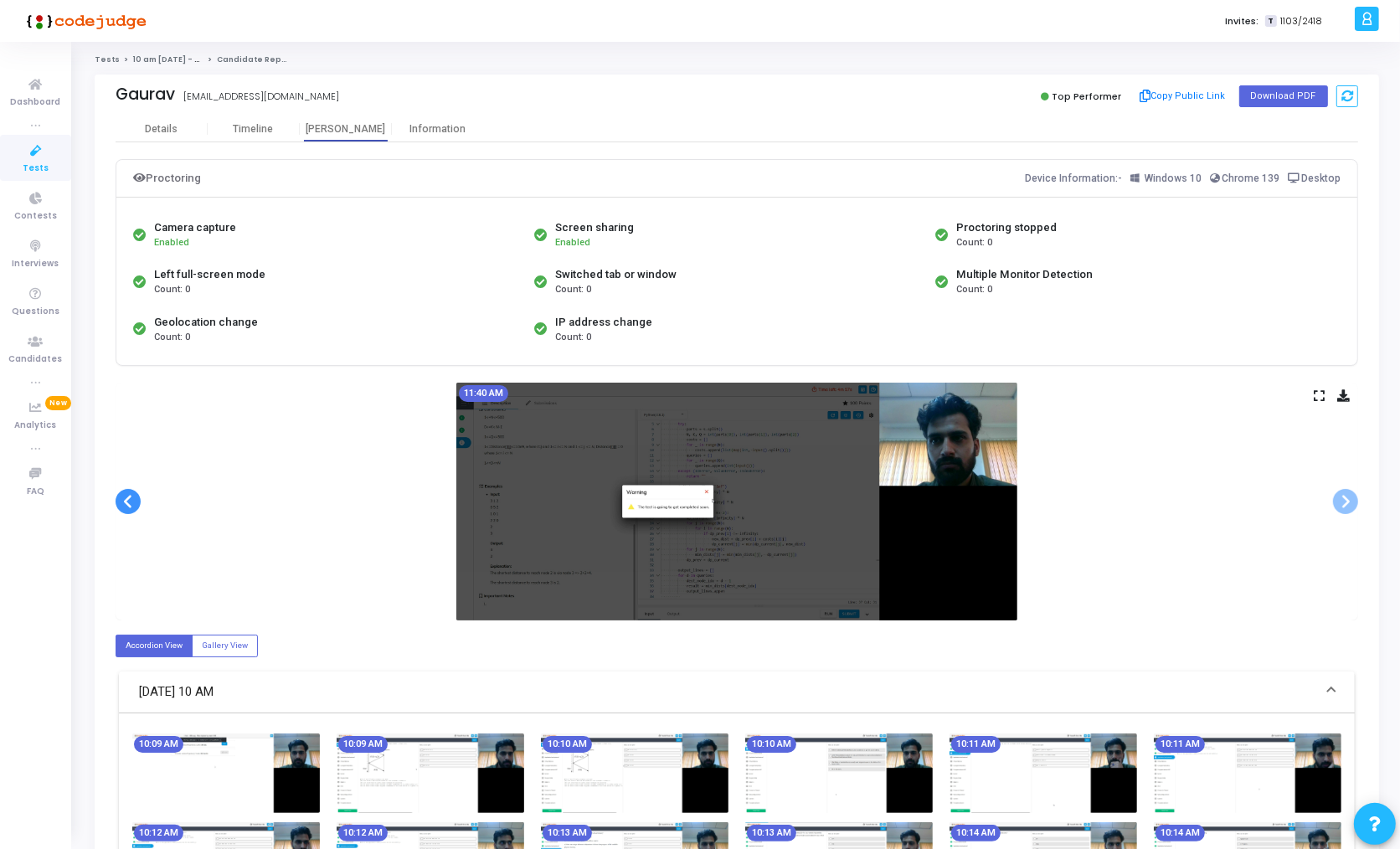
click at [129, 503] on span at bounding box center [128, 502] width 25 height 25
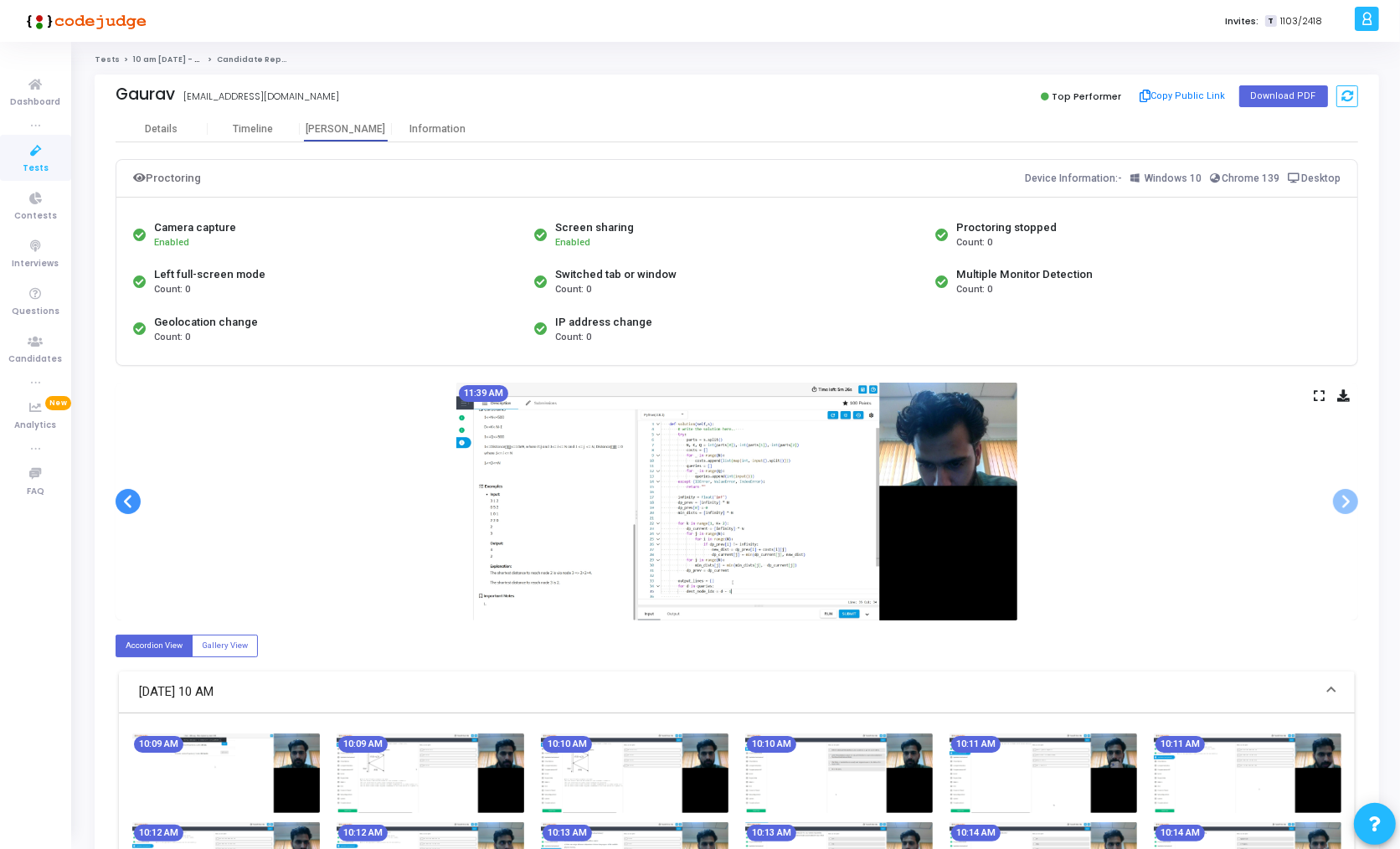
click at [129, 503] on span at bounding box center [128, 502] width 25 height 25
click at [737, 502] on img at bounding box center [736, 501] width 561 height 238
click at [1320, 397] on icon at bounding box center [1319, 395] width 11 height 9
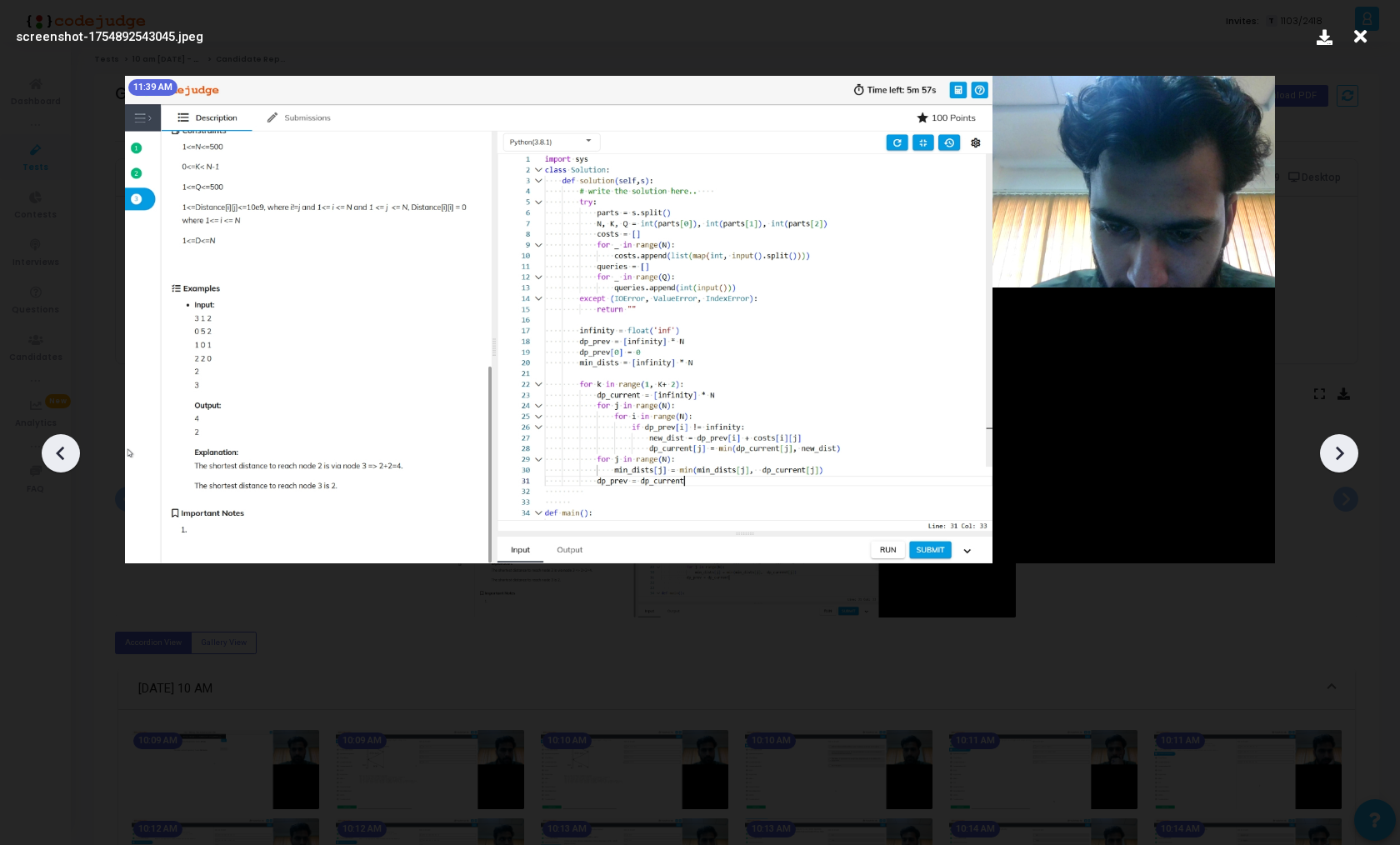
click at [64, 447] on icon at bounding box center [61, 453] width 25 height 25
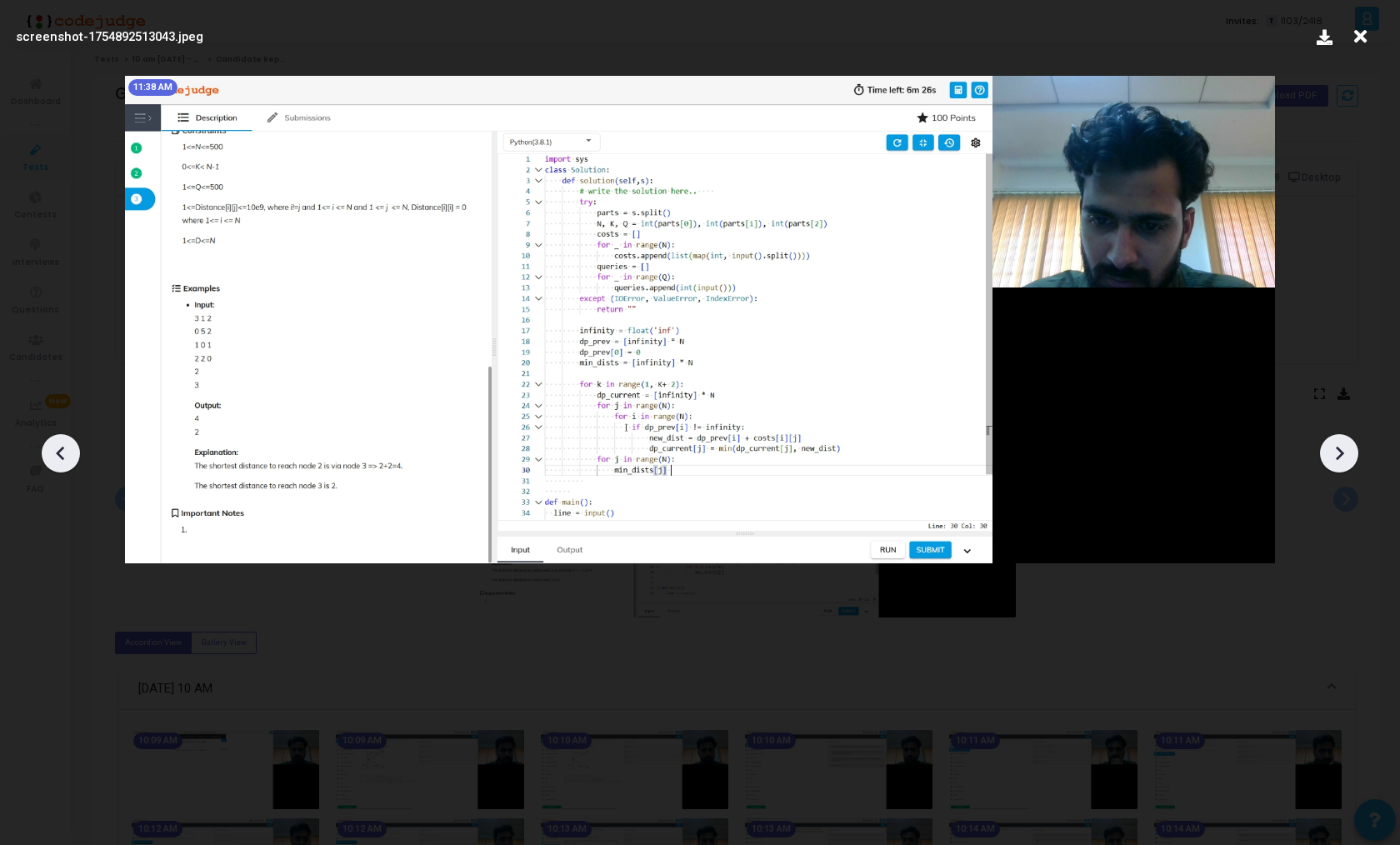
click at [64, 447] on icon at bounding box center [61, 453] width 25 height 25
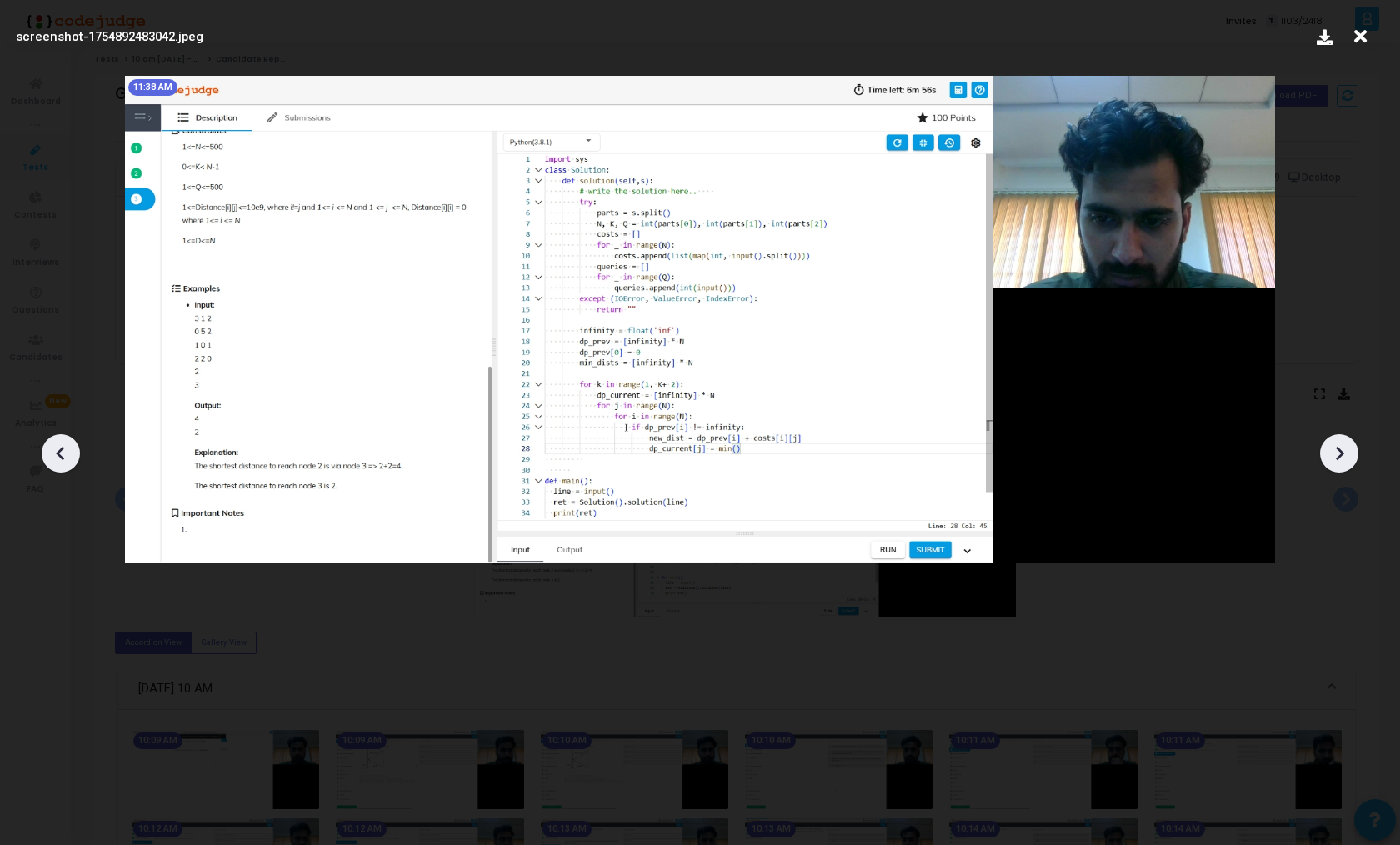
click at [64, 447] on icon at bounding box center [61, 453] width 25 height 25
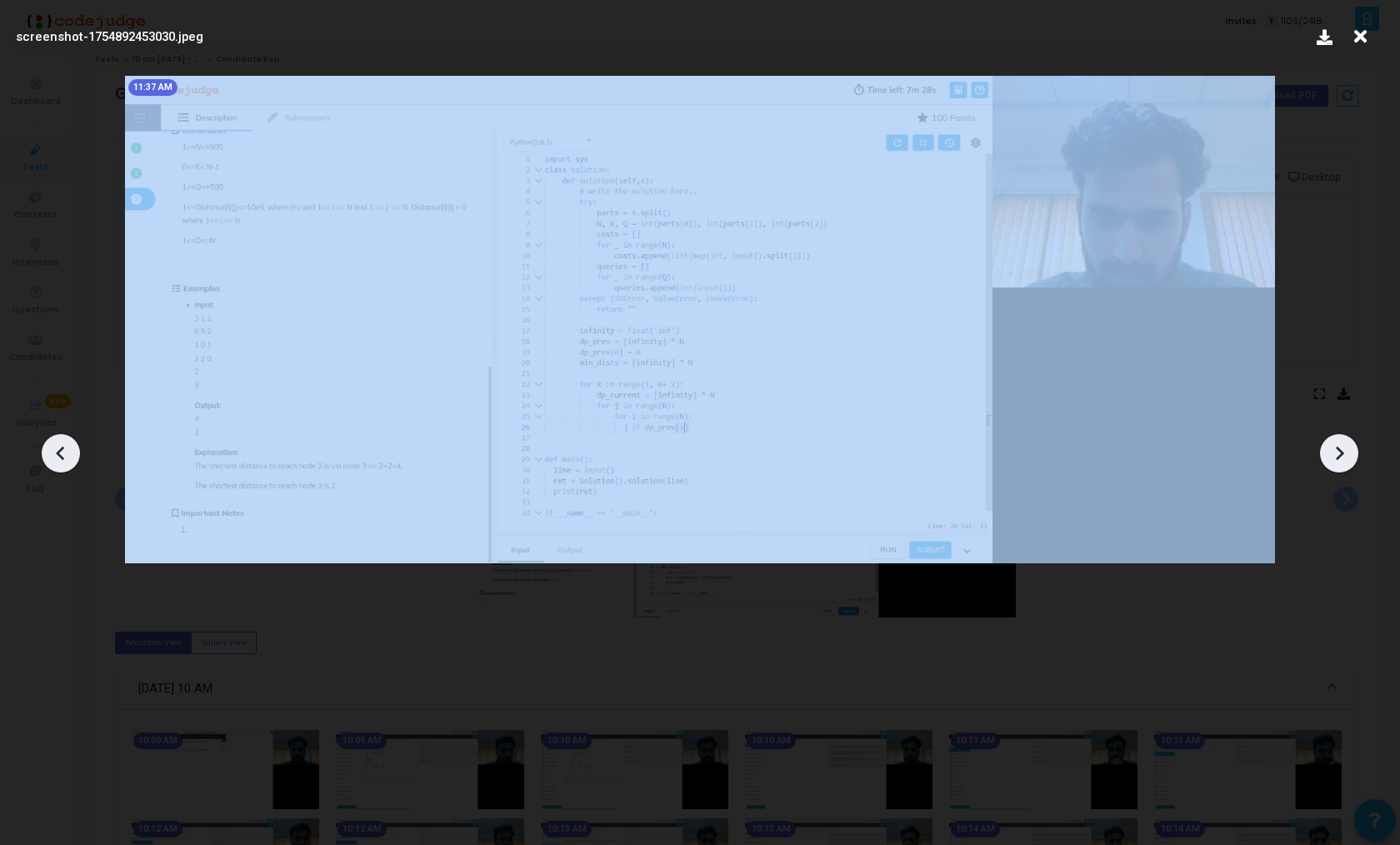
click at [64, 447] on icon at bounding box center [61, 453] width 25 height 25
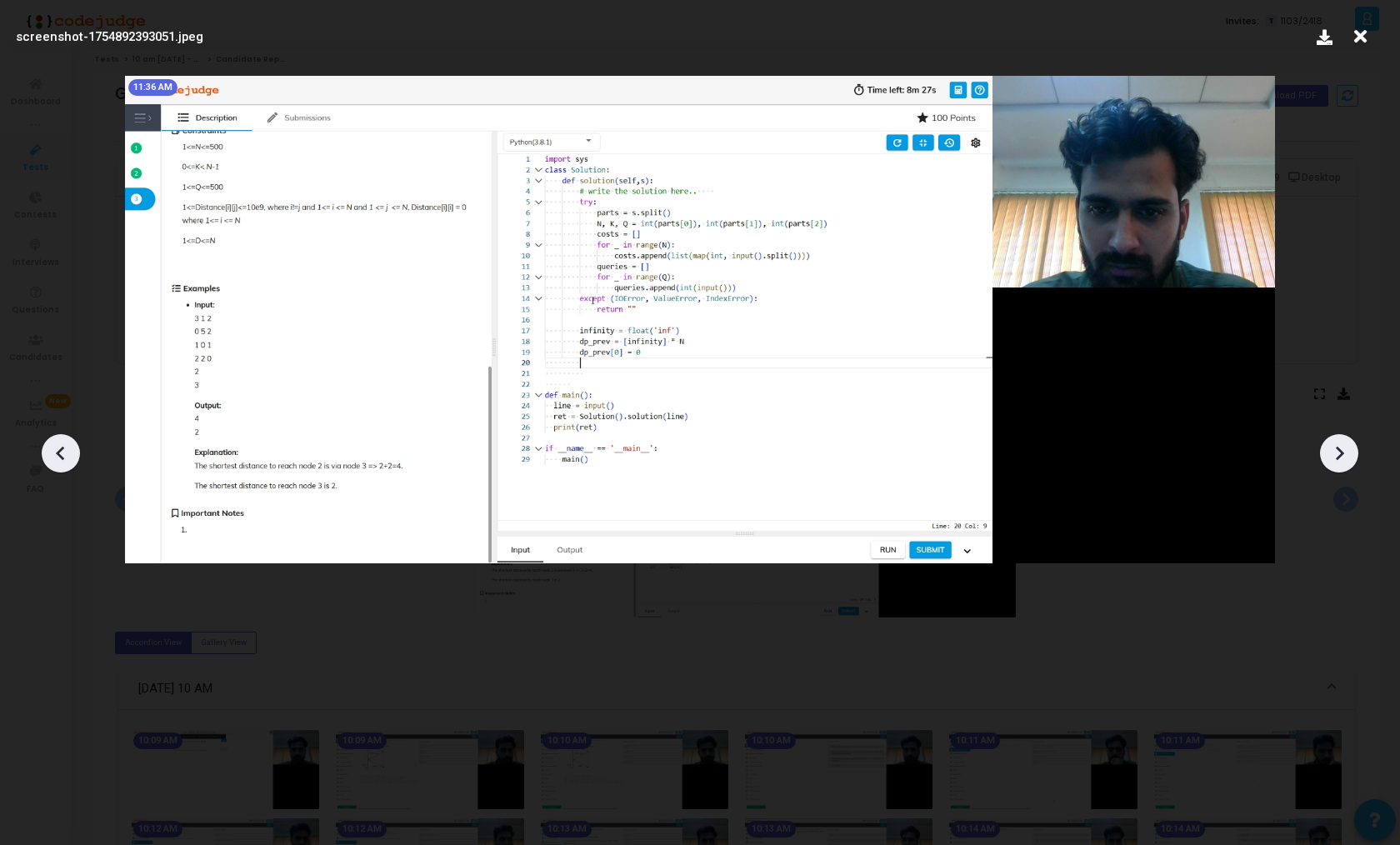
click at [64, 447] on icon at bounding box center [61, 453] width 25 height 25
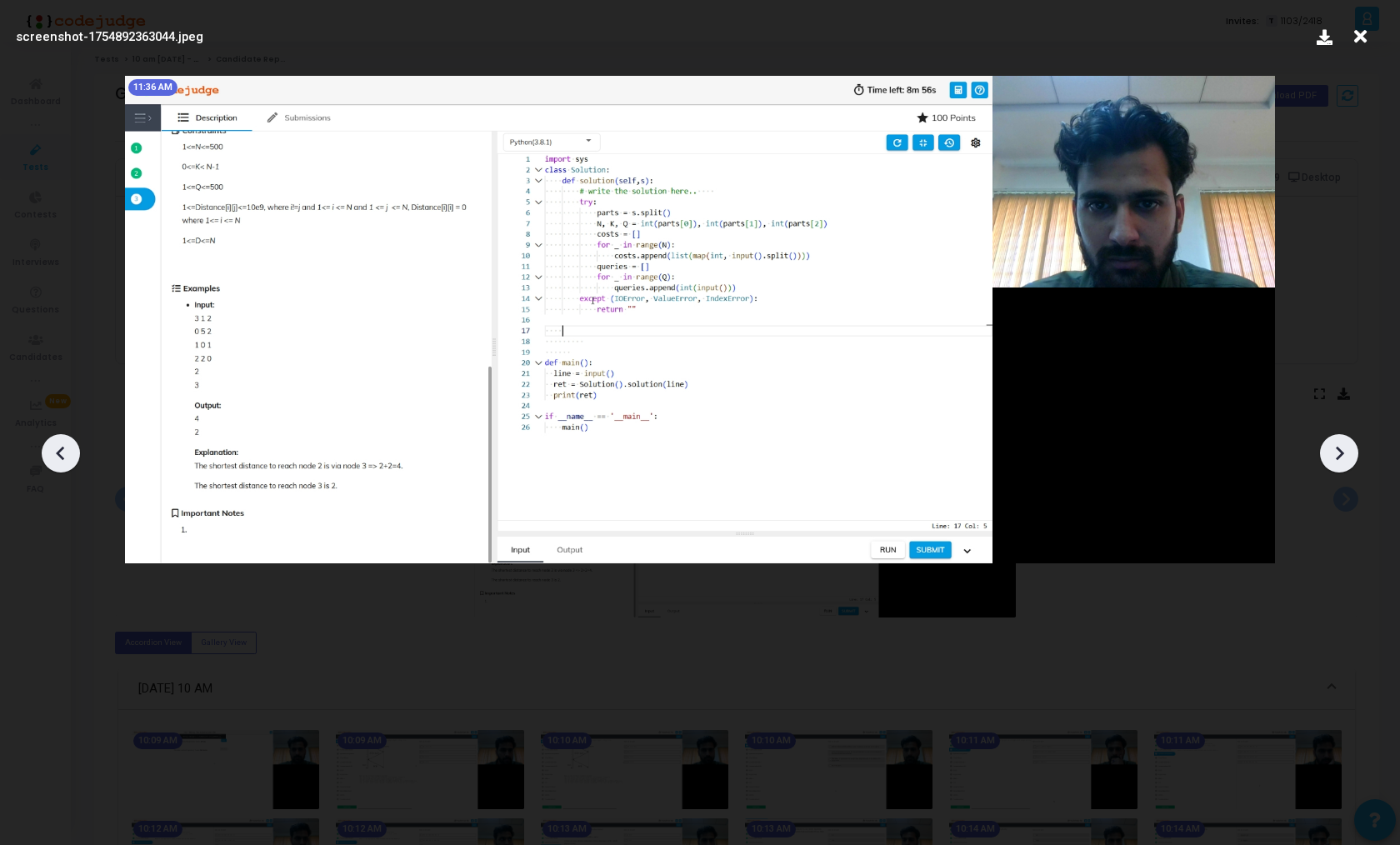
click at [64, 447] on icon at bounding box center [61, 453] width 25 height 25
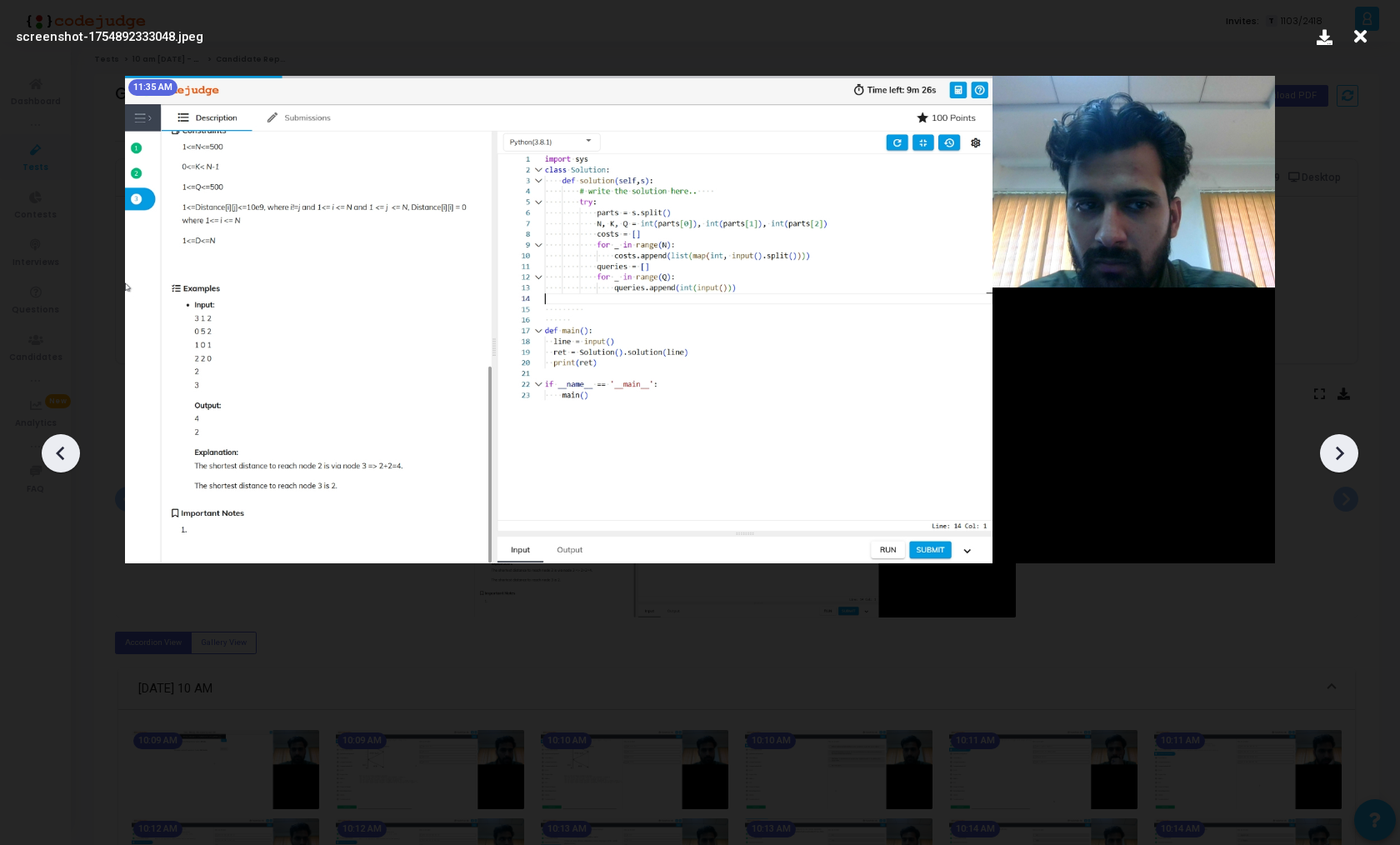
click at [64, 447] on icon at bounding box center [61, 453] width 25 height 25
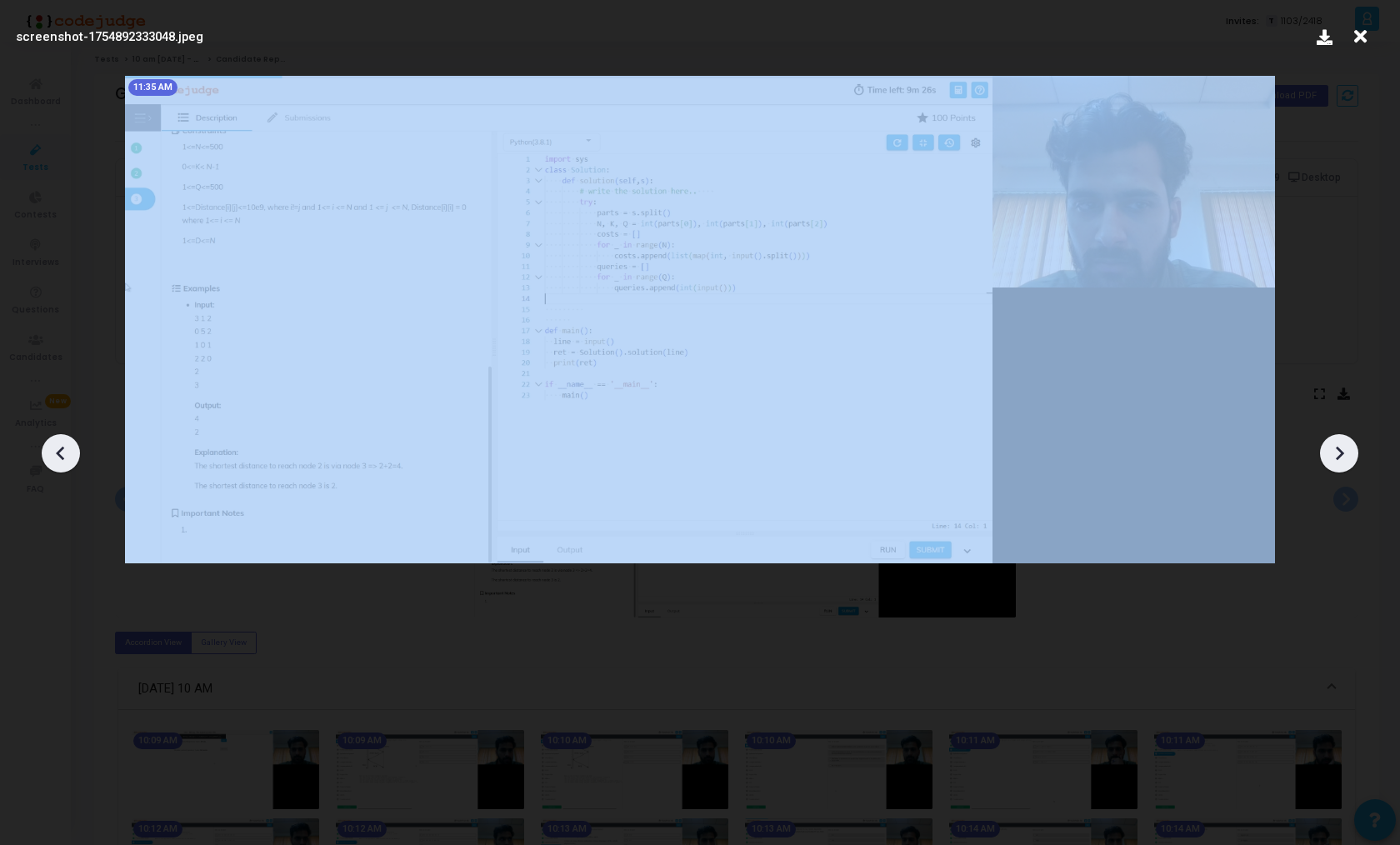
click at [64, 447] on icon at bounding box center [61, 453] width 25 height 25
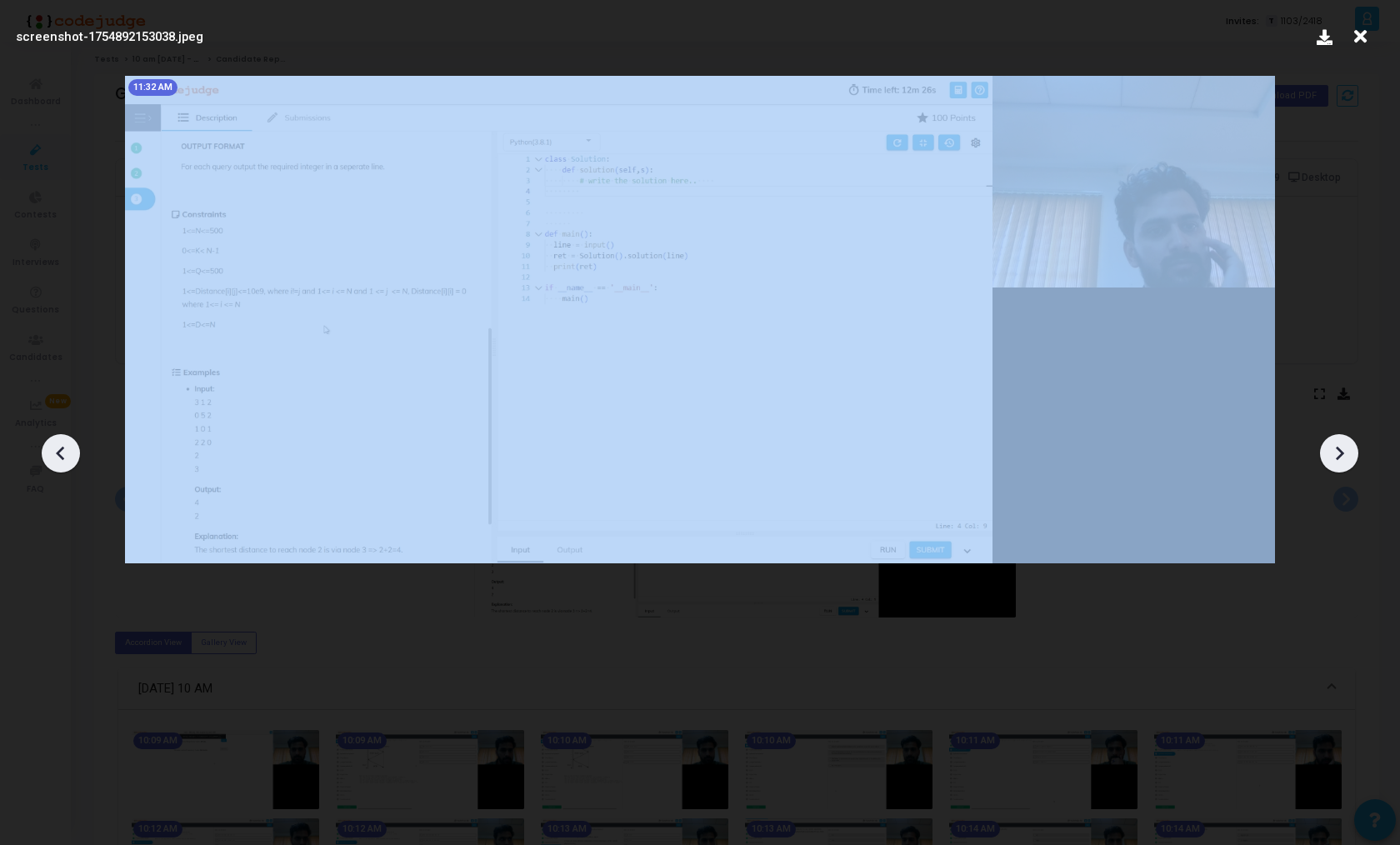
click at [64, 447] on icon at bounding box center [61, 453] width 25 height 25
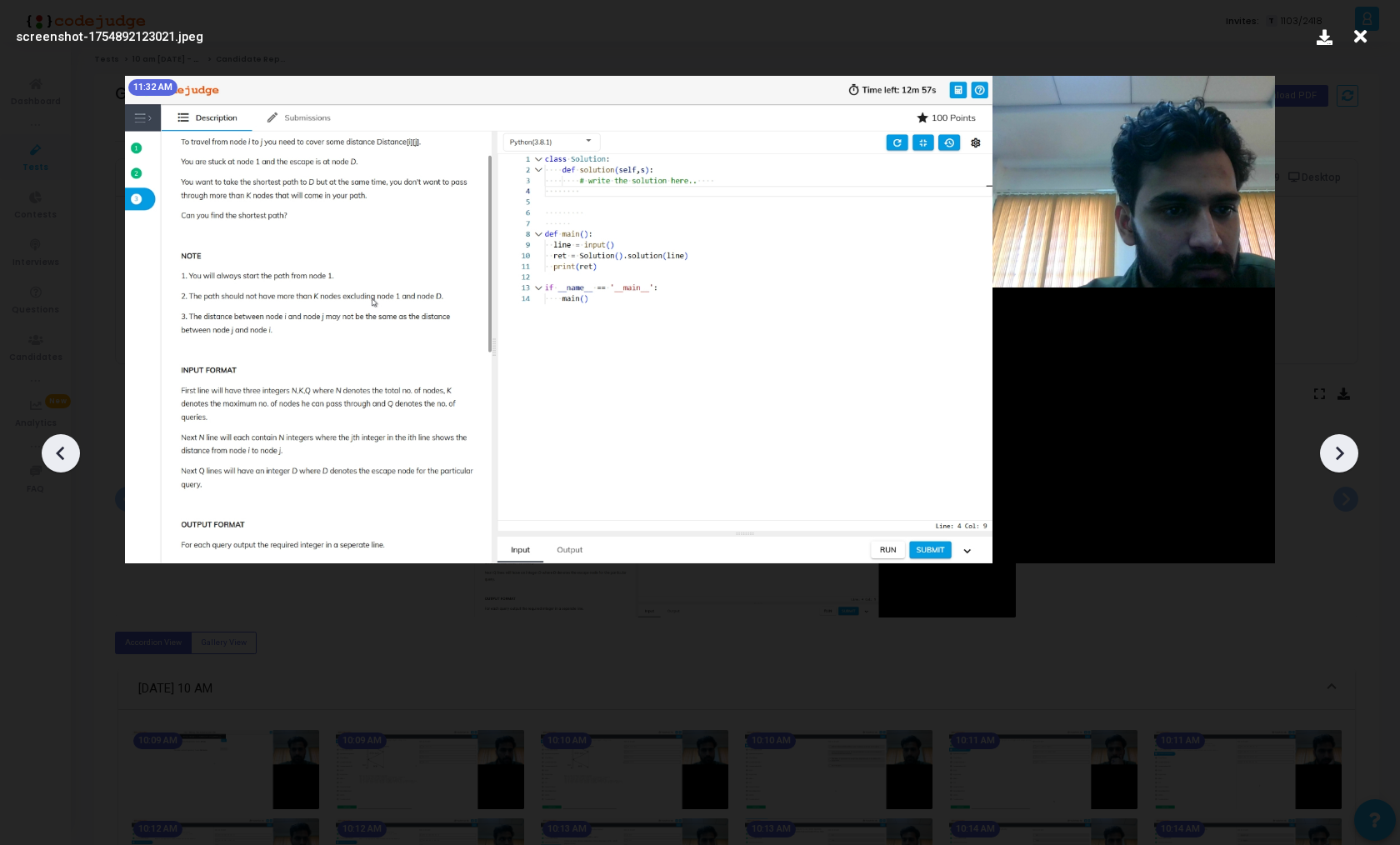
click at [64, 447] on icon at bounding box center [61, 453] width 25 height 25
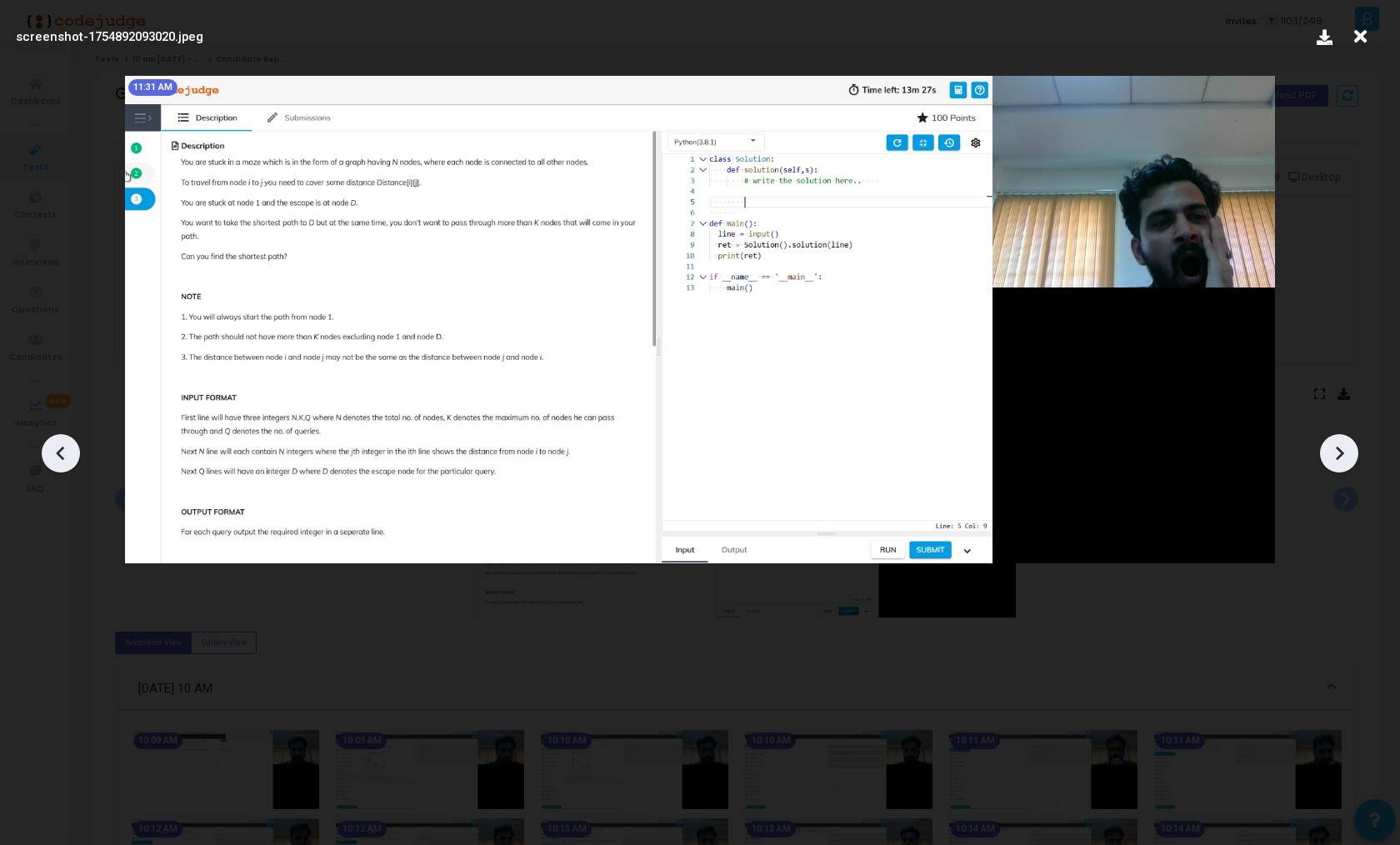
click at [64, 447] on icon at bounding box center [61, 453] width 25 height 25
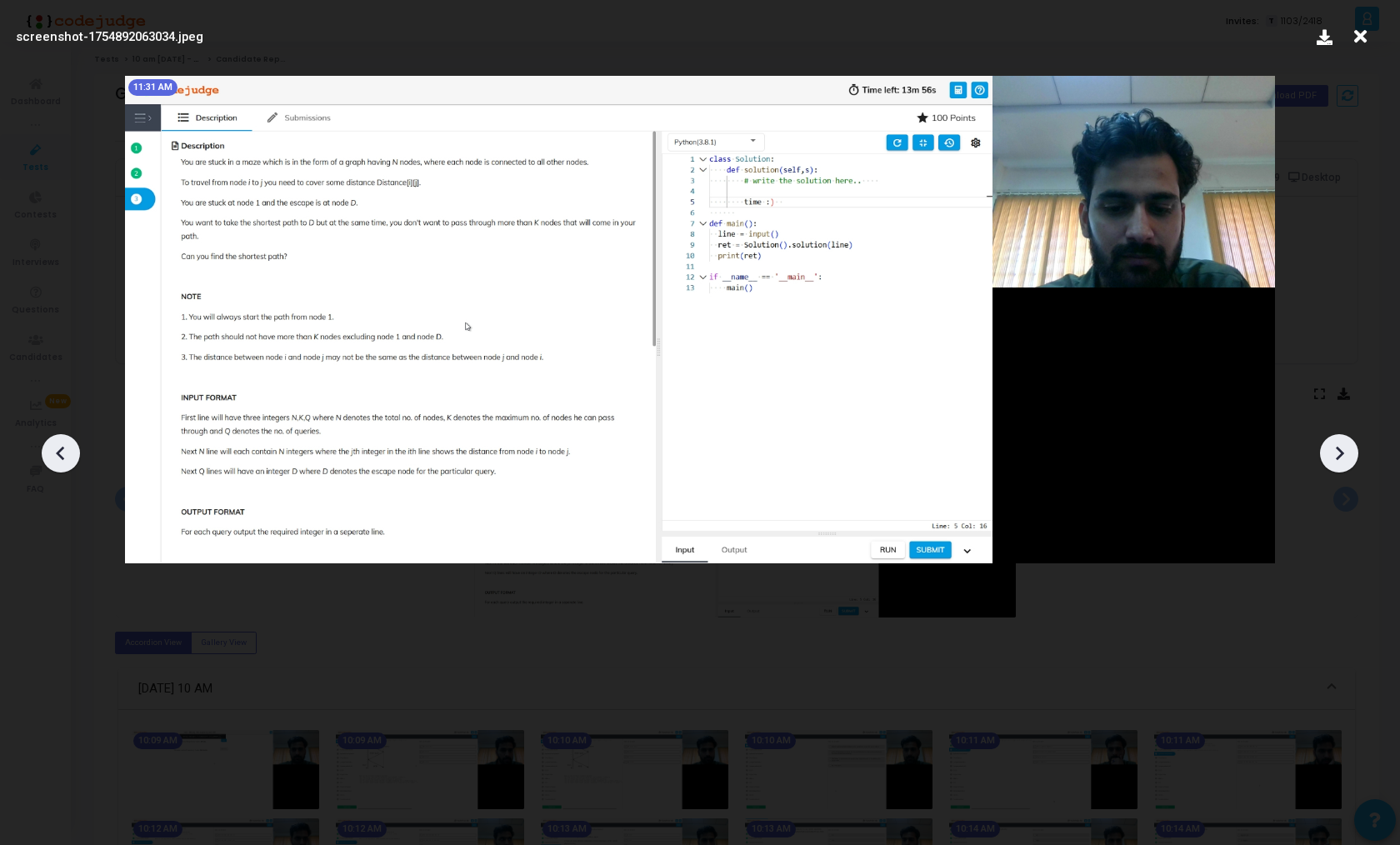
click at [64, 447] on icon at bounding box center [61, 453] width 25 height 25
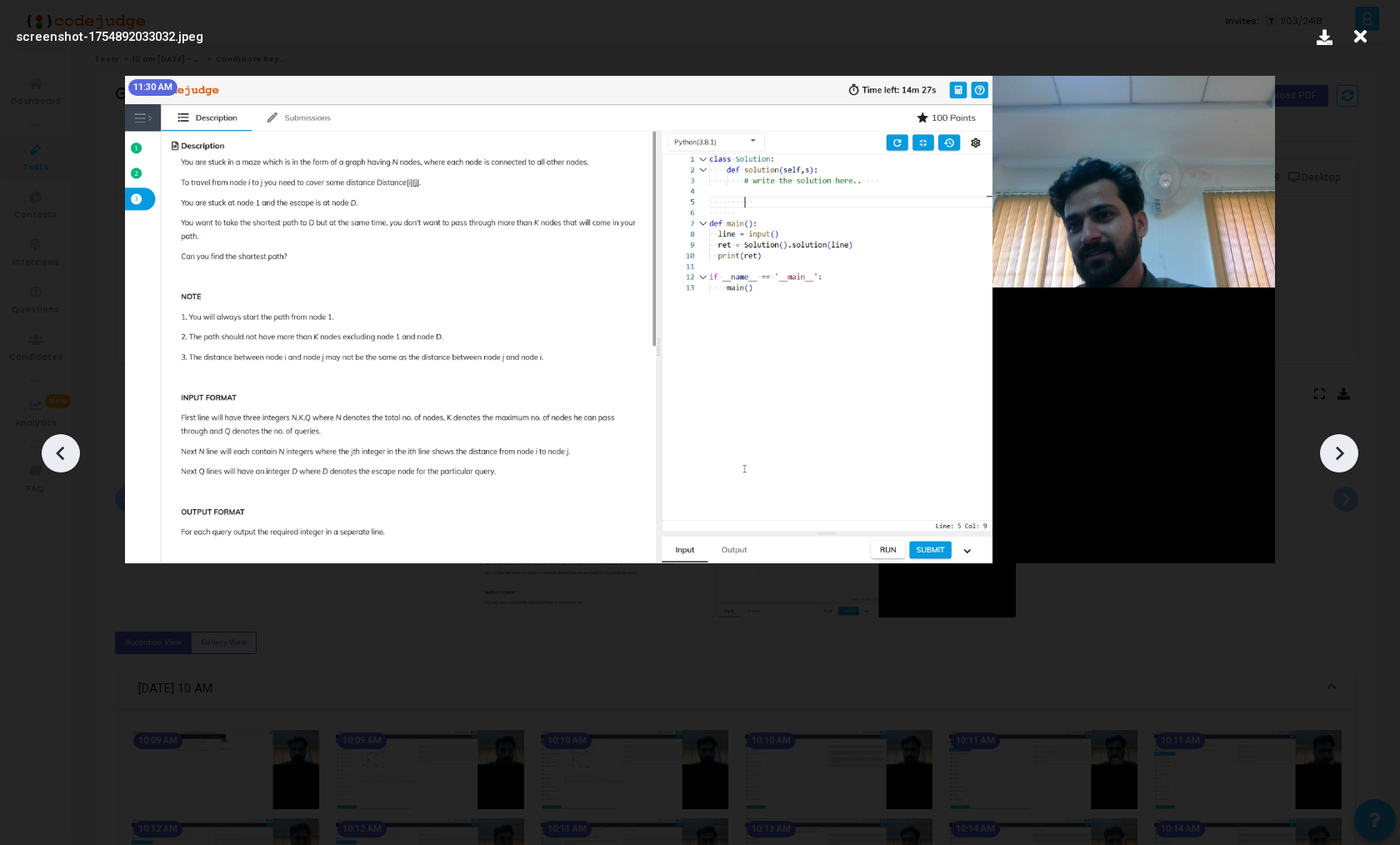
click at [64, 447] on icon at bounding box center [61, 453] width 25 height 25
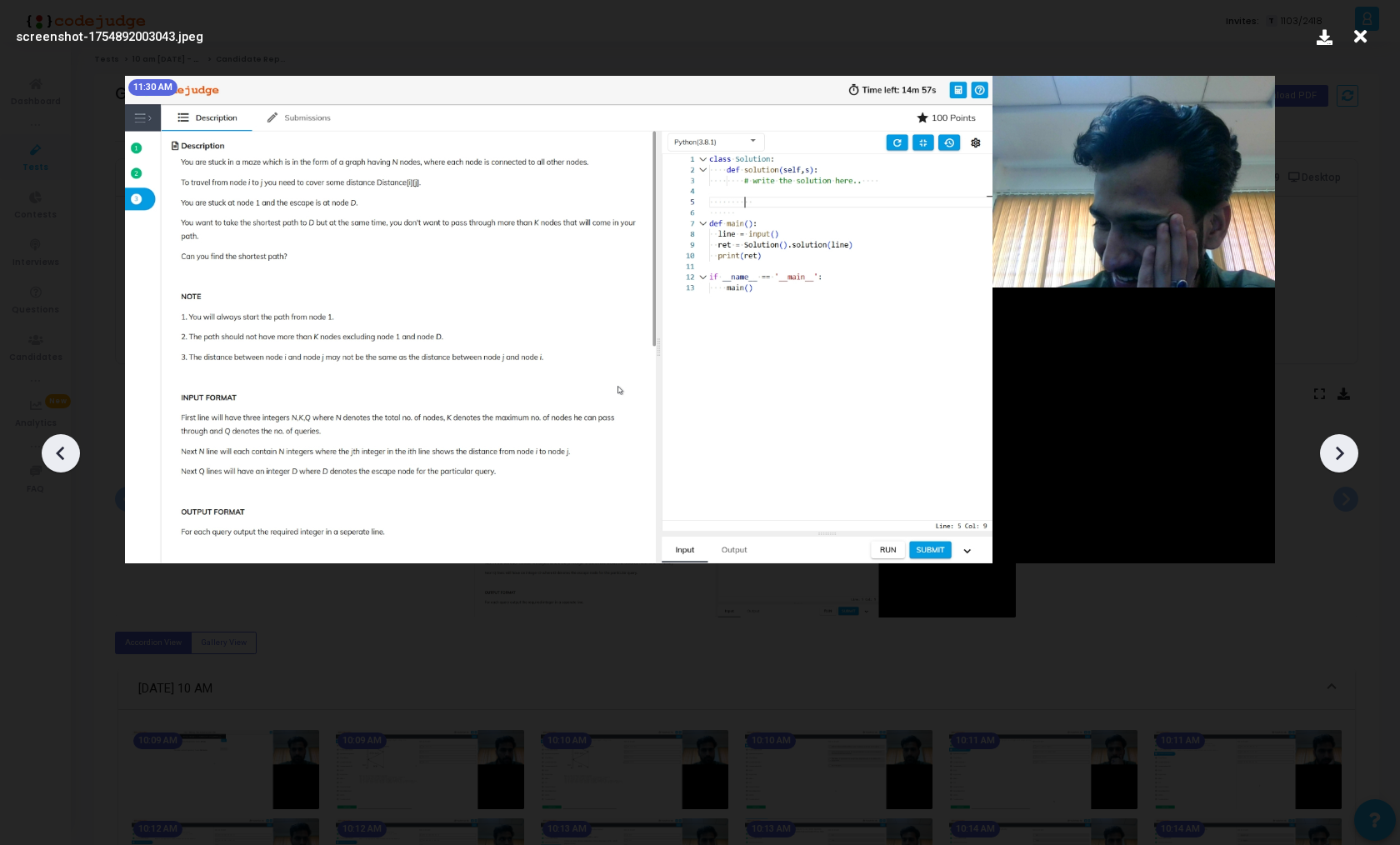
click at [64, 447] on icon at bounding box center [61, 453] width 25 height 25
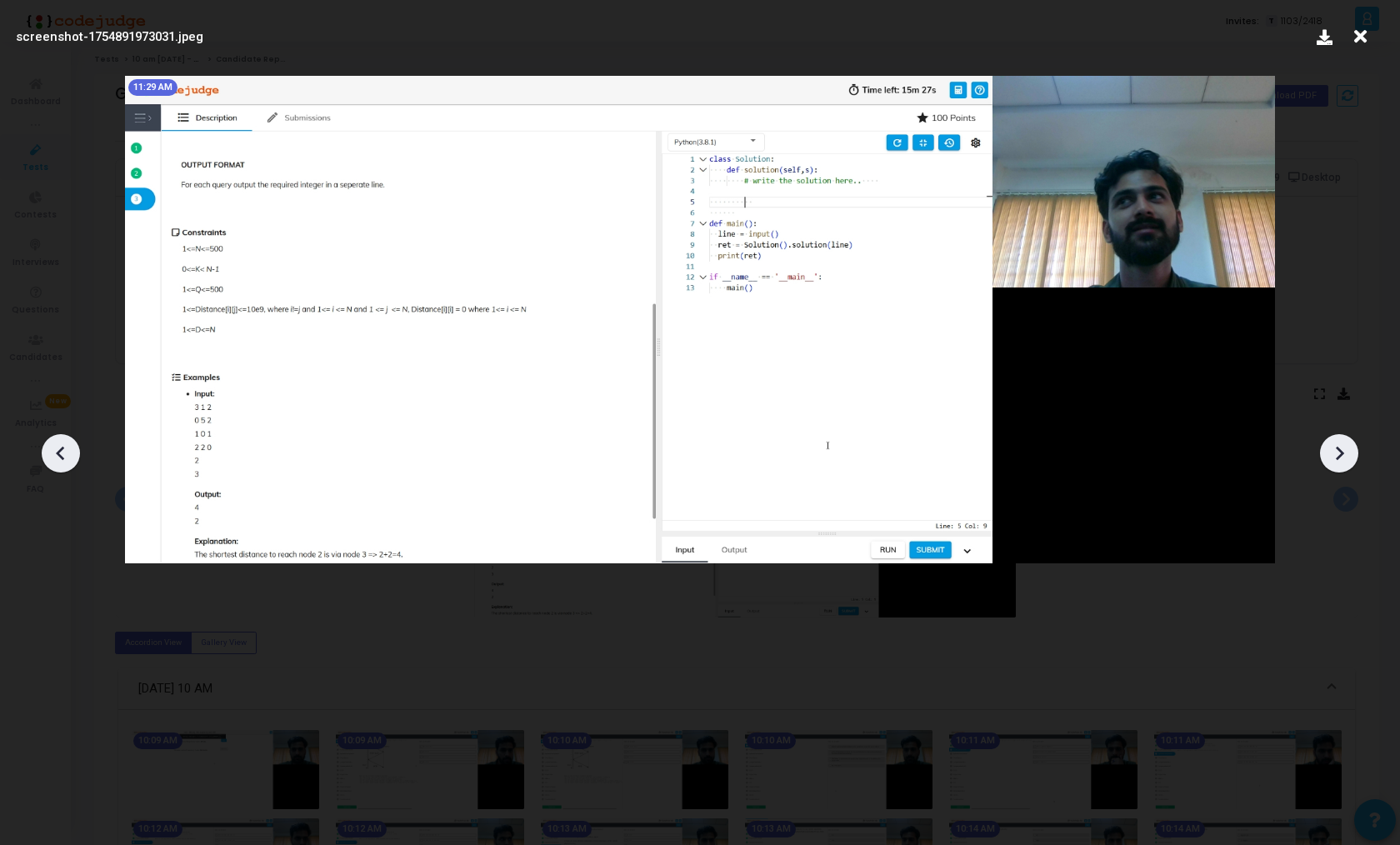
click at [64, 447] on icon at bounding box center [61, 453] width 25 height 25
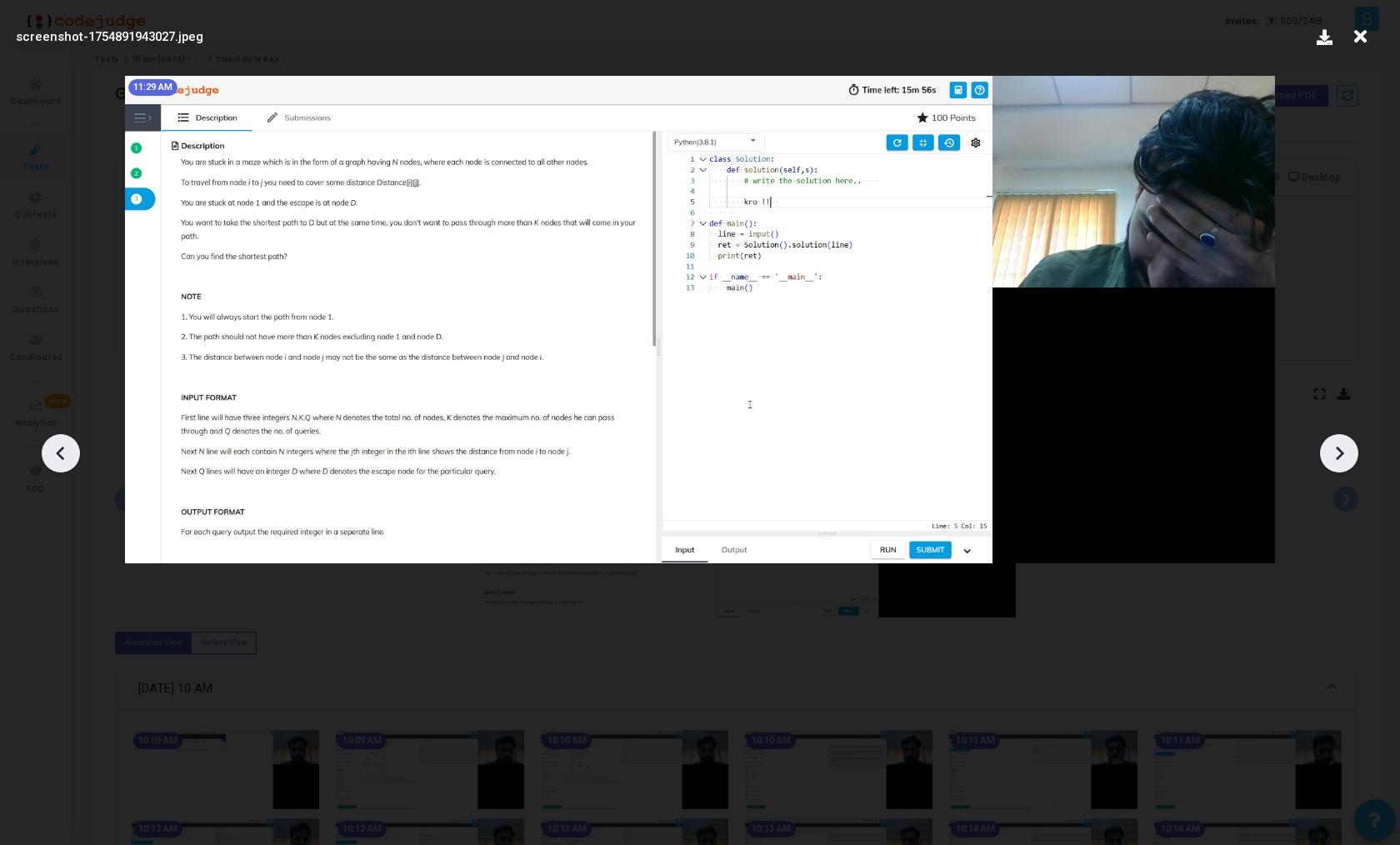
click at [64, 447] on icon at bounding box center [61, 453] width 25 height 25
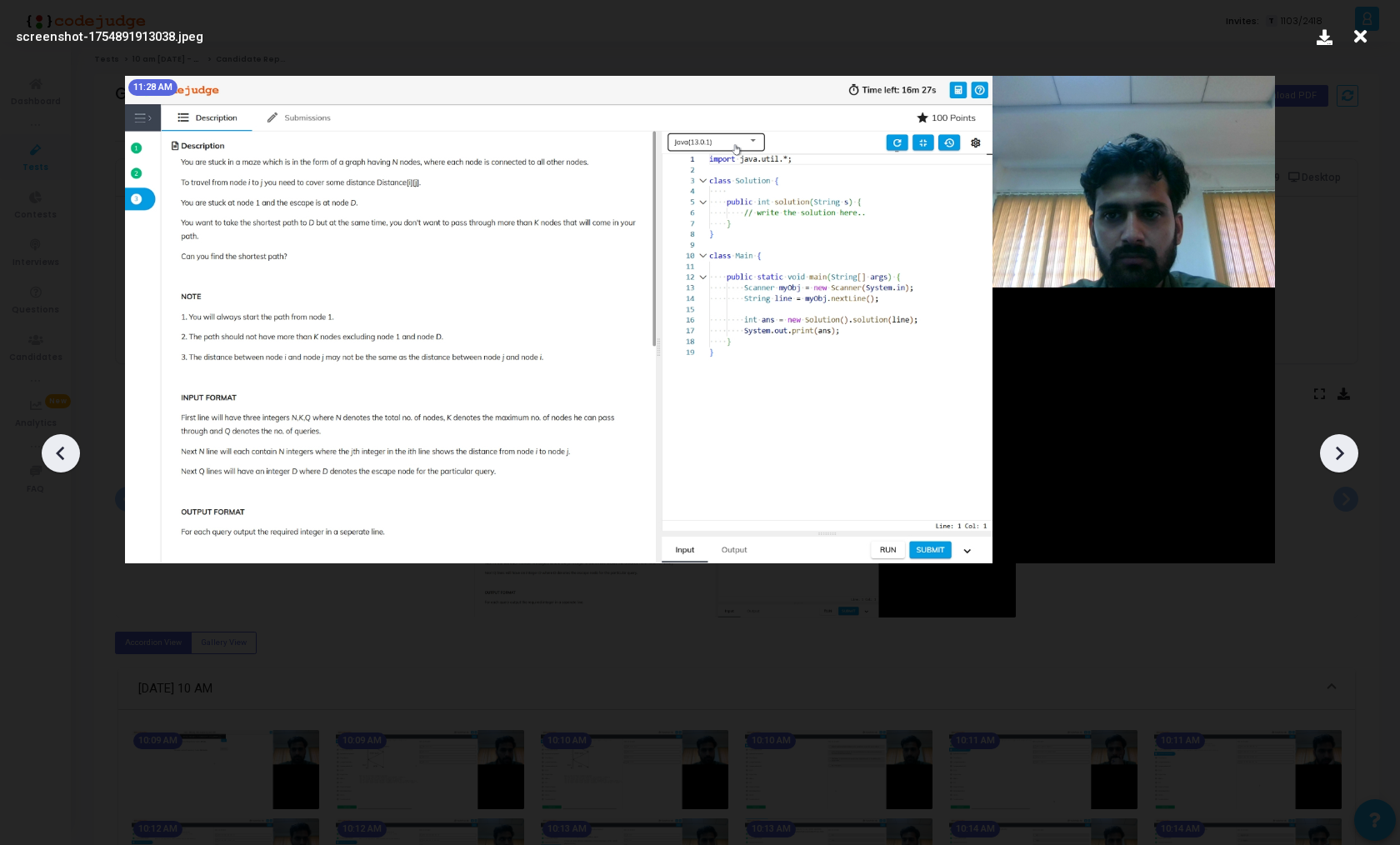
click at [1337, 449] on icon at bounding box center [1339, 453] width 25 height 25
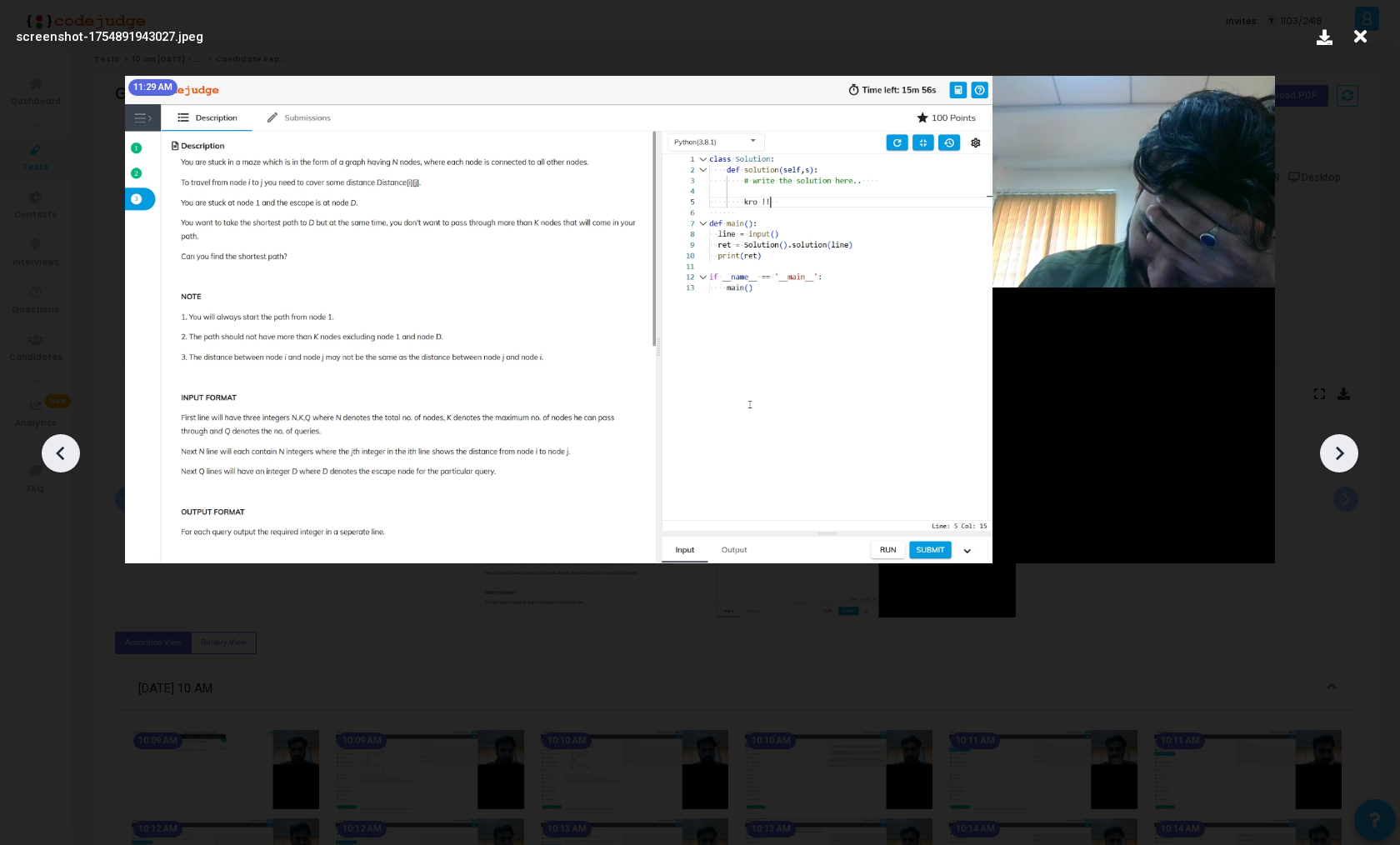
click at [1333, 450] on icon at bounding box center [1339, 453] width 25 height 25
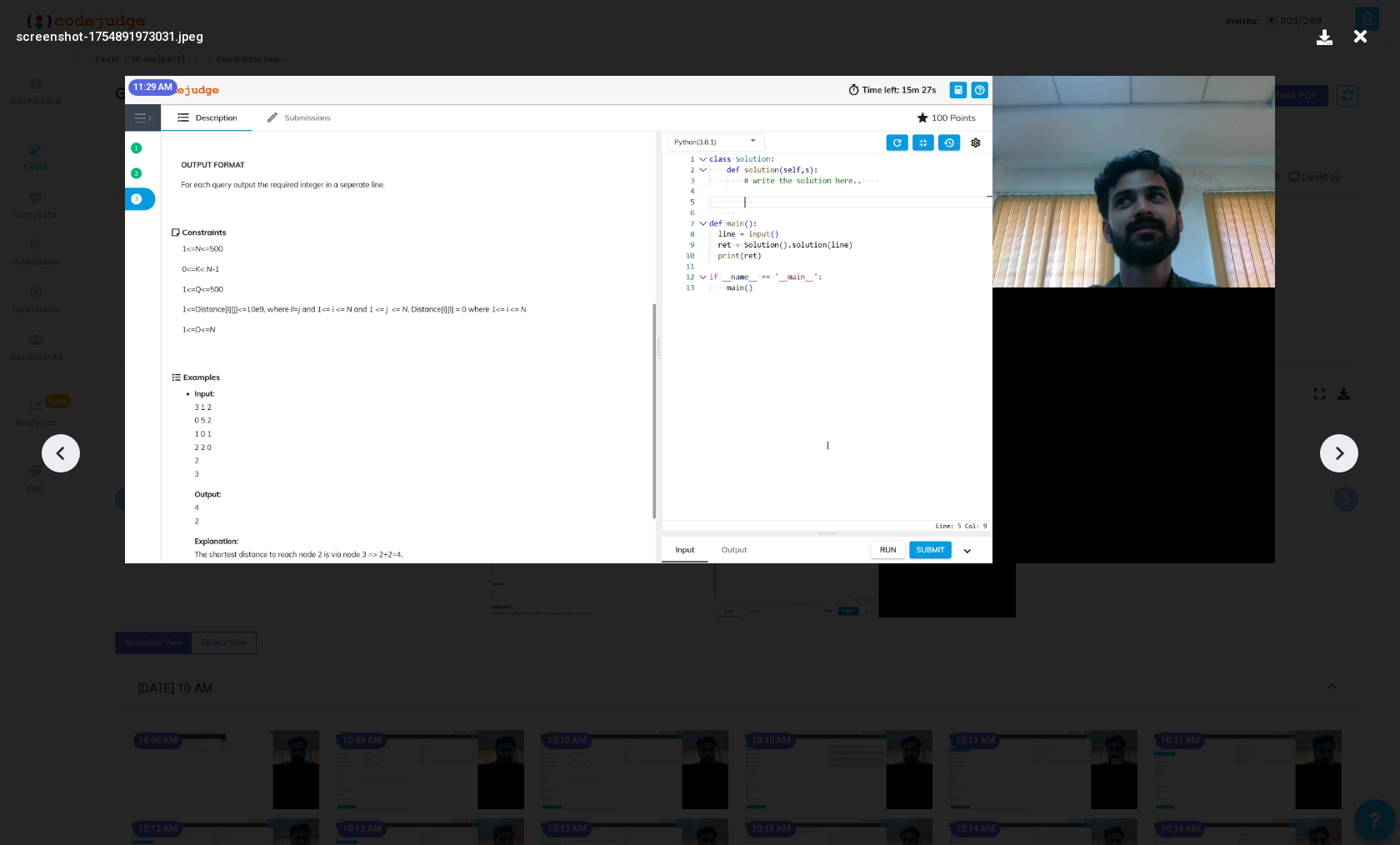
click at [64, 446] on icon at bounding box center [61, 453] width 25 height 25
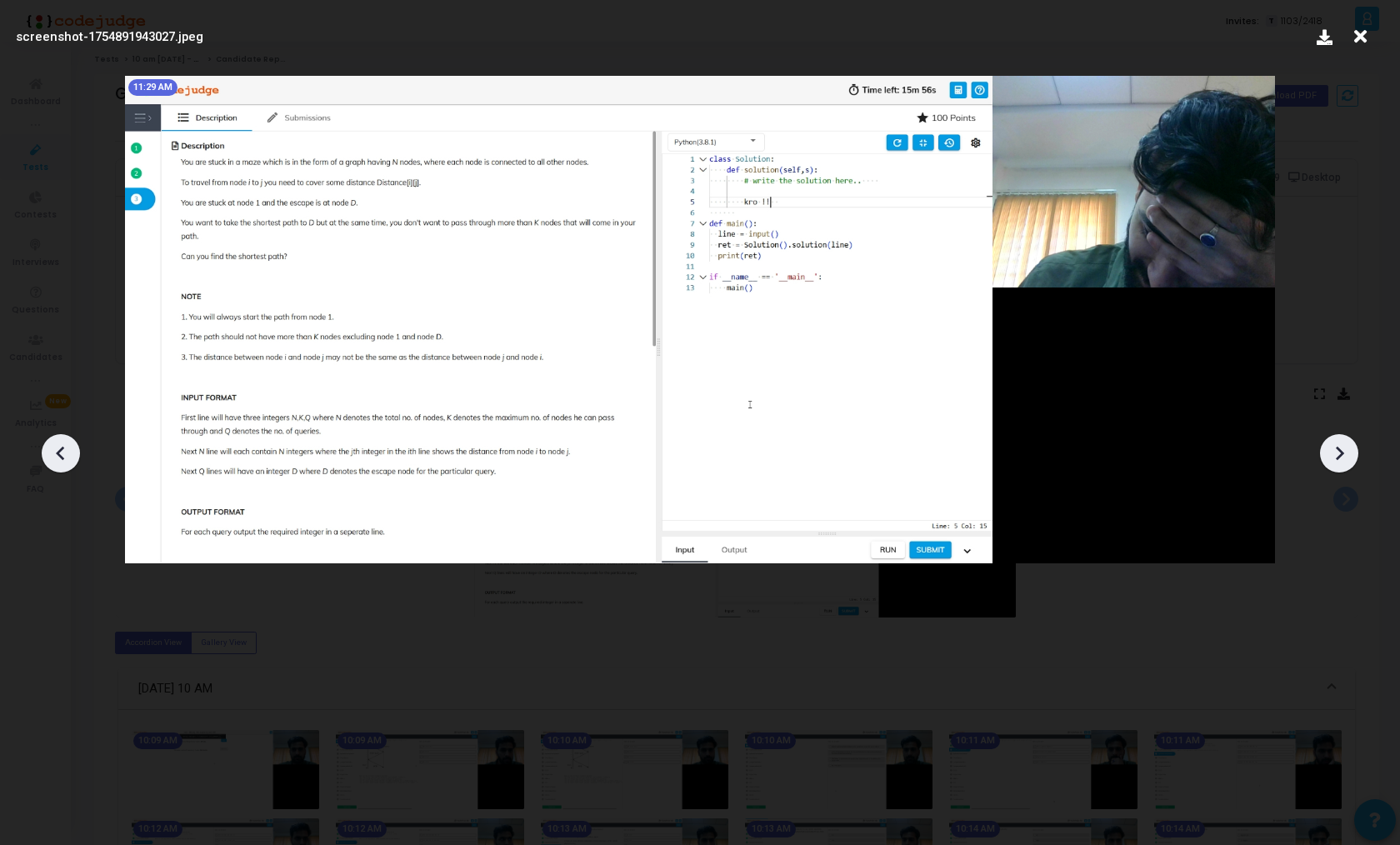
click at [63, 444] on icon at bounding box center [61, 453] width 25 height 25
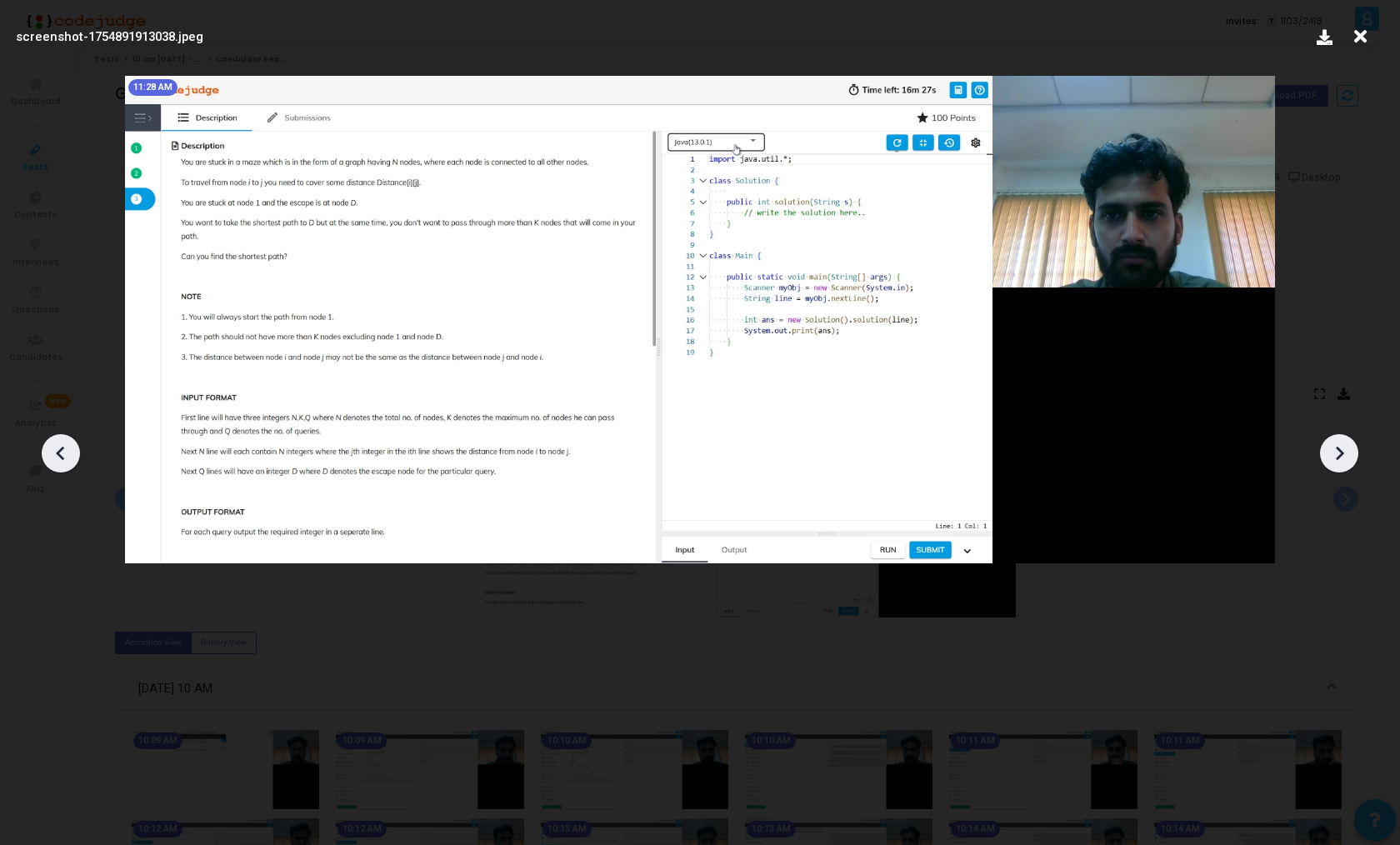
click at [63, 444] on icon at bounding box center [61, 453] width 25 height 25
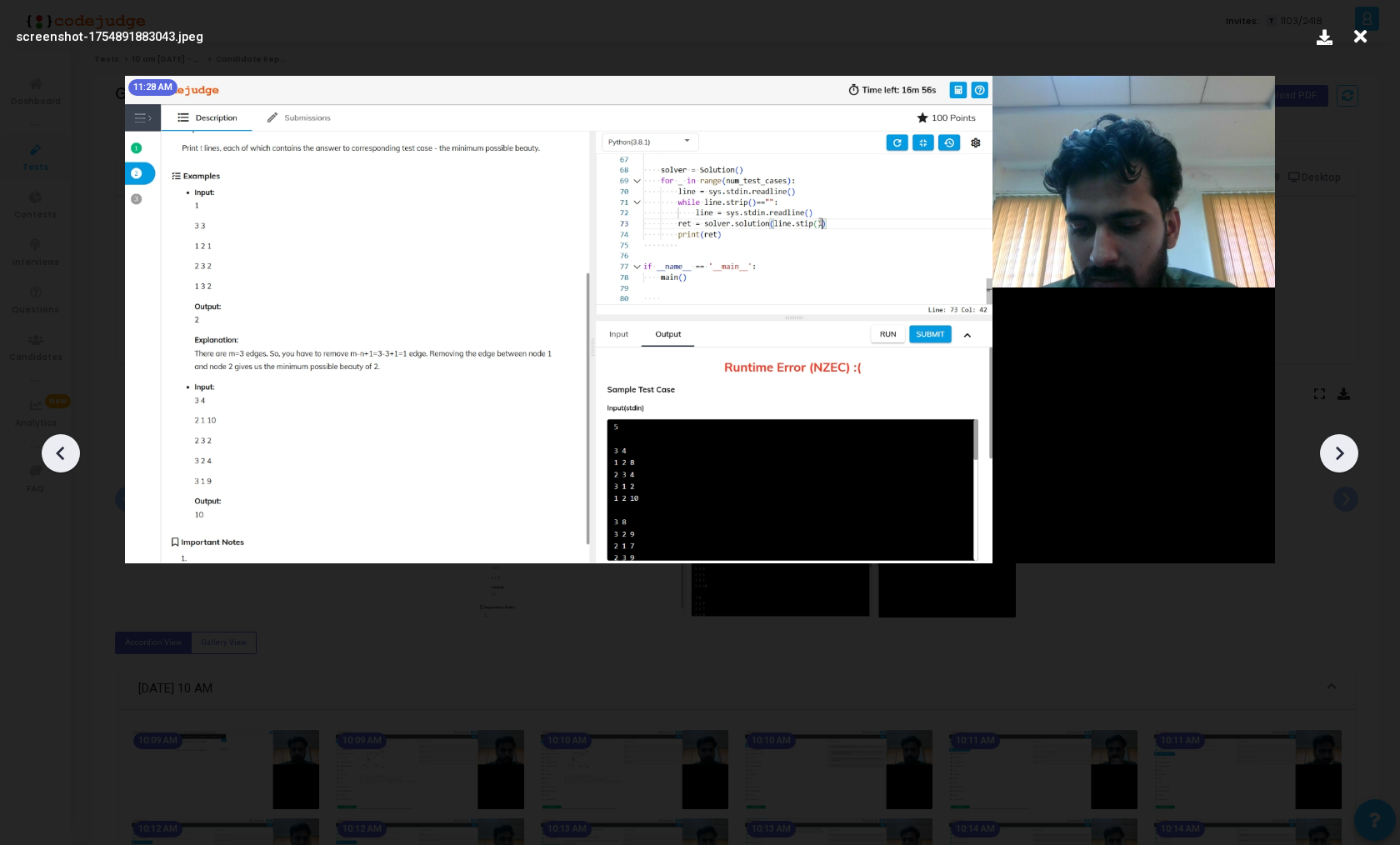
click at [63, 444] on icon at bounding box center [61, 453] width 25 height 25
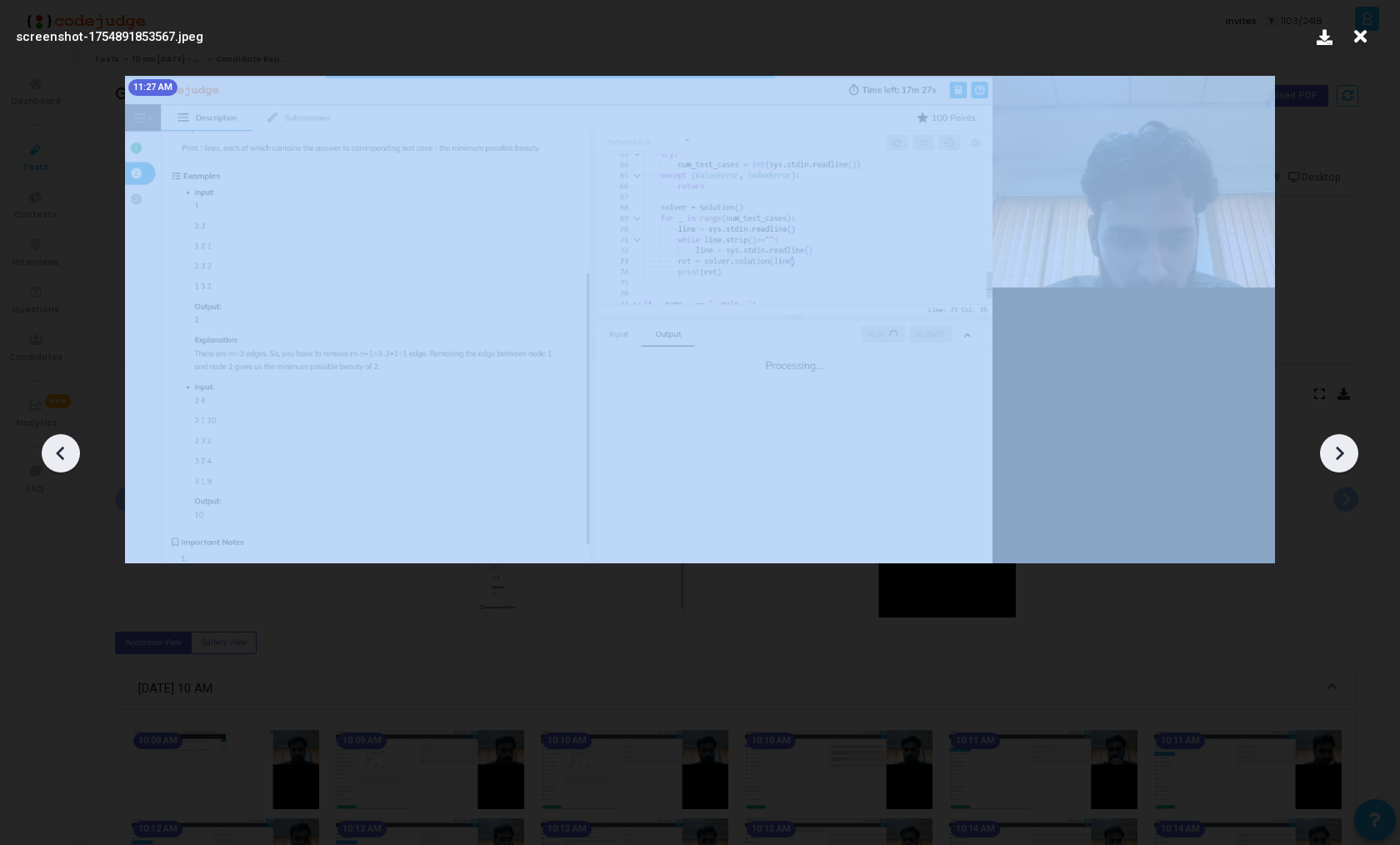
click at [63, 444] on icon at bounding box center [61, 453] width 25 height 25
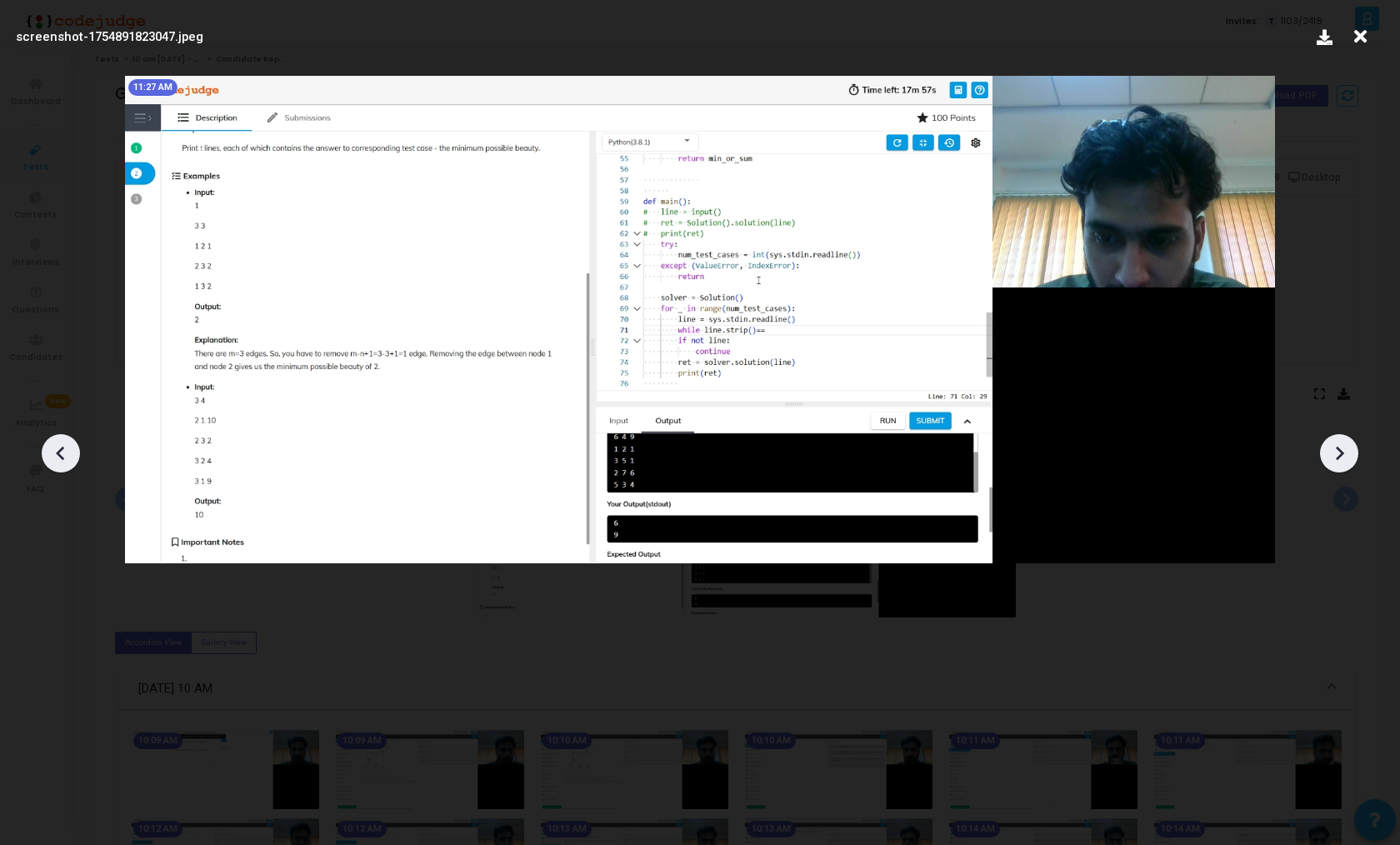
click at [63, 444] on icon at bounding box center [61, 453] width 25 height 25
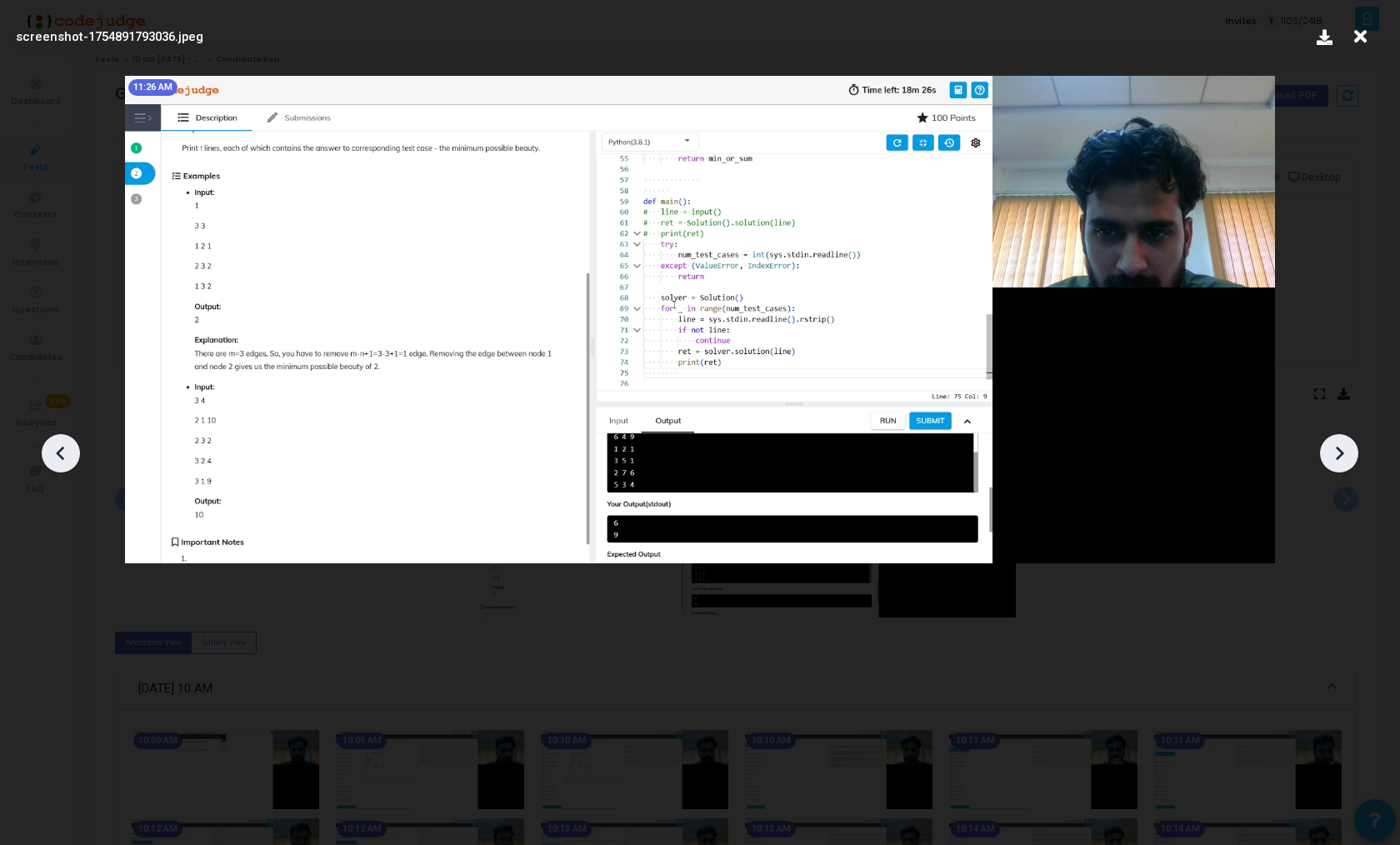
click at [63, 444] on icon at bounding box center [61, 453] width 25 height 25
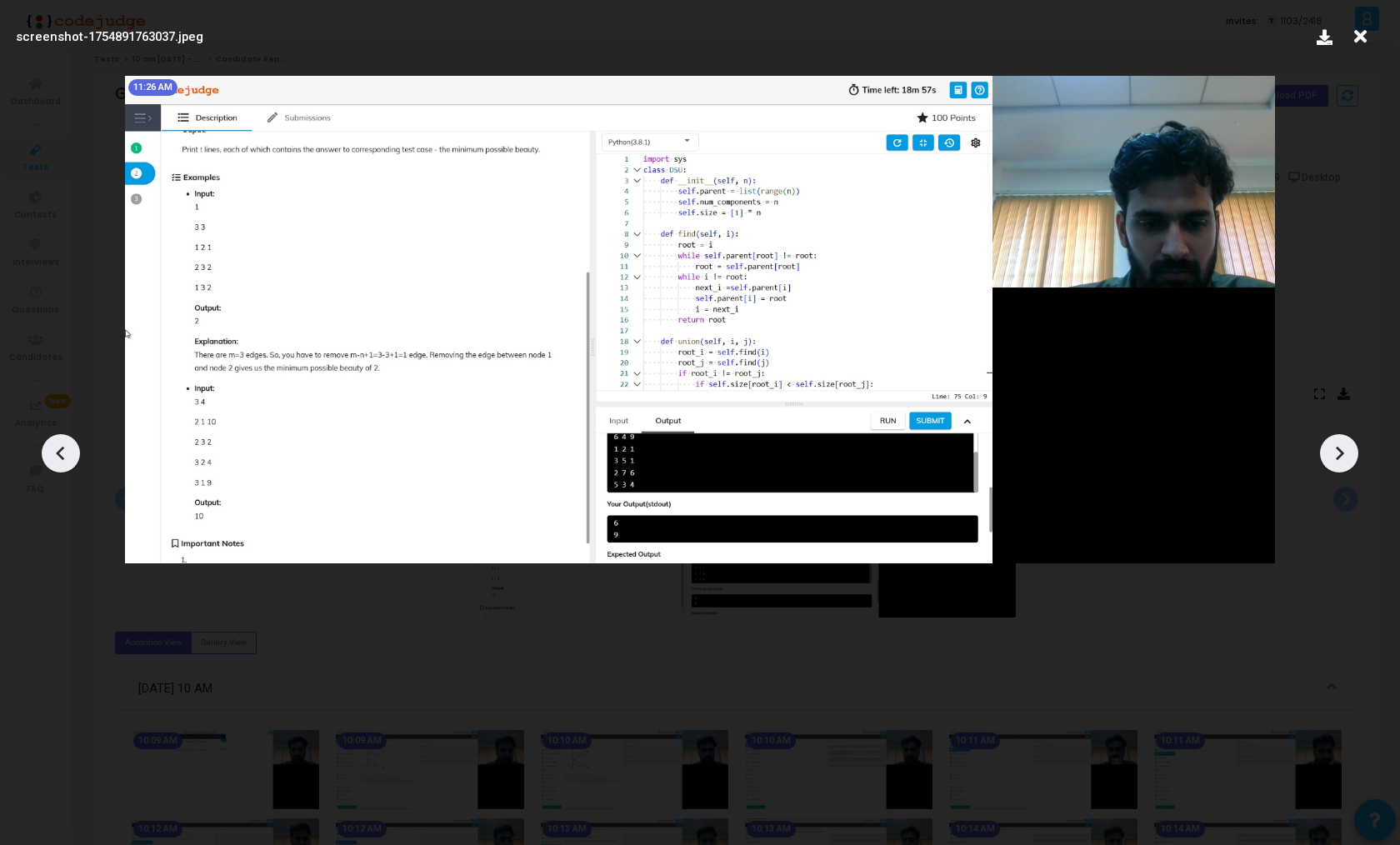
click at [63, 444] on icon at bounding box center [61, 453] width 25 height 25
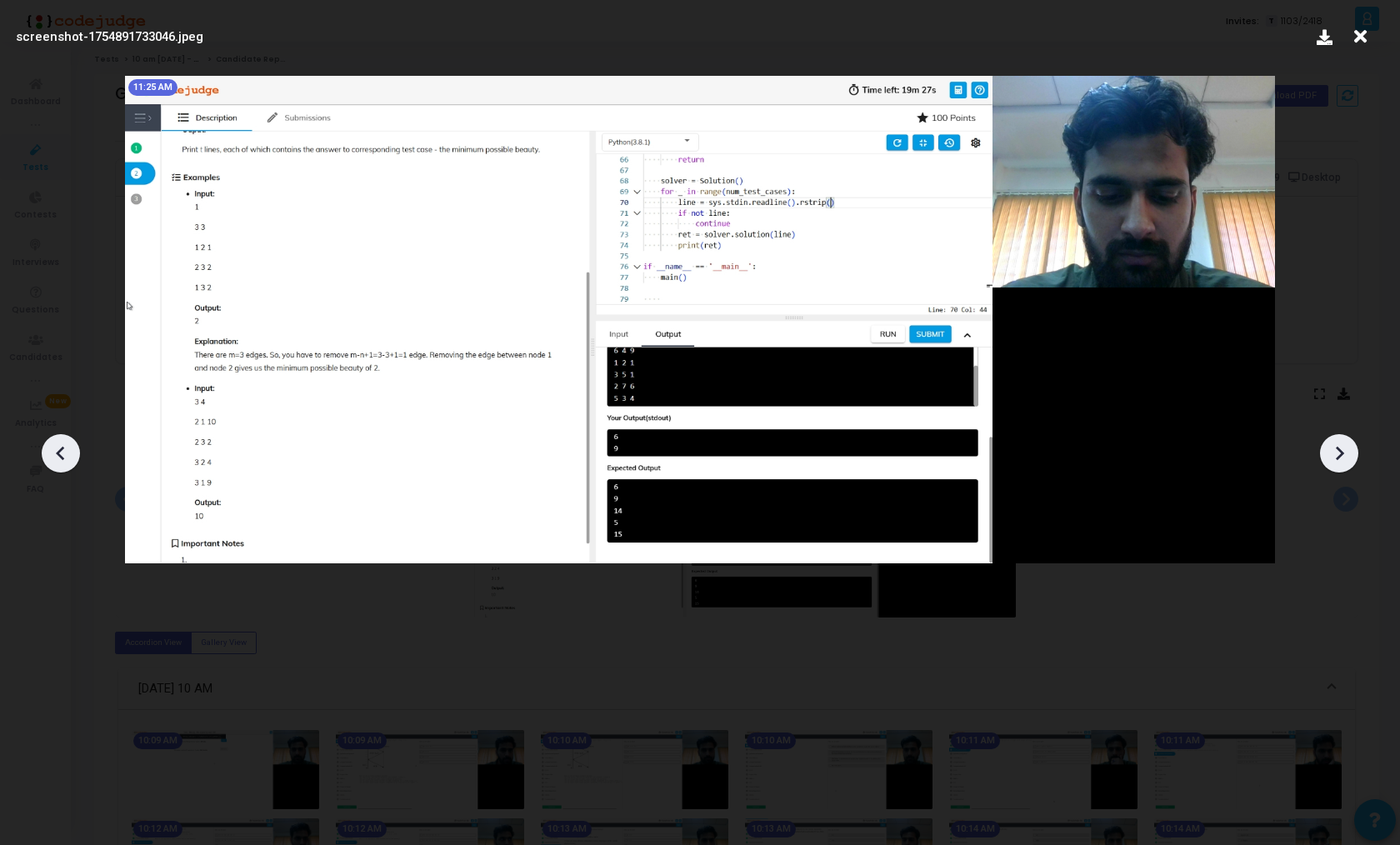
click at [63, 444] on icon at bounding box center [61, 453] width 25 height 25
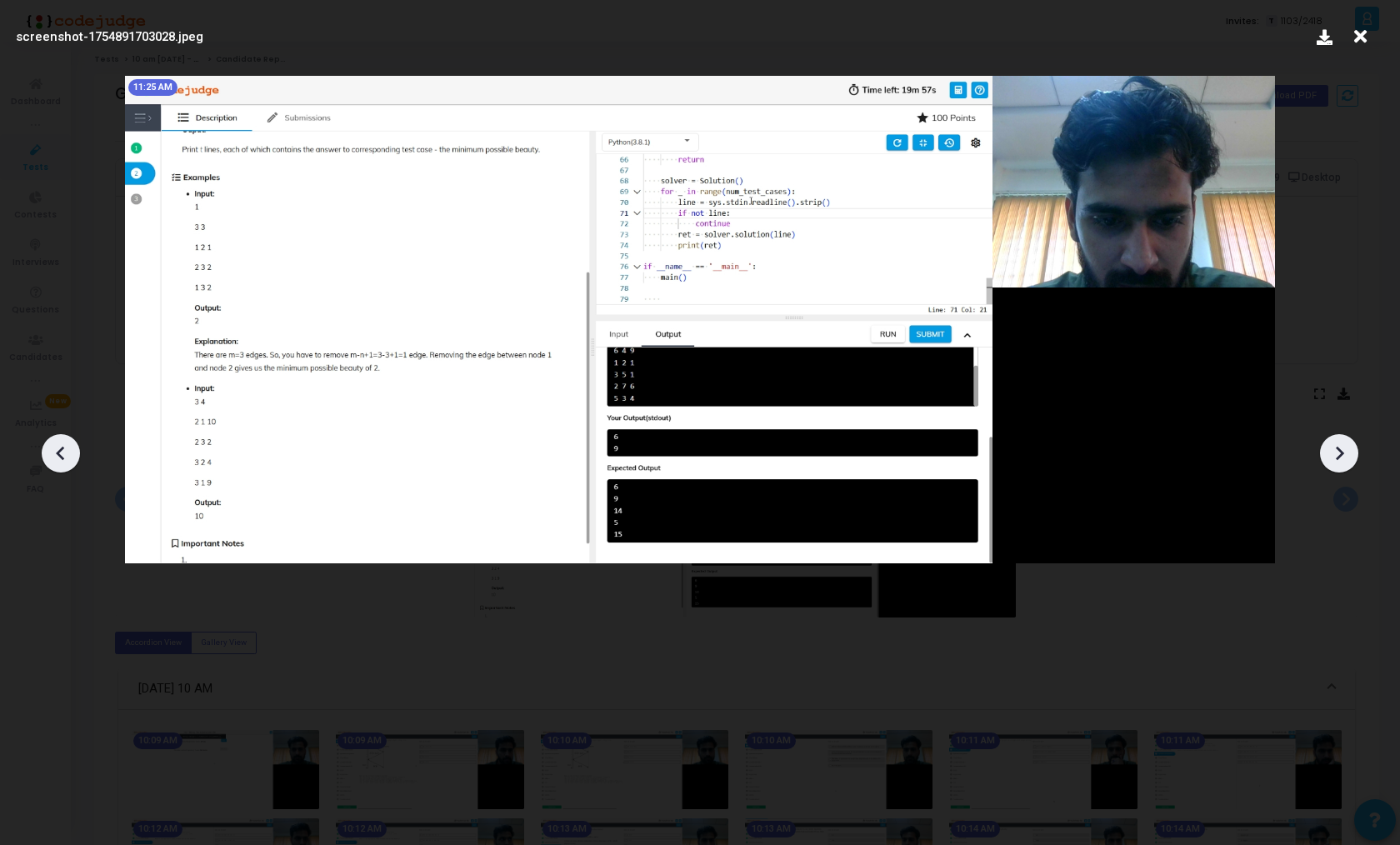
click at [63, 444] on icon at bounding box center [61, 453] width 25 height 25
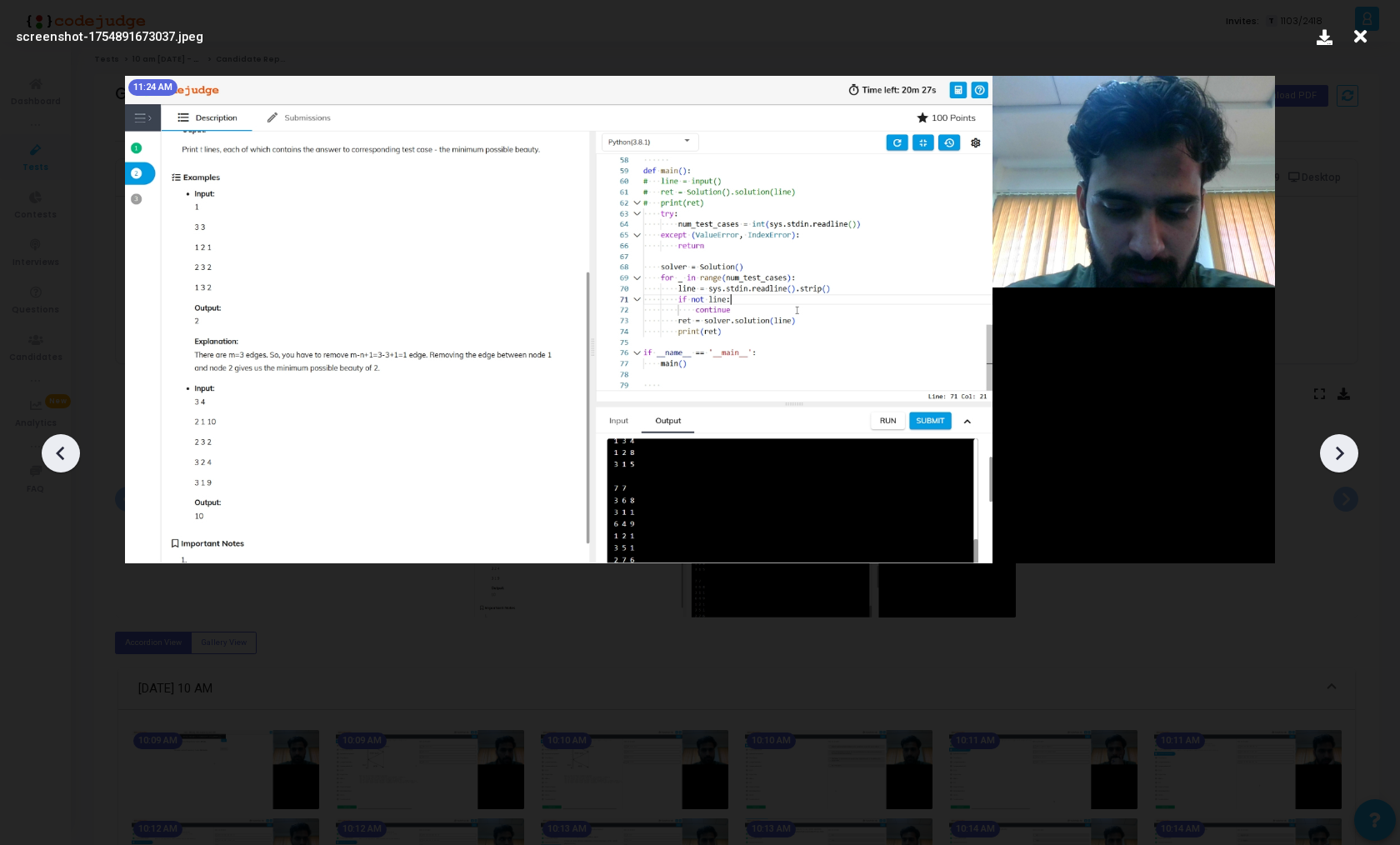
click at [63, 444] on icon at bounding box center [61, 453] width 25 height 25
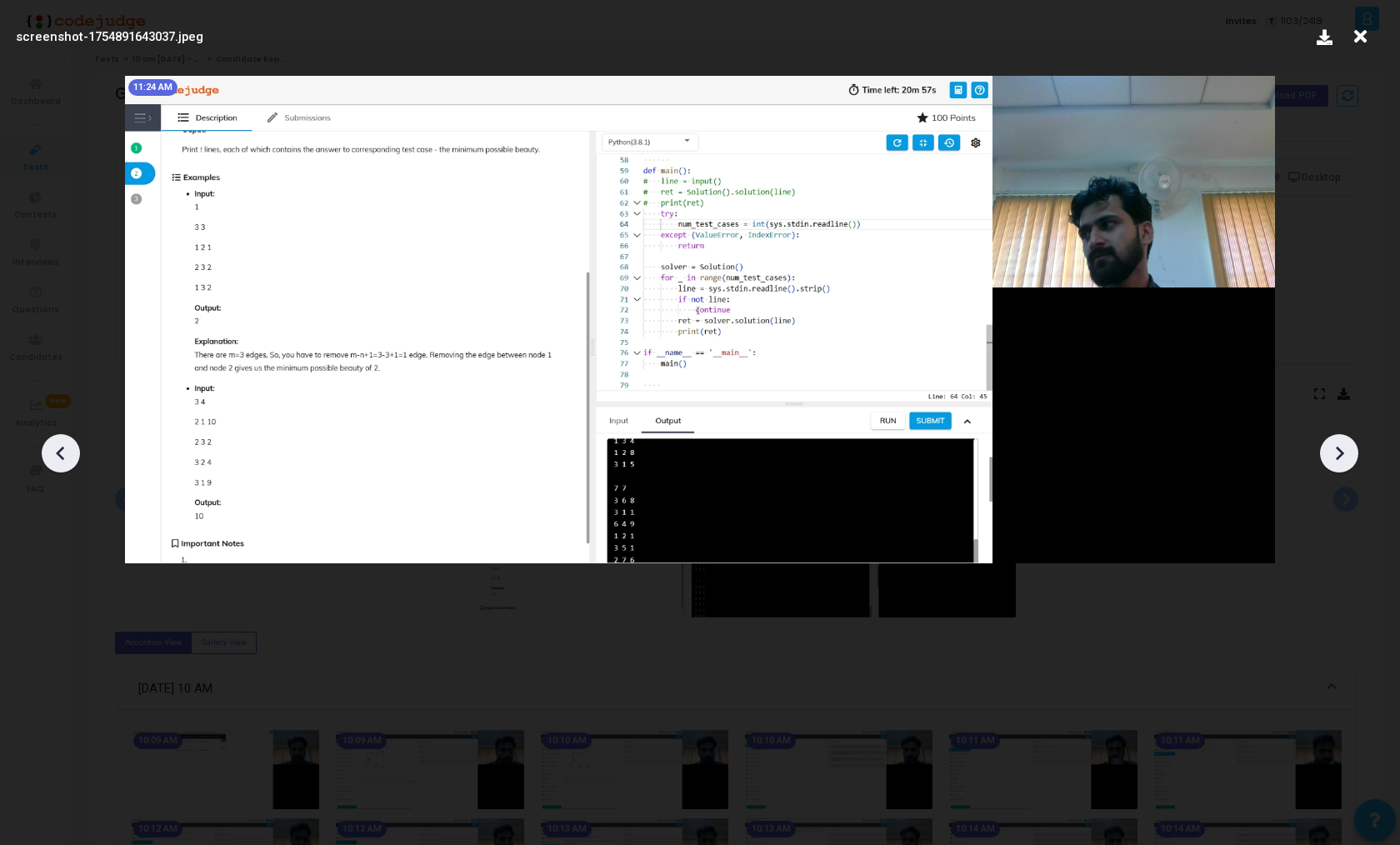
click at [63, 444] on icon at bounding box center [61, 453] width 25 height 25
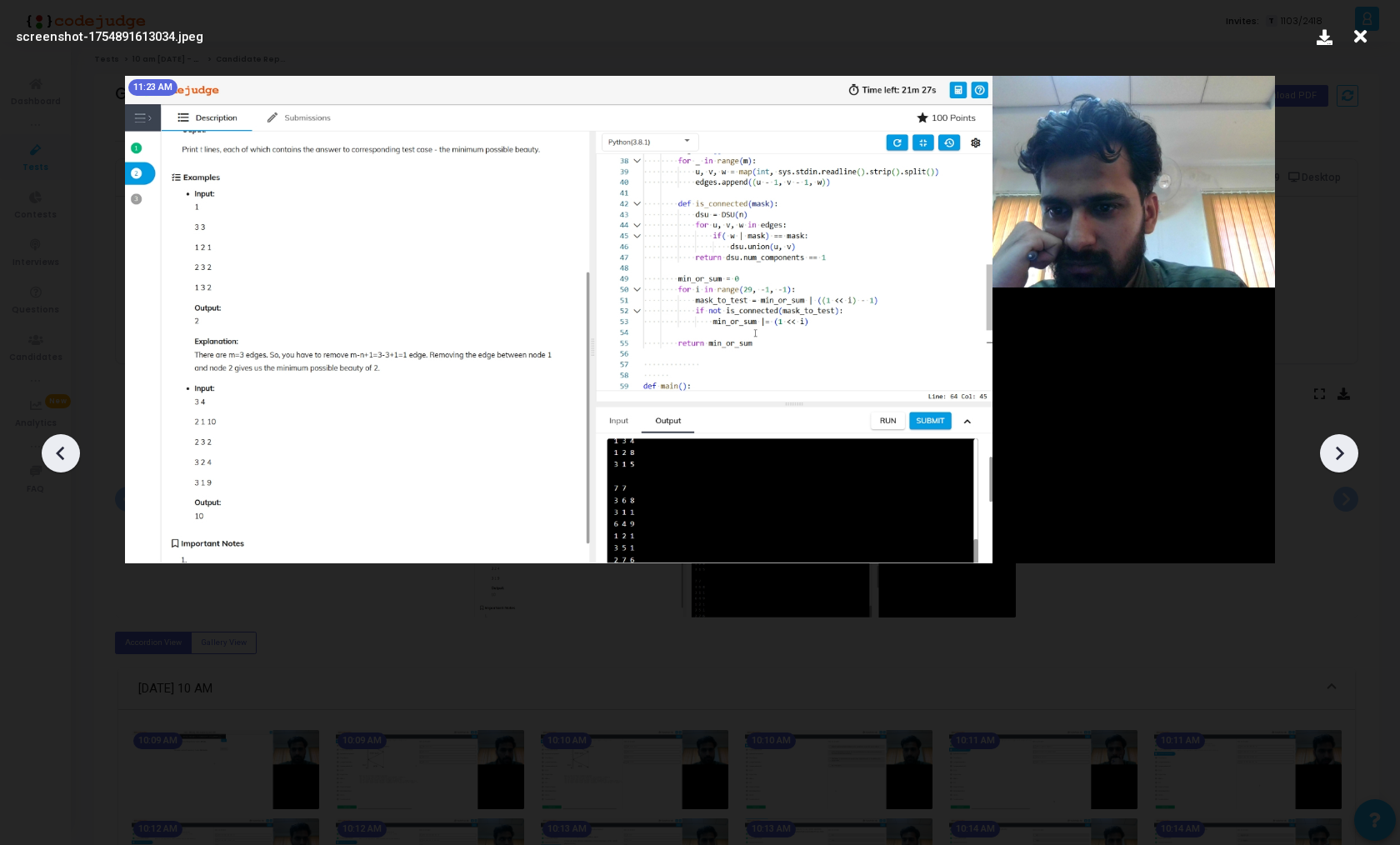
click at [63, 444] on icon at bounding box center [61, 453] width 25 height 25
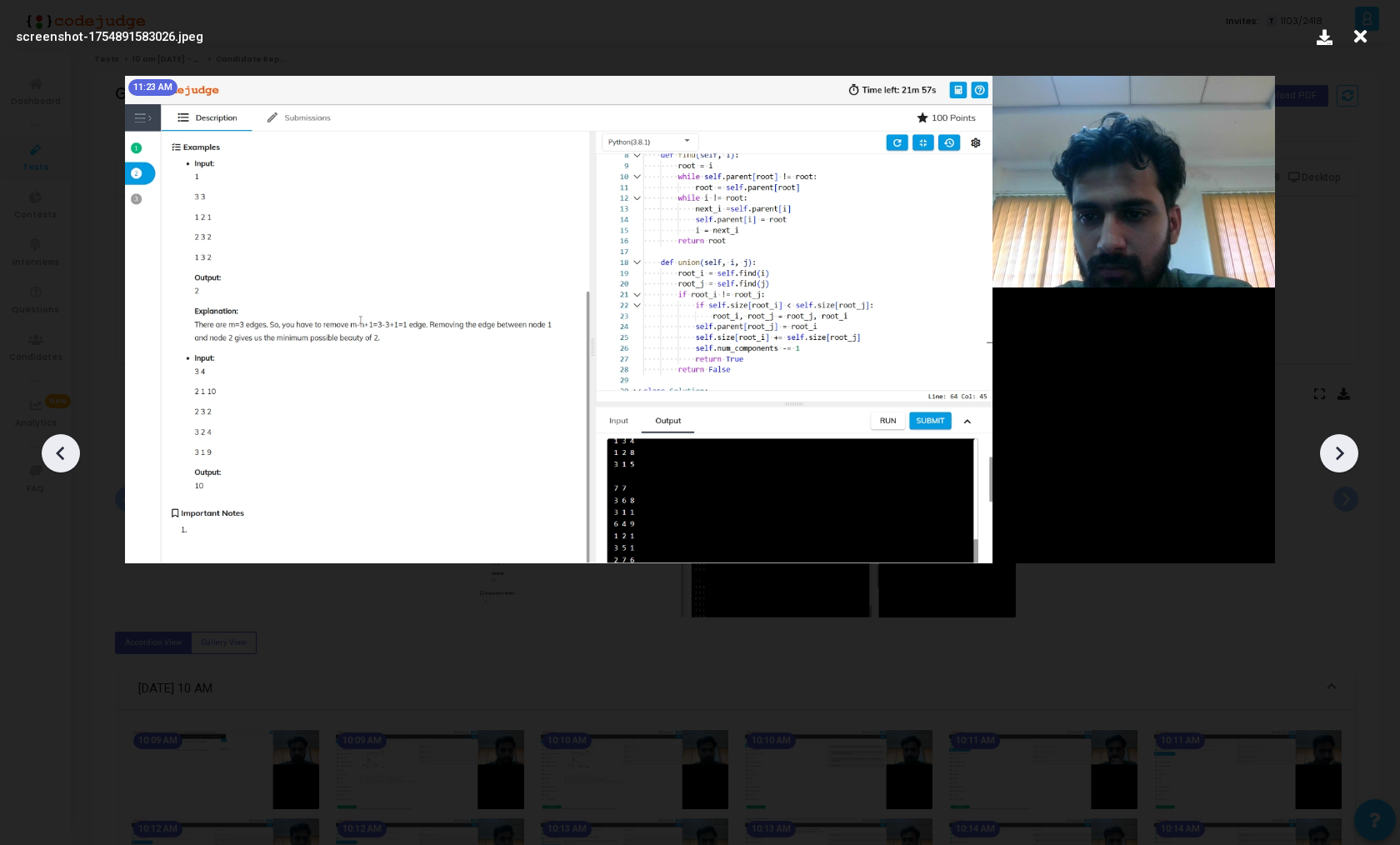
click at [63, 444] on icon at bounding box center [61, 453] width 25 height 25
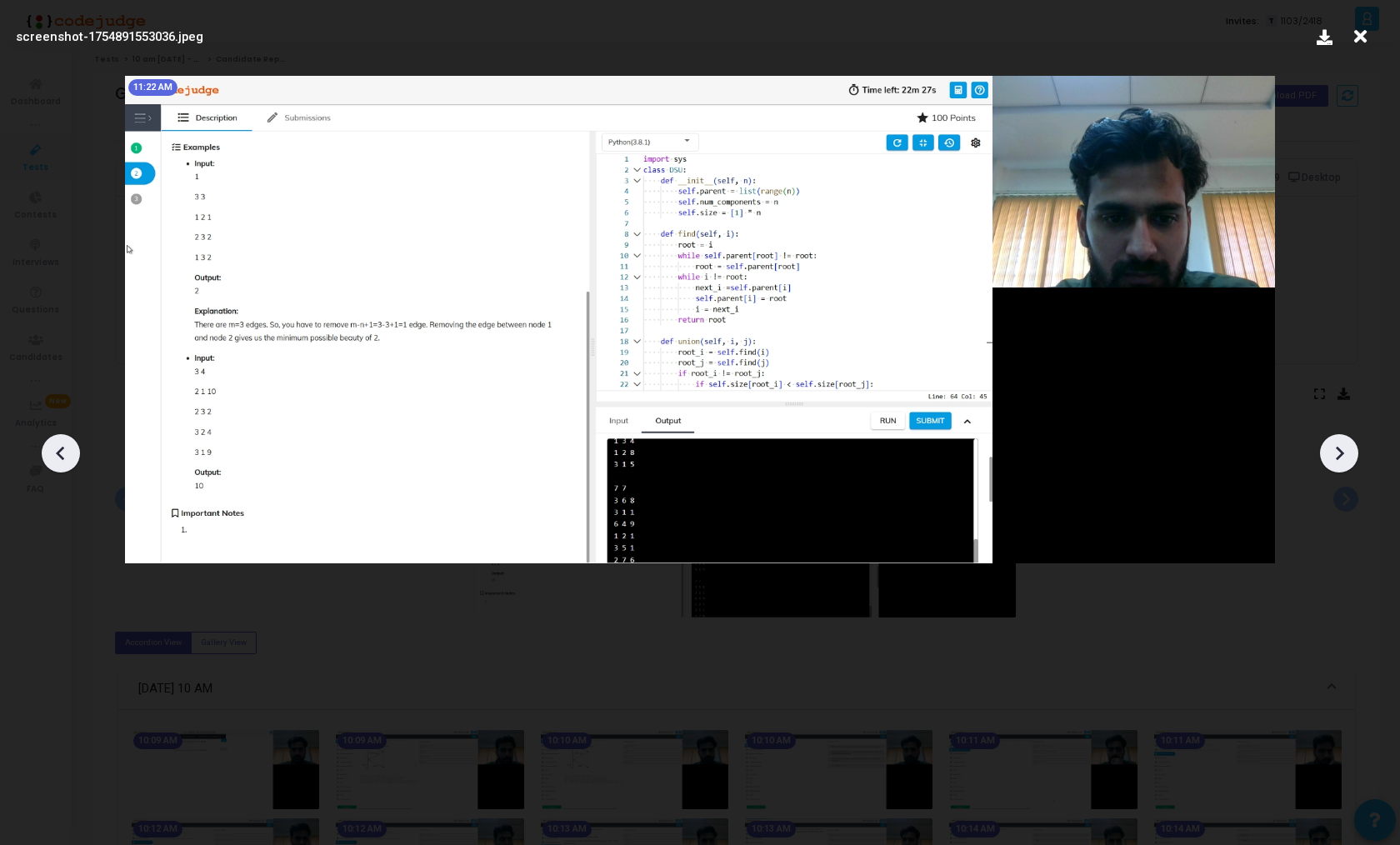
click at [63, 444] on icon at bounding box center [61, 453] width 25 height 25
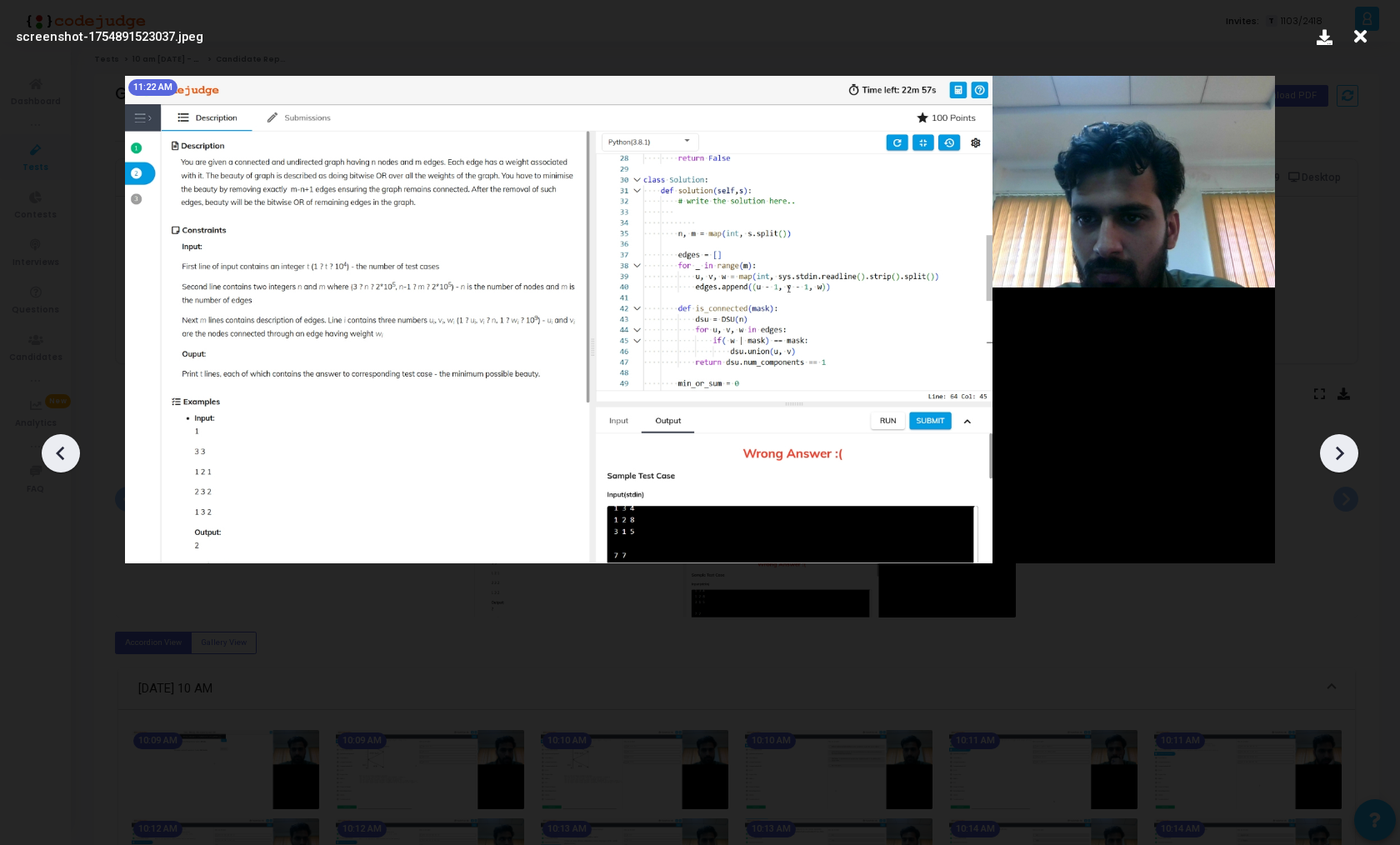
click at [63, 444] on icon at bounding box center [61, 453] width 25 height 25
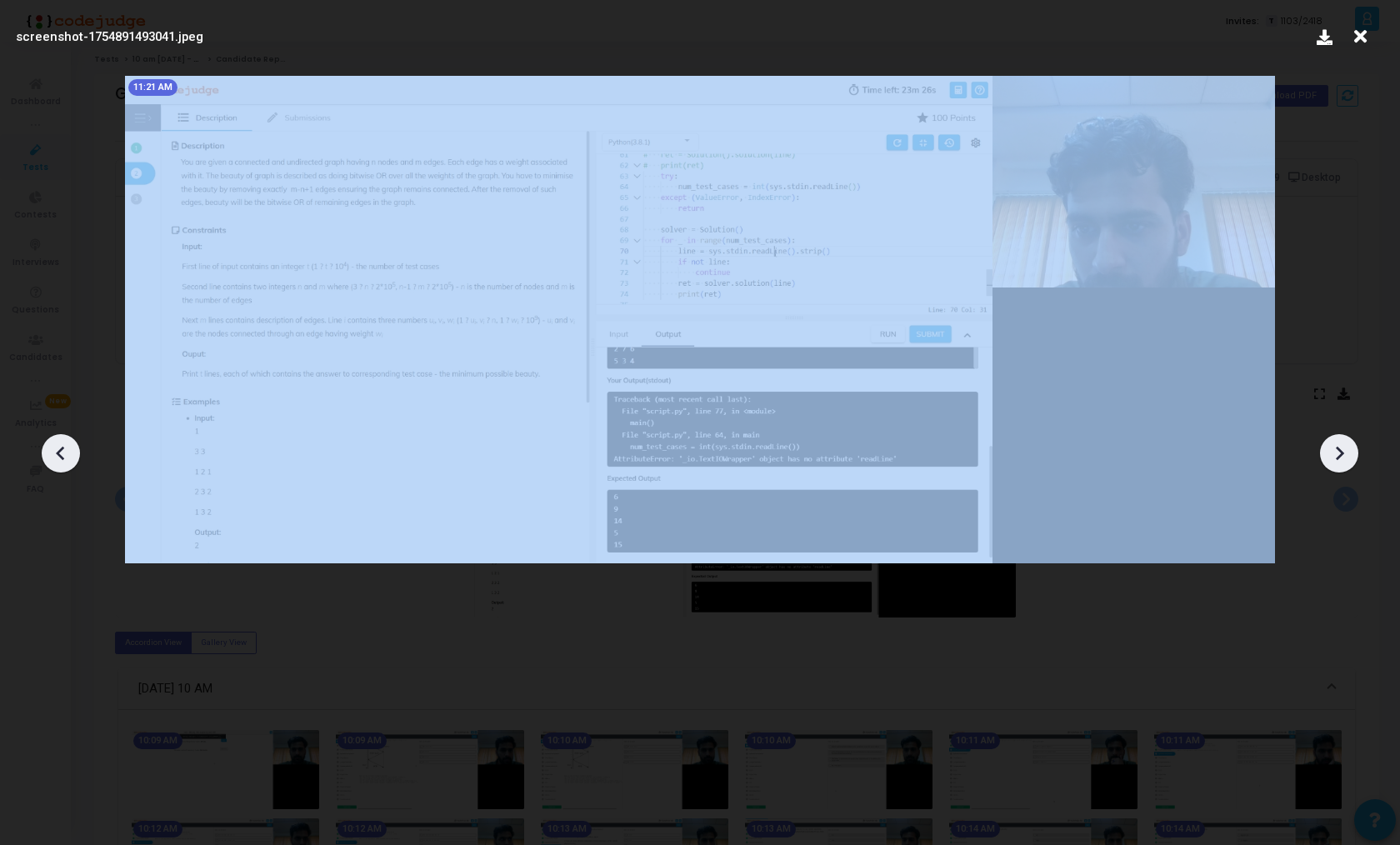
click at [63, 444] on icon at bounding box center [61, 453] width 25 height 25
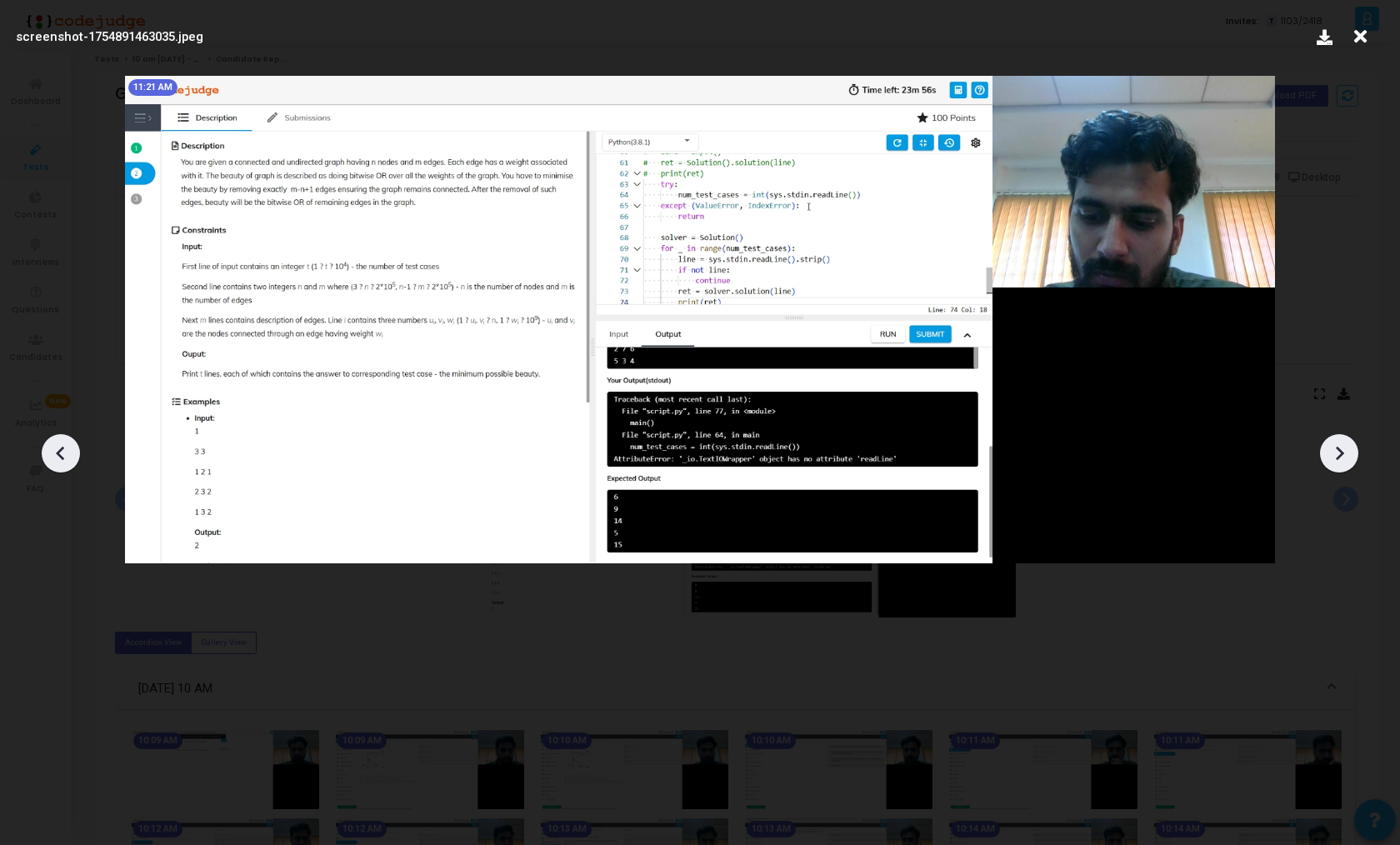
click at [63, 444] on icon at bounding box center [61, 453] width 25 height 25
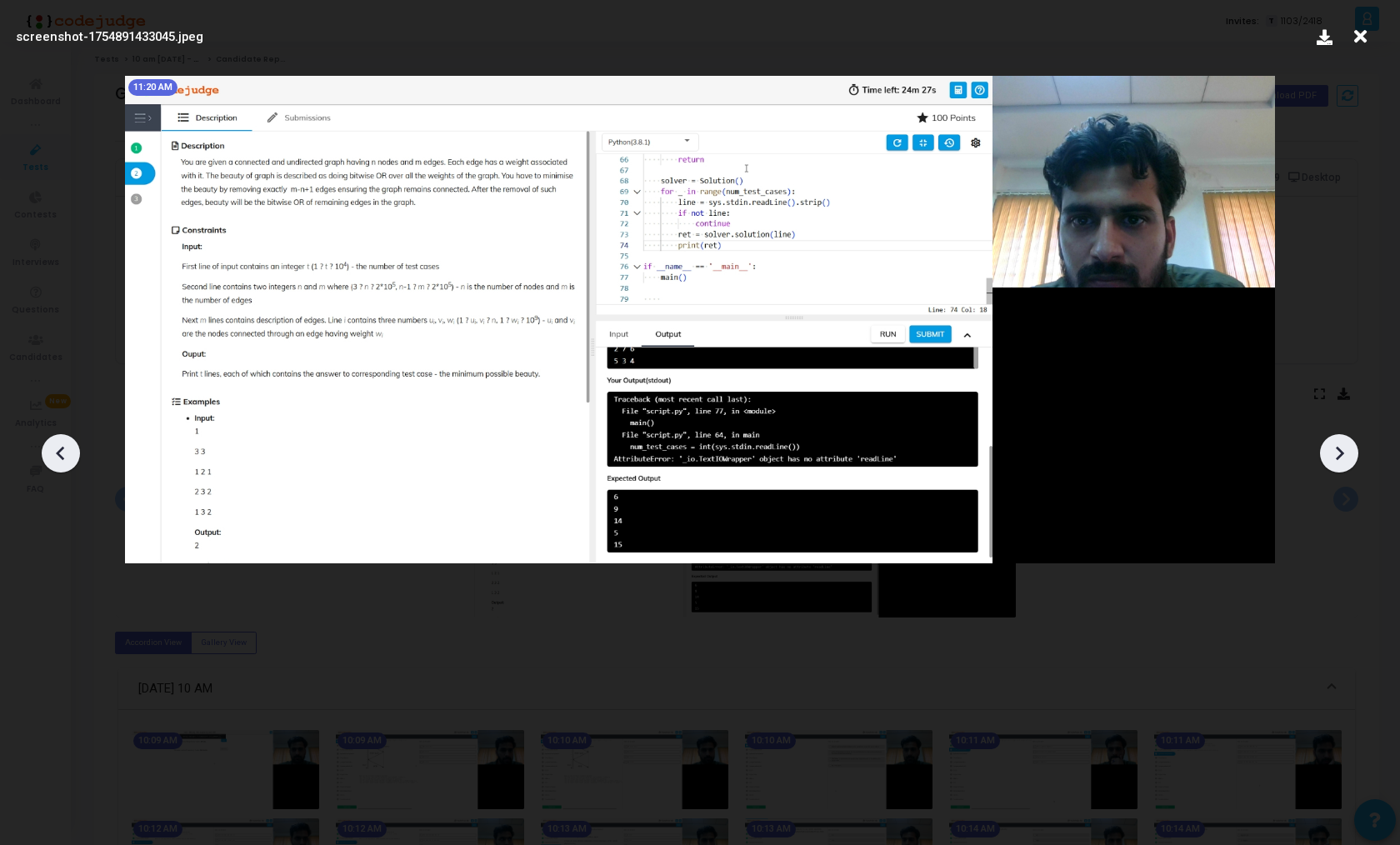
click at [63, 444] on icon at bounding box center [61, 453] width 25 height 25
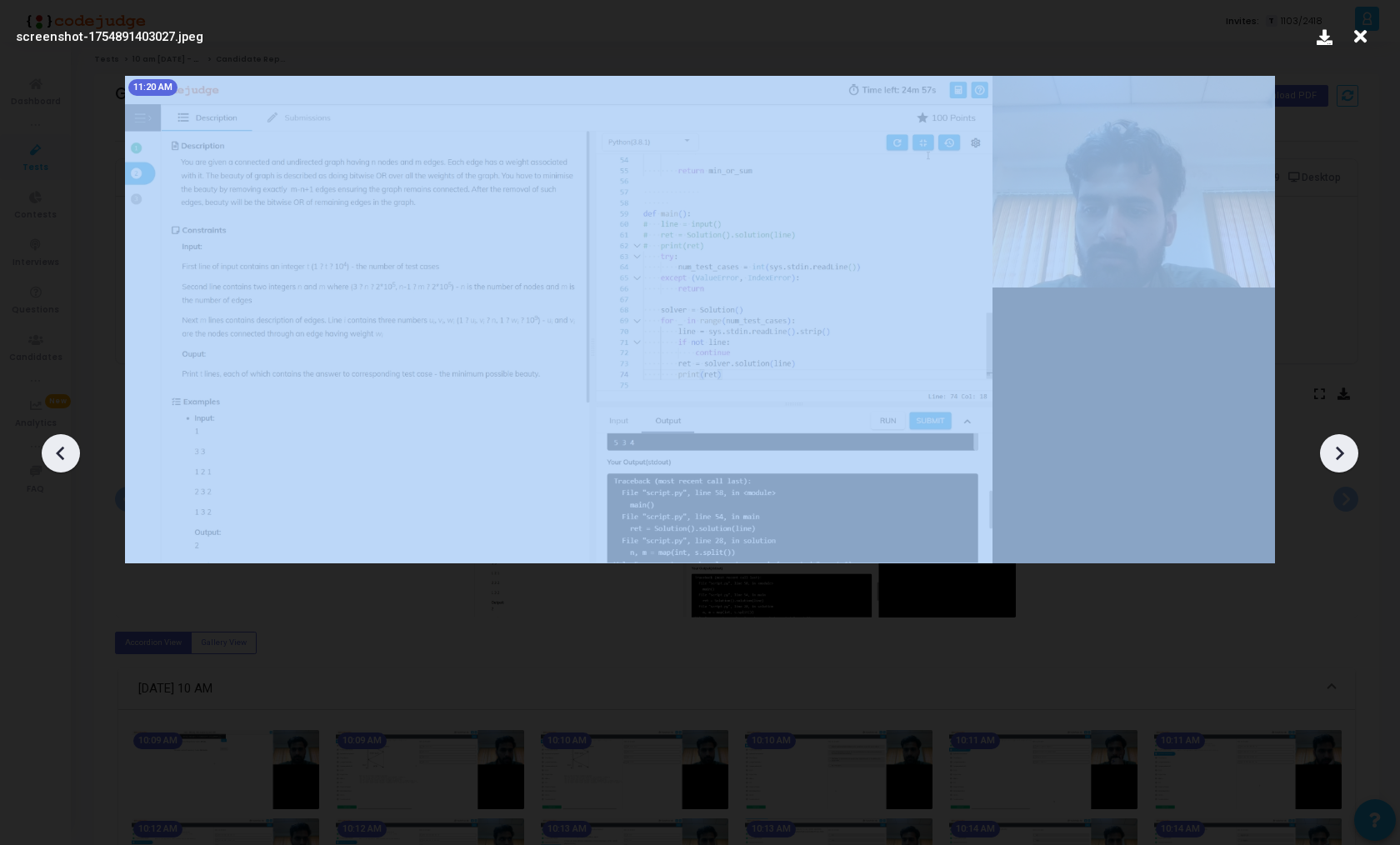
click at [63, 444] on icon at bounding box center [61, 453] width 25 height 25
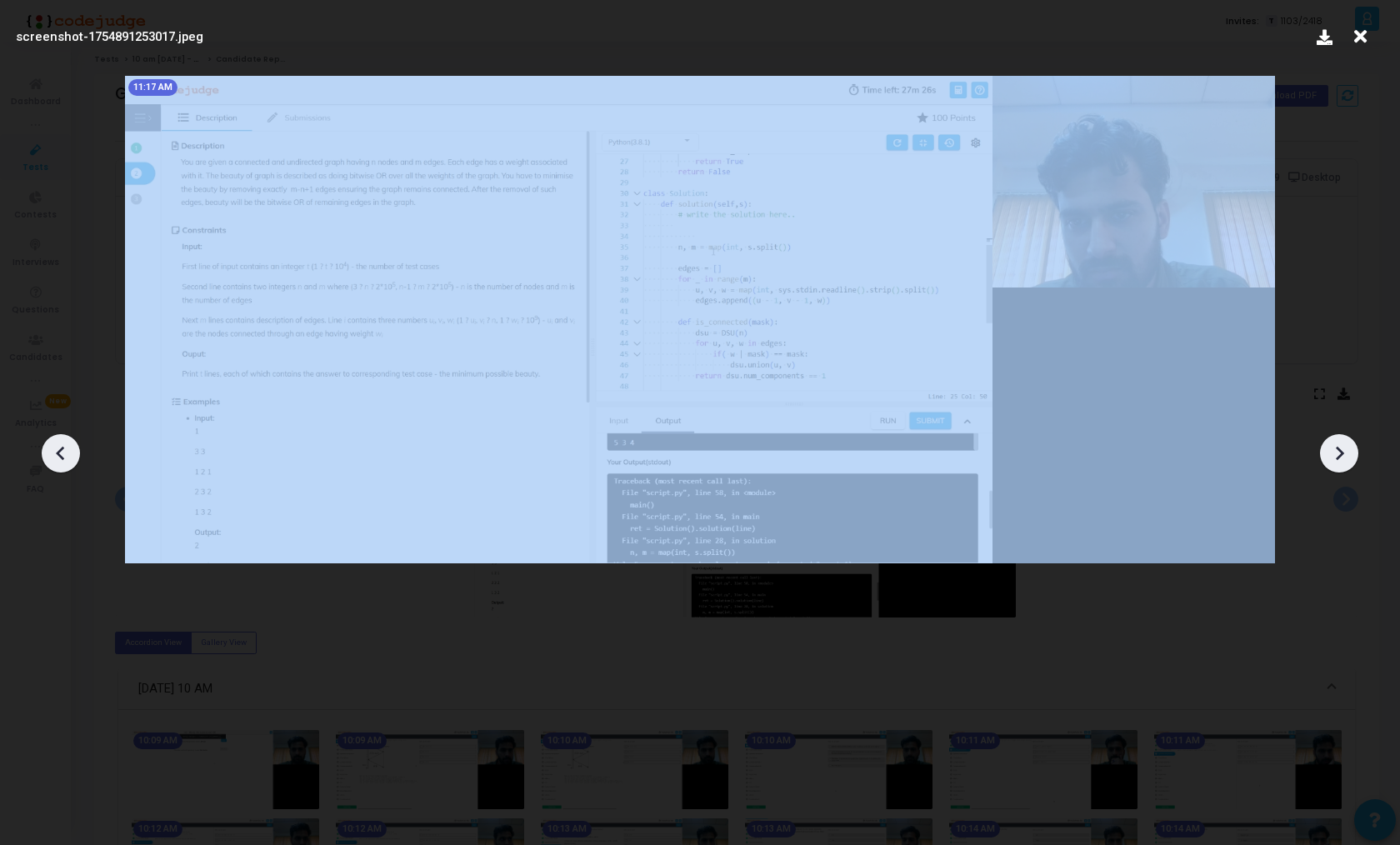
click at [63, 444] on icon at bounding box center [61, 453] width 25 height 25
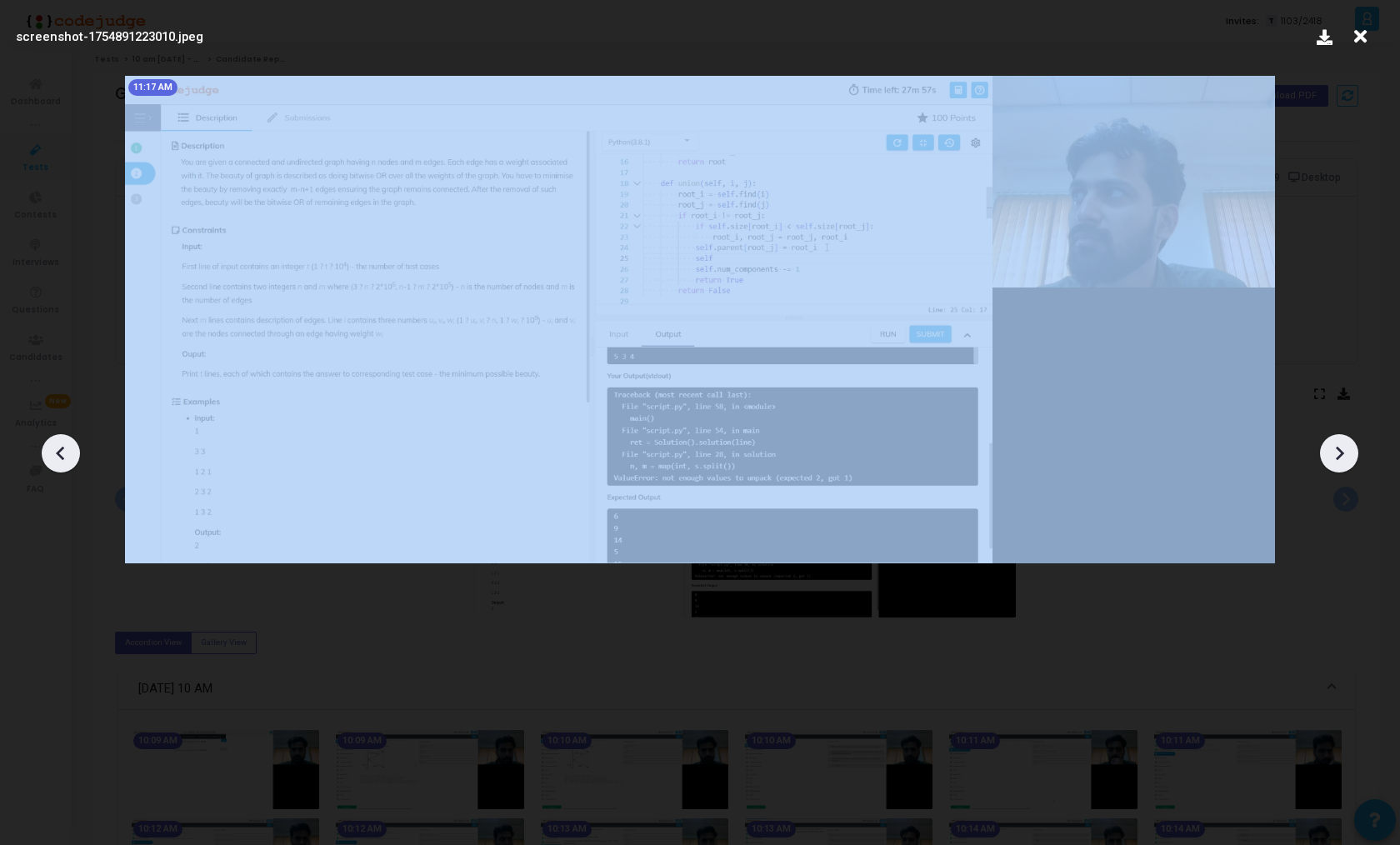
click at [63, 444] on icon at bounding box center [61, 453] width 25 height 25
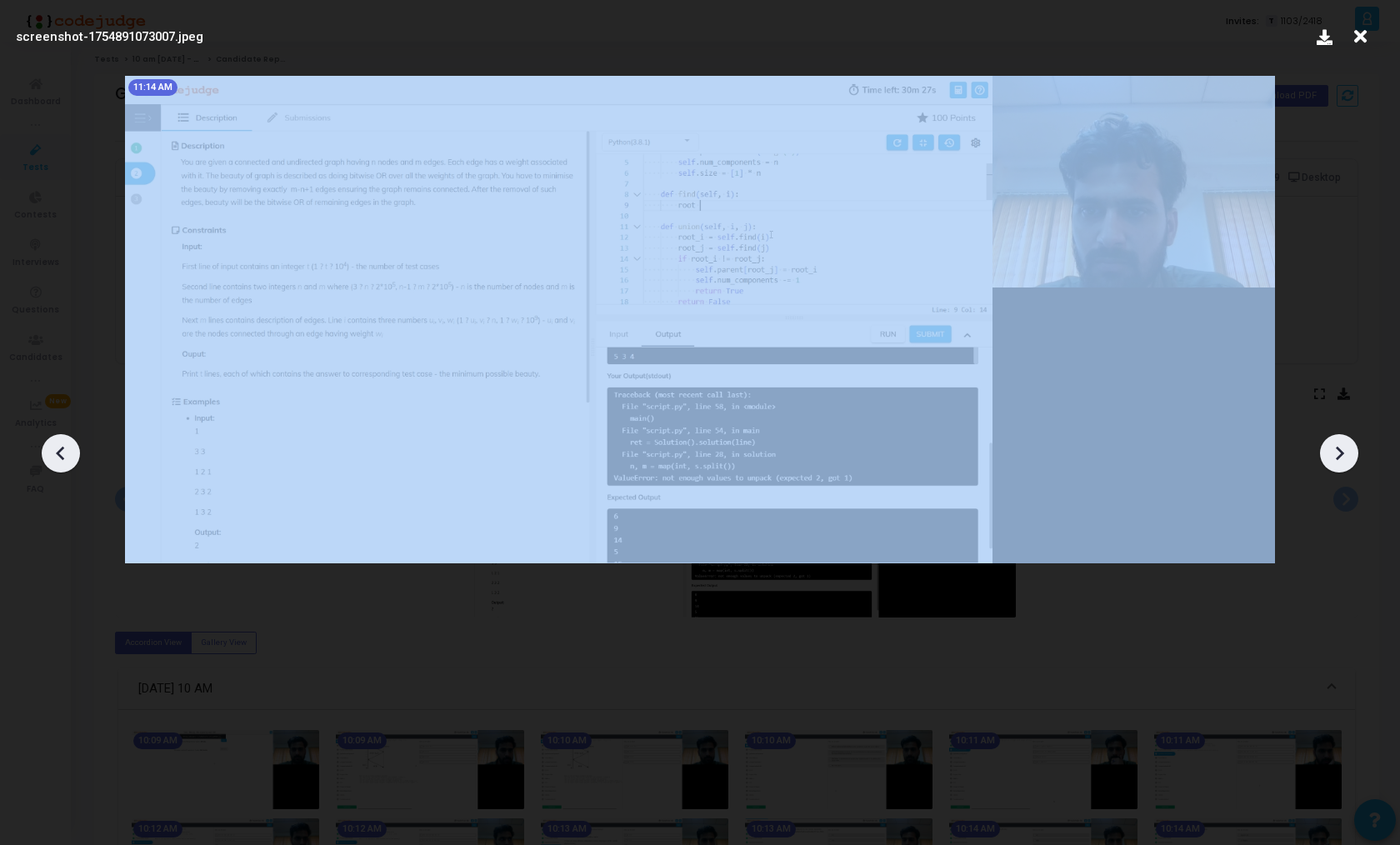
click at [63, 444] on icon at bounding box center [61, 453] width 25 height 25
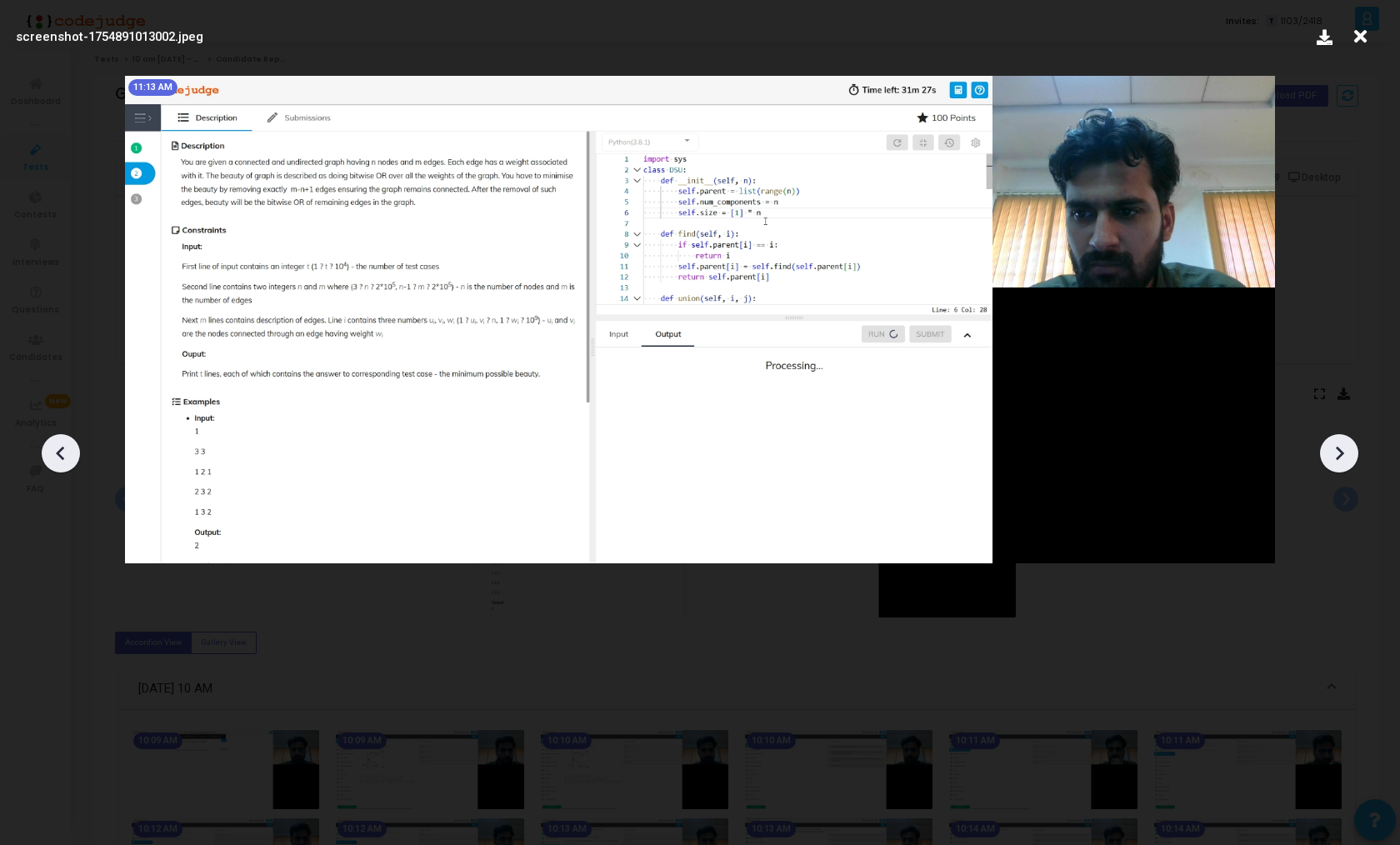
click at [63, 444] on icon at bounding box center [61, 453] width 25 height 25
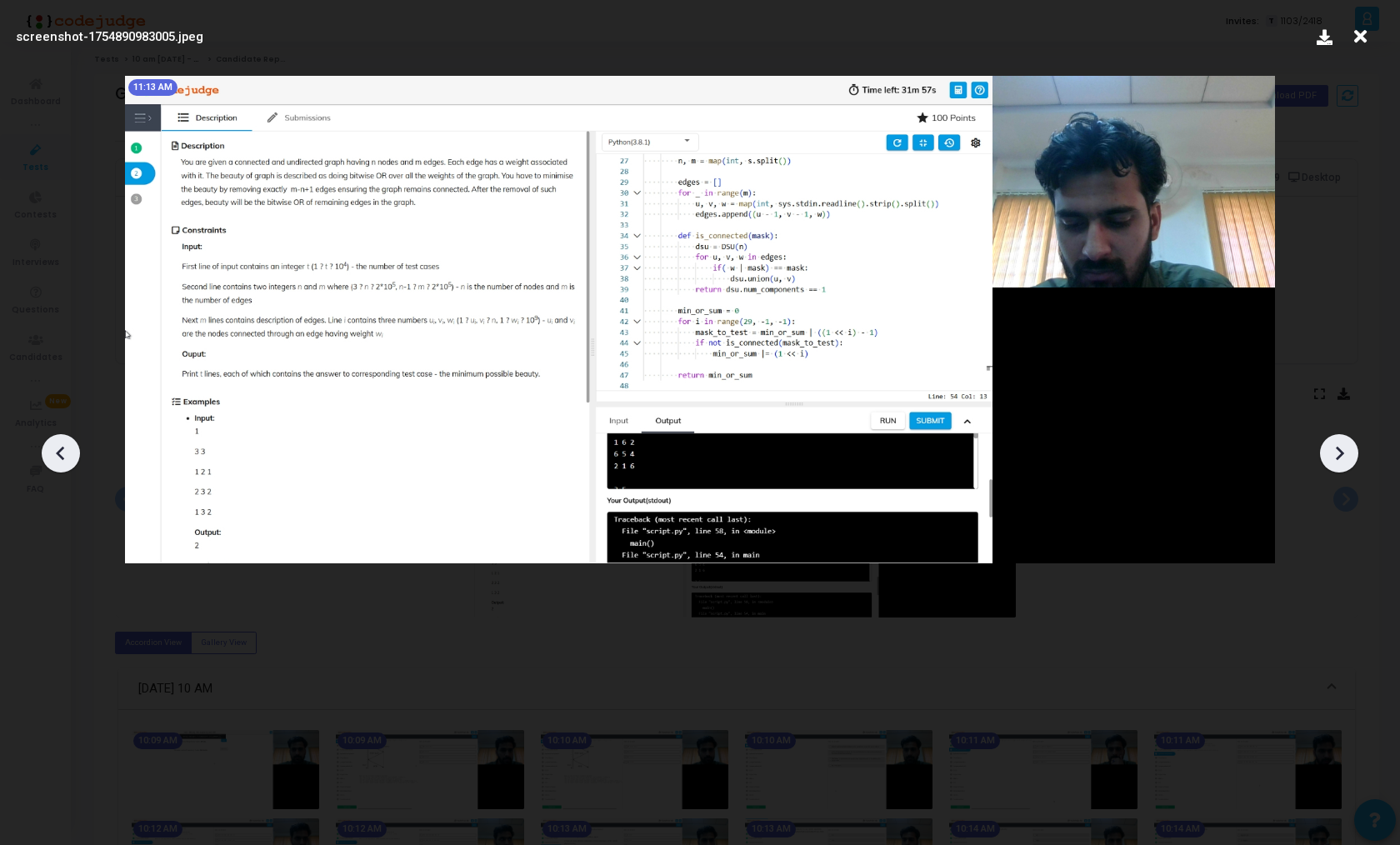
click at [63, 444] on icon at bounding box center [61, 453] width 25 height 25
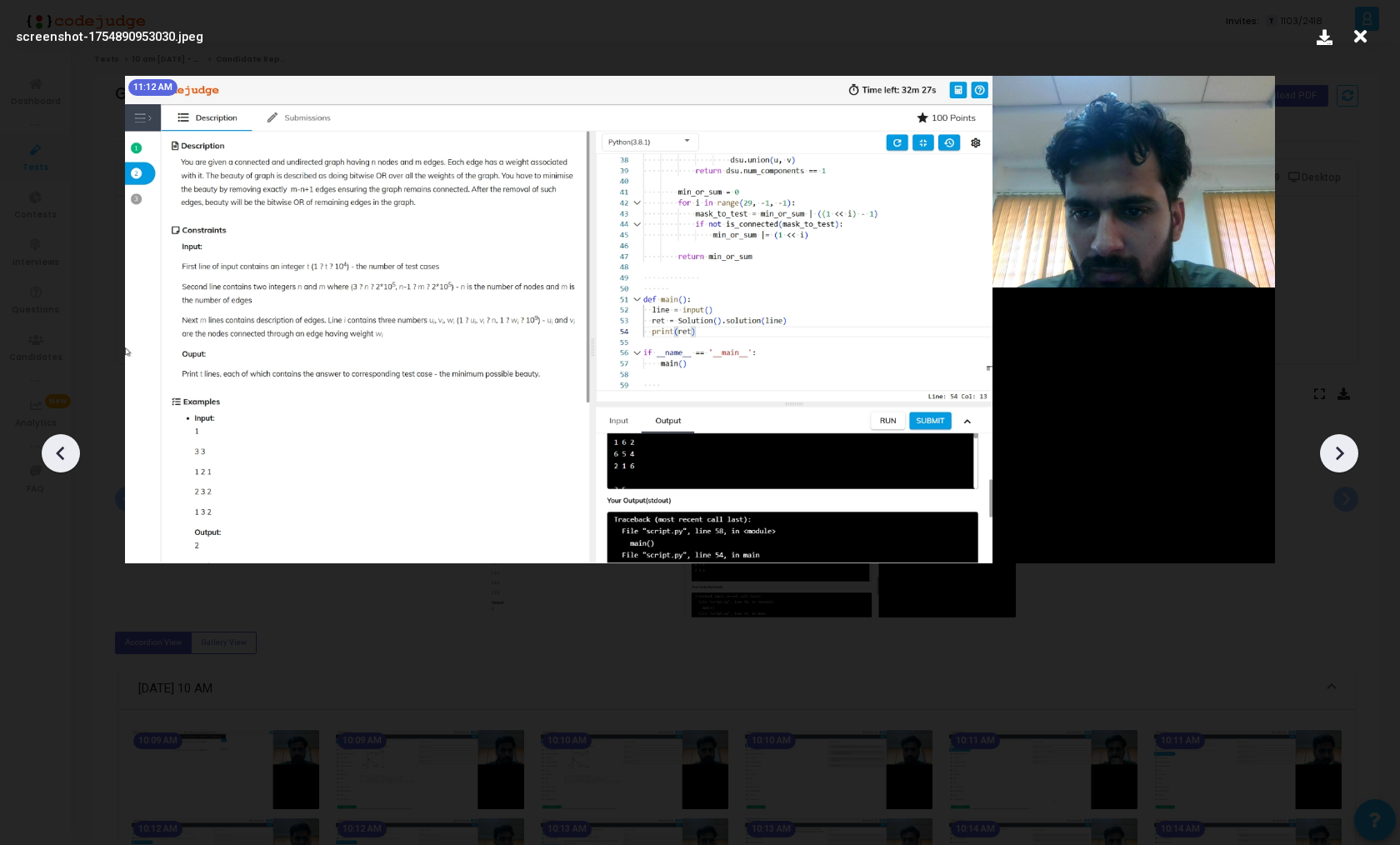
click at [63, 444] on icon at bounding box center [61, 453] width 25 height 25
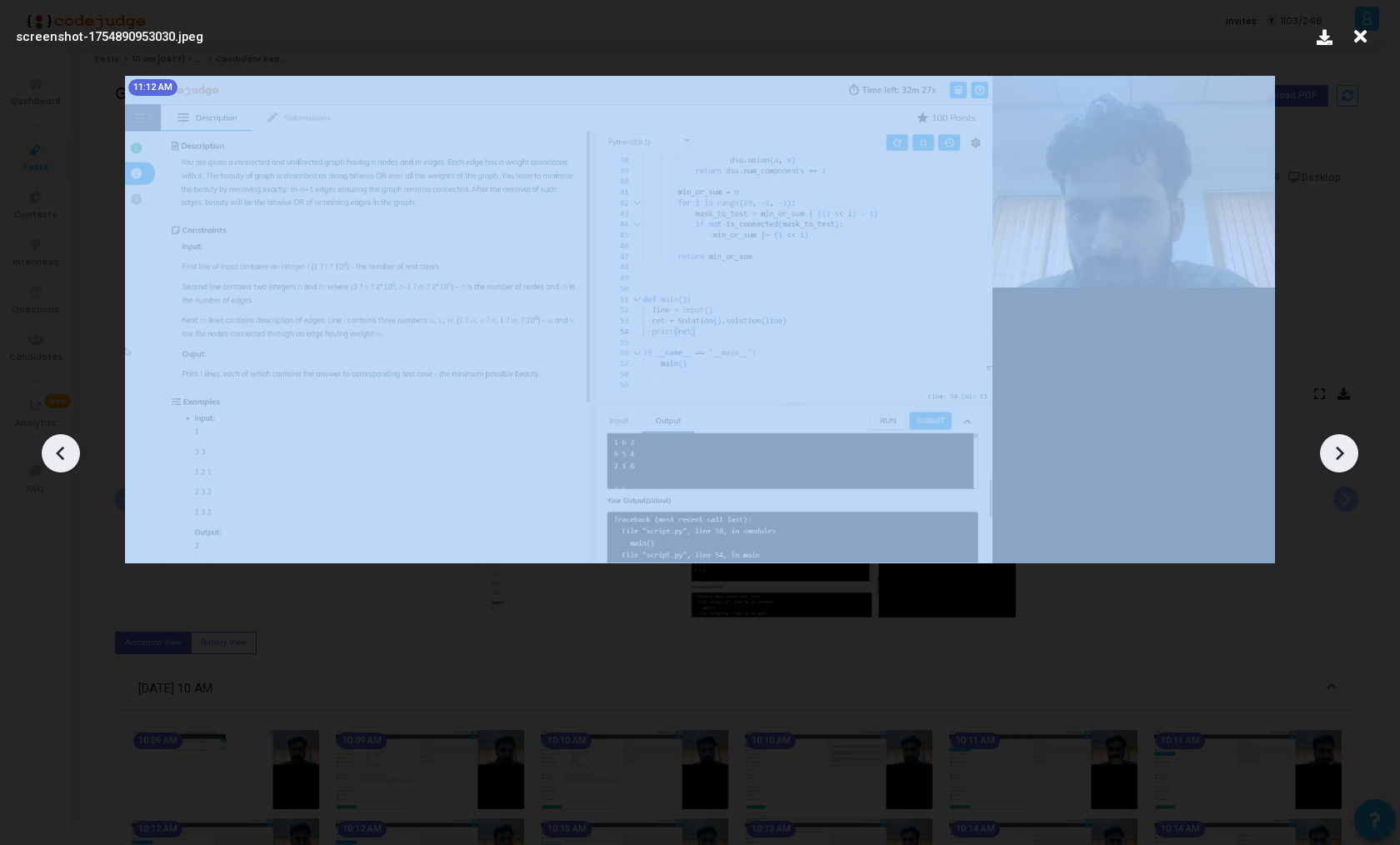
click at [63, 444] on icon at bounding box center [61, 453] width 25 height 25
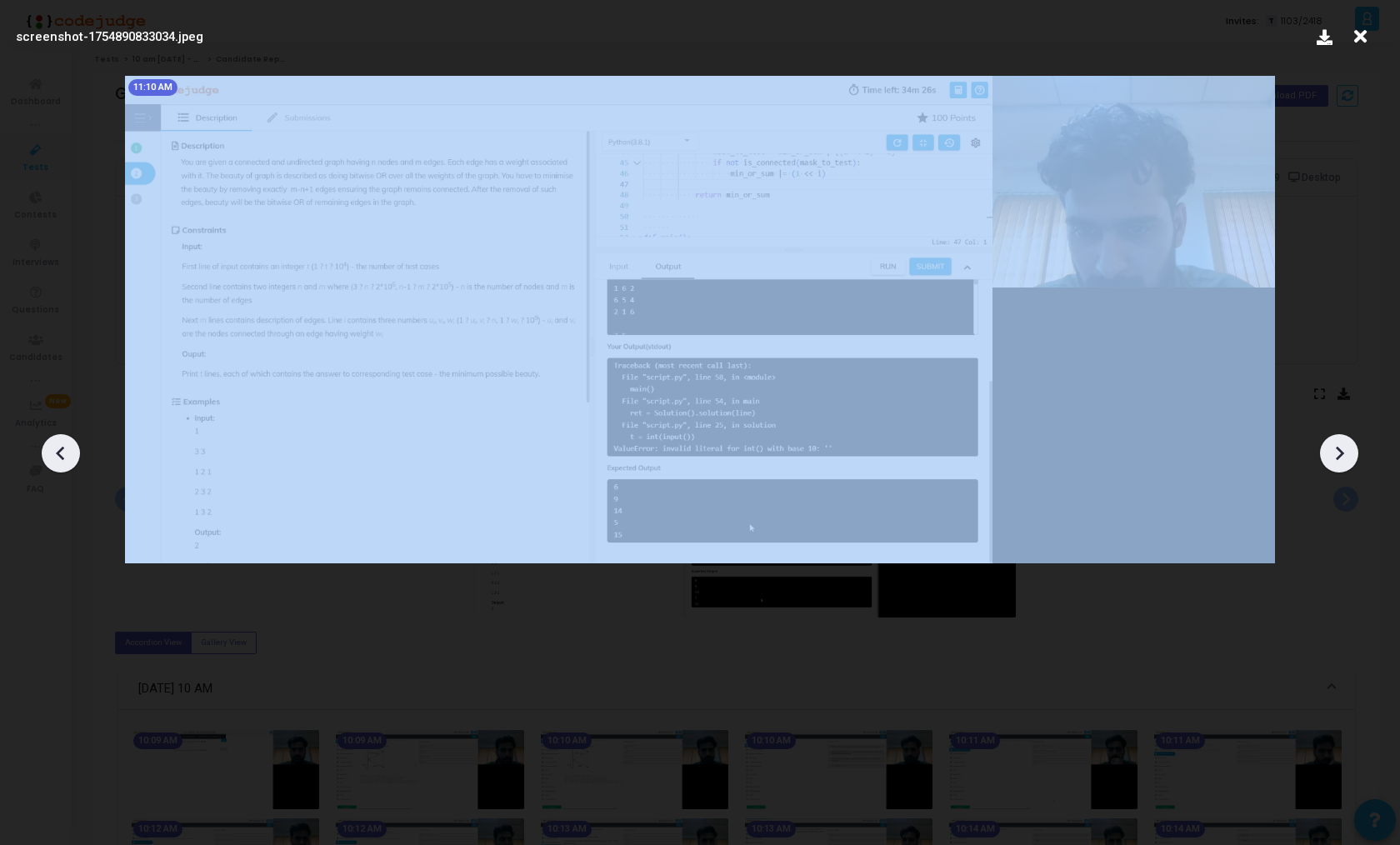
click at [63, 444] on icon at bounding box center [61, 453] width 25 height 25
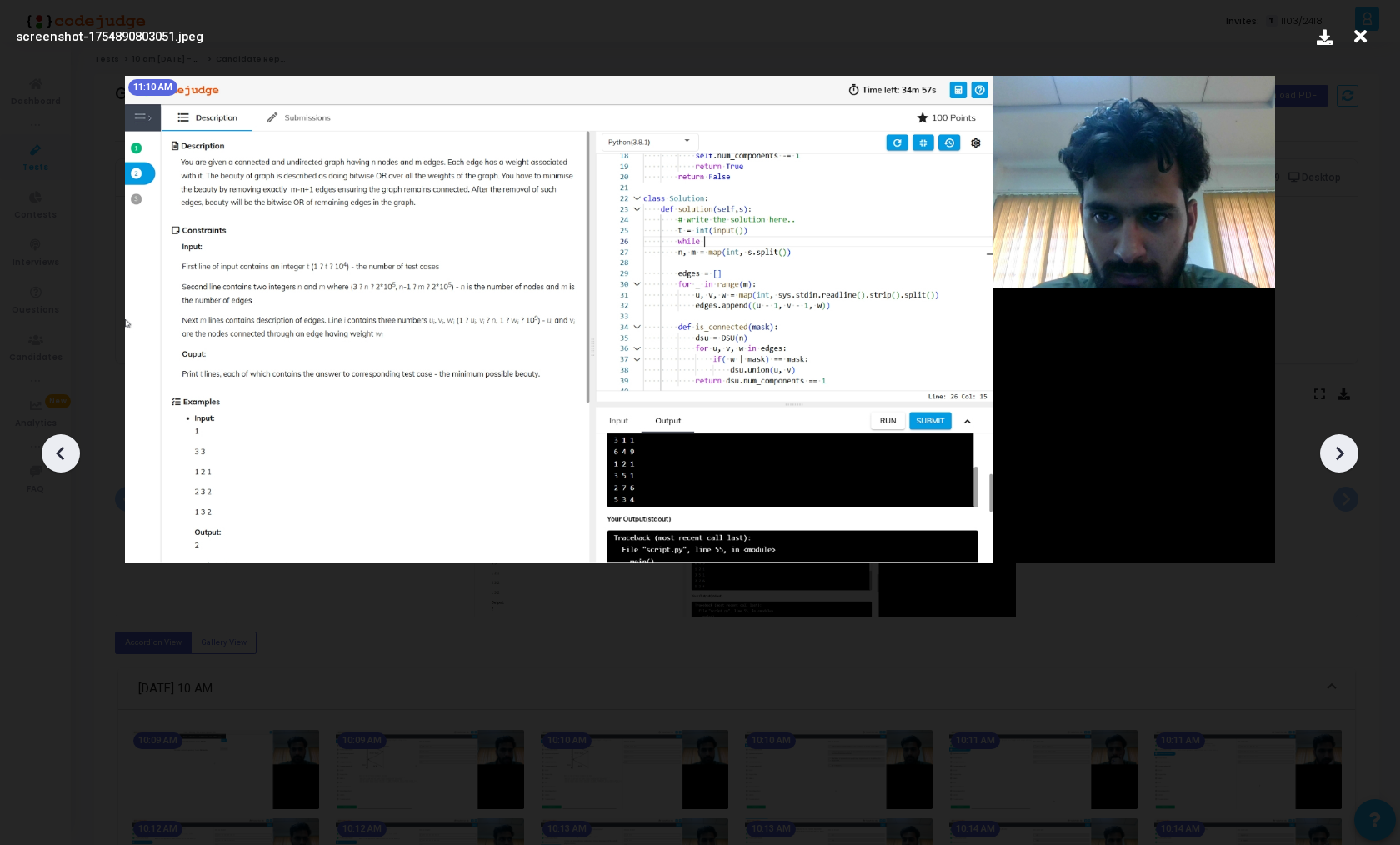
click at [63, 444] on icon at bounding box center [61, 453] width 25 height 25
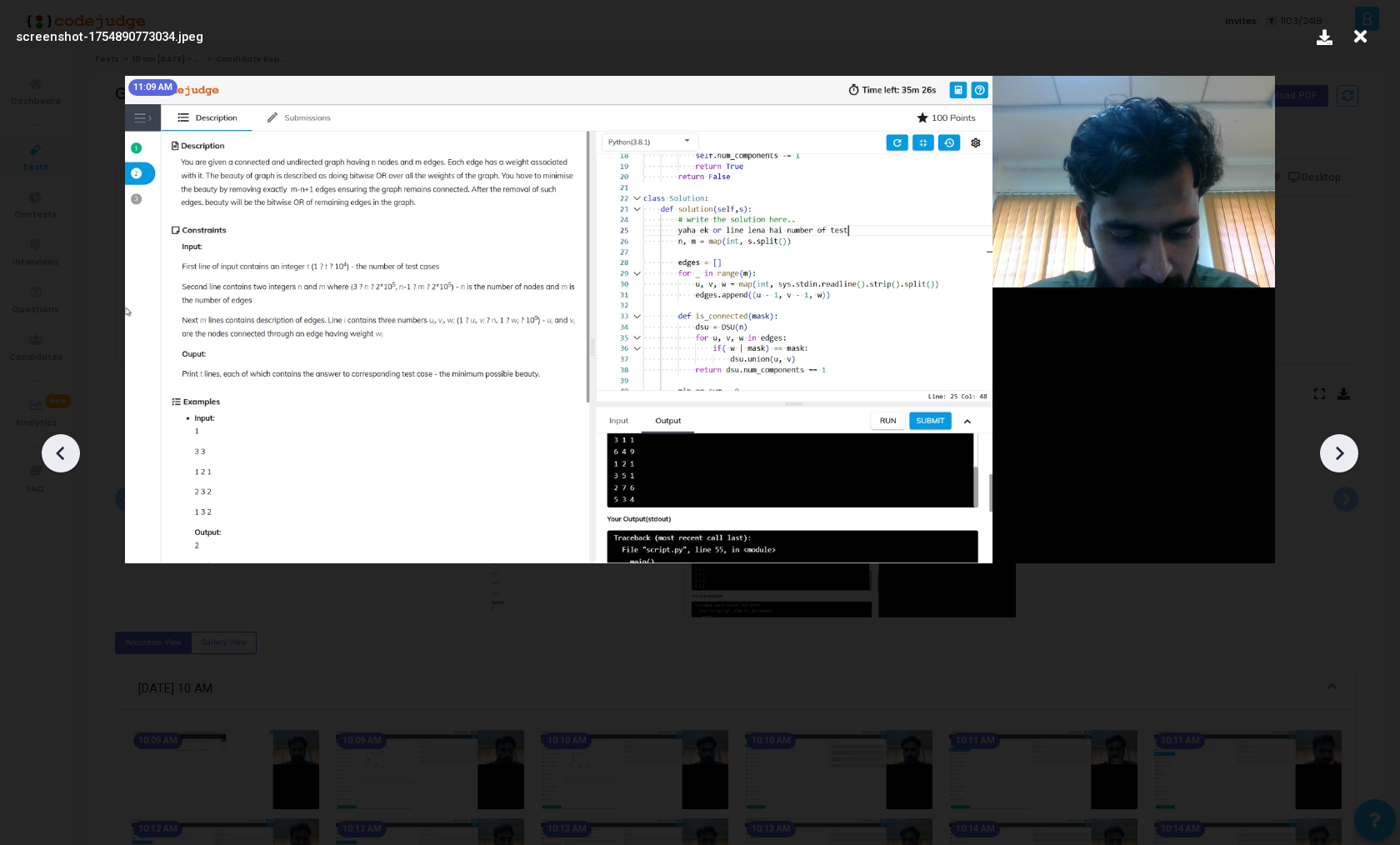
click at [63, 444] on icon at bounding box center [61, 453] width 25 height 25
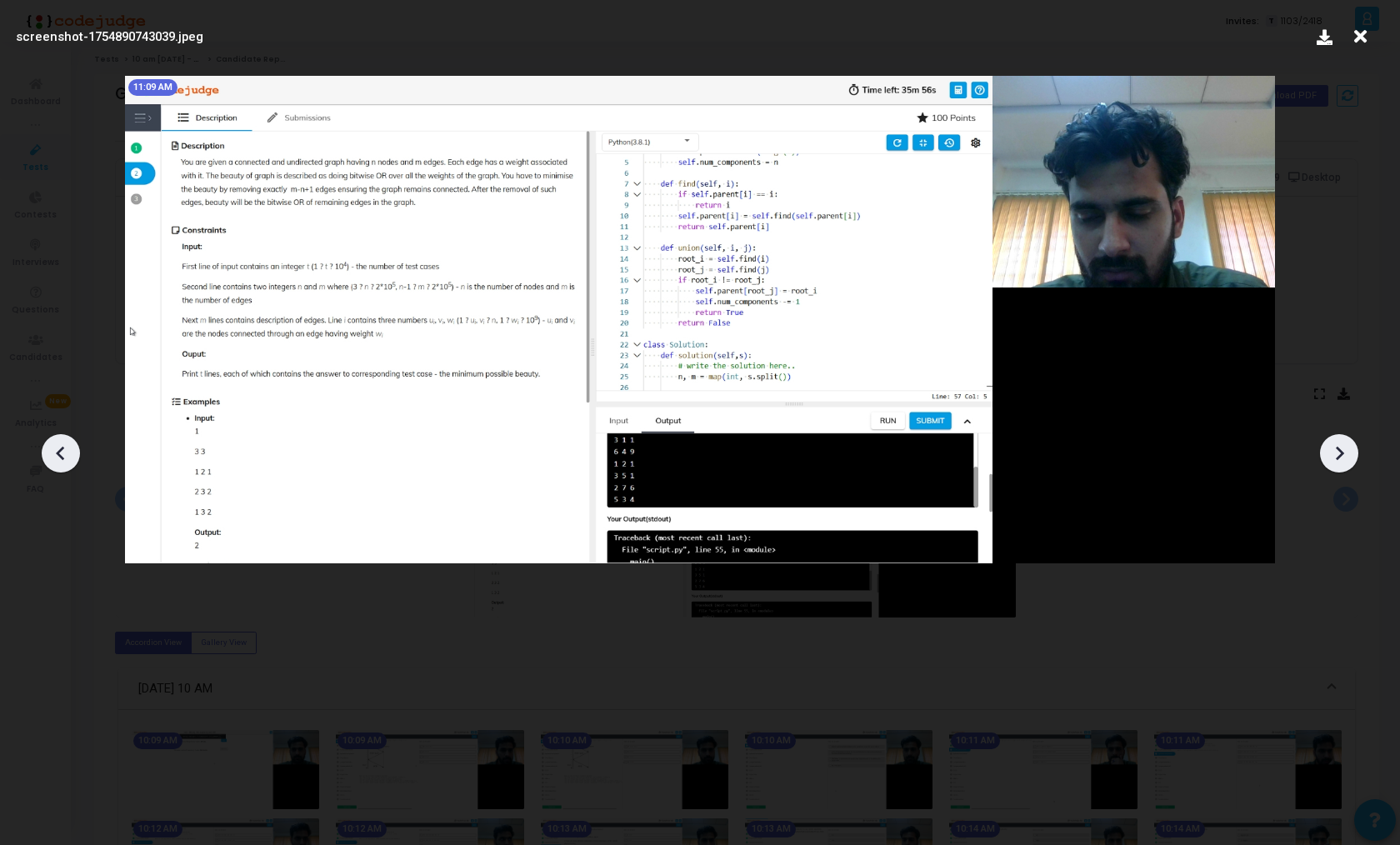
click at [63, 444] on icon at bounding box center [61, 453] width 25 height 25
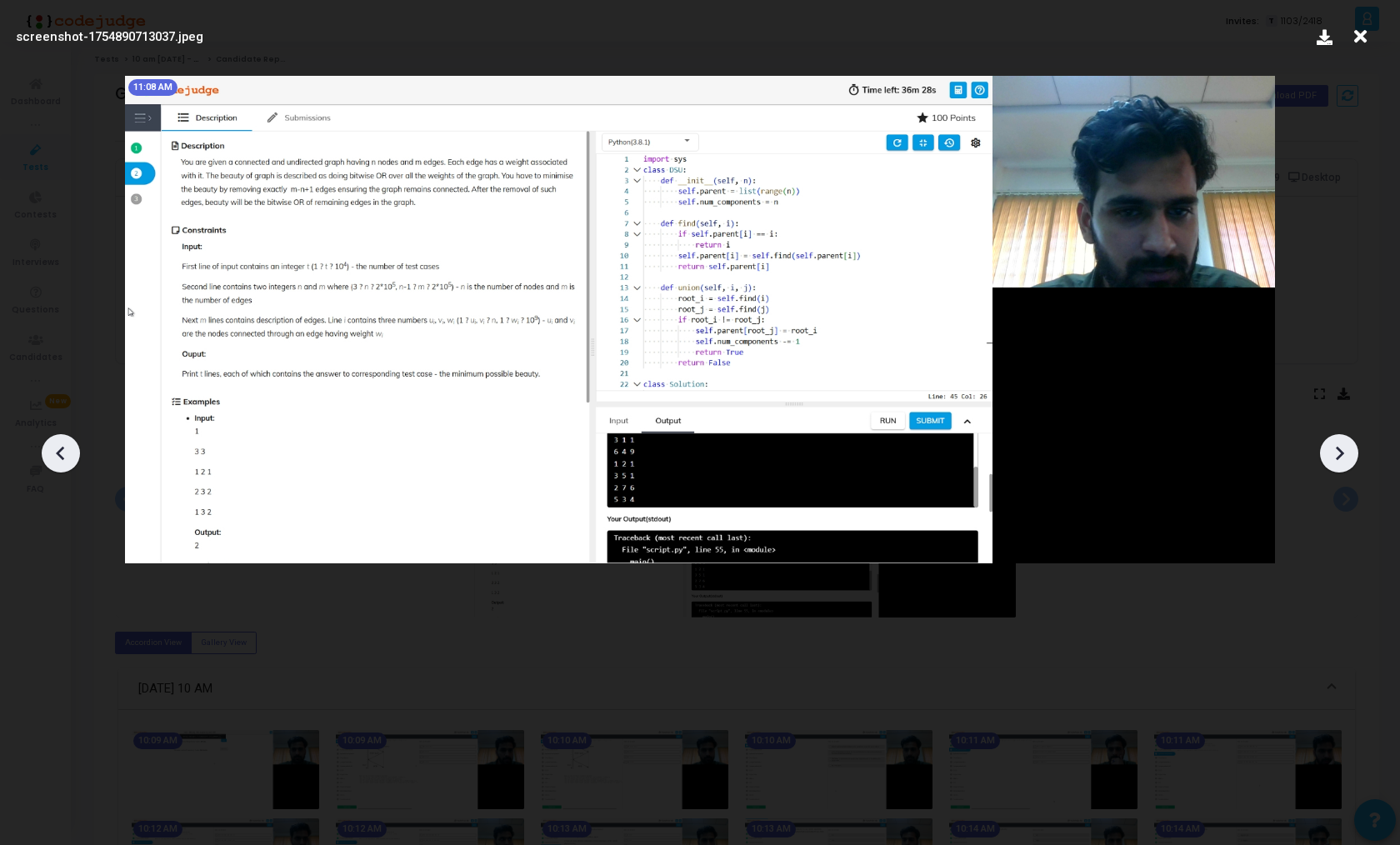
click at [63, 444] on icon at bounding box center [61, 453] width 25 height 25
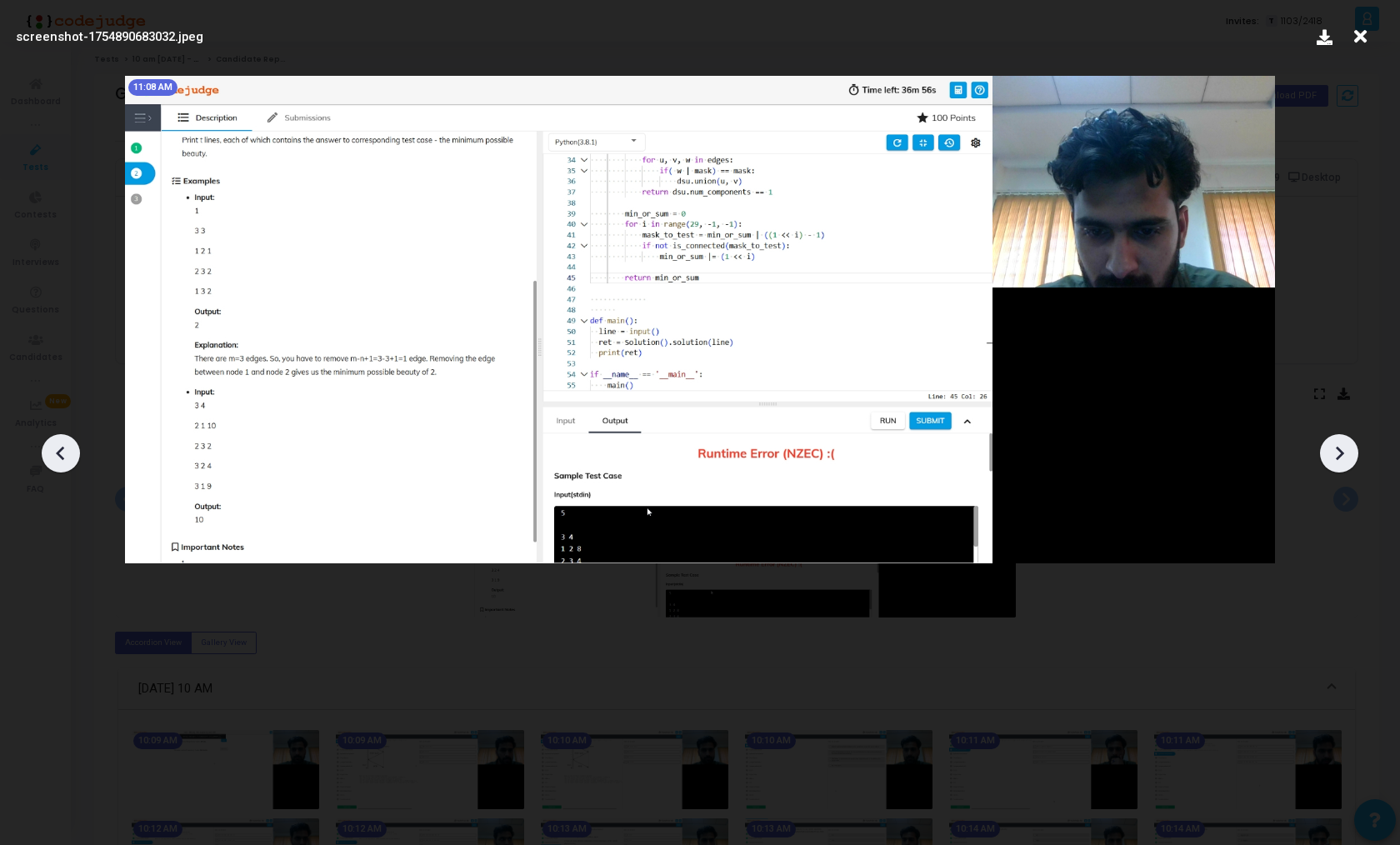
click at [63, 444] on icon at bounding box center [61, 453] width 25 height 25
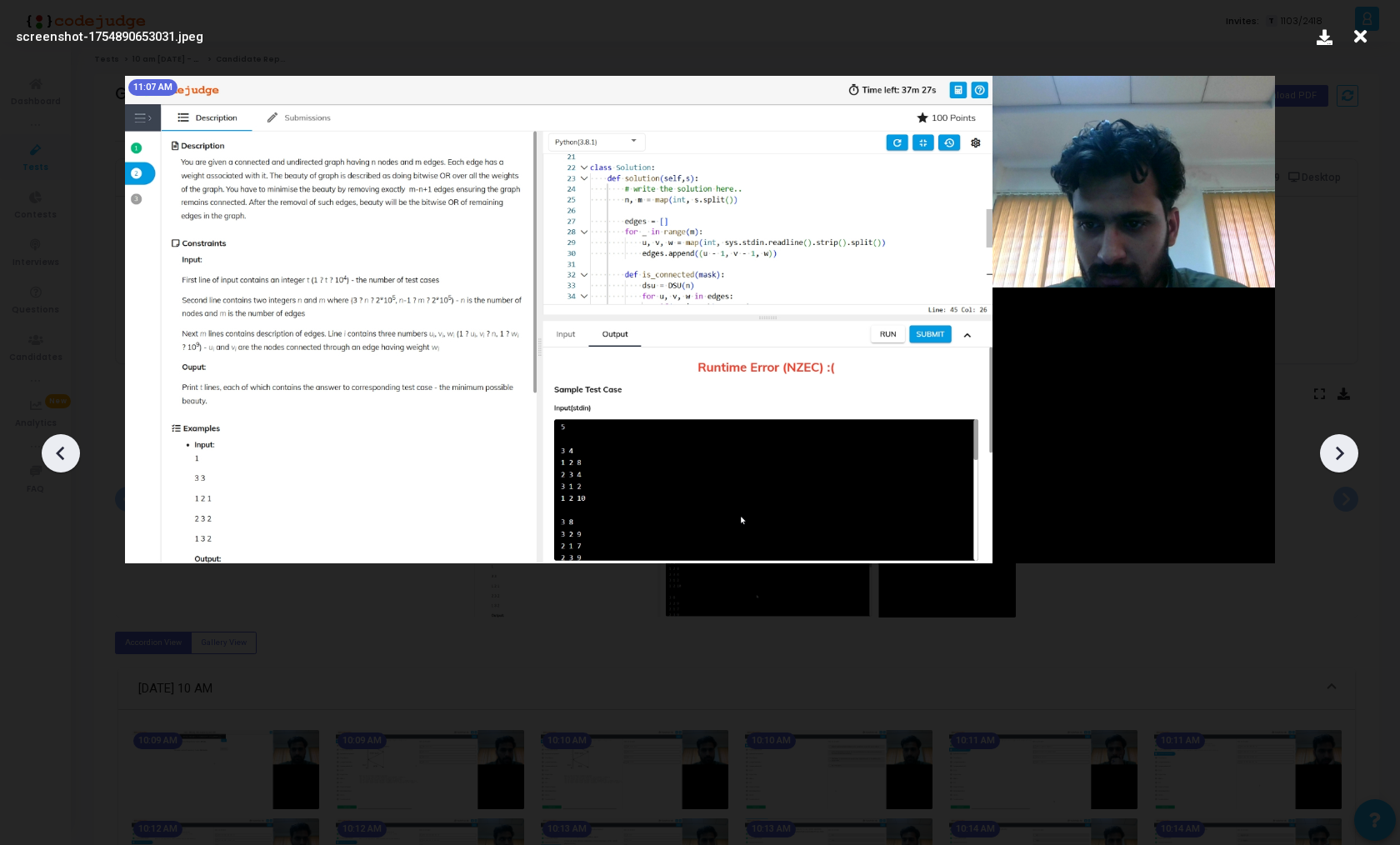
click at [63, 444] on icon at bounding box center [61, 453] width 25 height 25
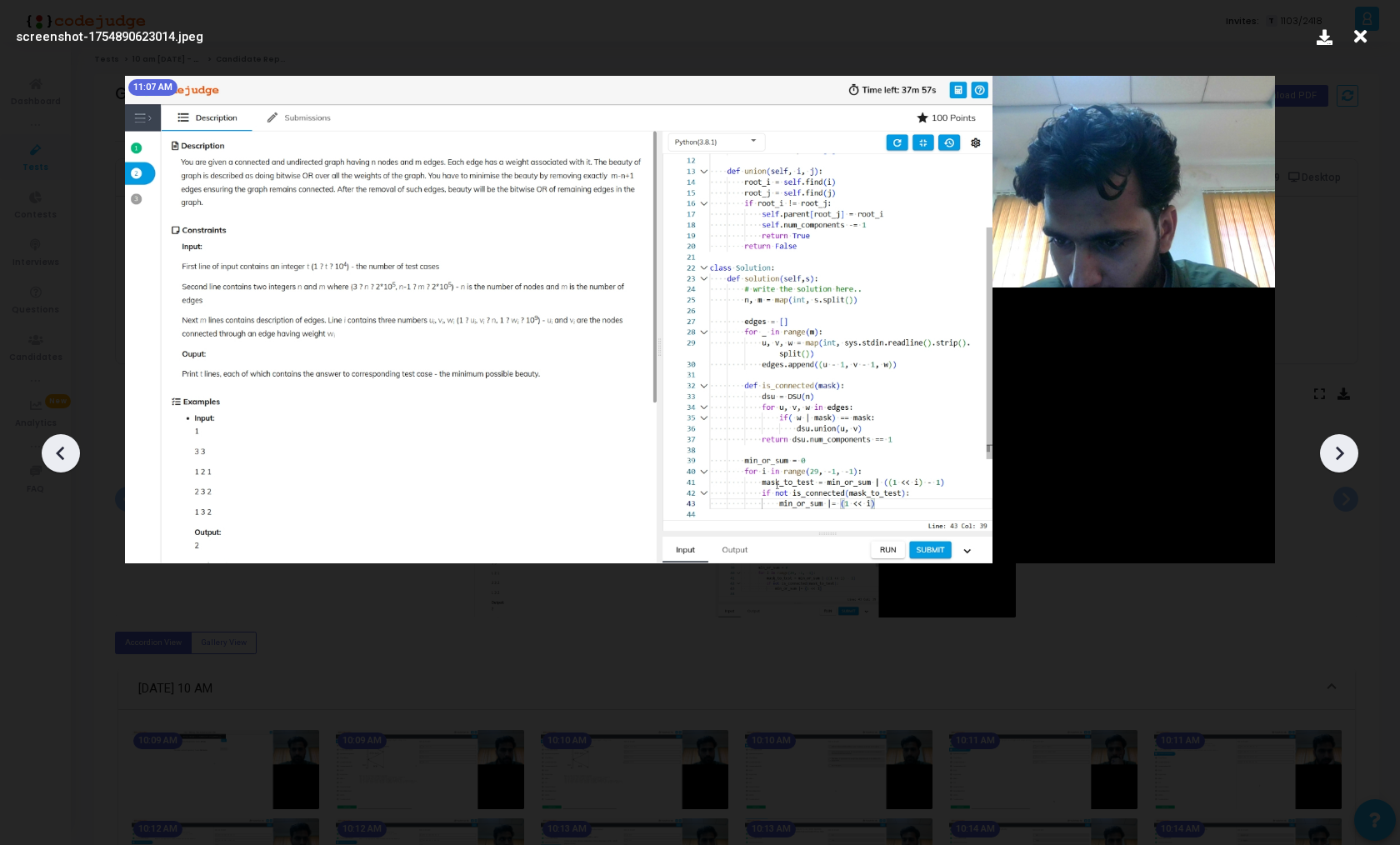
click at [63, 444] on icon at bounding box center [61, 453] width 25 height 25
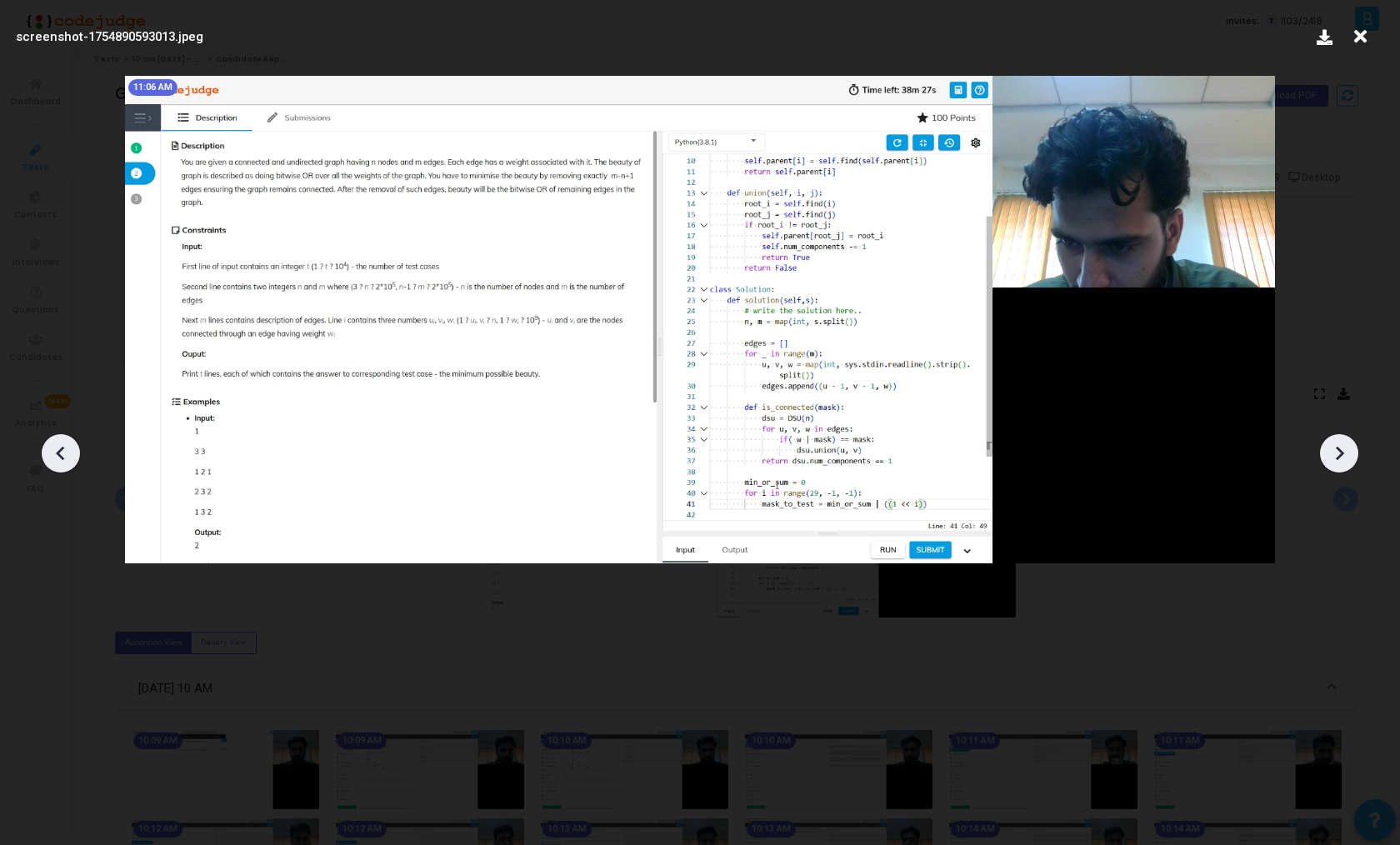
click at [63, 444] on icon at bounding box center [61, 453] width 25 height 25
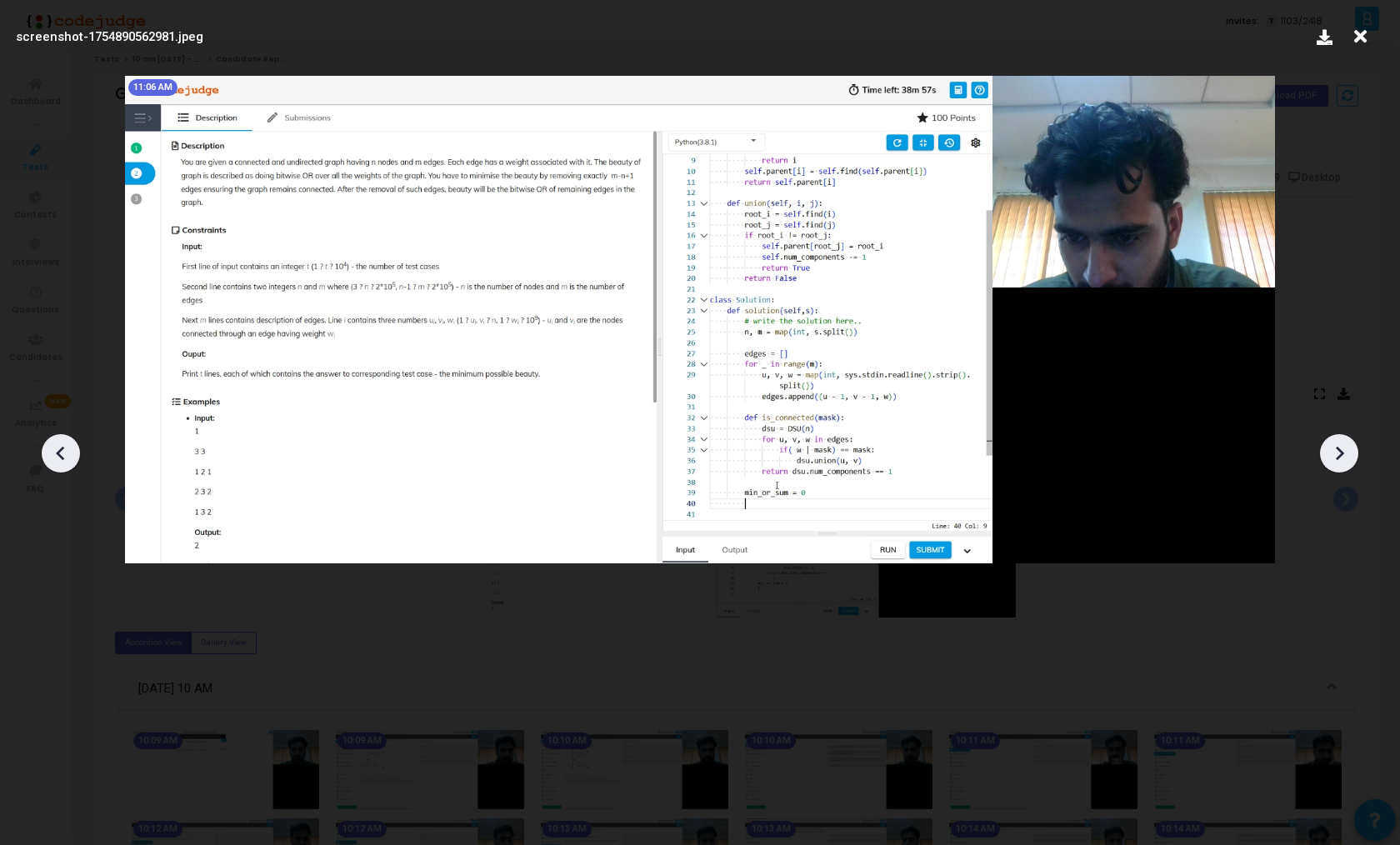
click at [63, 444] on icon at bounding box center [61, 453] width 25 height 25
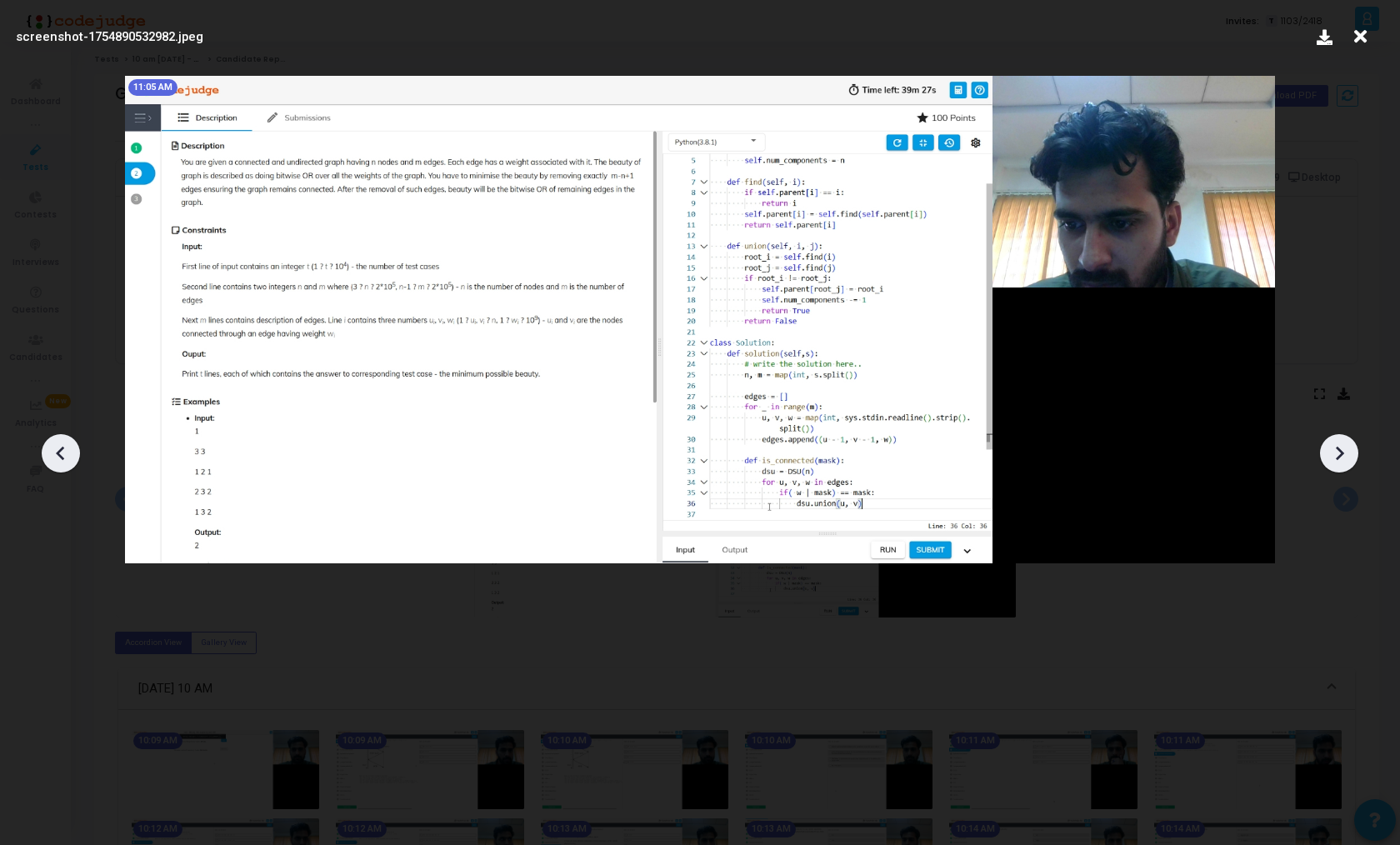
click at [230, 657] on div at bounding box center [700, 447] width 1400 height 794
click at [1360, 35] on icon at bounding box center [1360, 37] width 26 height 32
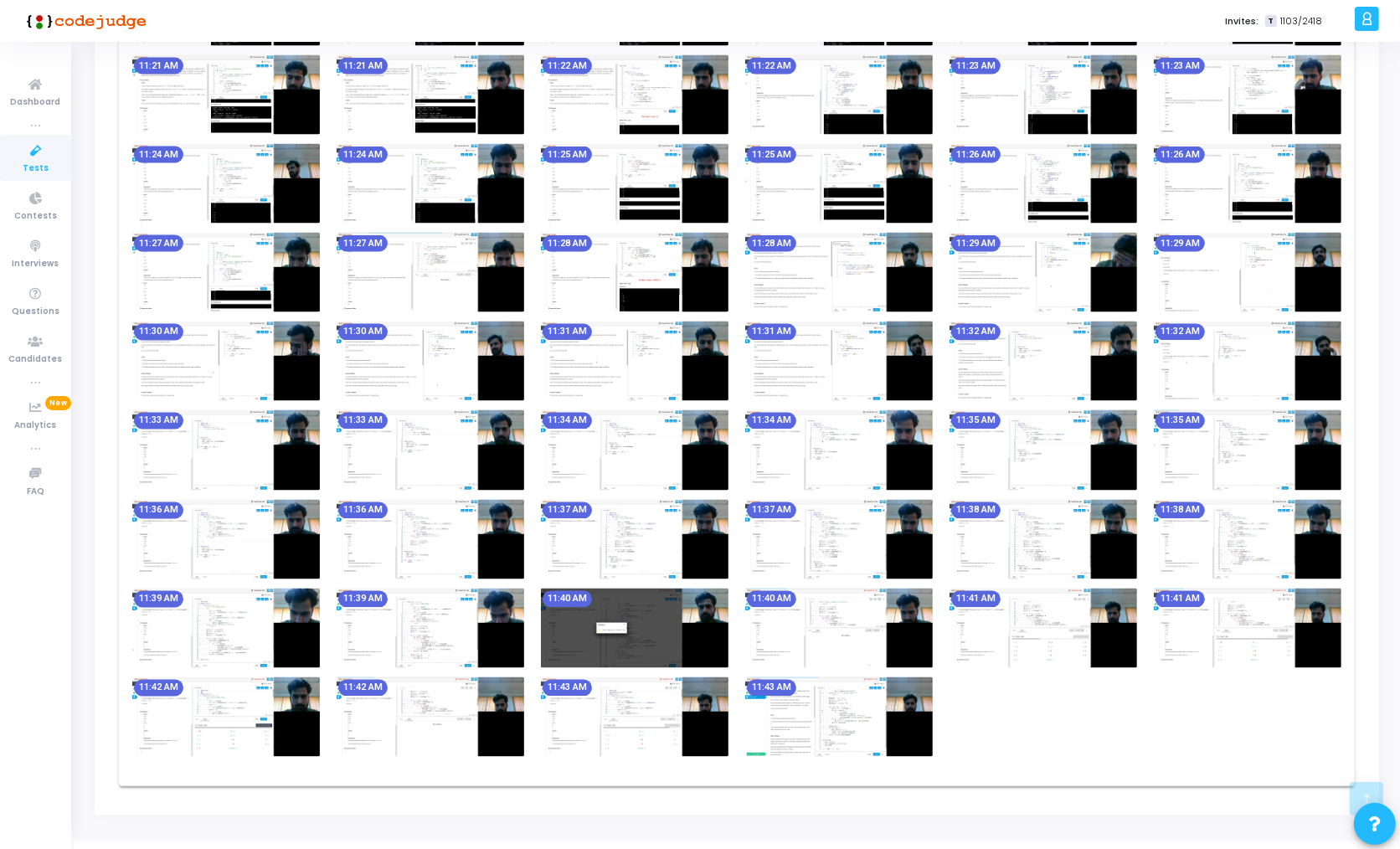
scroll to position [2922, 0]
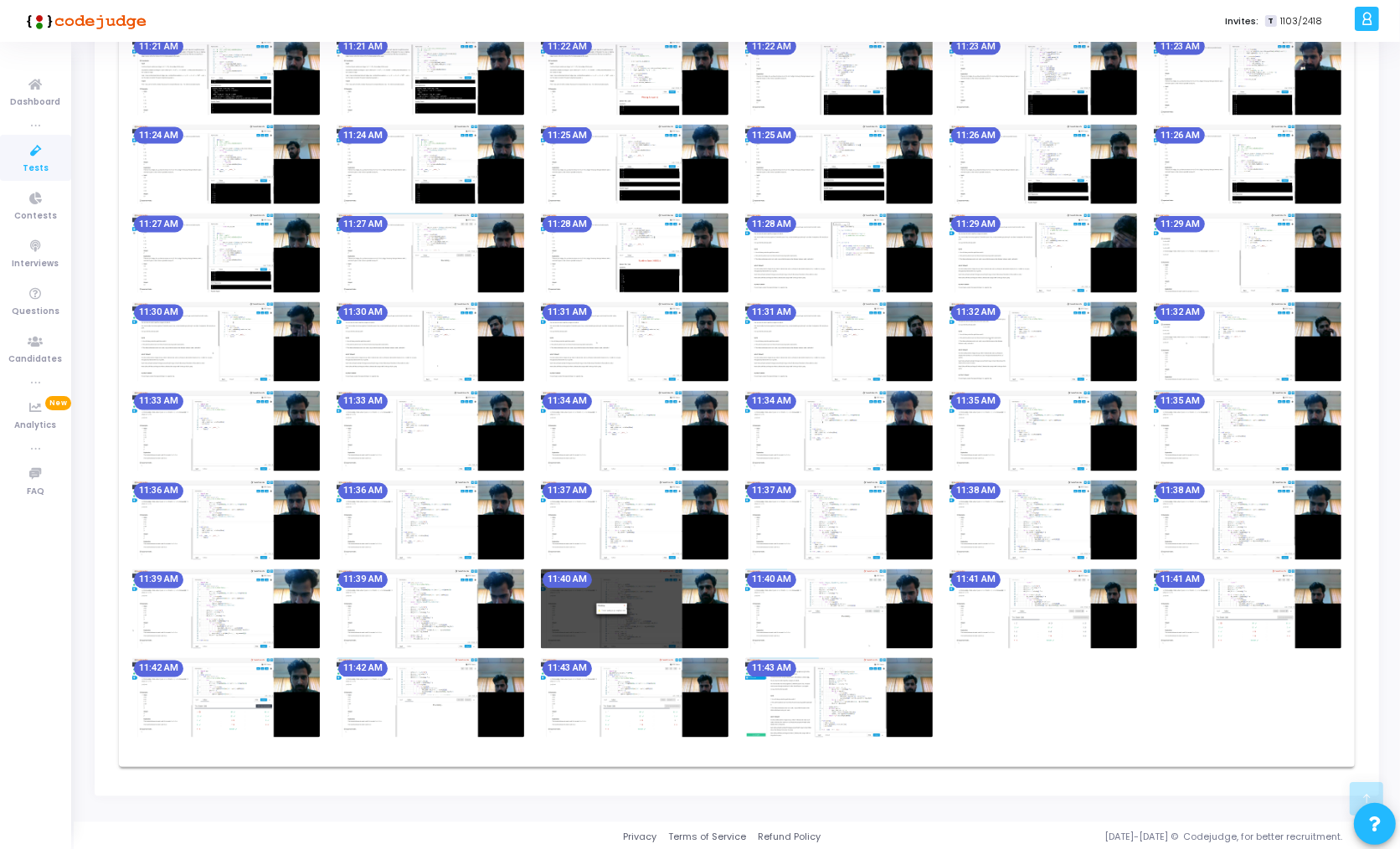
click at [840, 592] on img at bounding box center [839, 609] width 188 height 80
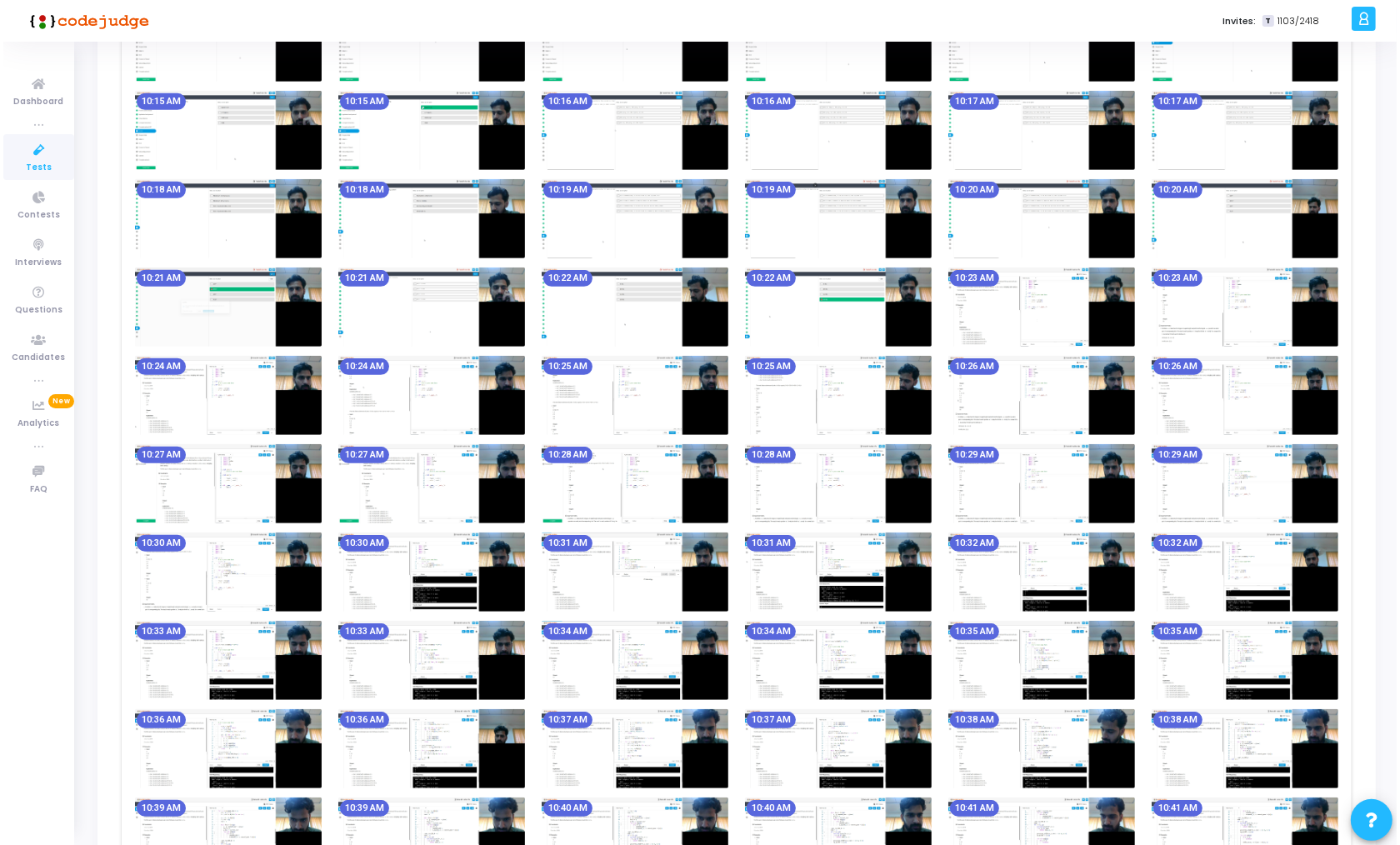
scroll to position [0, 0]
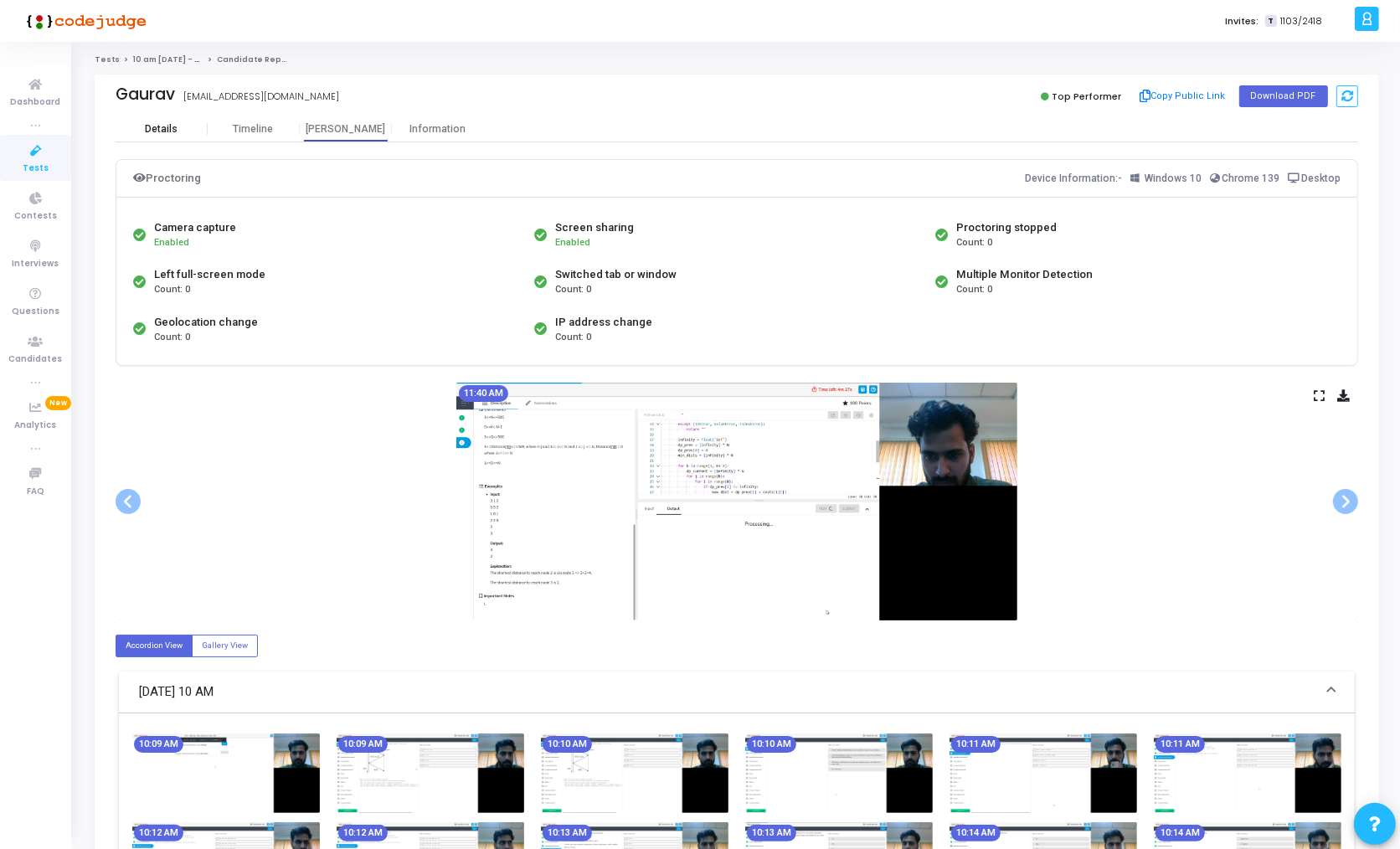
click at [173, 130] on div "Details" at bounding box center [161, 129] width 33 height 13
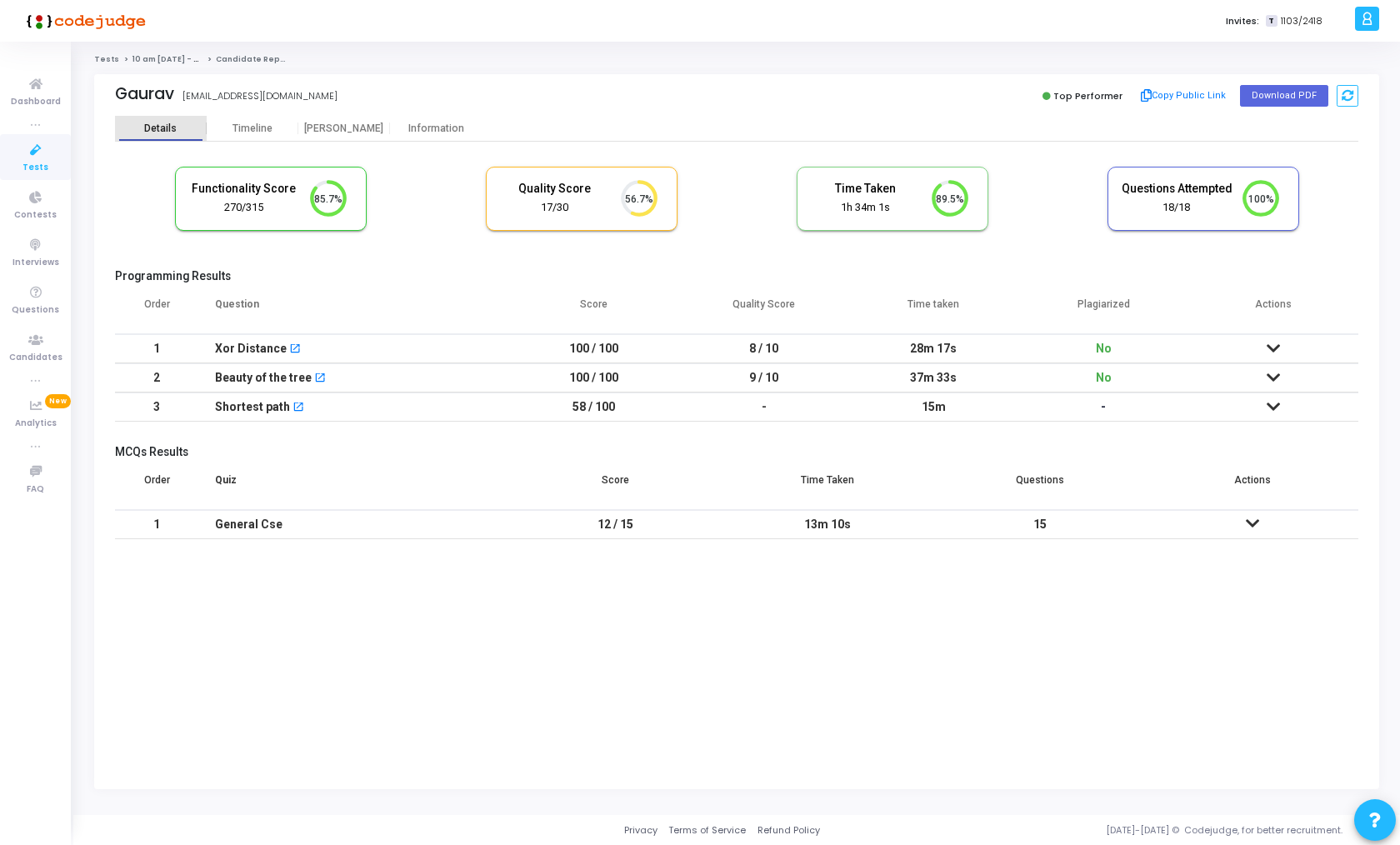
scroll to position [7, 7]
click at [314, 374] on mat-icon "open_in_new" at bounding box center [320, 379] width 12 height 12
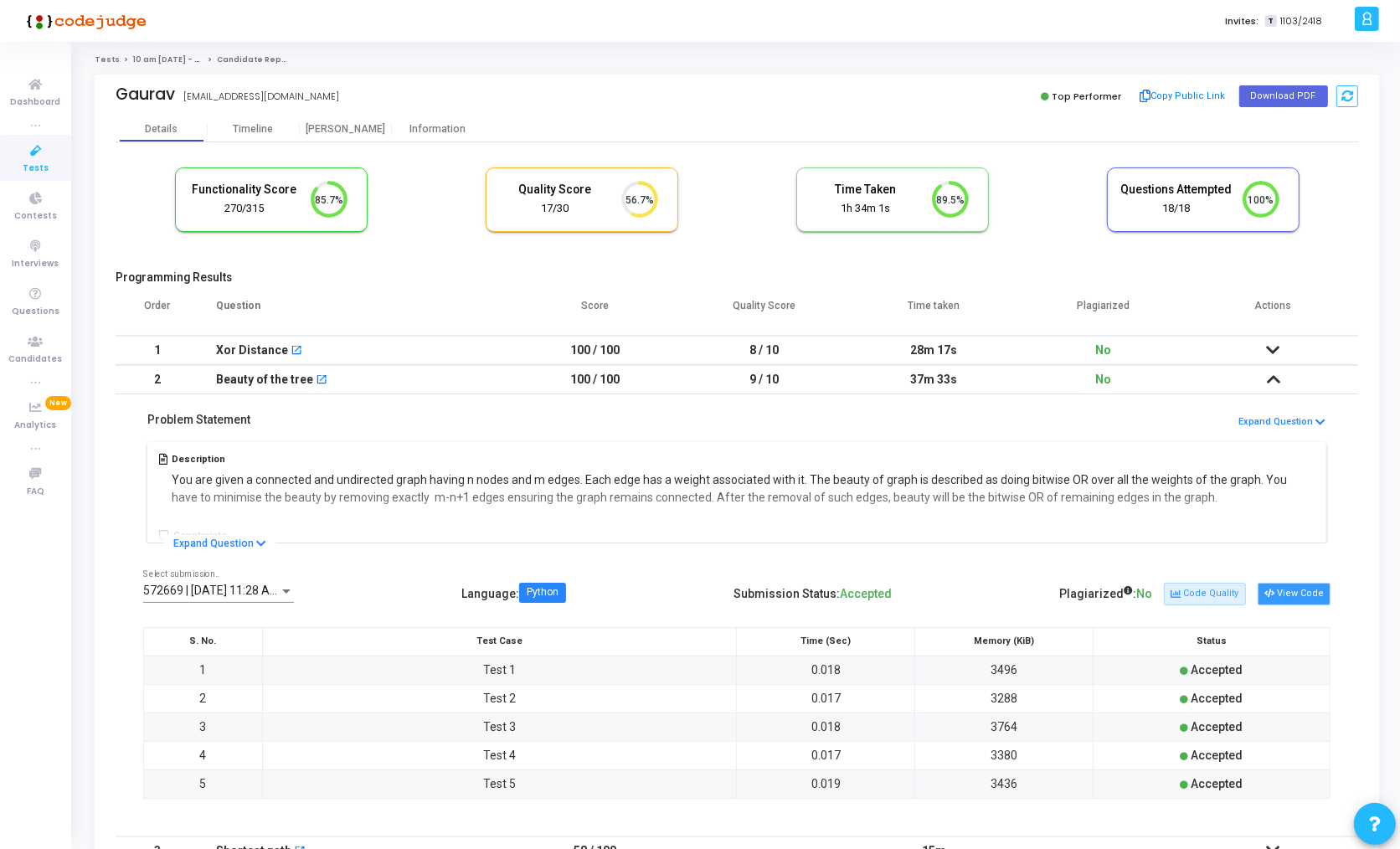
click at [1306, 593] on button "View Code" at bounding box center [1293, 593] width 73 height 22
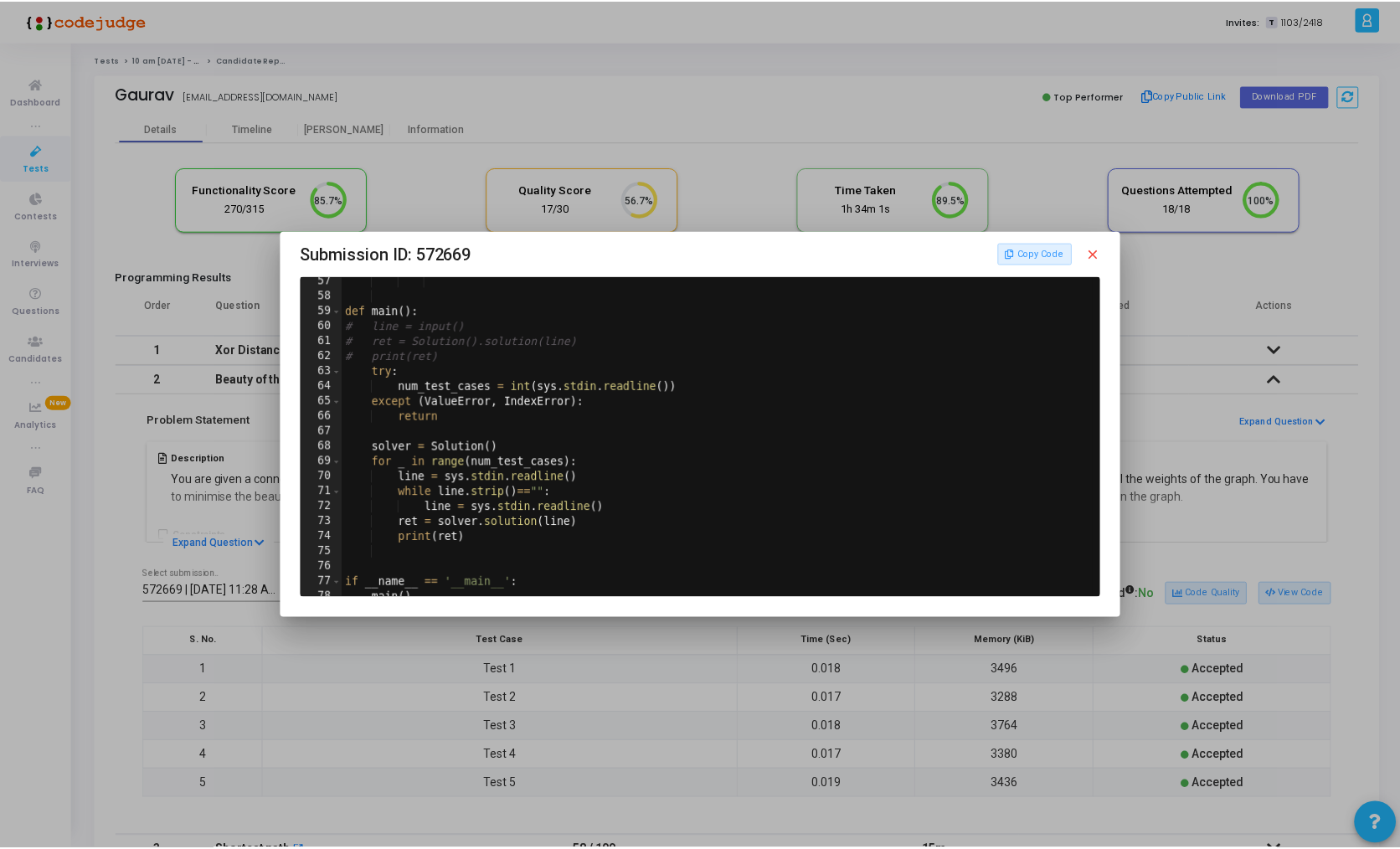
scroll to position [885, 0]
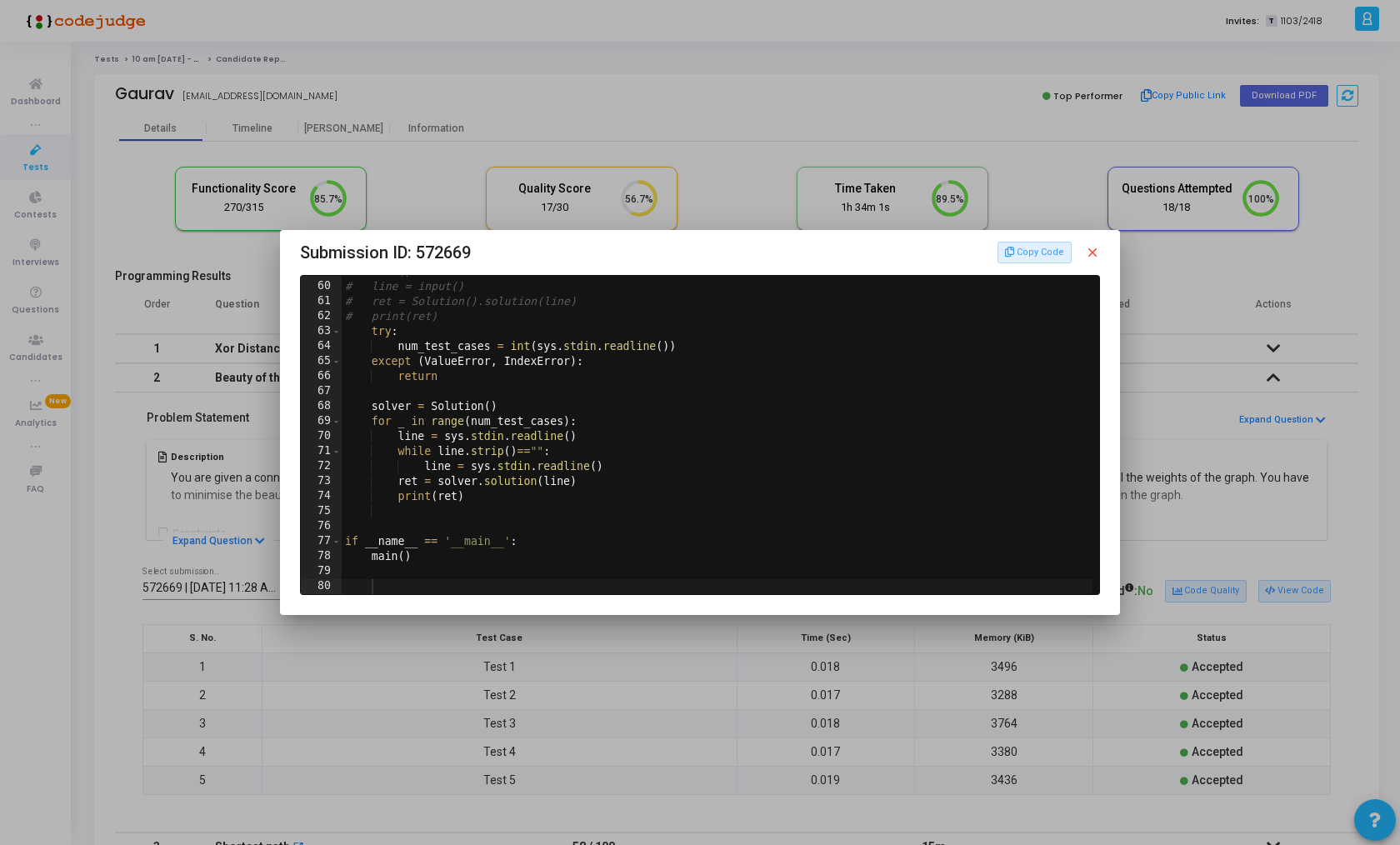
click at [695, 642] on div at bounding box center [700, 422] width 1400 height 845
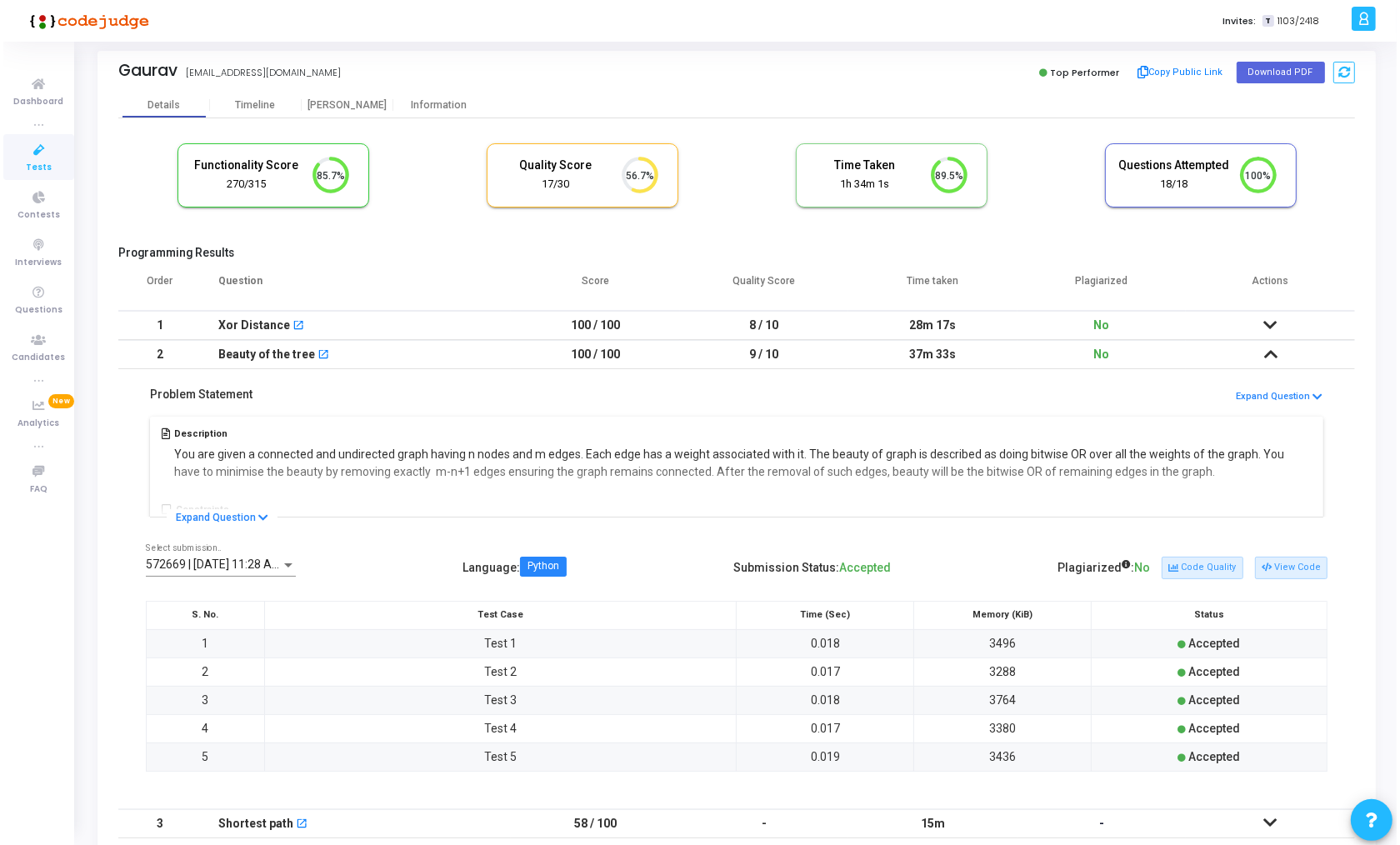
scroll to position [0, 0]
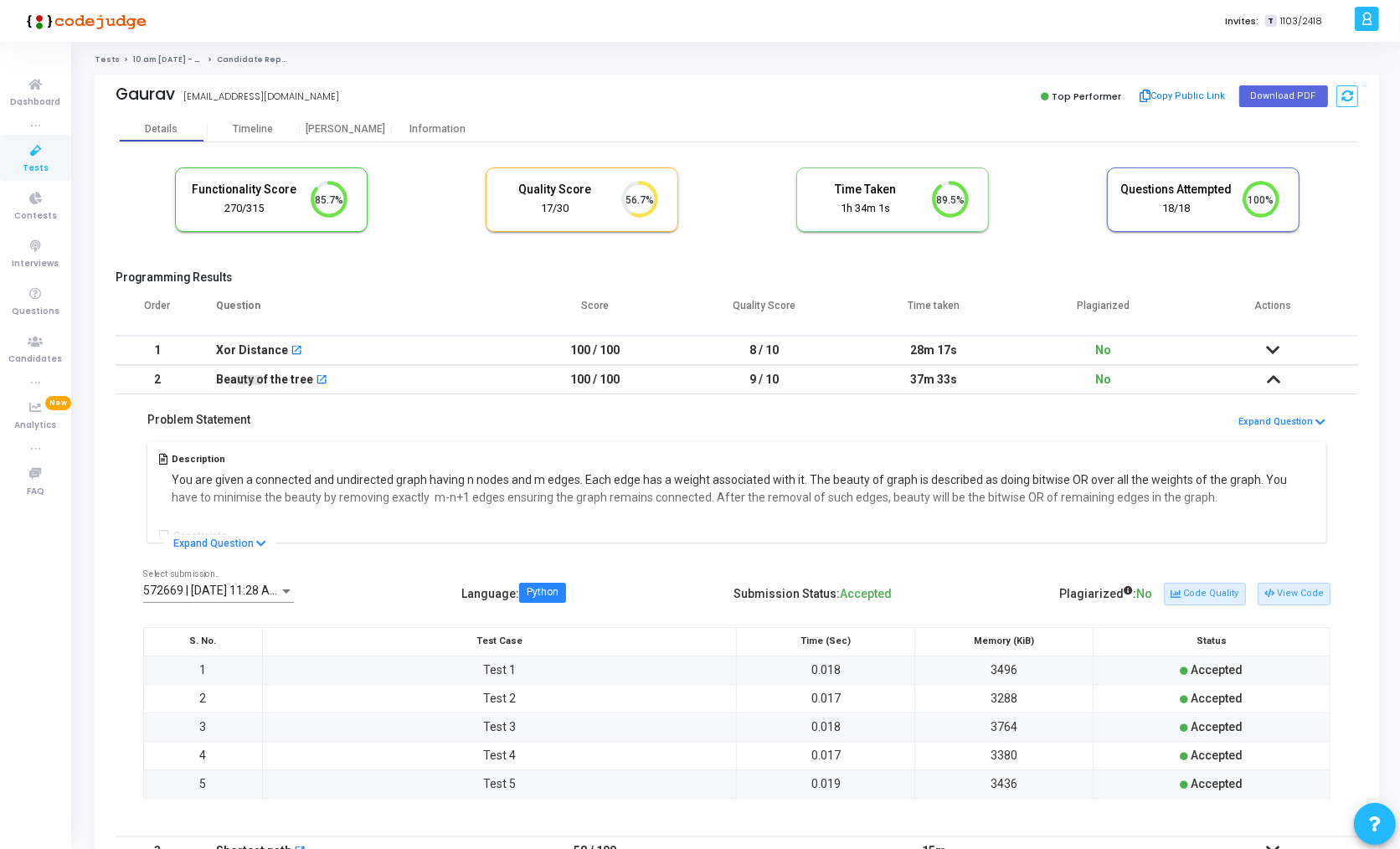
click at [262, 345] on div "Xor Distance" at bounding box center [251, 350] width 72 height 28
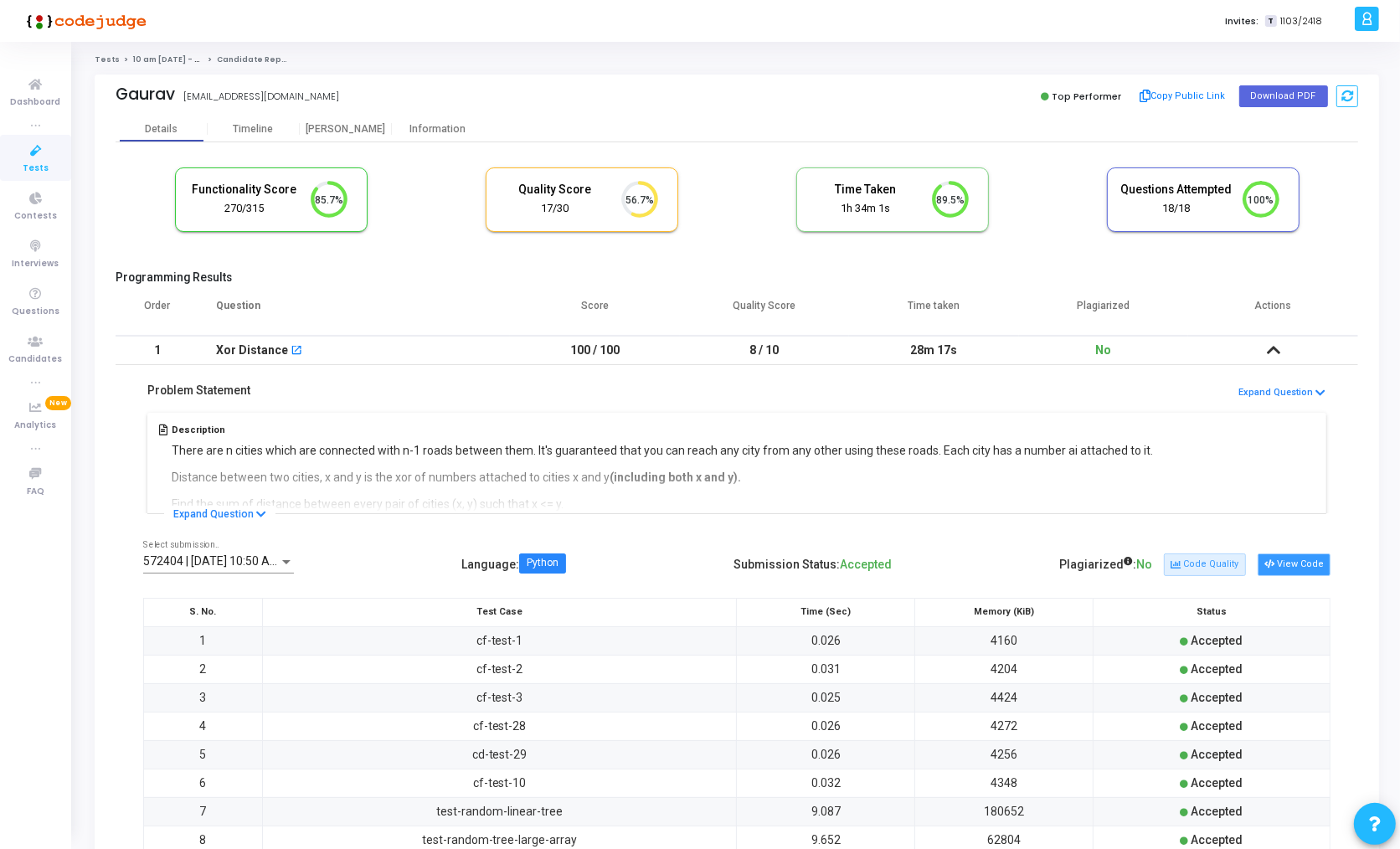
click at [1294, 560] on button "View Code" at bounding box center [1293, 565] width 73 height 22
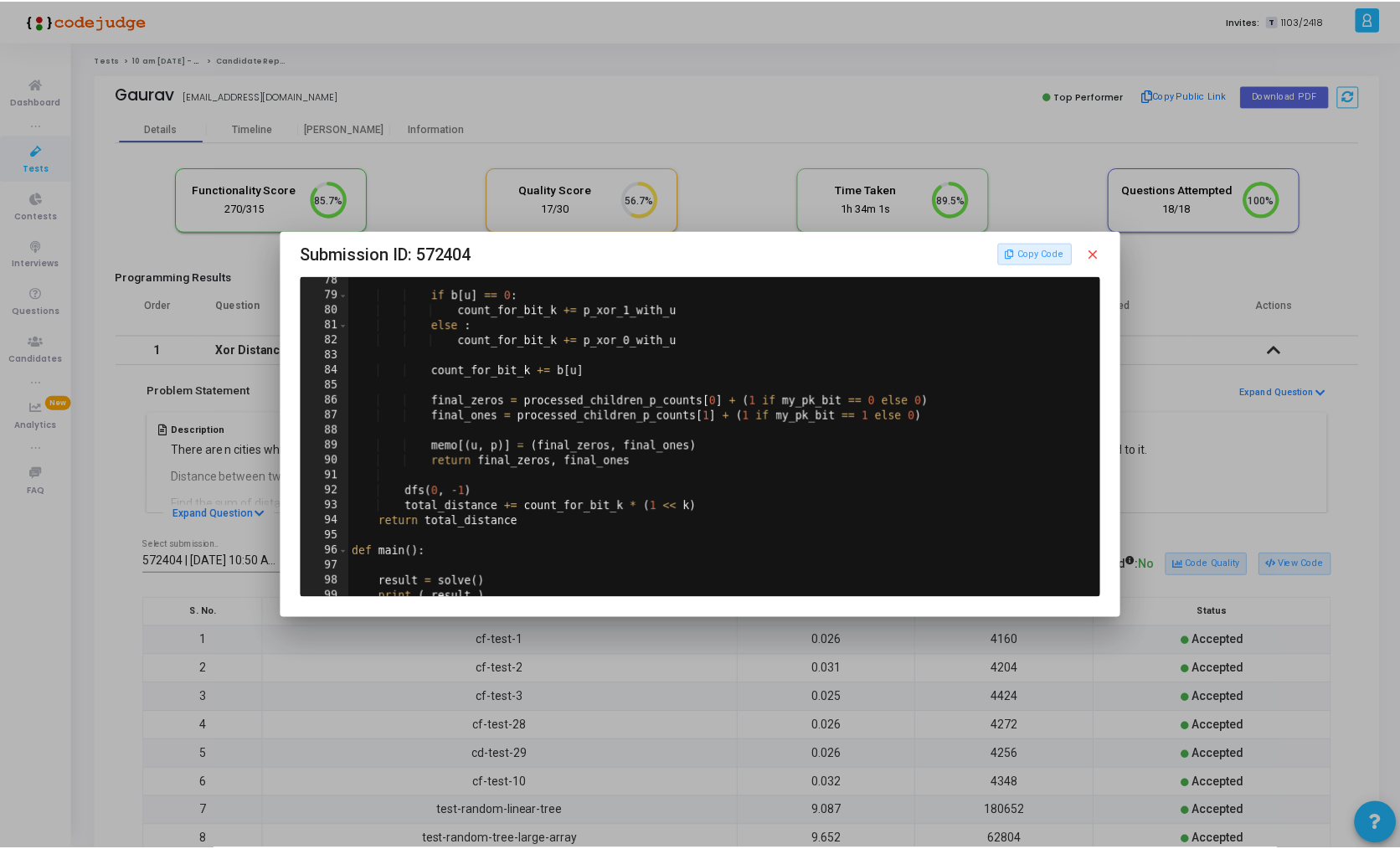
scroll to position [1292, 0]
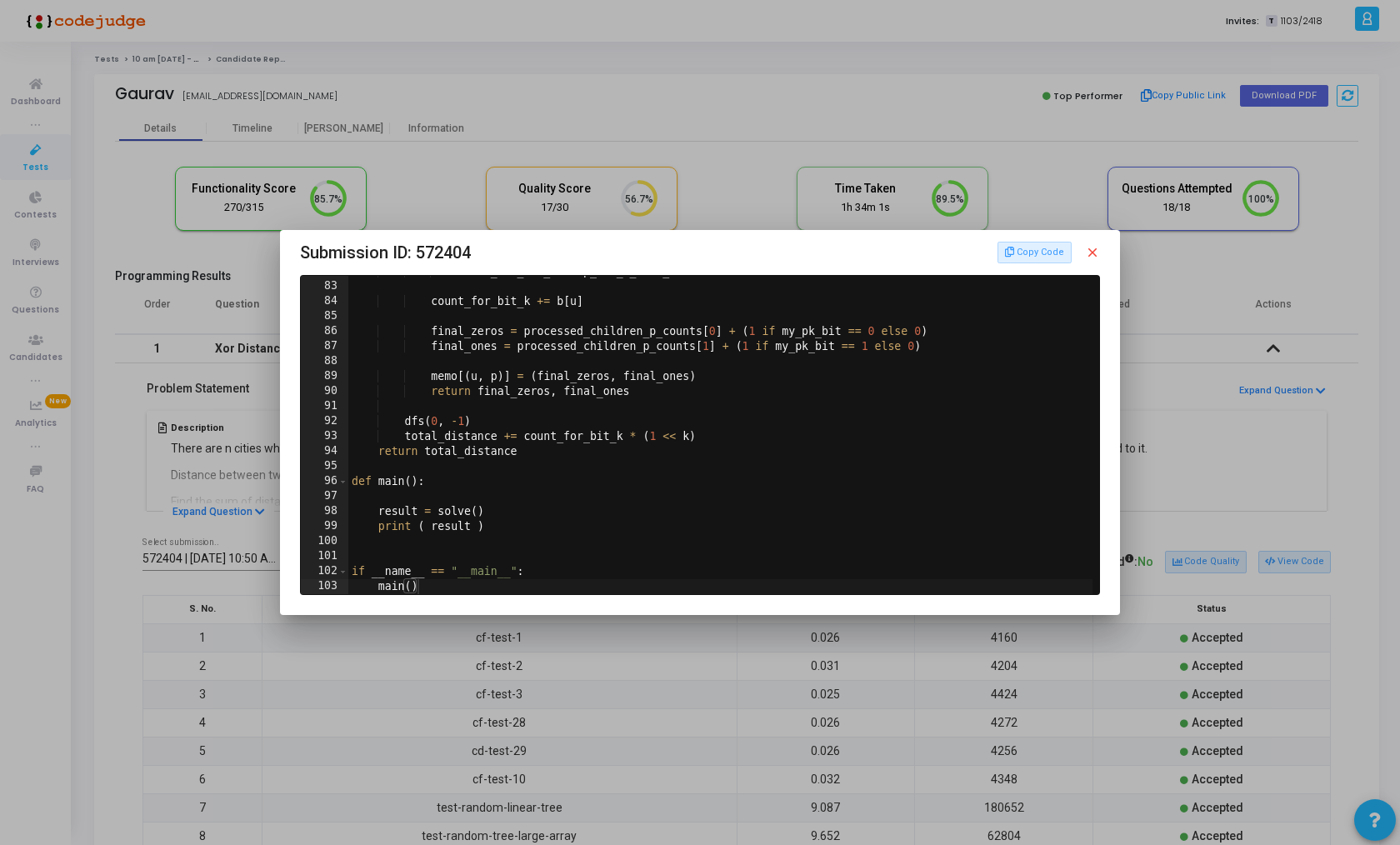
click at [718, 667] on div at bounding box center [700, 422] width 1400 height 845
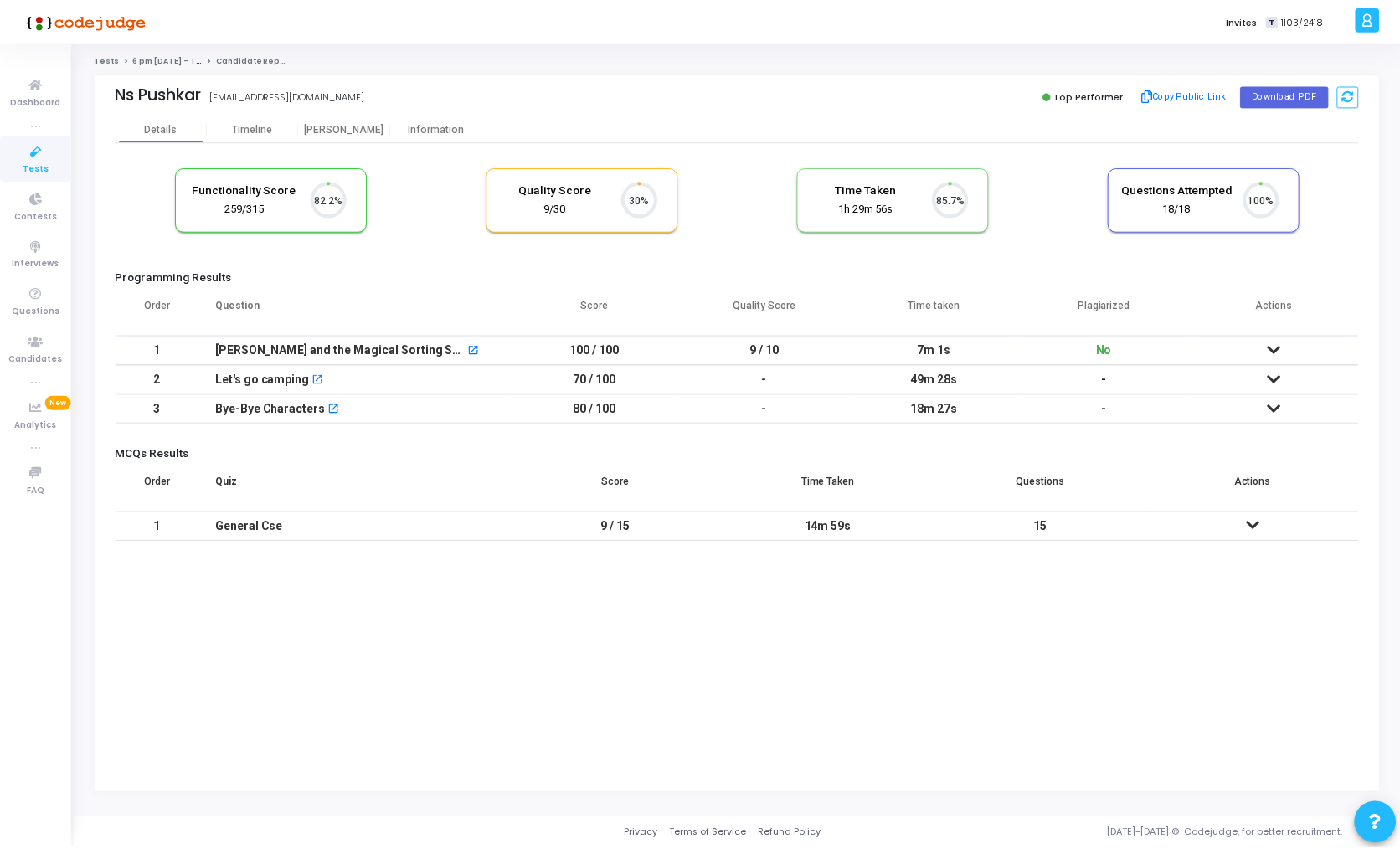
scroll to position [36, 42]
click at [342, 125] on div "[PERSON_NAME]" at bounding box center [345, 129] width 92 height 13
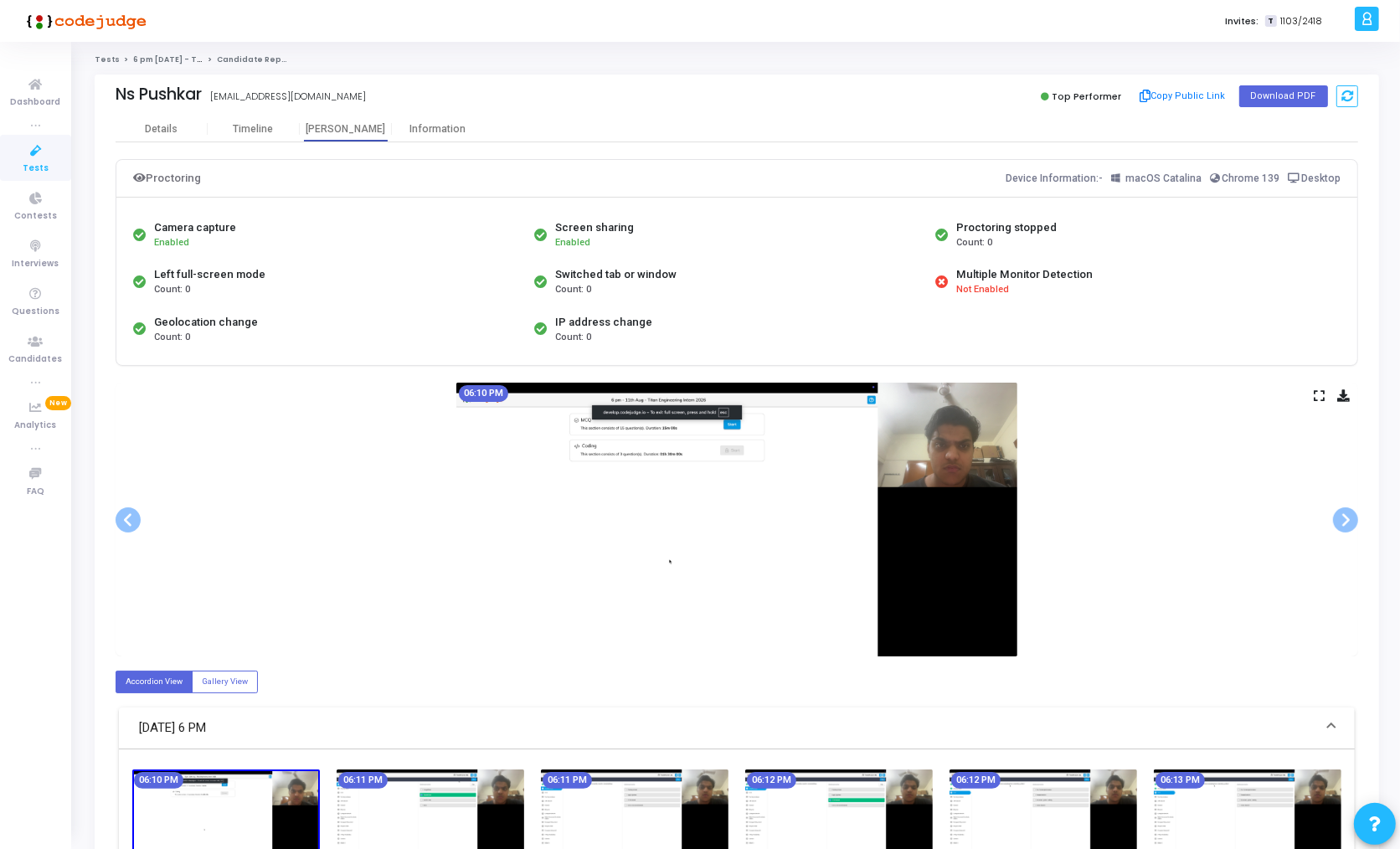
click at [1319, 391] on icon at bounding box center [1319, 395] width 11 height 9
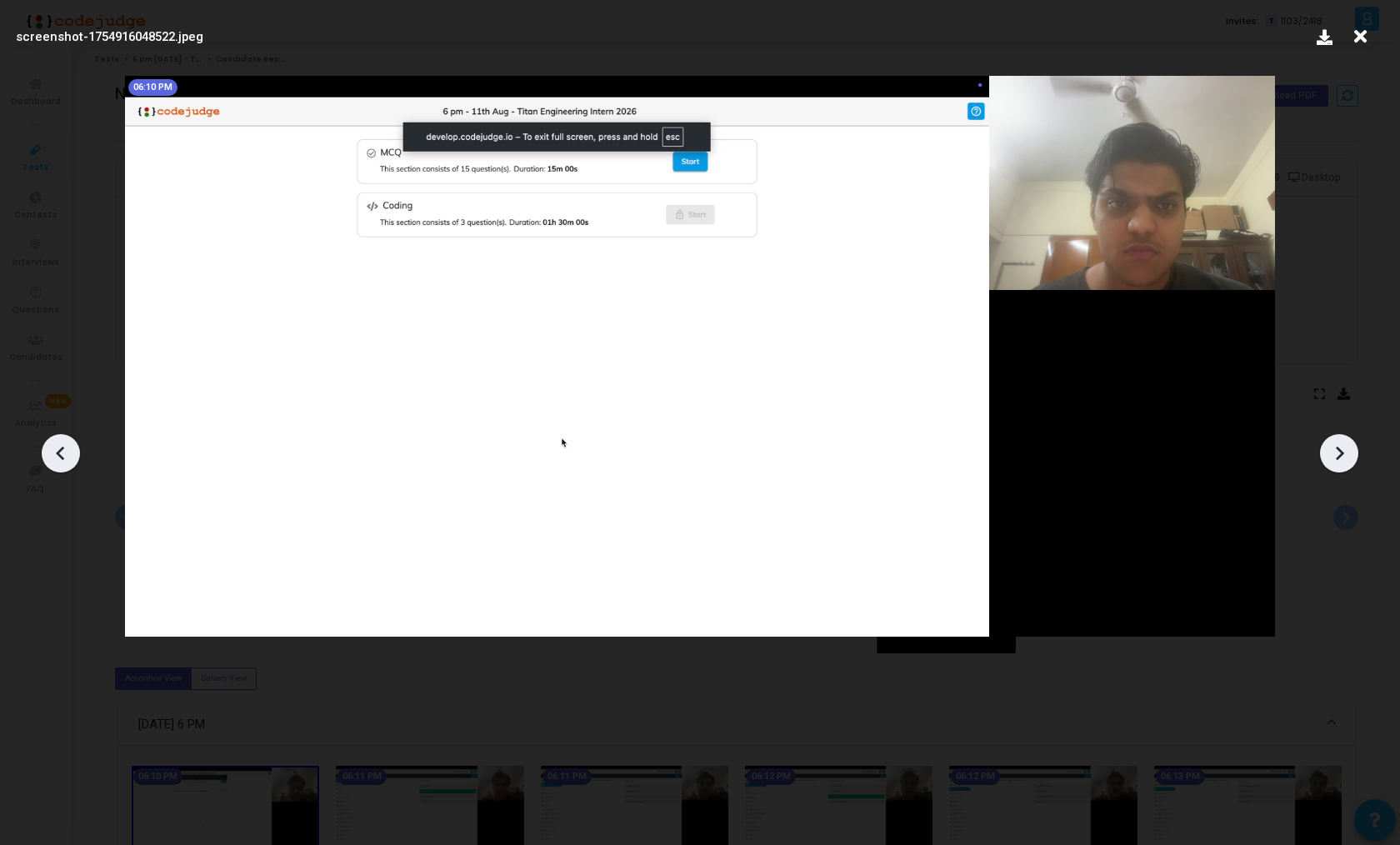
click at [1341, 447] on icon at bounding box center [1339, 453] width 25 height 25
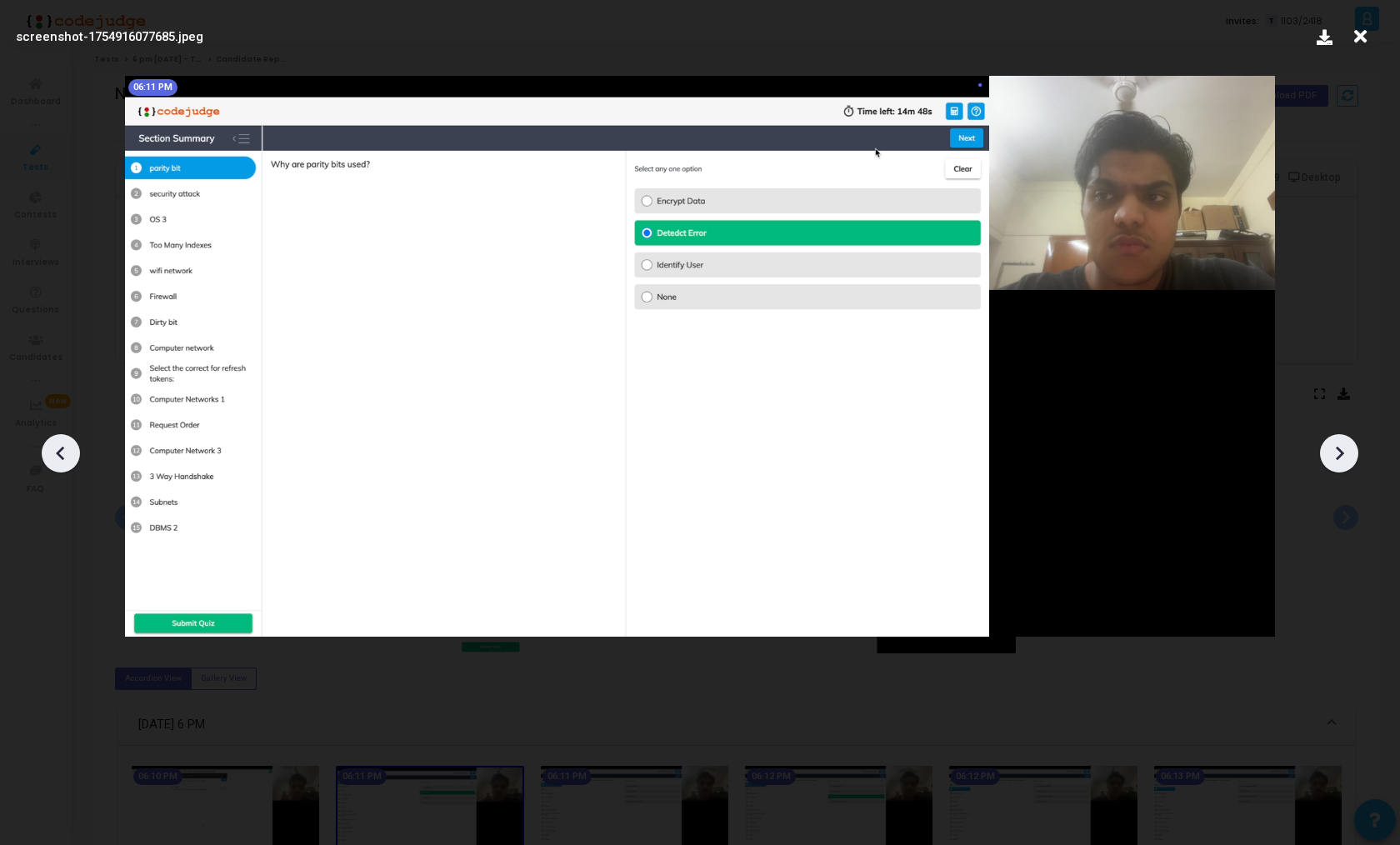
click at [1341, 447] on icon at bounding box center [1339, 453] width 25 height 25
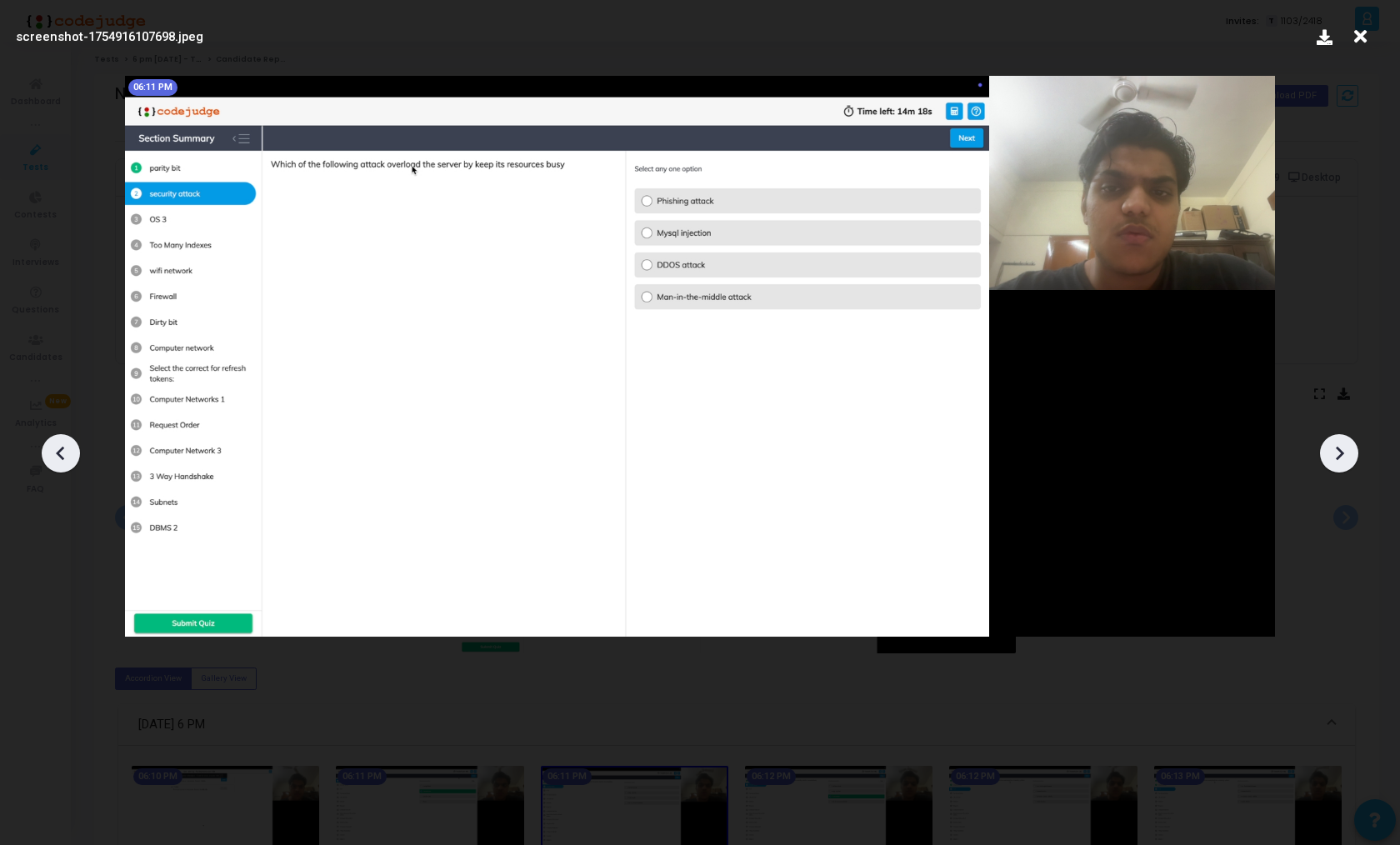
click at [1341, 447] on icon at bounding box center [1339, 453] width 25 height 25
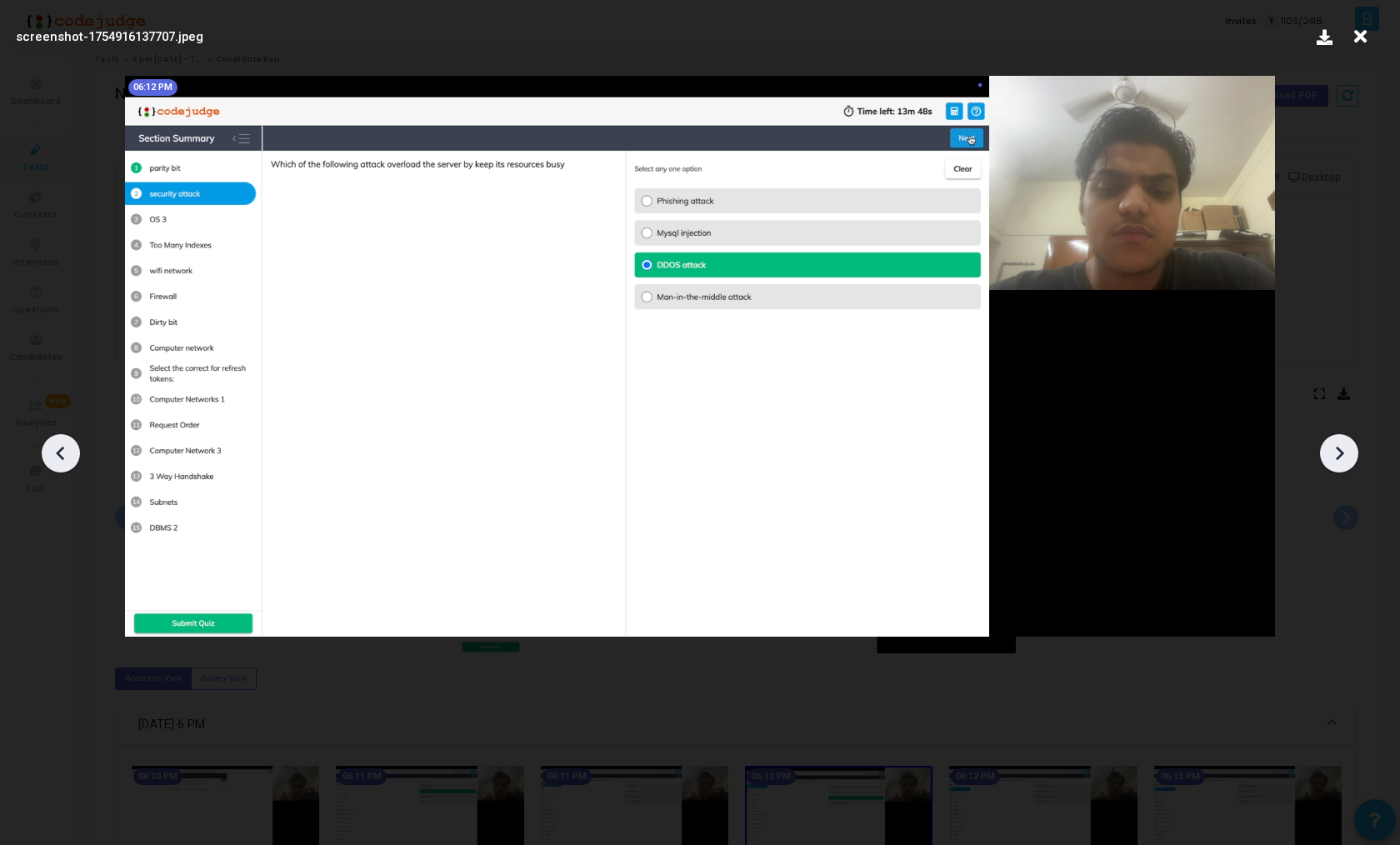
click at [1341, 447] on icon at bounding box center [1339, 453] width 25 height 25
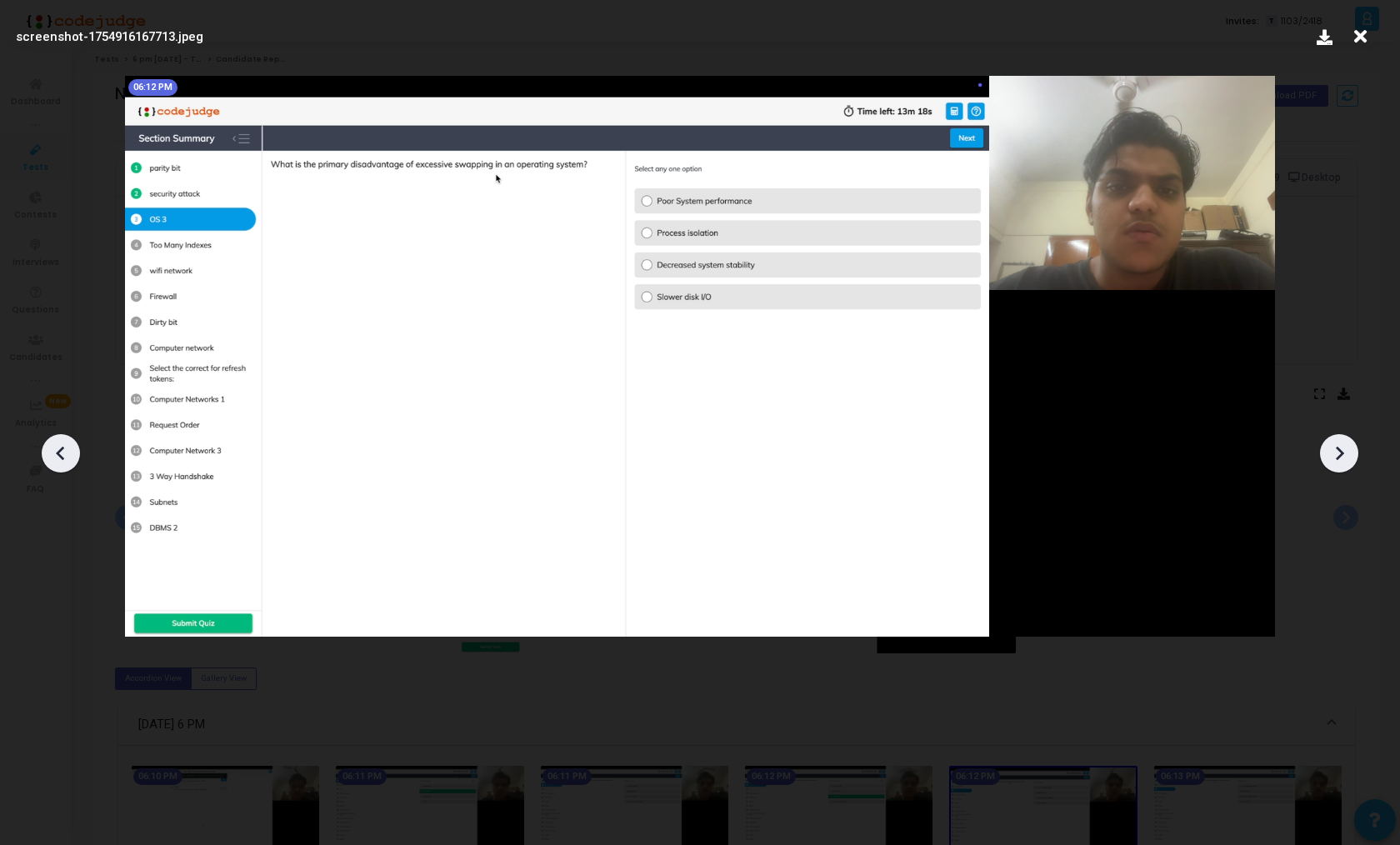
click at [1341, 447] on icon at bounding box center [1339, 453] width 25 height 25
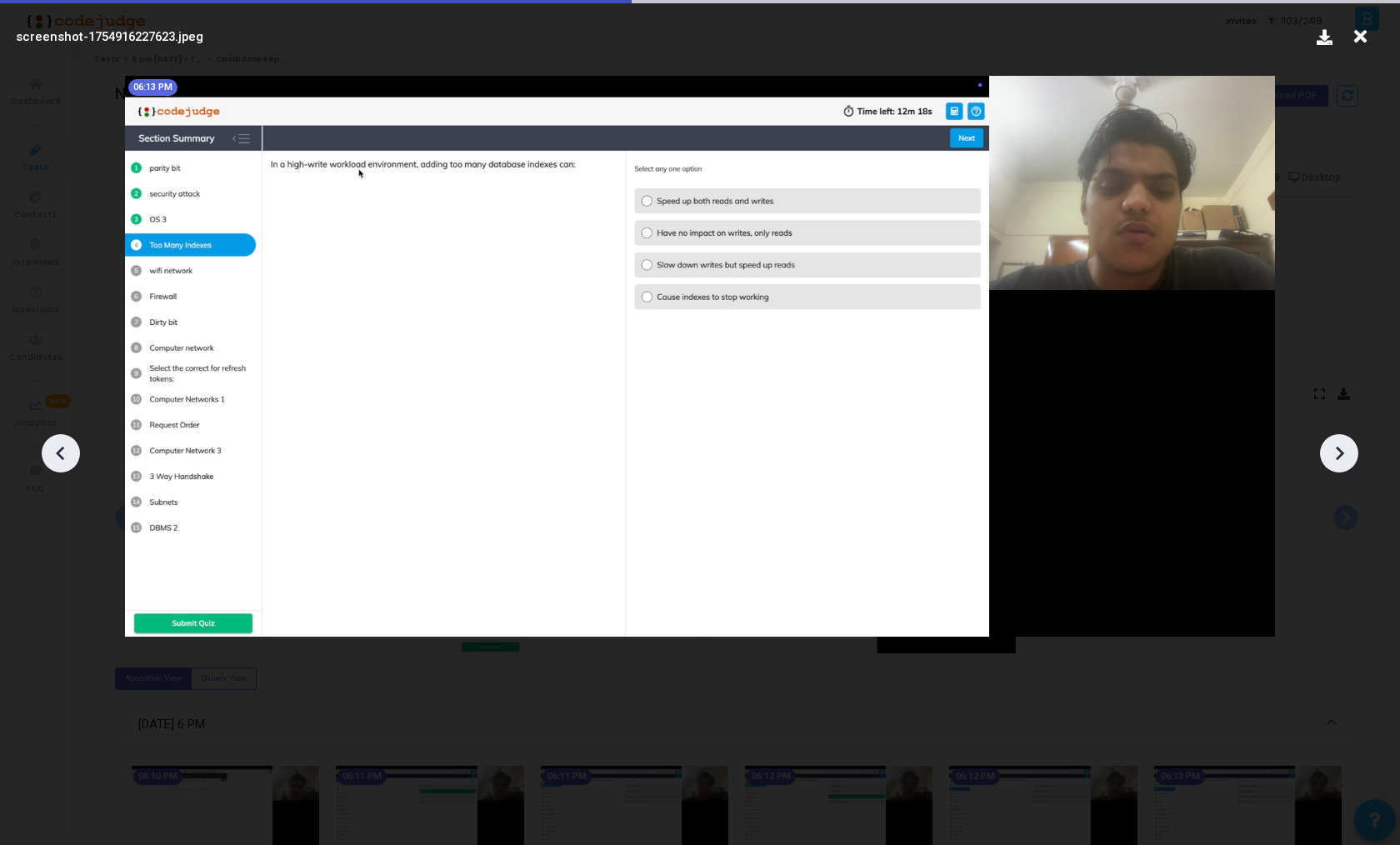
click at [1341, 447] on icon at bounding box center [1339, 453] width 25 height 25
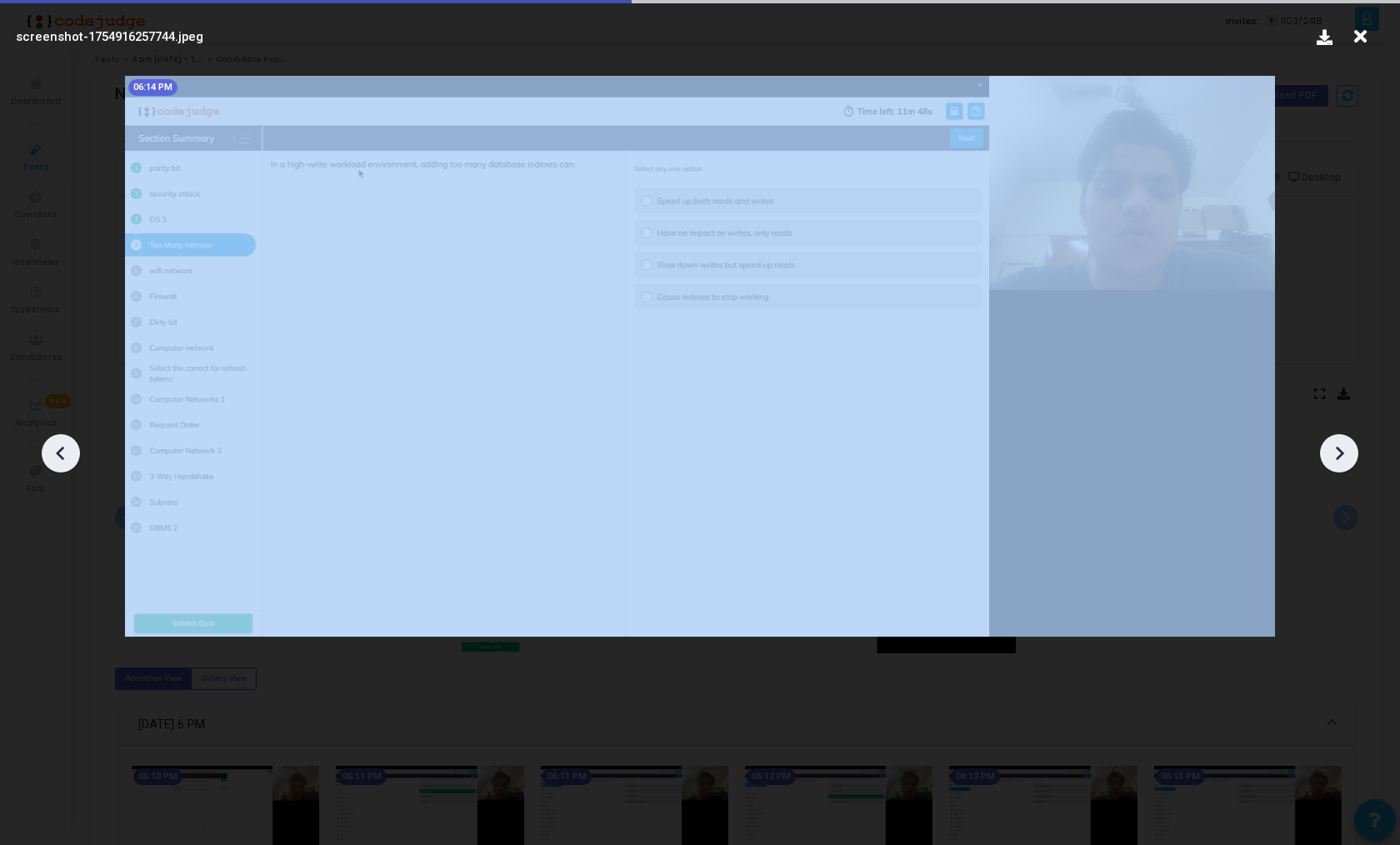
click at [1341, 447] on icon at bounding box center [1339, 453] width 25 height 25
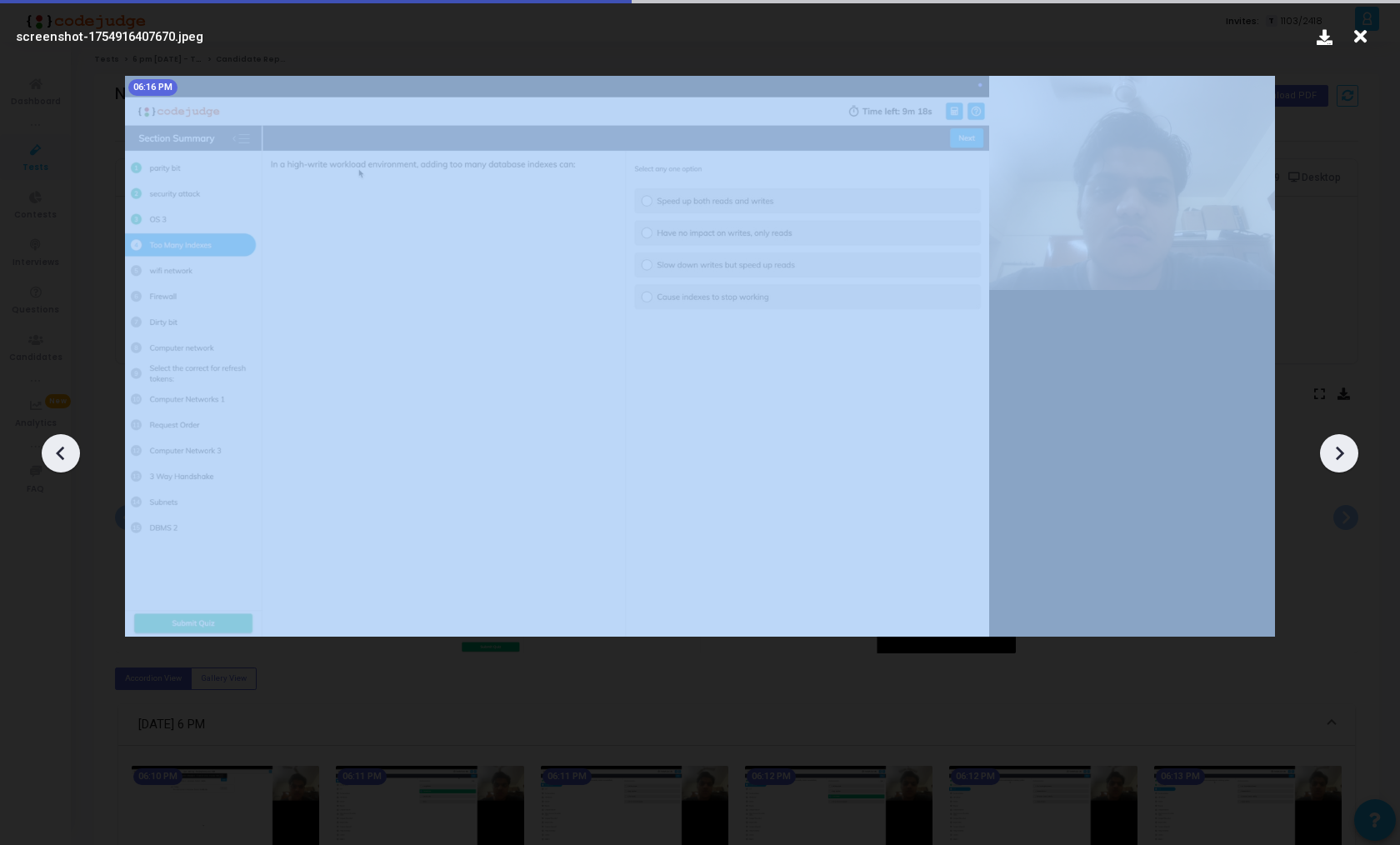
click at [1341, 447] on icon at bounding box center [1339, 453] width 25 height 25
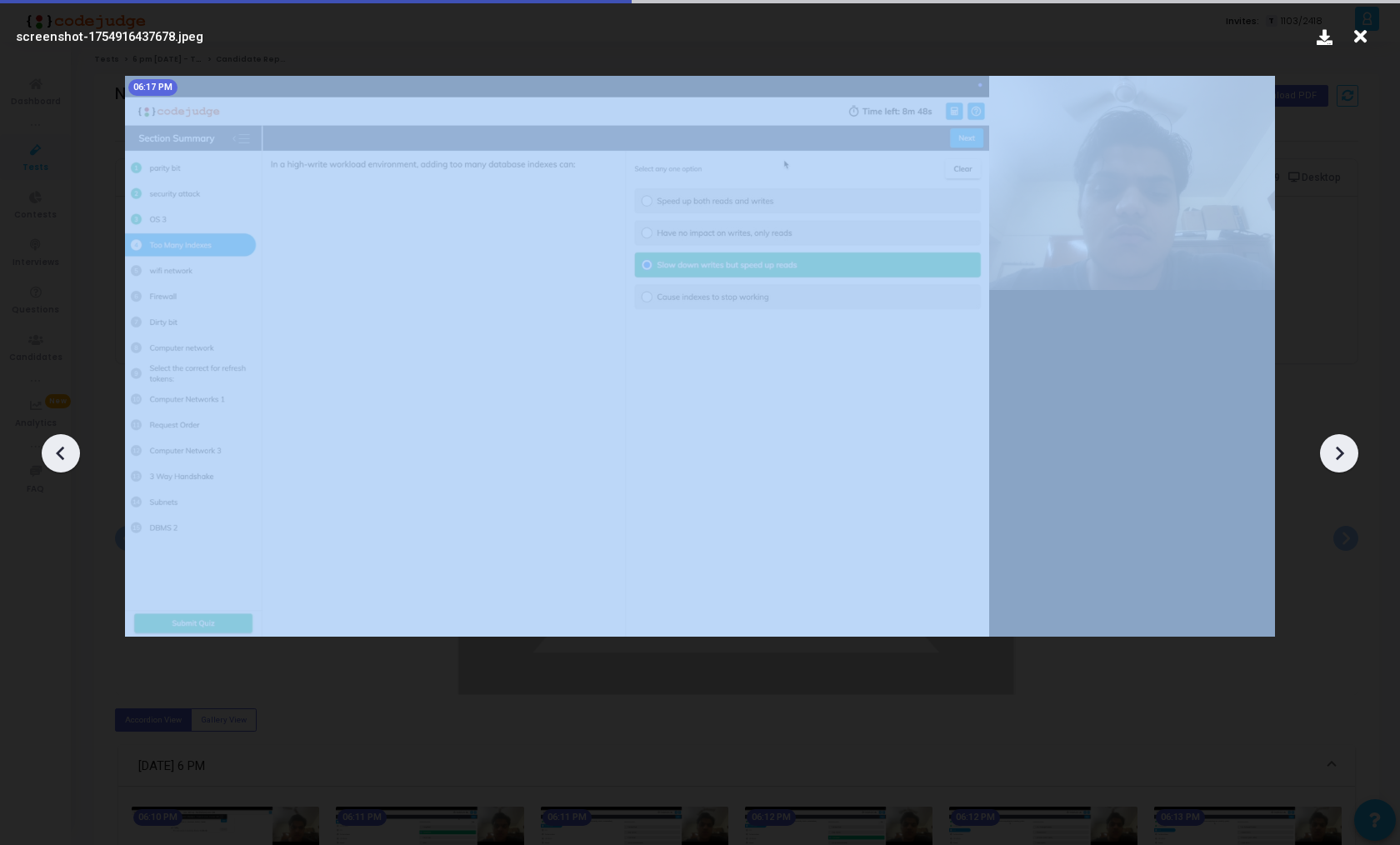
click at [1341, 447] on icon at bounding box center [1339, 453] width 25 height 25
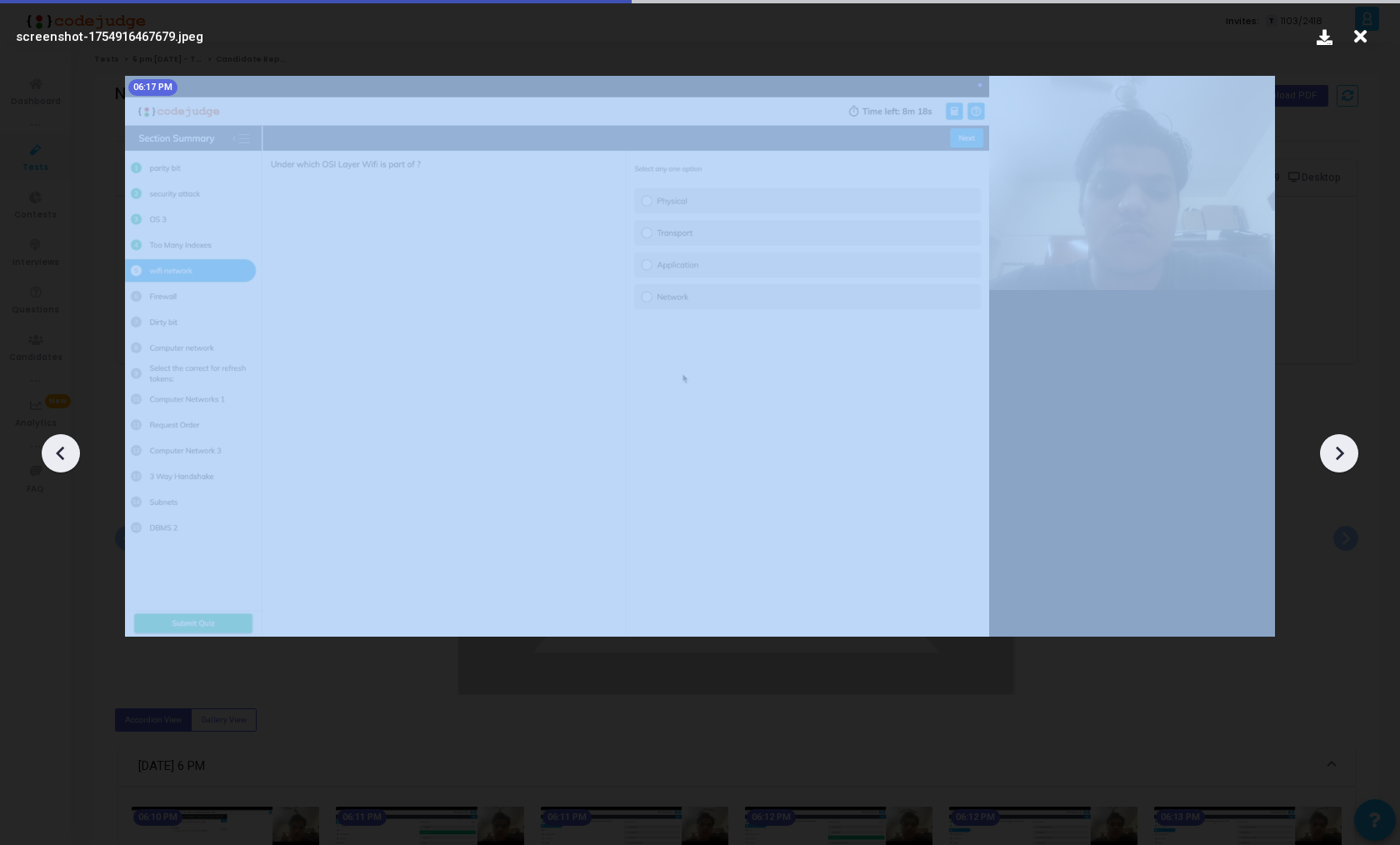
click at [1341, 447] on icon at bounding box center [1339, 453] width 25 height 25
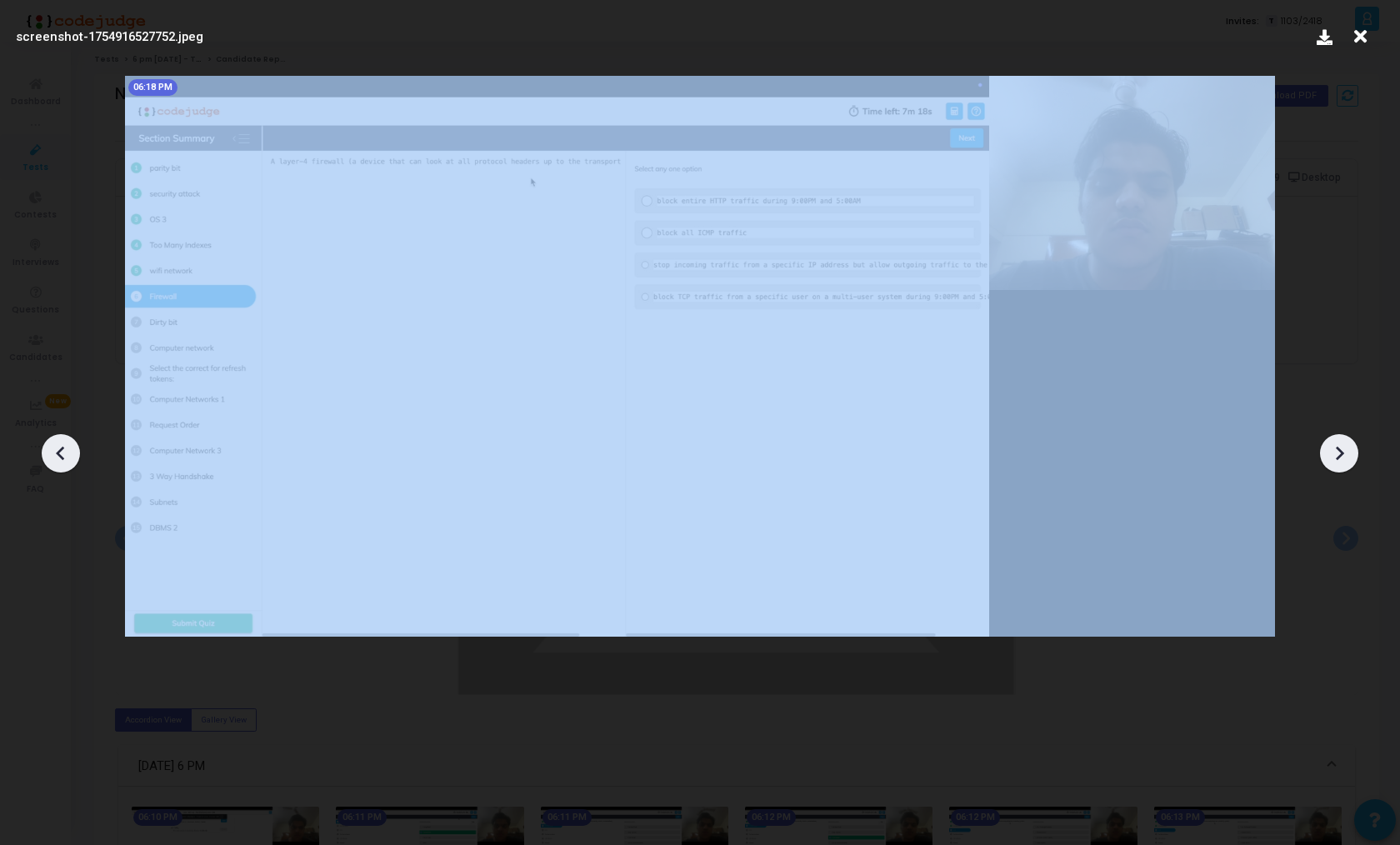
click at [1341, 447] on icon at bounding box center [1339, 453] width 25 height 25
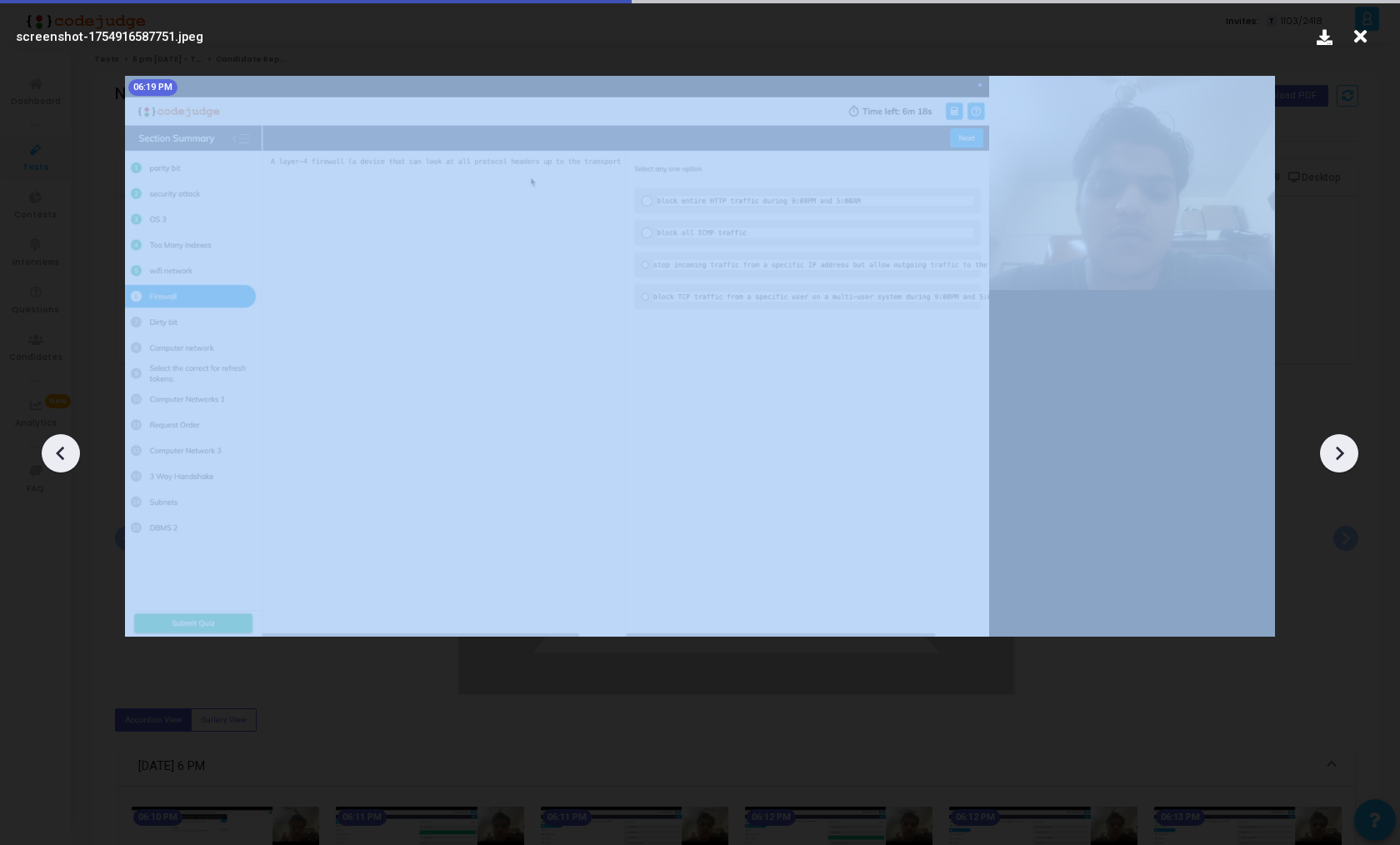
click at [1341, 447] on icon at bounding box center [1339, 453] width 25 height 25
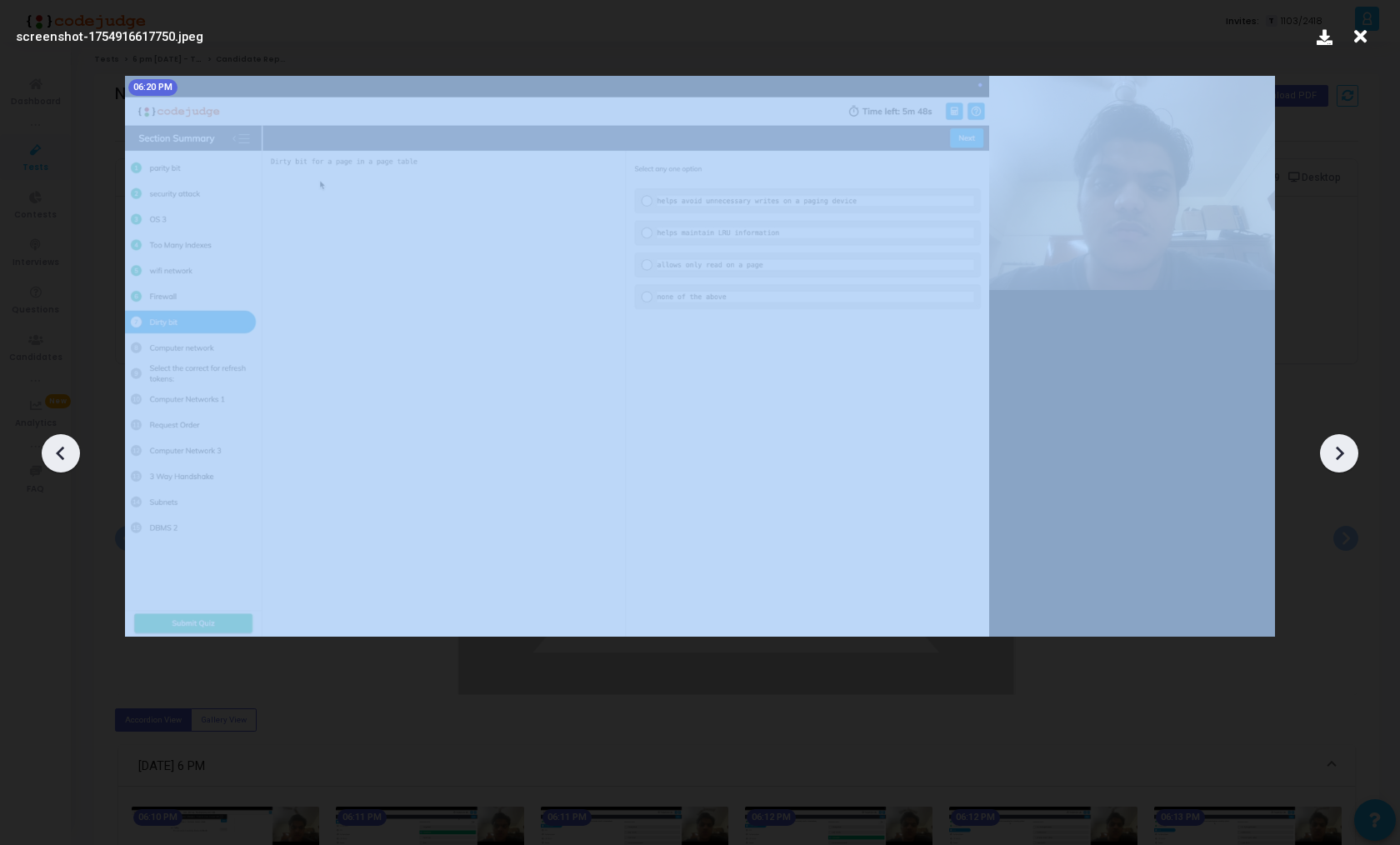
click at [1341, 447] on icon at bounding box center [1339, 453] width 25 height 25
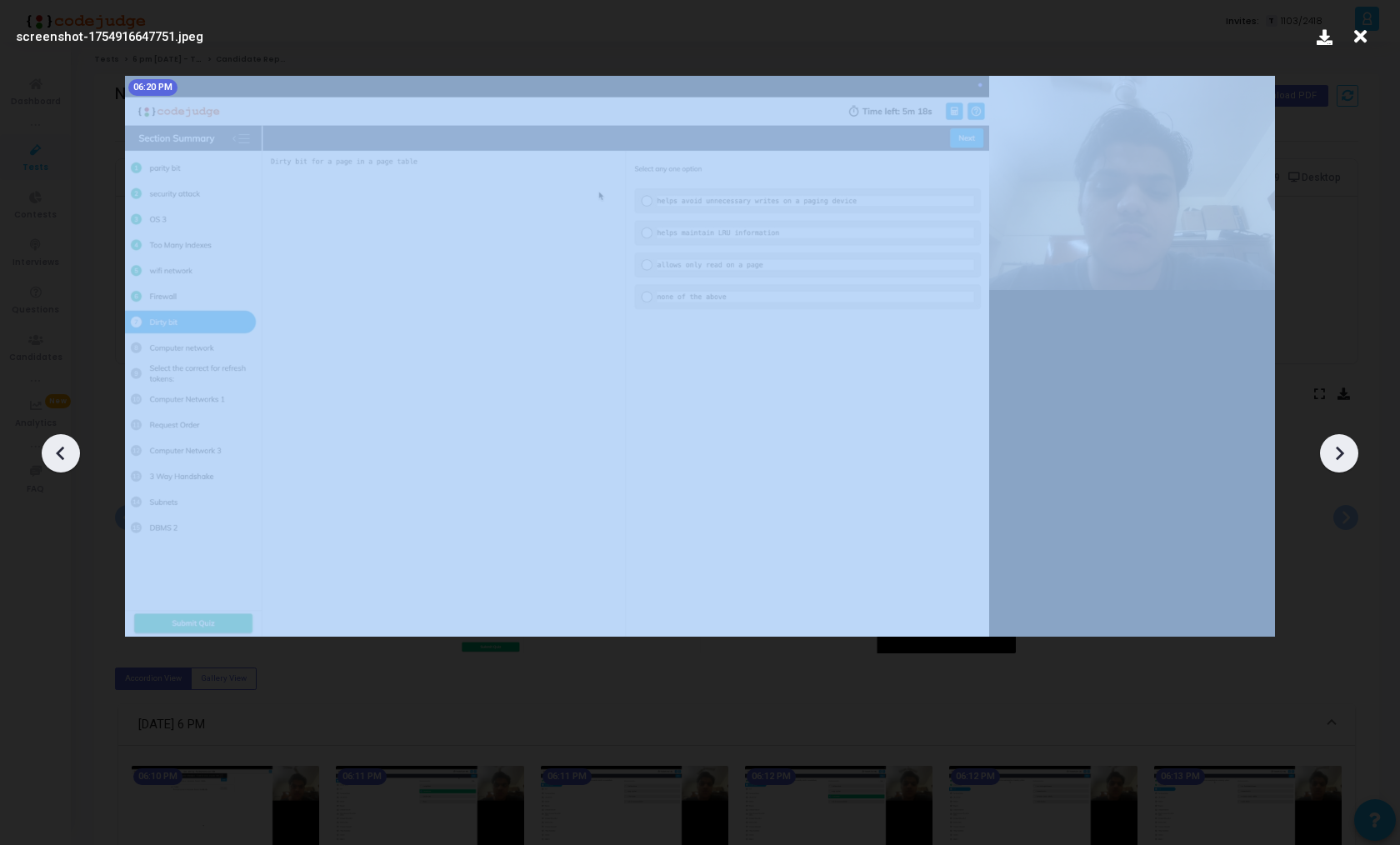
click at [1341, 447] on icon at bounding box center [1339, 453] width 25 height 25
click at [1338, 463] on icon at bounding box center [1339, 453] width 25 height 25
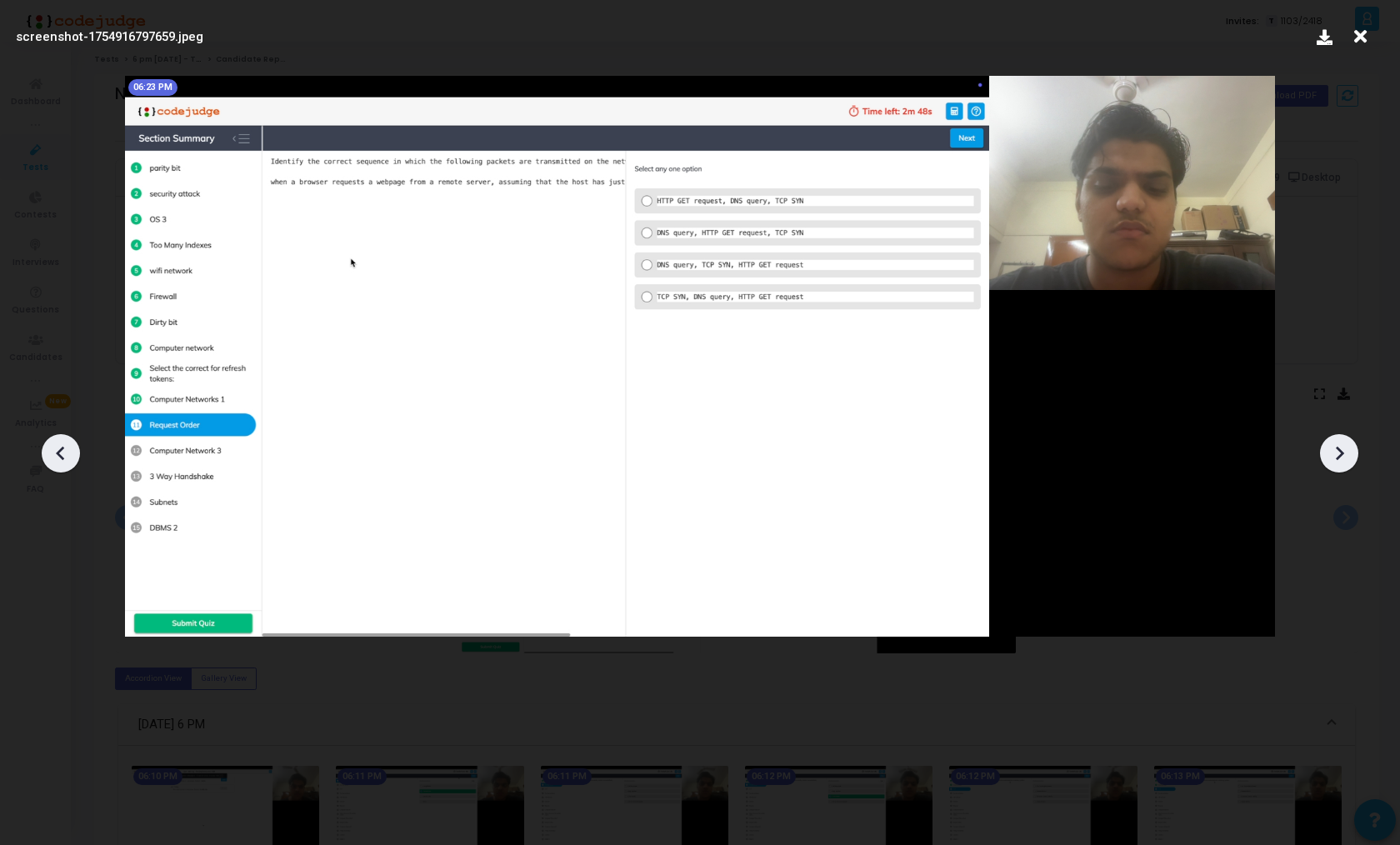
click at [1338, 463] on icon at bounding box center [1339, 453] width 25 height 25
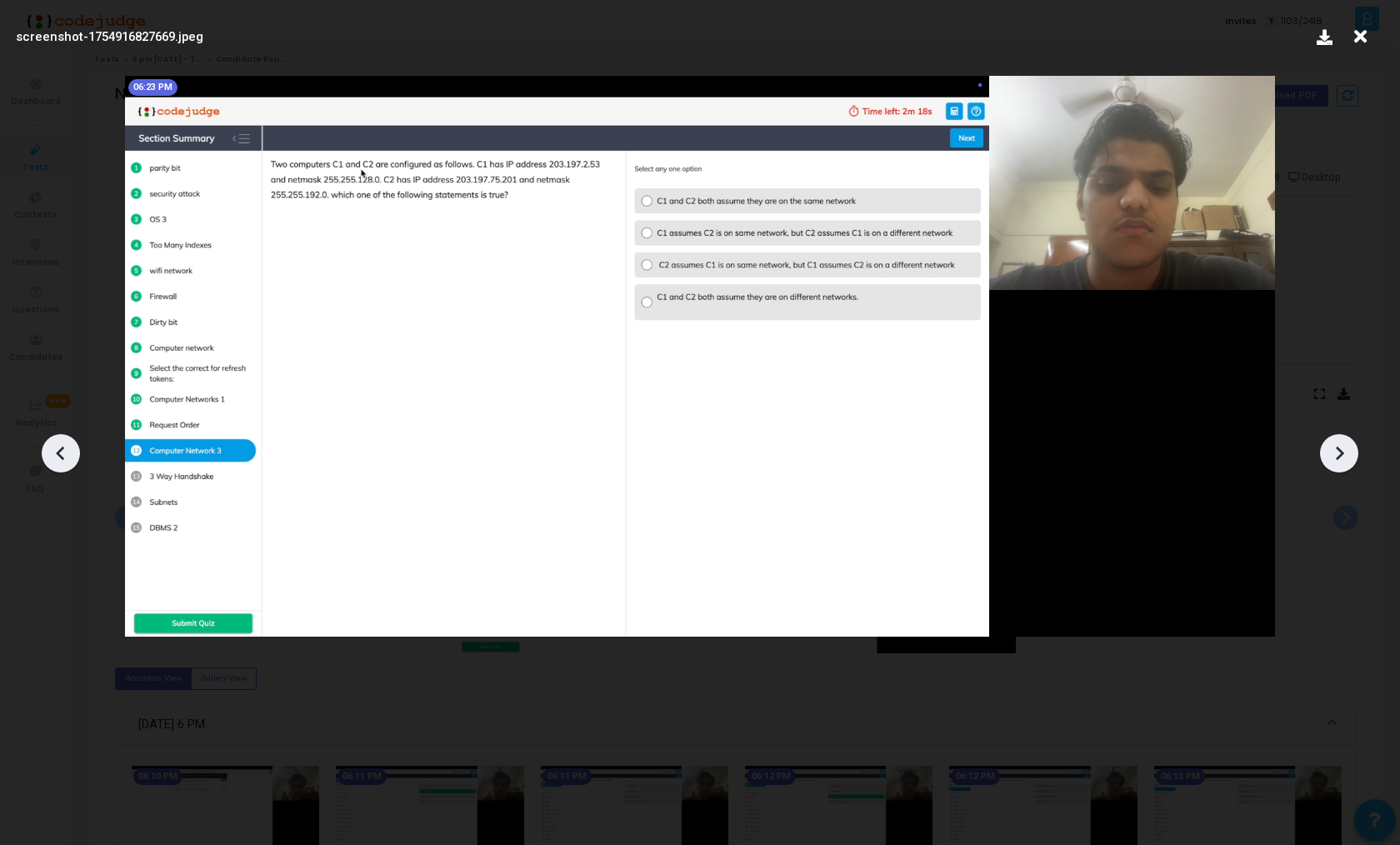
click at [1338, 463] on icon at bounding box center [1339, 453] width 25 height 25
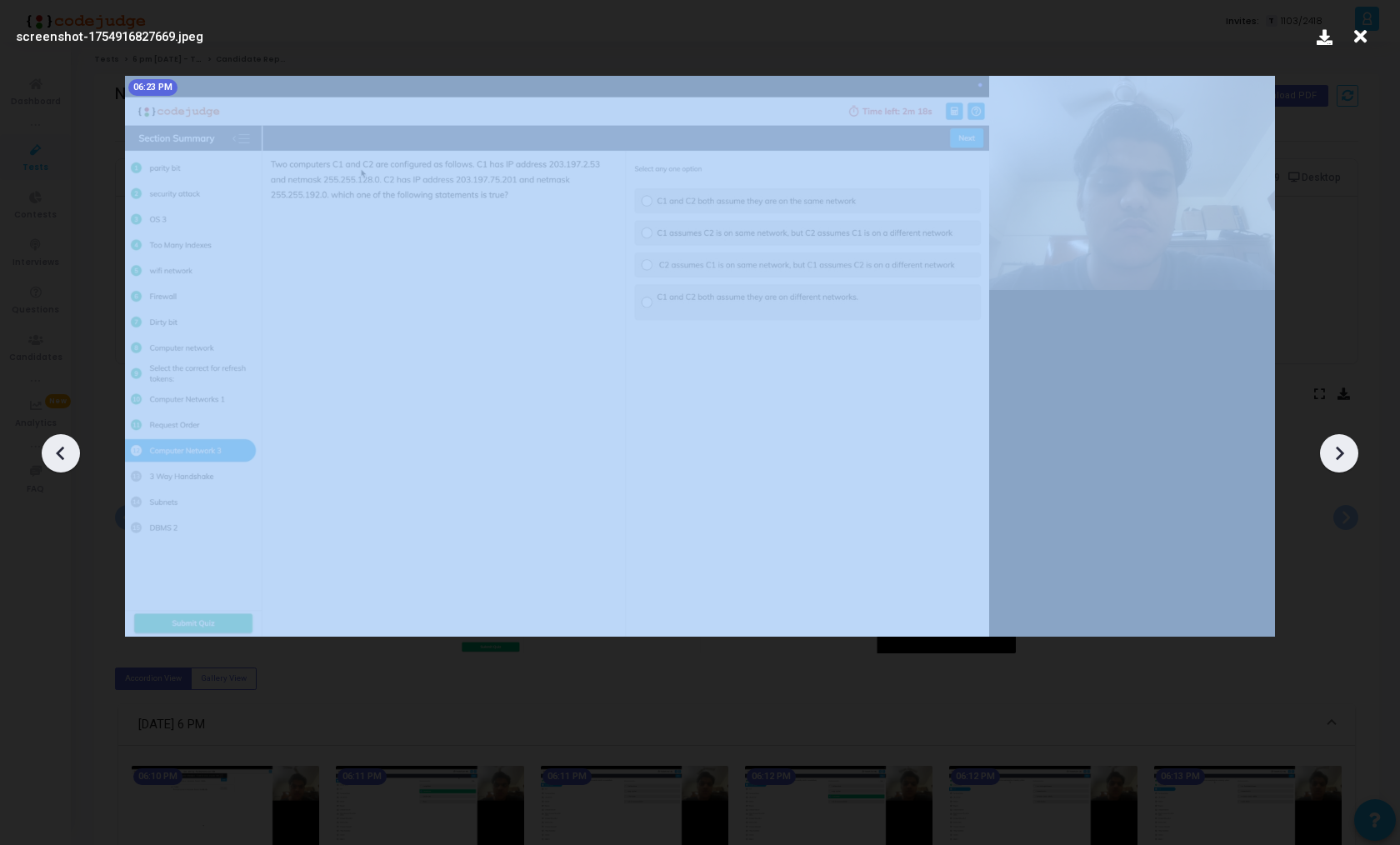
click at [1338, 463] on icon at bounding box center [1339, 453] width 25 height 25
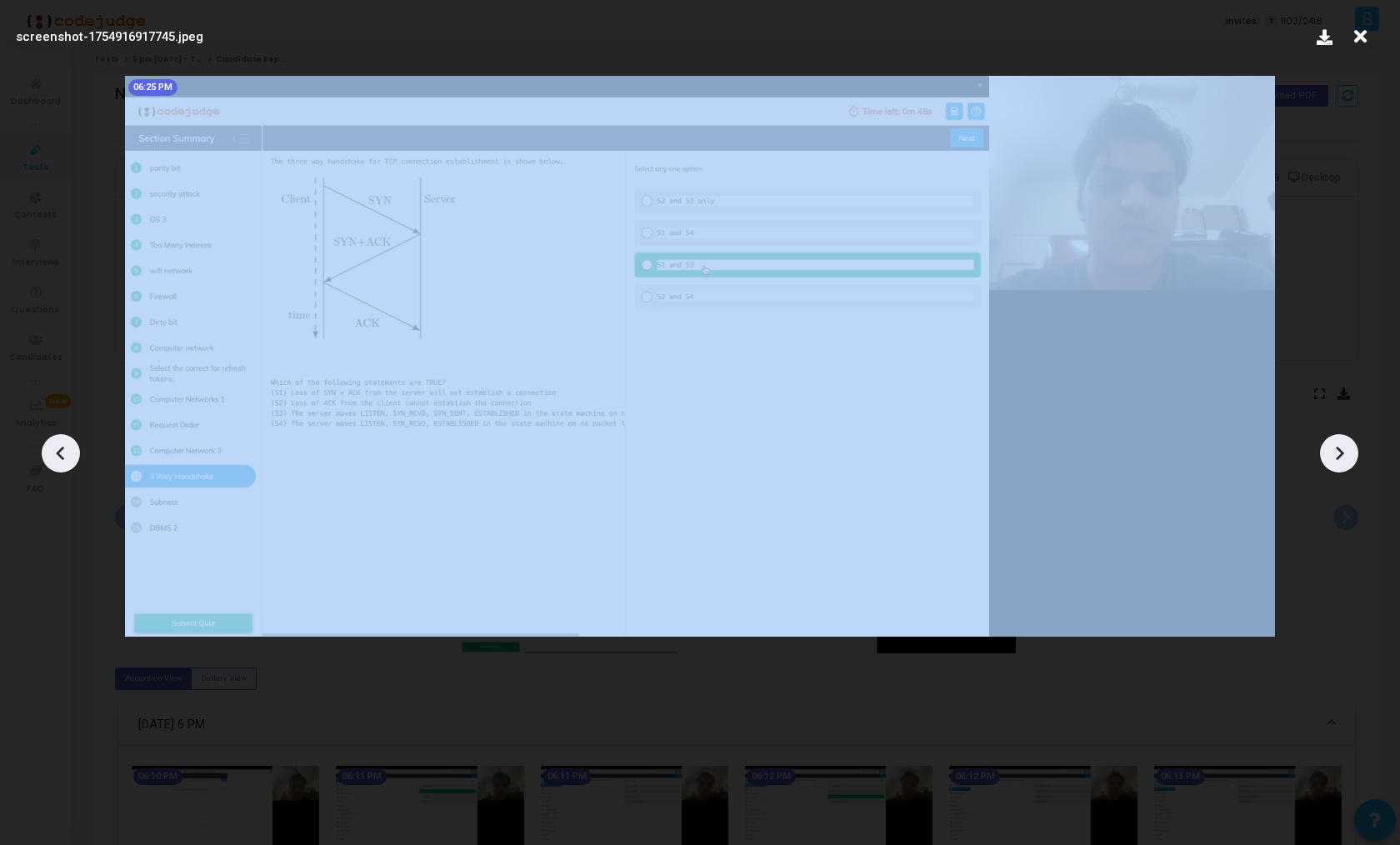
click at [1338, 463] on icon at bounding box center [1339, 453] width 25 height 25
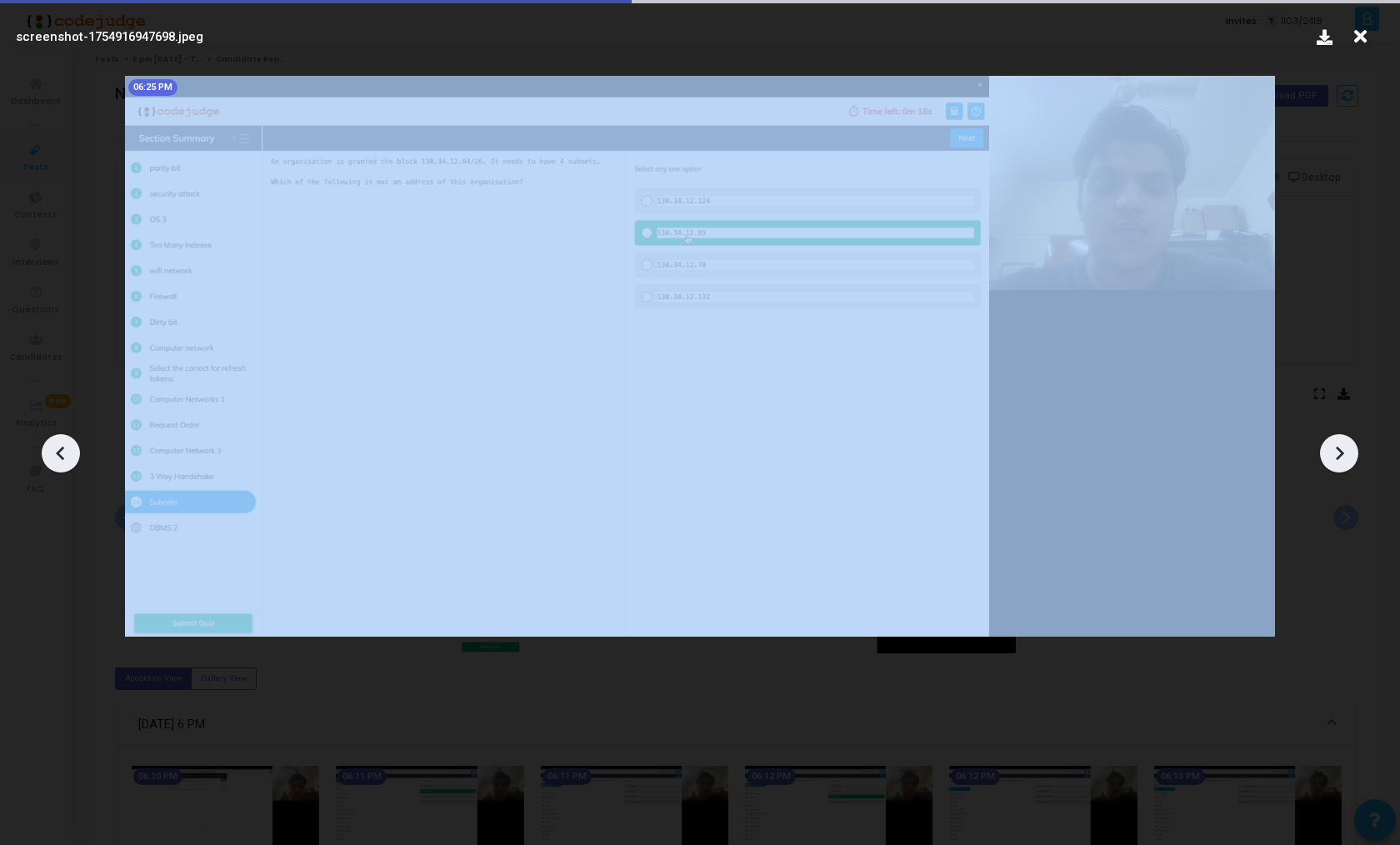
click at [1338, 463] on icon at bounding box center [1339, 453] width 25 height 25
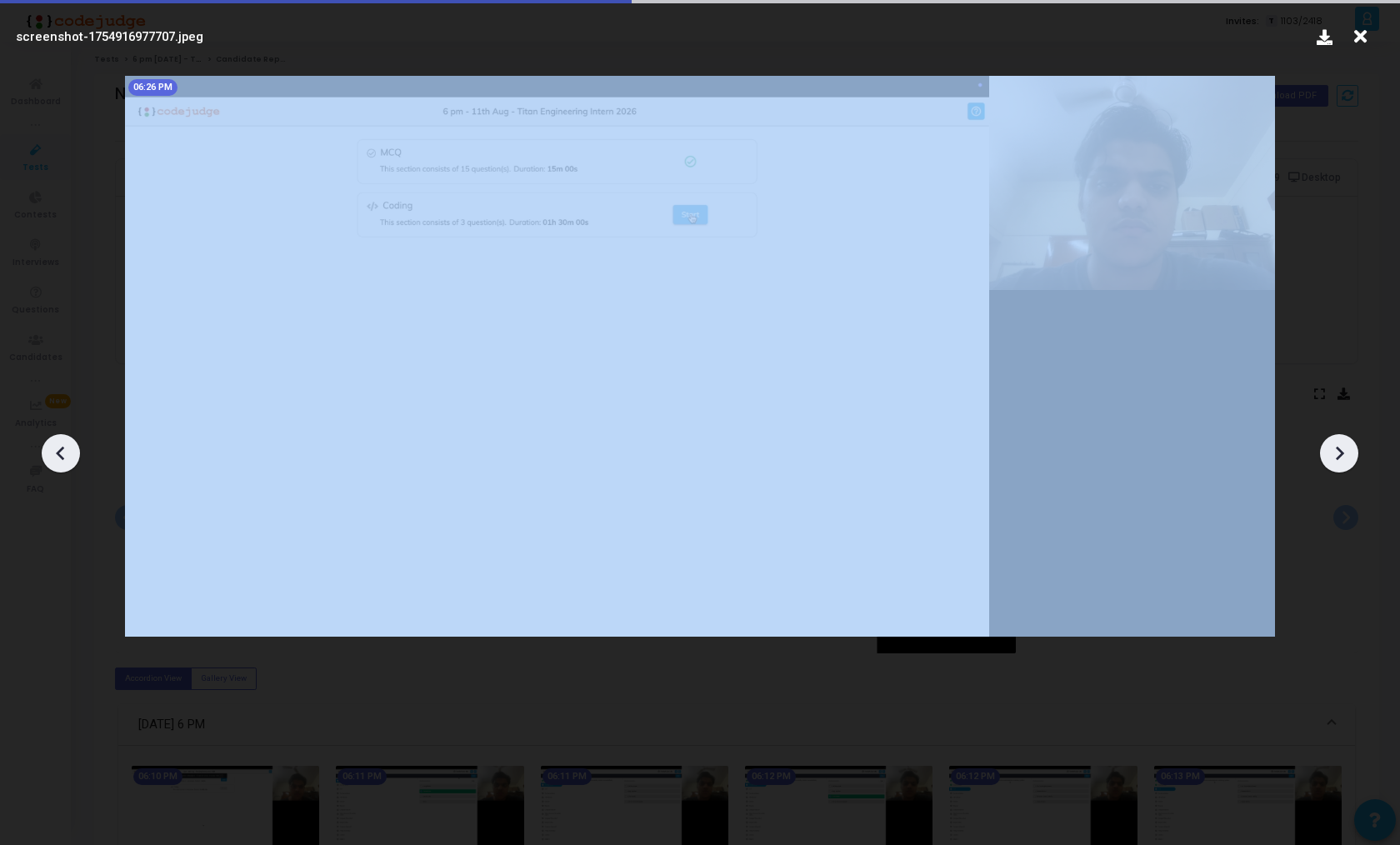
click at [1338, 463] on icon at bounding box center [1339, 453] width 25 height 25
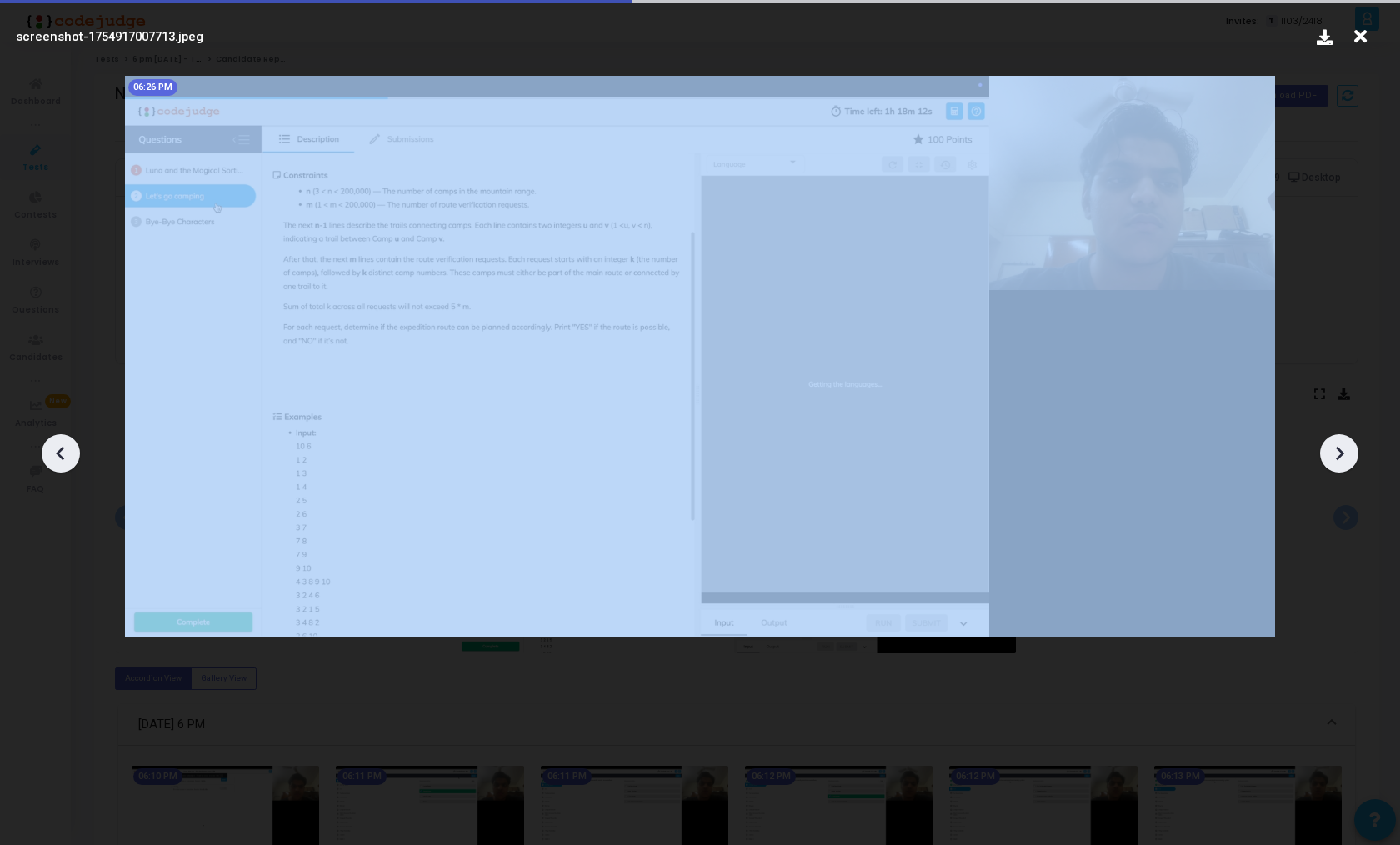
click at [1338, 463] on icon at bounding box center [1339, 453] width 25 height 25
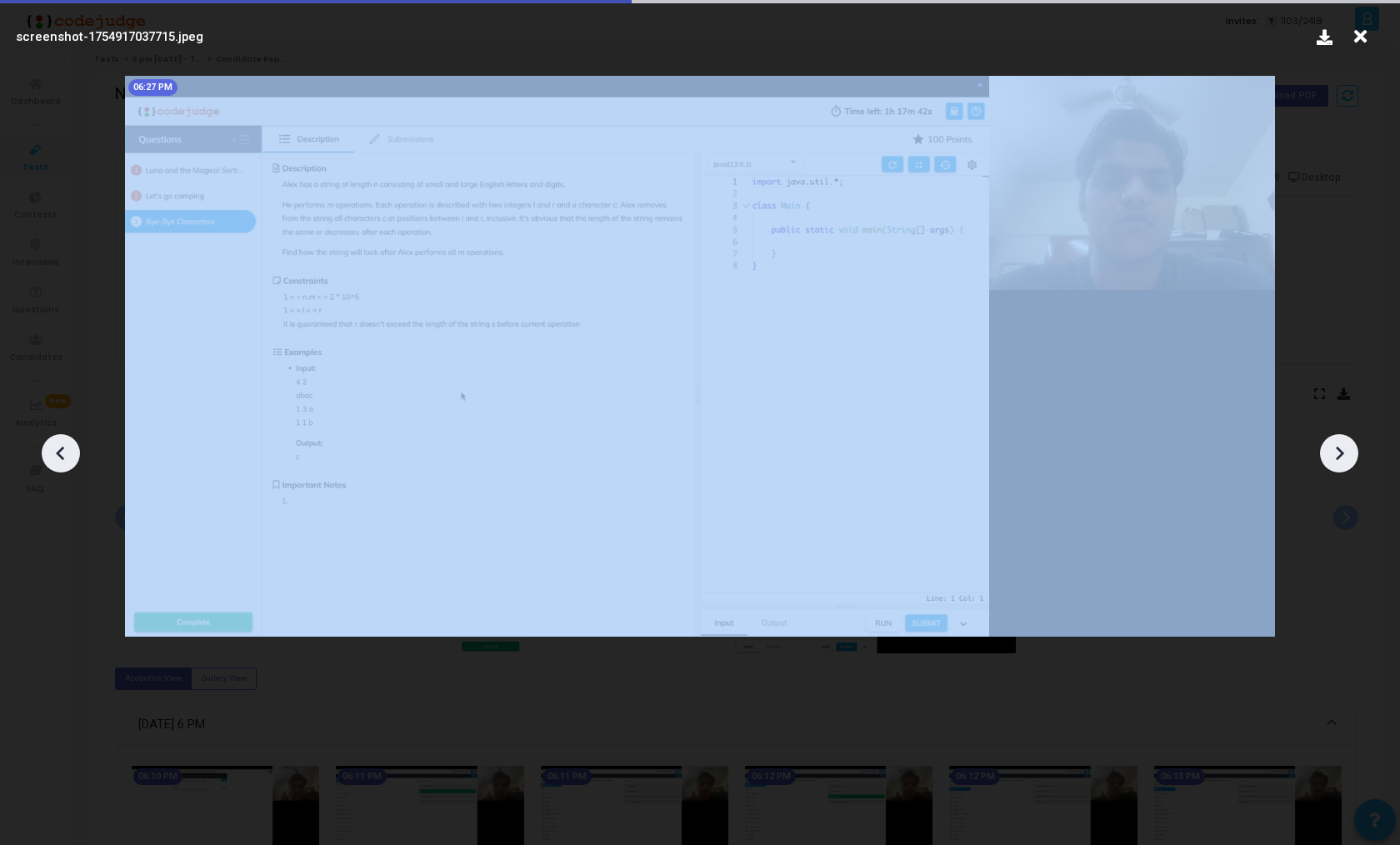
click at [1338, 463] on icon at bounding box center [1339, 453] width 25 height 25
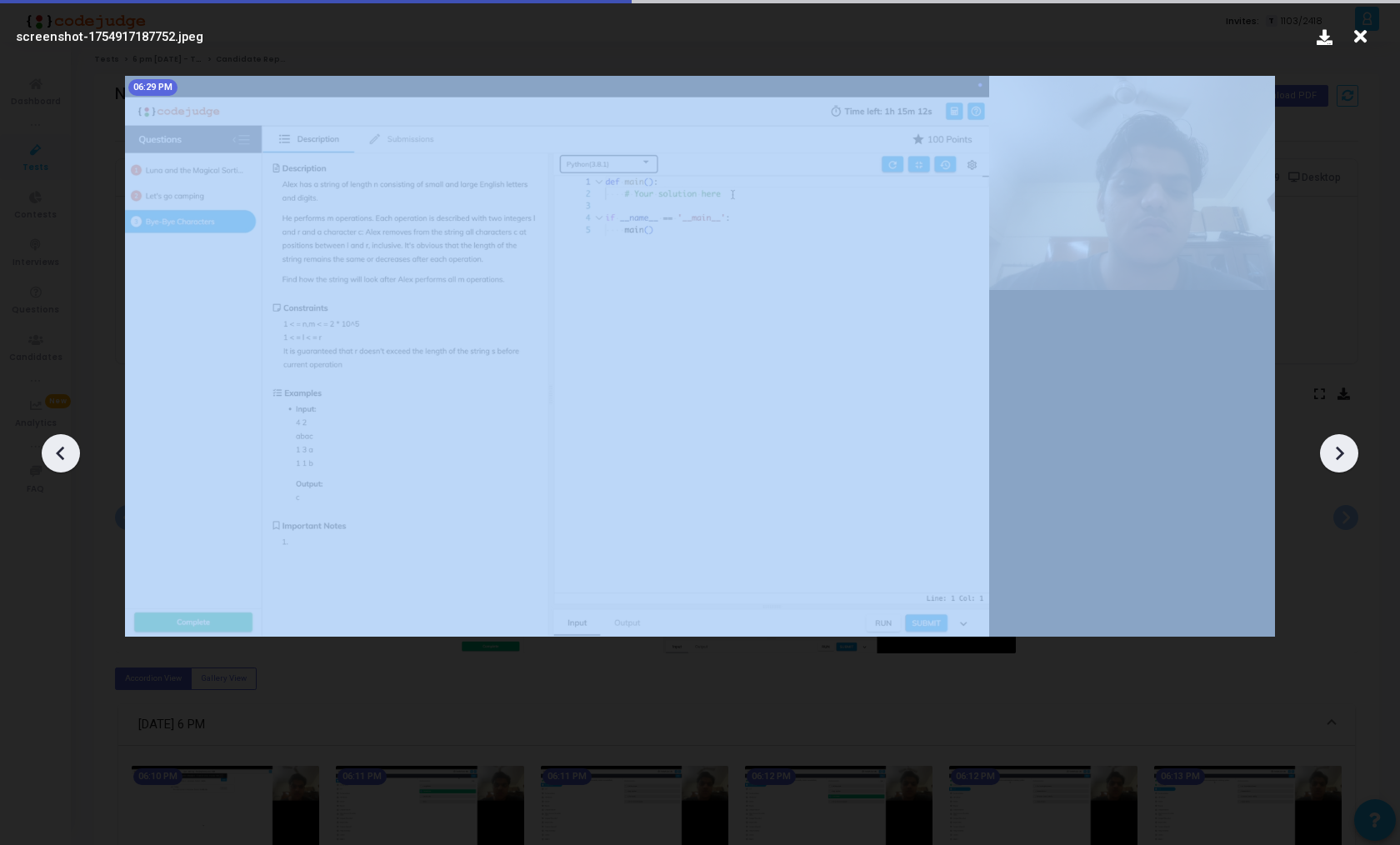
click at [1338, 463] on icon at bounding box center [1339, 453] width 25 height 25
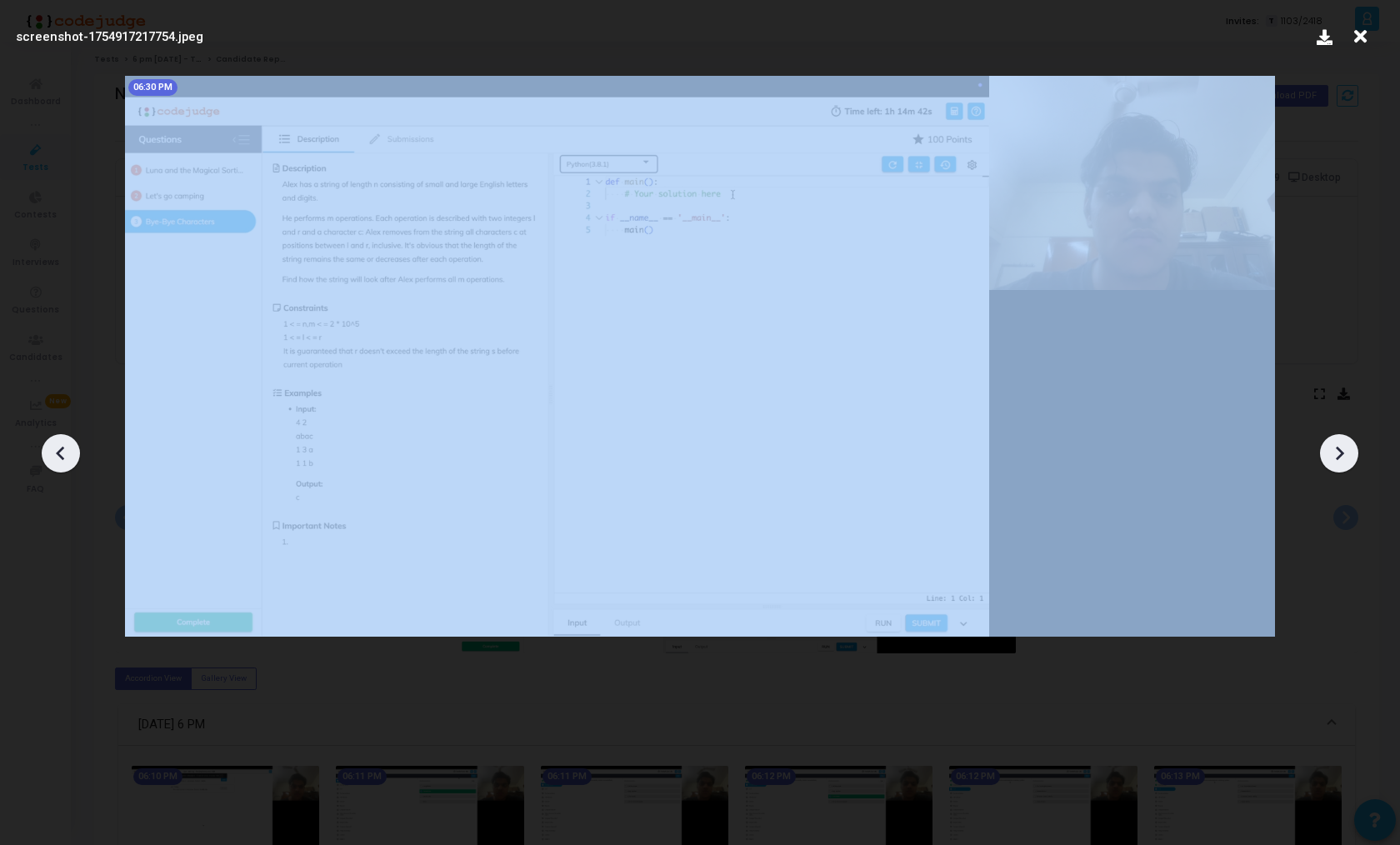
click at [1338, 463] on icon at bounding box center [1339, 453] width 25 height 25
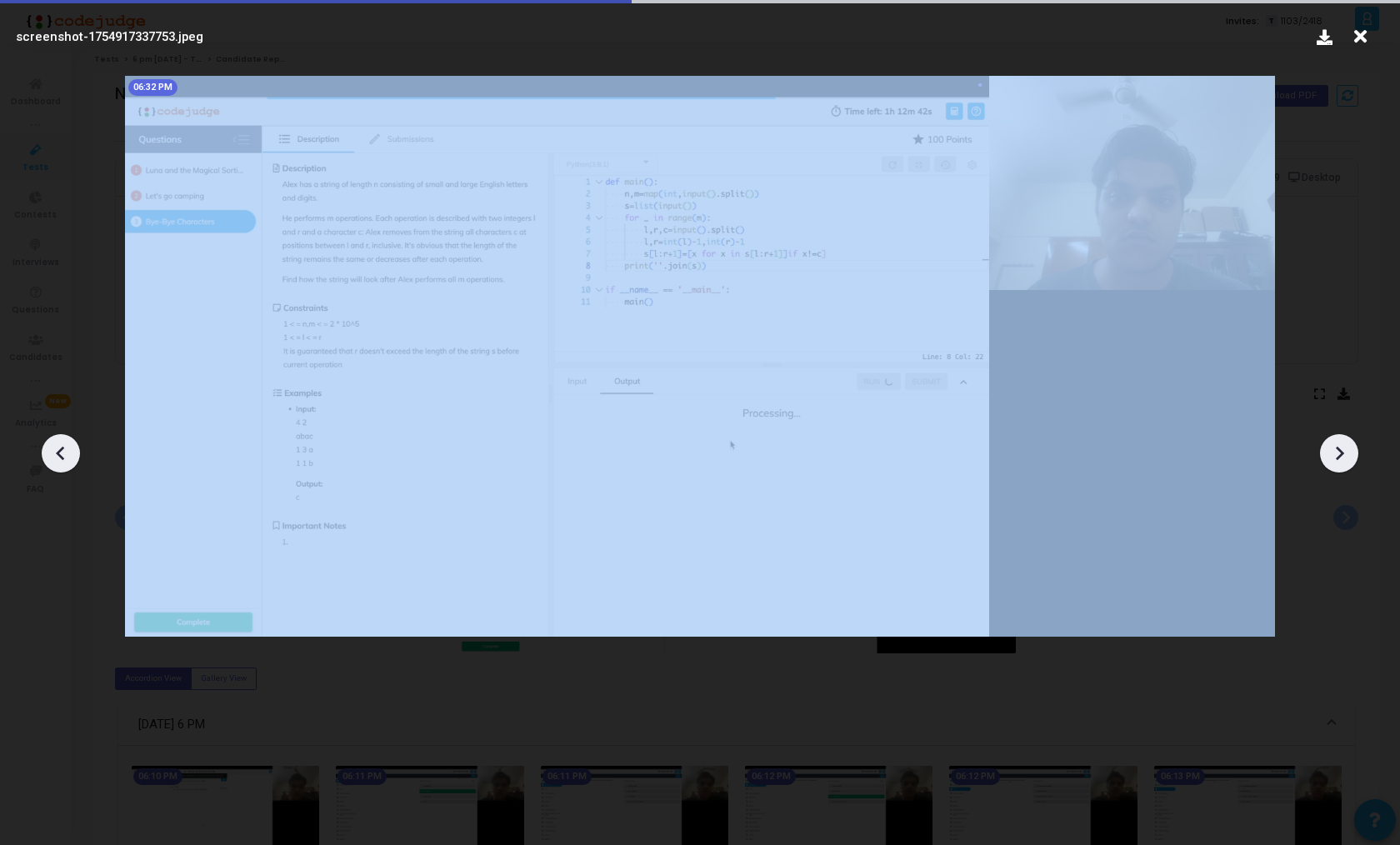
click at [1338, 463] on icon at bounding box center [1339, 453] width 25 height 25
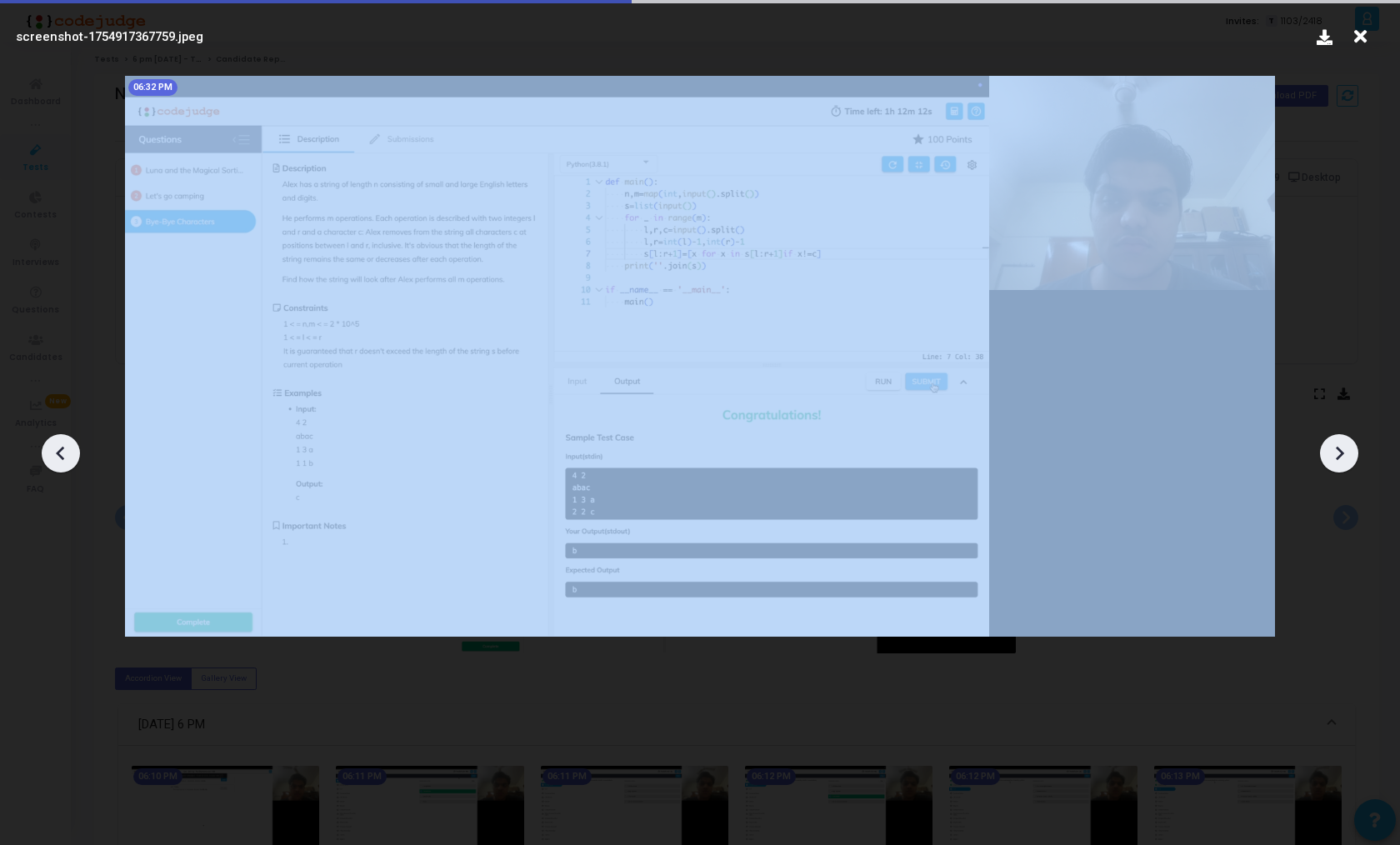
click at [1338, 463] on icon at bounding box center [1339, 453] width 25 height 25
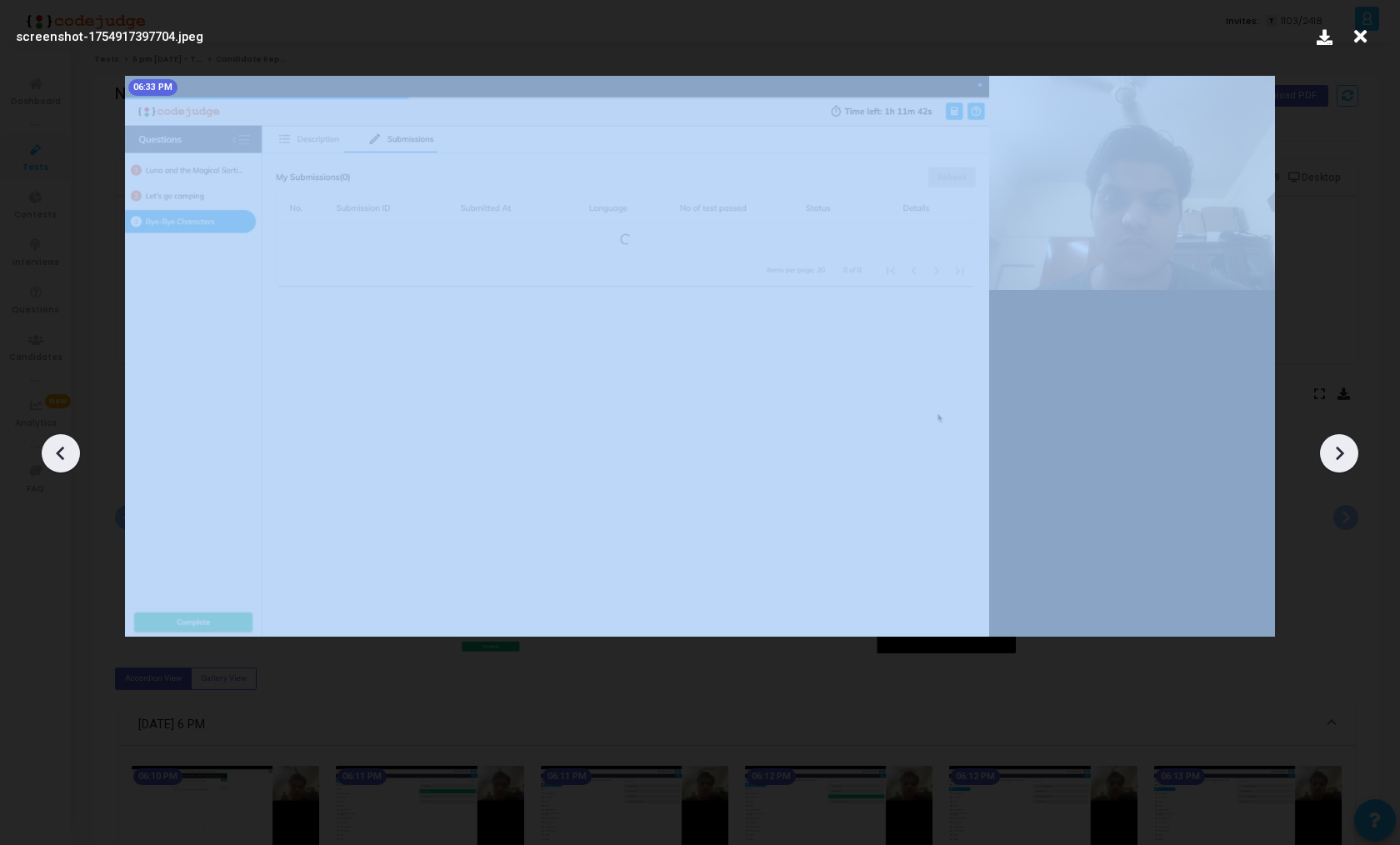
click at [1338, 463] on icon at bounding box center [1339, 453] width 25 height 25
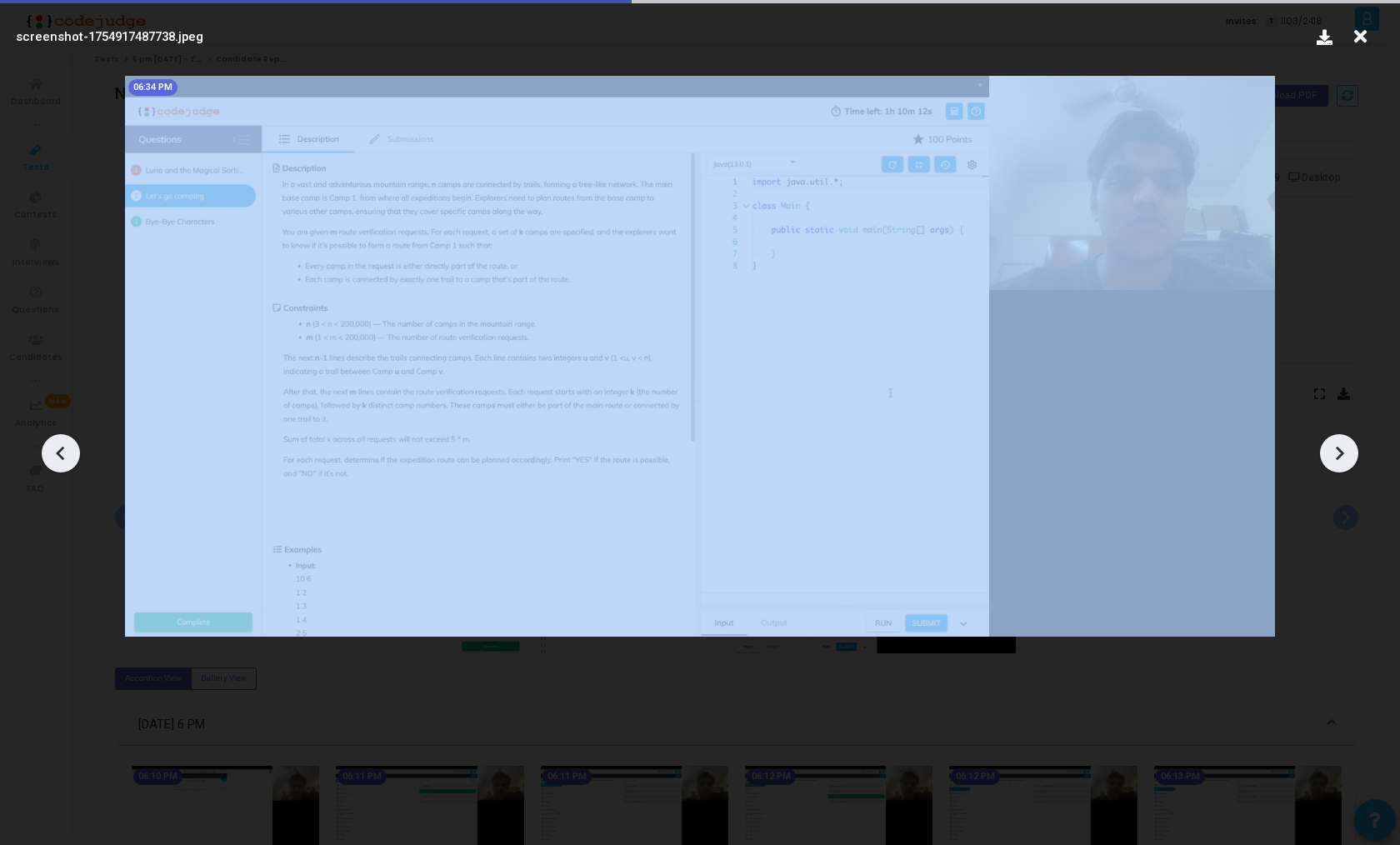
click at [1338, 463] on icon at bounding box center [1339, 453] width 25 height 25
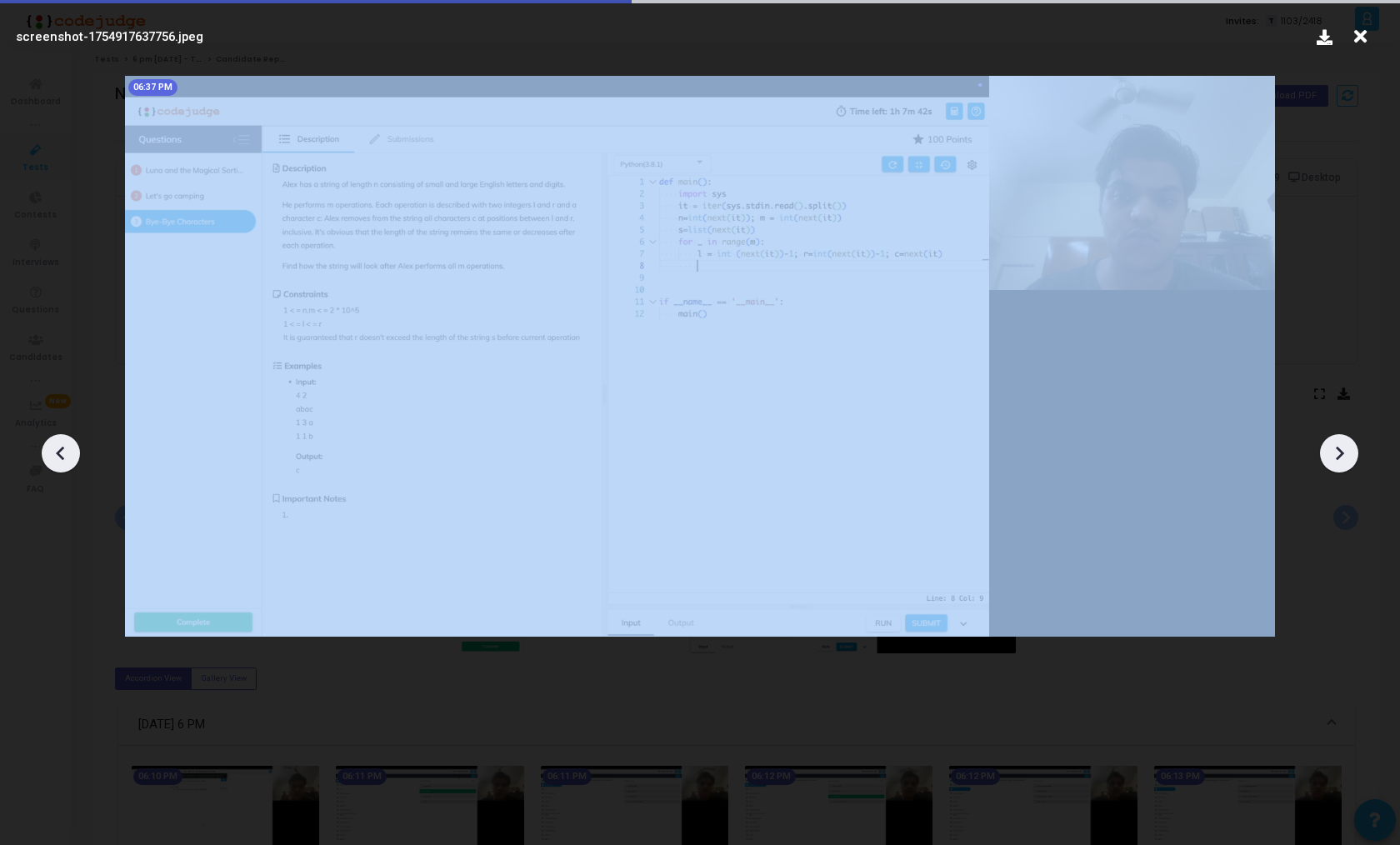
click at [1338, 463] on icon at bounding box center [1339, 453] width 25 height 25
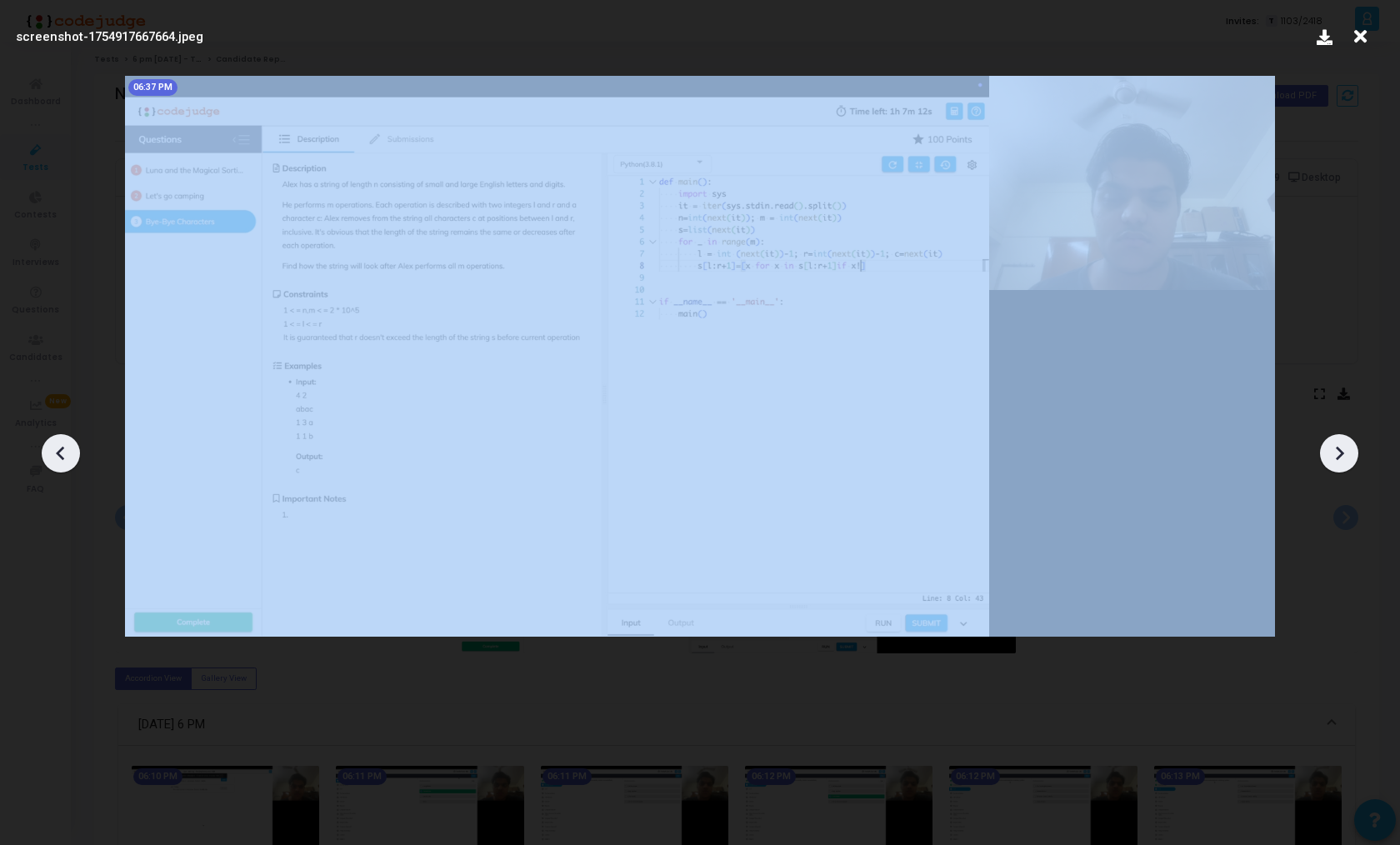
click at [1338, 463] on icon at bounding box center [1339, 453] width 25 height 25
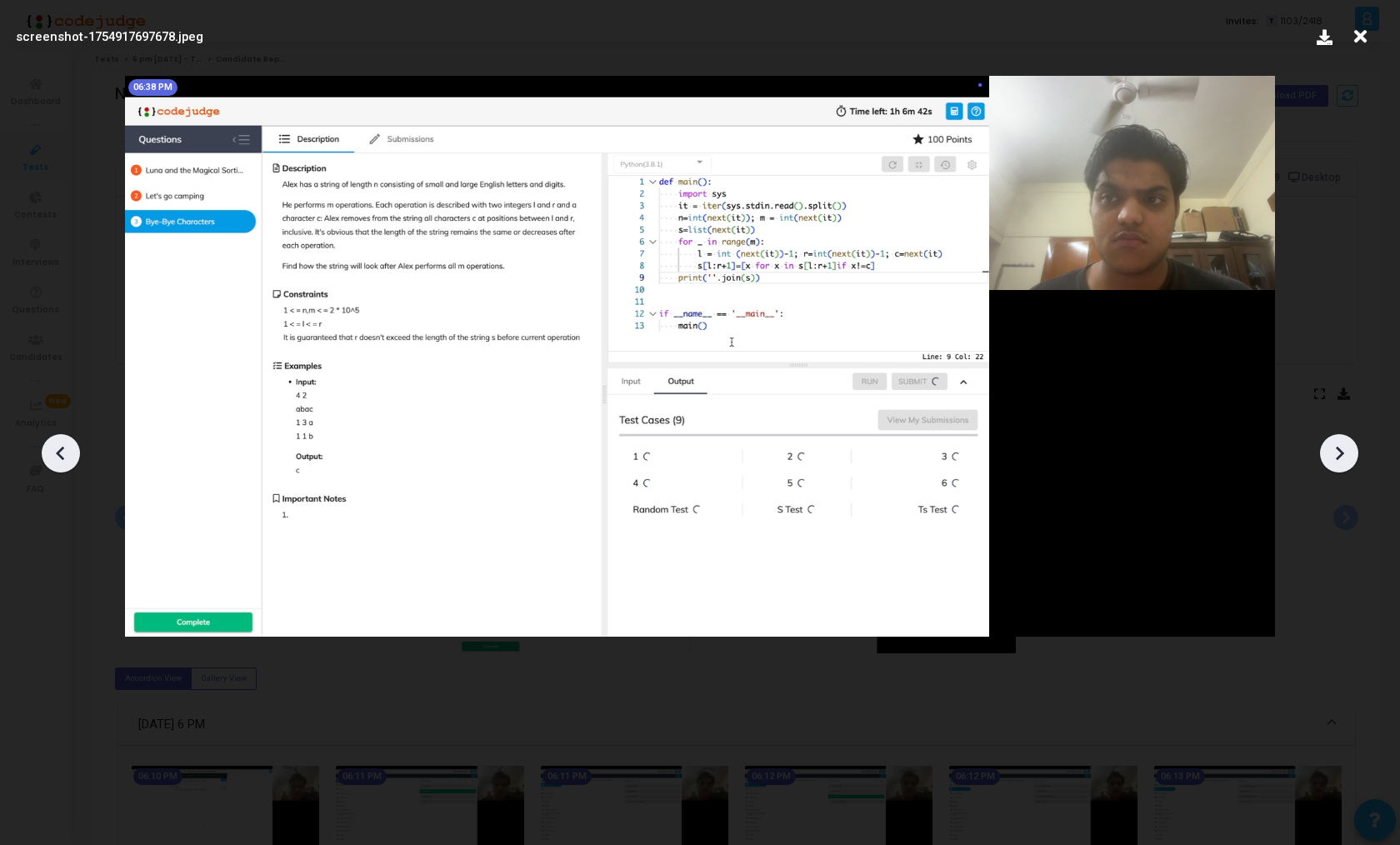
click at [1338, 463] on icon at bounding box center [1339, 453] width 25 height 25
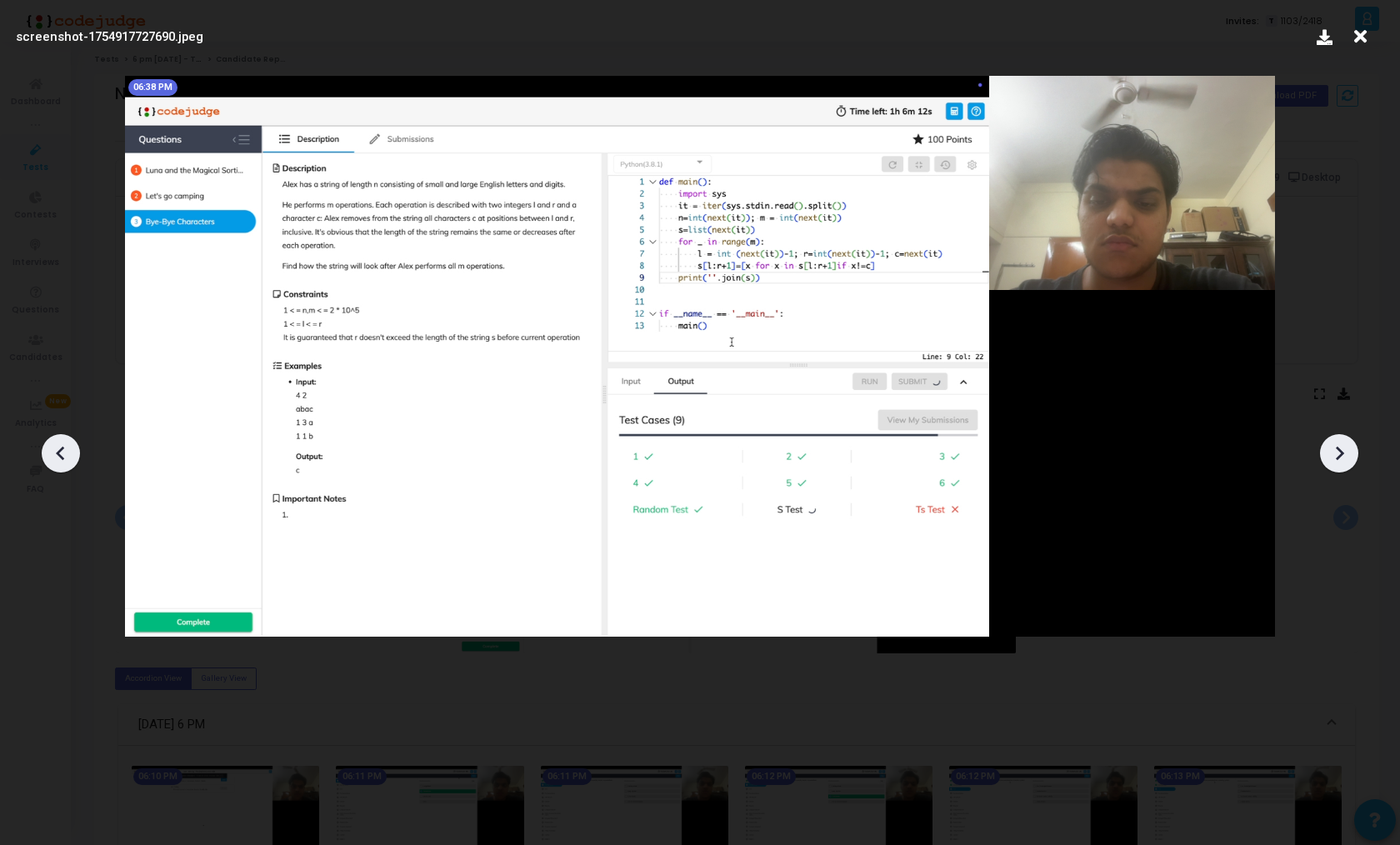
click at [1338, 463] on icon at bounding box center [1339, 453] width 25 height 25
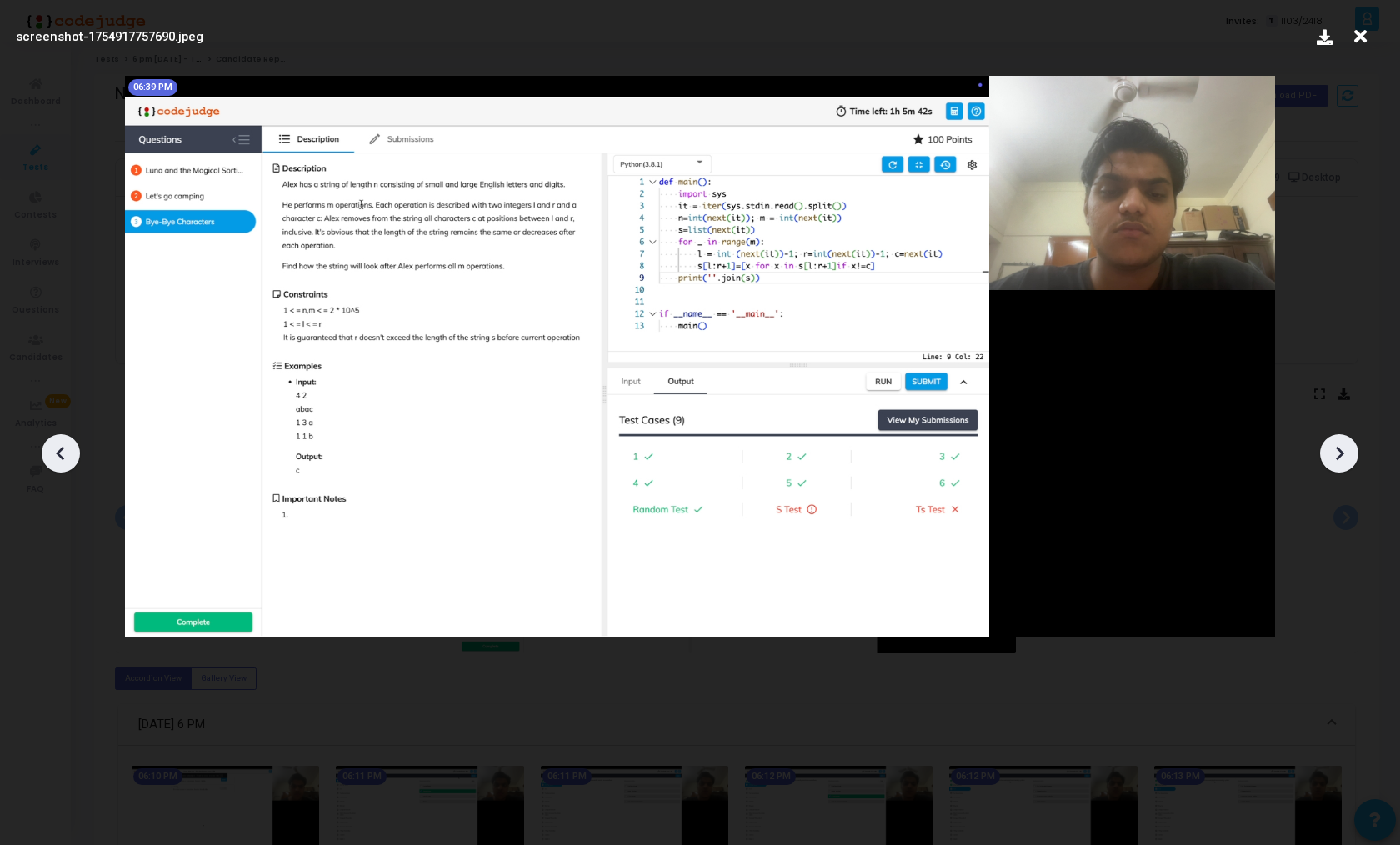
click at [1338, 463] on icon at bounding box center [1339, 453] width 25 height 25
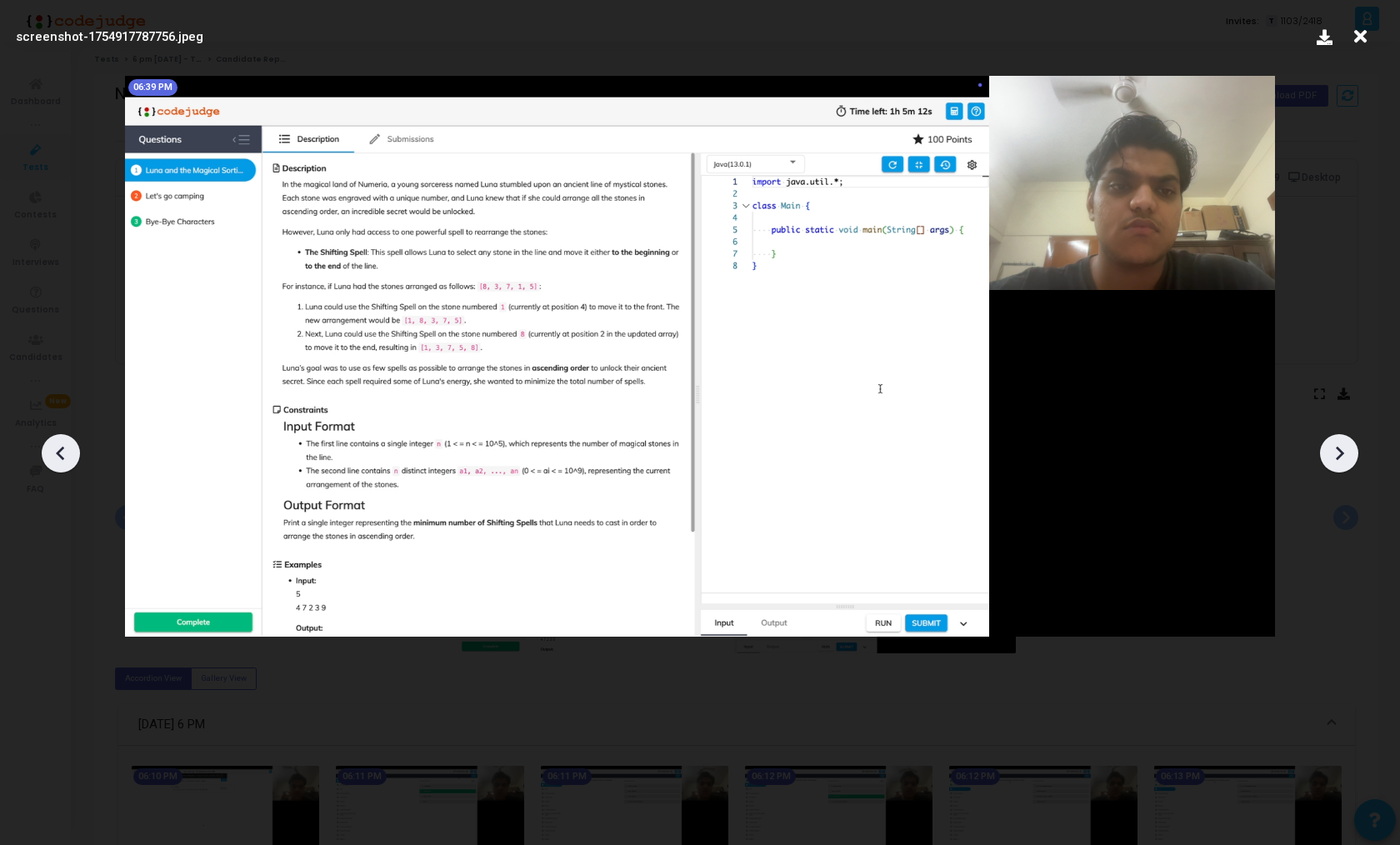
click at [1338, 463] on icon at bounding box center [1339, 453] width 25 height 25
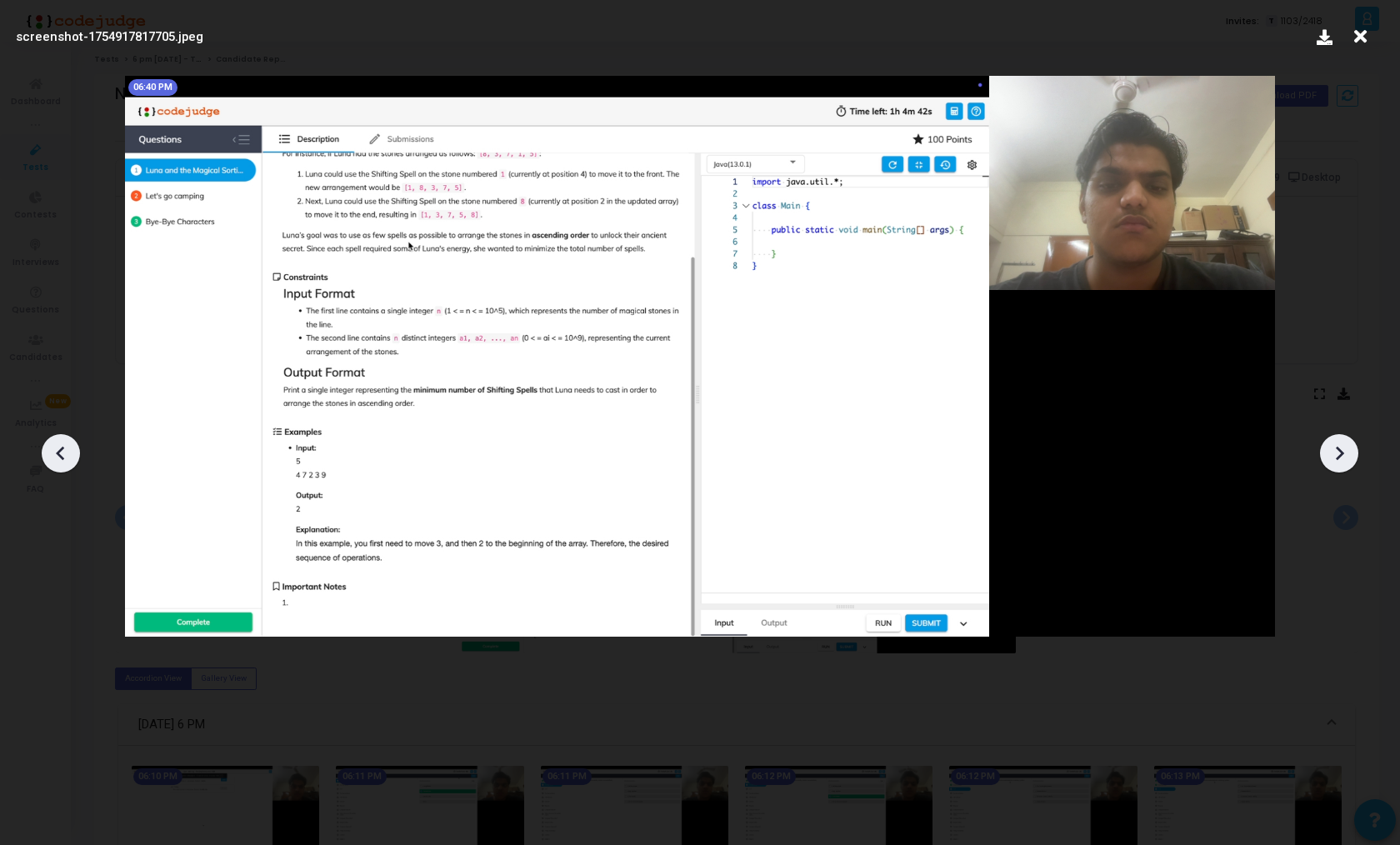
click at [1338, 463] on icon at bounding box center [1339, 453] width 25 height 25
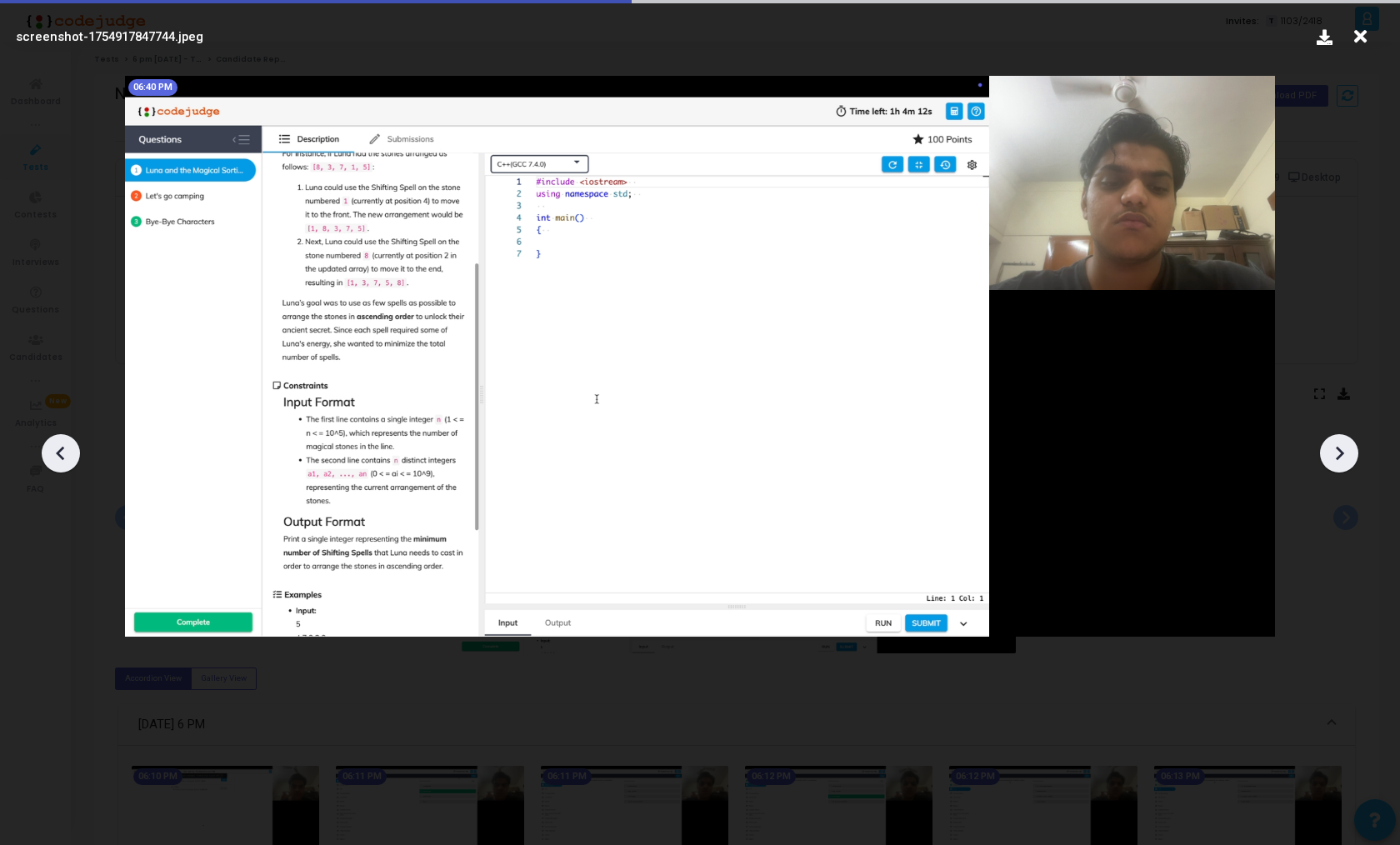
click at [1338, 463] on icon at bounding box center [1339, 453] width 25 height 25
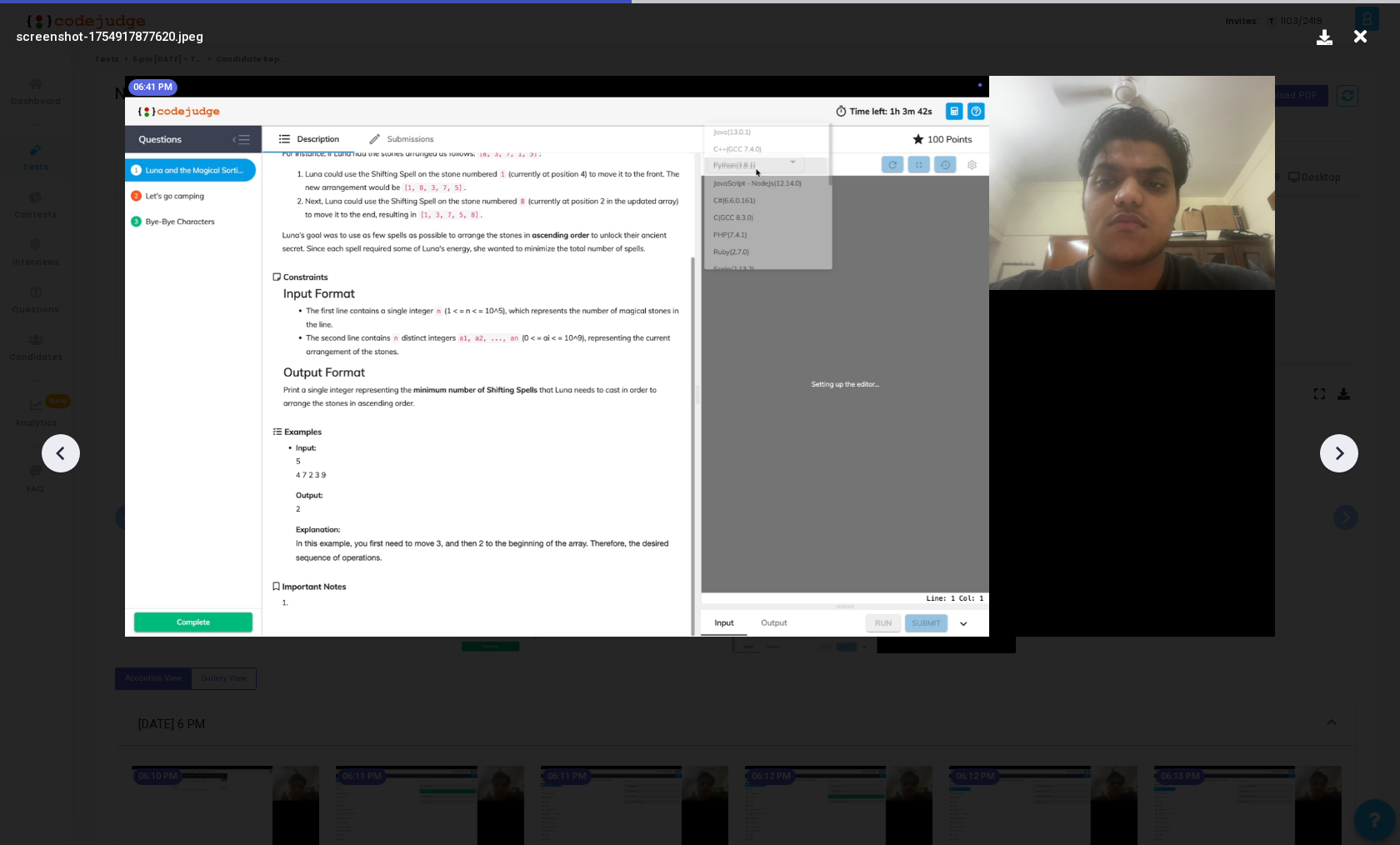
click at [1338, 463] on icon at bounding box center [1339, 453] width 25 height 25
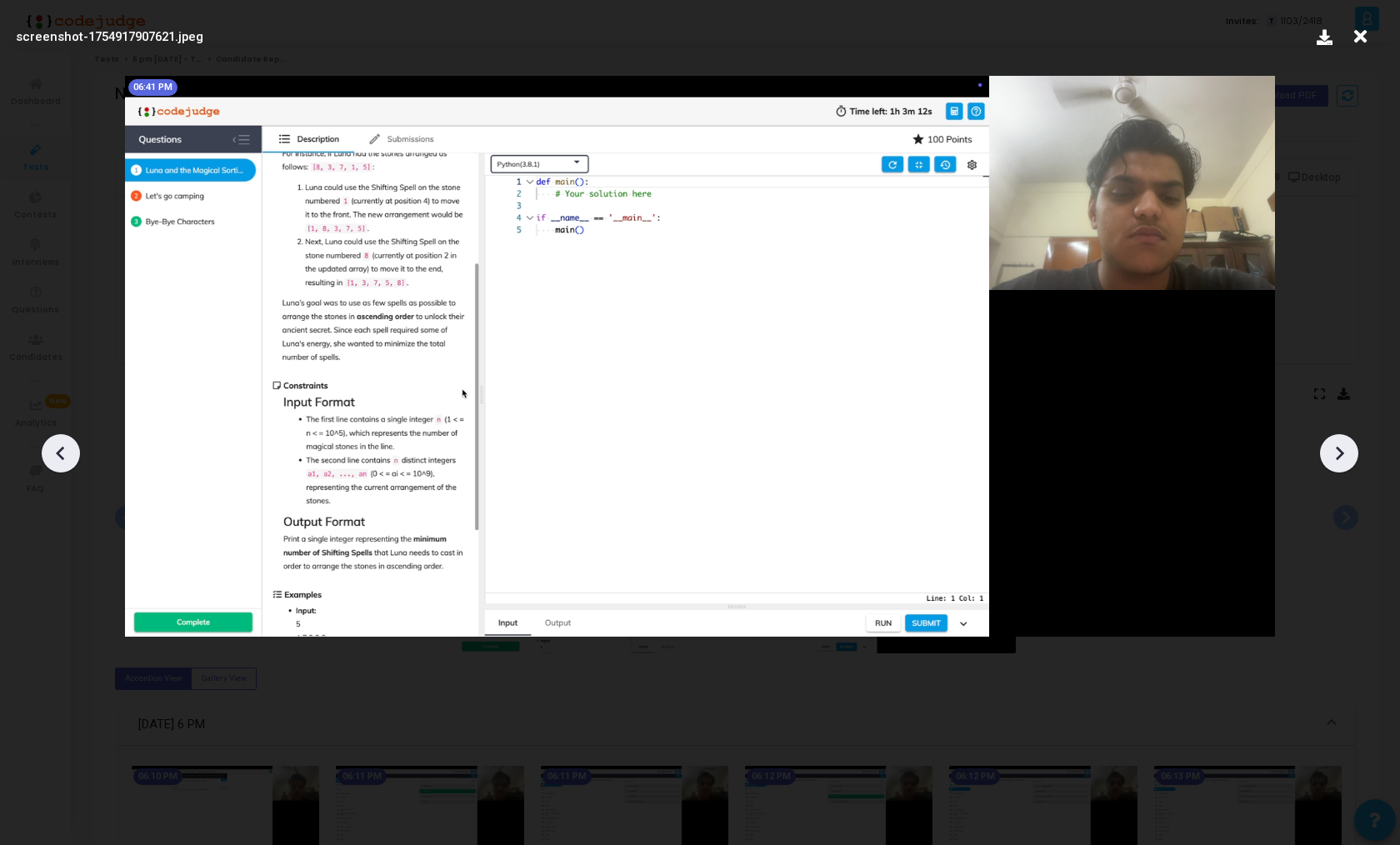
click at [1338, 463] on icon at bounding box center [1339, 453] width 25 height 25
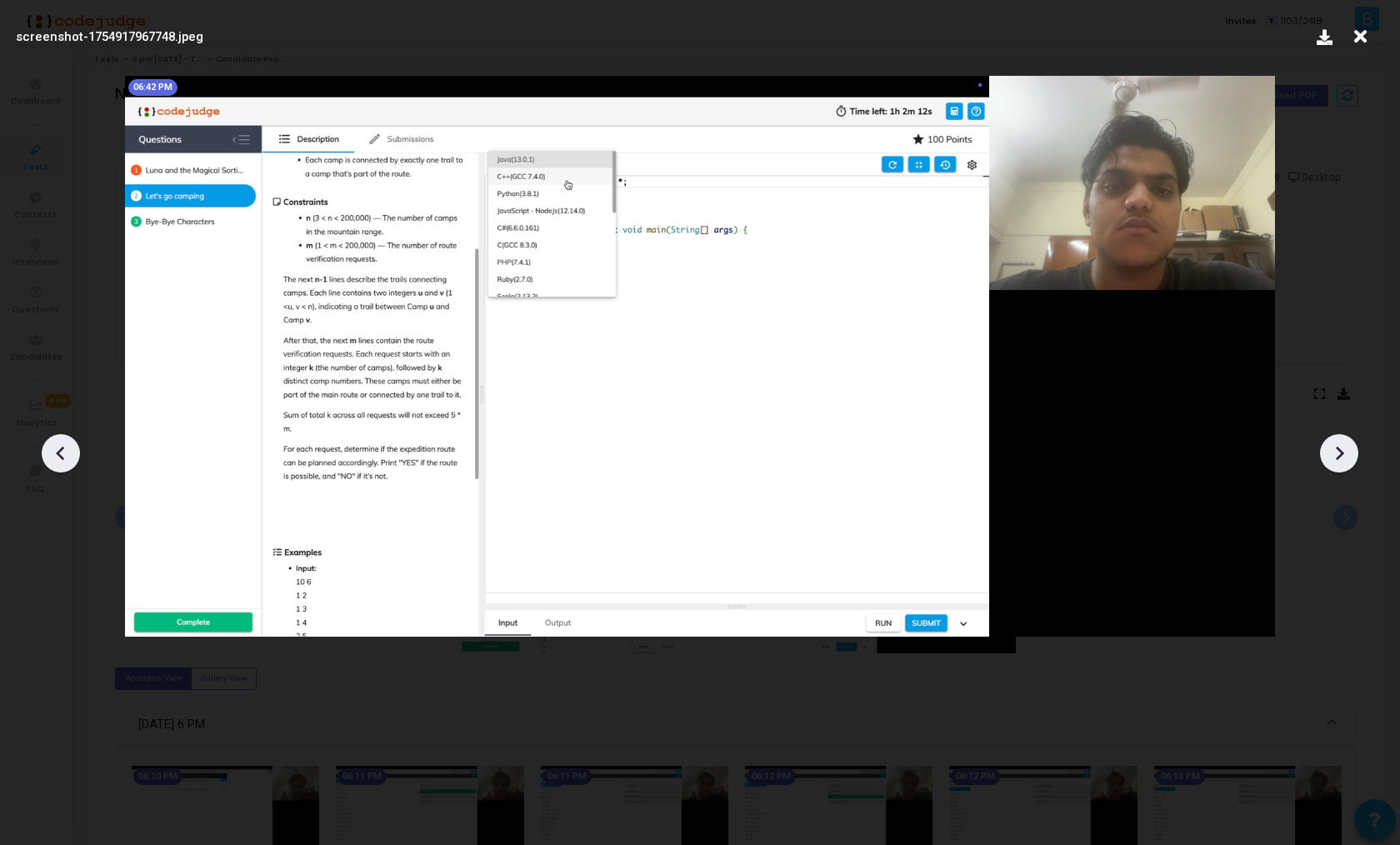
click at [1338, 463] on icon at bounding box center [1339, 453] width 25 height 25
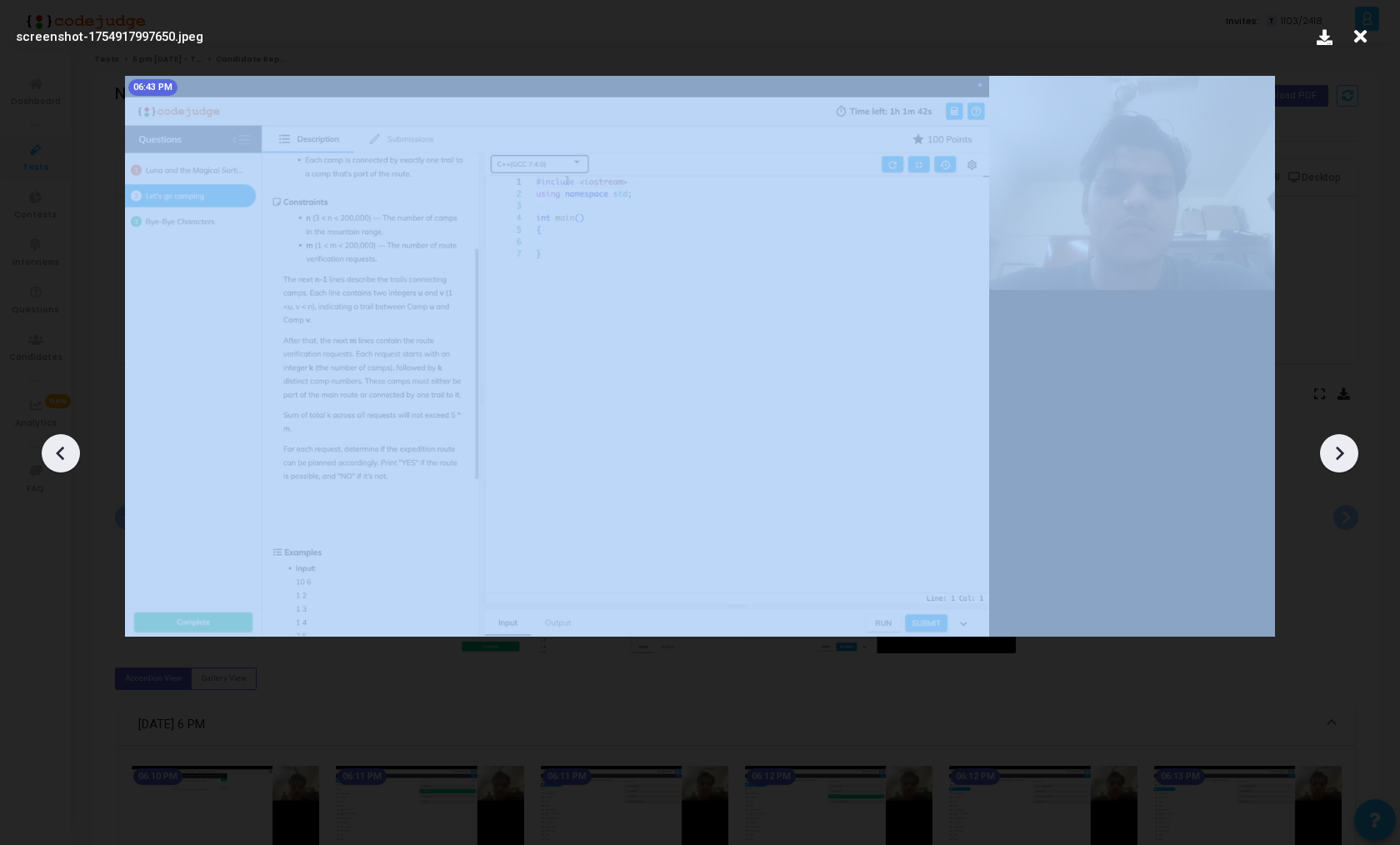
click at [1338, 463] on icon at bounding box center [1339, 453] width 25 height 25
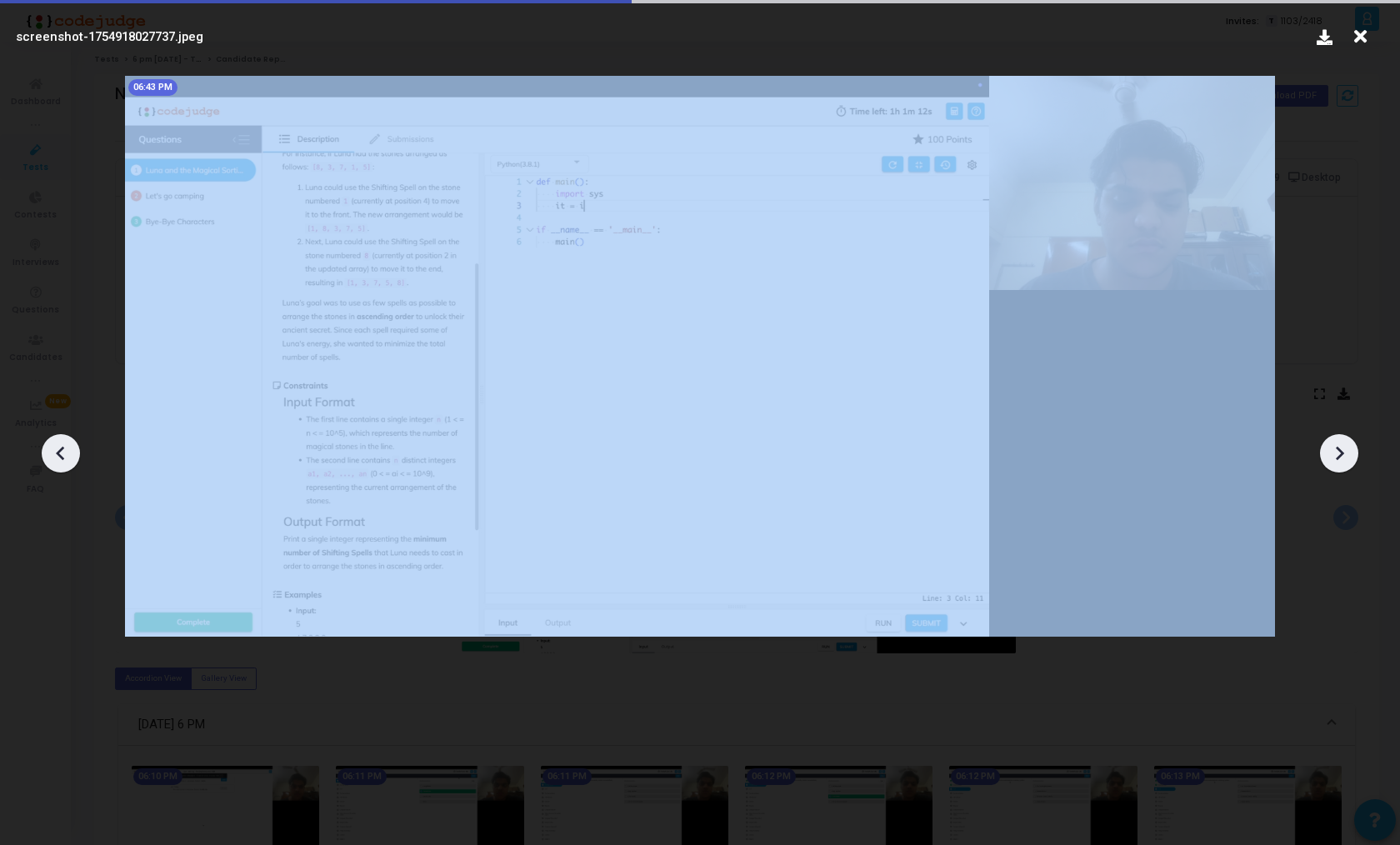
click at [1338, 463] on icon at bounding box center [1339, 453] width 25 height 25
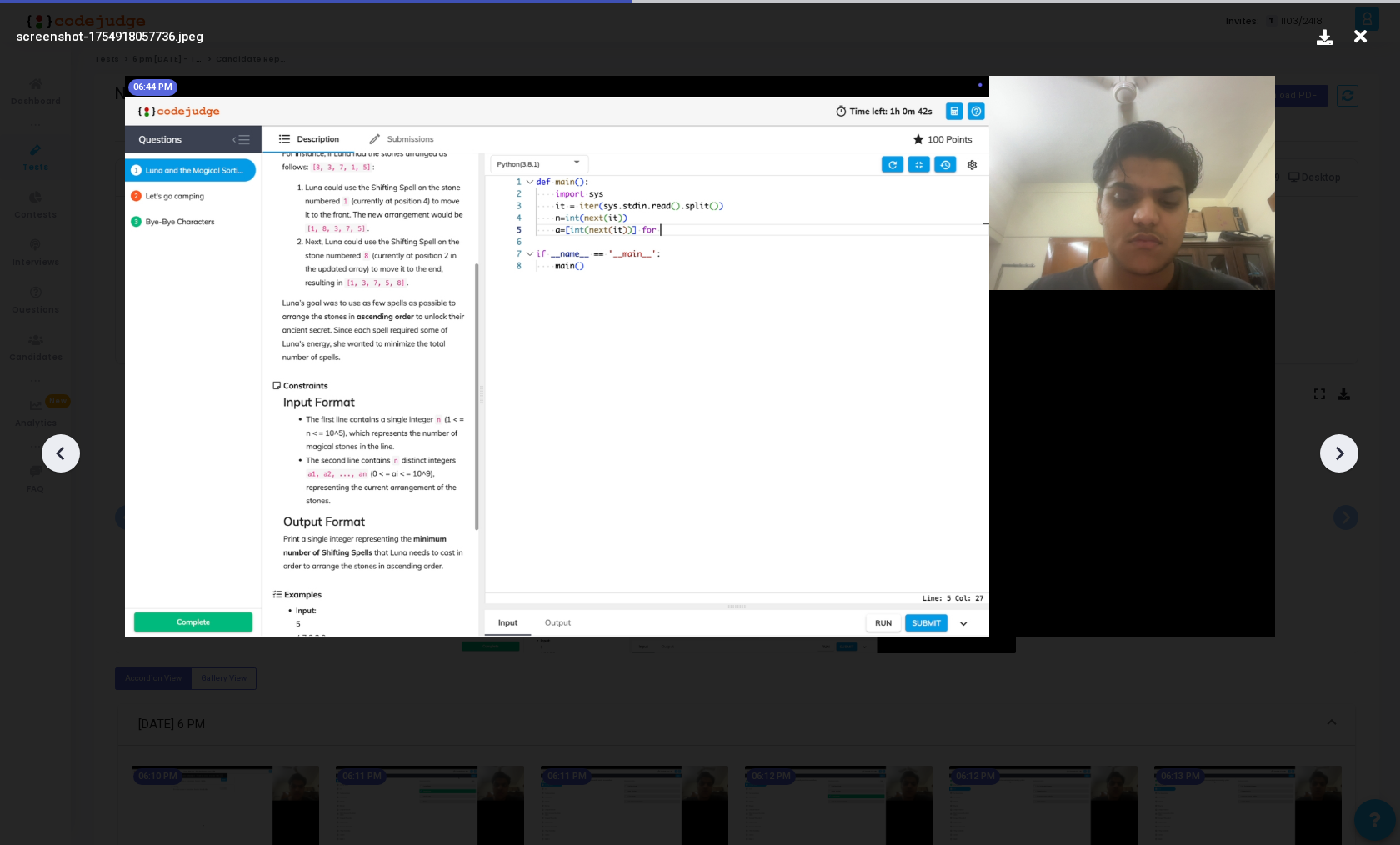
click at [1338, 463] on icon at bounding box center [1339, 453] width 25 height 25
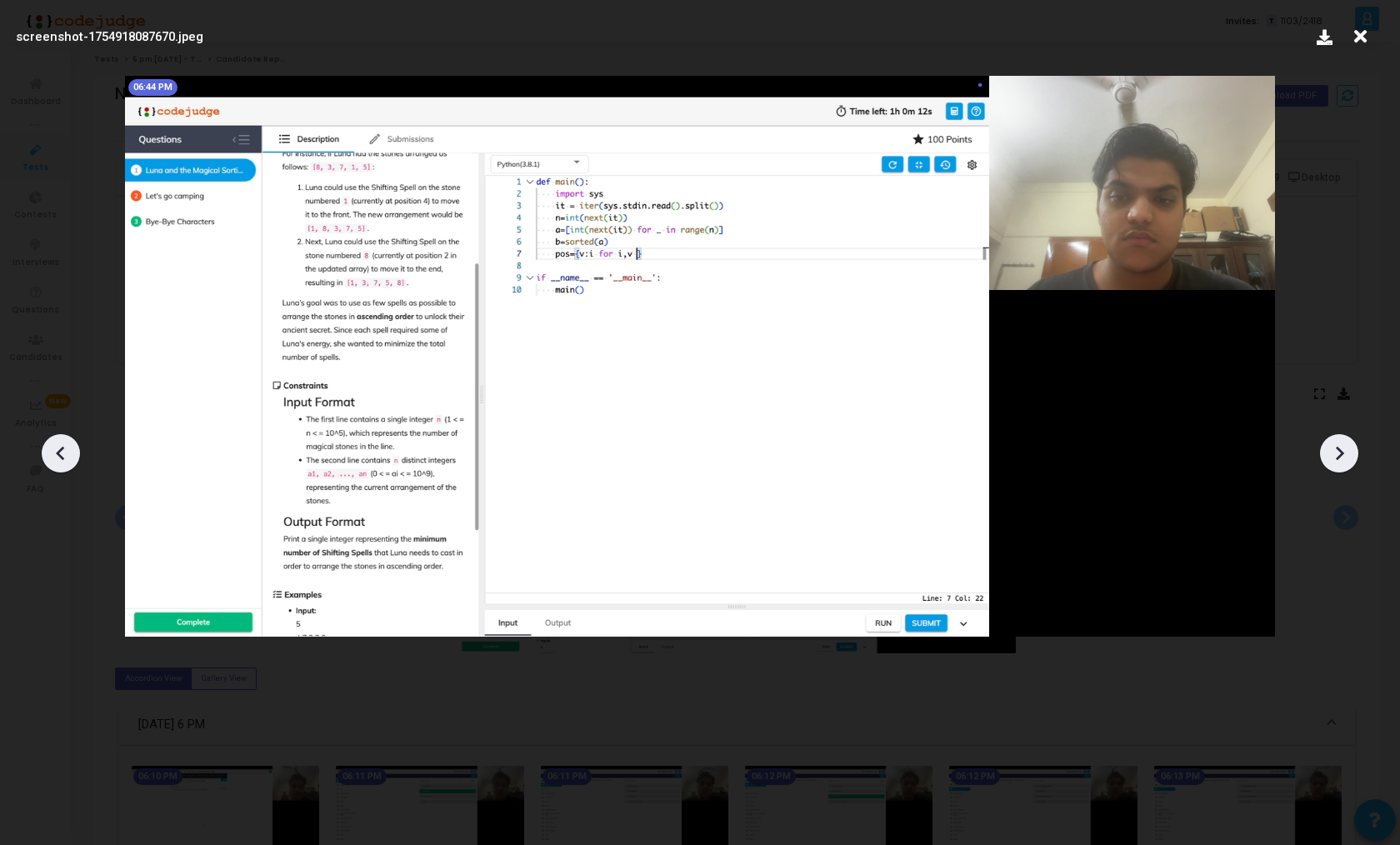
click at [1338, 463] on icon at bounding box center [1339, 453] width 25 height 25
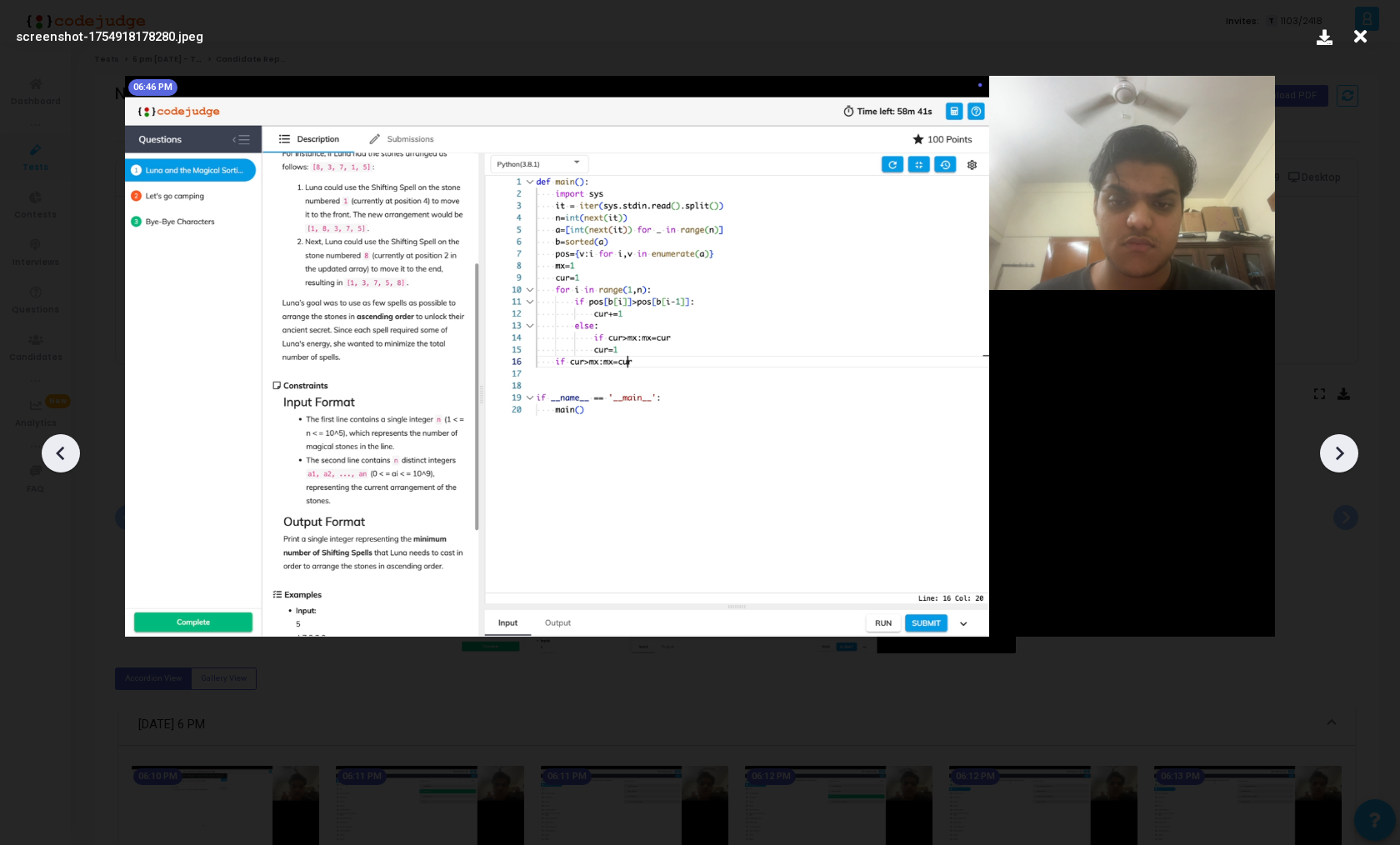
click at [1338, 463] on icon at bounding box center [1339, 453] width 25 height 25
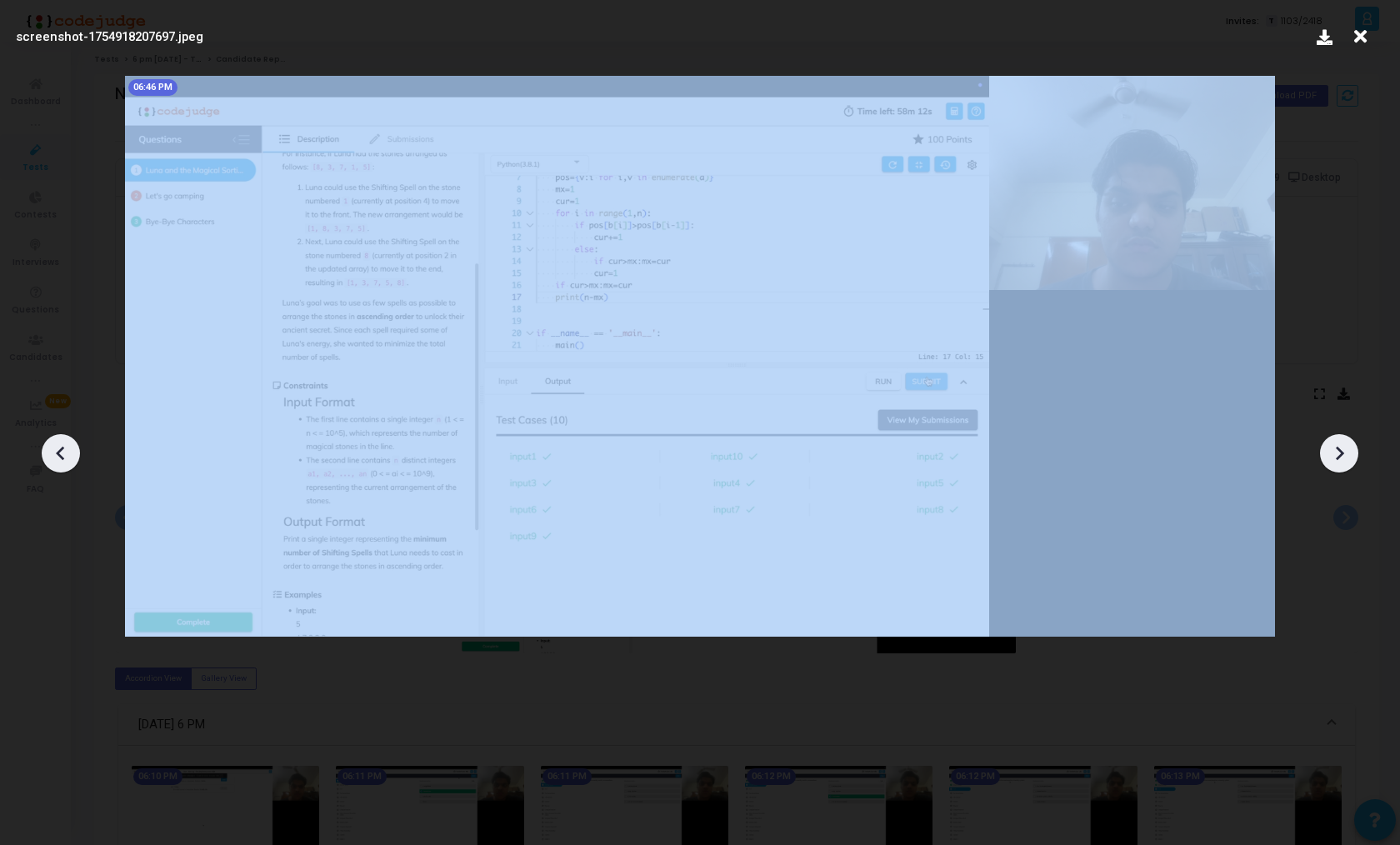
click at [1338, 463] on icon at bounding box center [1339, 453] width 25 height 25
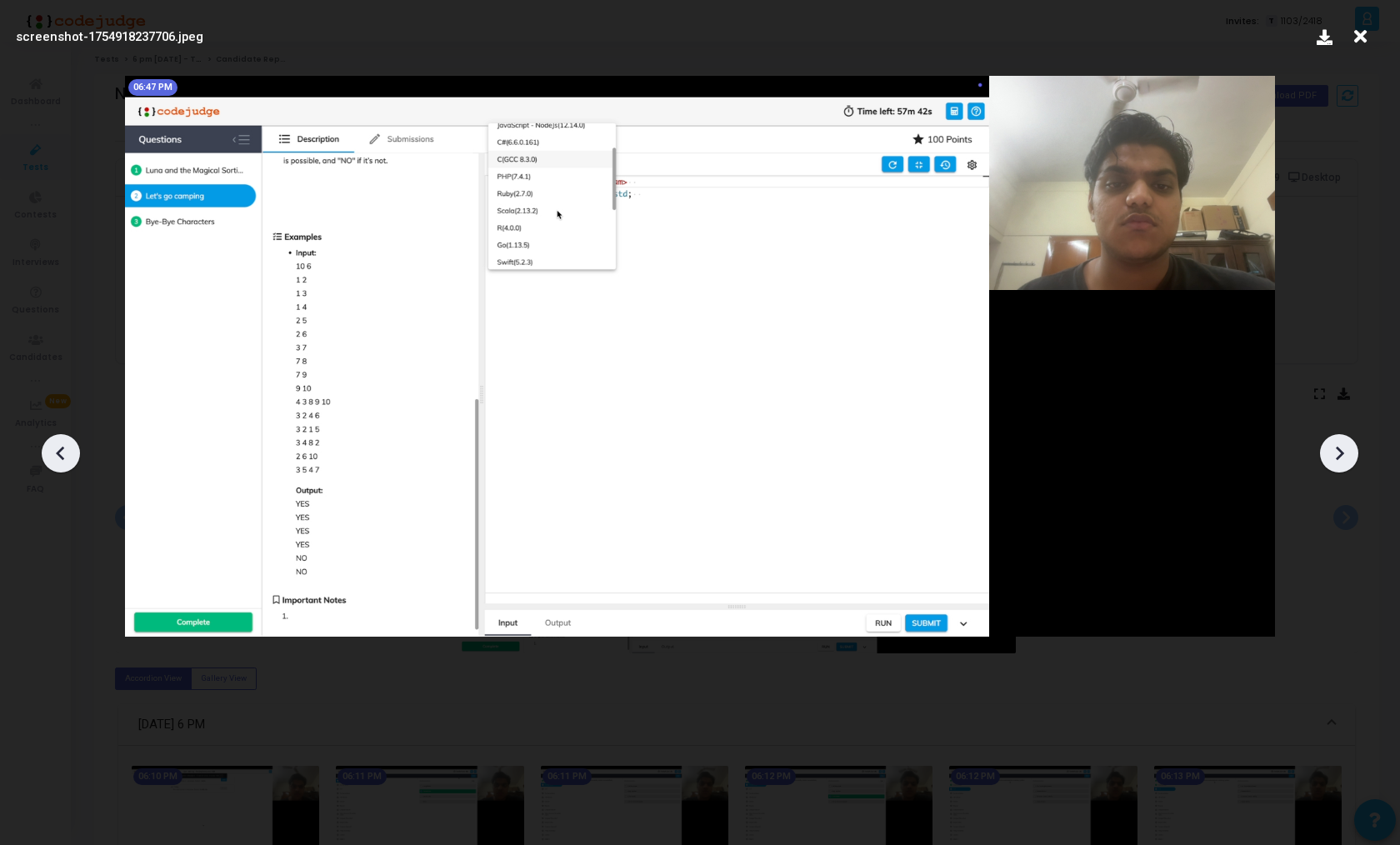
click at [1338, 463] on icon at bounding box center [1339, 453] width 25 height 25
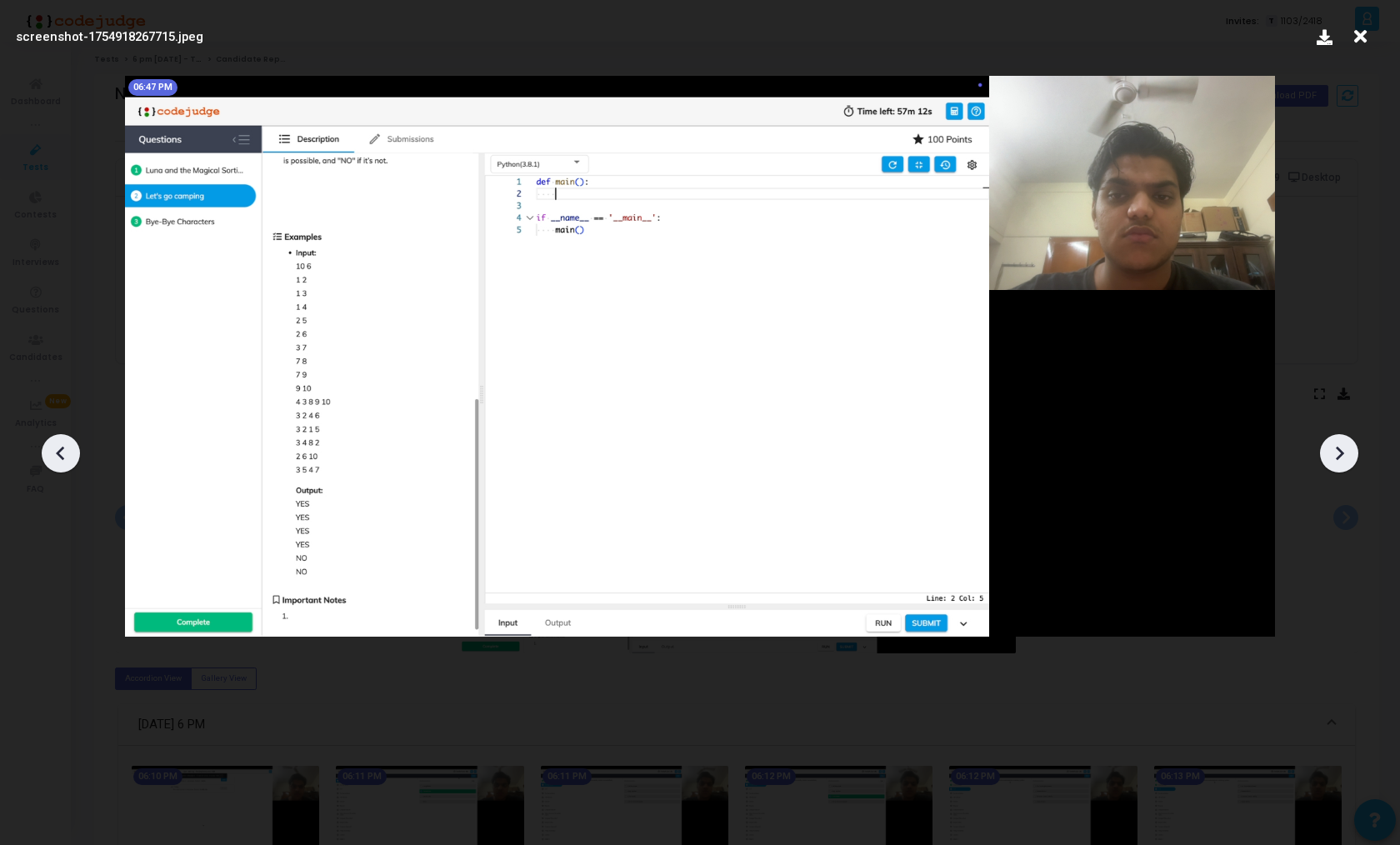
click at [1338, 463] on icon at bounding box center [1339, 453] width 25 height 25
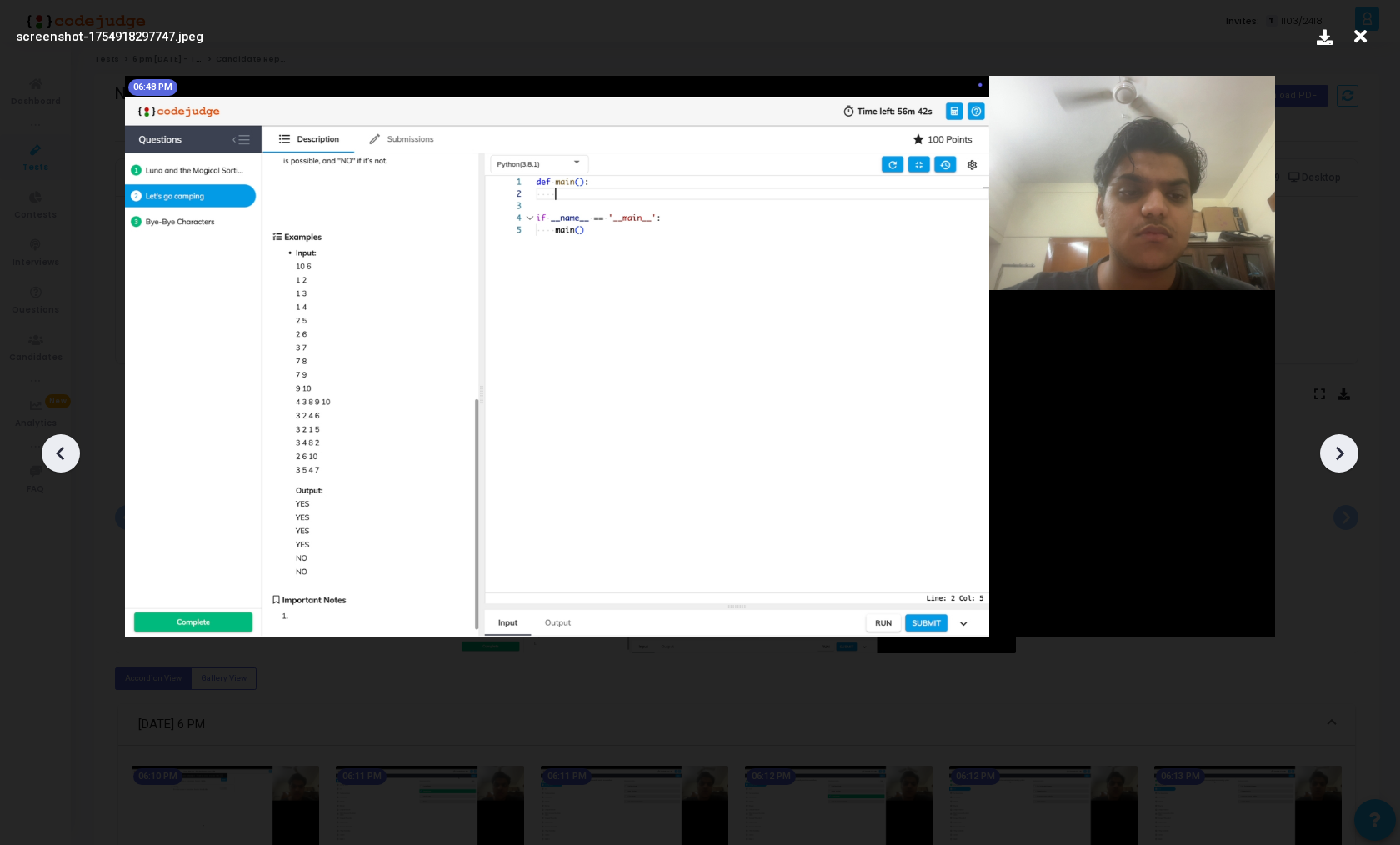
click at [1338, 463] on icon at bounding box center [1339, 453] width 25 height 25
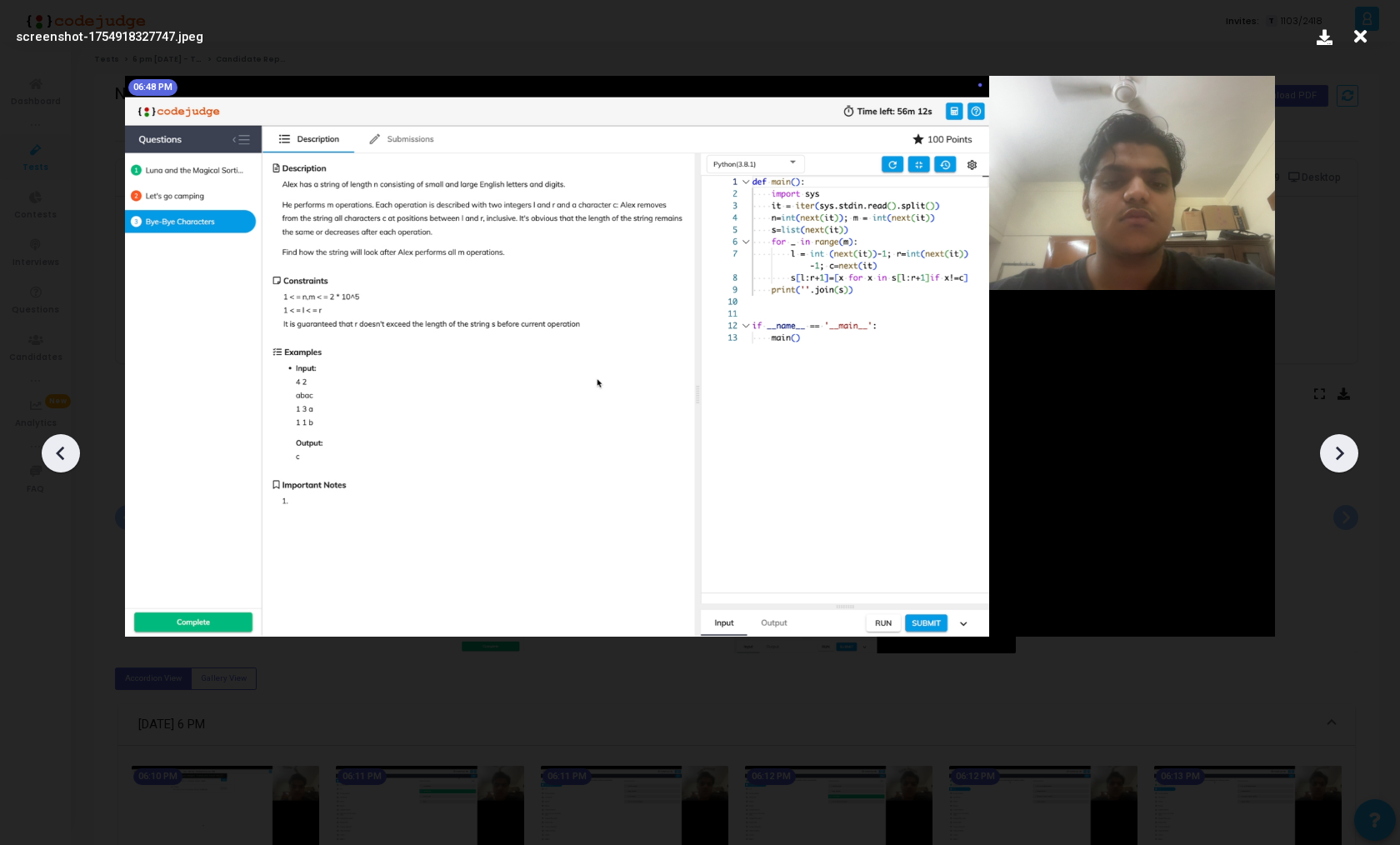
click at [1338, 463] on icon at bounding box center [1339, 453] width 25 height 25
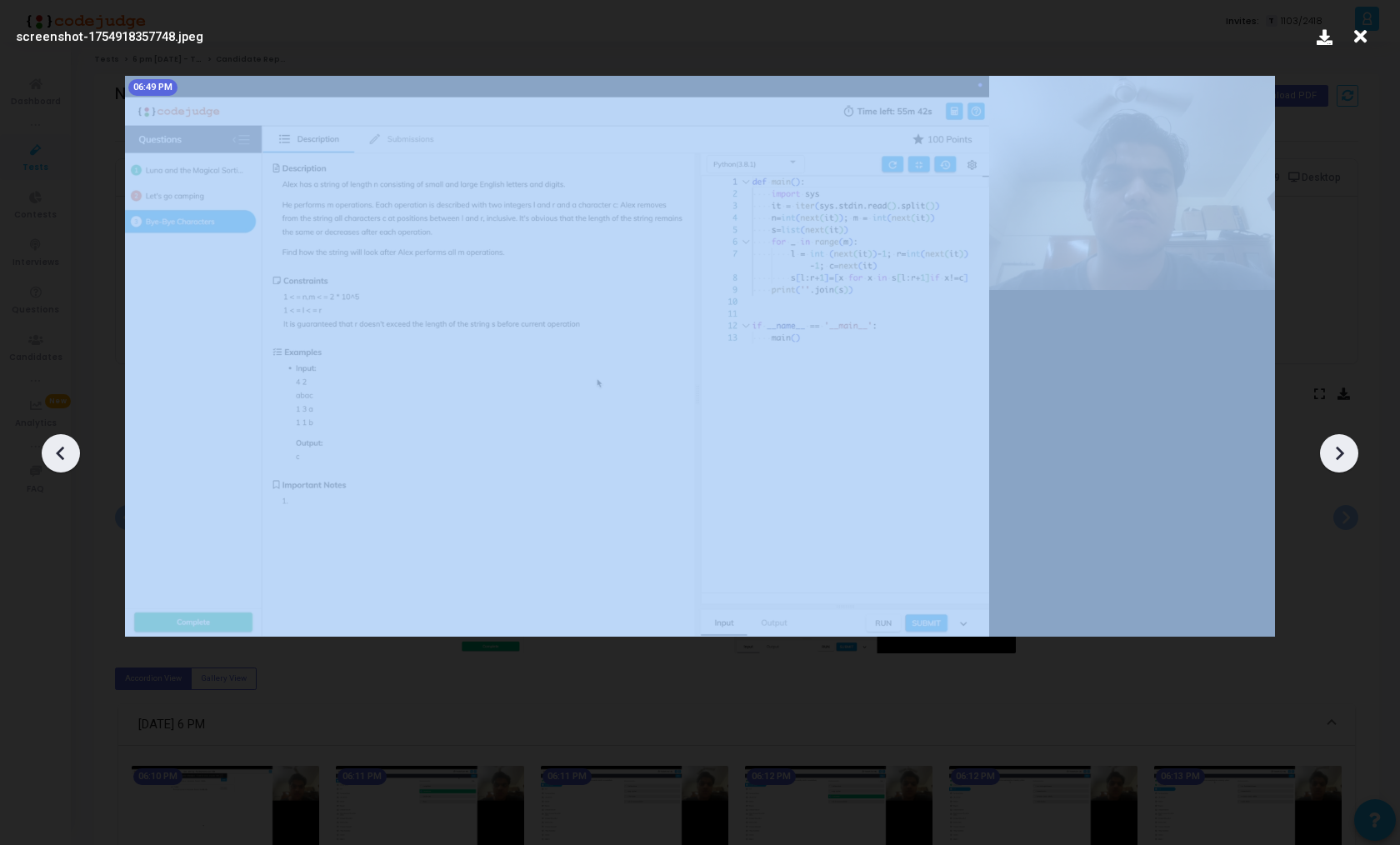
click at [1338, 463] on icon at bounding box center [1339, 453] width 25 height 25
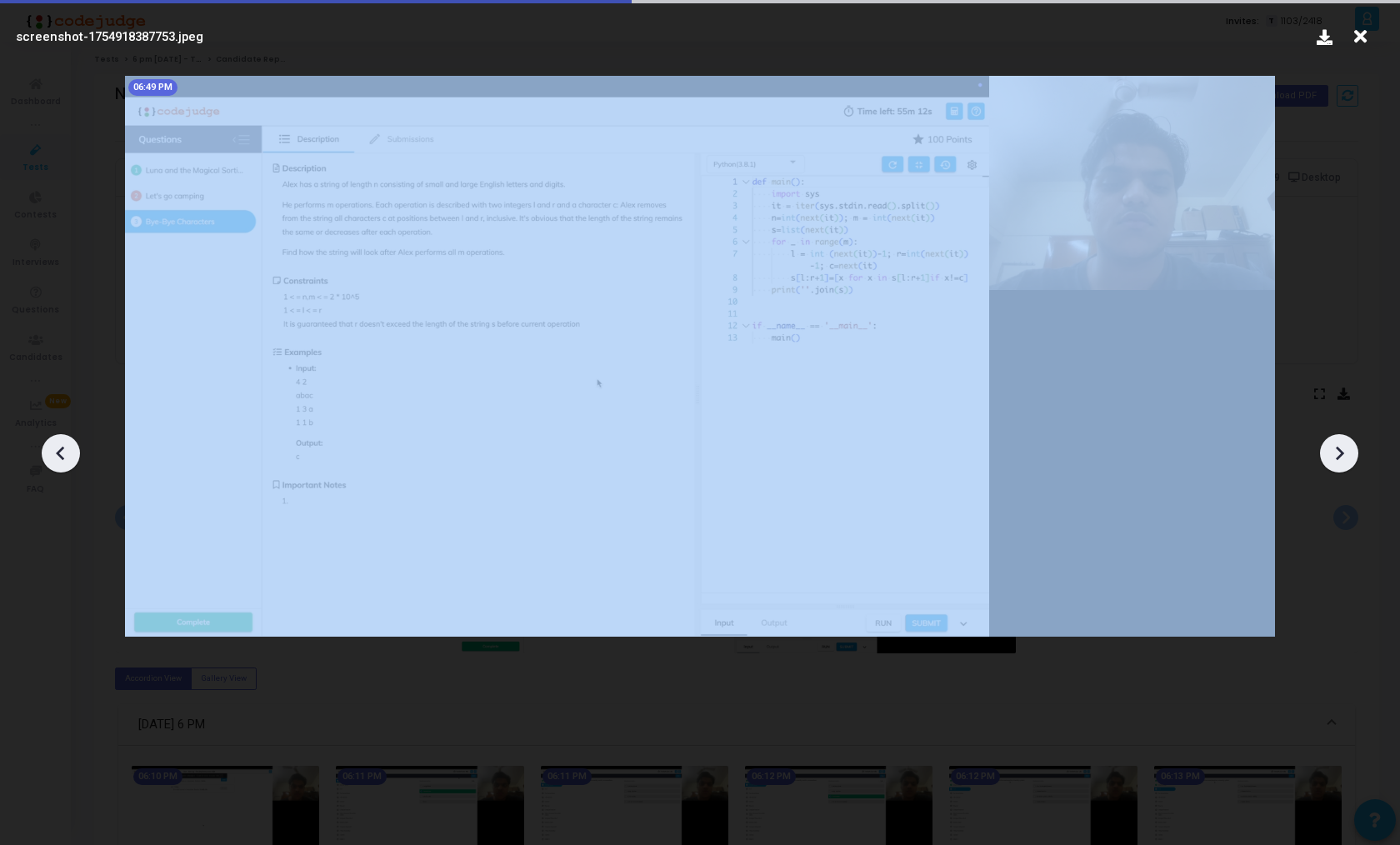
click at [1338, 463] on icon at bounding box center [1339, 453] width 25 height 25
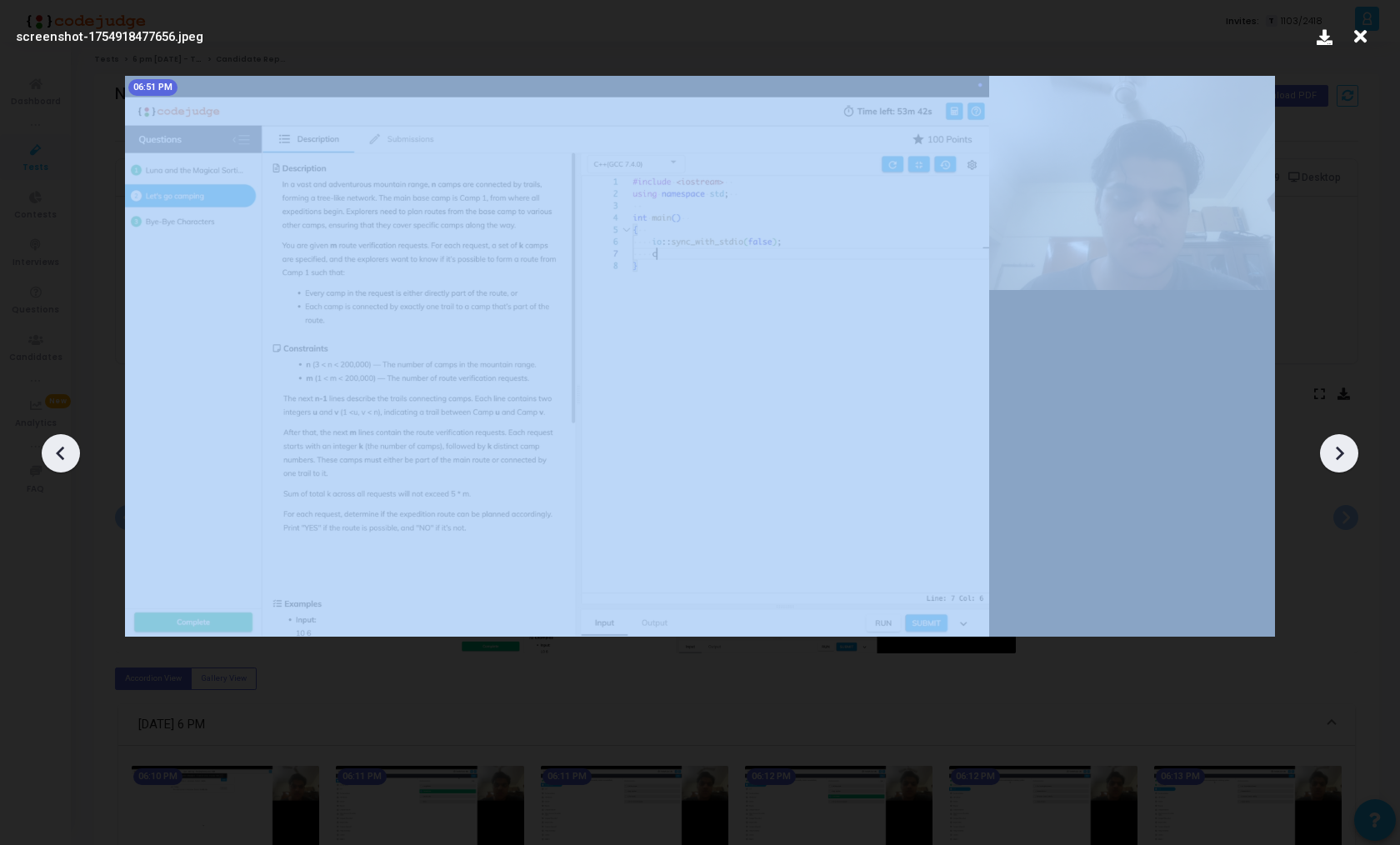
click at [1338, 463] on icon at bounding box center [1339, 453] width 25 height 25
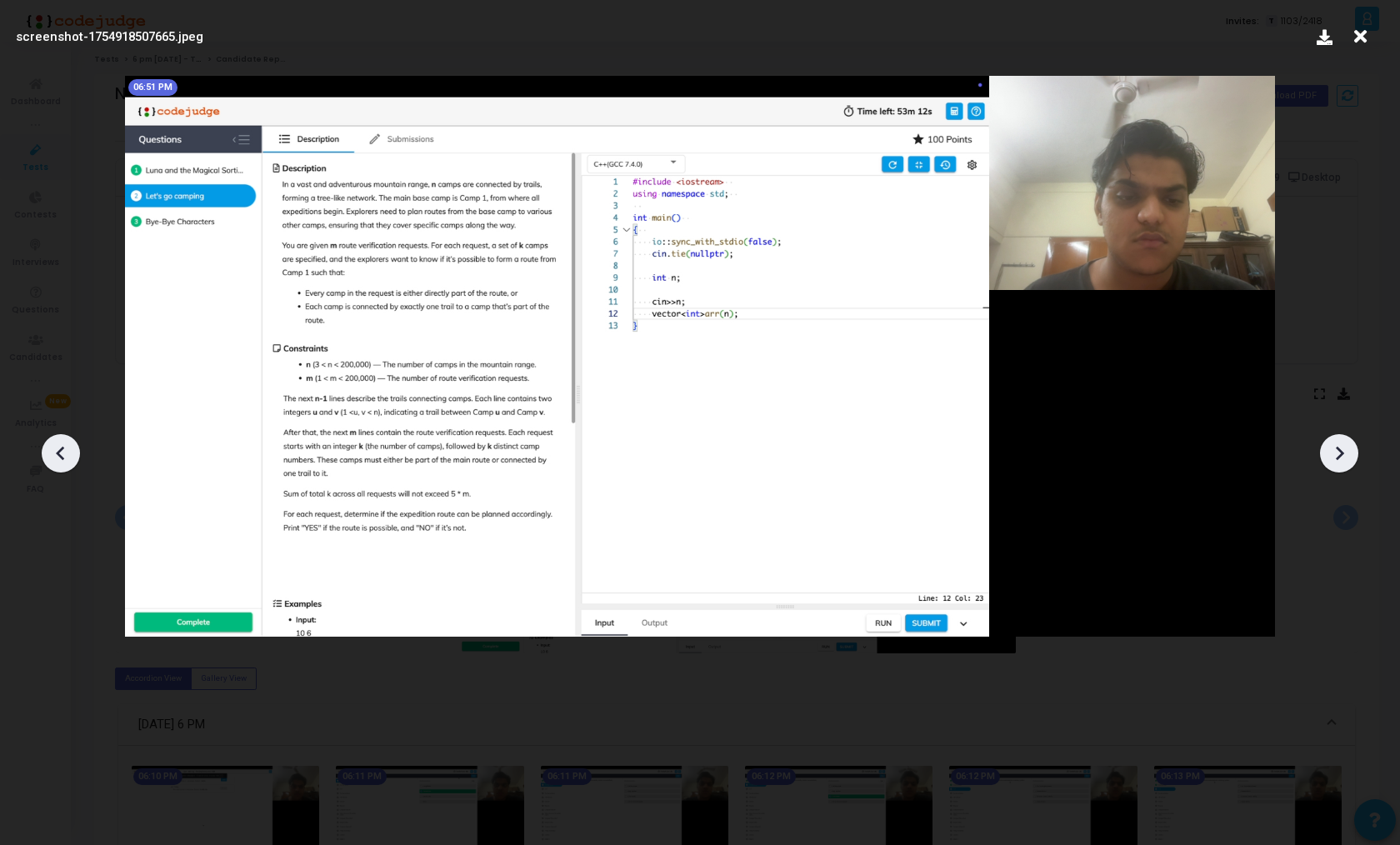
click at [1338, 463] on icon at bounding box center [1339, 453] width 25 height 25
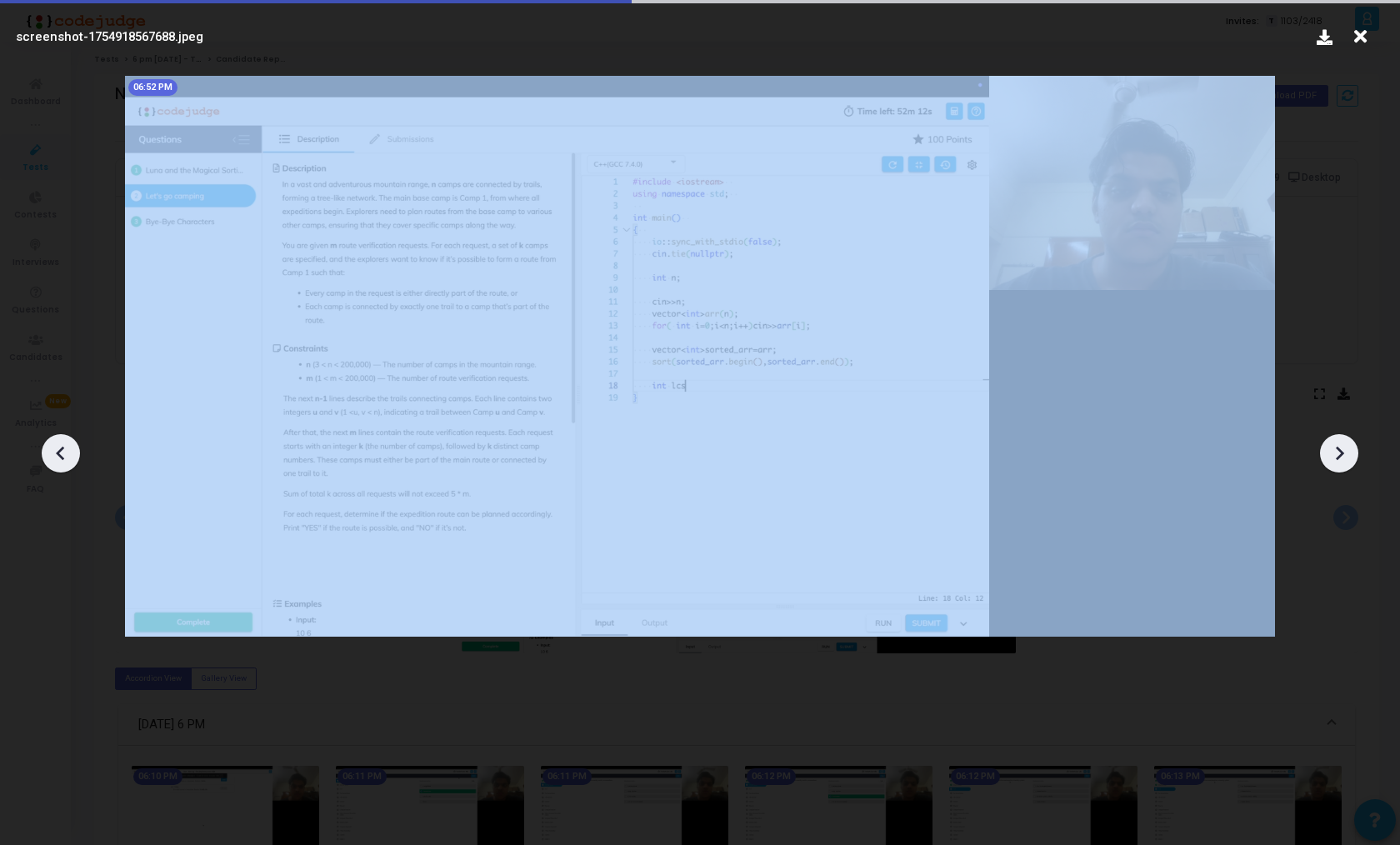
click at [1338, 463] on icon at bounding box center [1339, 453] width 25 height 25
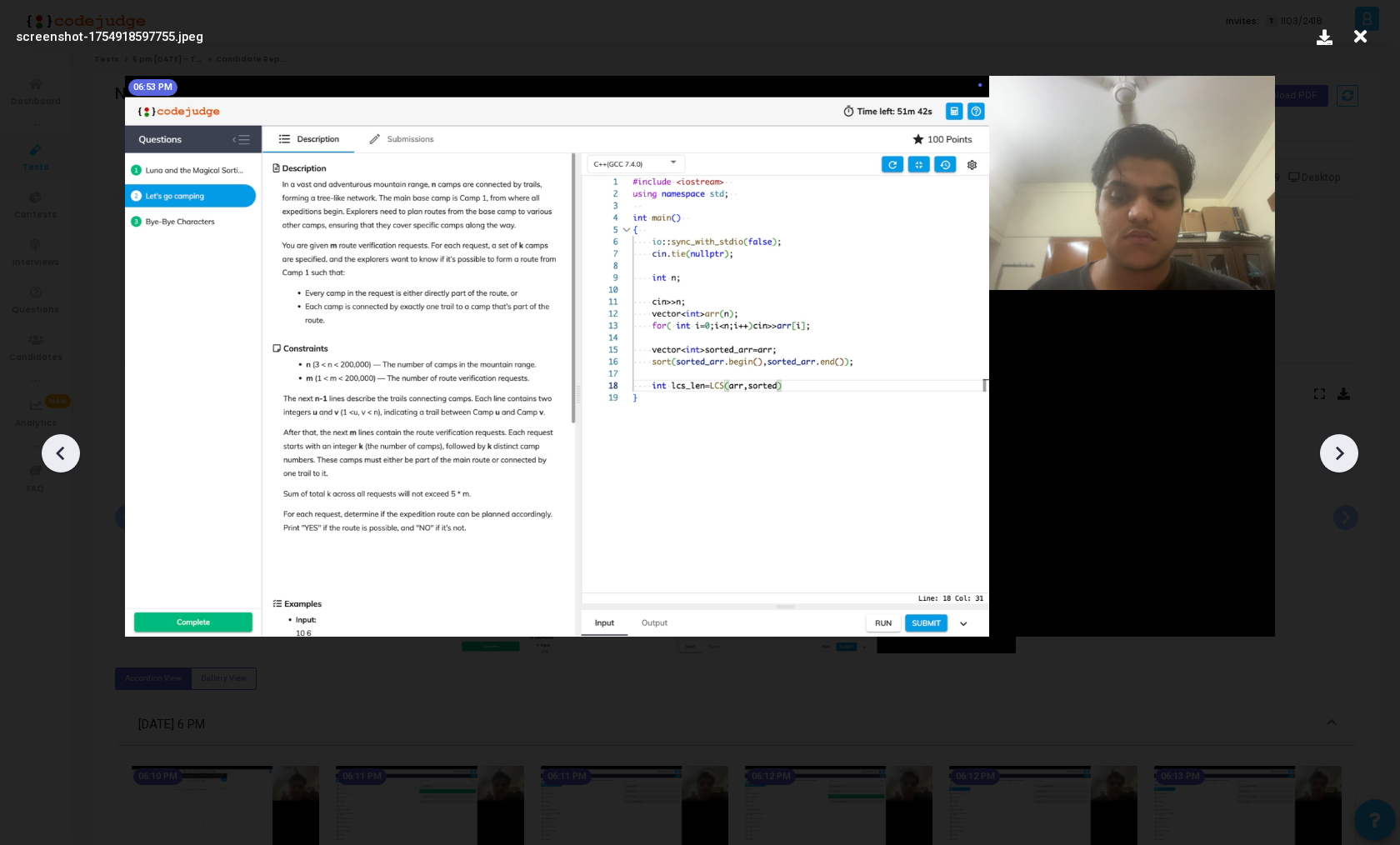
click at [1338, 463] on icon at bounding box center [1339, 453] width 25 height 25
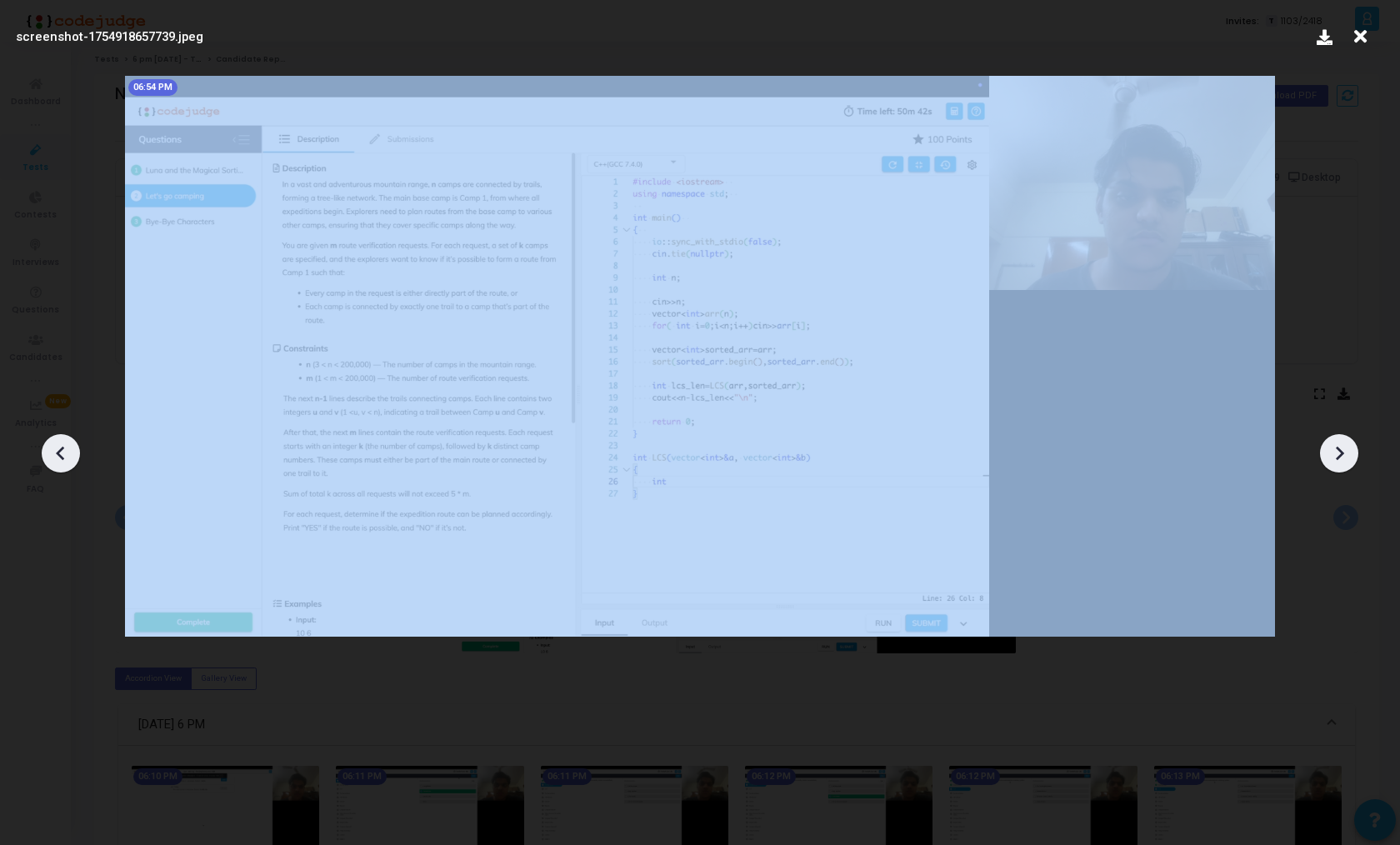
click at [1338, 463] on icon at bounding box center [1339, 453] width 25 height 25
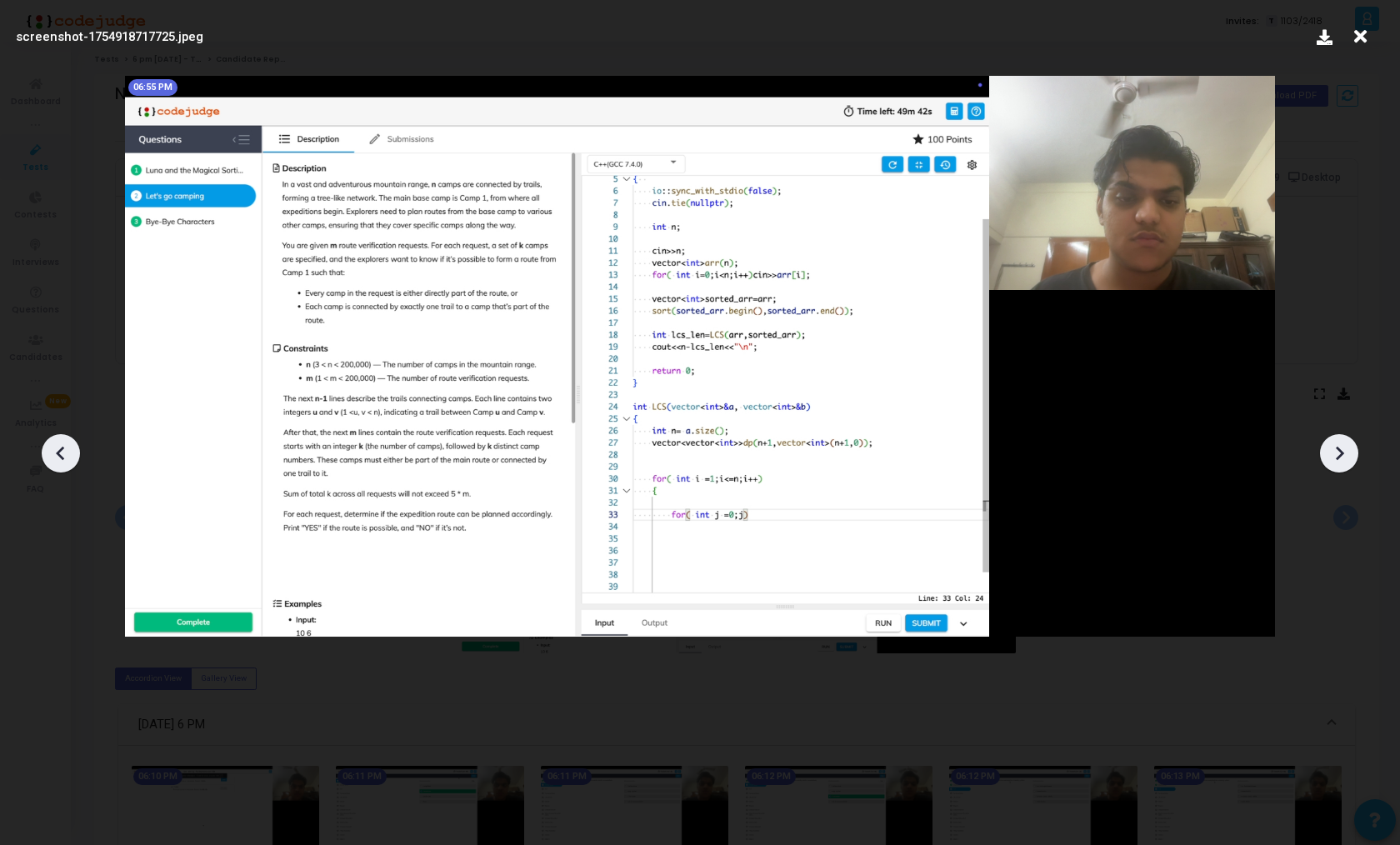
click at [1338, 463] on icon at bounding box center [1339, 453] width 25 height 25
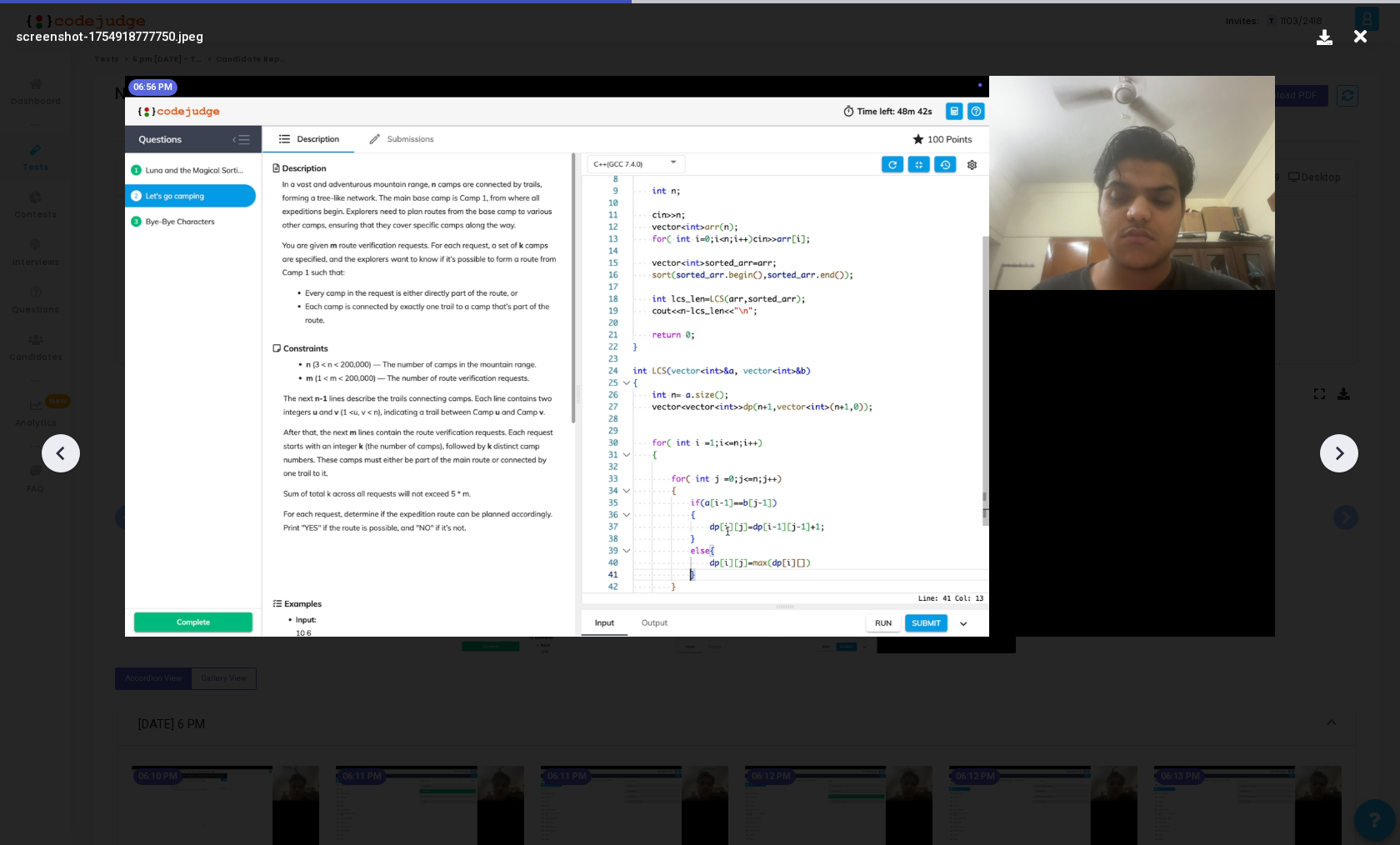
click at [1338, 463] on icon at bounding box center [1339, 453] width 25 height 25
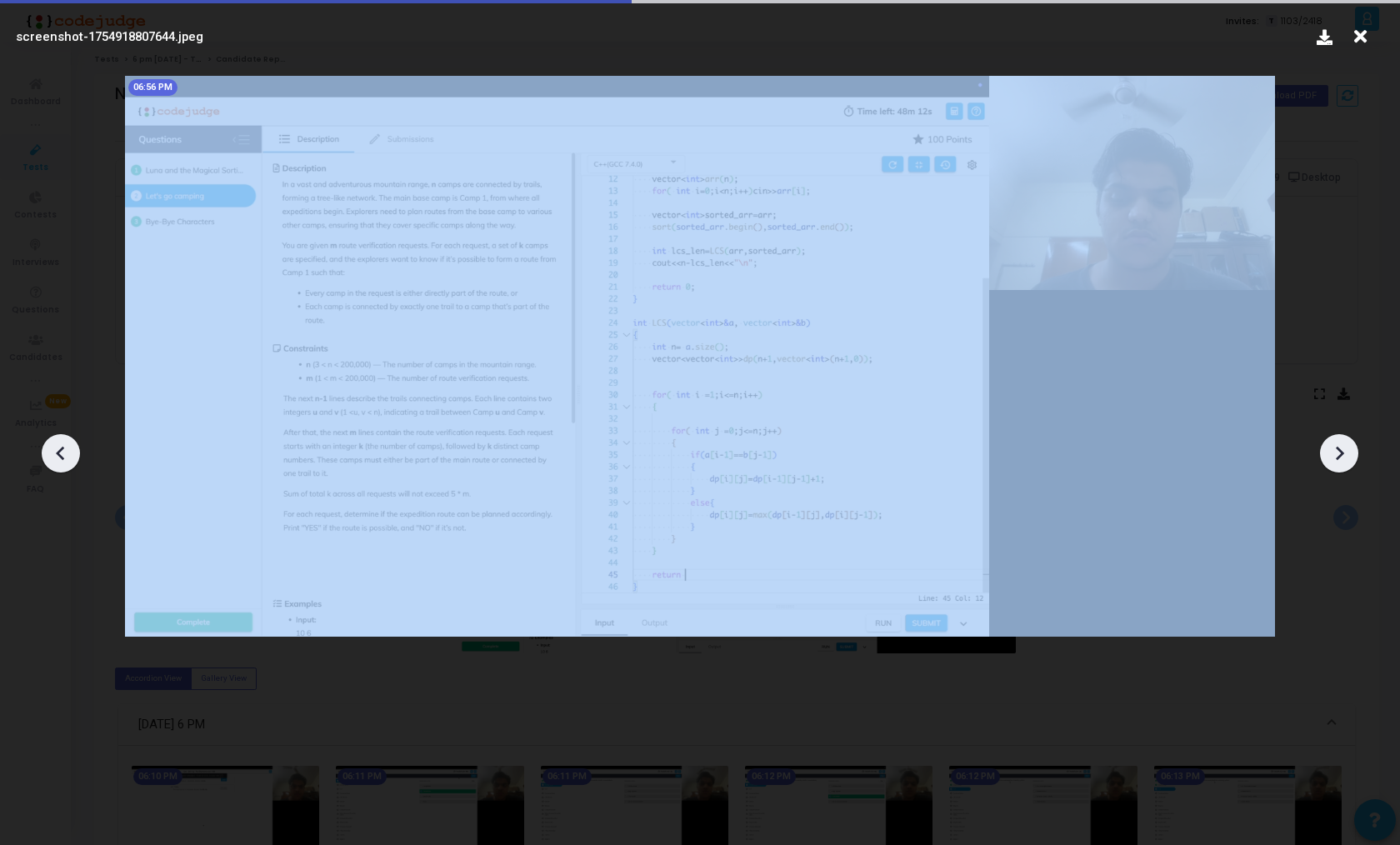
click at [1338, 463] on icon at bounding box center [1339, 453] width 25 height 25
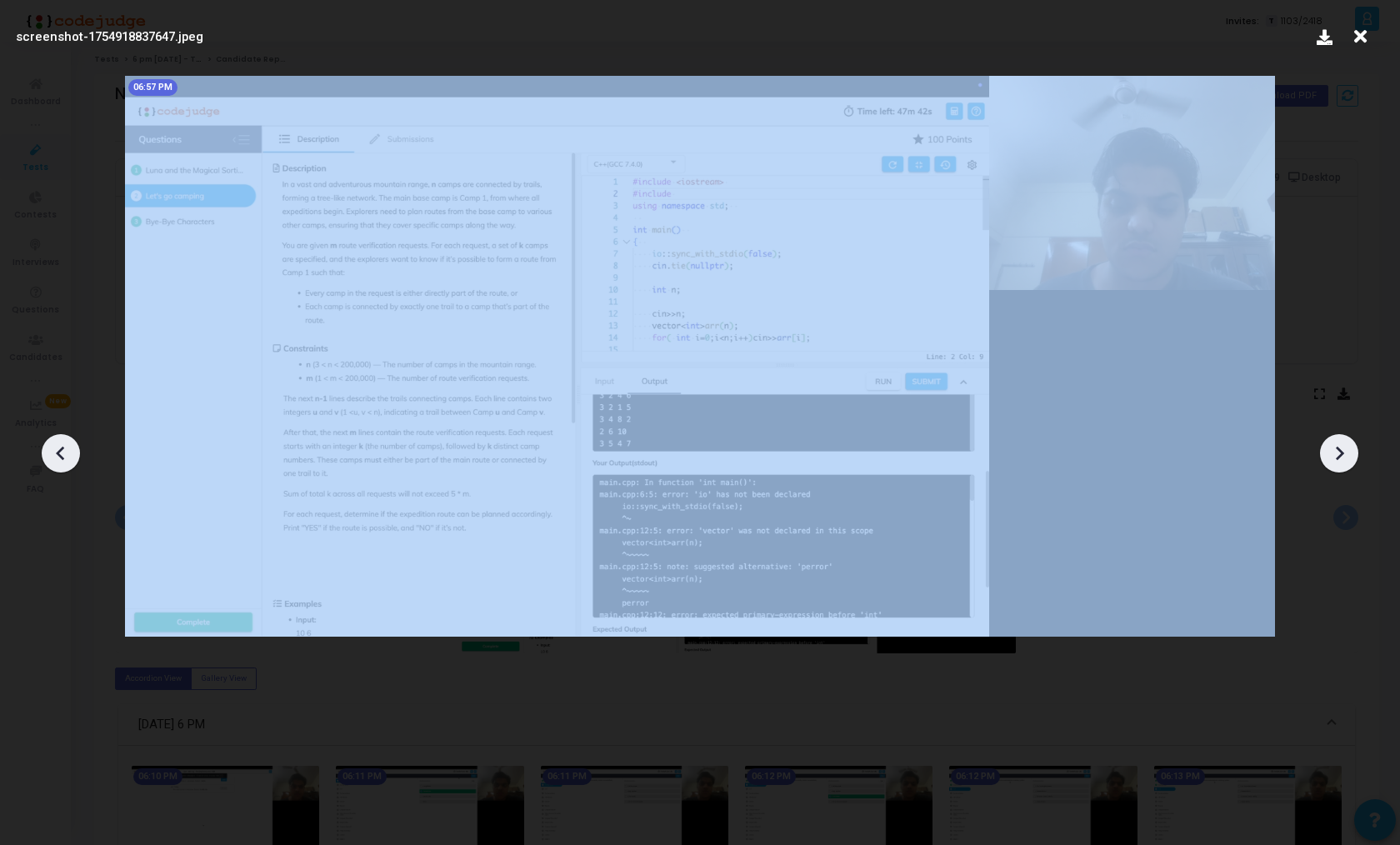
click at [1338, 463] on icon at bounding box center [1339, 453] width 25 height 25
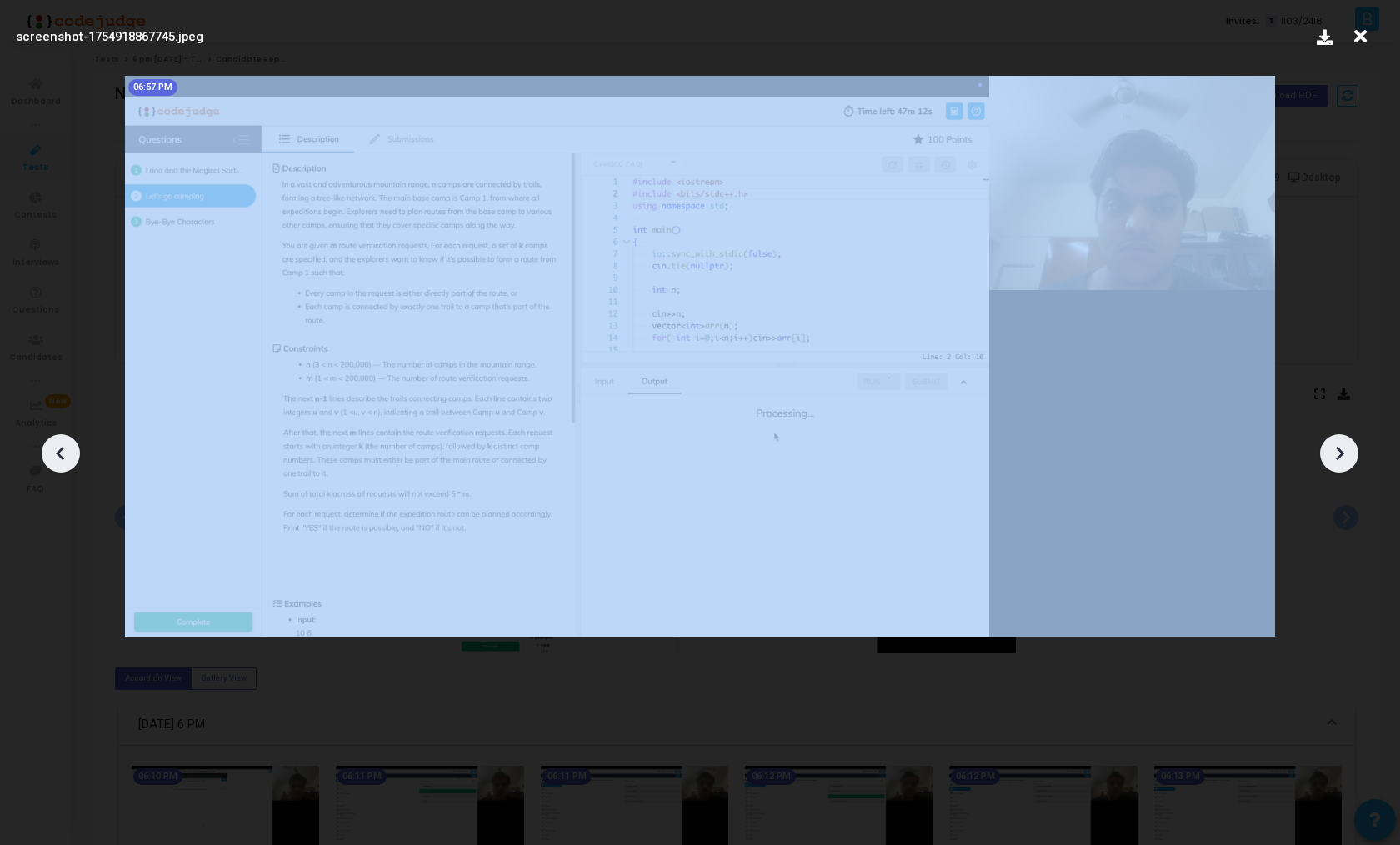
click at [1338, 463] on icon at bounding box center [1339, 453] width 25 height 25
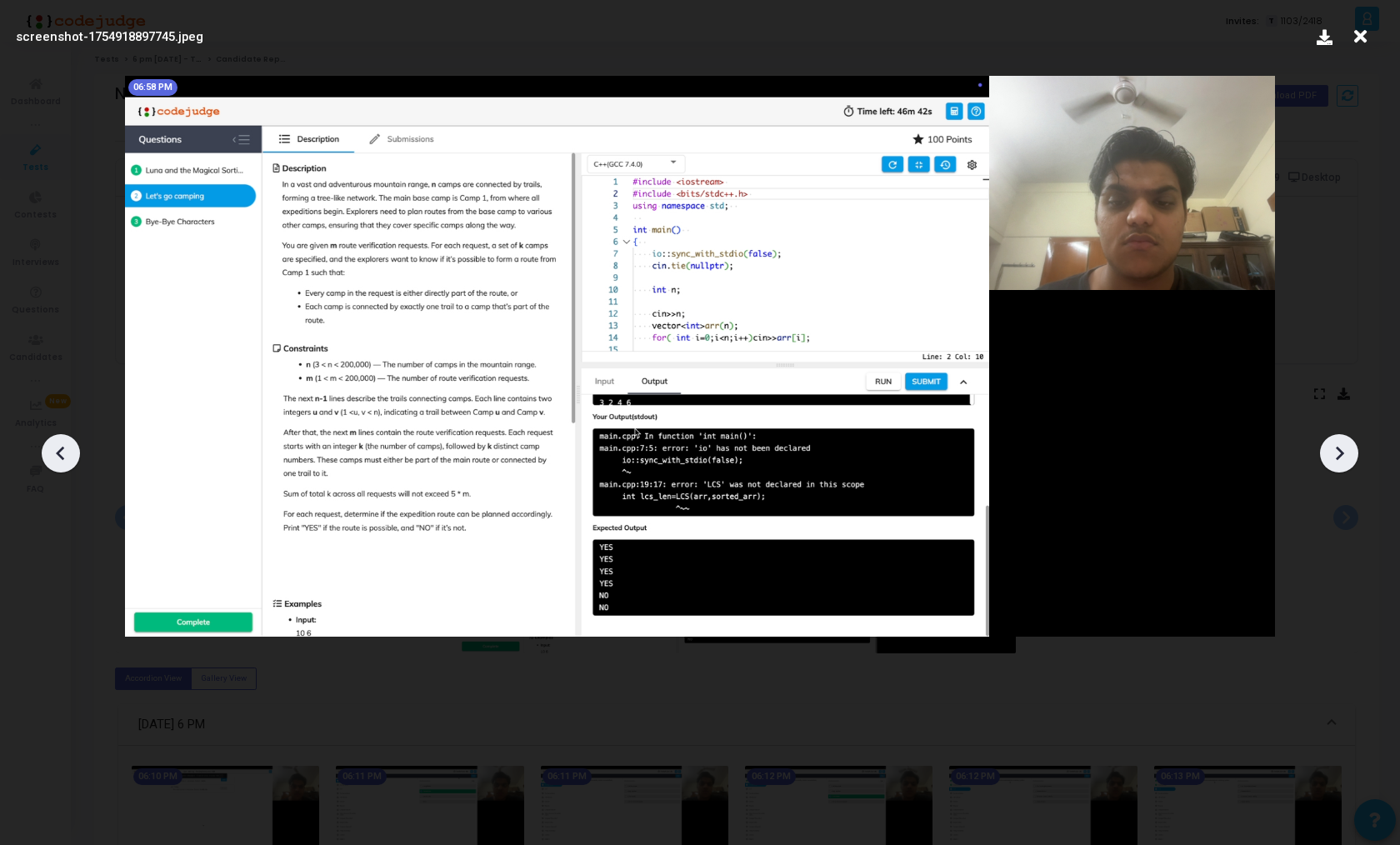
click at [1338, 463] on icon at bounding box center [1339, 453] width 25 height 25
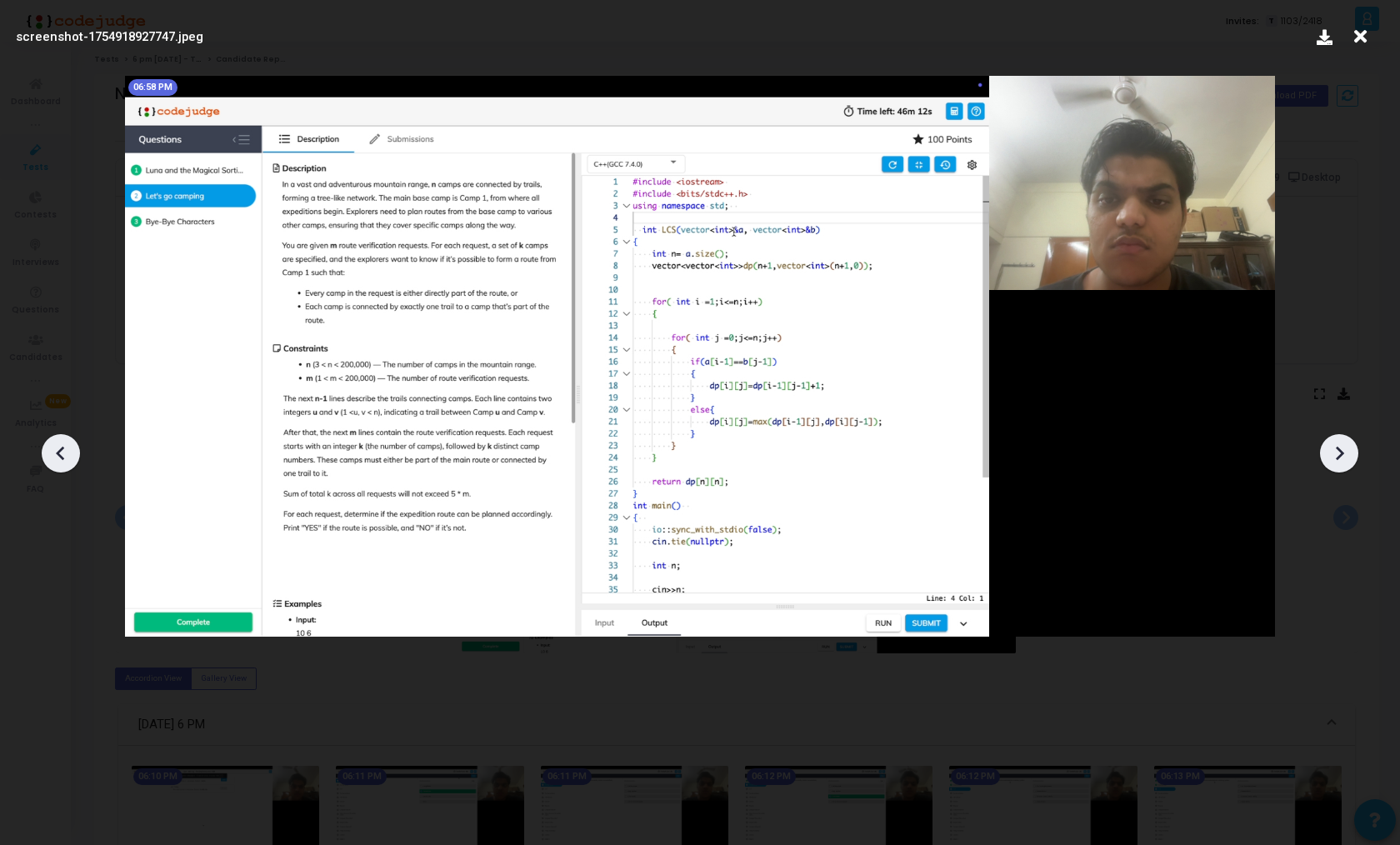
click at [1338, 463] on icon at bounding box center [1339, 453] width 25 height 25
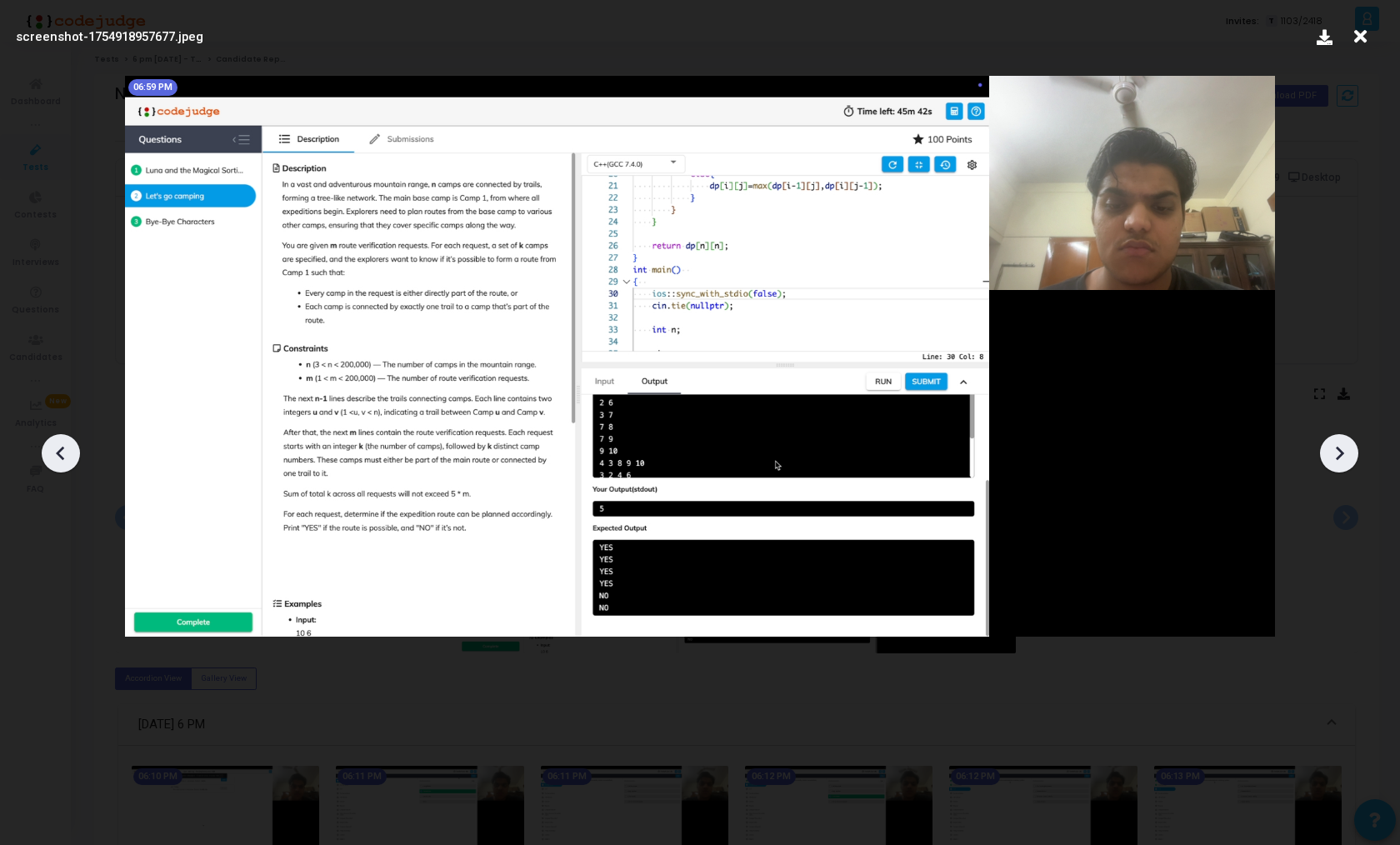
click at [1338, 463] on icon at bounding box center [1339, 453] width 25 height 25
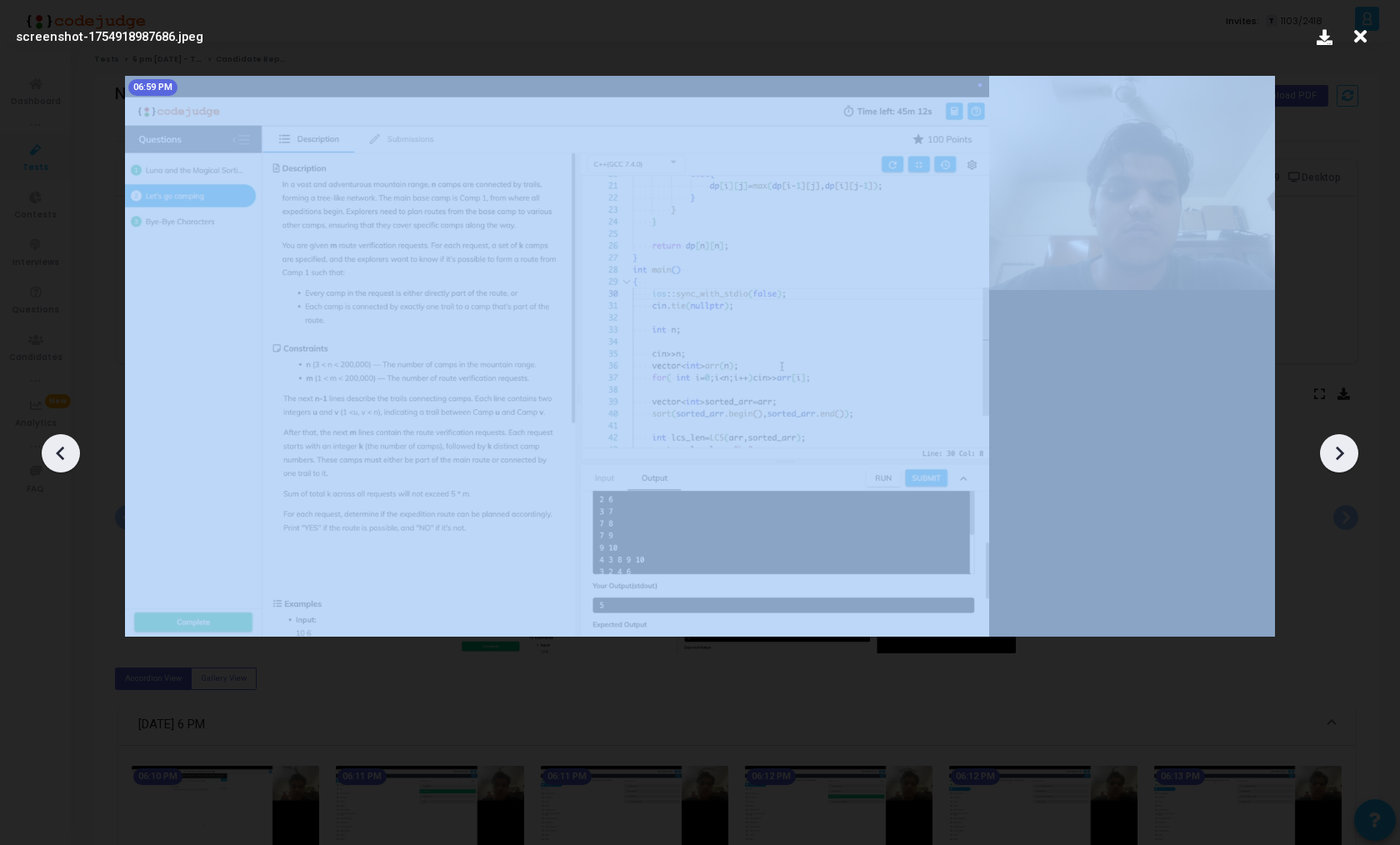
click at [56, 450] on icon at bounding box center [61, 453] width 25 height 25
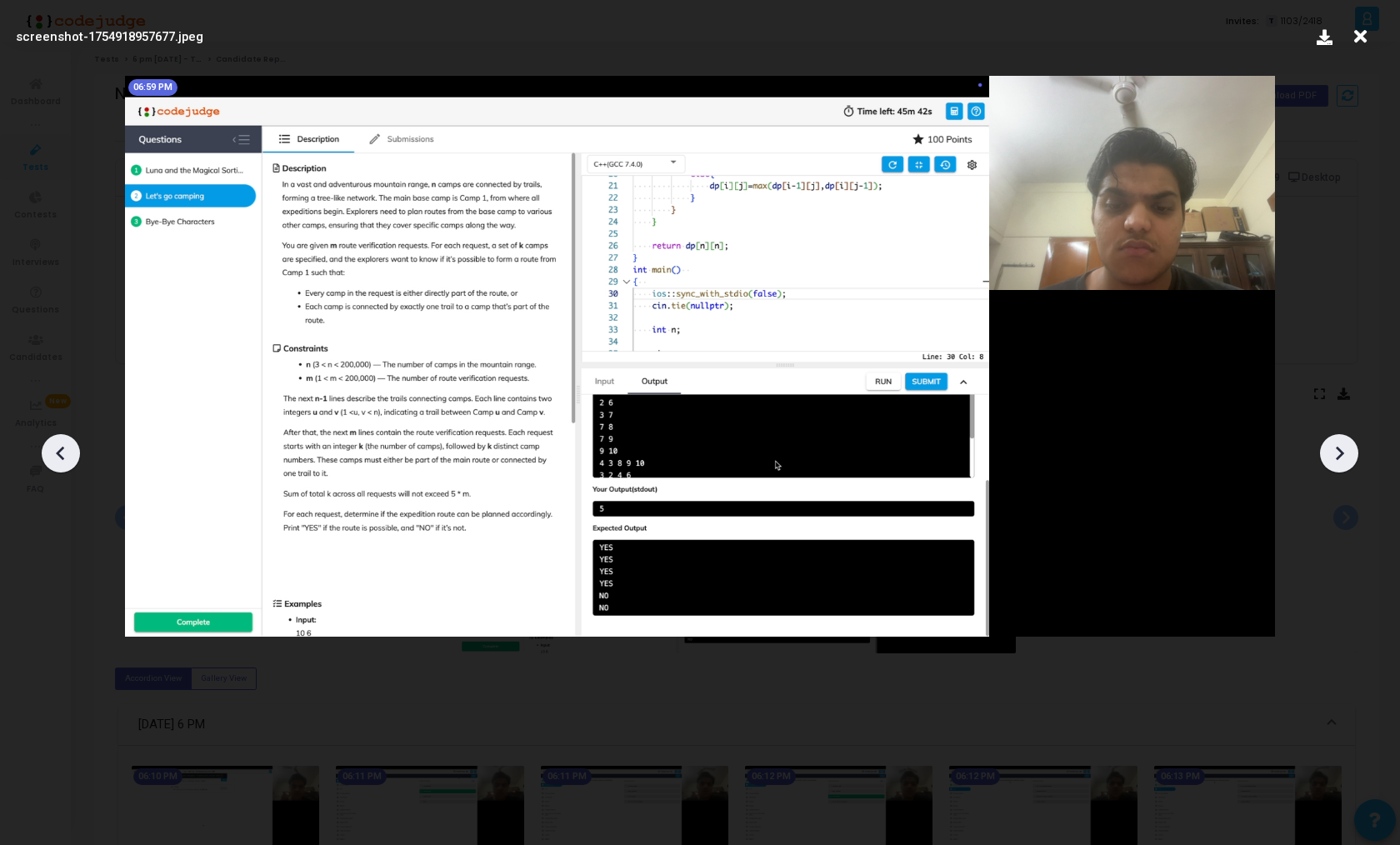
click at [56, 450] on icon at bounding box center [61, 453] width 25 height 25
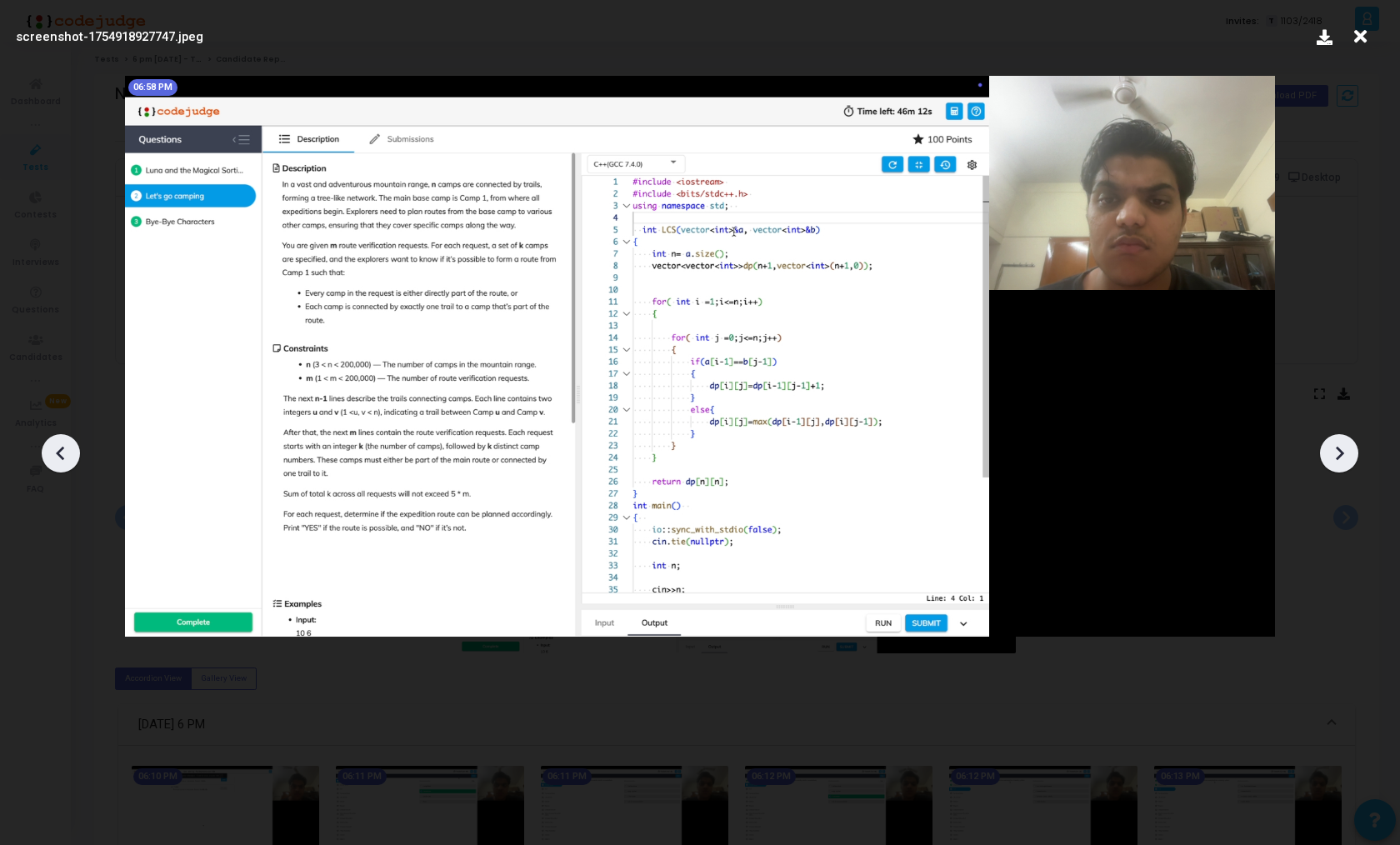
click at [56, 450] on icon at bounding box center [61, 453] width 25 height 25
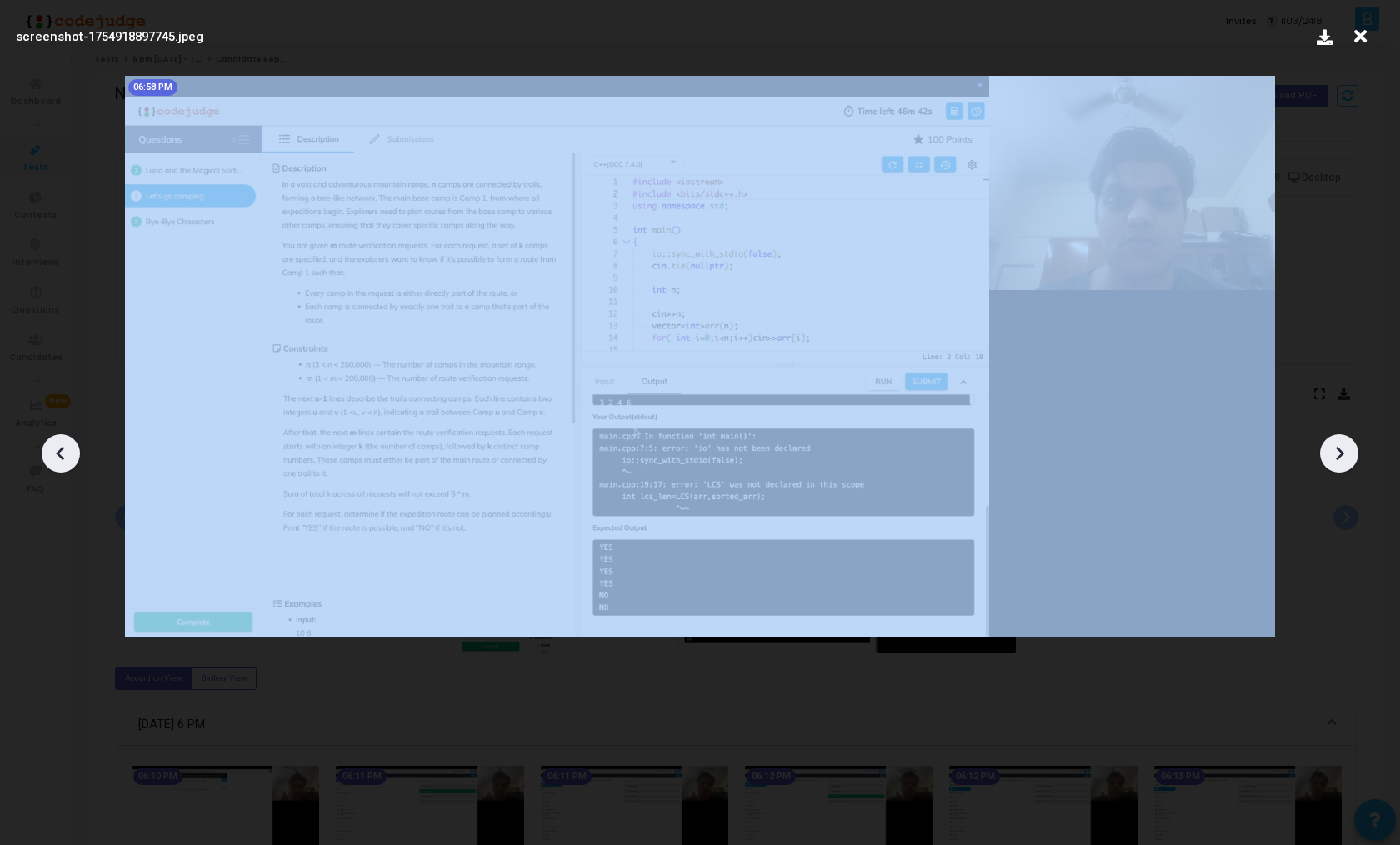
click at [56, 450] on icon at bounding box center [61, 453] width 25 height 25
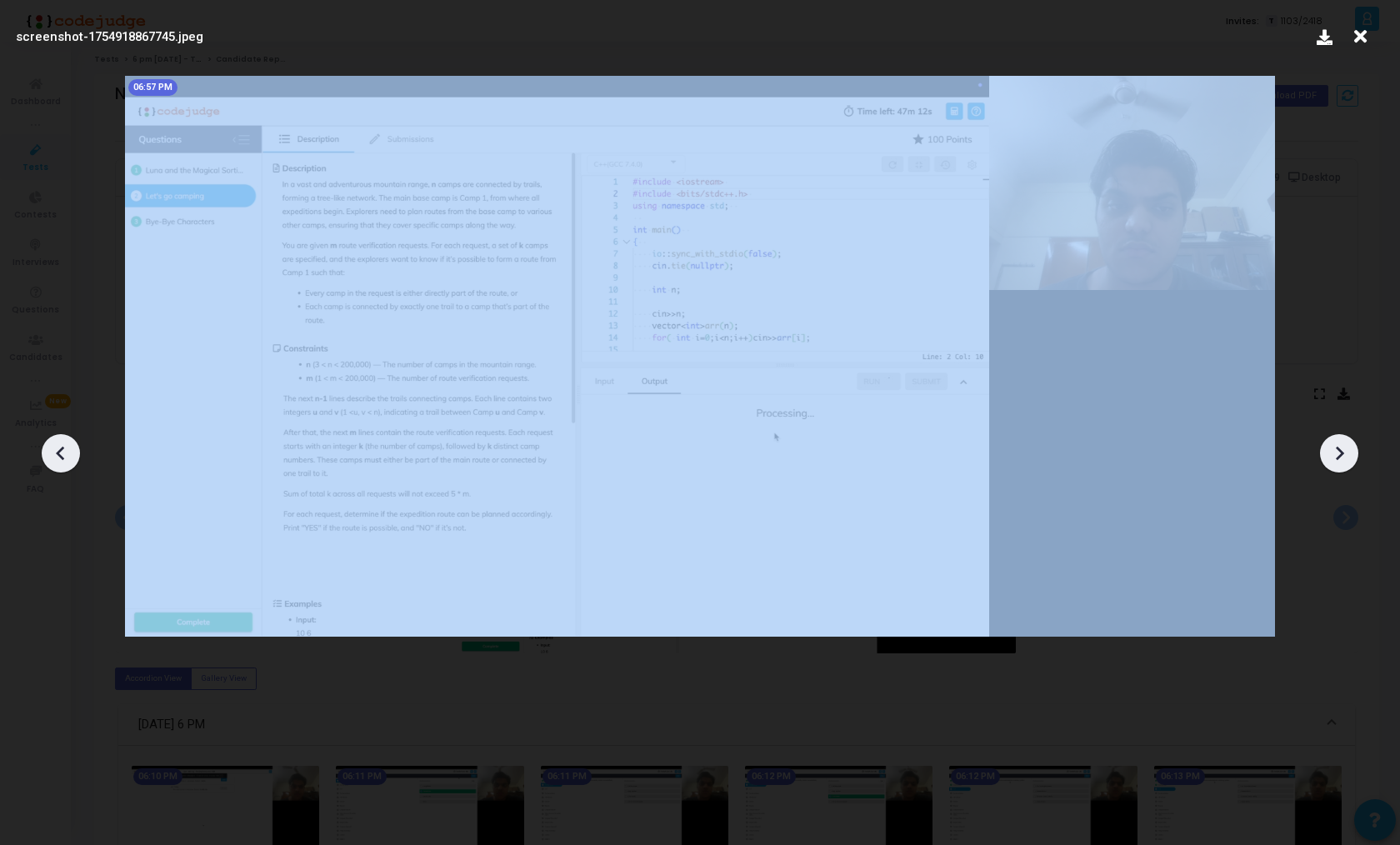
click at [56, 450] on icon at bounding box center [61, 453] width 25 height 25
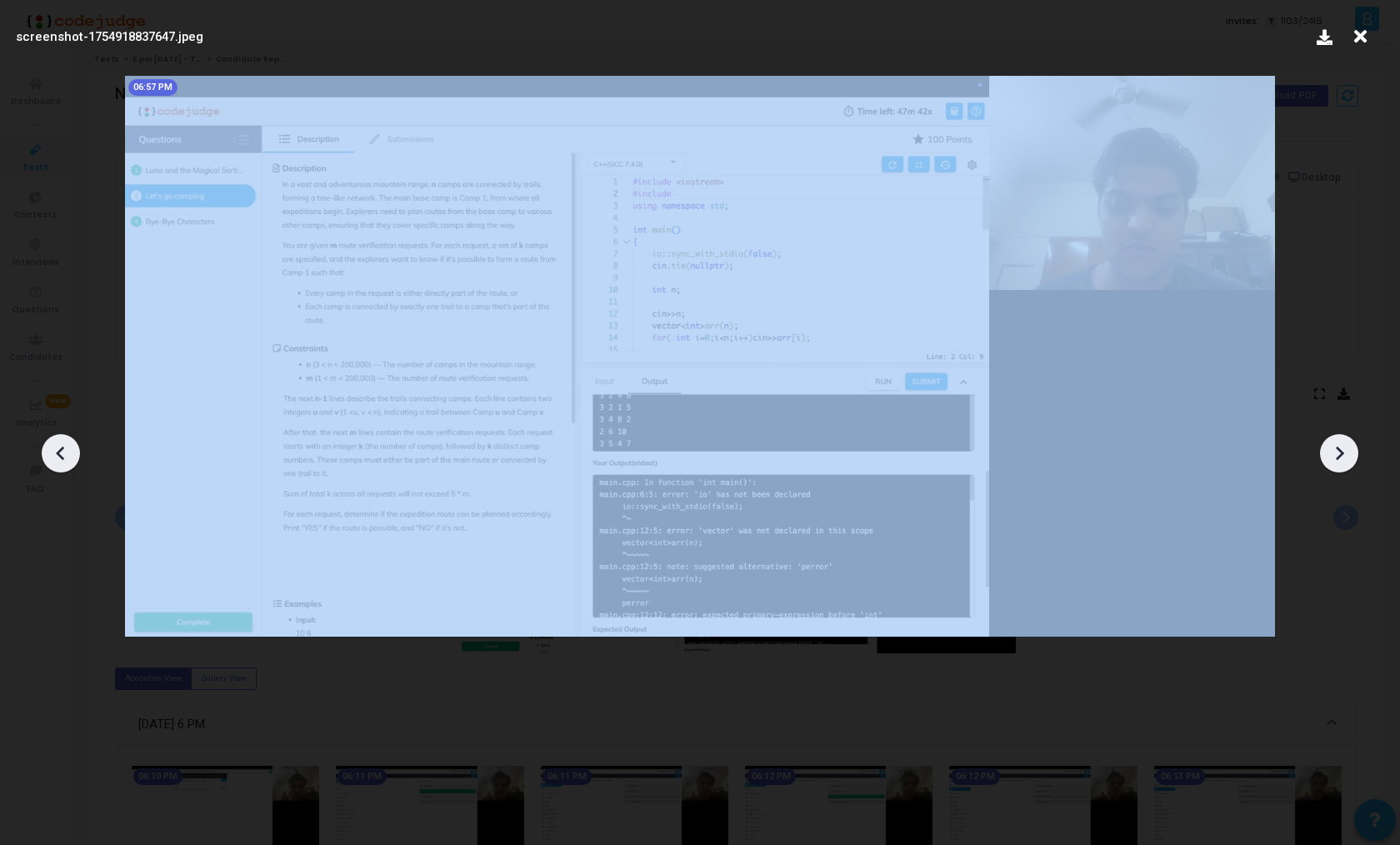
click at [56, 450] on icon at bounding box center [61, 453] width 25 height 25
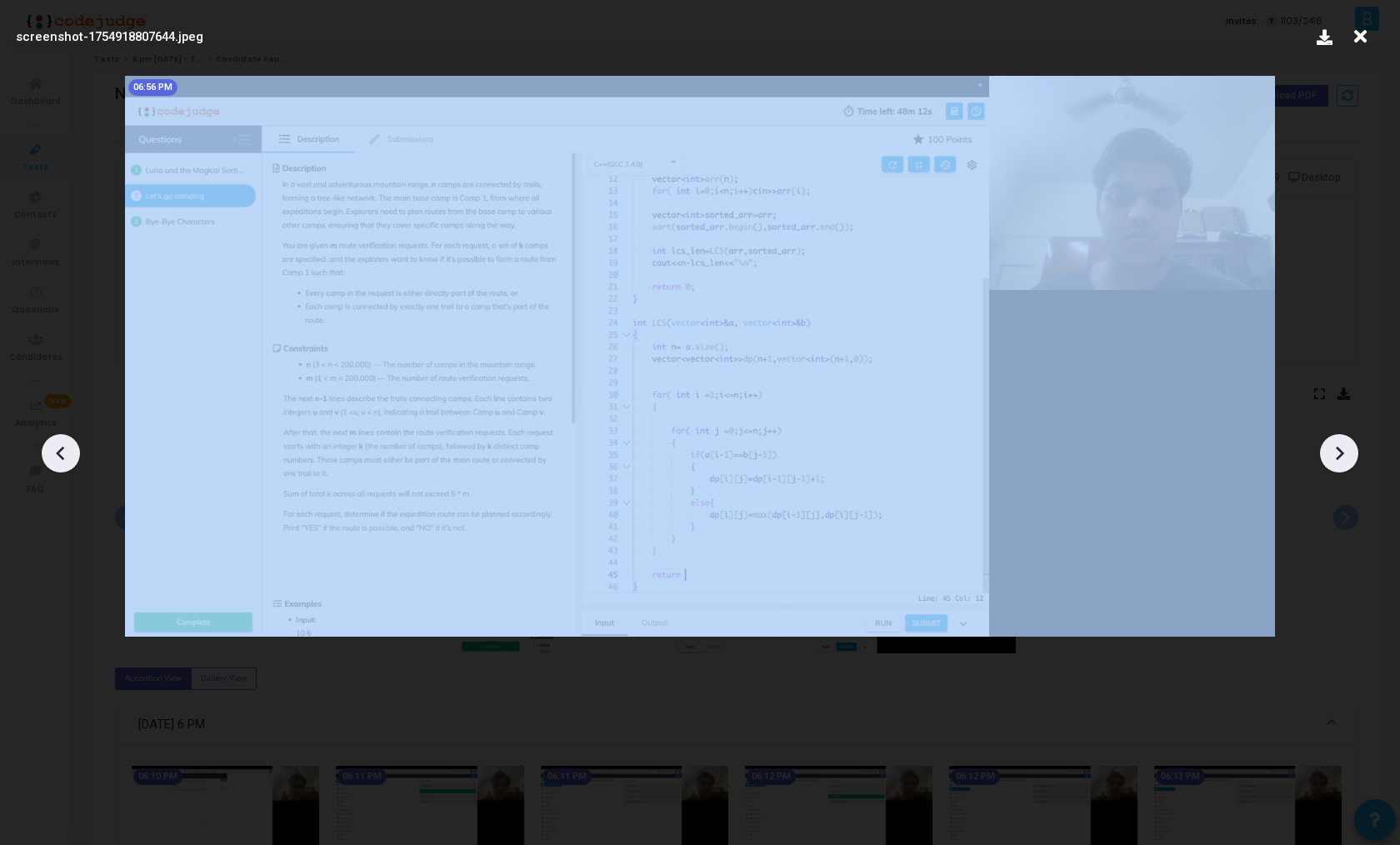
click at [56, 450] on icon at bounding box center [61, 453] width 25 height 25
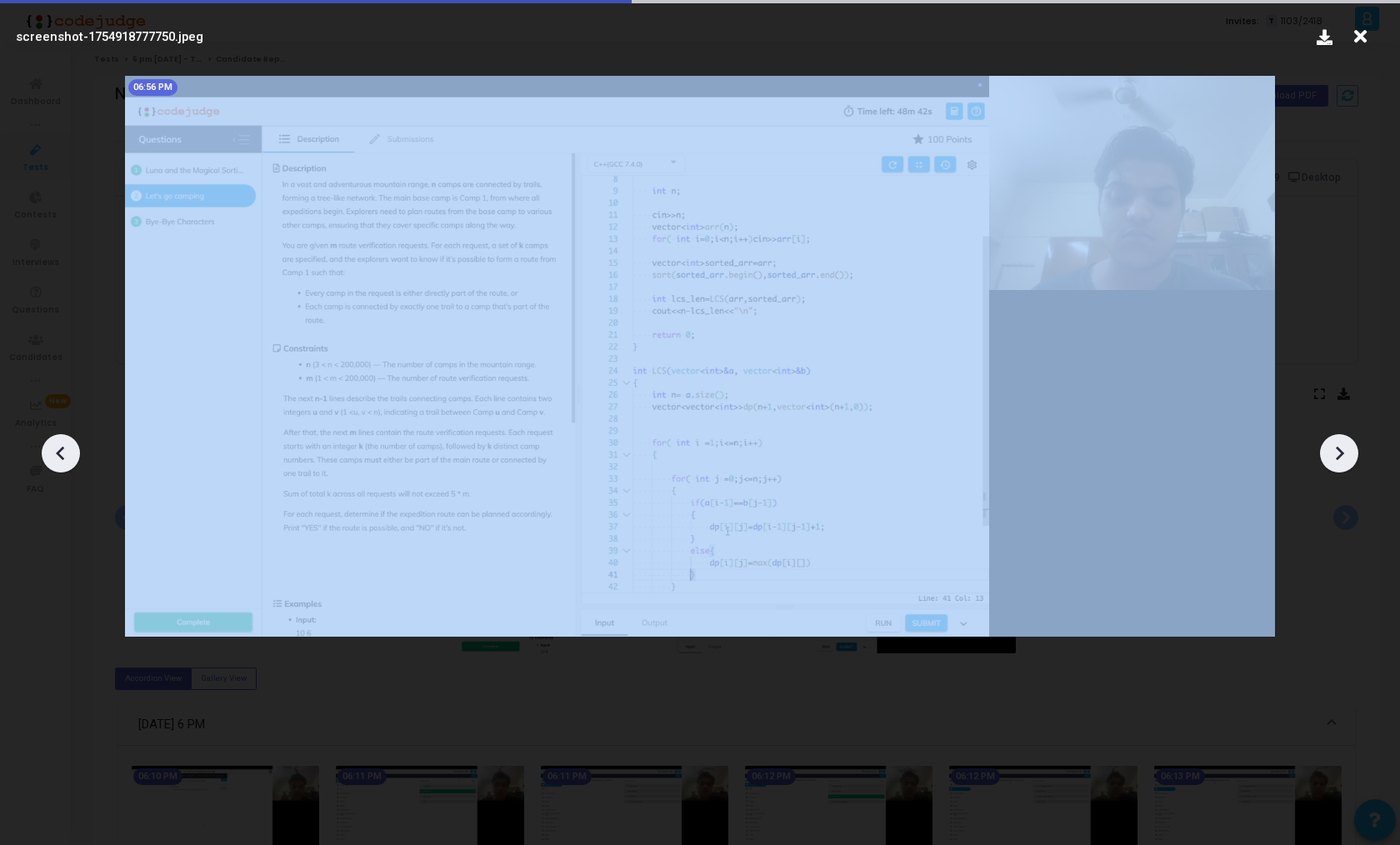
click at [56, 450] on icon at bounding box center [61, 453] width 25 height 25
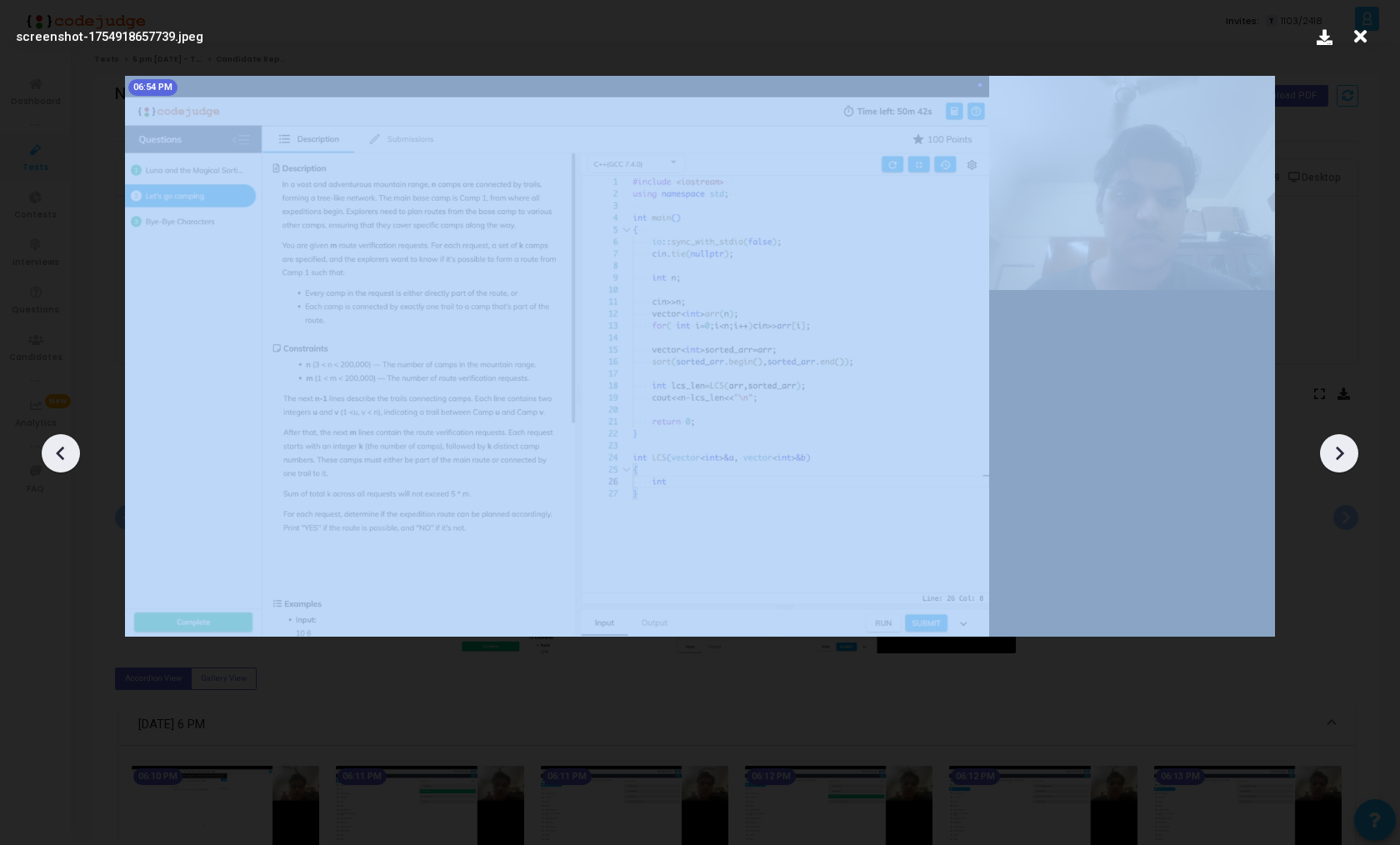
click at [56, 450] on icon at bounding box center [61, 453] width 25 height 25
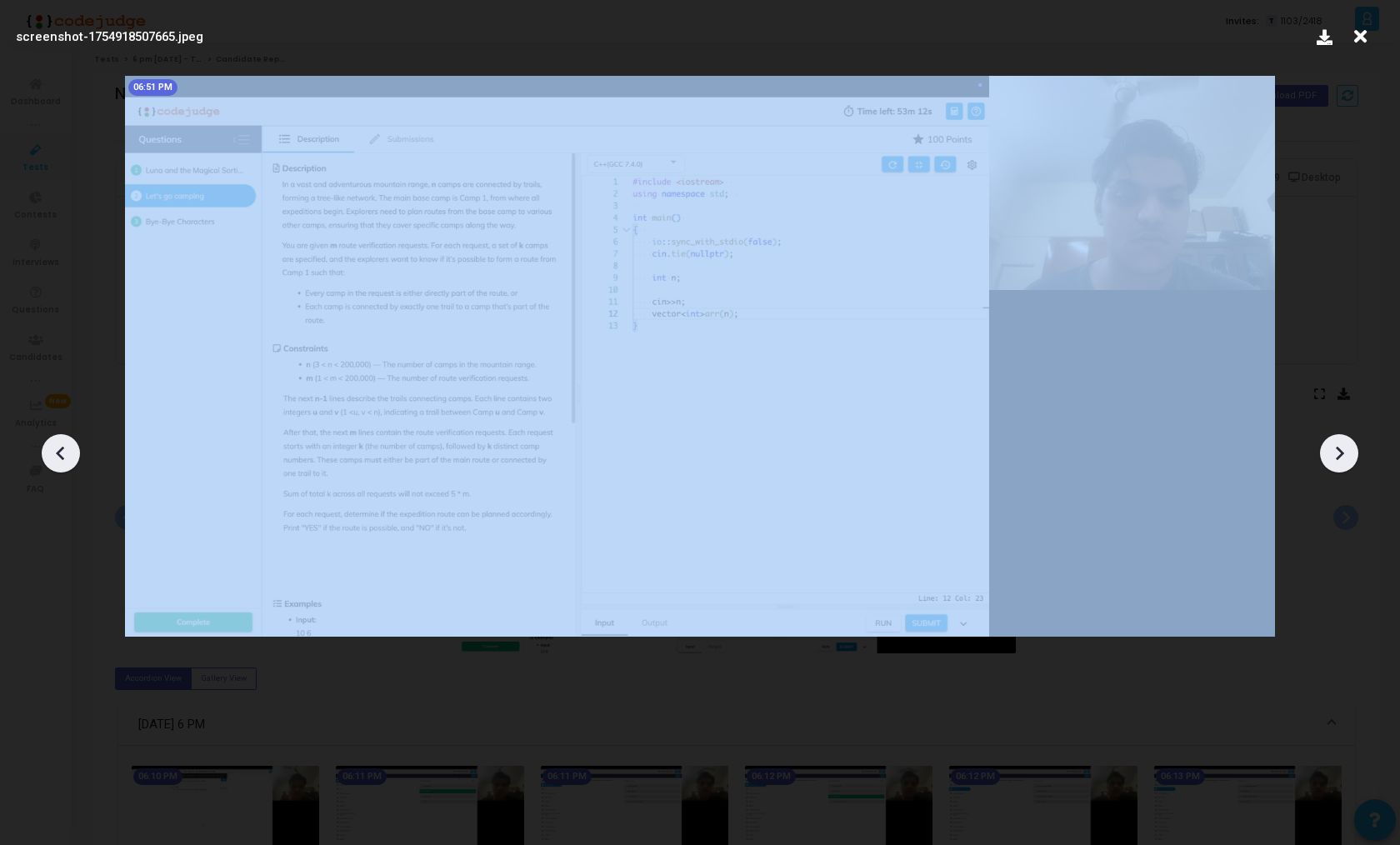
click at [56, 450] on icon at bounding box center [61, 453] width 25 height 25
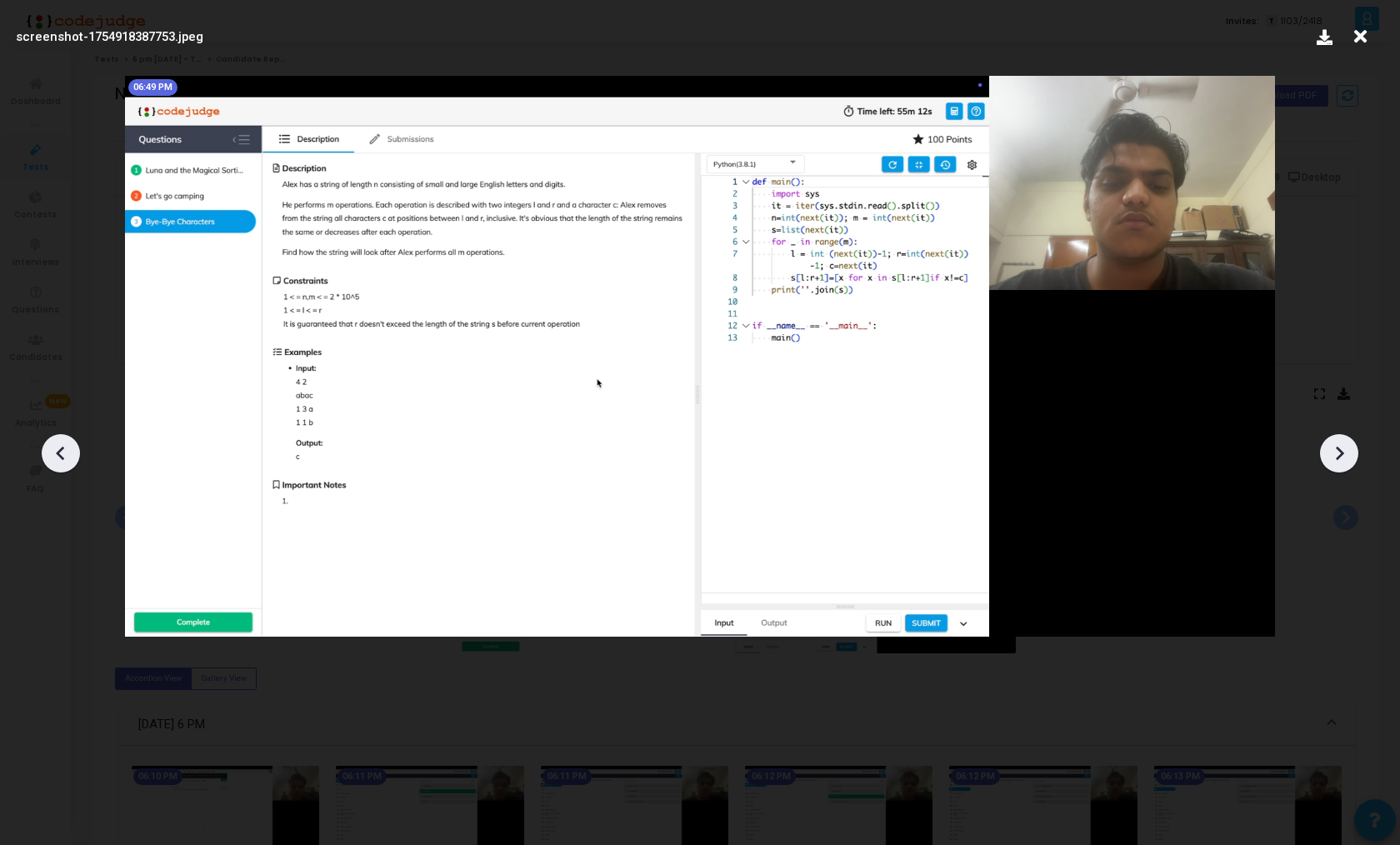
click at [56, 450] on icon at bounding box center [61, 453] width 25 height 25
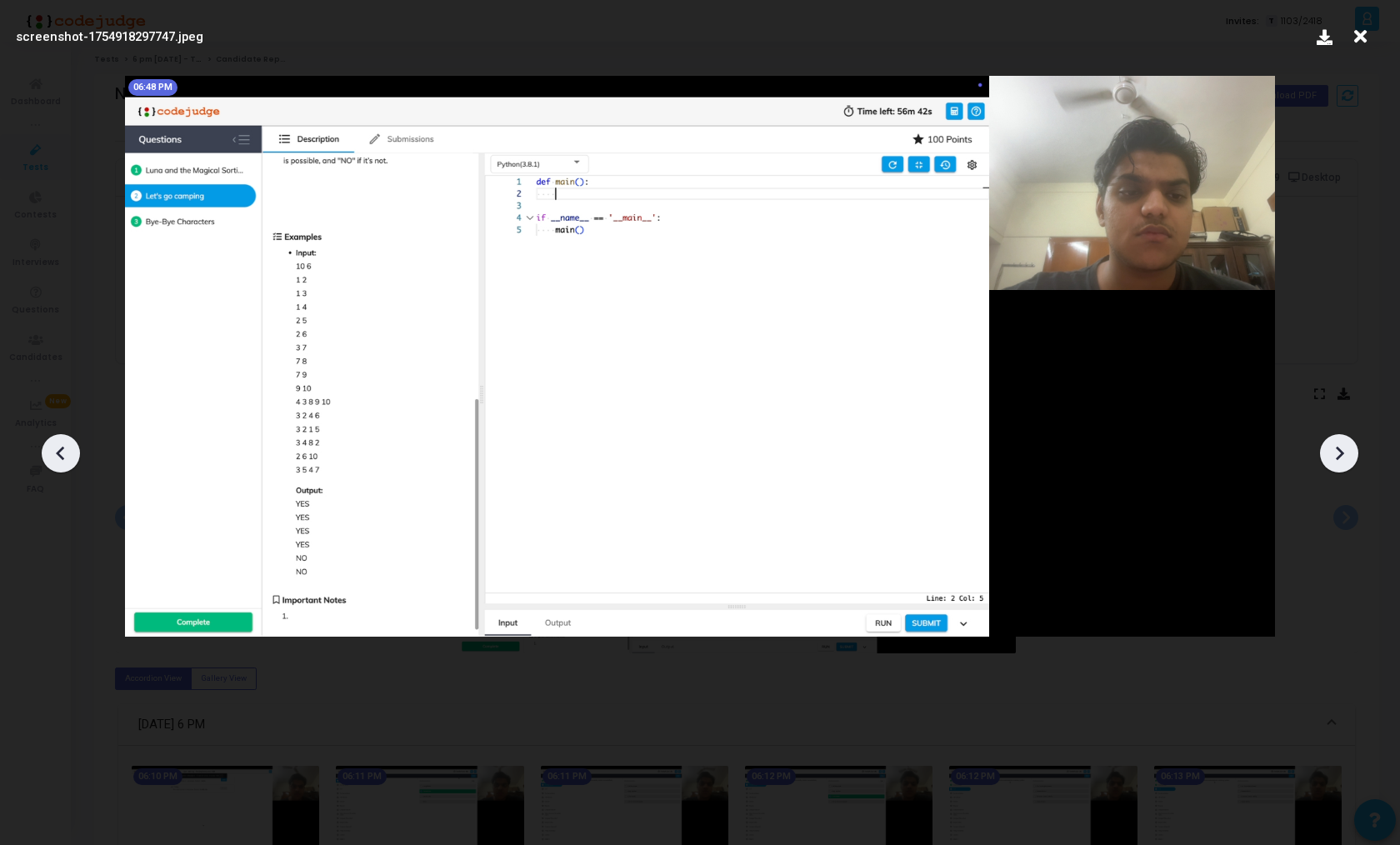
click at [56, 450] on icon at bounding box center [61, 453] width 25 height 25
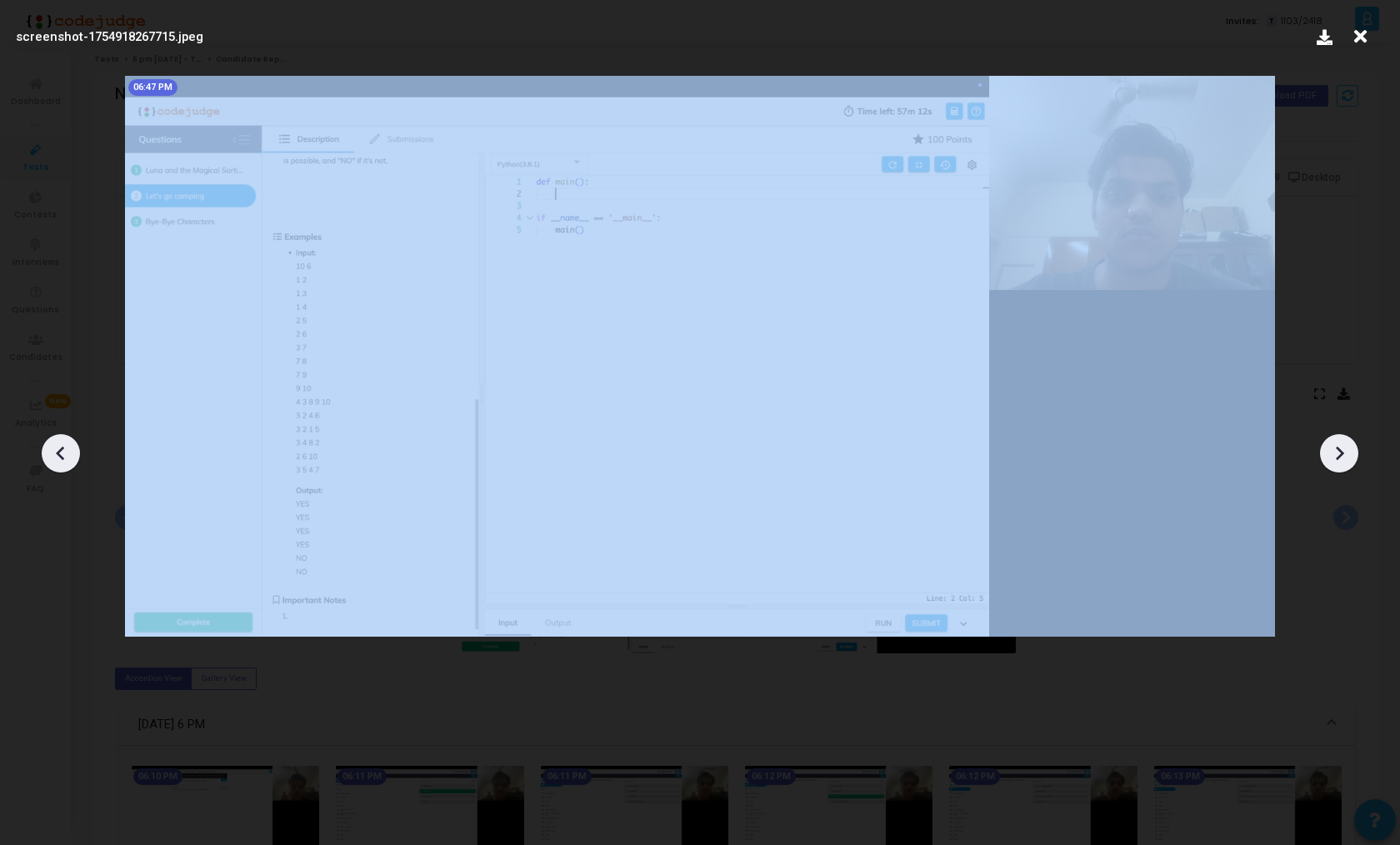
click at [1349, 448] on icon at bounding box center [1339, 453] width 25 height 25
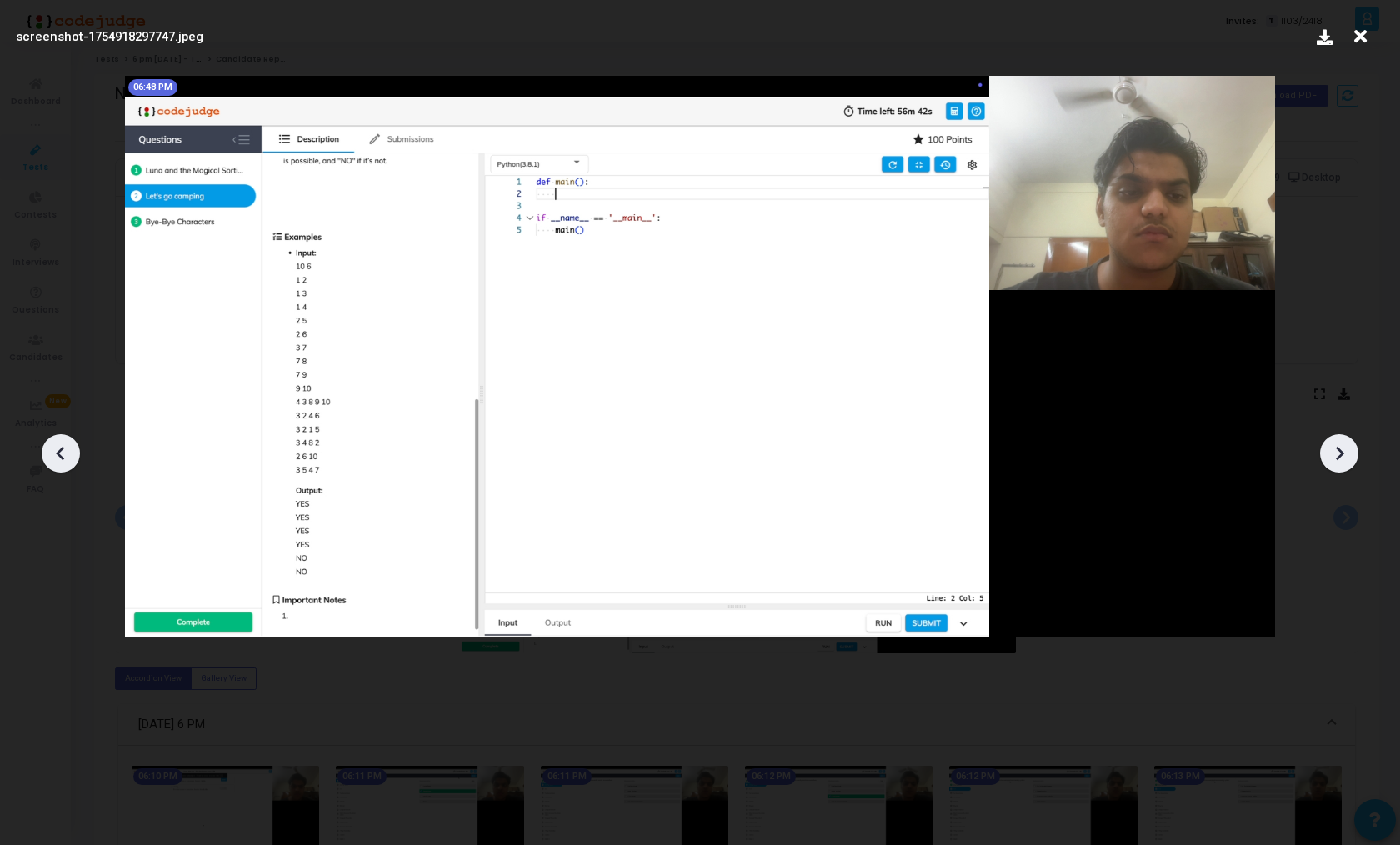
click at [1349, 448] on icon at bounding box center [1339, 453] width 25 height 25
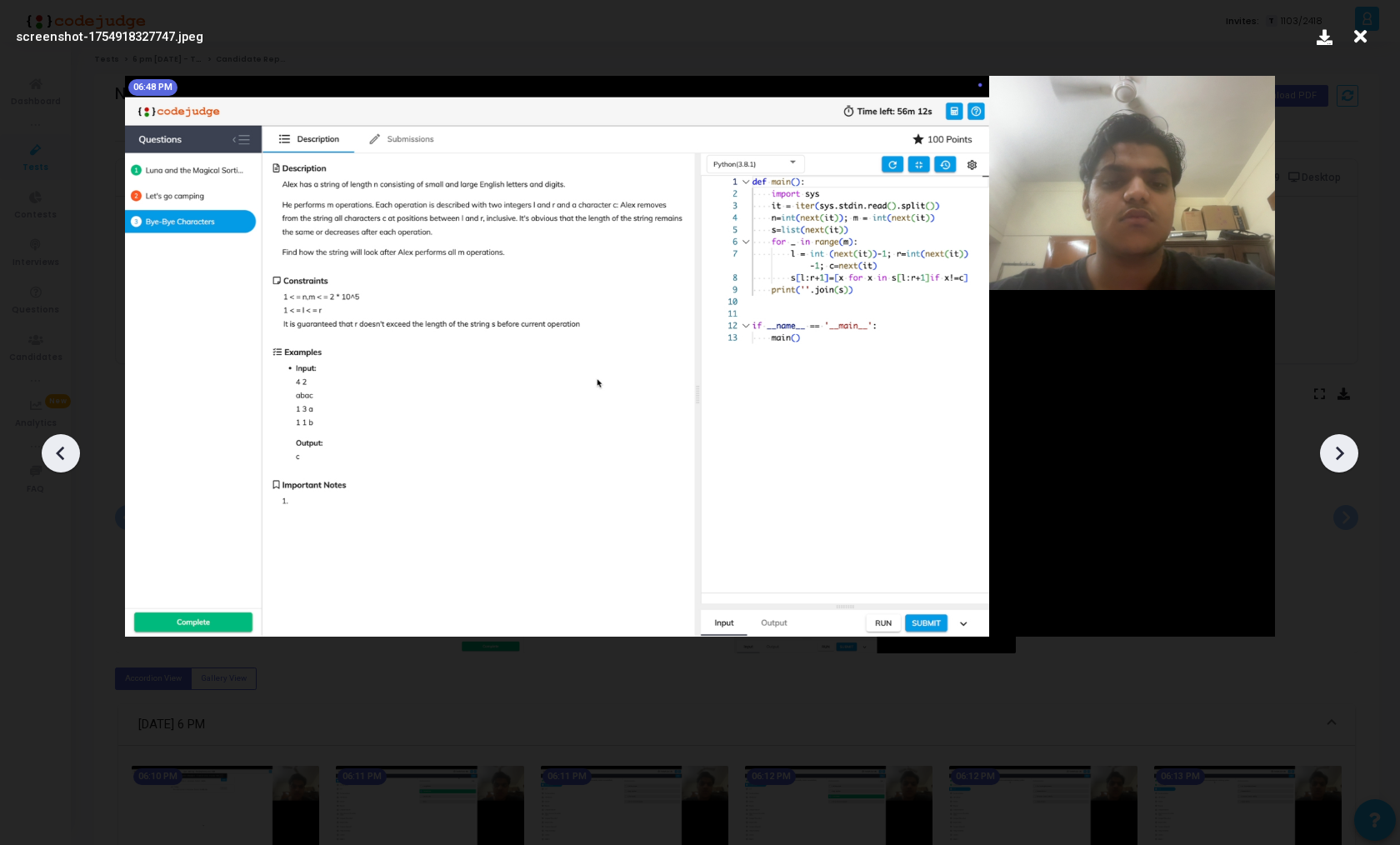
click at [1349, 448] on icon at bounding box center [1339, 453] width 25 height 25
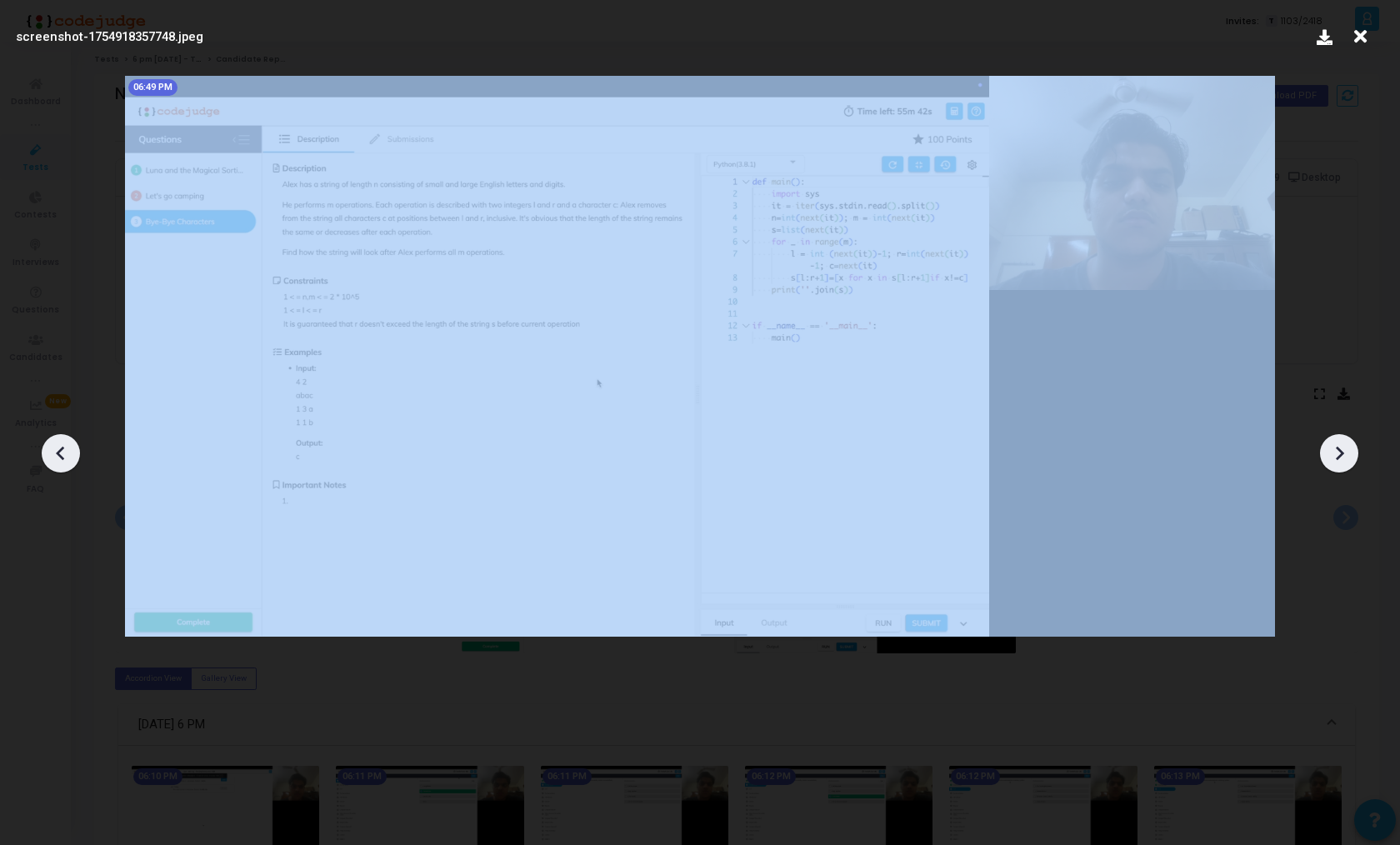
click at [1349, 448] on icon at bounding box center [1339, 453] width 25 height 25
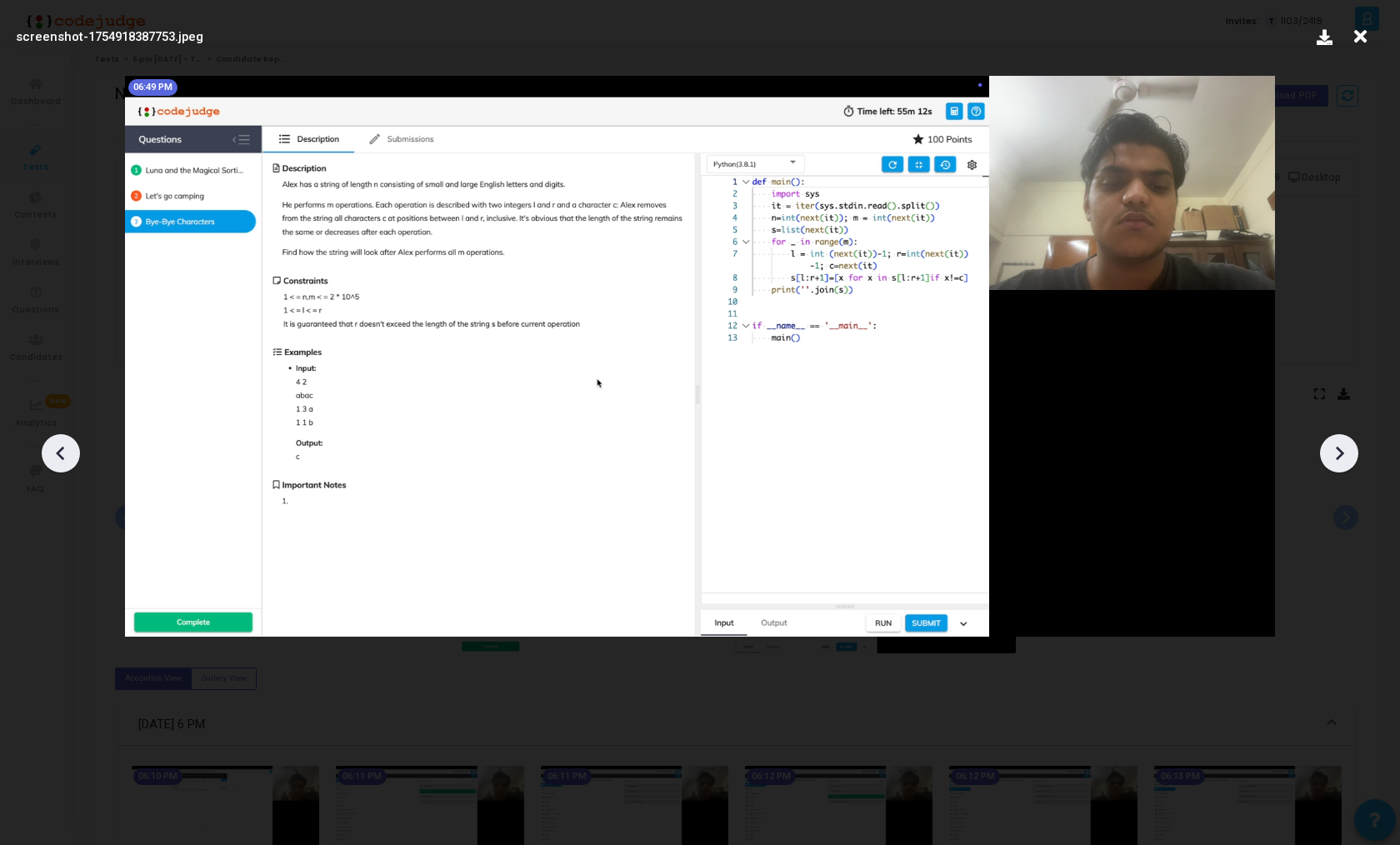
click at [1349, 448] on icon at bounding box center [1339, 453] width 25 height 25
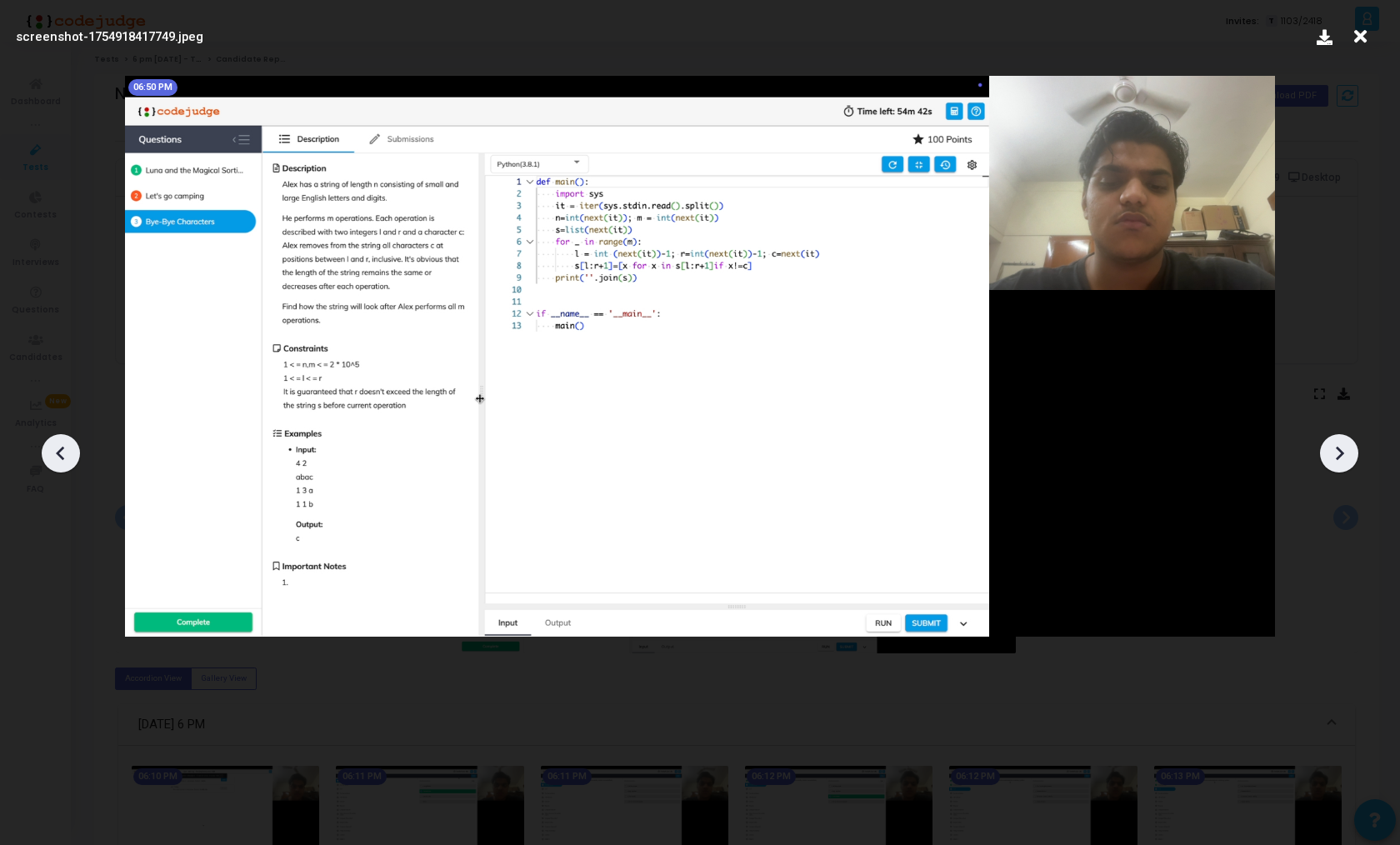
click at [1349, 448] on icon at bounding box center [1339, 453] width 25 height 25
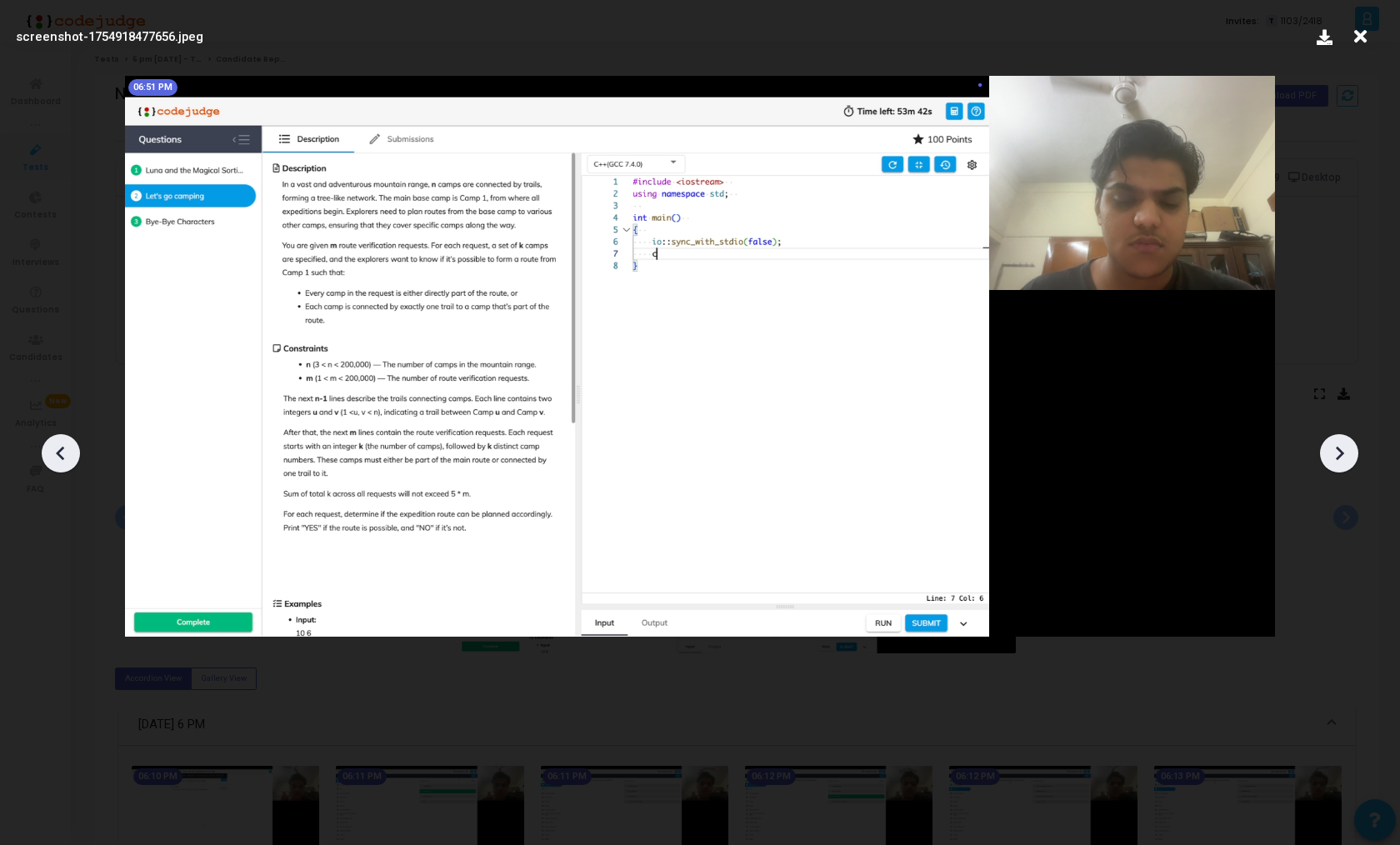
click at [1349, 448] on icon at bounding box center [1339, 453] width 25 height 25
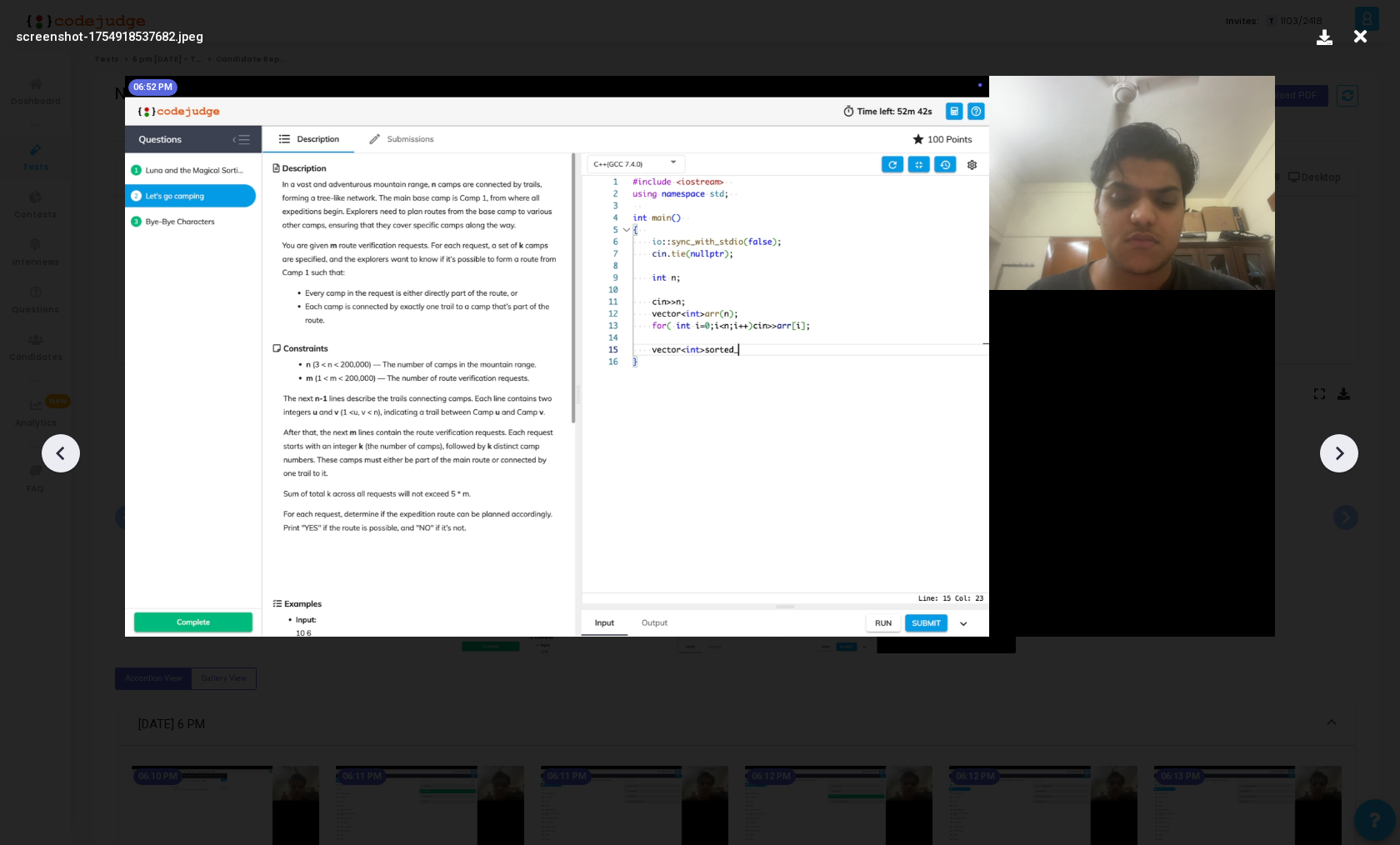
click at [1349, 448] on icon at bounding box center [1339, 453] width 25 height 25
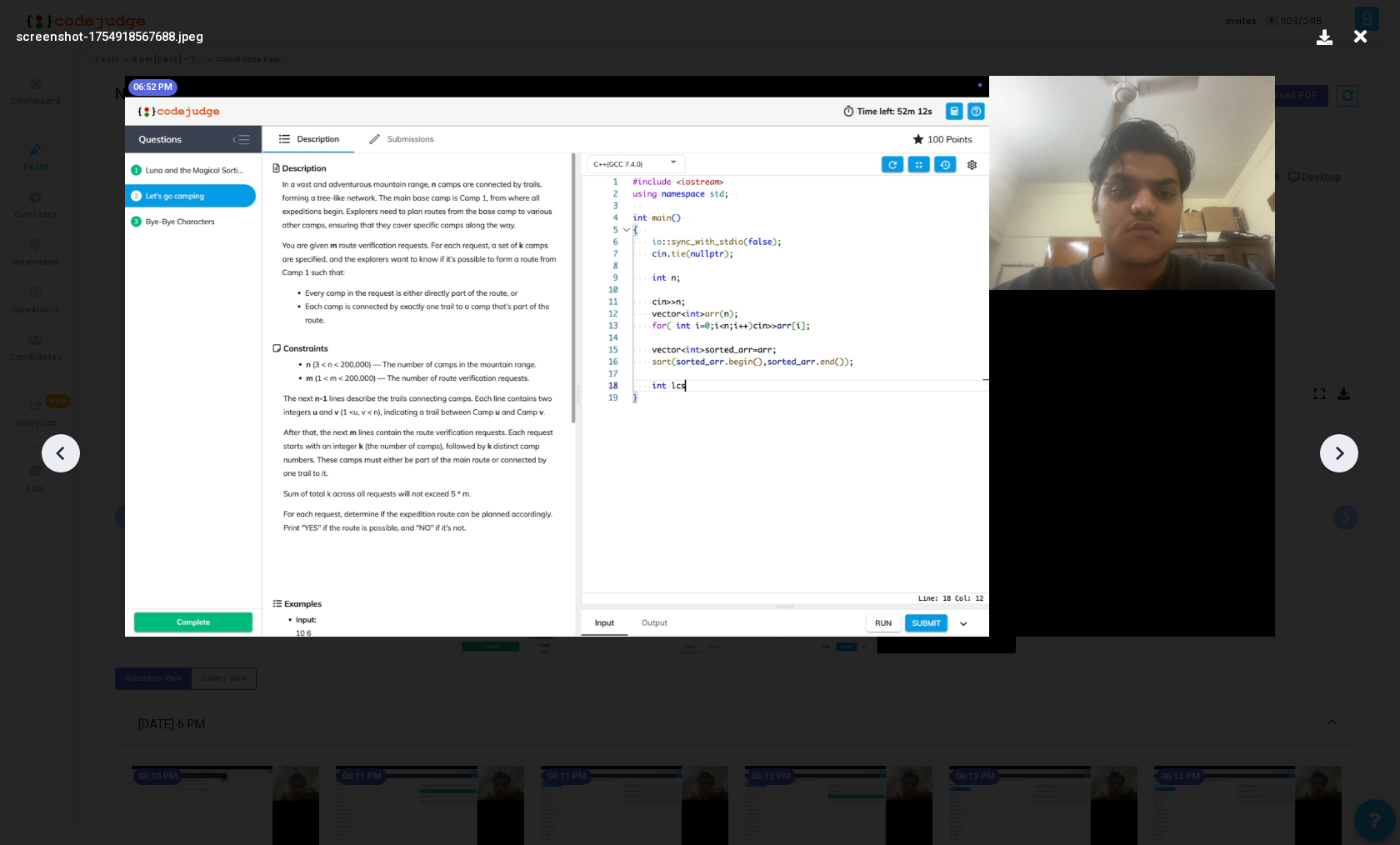
click at [1349, 448] on icon at bounding box center [1339, 453] width 25 height 25
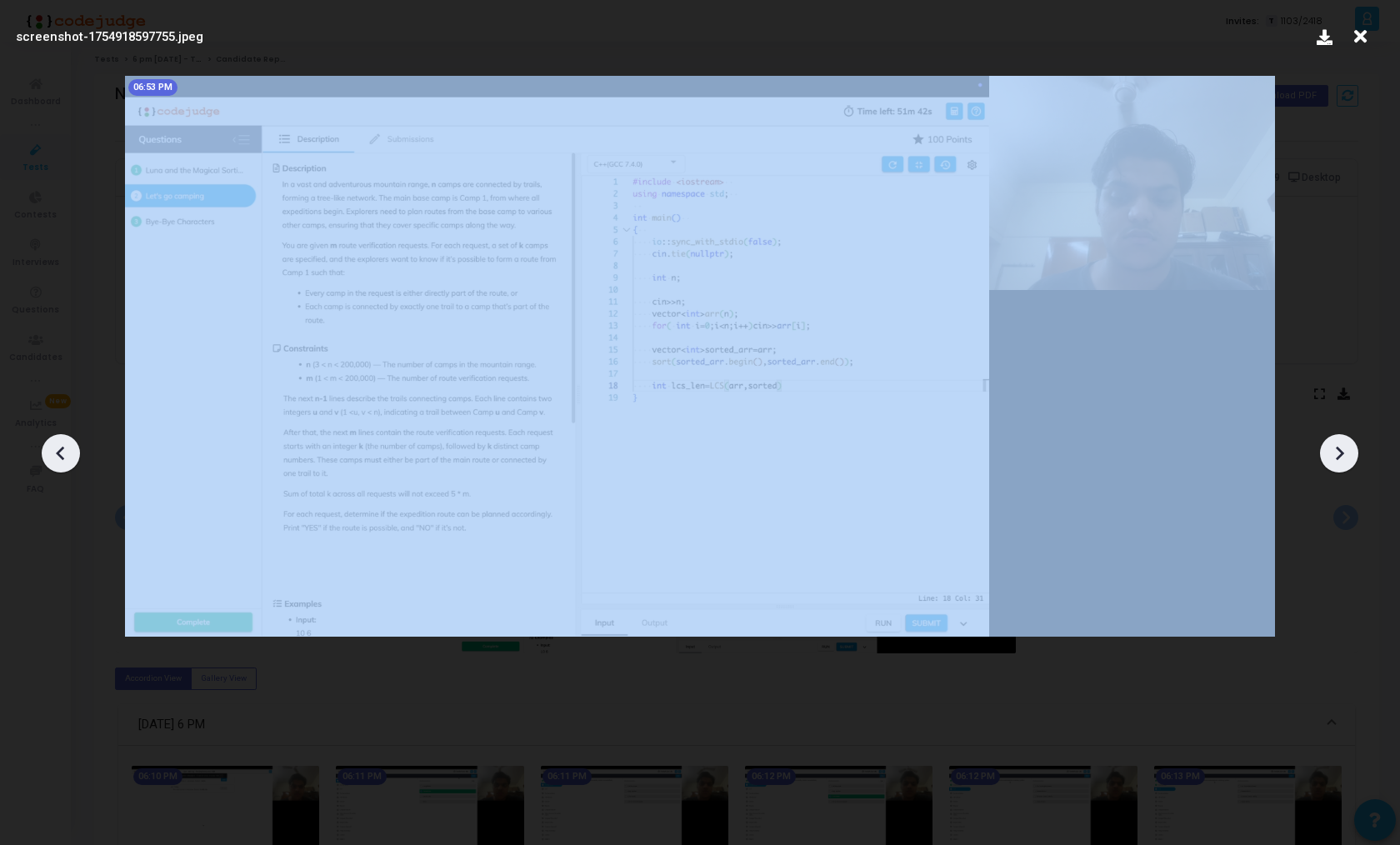
click at [1349, 448] on icon at bounding box center [1339, 453] width 25 height 25
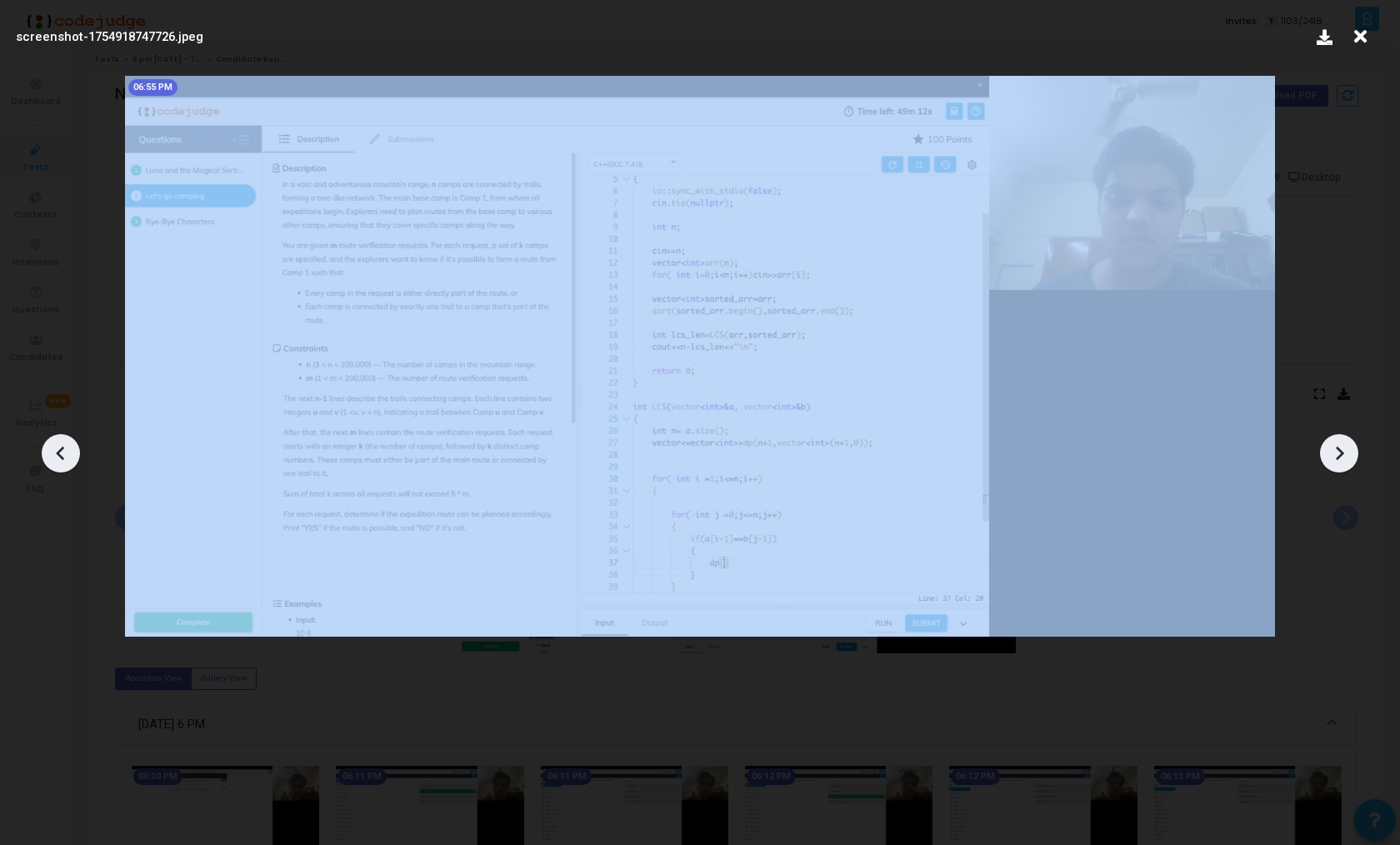
click at [1349, 448] on icon at bounding box center [1339, 453] width 25 height 25
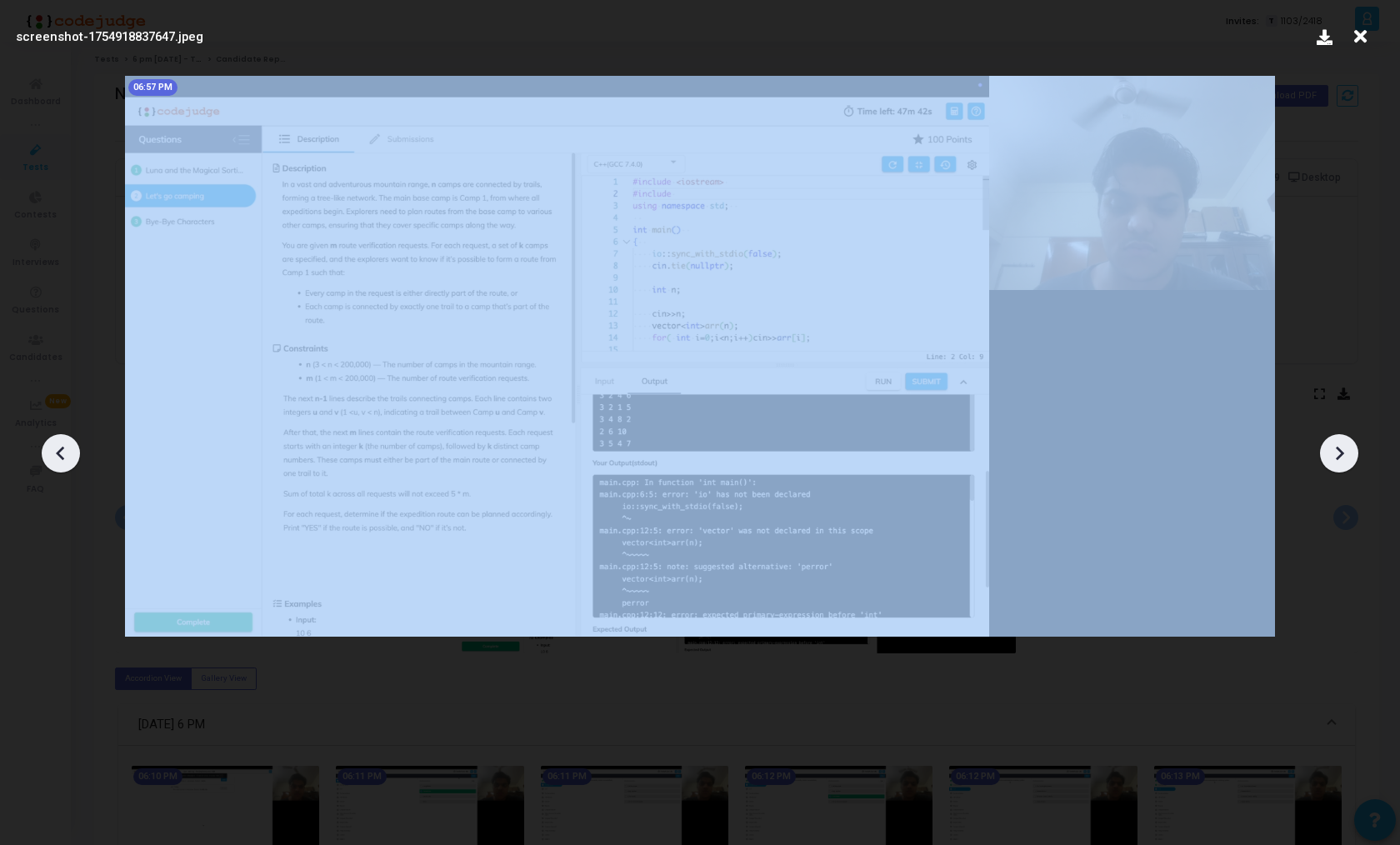
click at [1349, 448] on icon at bounding box center [1339, 453] width 25 height 25
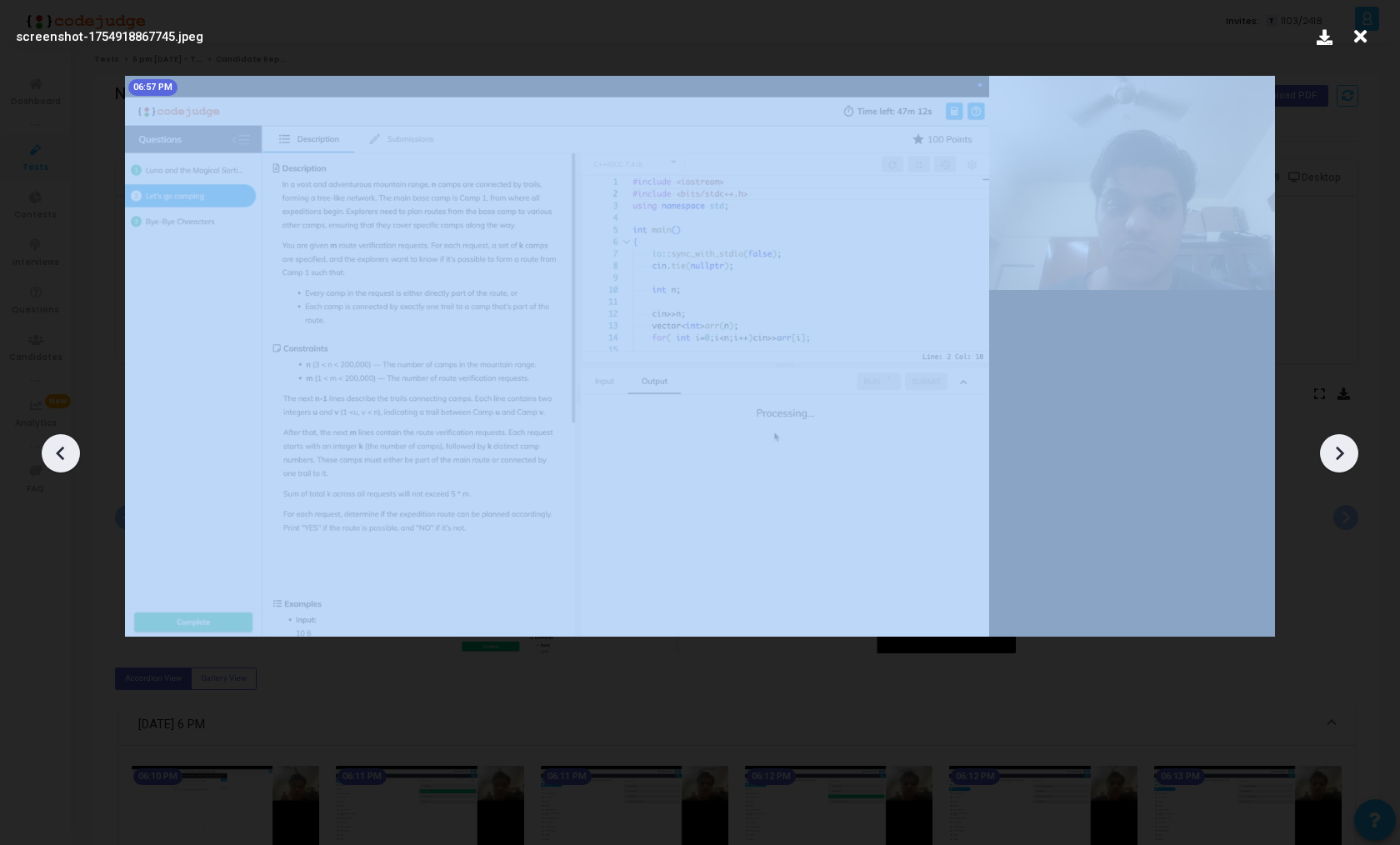
click at [1349, 448] on icon at bounding box center [1339, 453] width 25 height 25
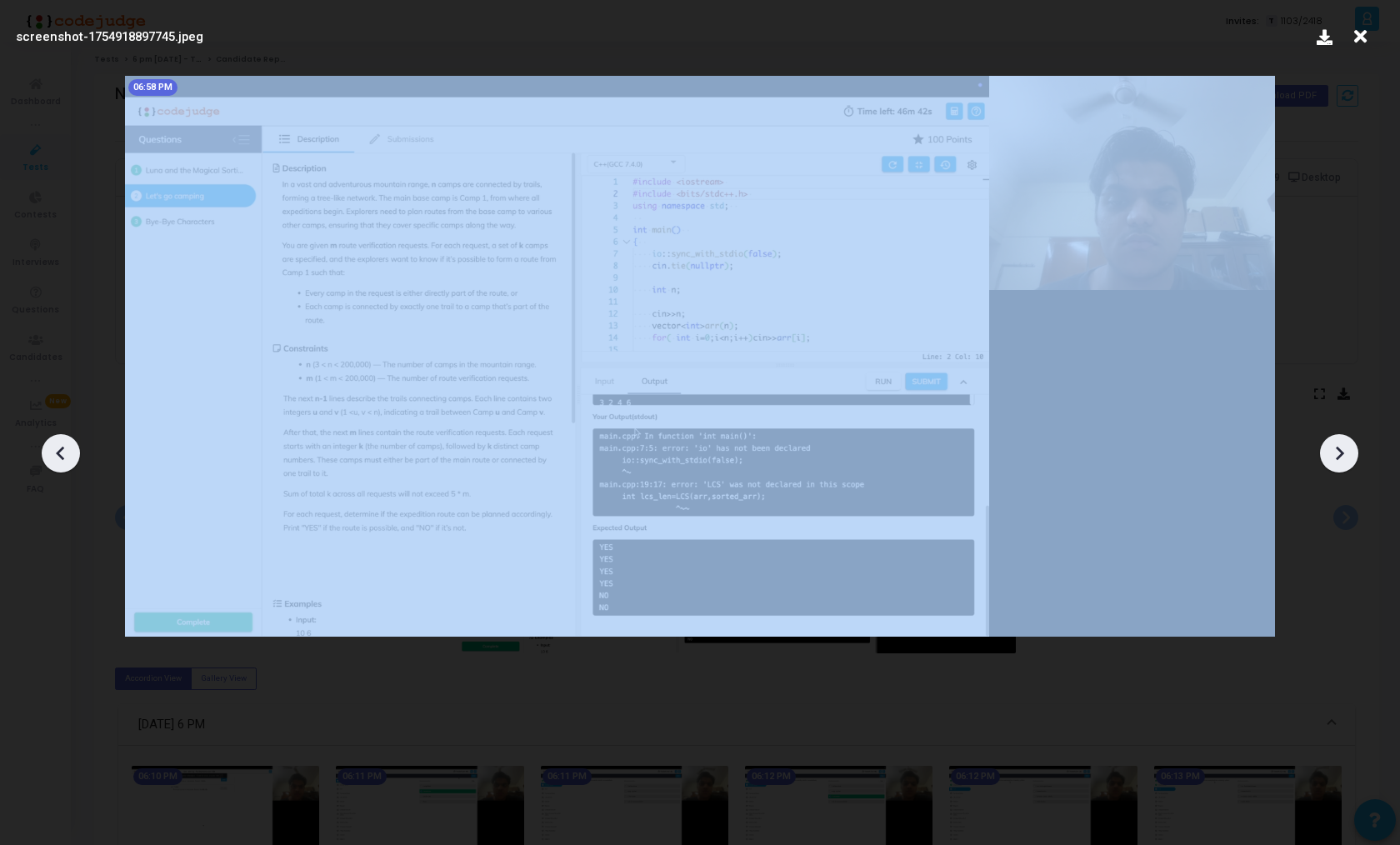
click at [1349, 448] on icon at bounding box center [1339, 453] width 25 height 25
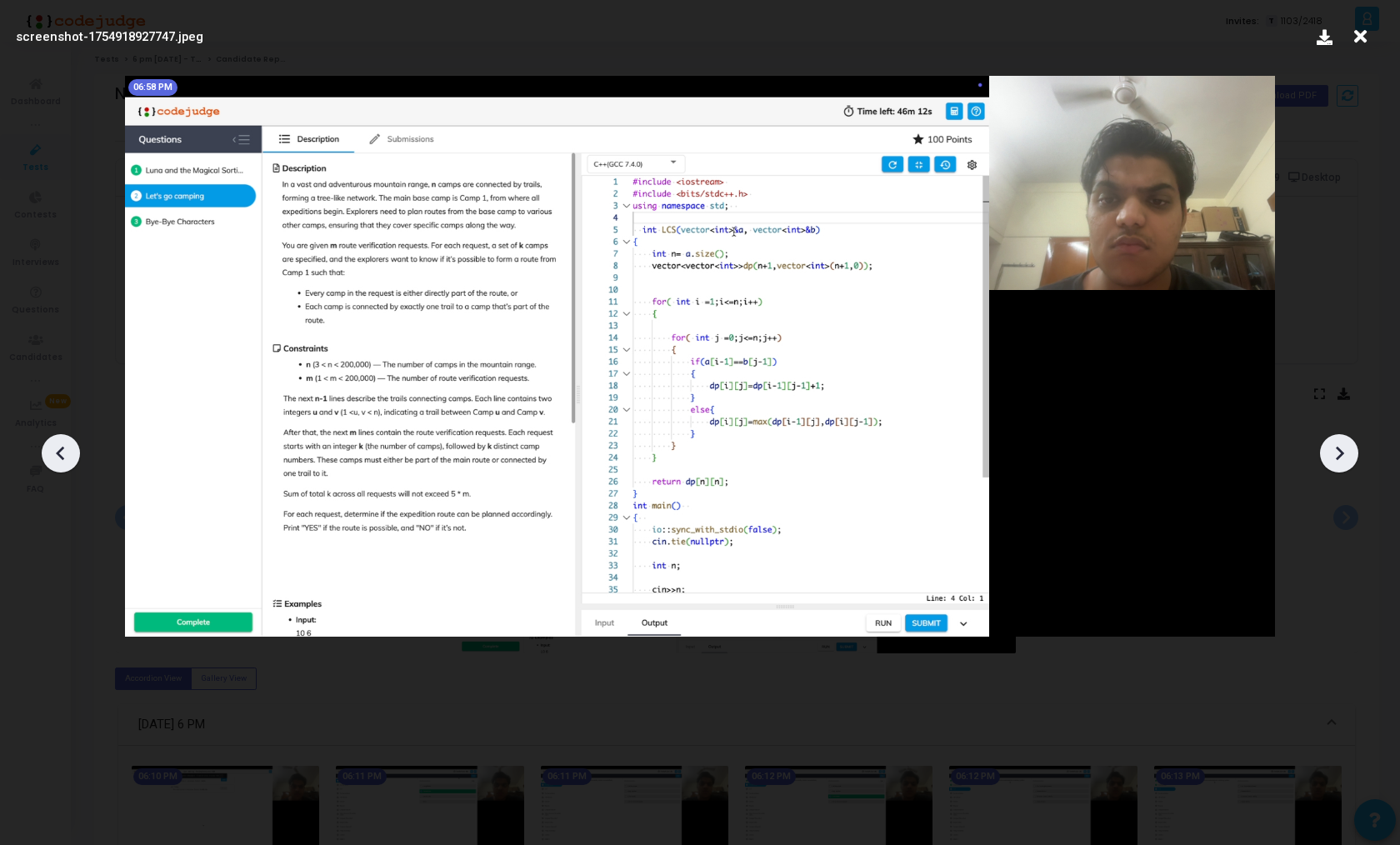
click at [1349, 448] on icon at bounding box center [1339, 453] width 25 height 25
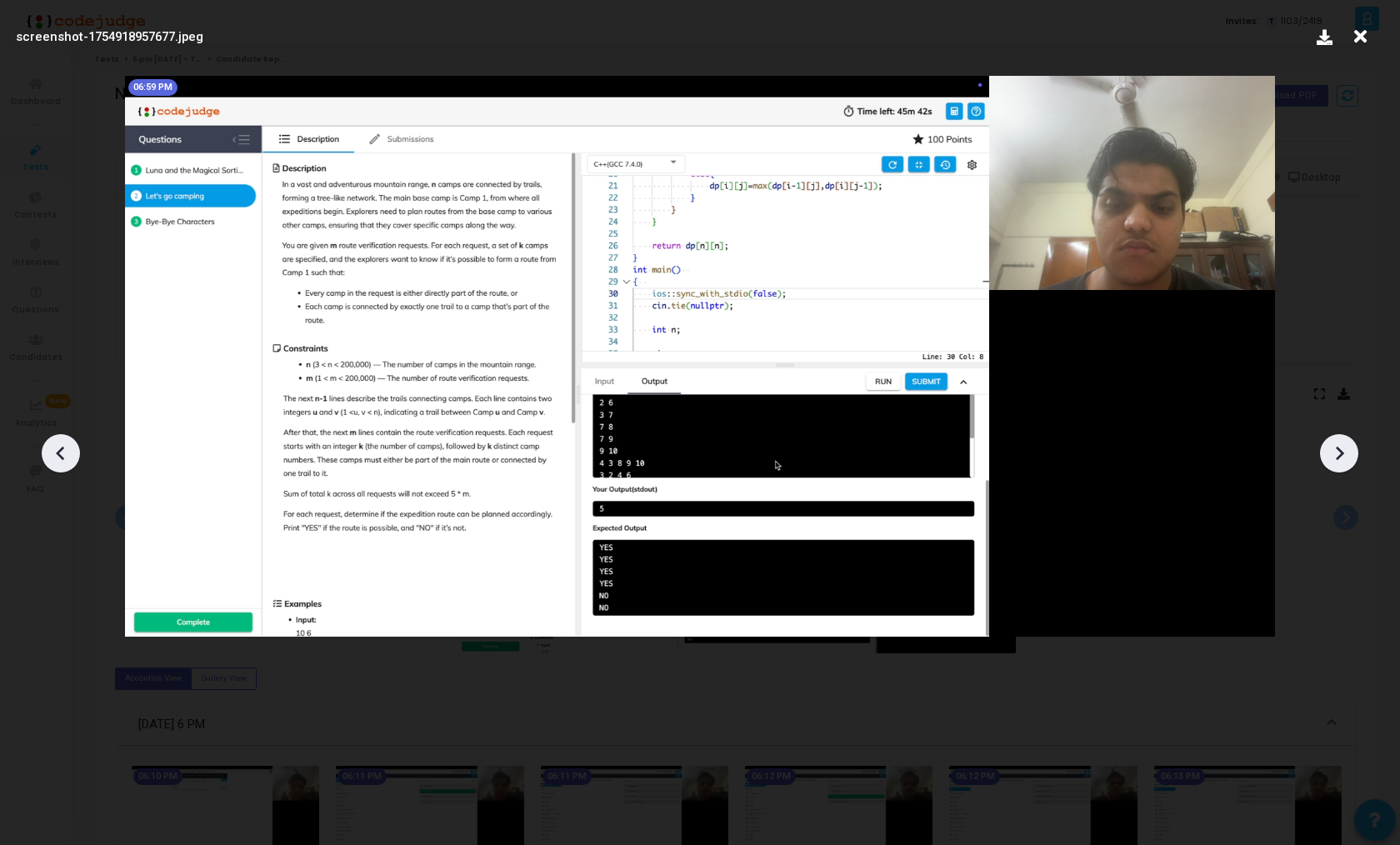
click at [1349, 448] on icon at bounding box center [1339, 453] width 25 height 25
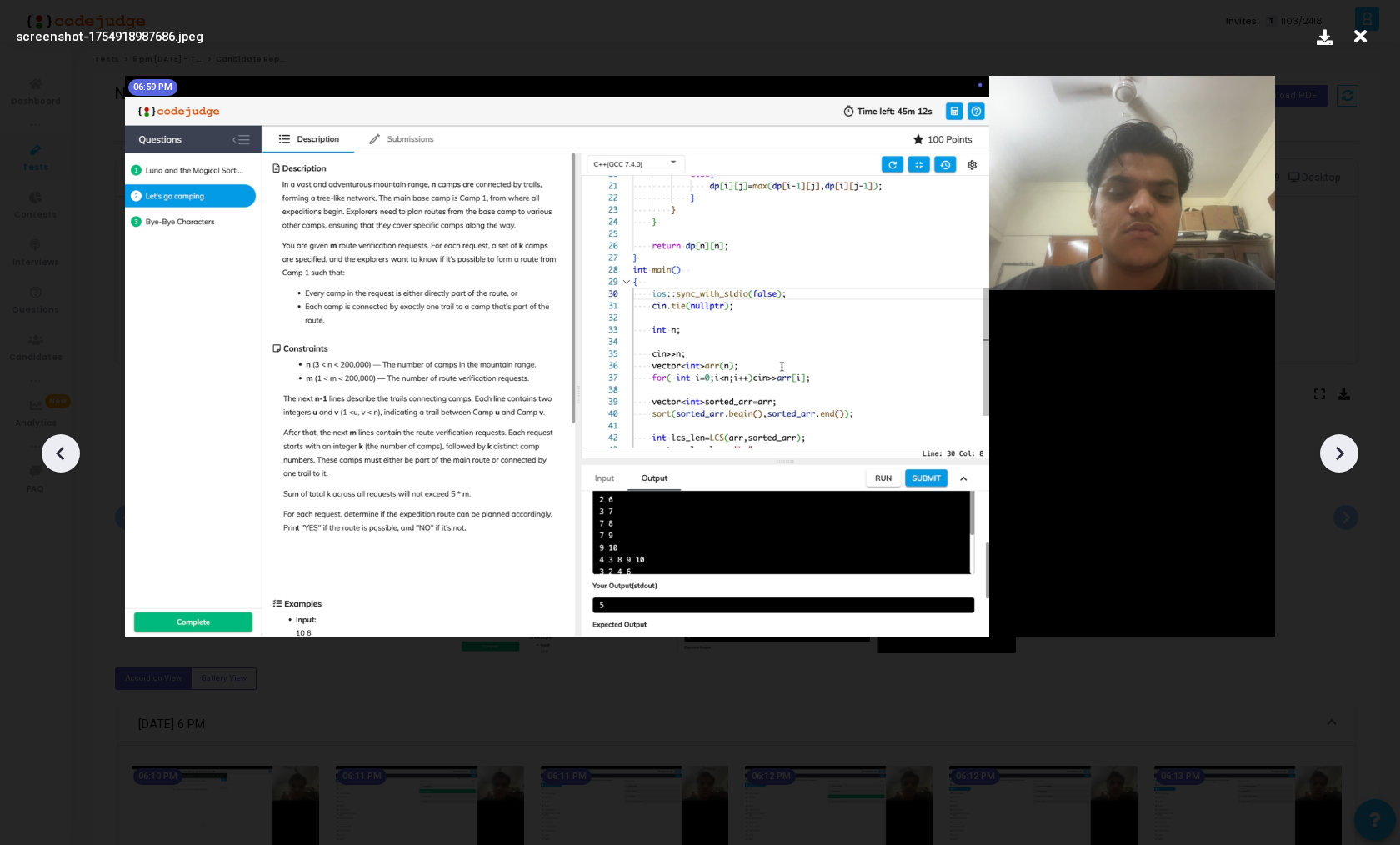
click at [1349, 448] on icon at bounding box center [1339, 453] width 25 height 25
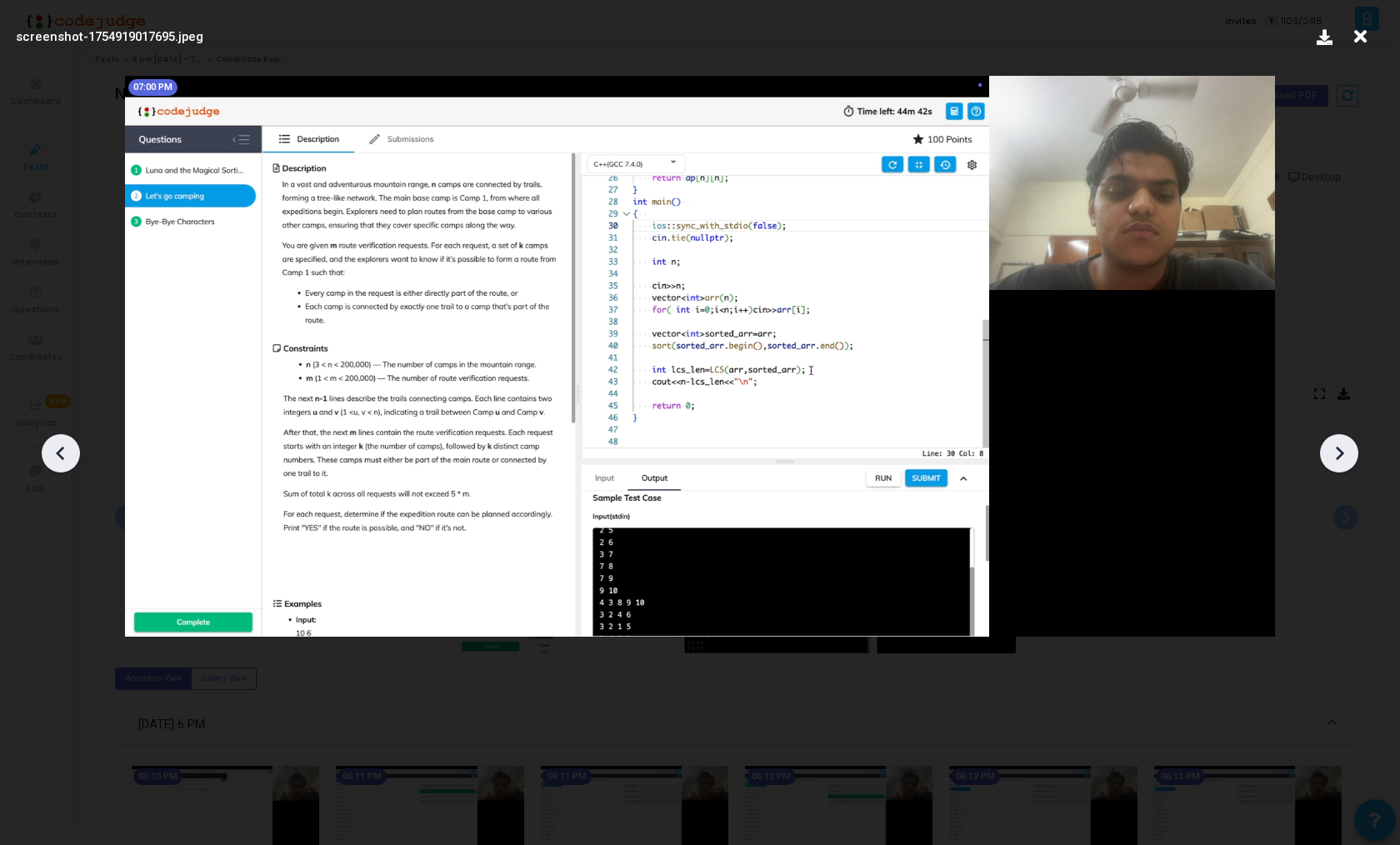
click at [1349, 448] on icon at bounding box center [1339, 453] width 25 height 25
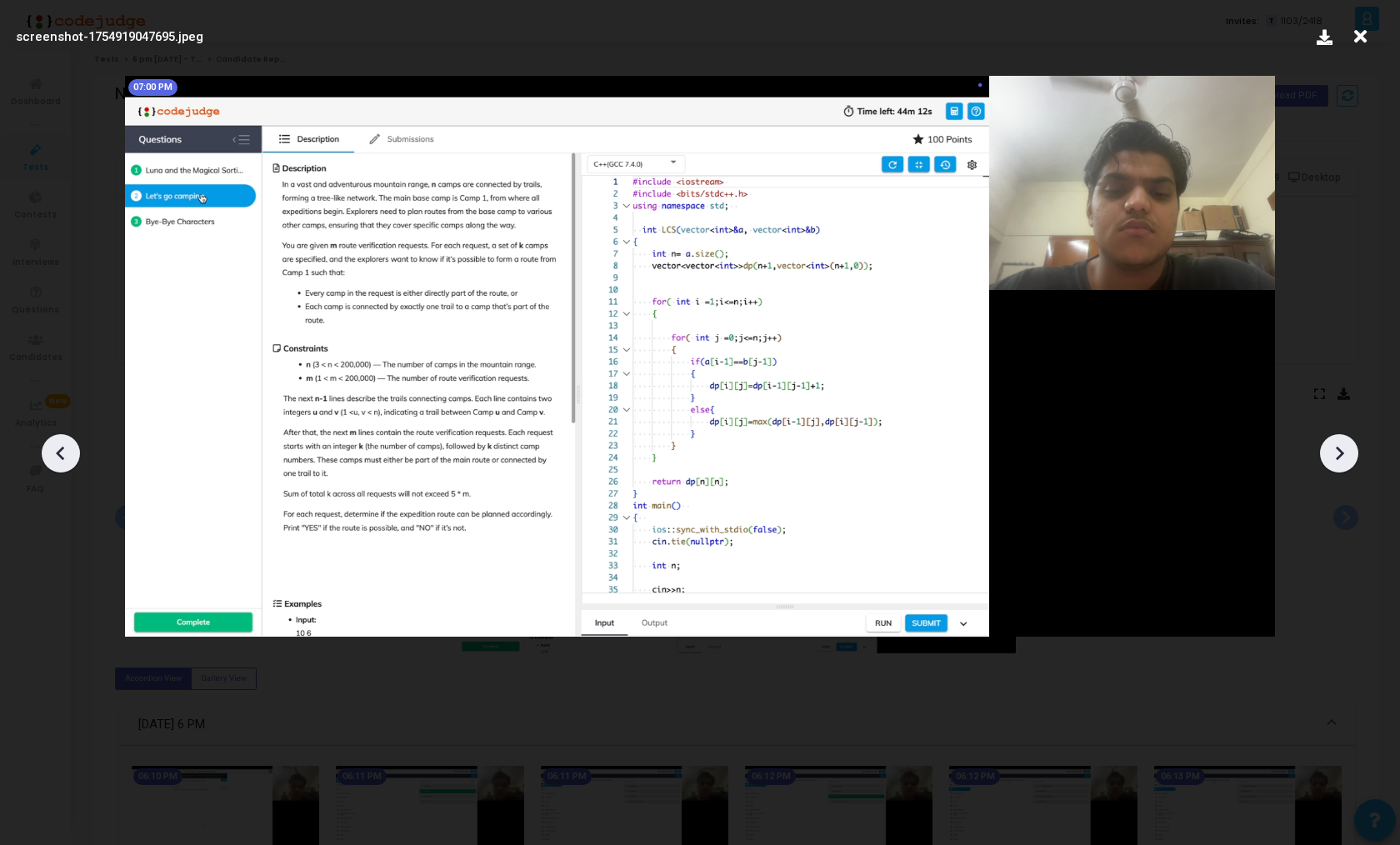
click at [1349, 448] on icon at bounding box center [1339, 453] width 25 height 25
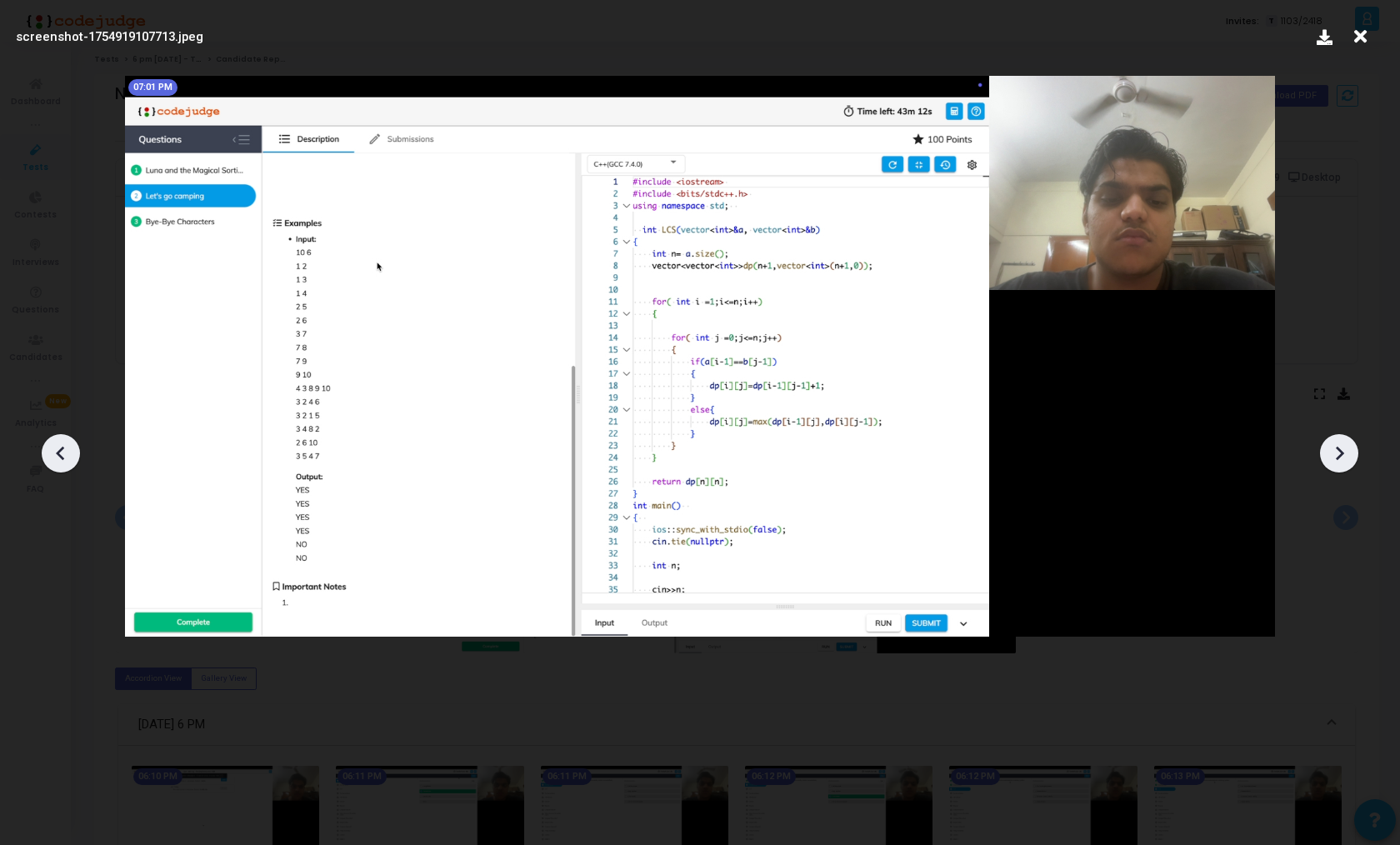
click at [1349, 448] on icon at bounding box center [1339, 453] width 25 height 25
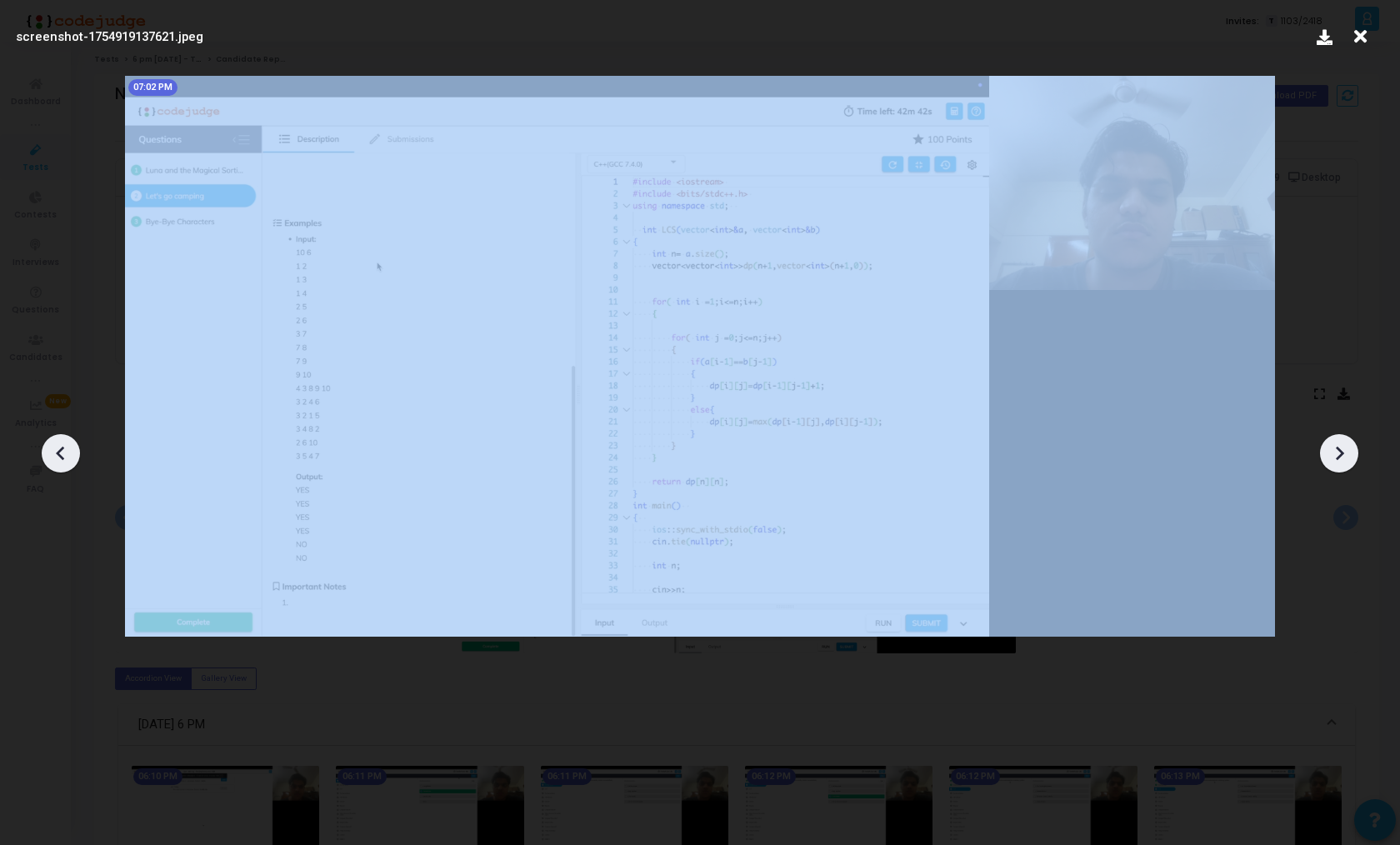
click at [1349, 448] on icon at bounding box center [1339, 453] width 25 height 25
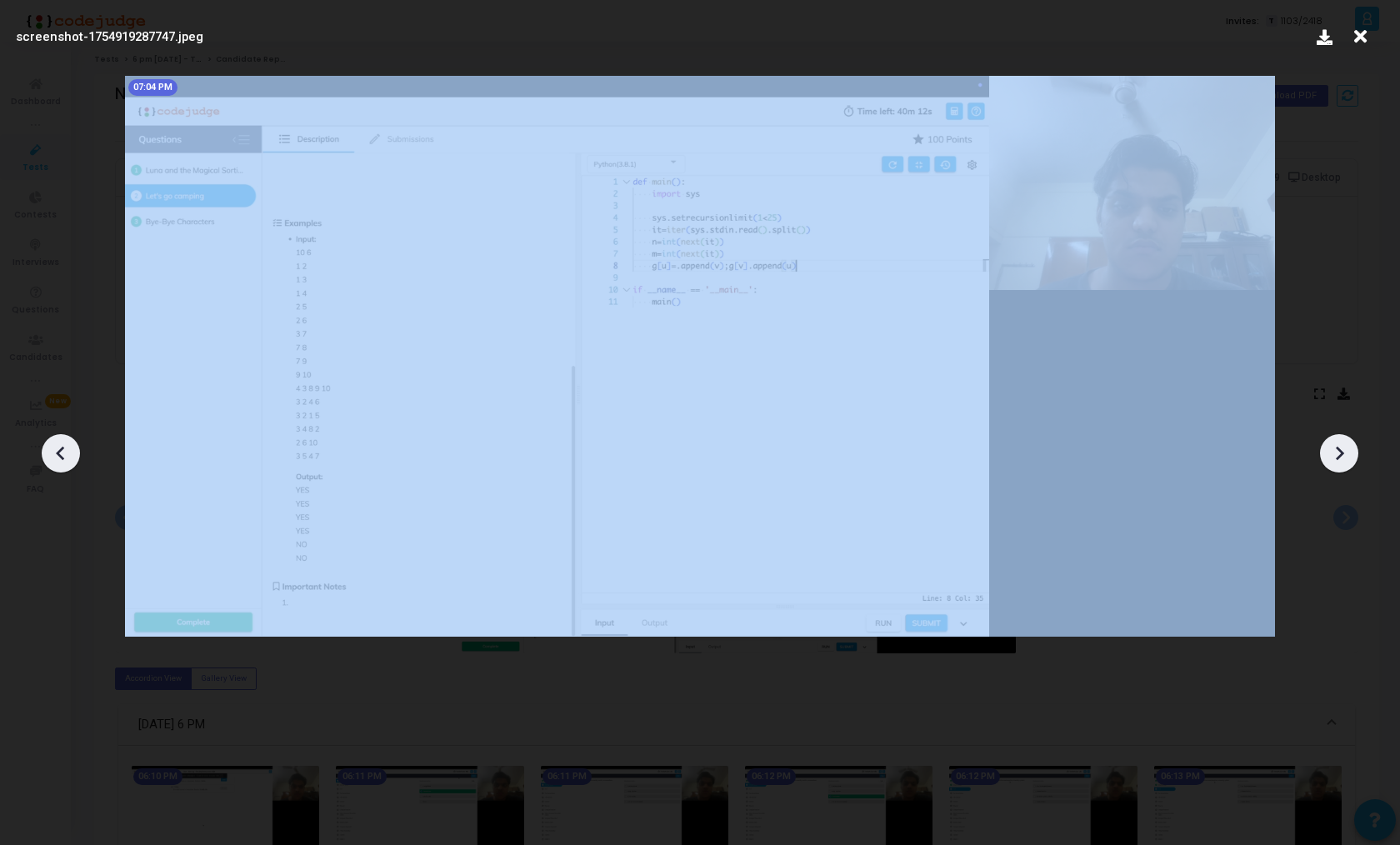
click at [1349, 448] on icon at bounding box center [1339, 453] width 25 height 25
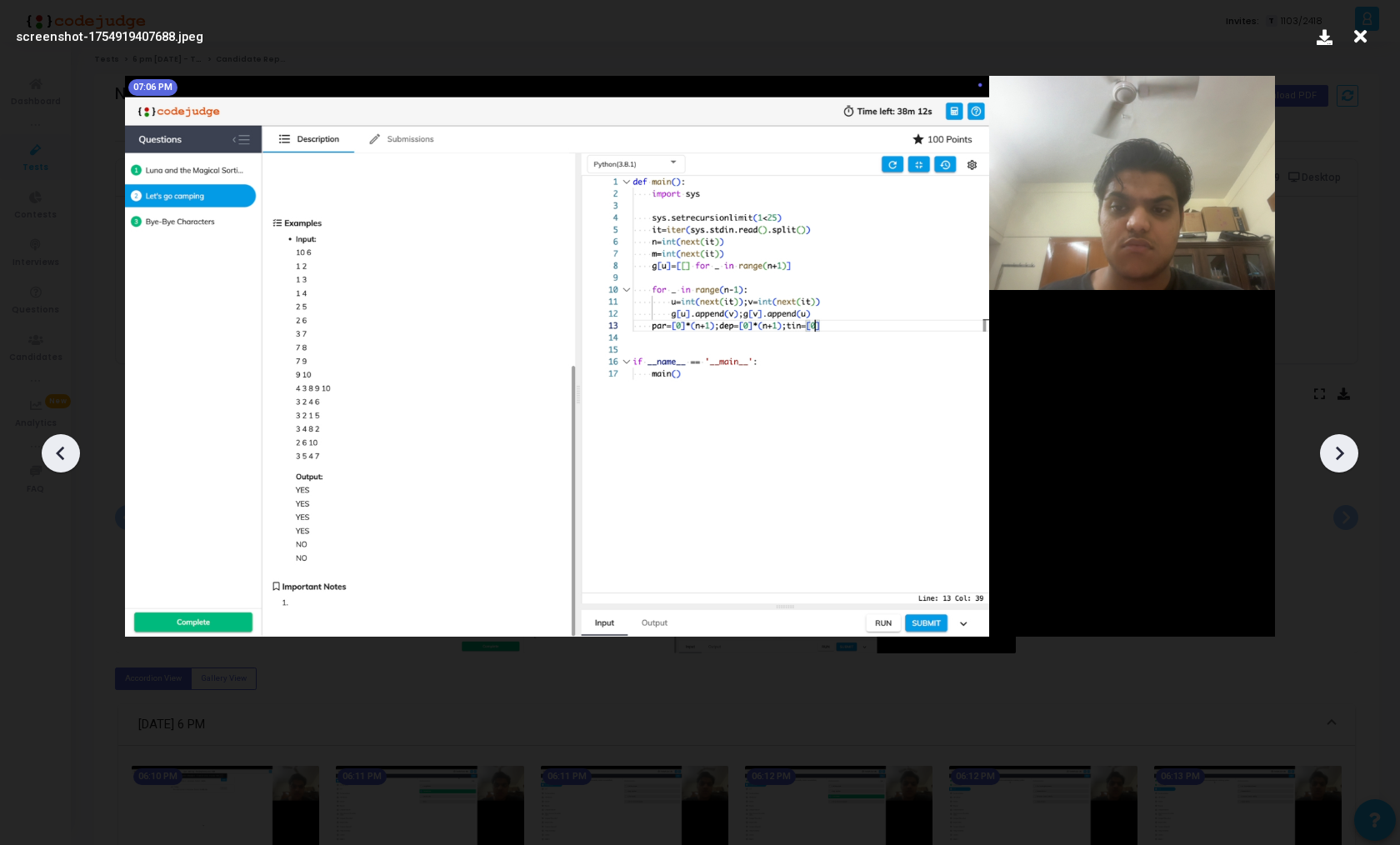
click at [68, 447] on icon at bounding box center [61, 453] width 25 height 25
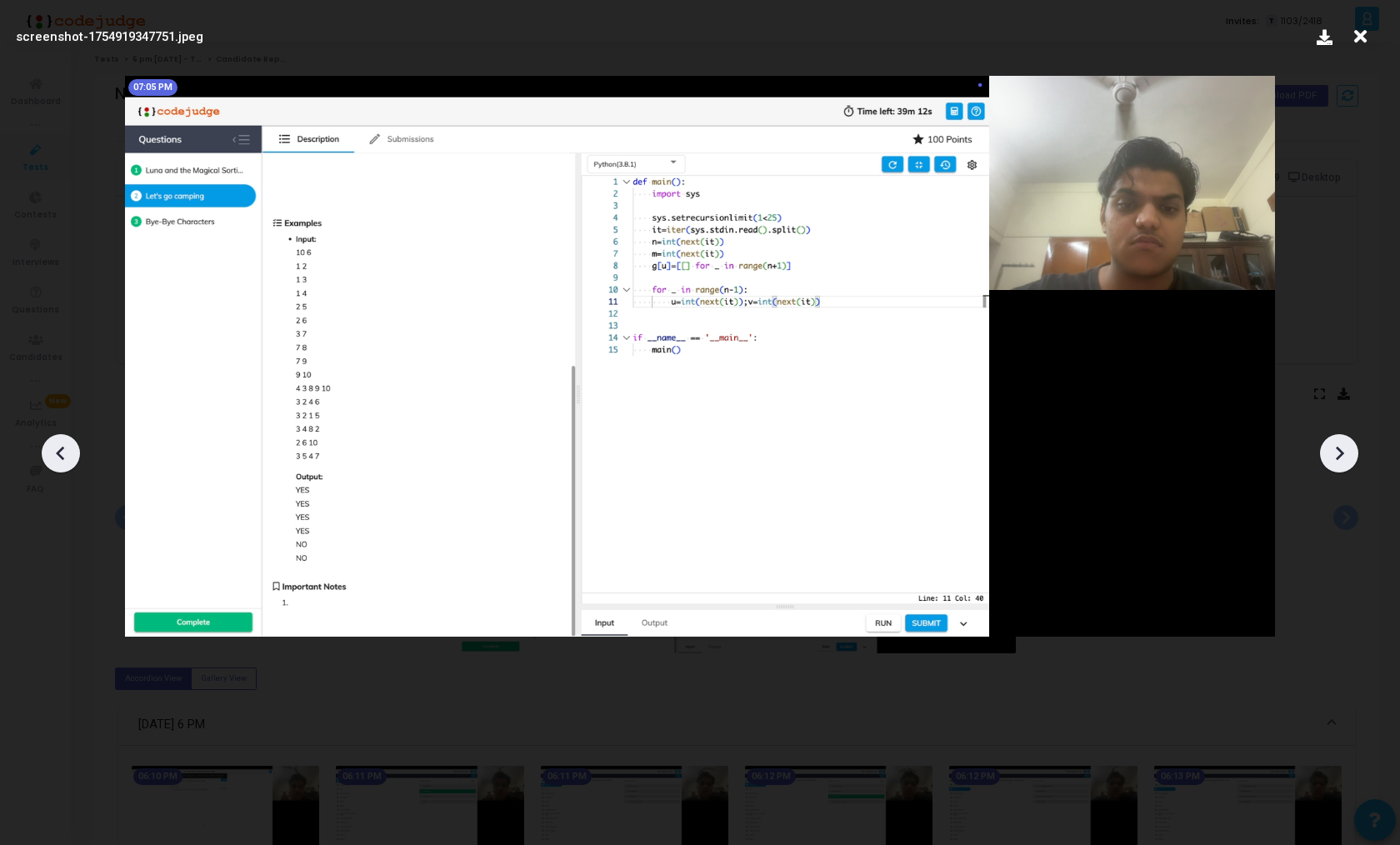
click at [68, 447] on icon at bounding box center [61, 453] width 25 height 25
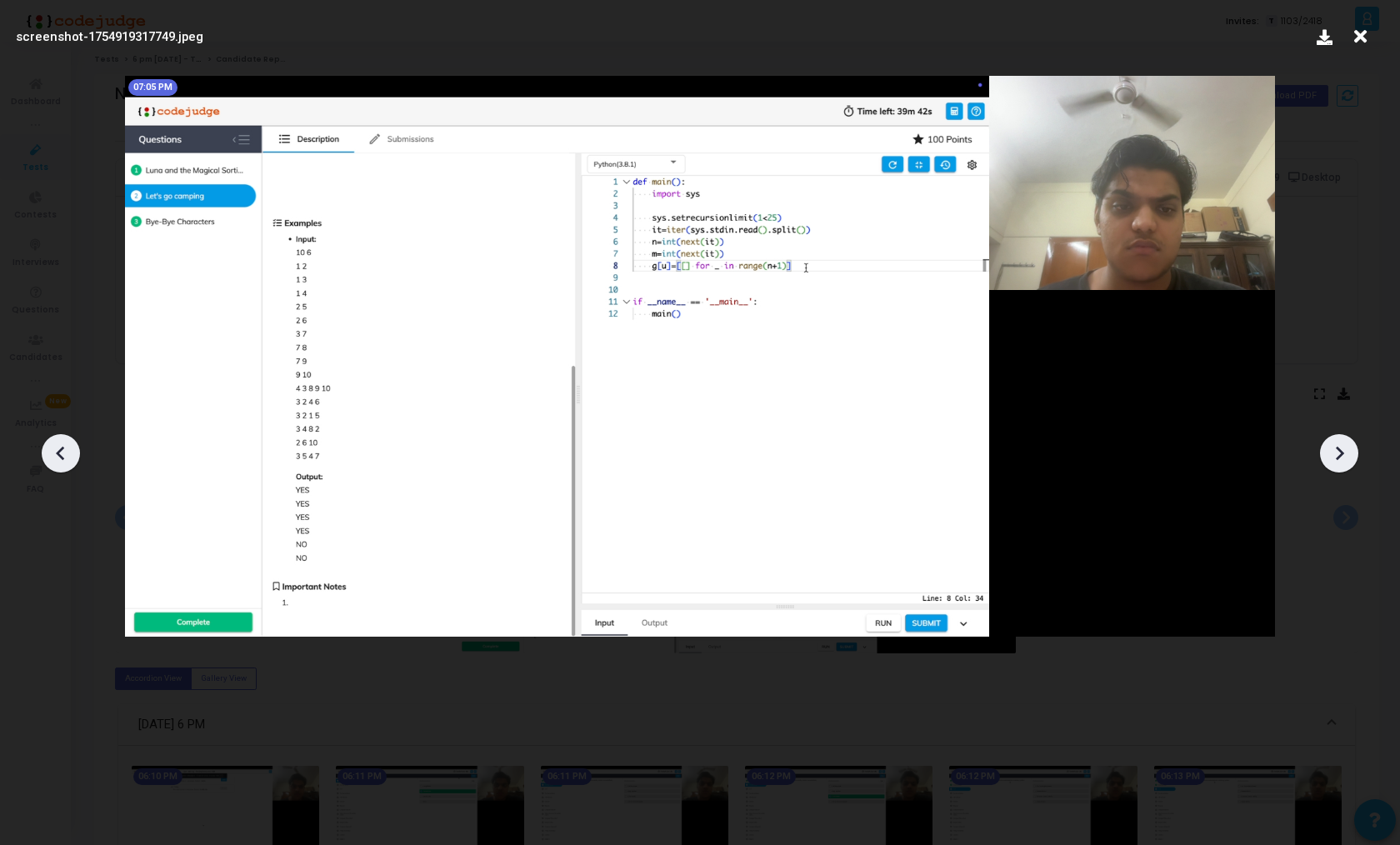
click at [68, 447] on icon at bounding box center [61, 453] width 25 height 25
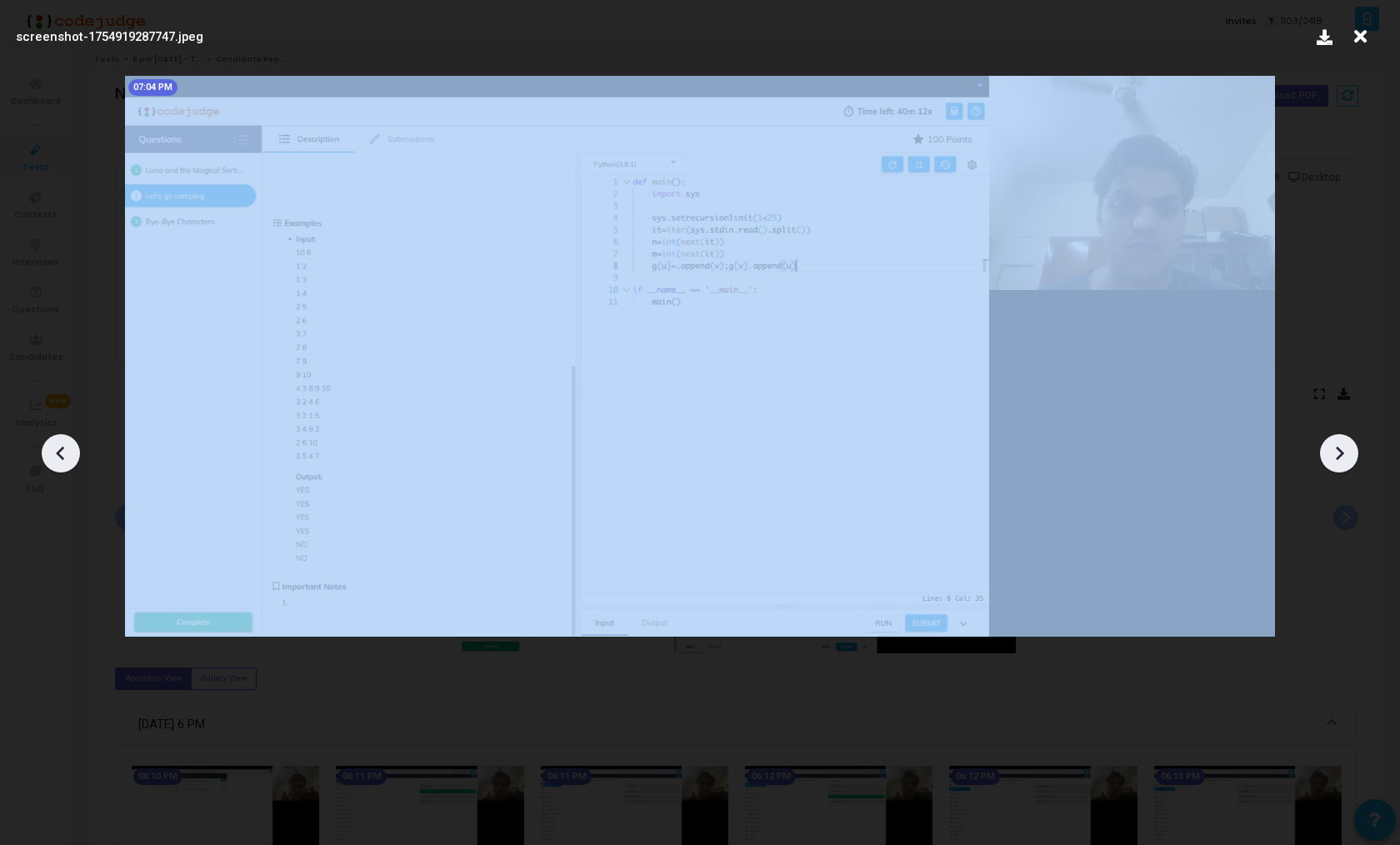
click at [68, 447] on icon at bounding box center [61, 453] width 25 height 25
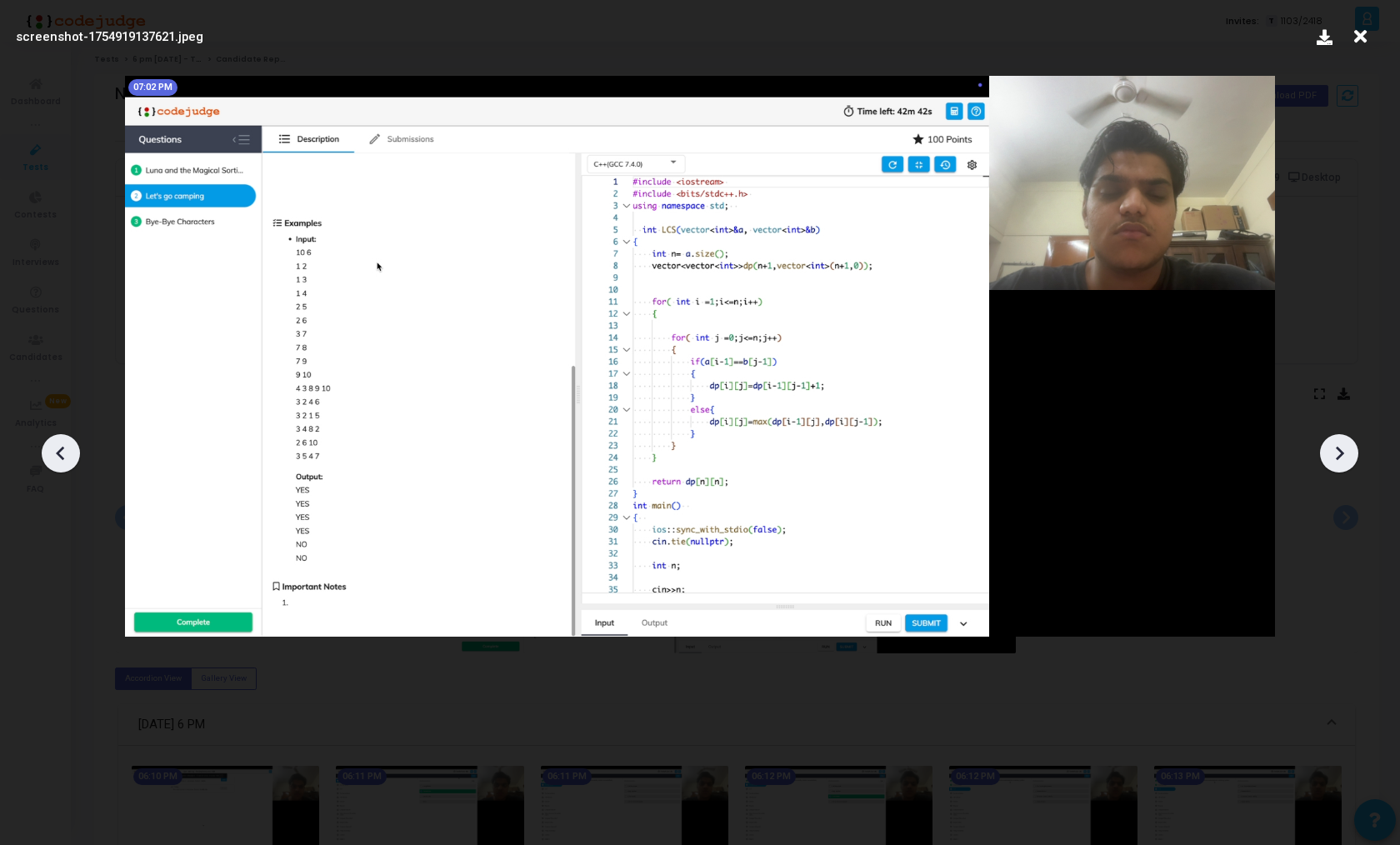
click at [68, 447] on icon at bounding box center [61, 453] width 25 height 25
click at [1337, 452] on icon at bounding box center [1339, 453] width 25 height 25
click at [1337, 452] on icon at bounding box center [1339, 453] width 25 height 25
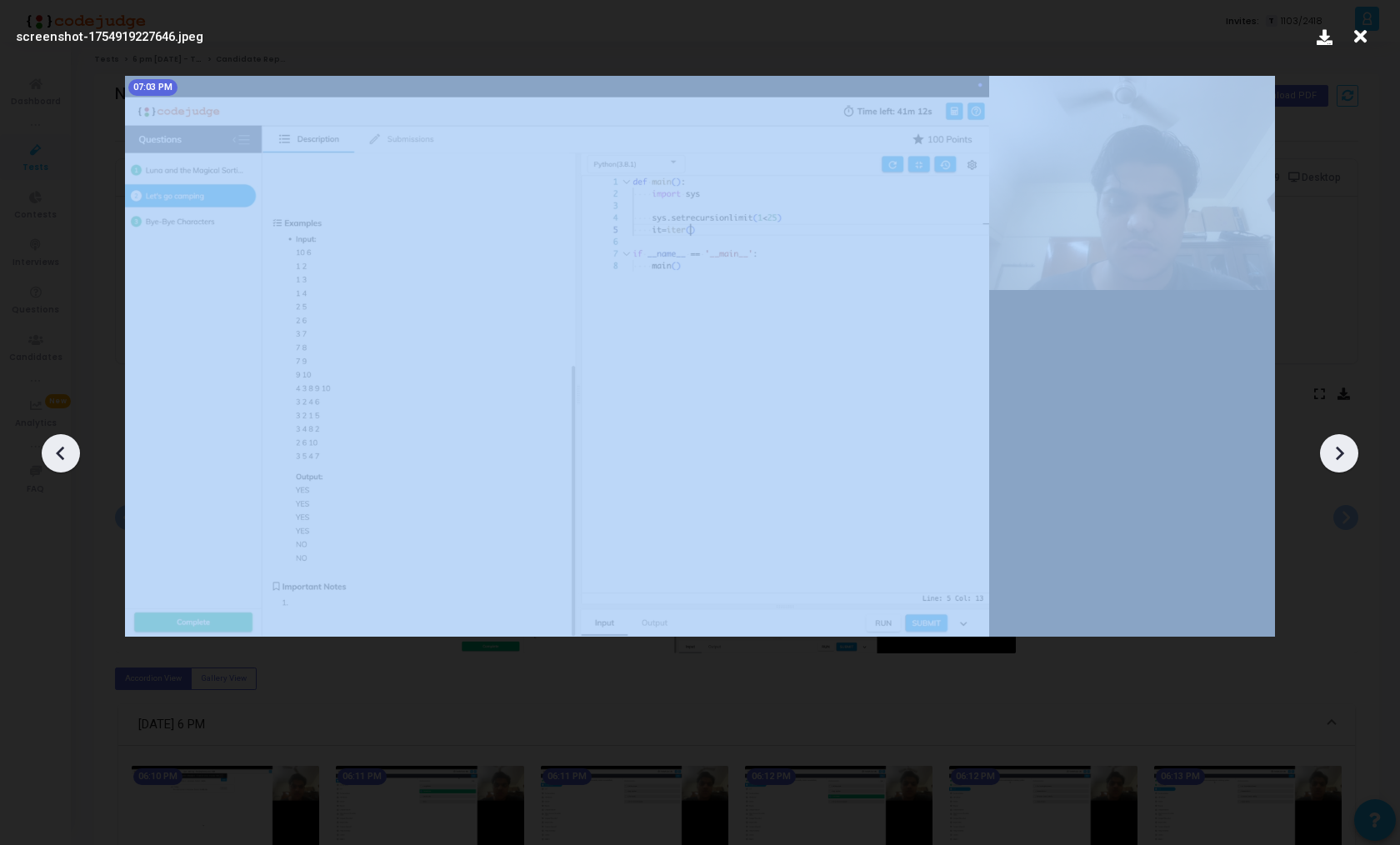
click at [1337, 452] on icon at bounding box center [1339, 453] width 25 height 25
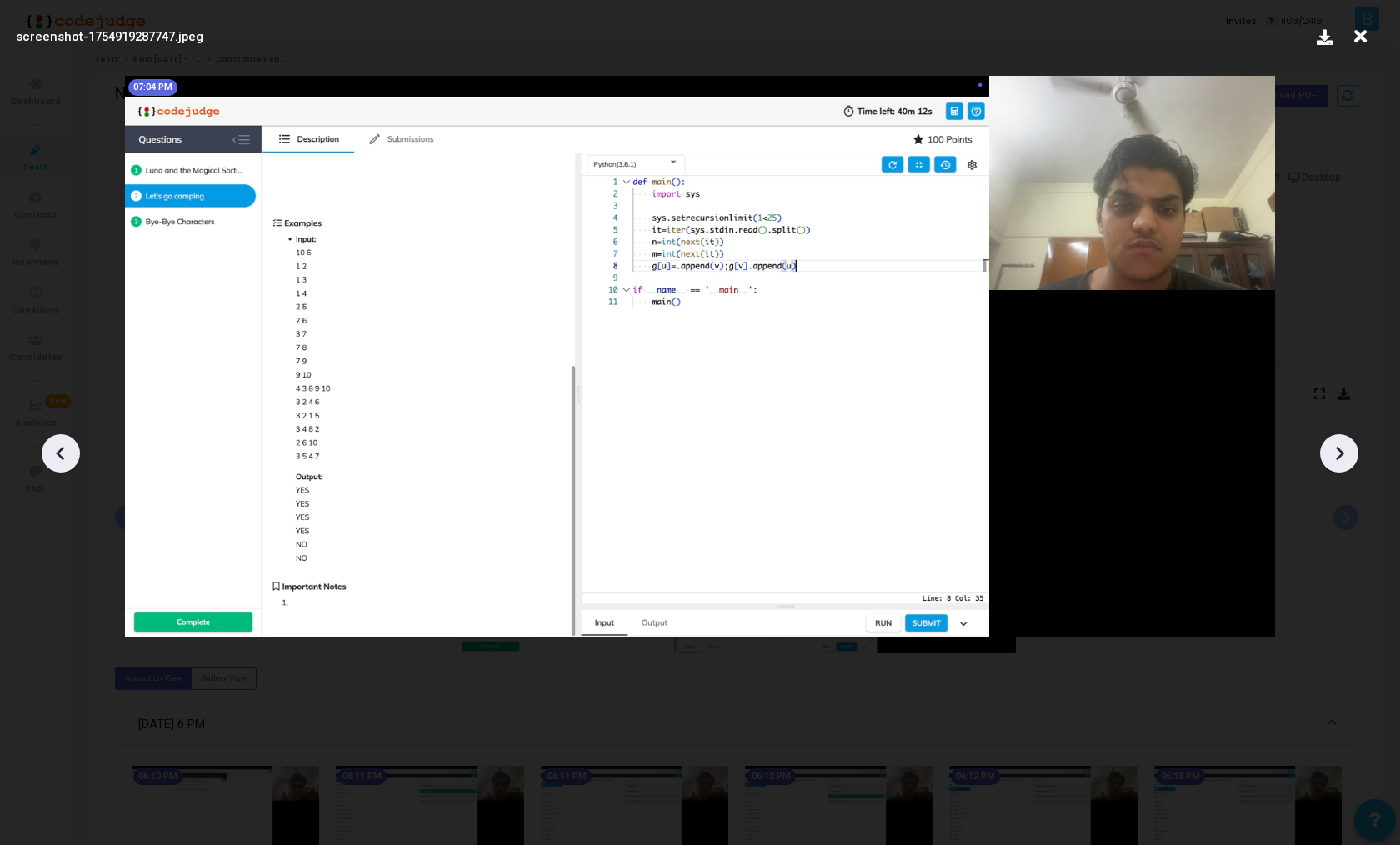
click at [1337, 452] on icon at bounding box center [1339, 453] width 25 height 25
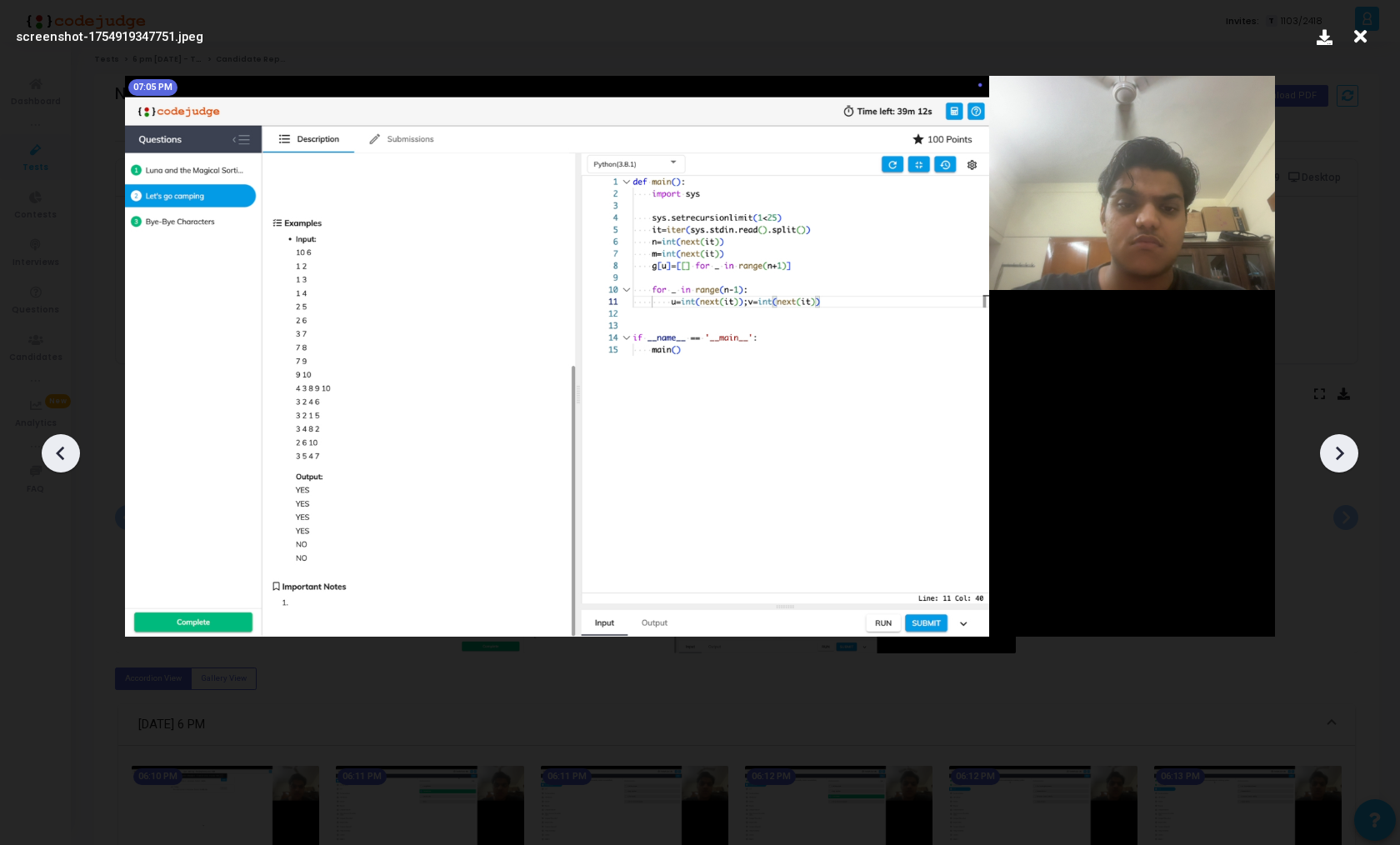
click at [1337, 452] on icon at bounding box center [1339, 453] width 25 height 25
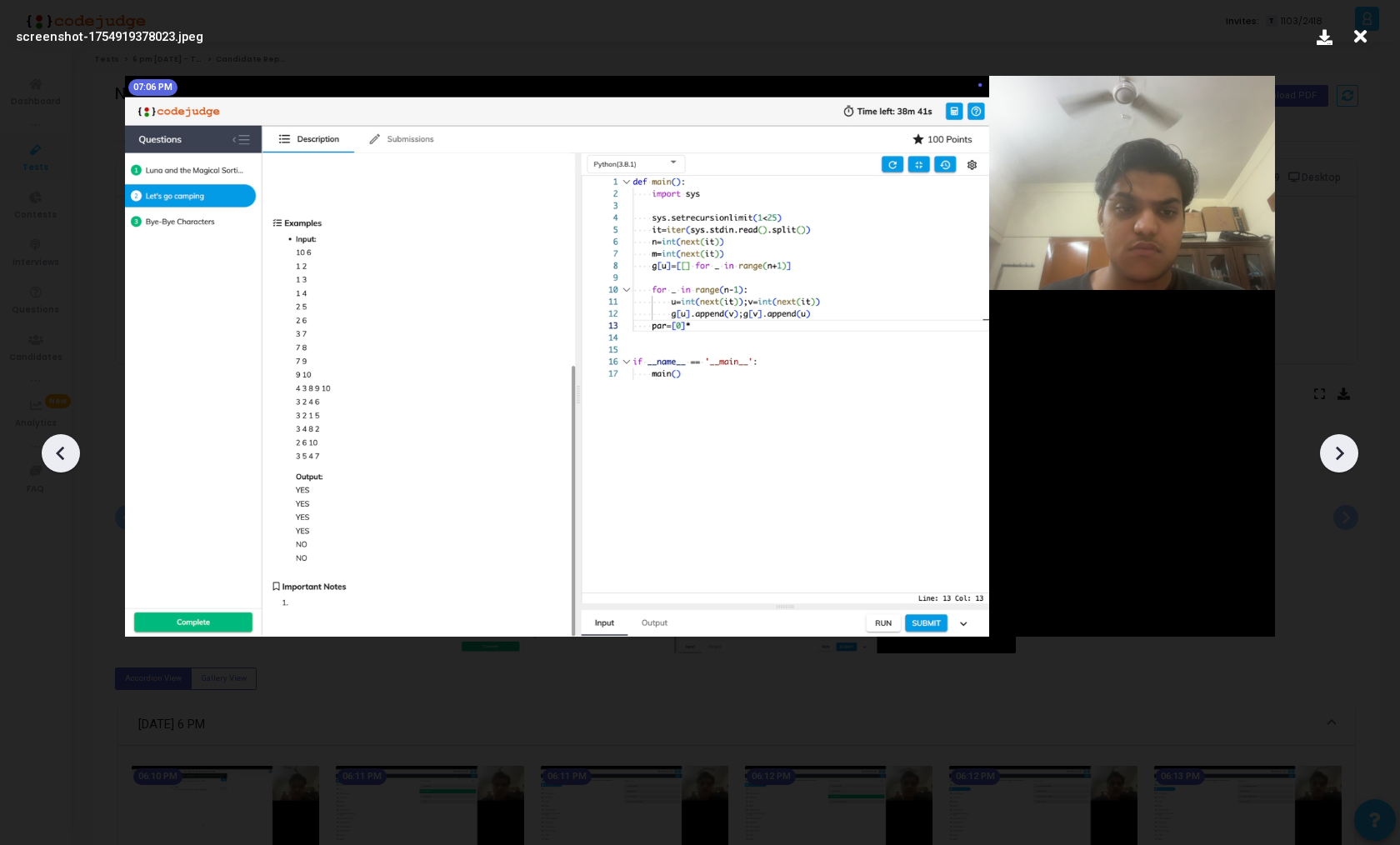
click at [1337, 452] on icon at bounding box center [1339, 453] width 25 height 25
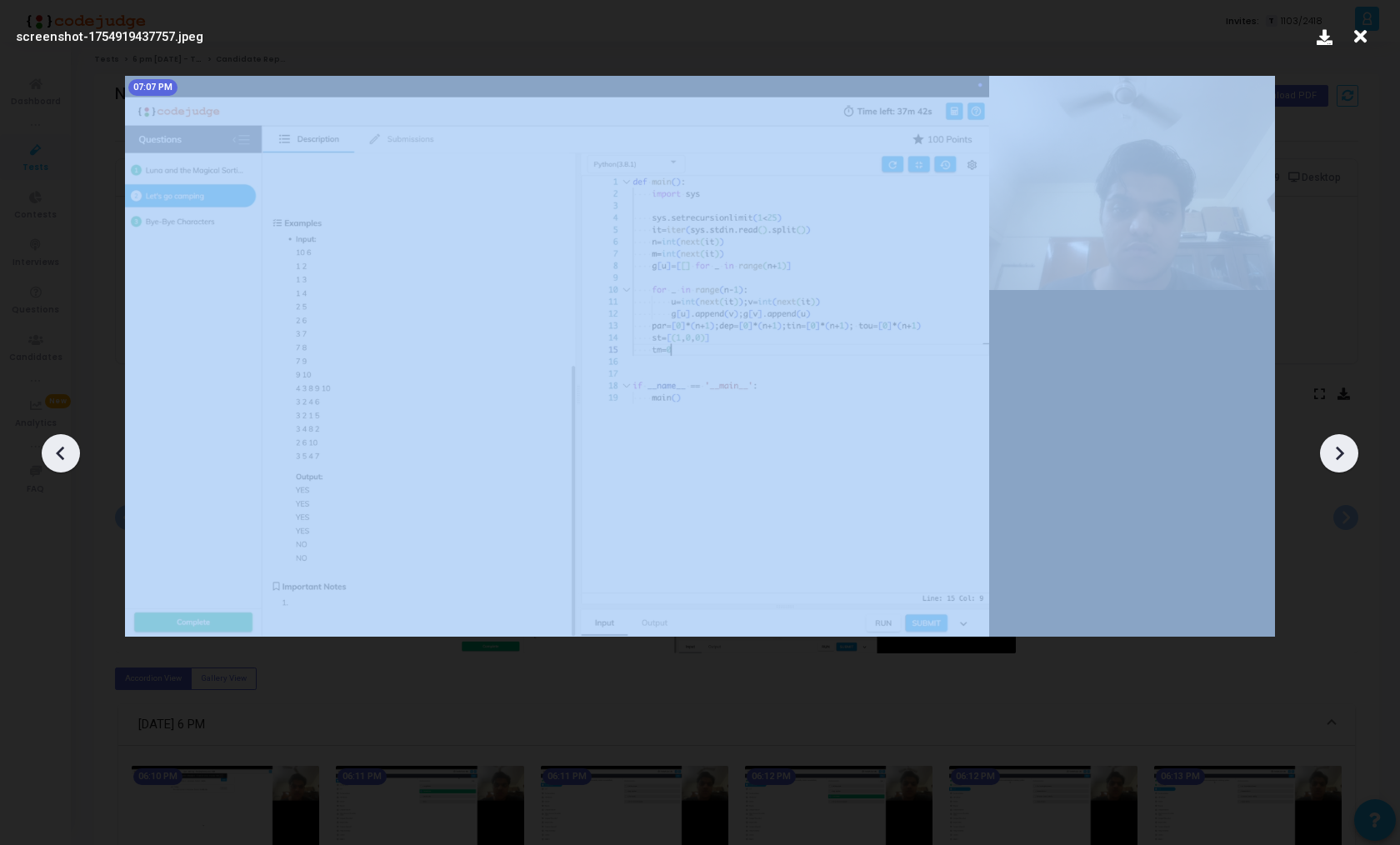
click at [1337, 452] on icon at bounding box center [1339, 453] width 25 height 25
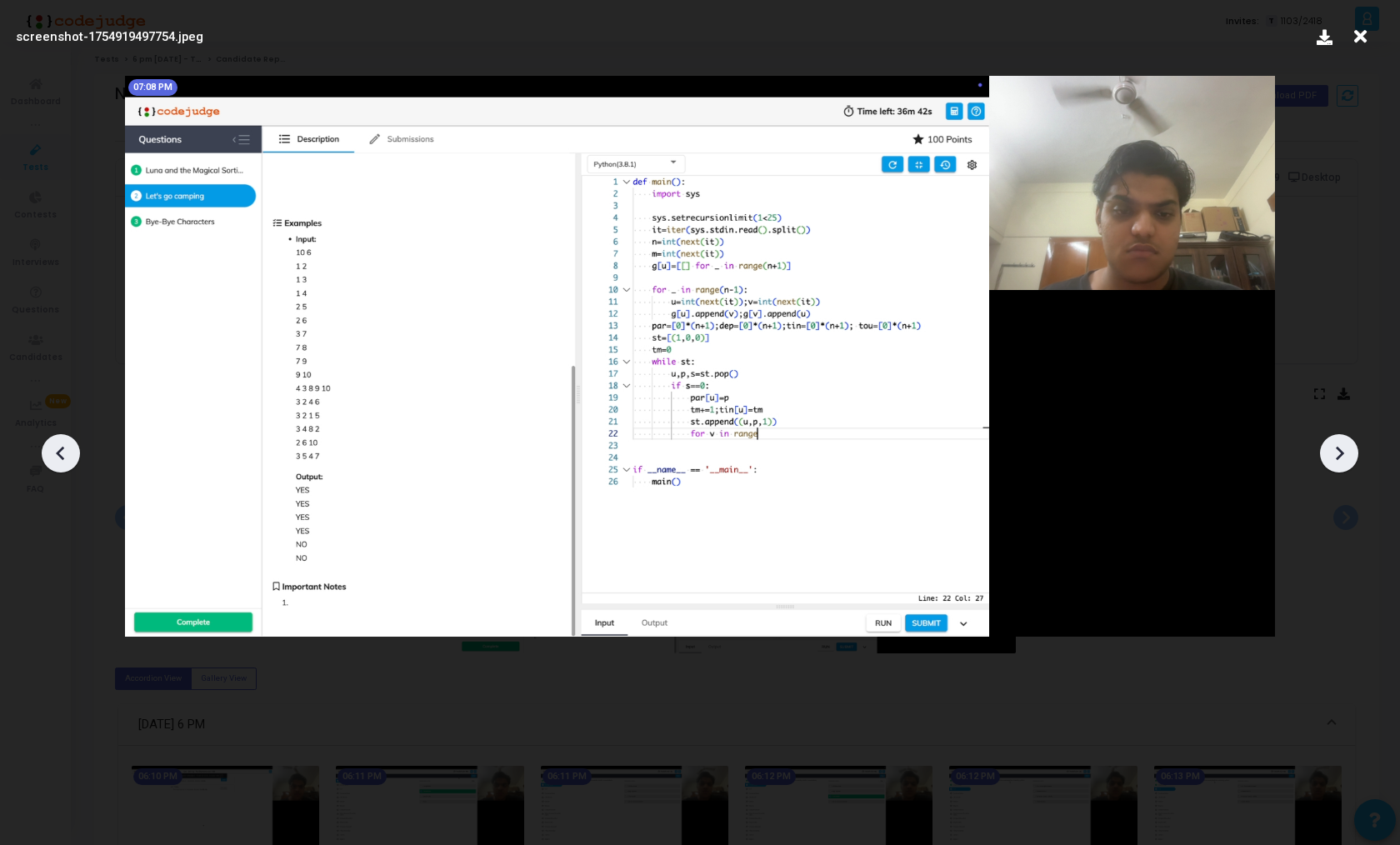
click at [1337, 452] on icon at bounding box center [1339, 453] width 25 height 25
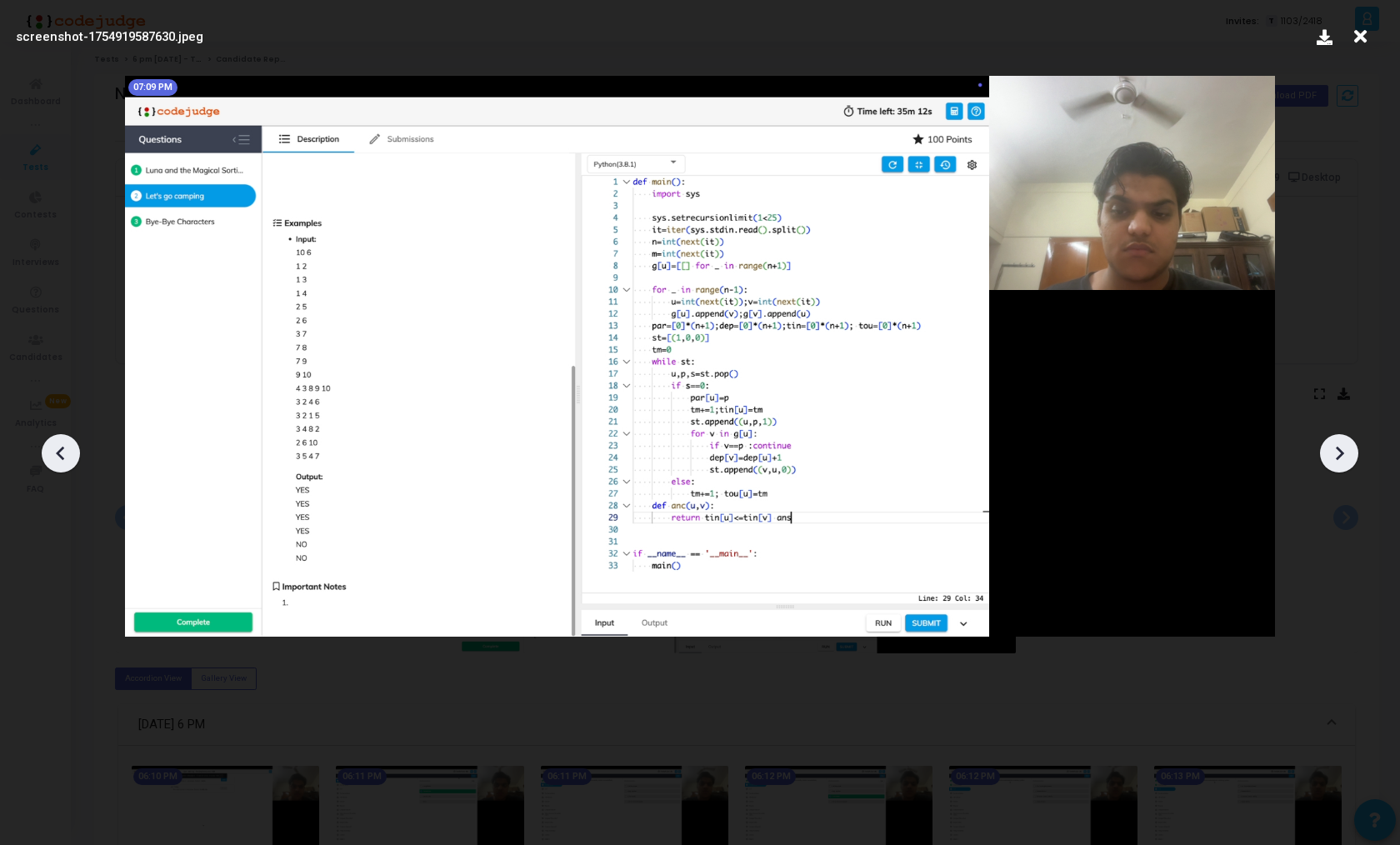
click at [1337, 452] on icon at bounding box center [1339, 453] width 25 height 25
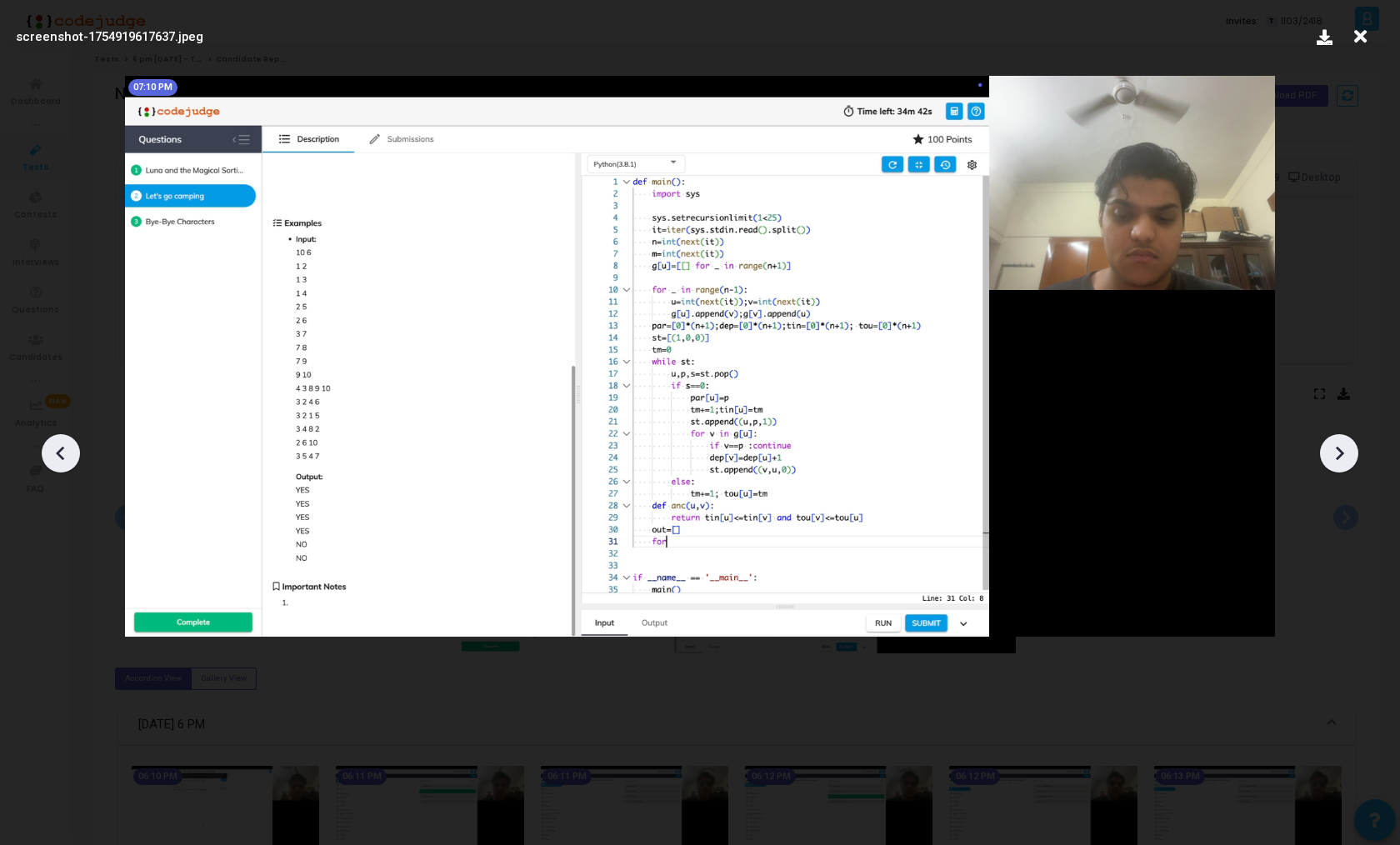
click at [1337, 452] on icon at bounding box center [1339, 453] width 25 height 25
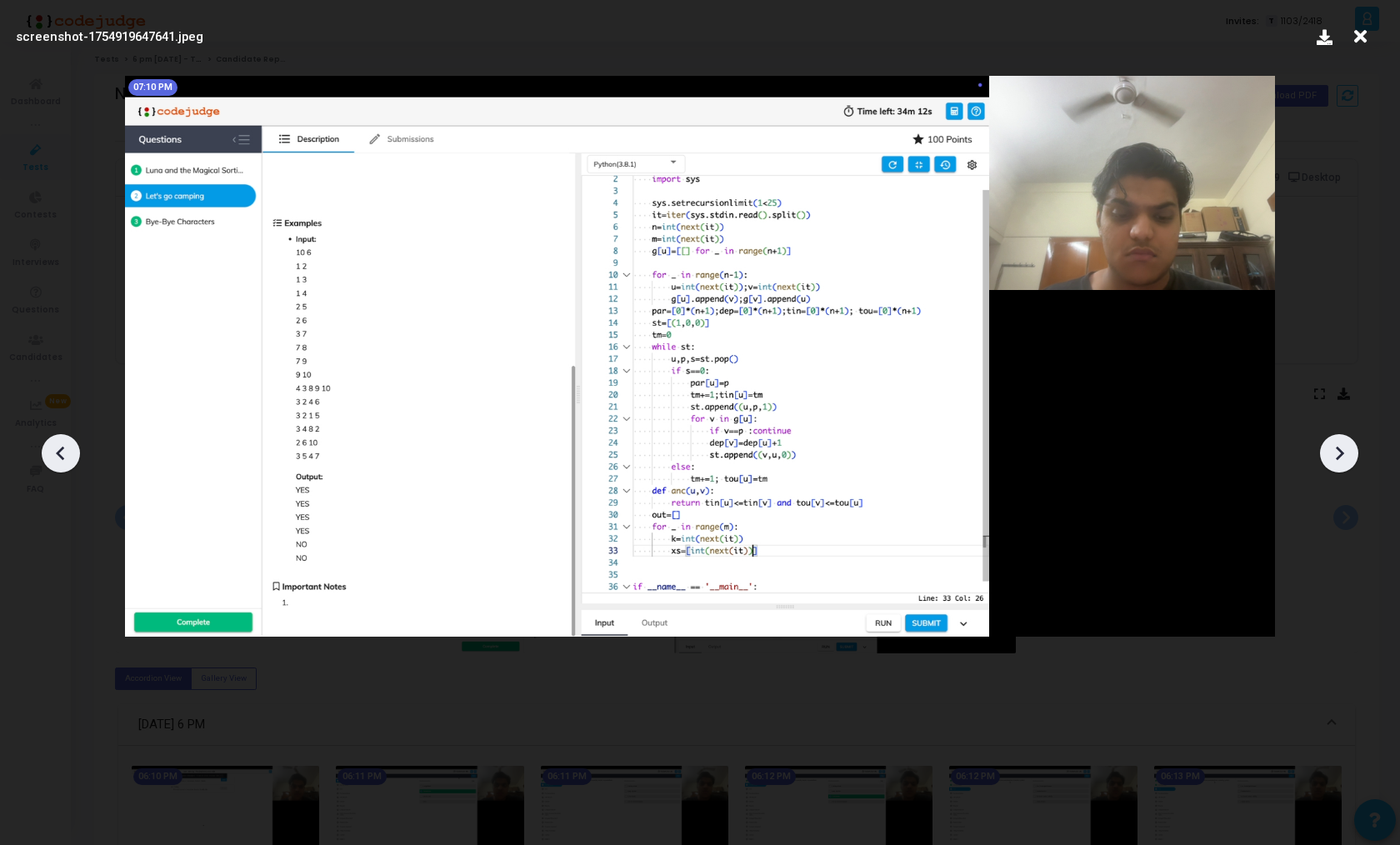
click at [1337, 452] on icon at bounding box center [1339, 453] width 25 height 25
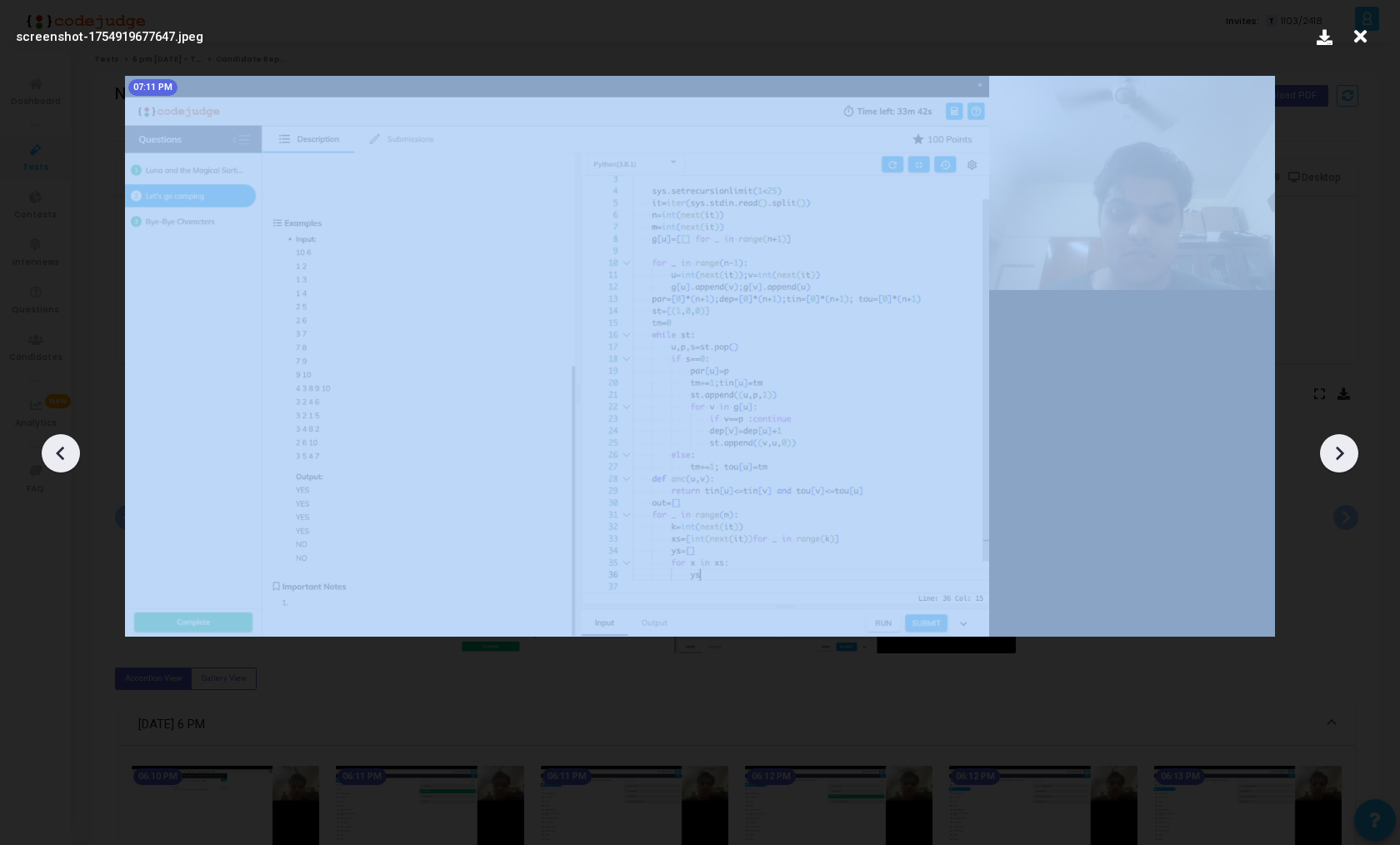
click at [1337, 452] on icon at bounding box center [1339, 453] width 25 height 25
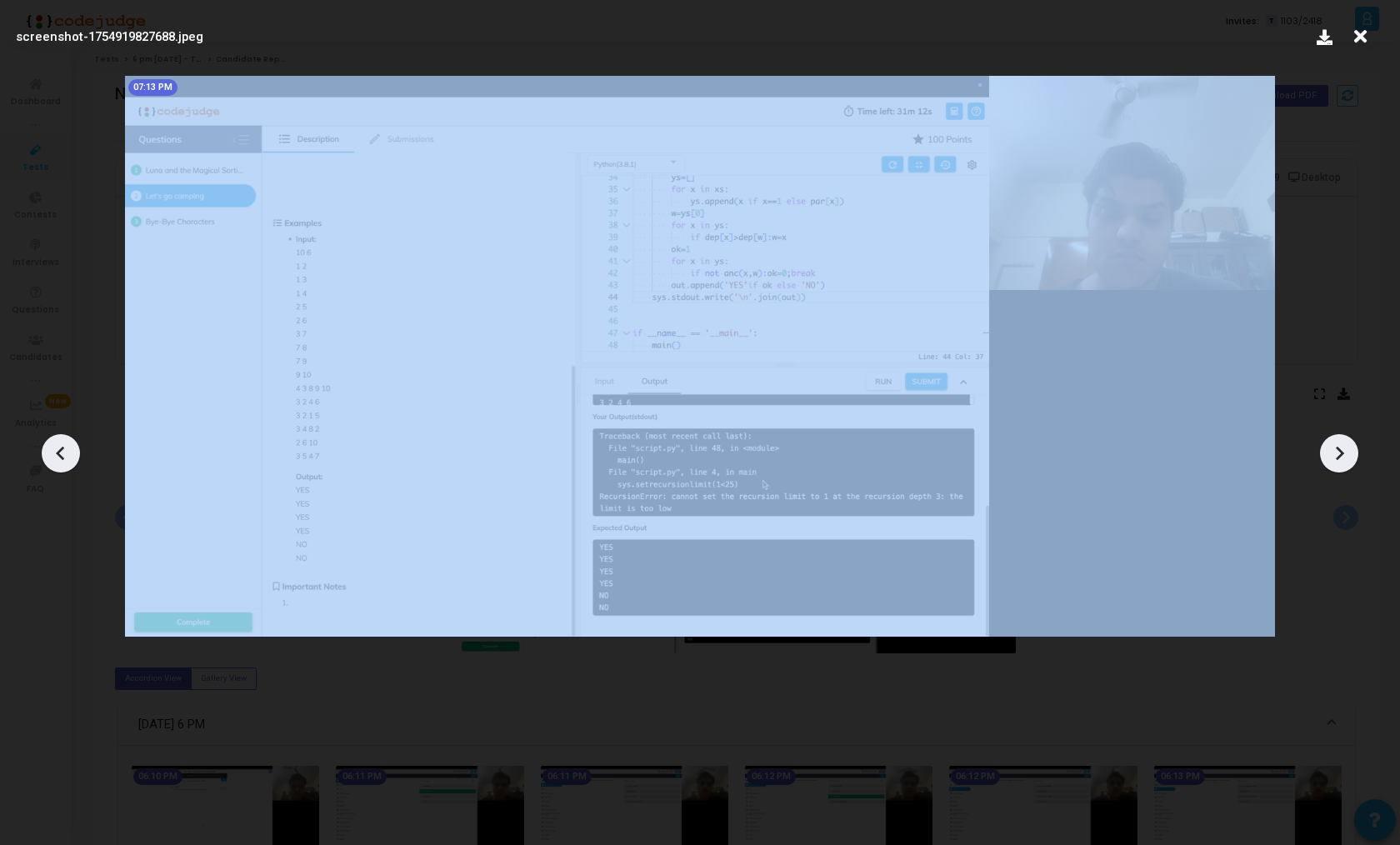
click at [1337, 452] on icon at bounding box center [1339, 453] width 25 height 25
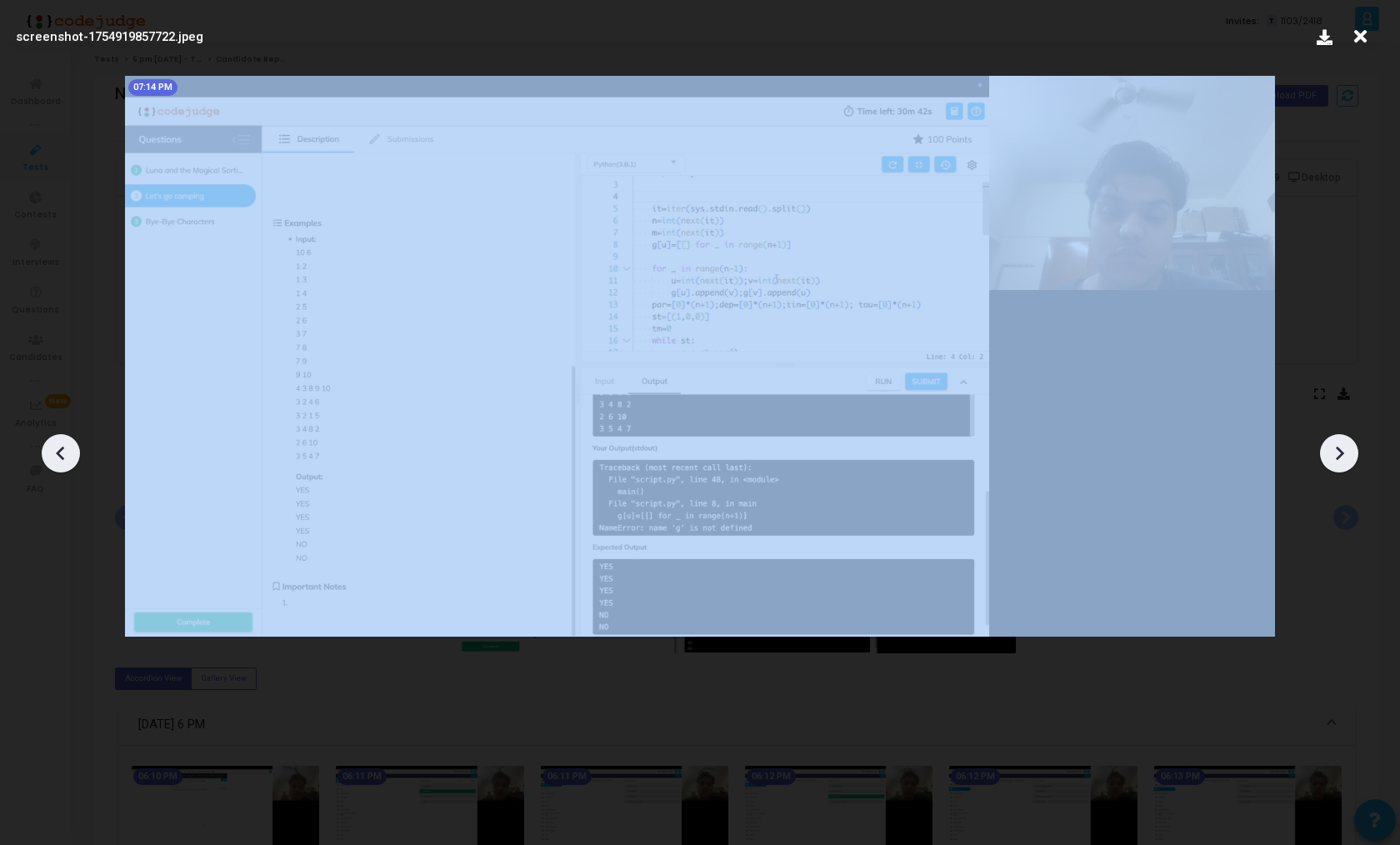
click at [1337, 452] on icon at bounding box center [1339, 453] width 25 height 25
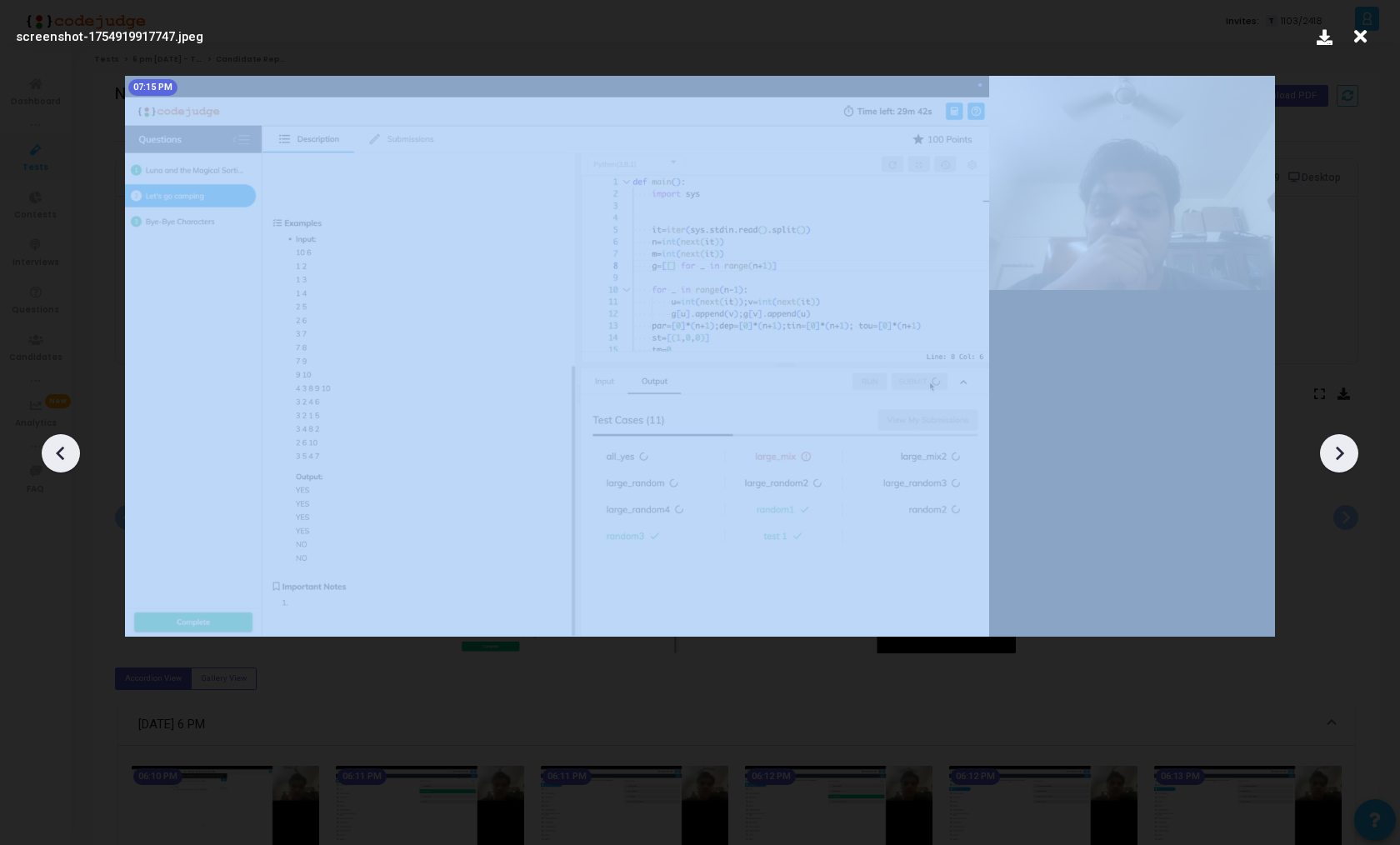
click at [1337, 452] on icon at bounding box center [1339, 453] width 25 height 25
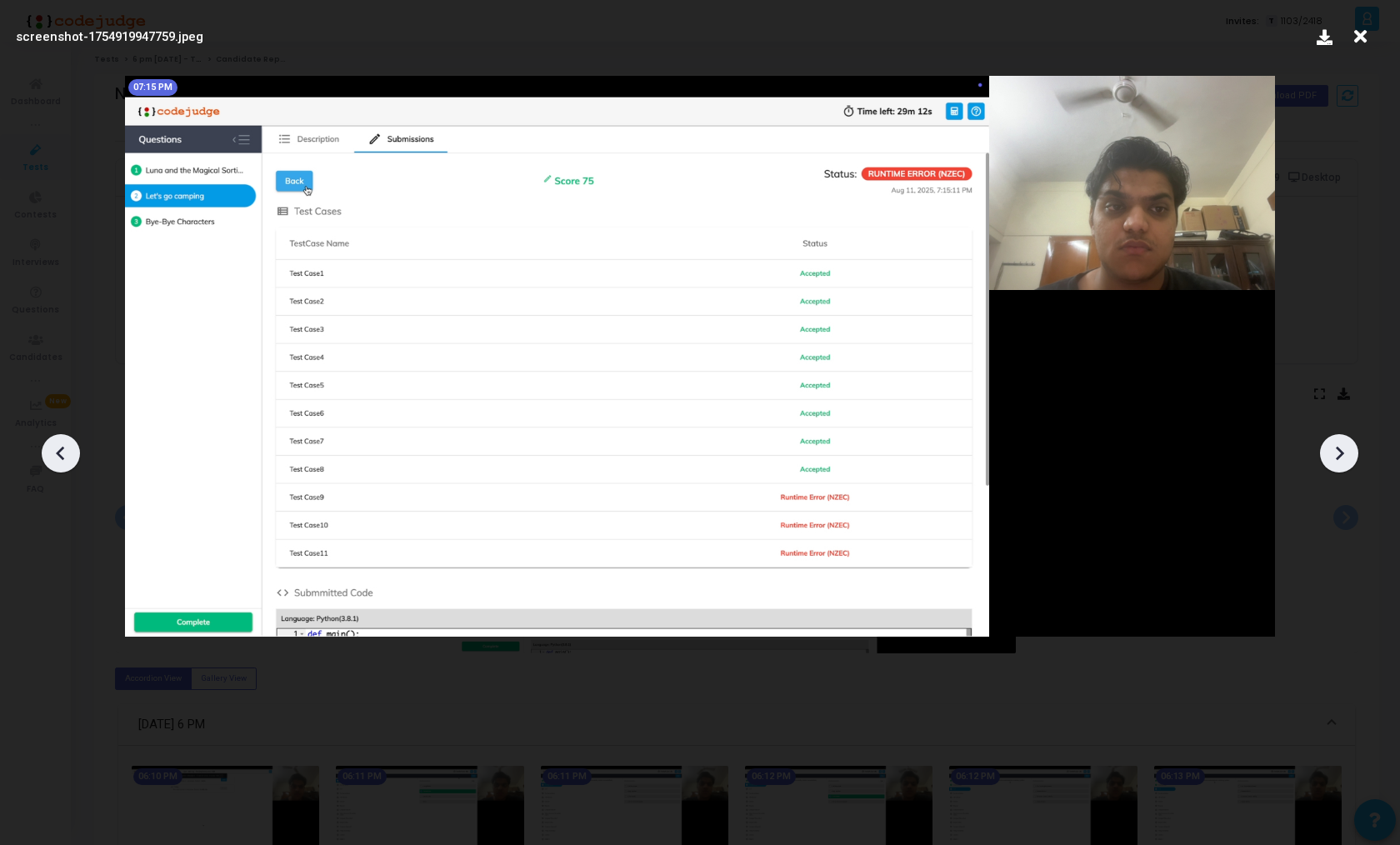
click at [1337, 452] on icon at bounding box center [1339, 453] width 25 height 25
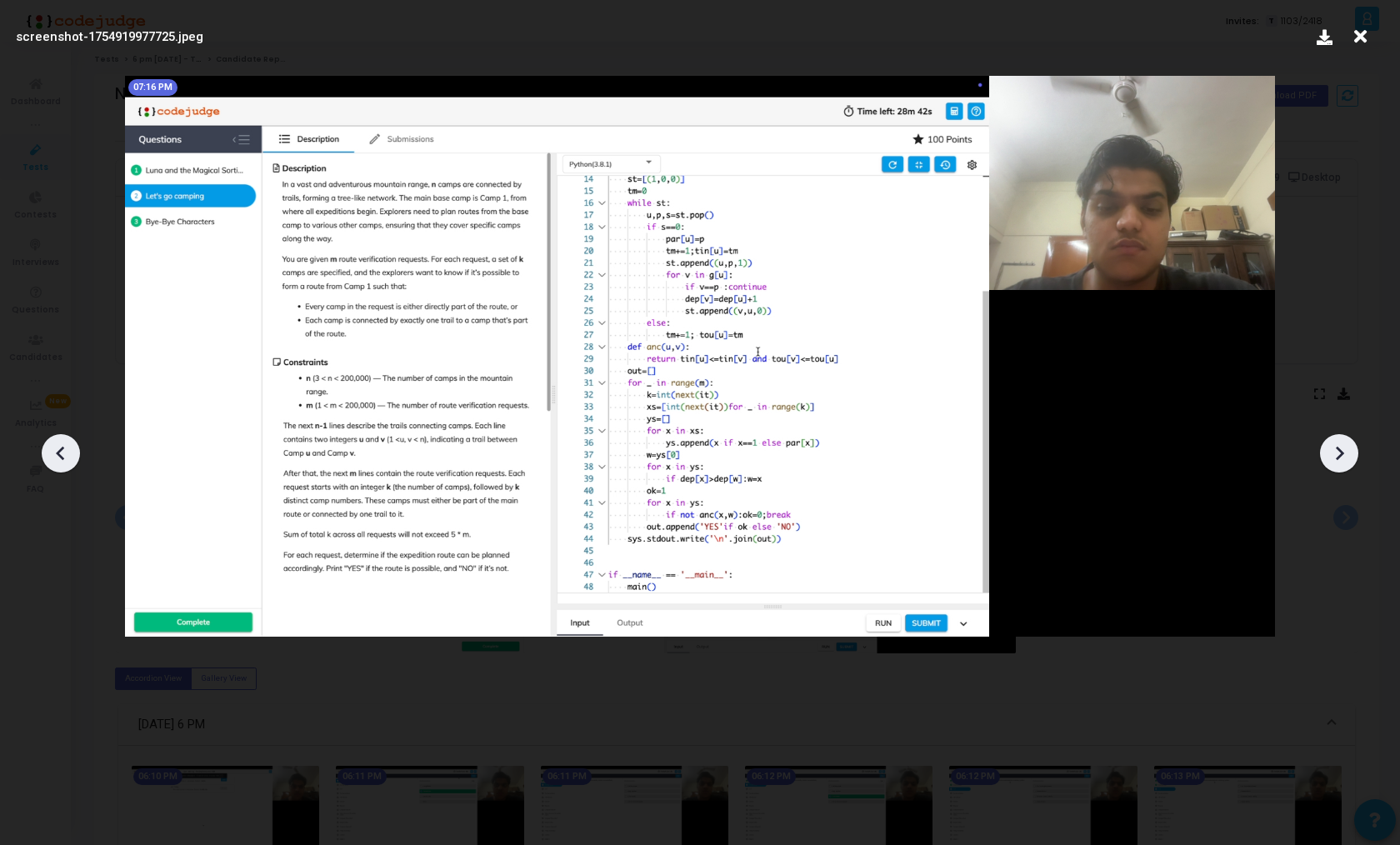
click at [1337, 452] on icon at bounding box center [1339, 453] width 25 height 25
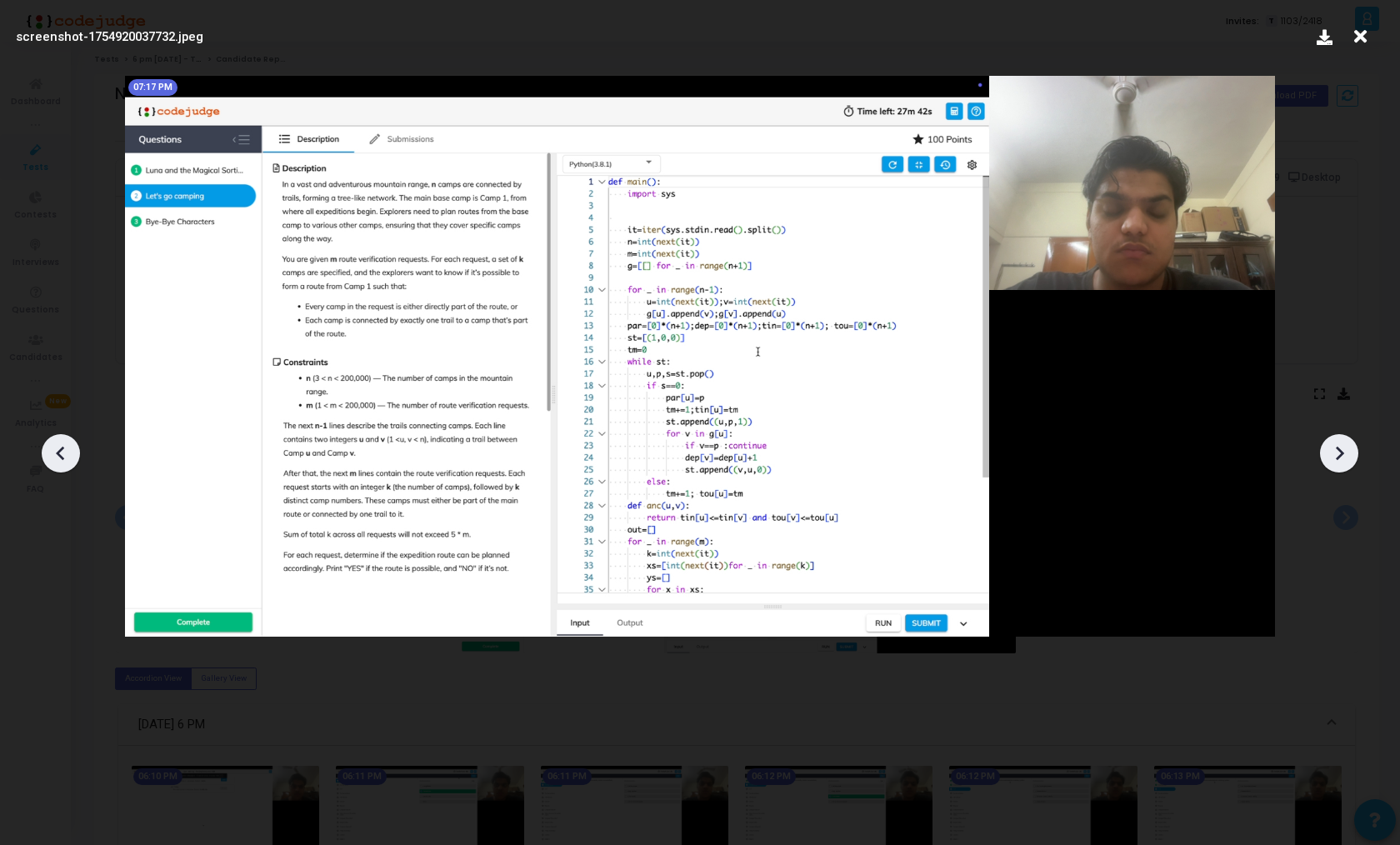
click at [1337, 452] on icon at bounding box center [1339, 453] width 25 height 25
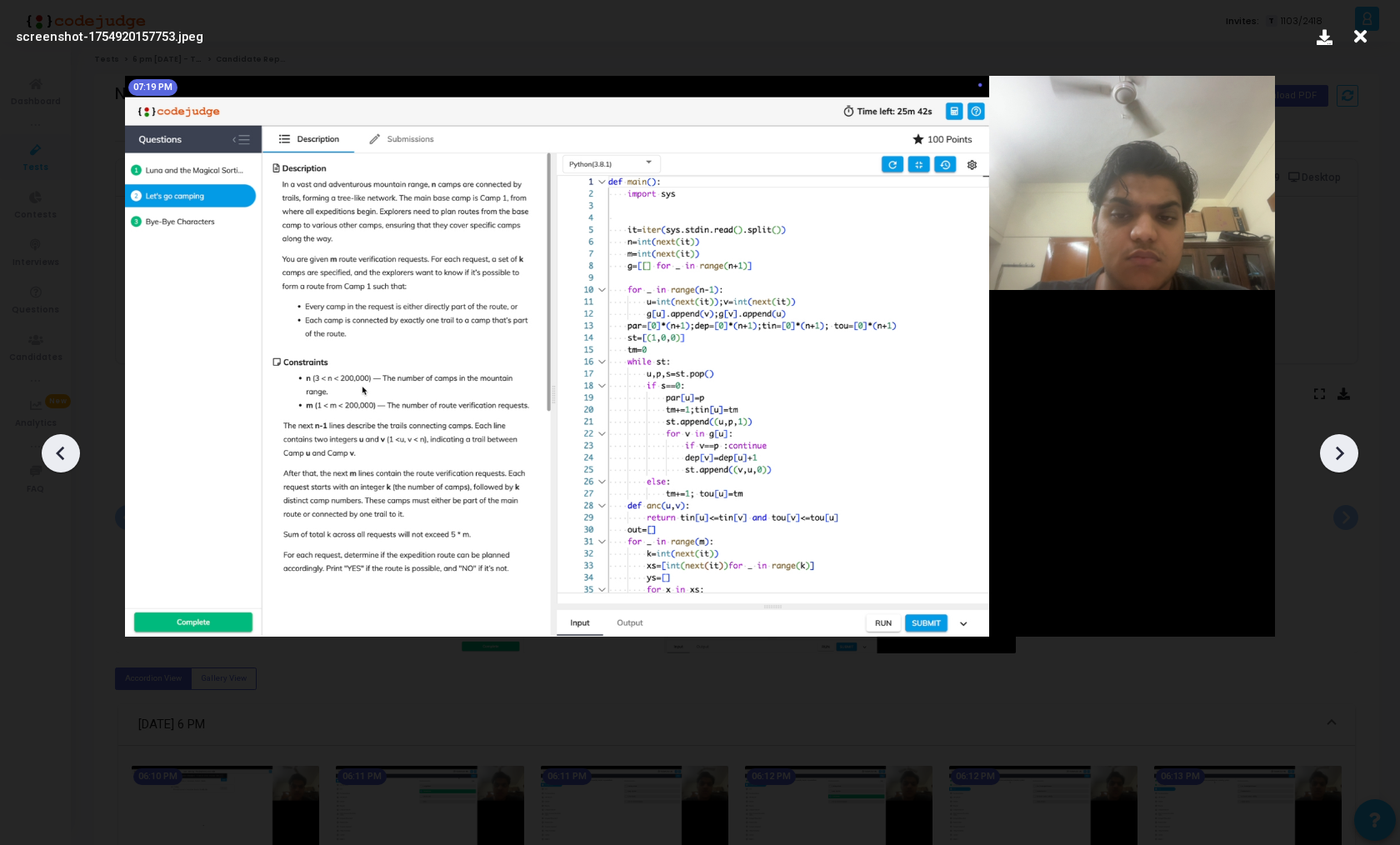
click at [1337, 452] on icon at bounding box center [1339, 453] width 25 height 25
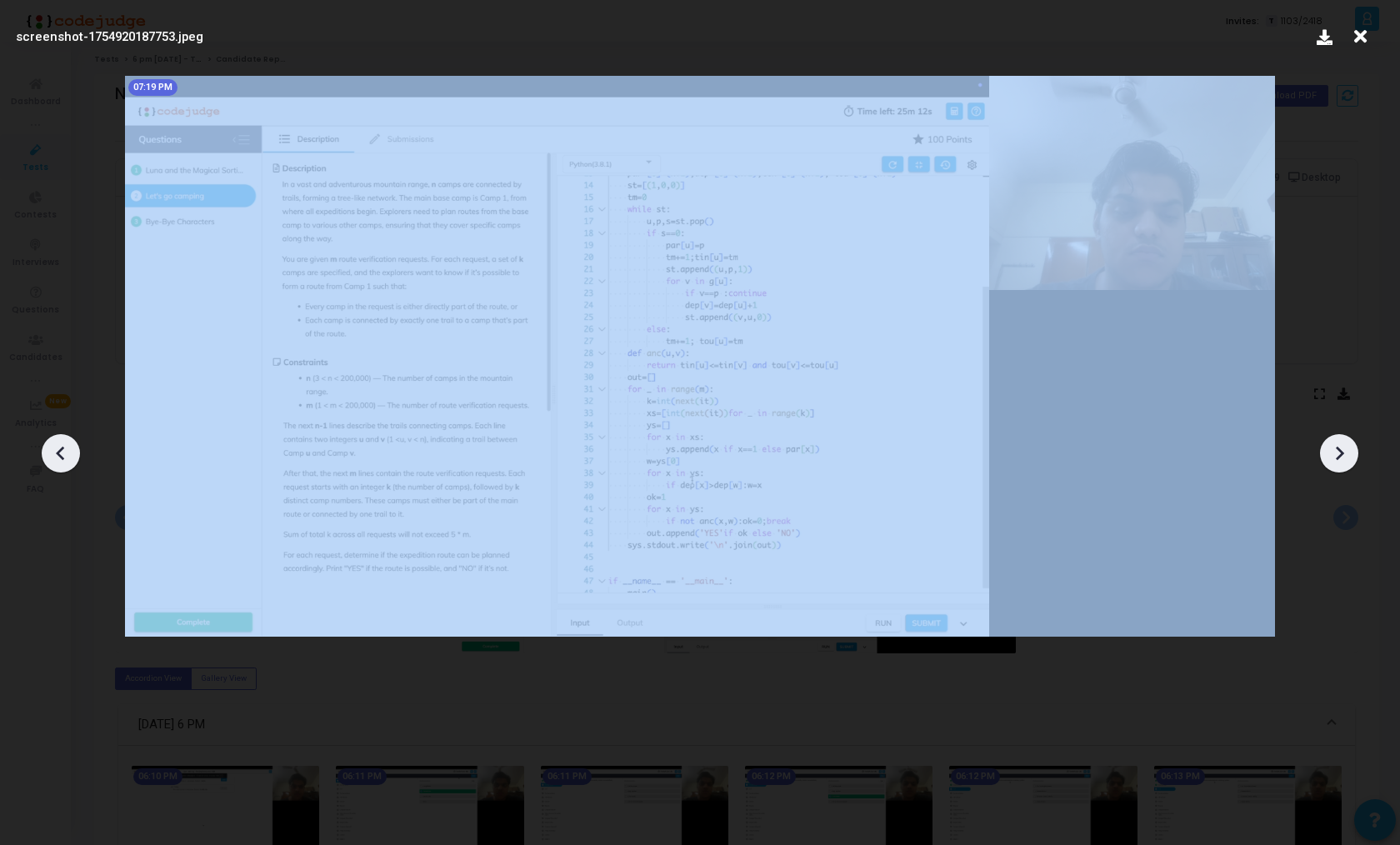
click at [1337, 452] on icon at bounding box center [1339, 453] width 25 height 25
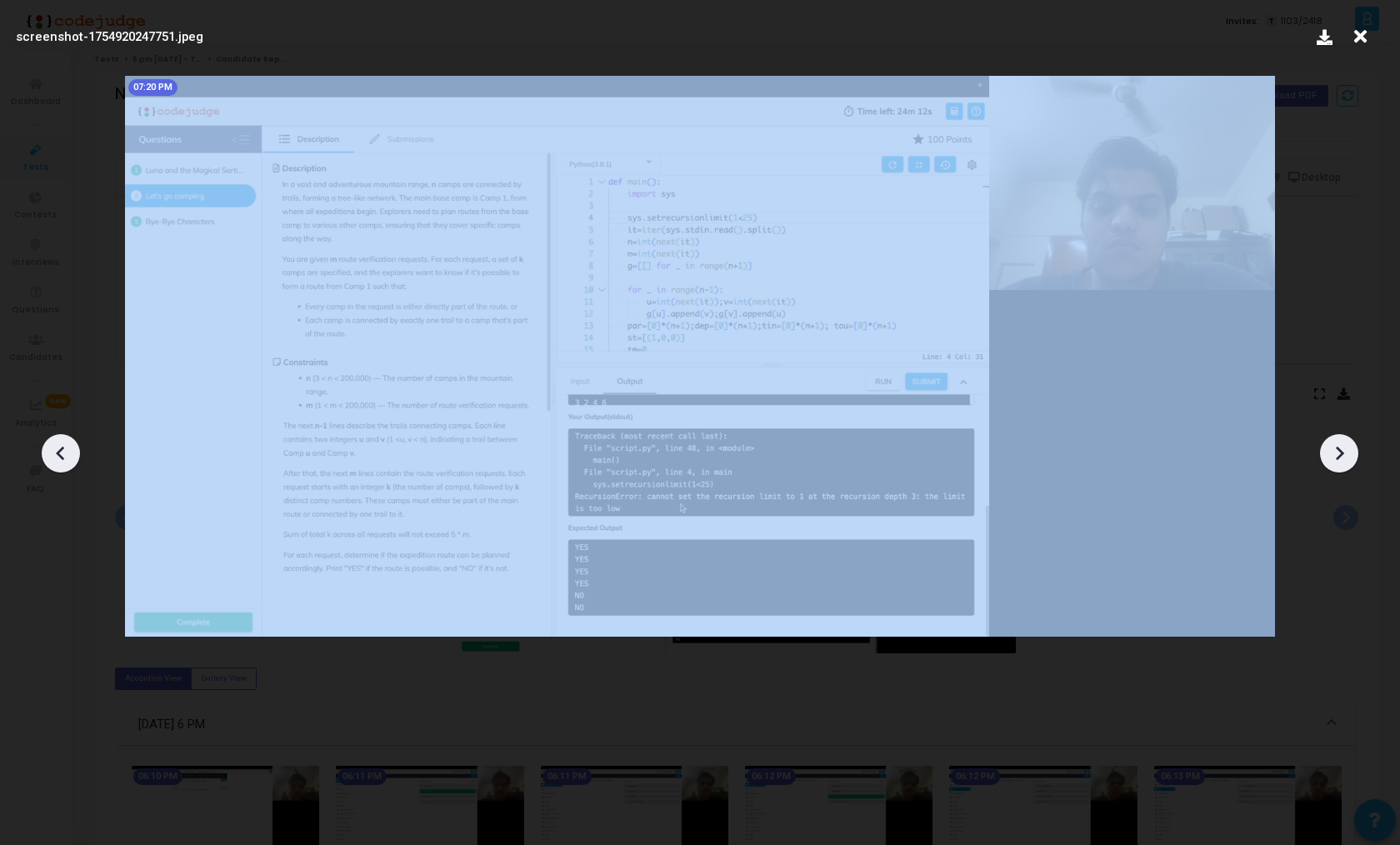
click at [1337, 452] on icon at bounding box center [1339, 453] width 25 height 25
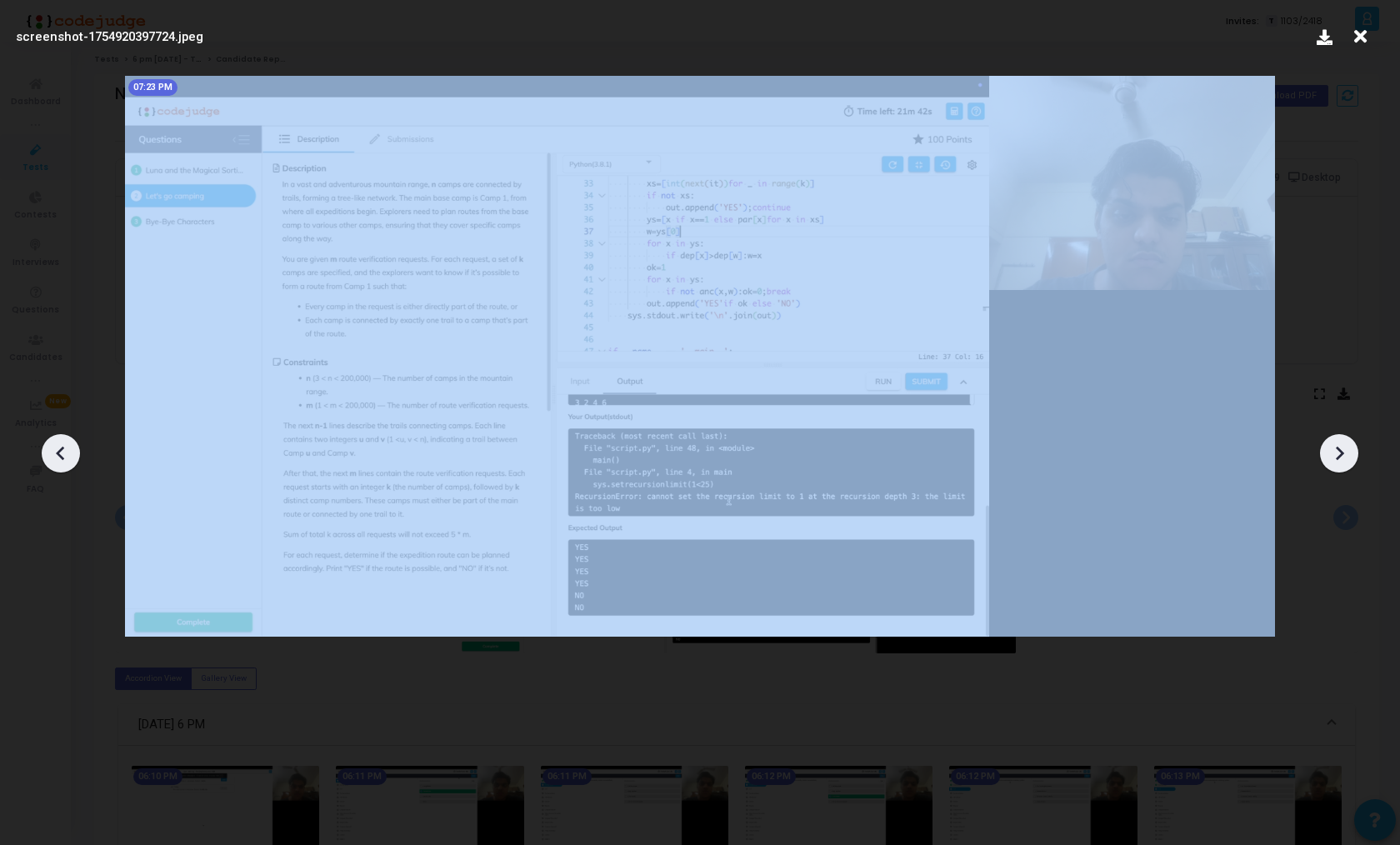
click at [1337, 452] on icon at bounding box center [1339, 453] width 25 height 25
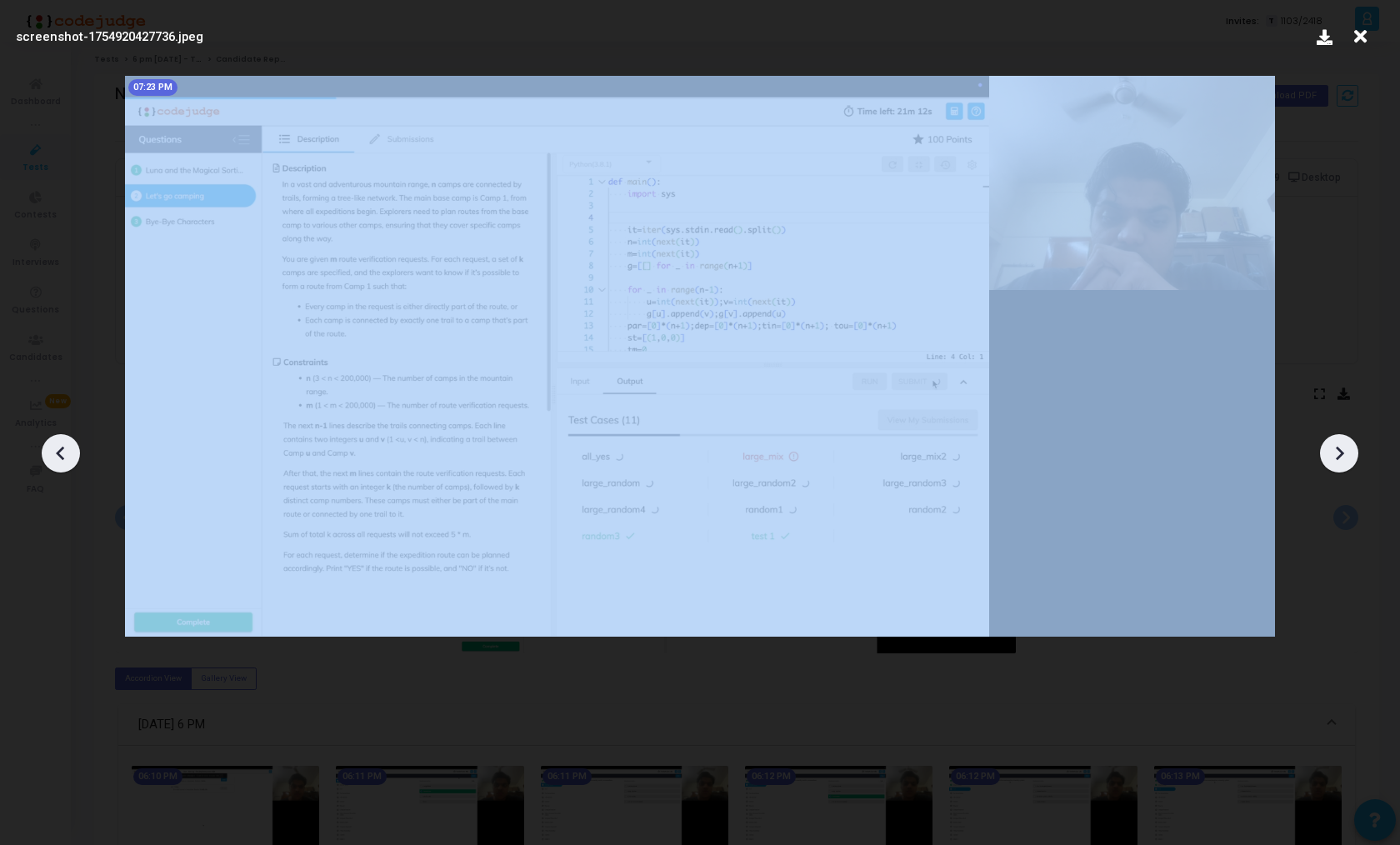
click at [1337, 452] on icon at bounding box center [1339, 453] width 25 height 25
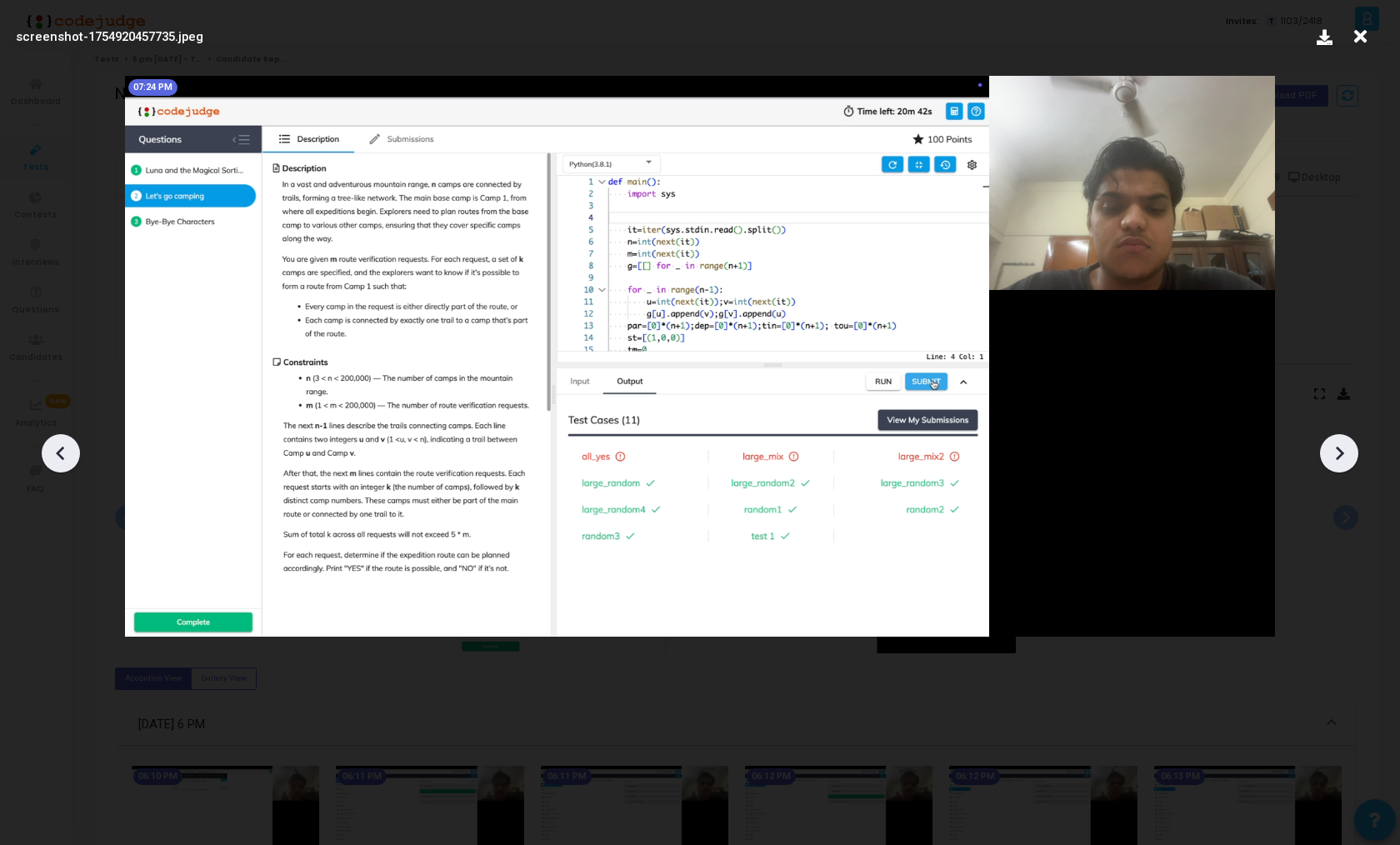
click at [1337, 452] on icon at bounding box center [1339, 453] width 25 height 25
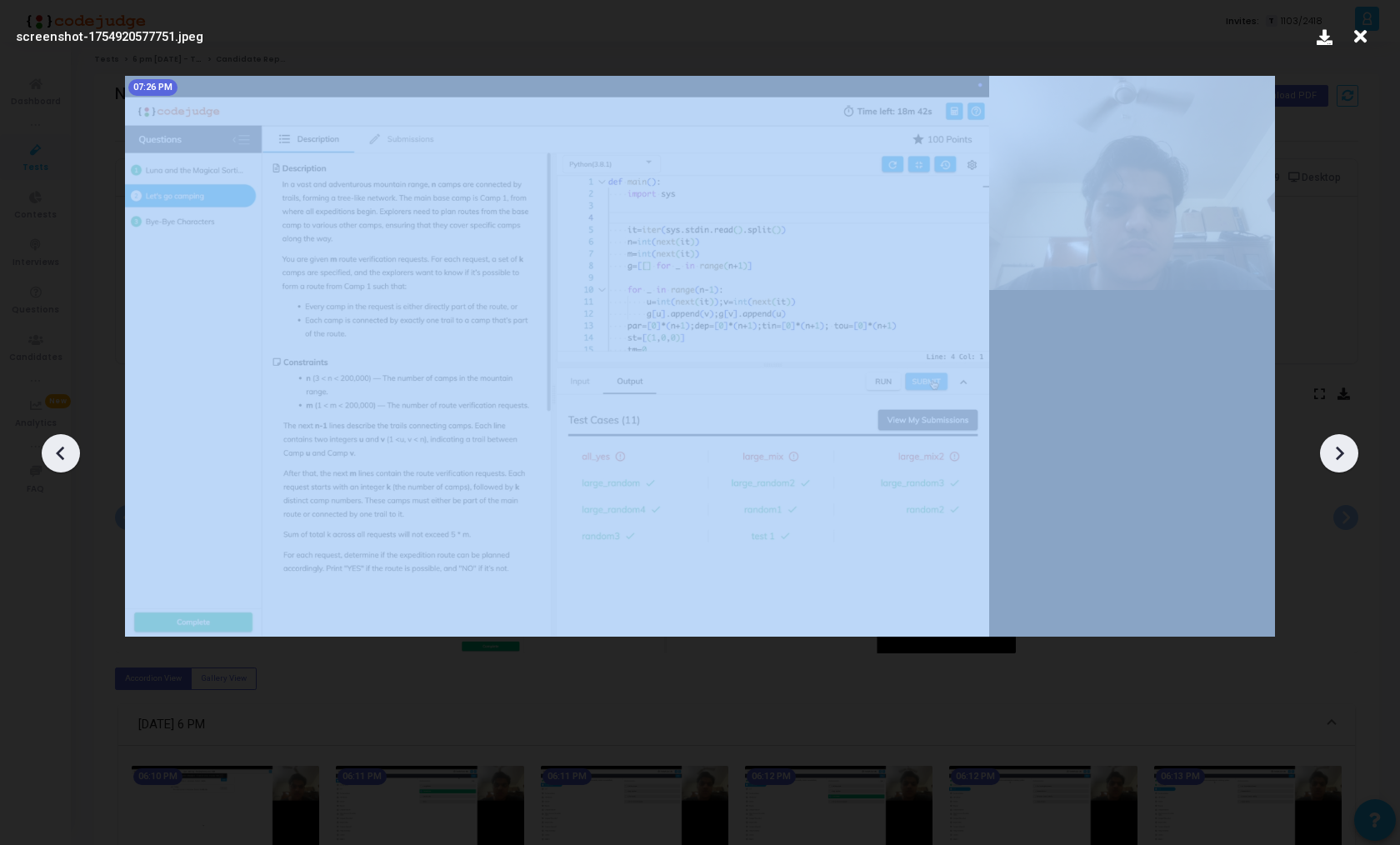
click at [1337, 452] on icon at bounding box center [1339, 453] width 25 height 25
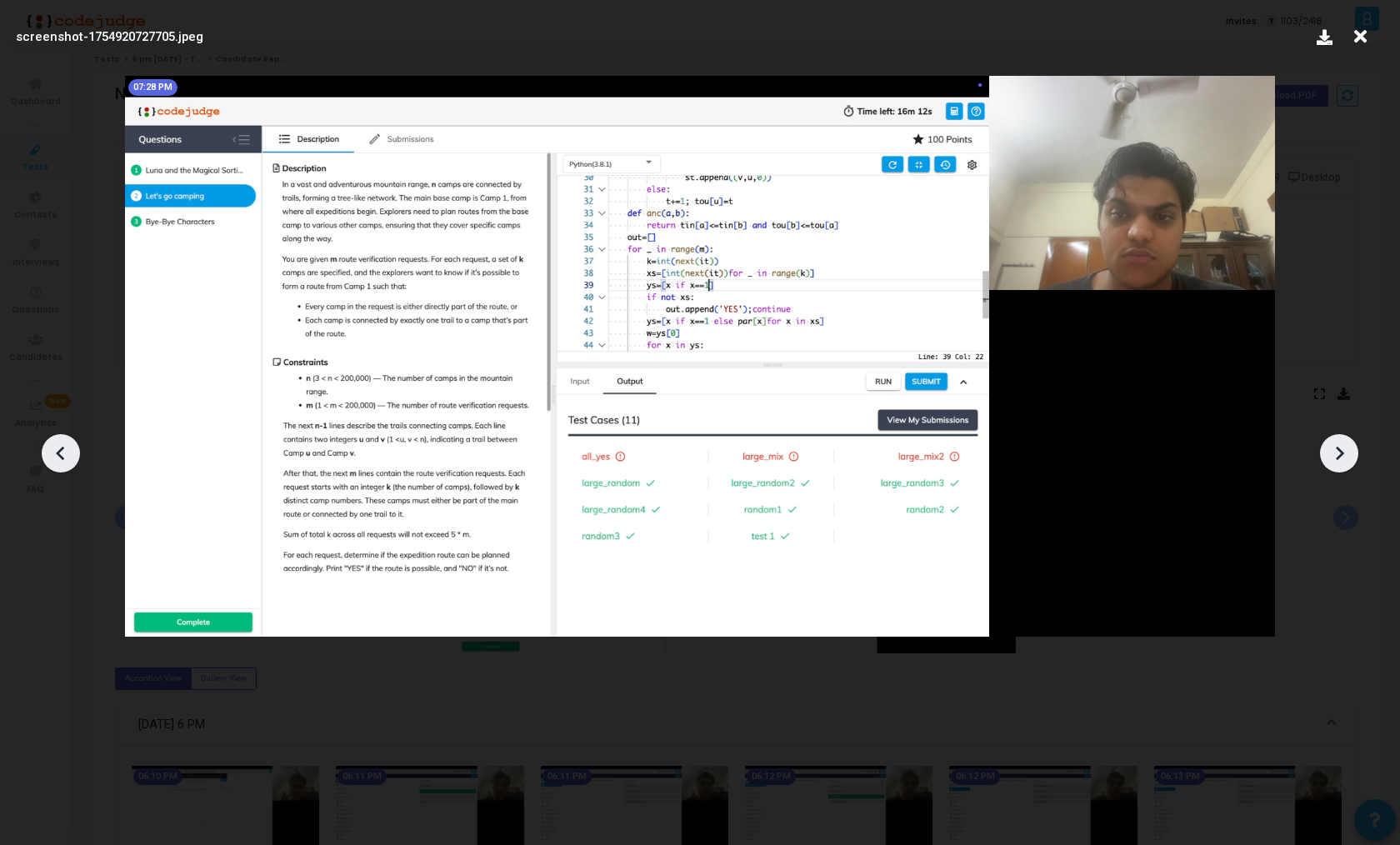
click at [1337, 452] on icon at bounding box center [1339, 453] width 25 height 25
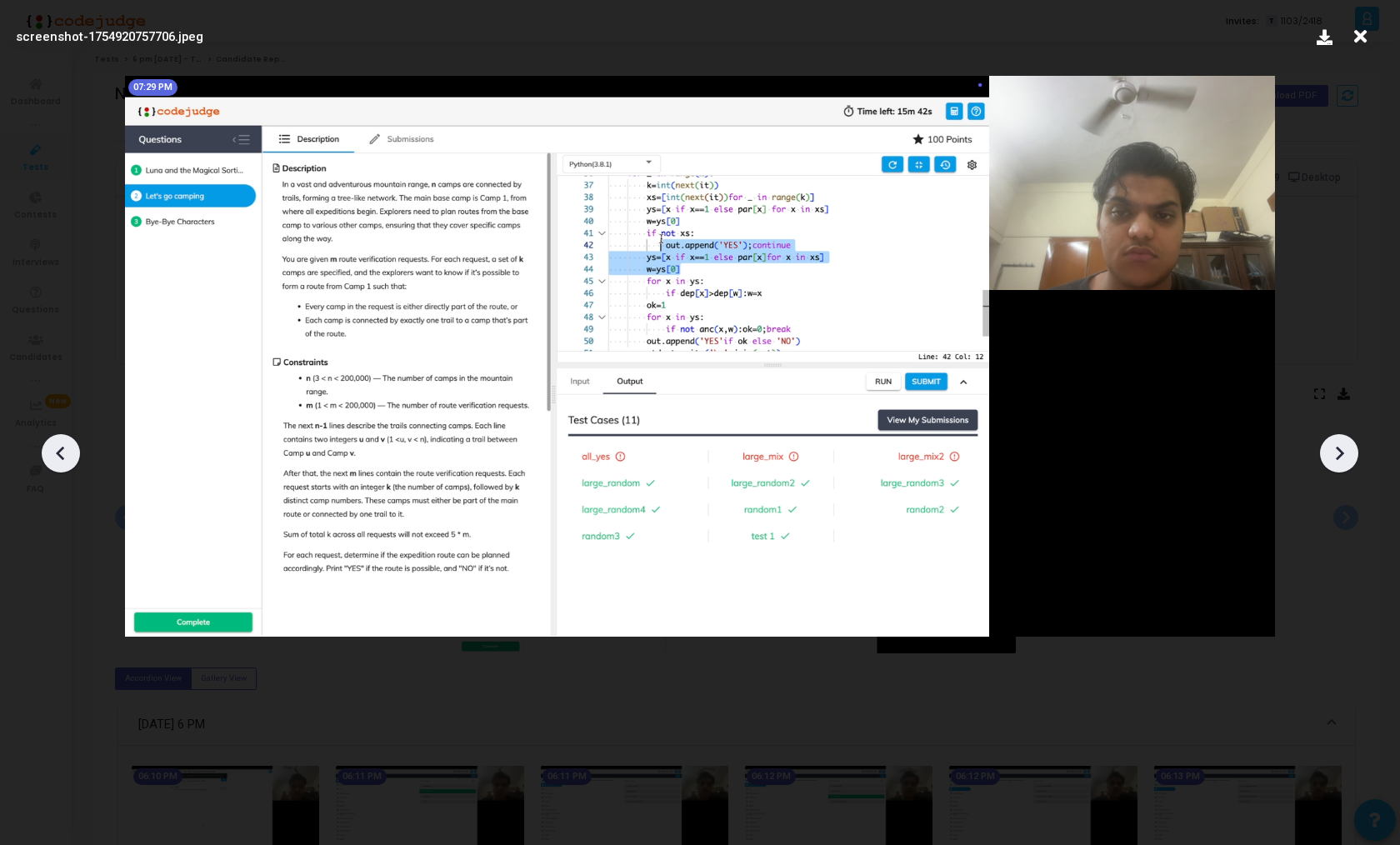
click at [1337, 452] on icon at bounding box center [1339, 453] width 25 height 25
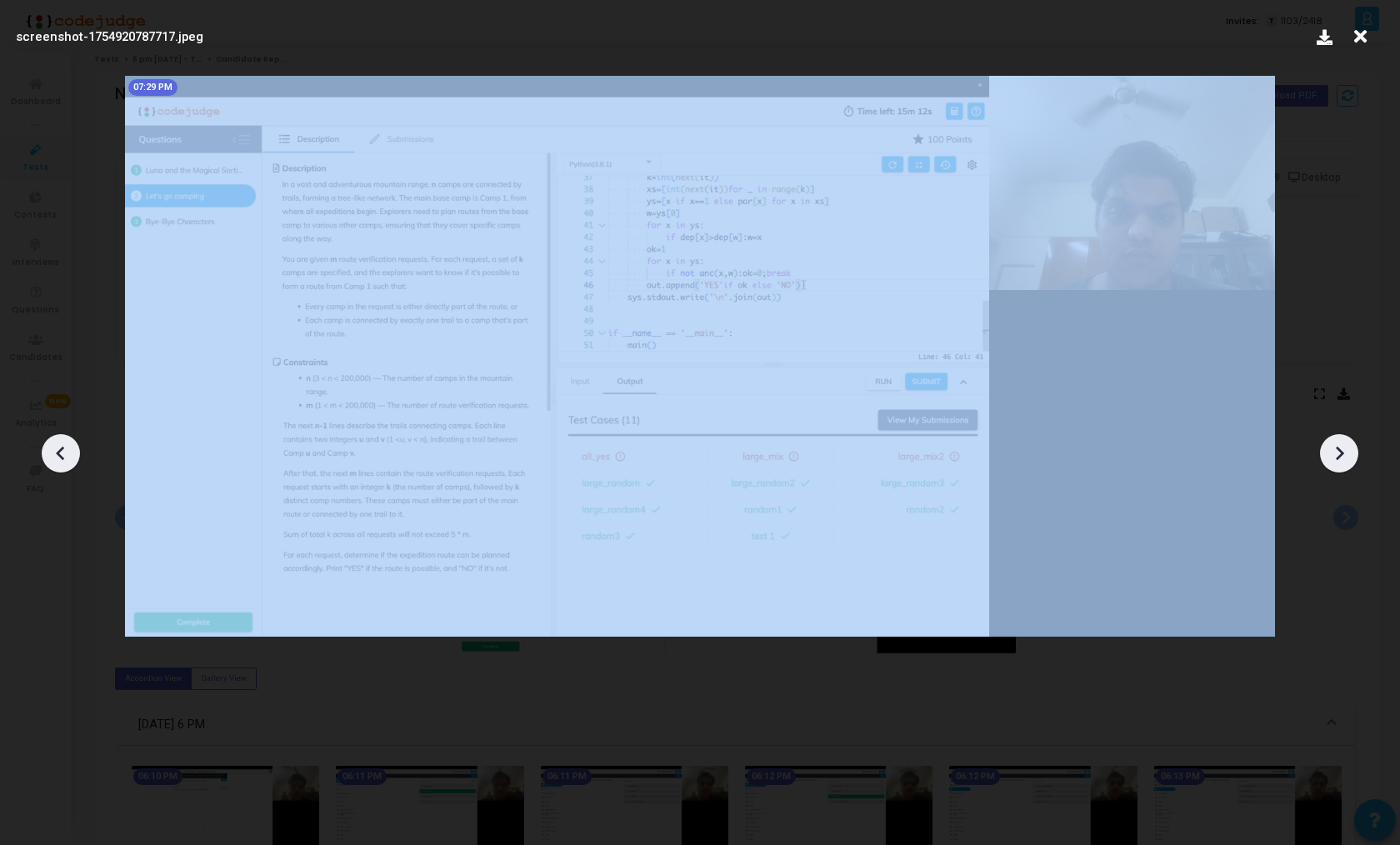
click at [1337, 452] on icon at bounding box center [1339, 453] width 25 height 25
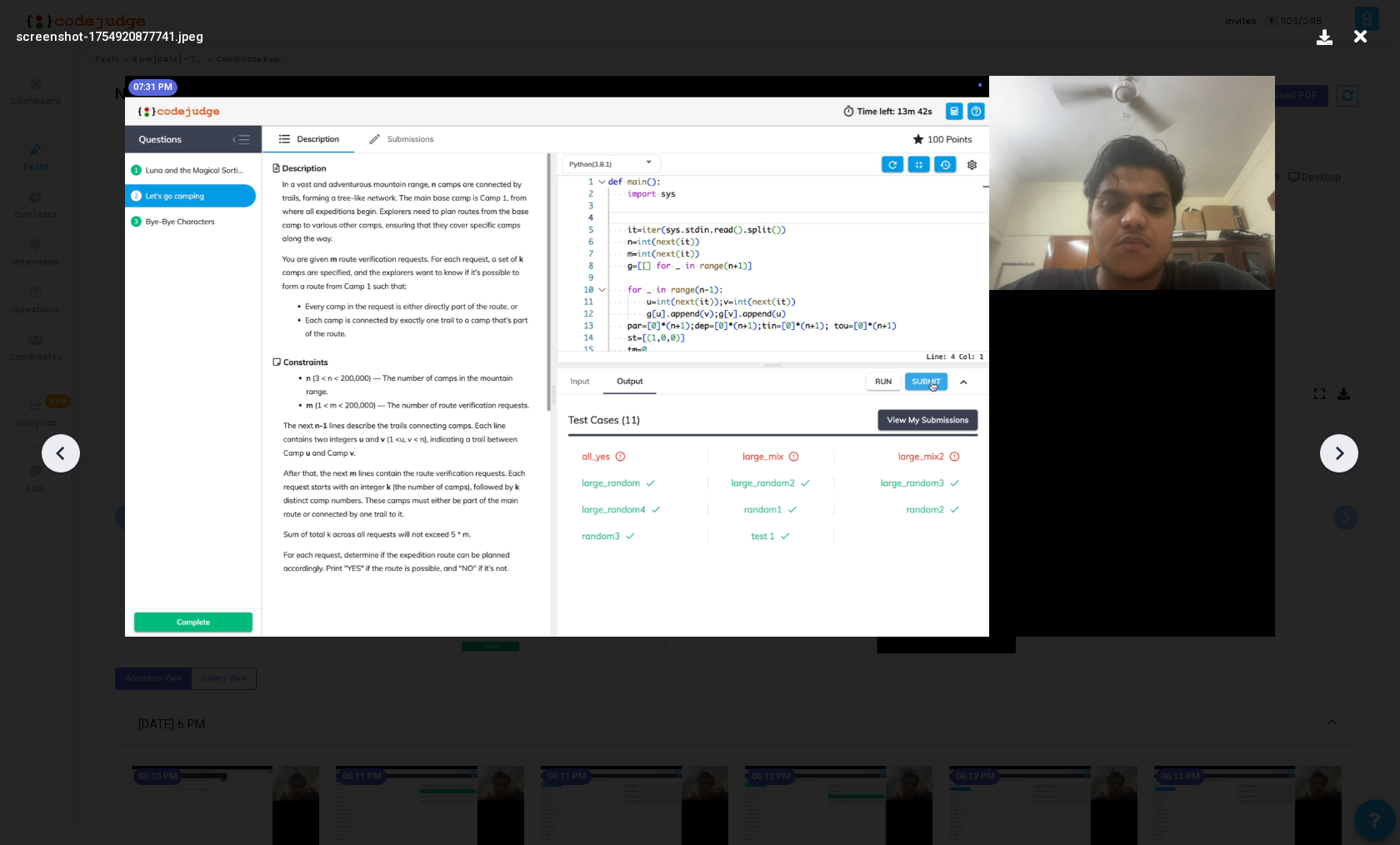
click at [1337, 452] on icon at bounding box center [1339, 453] width 25 height 25
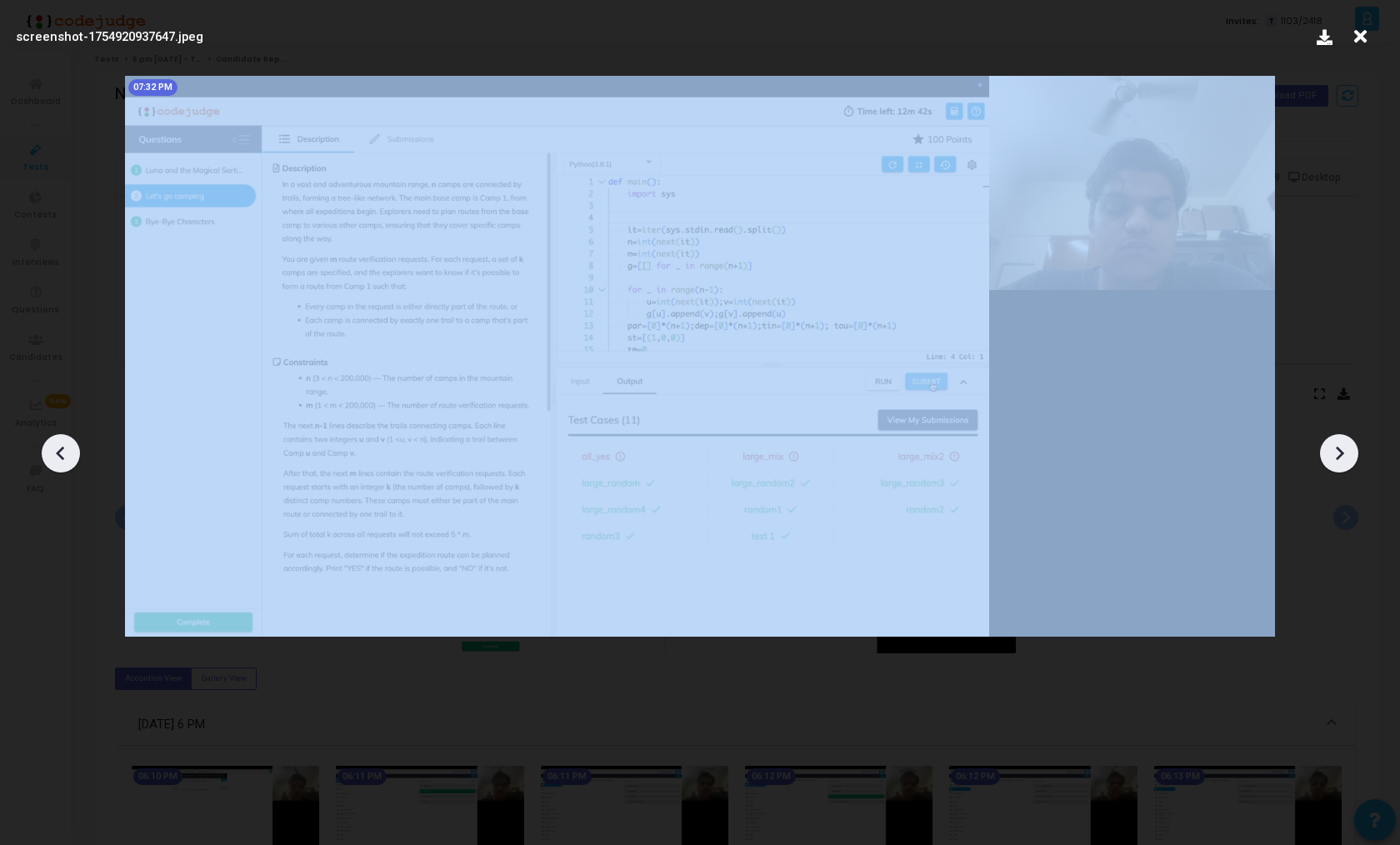
click at [1337, 452] on icon at bounding box center [1339, 453] width 25 height 25
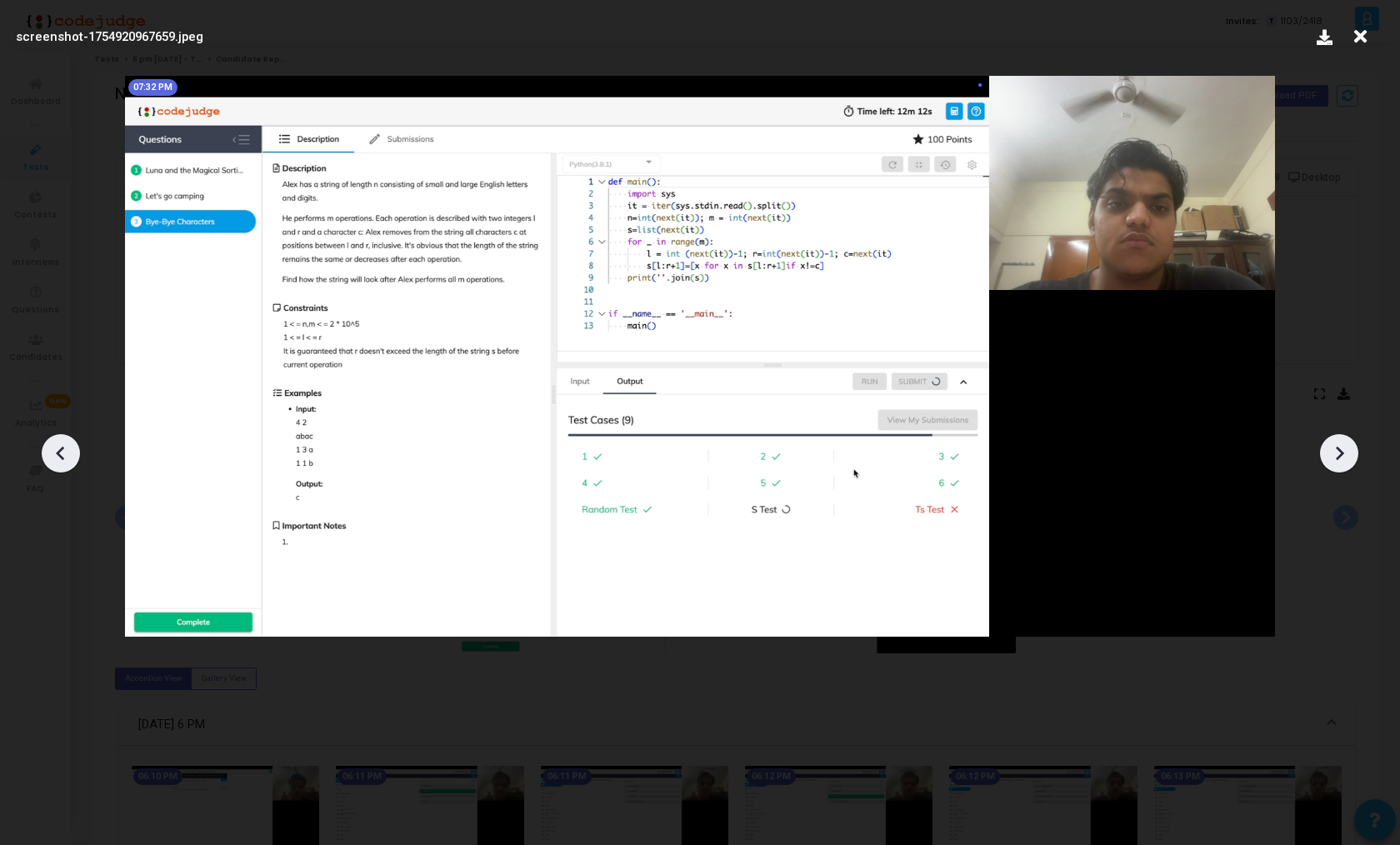
click at [1337, 452] on icon at bounding box center [1339, 453] width 25 height 25
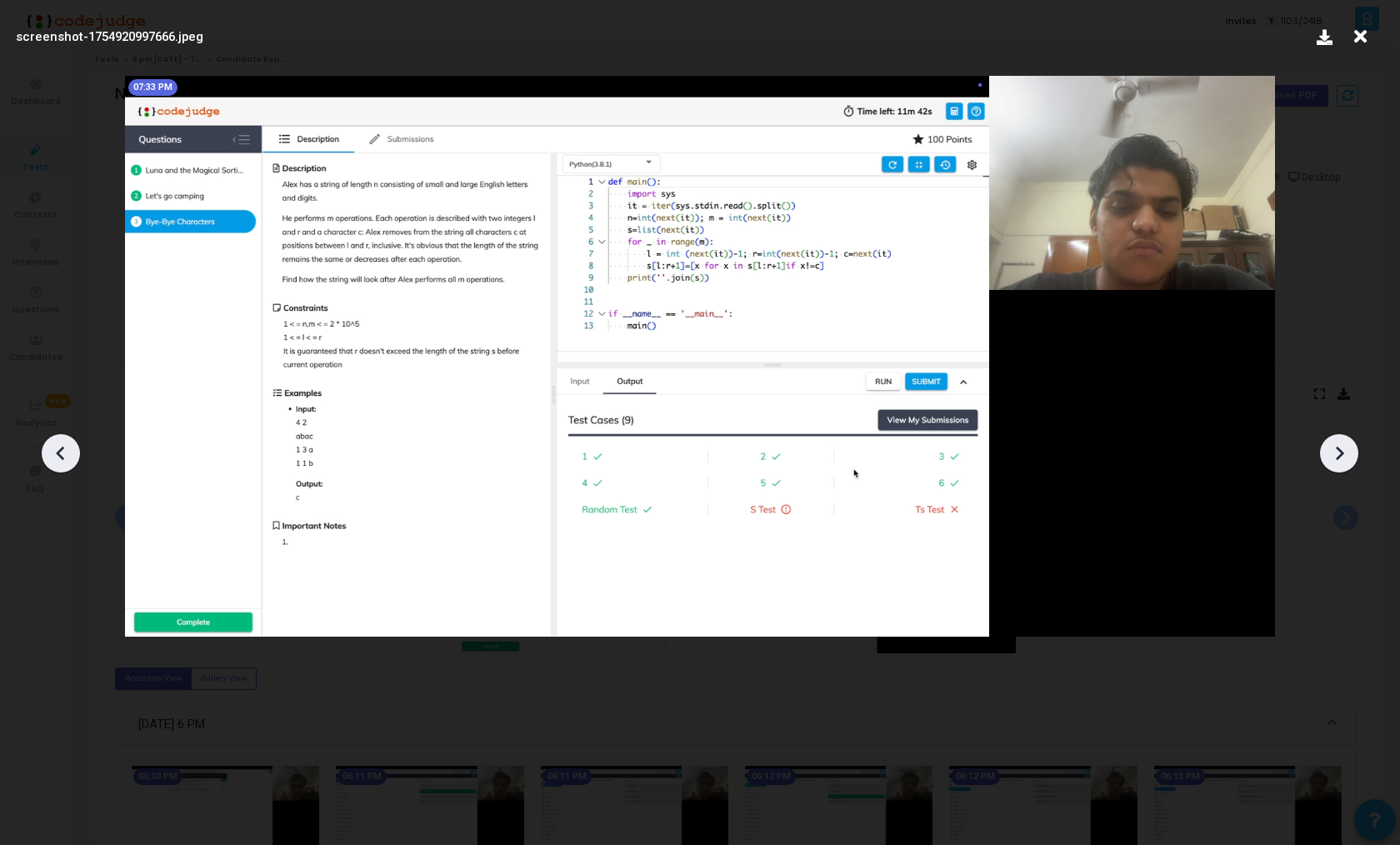
click at [1337, 452] on icon at bounding box center [1339, 453] width 25 height 25
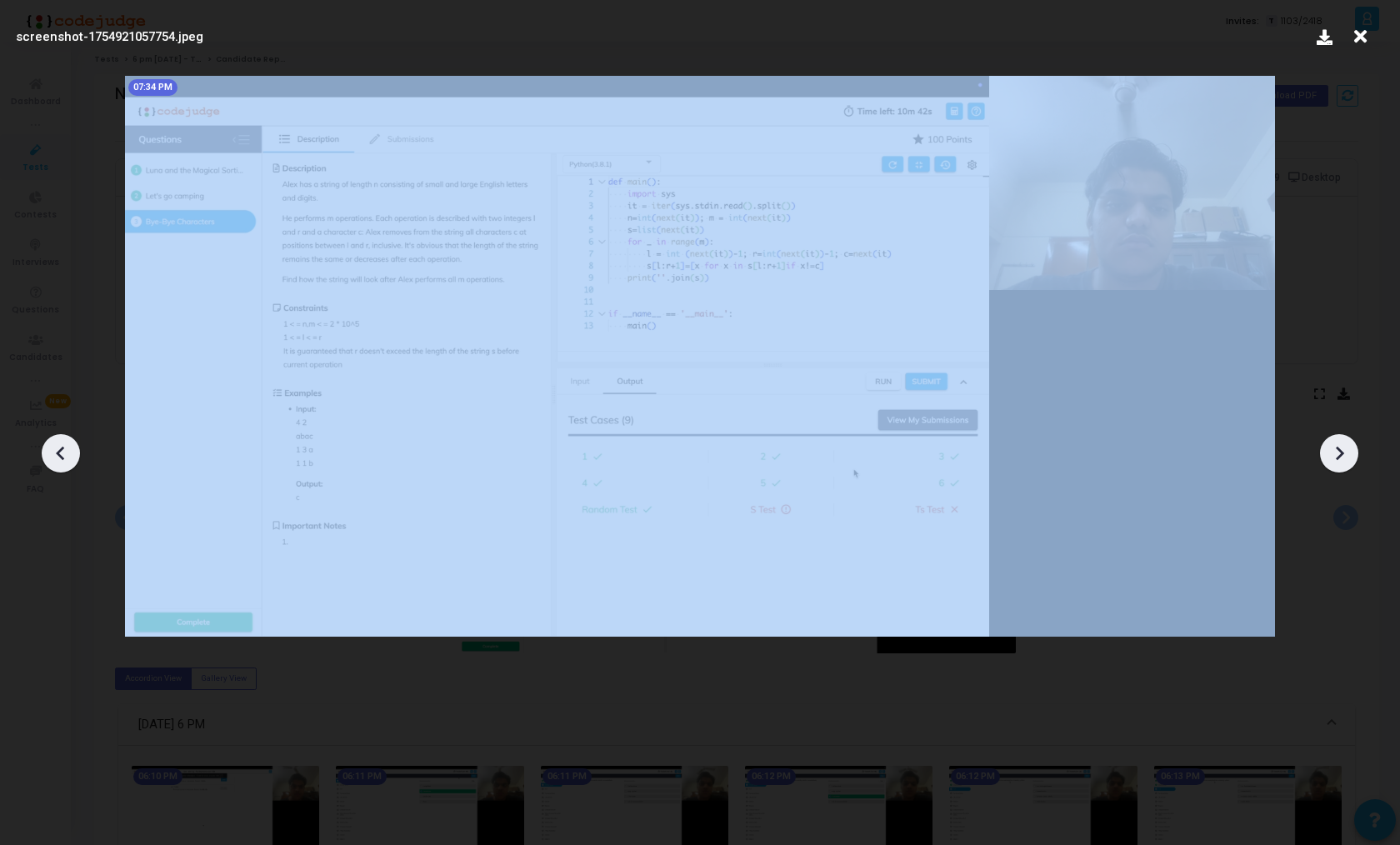
click at [1337, 452] on icon at bounding box center [1339, 453] width 25 height 25
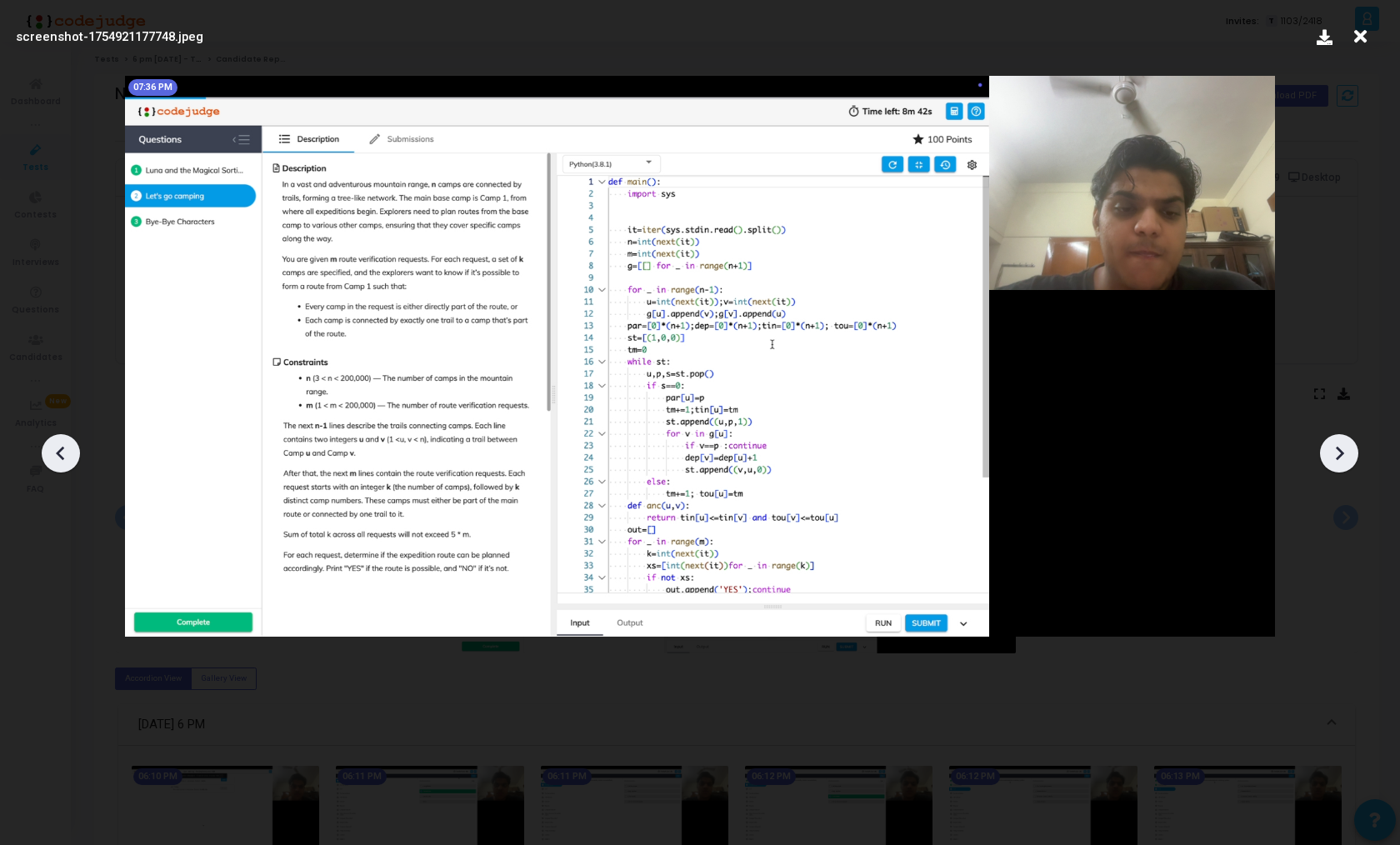
click at [1337, 452] on icon at bounding box center [1339, 453] width 25 height 25
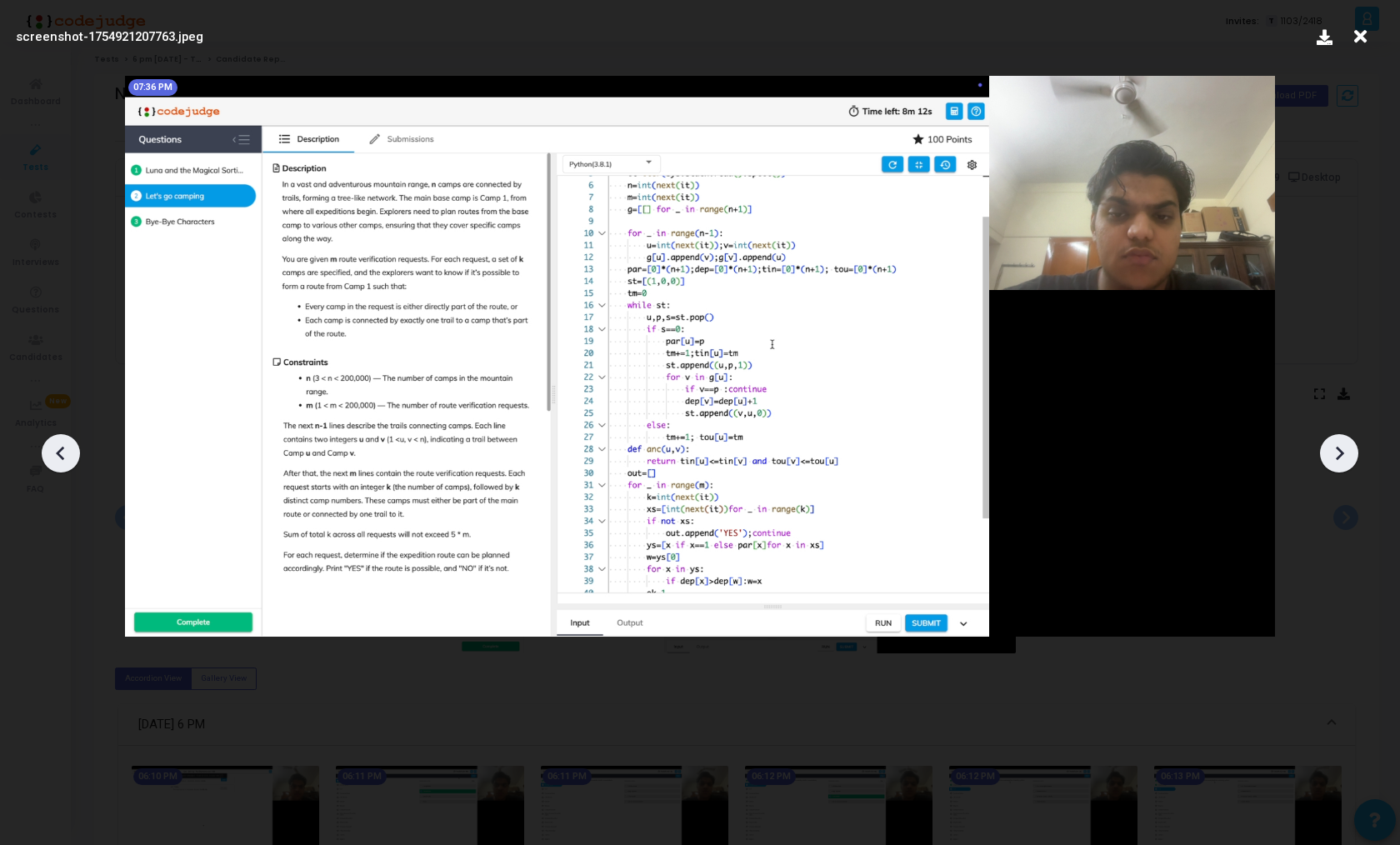
click at [1337, 452] on icon at bounding box center [1339, 453] width 25 height 25
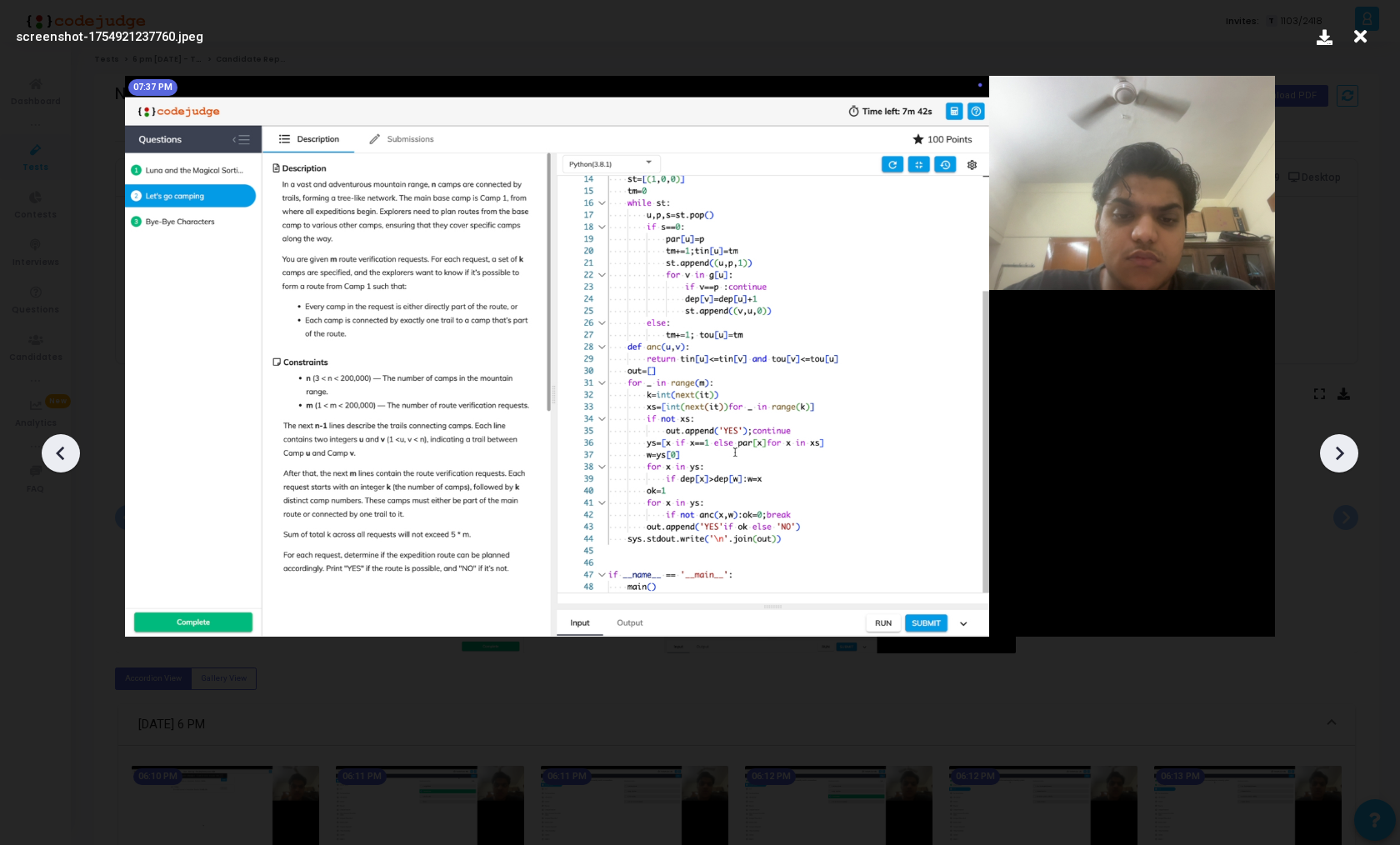
click at [1337, 452] on icon at bounding box center [1339, 453] width 25 height 25
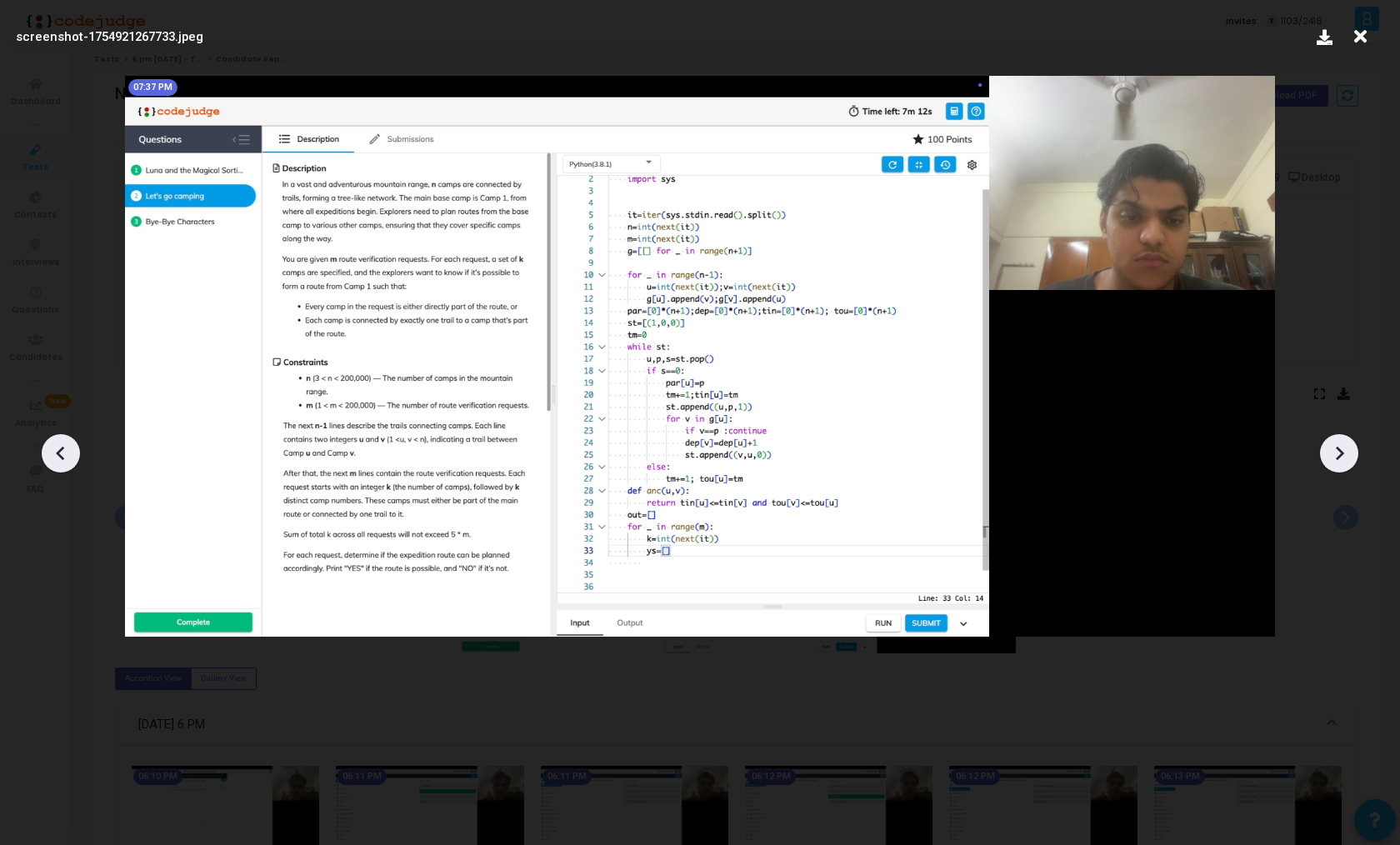
click at [1337, 452] on icon at bounding box center [1339, 453] width 25 height 25
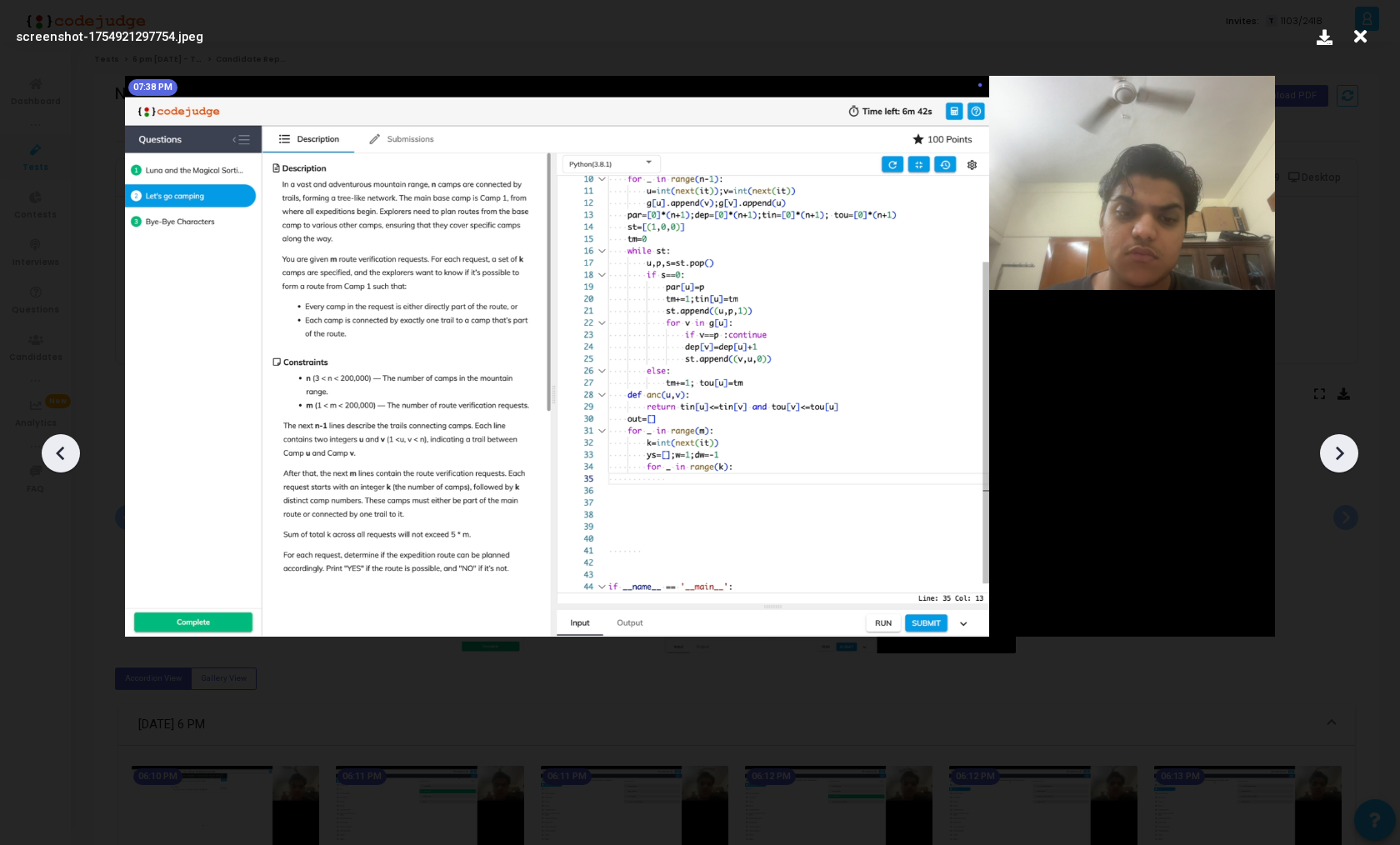
click at [1337, 452] on icon at bounding box center [1339, 453] width 25 height 25
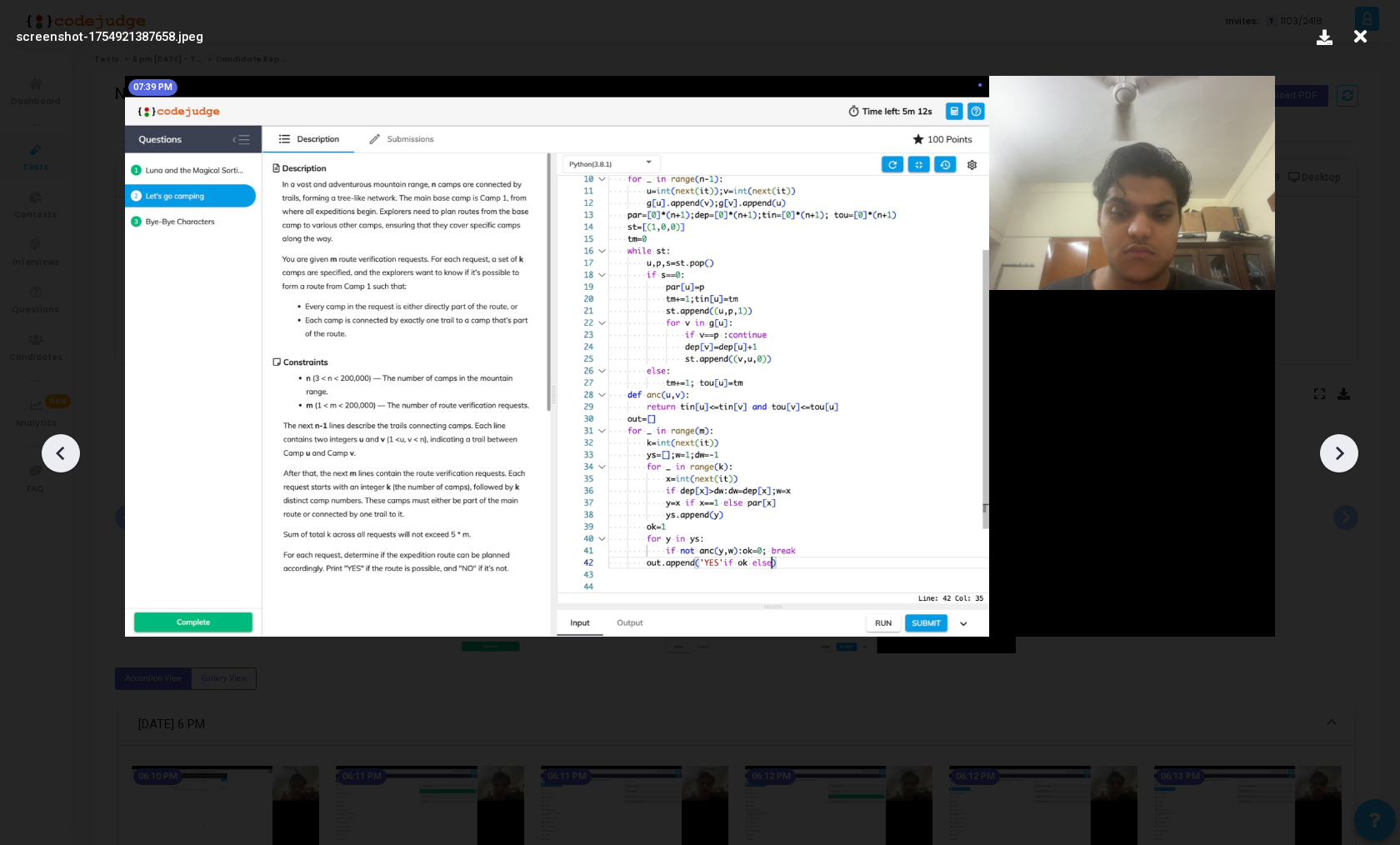
click at [1337, 452] on icon at bounding box center [1339, 453] width 25 height 25
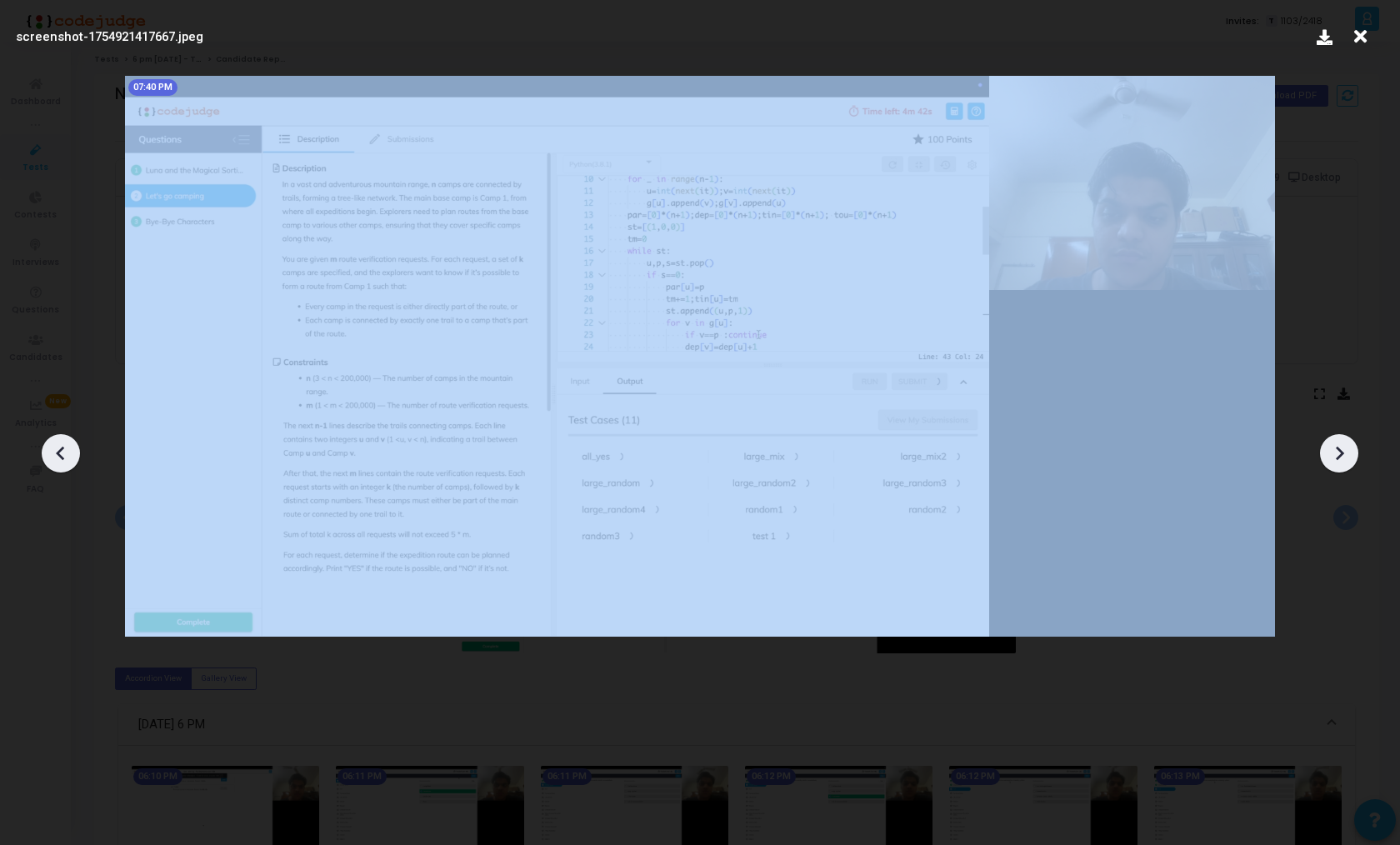
click at [1337, 452] on icon at bounding box center [1339, 453] width 25 height 25
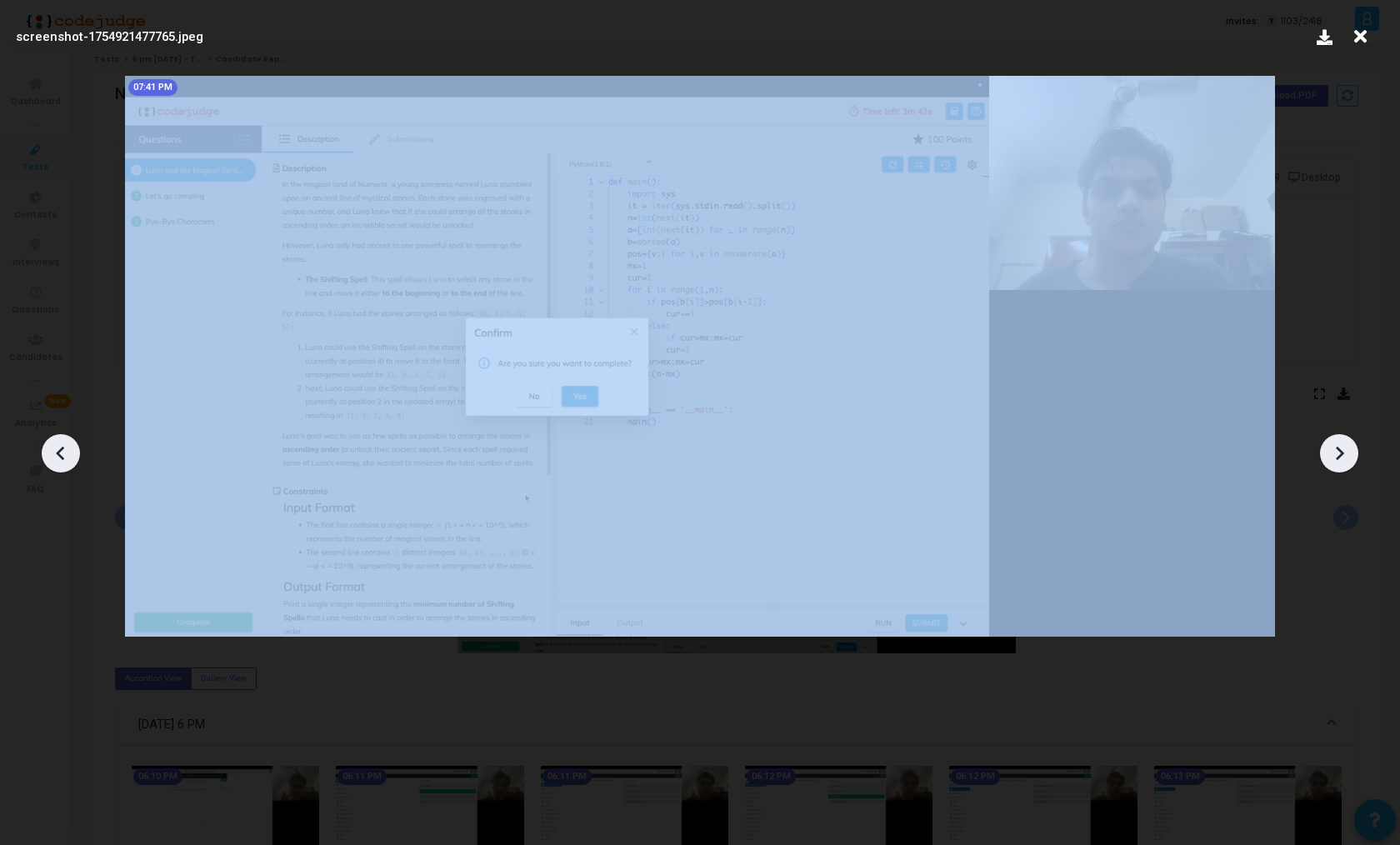
click at [1337, 452] on icon at bounding box center [1339, 453] width 25 height 25
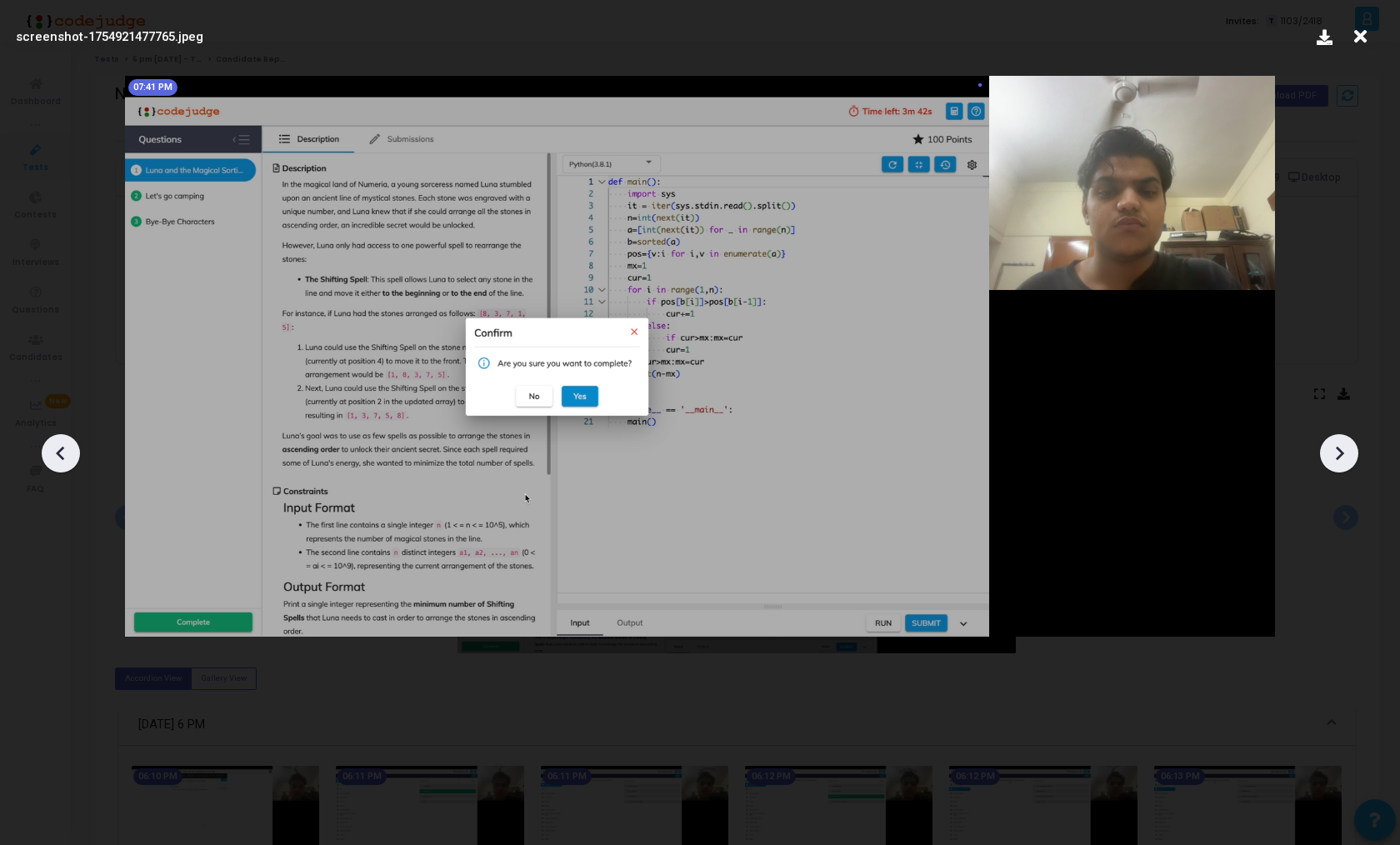
click at [1358, 42] on icon at bounding box center [1360, 37] width 26 height 32
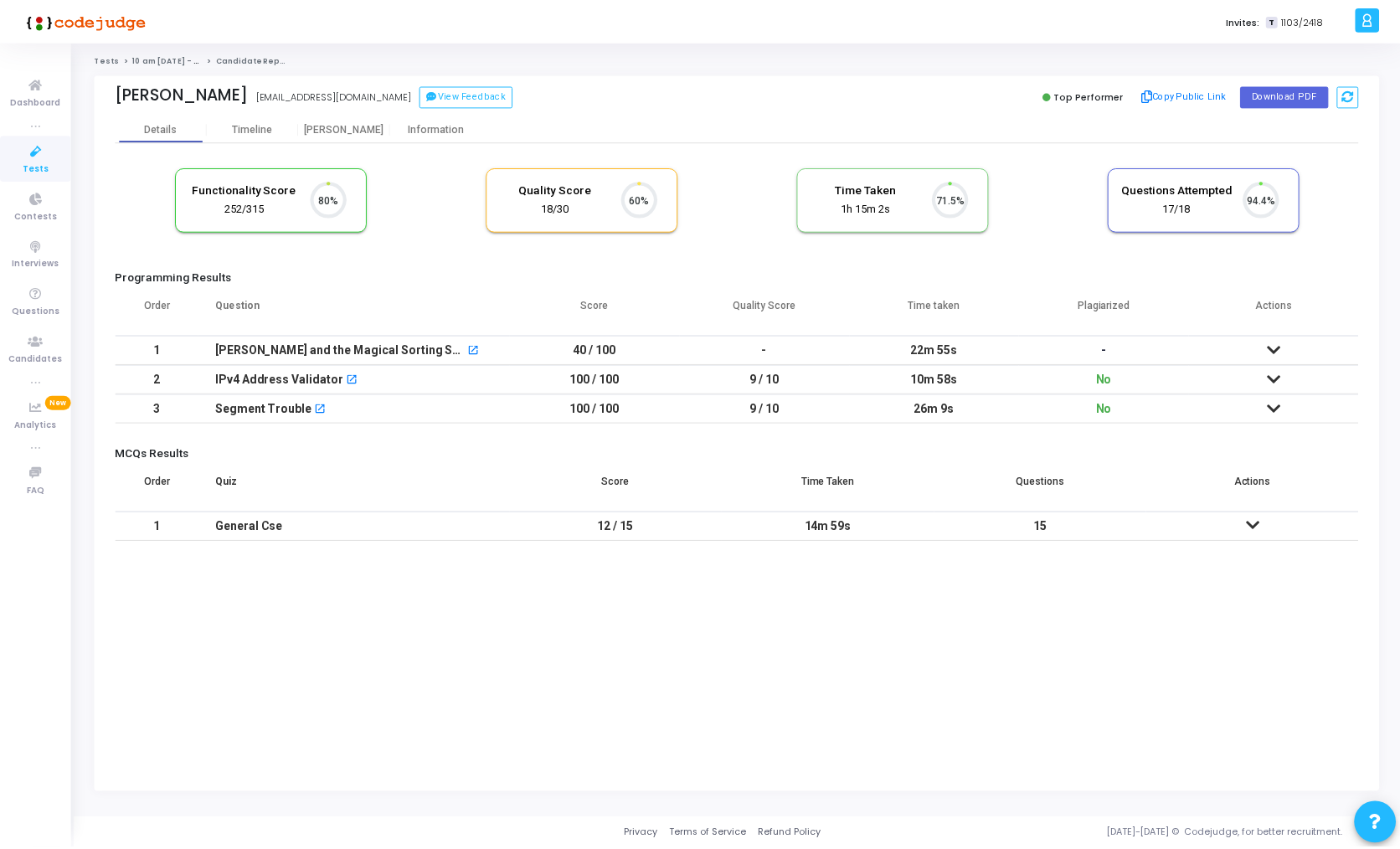
scroll to position [36, 42]
click at [348, 121] on div "[PERSON_NAME]" at bounding box center [345, 129] width 92 height 25
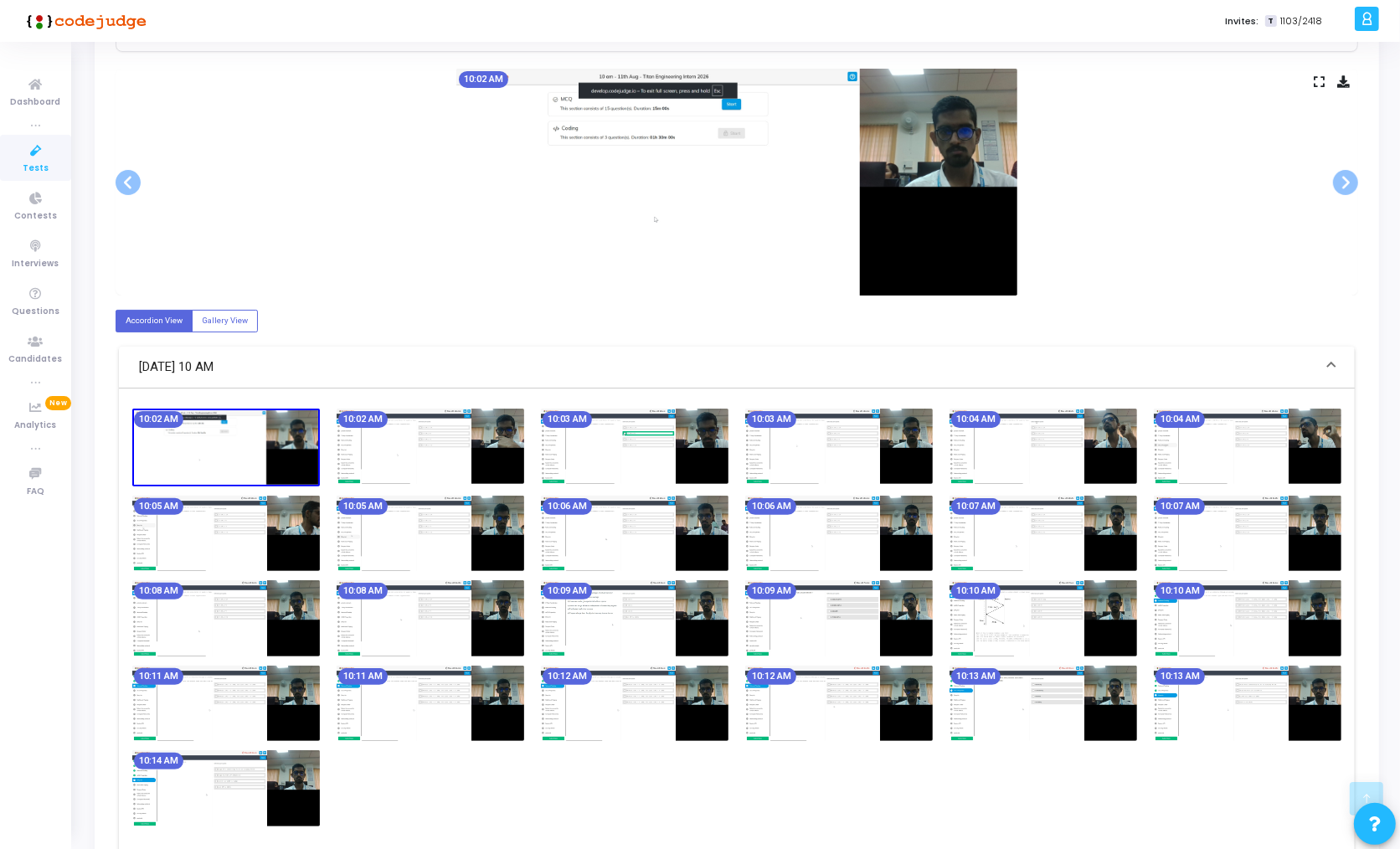
scroll to position [316, 0]
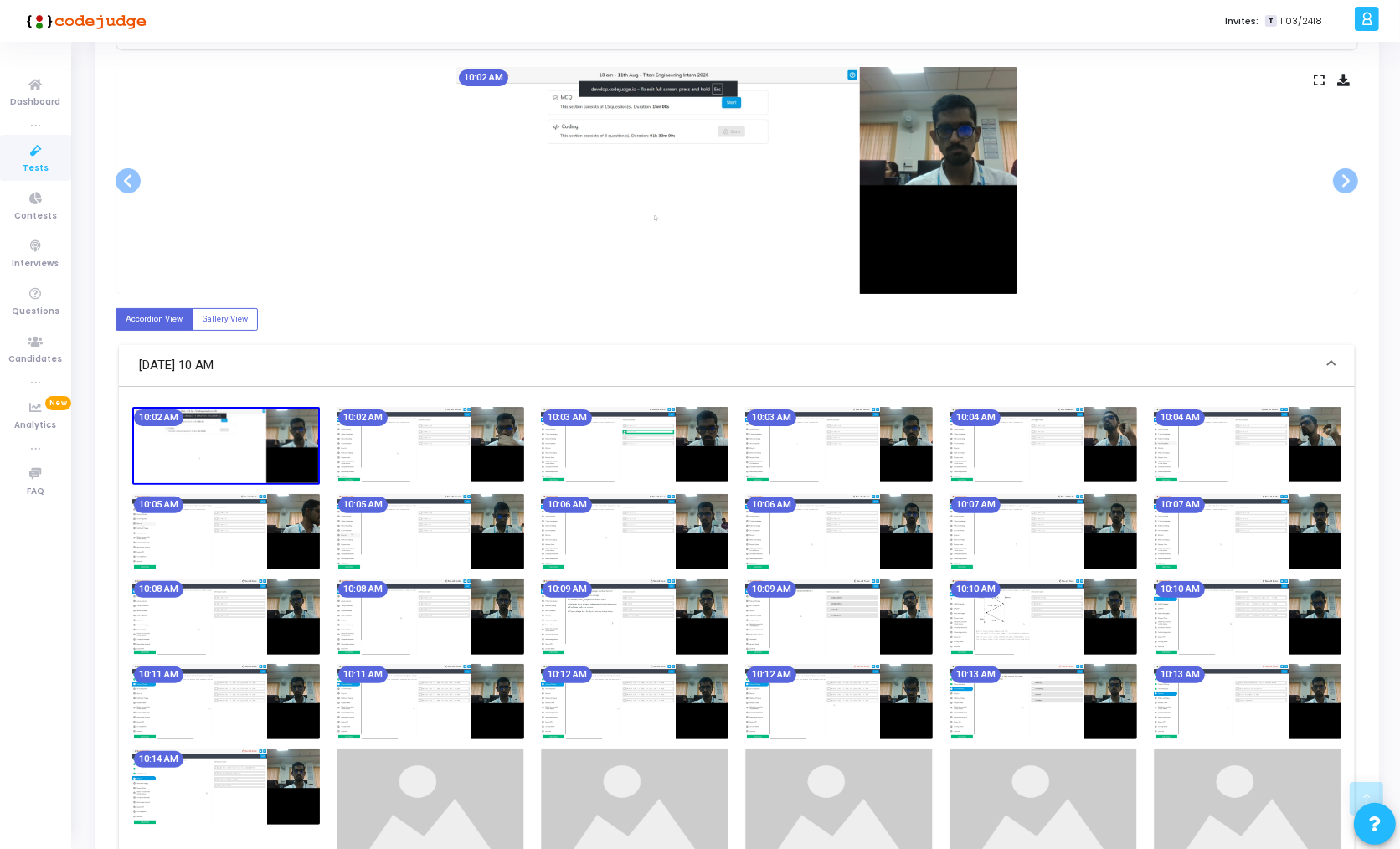
click at [819, 618] on img at bounding box center [839, 616] width 188 height 76
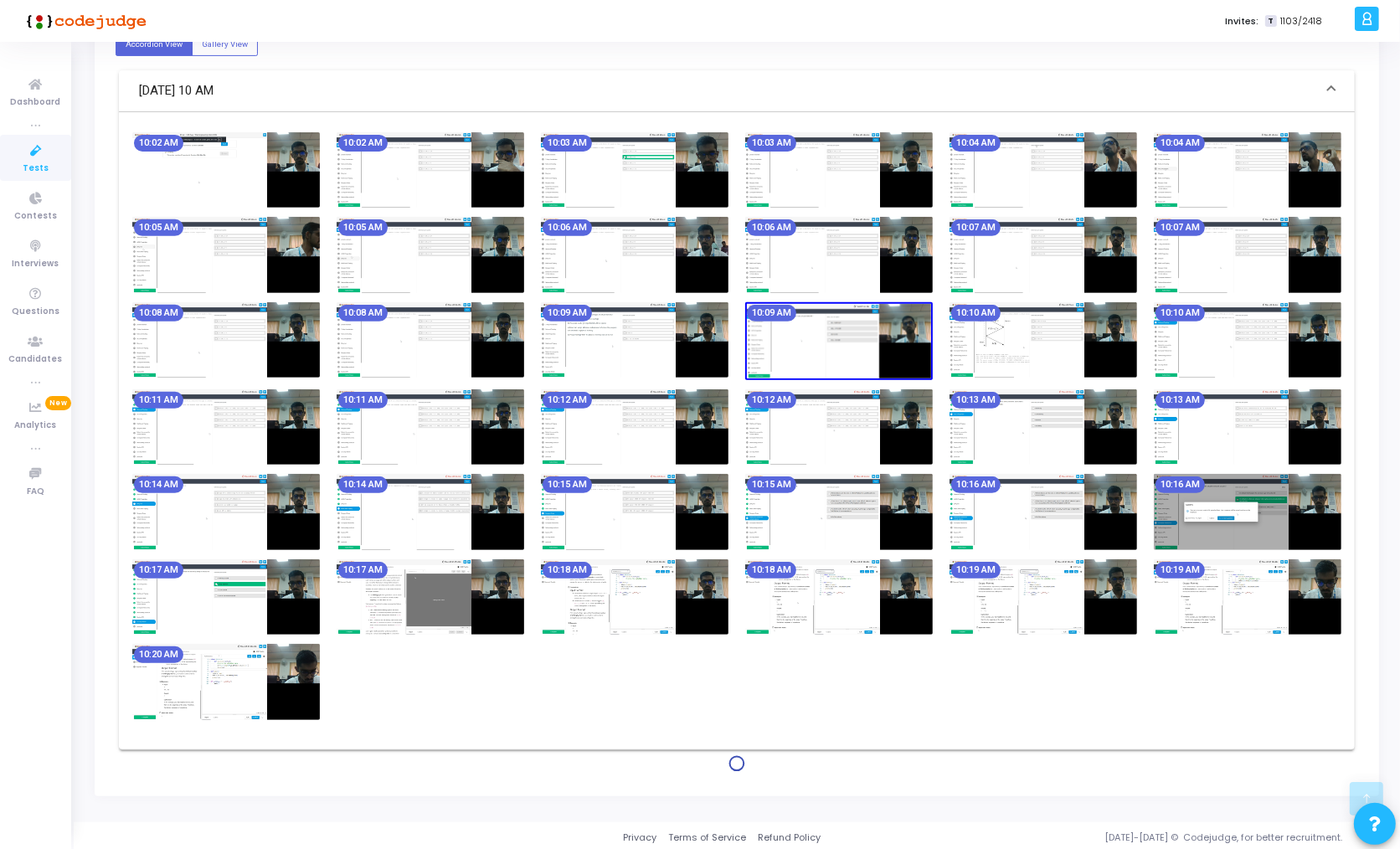
scroll to position [696, 0]
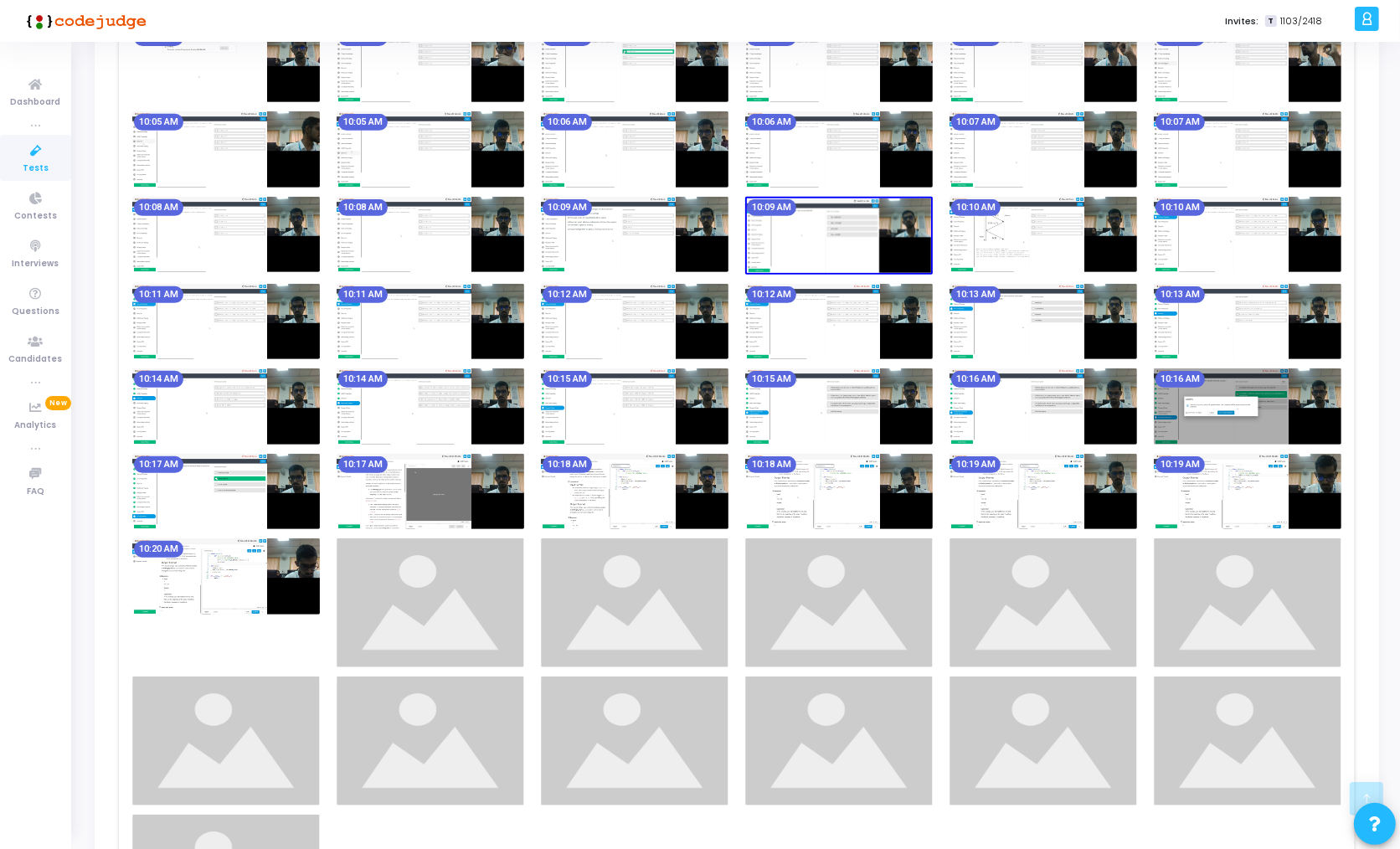
click at [847, 585] on img at bounding box center [839, 603] width 188 height 129
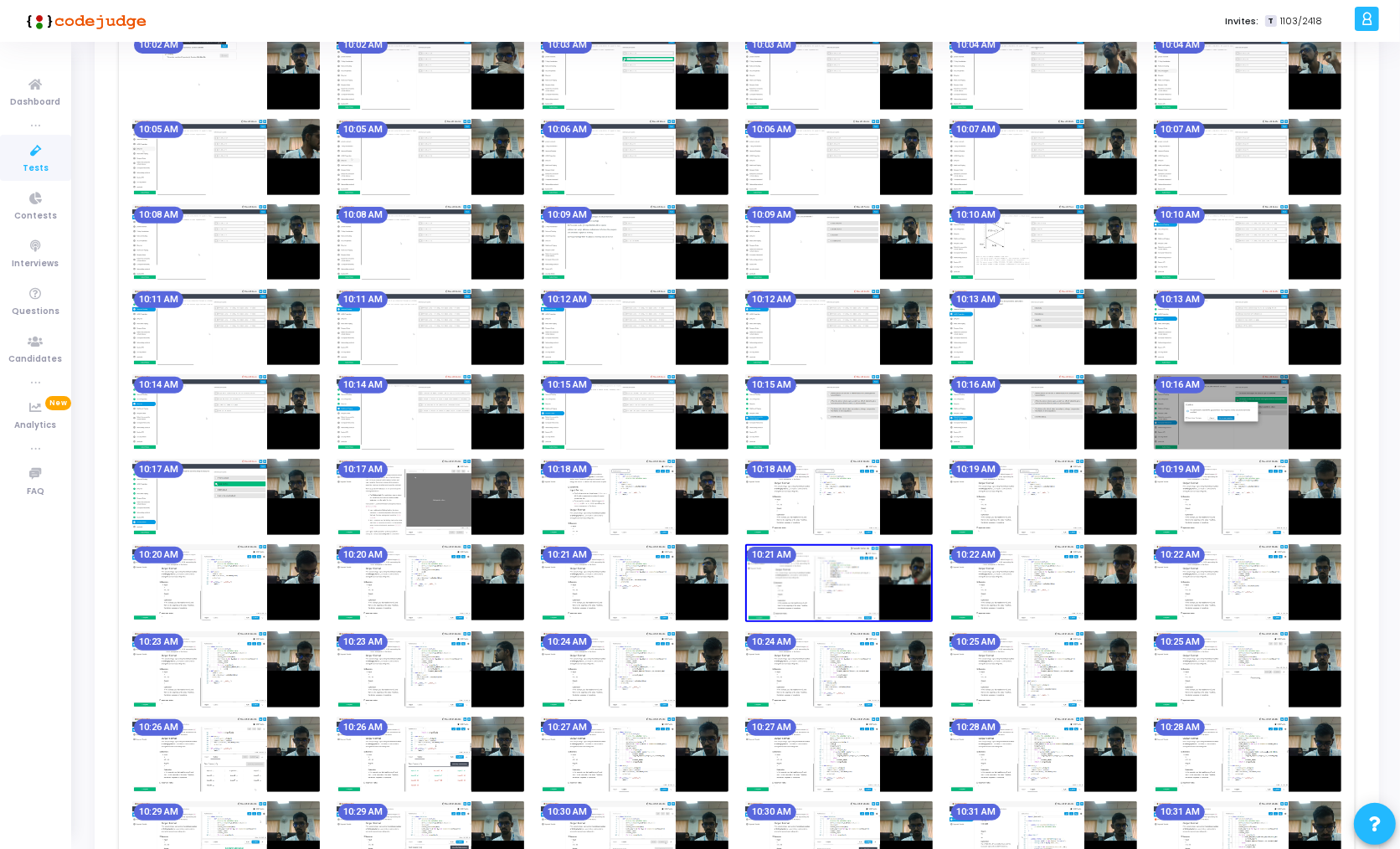
scroll to position [930, 0]
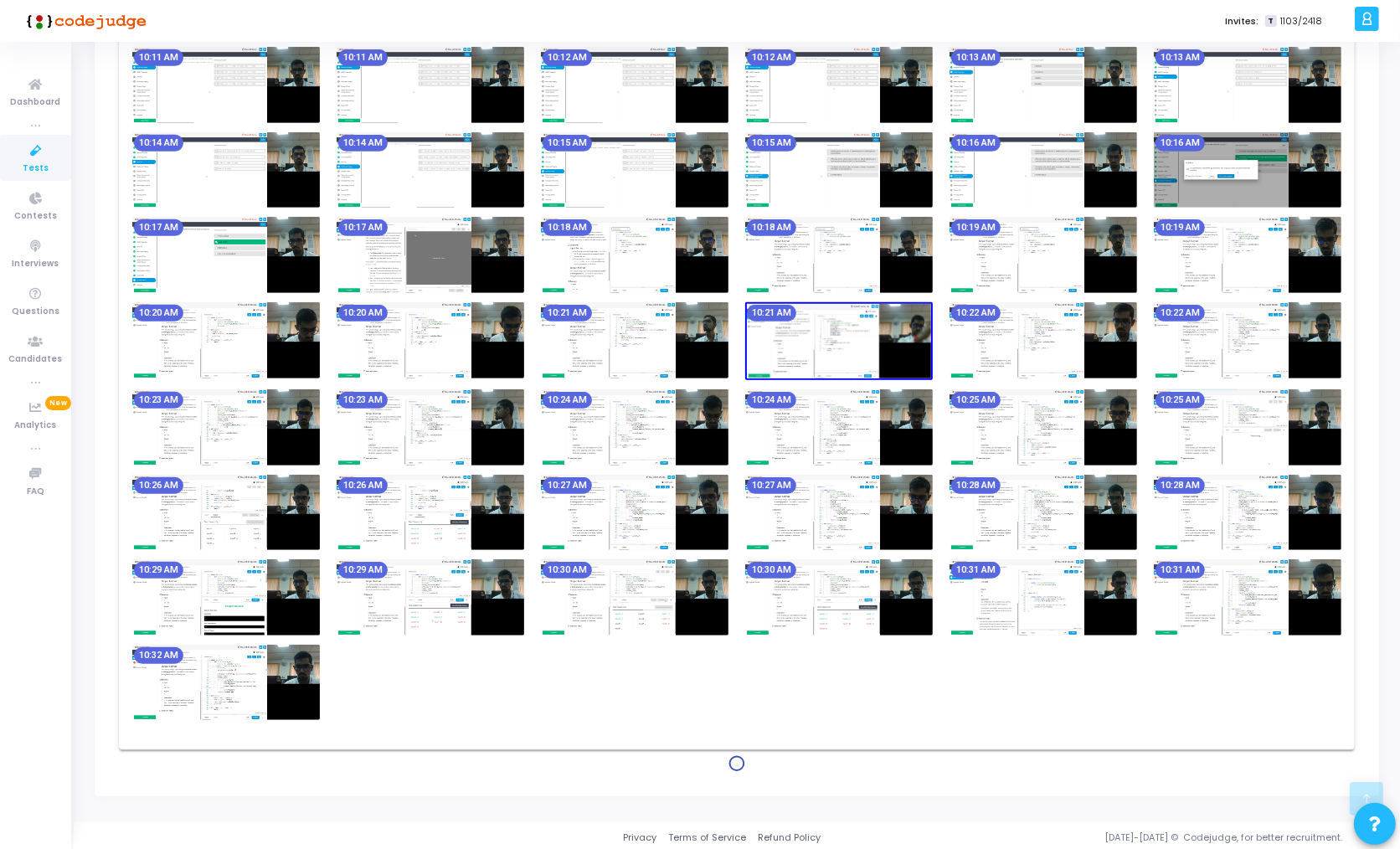
click at [1022, 615] on img at bounding box center [1044, 598] width 188 height 76
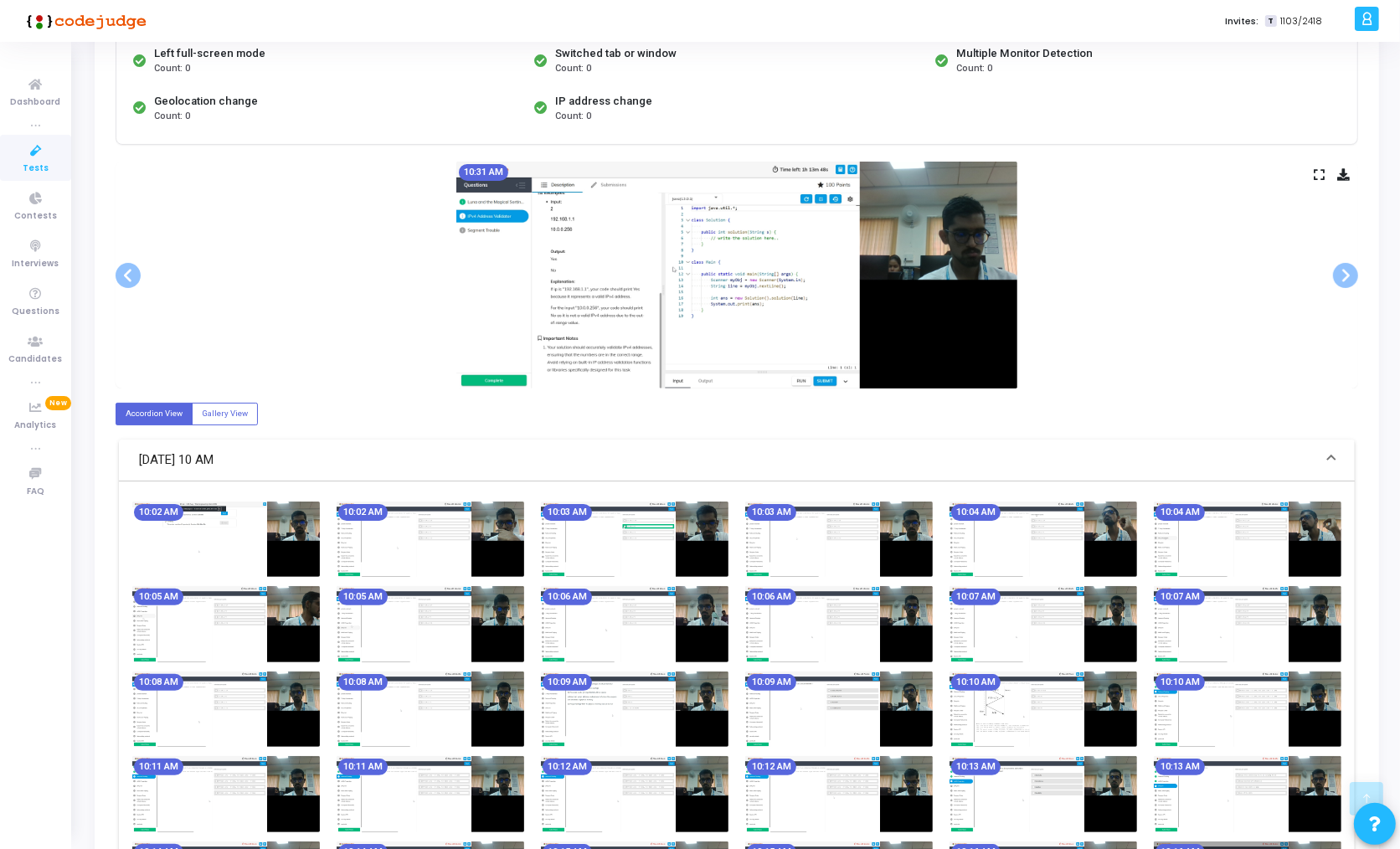
scroll to position [0, 0]
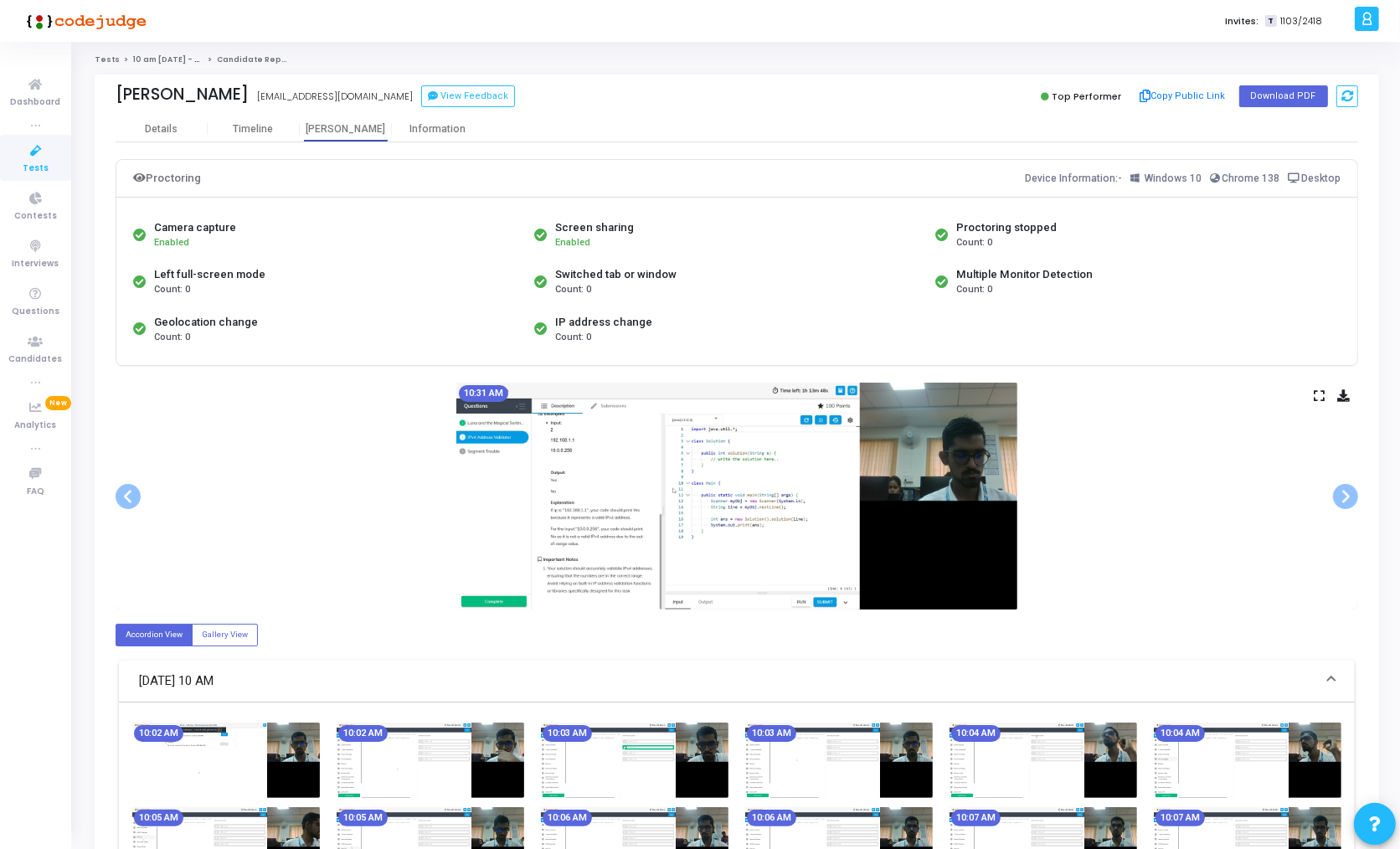
click at [1318, 394] on icon at bounding box center [1319, 395] width 11 height 9
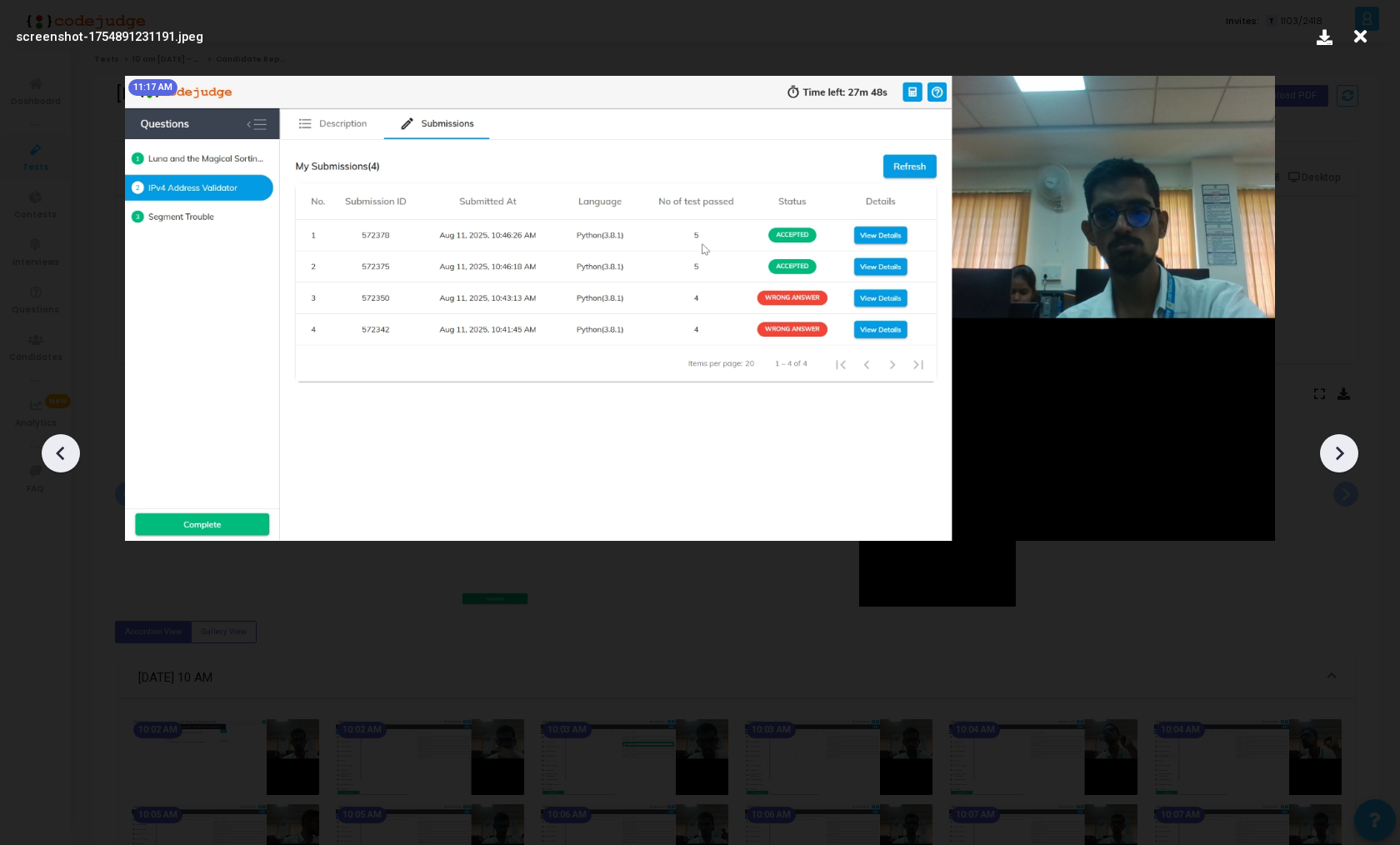
click at [1360, 39] on icon at bounding box center [1360, 37] width 26 height 32
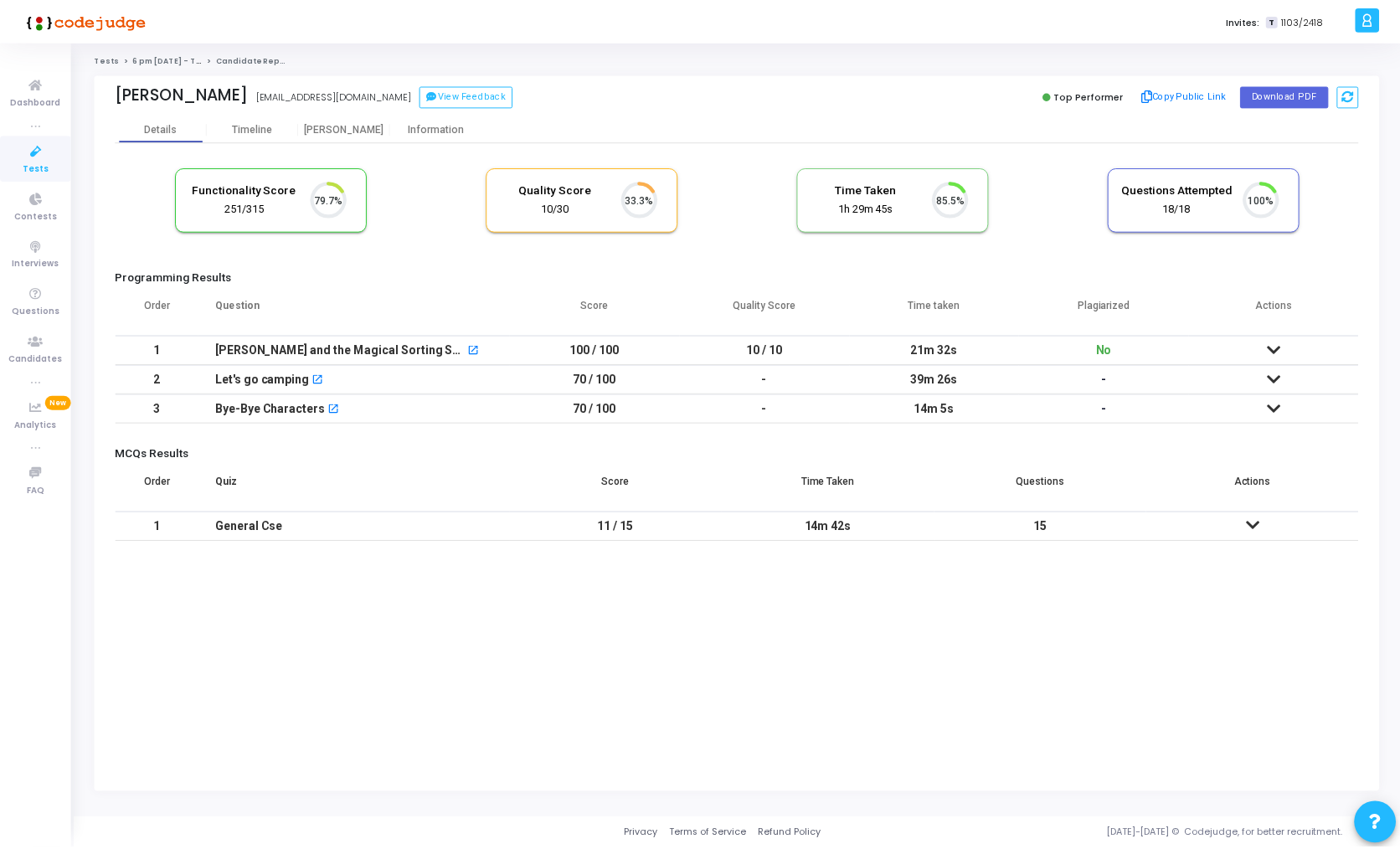
scroll to position [36, 42]
click at [349, 129] on div "[PERSON_NAME]" at bounding box center [345, 129] width 92 height 13
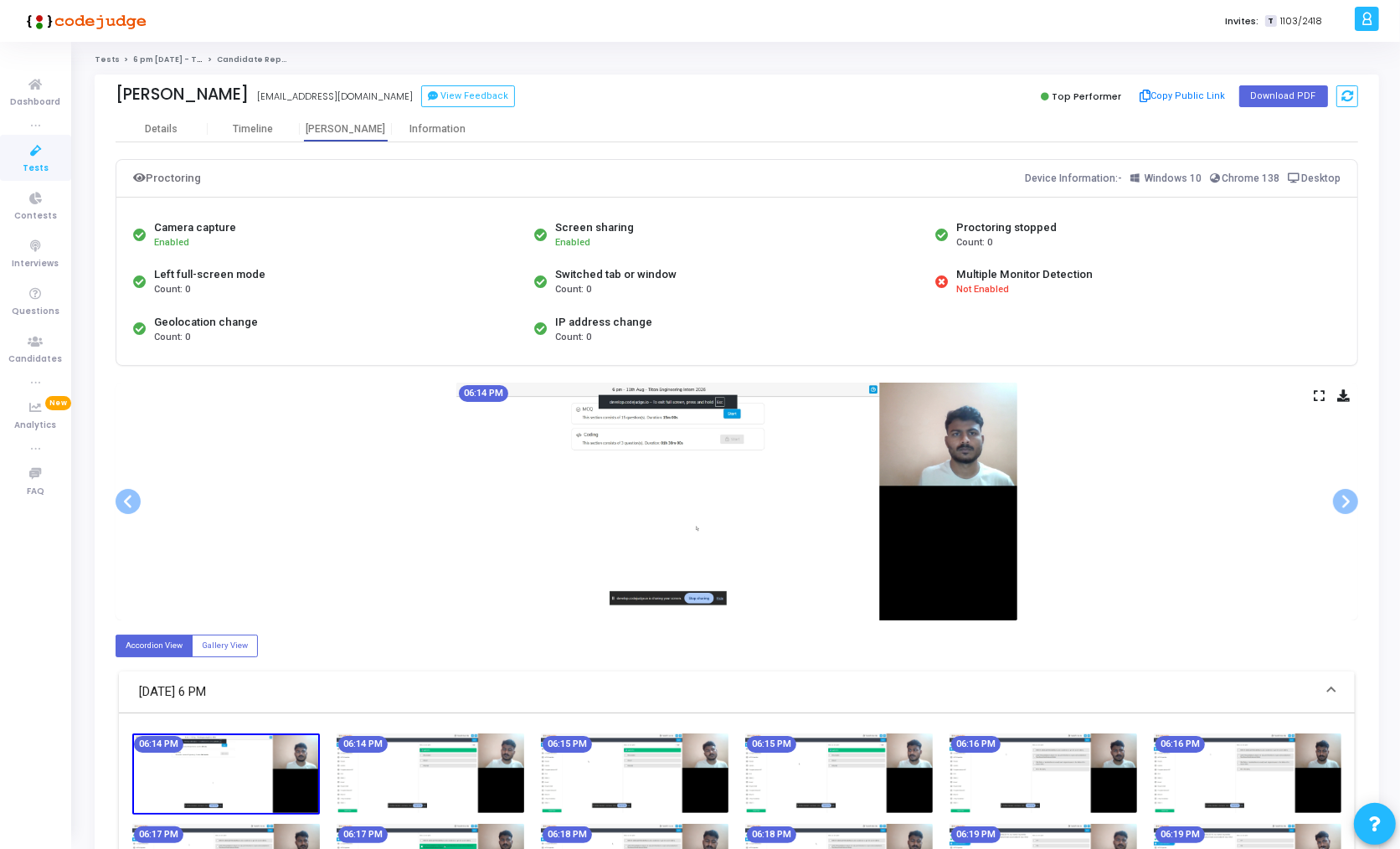
click at [1319, 393] on icon at bounding box center [1319, 395] width 11 height 9
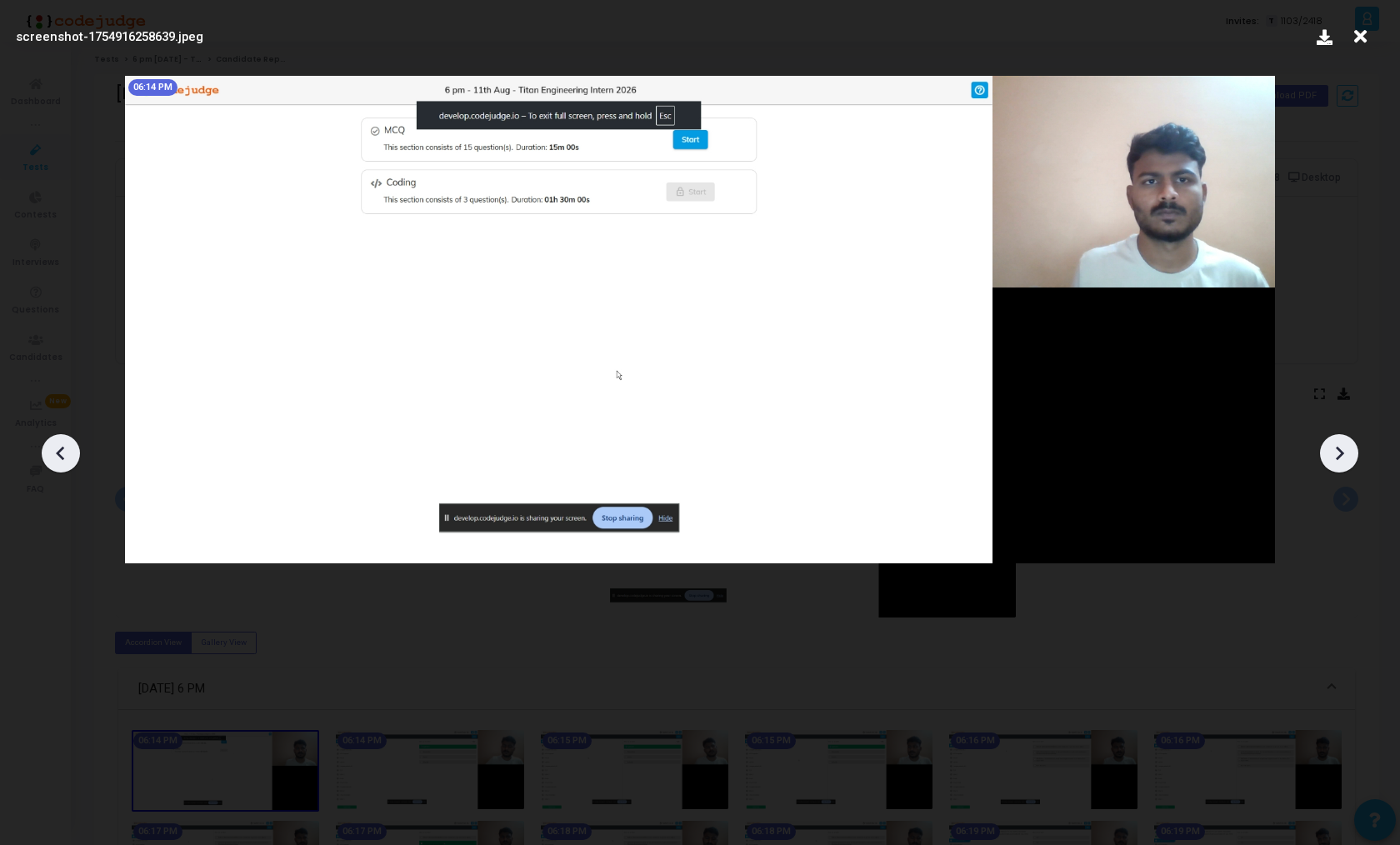
click at [1333, 452] on icon at bounding box center [1339, 453] width 25 height 25
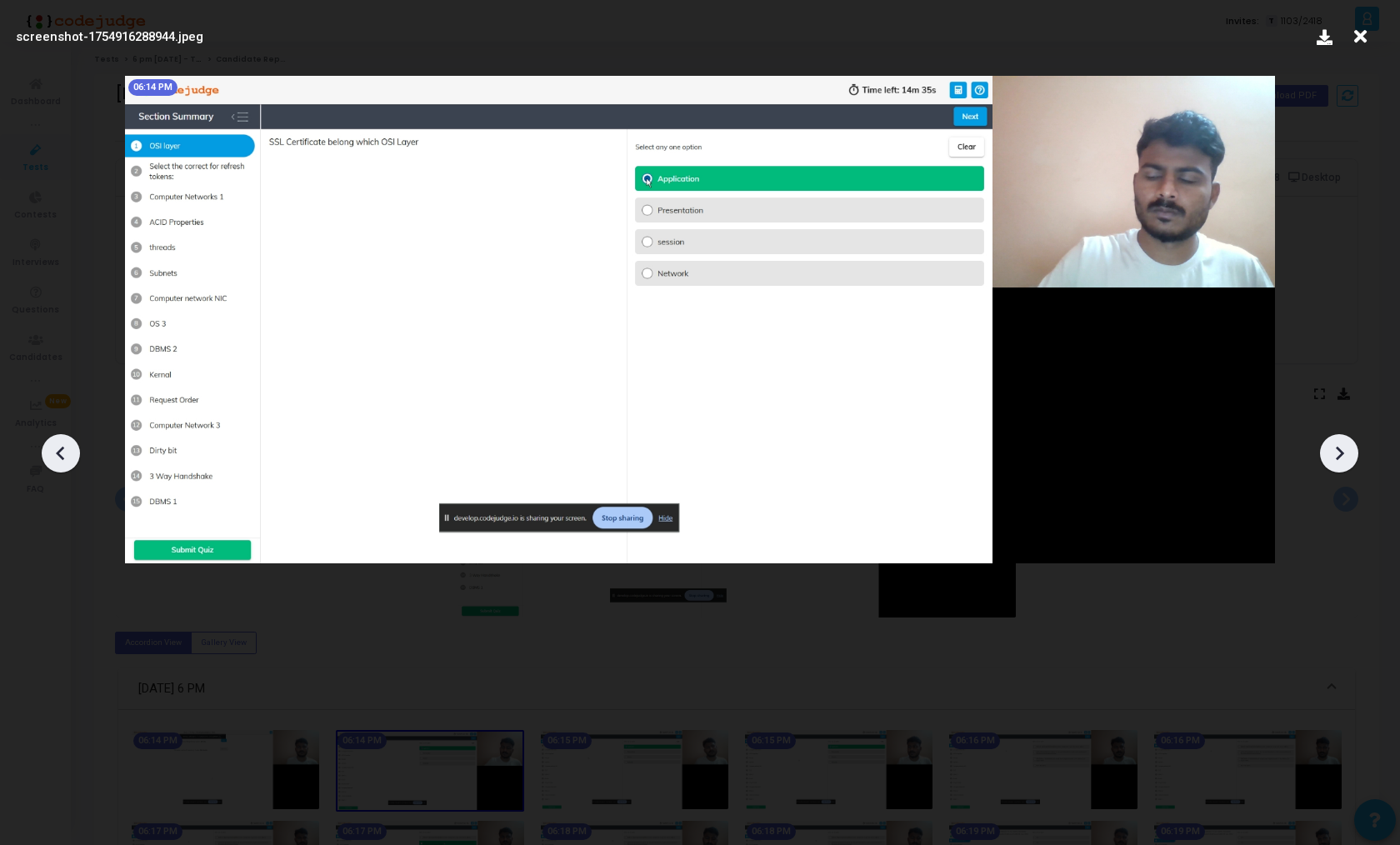
click at [1333, 452] on icon at bounding box center [1339, 453] width 25 height 25
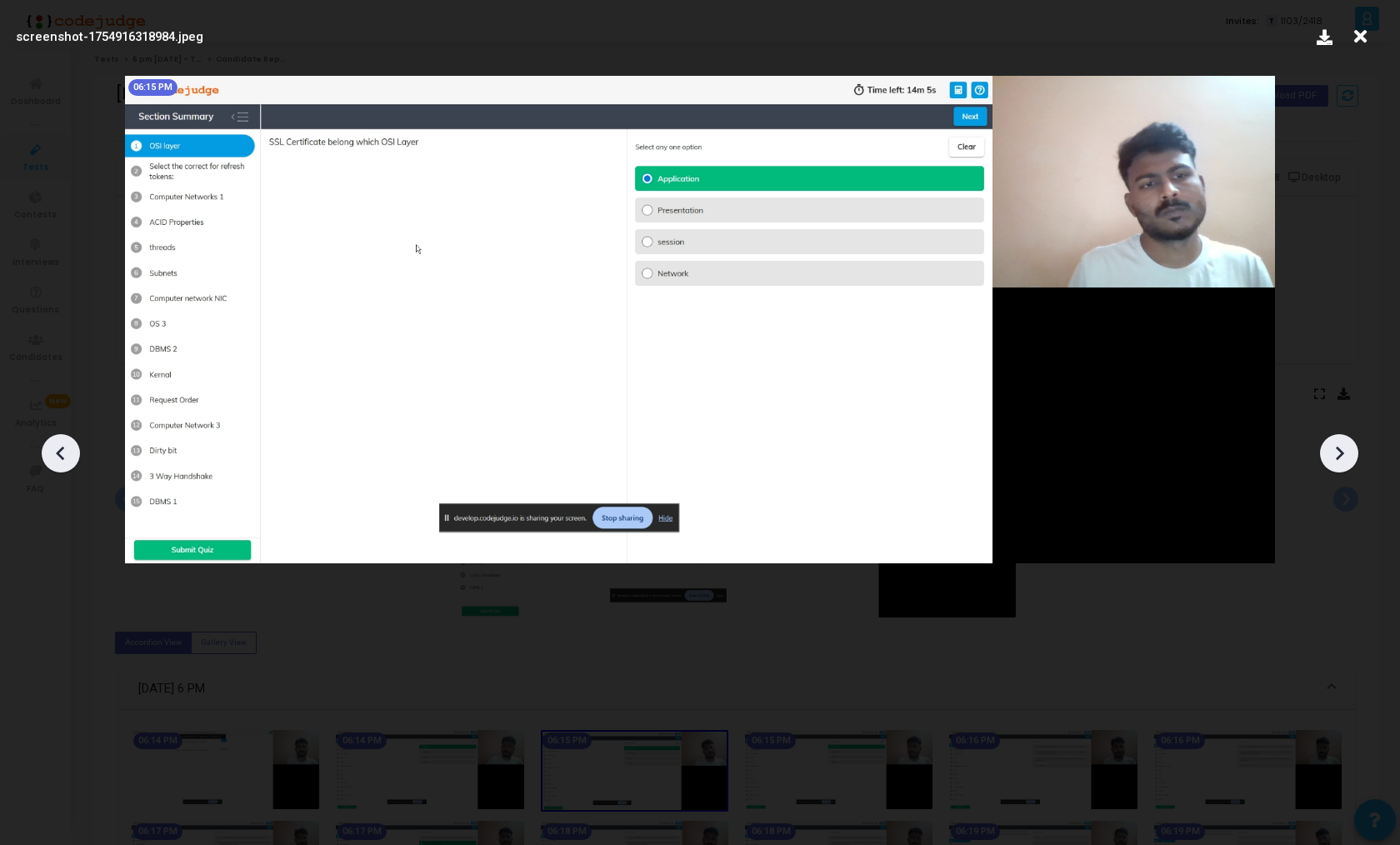
click at [1333, 452] on icon at bounding box center [1339, 453] width 25 height 25
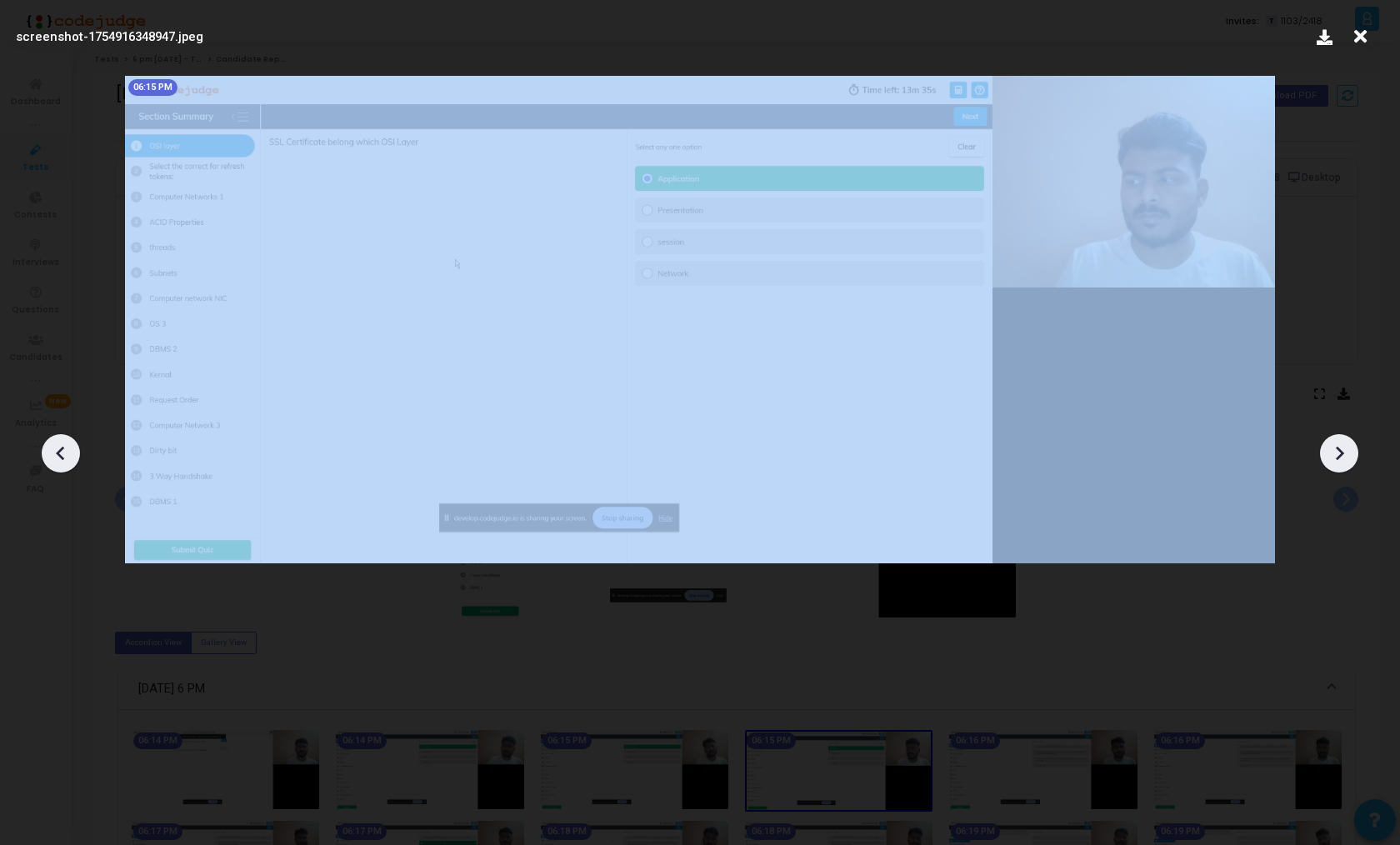
click at [1333, 452] on icon at bounding box center [1339, 453] width 25 height 25
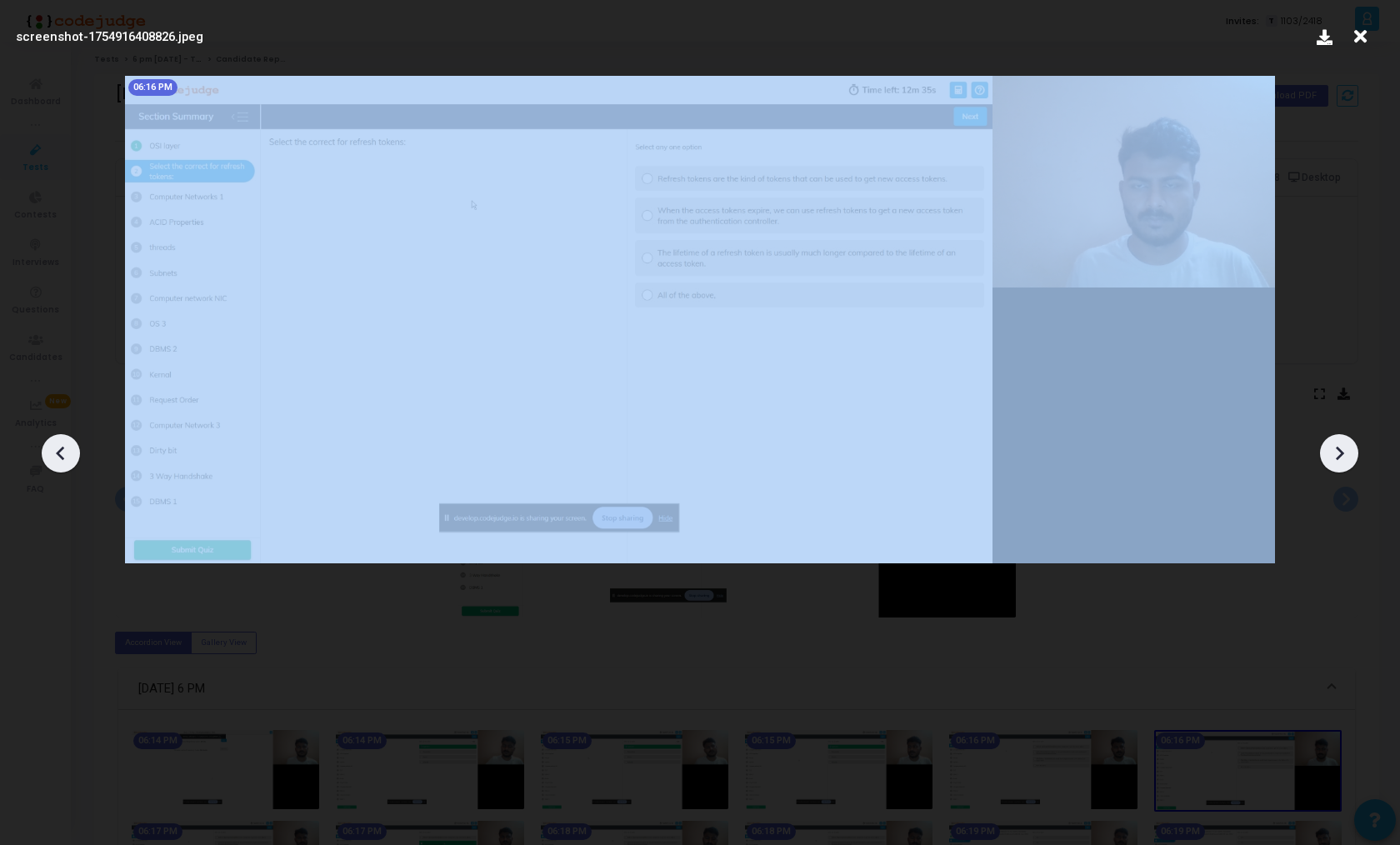
click at [1333, 452] on icon at bounding box center [1339, 453] width 25 height 25
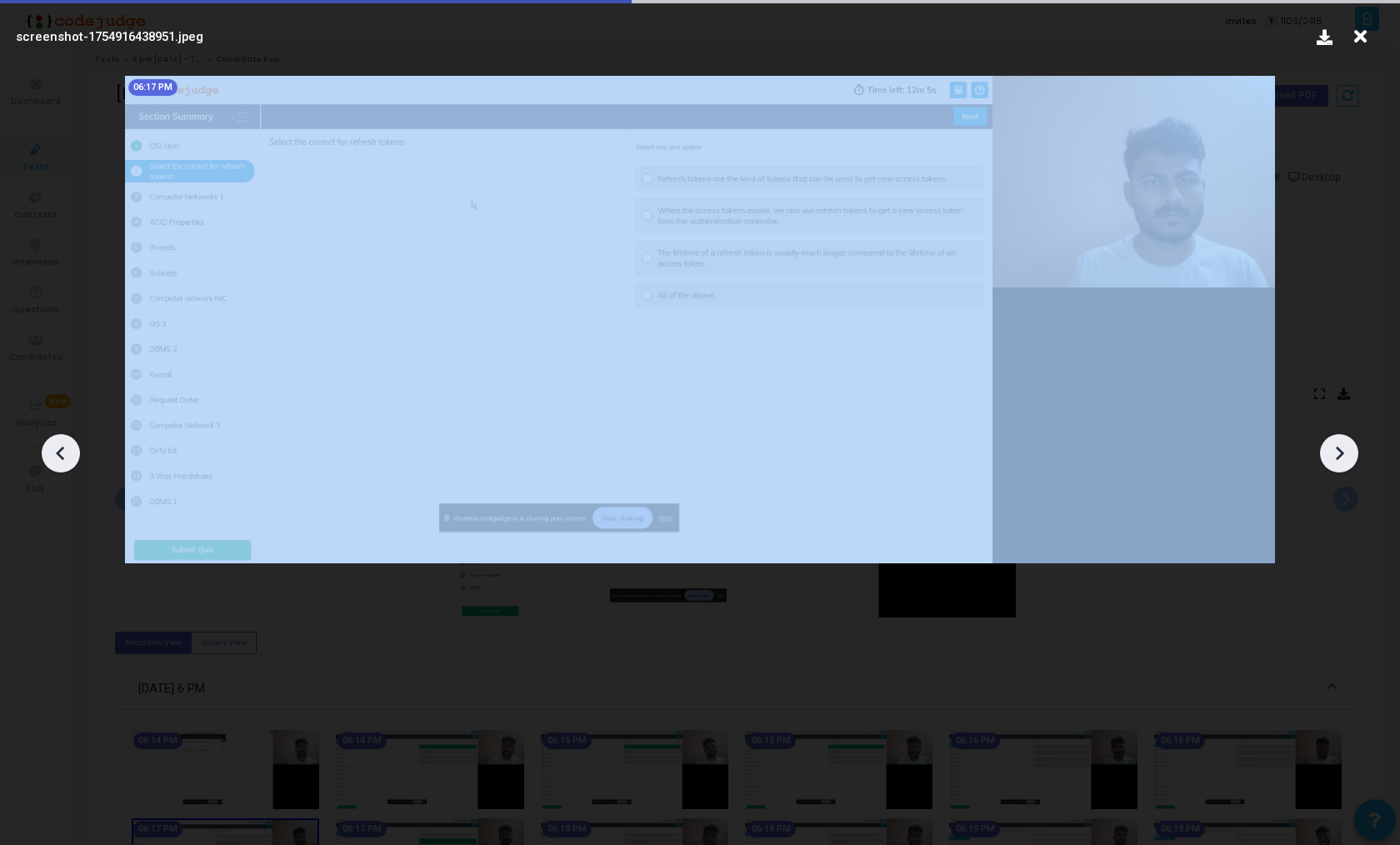
click at [1333, 452] on icon at bounding box center [1339, 453] width 25 height 25
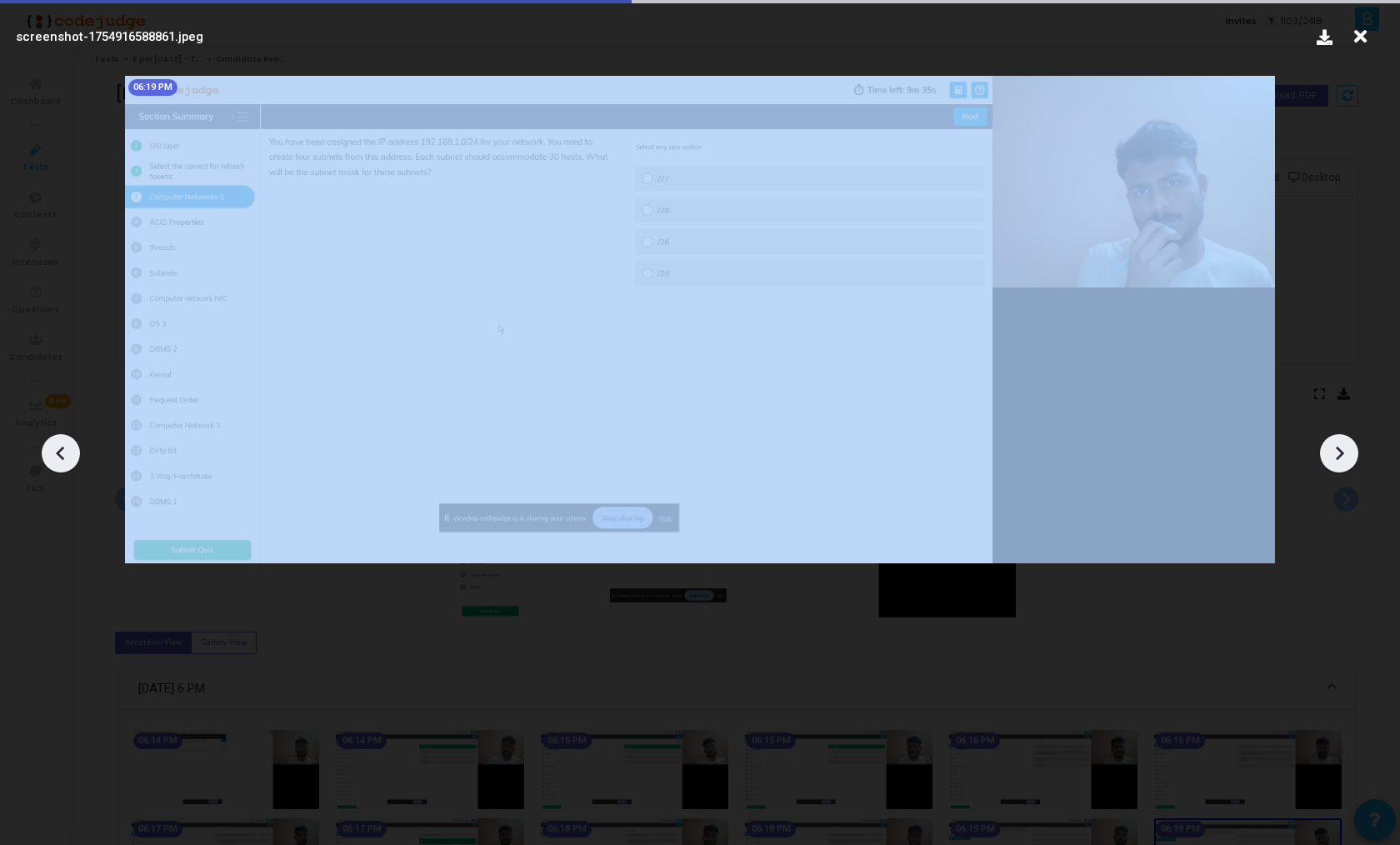
click at [1333, 452] on icon at bounding box center [1339, 453] width 25 height 25
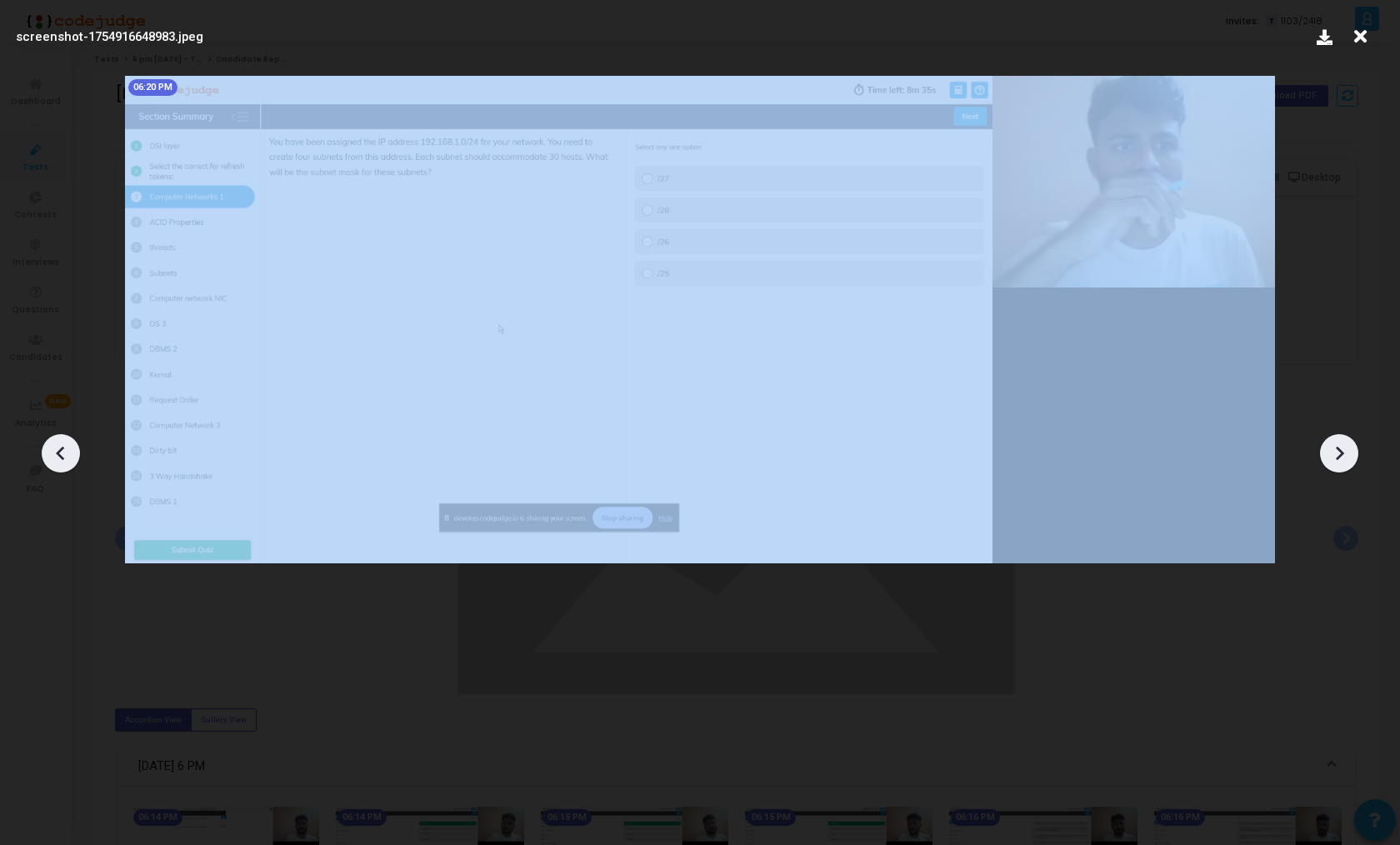
click at [1333, 452] on icon at bounding box center [1339, 453] width 25 height 25
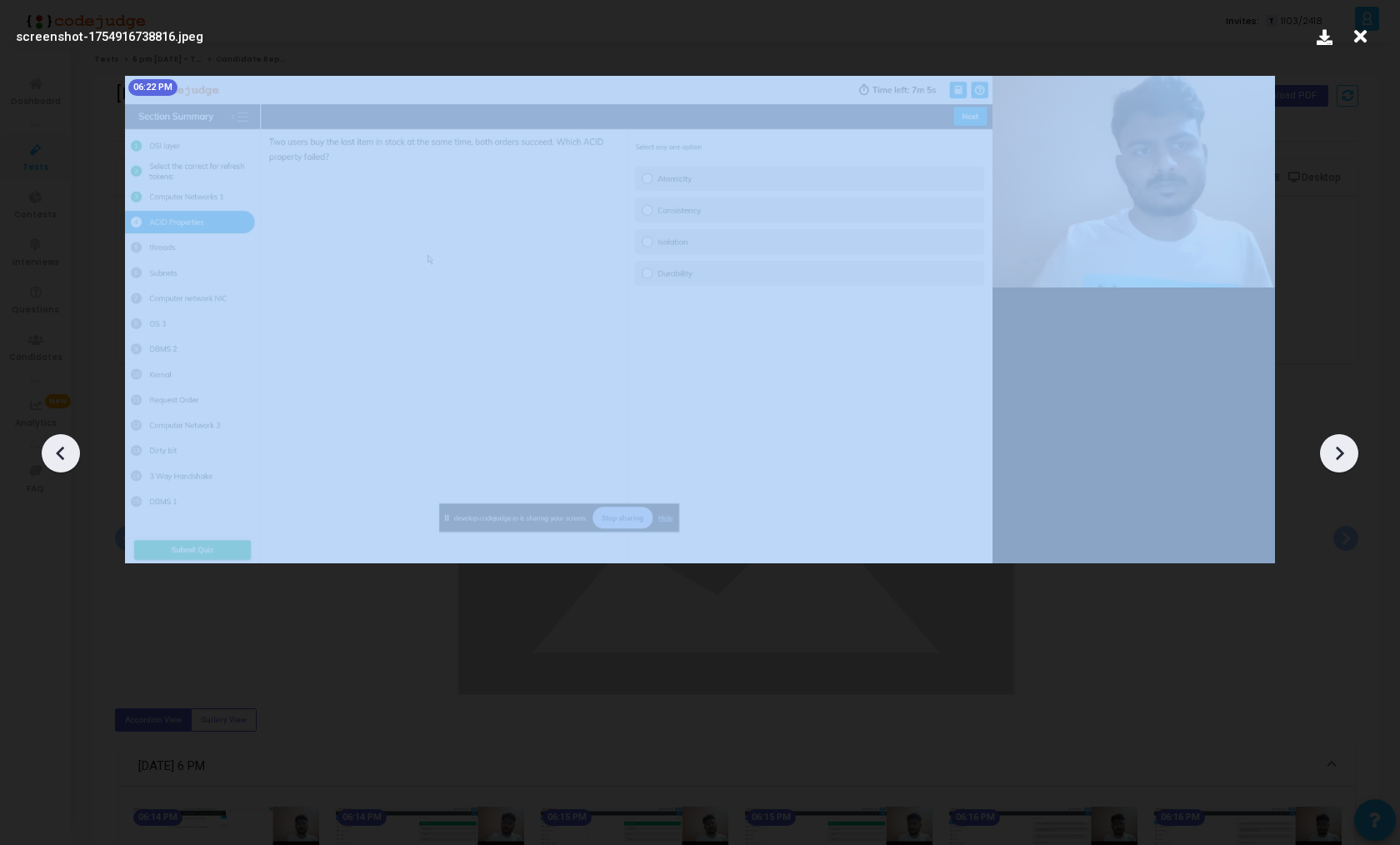
click at [1333, 452] on icon at bounding box center [1339, 453] width 25 height 25
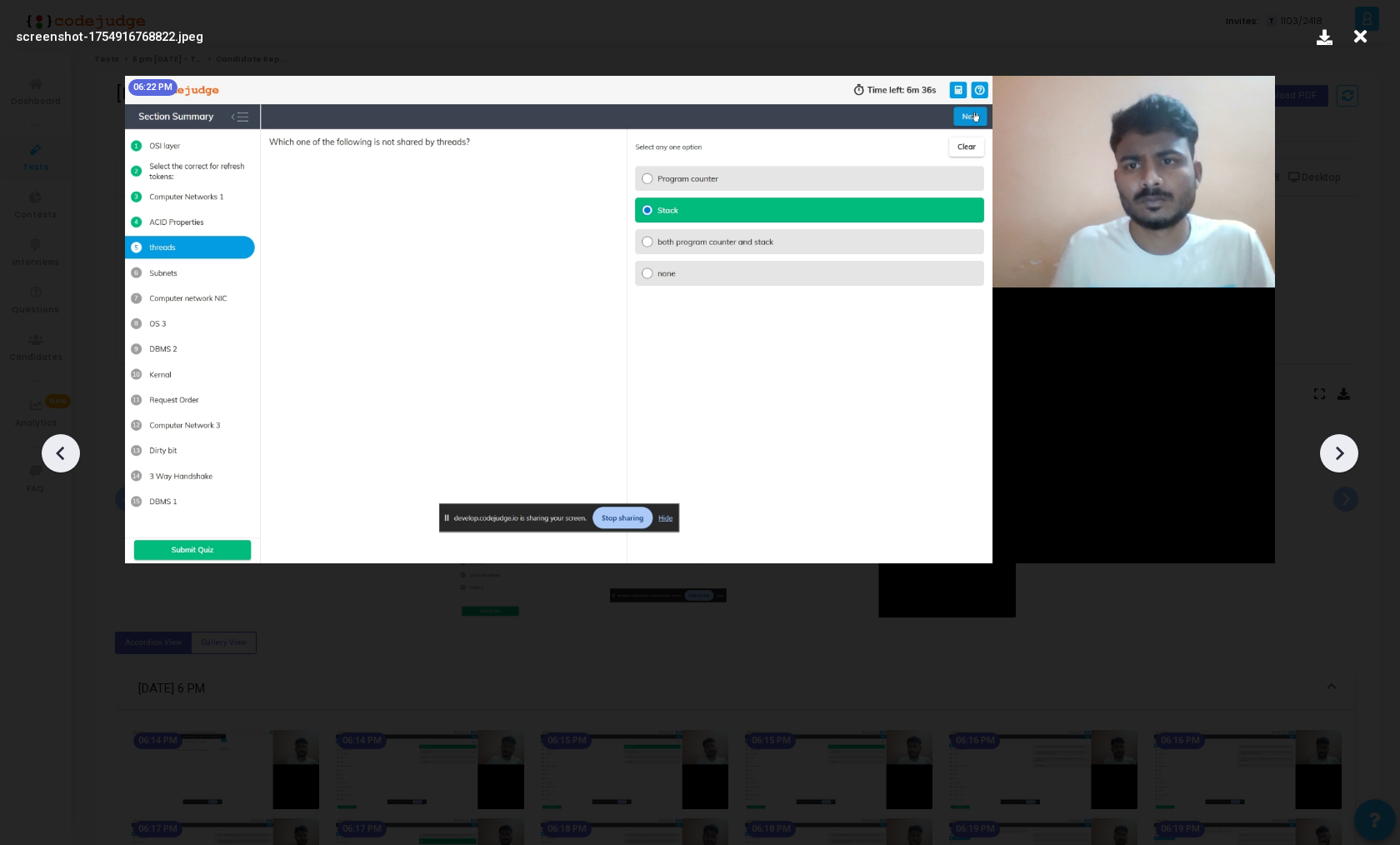
click at [1344, 464] on icon at bounding box center [1339, 453] width 25 height 25
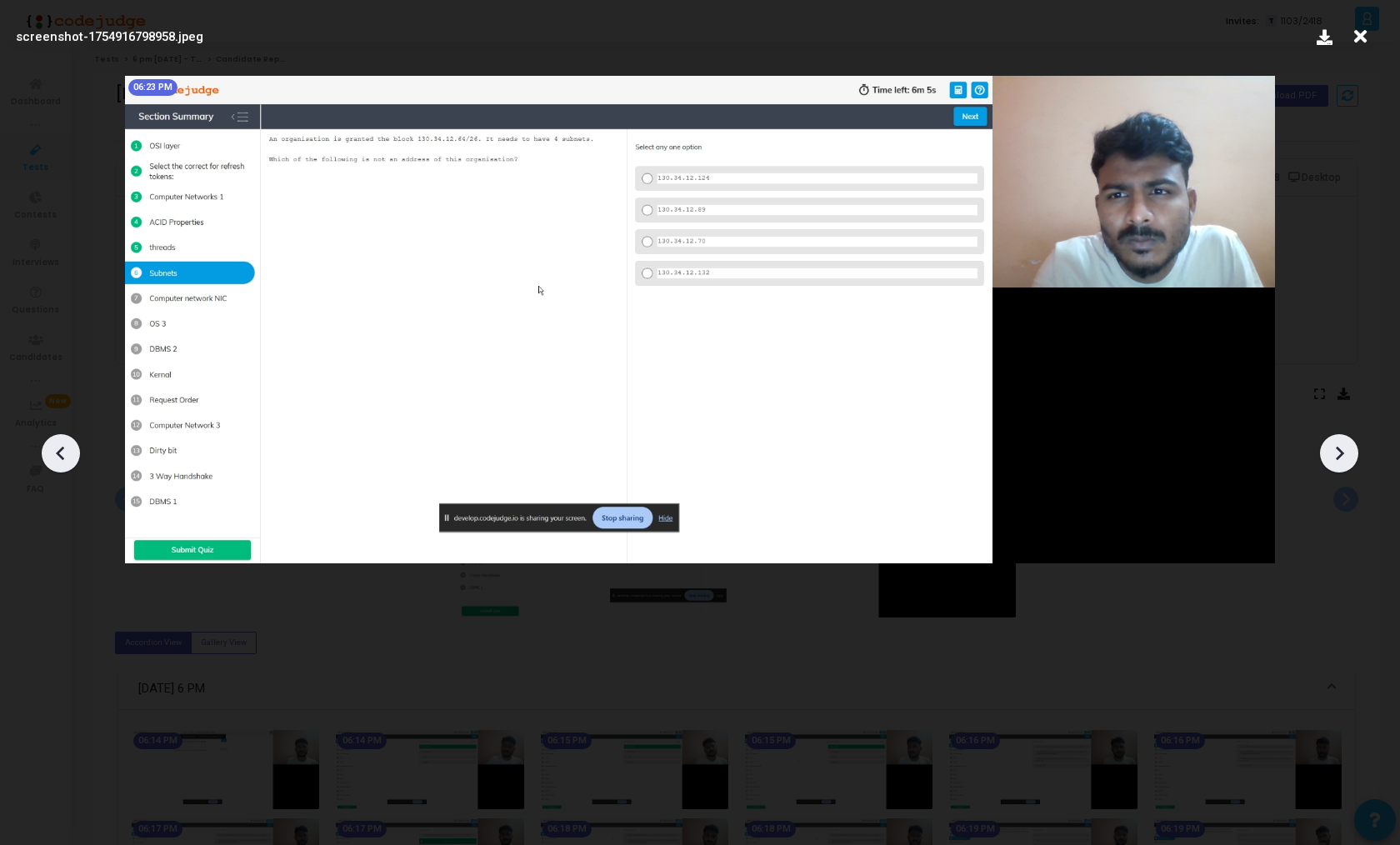
click at [1344, 464] on icon at bounding box center [1339, 453] width 25 height 25
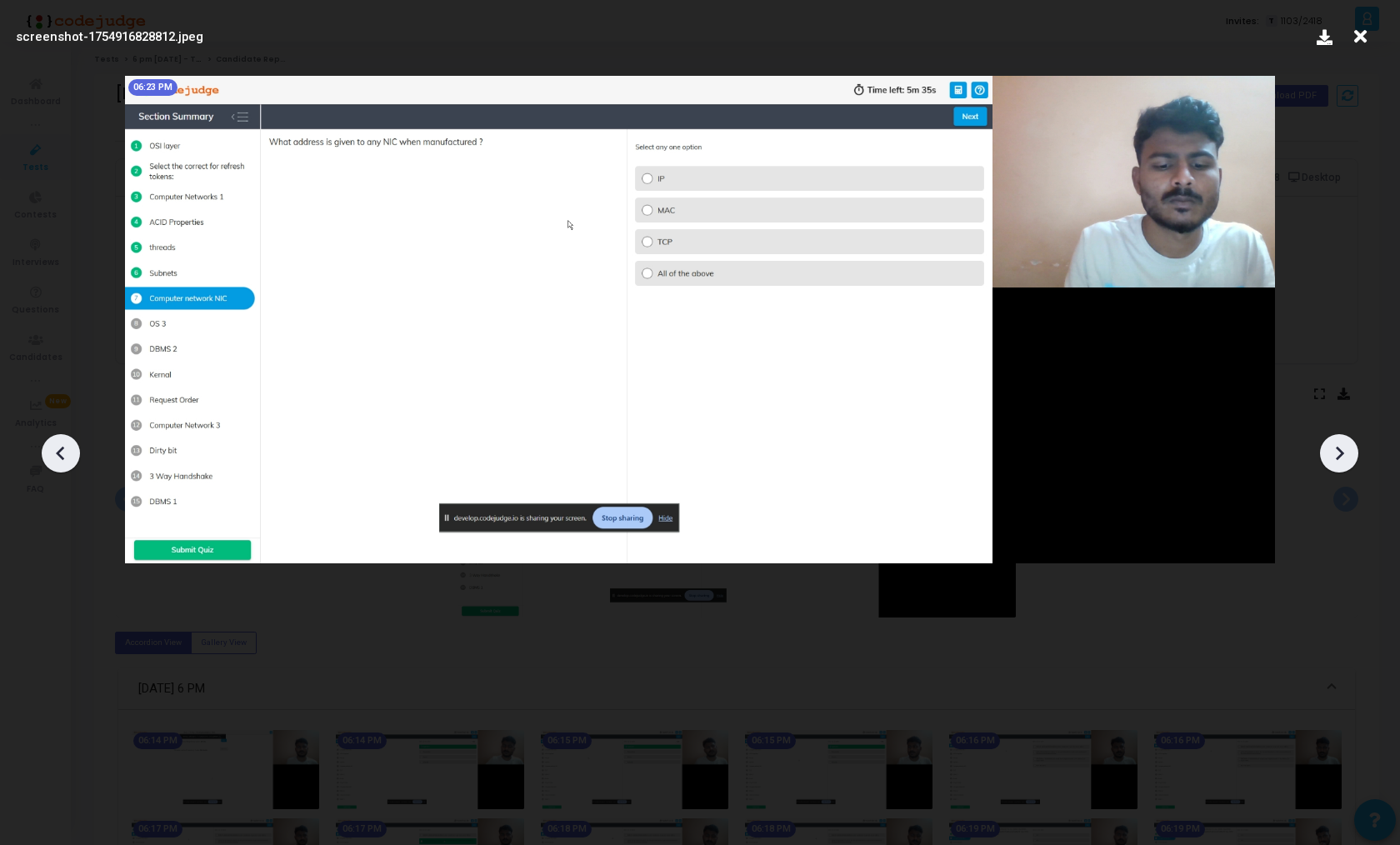
click at [1332, 454] on icon at bounding box center [1339, 453] width 25 height 25
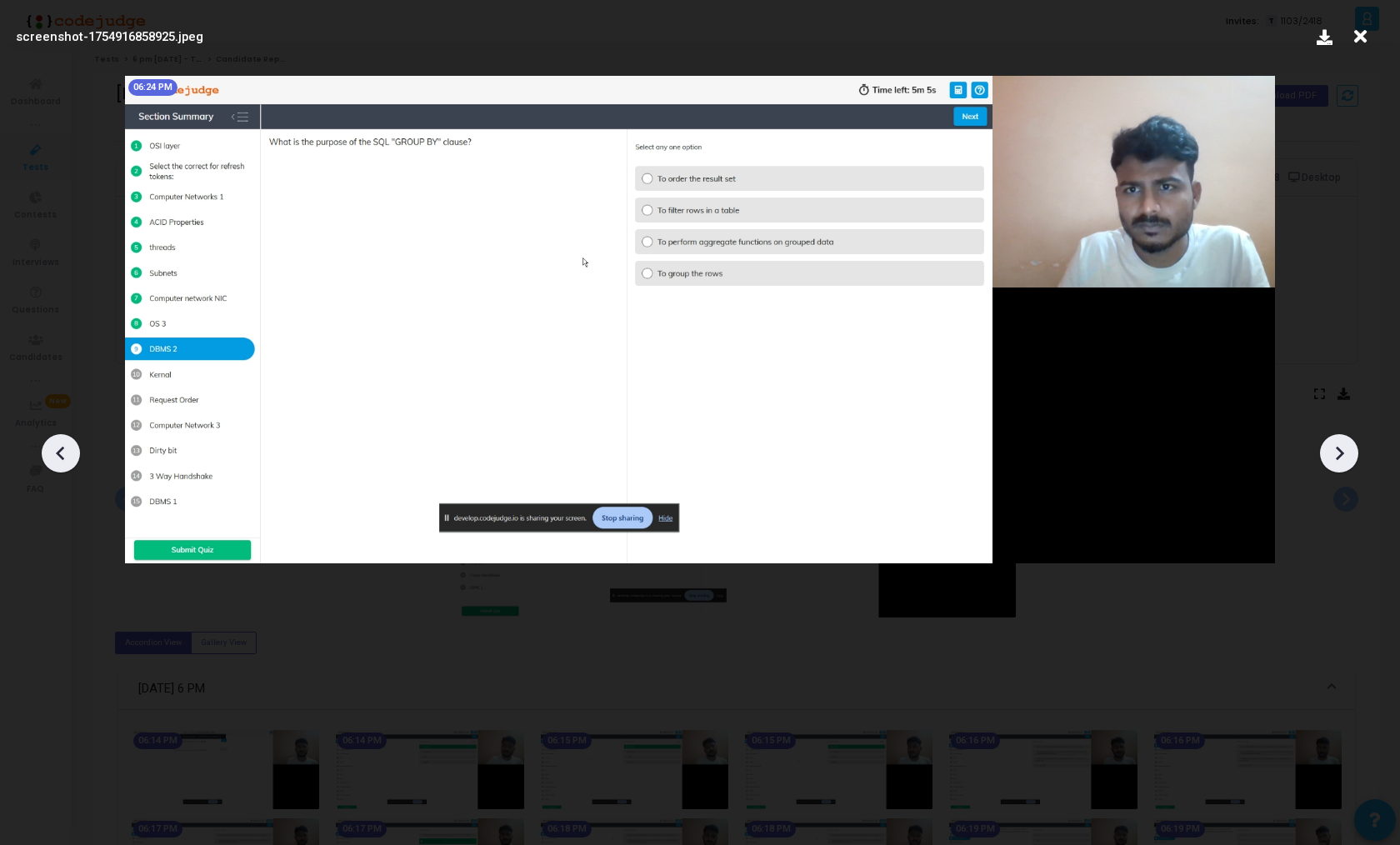
click at [1332, 454] on icon at bounding box center [1339, 453] width 25 height 25
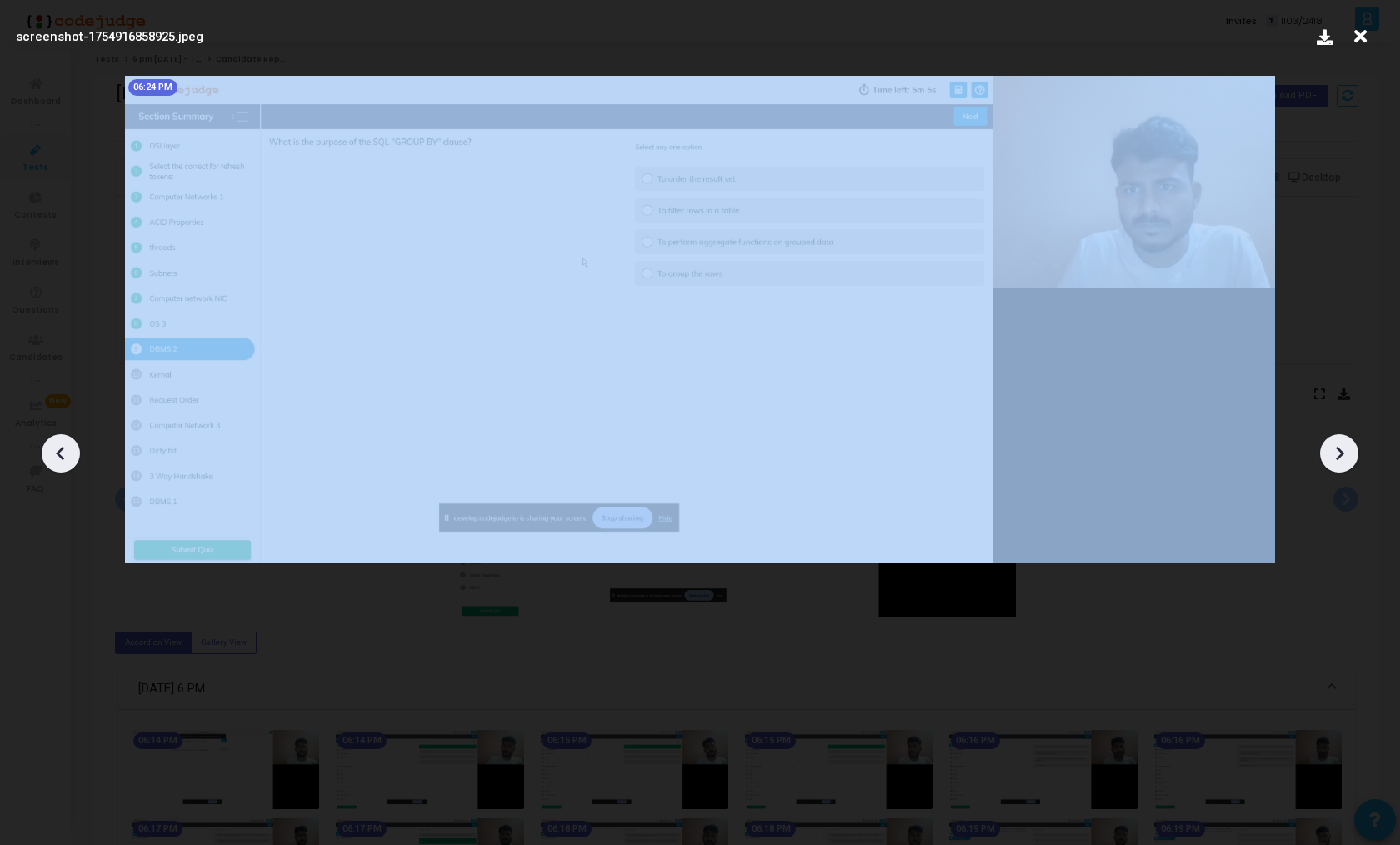
click at [1332, 454] on icon at bounding box center [1339, 453] width 25 height 25
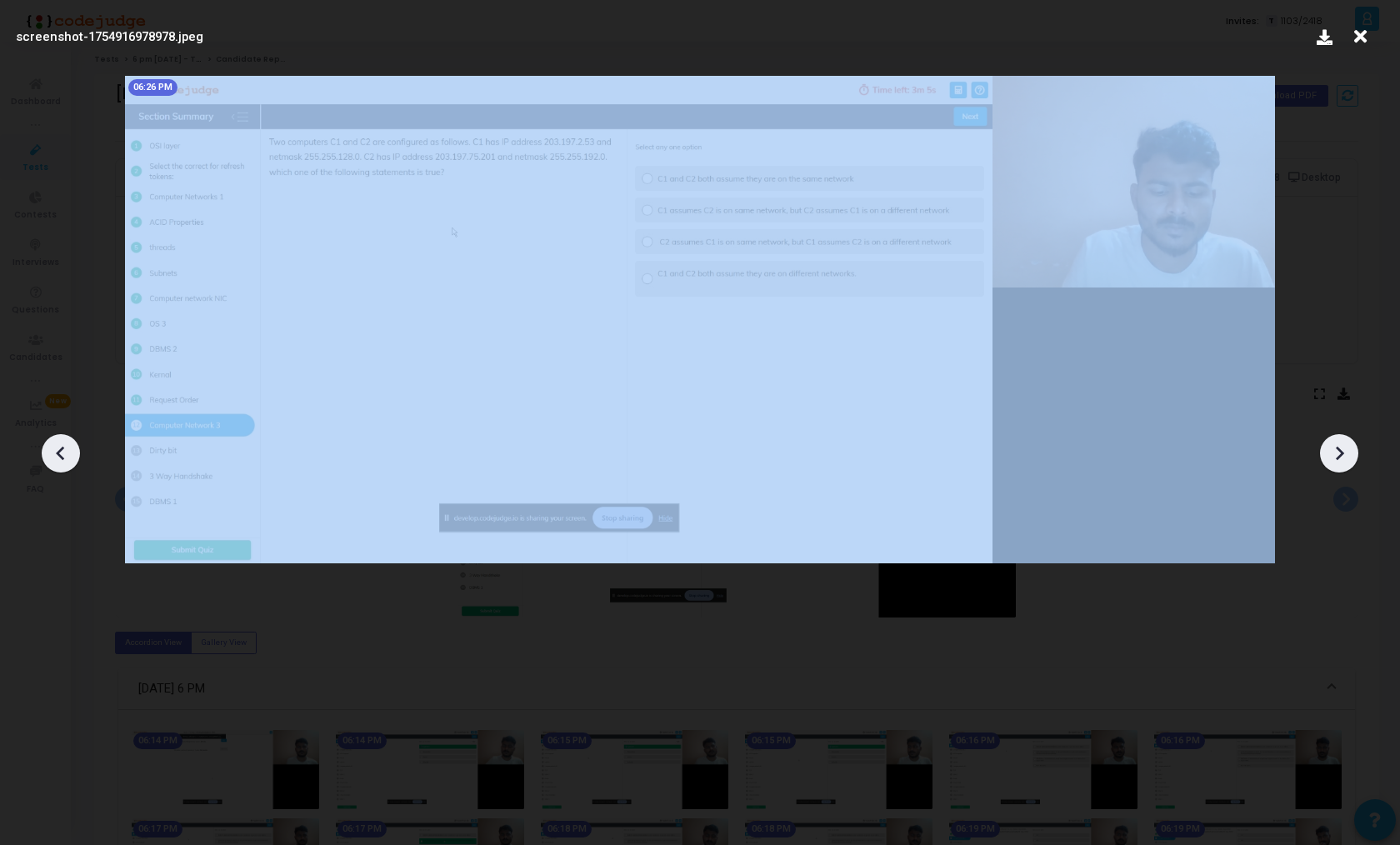
click at [1332, 454] on icon at bounding box center [1339, 453] width 25 height 25
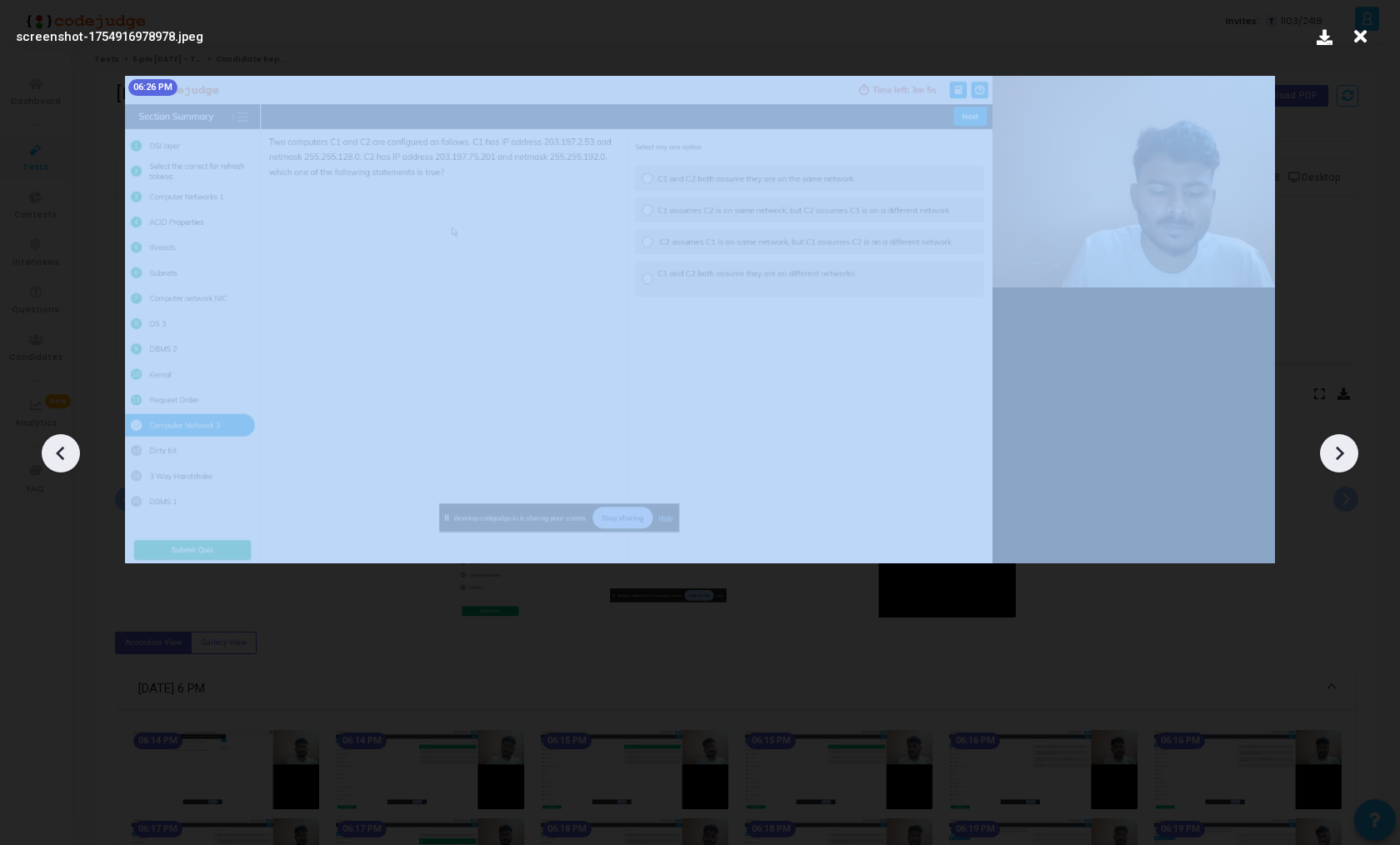
click at [1332, 454] on icon at bounding box center [1339, 453] width 25 height 25
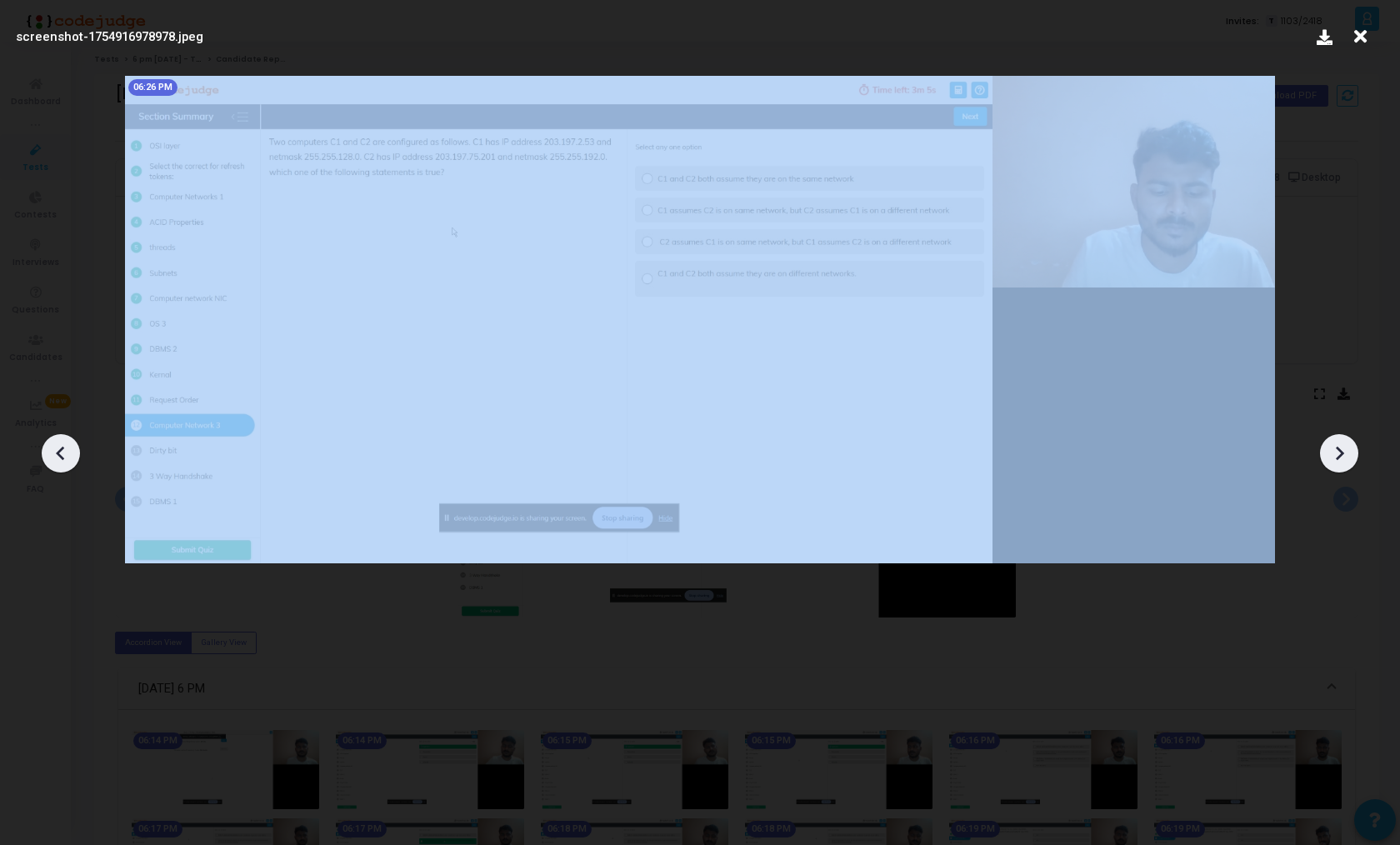
click at [1332, 454] on icon at bounding box center [1339, 453] width 25 height 25
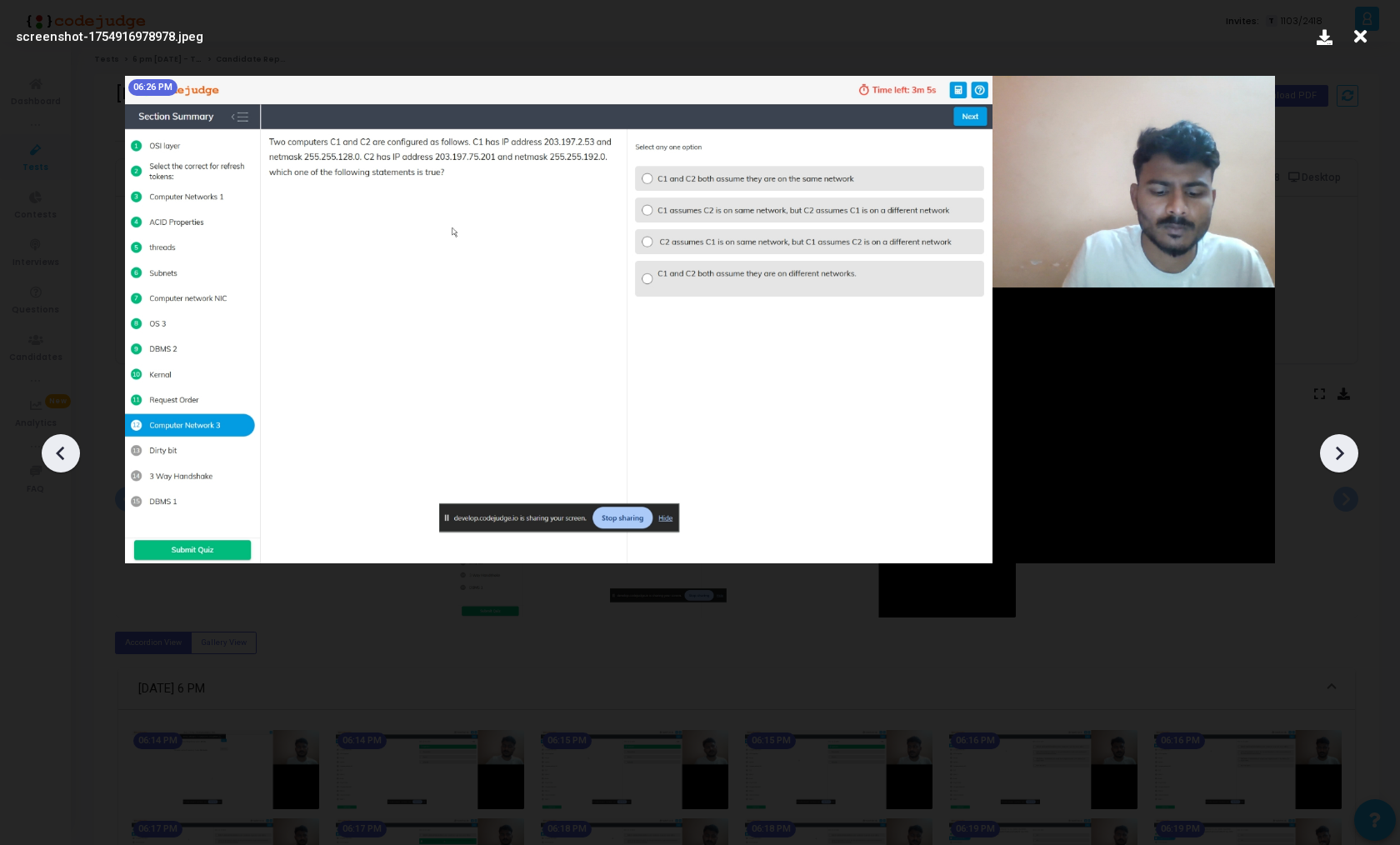
click at [1360, 33] on icon at bounding box center [1360, 37] width 26 height 32
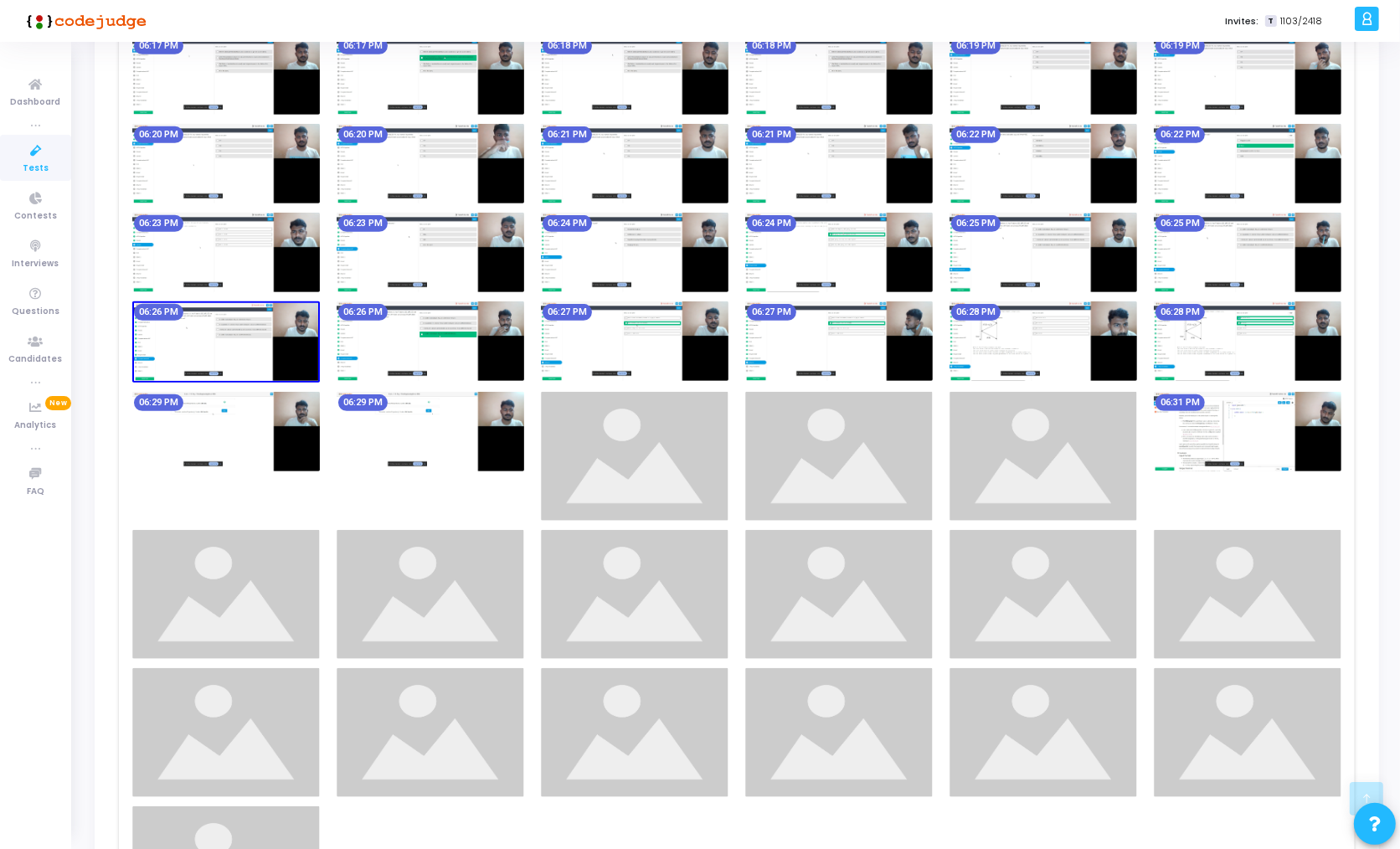
scroll to position [788, 0]
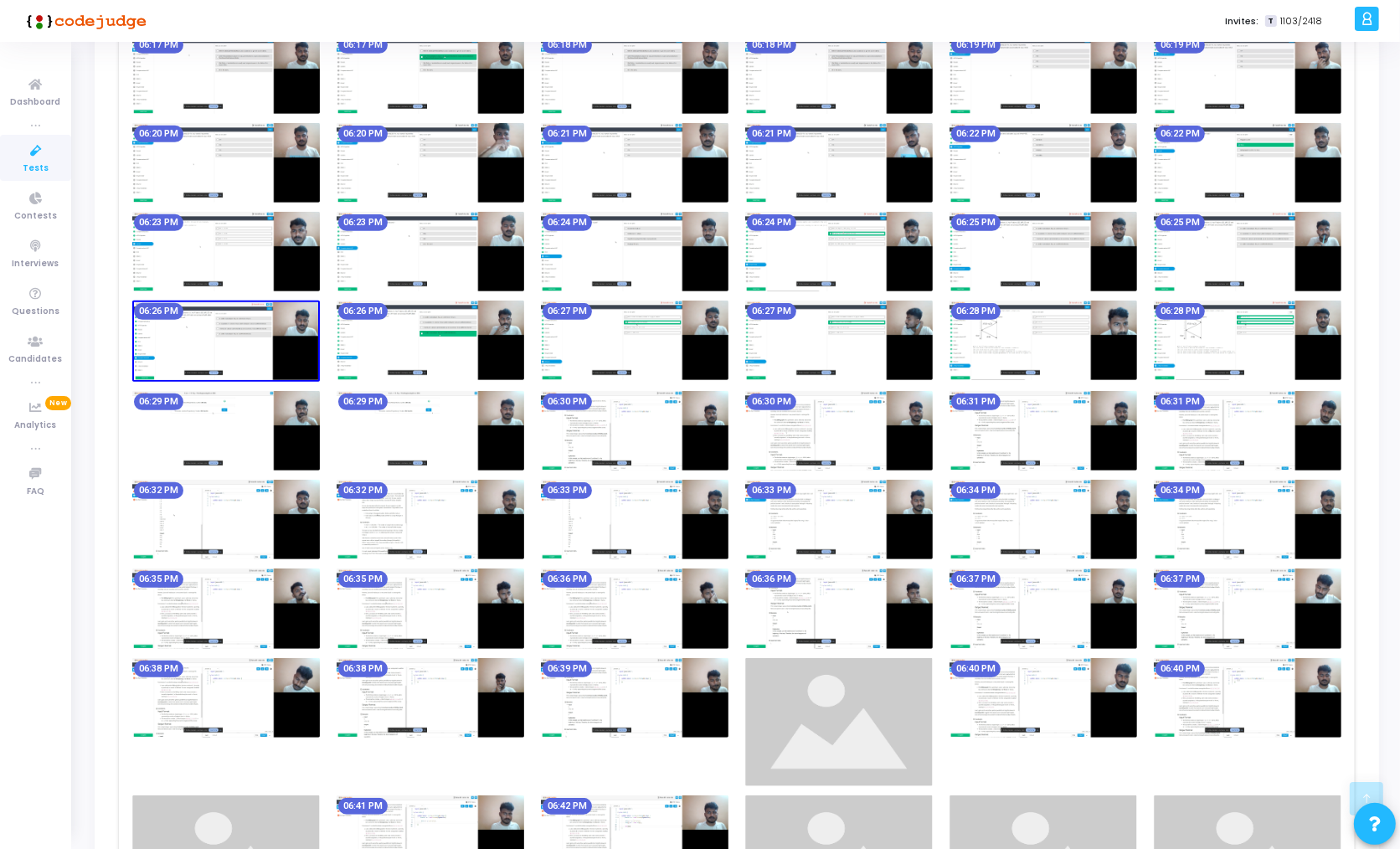
click at [694, 706] on img at bounding box center [635, 697] width 188 height 80
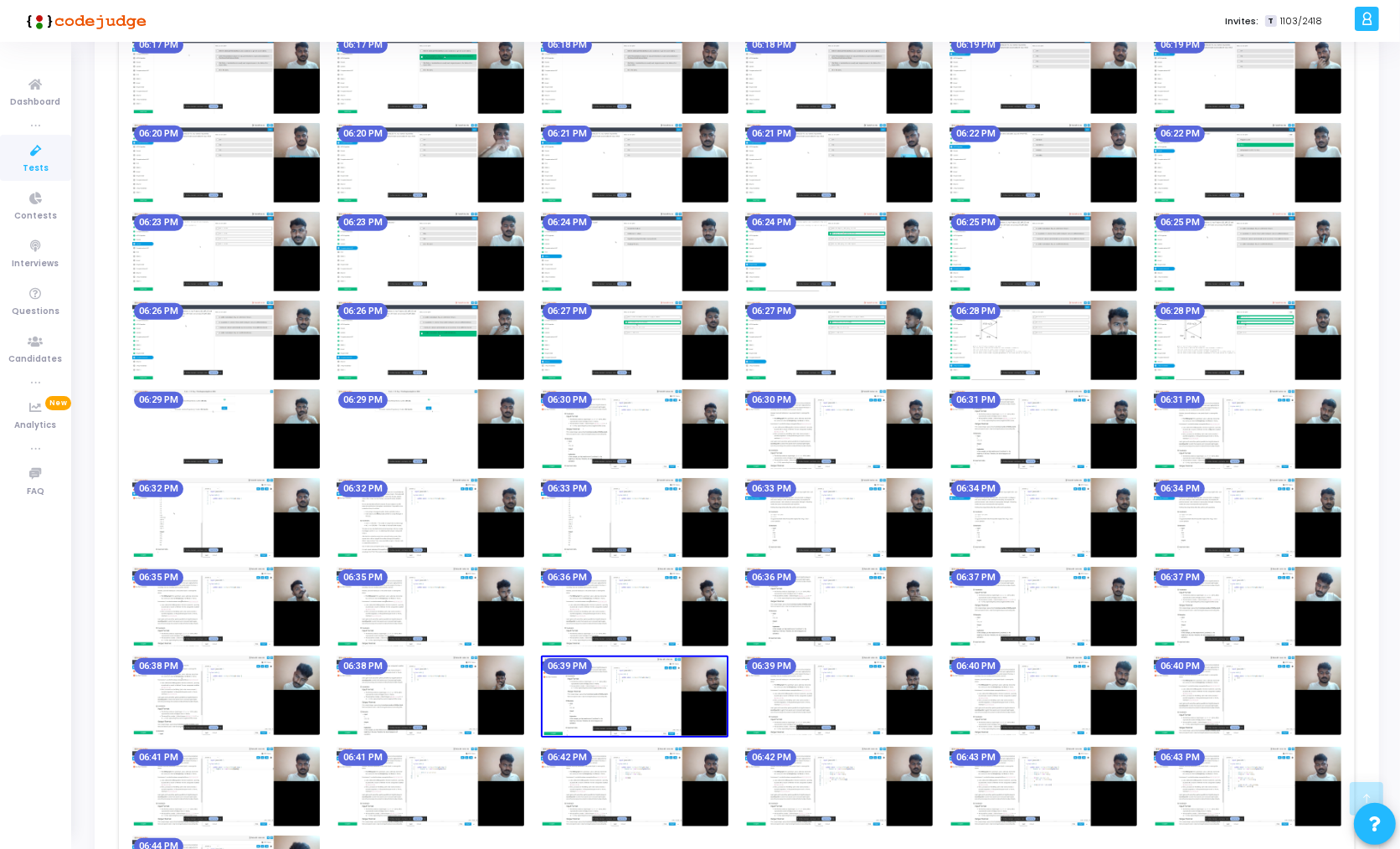
click at [648, 675] on img at bounding box center [635, 696] width 188 height 81
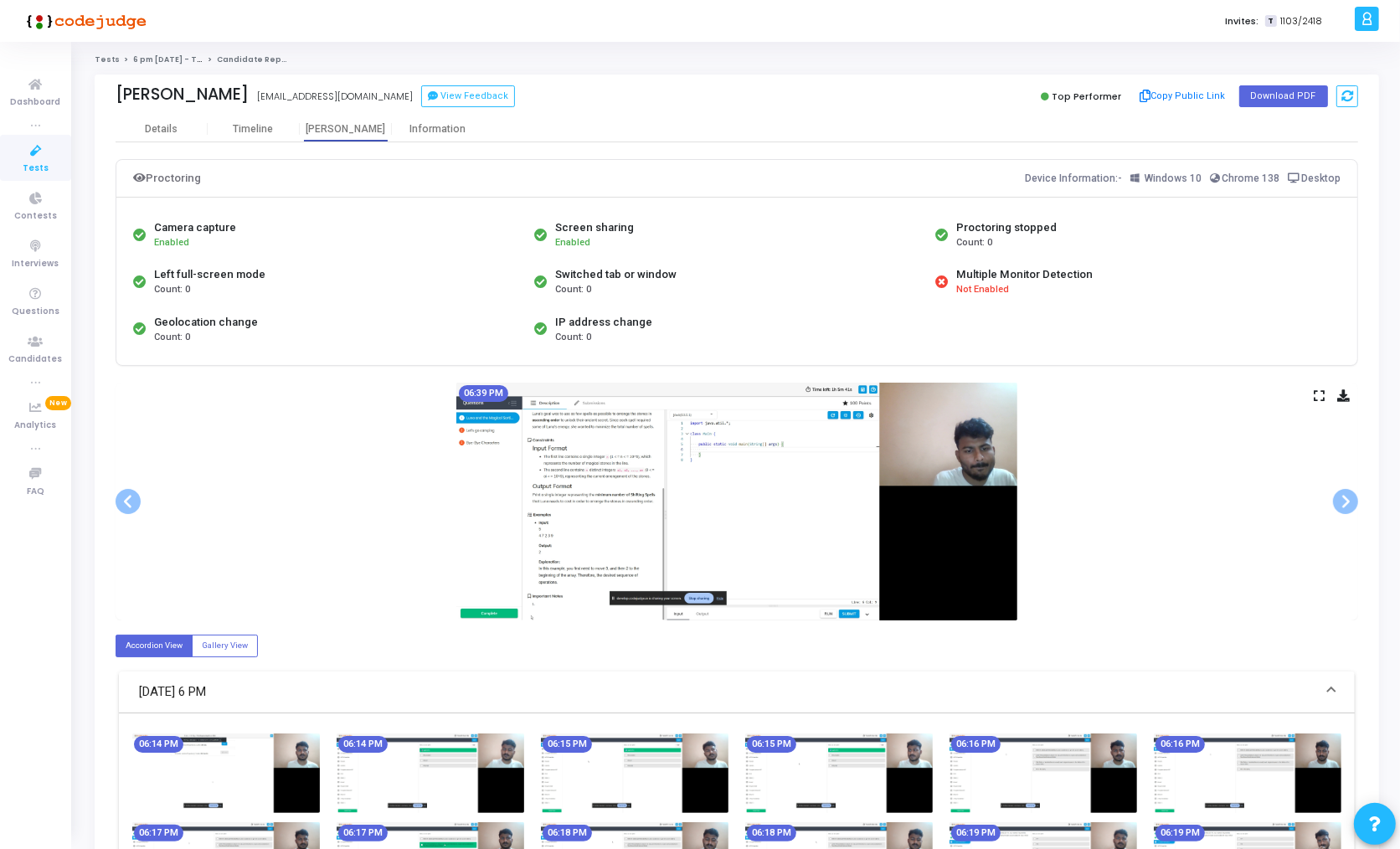
click at [1315, 391] on icon at bounding box center [1319, 395] width 11 height 9
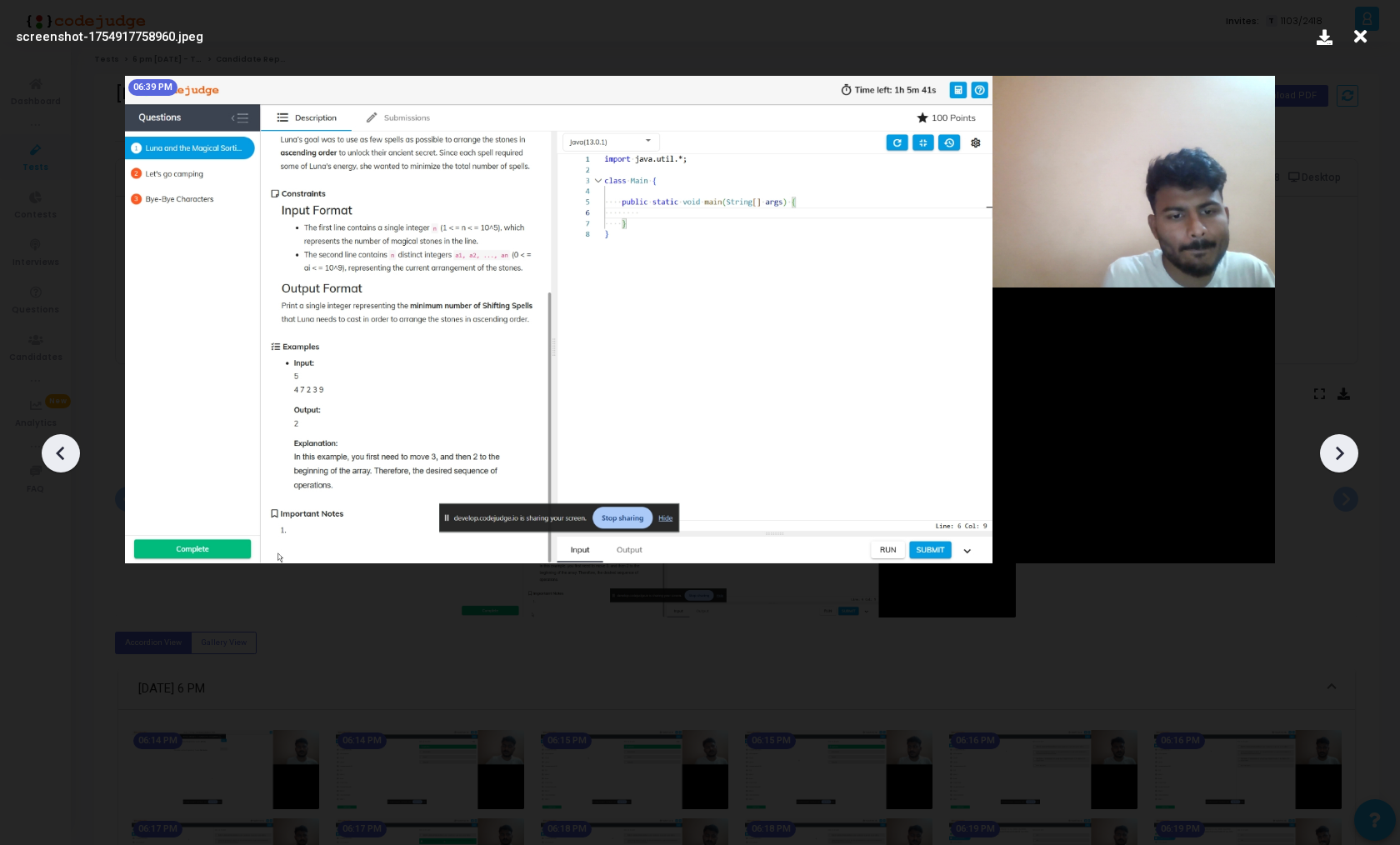
click at [1351, 462] on icon at bounding box center [1339, 453] width 25 height 25
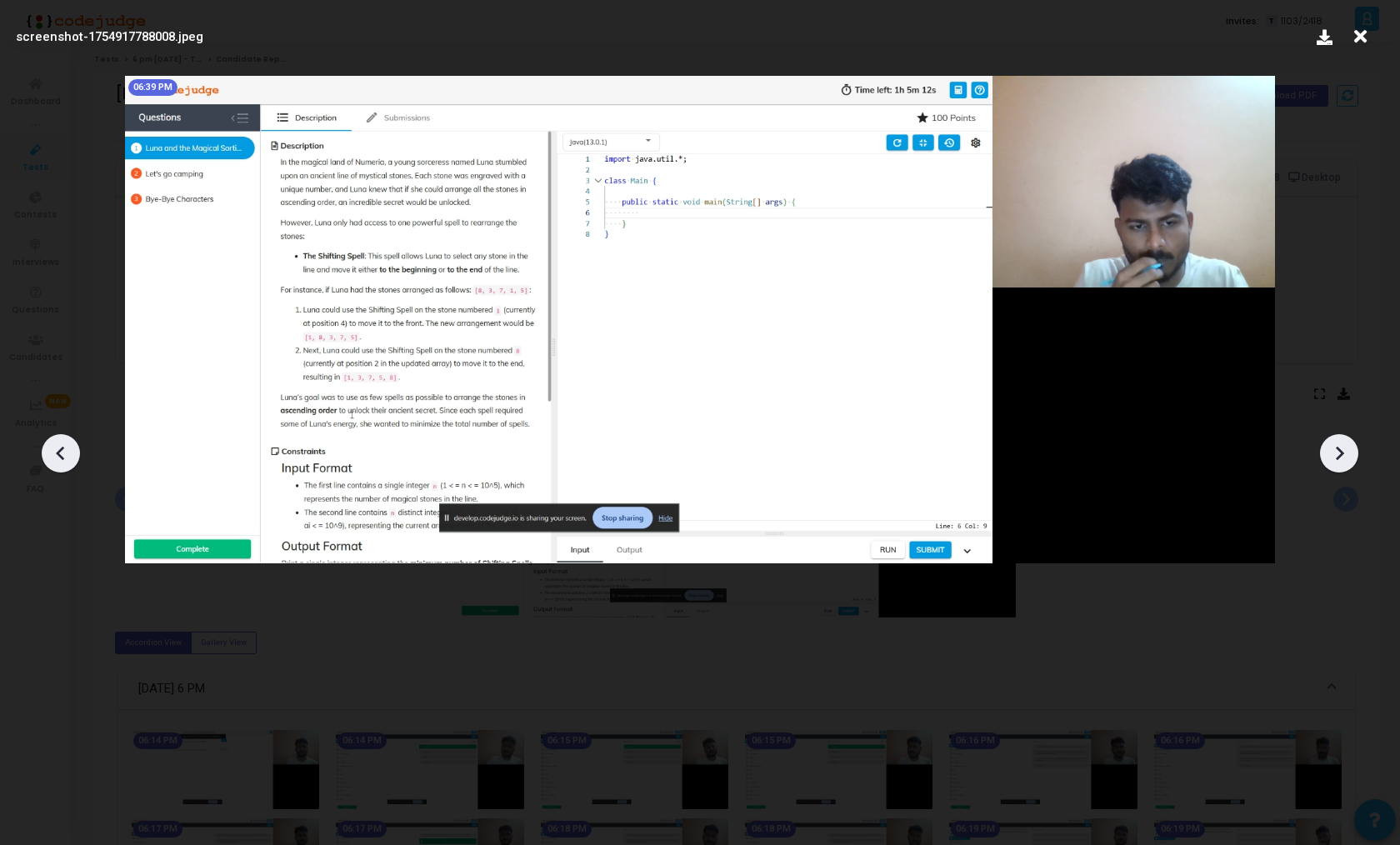
click at [1351, 462] on icon at bounding box center [1339, 453] width 25 height 25
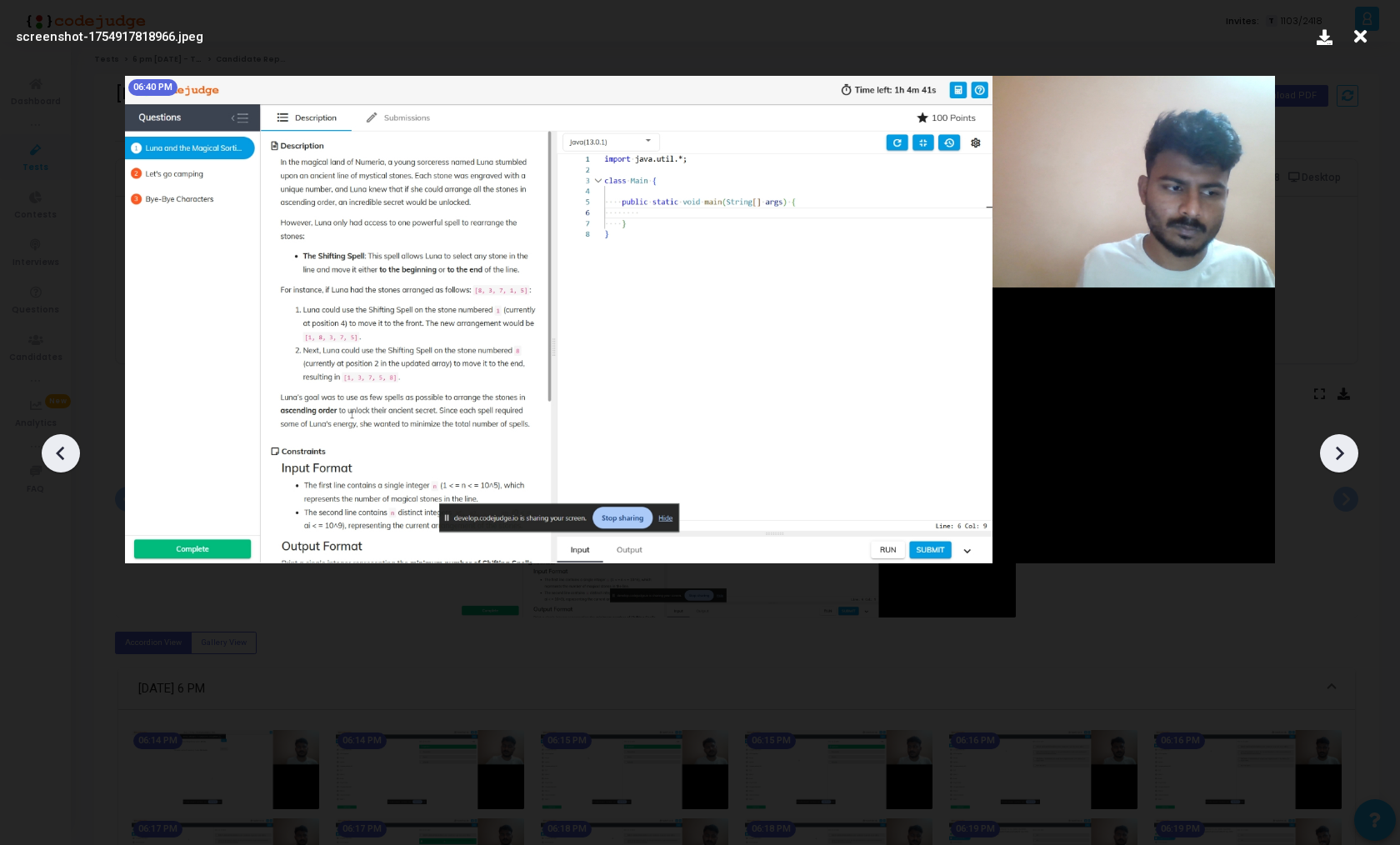
click at [1351, 462] on icon at bounding box center [1339, 453] width 25 height 25
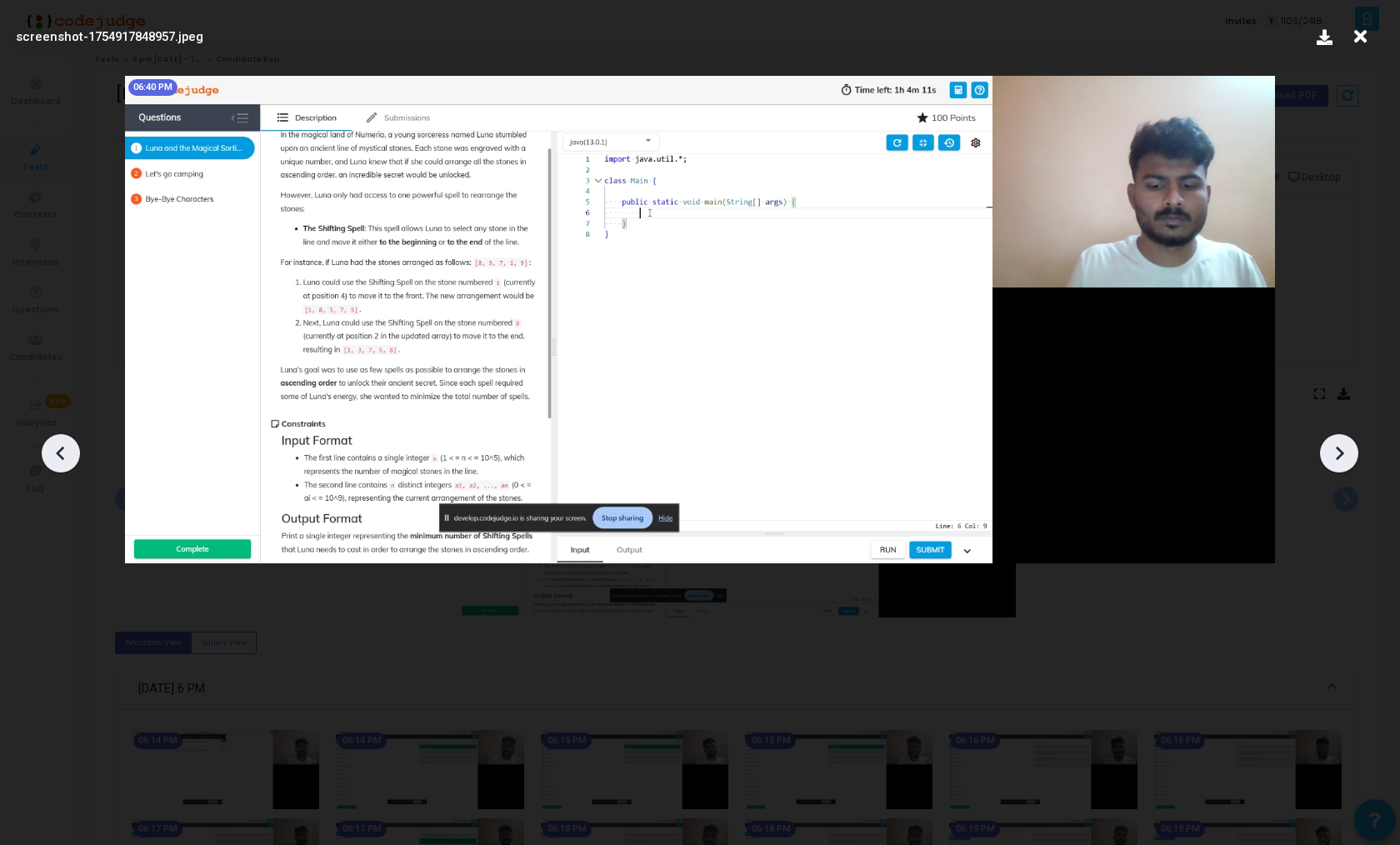
click at [1351, 462] on icon at bounding box center [1339, 453] width 25 height 25
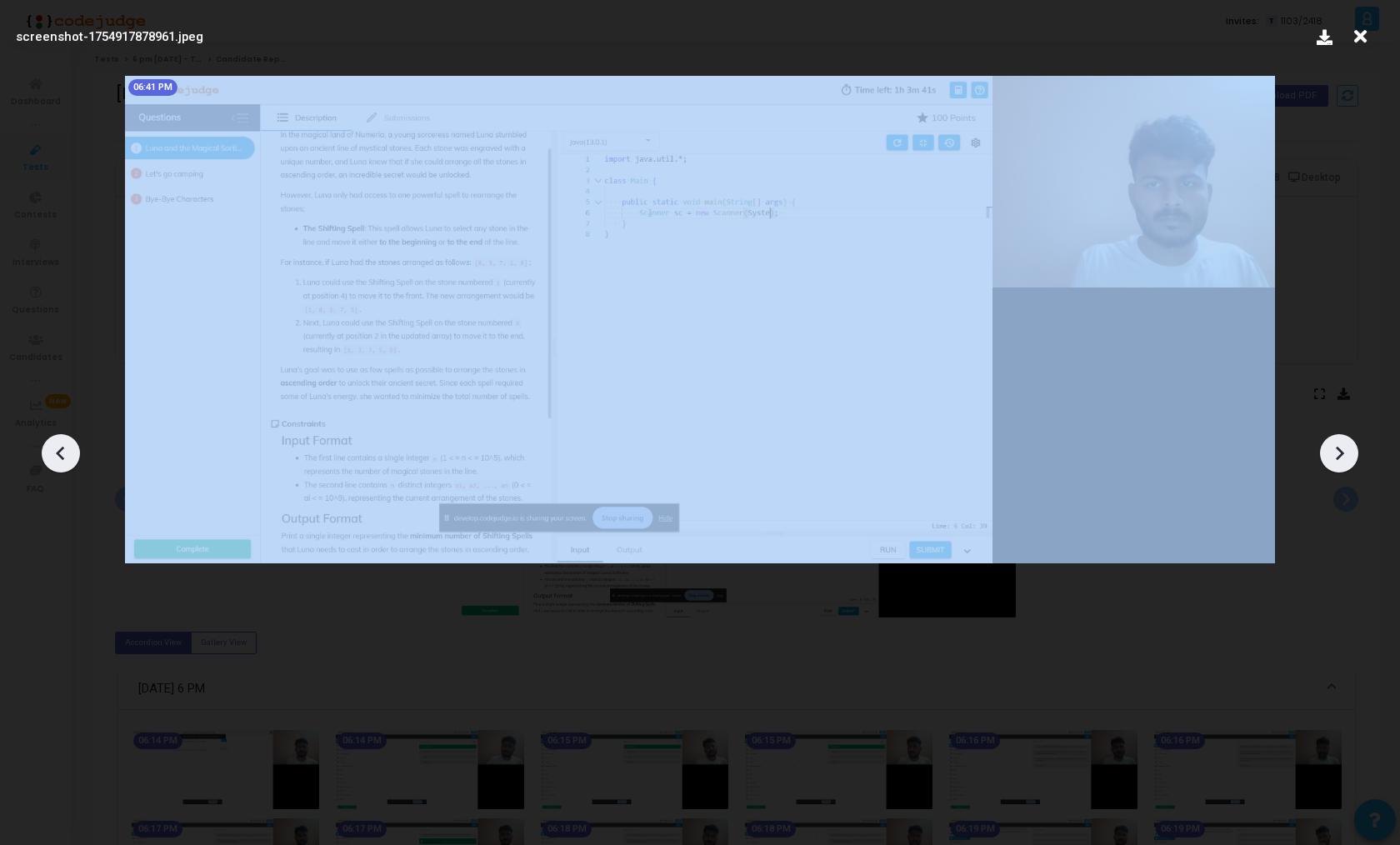
click at [1351, 462] on icon at bounding box center [1339, 453] width 25 height 25
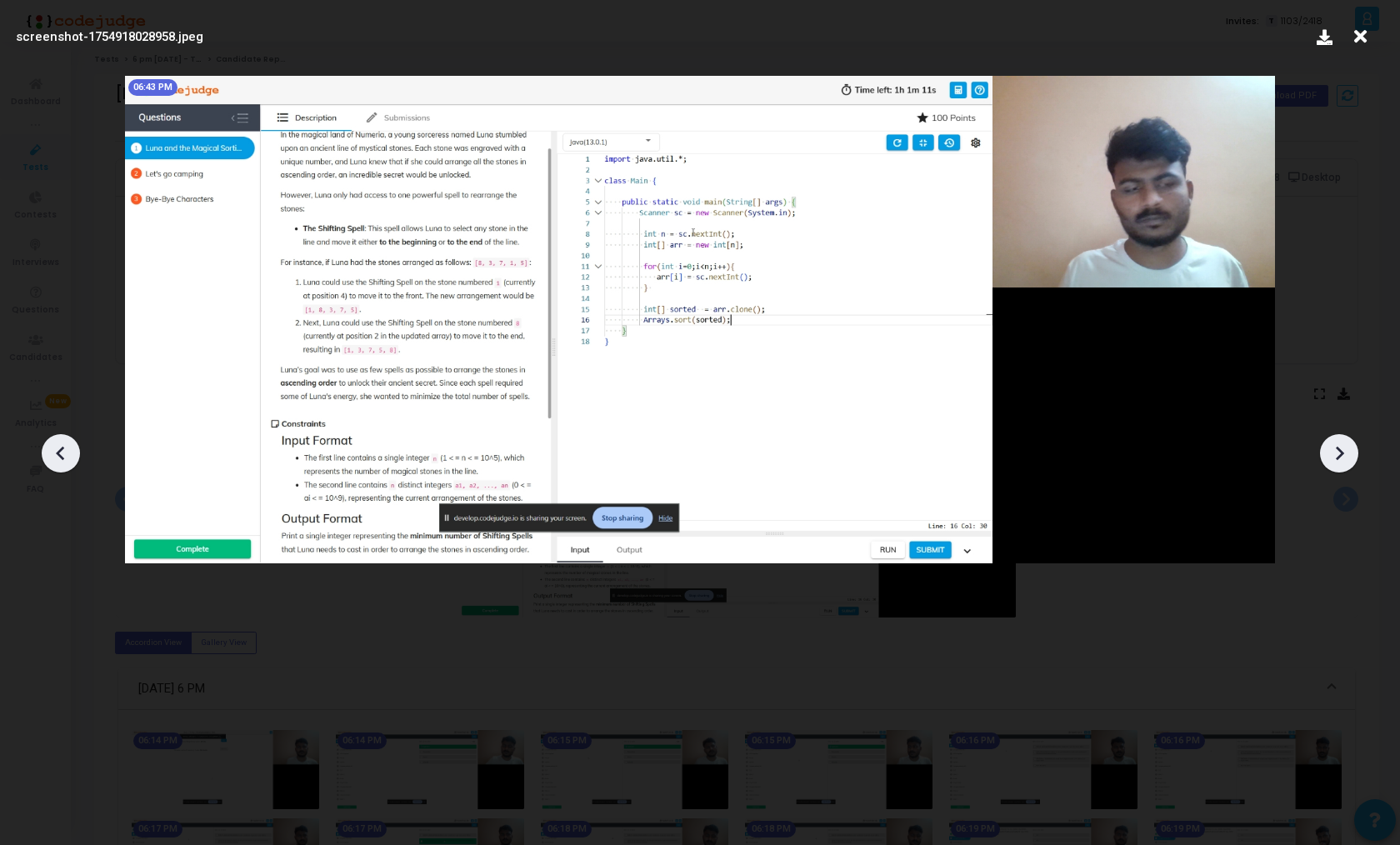
click at [1351, 462] on icon at bounding box center [1339, 453] width 25 height 25
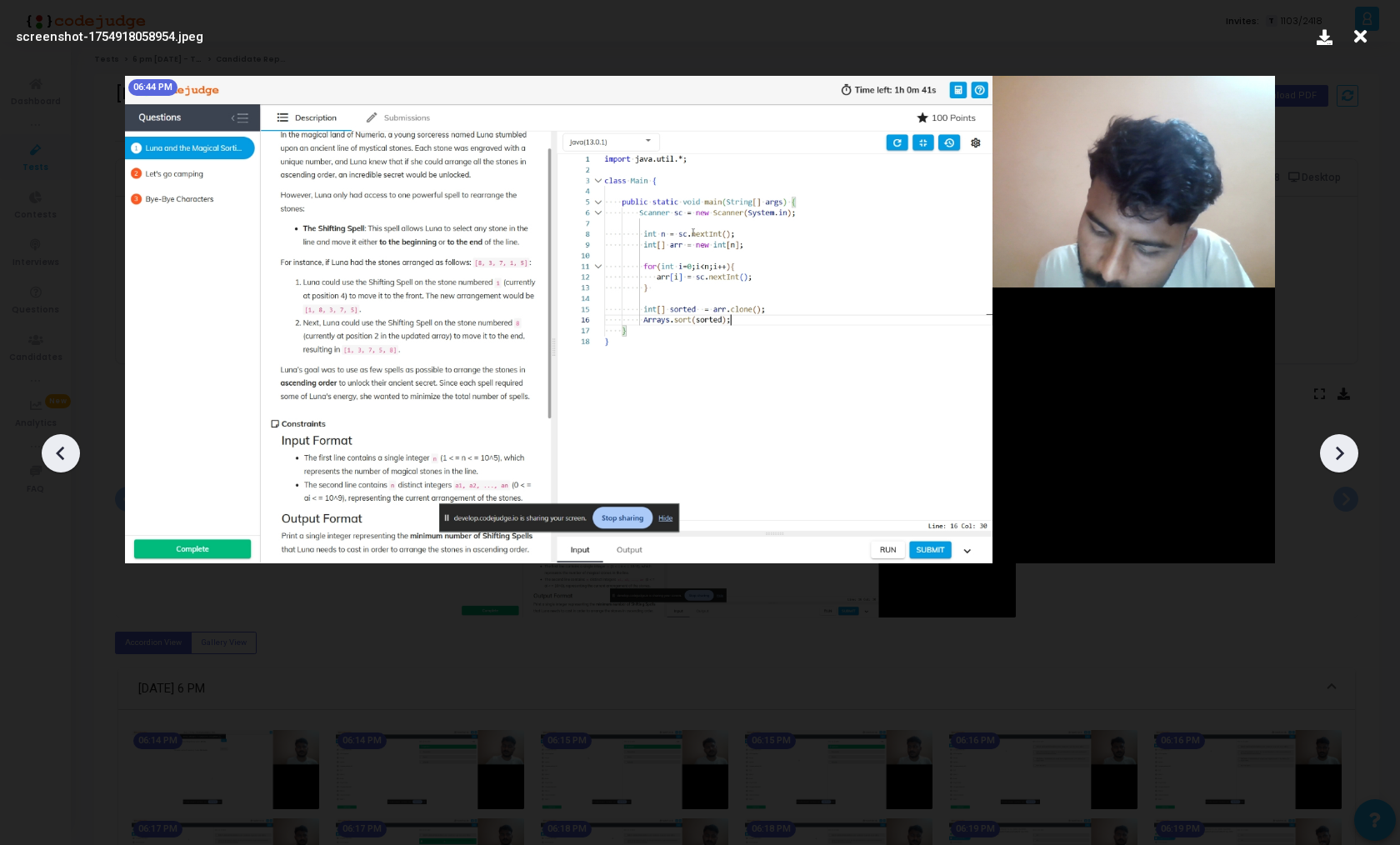
click at [1351, 462] on icon at bounding box center [1339, 453] width 25 height 25
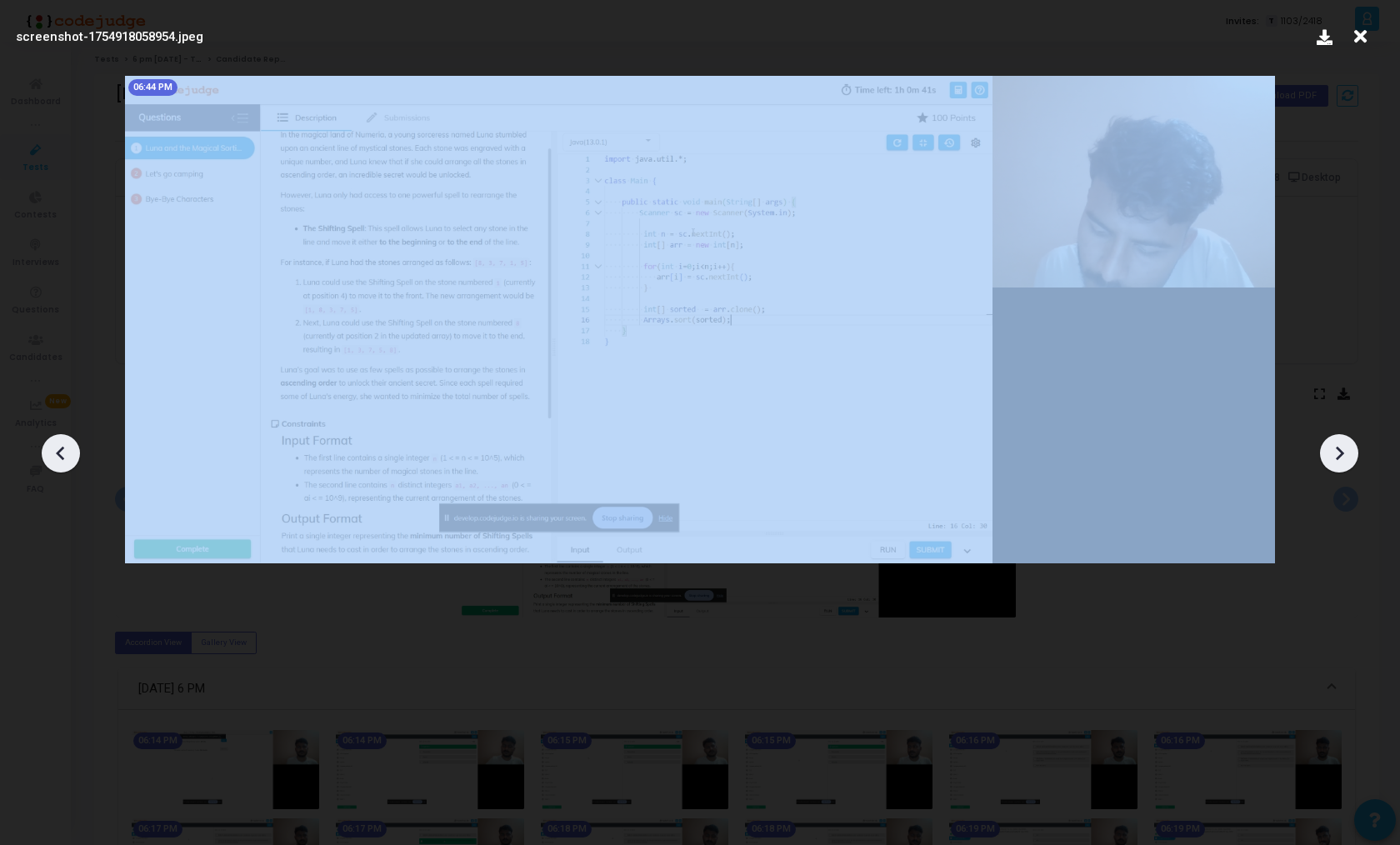
click at [1351, 462] on icon at bounding box center [1339, 453] width 25 height 25
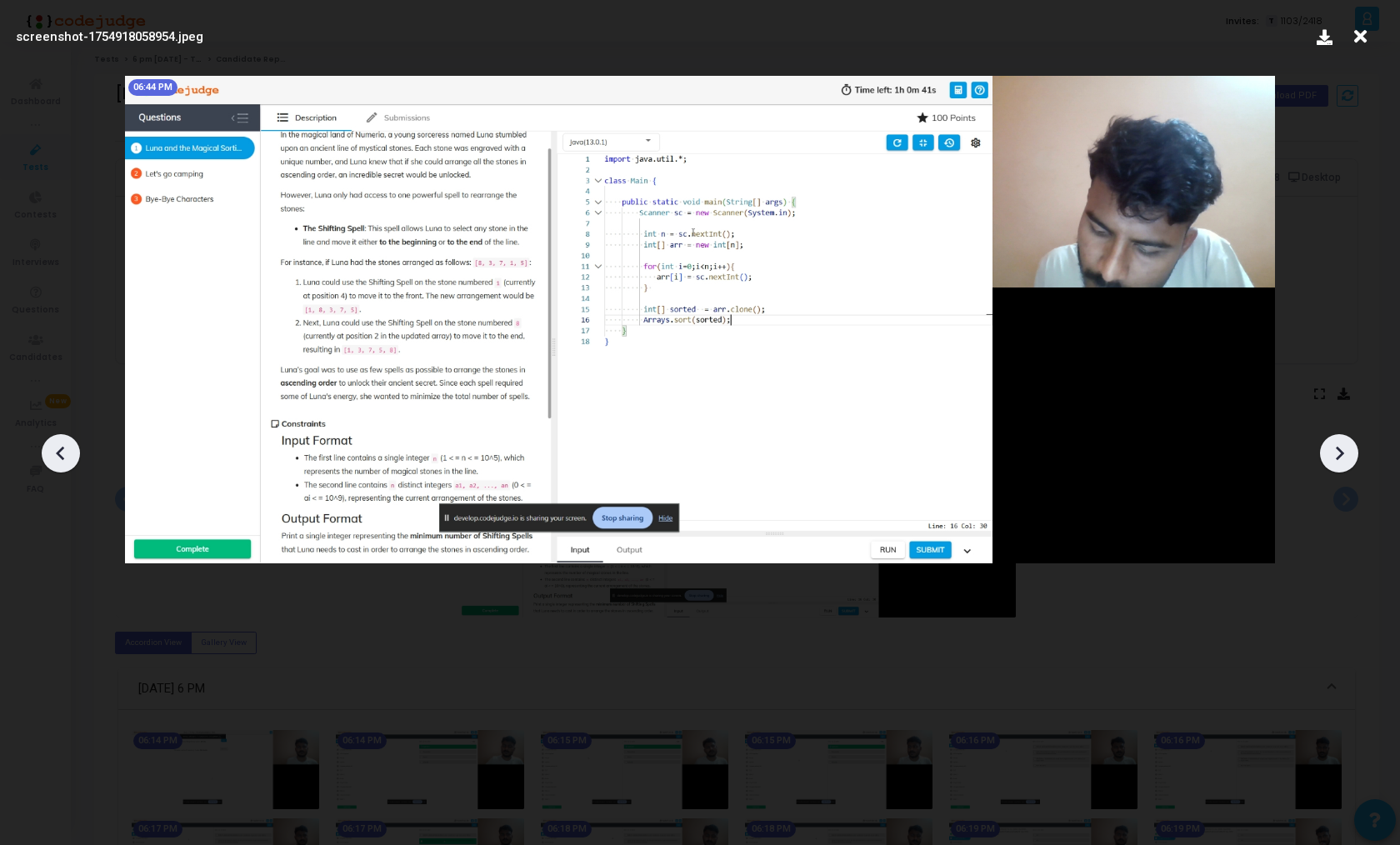
click at [1351, 462] on icon at bounding box center [1339, 453] width 25 height 25
click at [1340, 455] on icon at bounding box center [1340, 453] width 8 height 14
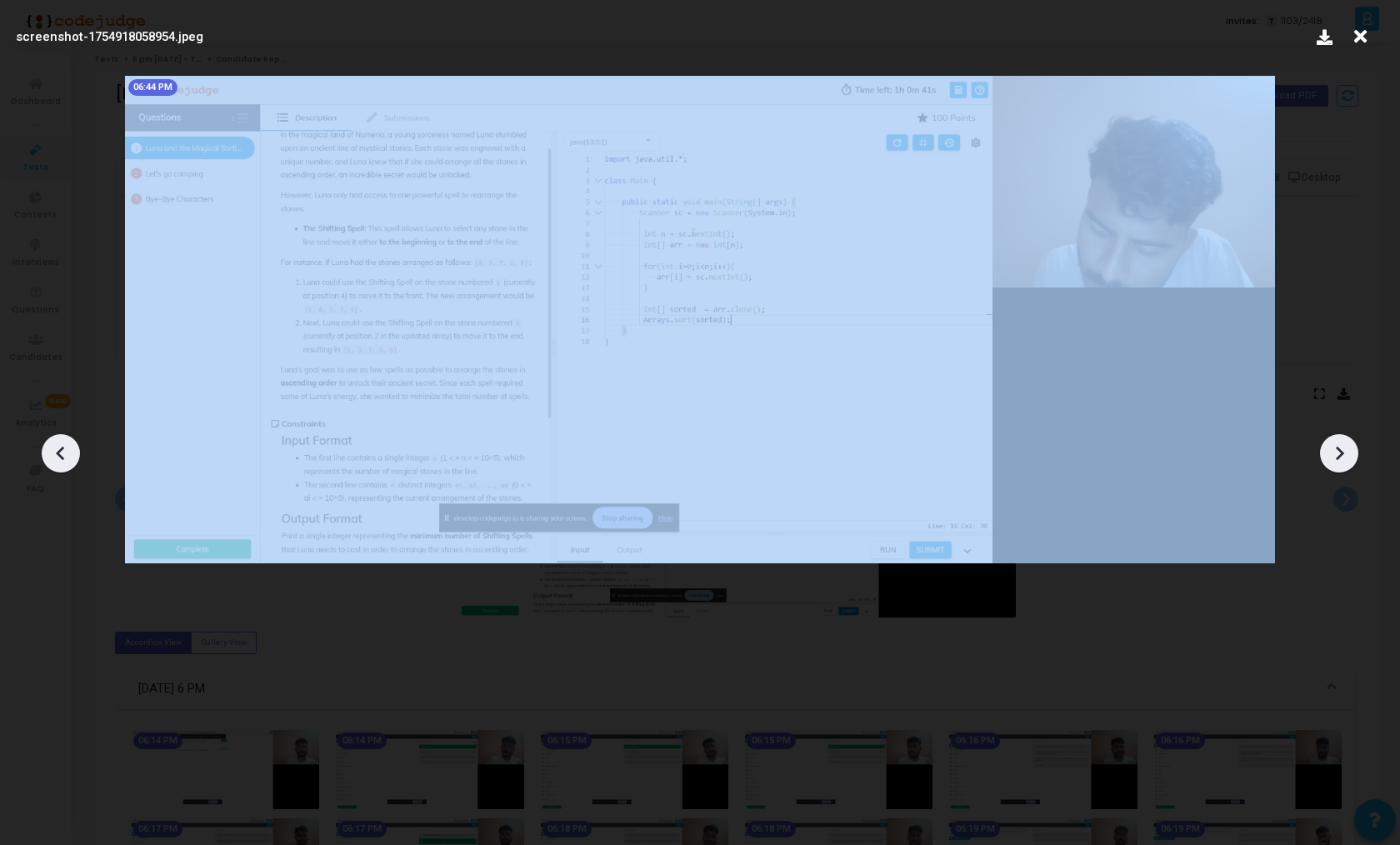
click at [1340, 455] on icon at bounding box center [1340, 453] width 8 height 14
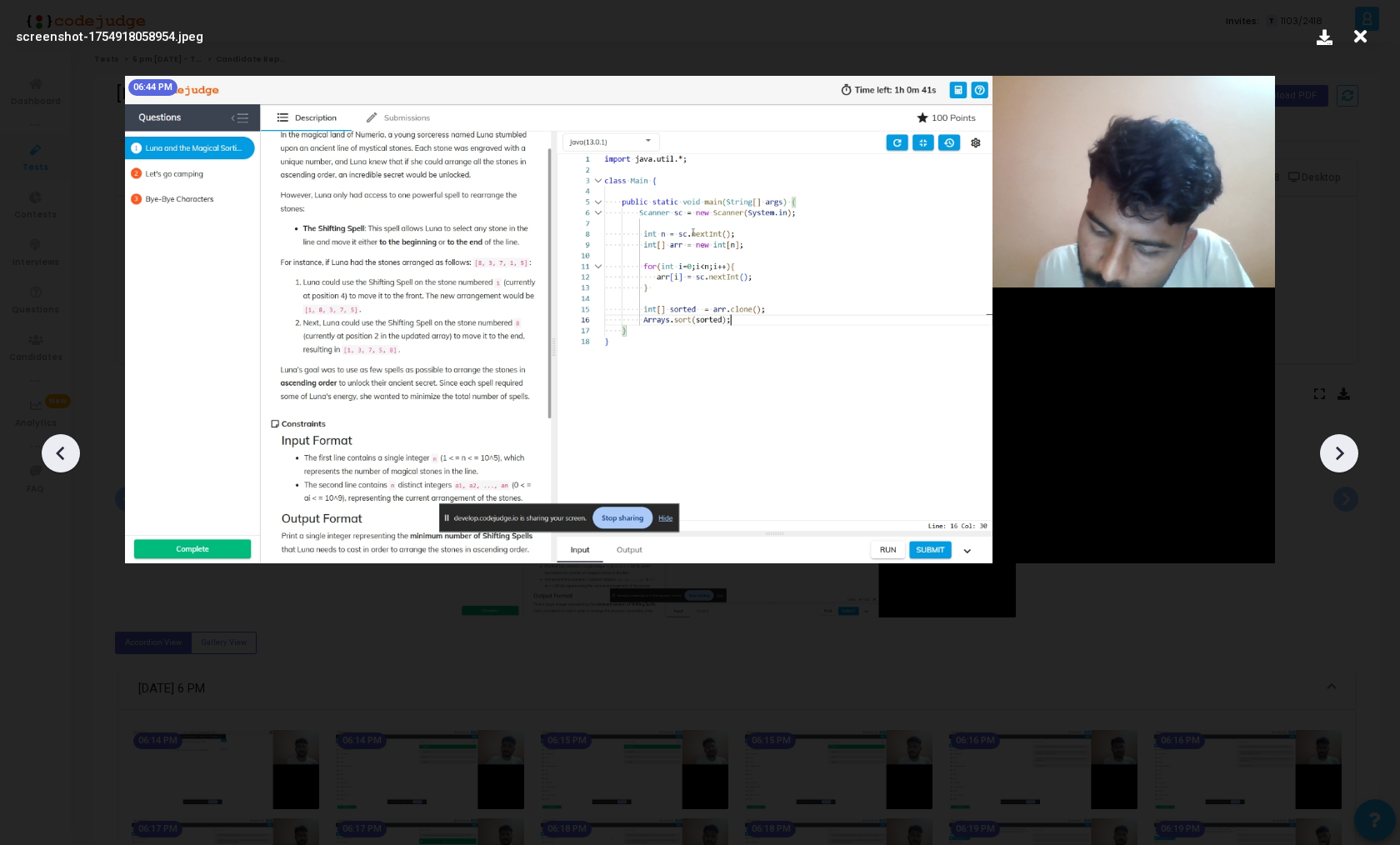
click at [1359, 29] on icon at bounding box center [1360, 37] width 26 height 32
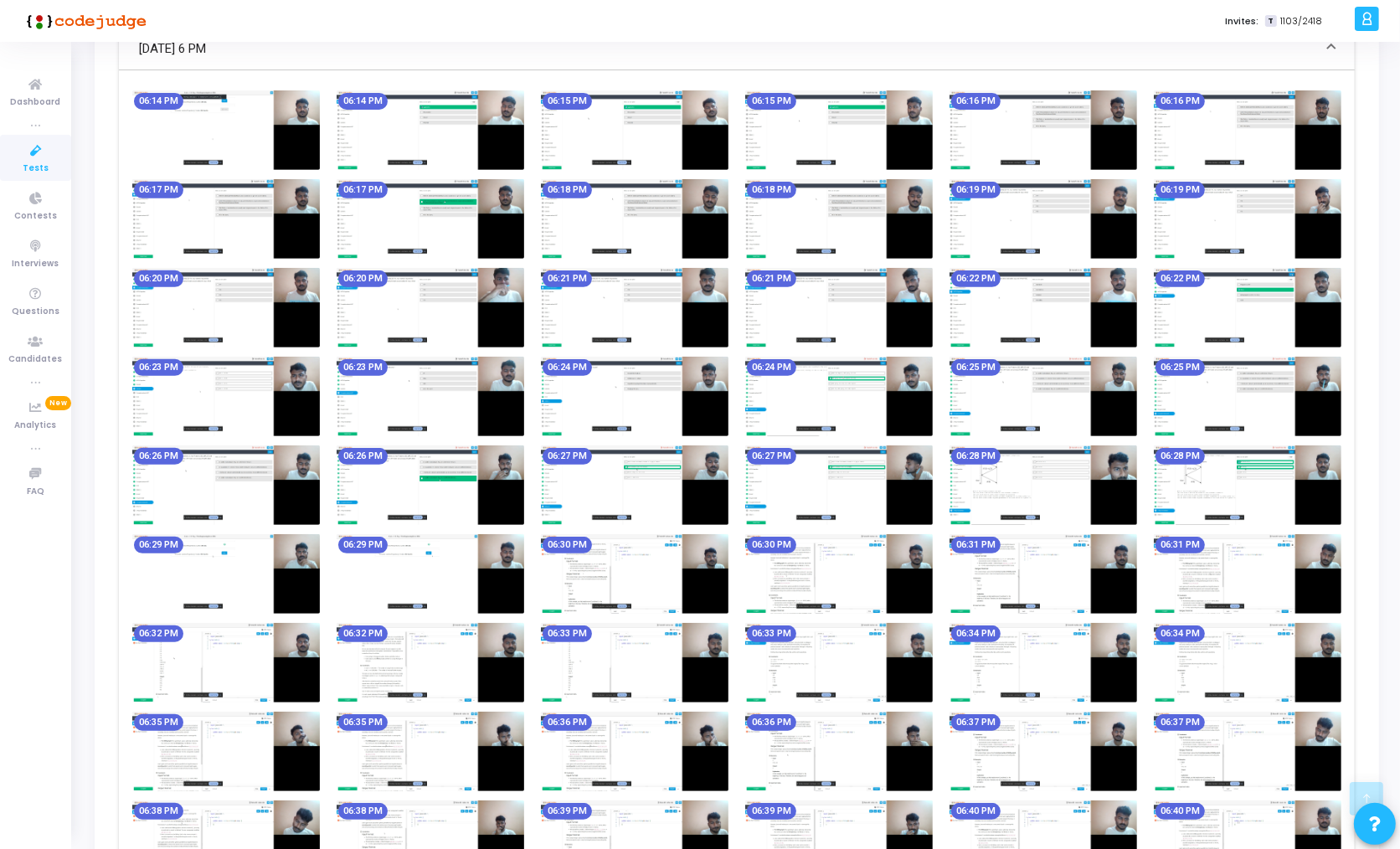
scroll to position [982, 0]
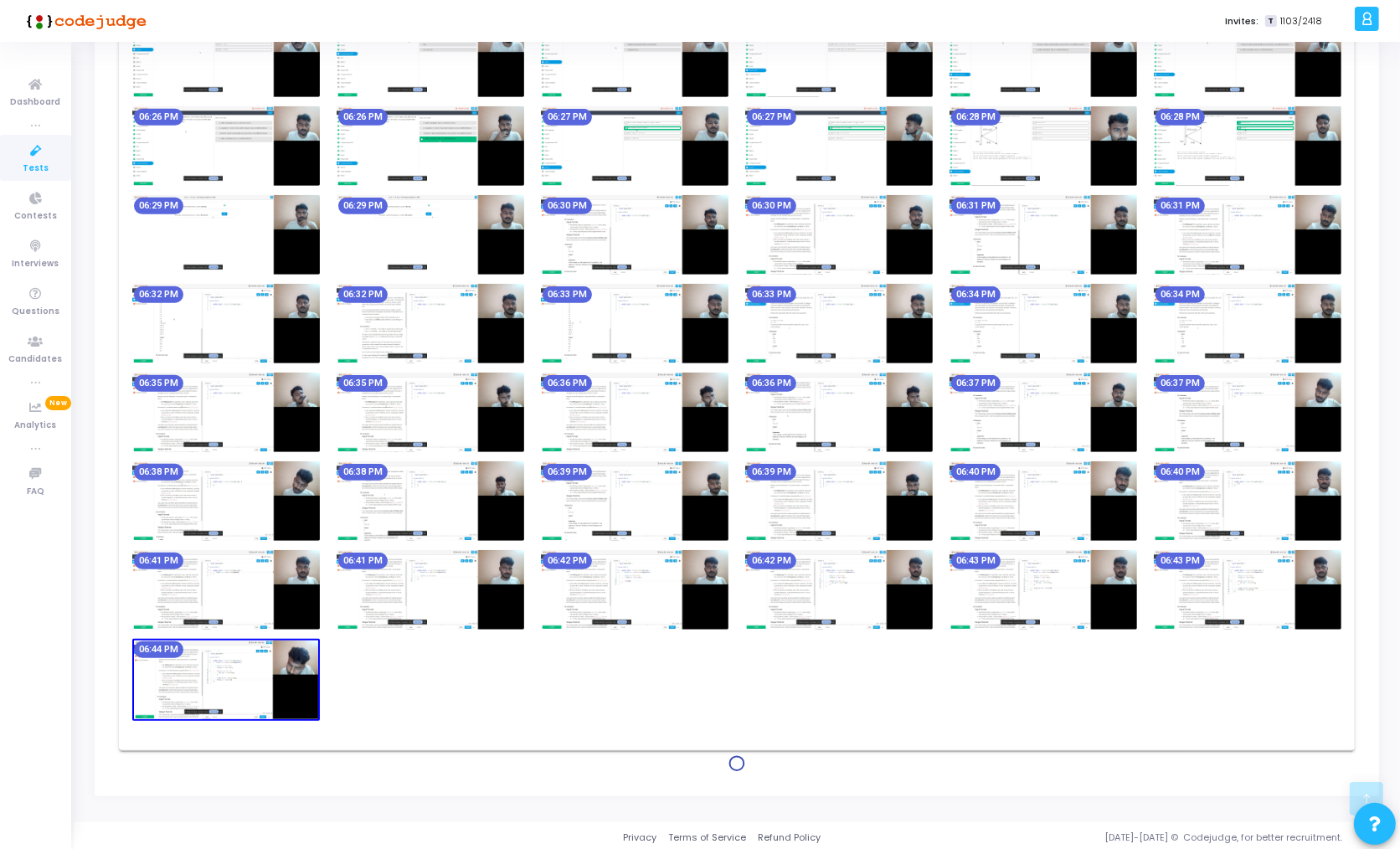
click at [608, 605] on img at bounding box center [635, 590] width 188 height 80
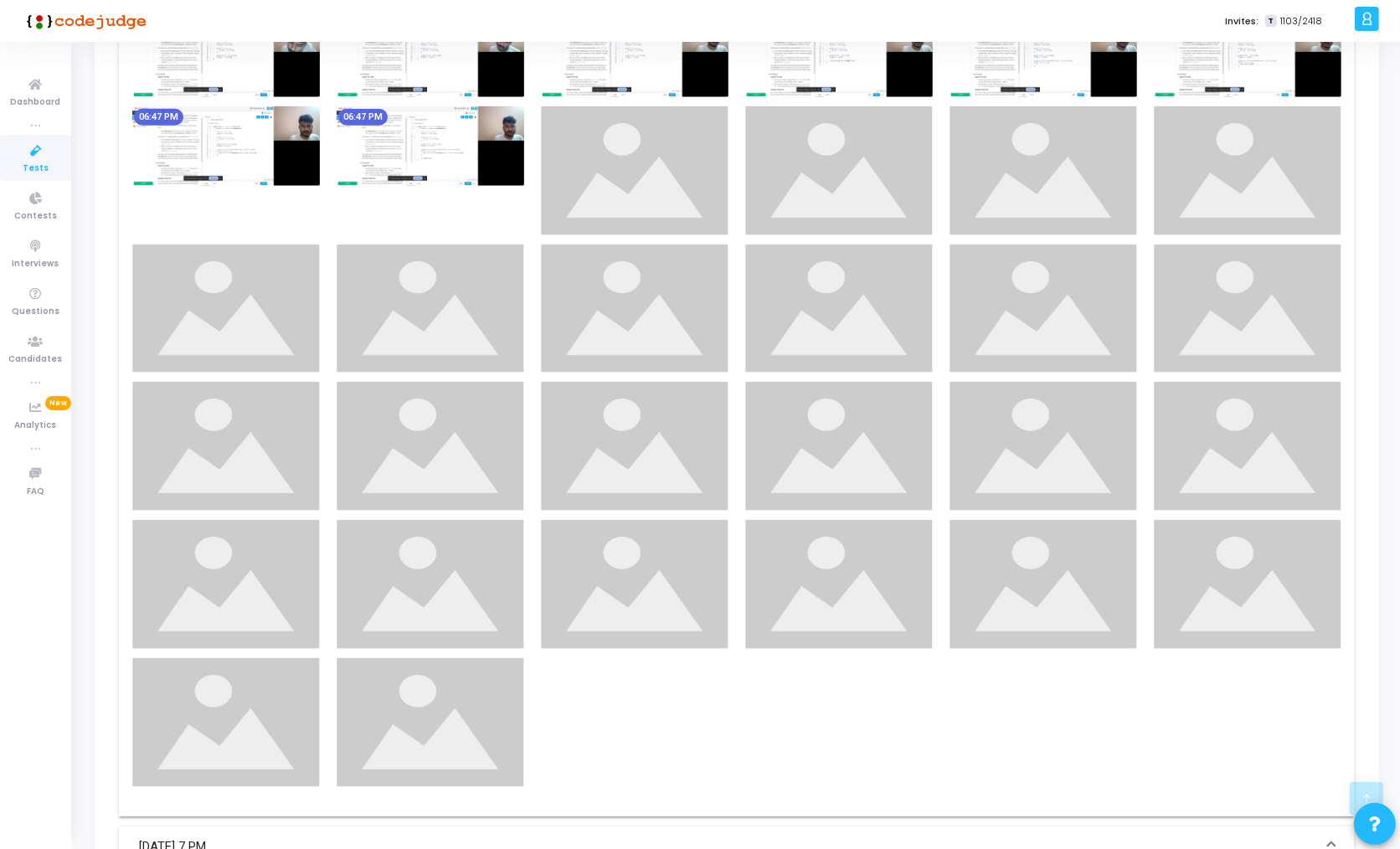
scroll to position [1607, 0]
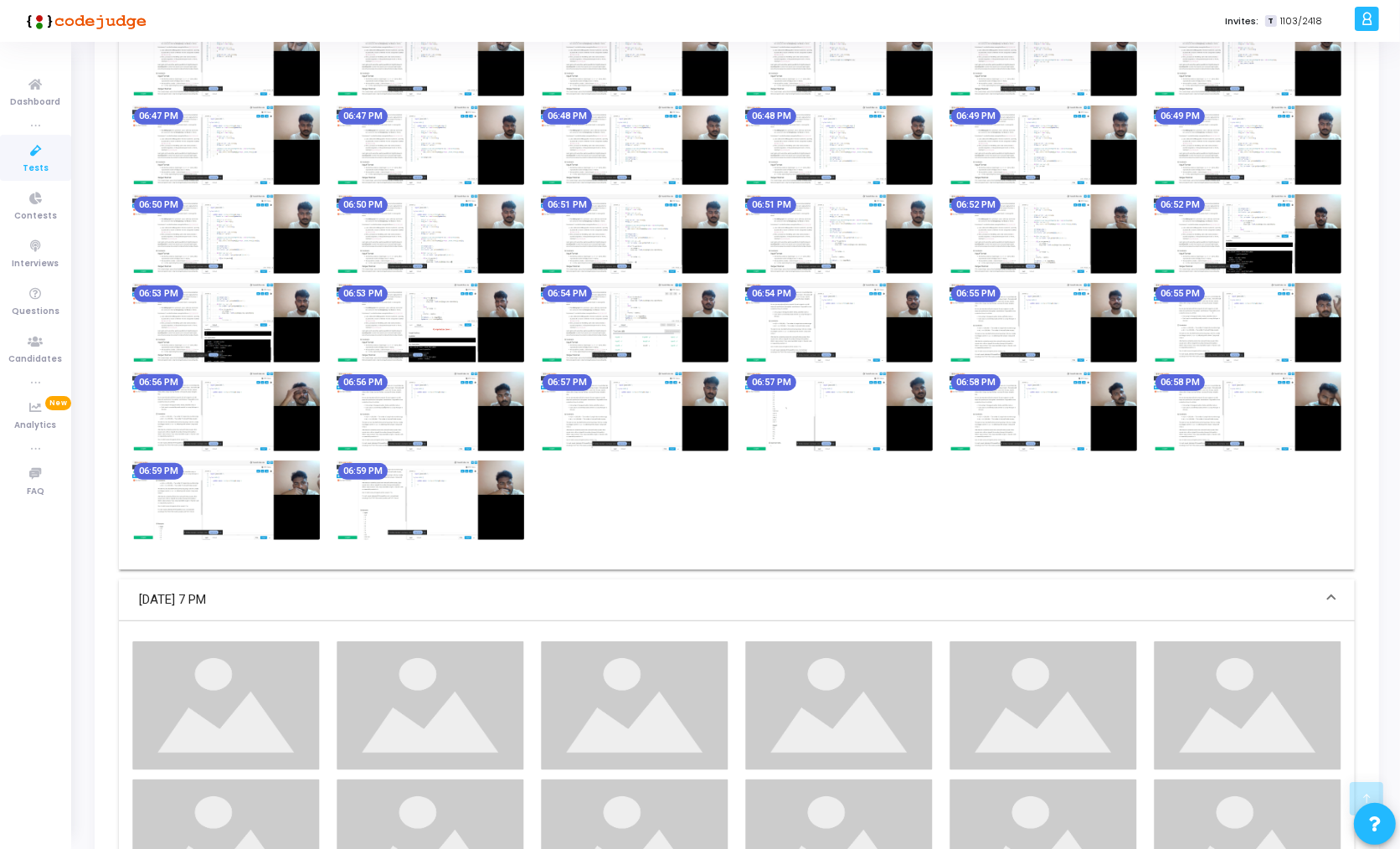
click at [834, 346] on img at bounding box center [839, 323] width 188 height 80
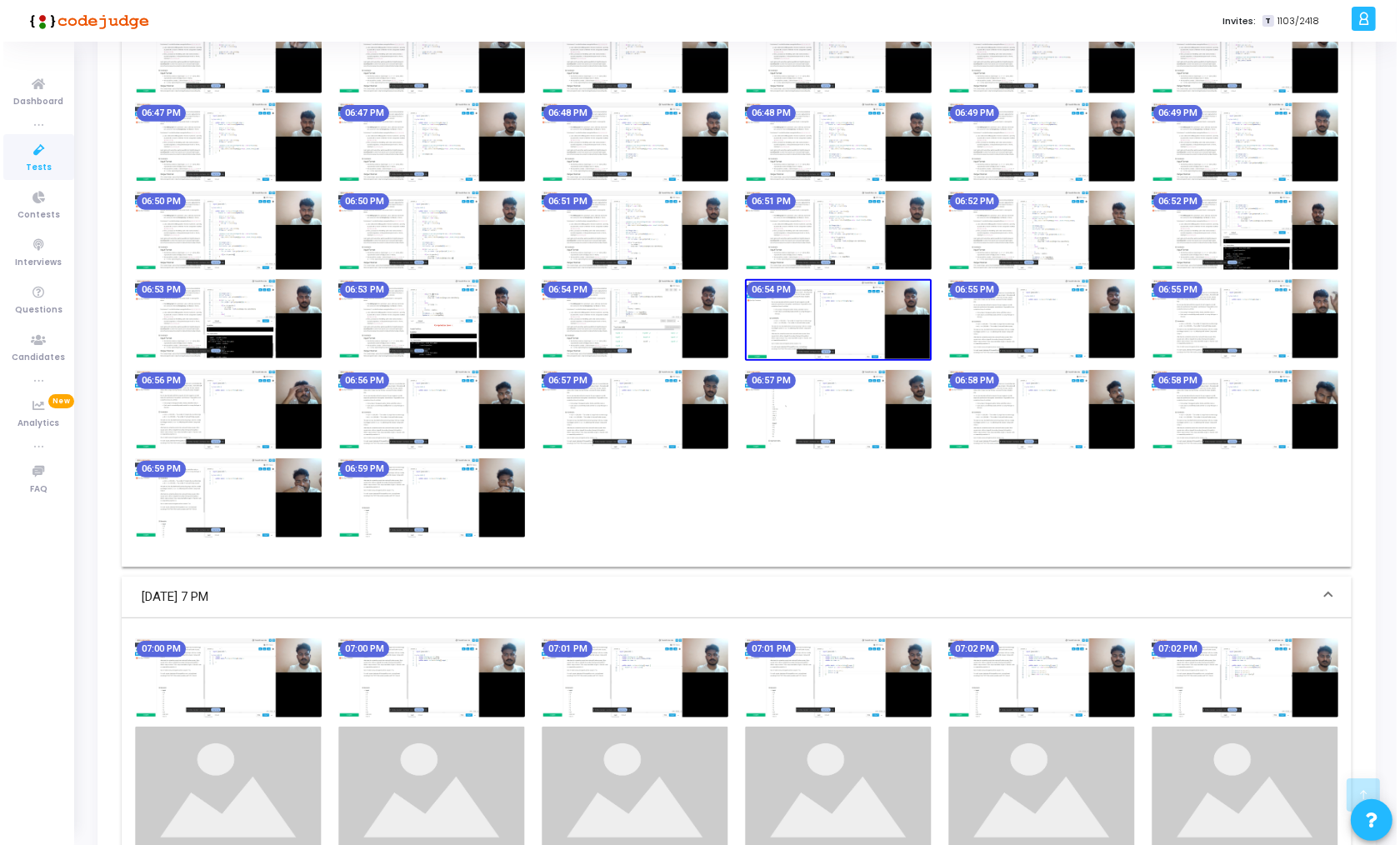
scroll to position [0, 0]
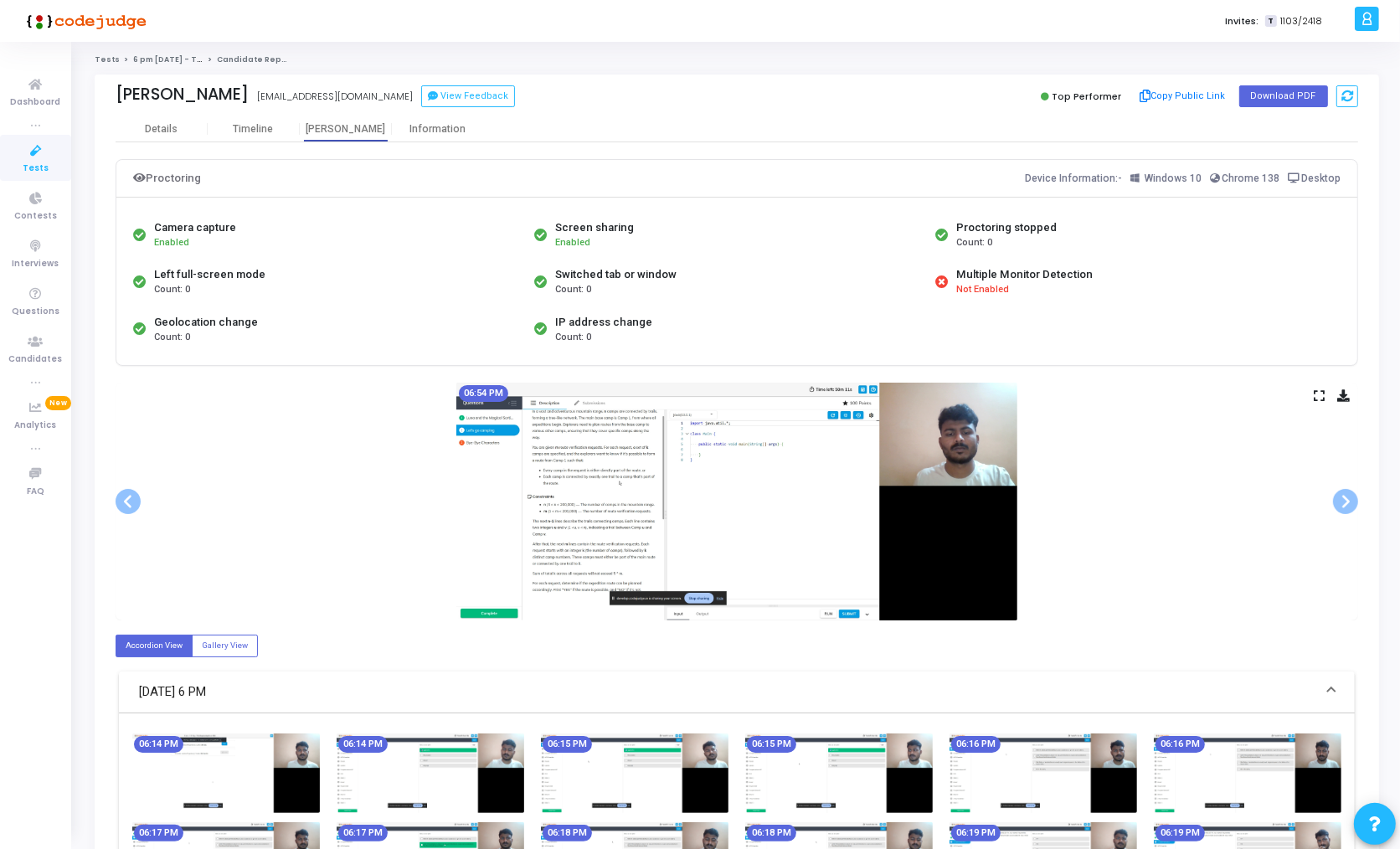
click at [752, 448] on img at bounding box center [736, 501] width 561 height 238
click at [1348, 499] on span at bounding box center [1345, 502] width 25 height 25
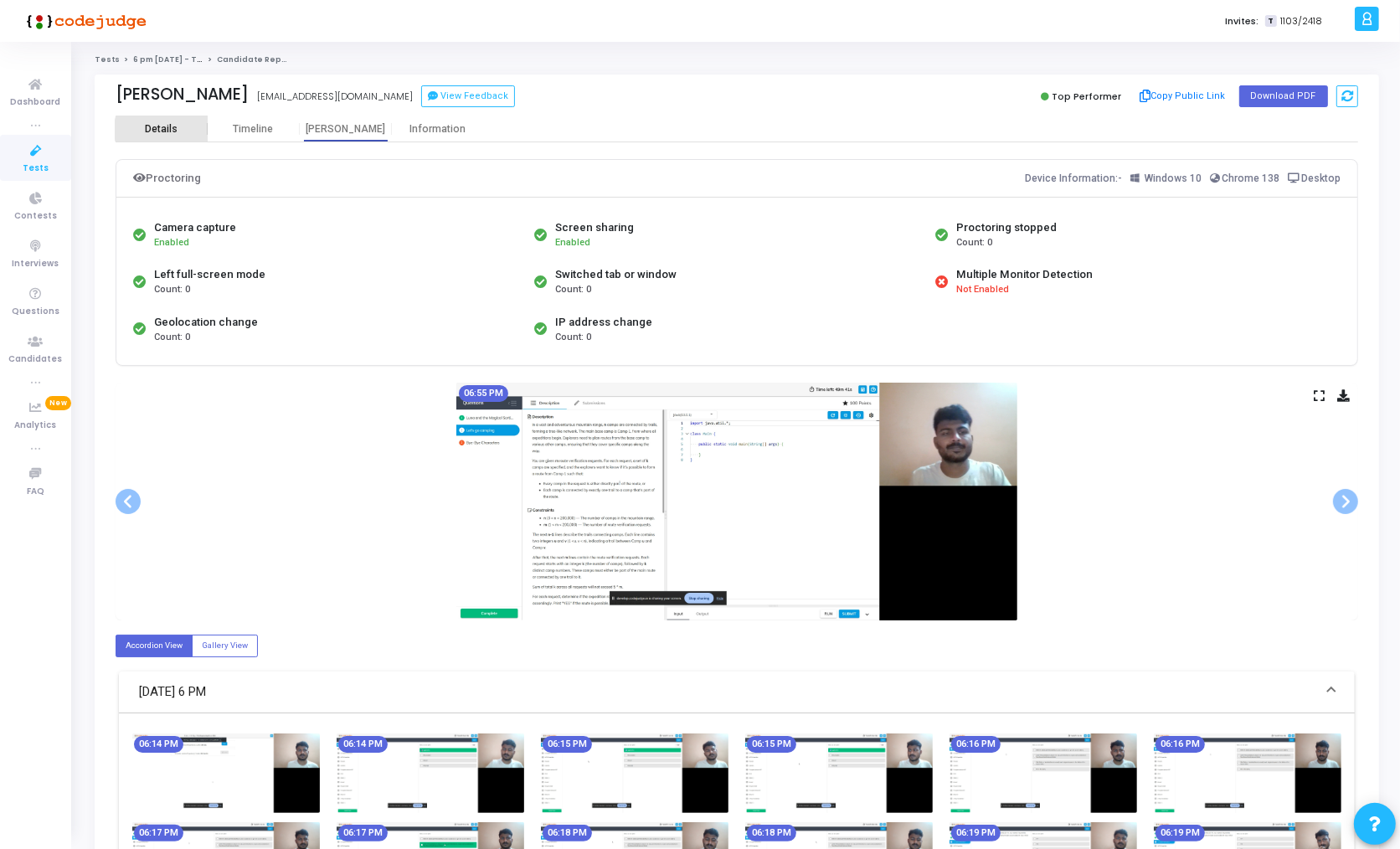
click at [168, 130] on div "Details" at bounding box center [161, 129] width 33 height 13
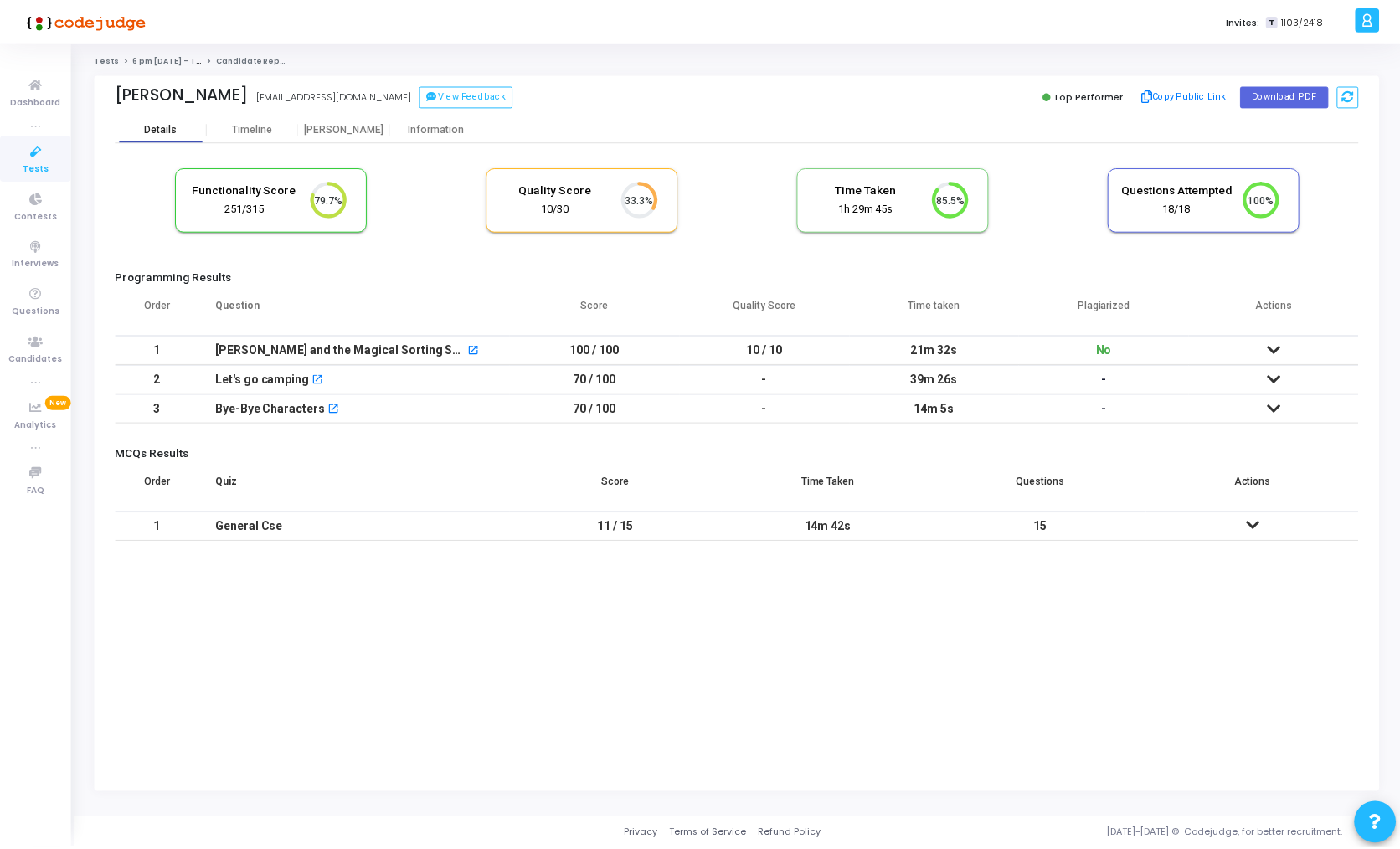
scroll to position [36, 42]
click at [376, 350] on div "[PERSON_NAME] and the Magical Sorting Stones" at bounding box center [341, 350] width 251 height 28
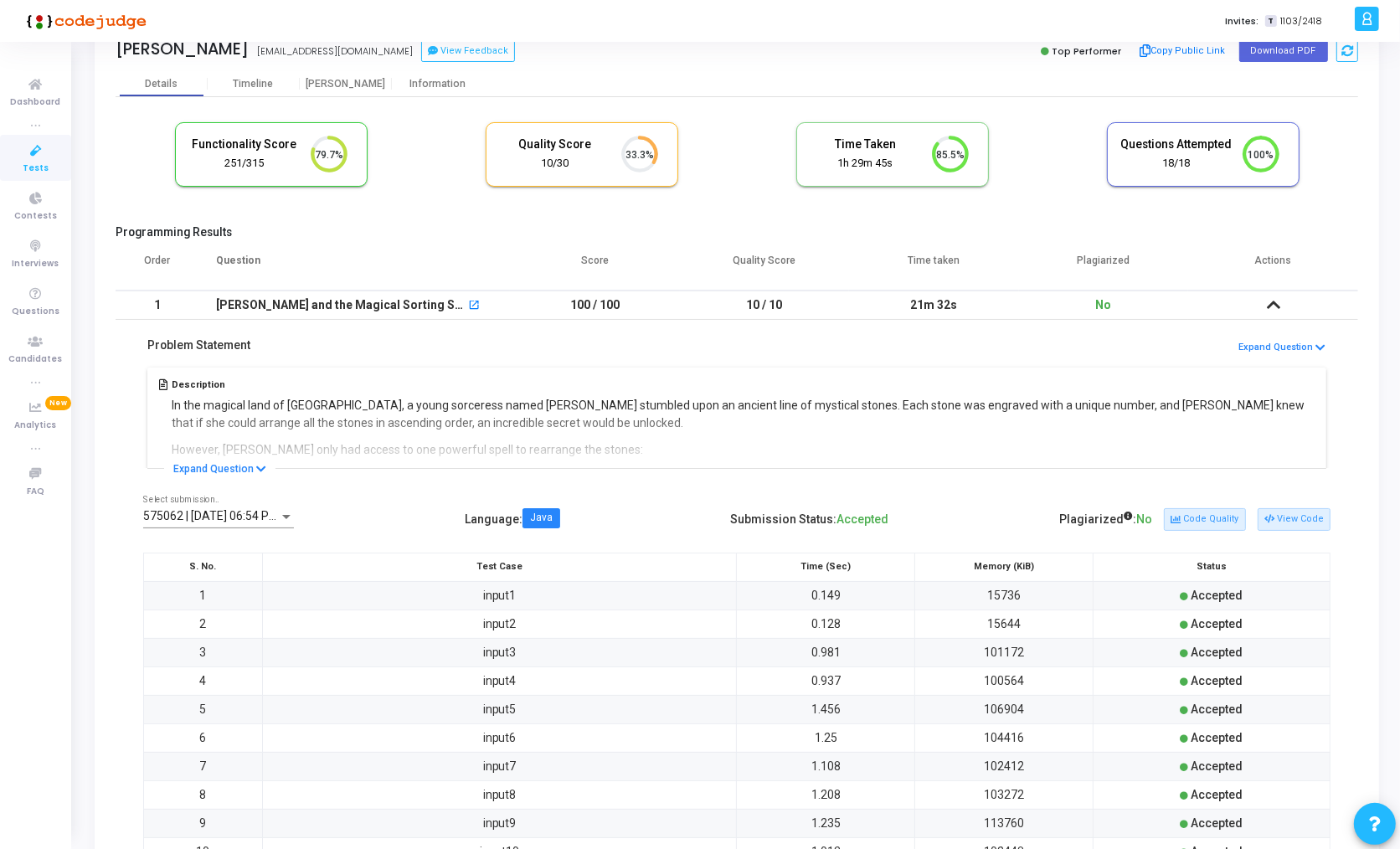
scroll to position [47, 0]
click at [1290, 514] on button "View Code" at bounding box center [1293, 517] width 73 height 22
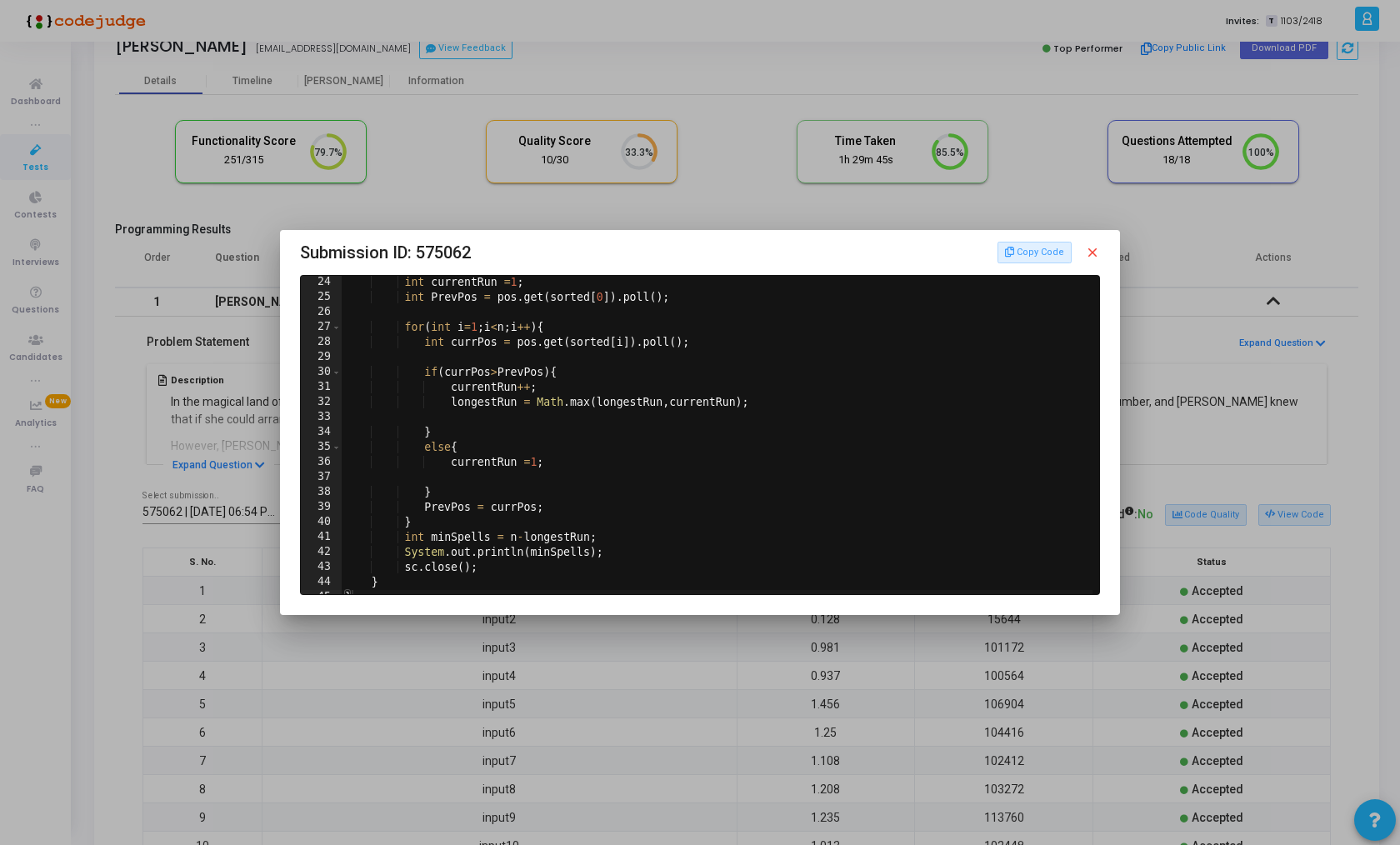
scroll to position [356, 0]
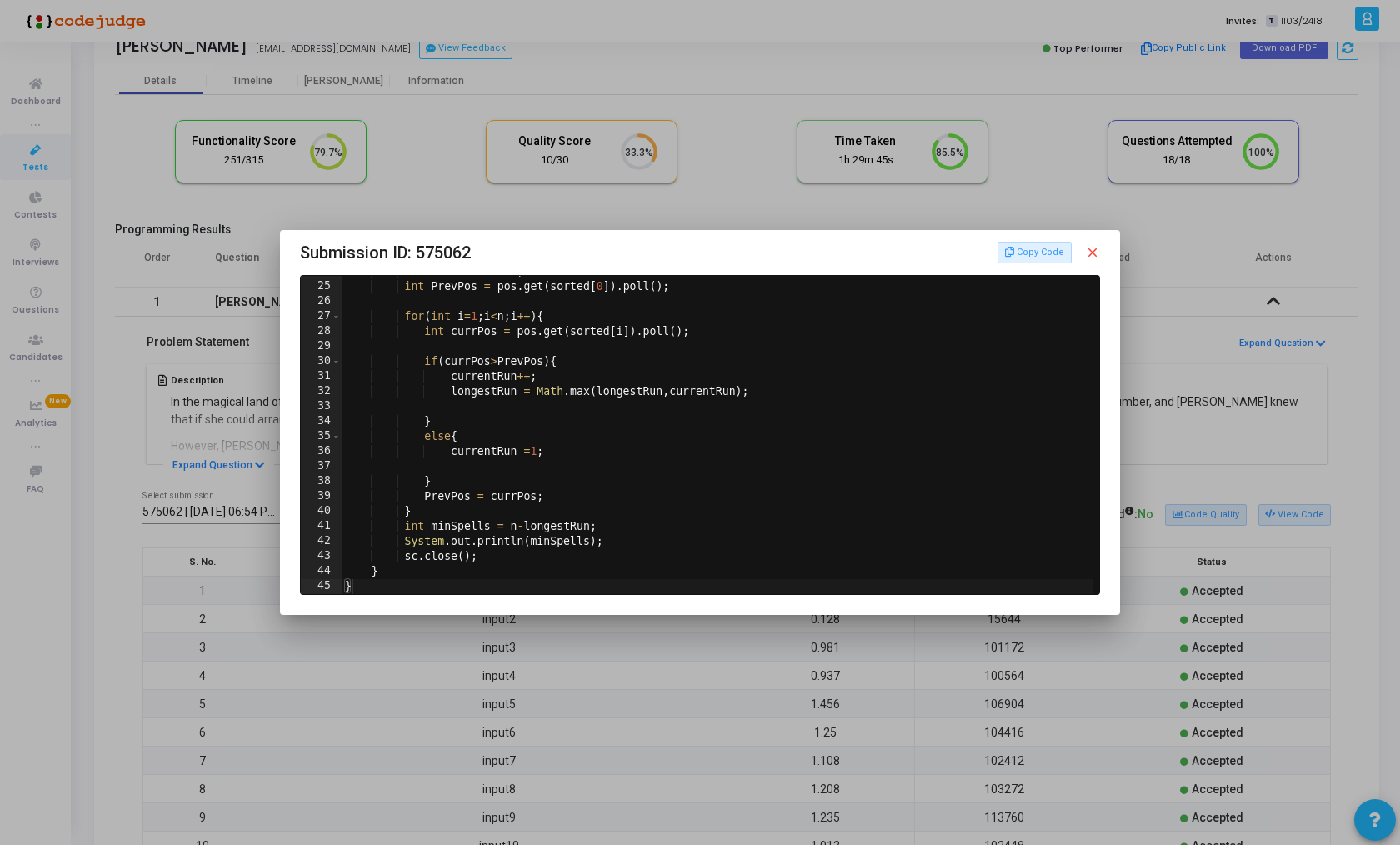
click at [736, 649] on div at bounding box center [700, 422] width 1400 height 845
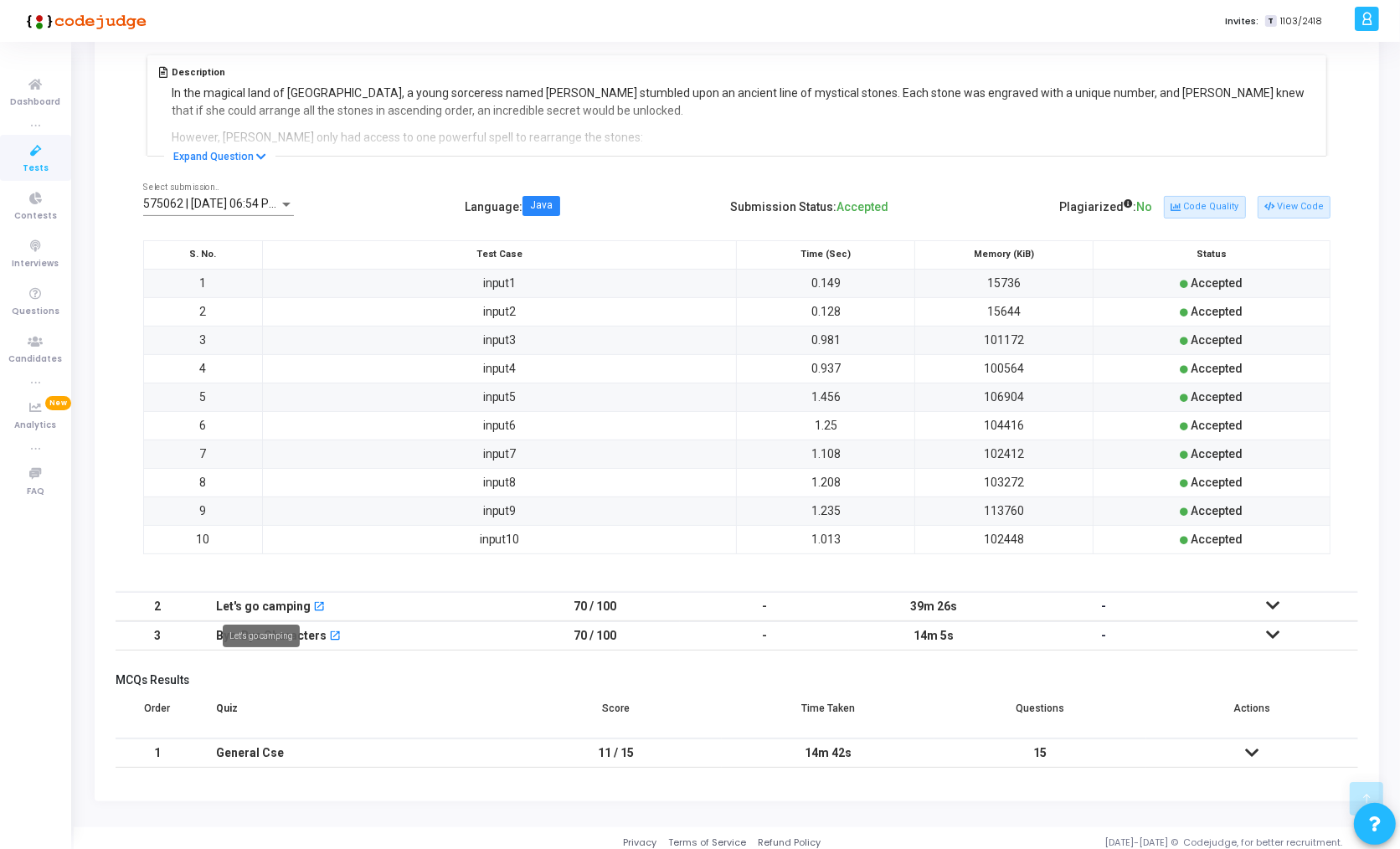
click at [240, 599] on div "Let's go camping" at bounding box center [263, 606] width 95 height 28
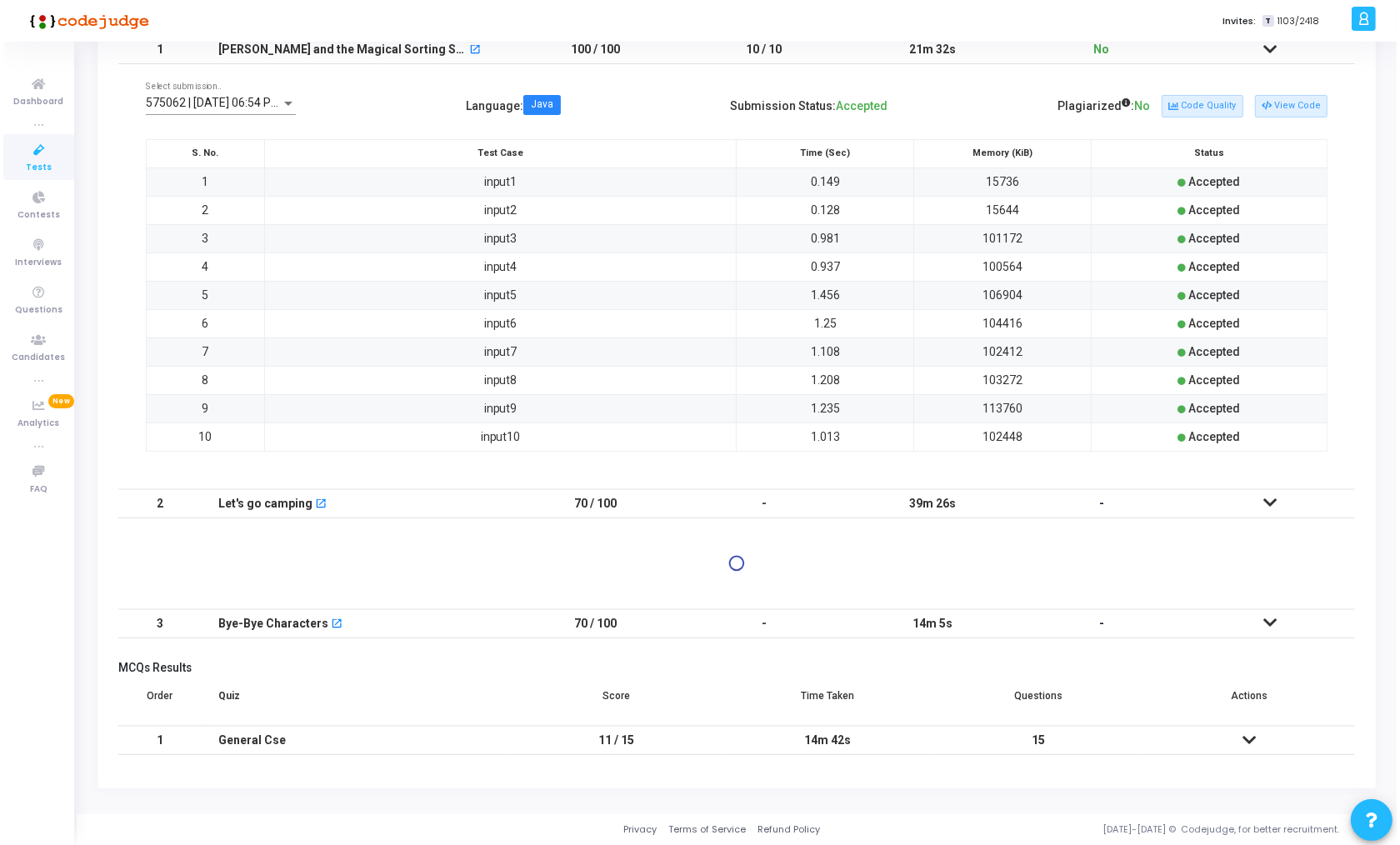
scroll to position [0, 0]
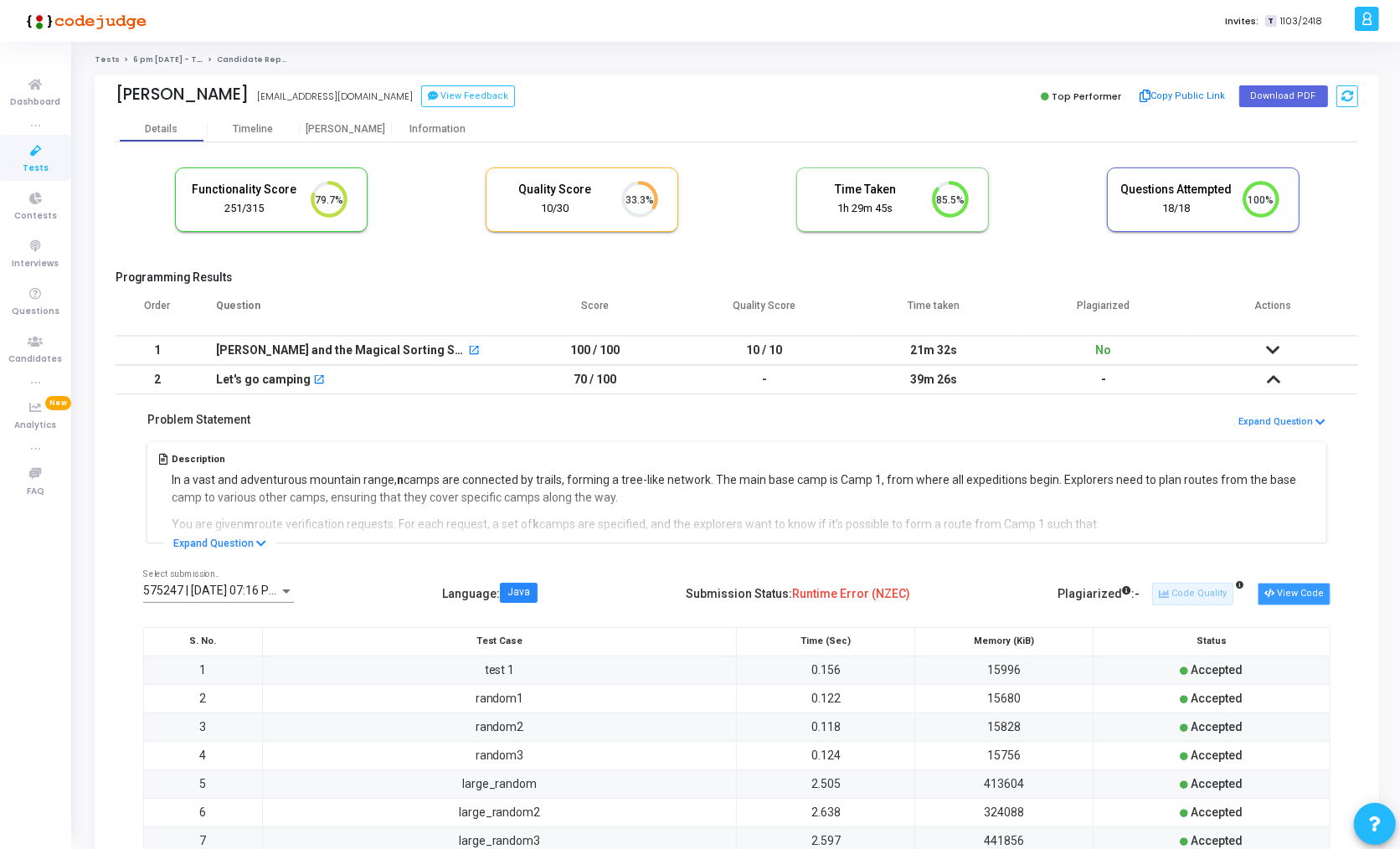
click at [1291, 590] on button "View Code" at bounding box center [1293, 593] width 73 height 22
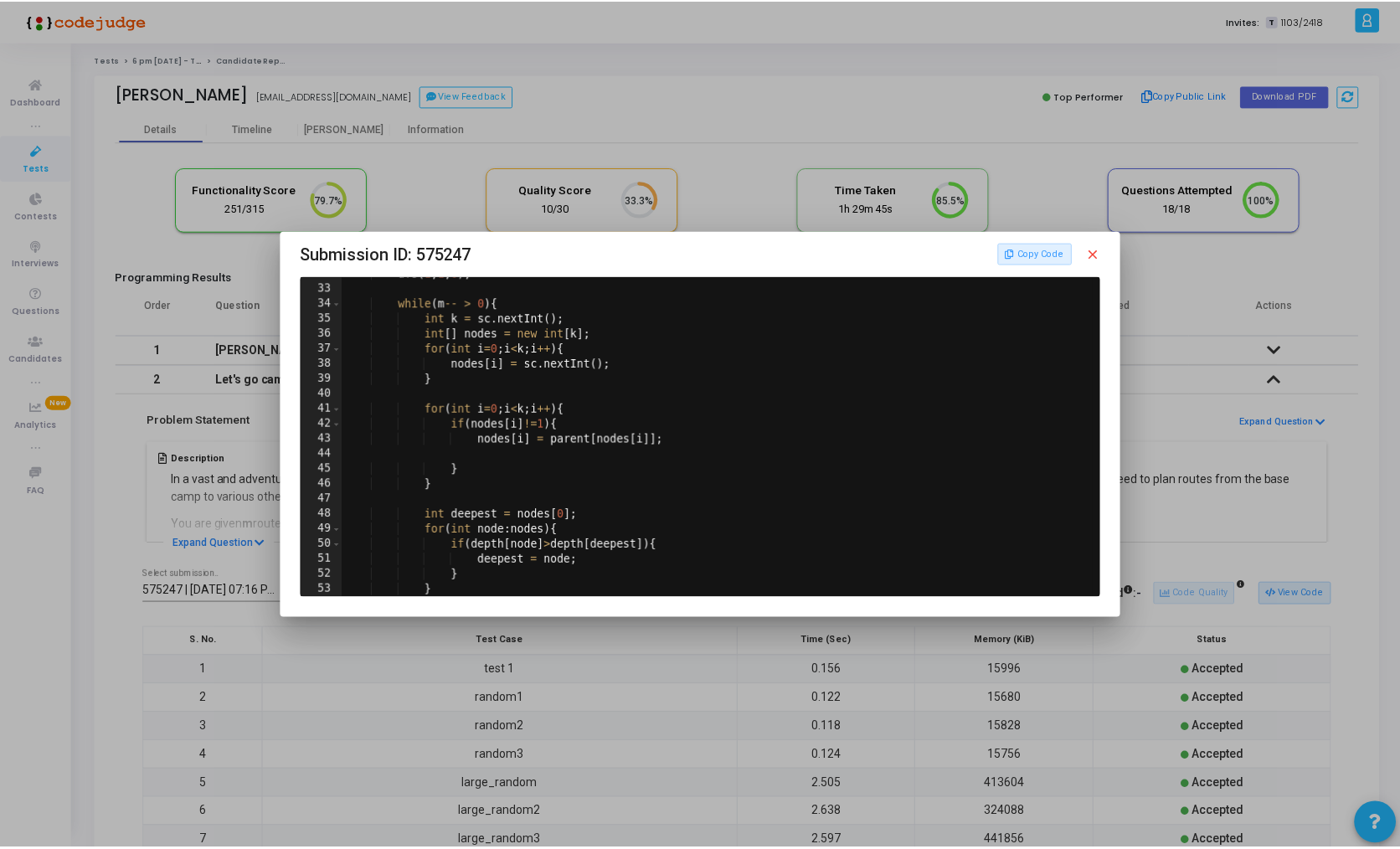
scroll to position [516, 0]
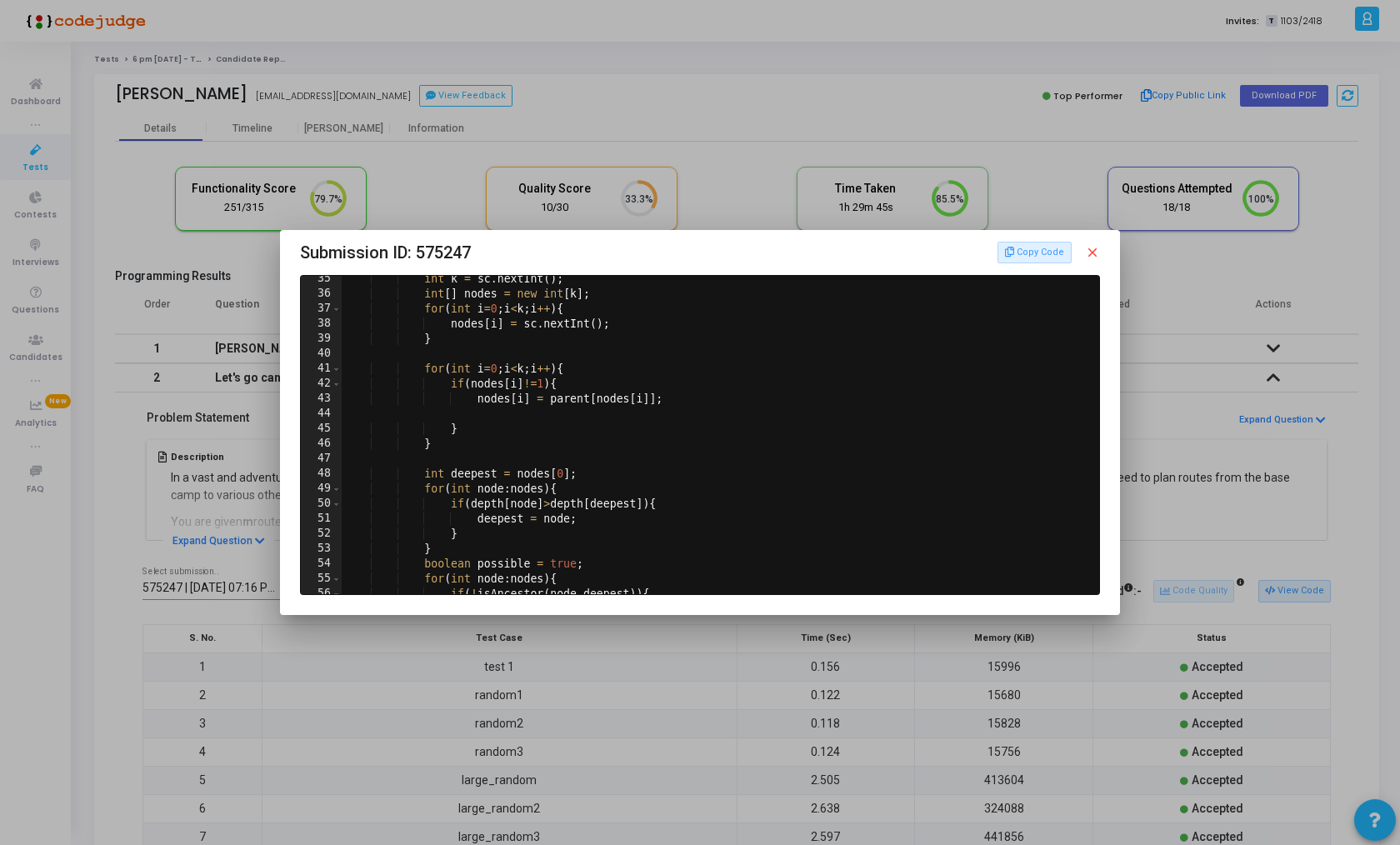
click at [1087, 248] on mat-icon "close" at bounding box center [1093, 253] width 15 height 15
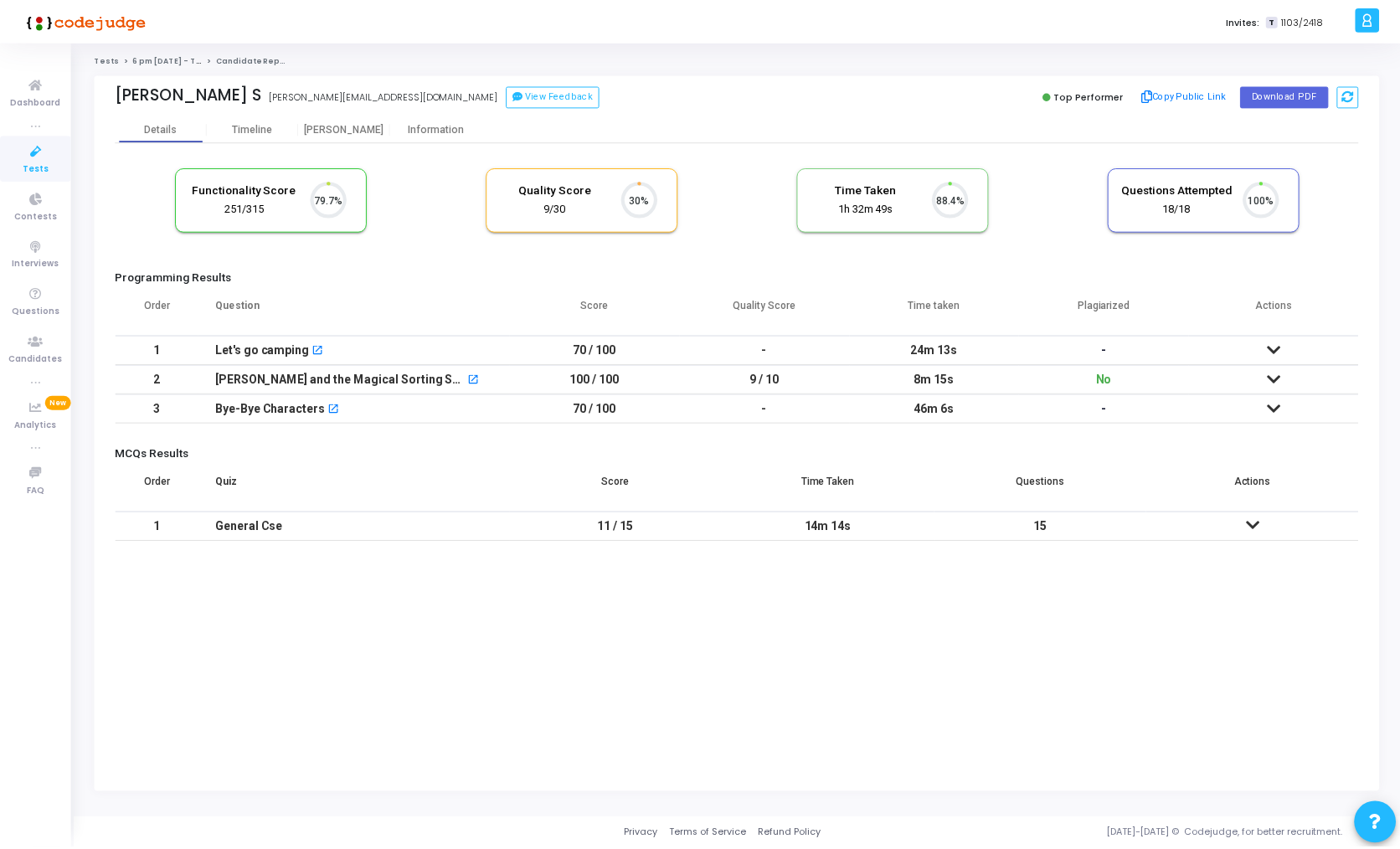
scroll to position [36, 42]
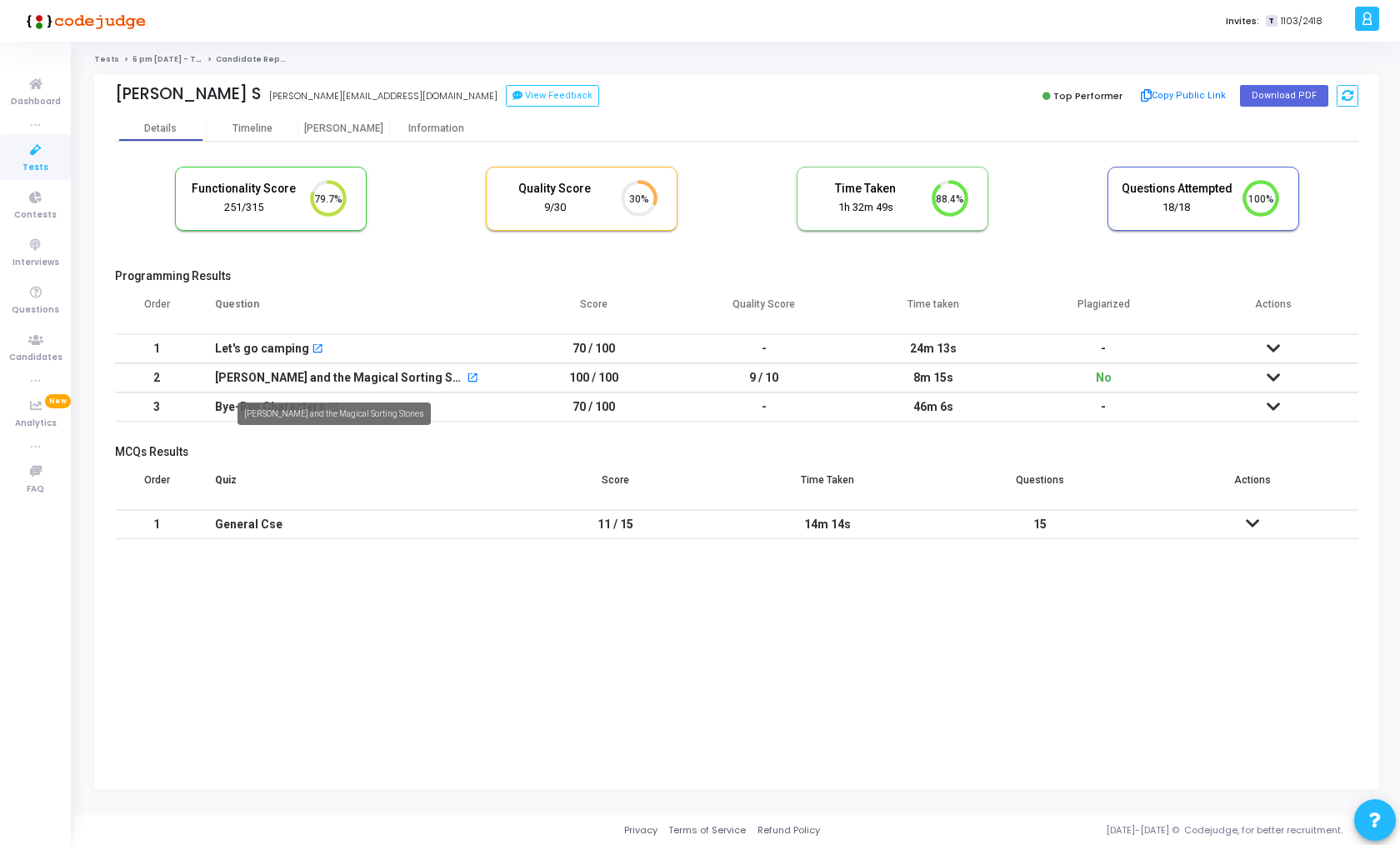
click at [364, 373] on div "[PERSON_NAME] and the Magical Sorting Stones" at bounding box center [340, 377] width 250 height 28
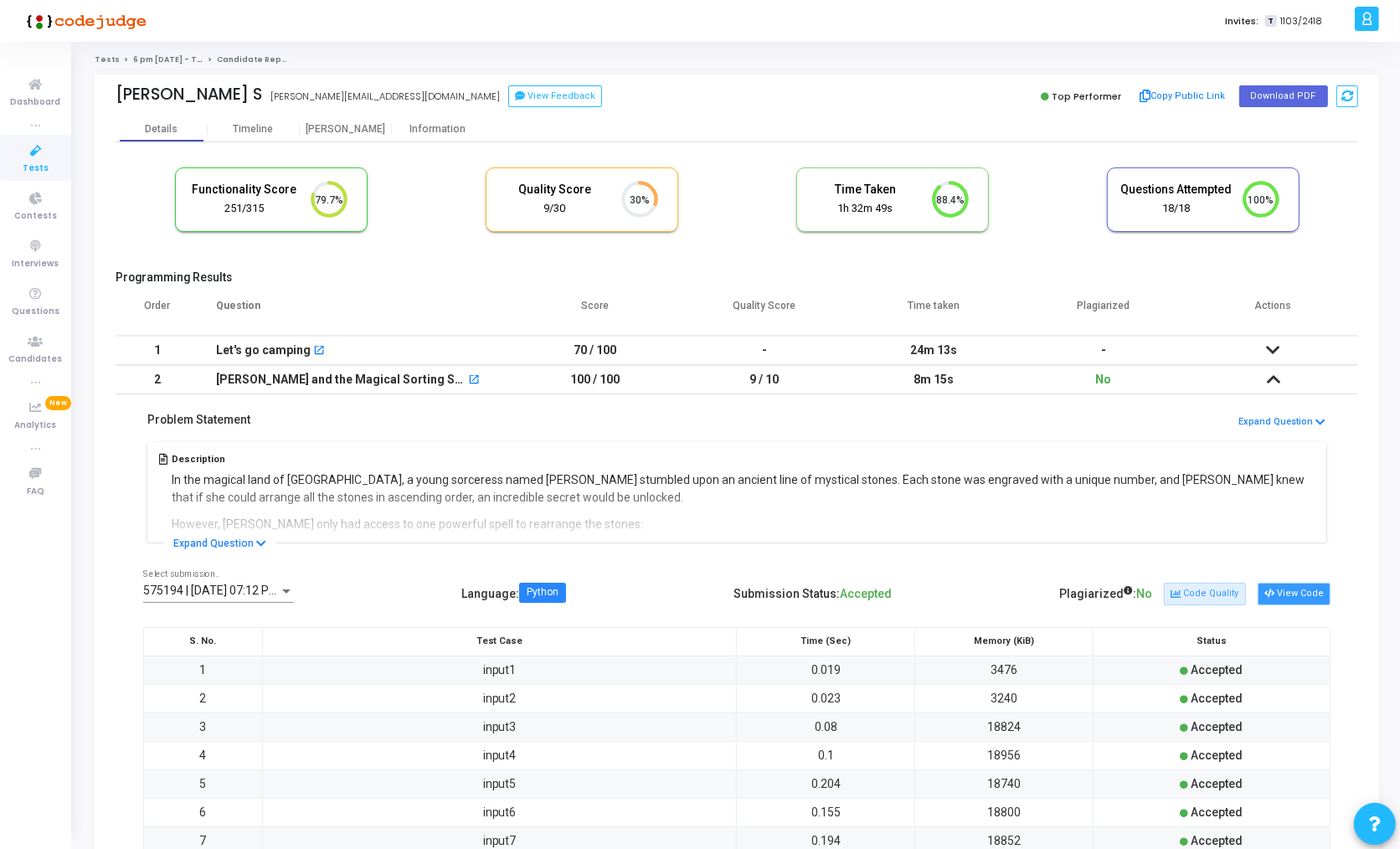
click at [1315, 586] on button "View Code" at bounding box center [1293, 593] width 73 height 22
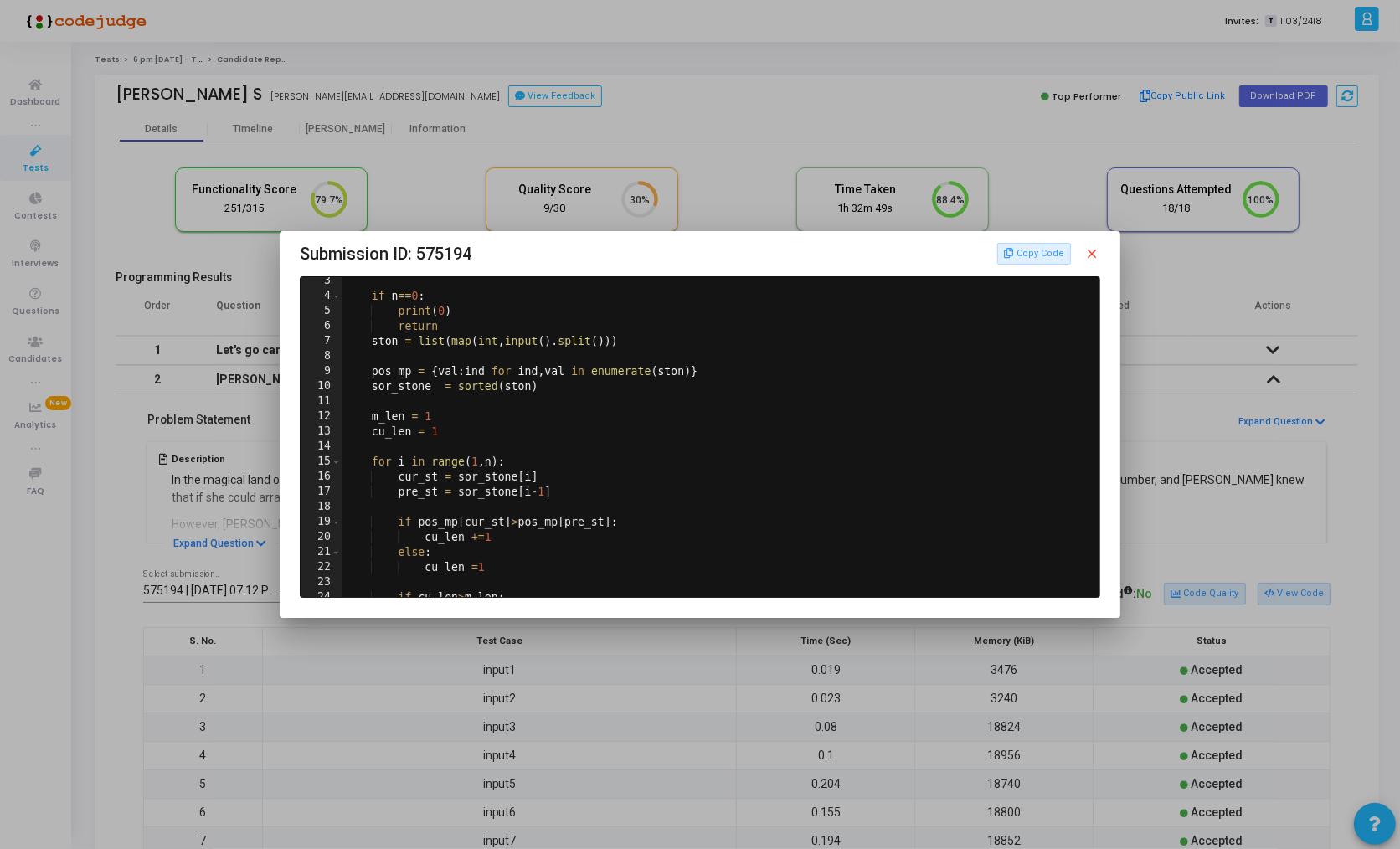
scroll to position [147, 0]
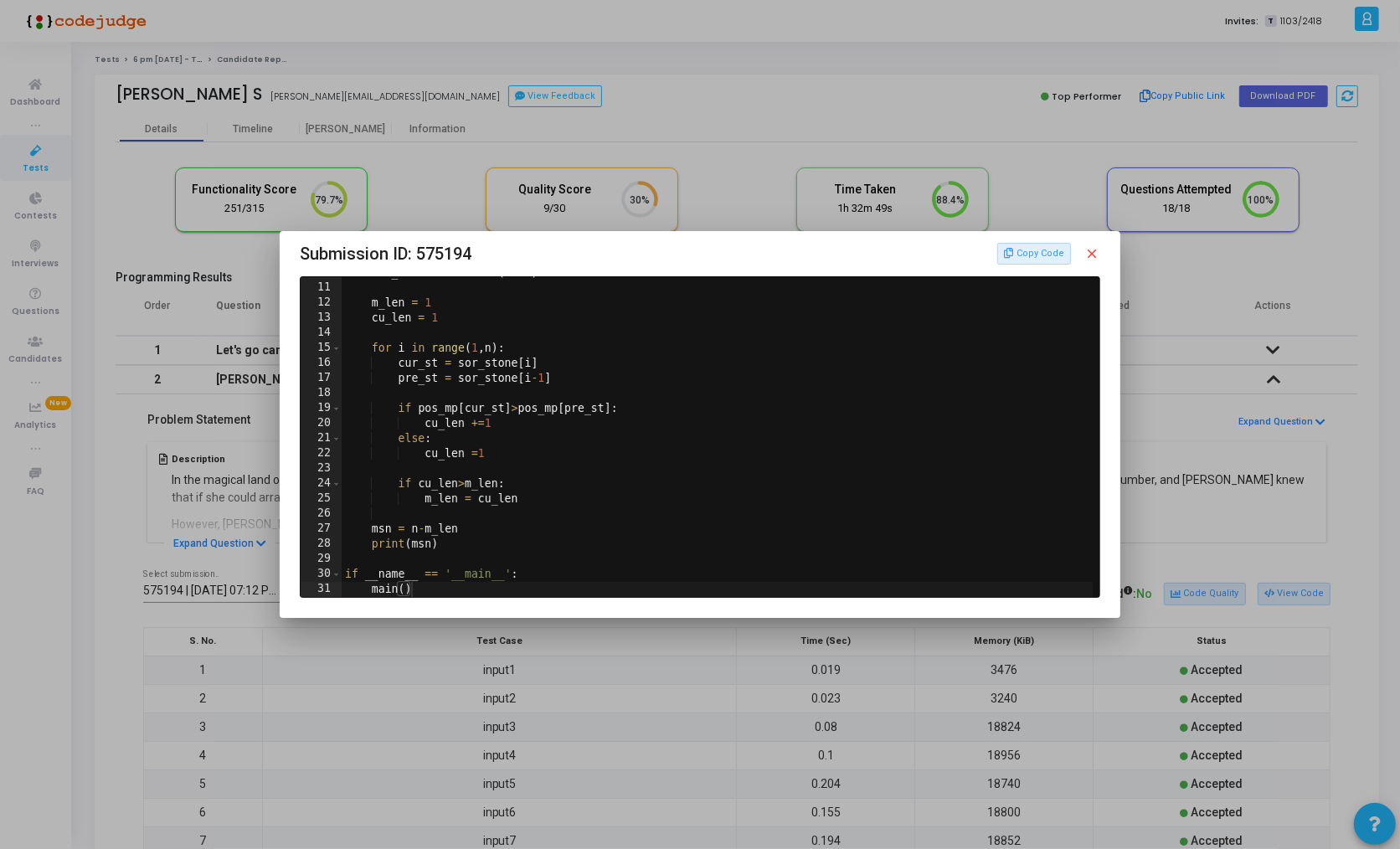
click at [1098, 251] on mat-icon "close" at bounding box center [1093, 254] width 15 height 15
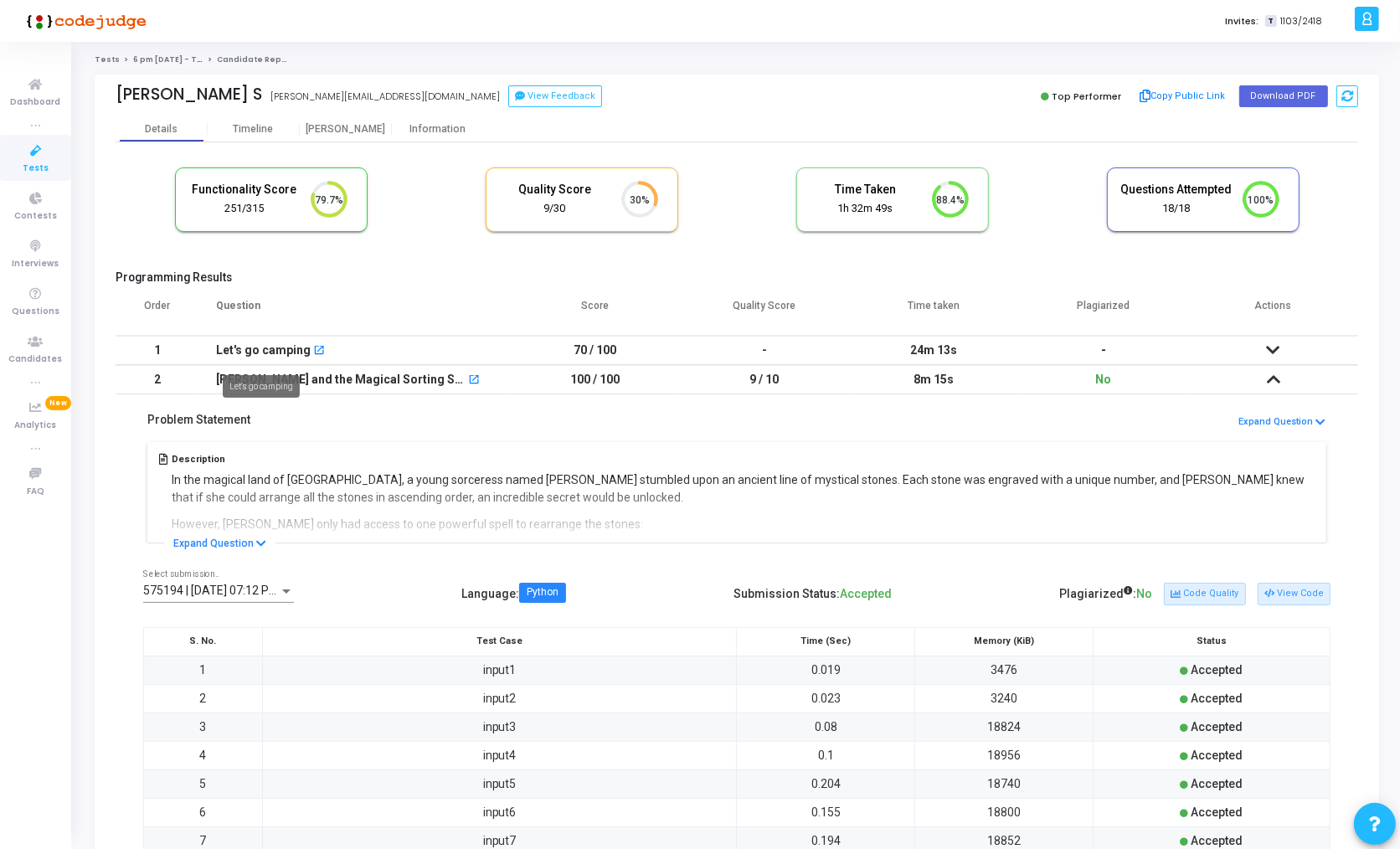
click at [279, 350] on div "Let's go camping" at bounding box center [263, 350] width 95 height 28
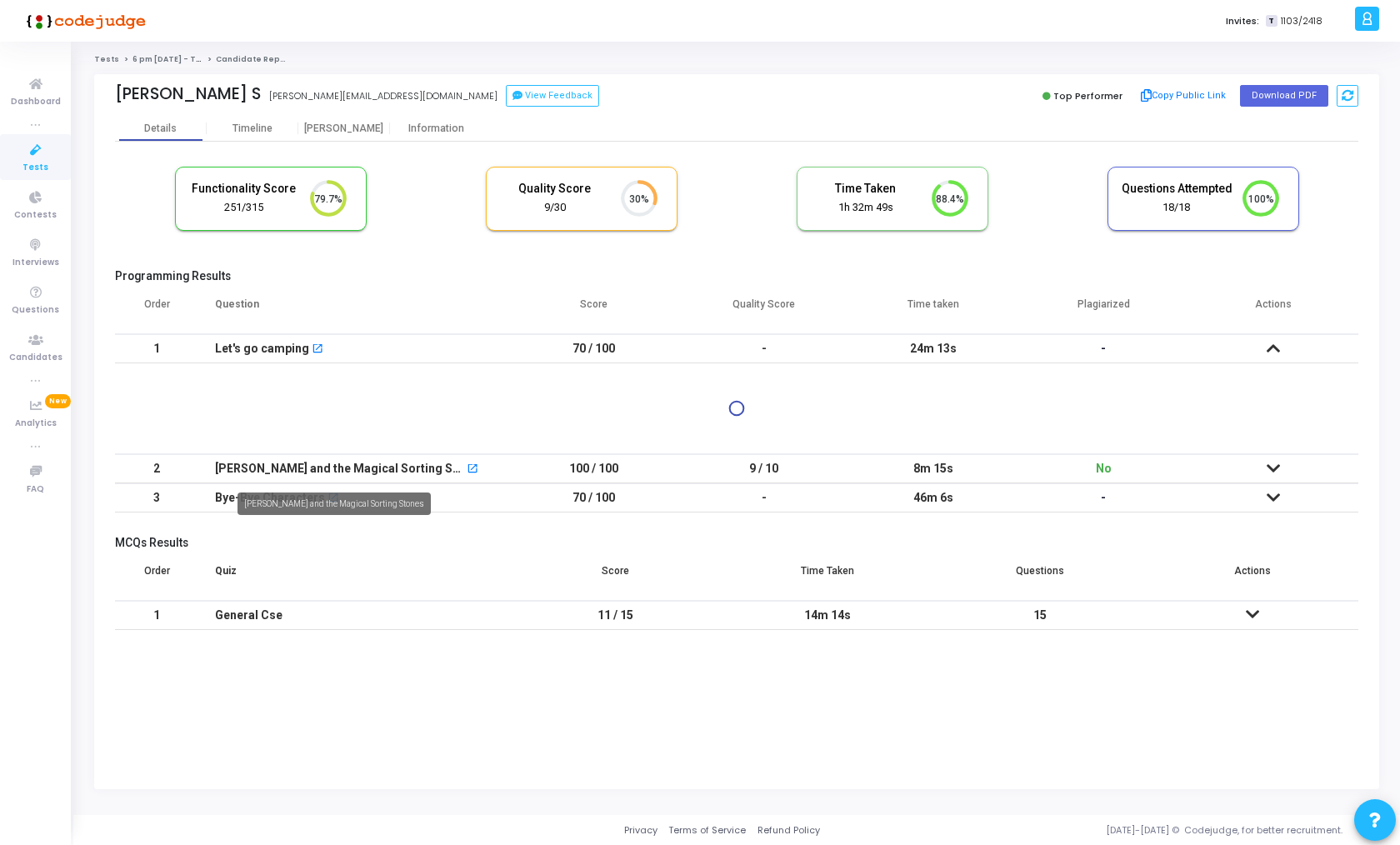
click at [235, 489] on mat-tooltip-component "[PERSON_NAME] and the Magical Sorting Stones" at bounding box center [334, 504] width 217 height 45
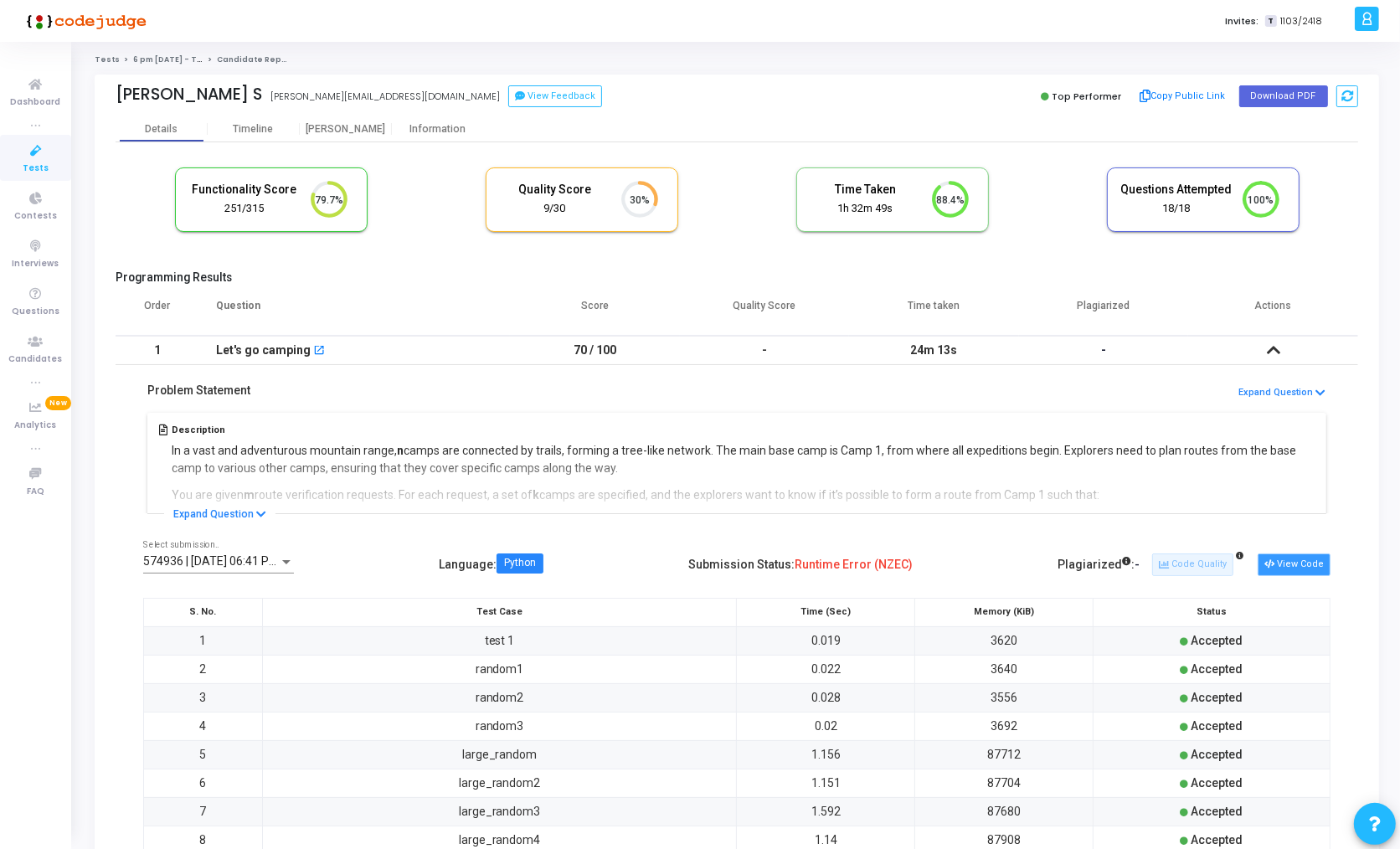
click at [1289, 568] on button "View Code" at bounding box center [1293, 565] width 73 height 22
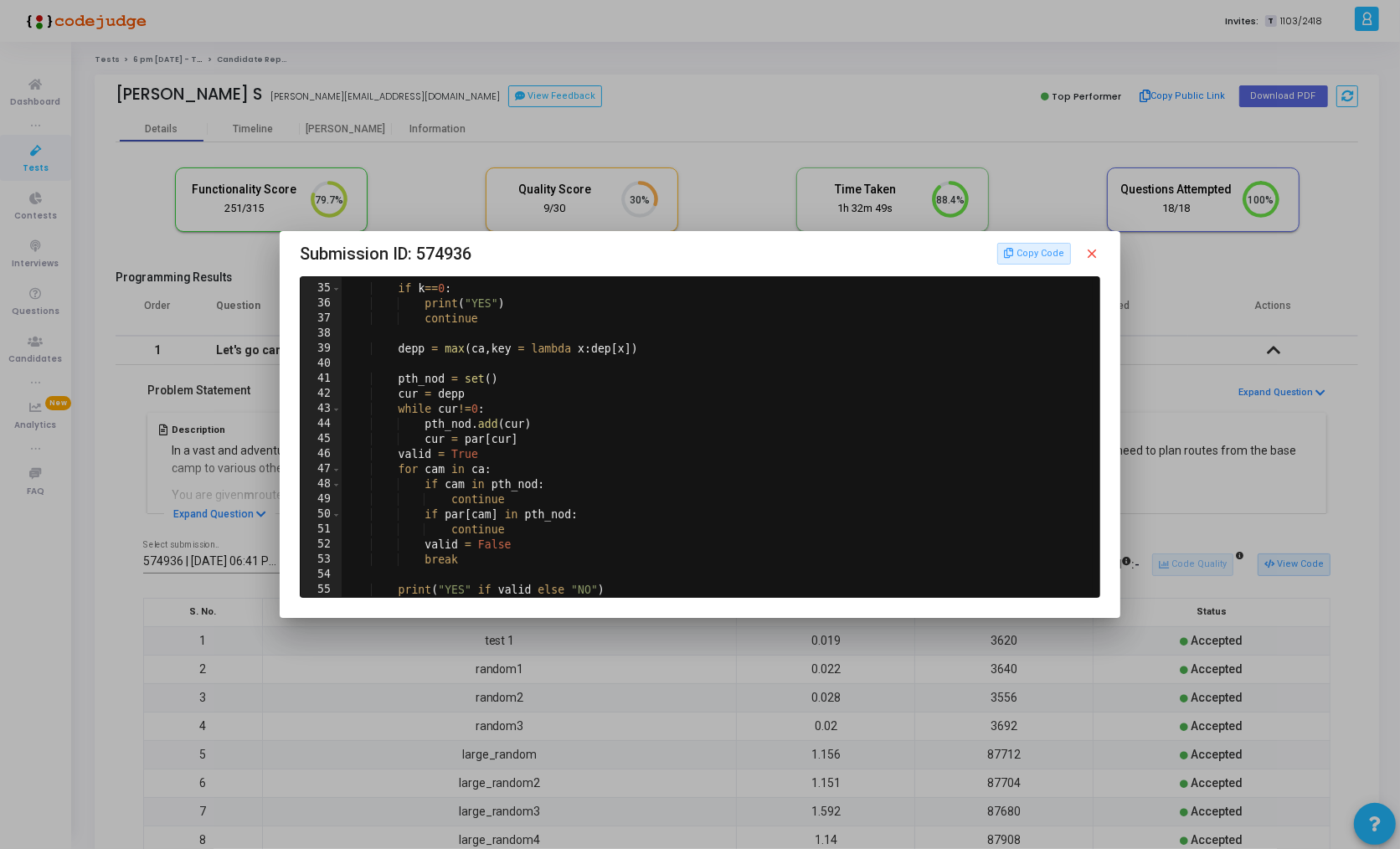
scroll to position [599, 0]
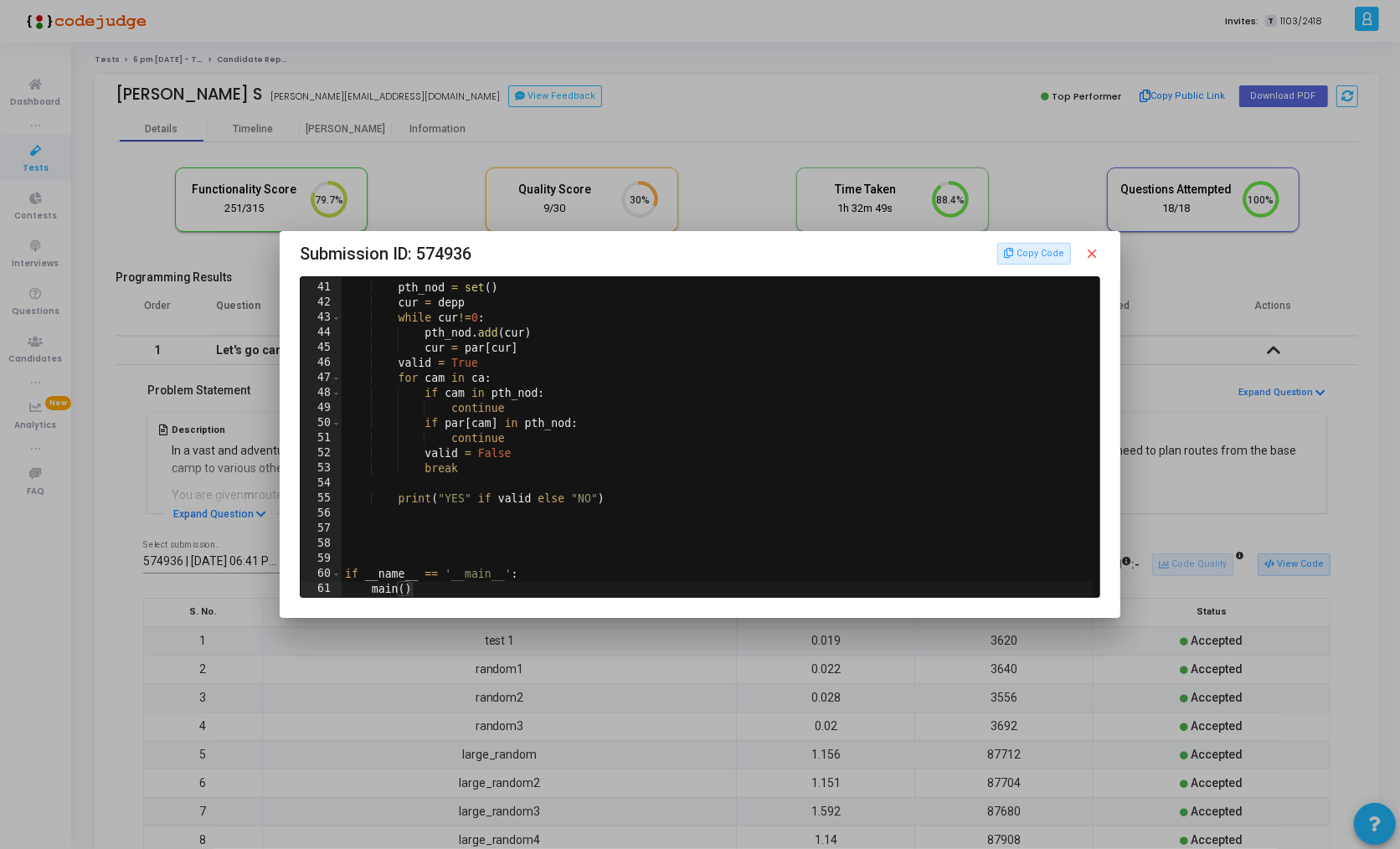
click at [622, 681] on div at bounding box center [700, 424] width 1400 height 849
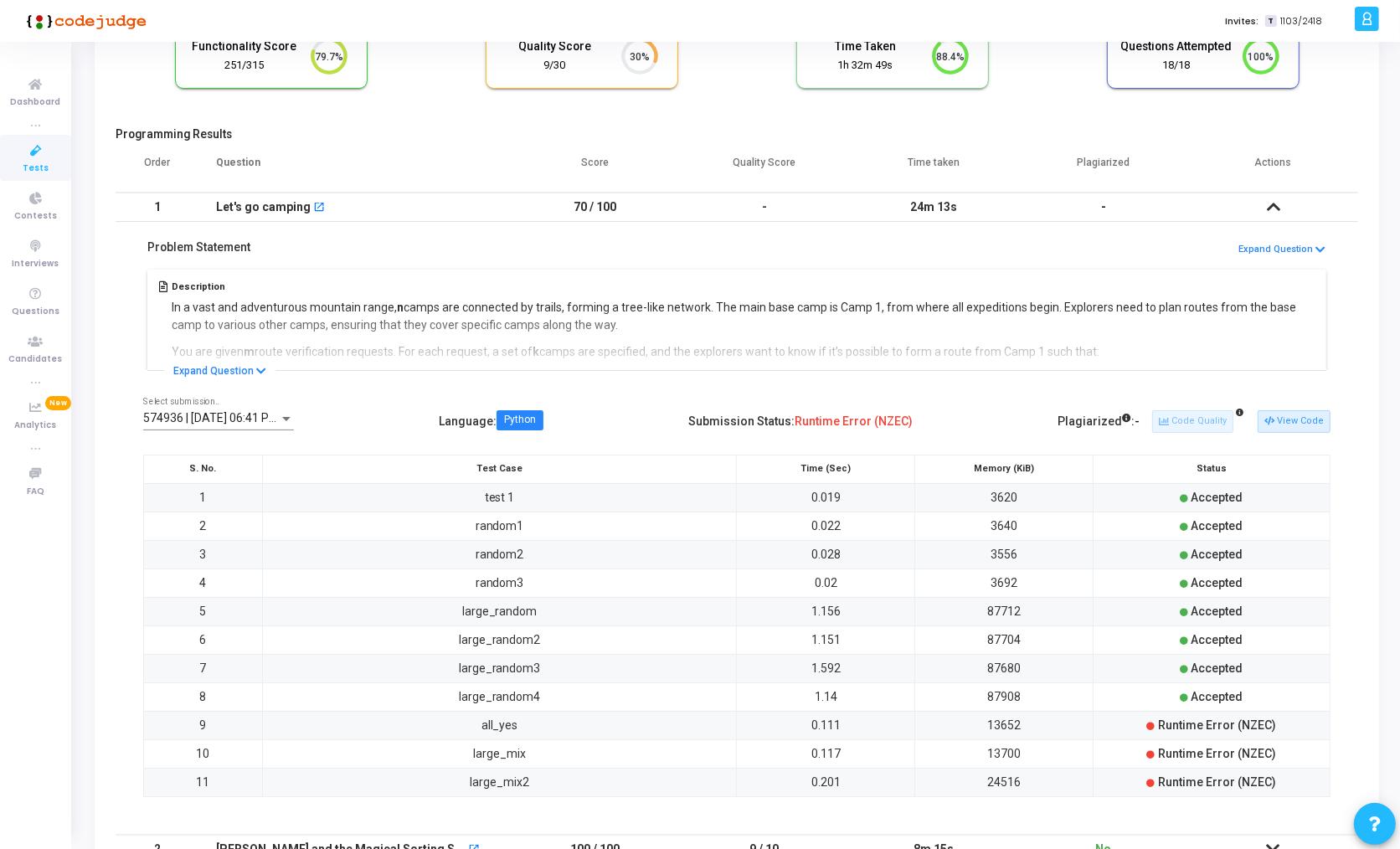
scroll to position [386, 0]
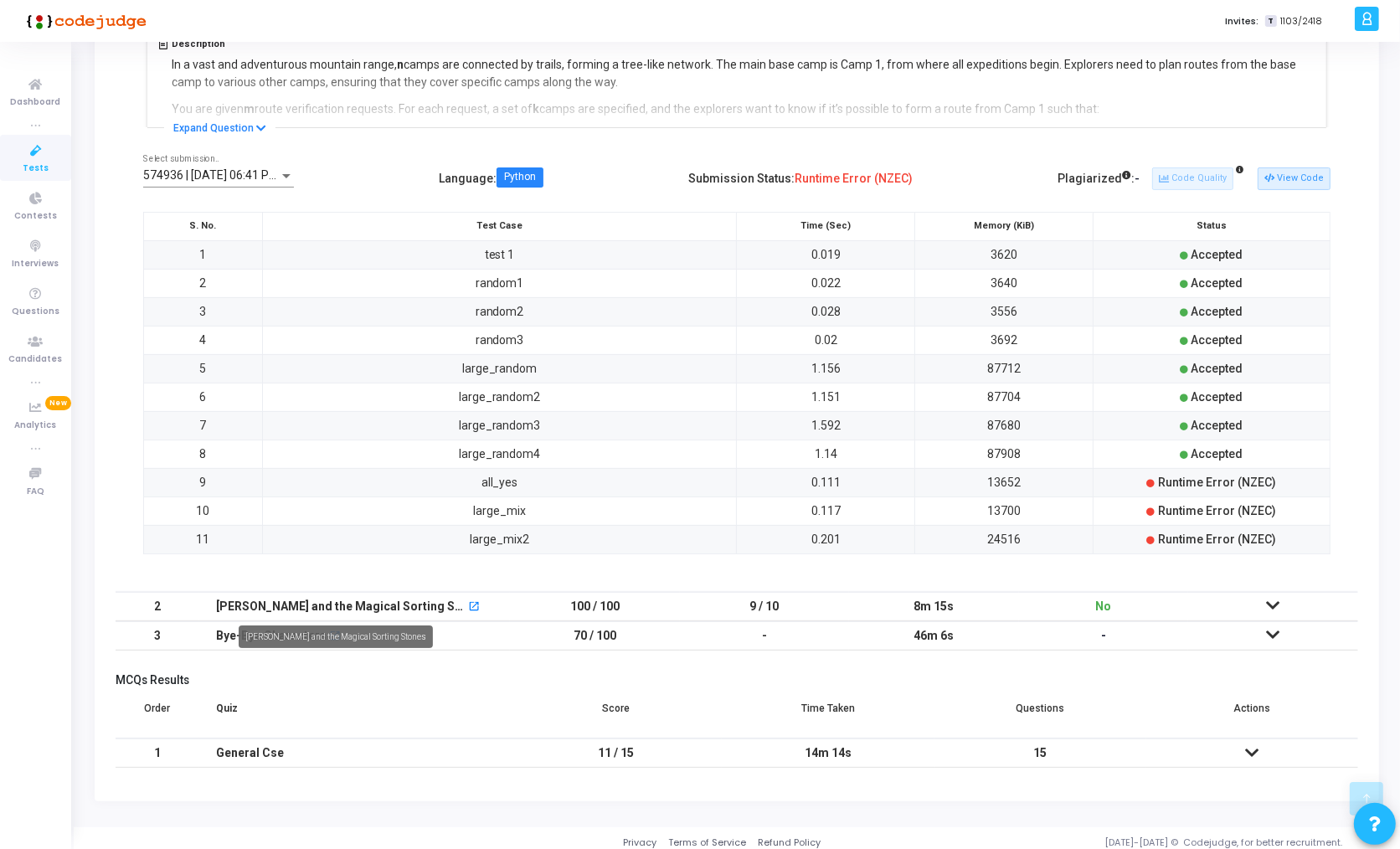
click at [255, 638] on div "[PERSON_NAME] and the Magical Sorting Stones" at bounding box center [335, 637] width 194 height 23
click at [297, 631] on div "Bye-Bye Characters" at bounding box center [271, 636] width 111 height 28
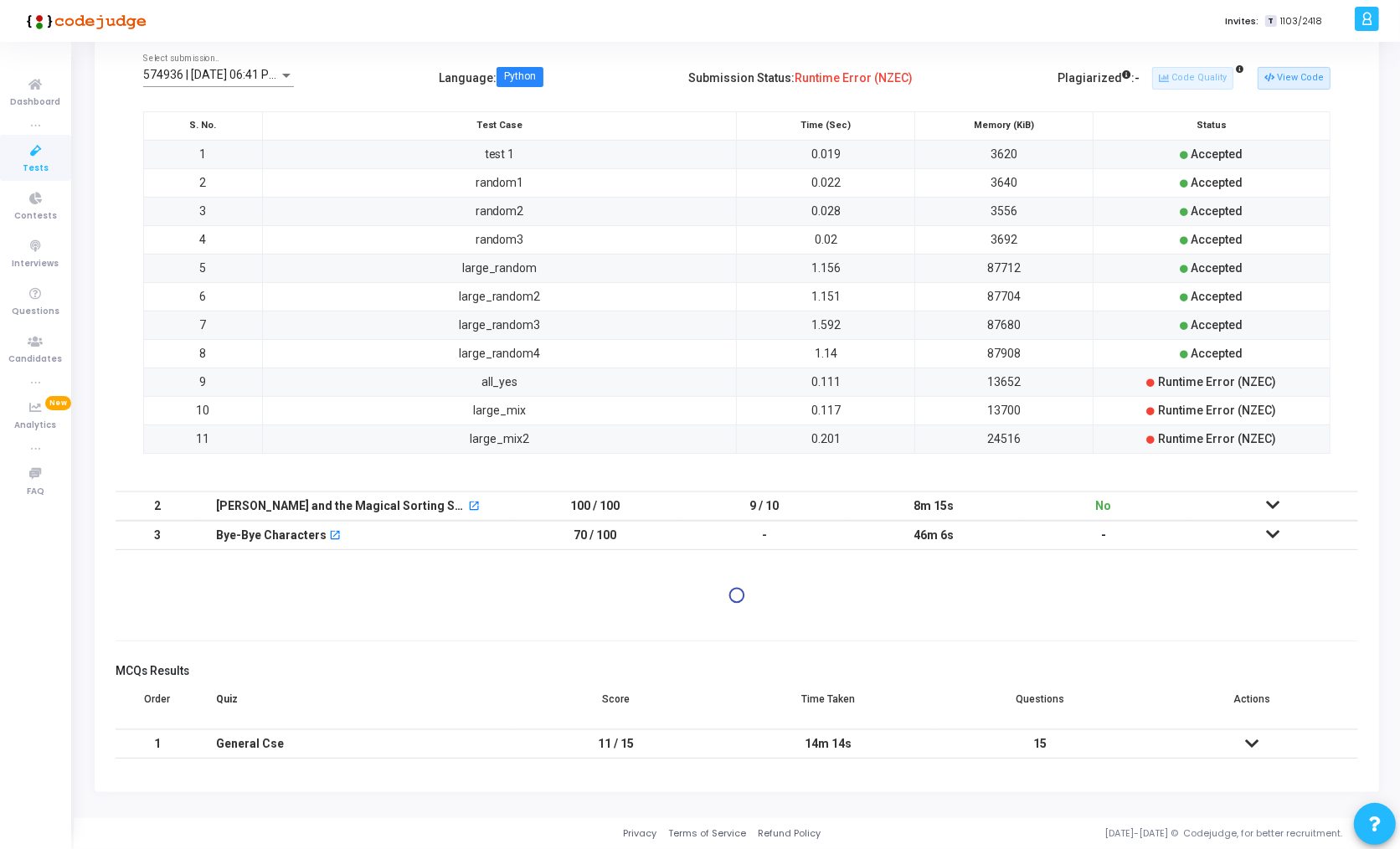
scroll to position [0, 0]
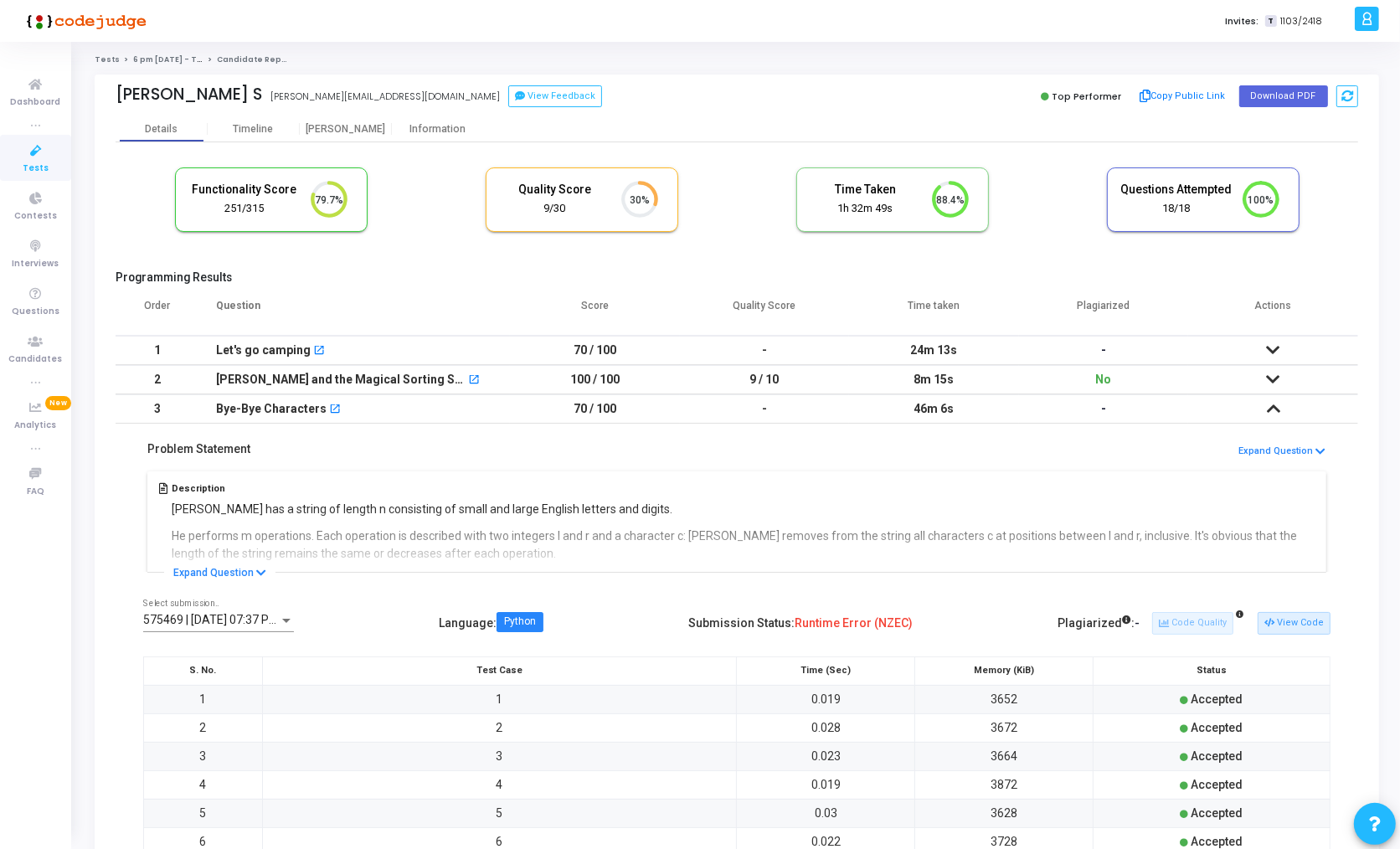
click at [1265, 412] on td at bounding box center [1272, 409] width 170 height 30
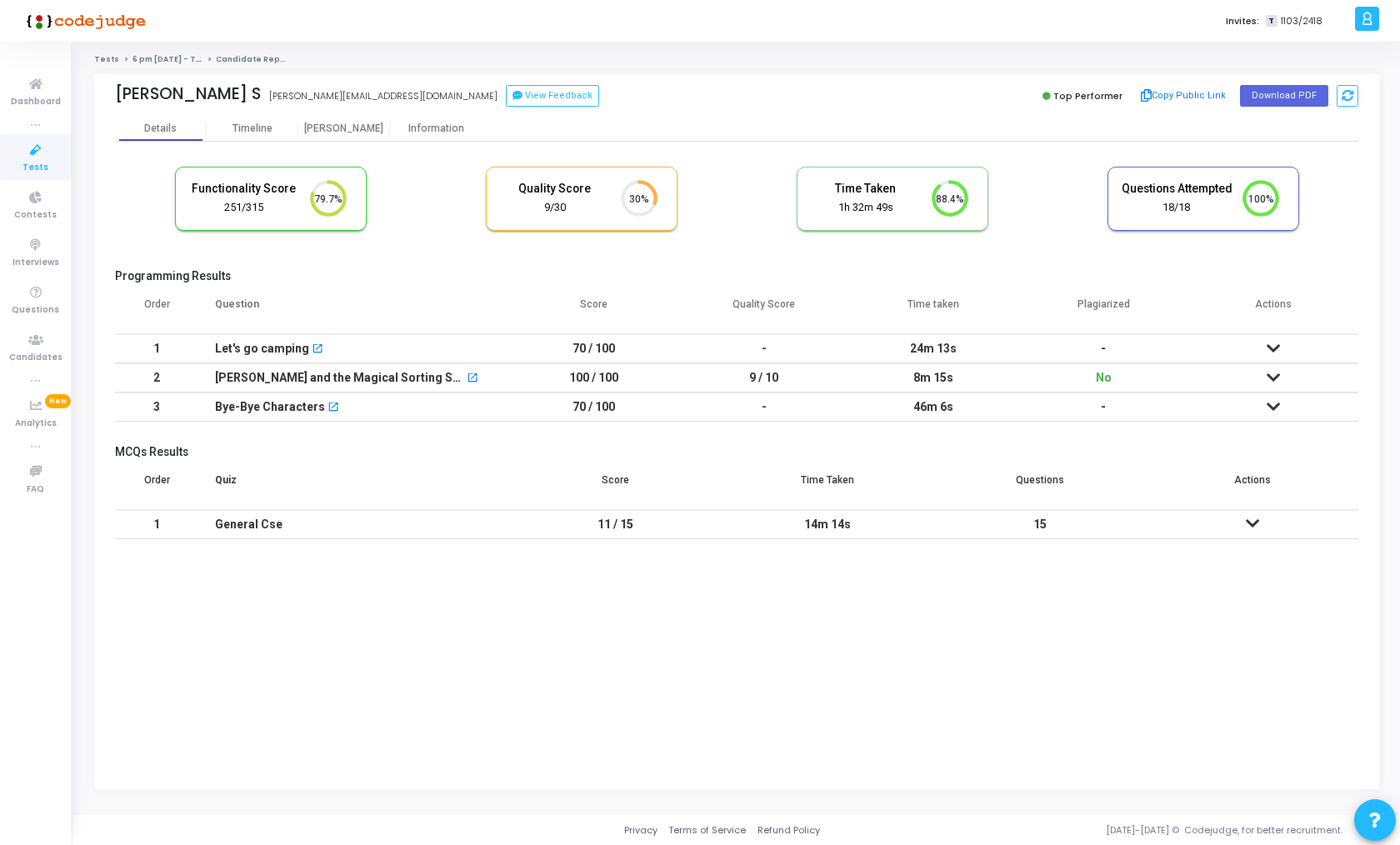
click at [1269, 406] on icon at bounding box center [1274, 407] width 13 height 12
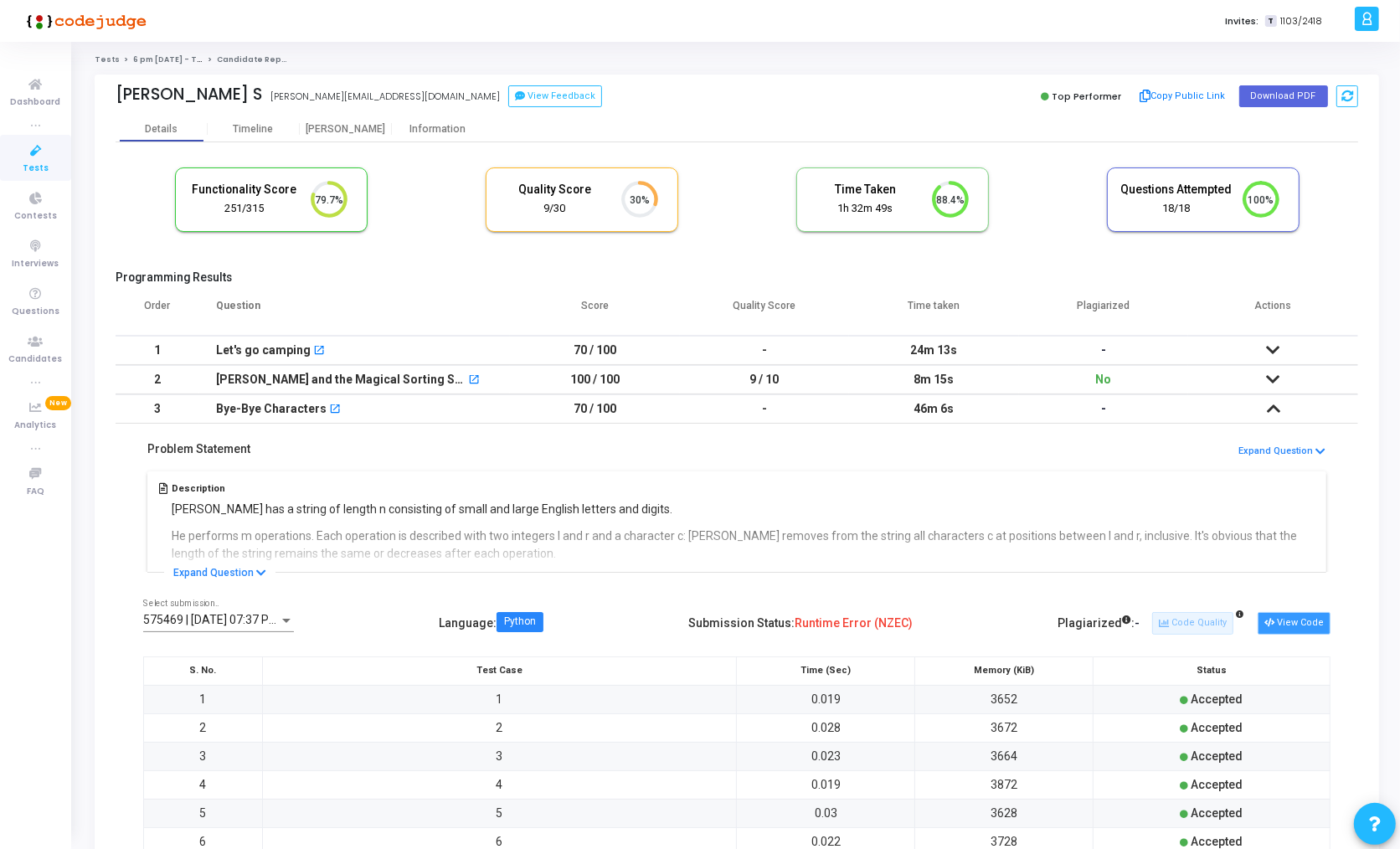
click at [1273, 619] on icon at bounding box center [1268, 623] width 9 height 9
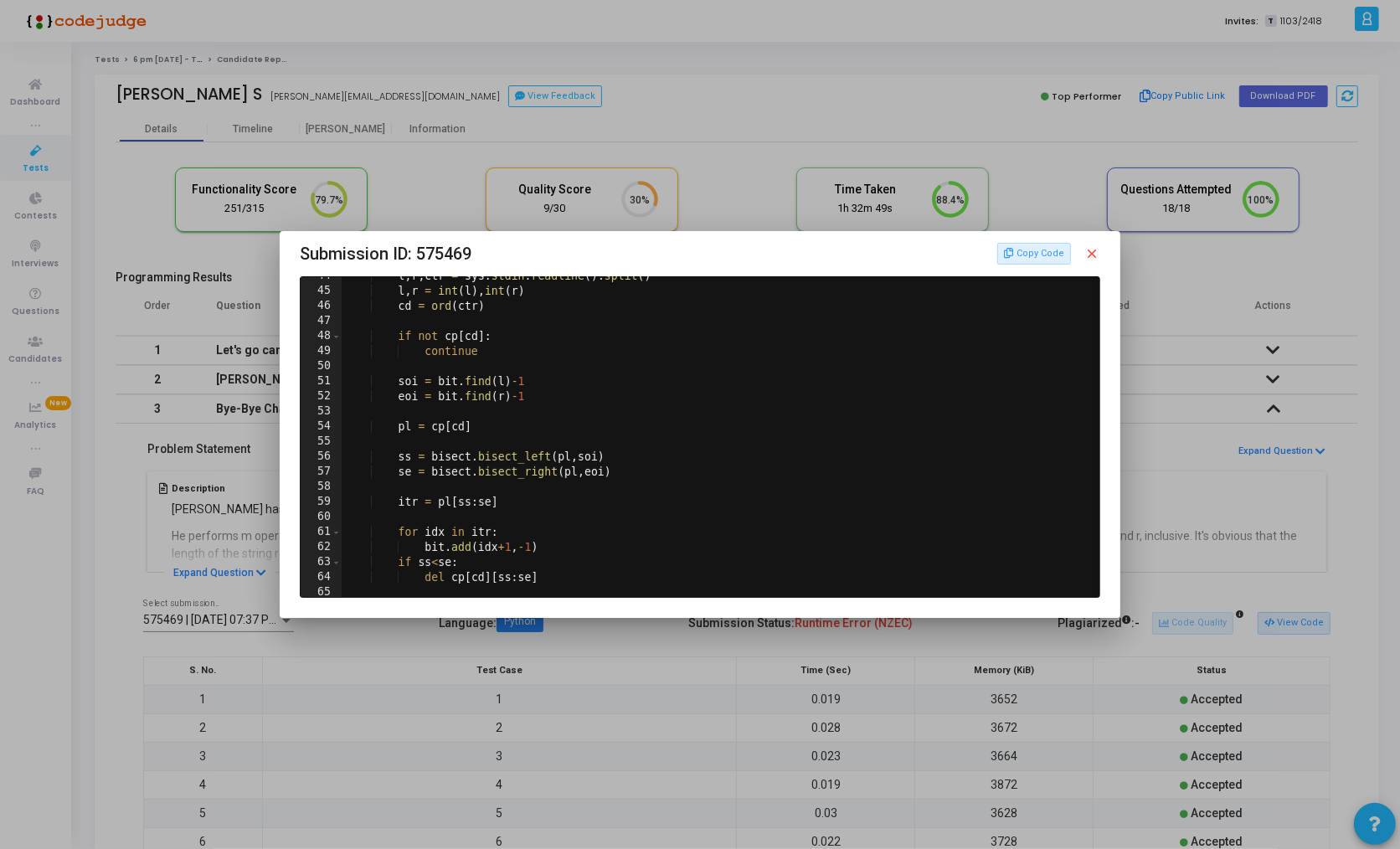
scroll to position [796, 0]
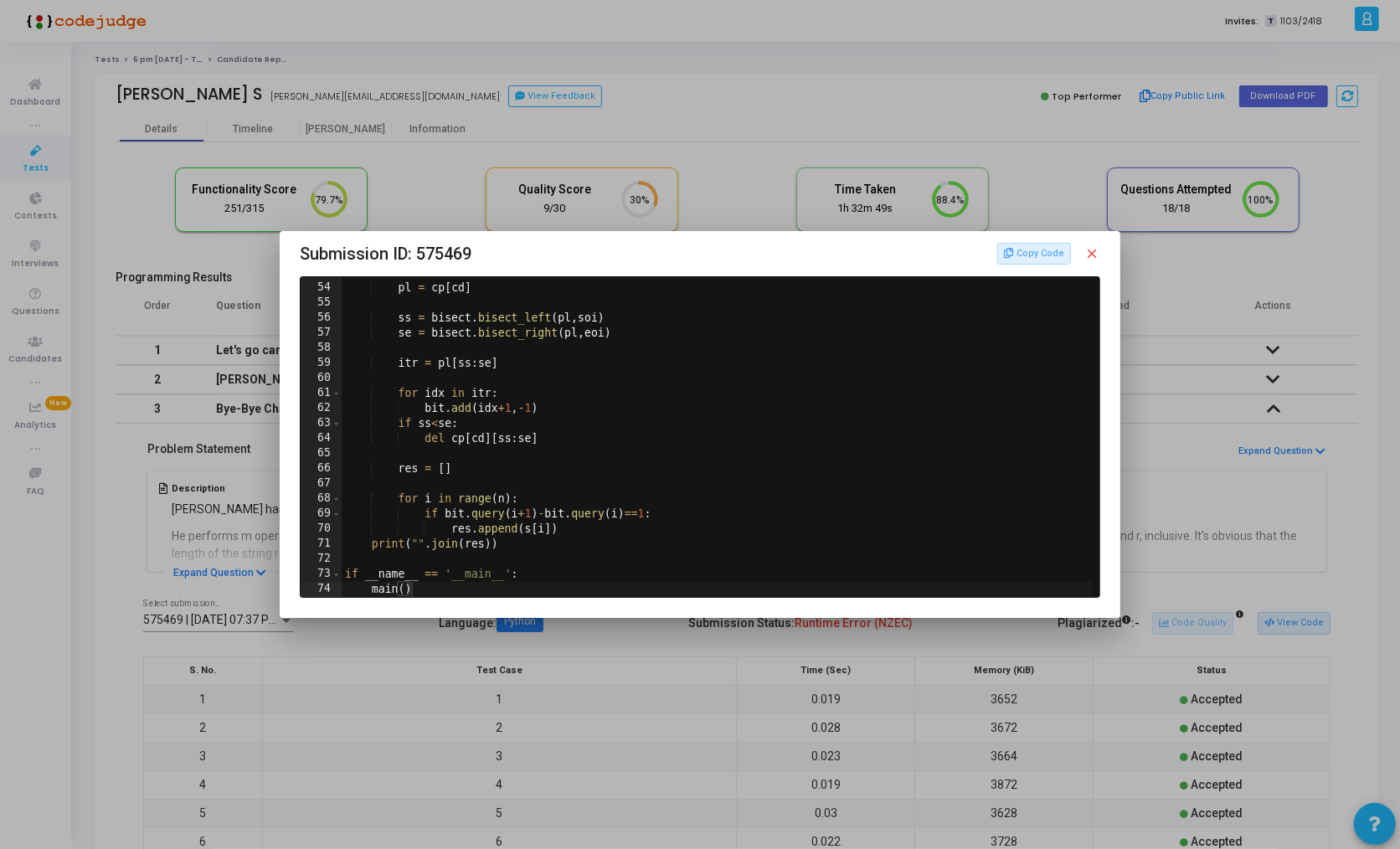
click at [1177, 488] on div at bounding box center [700, 424] width 1400 height 849
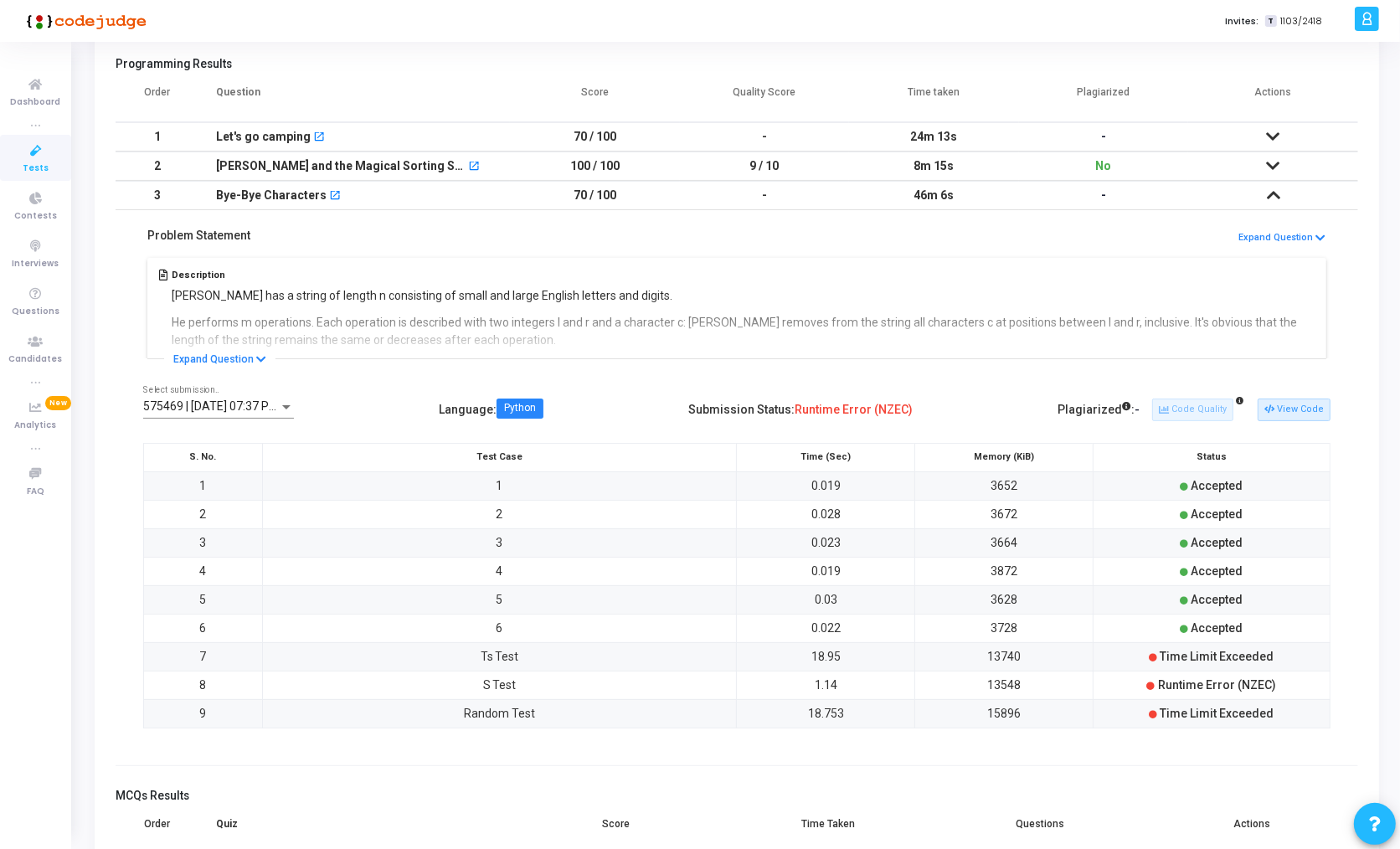
scroll to position [0, 0]
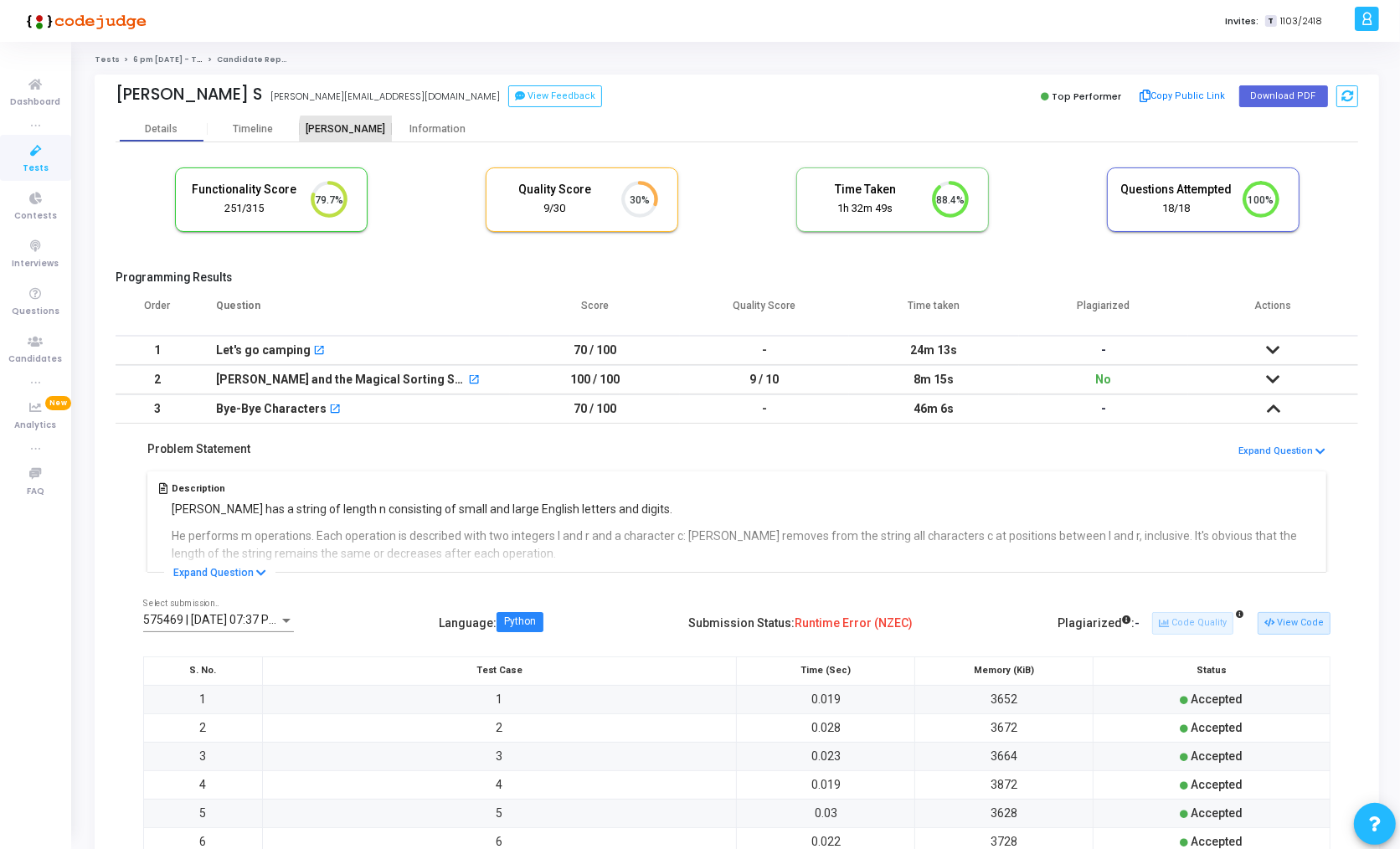
click at [345, 130] on div "[PERSON_NAME]" at bounding box center [345, 129] width 92 height 13
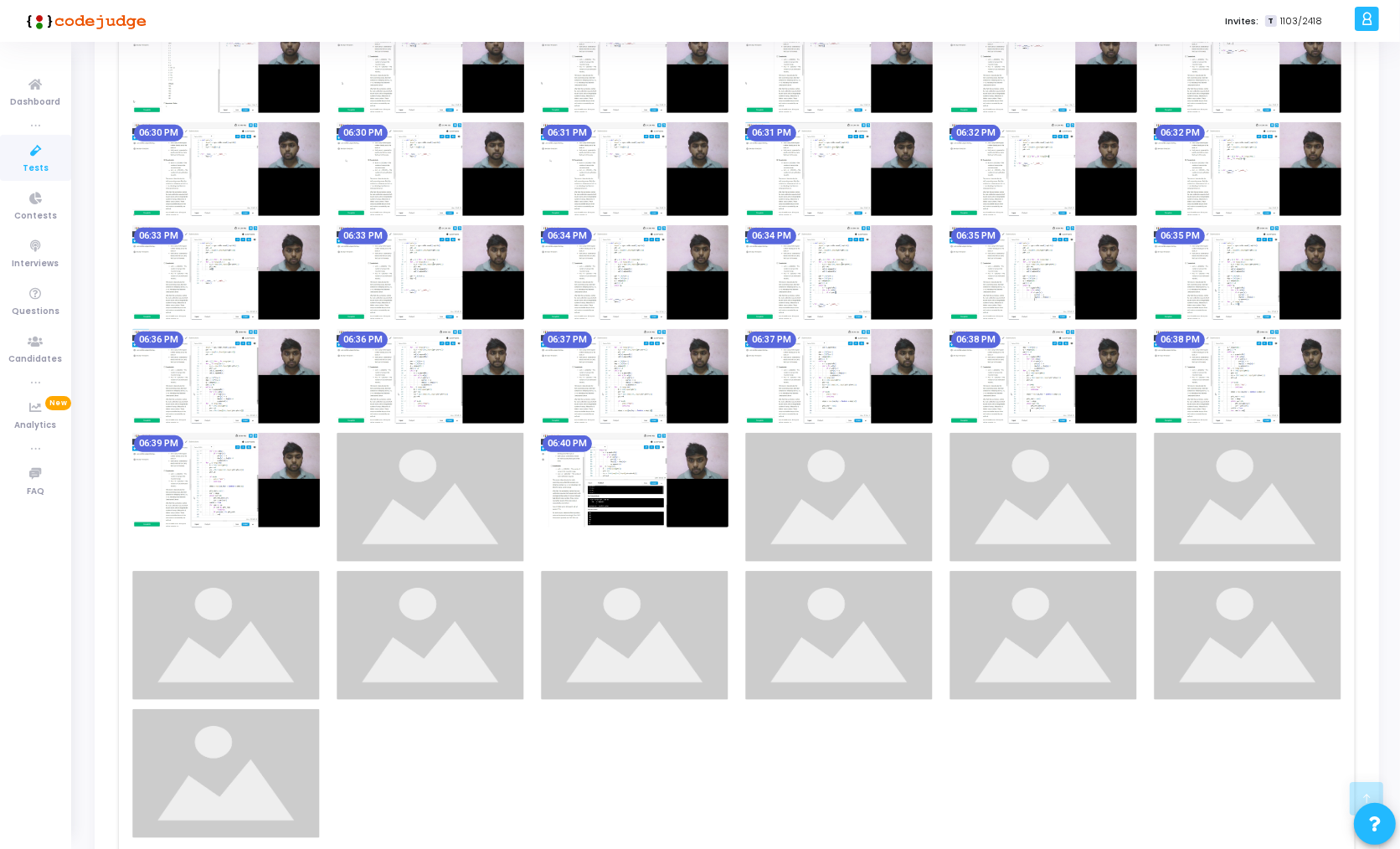
scroll to position [1177, 0]
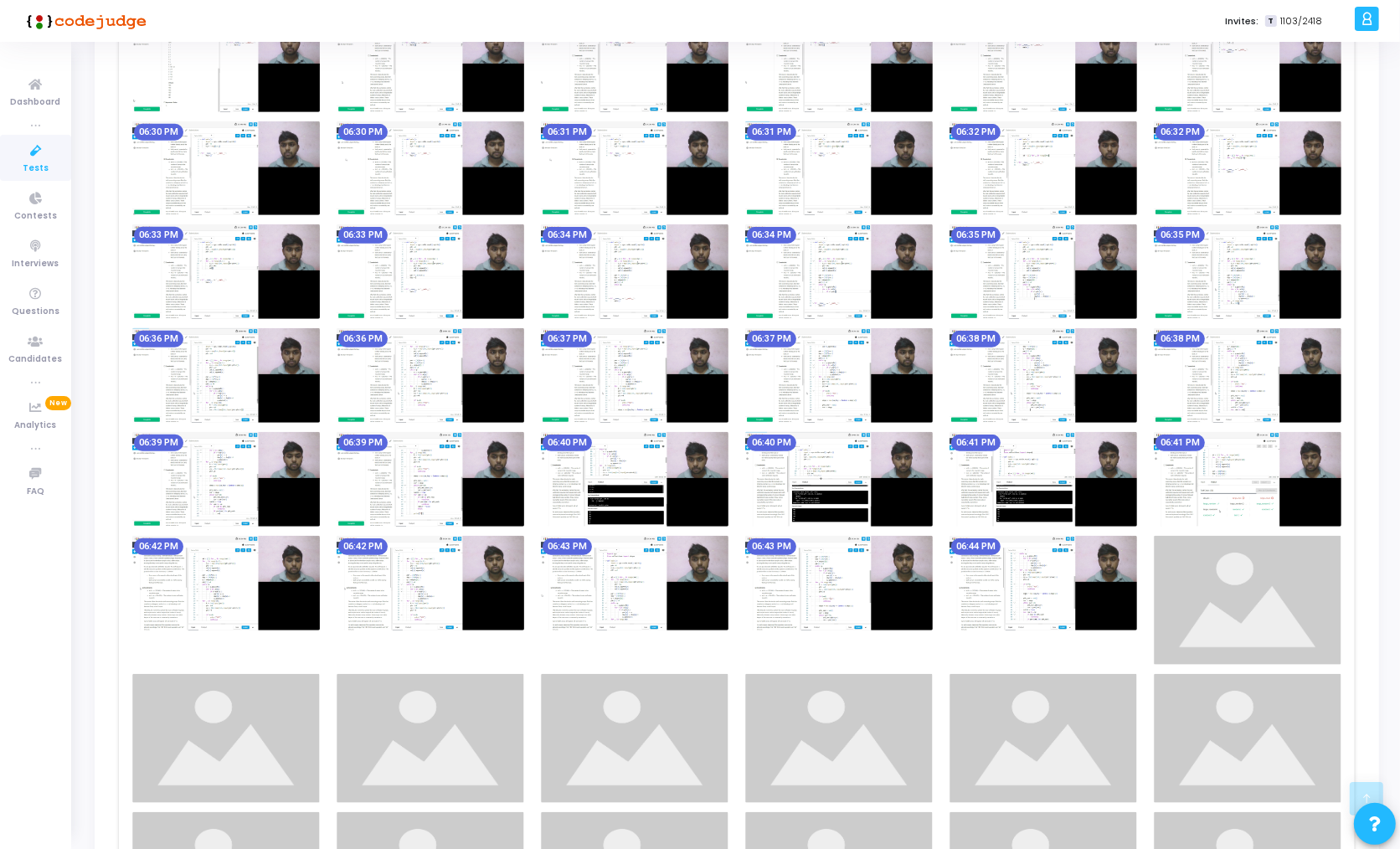
click at [701, 466] on img at bounding box center [635, 479] width 188 height 95
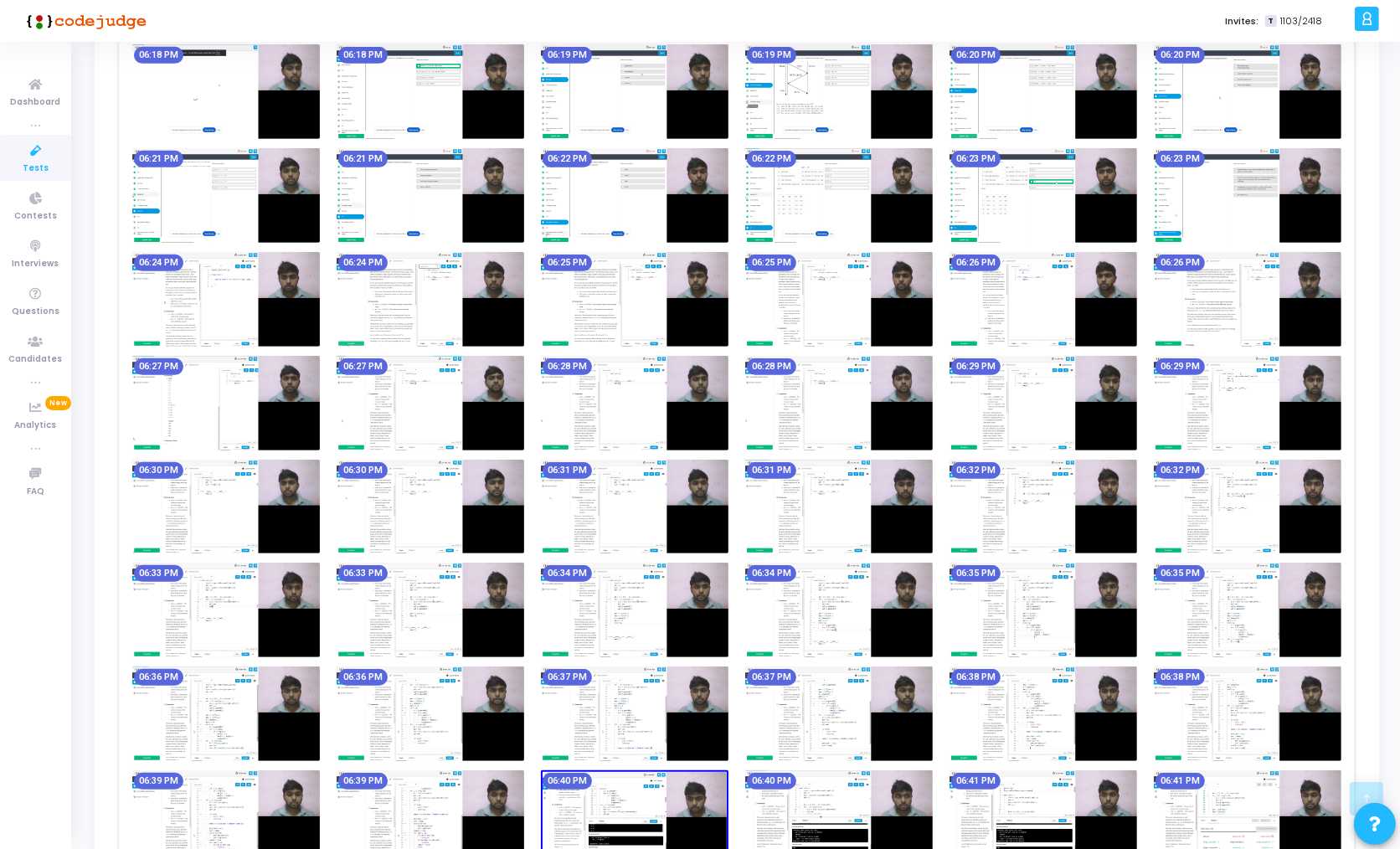
scroll to position [0, 0]
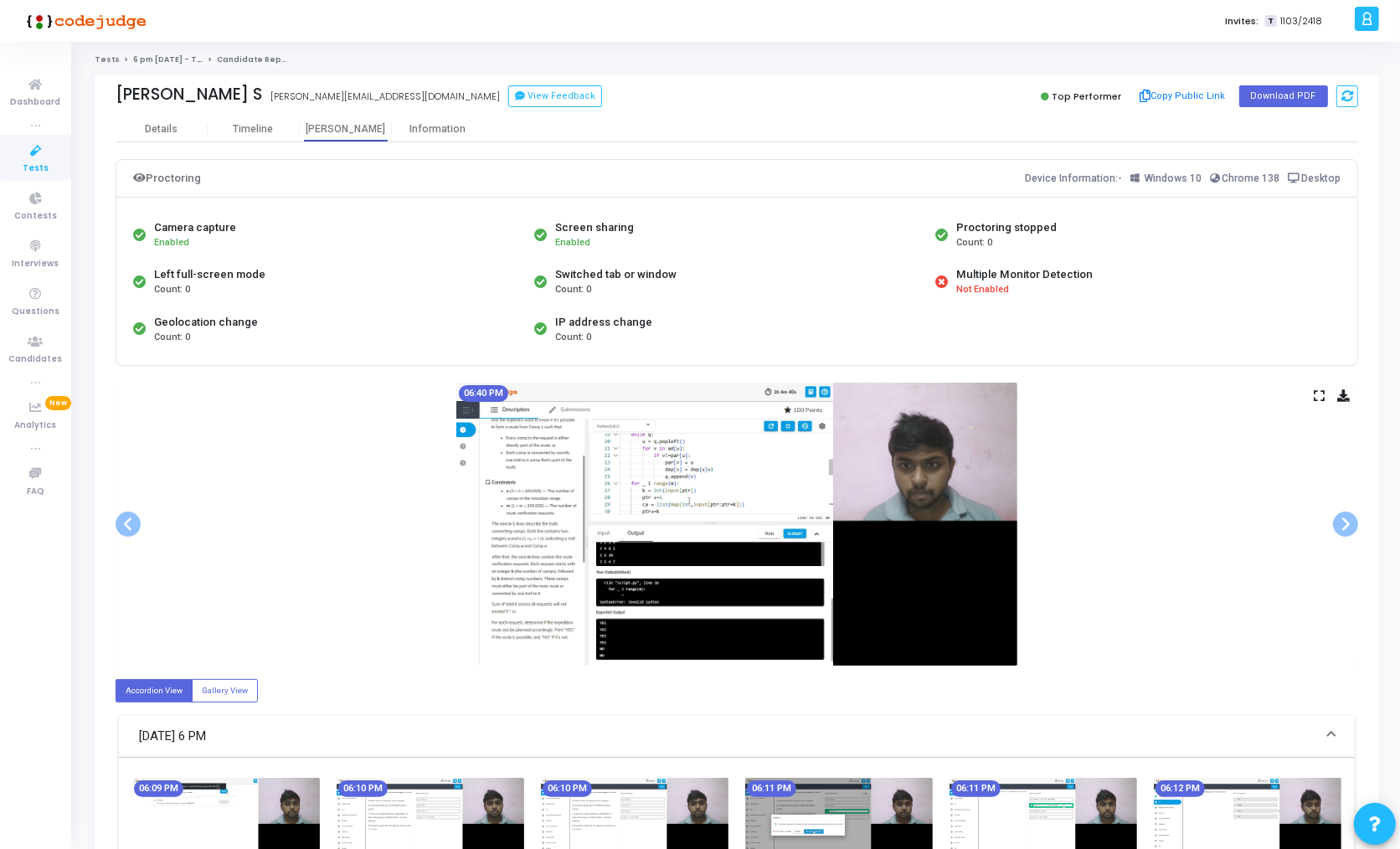
click at [1319, 395] on icon at bounding box center [1319, 395] width 11 height 9
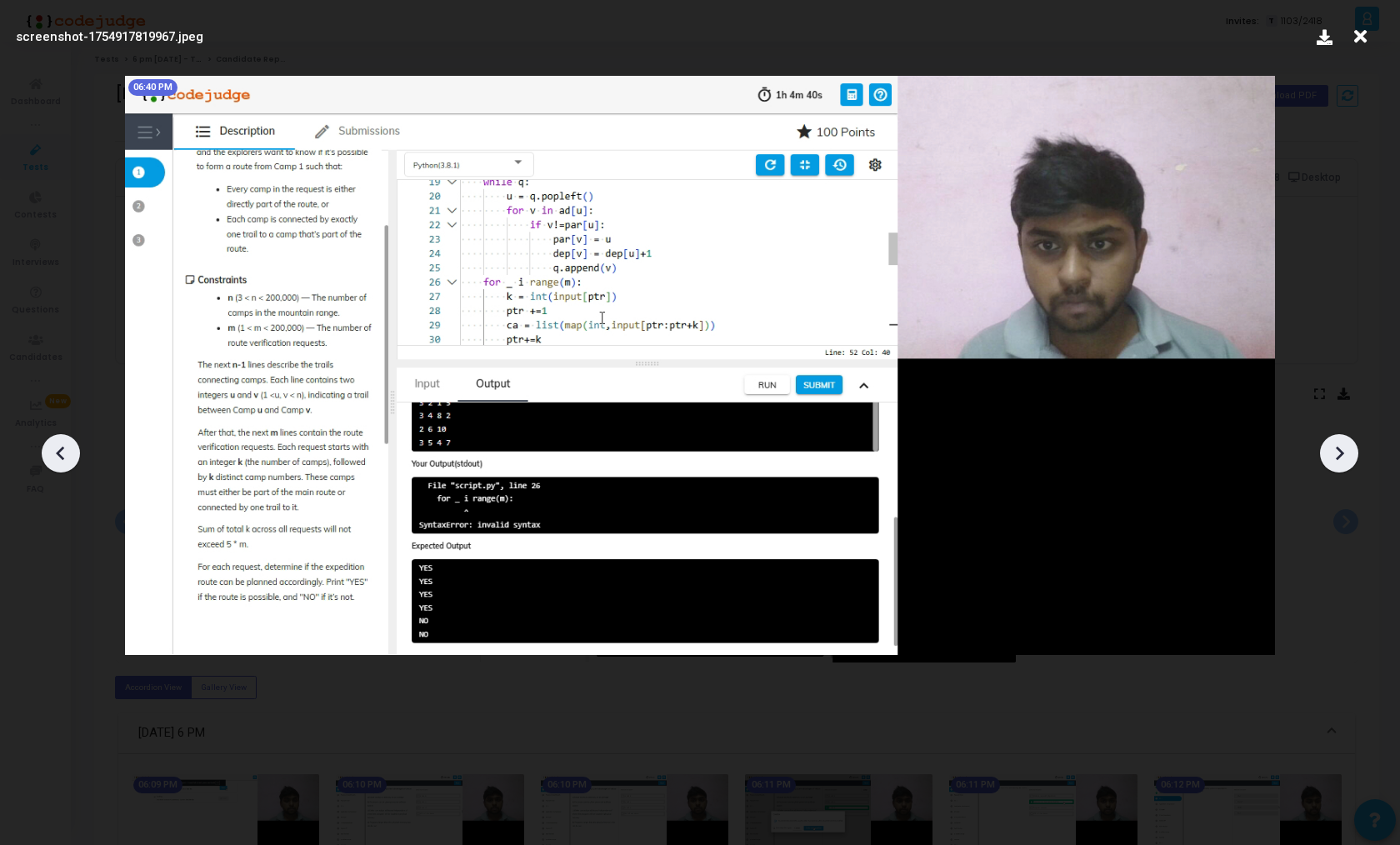
click at [1348, 468] on div at bounding box center [1339, 452] width 38 height 38
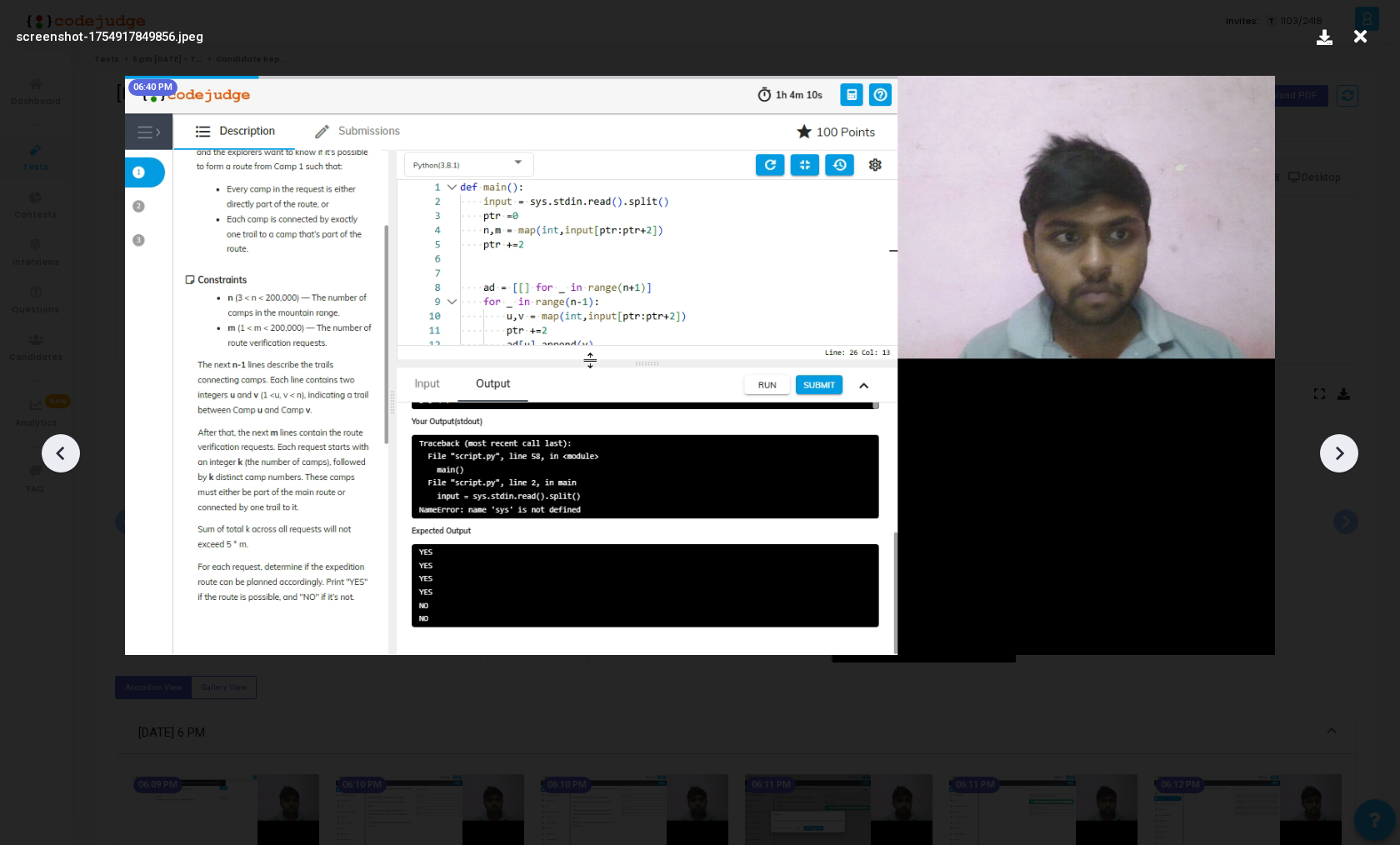
click at [1348, 468] on div at bounding box center [1339, 452] width 38 height 38
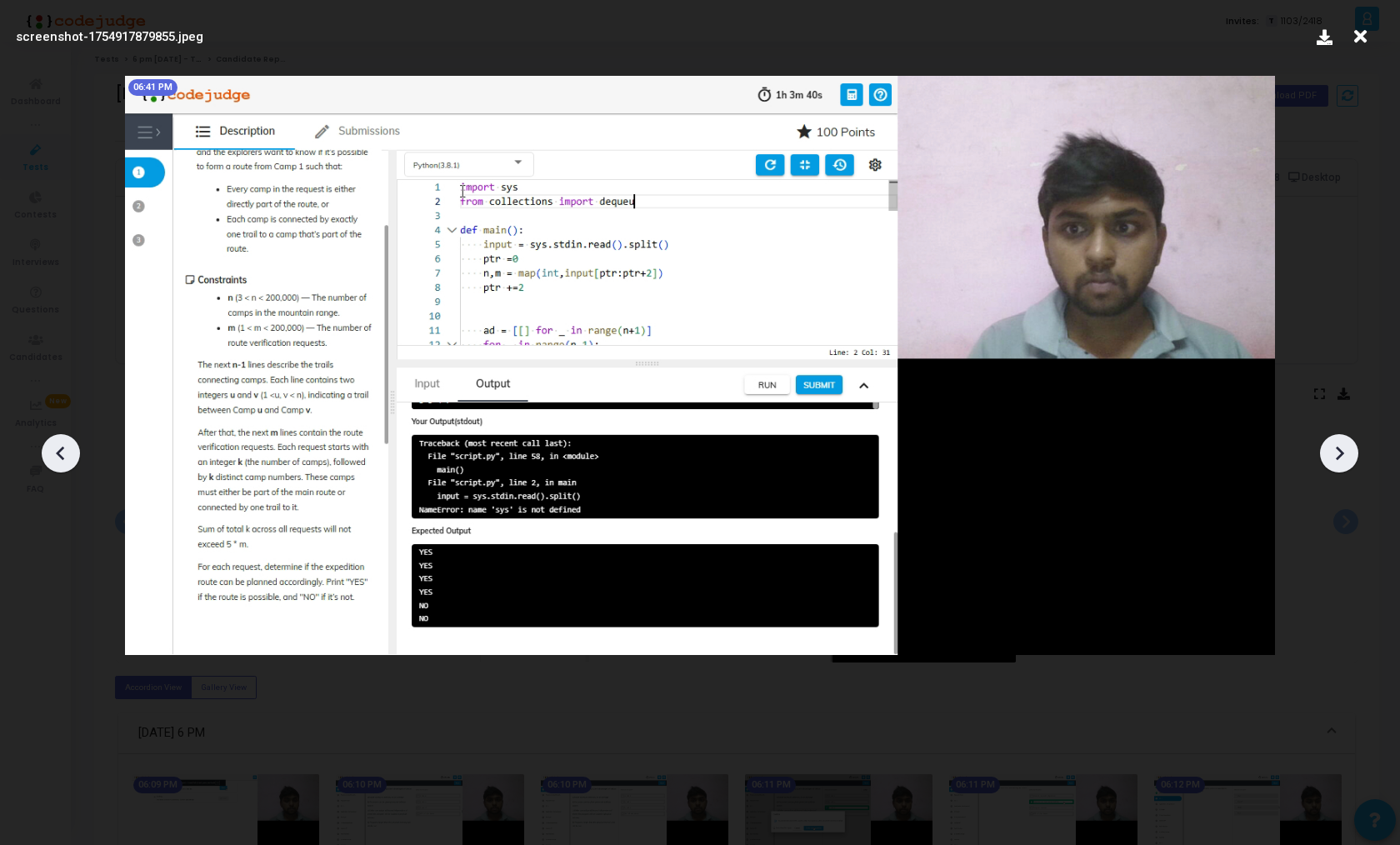
click at [1348, 468] on div at bounding box center [1339, 452] width 38 height 38
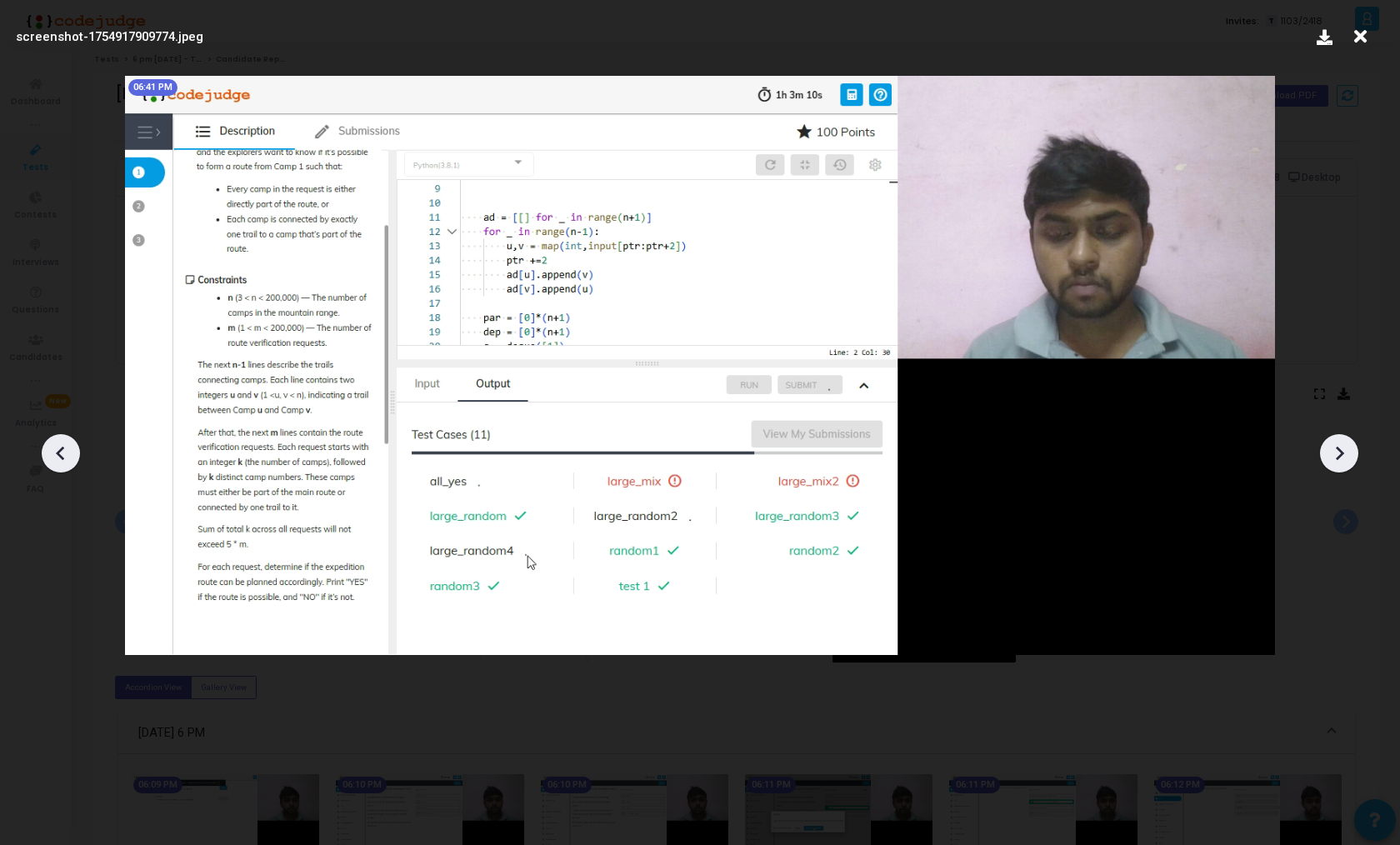
click at [1348, 468] on div at bounding box center [1339, 452] width 38 height 38
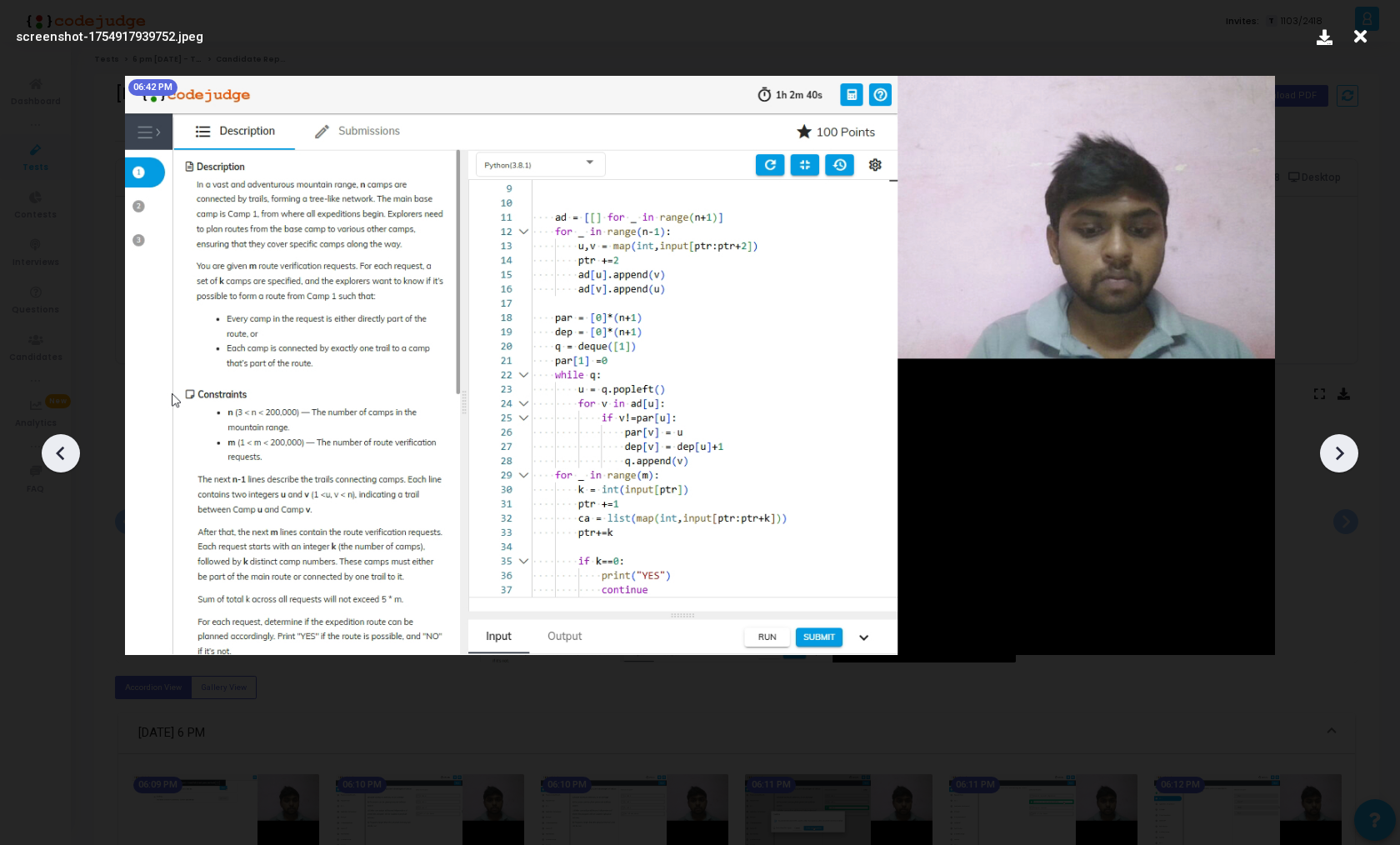
click at [1348, 468] on div at bounding box center [1339, 452] width 38 height 38
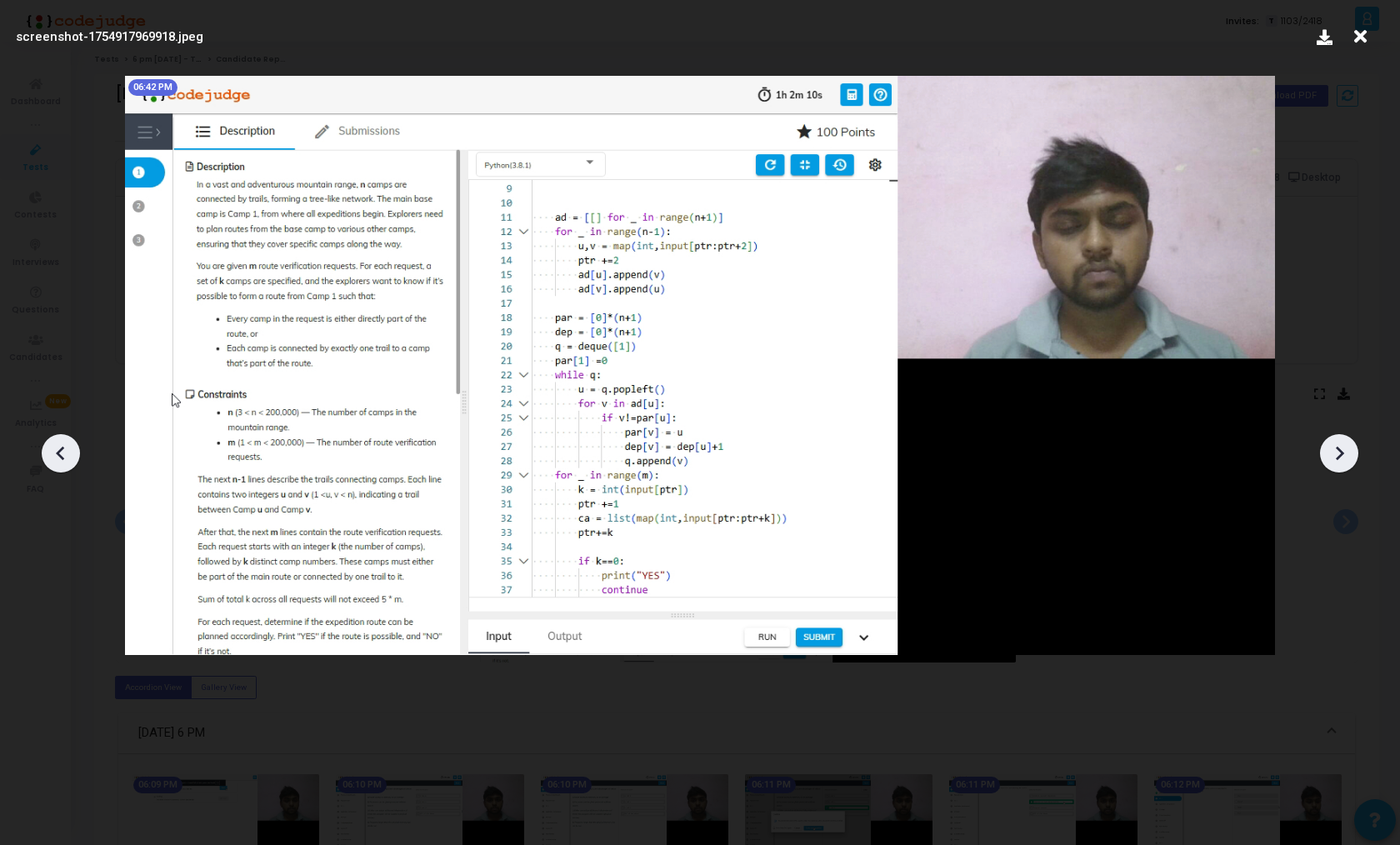
click at [1348, 468] on div at bounding box center [1339, 452] width 38 height 38
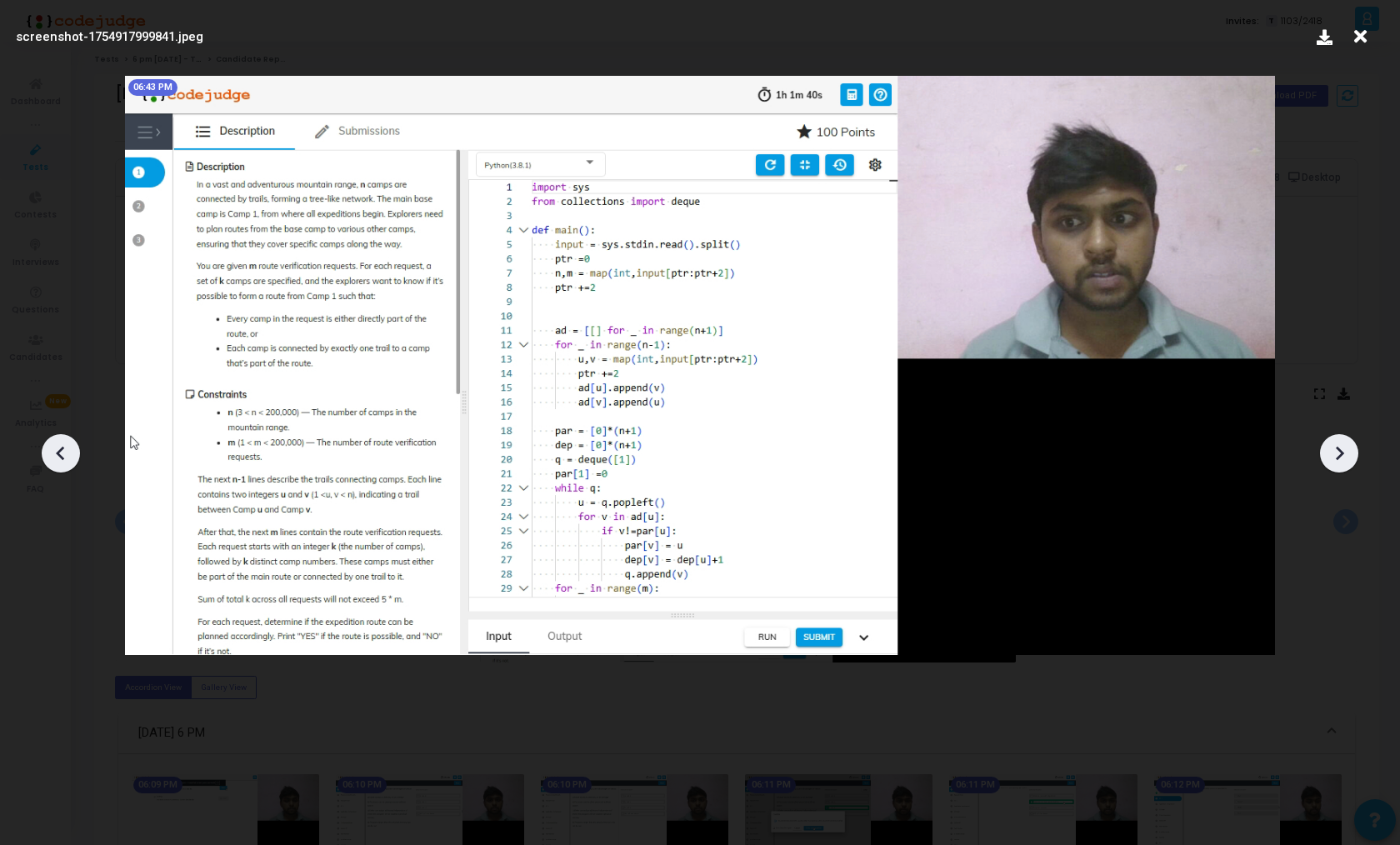
click at [1348, 468] on div at bounding box center [1339, 452] width 38 height 38
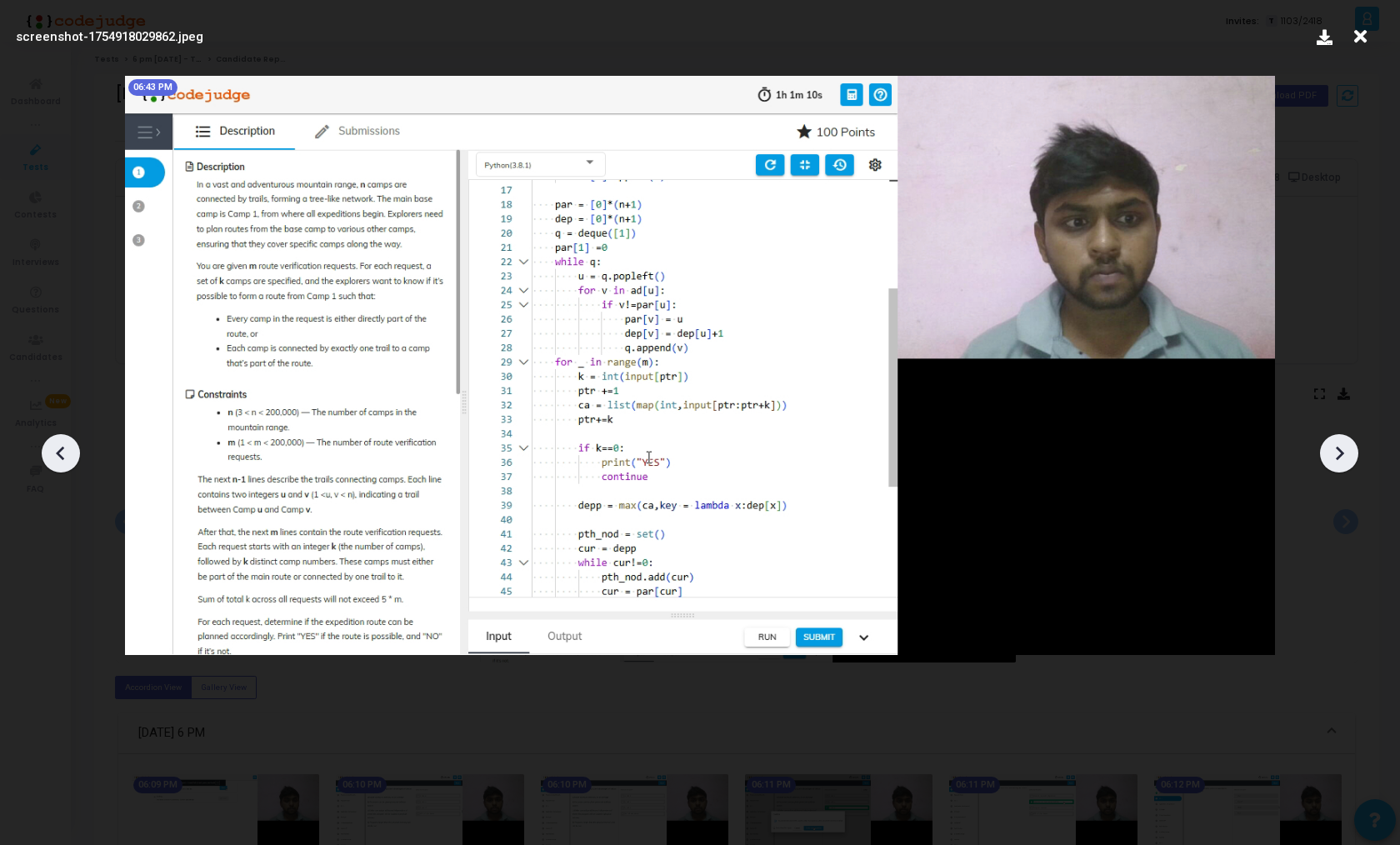
click at [1327, 447] on icon at bounding box center [1339, 453] width 25 height 25
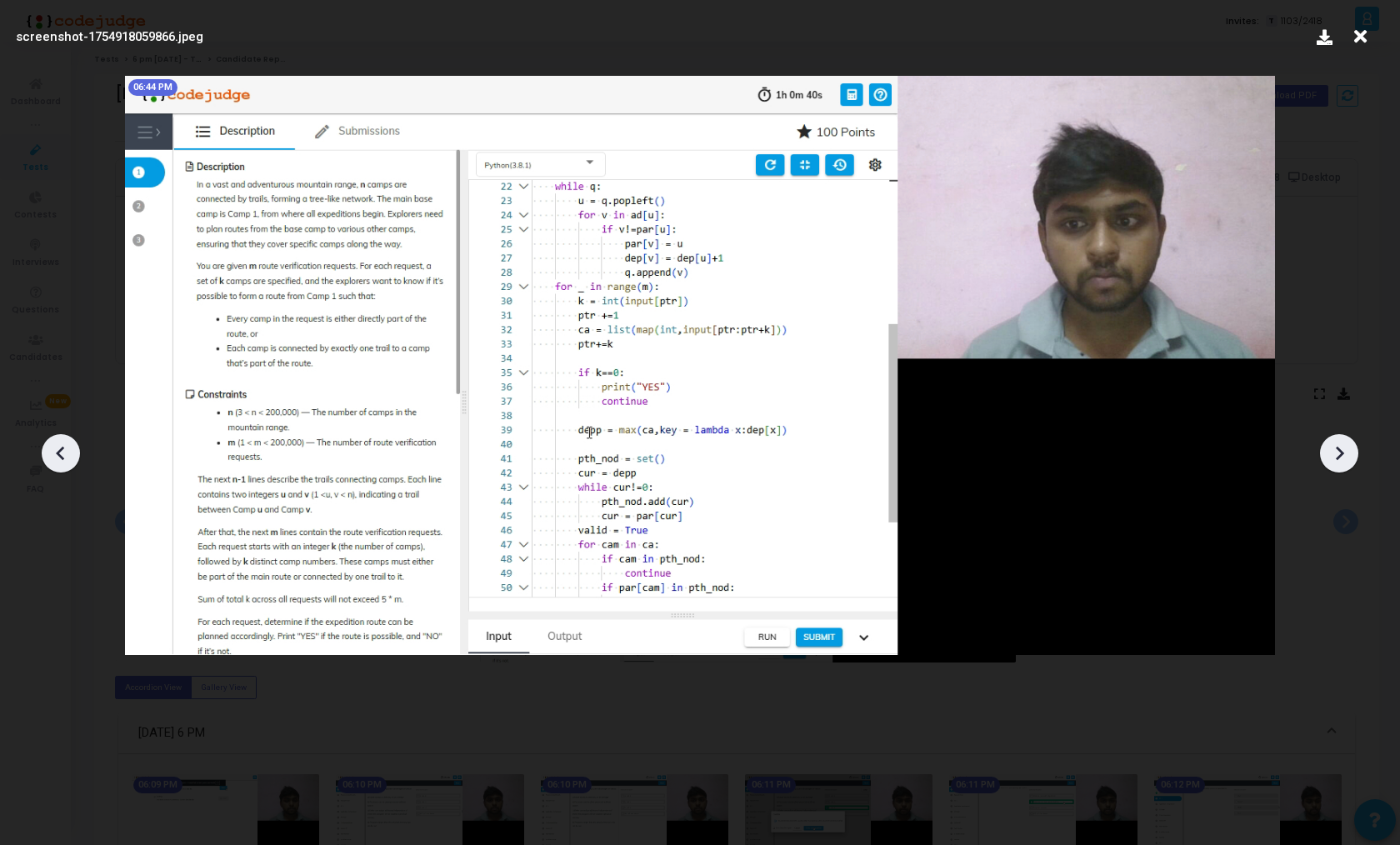
click at [1327, 447] on icon at bounding box center [1339, 453] width 25 height 25
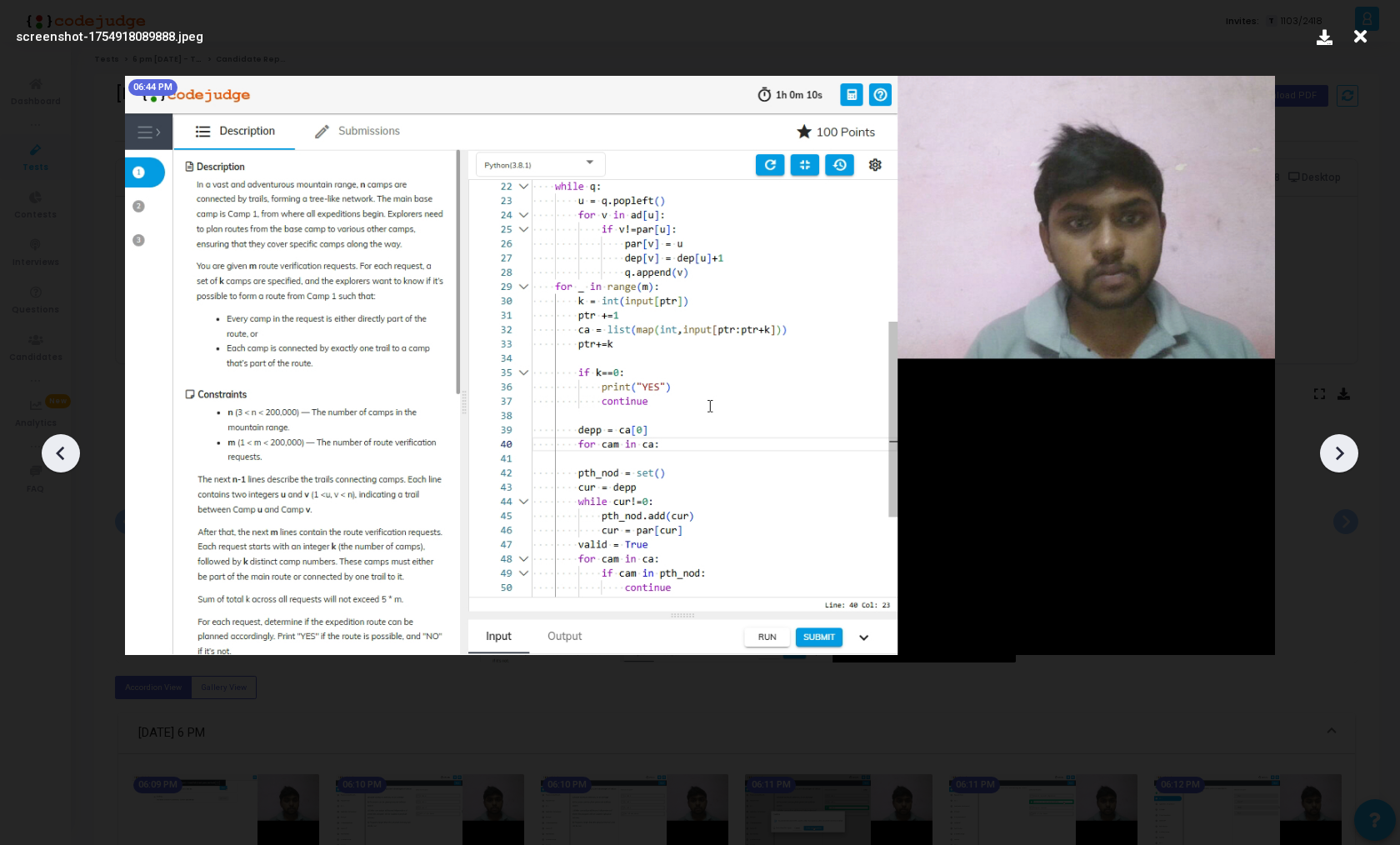
click at [1327, 447] on icon at bounding box center [1339, 453] width 25 height 25
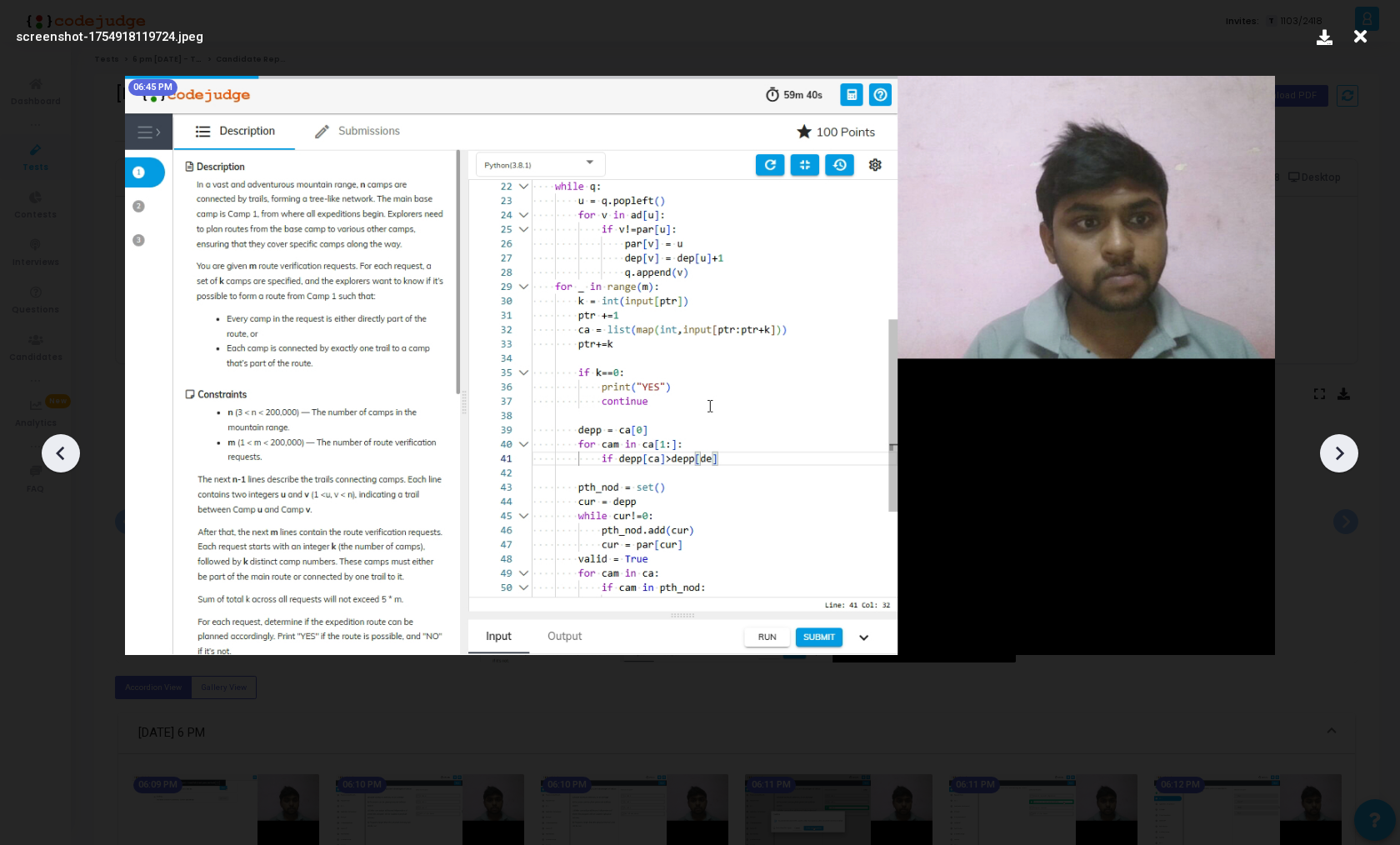
click at [1327, 447] on icon at bounding box center [1339, 453] width 25 height 25
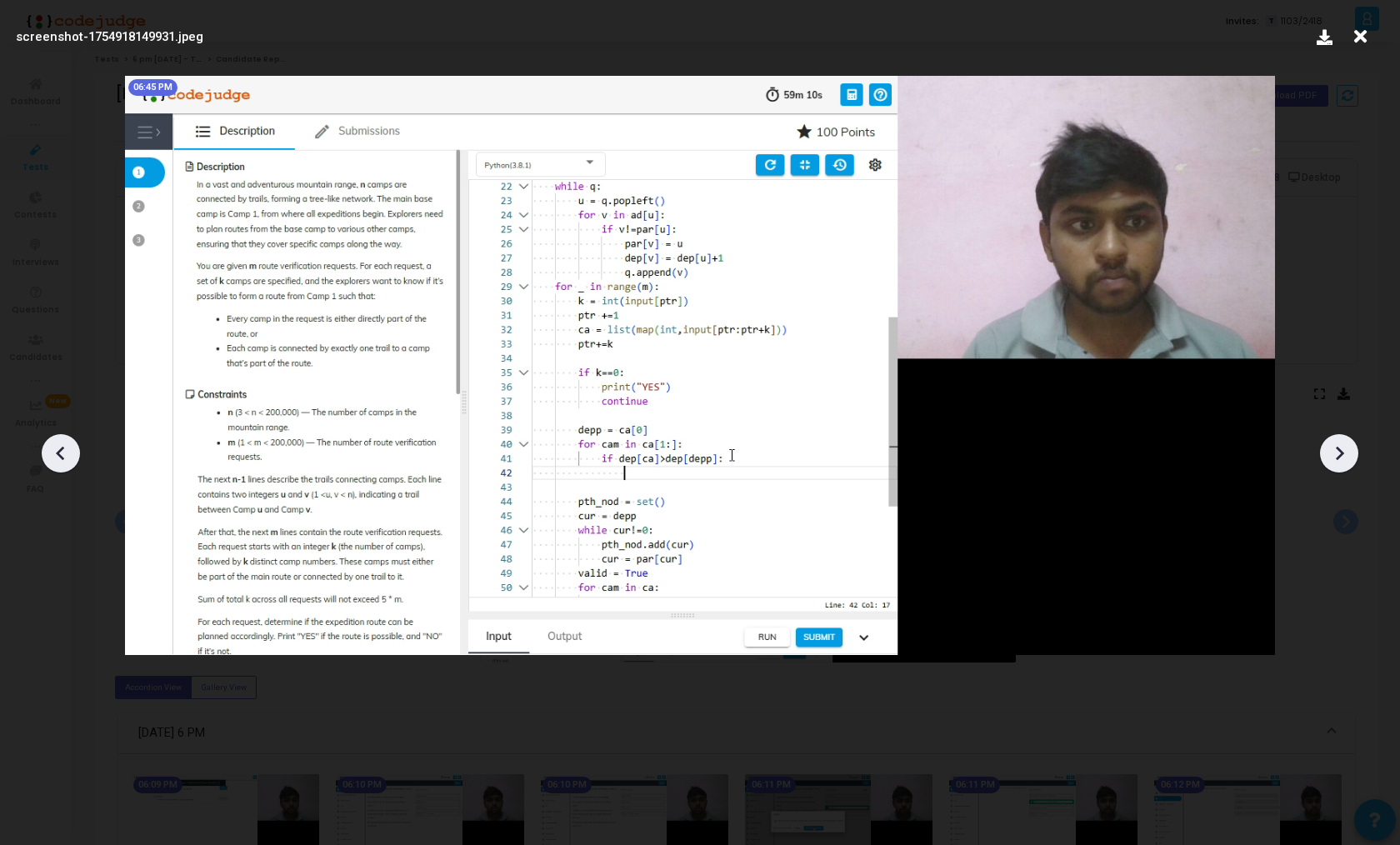
click at [1327, 447] on icon at bounding box center [1339, 453] width 25 height 25
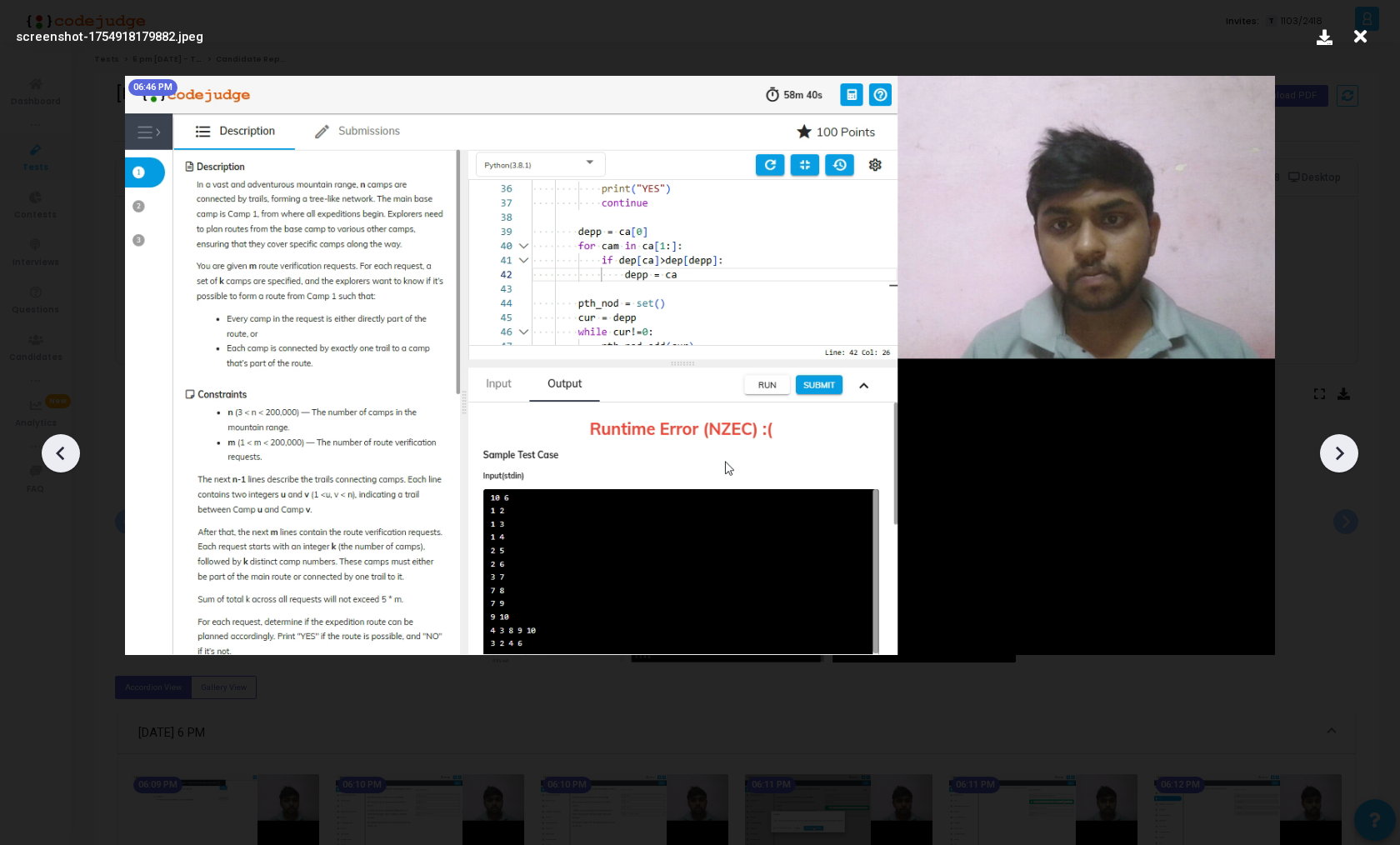
click at [1327, 447] on icon at bounding box center [1339, 453] width 25 height 25
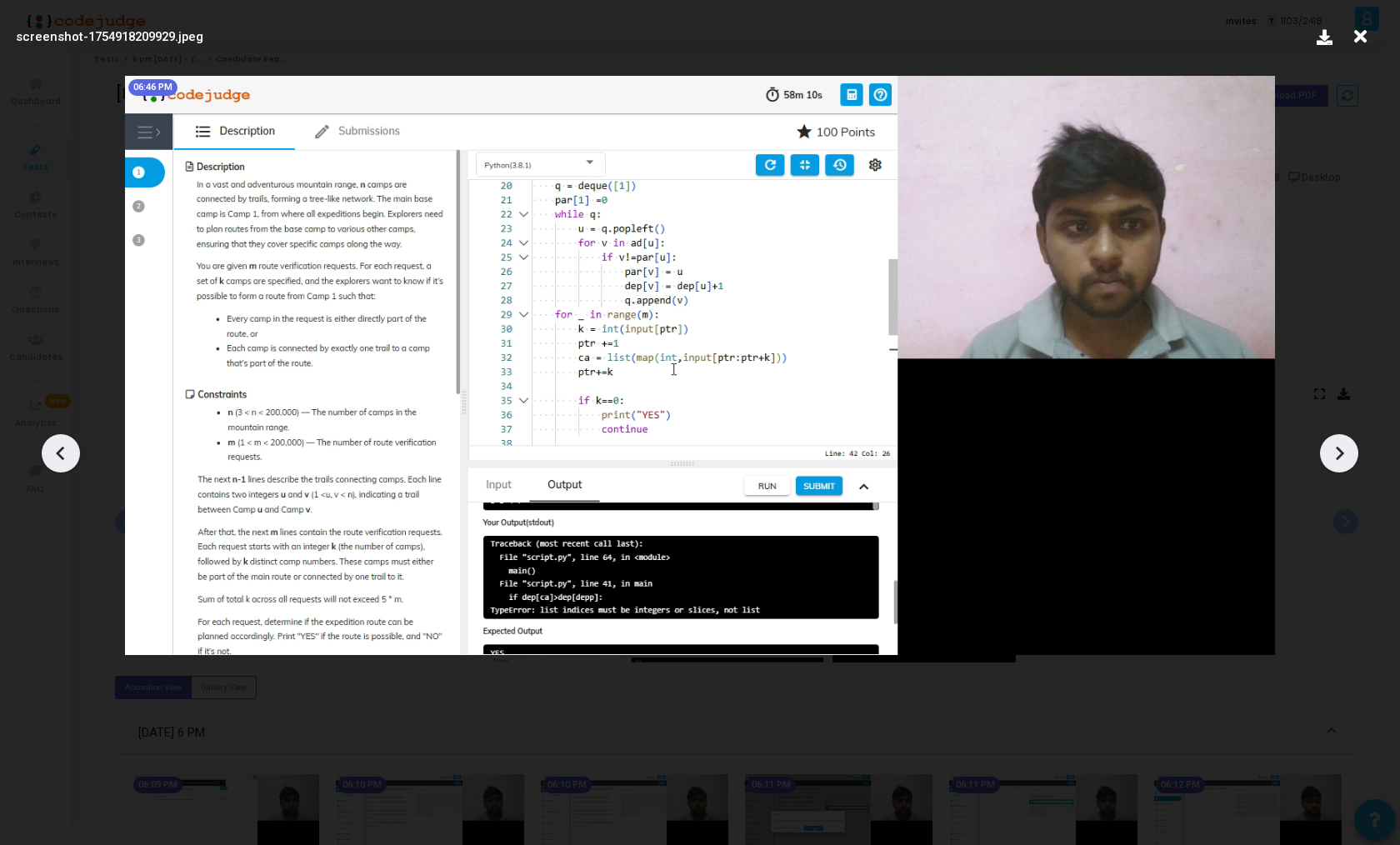
click at [1327, 447] on icon at bounding box center [1339, 453] width 25 height 25
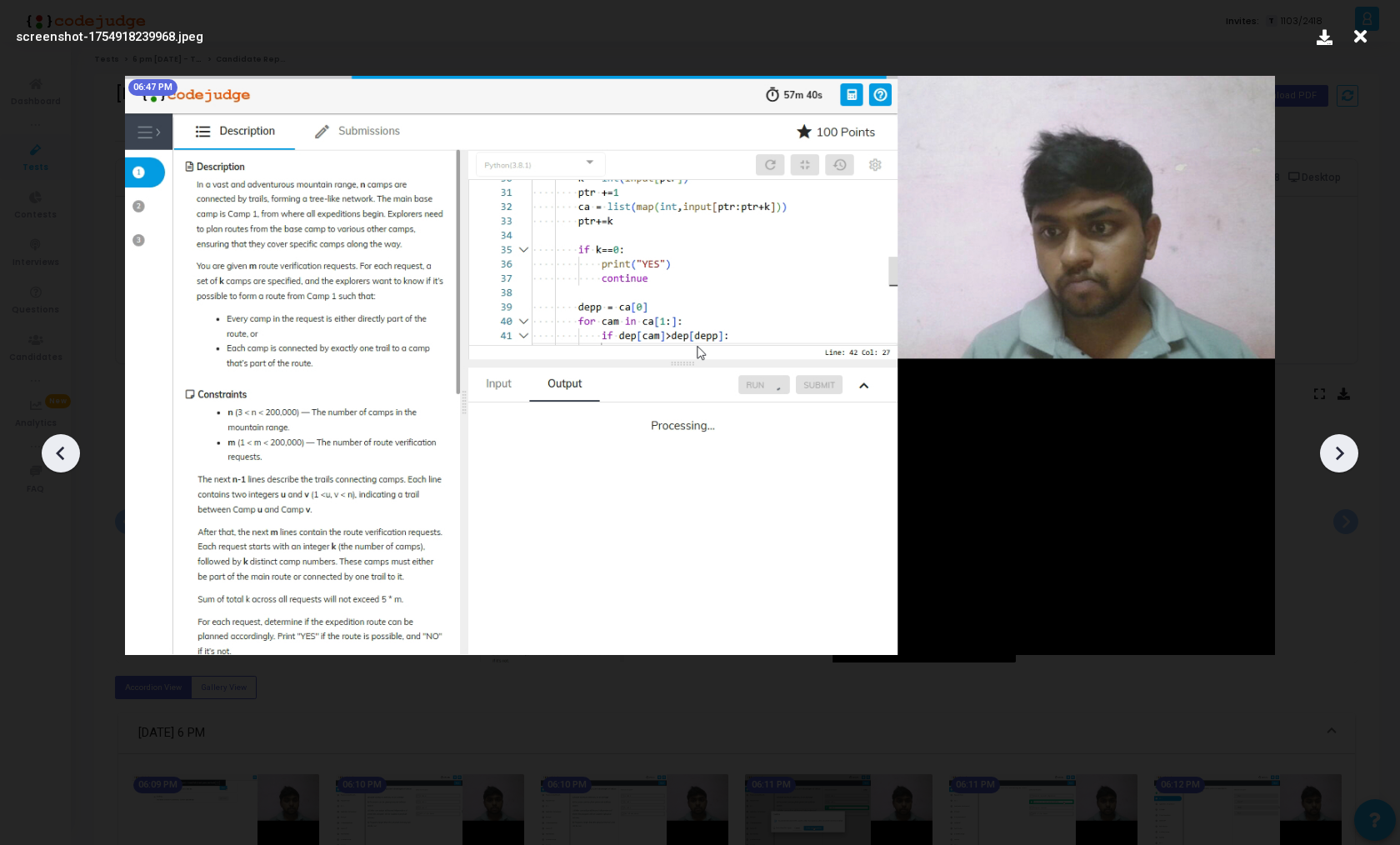
click at [1327, 447] on icon at bounding box center [1339, 453] width 25 height 25
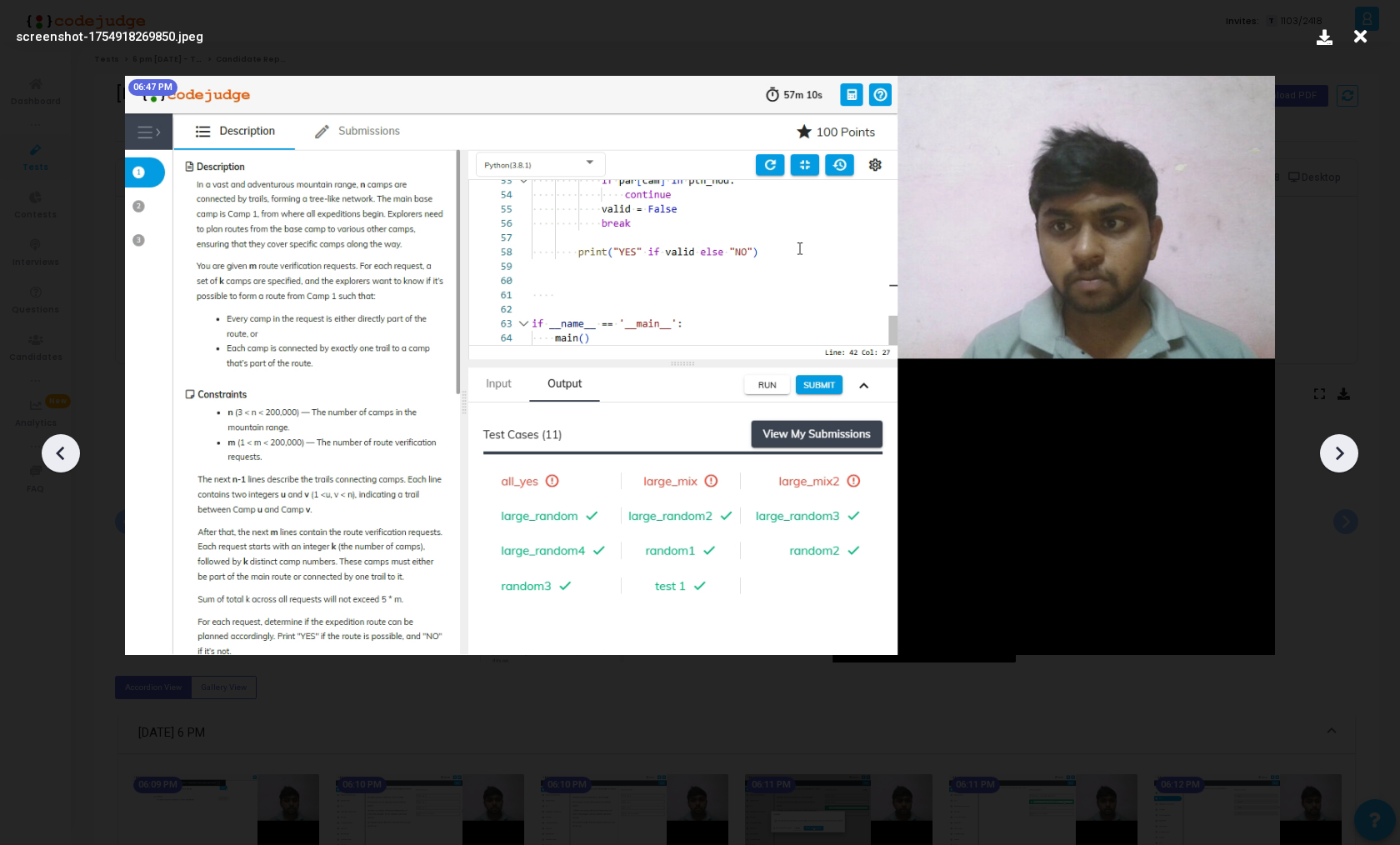
click at [1327, 447] on icon at bounding box center [1339, 453] width 25 height 25
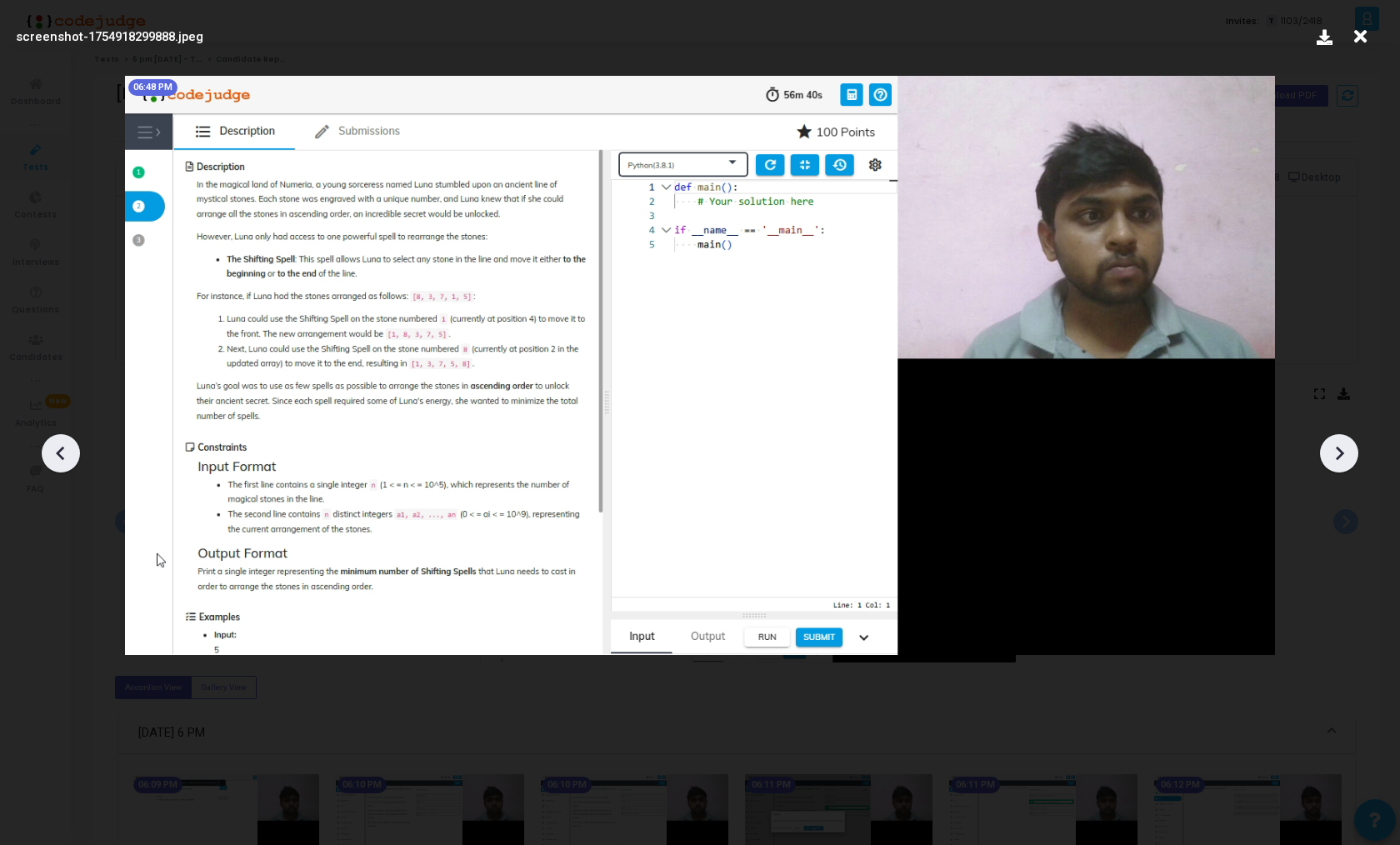
click at [1327, 447] on icon at bounding box center [1339, 453] width 25 height 25
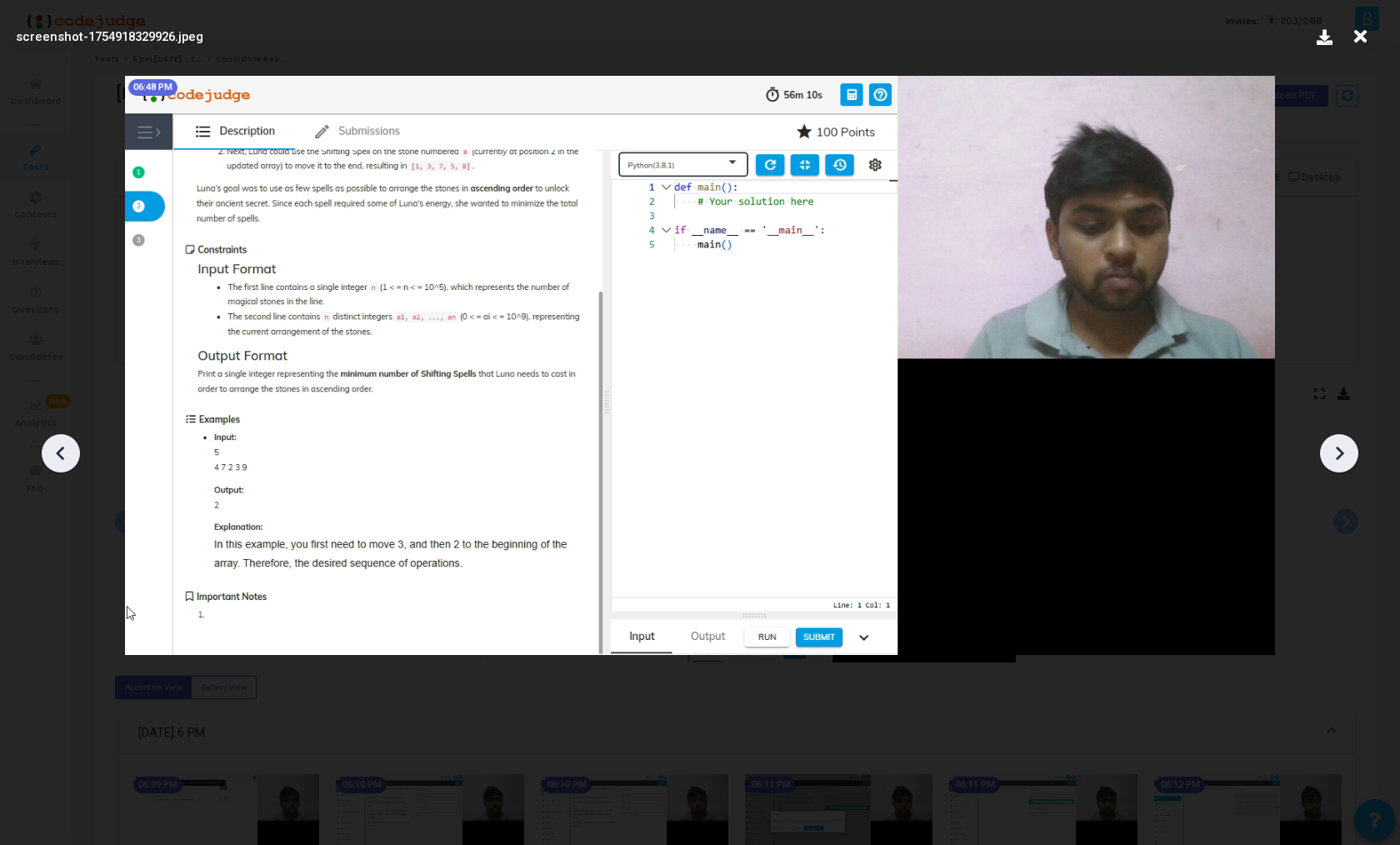
click at [1327, 447] on icon at bounding box center [1339, 453] width 25 height 25
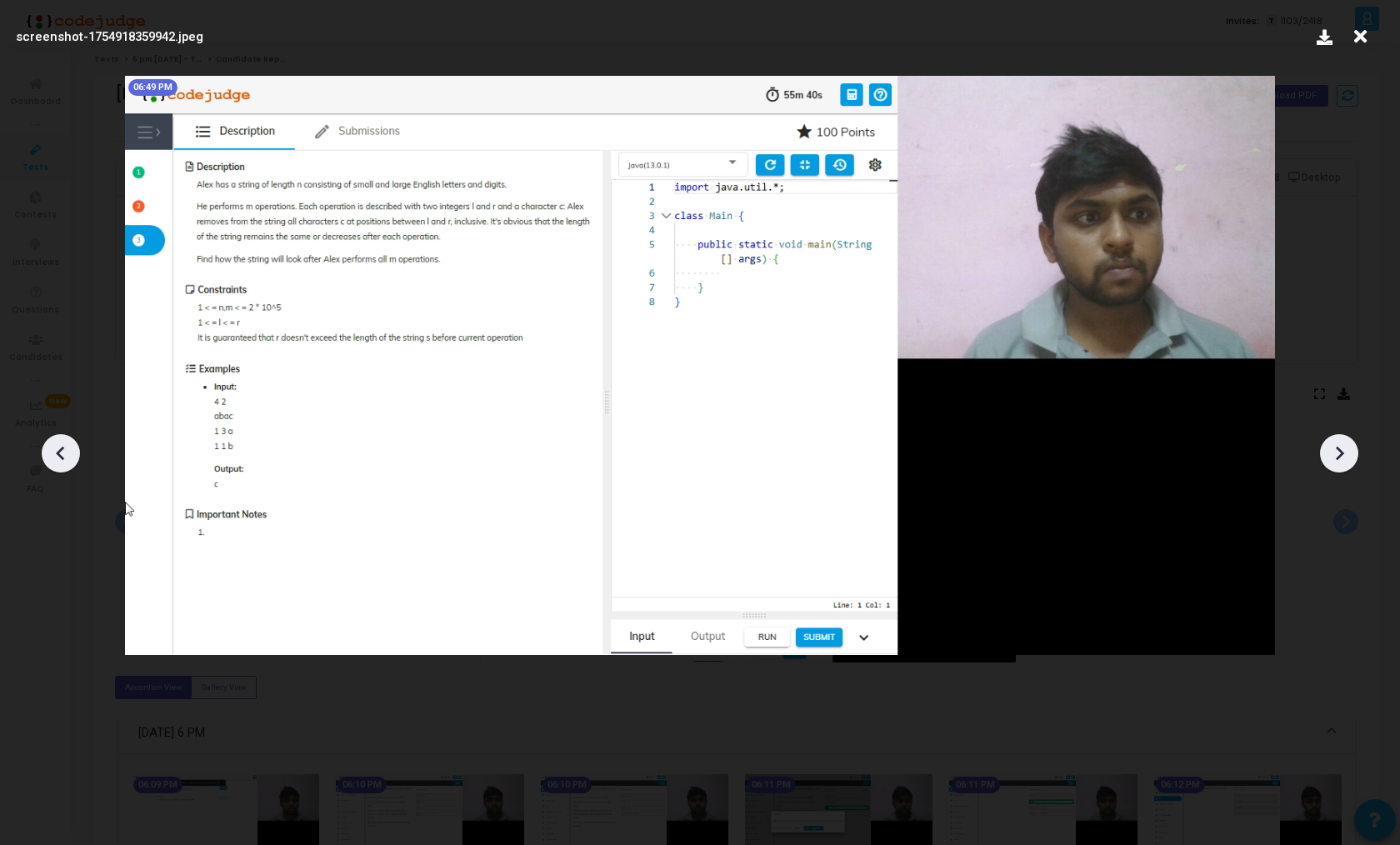
click at [1327, 447] on icon at bounding box center [1339, 453] width 25 height 25
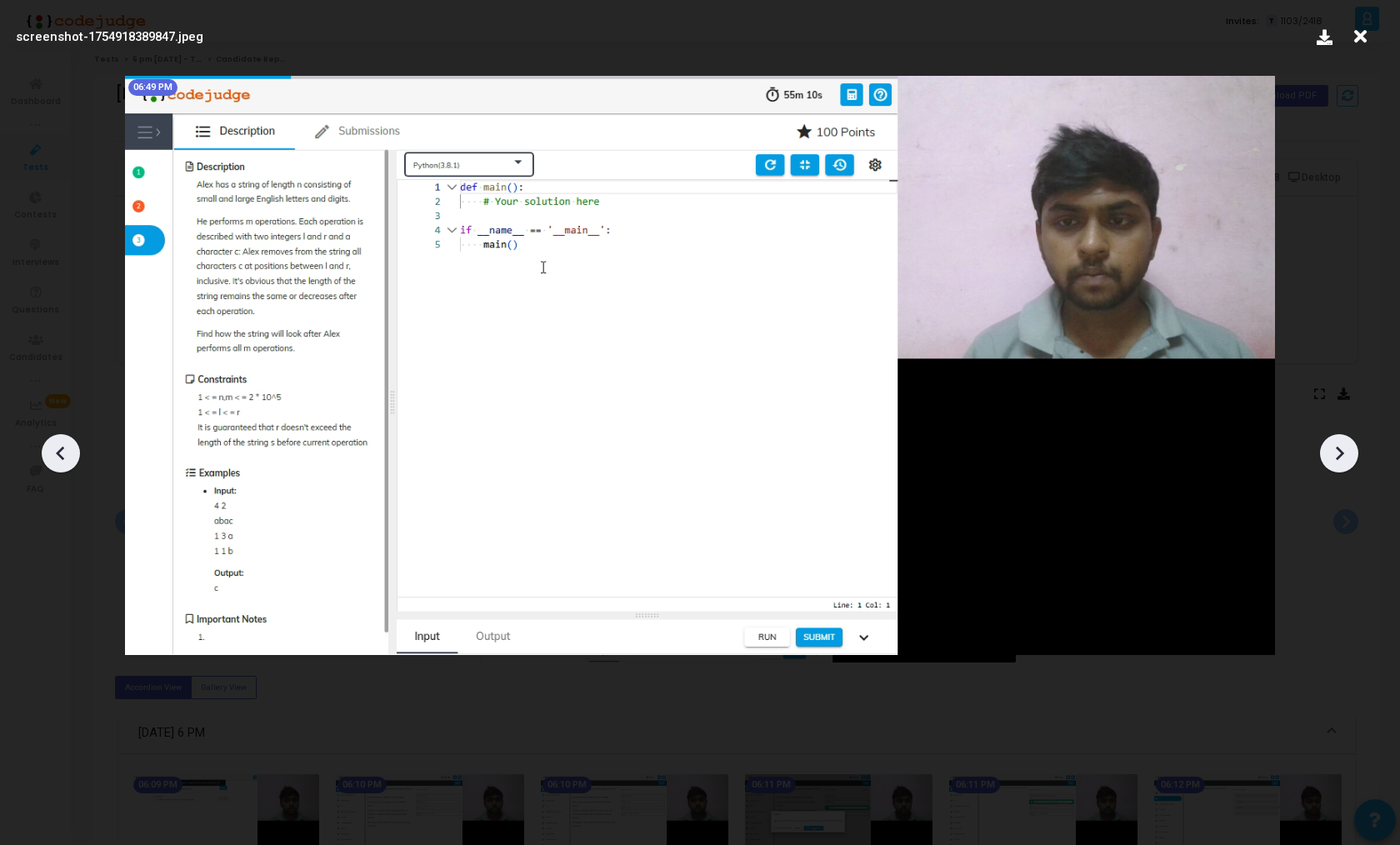
click at [1327, 447] on icon at bounding box center [1339, 453] width 25 height 25
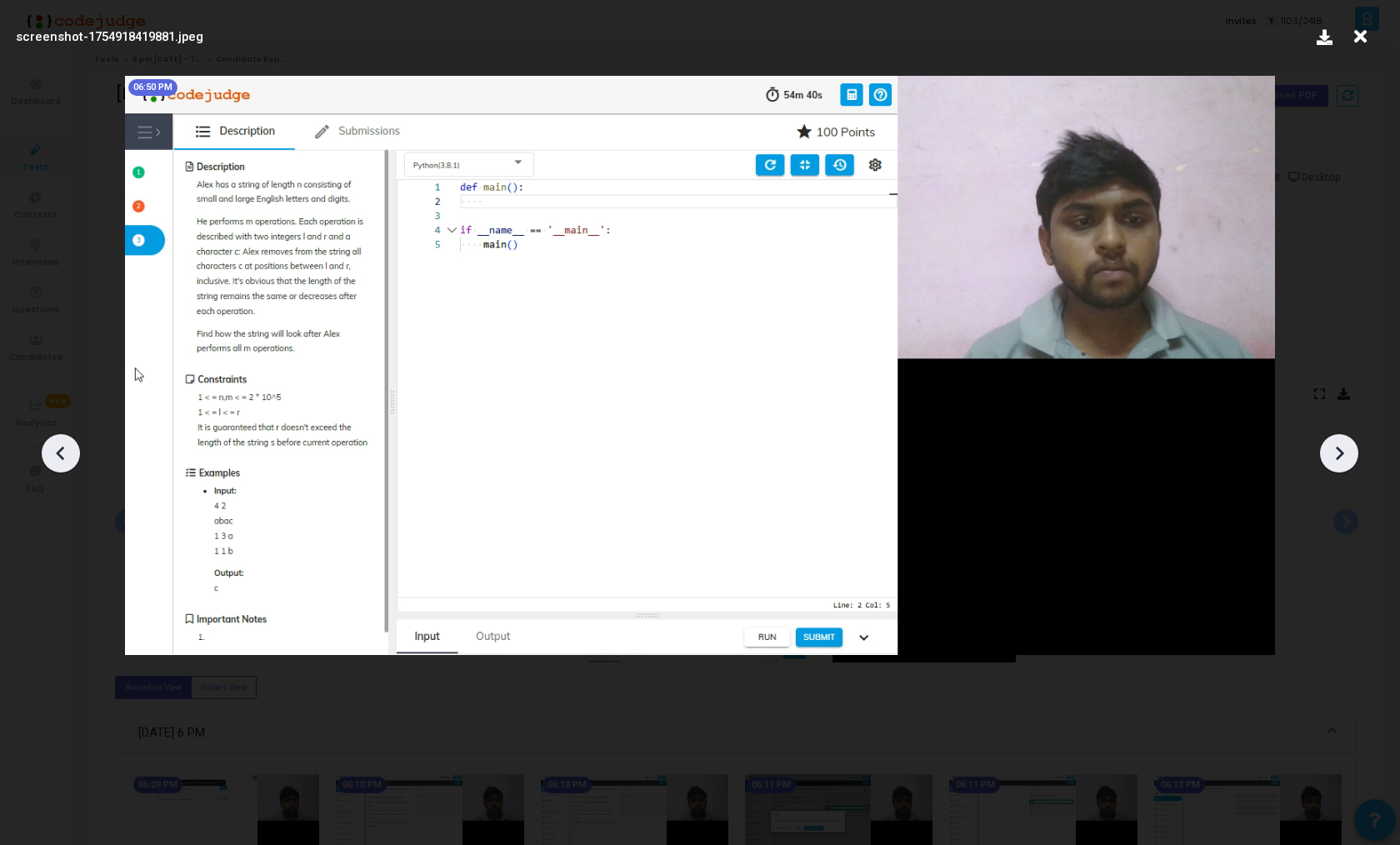
click at [1327, 447] on icon at bounding box center [1339, 453] width 25 height 25
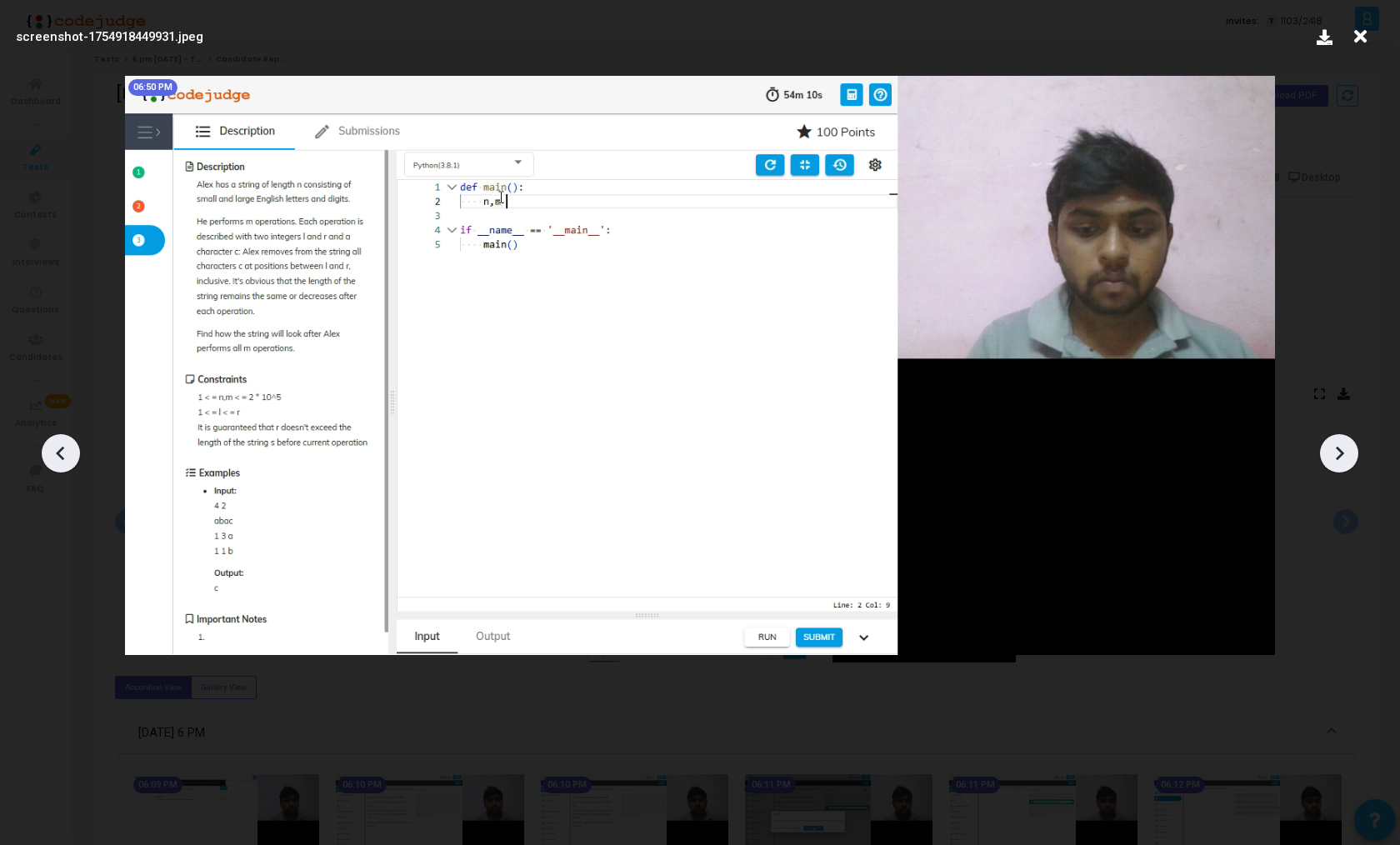
click at [1327, 447] on icon at bounding box center [1339, 453] width 25 height 25
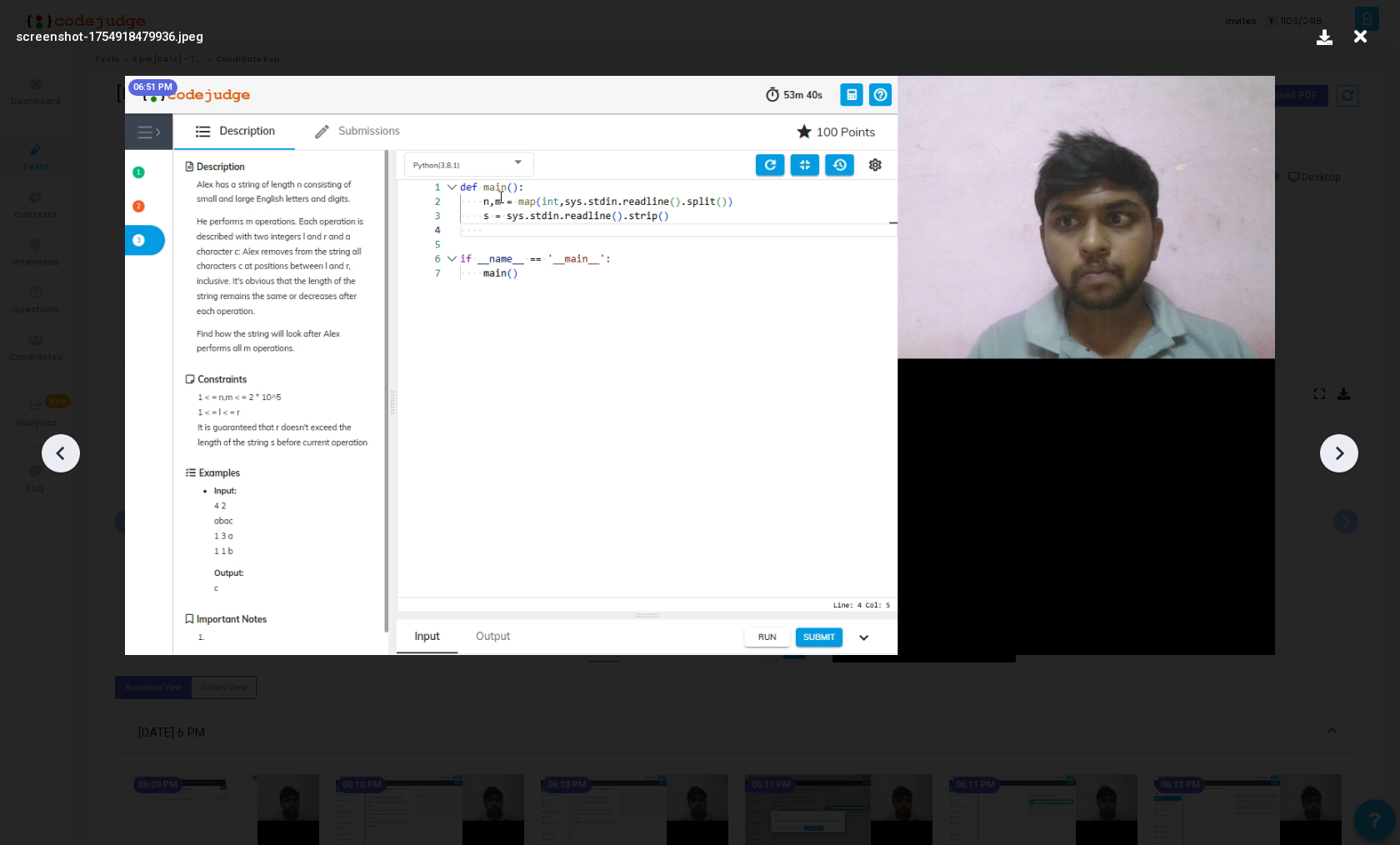
click at [1327, 447] on icon at bounding box center [1339, 453] width 25 height 25
click at [1343, 451] on icon at bounding box center [1339, 453] width 25 height 25
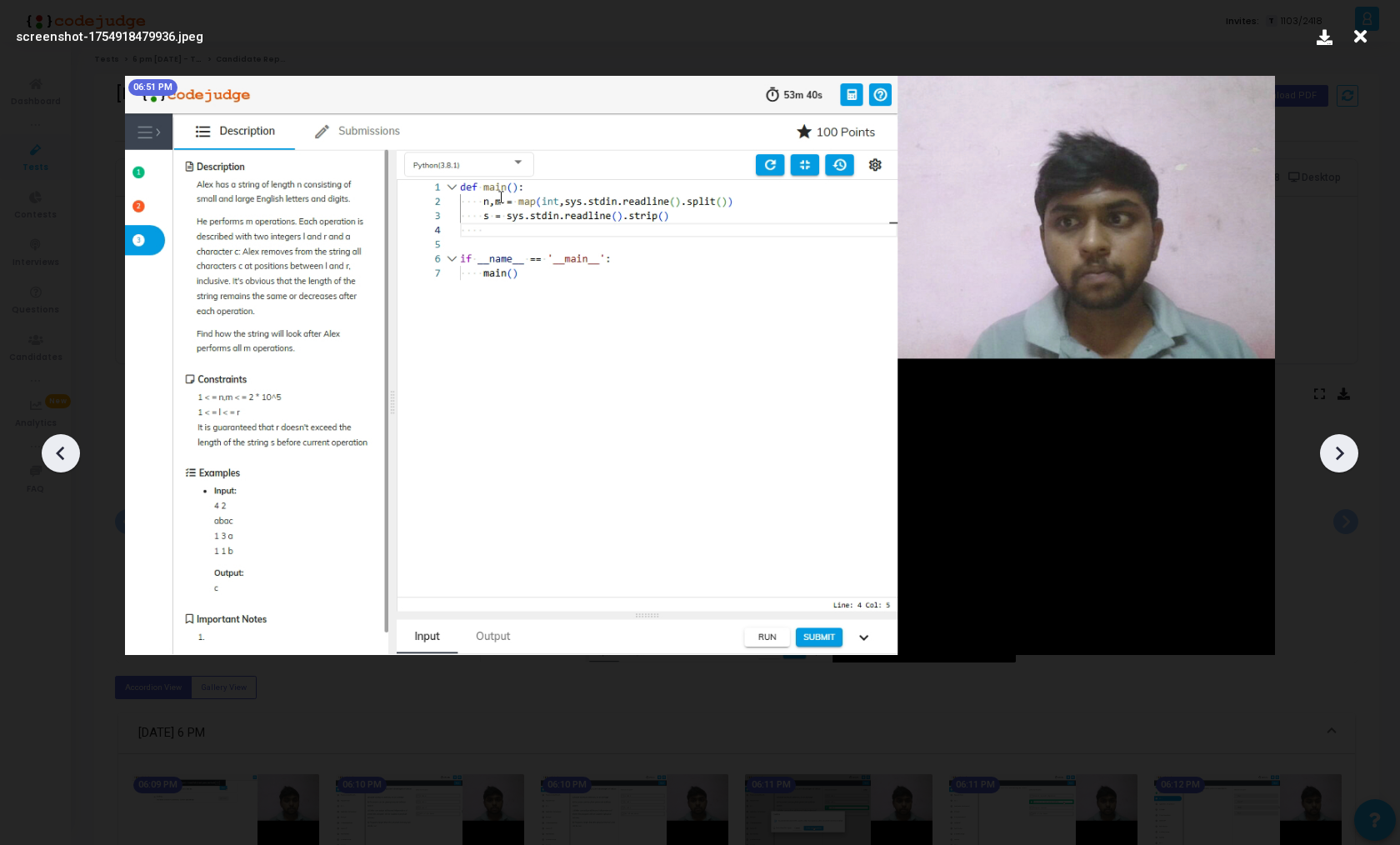
click at [1343, 451] on icon at bounding box center [1339, 453] width 25 height 25
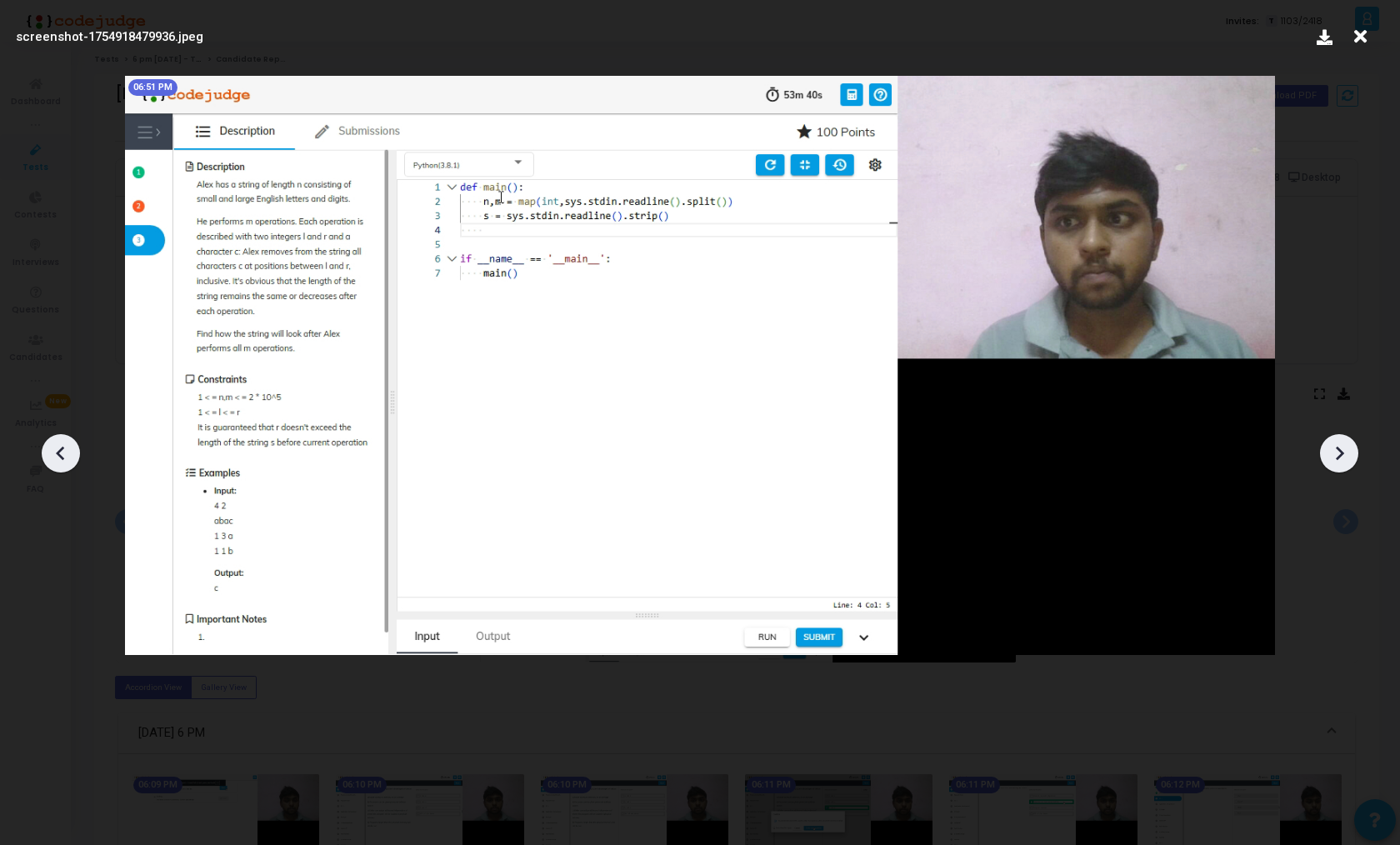
click at [1343, 451] on icon at bounding box center [1339, 453] width 25 height 25
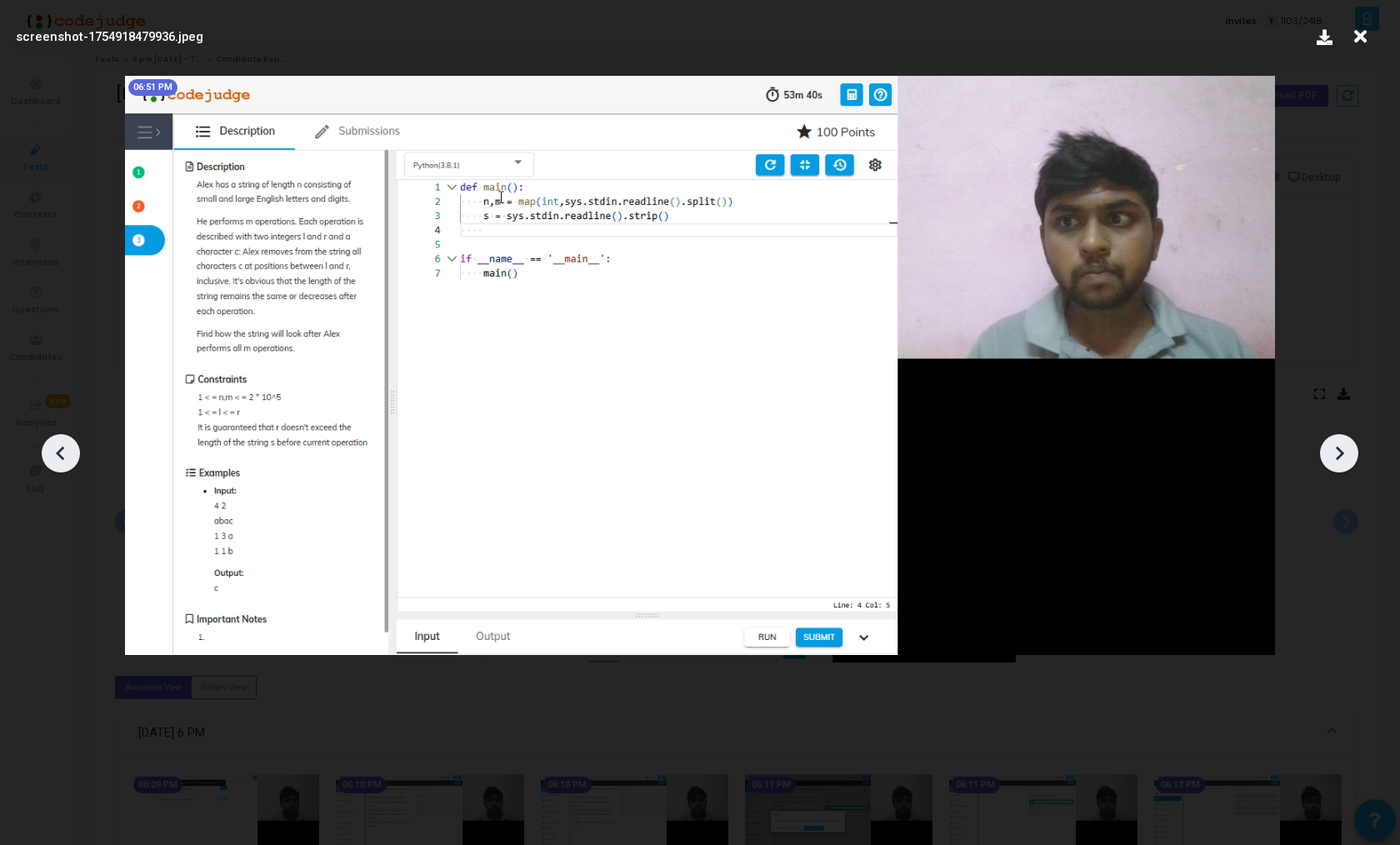
click at [1343, 451] on icon at bounding box center [1339, 453] width 25 height 25
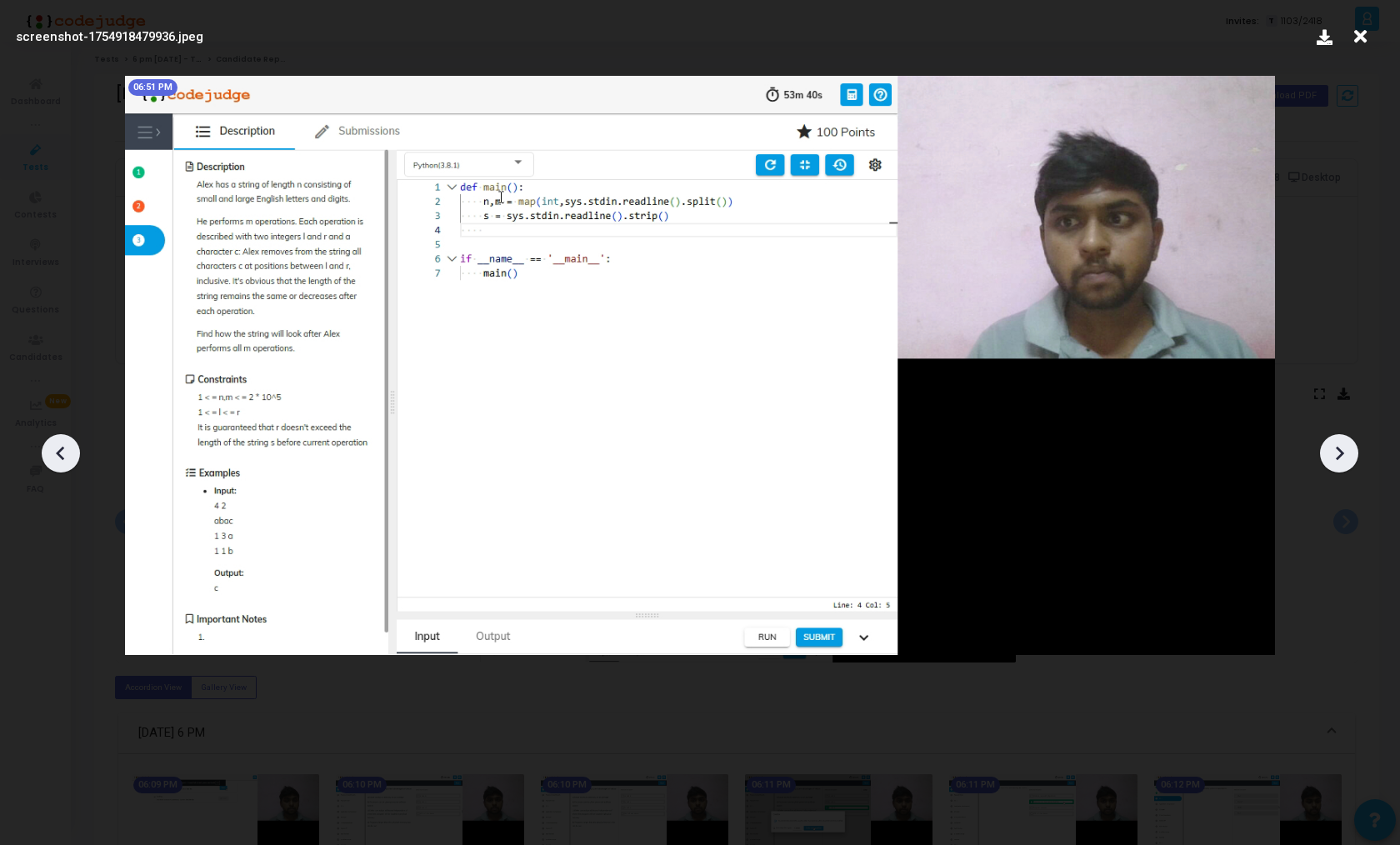
click at [1343, 451] on icon at bounding box center [1339, 453] width 25 height 25
click at [1355, 38] on icon at bounding box center [1360, 37] width 26 height 32
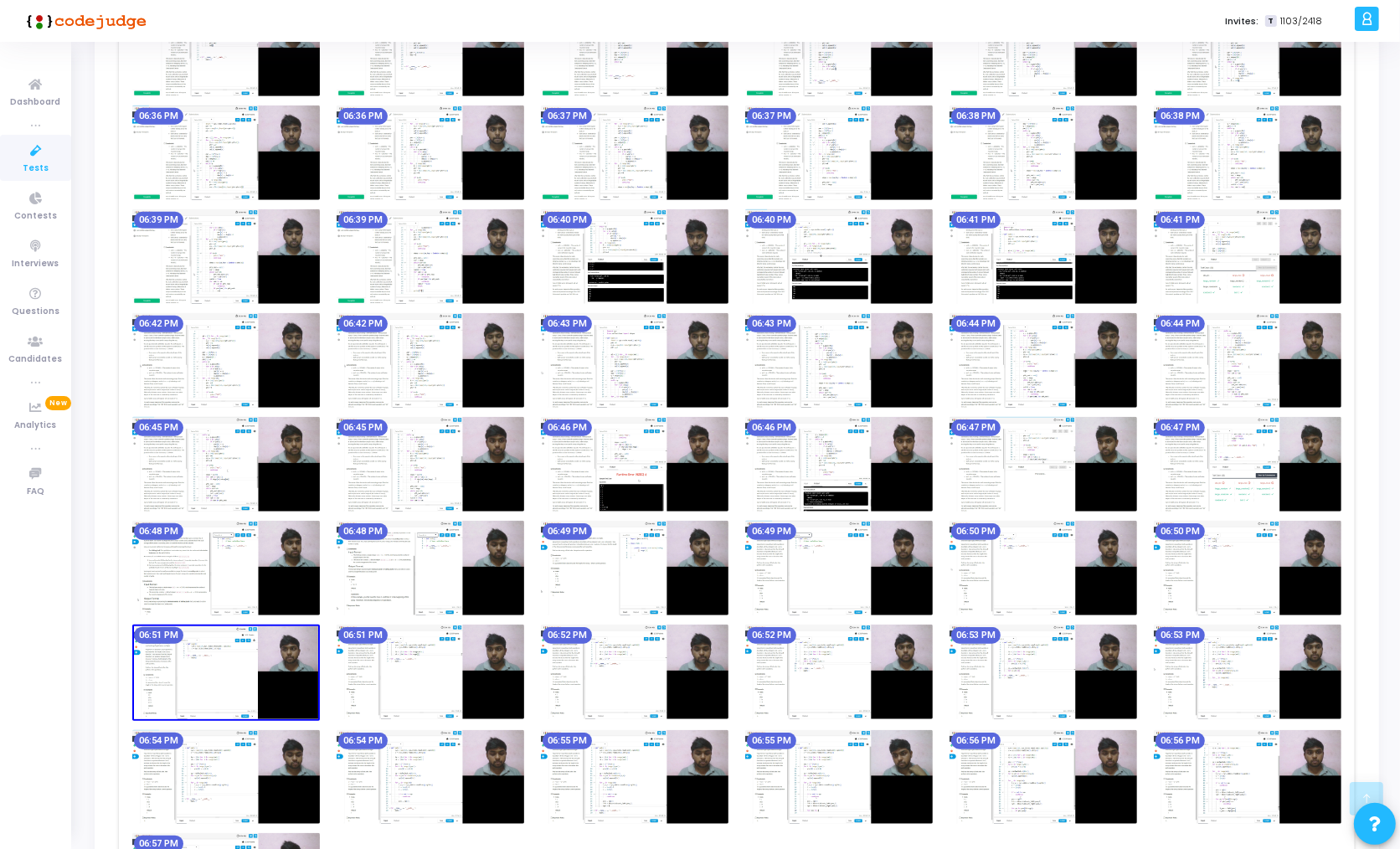
scroll to position [1606, 0]
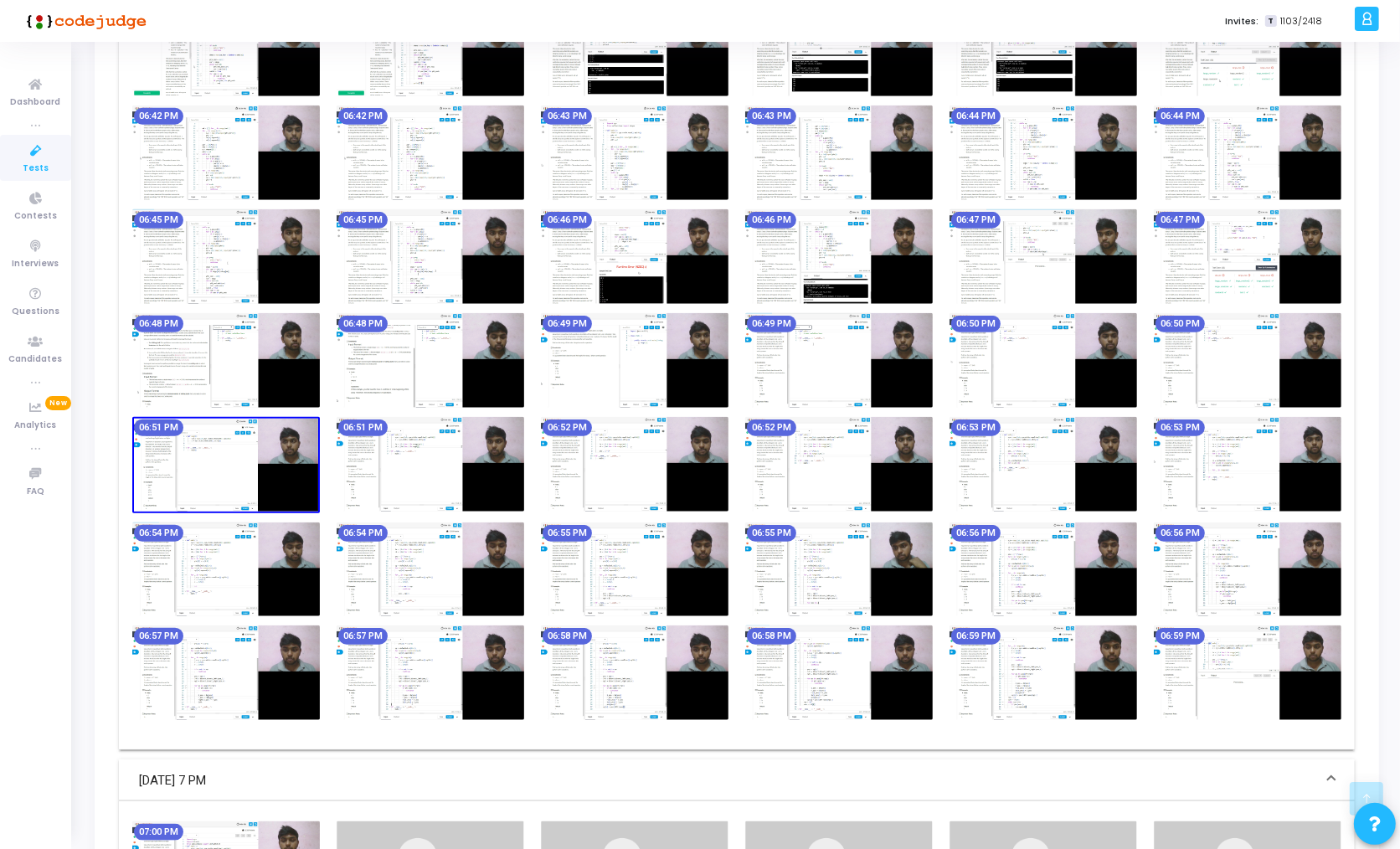
click at [846, 541] on img at bounding box center [839, 570] width 188 height 95
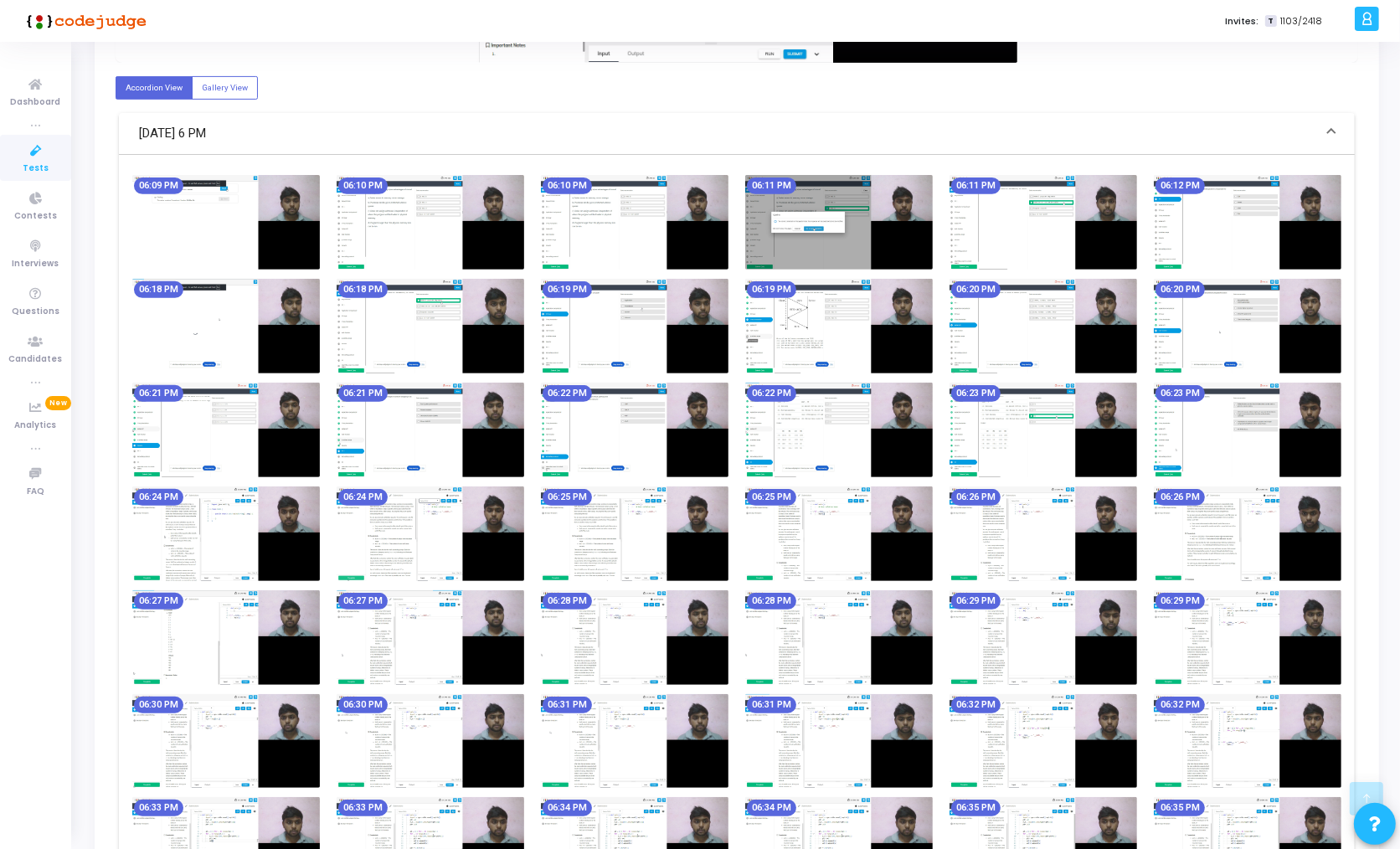
scroll to position [0, 0]
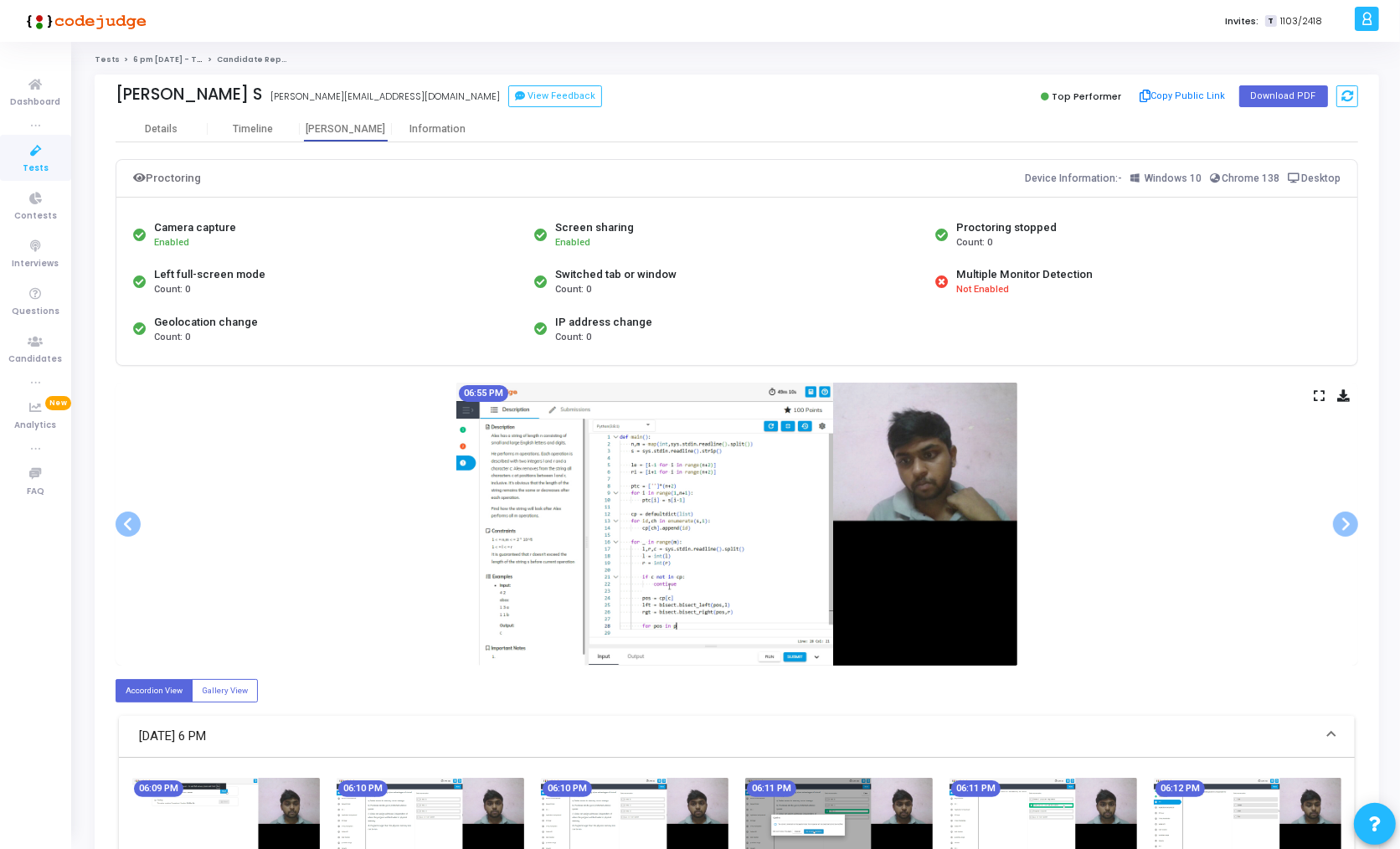
click at [1319, 395] on icon at bounding box center [1319, 395] width 11 height 9
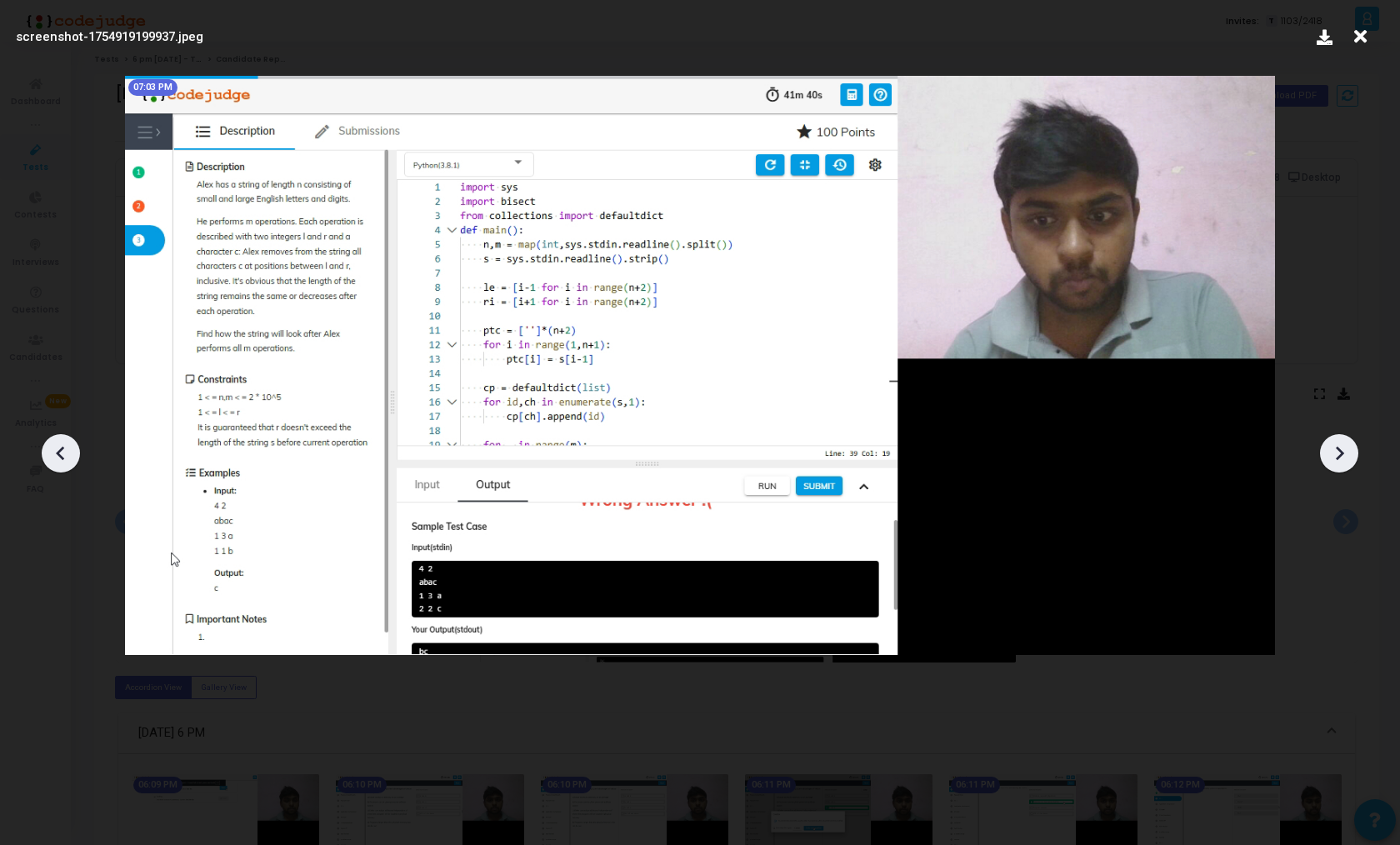
click at [1365, 36] on icon at bounding box center [1360, 37] width 26 height 32
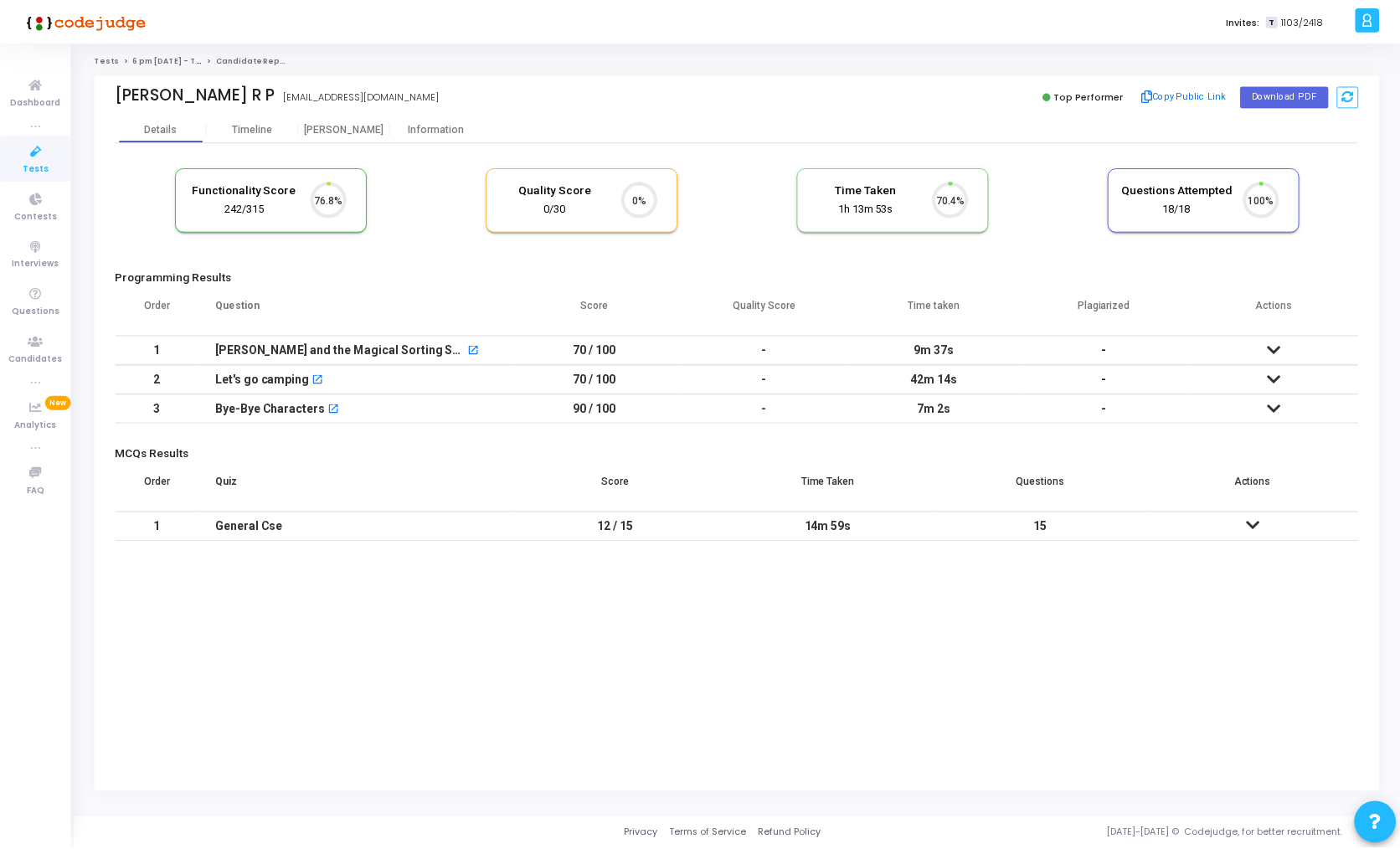
scroll to position [36, 42]
click at [287, 403] on div "Bye-Bye Characters" at bounding box center [271, 409] width 111 height 28
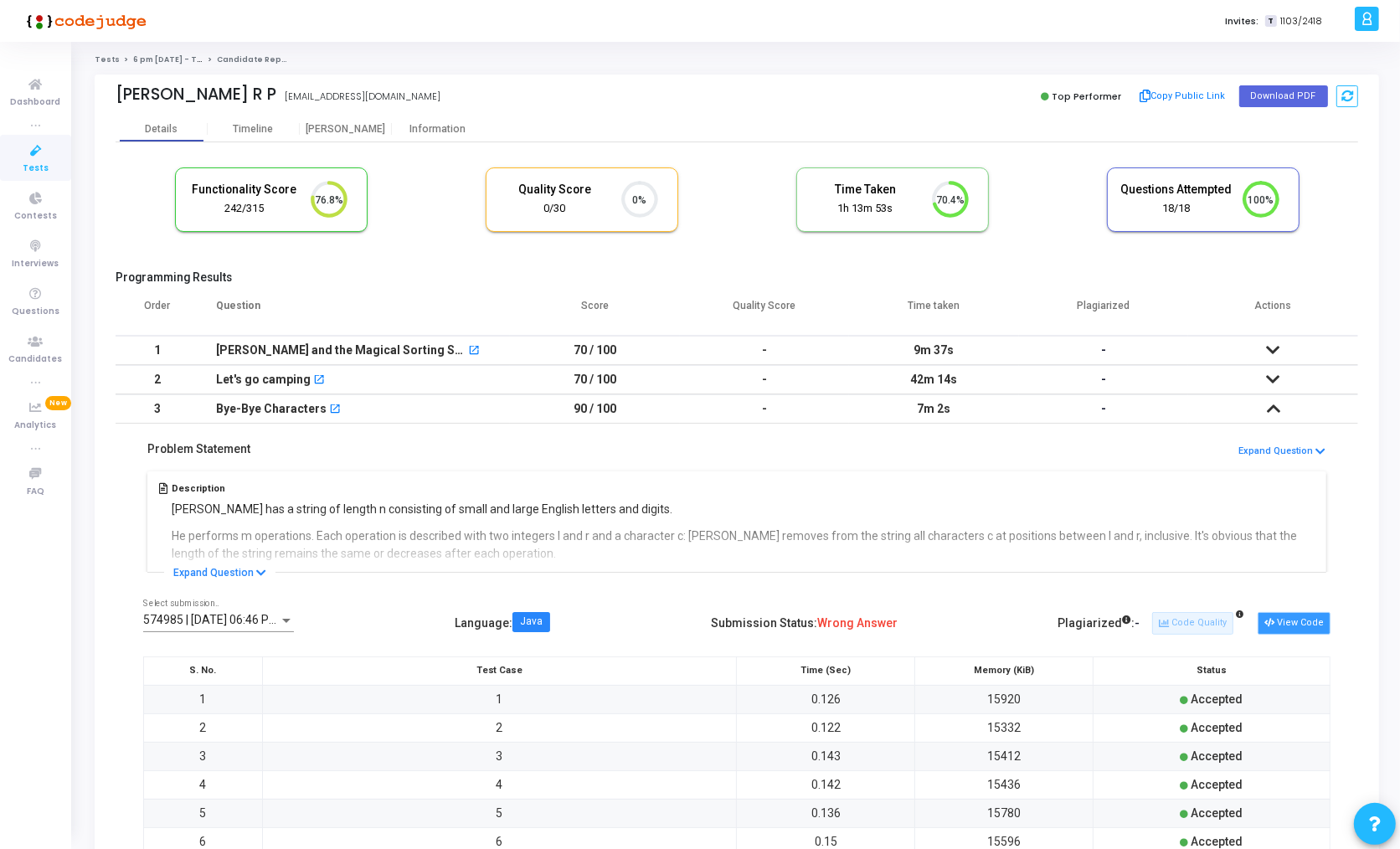
click at [1296, 619] on button "View Code" at bounding box center [1293, 623] width 73 height 22
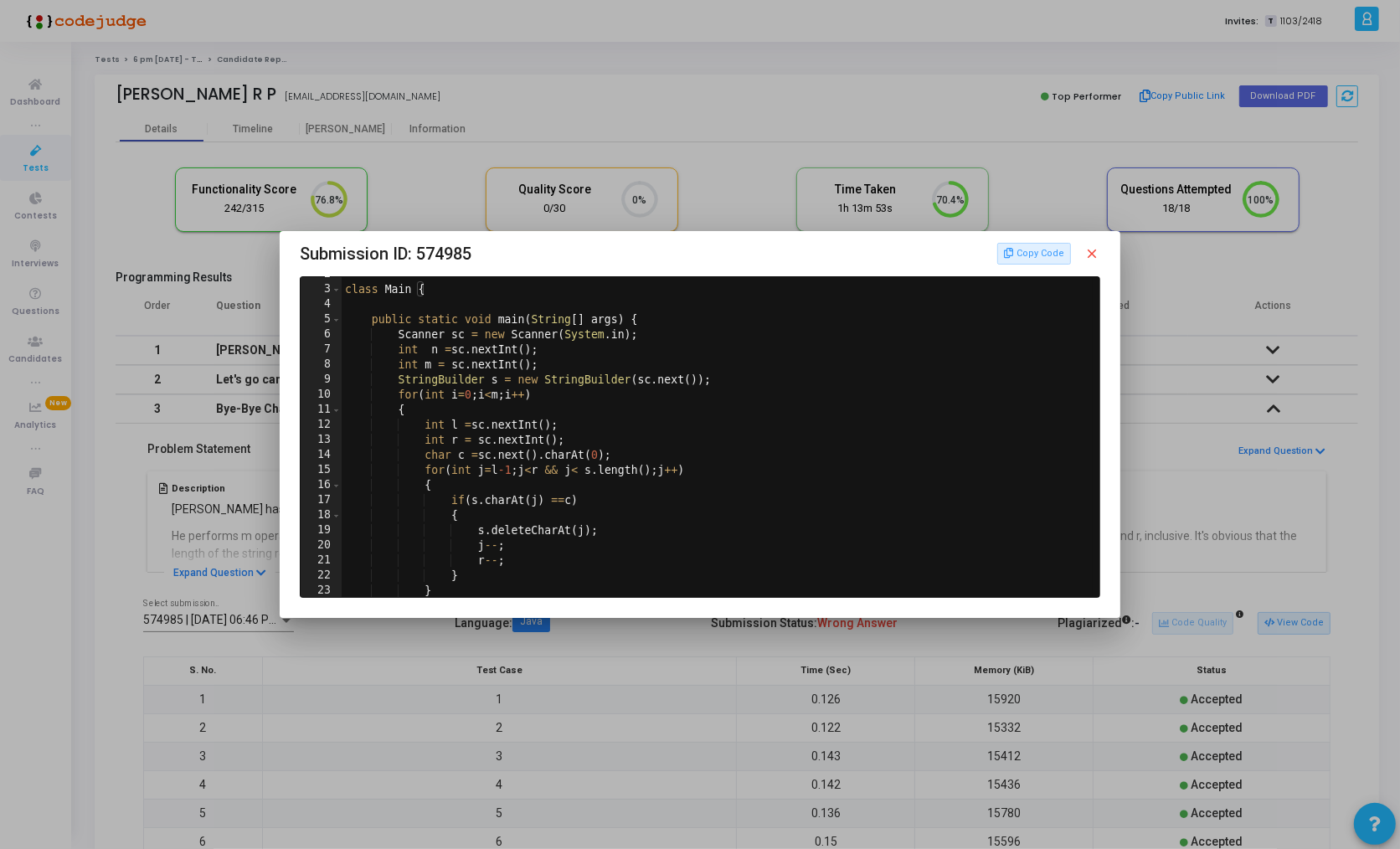
scroll to position [0, 0]
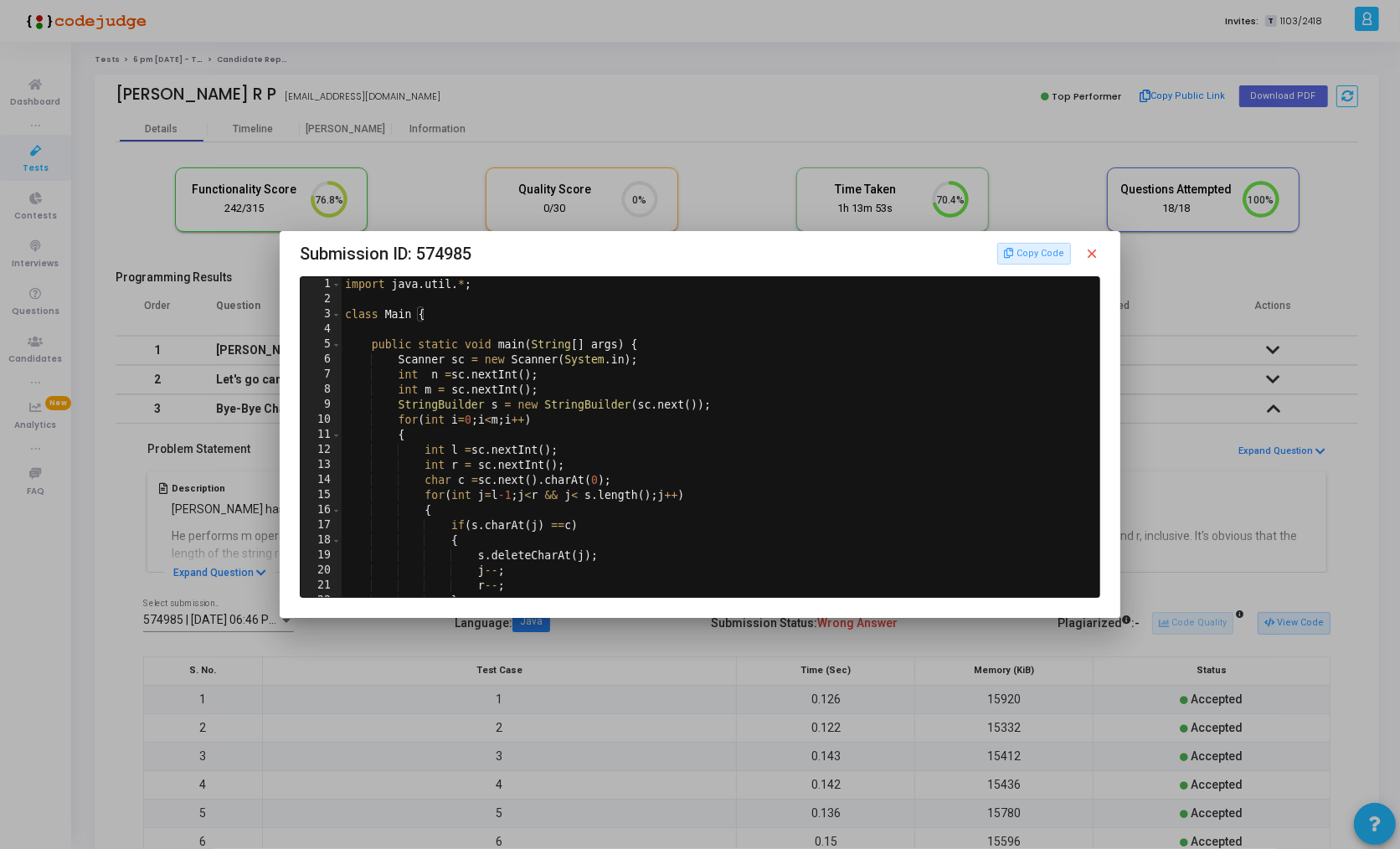
click at [654, 631] on div at bounding box center [700, 424] width 1400 height 849
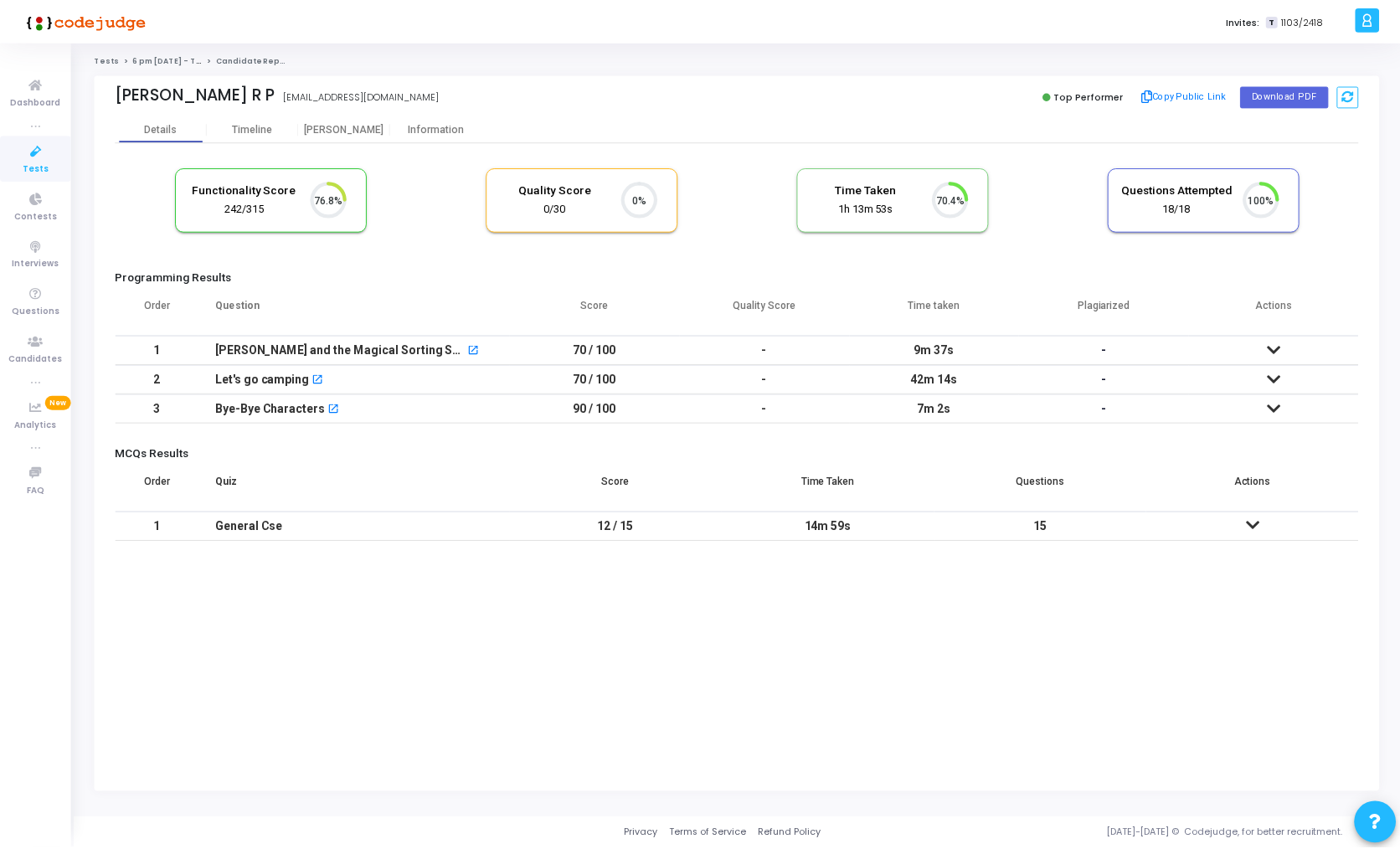
scroll to position [7, 7]
click at [356, 127] on div "[PERSON_NAME]" at bounding box center [345, 129] width 92 height 13
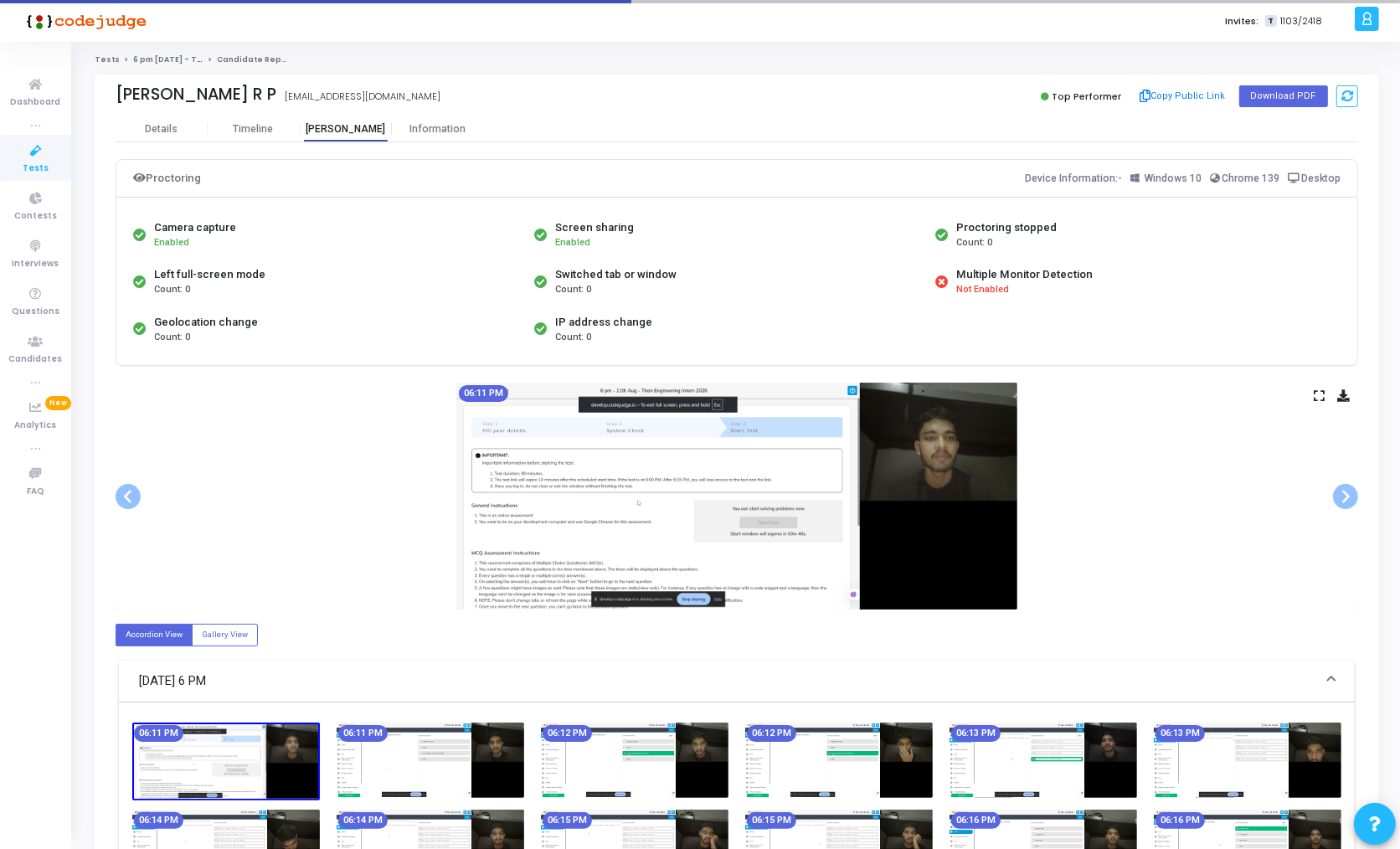
scroll to position [250, 0]
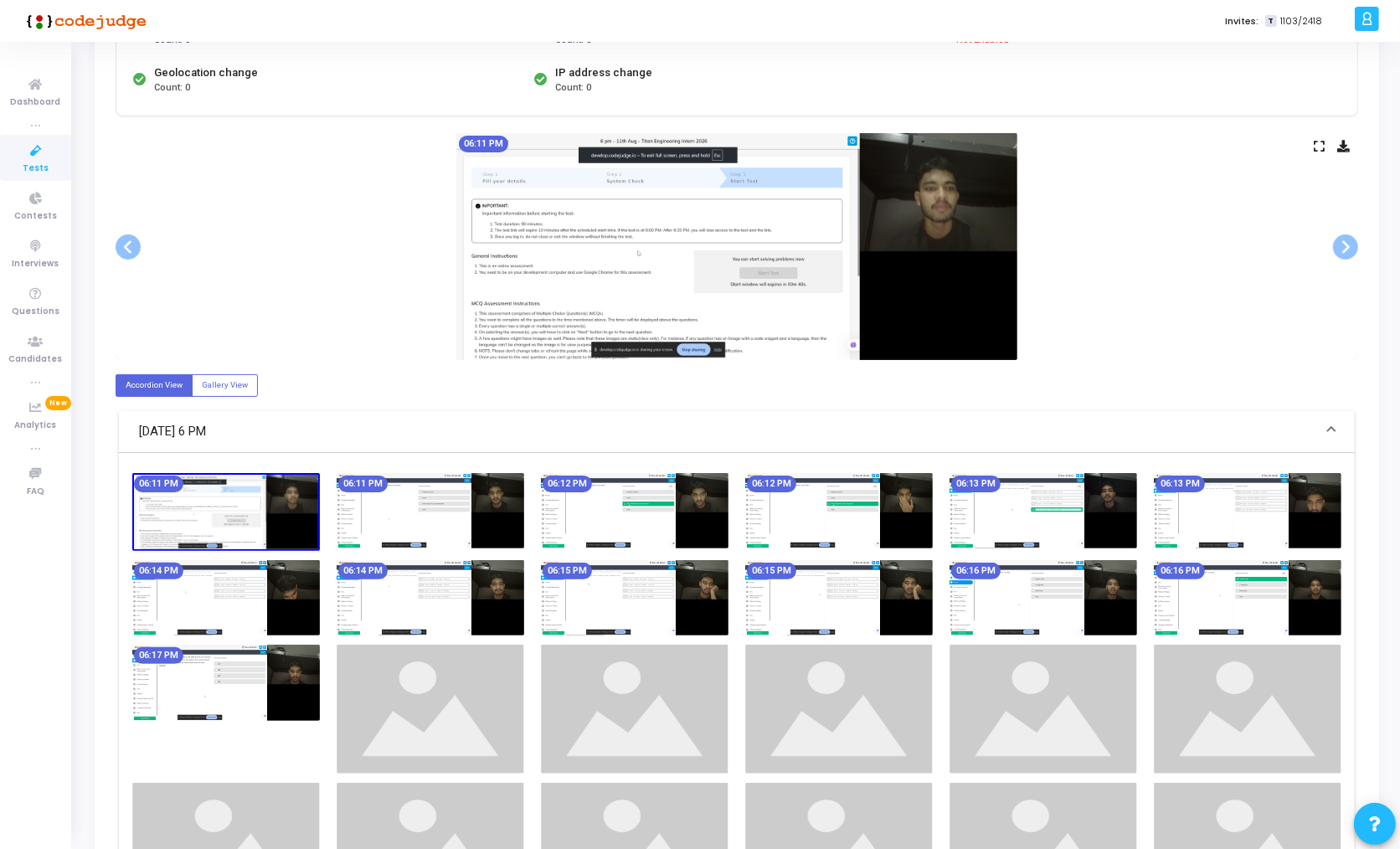
click at [705, 599] on img at bounding box center [635, 598] width 188 height 76
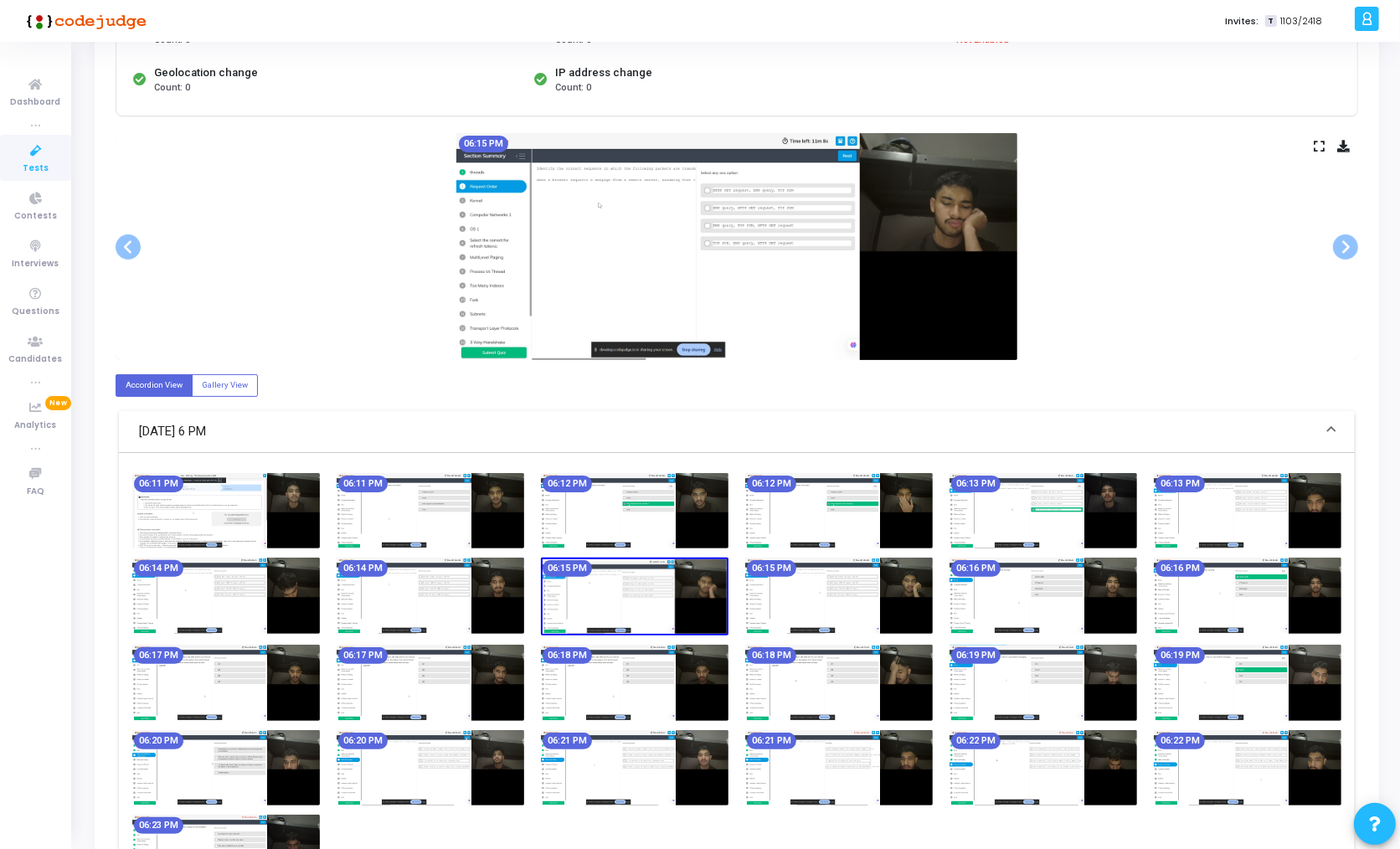
click at [880, 604] on img at bounding box center [839, 596] width 188 height 76
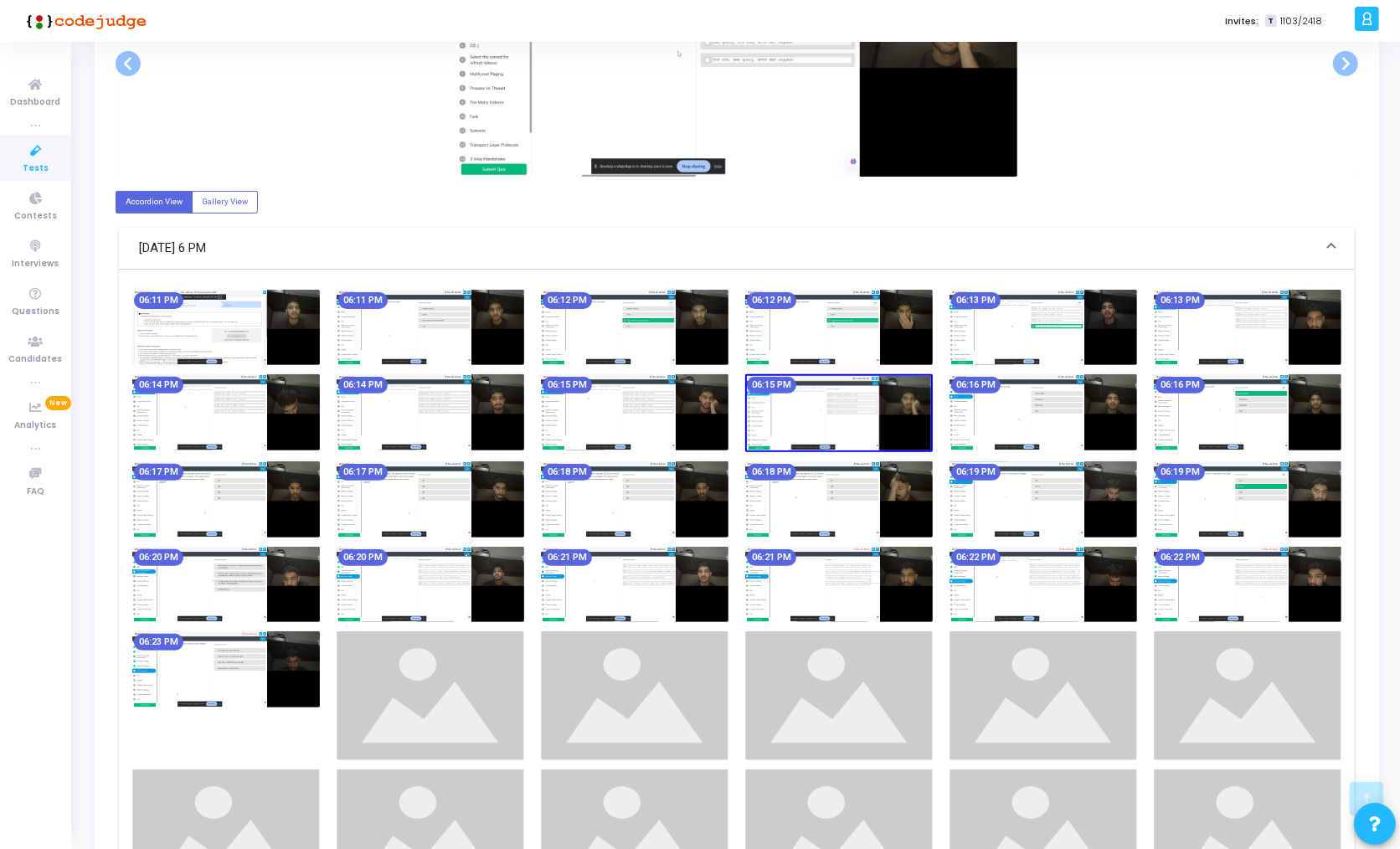
click at [880, 604] on img at bounding box center [839, 585] width 188 height 76
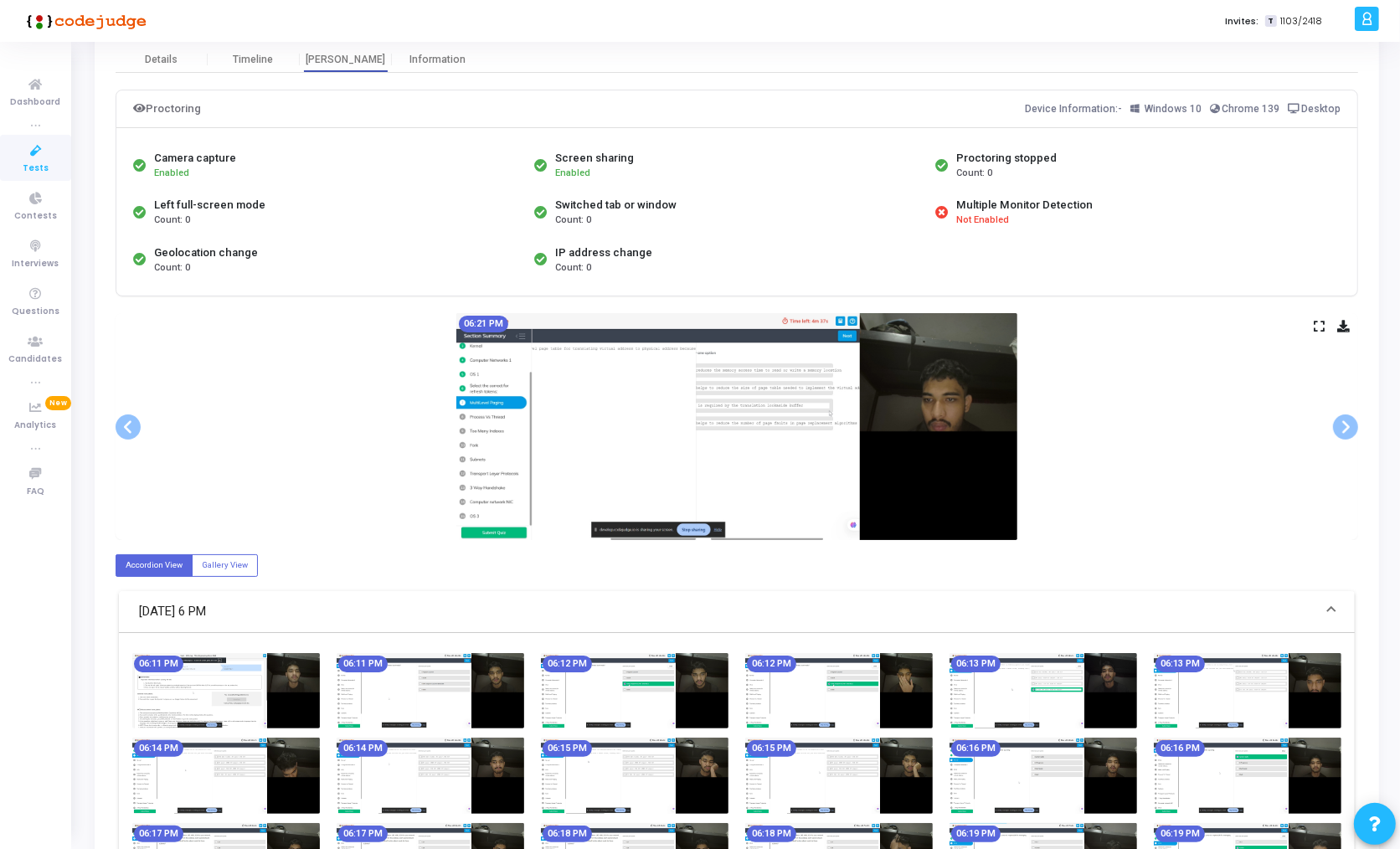
scroll to position [67, 0]
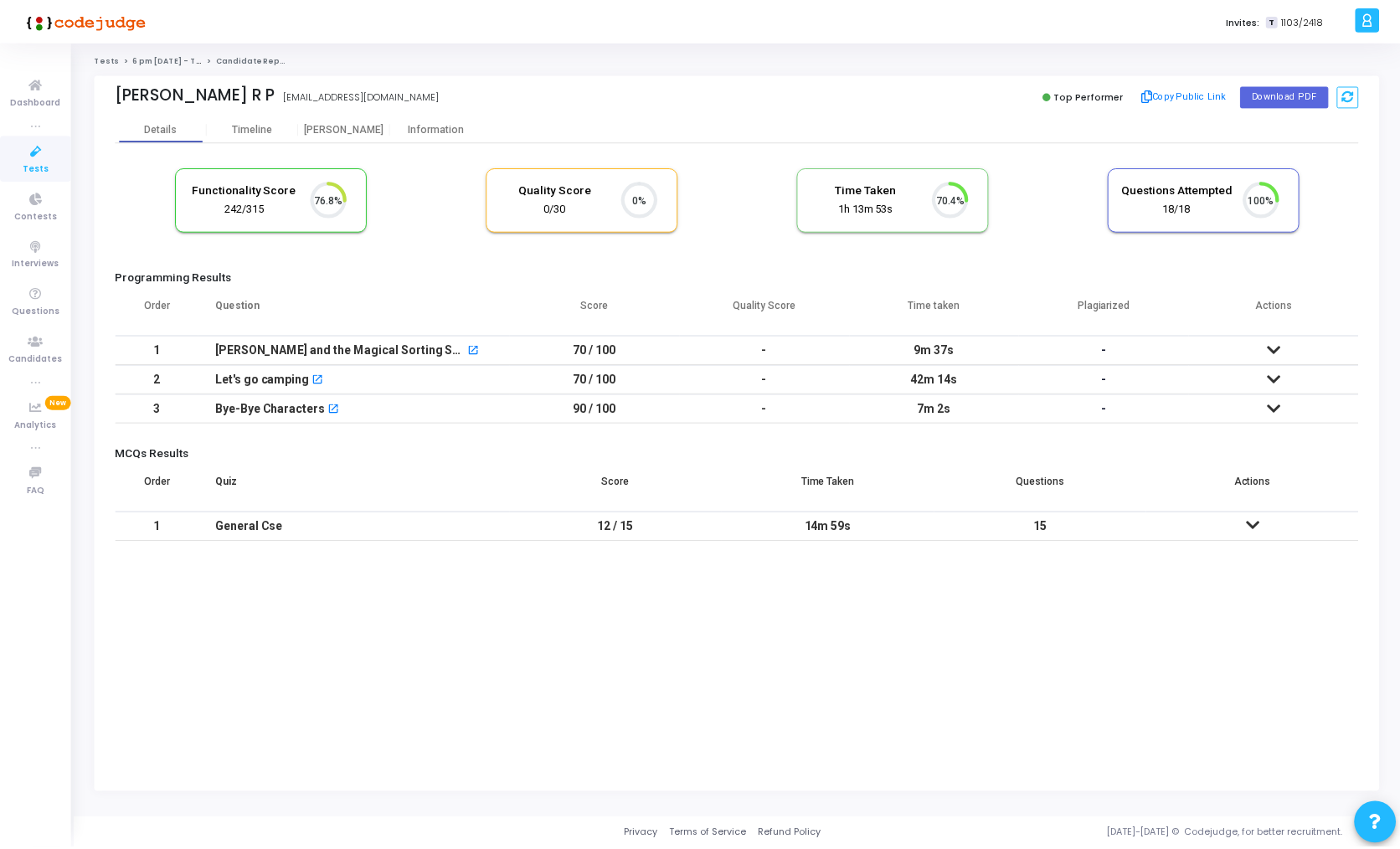
scroll to position [7, 7]
click at [289, 349] on div "[PERSON_NAME] and the Magical Sorting Stones" at bounding box center [341, 350] width 251 height 28
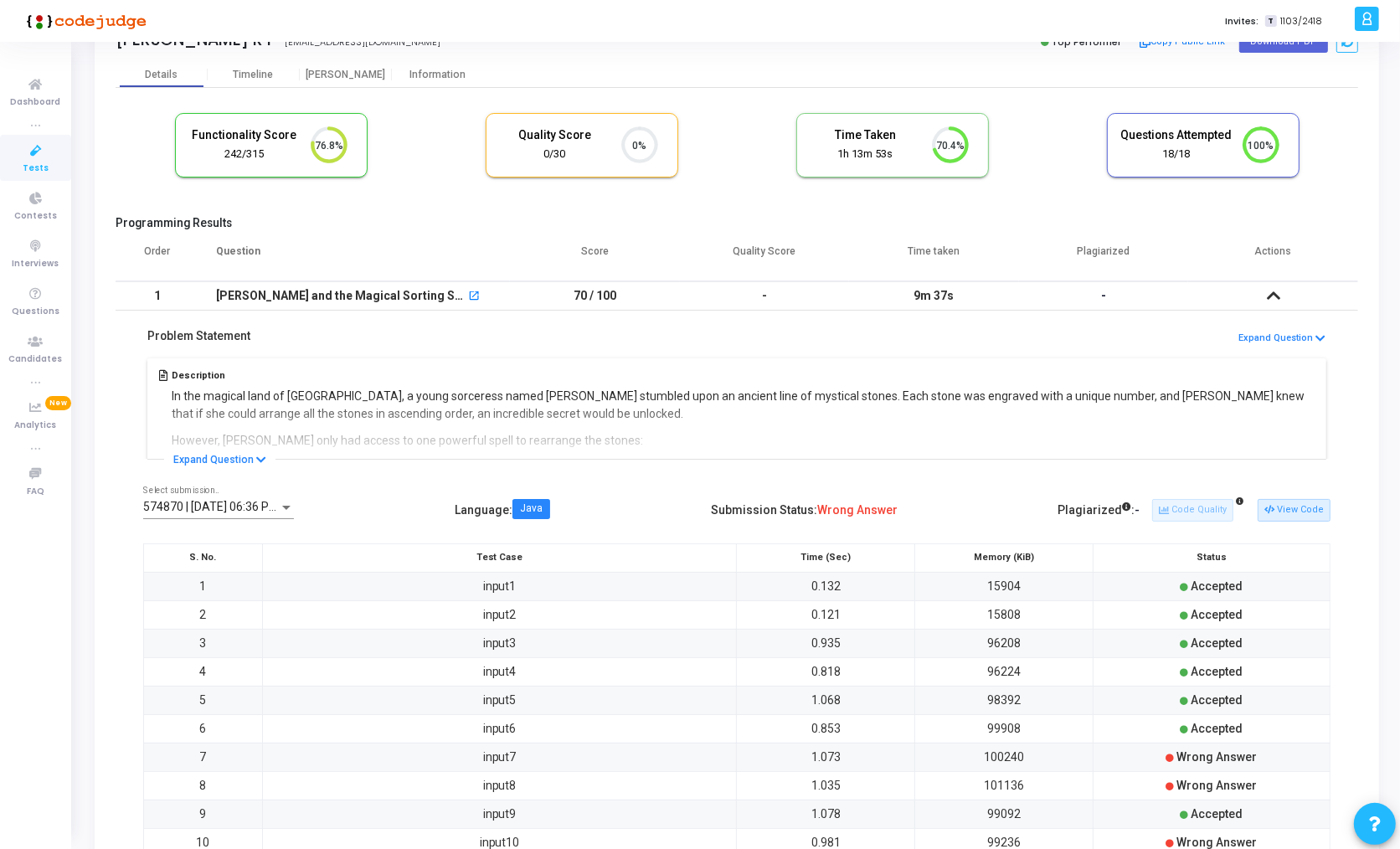
scroll to position [55, 0]
click at [1273, 506] on icon at bounding box center [1268, 509] width 9 height 9
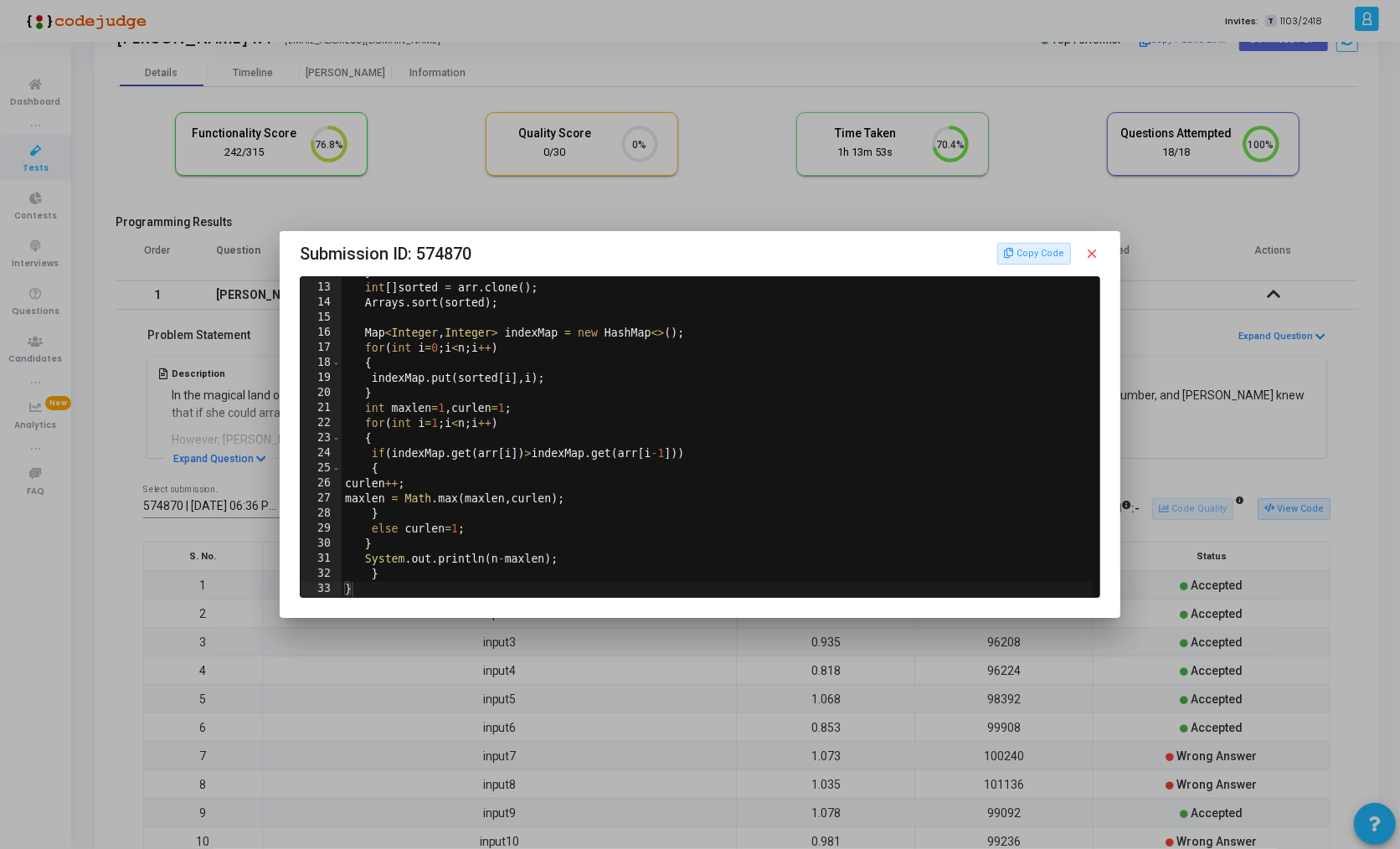
scroll to position [178, 0]
click at [729, 667] on div at bounding box center [700, 424] width 1400 height 849
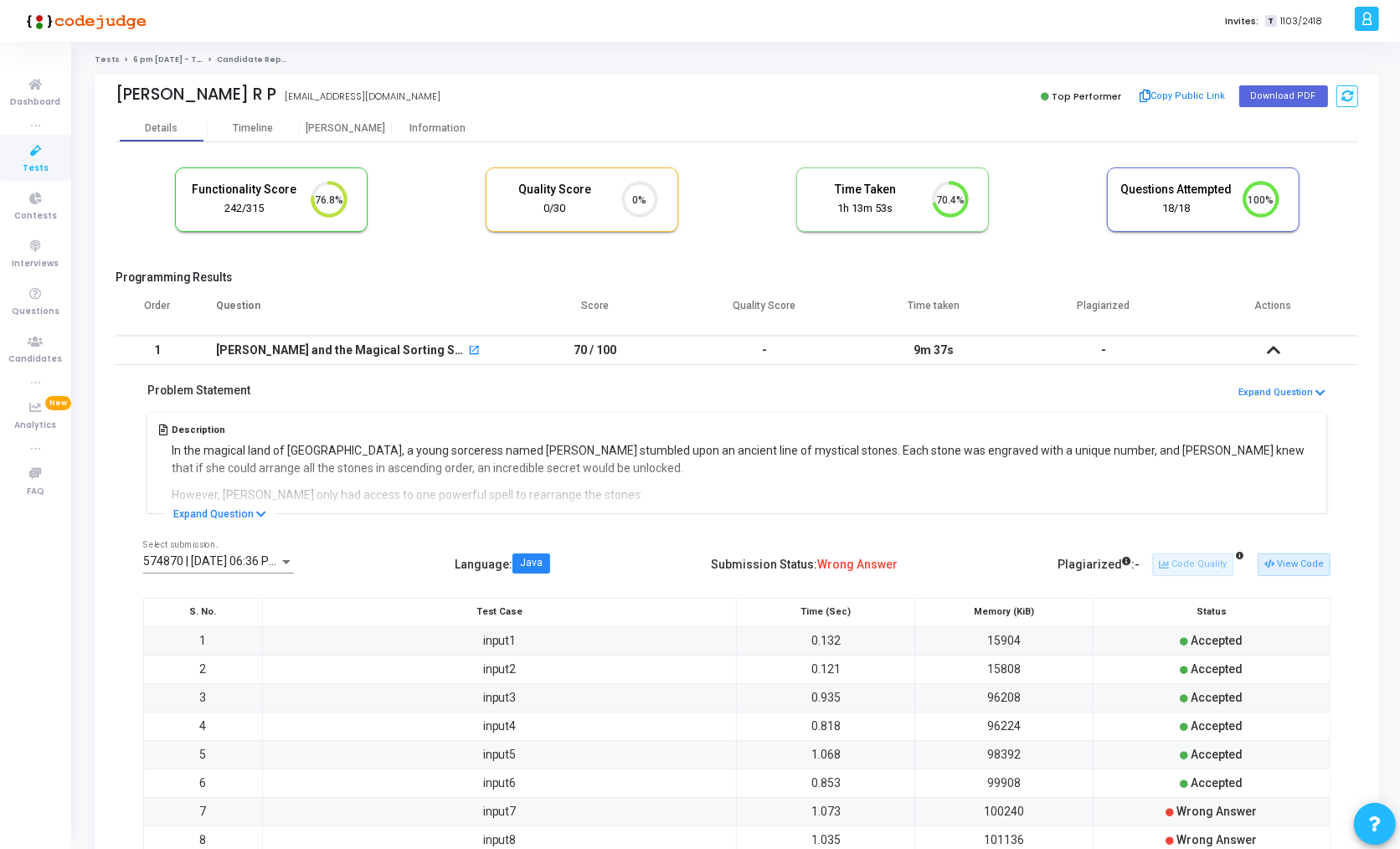
scroll to position [55, 0]
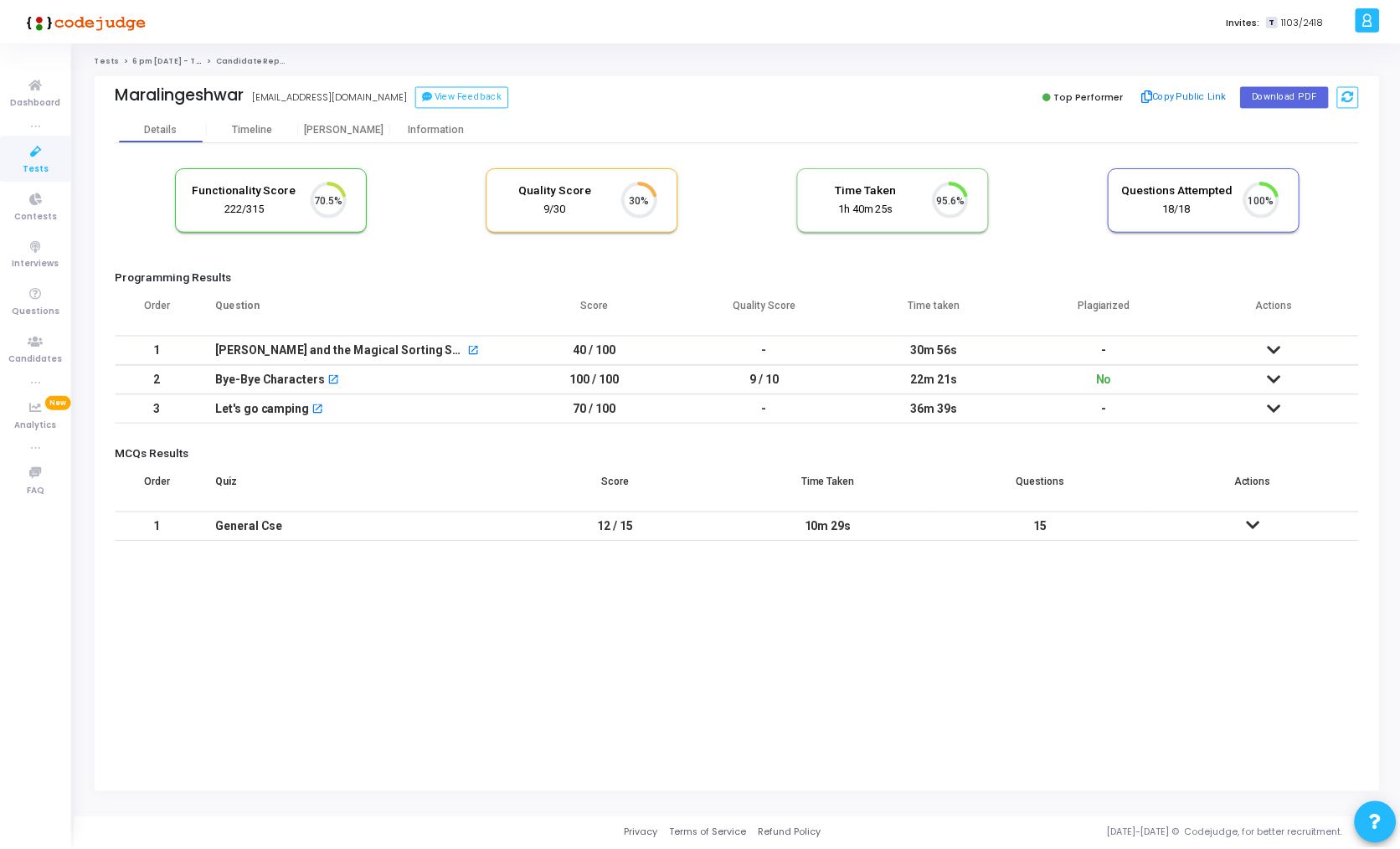
scroll to position [36, 42]
click at [285, 383] on div "Bye-Bye Characters" at bounding box center [271, 379] width 111 height 28
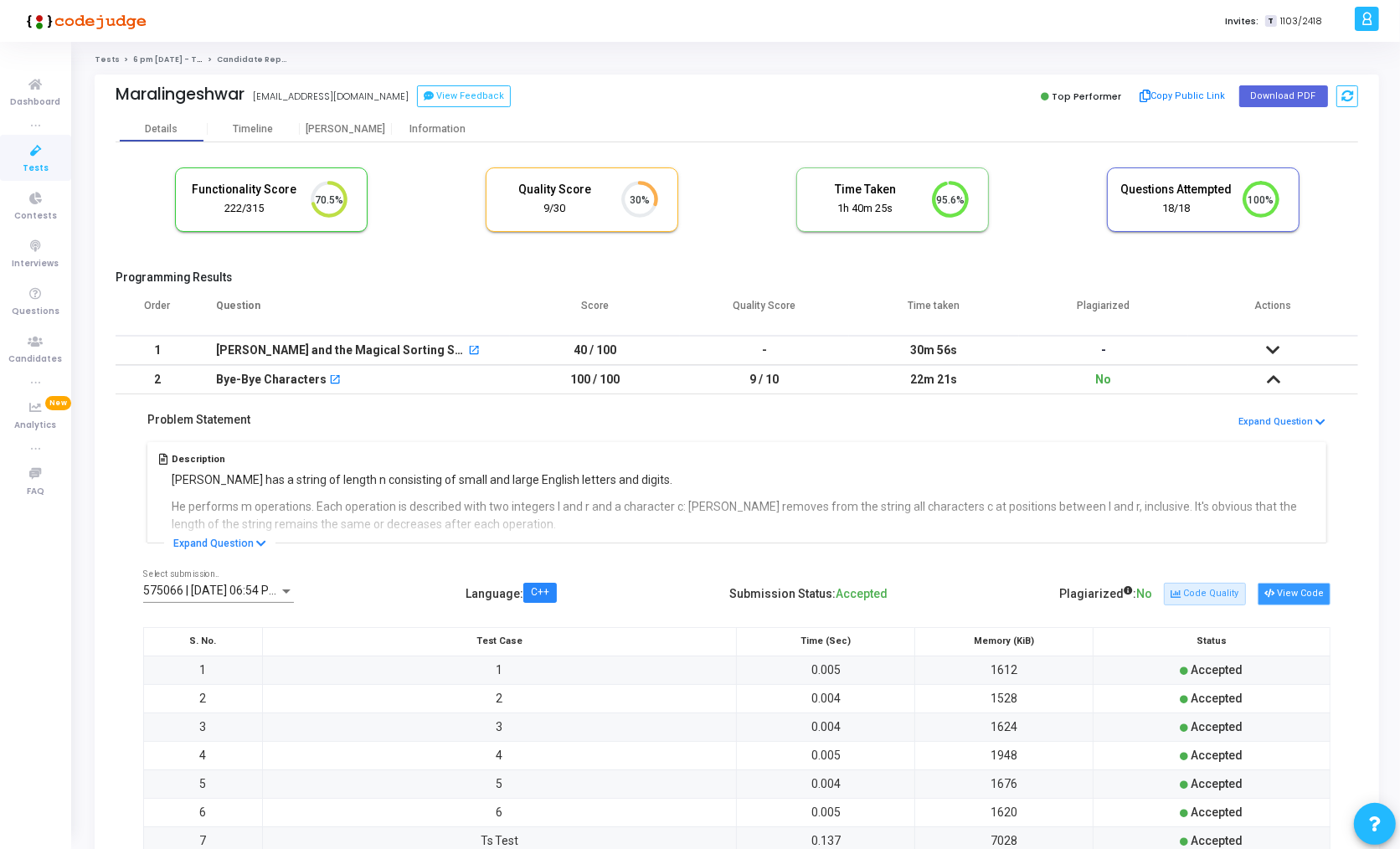
click at [1292, 585] on button "View Code" at bounding box center [1293, 593] width 73 height 22
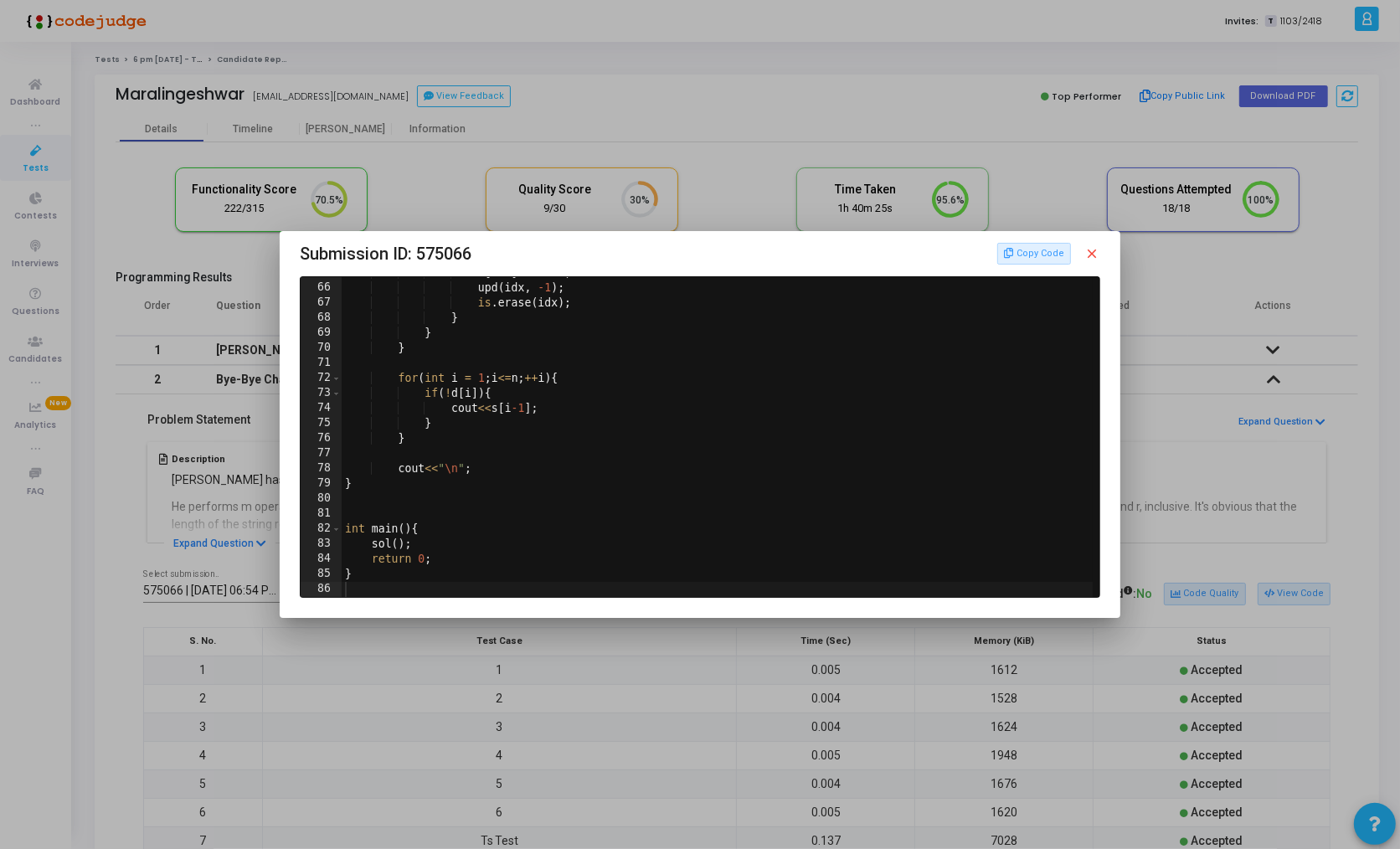
scroll to position [976, 0]
click at [706, 681] on div at bounding box center [700, 424] width 1400 height 849
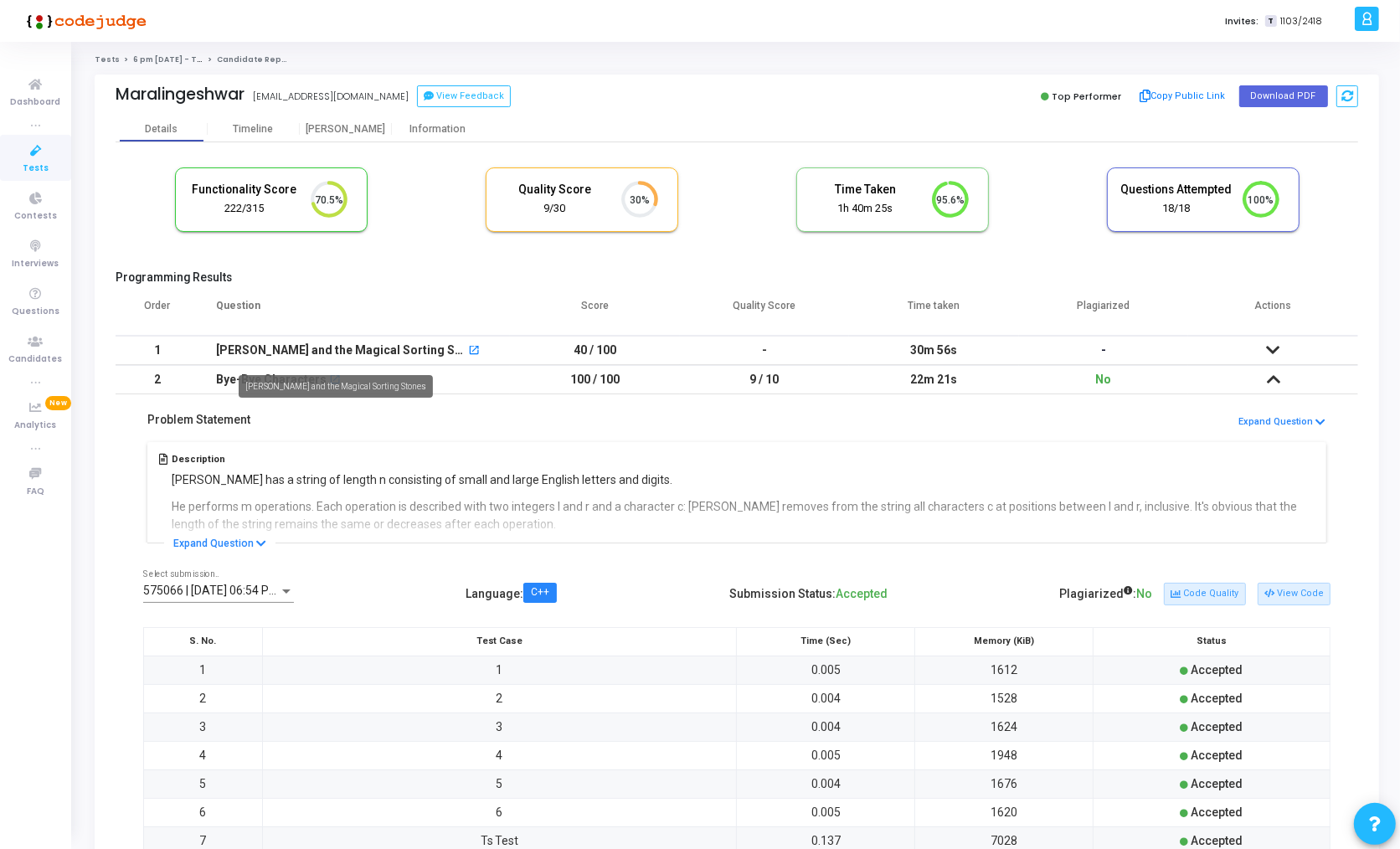
click at [339, 345] on div "[PERSON_NAME] and the Magical Sorting Stones" at bounding box center [340, 350] width 250 height 28
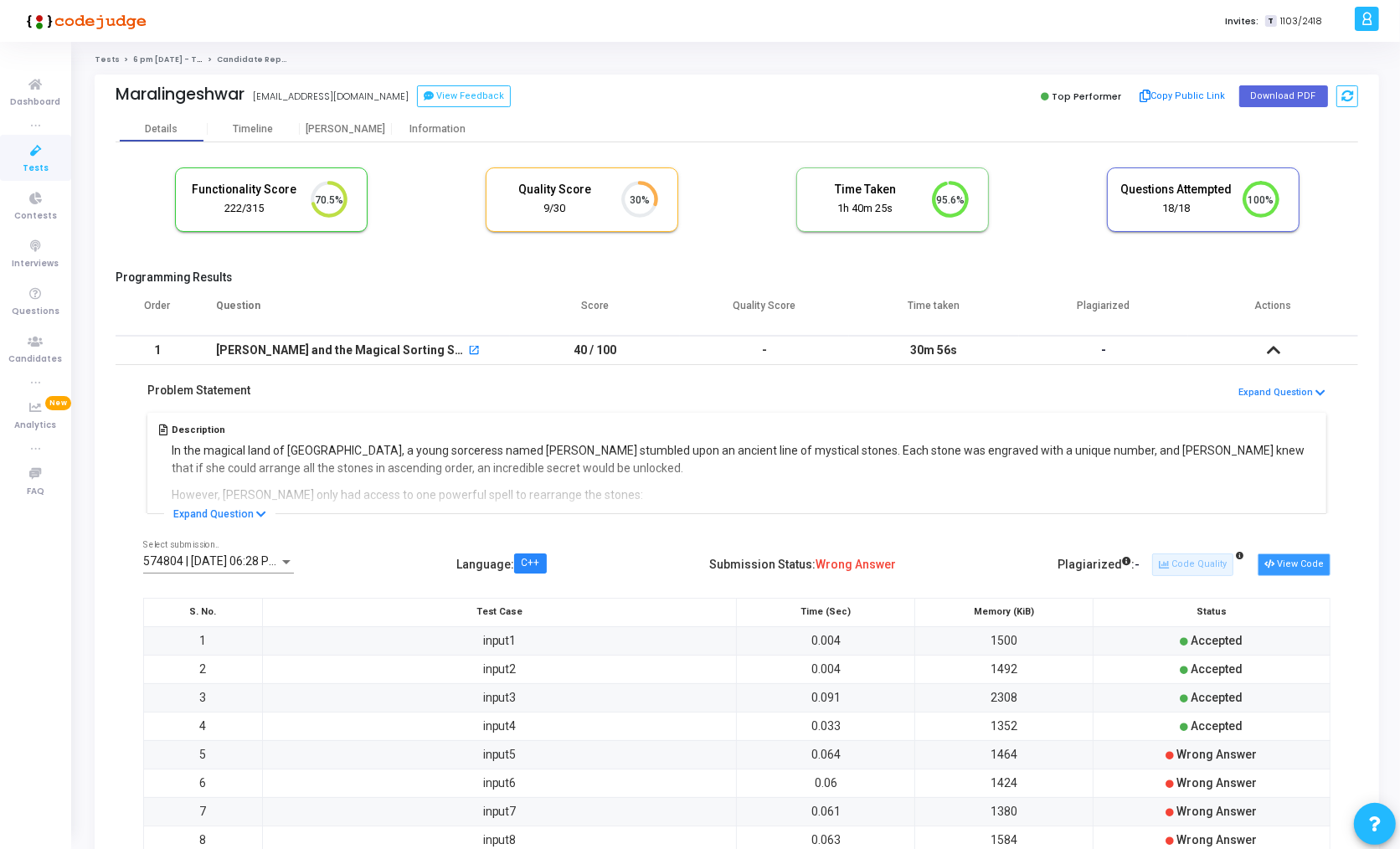
click at [1296, 564] on button "View Code" at bounding box center [1293, 565] width 73 height 22
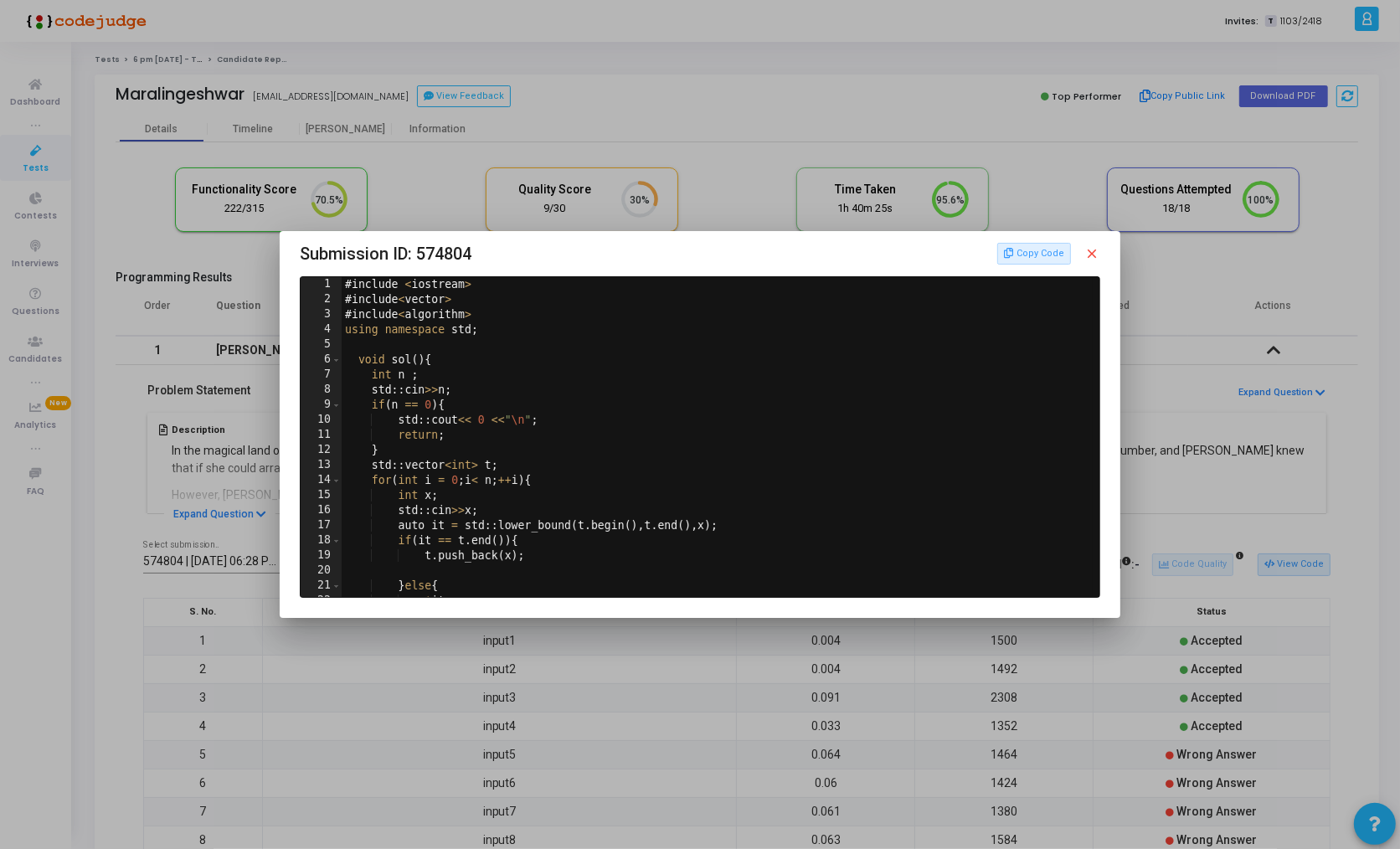
scroll to position [147, 0]
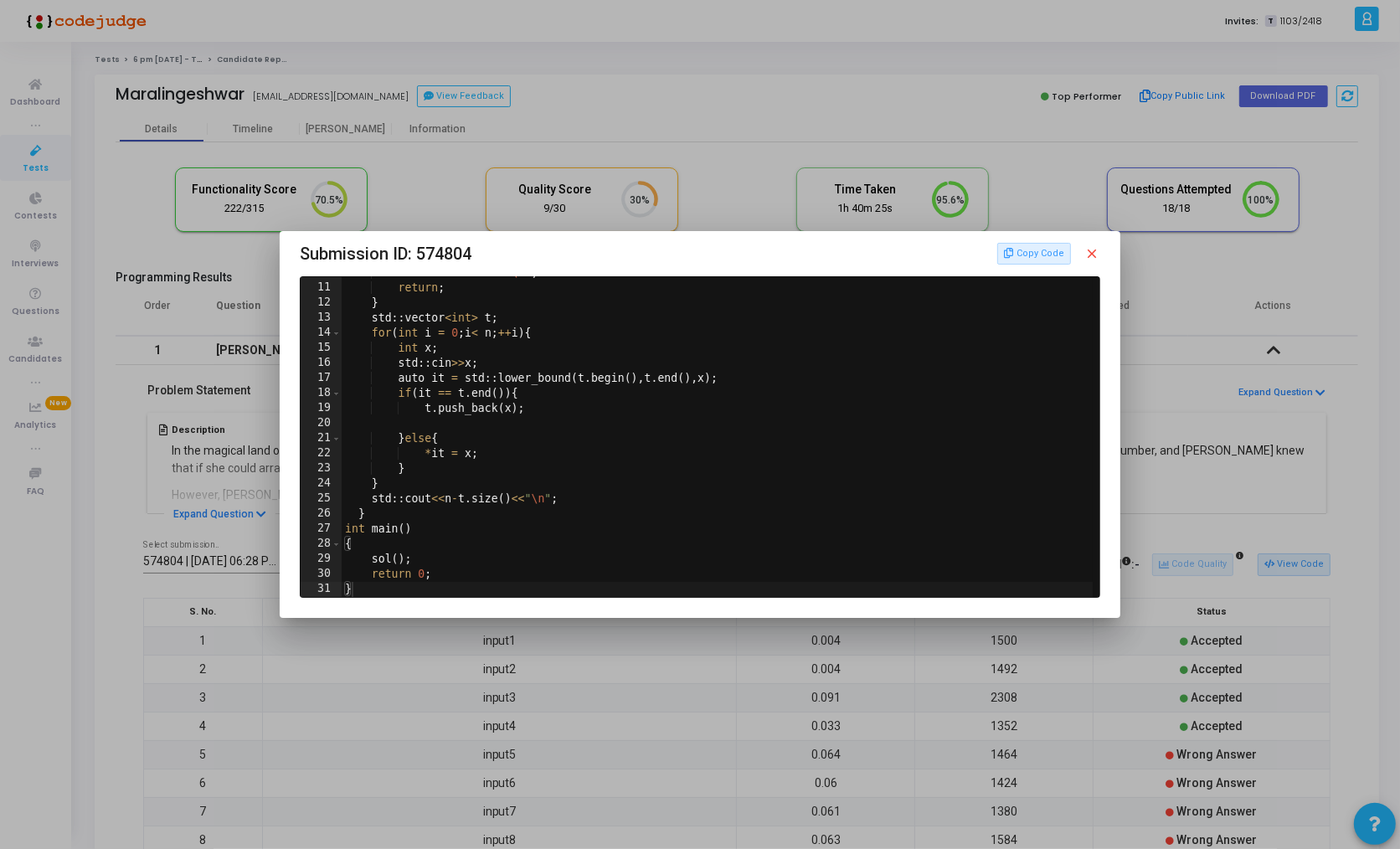
click at [702, 674] on div at bounding box center [700, 424] width 1400 height 849
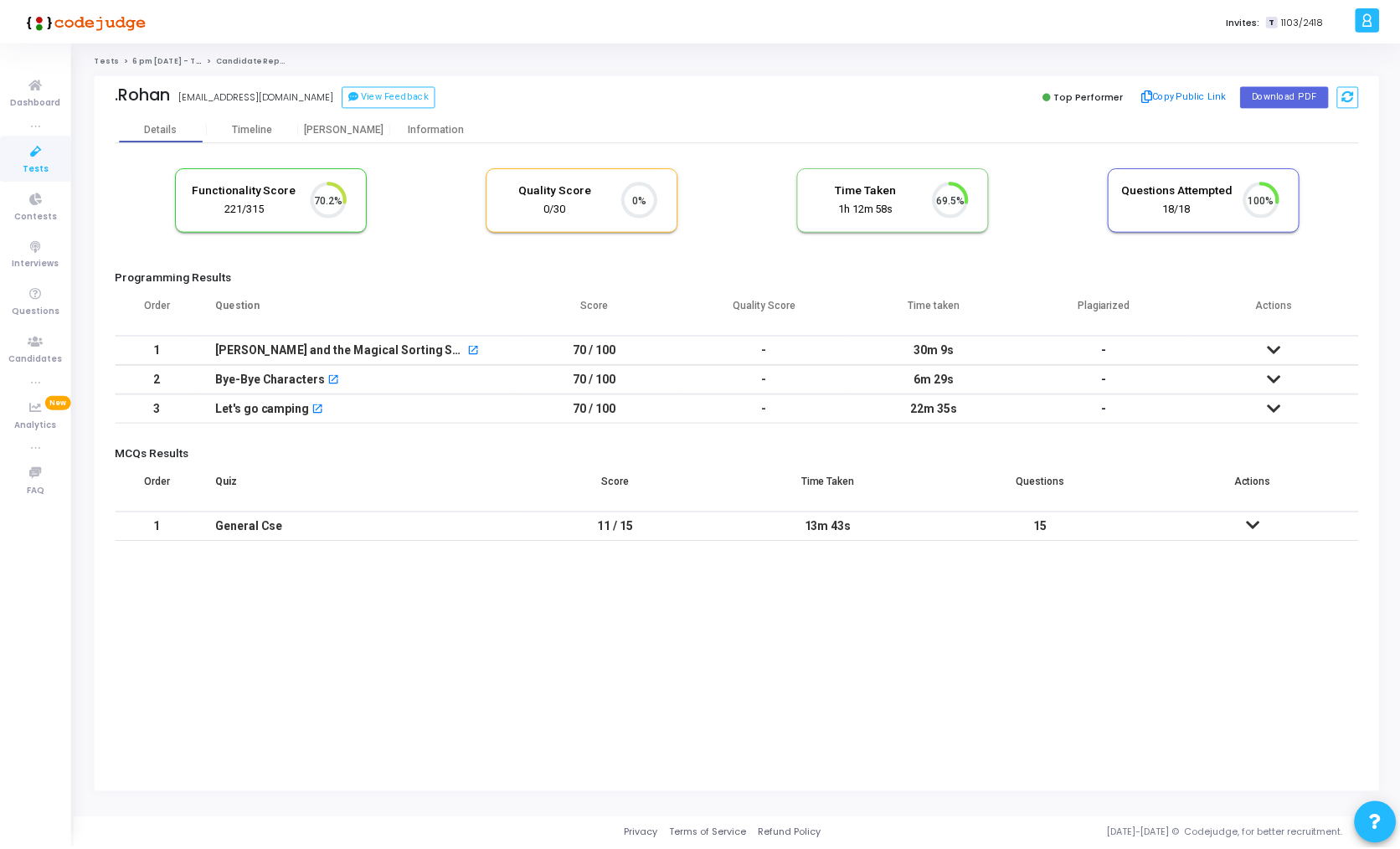
scroll to position [7, 7]
click at [261, 377] on div "Bye-Bye Characters" at bounding box center [271, 379] width 111 height 28
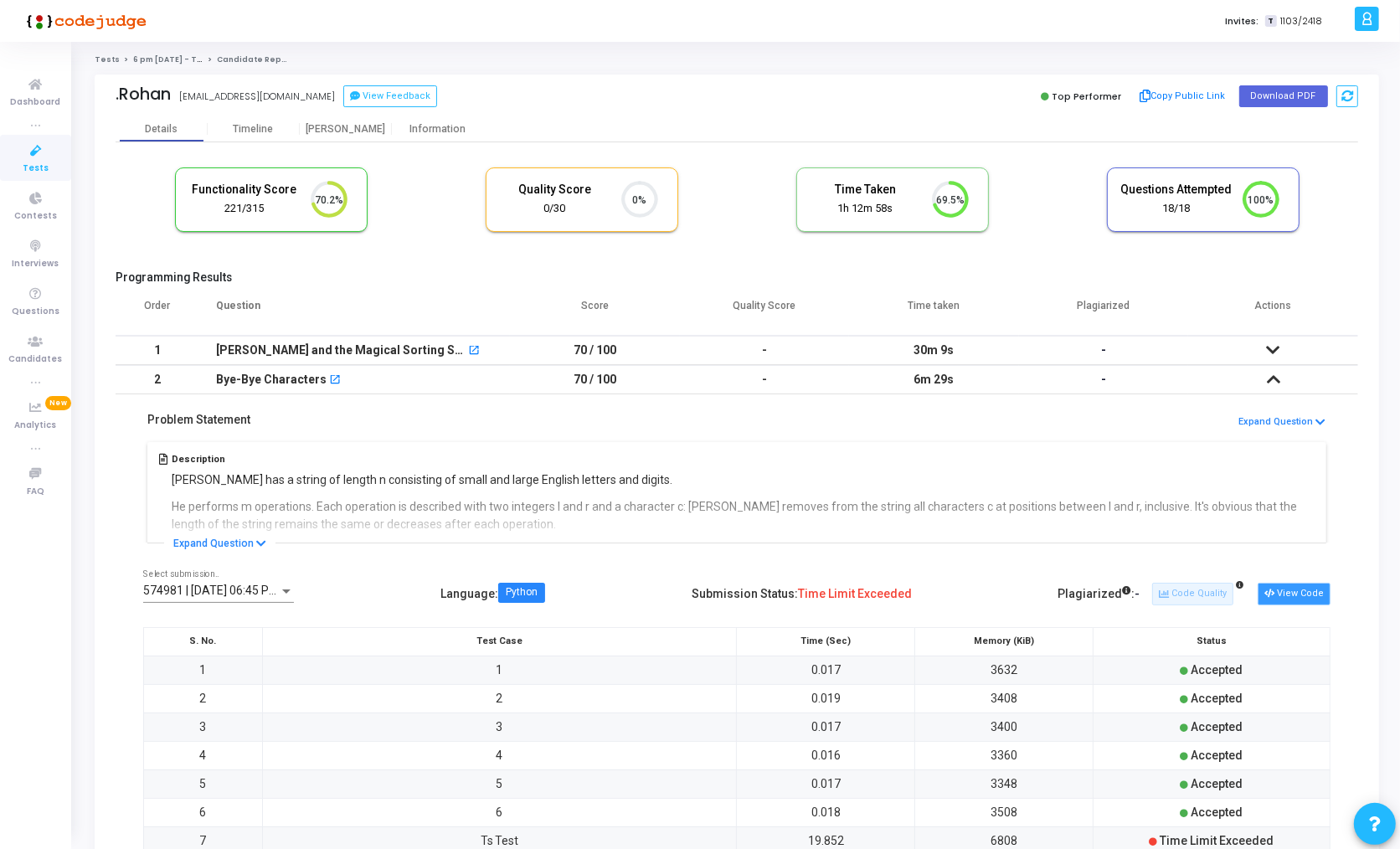
click at [1272, 590] on icon at bounding box center [1268, 593] width 9 height 9
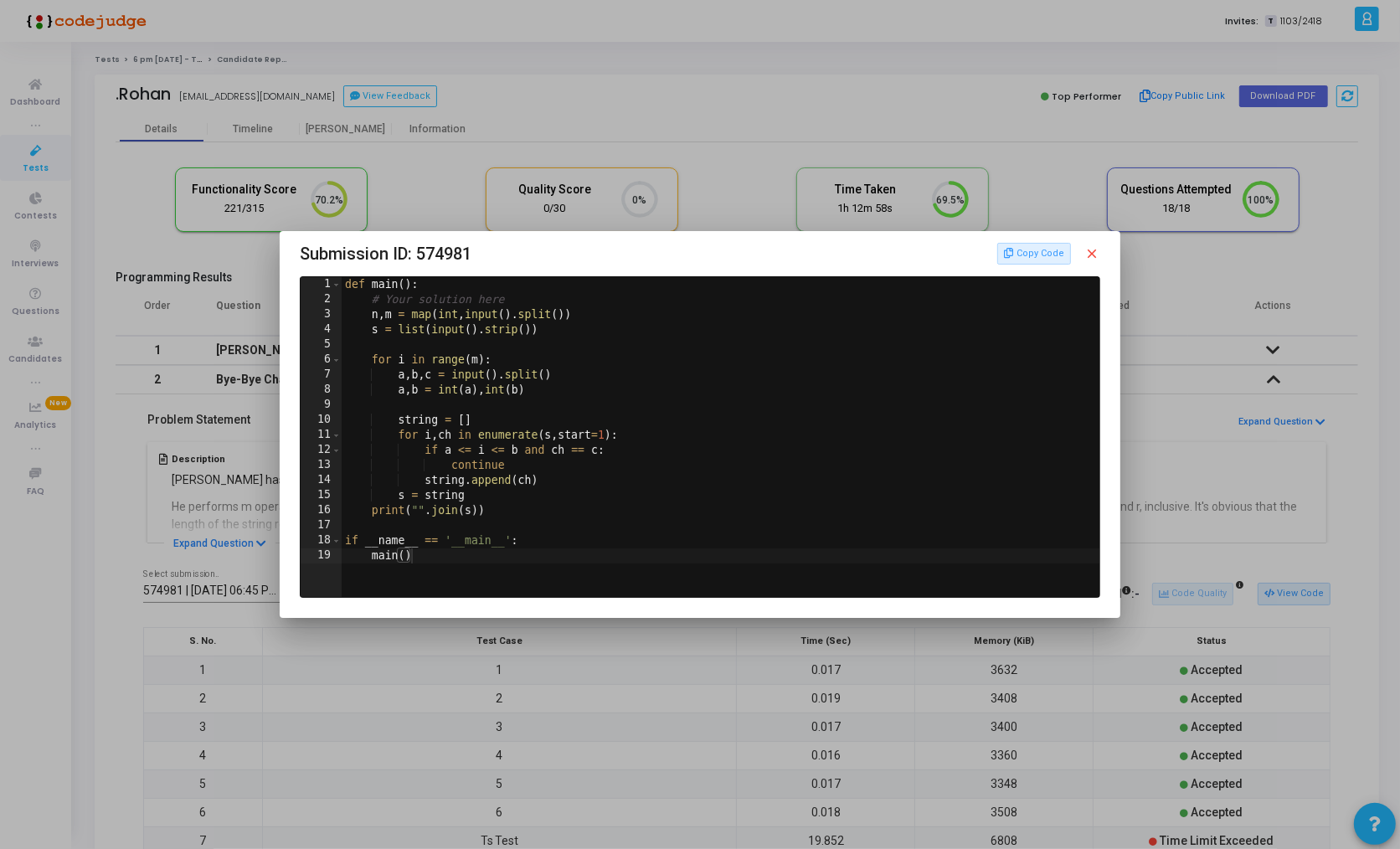
click at [1094, 251] on mat-icon "close" at bounding box center [1093, 254] width 15 height 15
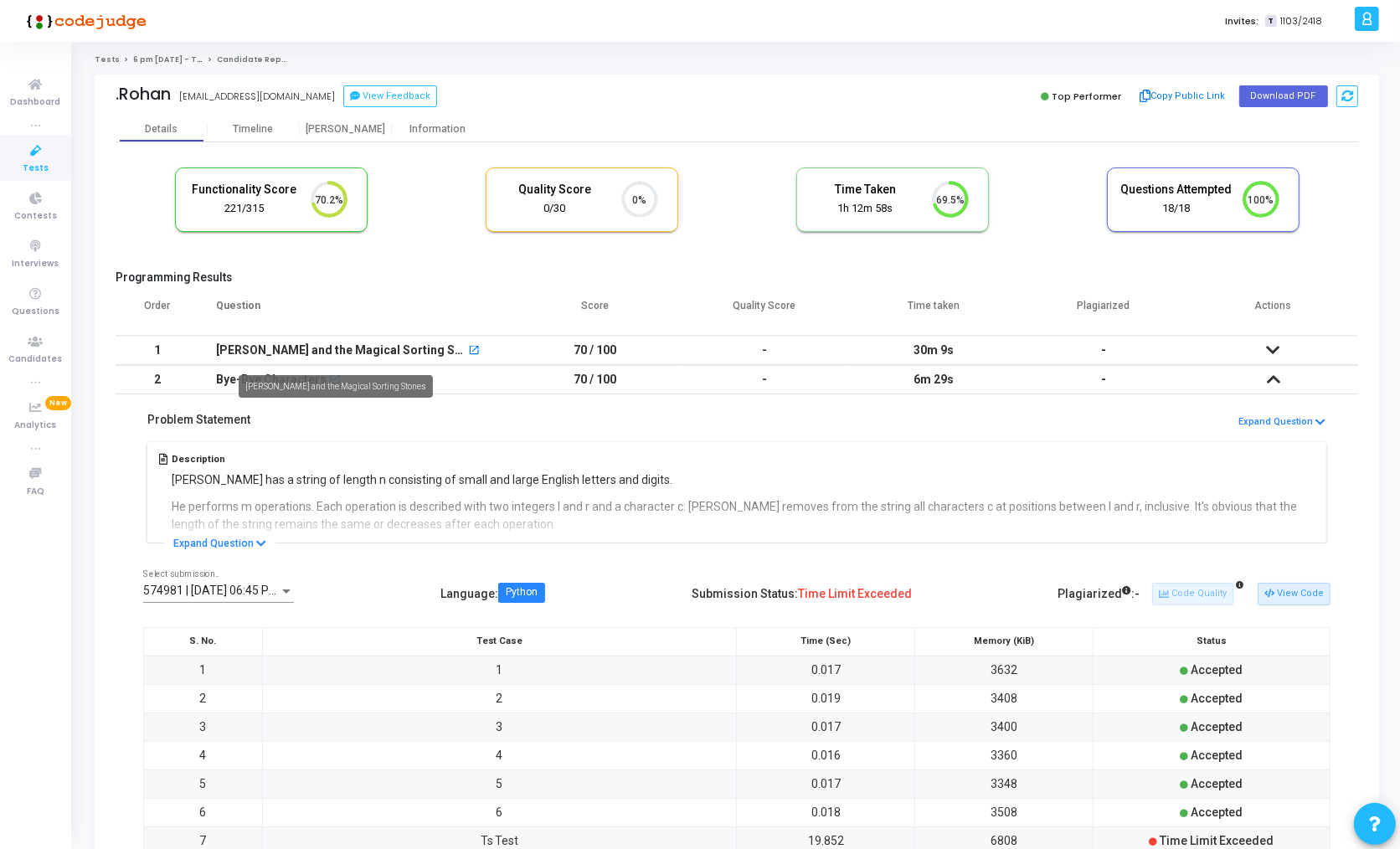
click at [316, 352] on div "[PERSON_NAME] and the Magical Sorting Stones" at bounding box center [340, 350] width 250 height 28
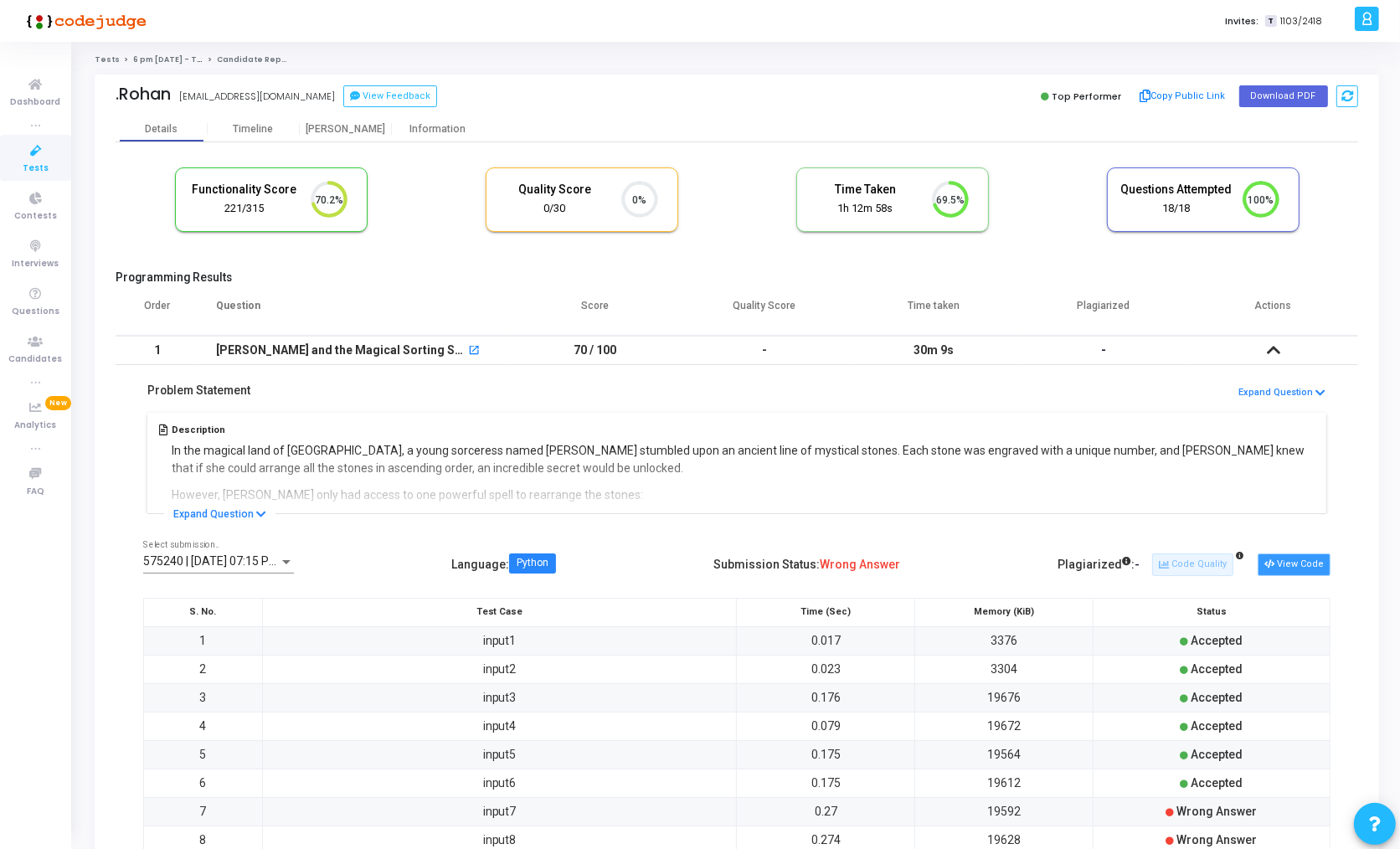
click at [1309, 569] on button "View Code" at bounding box center [1293, 565] width 73 height 22
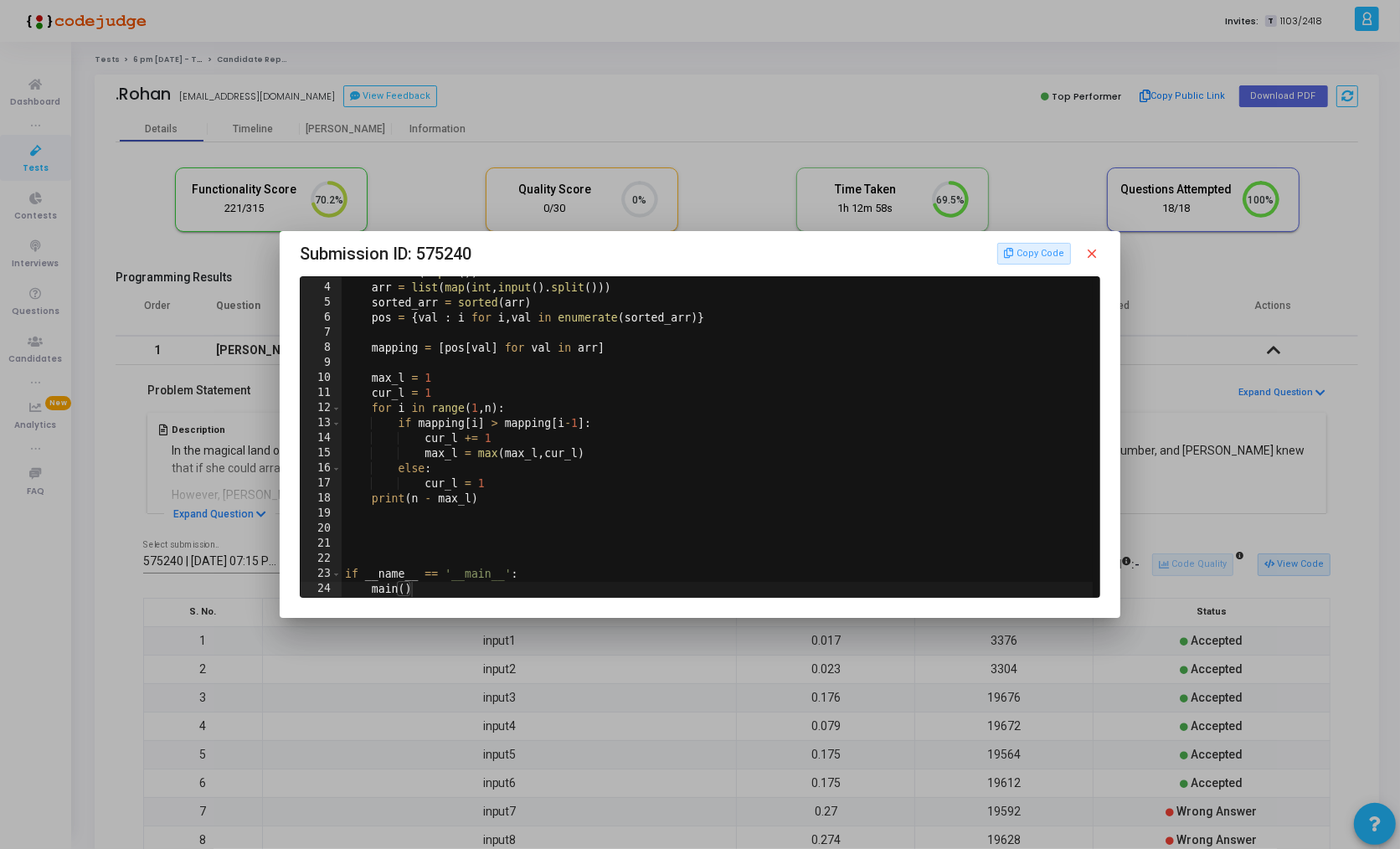
scroll to position [41, 0]
click at [1092, 257] on mat-icon "close" at bounding box center [1093, 254] width 15 height 15
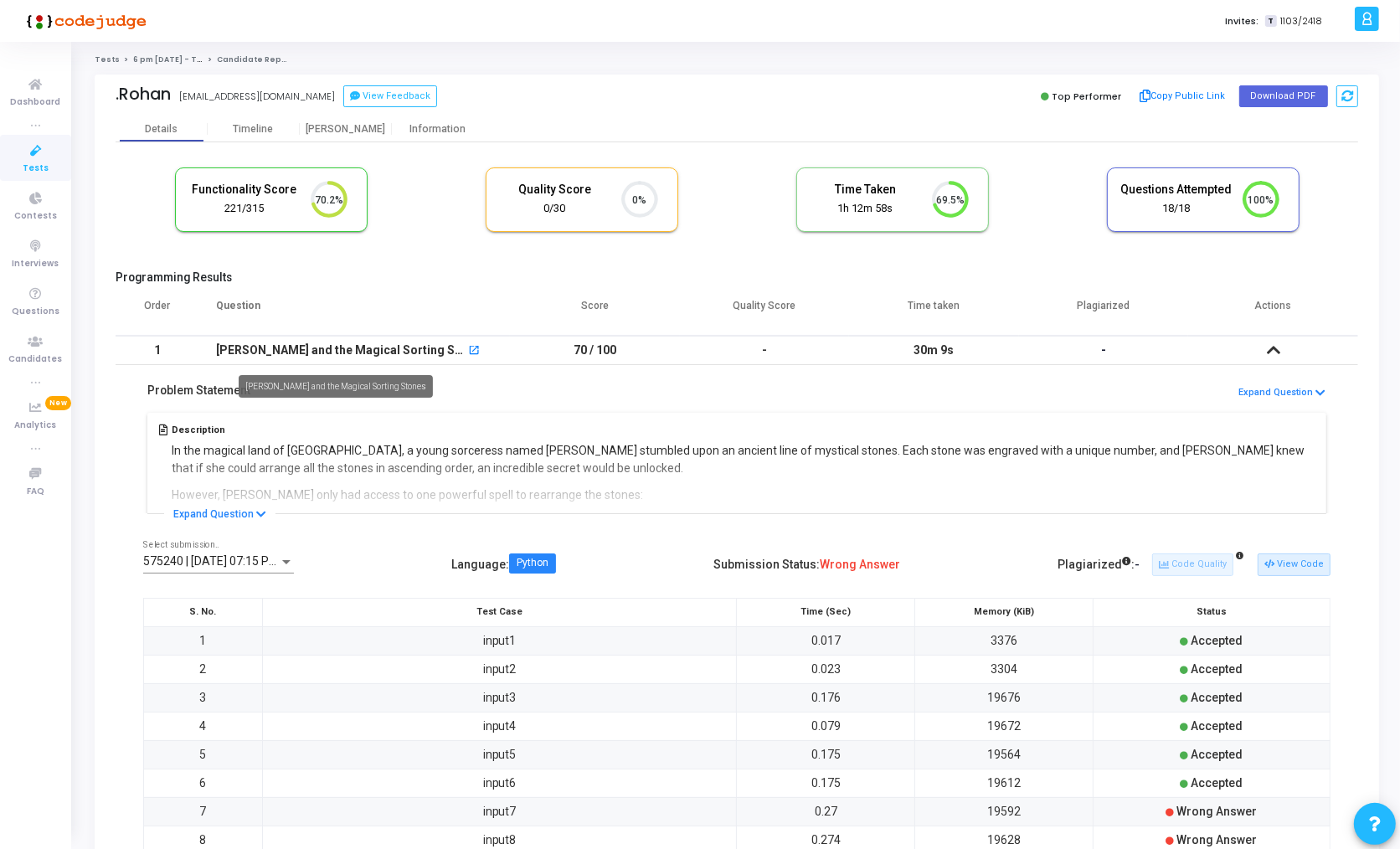
click at [248, 350] on div "[PERSON_NAME] and the Magical Sorting Stones" at bounding box center [340, 350] width 250 height 28
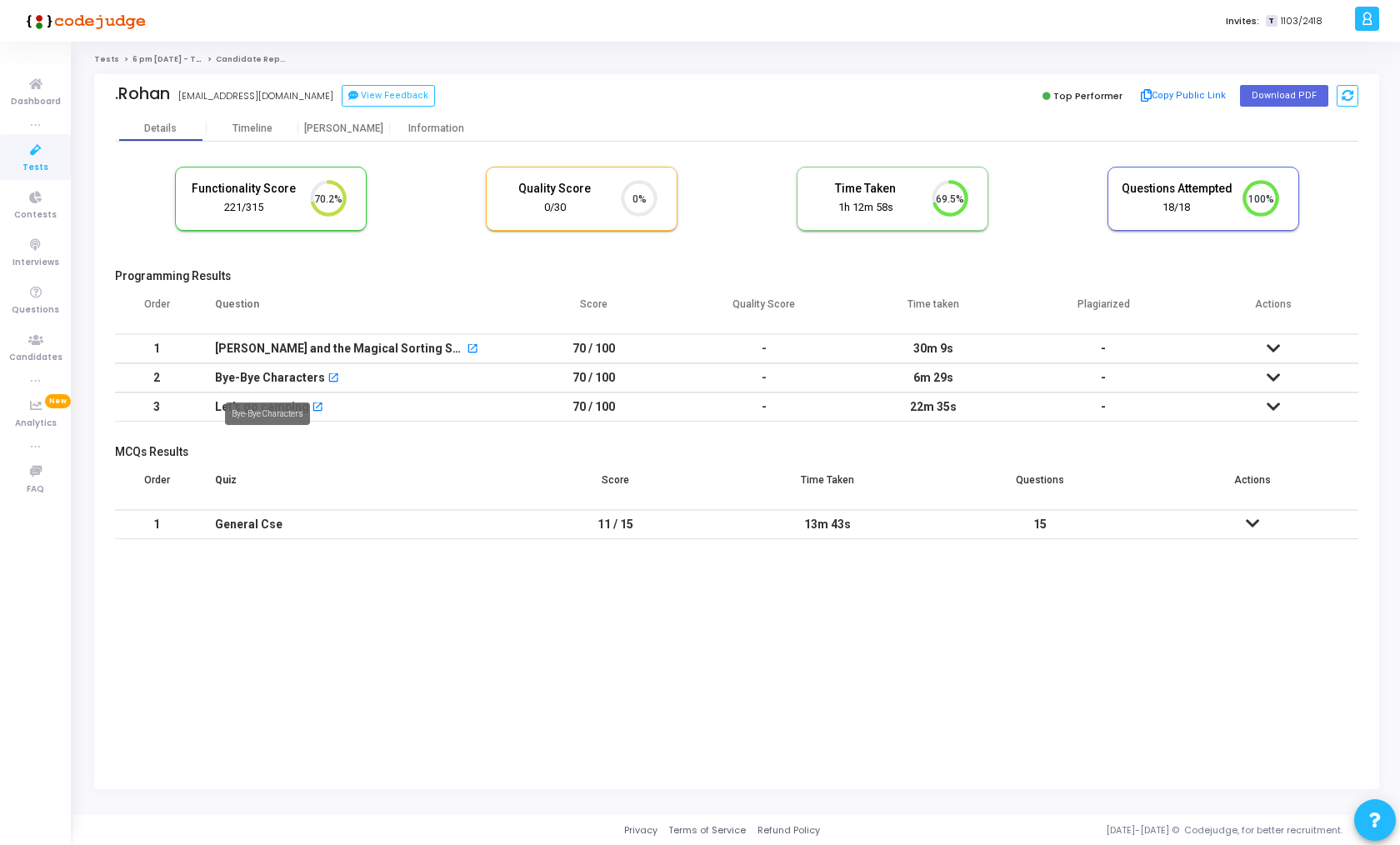
click at [229, 403] on div "Bye-Bye Characters" at bounding box center [267, 414] width 85 height 23
click at [281, 407] on div "Let's go camping" at bounding box center [262, 407] width 94 height 28
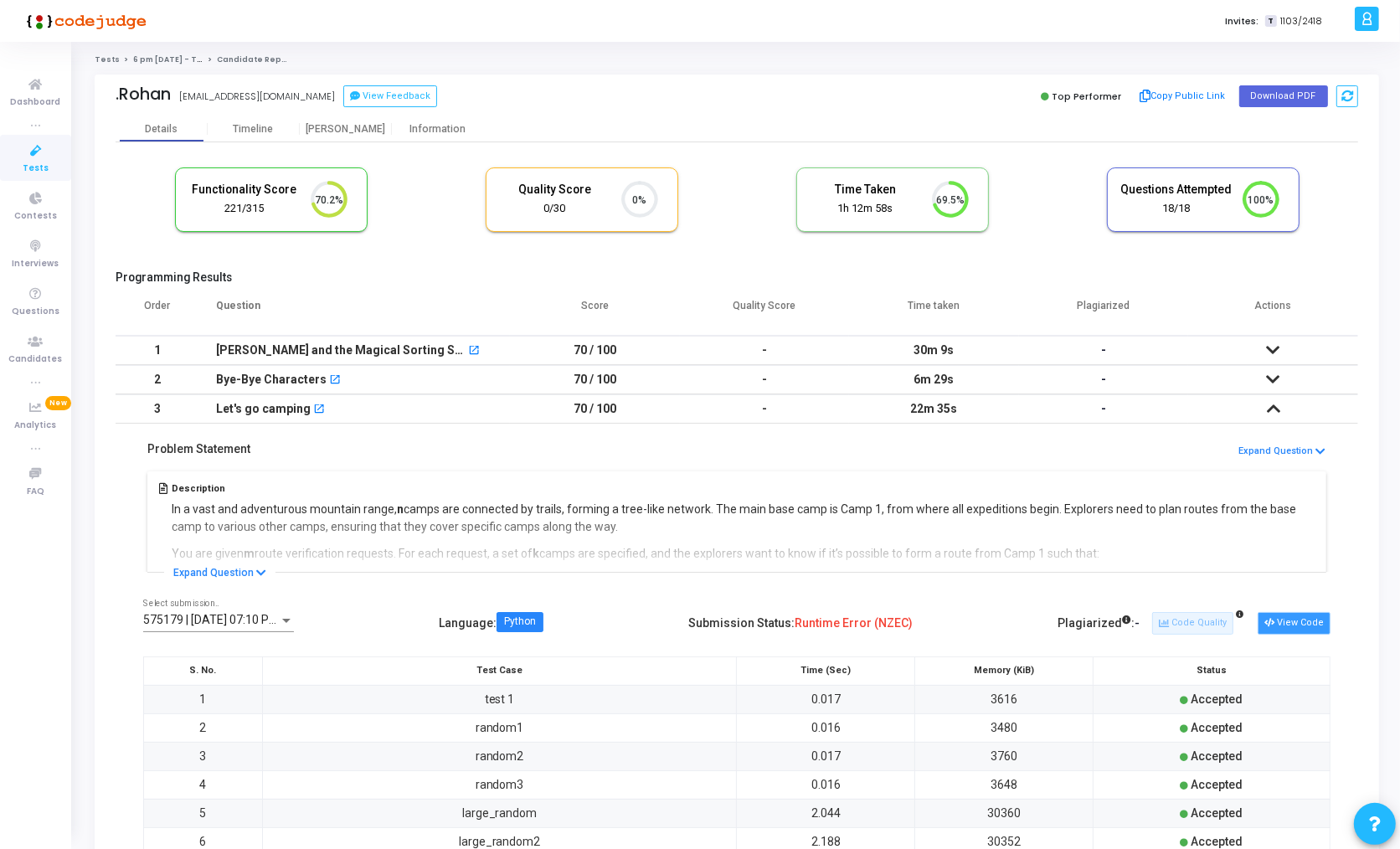
click at [1288, 616] on button "View Code" at bounding box center [1293, 623] width 73 height 22
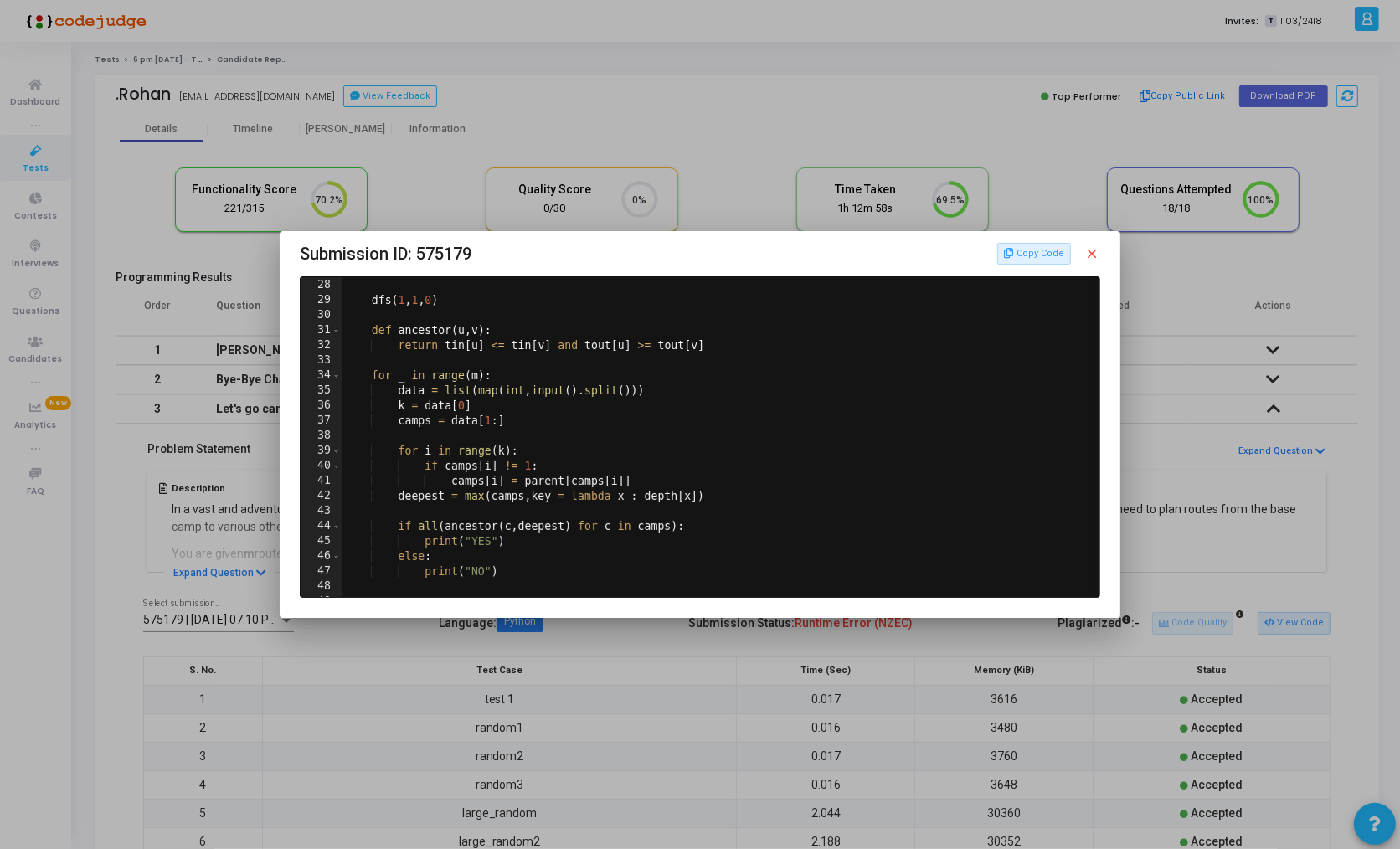
scroll to position [449, 0]
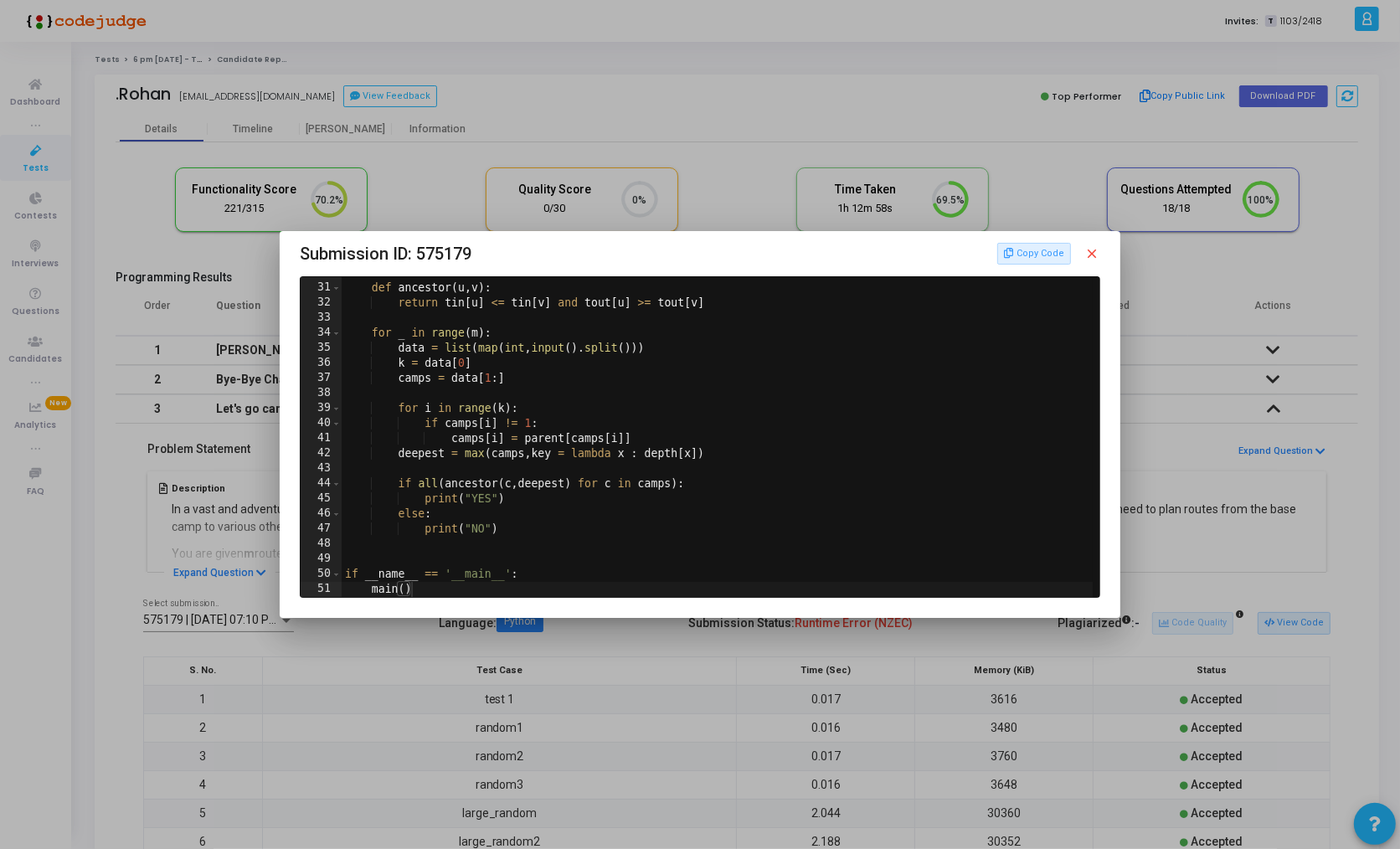
click at [650, 775] on div at bounding box center [700, 424] width 1400 height 849
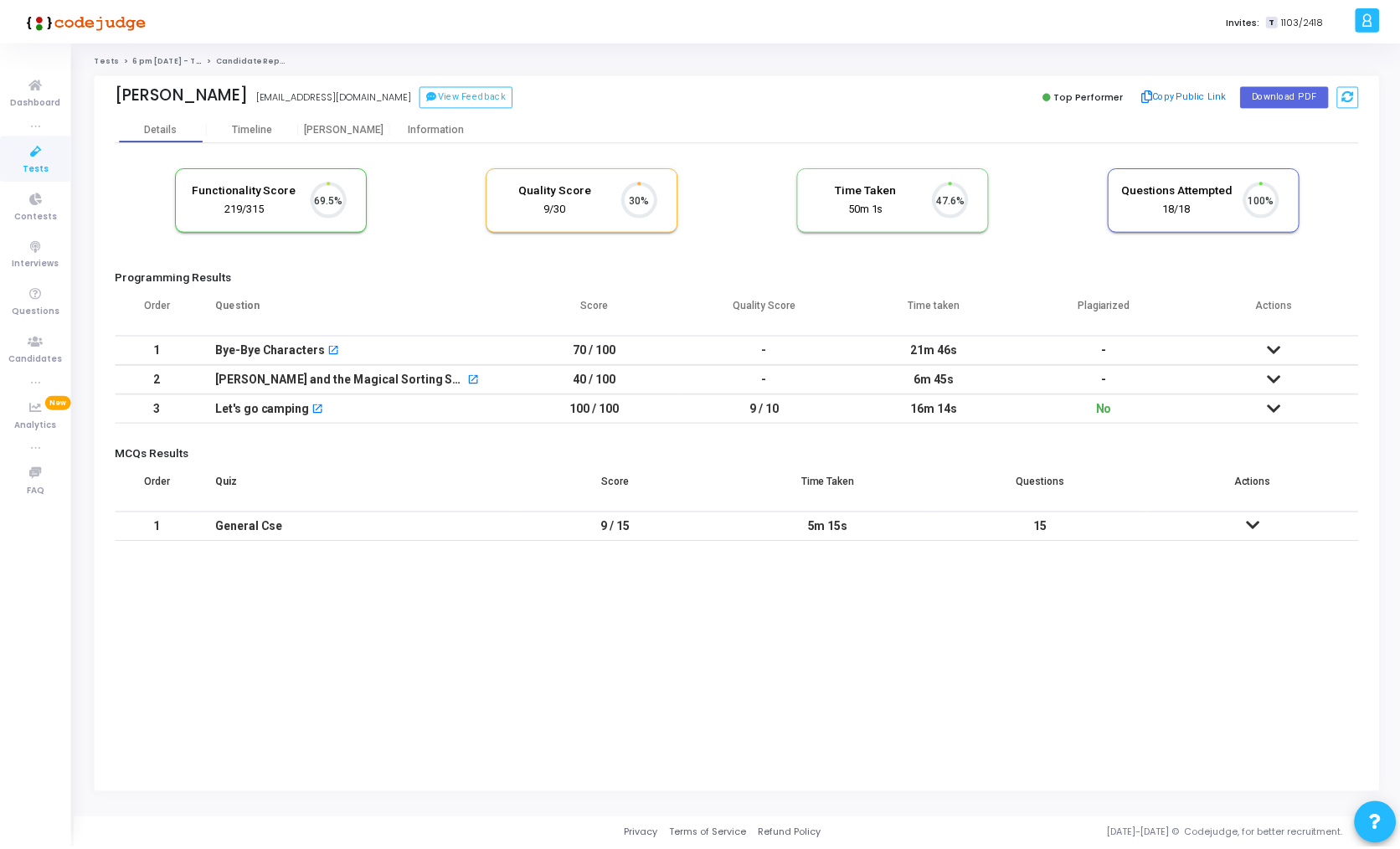
scroll to position [36, 42]
click at [344, 130] on div "[PERSON_NAME]" at bounding box center [345, 129] width 92 height 13
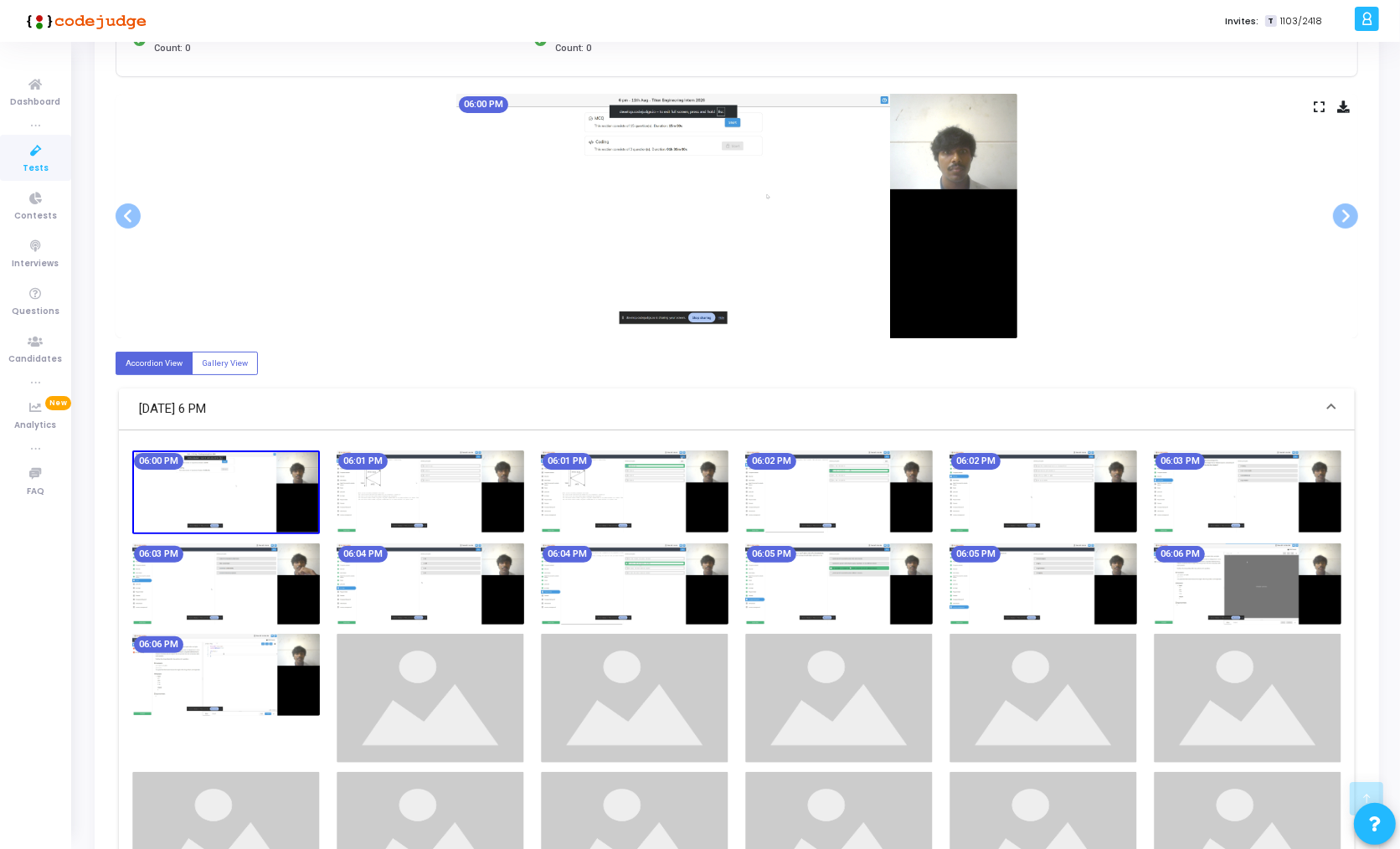
scroll to position [291, 0]
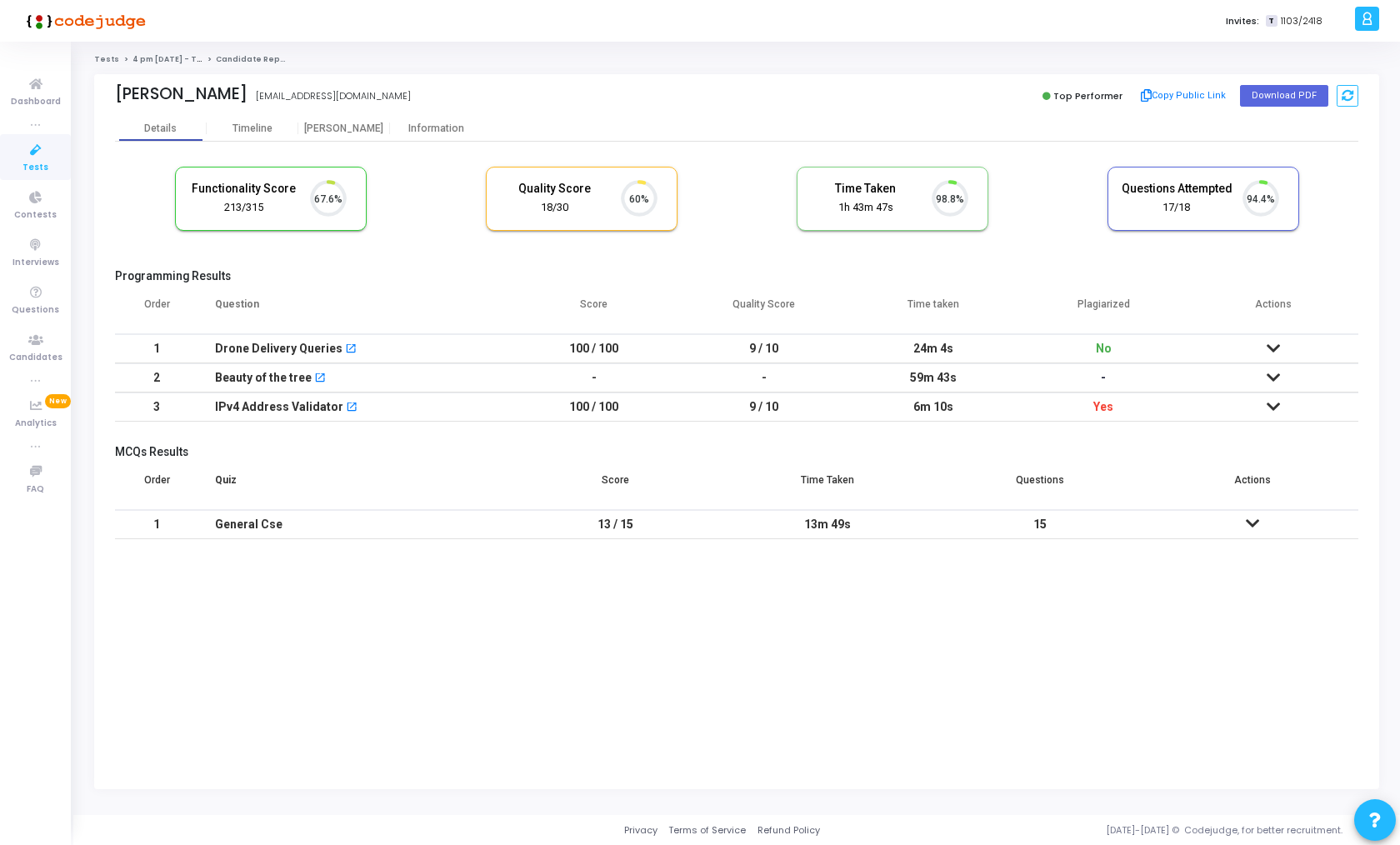
scroll to position [35, 42]
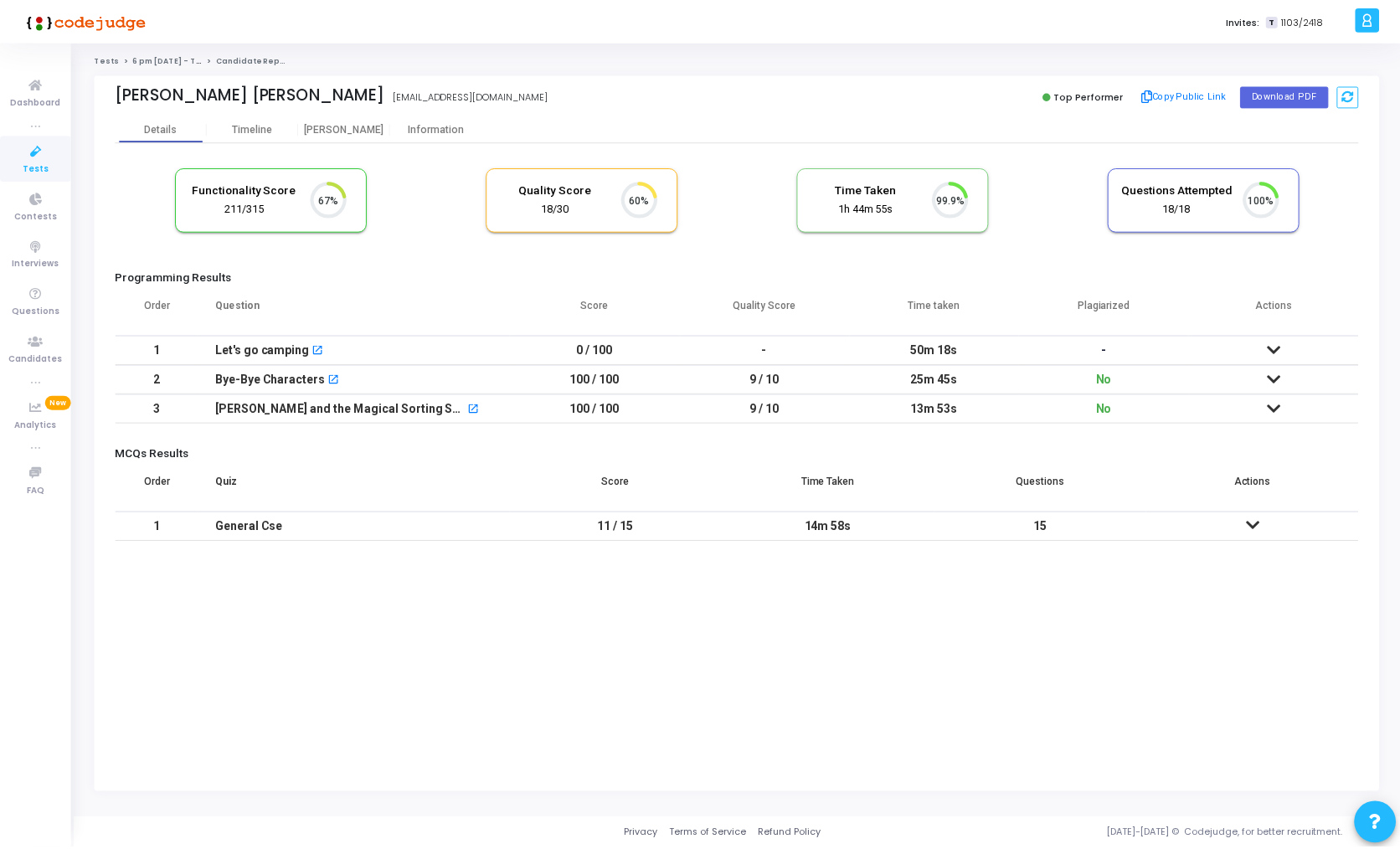
scroll to position [36, 42]
click at [293, 376] on div "Bye-Bye Characters" at bounding box center [271, 379] width 111 height 28
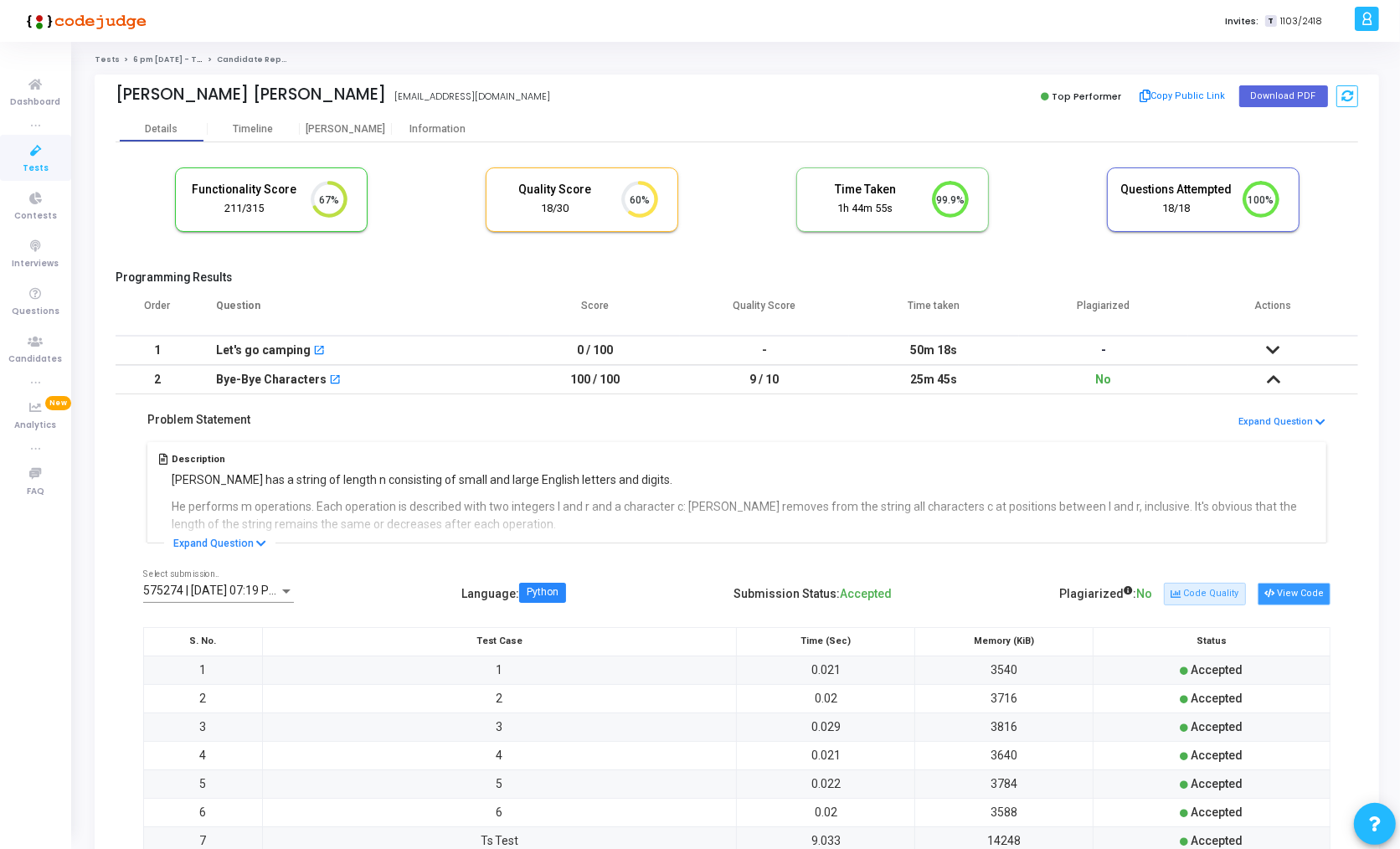
click at [1284, 587] on button "View Code" at bounding box center [1293, 593] width 73 height 22
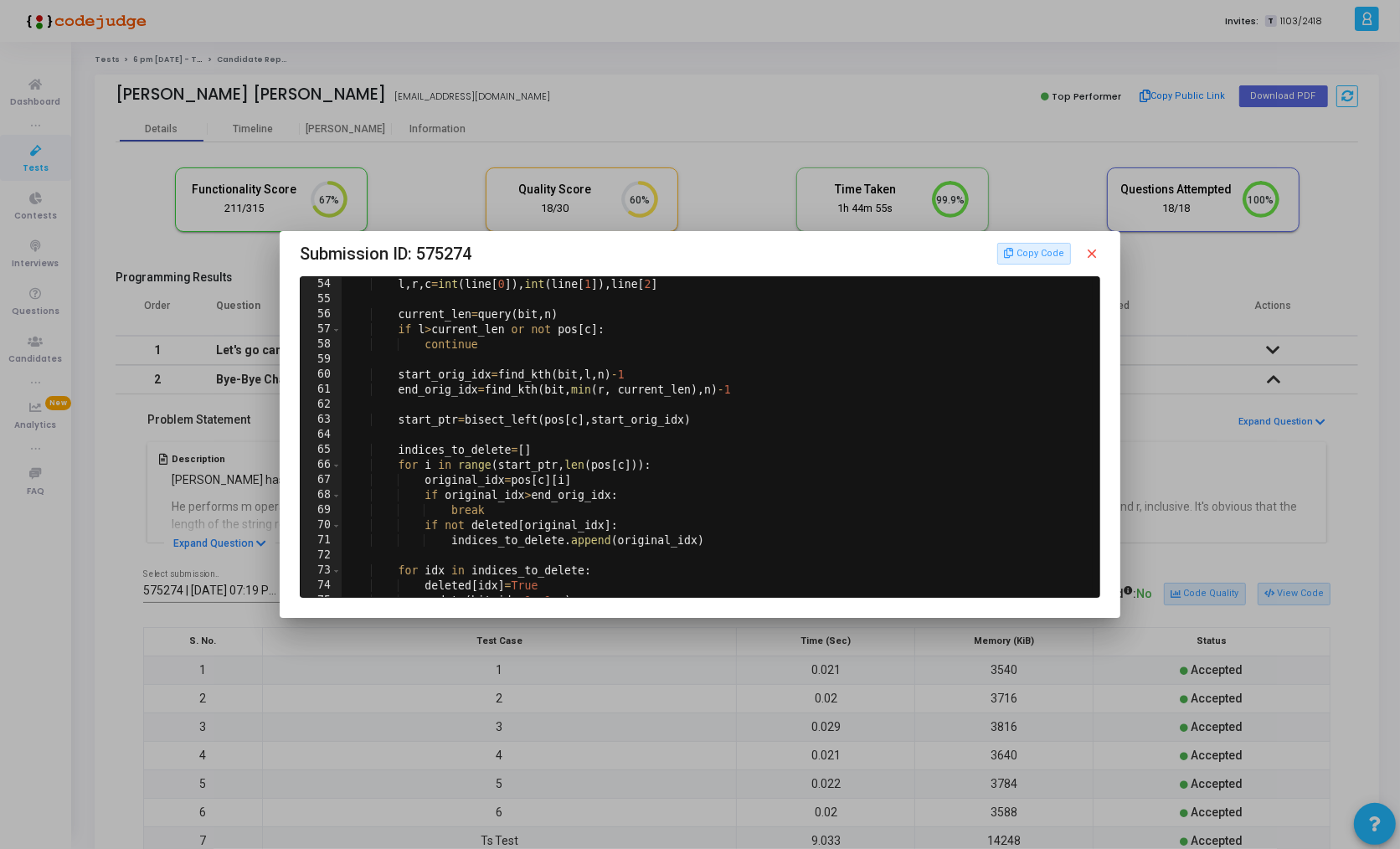
scroll to position [901, 0]
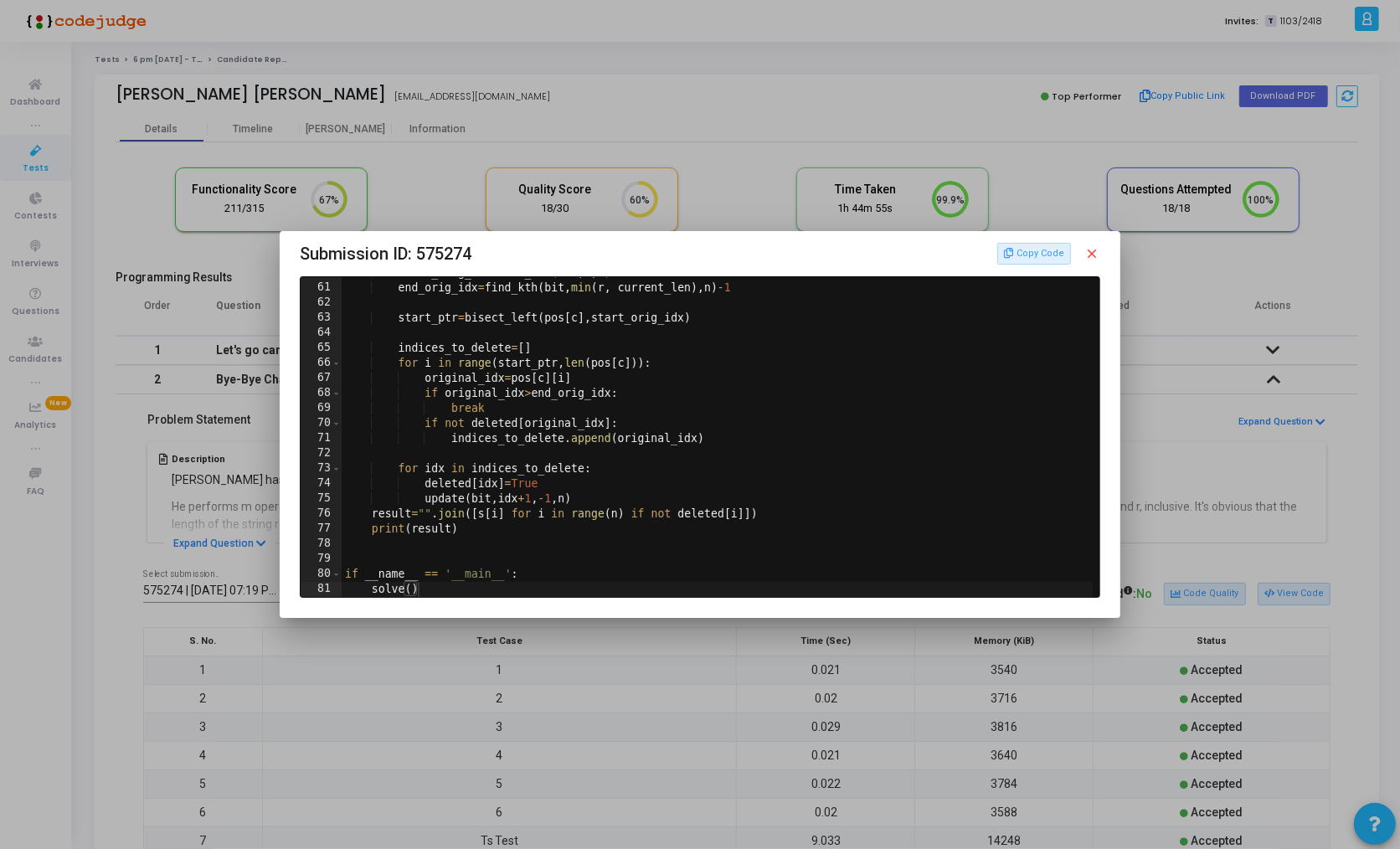
click at [1097, 257] on mat-icon "close" at bounding box center [1093, 254] width 15 height 15
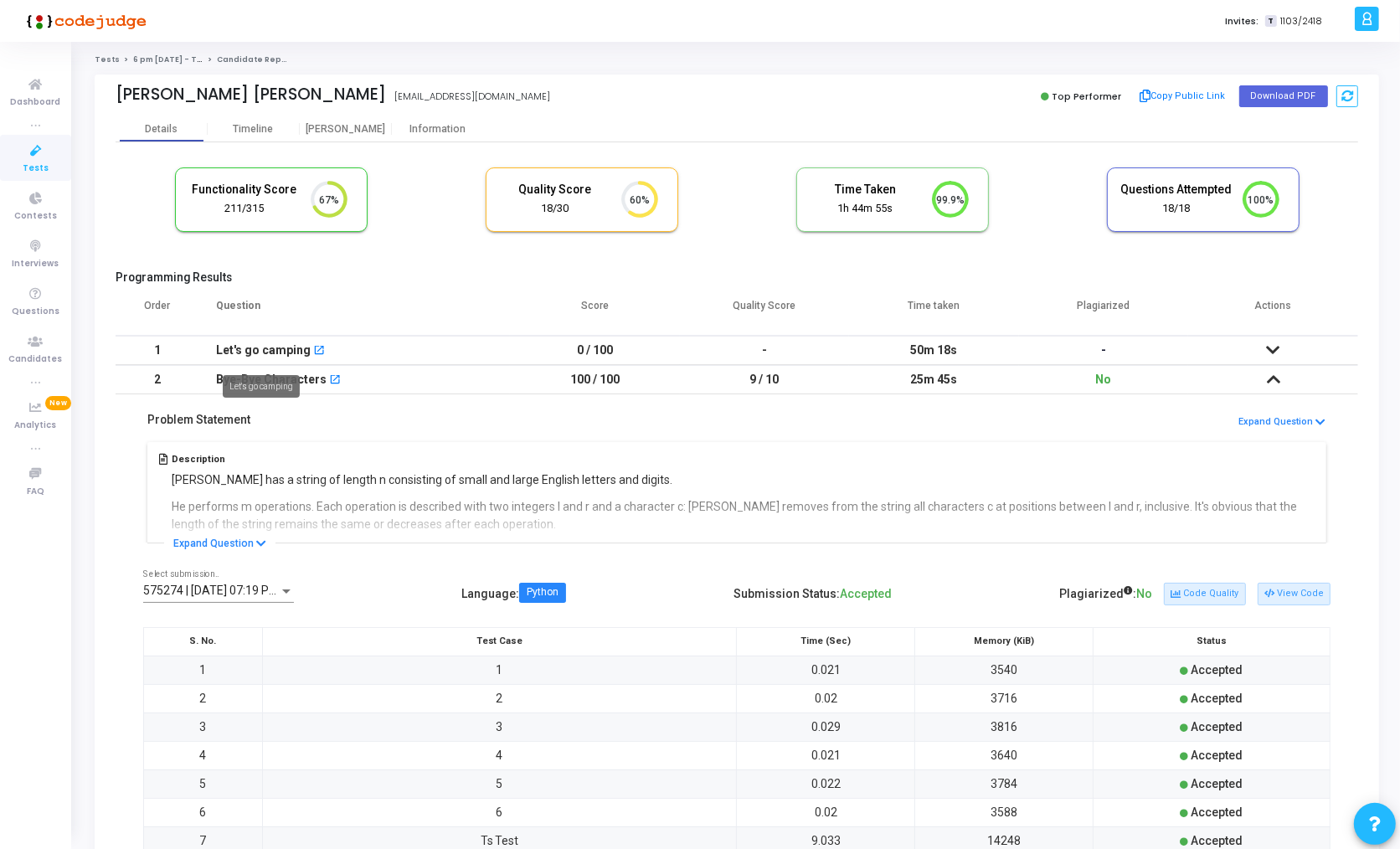
click at [270, 350] on div "Let's go camping" at bounding box center [263, 350] width 95 height 28
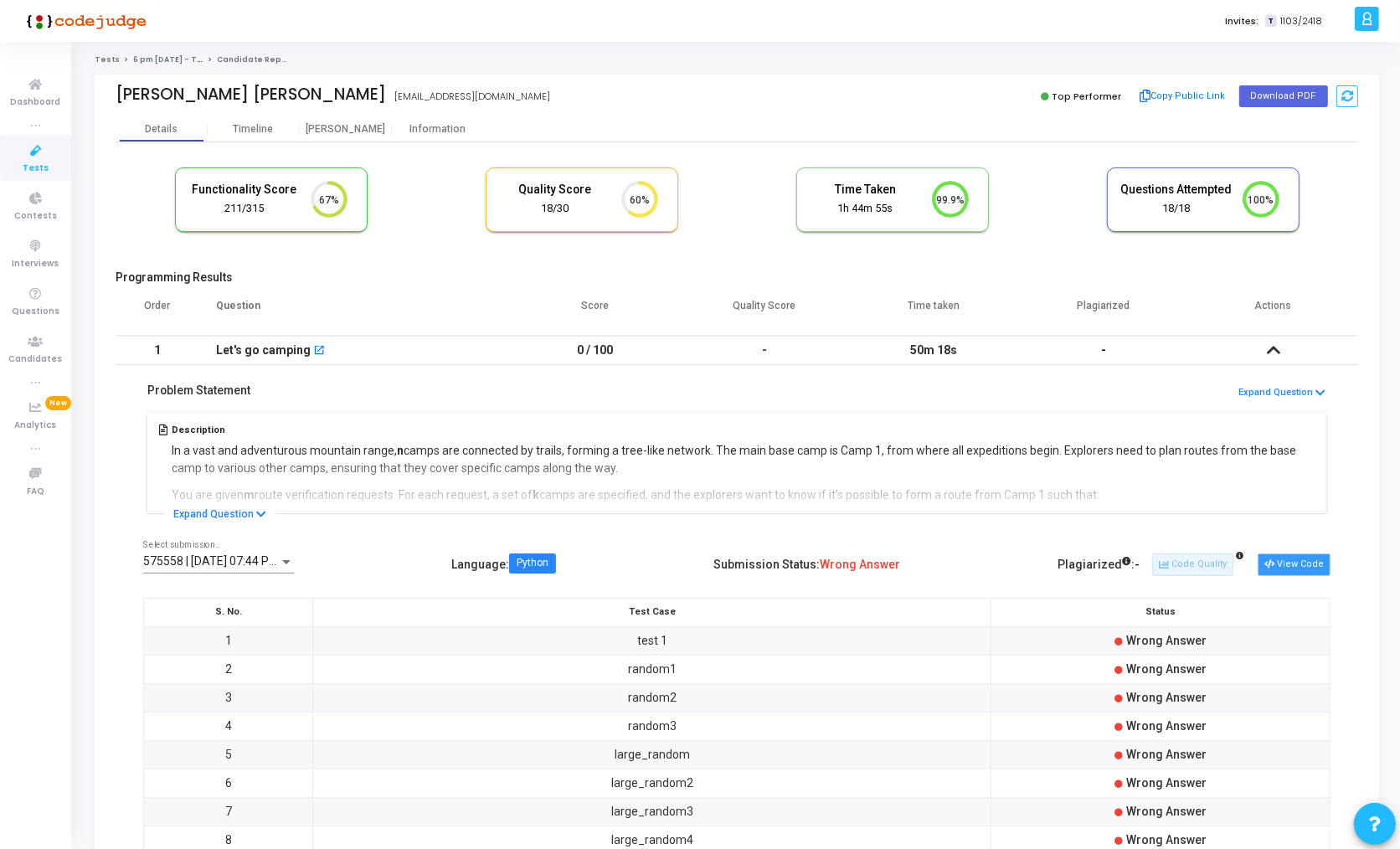
click at [1282, 563] on button "View Code" at bounding box center [1293, 565] width 73 height 22
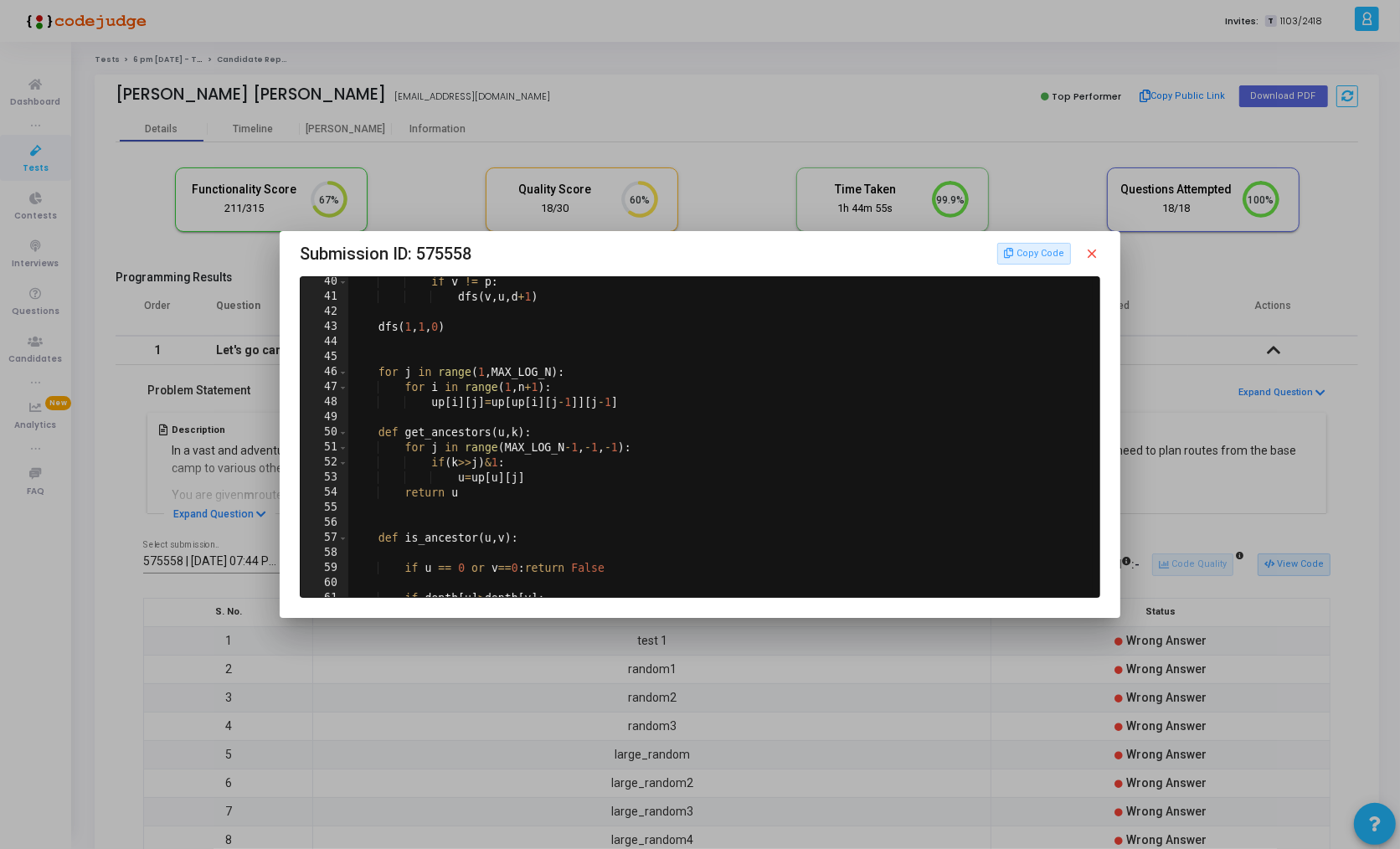
scroll to position [0, 0]
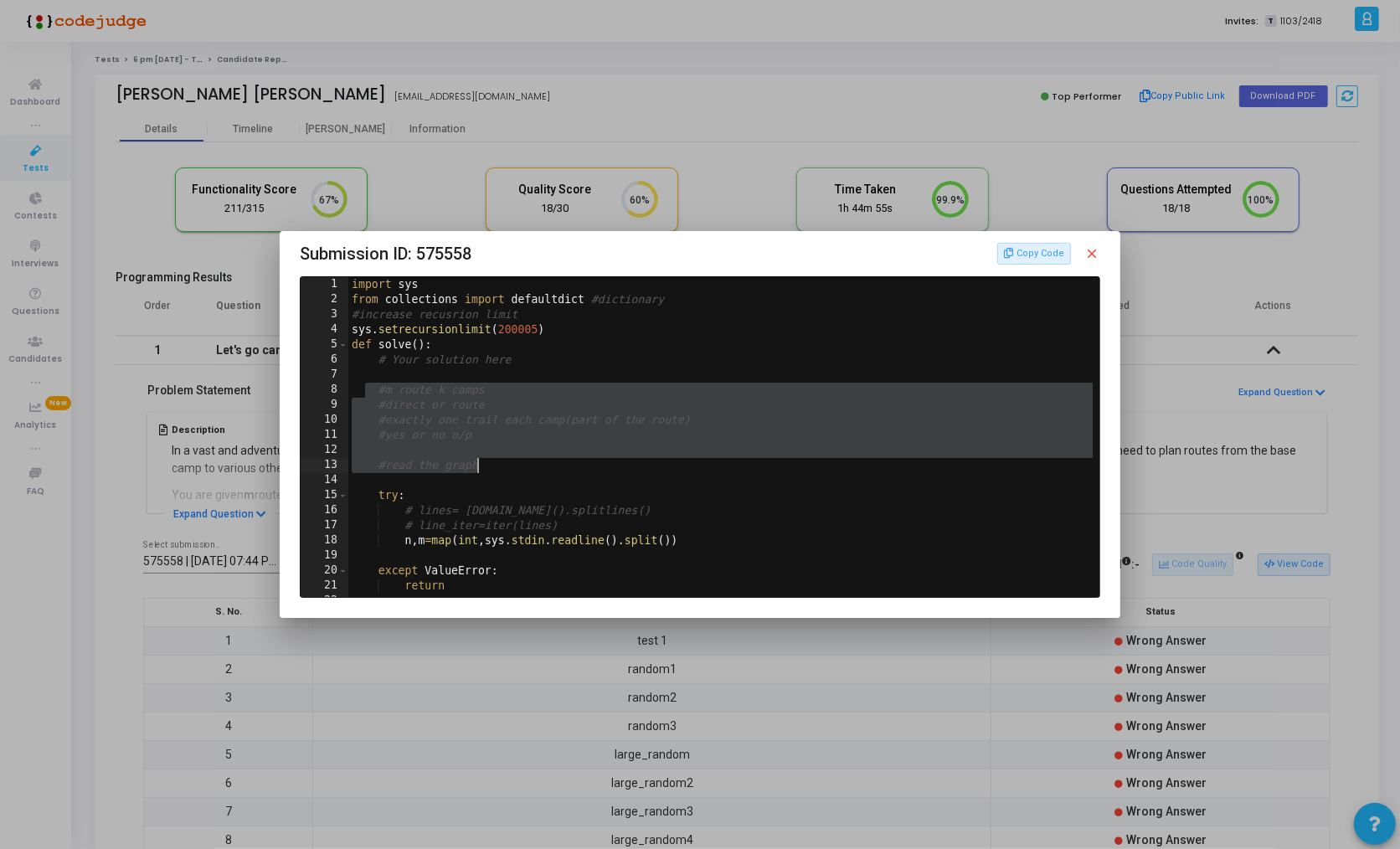
drag, startPoint x: 365, startPoint y: 387, endPoint x: 493, endPoint y: 465, distance: 149.9
click at [493, 465] on div "import sys from collections import defaultdict #dictionary #increase recusrion …" at bounding box center [722, 451] width 748 height 350
type textarea "#read the graph"
click at [861, 664] on div at bounding box center [700, 424] width 1400 height 849
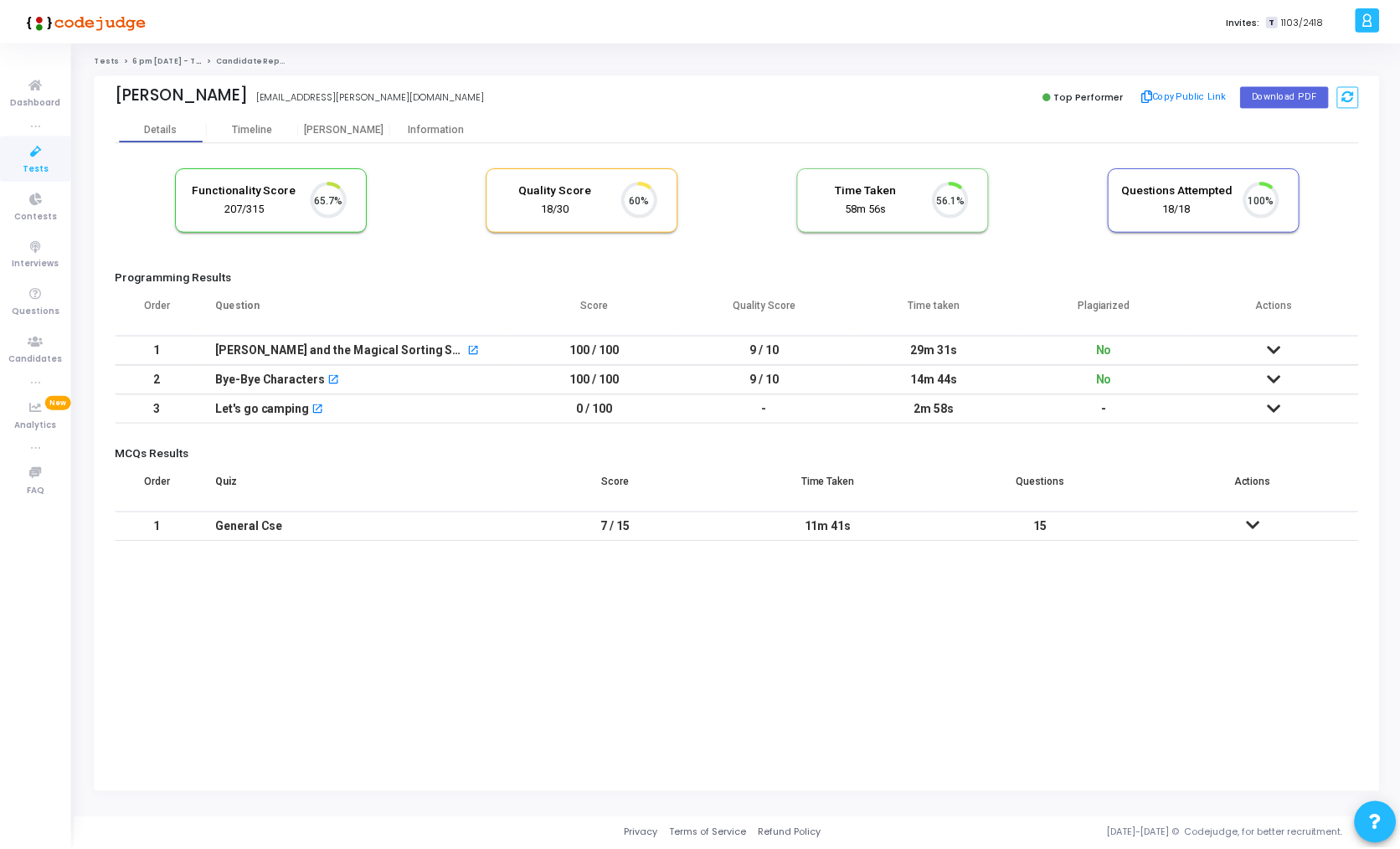
scroll to position [36, 42]
click at [469, 347] on mat-icon "open_in_new" at bounding box center [475, 351] width 12 height 12
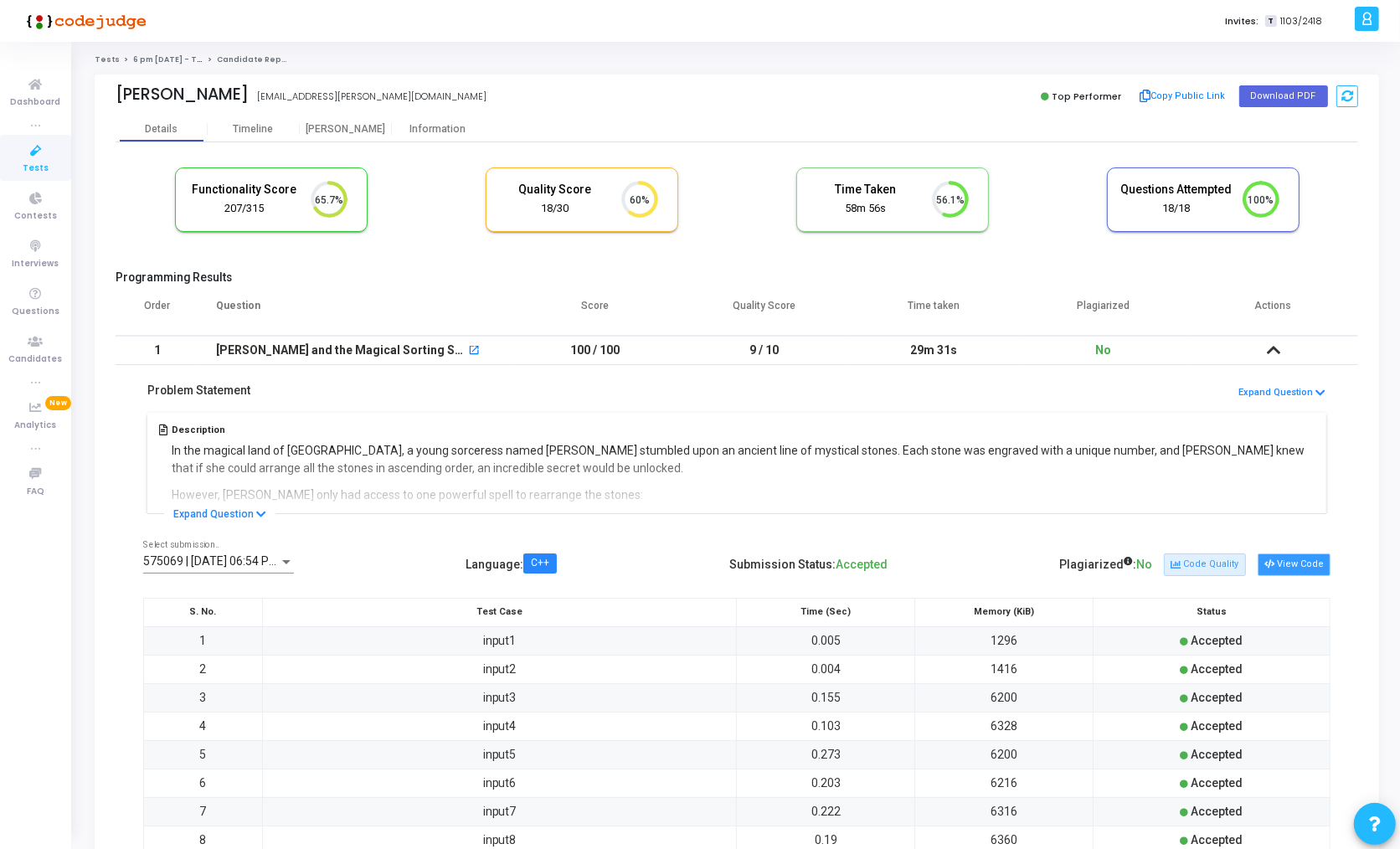
click at [1281, 567] on button "View Code" at bounding box center [1293, 565] width 73 height 22
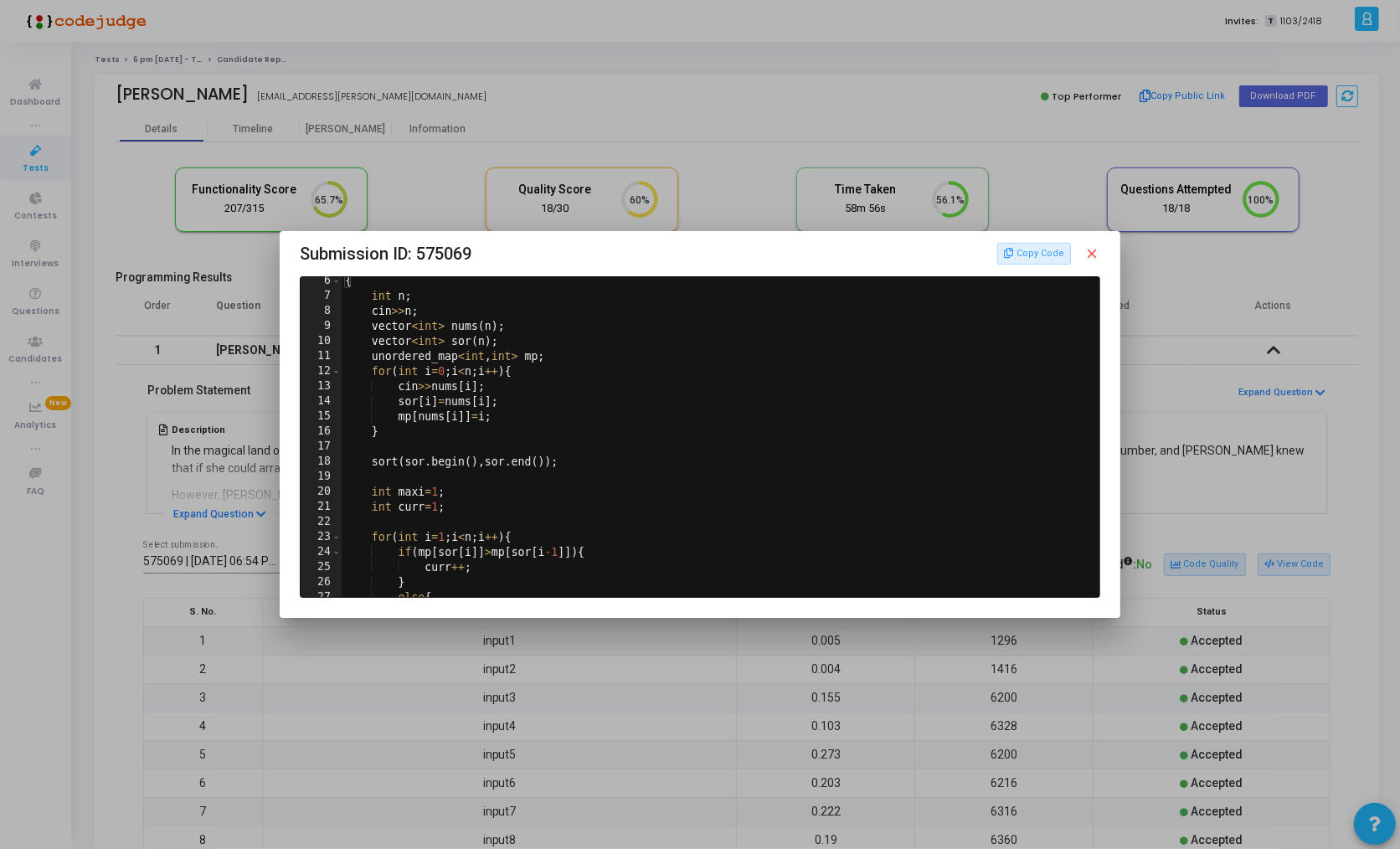
scroll to position [0, 0]
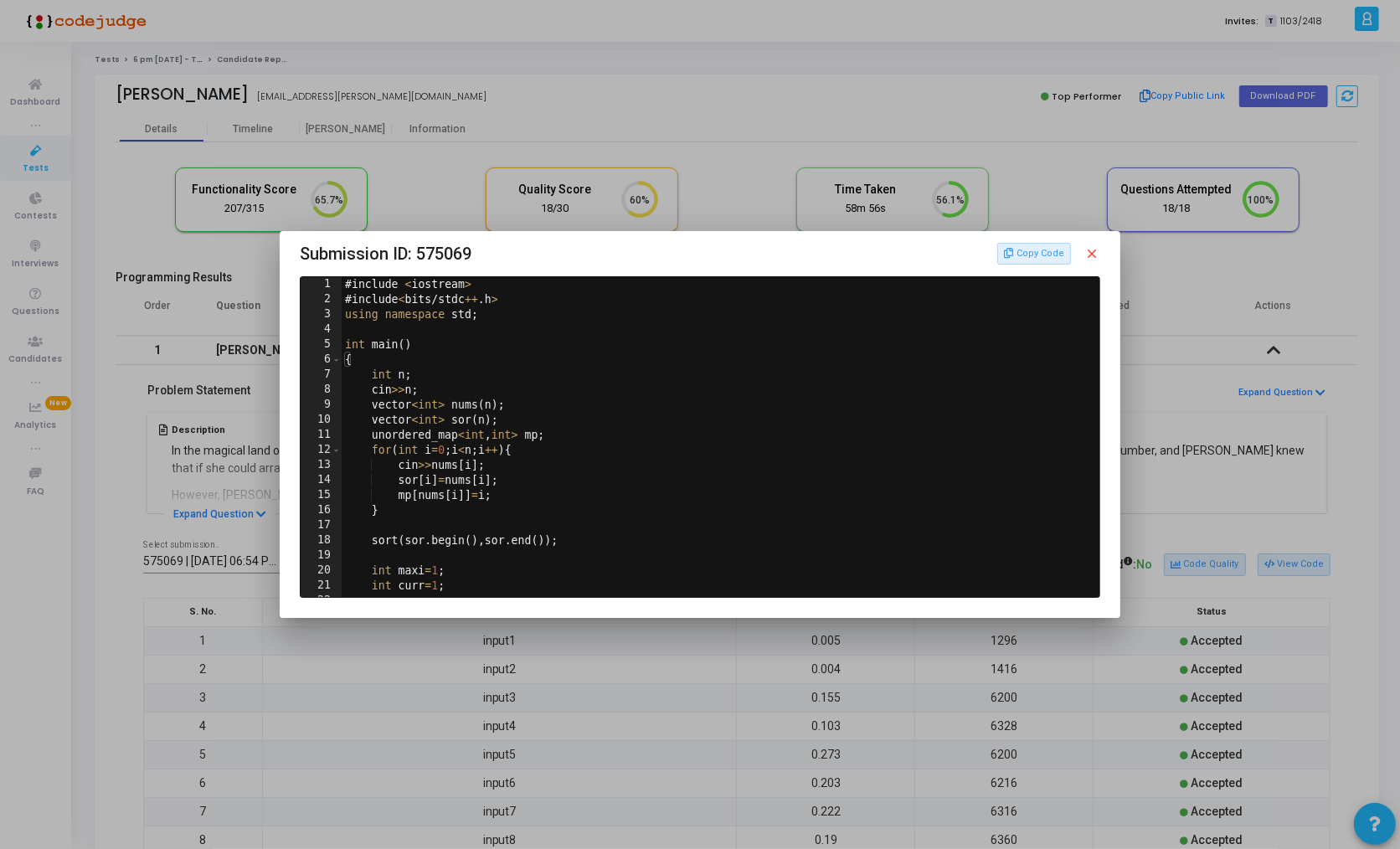
click at [1096, 252] on mat-icon "close" at bounding box center [1093, 254] width 15 height 15
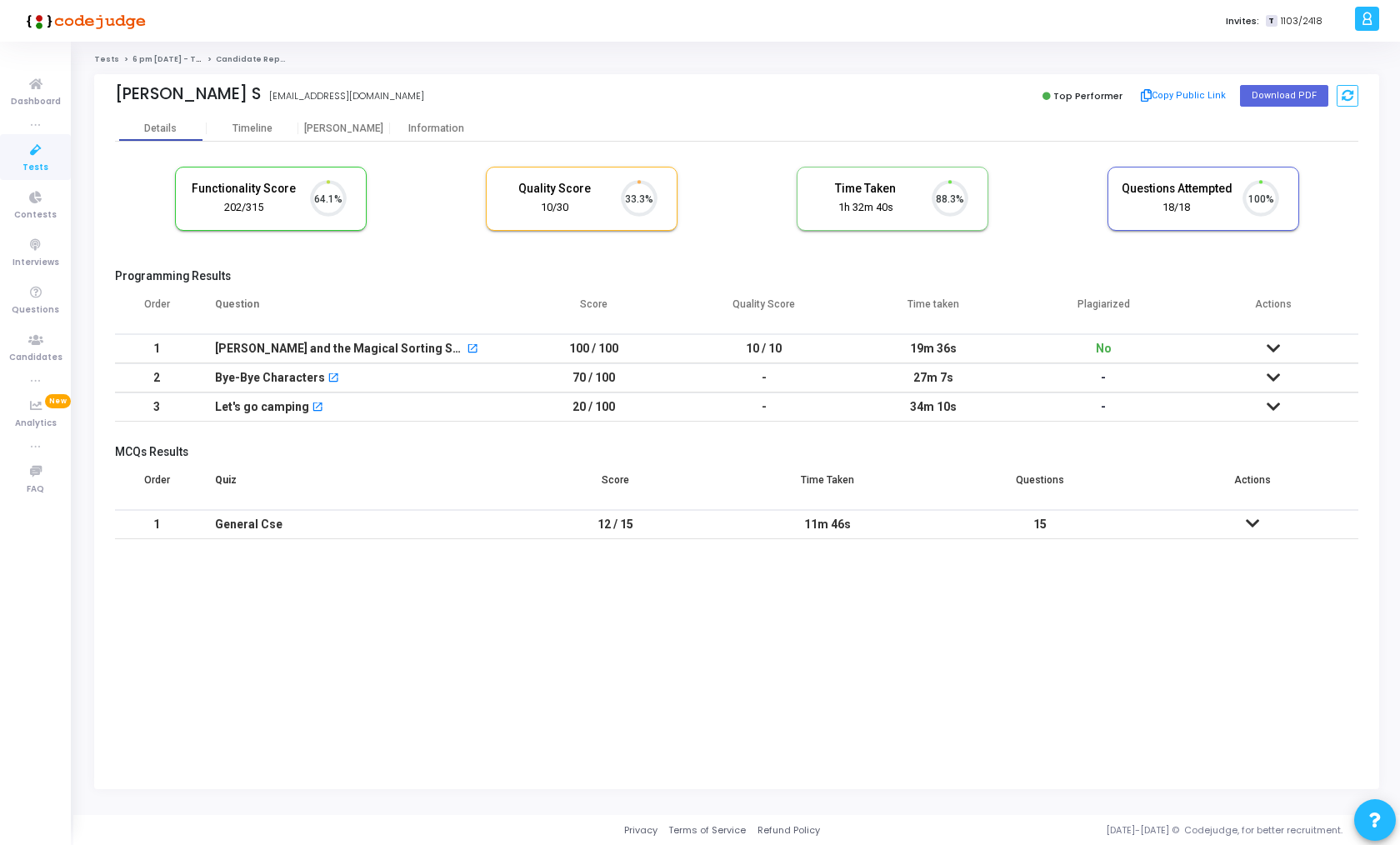
scroll to position [35, 42]
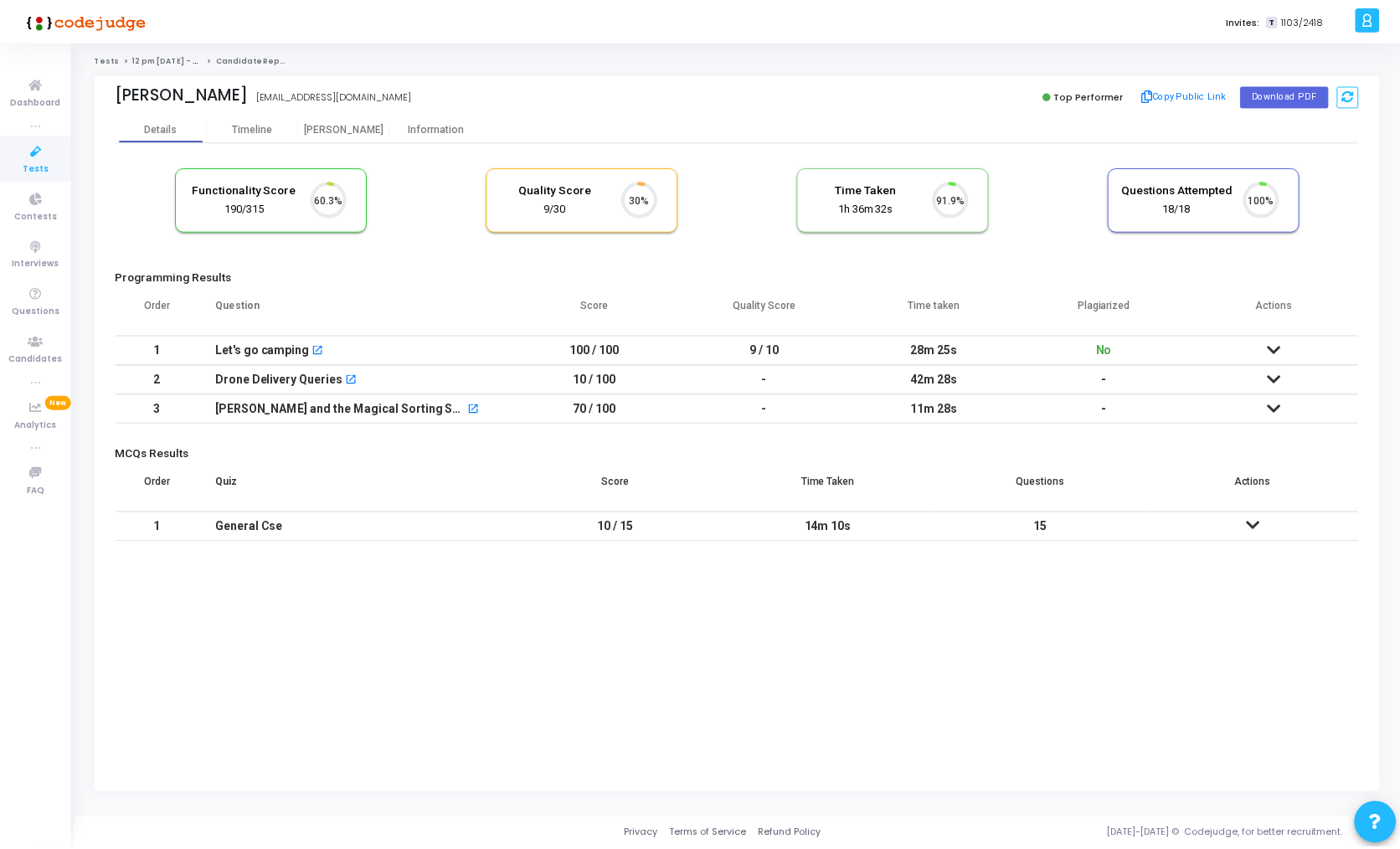
scroll to position [36, 42]
click at [285, 377] on div "Let's go camping" at bounding box center [261, 386] width 77 height 23
click at [311, 373] on div "Drone Delivery Queries" at bounding box center [279, 379] width 128 height 28
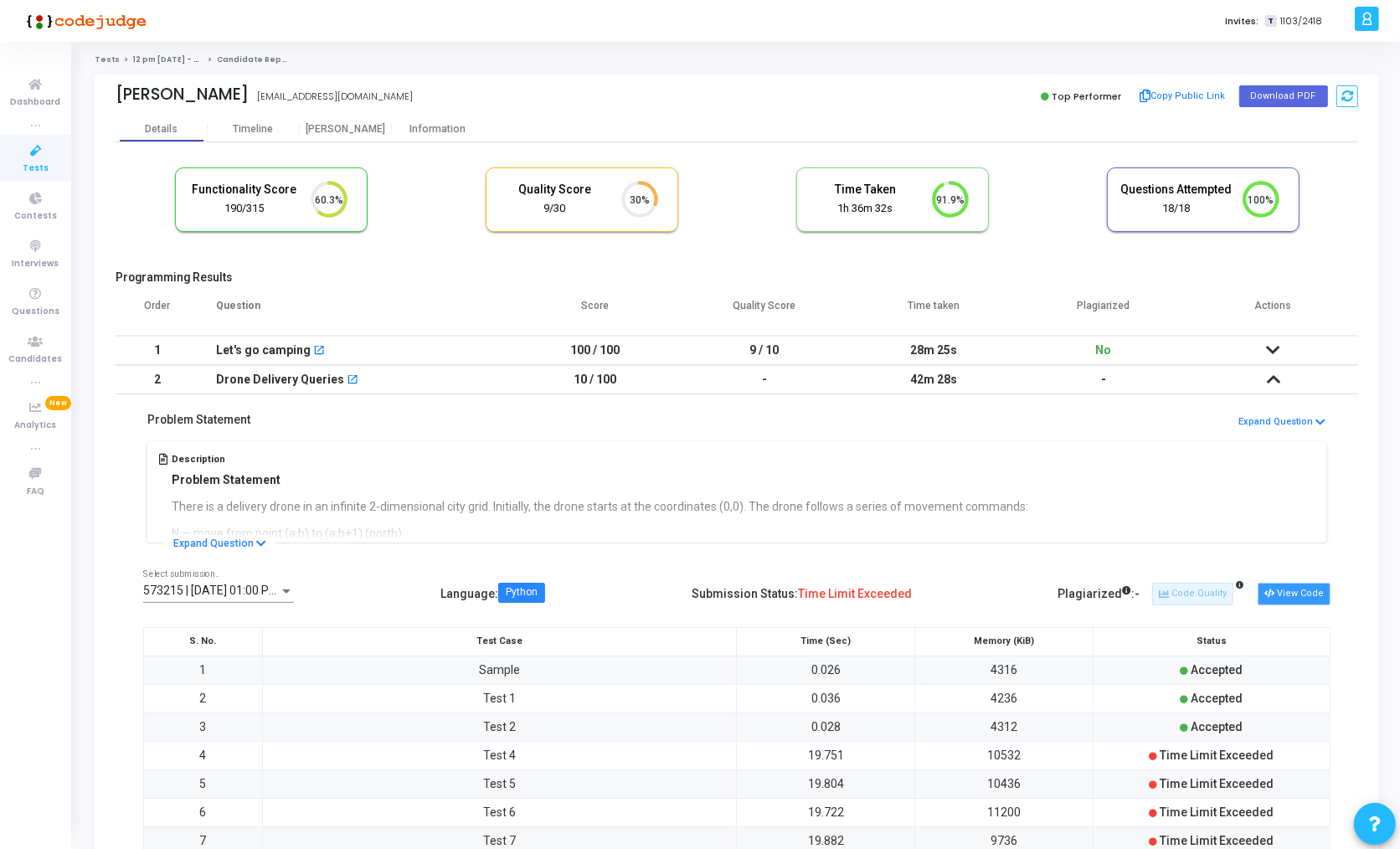
click at [1303, 587] on button "View Code" at bounding box center [1293, 593] width 73 height 22
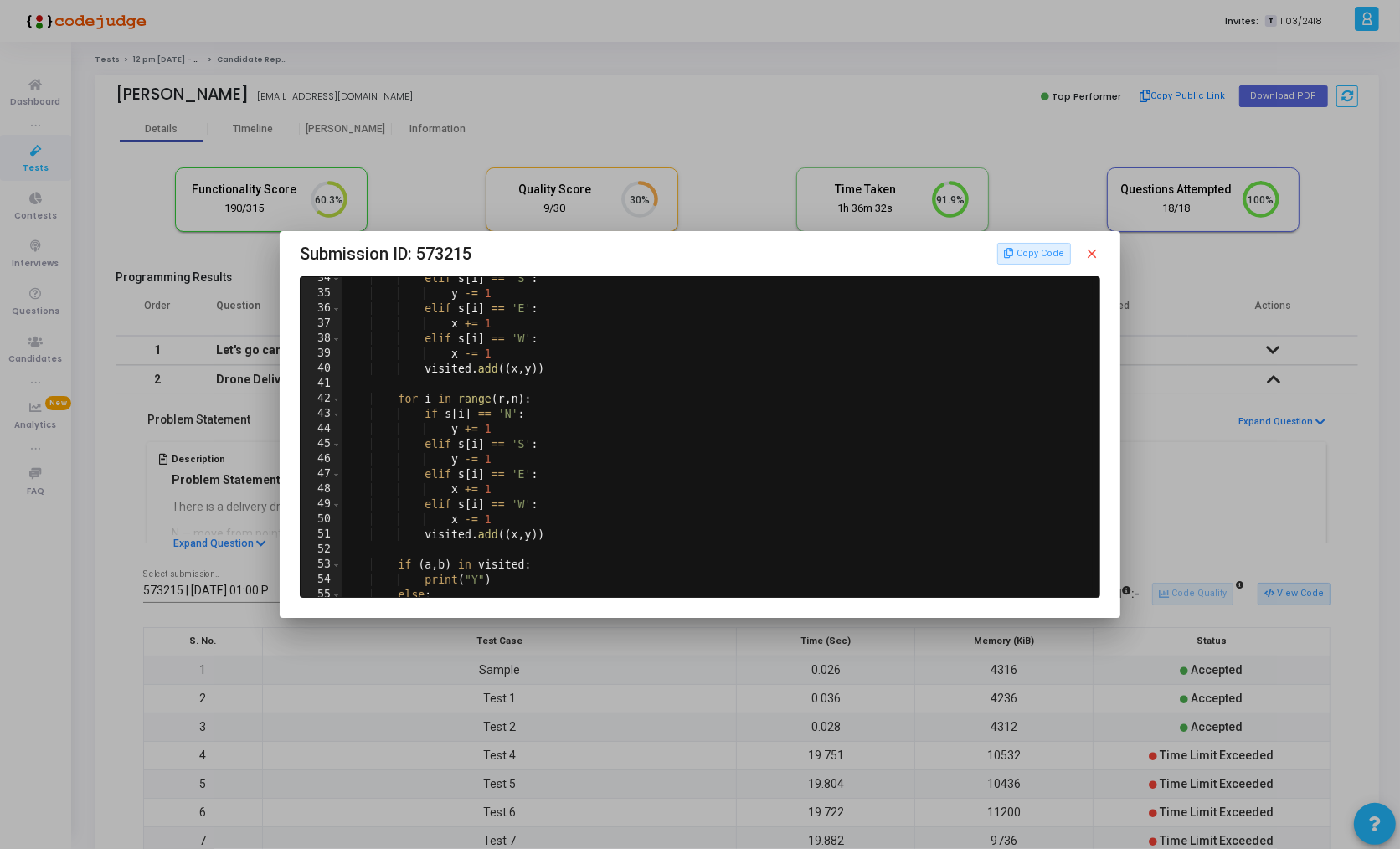
scroll to position [659, 0]
click at [717, 682] on div at bounding box center [700, 424] width 1400 height 849
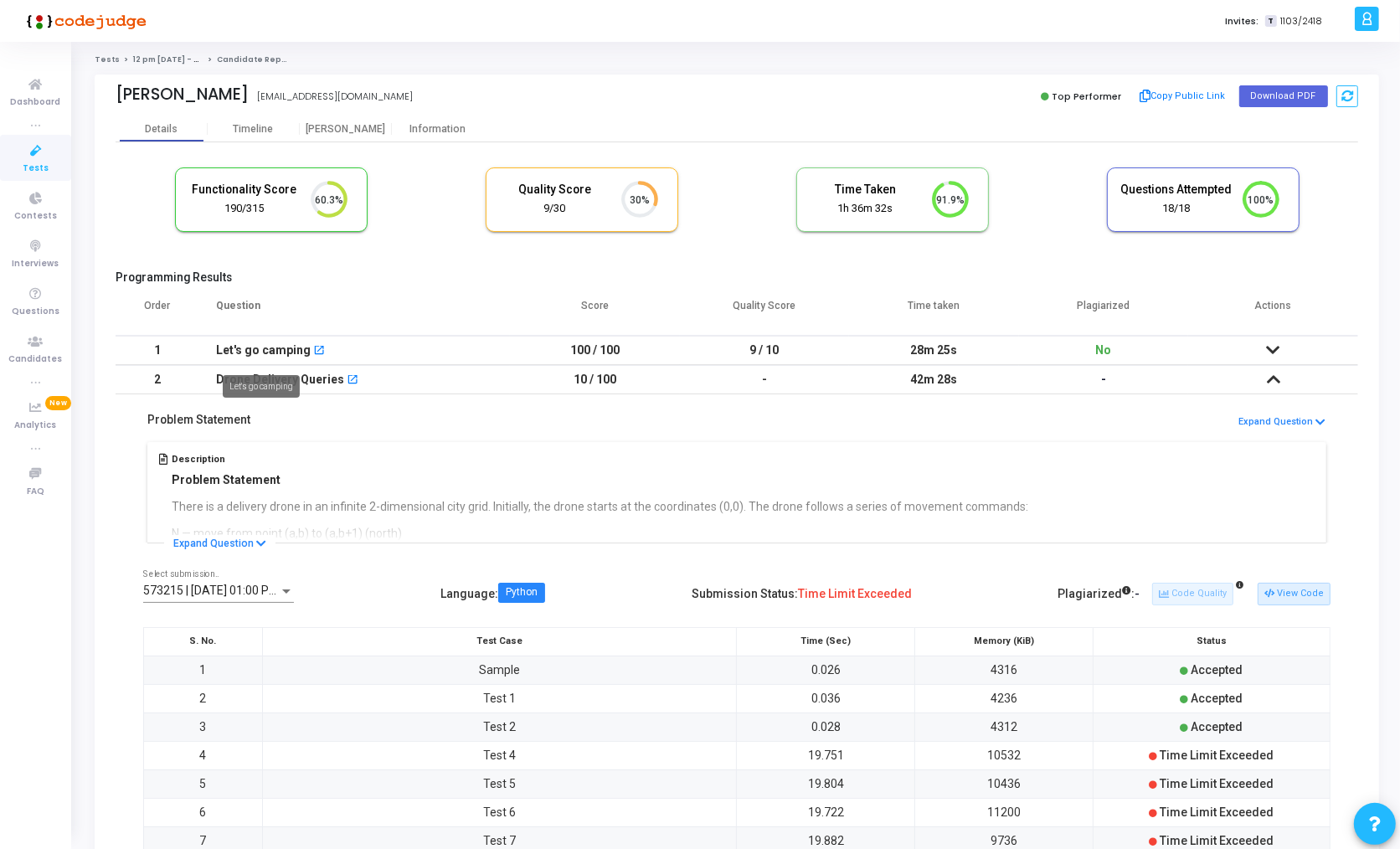
click at [265, 345] on div "Let's go camping" at bounding box center [263, 350] width 95 height 28
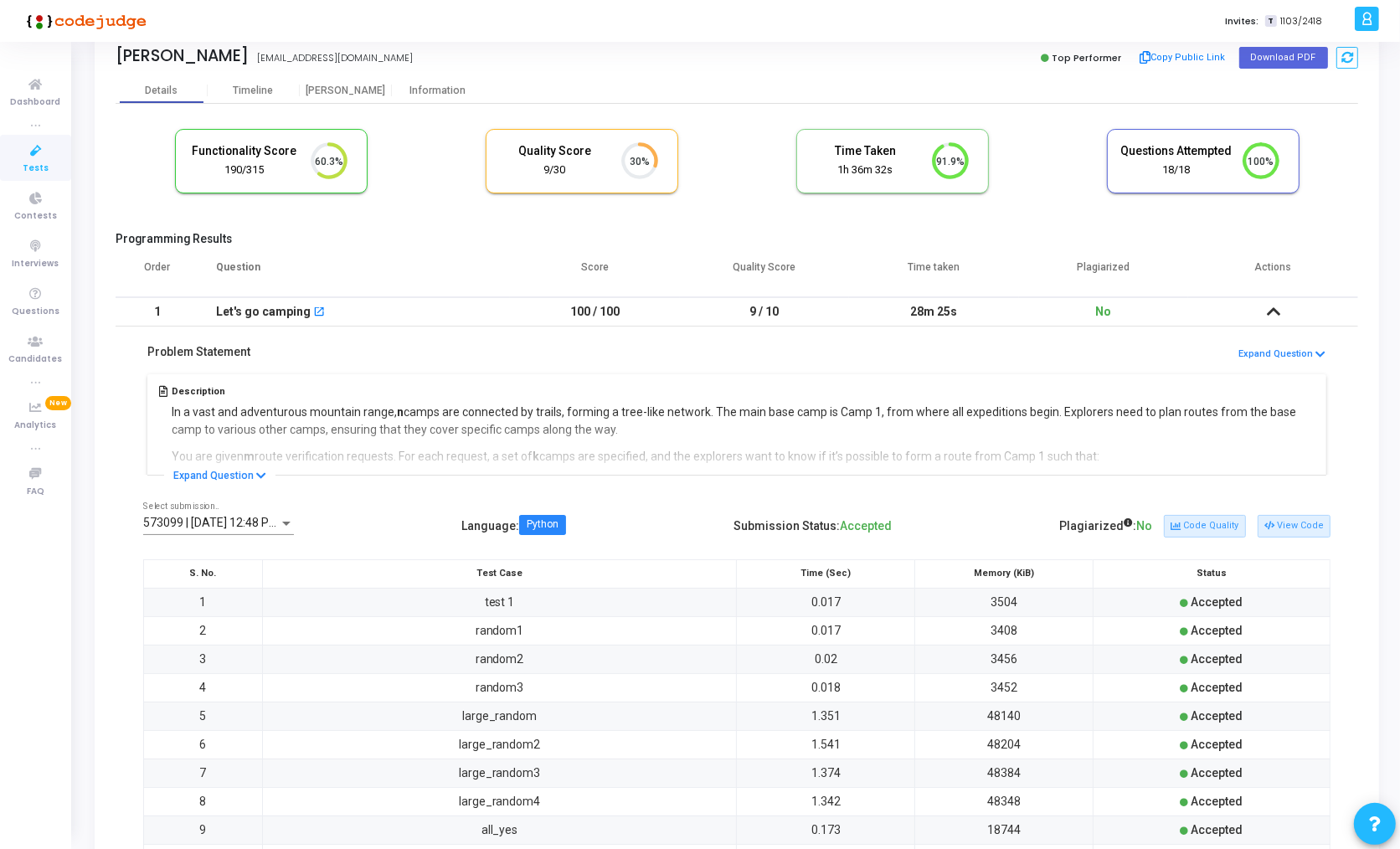
scroll to position [40, 0]
click at [1297, 523] on button "View Code" at bounding box center [1293, 524] width 73 height 22
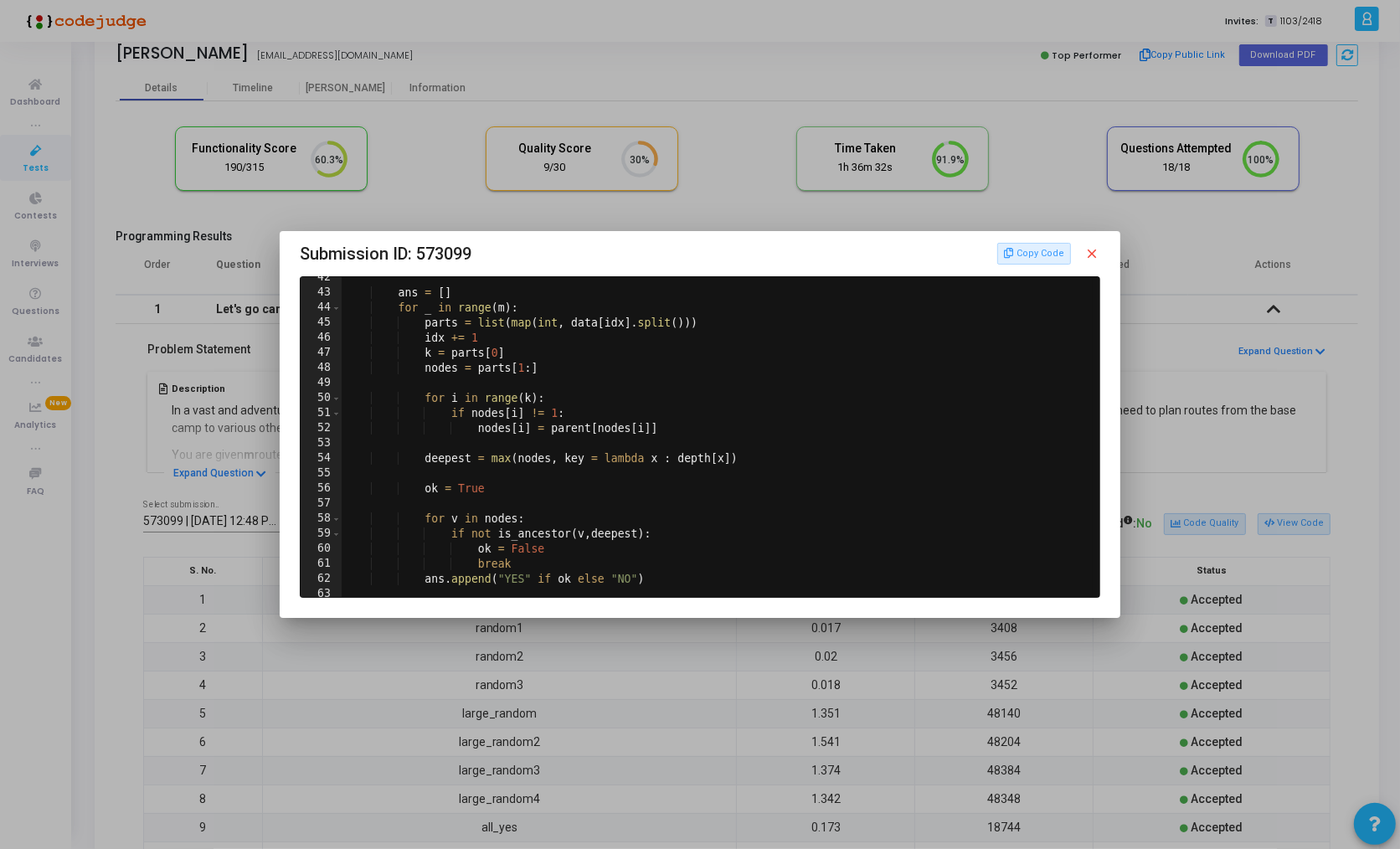
scroll to position [764, 0]
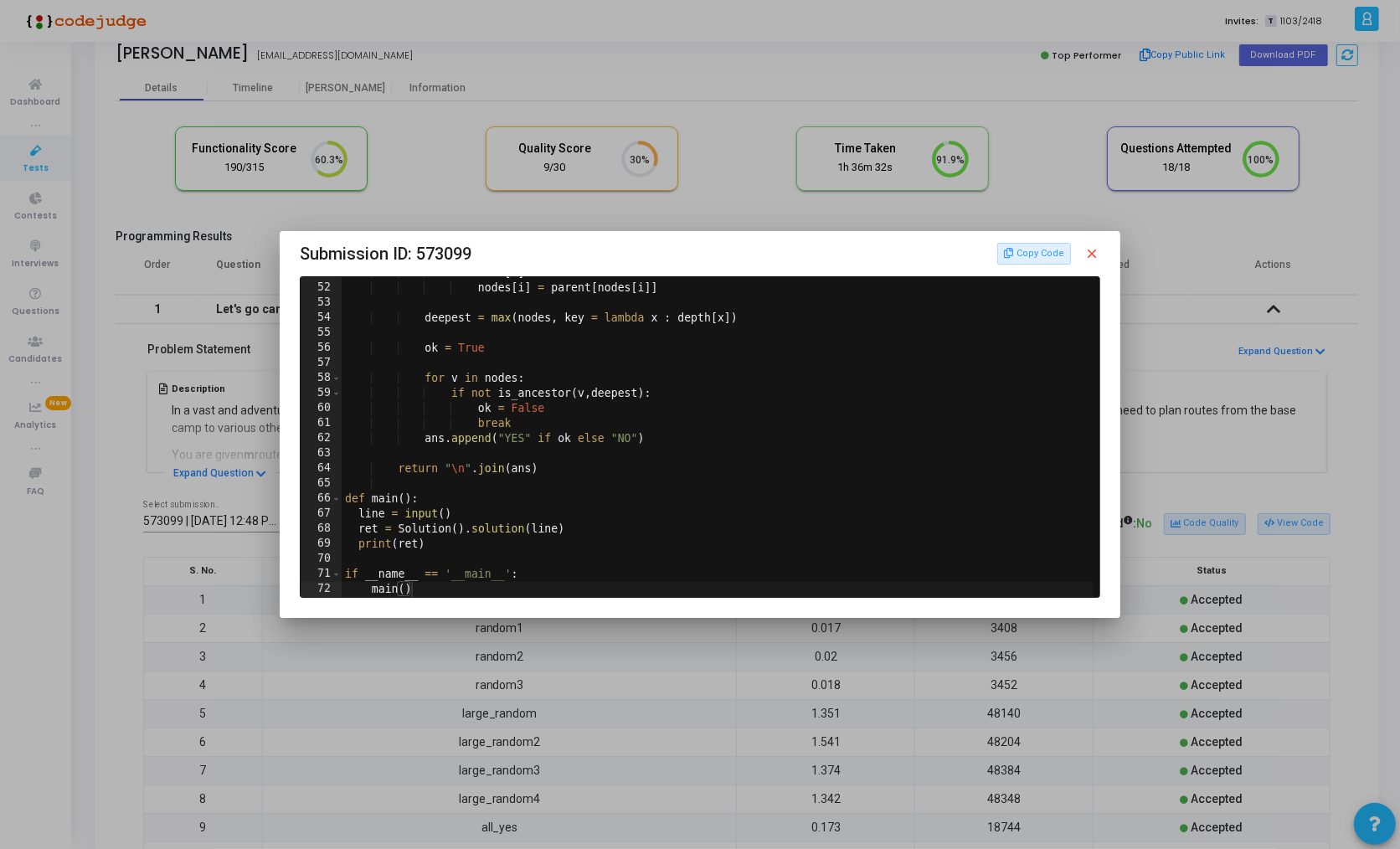
click at [1088, 253] on mat-icon "close" at bounding box center [1093, 254] width 15 height 15
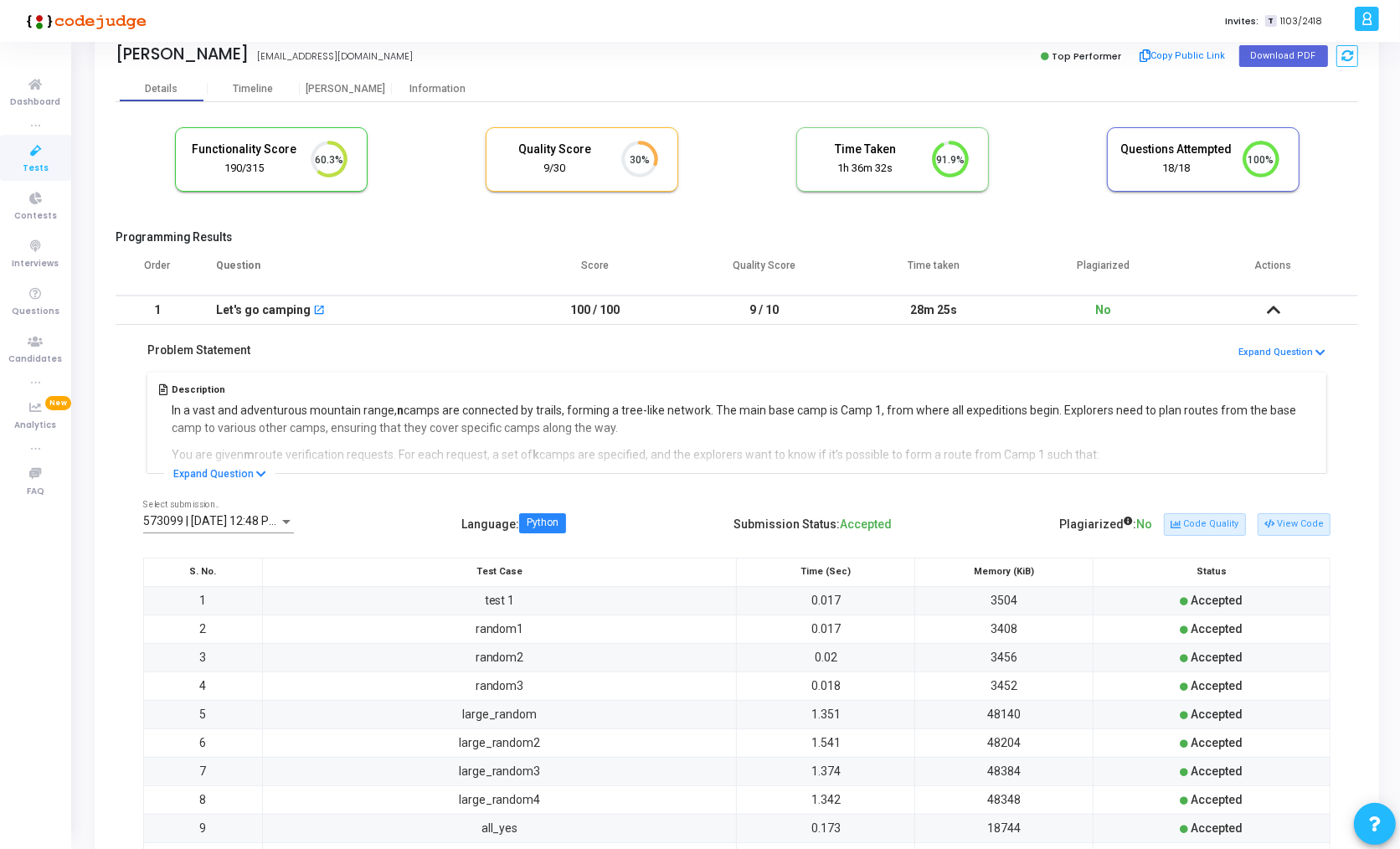
scroll to position [386, 0]
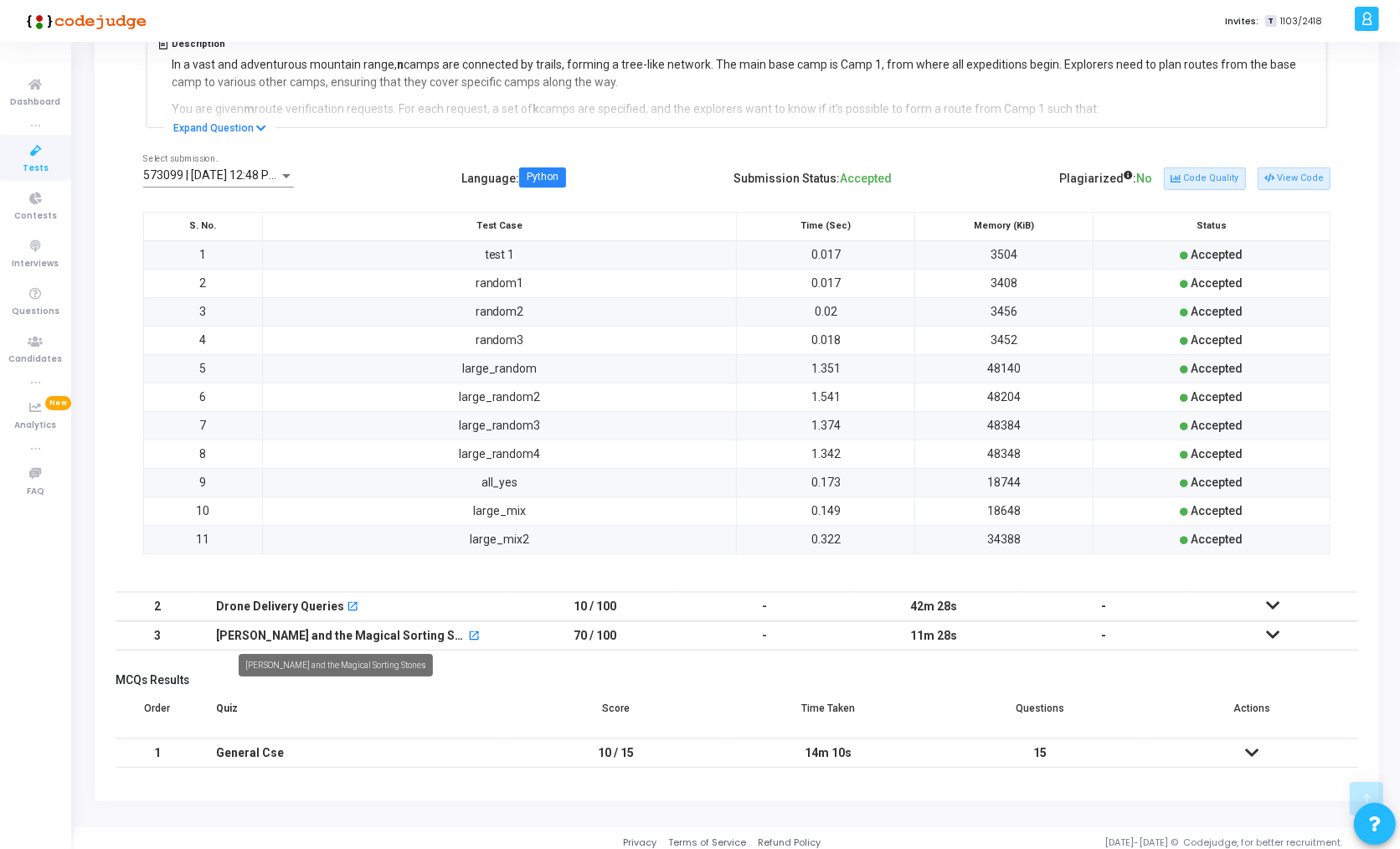
click at [357, 628] on div "[PERSON_NAME] and the Magical Sorting Stones" at bounding box center [340, 636] width 250 height 28
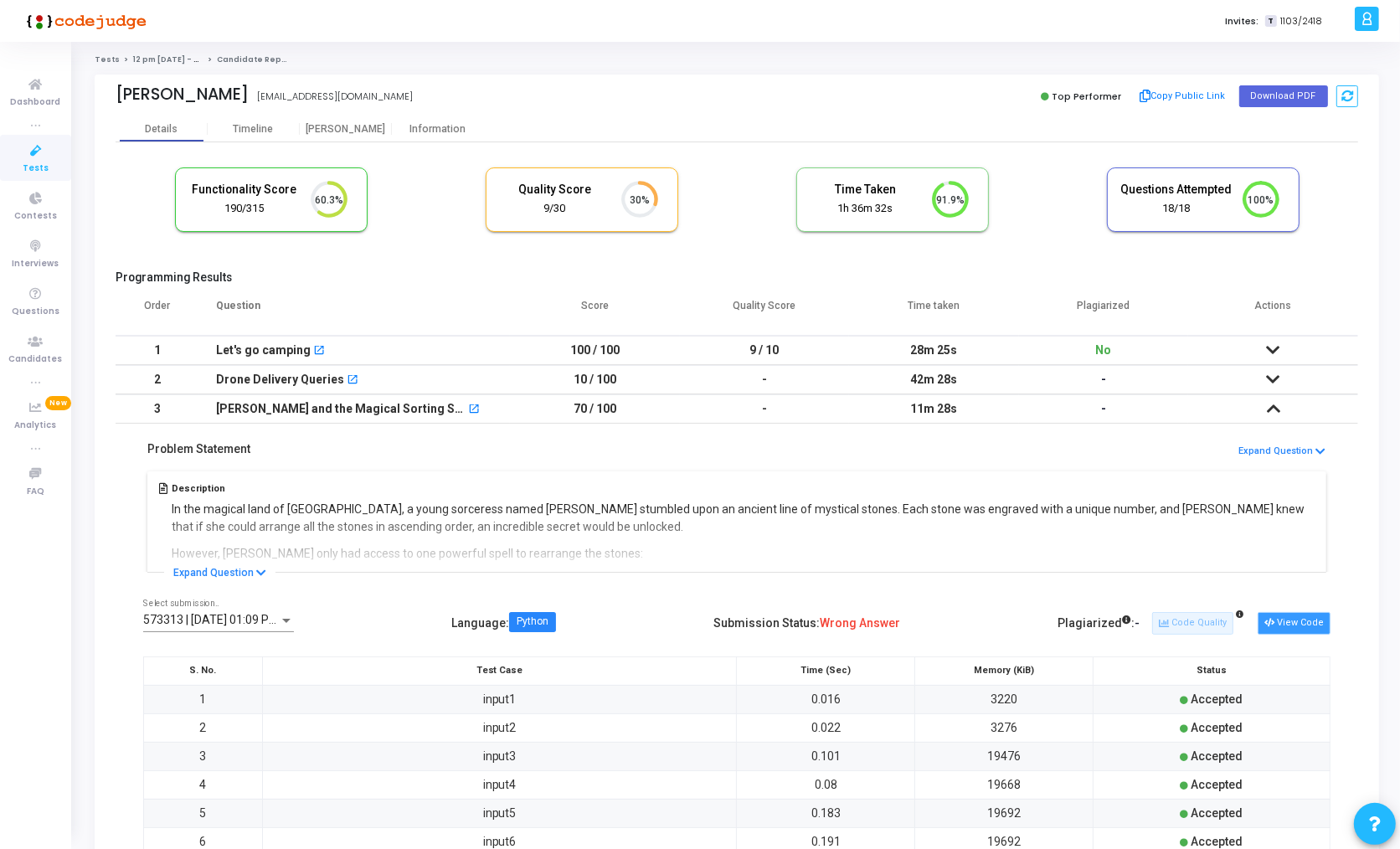
click at [1298, 622] on button "View Code" at bounding box center [1293, 623] width 73 height 22
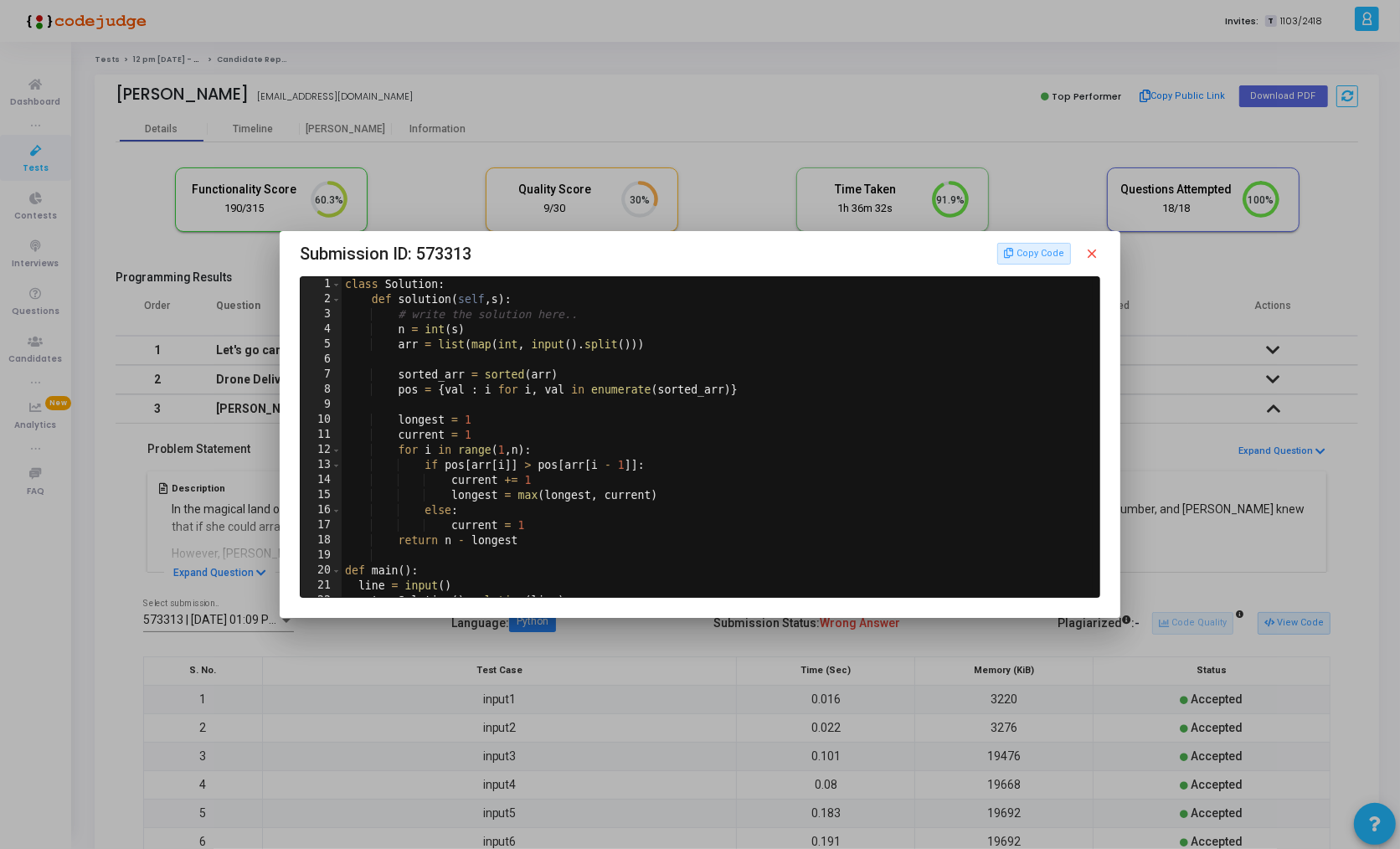
click at [1091, 254] on mat-icon "close" at bounding box center [1093, 254] width 15 height 15
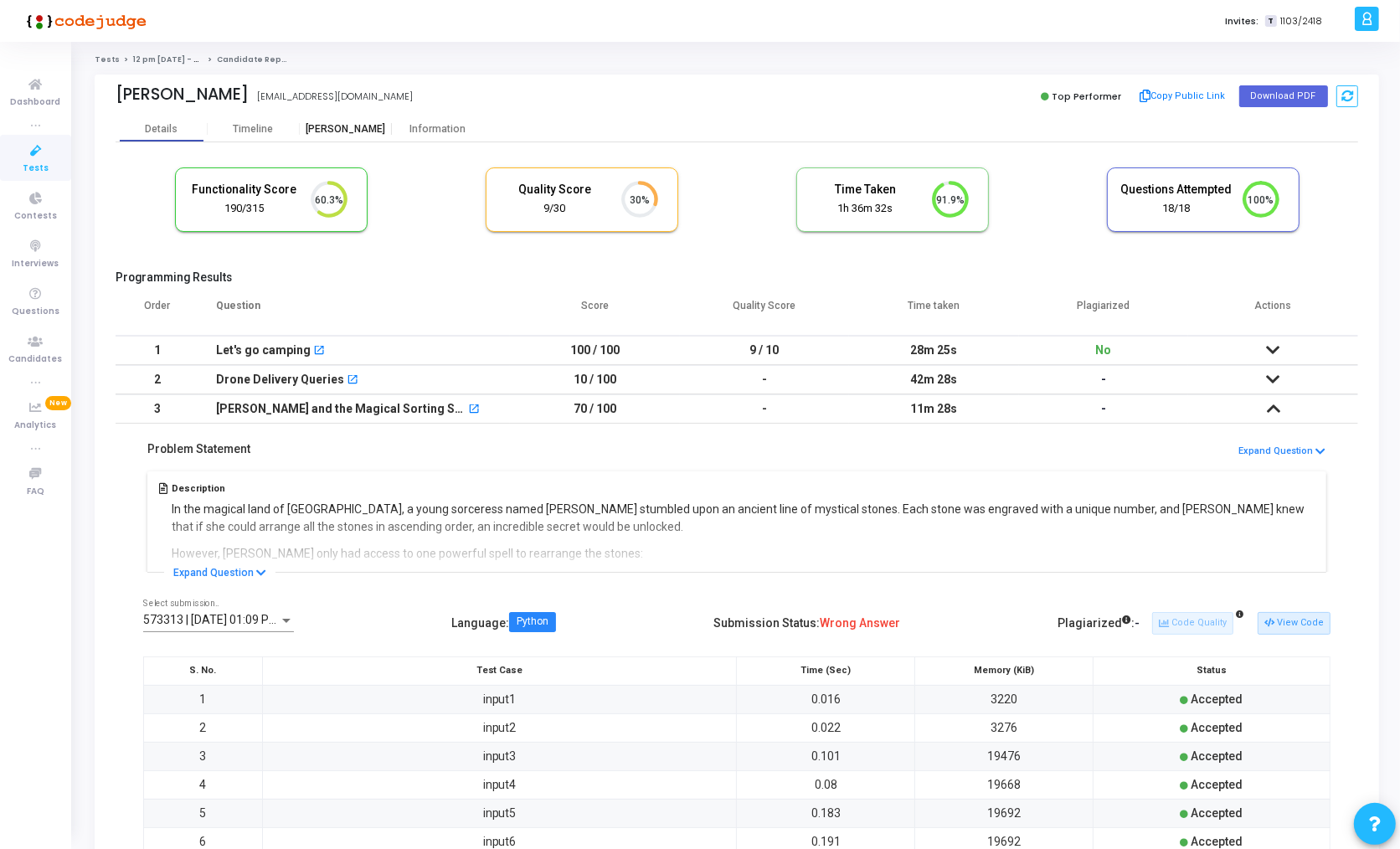
click at [349, 127] on div "[PERSON_NAME]" at bounding box center [345, 129] width 92 height 13
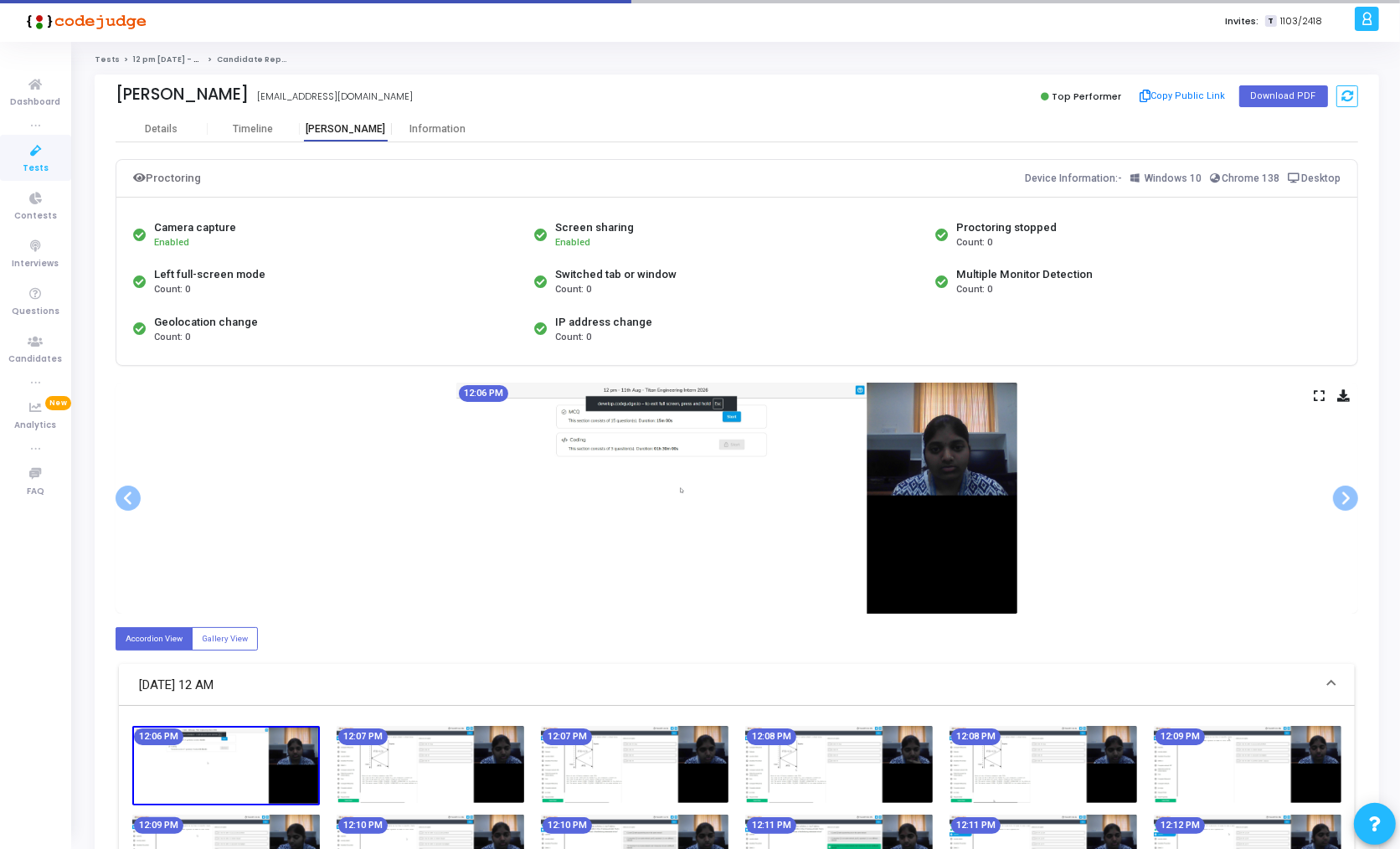
scroll to position [257, 0]
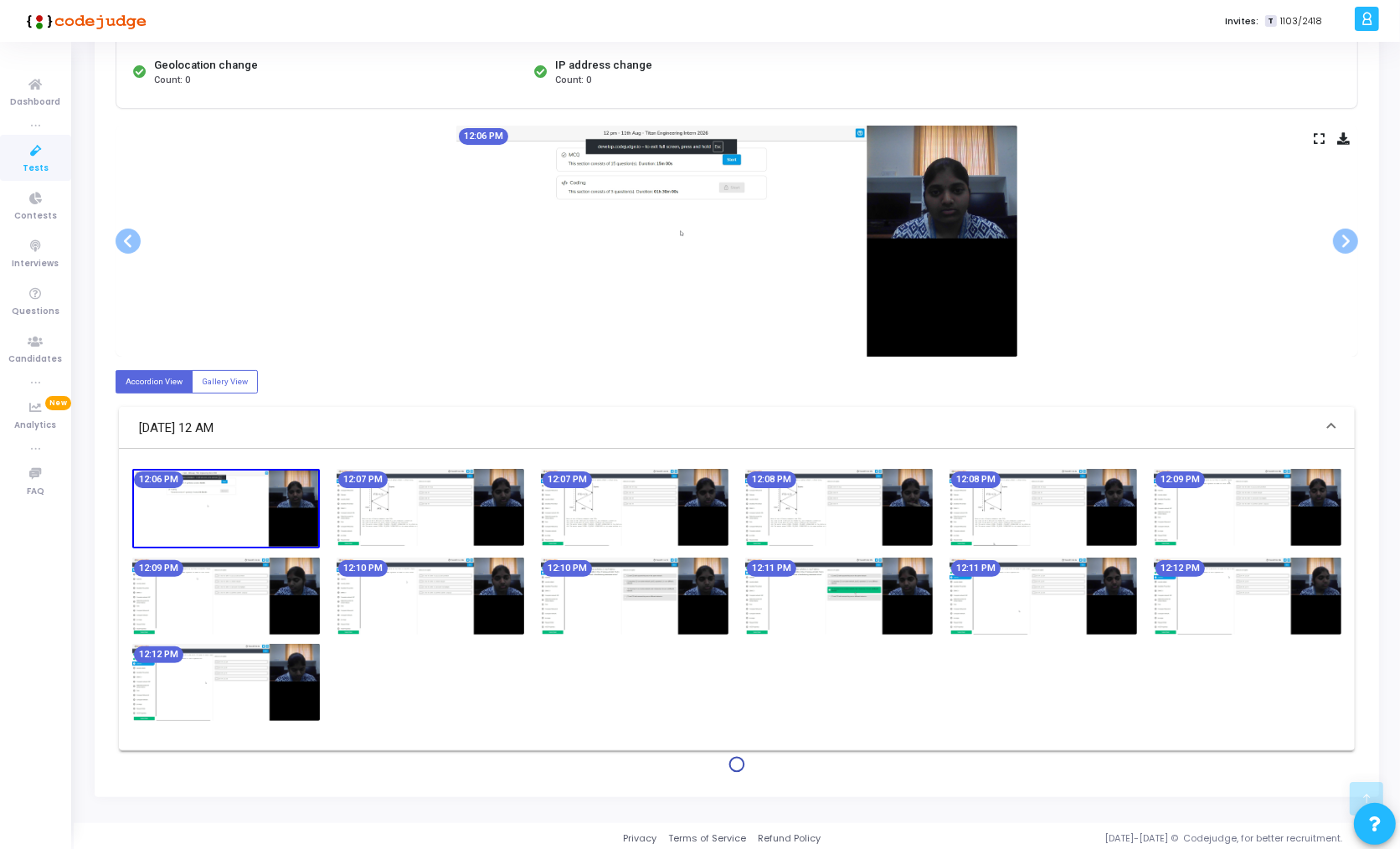
click at [703, 487] on img at bounding box center [635, 507] width 188 height 77
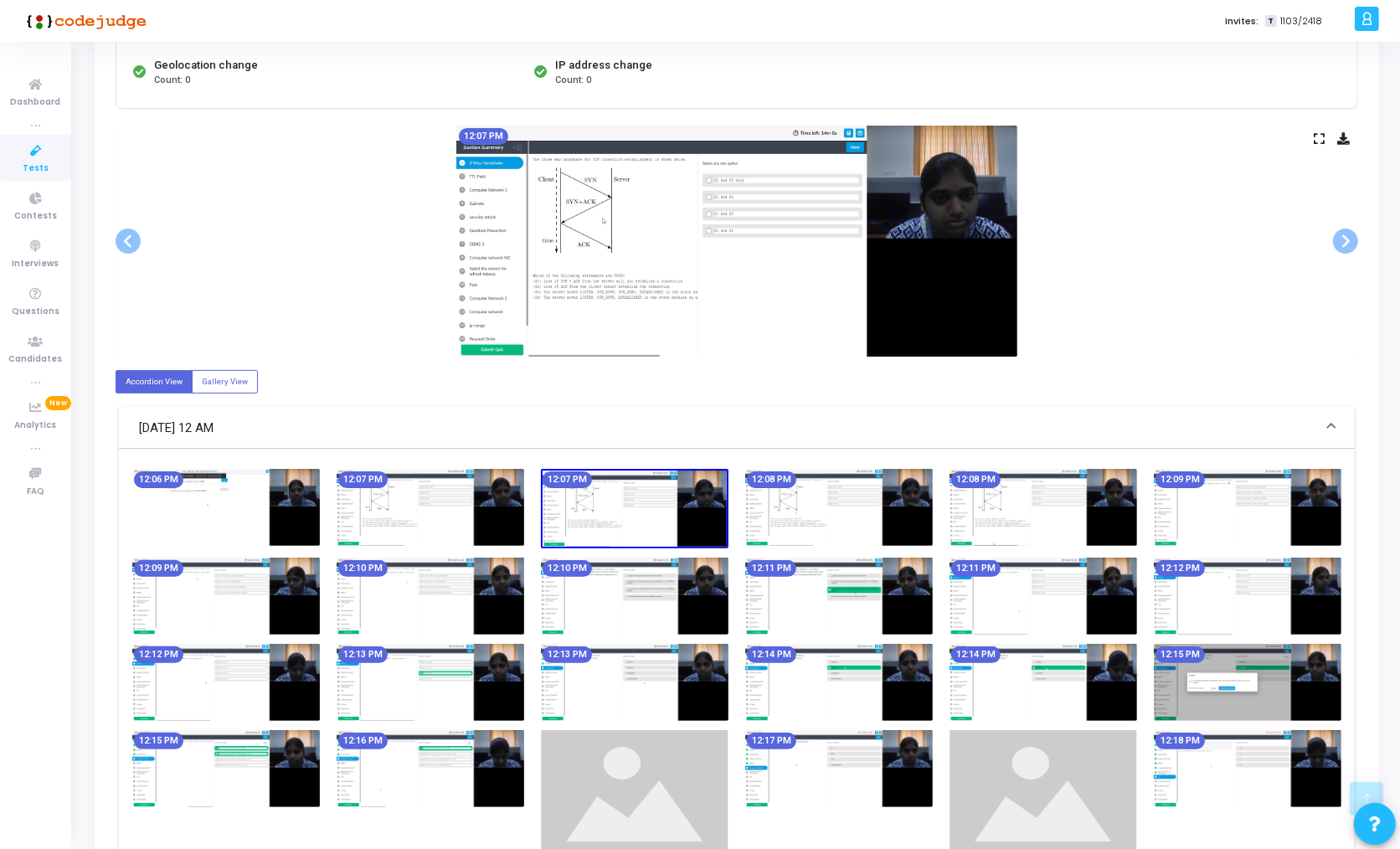
click at [807, 670] on img at bounding box center [839, 682] width 188 height 77
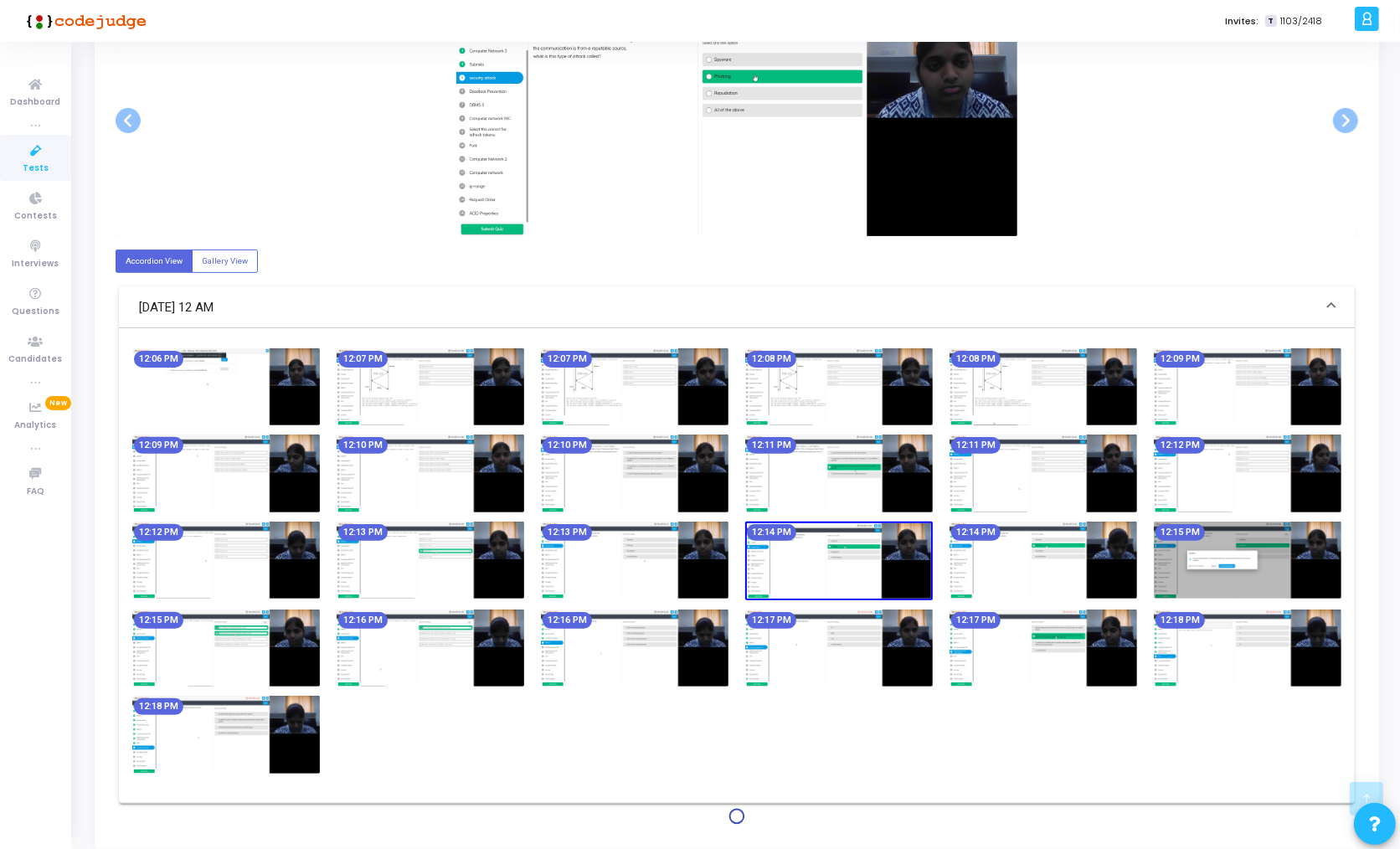
scroll to position [430, 0]
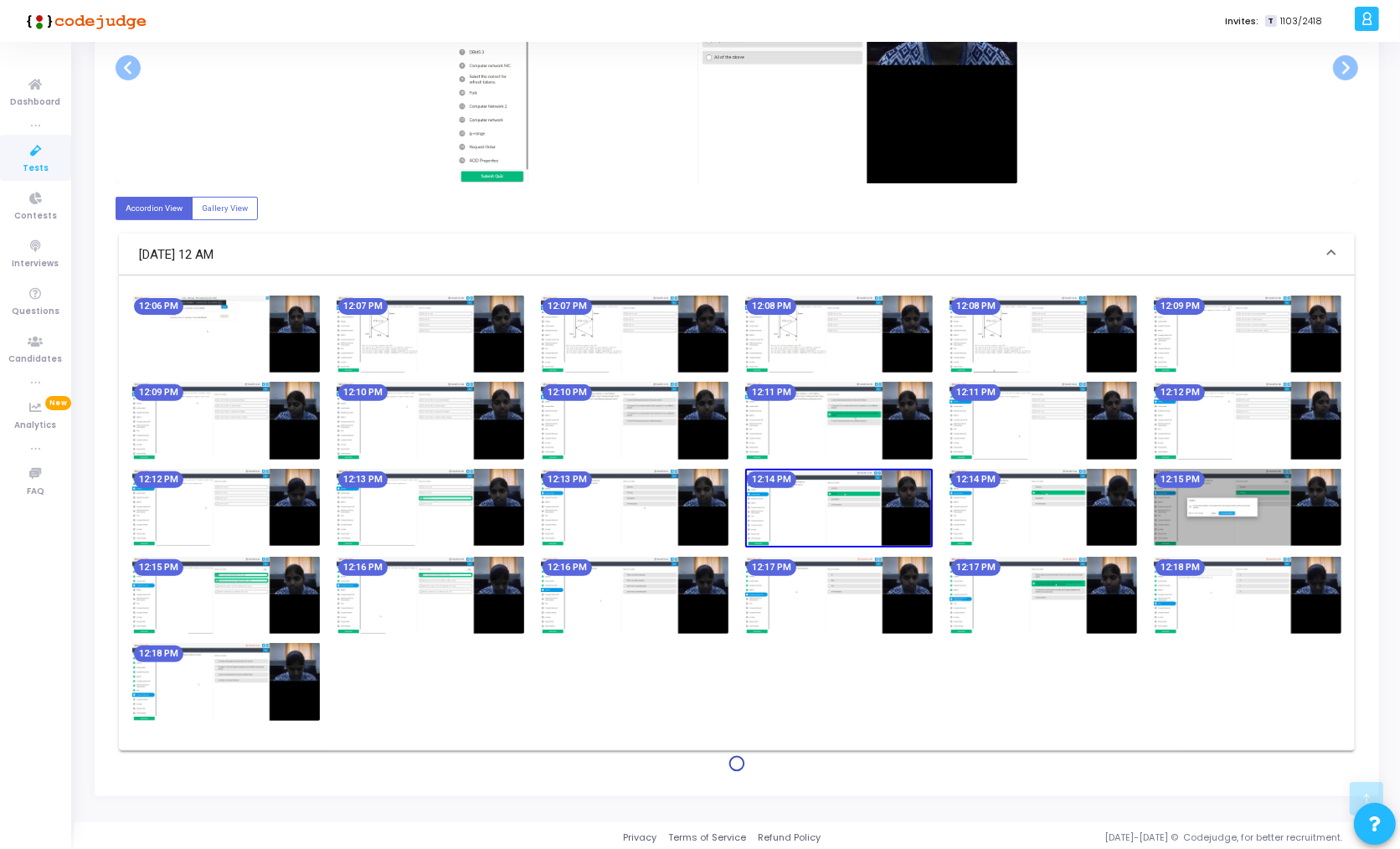
click at [813, 582] on img at bounding box center [839, 595] width 188 height 77
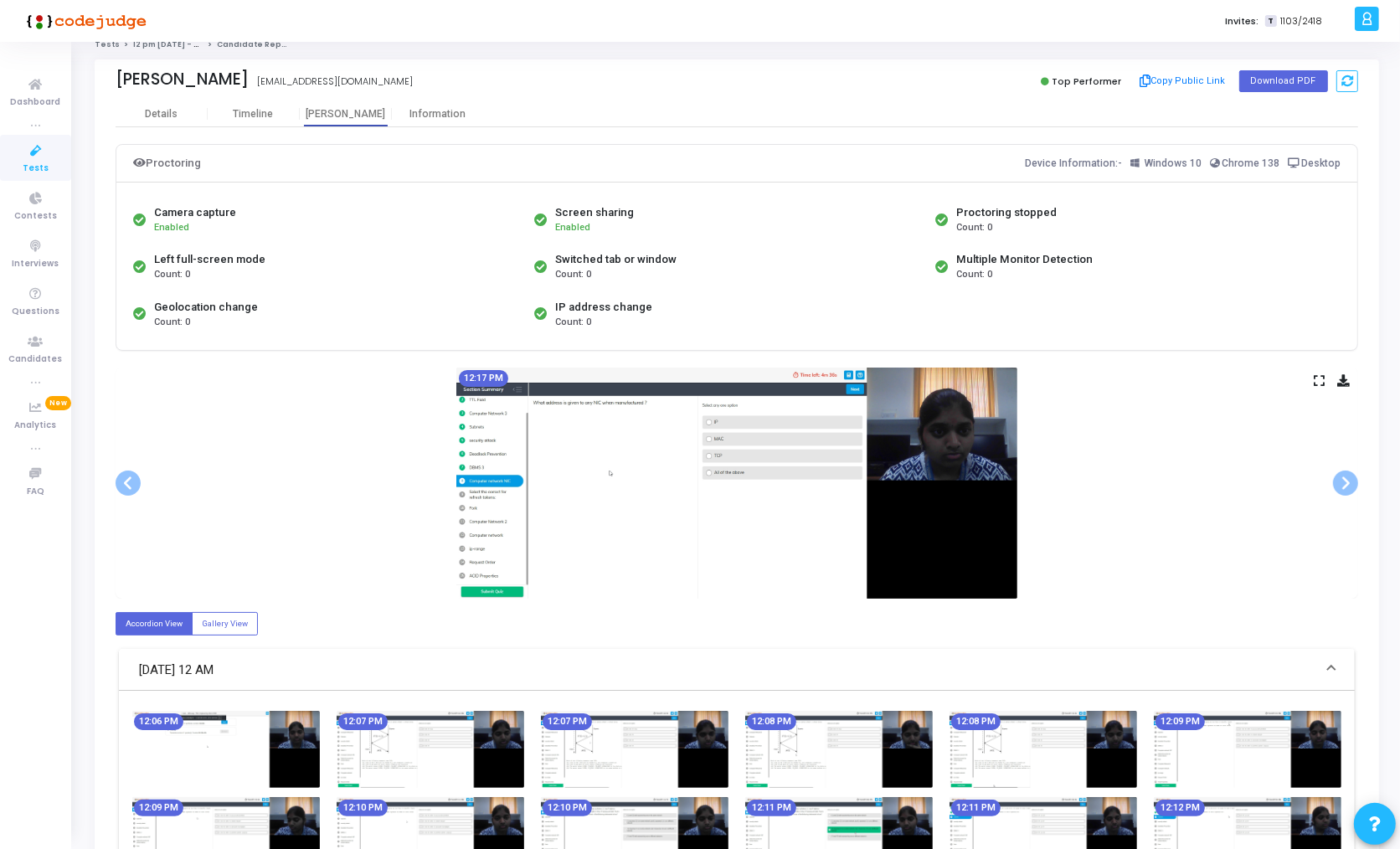
scroll to position [0, 0]
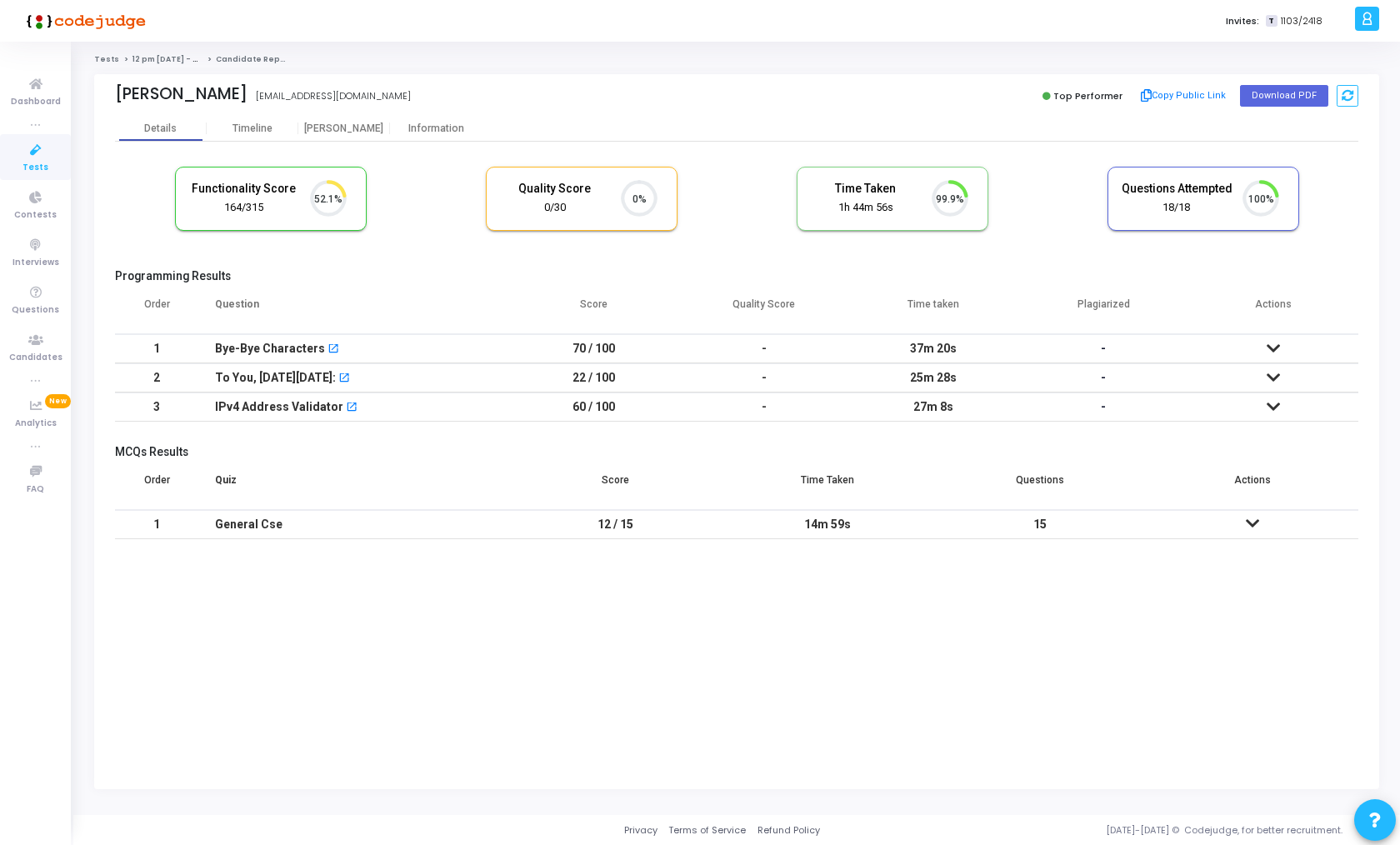
scroll to position [7, 7]
